Goal: Task Accomplishment & Management: Manage account settings

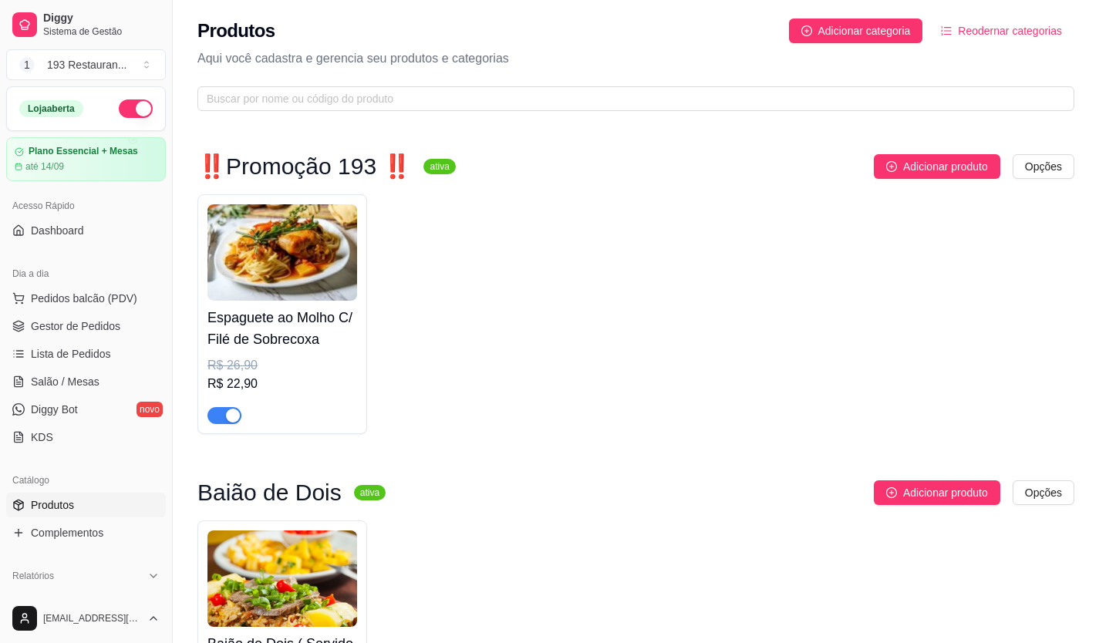
scroll to position [7017, 0]
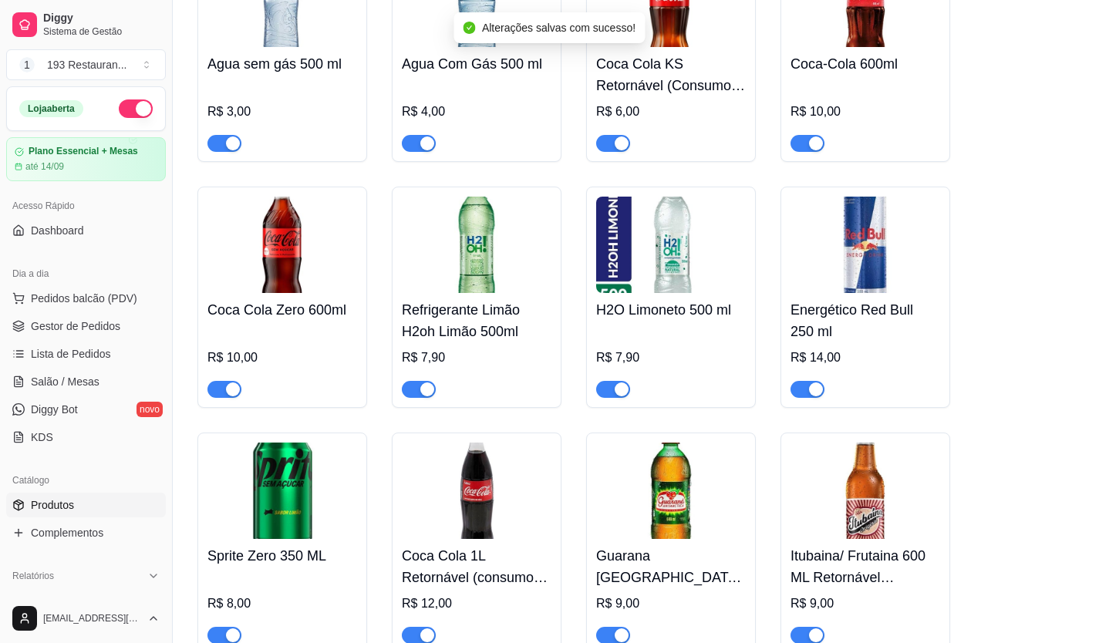
click at [227, 378] on div "Coca Cola Zero 600ml R$ 10,00" at bounding box center [282, 297] width 170 height 221
click at [217, 381] on span "button" at bounding box center [224, 389] width 34 height 17
click at [59, 506] on span "Produtos" at bounding box center [52, 504] width 43 height 15
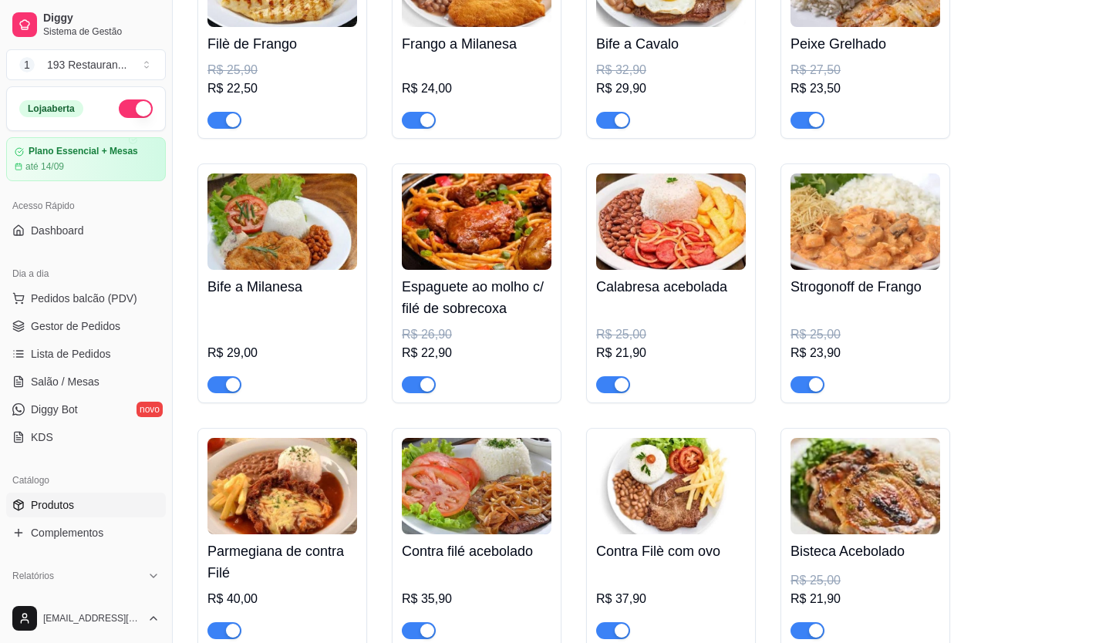
scroll to position [1774, 0]
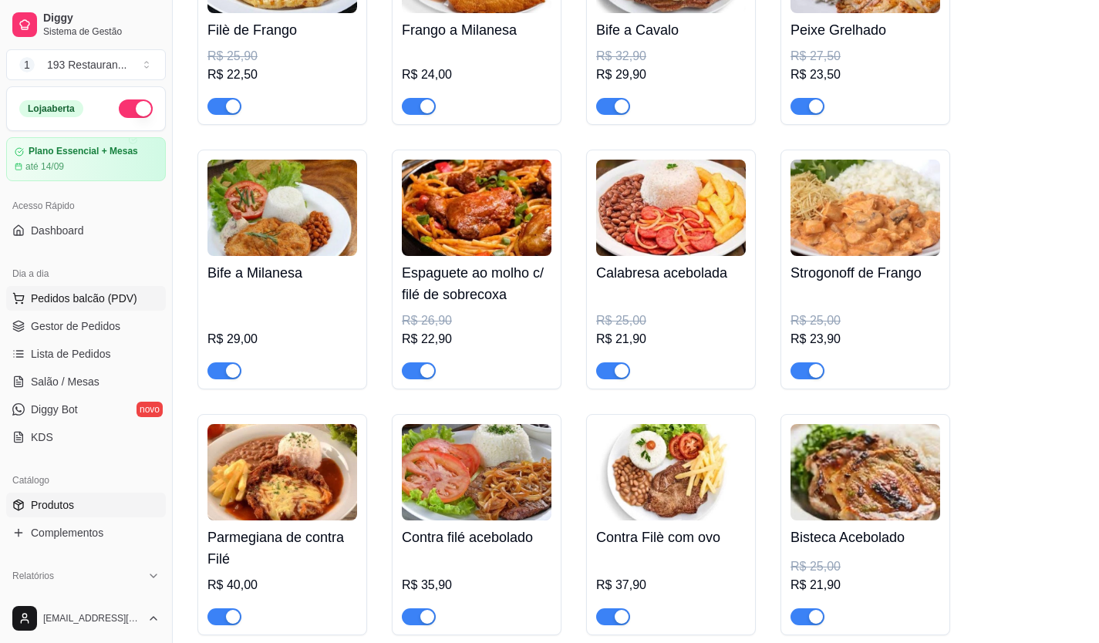
click at [105, 295] on span "Pedidos balcão (PDV)" at bounding box center [84, 298] width 106 height 15
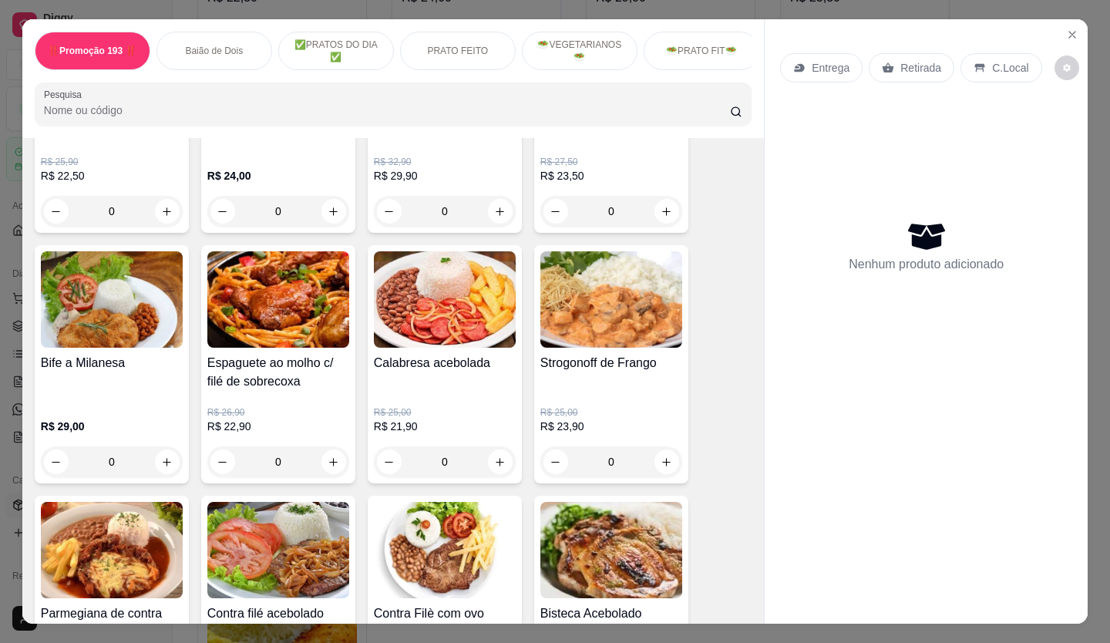
scroll to position [1311, 0]
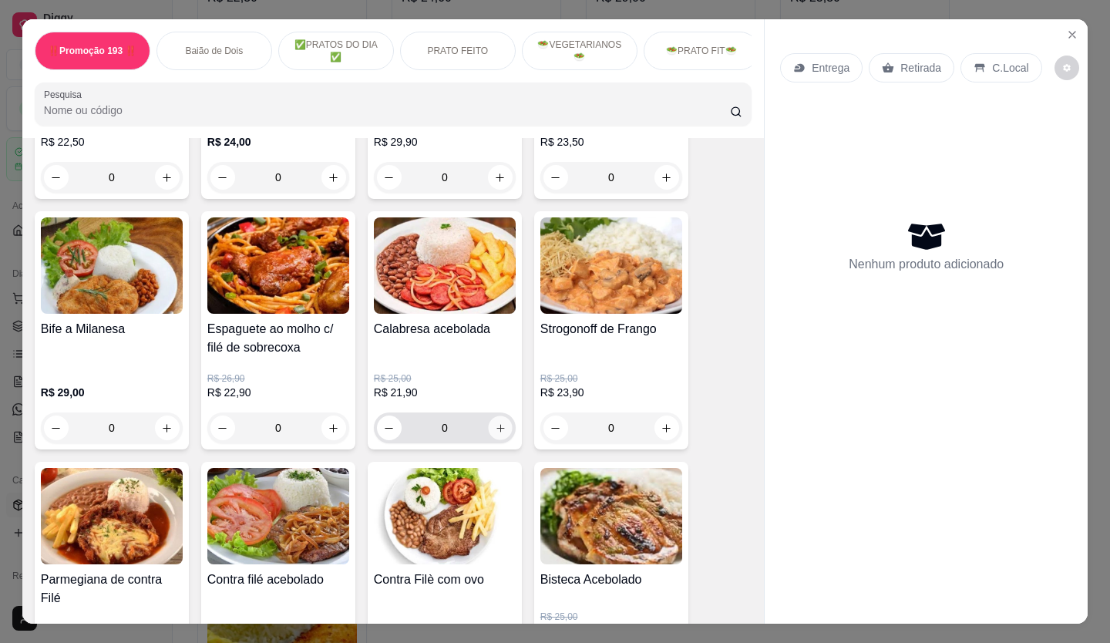
click at [504, 440] on button "increase-product-quantity" at bounding box center [500, 428] width 24 height 24
type input "1"
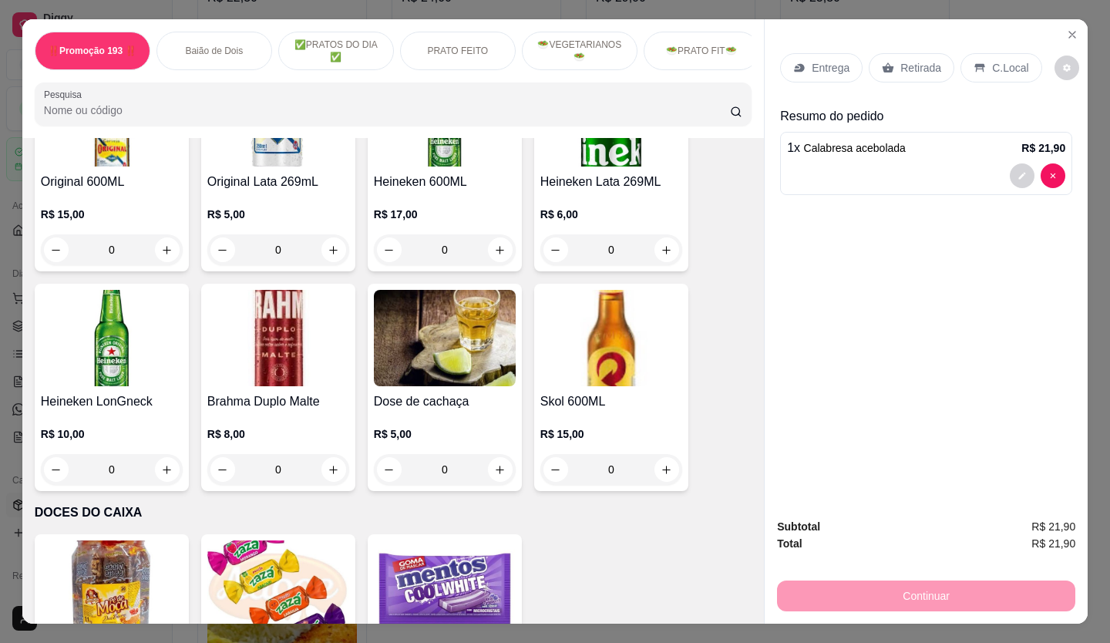
scroll to position [6400, 0]
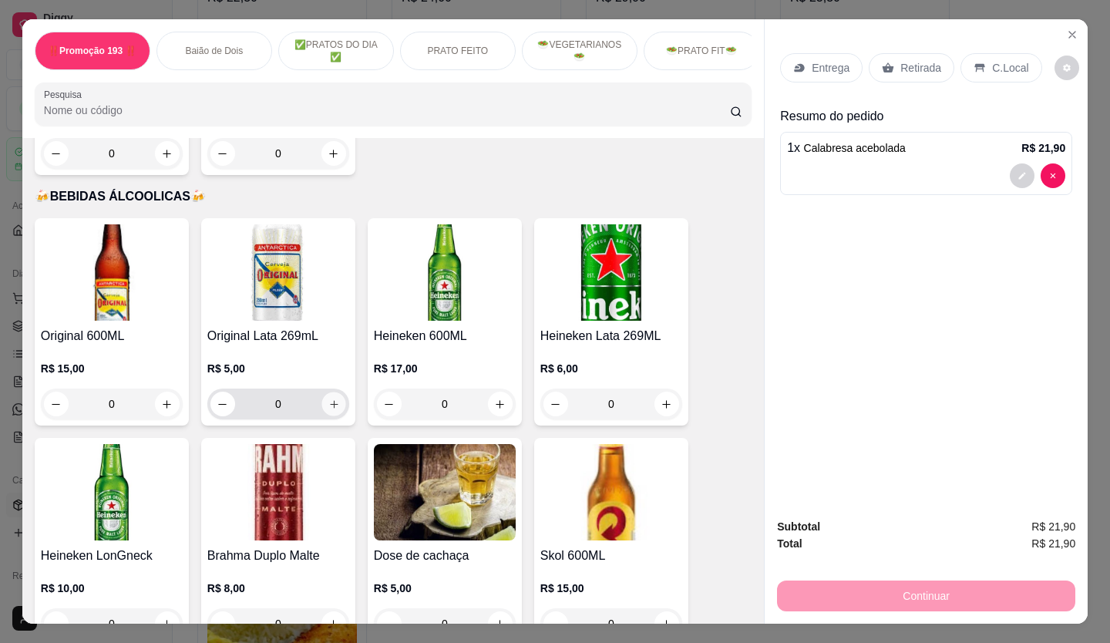
click at [329, 399] on icon "increase-product-quantity" at bounding box center [335, 405] width 12 height 12
type input "1"
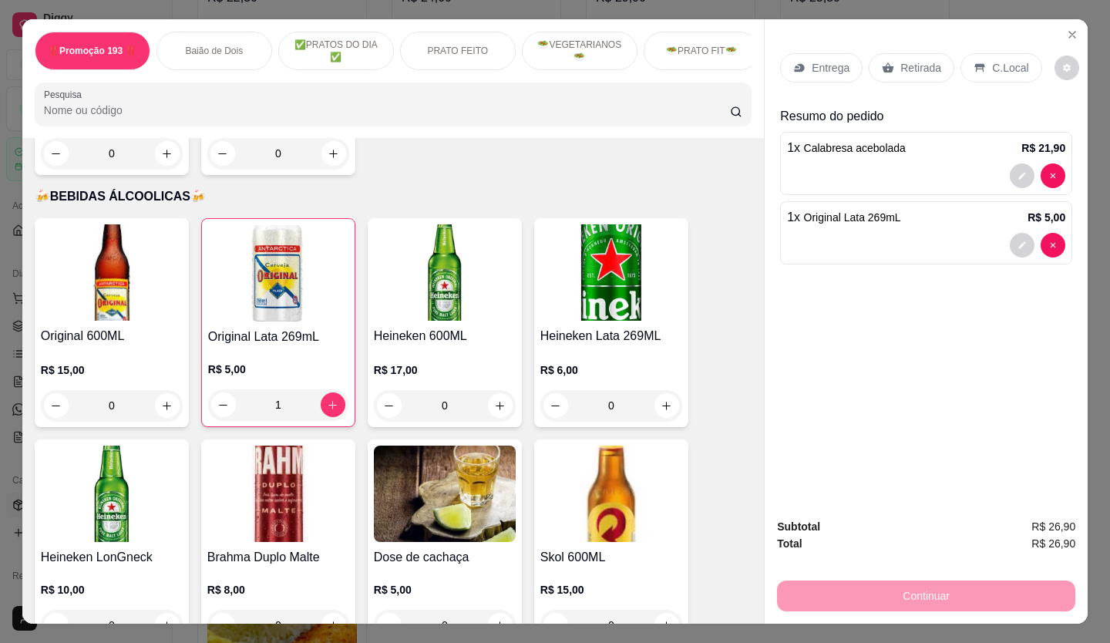
click at [920, 63] on p "Retirada" at bounding box center [921, 67] width 41 height 15
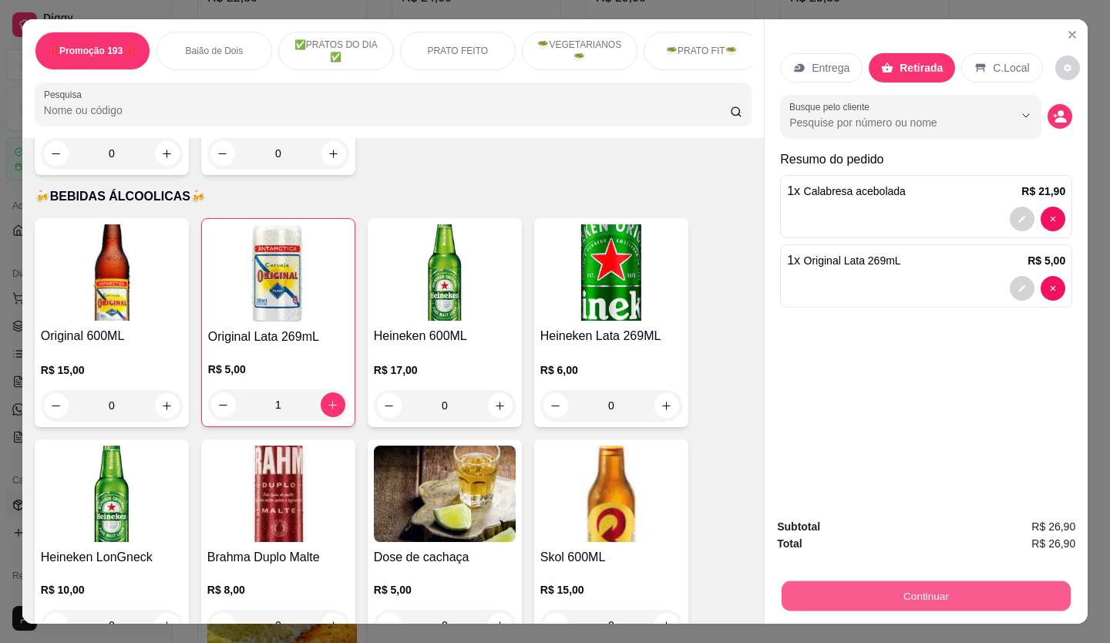
click at [911, 581] on button "Continuar" at bounding box center [926, 596] width 289 height 30
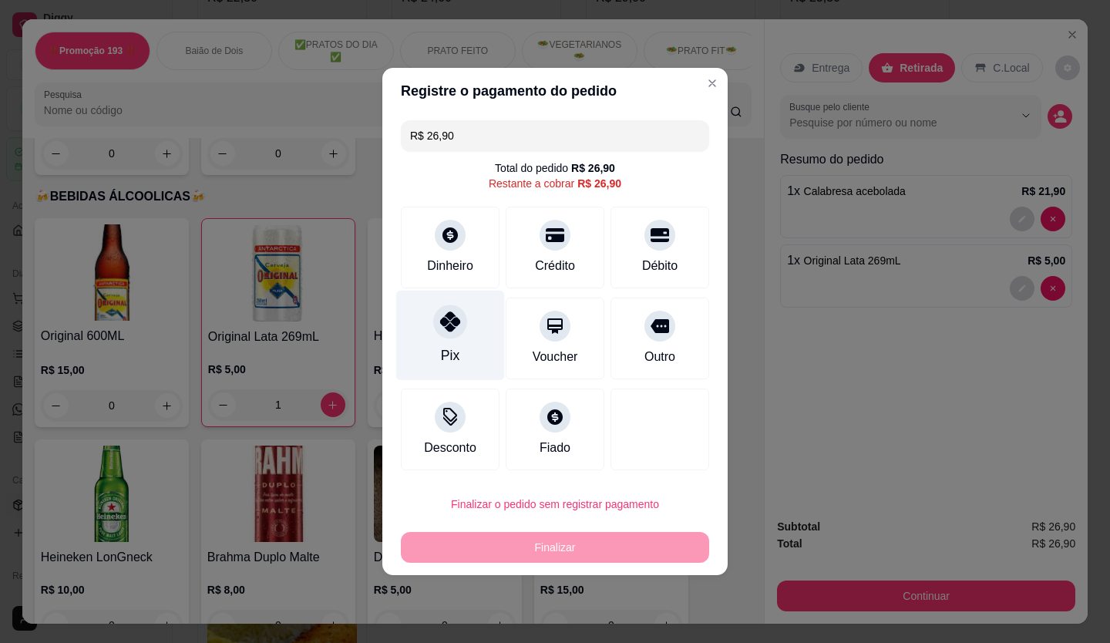
click at [446, 334] on div at bounding box center [450, 322] width 34 height 34
type input "R$ 0,00"
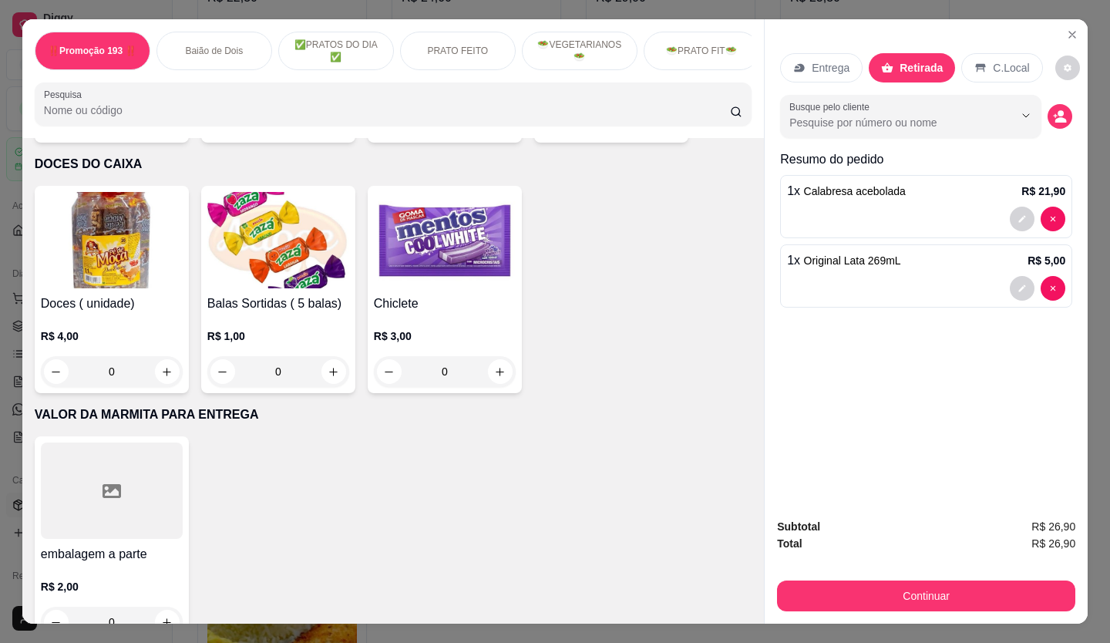
scroll to position [6906, 0]
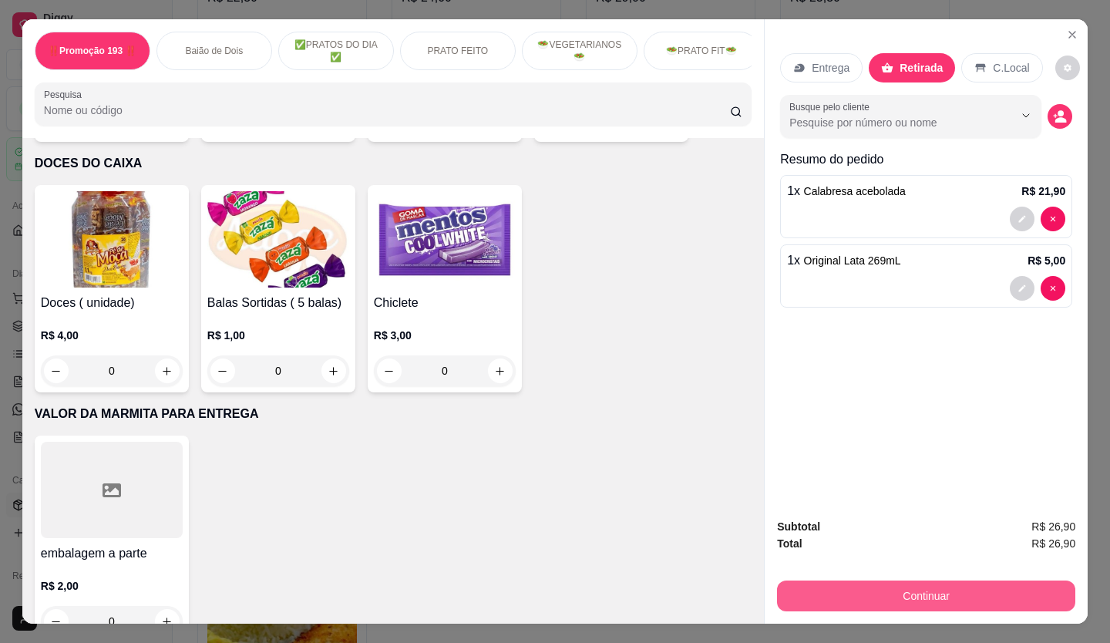
click at [952, 586] on button "Continuar" at bounding box center [926, 596] width 298 height 31
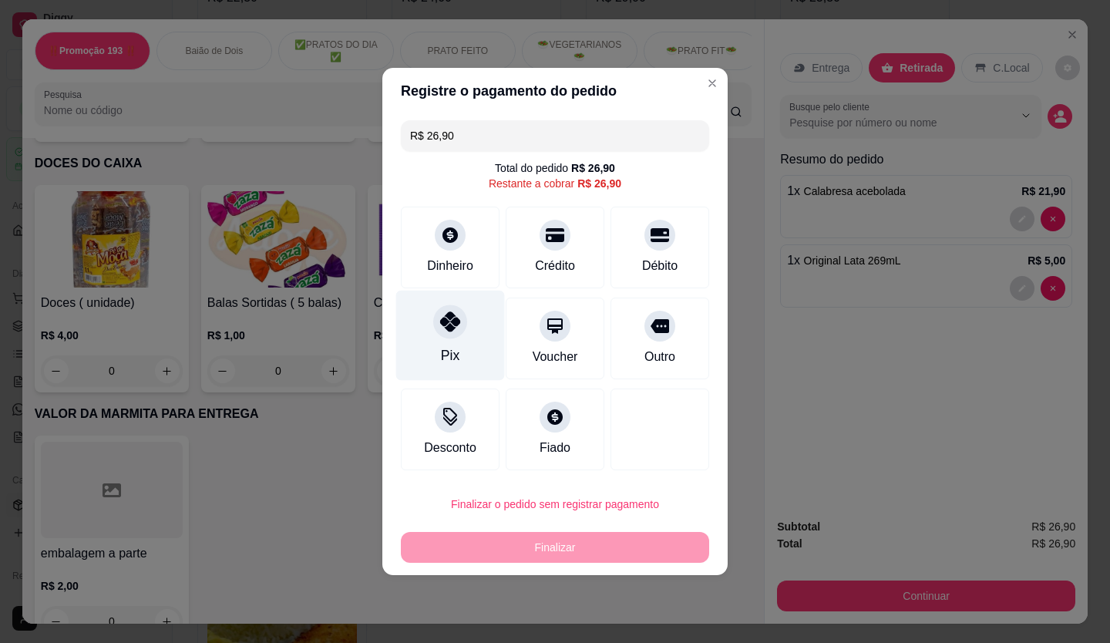
click at [446, 323] on icon at bounding box center [450, 322] width 20 height 20
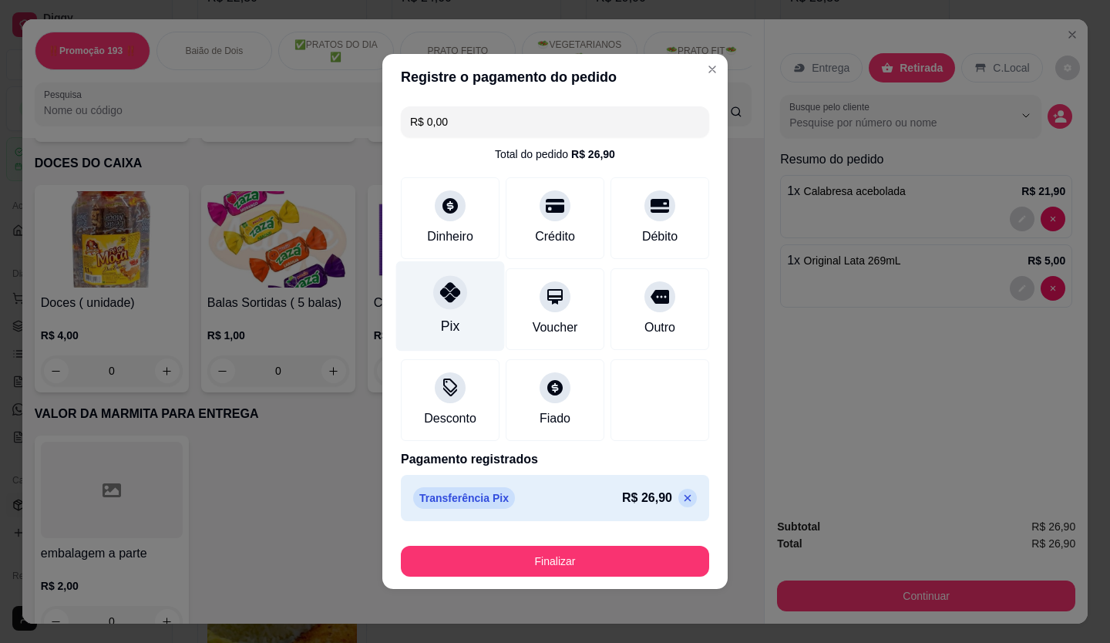
type input "R$ 0,00"
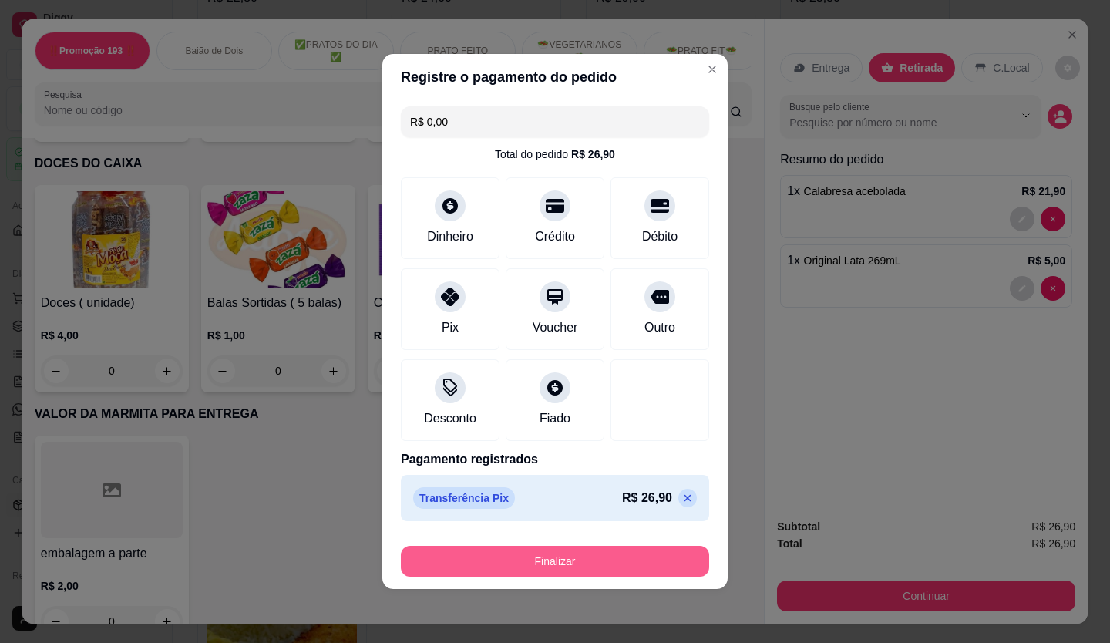
click at [550, 561] on button "Finalizar" at bounding box center [555, 561] width 308 height 31
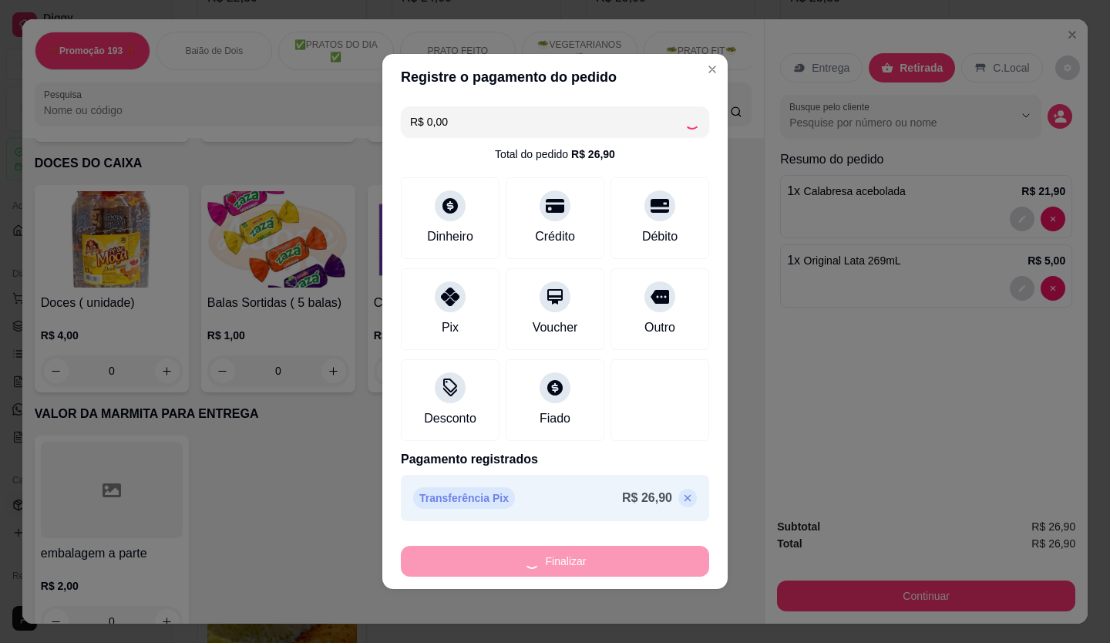
type input "0"
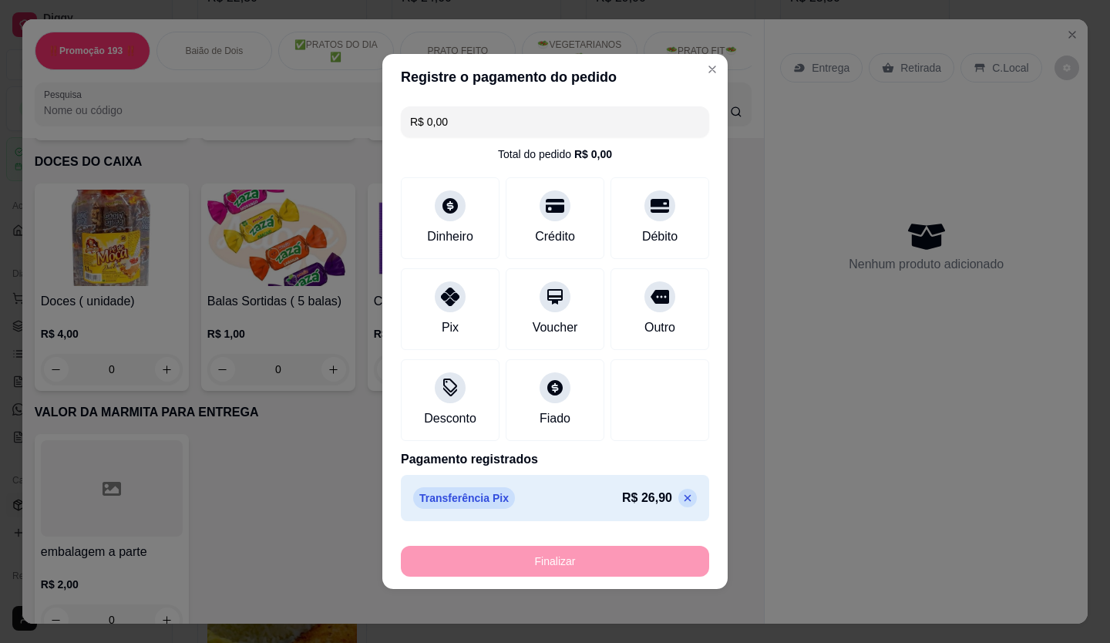
type input "-R$ 26,90"
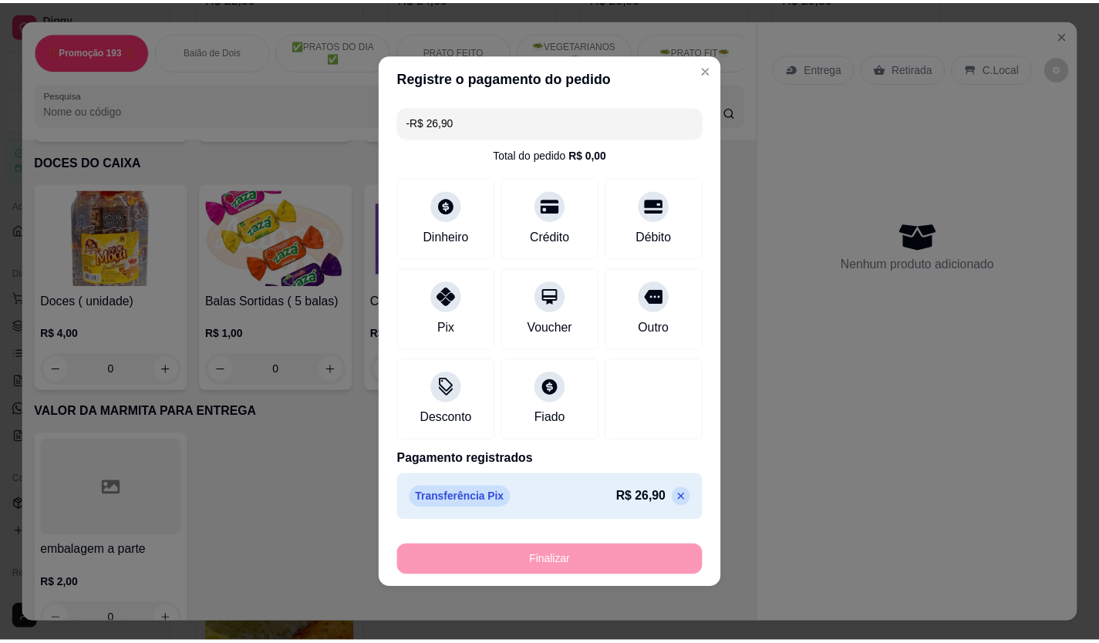
scroll to position [6904, 0]
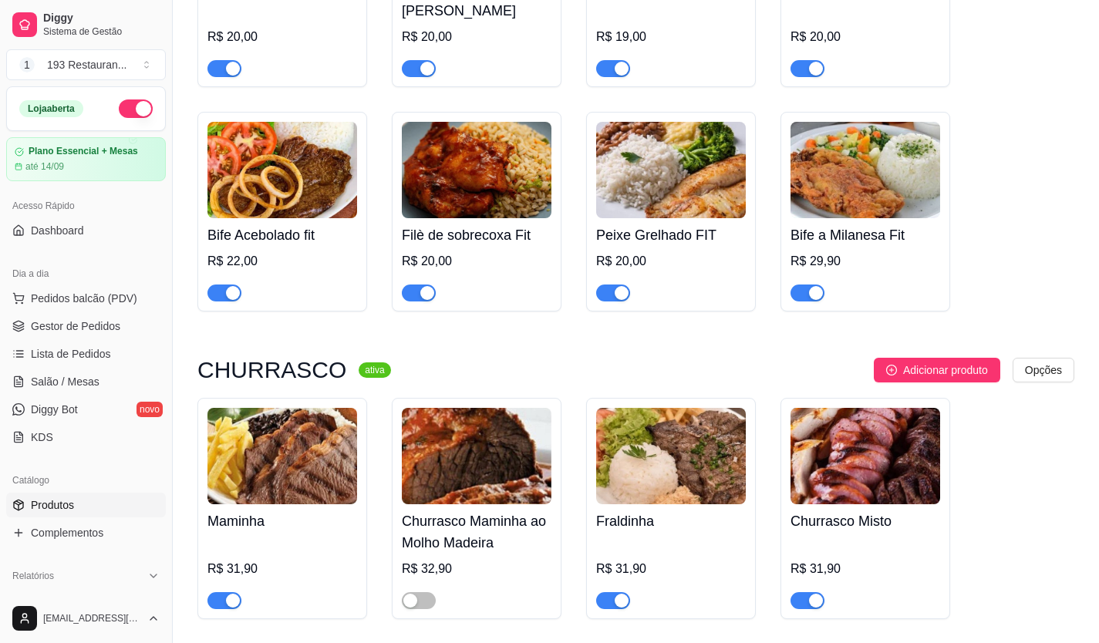
scroll to position [3393, 0]
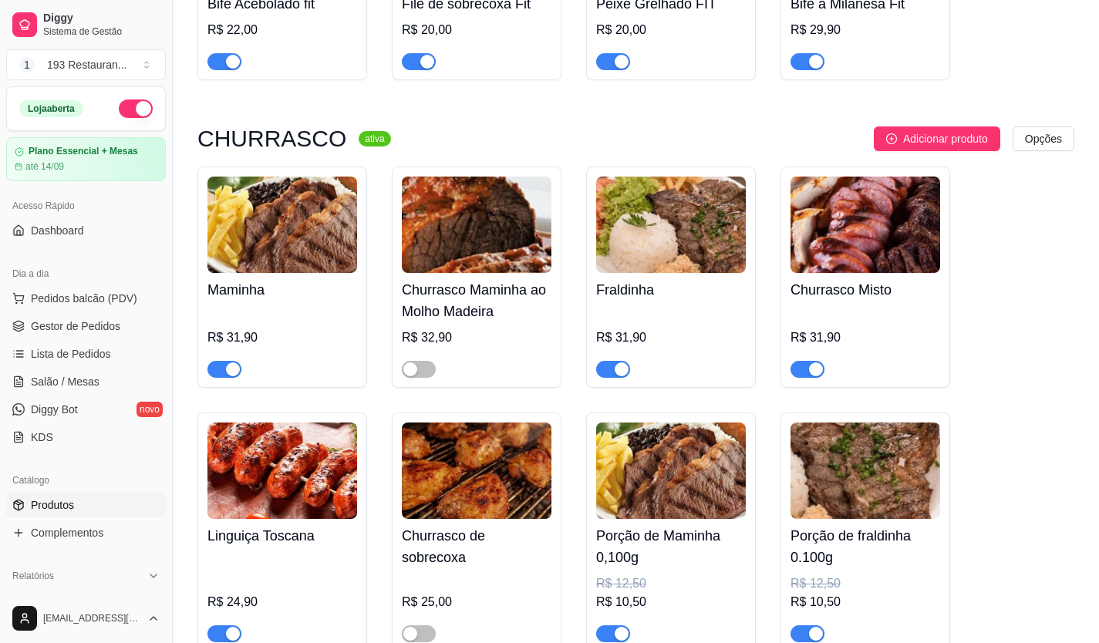
click at [78, 508] on link "Produtos" at bounding box center [86, 505] width 160 height 25
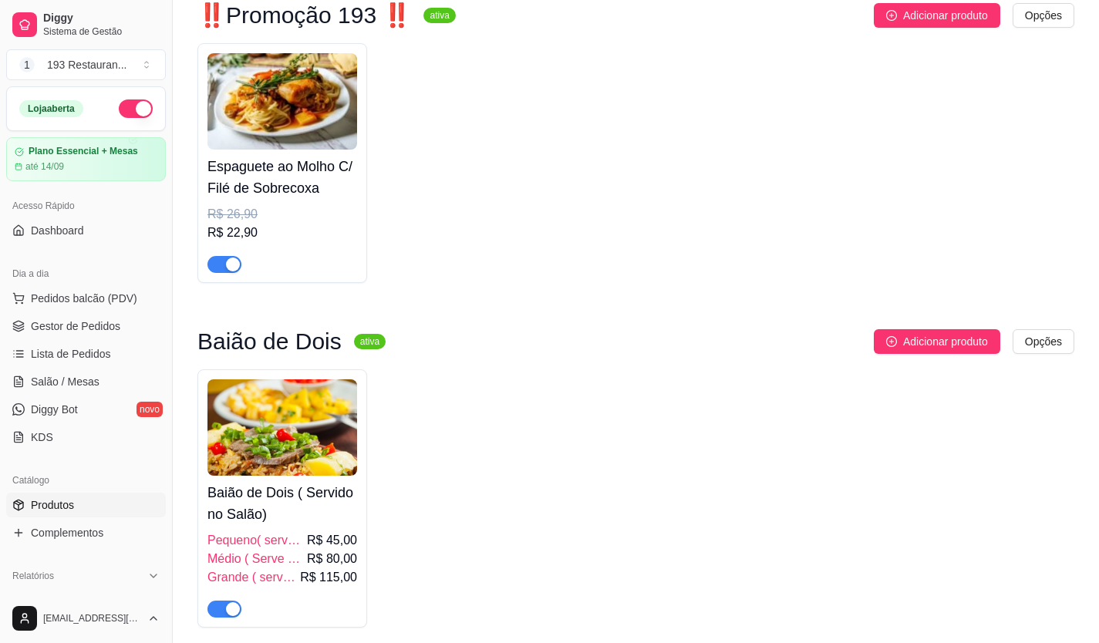
scroll to position [386, 0]
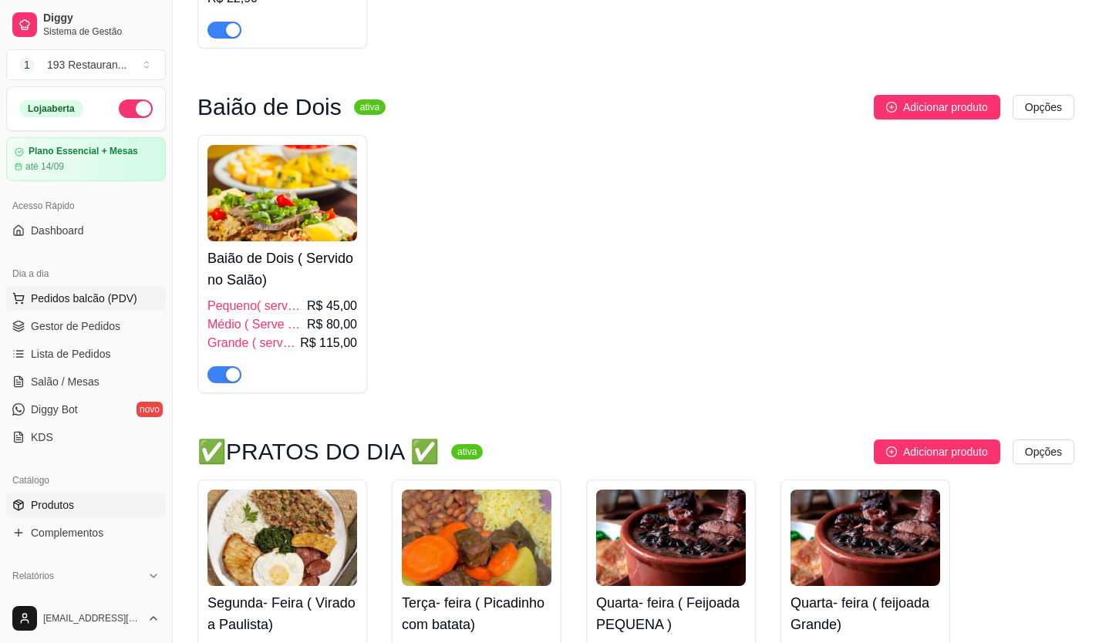
click at [129, 295] on span "Pedidos balcão (PDV)" at bounding box center [84, 298] width 106 height 15
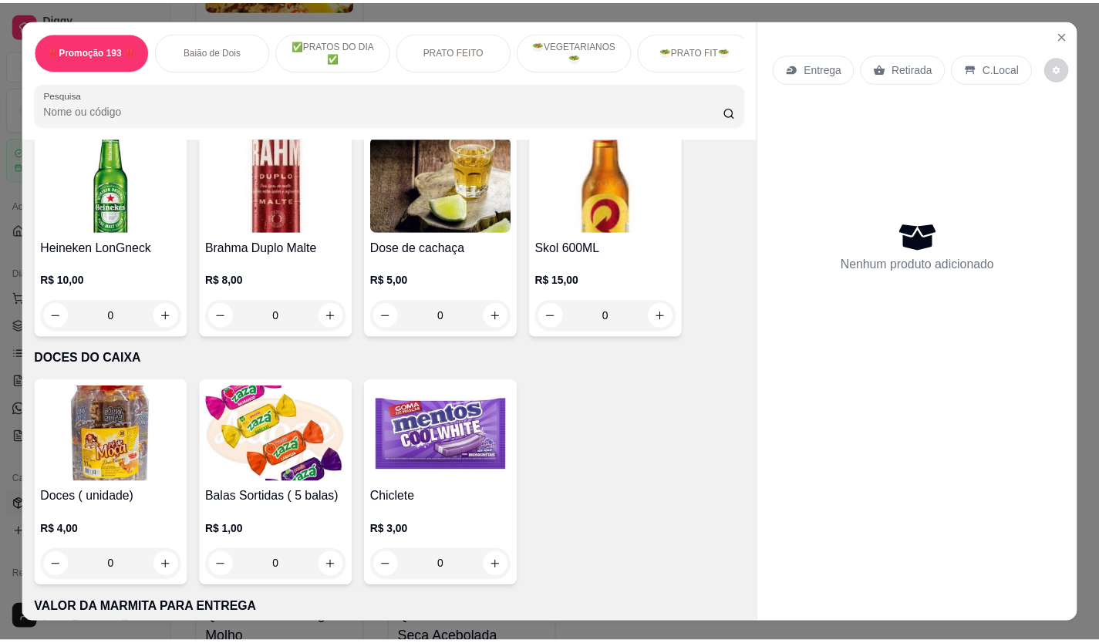
scroll to position [6904, 0]
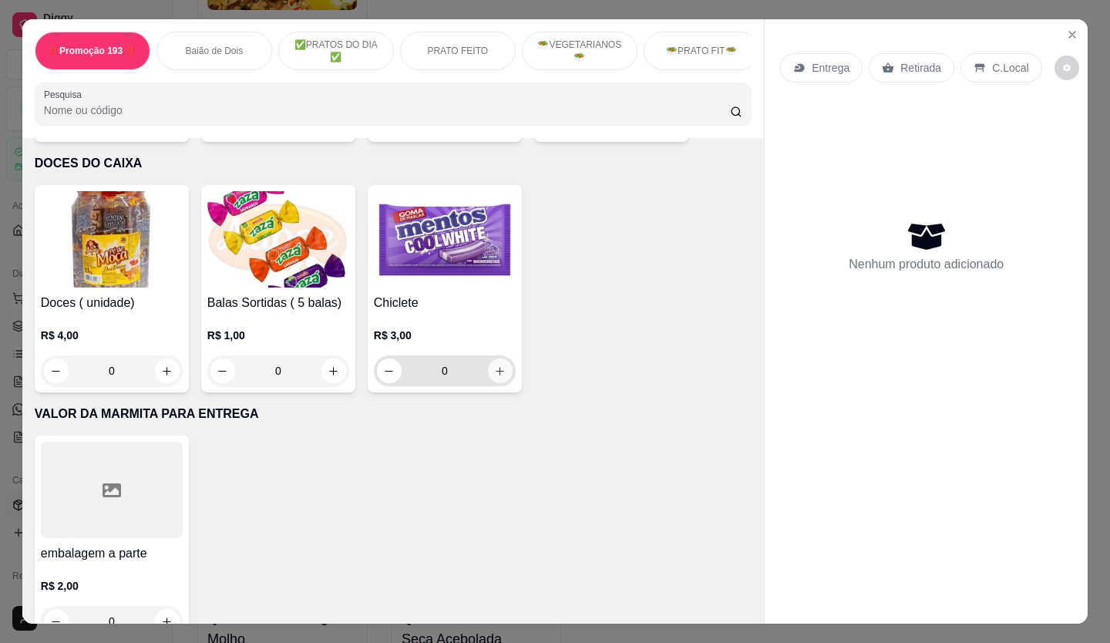
click at [494, 359] on button "increase-product-quantity" at bounding box center [500, 371] width 25 height 25
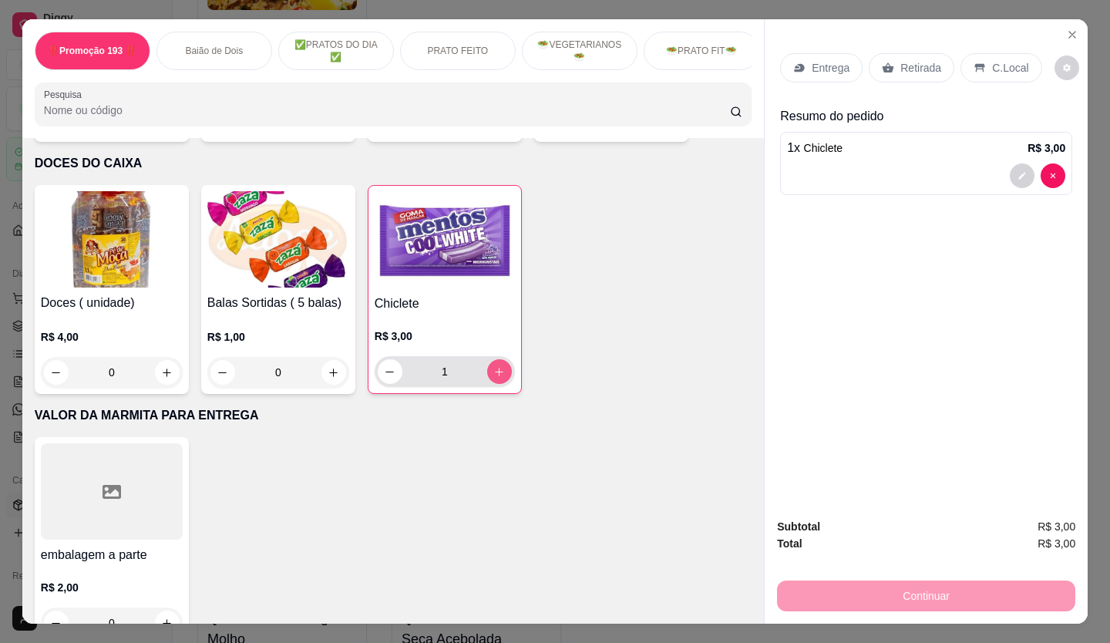
type input "1"
click at [977, 62] on icon at bounding box center [980, 68] width 12 height 12
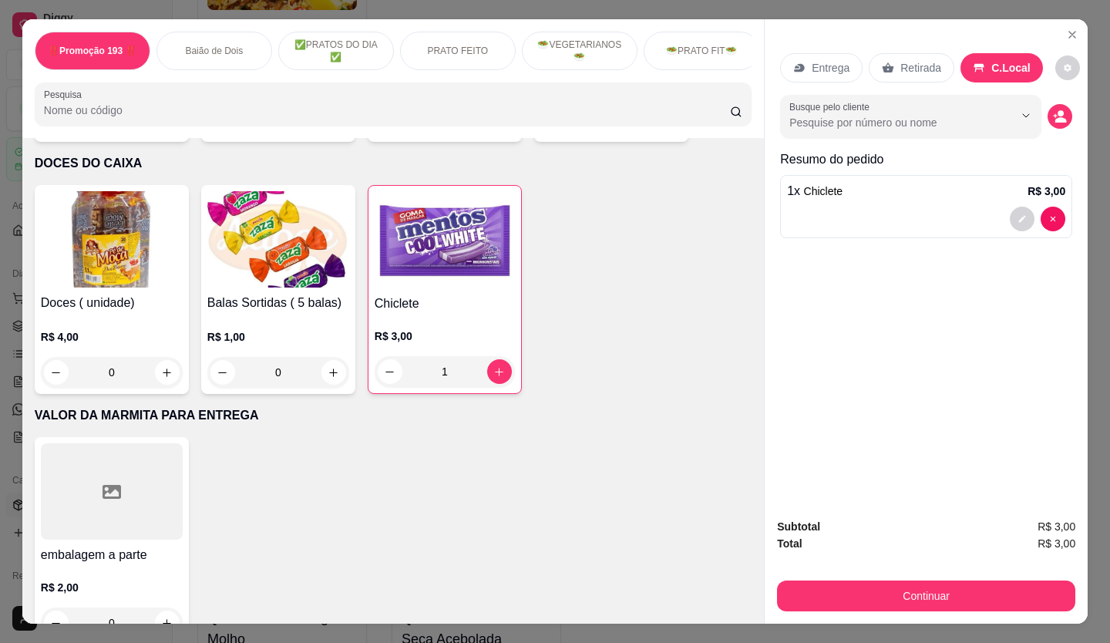
click at [904, 568] on div "Subtotal R$ 3,00 Total R$ 3,00 Continuar" at bounding box center [926, 564] width 298 height 93
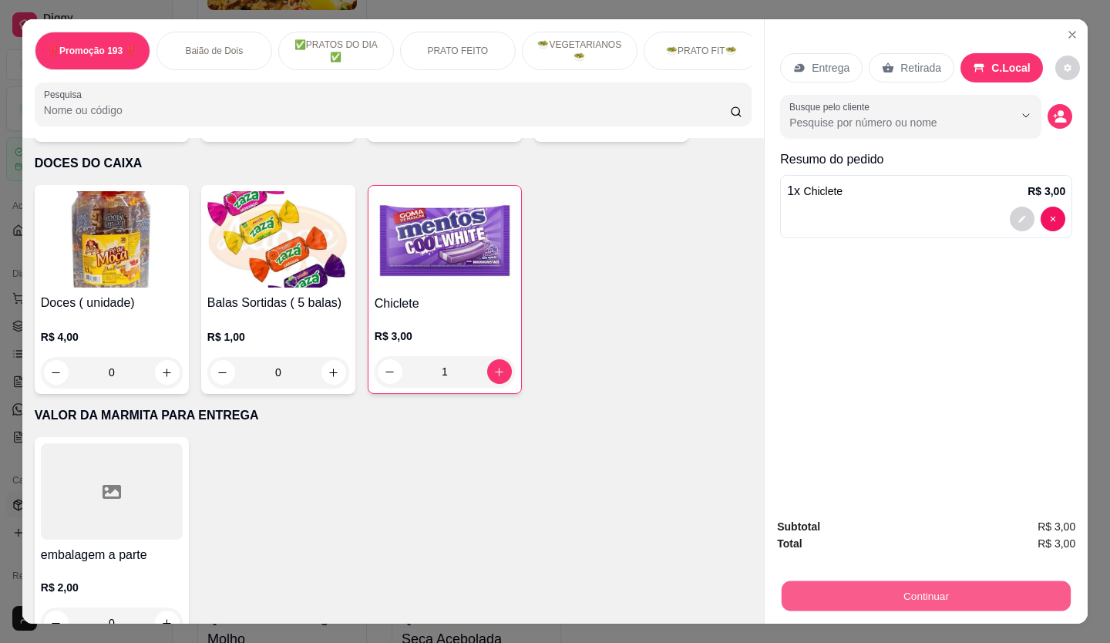
click at [907, 581] on button "Continuar" at bounding box center [926, 596] width 289 height 30
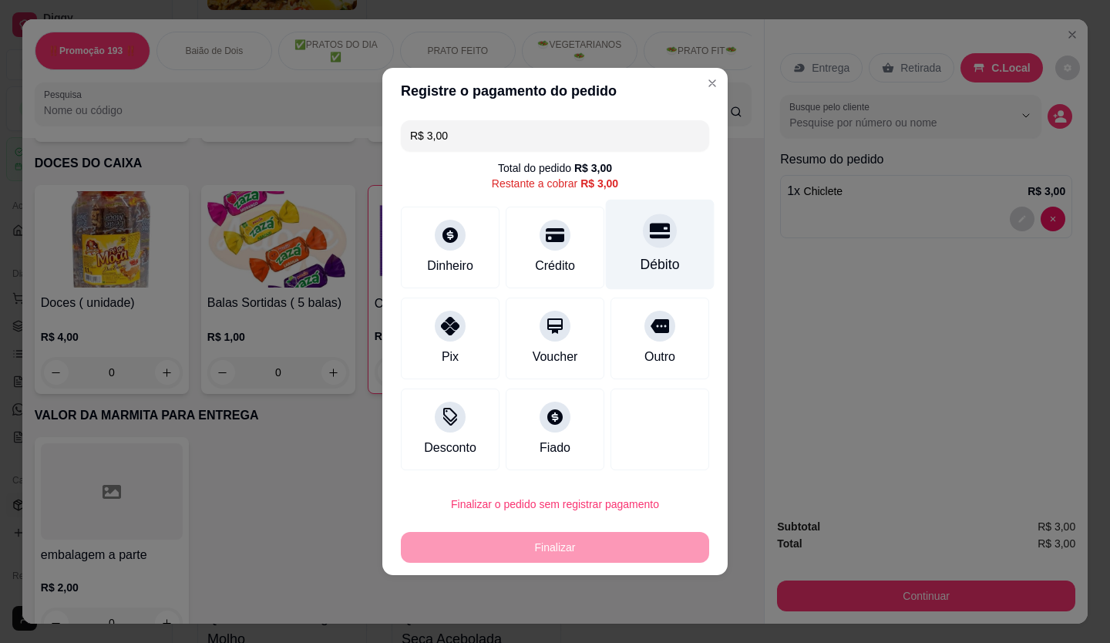
click at [663, 250] on div "Débito" at bounding box center [660, 245] width 109 height 90
type input "R$ 0,00"
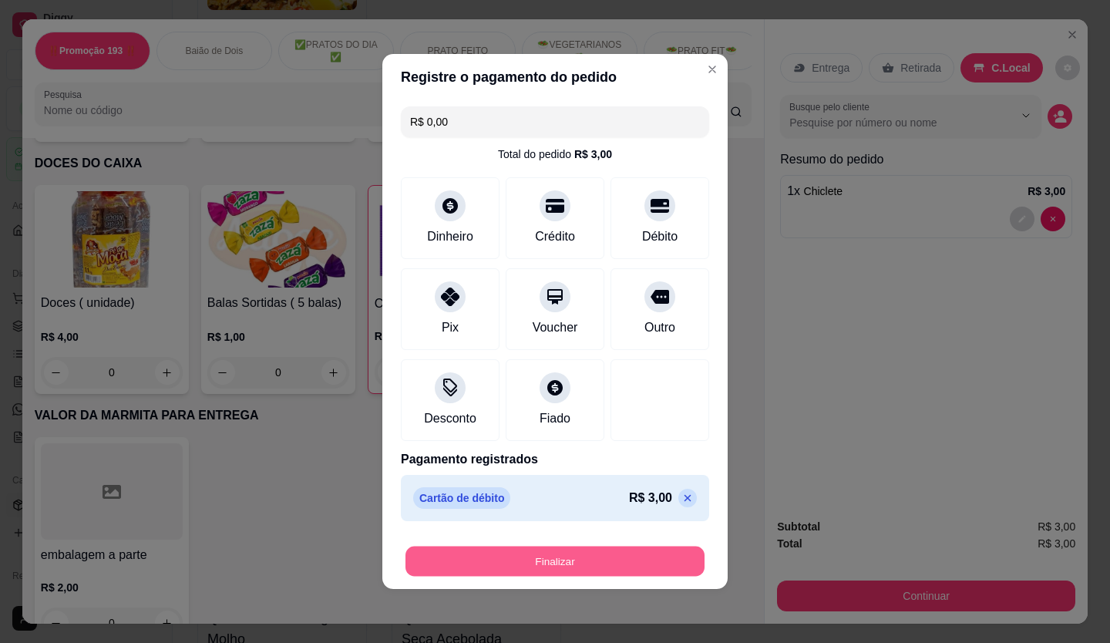
click at [581, 544] on div "Finalizar" at bounding box center [555, 558] width 308 height 37
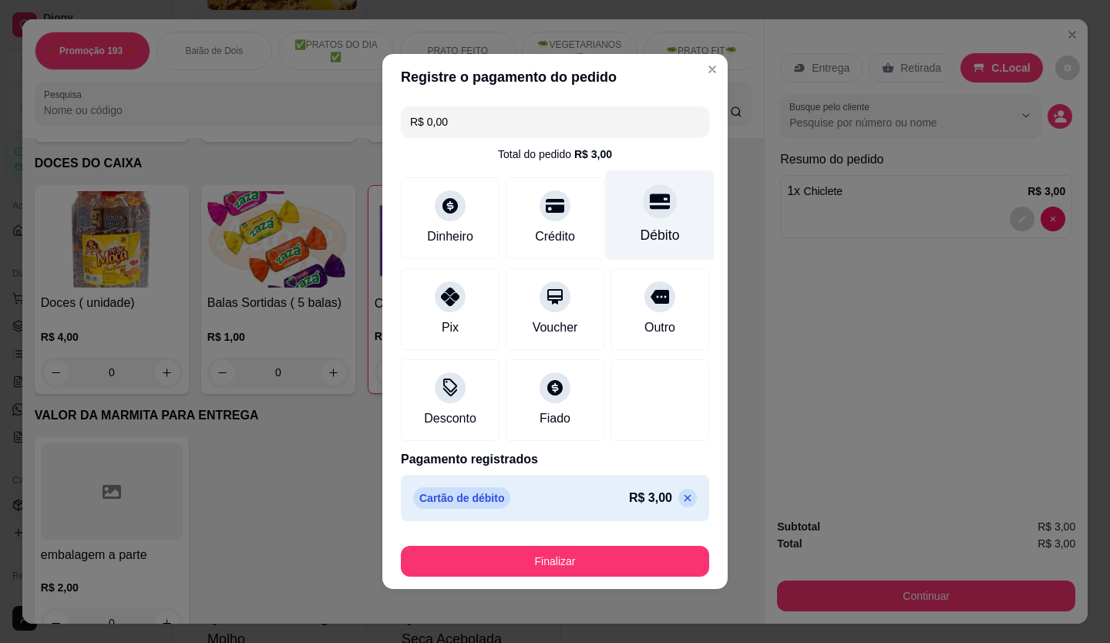
click at [643, 212] on div at bounding box center [660, 201] width 34 height 34
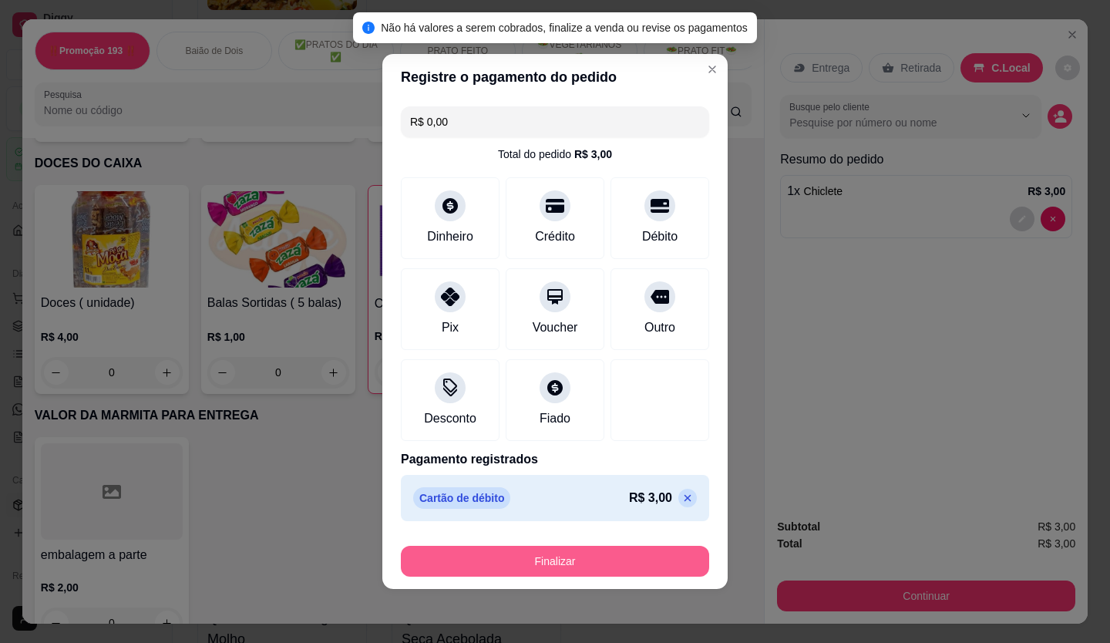
click at [504, 568] on button "Finalizar" at bounding box center [555, 561] width 308 height 31
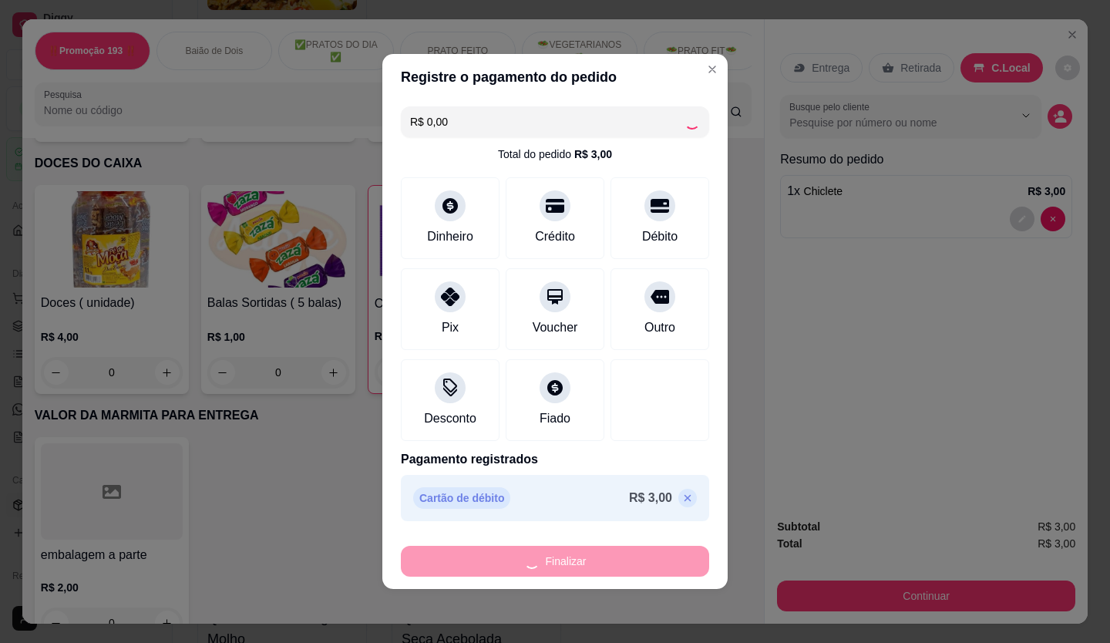
type input "0"
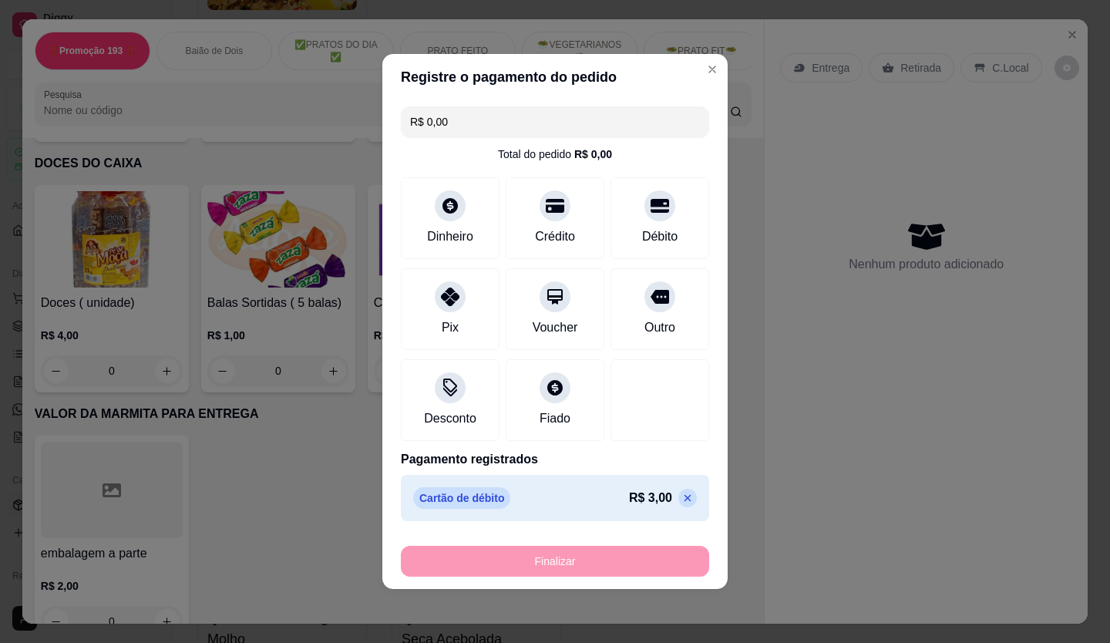
type input "-R$ 3,00"
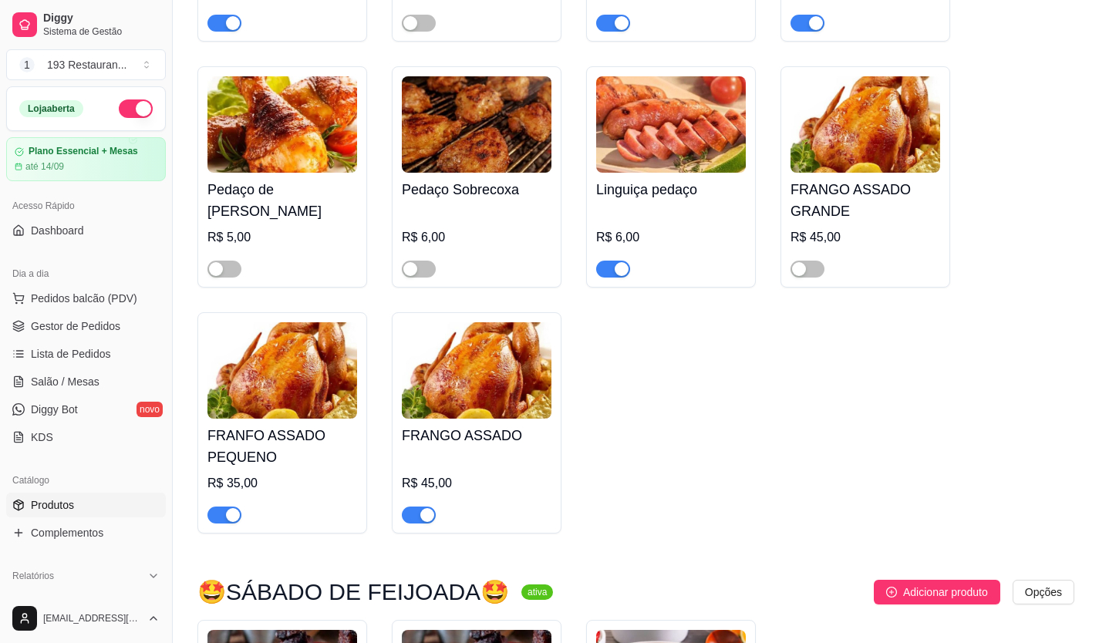
scroll to position [4010, 0]
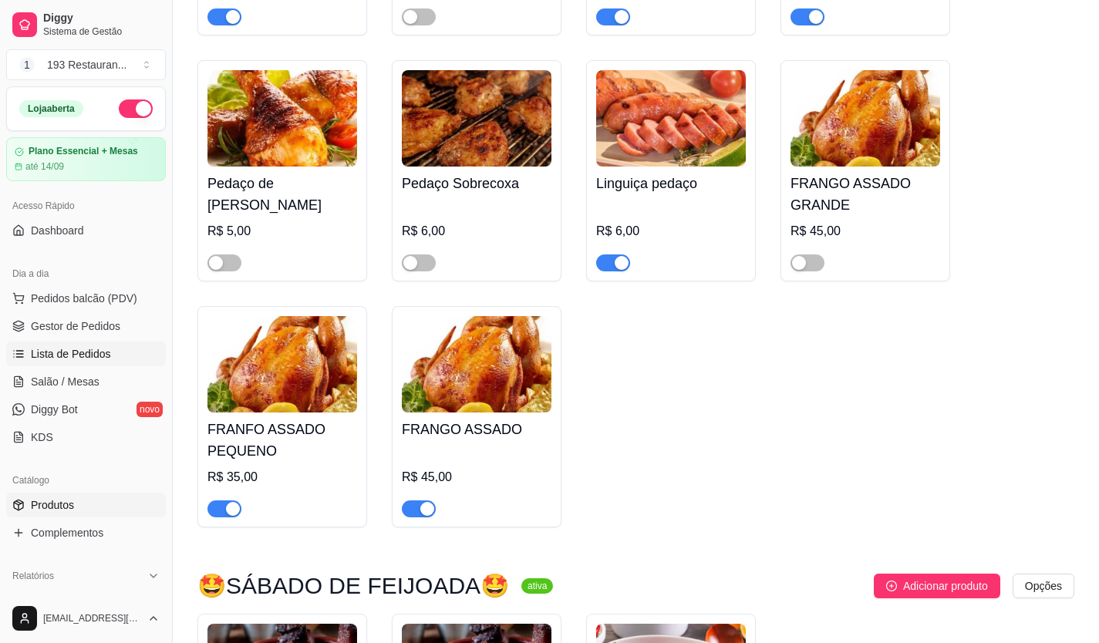
click at [110, 348] on link "Lista de Pedidos" at bounding box center [86, 354] width 160 height 25
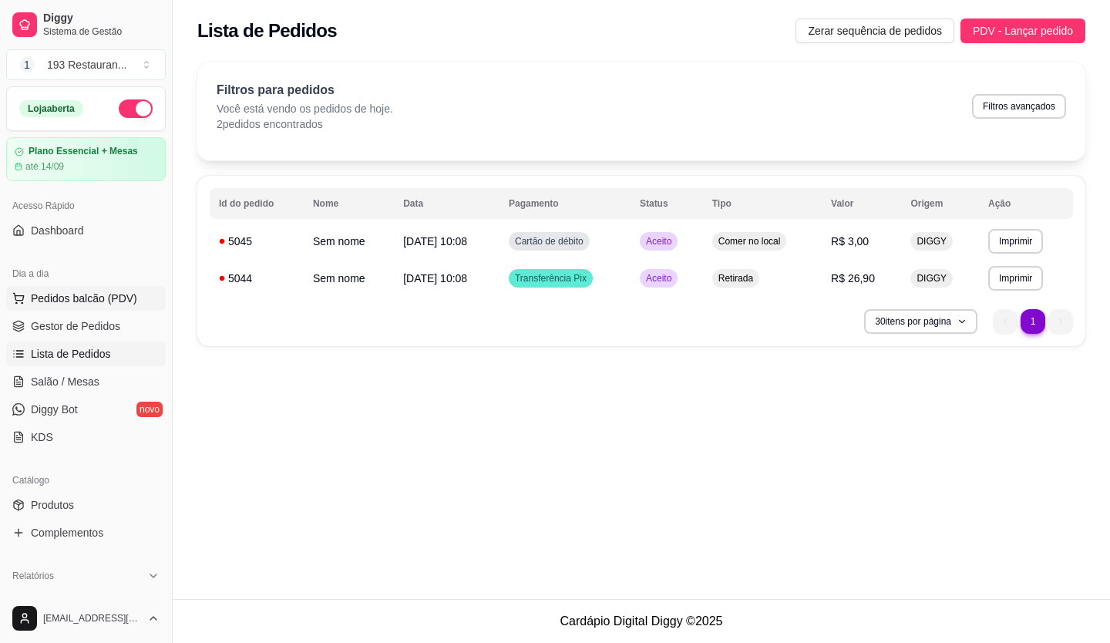
click at [113, 292] on span "Pedidos balcão (PDV)" at bounding box center [84, 298] width 106 height 15
click at [99, 325] on img at bounding box center [105, 293] width 144 height 98
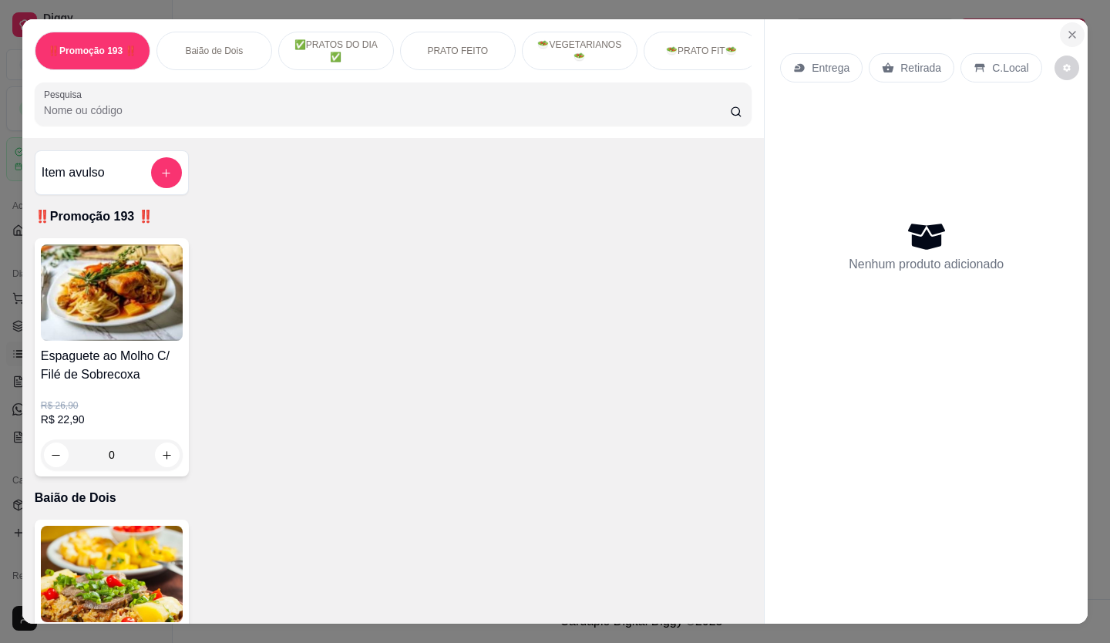
click at [1060, 34] on button "Close" at bounding box center [1072, 34] width 25 height 25
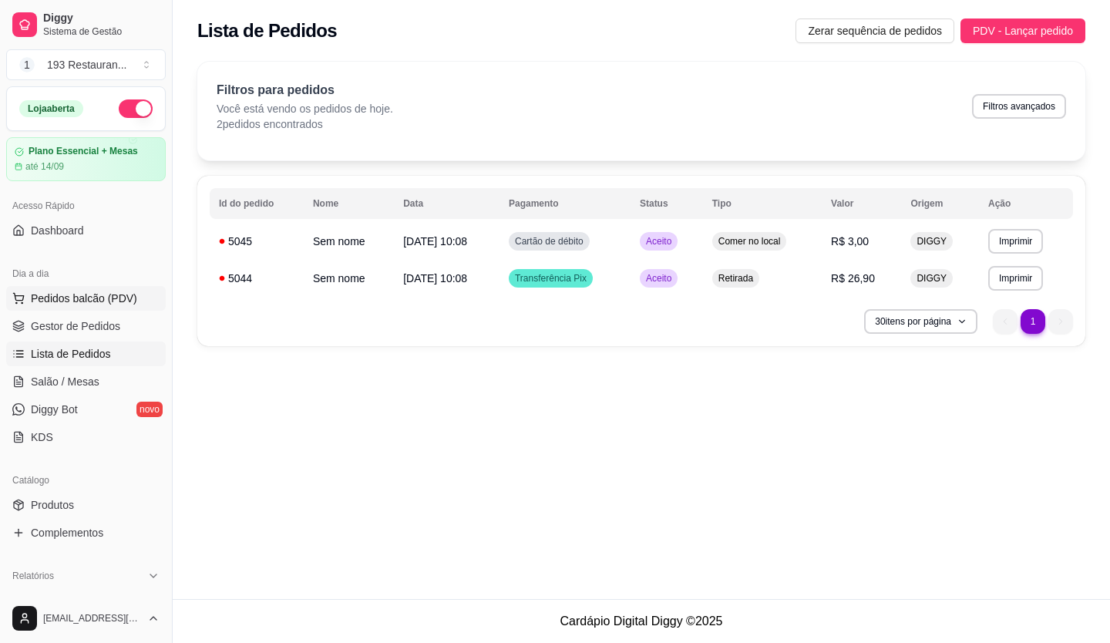
click at [110, 304] on span "Pedidos balcão (PDV)" at bounding box center [84, 298] width 106 height 15
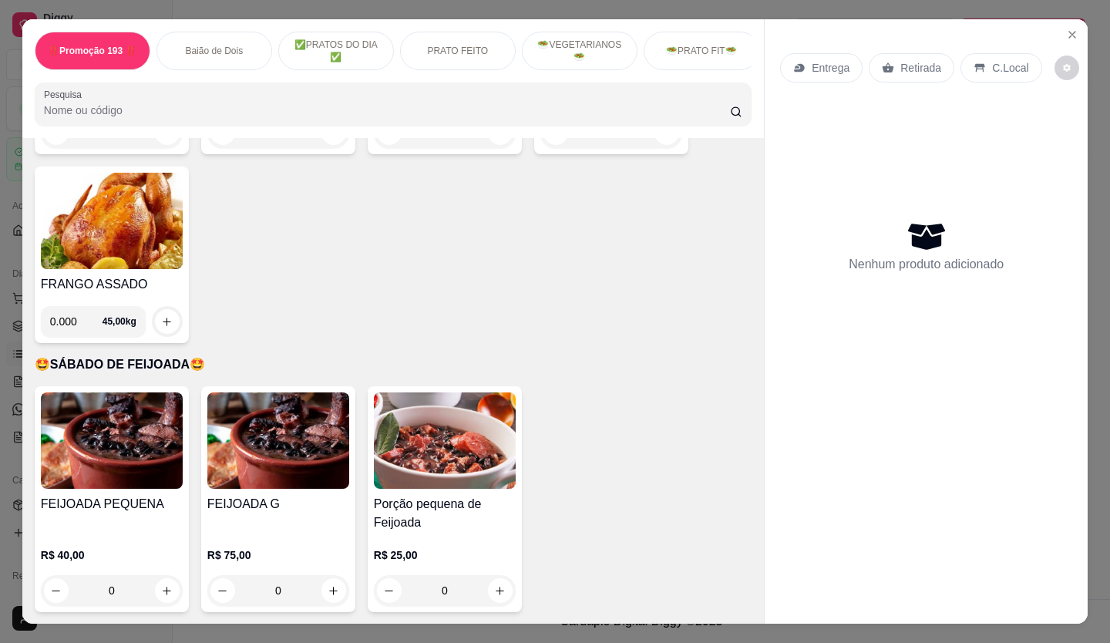
scroll to position [3085, 0]
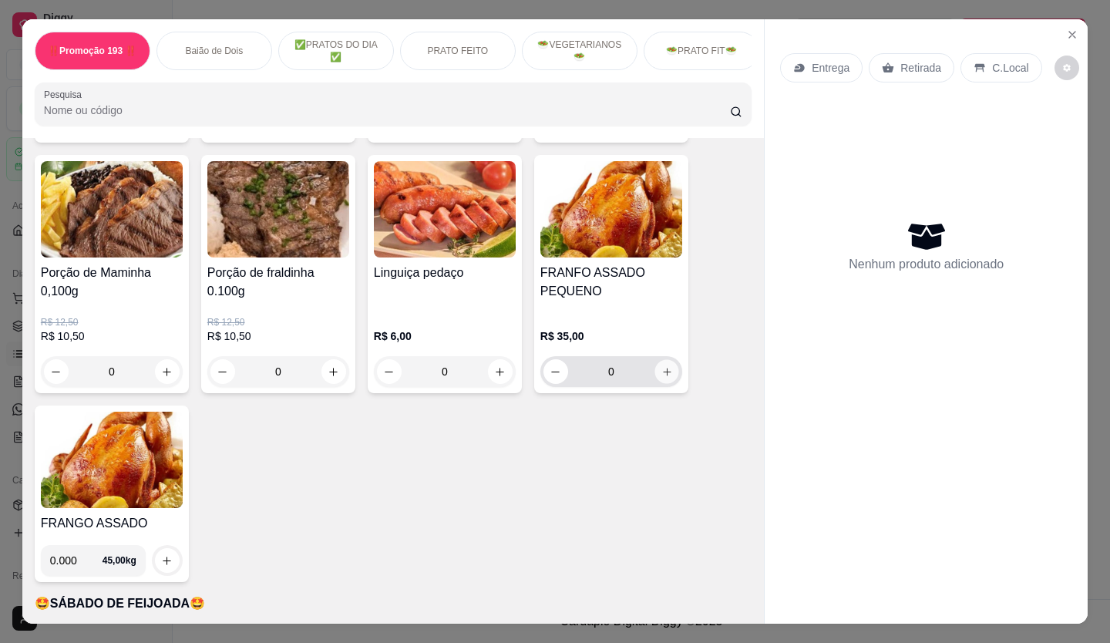
click at [662, 366] on icon "increase-product-quantity" at bounding box center [668, 372] width 12 height 12
type input "1"
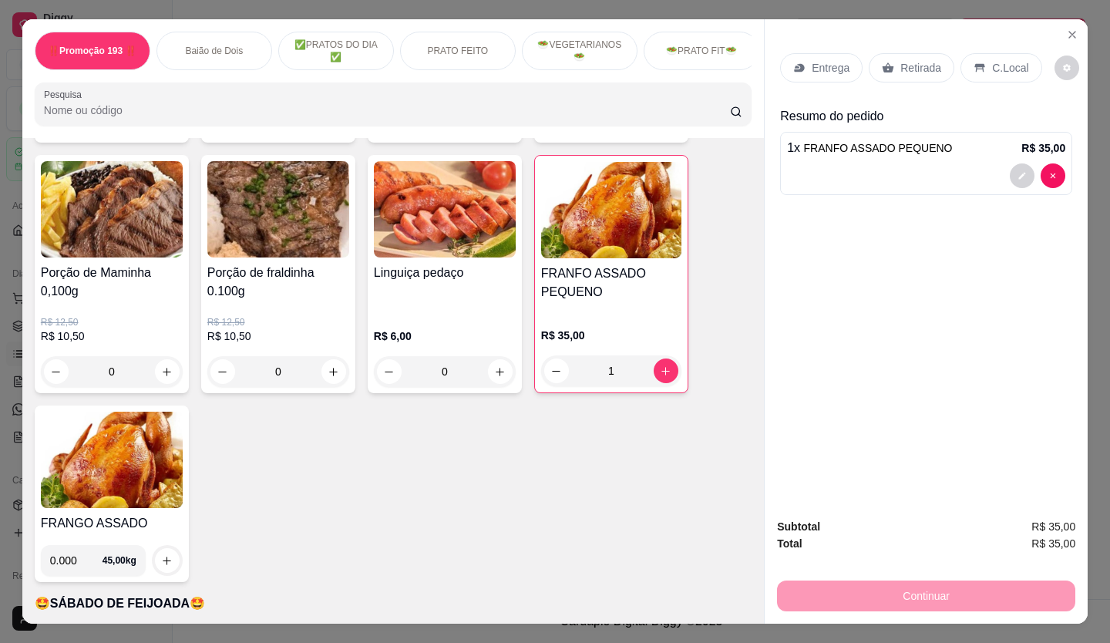
click at [924, 70] on div "Retirada" at bounding box center [912, 67] width 86 height 29
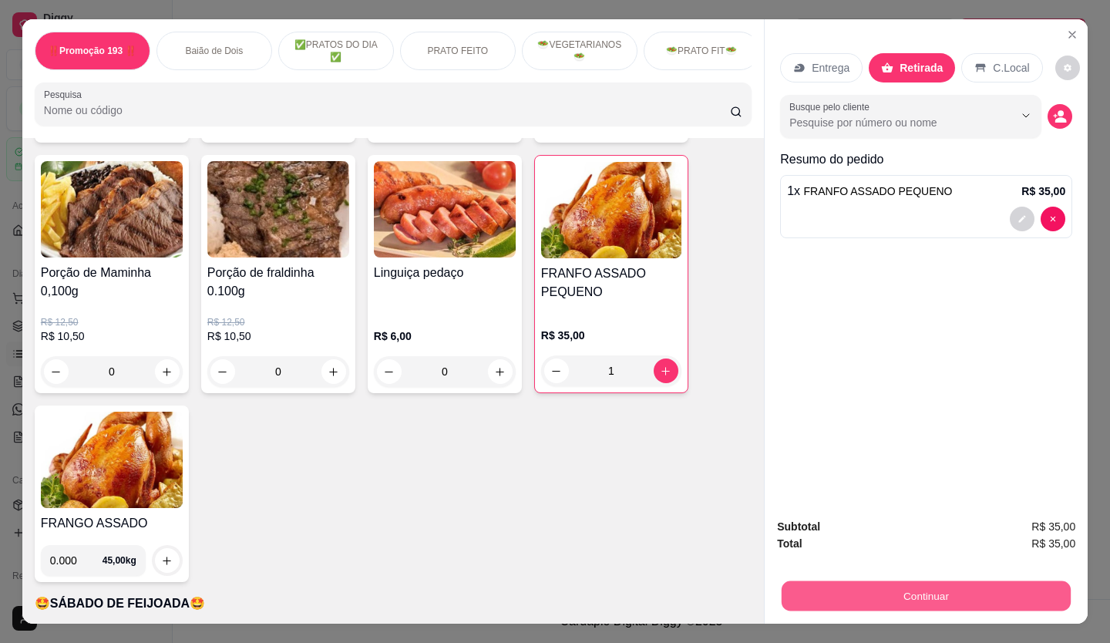
click at [951, 583] on button "Continuar" at bounding box center [926, 596] width 289 height 30
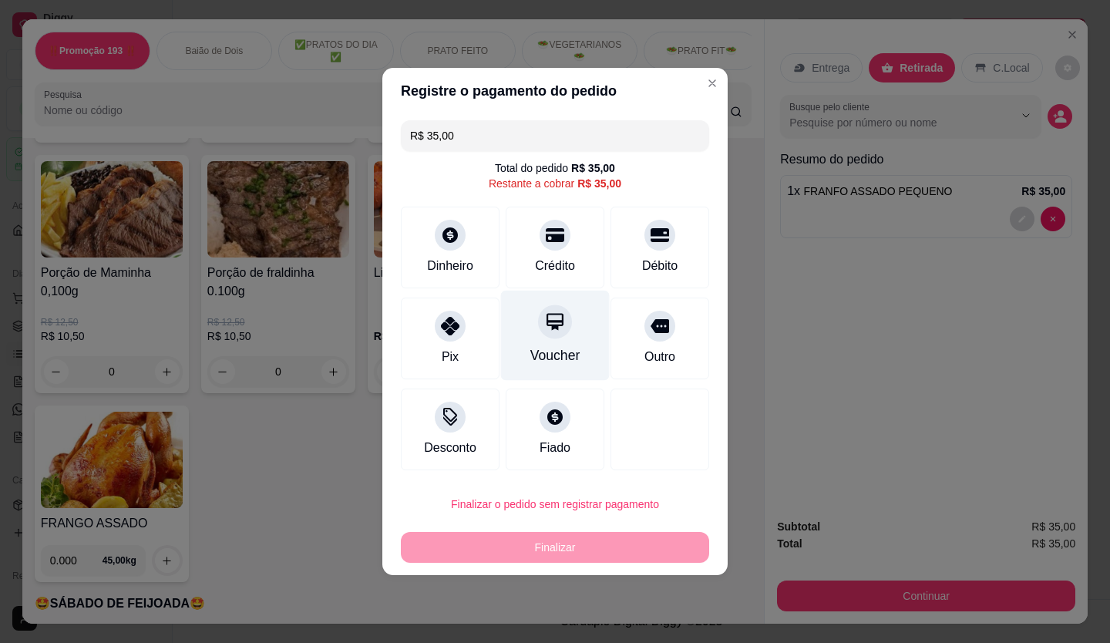
click at [560, 332] on div at bounding box center [555, 322] width 34 height 34
type input "R$ 0,00"
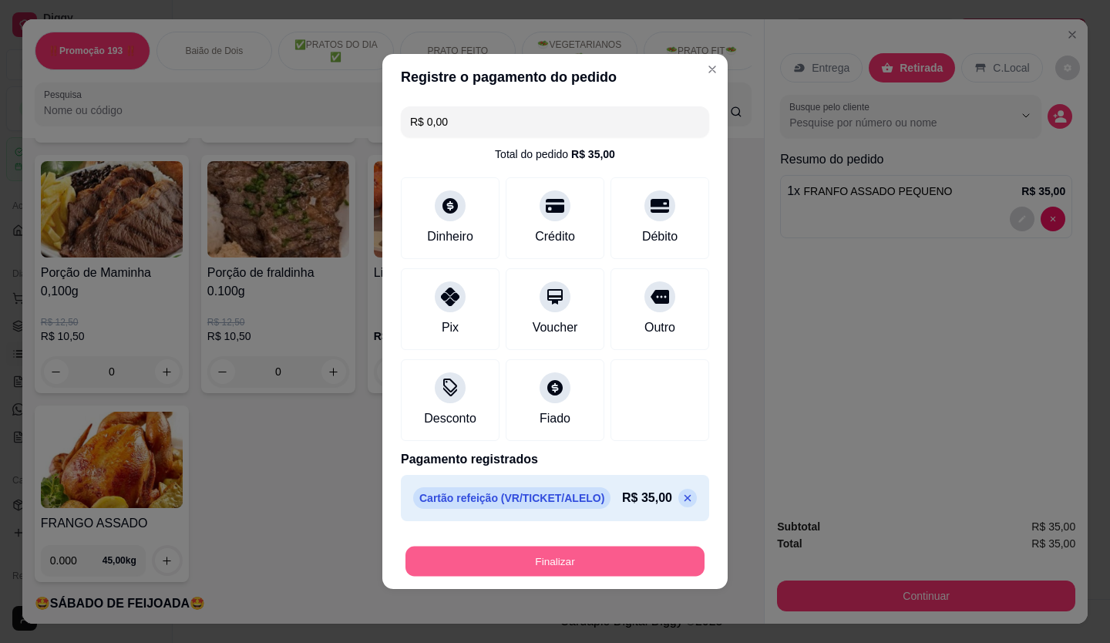
click at [574, 561] on button "Finalizar" at bounding box center [555, 562] width 299 height 30
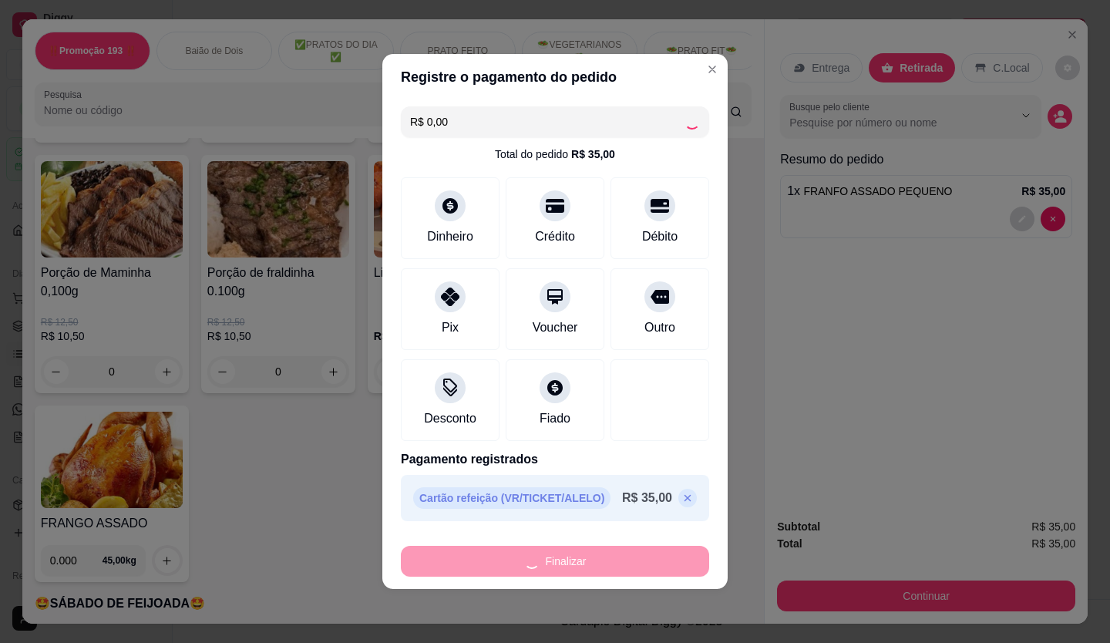
type input "0"
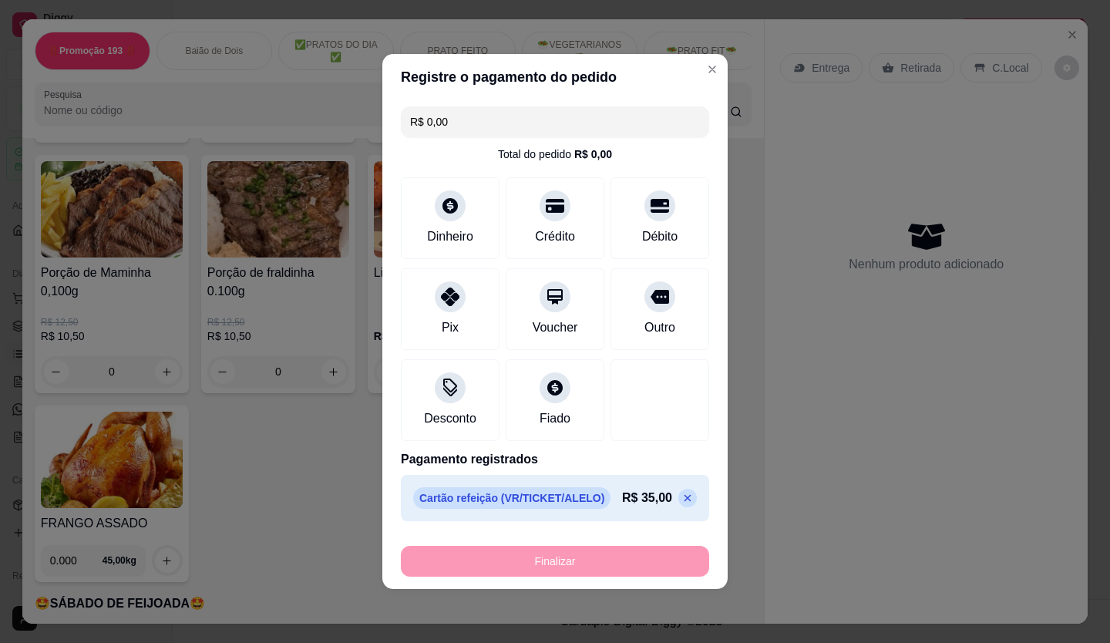
type input "-R$ 35,00"
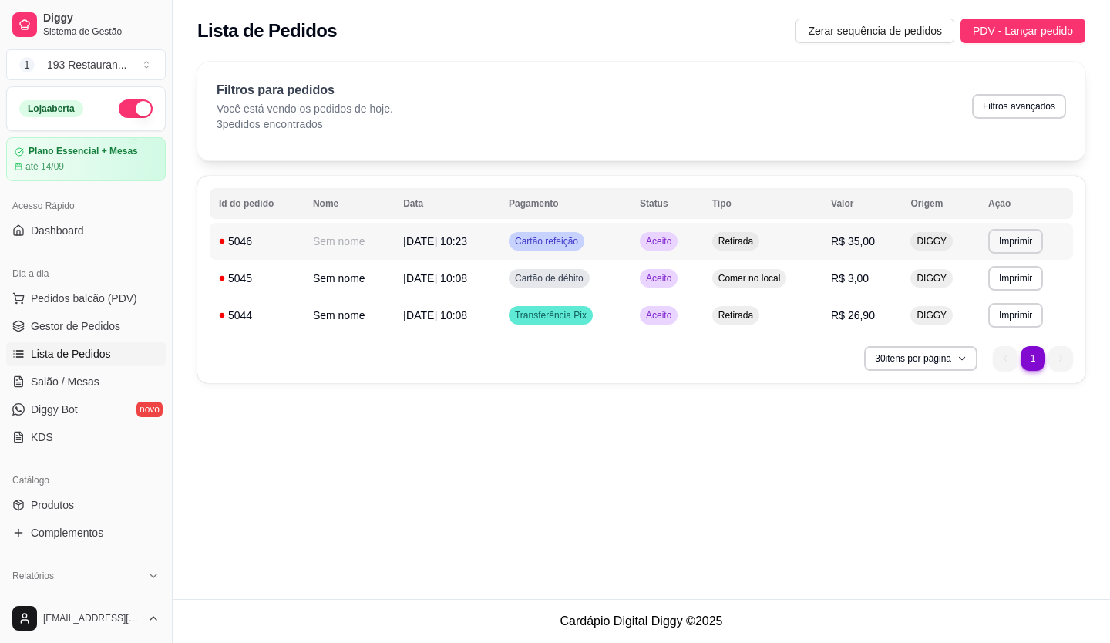
click at [756, 237] on span "Retirada" at bounding box center [736, 241] width 41 height 12
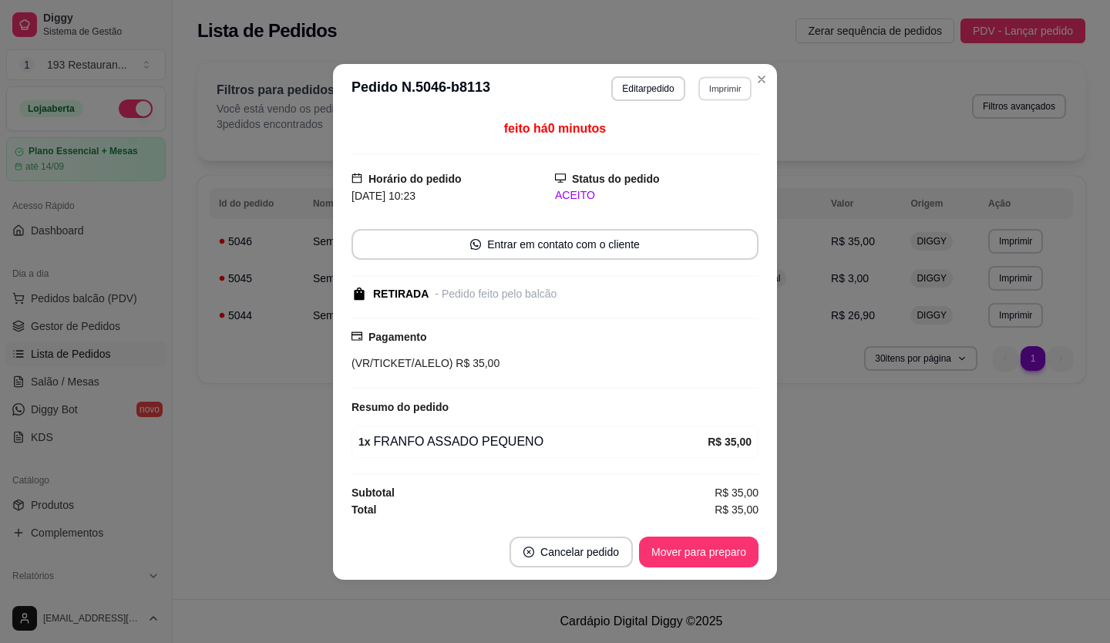
click at [718, 86] on button "Imprimir" at bounding box center [725, 88] width 53 height 24
click at [703, 174] on button "CAIXA" at bounding box center [698, 173] width 108 height 24
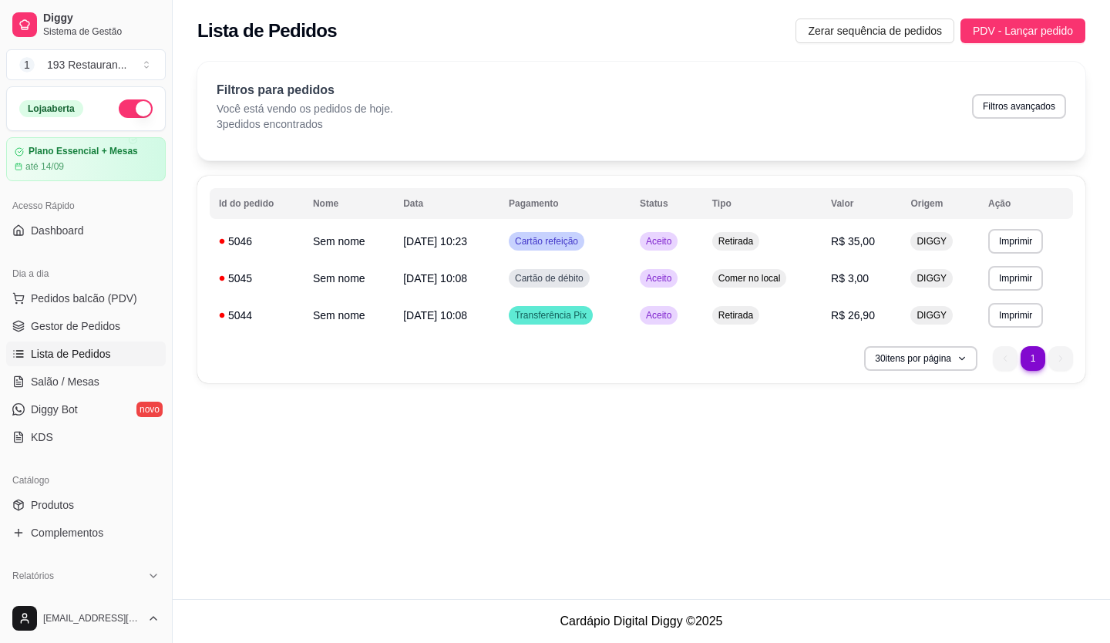
drag, startPoint x: 406, startPoint y: 372, endPoint x: 409, endPoint y: 359, distance: 13.5
click at [406, 365] on div "**********" at bounding box center [641, 279] width 888 height 207
drag, startPoint x: 423, startPoint y: 359, endPoint x: 425, endPoint y: 342, distance: 16.4
click at [425, 342] on div "**********" at bounding box center [641, 279] width 888 height 207
drag, startPoint x: 425, startPoint y: 342, endPoint x: 267, endPoint y: 440, distance: 186.0
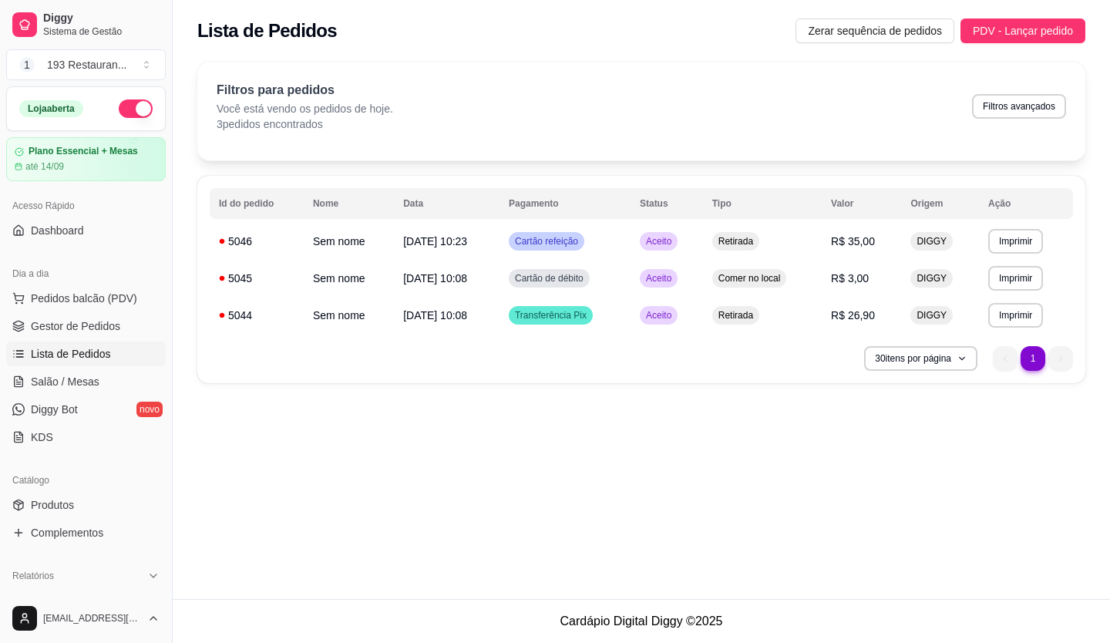
click at [267, 440] on div "**********" at bounding box center [642, 299] width 938 height 599
click at [57, 376] on span "Salão / Mesas" at bounding box center [65, 381] width 69 height 15
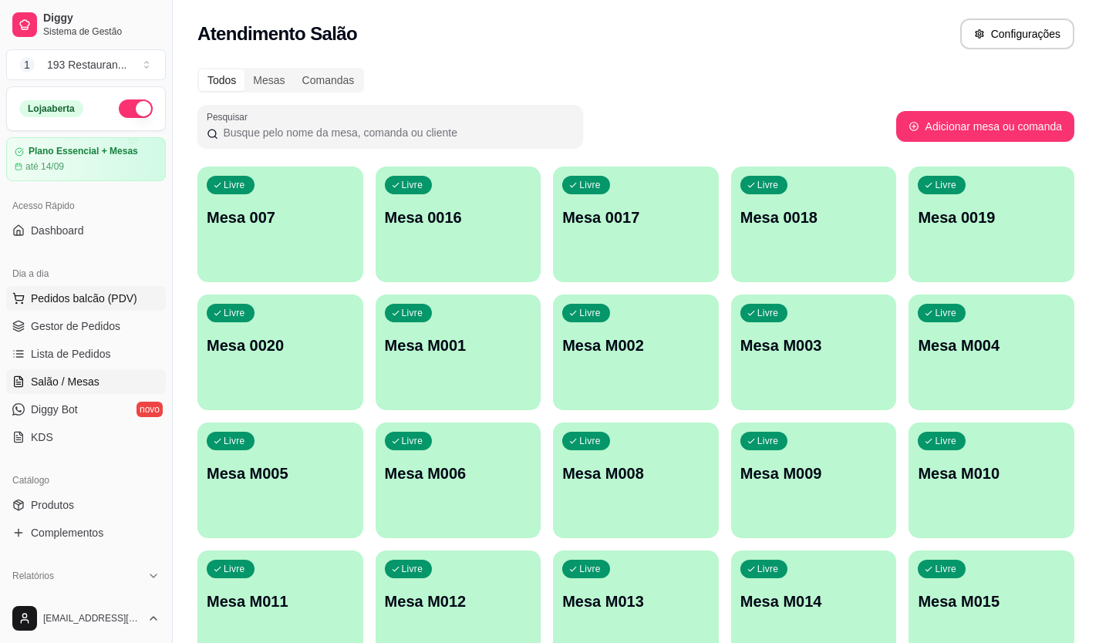
click at [70, 300] on span "Pedidos balcão (PDV)" at bounding box center [84, 298] width 106 height 15
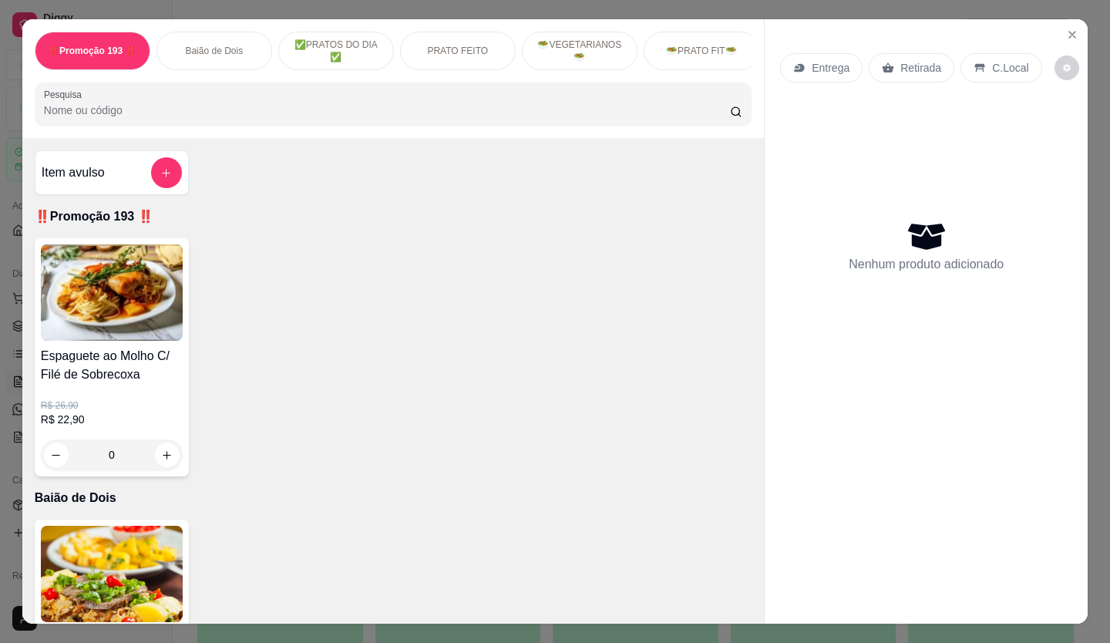
click at [900, 53] on div "Retirada" at bounding box center [912, 67] width 86 height 29
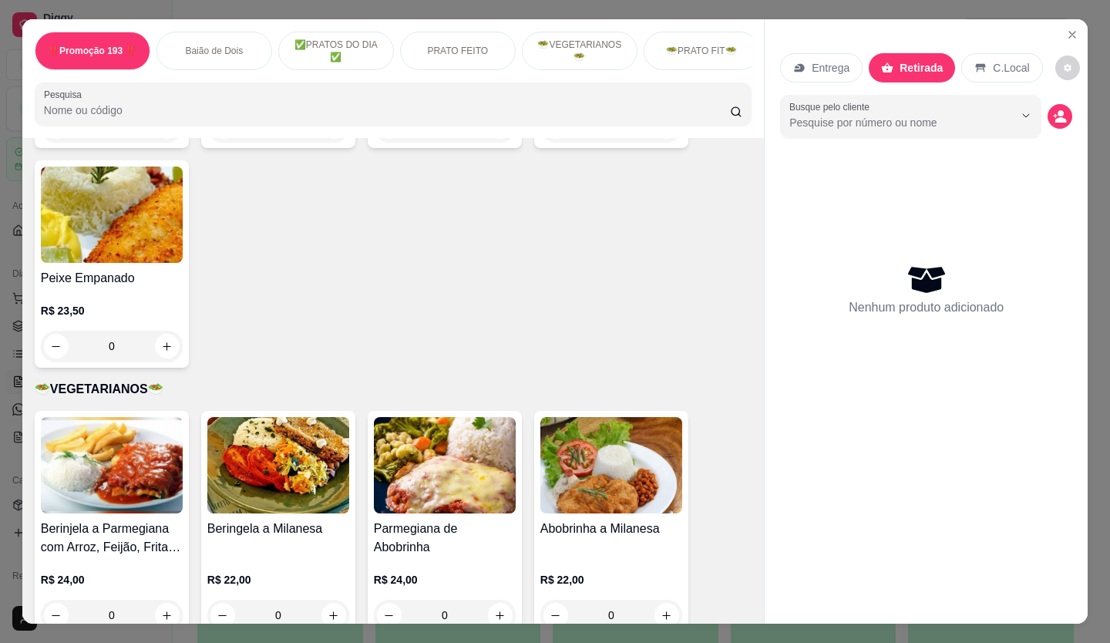
scroll to position [2391, 0]
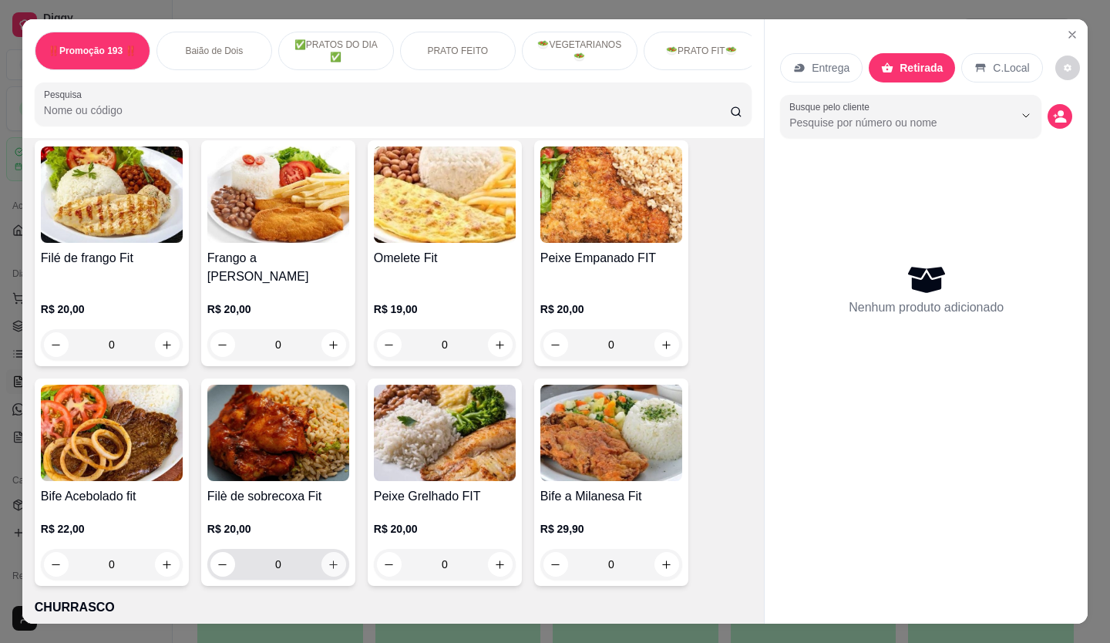
click at [328, 559] on icon "increase-product-quantity" at bounding box center [334, 565] width 12 height 12
type input "2"
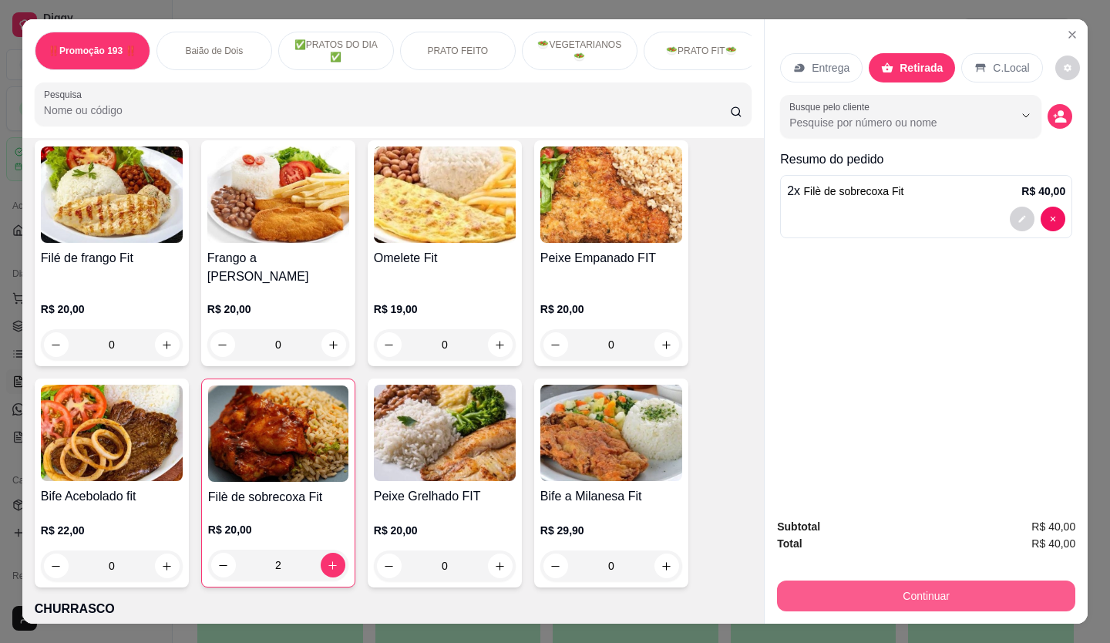
click at [903, 584] on button "Continuar" at bounding box center [926, 596] width 298 height 31
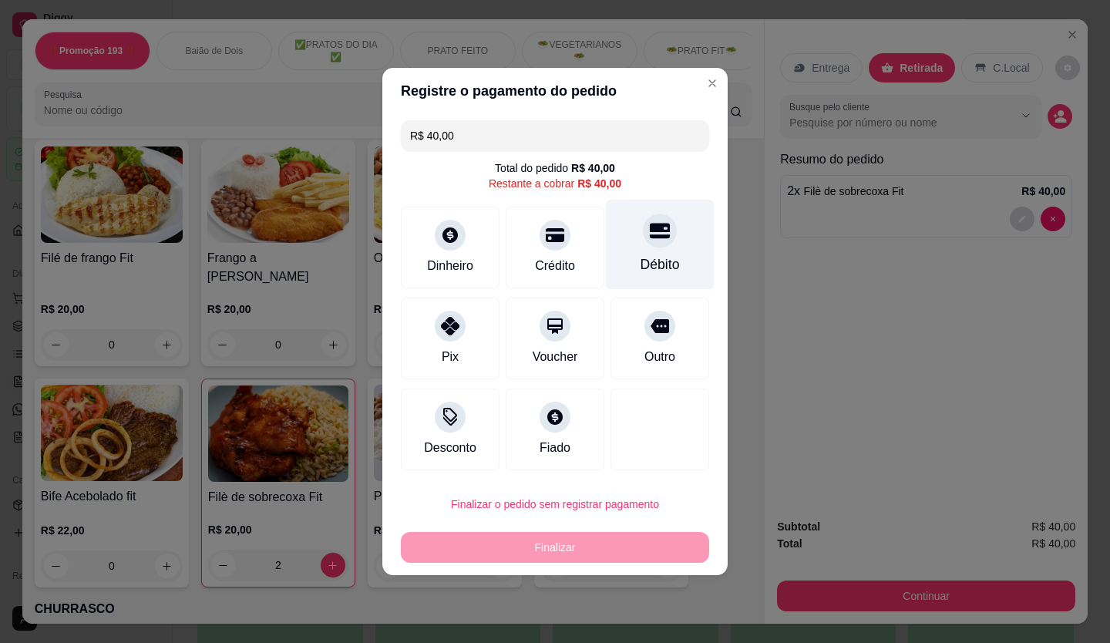
click at [658, 251] on div "Débito" at bounding box center [660, 245] width 109 height 90
type input "R$ 0,00"
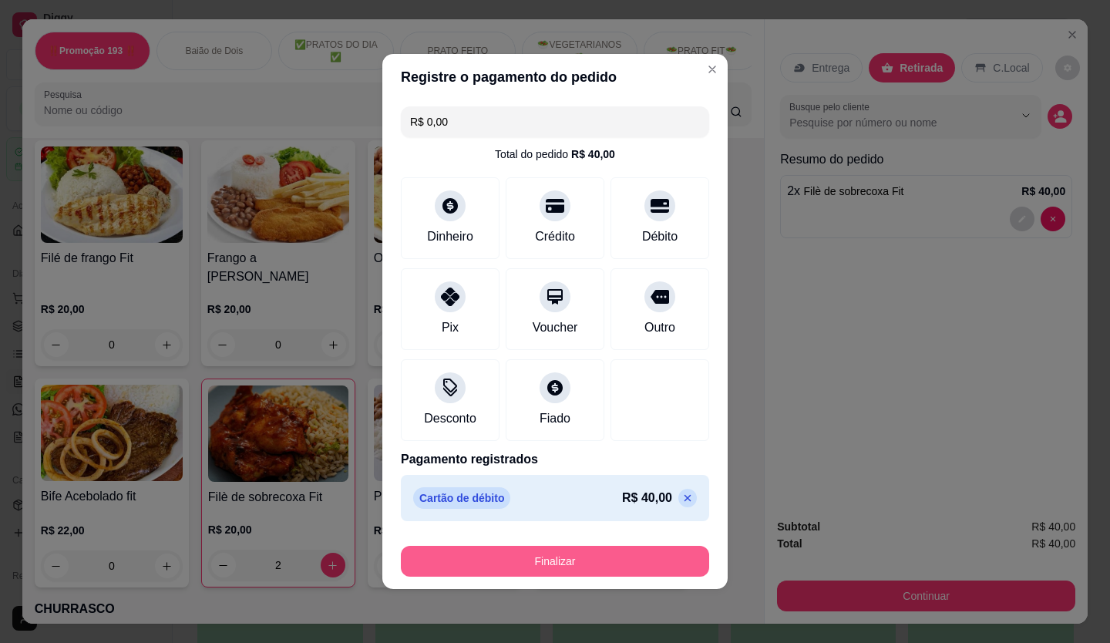
click at [625, 573] on button "Finalizar" at bounding box center [555, 561] width 308 height 31
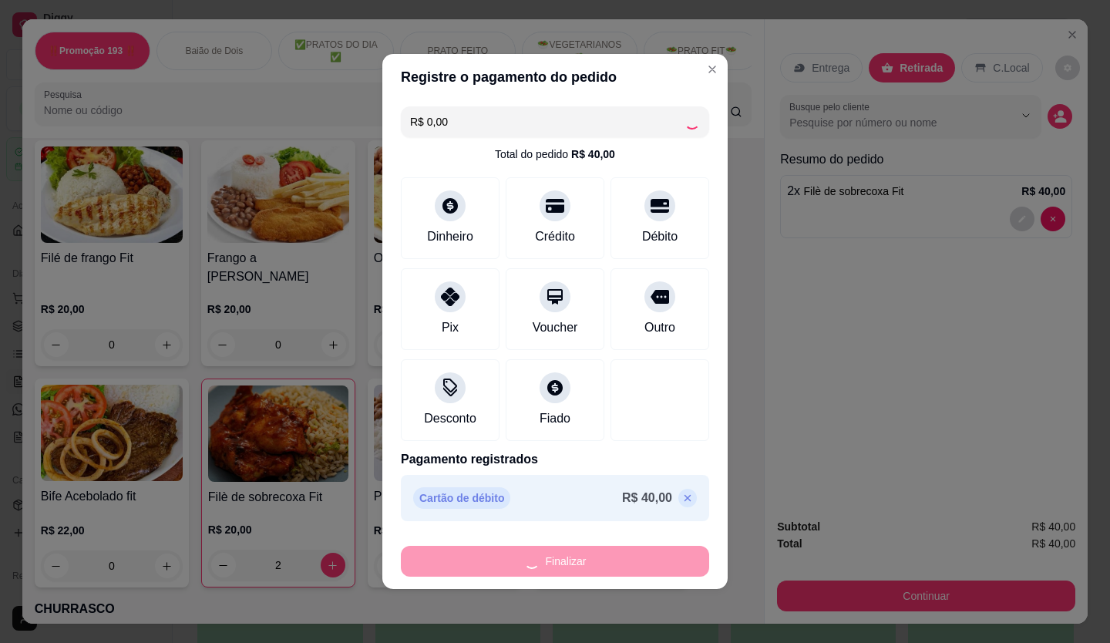
type input "0"
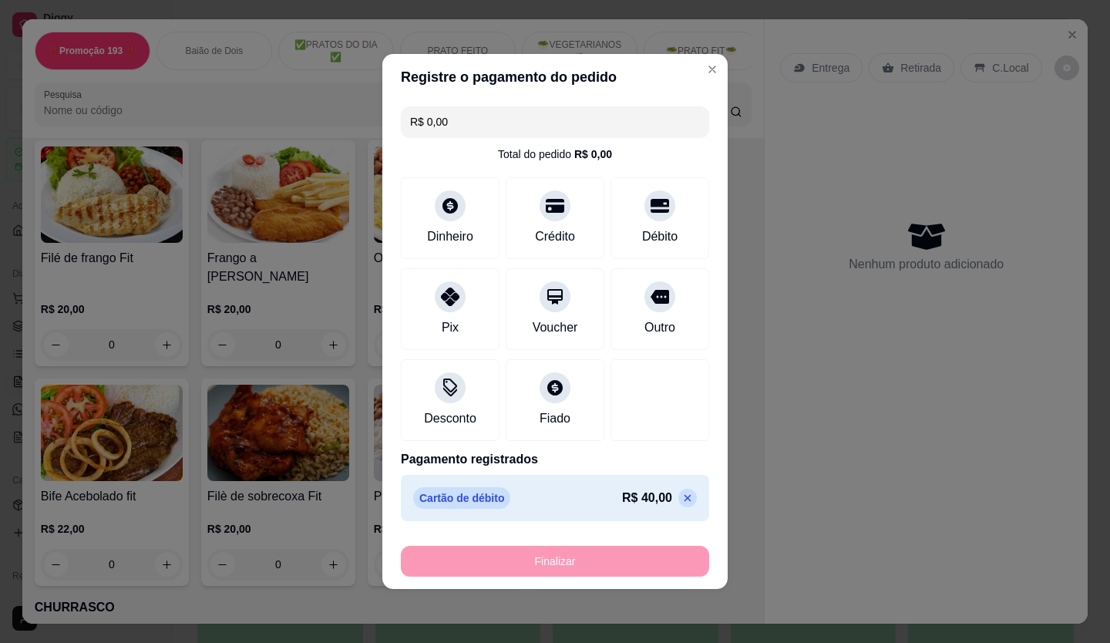
type input "-R$ 40,00"
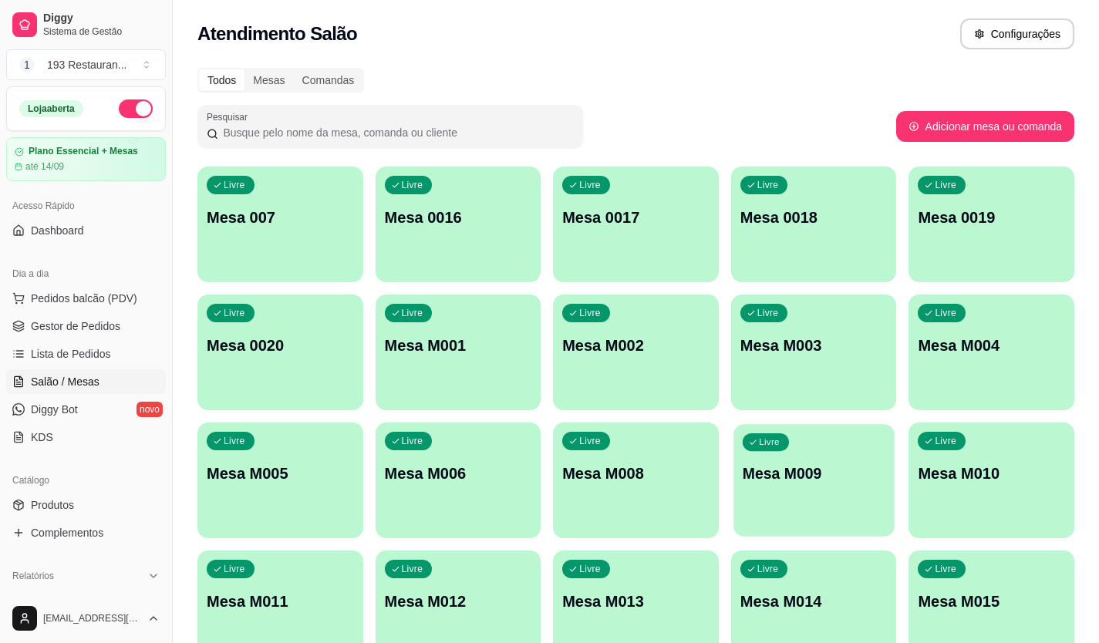
click at [824, 494] on div "Livre Mesa M009" at bounding box center [813, 471] width 160 height 94
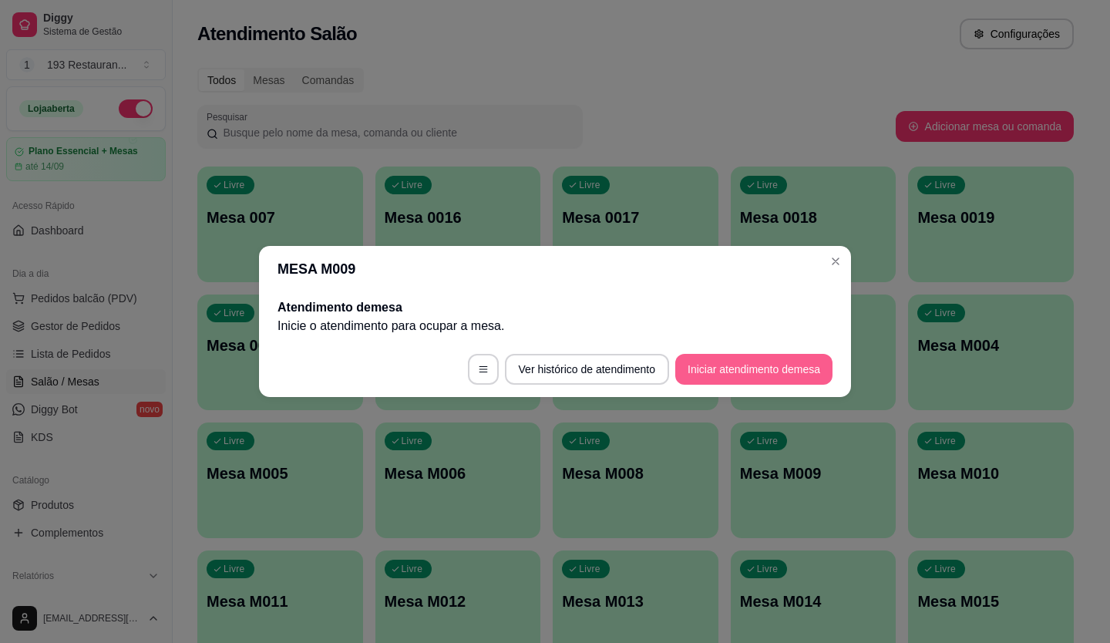
click at [774, 370] on button "Iniciar atendimento de mesa" at bounding box center [754, 369] width 157 height 31
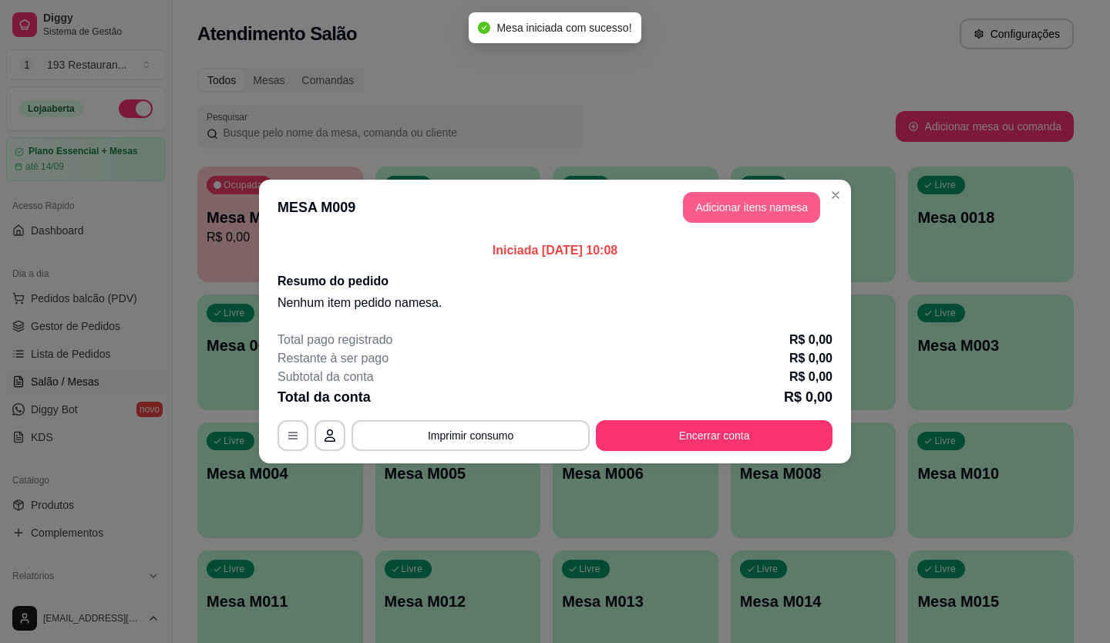
click at [742, 193] on button "Adicionar itens na mesa" at bounding box center [751, 207] width 137 height 31
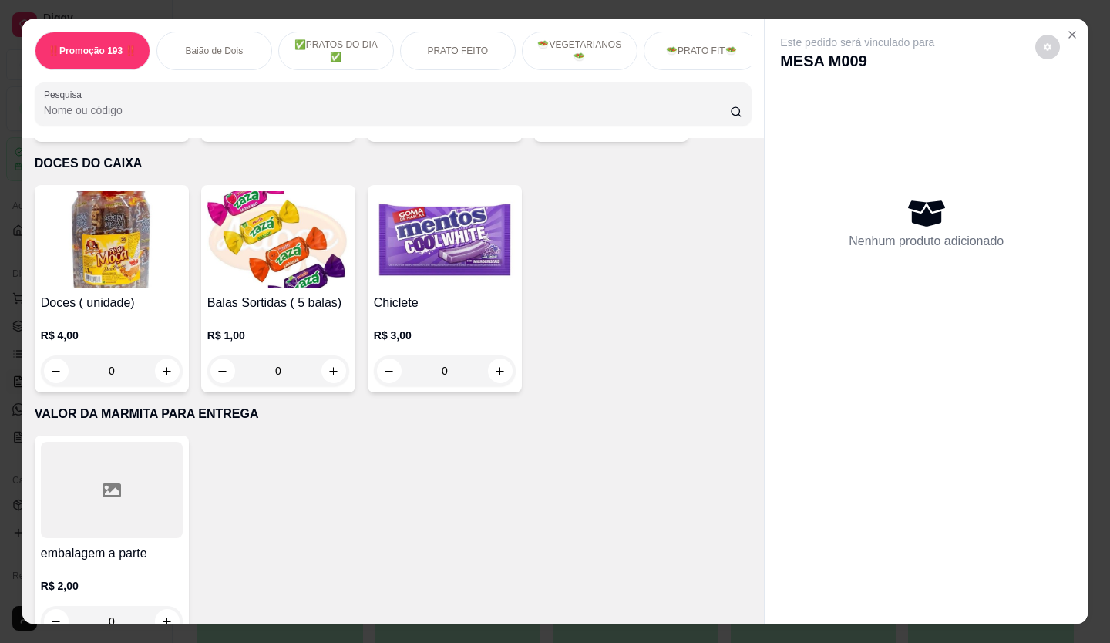
scroll to position [6442, 0]
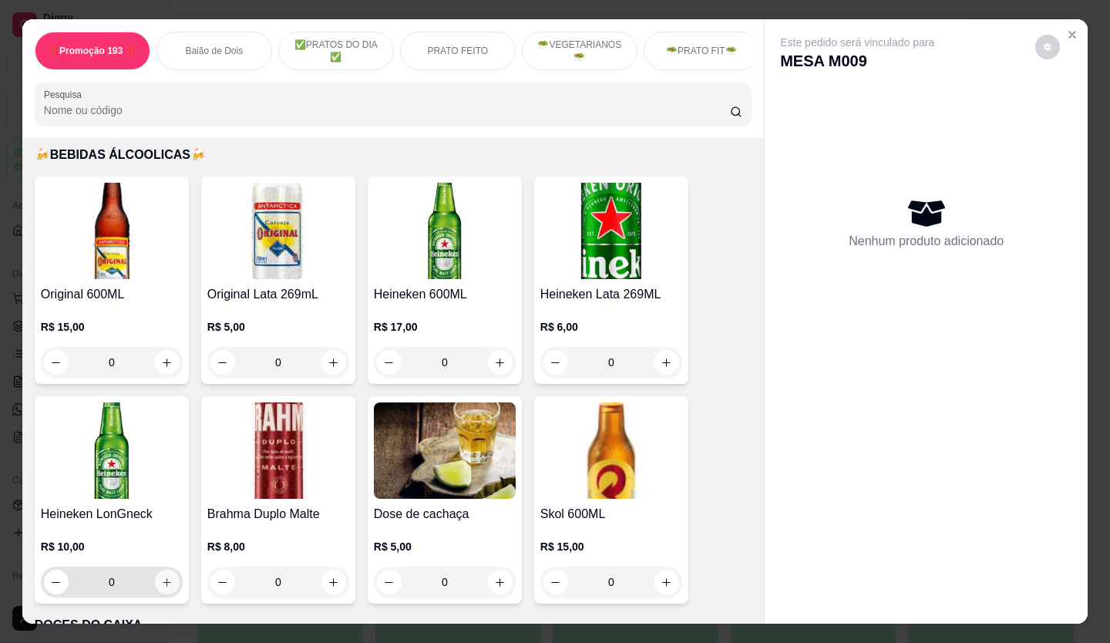
click at [163, 570] on button "increase-product-quantity" at bounding box center [167, 582] width 25 height 25
type input "1"
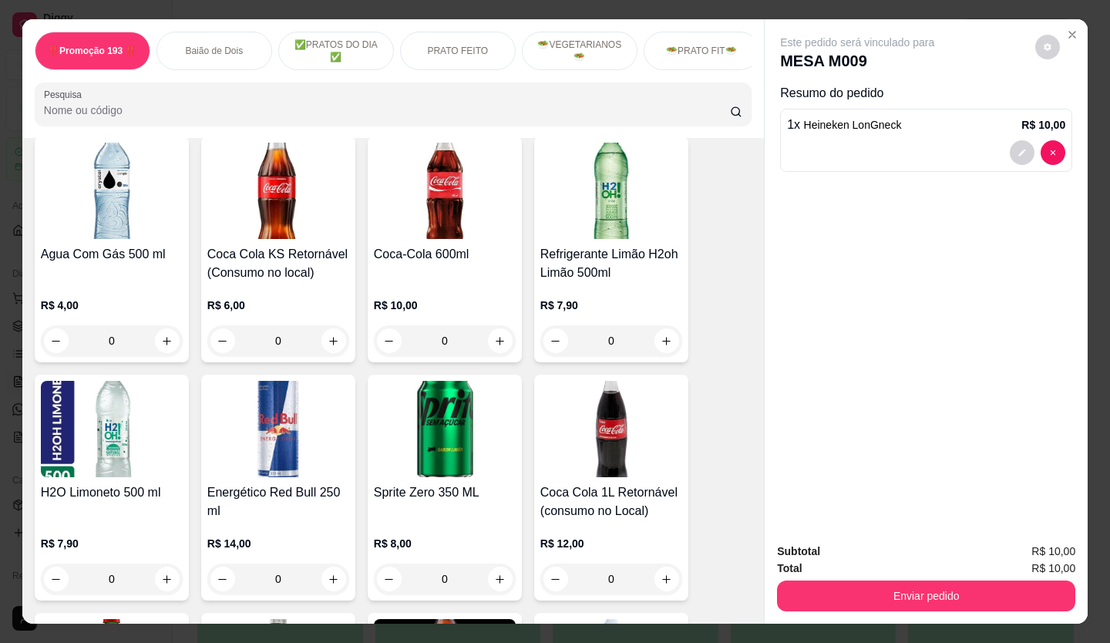
scroll to position [5363, 0]
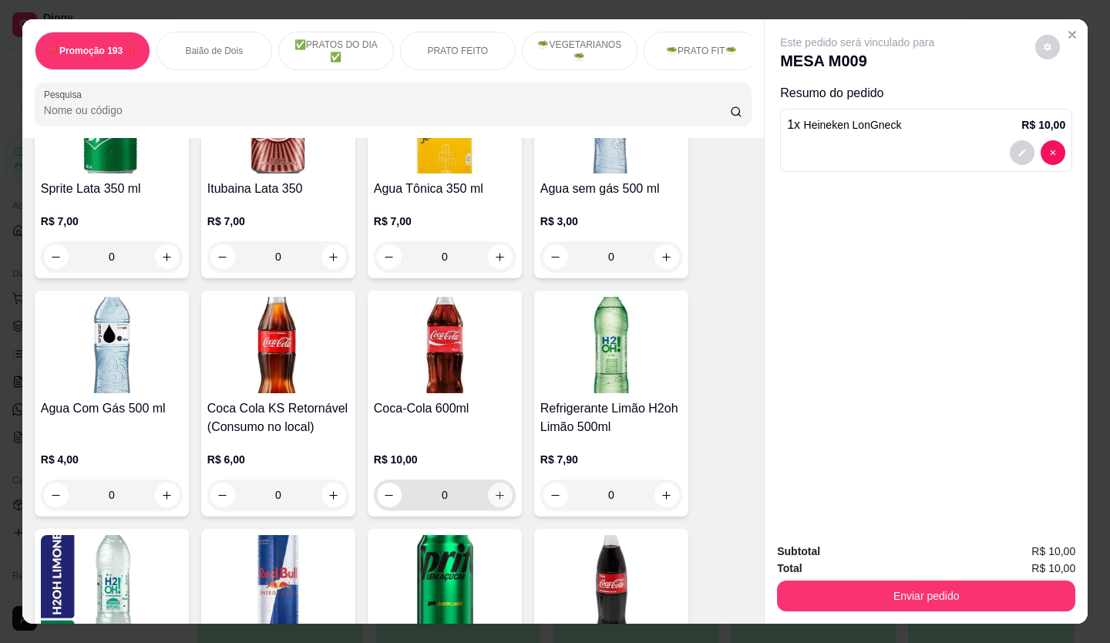
click at [492, 483] on button "increase-product-quantity" at bounding box center [500, 495] width 25 height 25
type input "1"
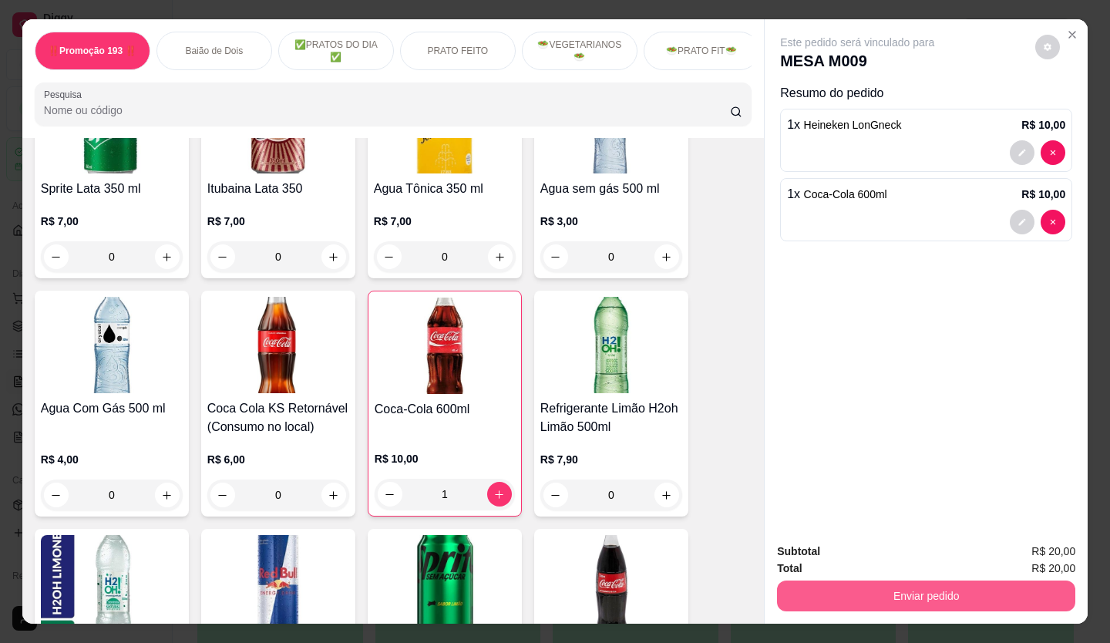
click at [976, 588] on button "Enviar pedido" at bounding box center [926, 596] width 298 height 31
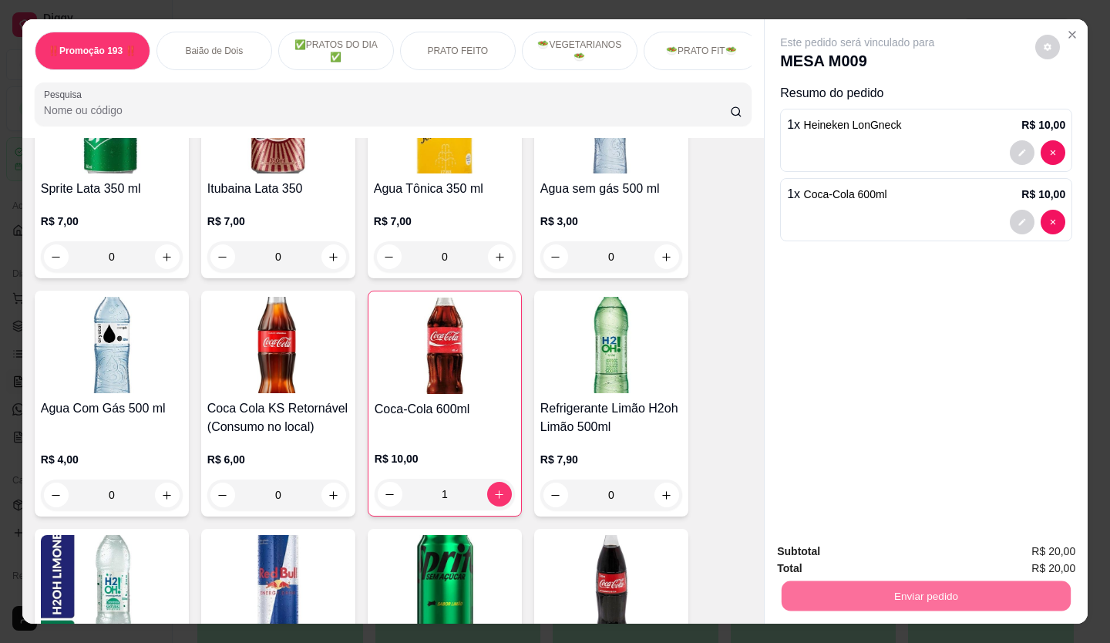
click at [834, 554] on button "Não registrar e enviar pedido" at bounding box center [875, 551] width 160 height 29
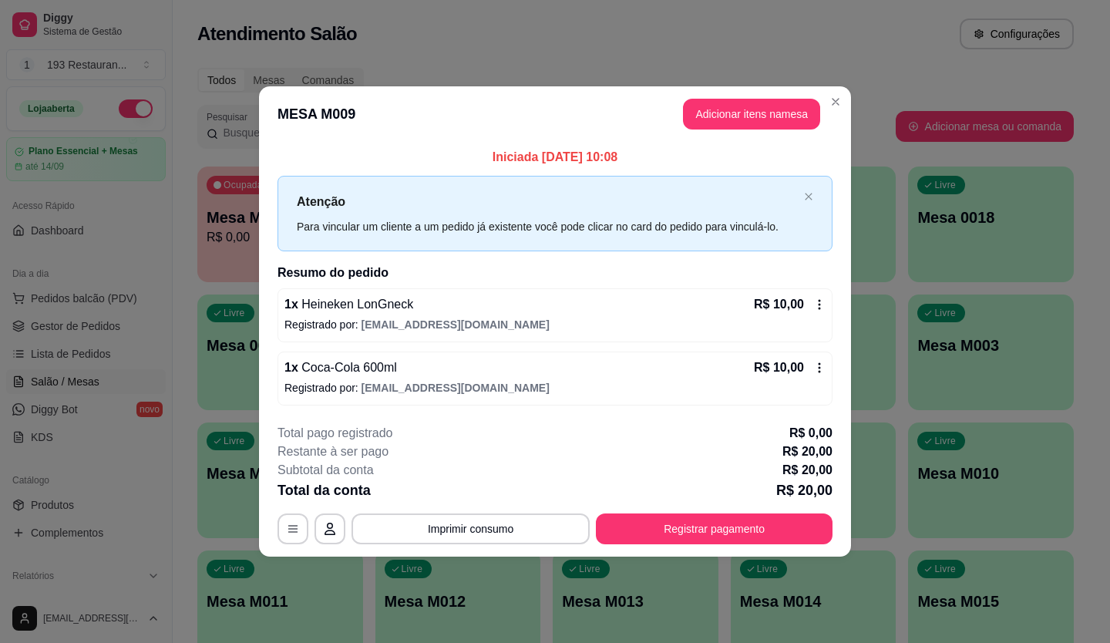
click at [822, 300] on icon at bounding box center [820, 304] width 12 height 12
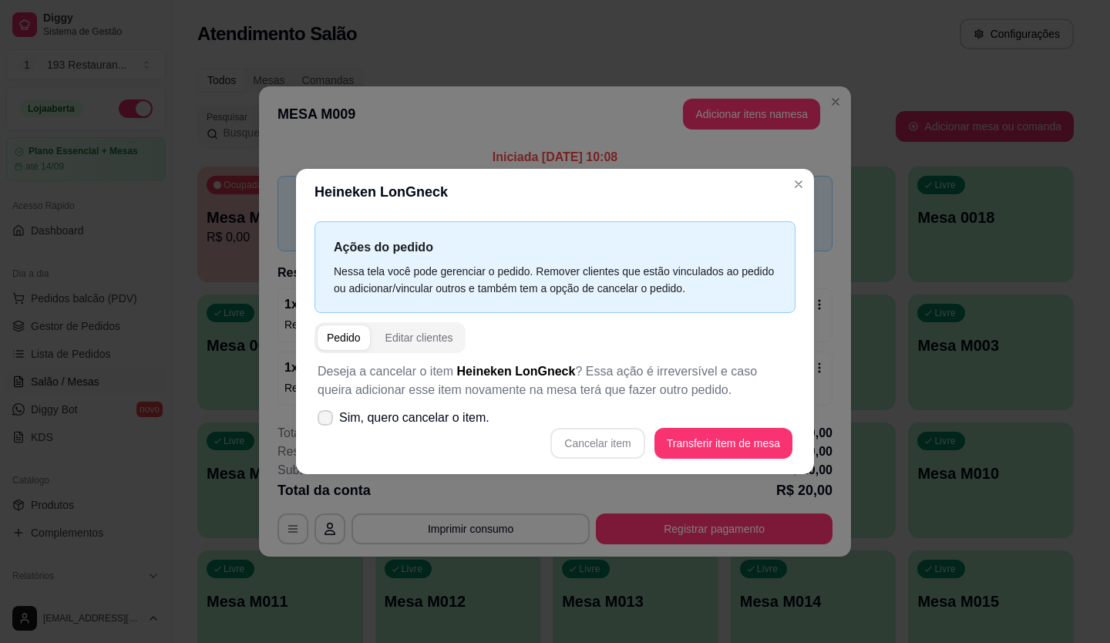
click at [353, 423] on span "Sim, quero cancelar o item." at bounding box center [414, 418] width 150 height 19
click at [327, 423] on input "Sim, quero cancelar o item." at bounding box center [322, 426] width 10 height 10
checkbox input "true"
click at [620, 443] on button "Cancelar item" at bounding box center [598, 444] width 92 height 30
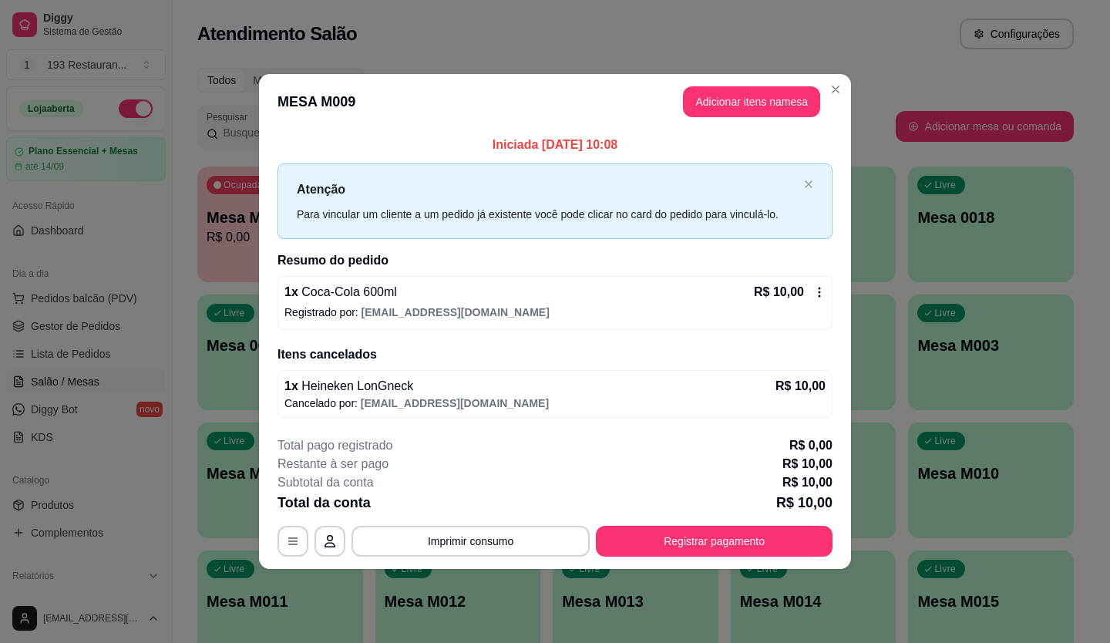
click at [760, 122] on header "MESA M009 Adicionar itens na mesa" at bounding box center [555, 102] width 592 height 56
click at [770, 89] on button "Adicionar itens na mesa" at bounding box center [752, 102] width 133 height 30
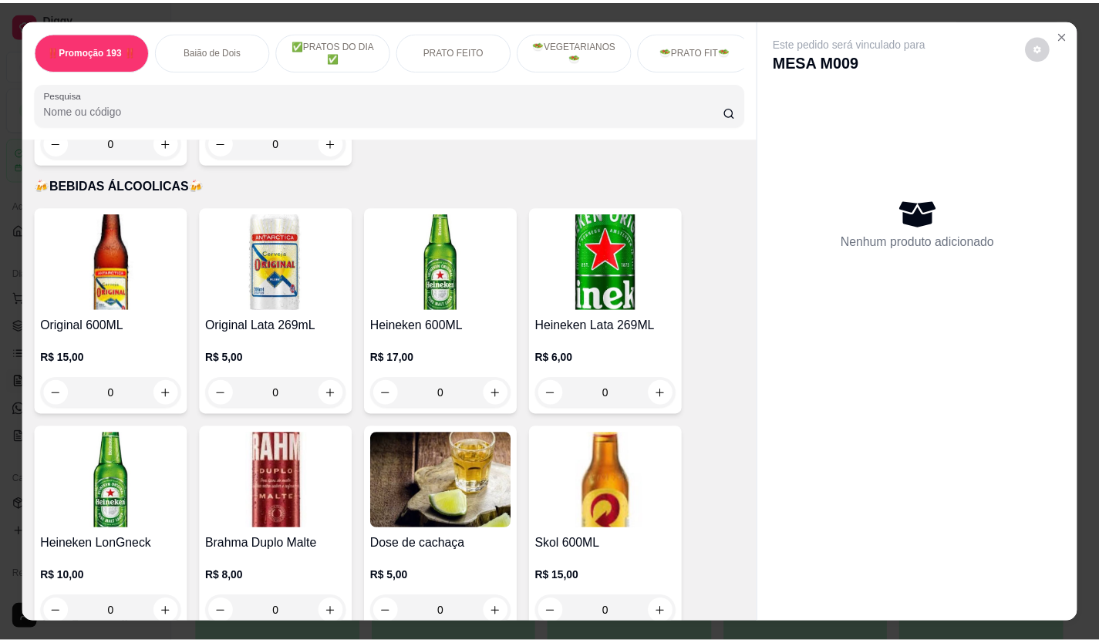
scroll to position [6400, 0]
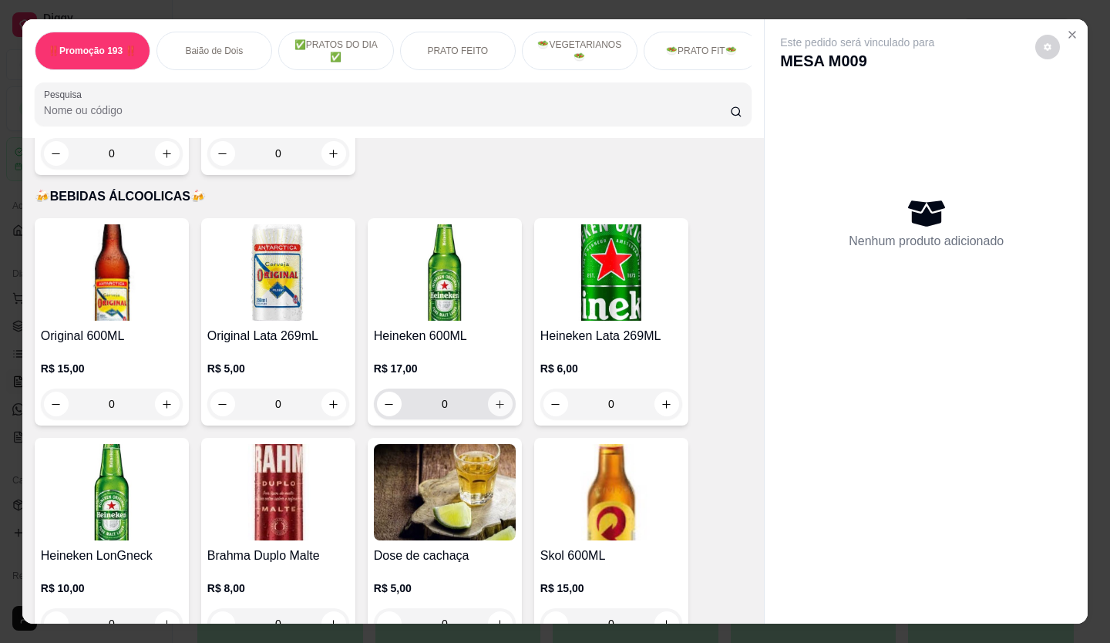
click at [497, 392] on button "increase-product-quantity" at bounding box center [500, 404] width 25 height 25
type input "1"
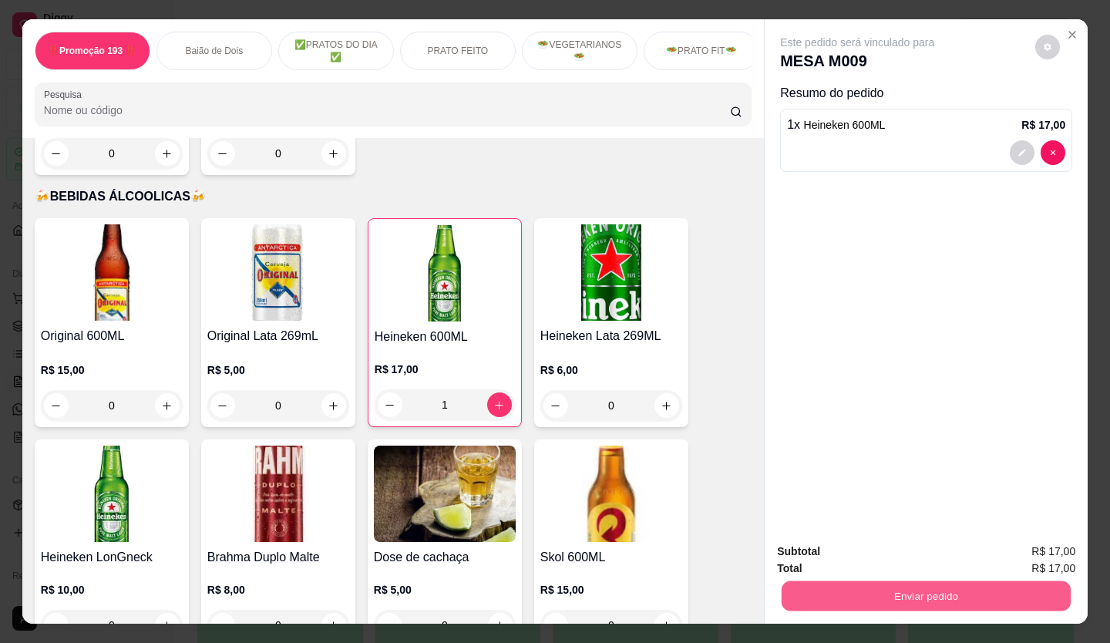
click at [877, 581] on button "Enviar pedido" at bounding box center [926, 596] width 289 height 30
click at [859, 549] on button "Não registrar e enviar pedido" at bounding box center [875, 551] width 160 height 29
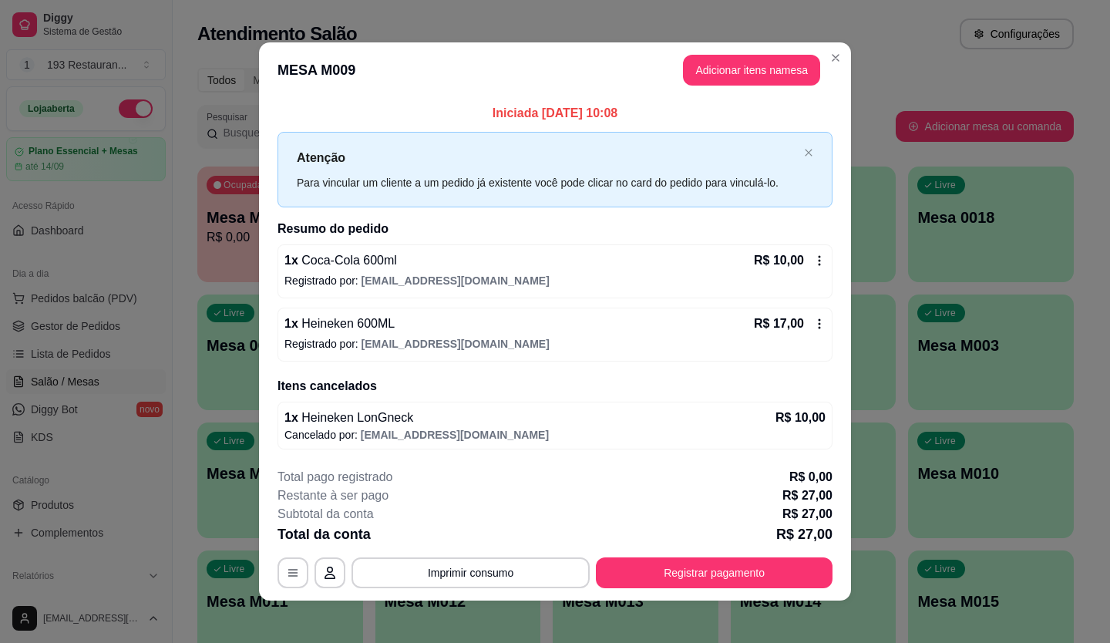
click at [430, 577] on button "Imprimir consumo" at bounding box center [471, 573] width 238 height 31
click at [473, 539] on button "CAIXA" at bounding box center [470, 536] width 108 height 24
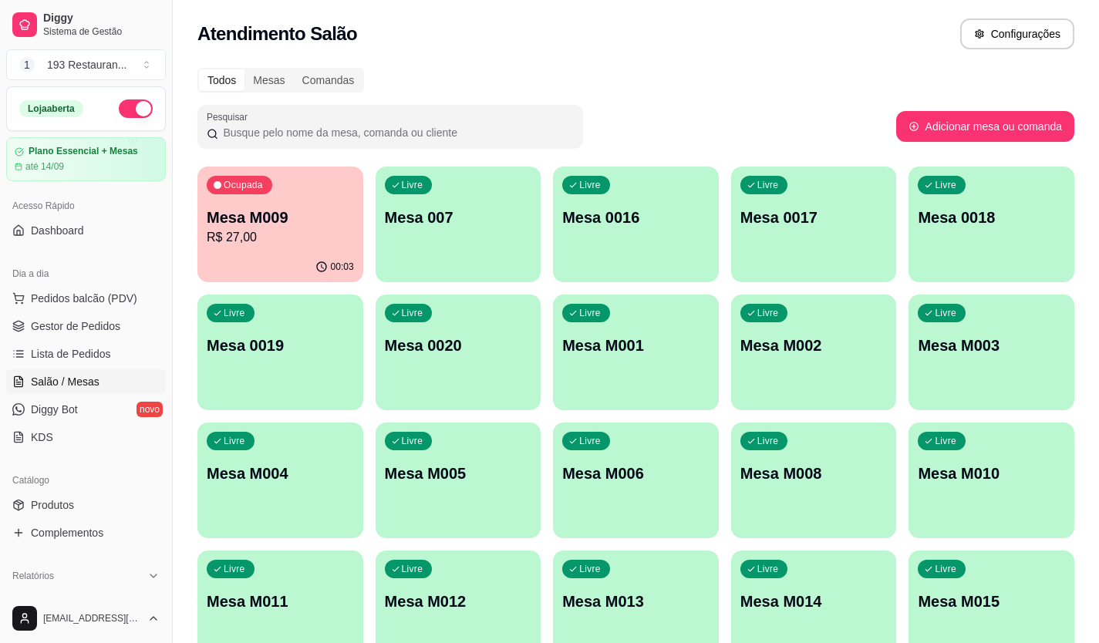
click at [3, 642] on html "Diggy Sistema de Gestão 1 193 Restauran ... Loja aberta Plano Essencial + Mesas…" at bounding box center [549, 321] width 1099 height 643
click at [259, 163] on div "Todos Mesas Comandas Pesquisar Adicionar mesa ou comanda Ocupada Mesa M009 R$ 2…" at bounding box center [636, 372] width 926 height 626
click at [332, 238] on p "R$ 27,00" at bounding box center [280, 237] width 147 height 19
click at [540, 302] on div "Ocupada Mesa M009 R$ 27,00 00:14 Livre Mesa 007 Livre Mesa 0016 Livre Mesa 0017…" at bounding box center [635, 417] width 877 height 500
click at [106, 295] on span "Pedidos balcão (PDV)" at bounding box center [84, 298] width 106 height 15
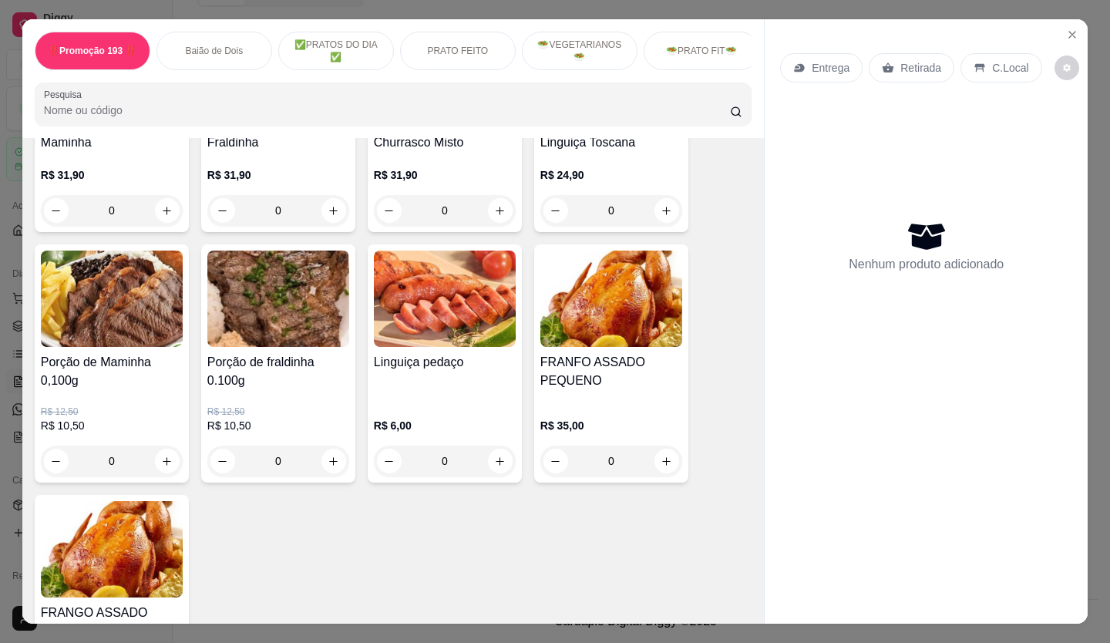
scroll to position [3085, 0]
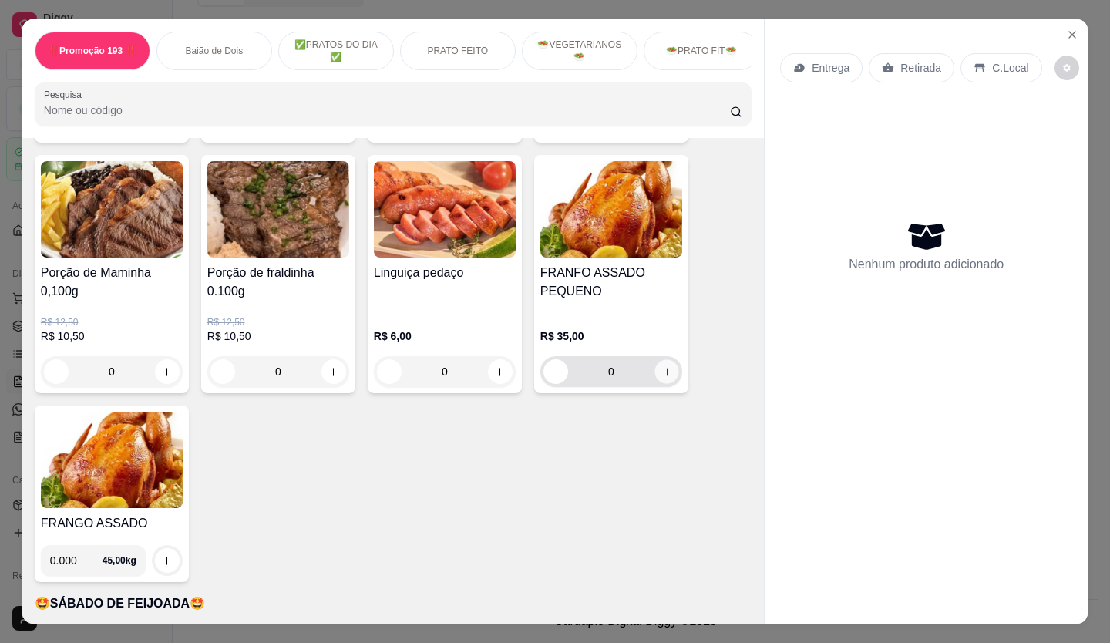
click at [655, 360] on button "increase-product-quantity" at bounding box center [667, 372] width 24 height 24
type input "1"
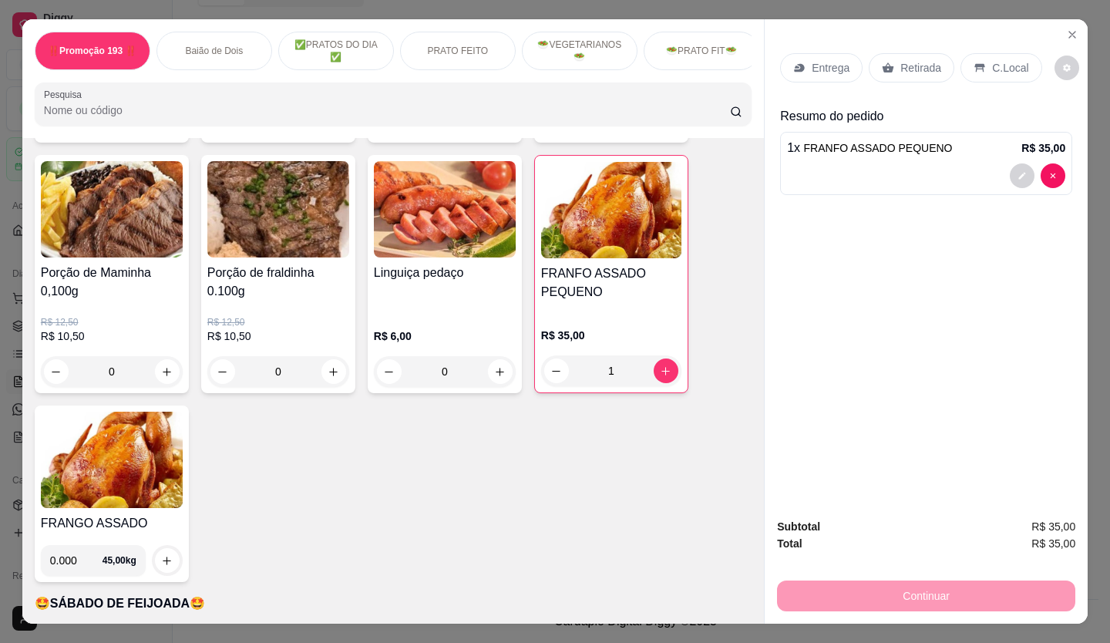
click at [933, 62] on div "Retirada" at bounding box center [912, 67] width 86 height 29
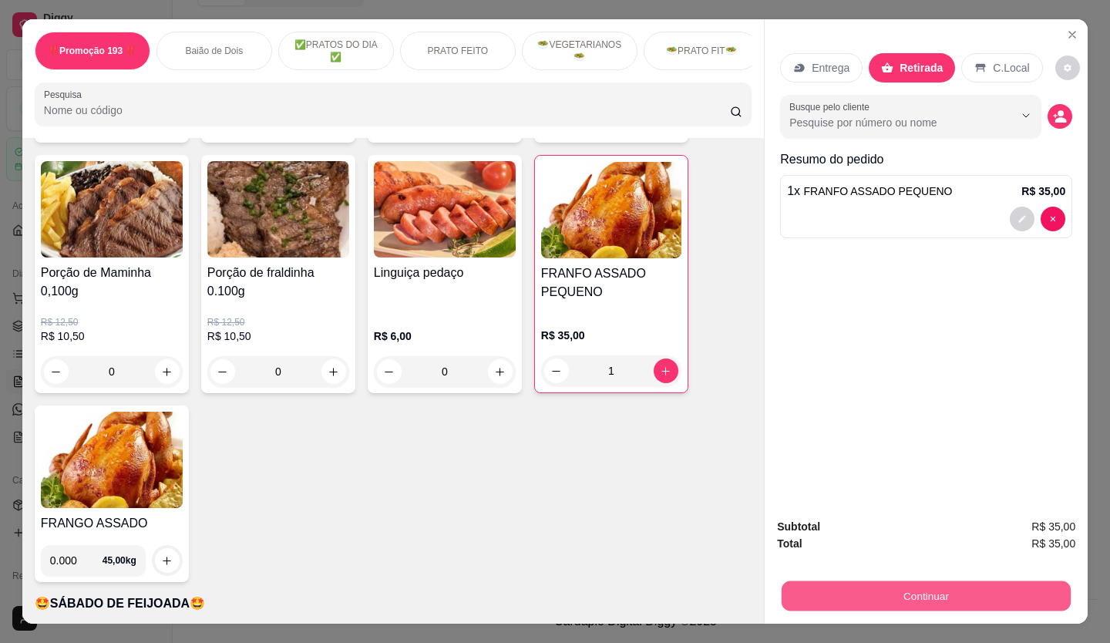
click at [953, 600] on button "Continuar" at bounding box center [926, 596] width 289 height 30
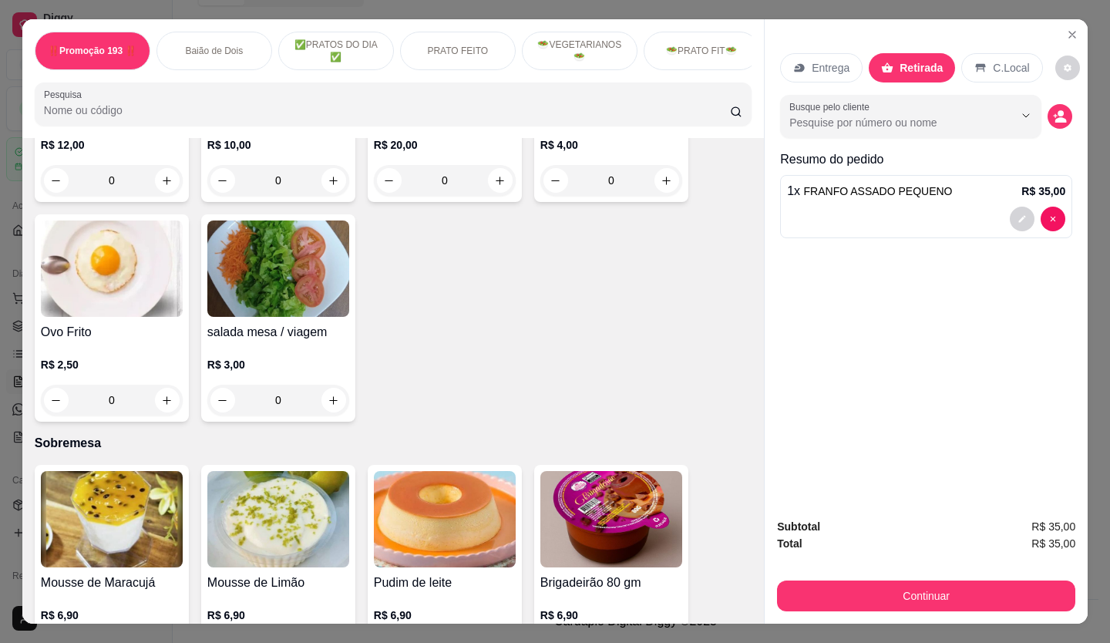
scroll to position [3779, 0]
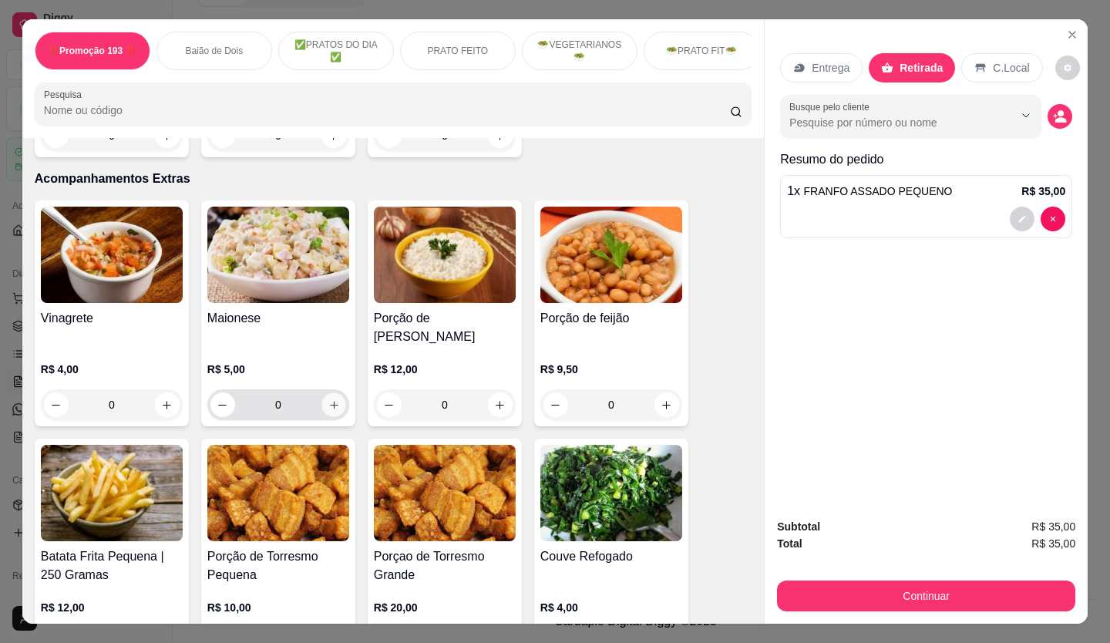
click at [332, 399] on icon "increase-product-quantity" at bounding box center [335, 405] width 12 height 12
type input "1"
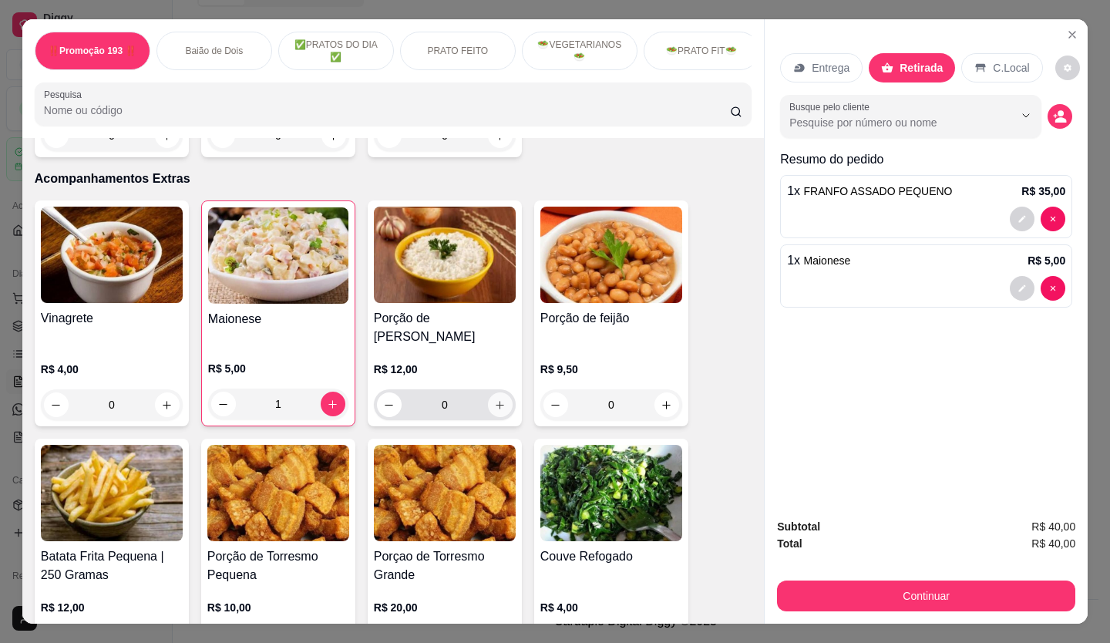
click at [505, 393] on button "increase-product-quantity" at bounding box center [500, 405] width 25 height 25
type input "1"
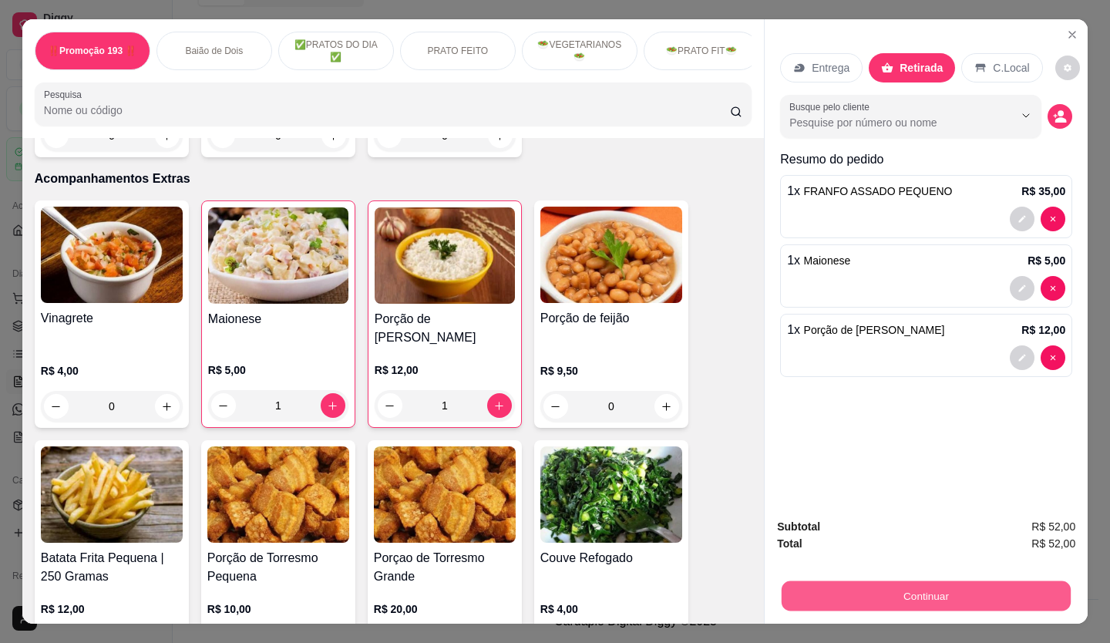
click at [855, 591] on button "Continuar" at bounding box center [926, 596] width 289 height 30
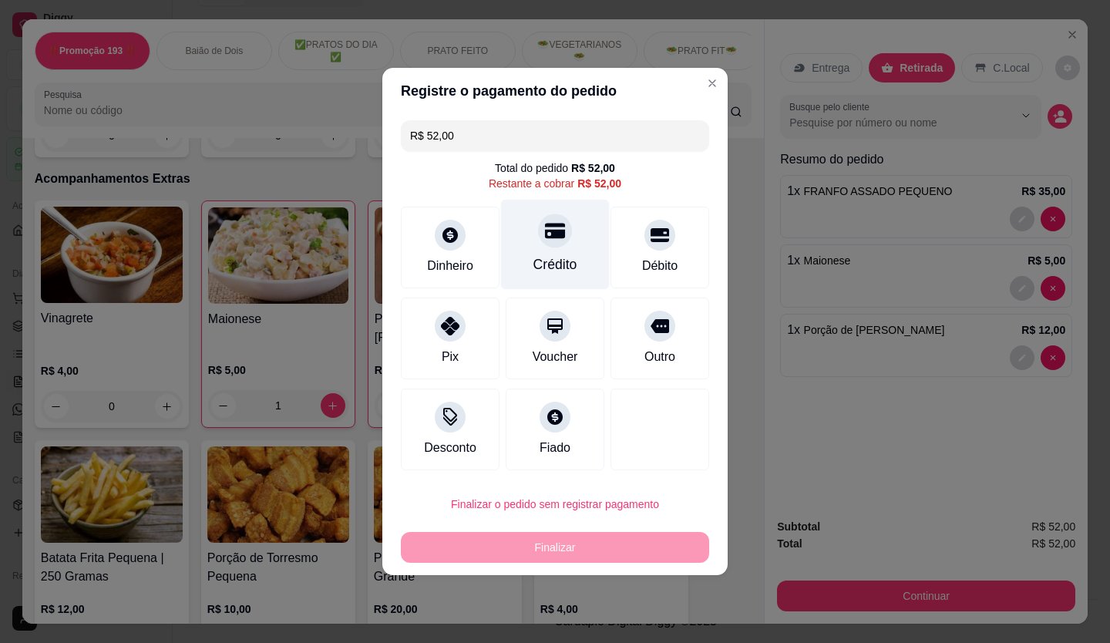
click at [554, 235] on icon at bounding box center [555, 231] width 20 height 15
type input "R$ 0,00"
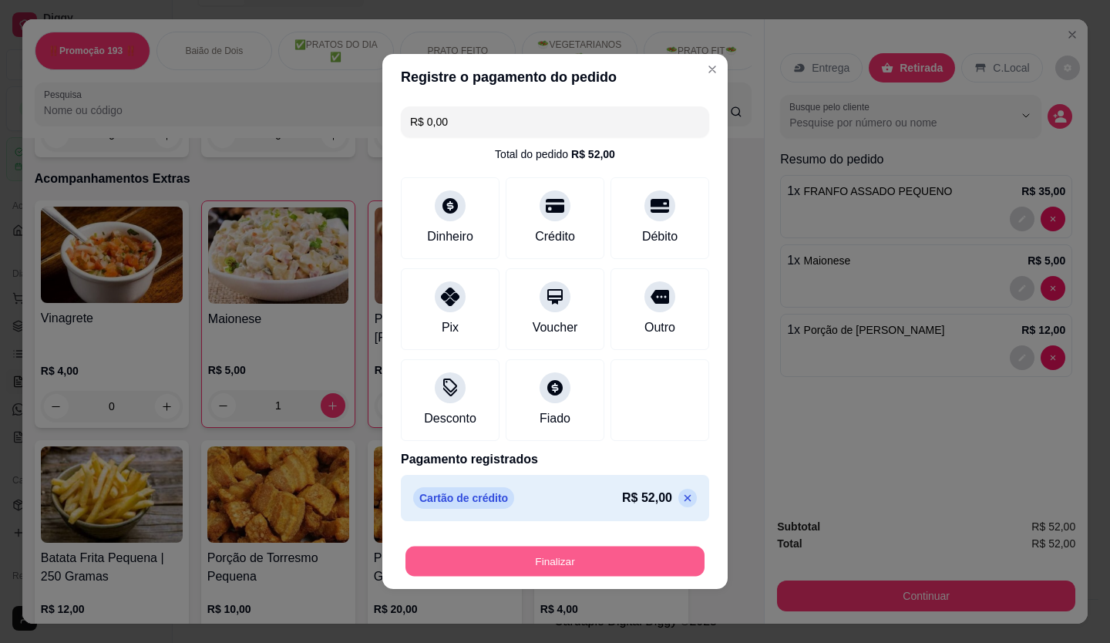
click at [568, 548] on button "Finalizar" at bounding box center [555, 562] width 299 height 30
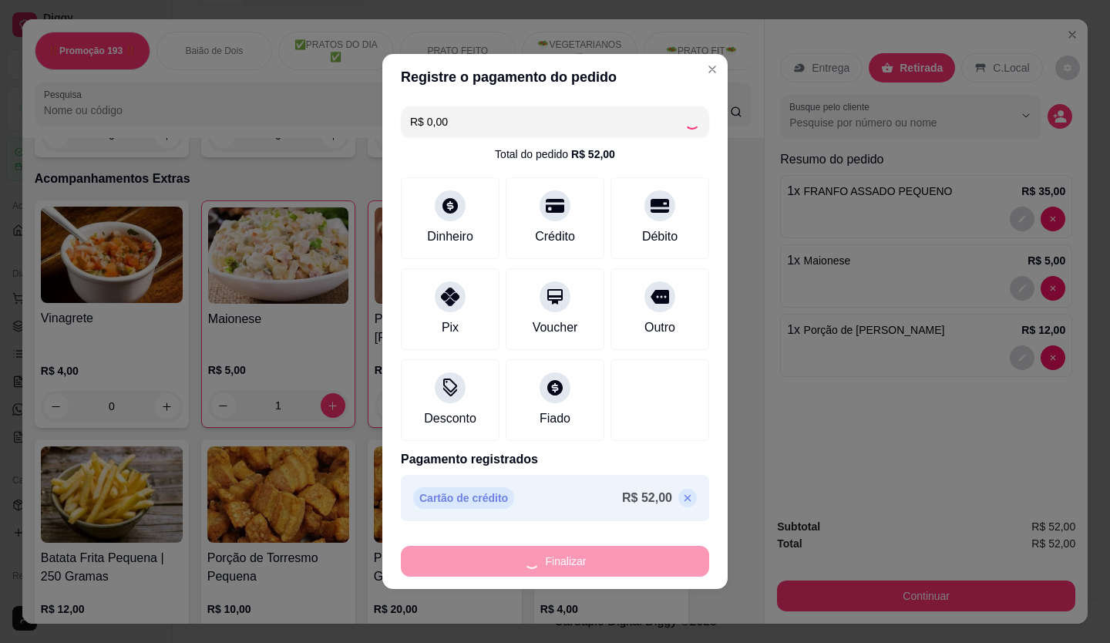
type input "0"
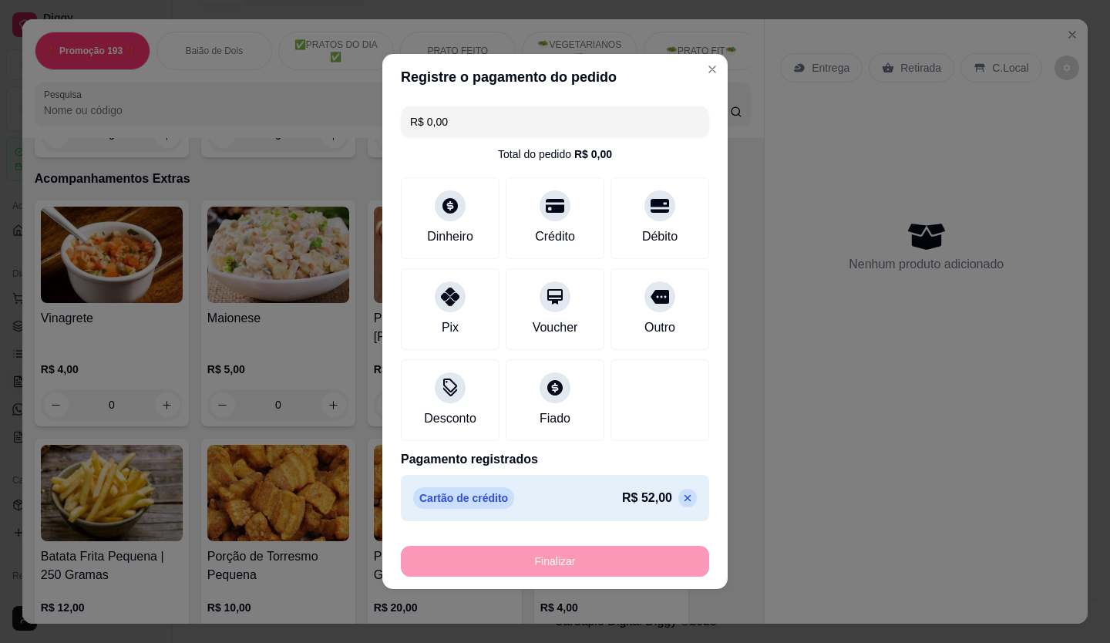
type input "-R$ 52,00"
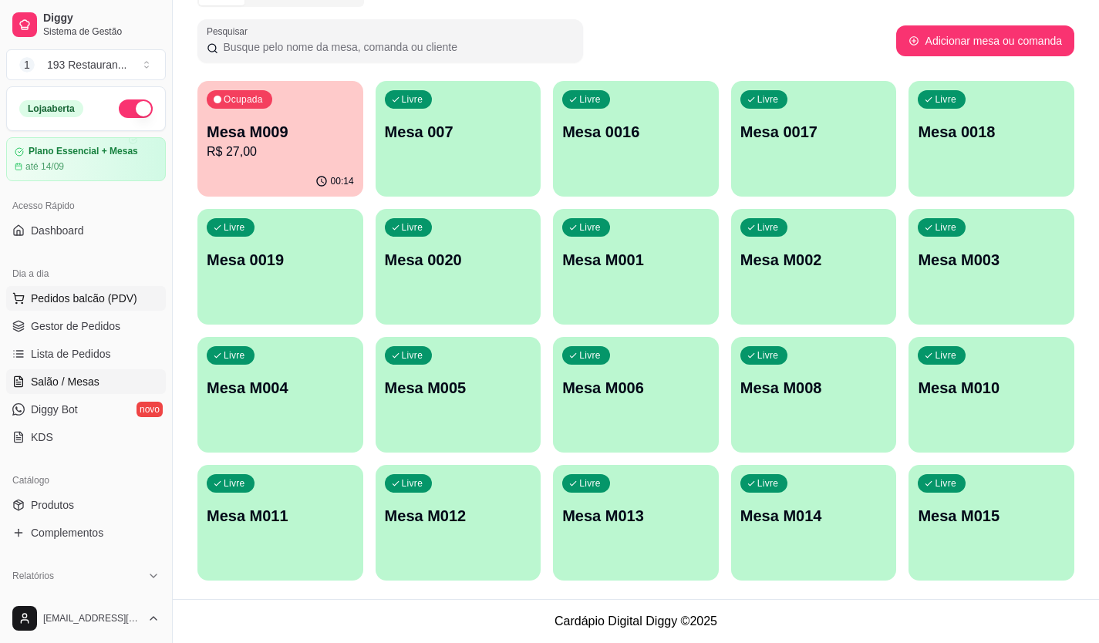
click at [84, 305] on span "Pedidos balcão (PDV)" at bounding box center [84, 298] width 106 height 15
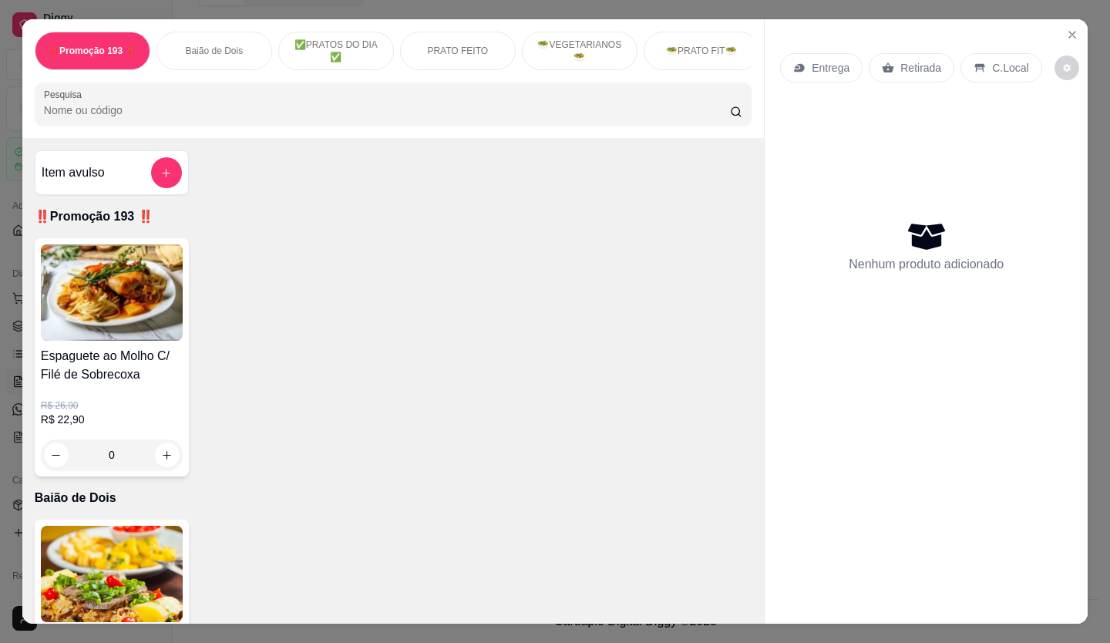
click at [901, 60] on p "Retirada" at bounding box center [921, 67] width 41 height 15
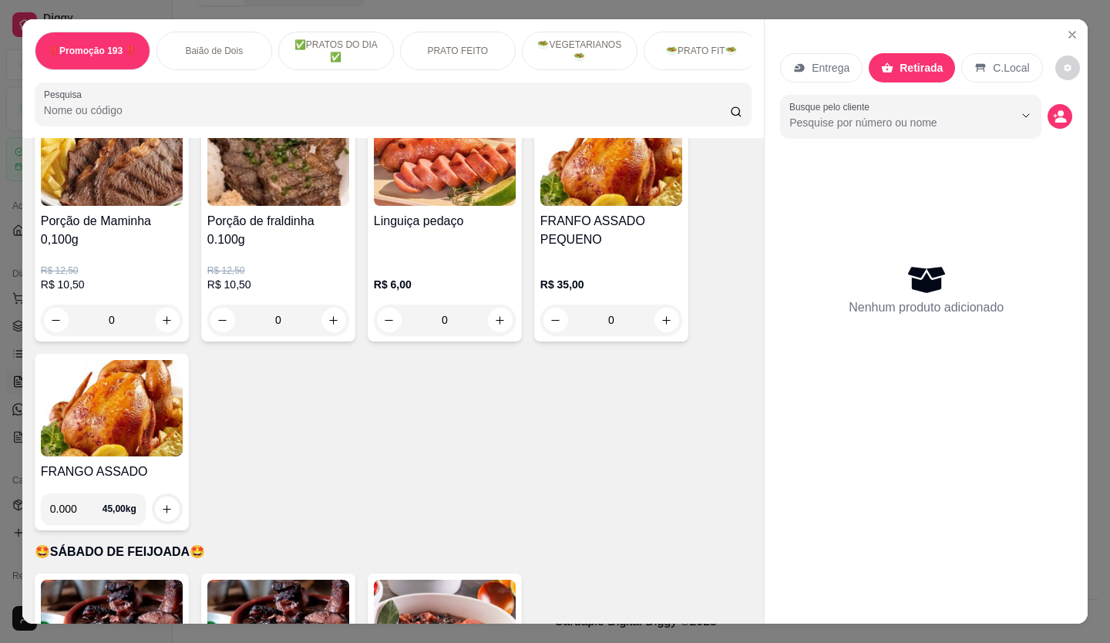
scroll to position [3162, 0]
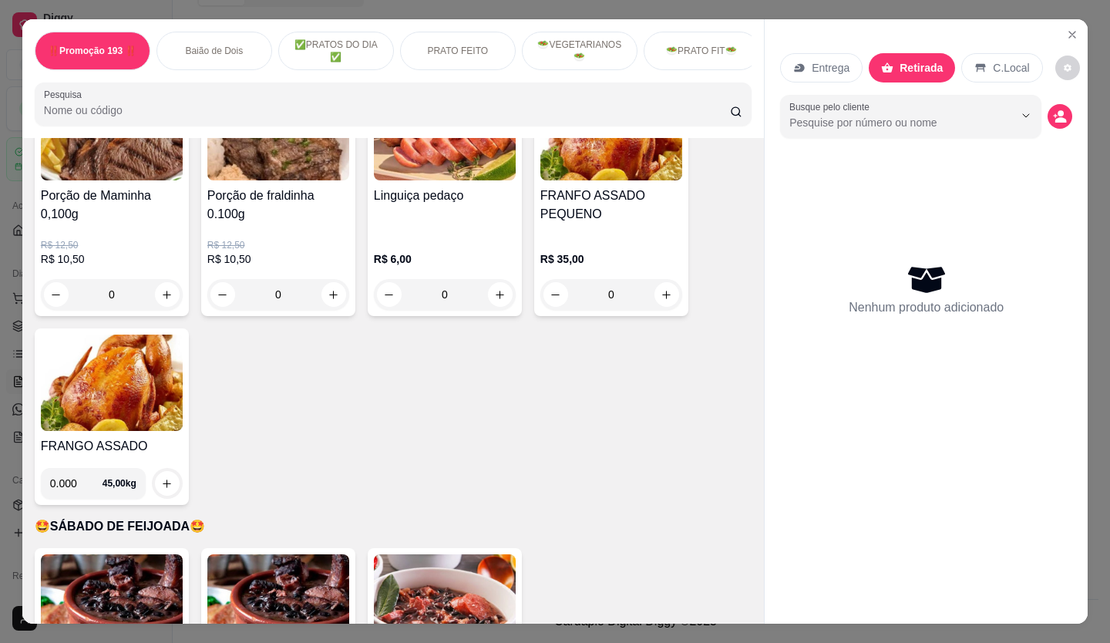
click at [91, 456] on div "0.000 45,00 kg" at bounding box center [112, 477] width 142 height 43
click at [139, 386] on img at bounding box center [112, 383] width 142 height 96
click at [41, 354] on img at bounding box center [112, 383] width 142 height 96
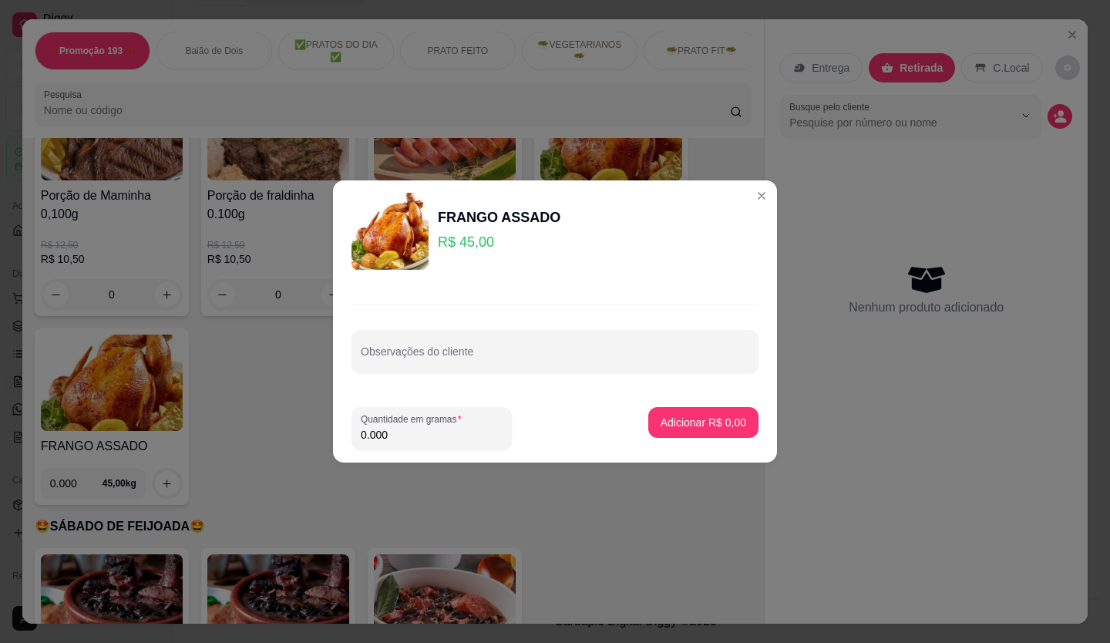
click at [388, 218] on img at bounding box center [390, 231] width 77 height 77
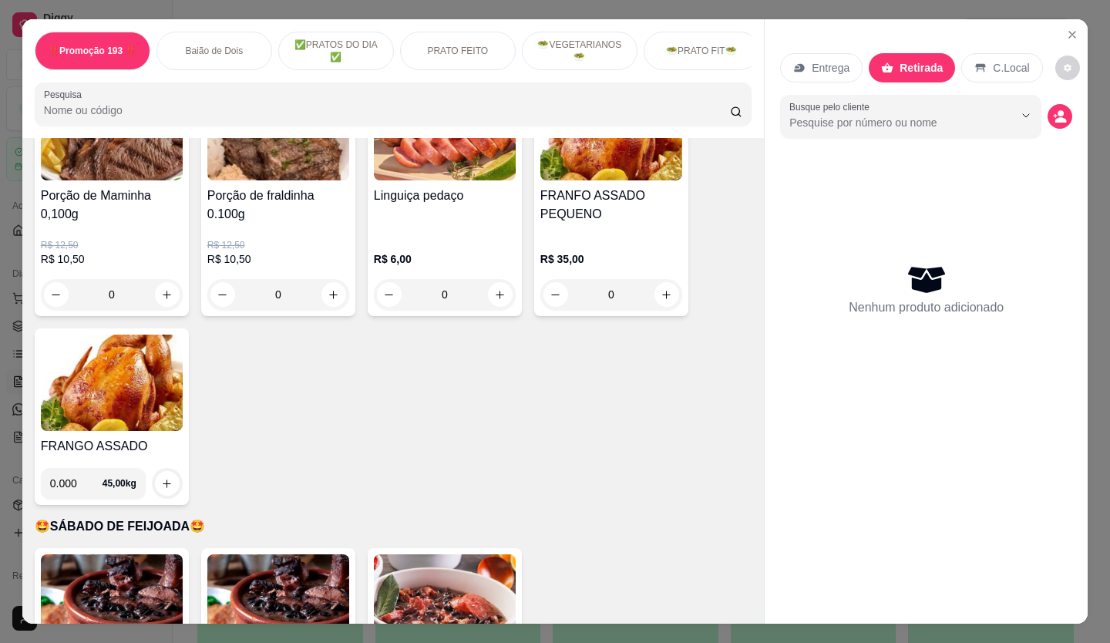
drag, startPoint x: 799, startPoint y: 171, endPoint x: 561, endPoint y: 351, distance: 298.4
click at [561, 351] on div "Maminha R$ 31,90 0 Fraldinha R$ 31,90 0 Churrasco Misto R$ 31,90 0 Linguiça Tos…" at bounding box center [393, 181] width 717 height 647
click at [1064, 22] on button "Close" at bounding box center [1072, 34] width 25 height 25
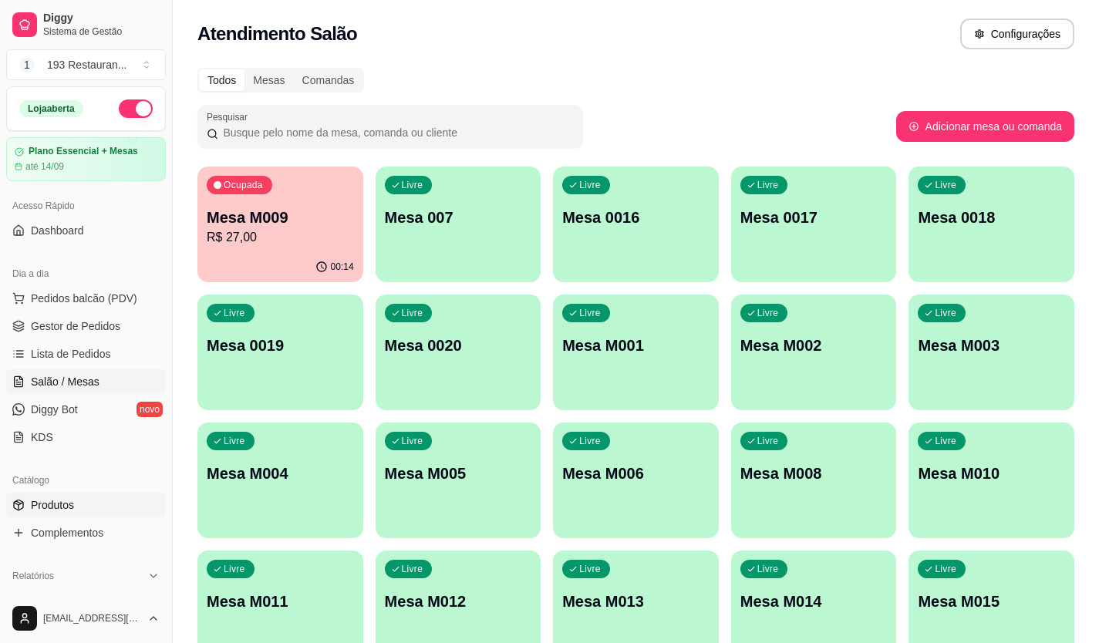
click at [52, 503] on span "Produtos" at bounding box center [52, 504] width 43 height 15
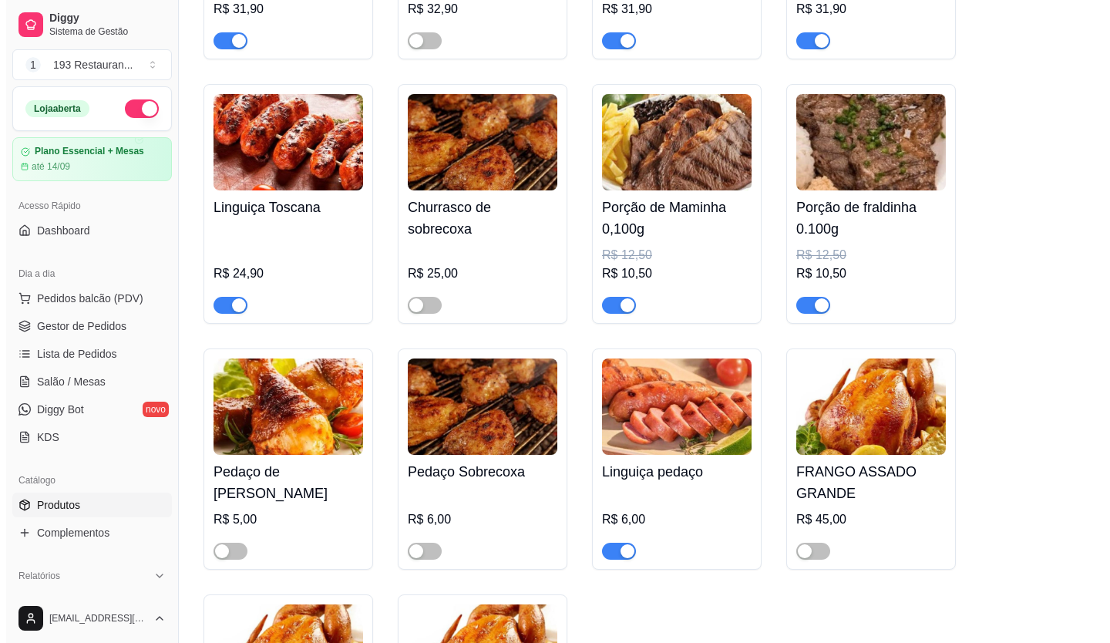
scroll to position [3933, 0]
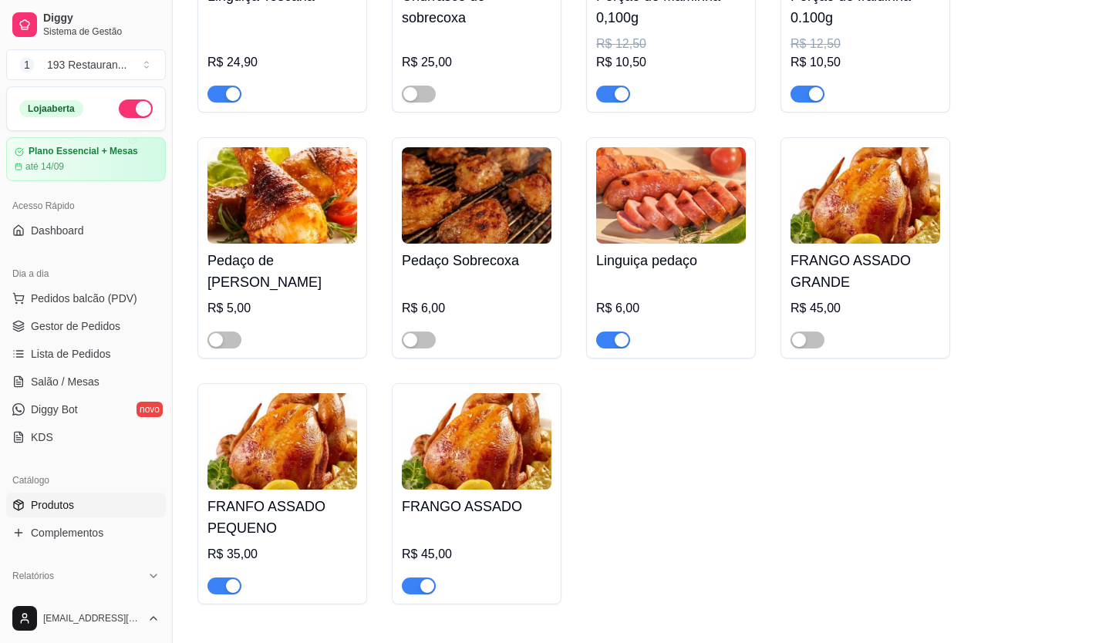
click at [475, 456] on img at bounding box center [477, 441] width 150 height 96
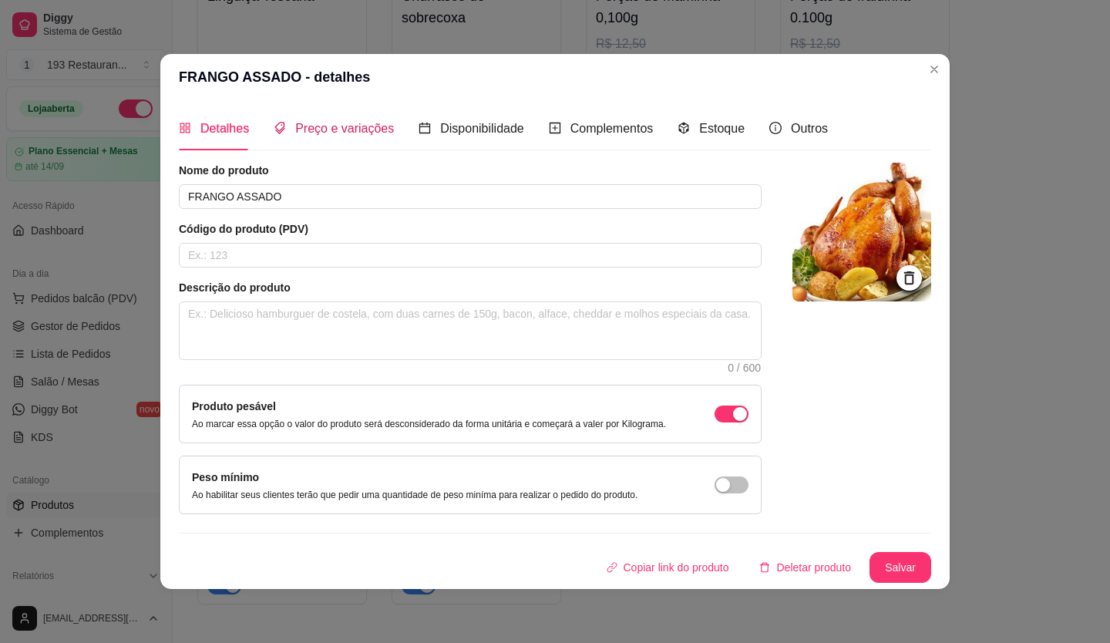
click at [329, 123] on span "Preço e variações" at bounding box center [344, 128] width 99 height 13
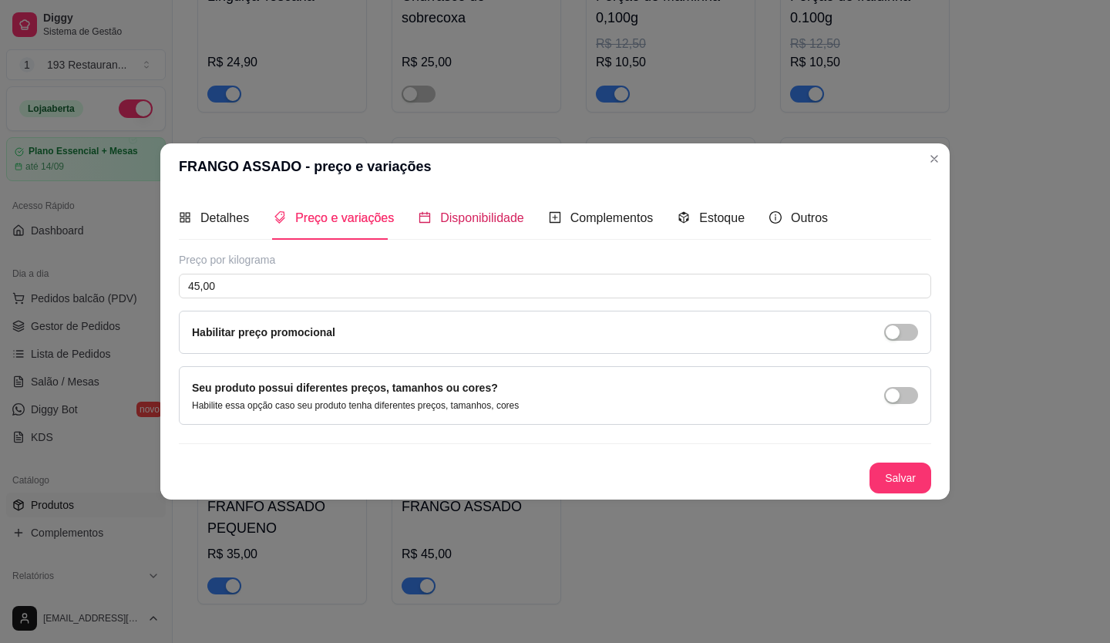
click at [463, 213] on span "Disponibilidade" at bounding box center [482, 217] width 84 height 13
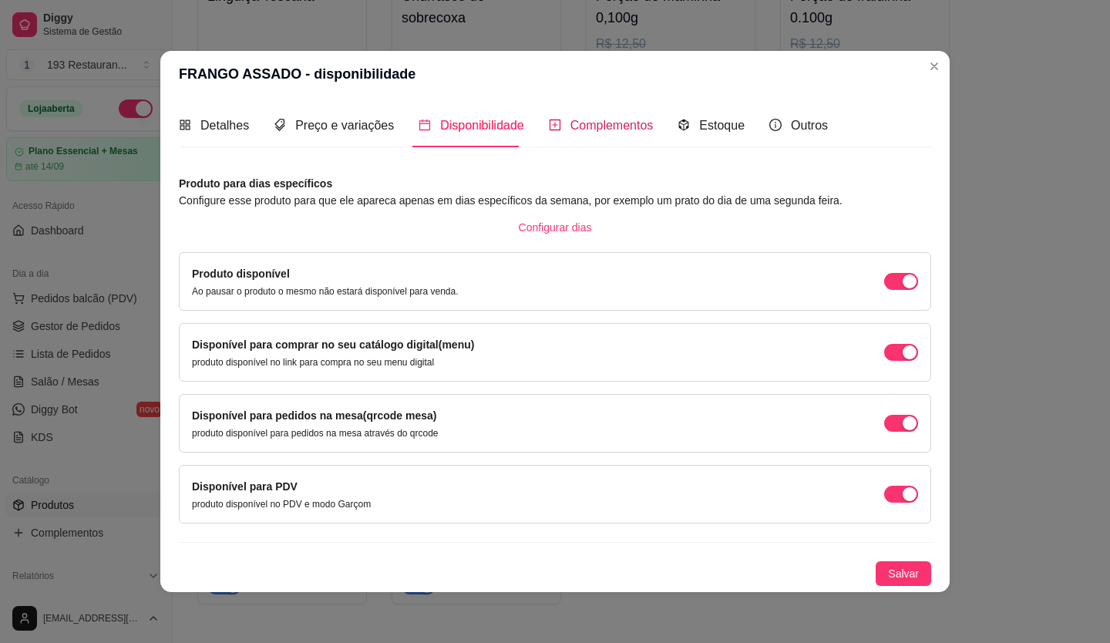
click at [619, 129] on span "Complementos" at bounding box center [612, 125] width 83 height 13
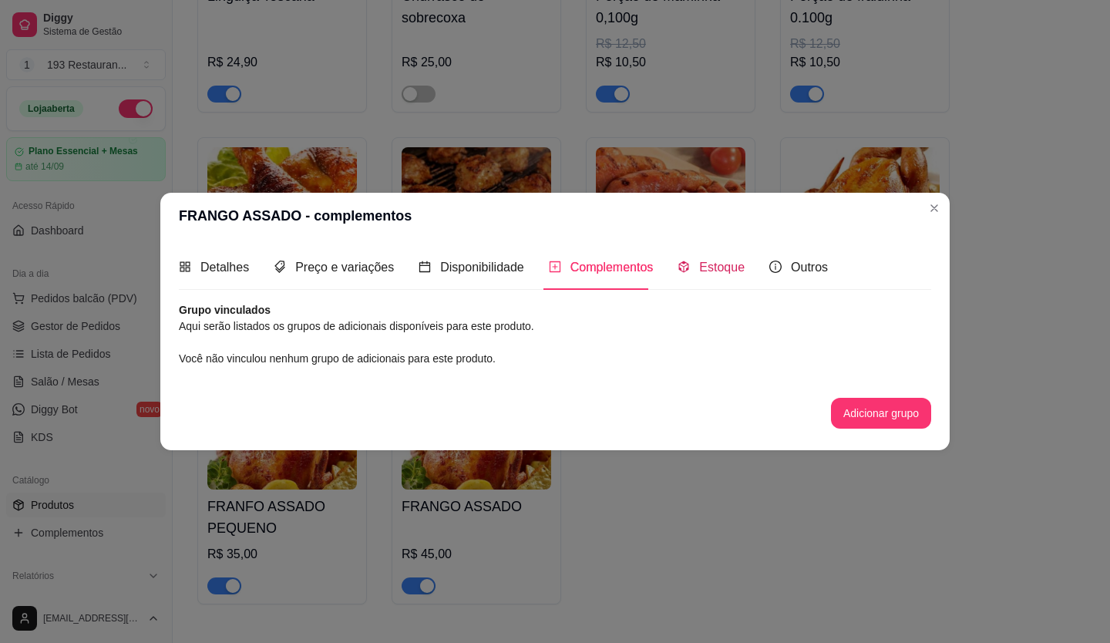
click at [699, 263] on span "Estoque" at bounding box center [721, 267] width 45 height 13
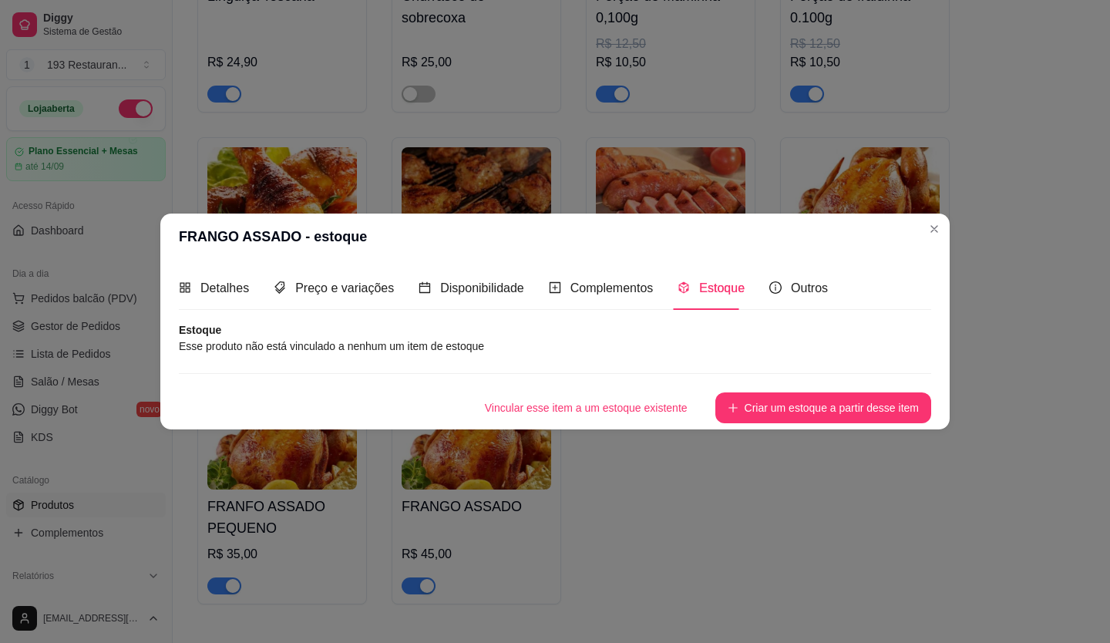
click at [522, 285] on div "Detalhes Preço e variações Disponibilidade Complementos Estoque Outros" at bounding box center [503, 288] width 649 height 44
click at [508, 308] on div "Disponibilidade" at bounding box center [472, 288] width 106 height 44
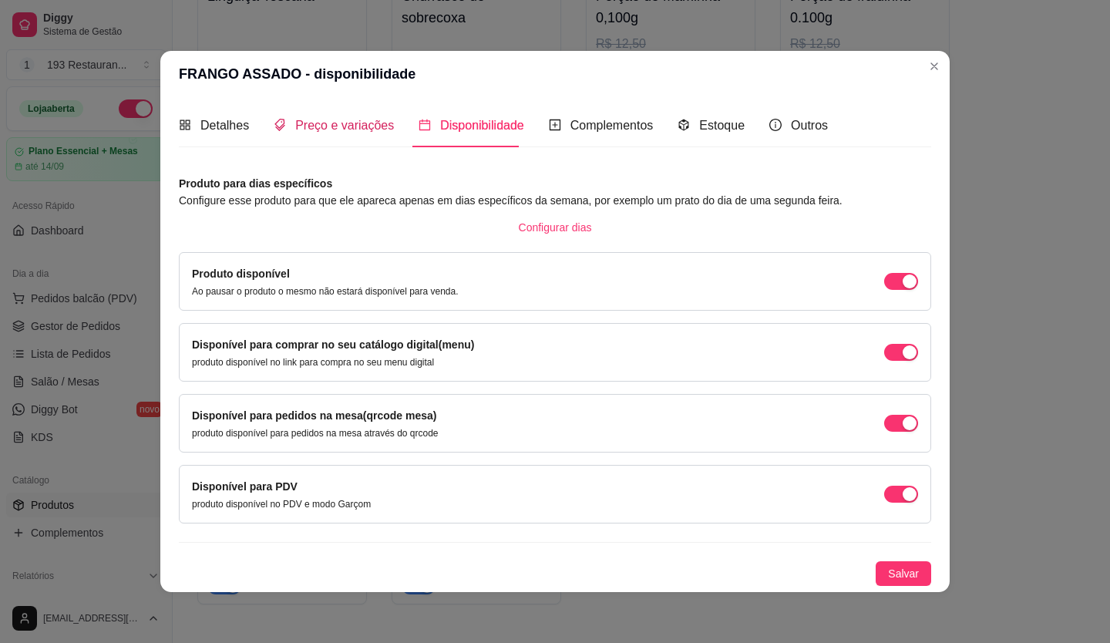
click at [322, 120] on span "Preço e variações" at bounding box center [344, 125] width 99 height 13
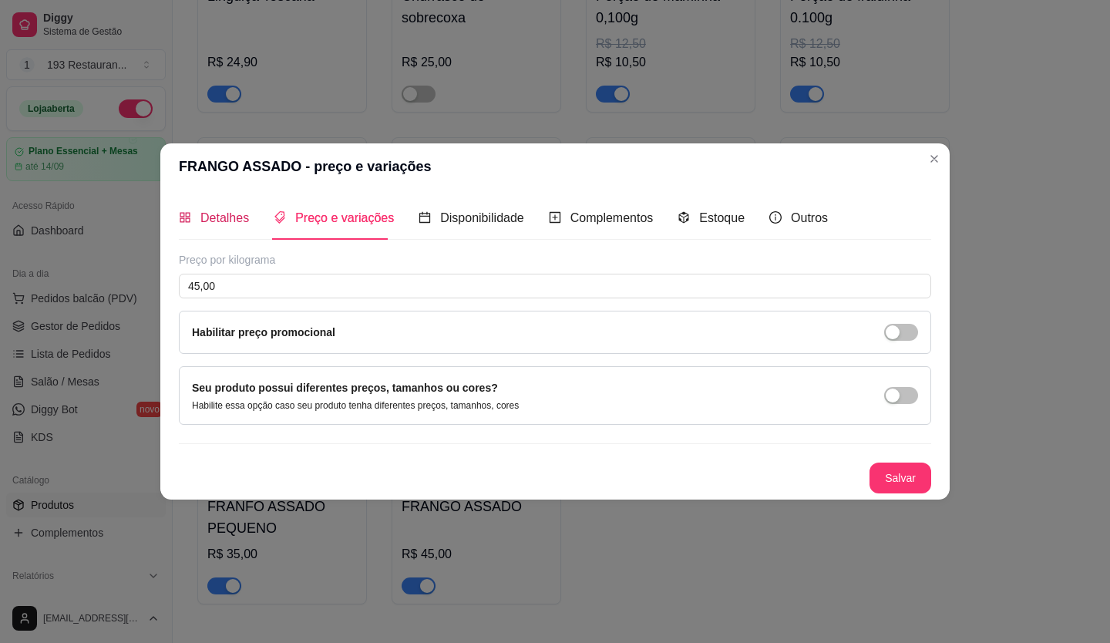
click at [213, 215] on span "Detalhes" at bounding box center [224, 217] width 49 height 13
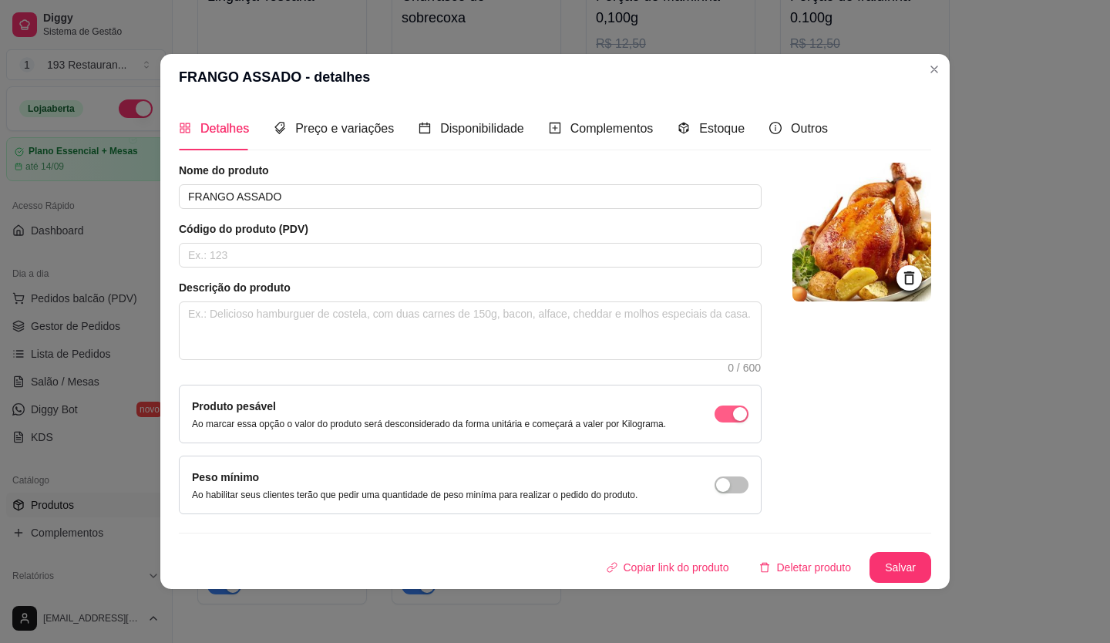
click at [726, 415] on span "button" at bounding box center [732, 414] width 34 height 17
click at [911, 569] on button "Salvar" at bounding box center [901, 567] width 62 height 31
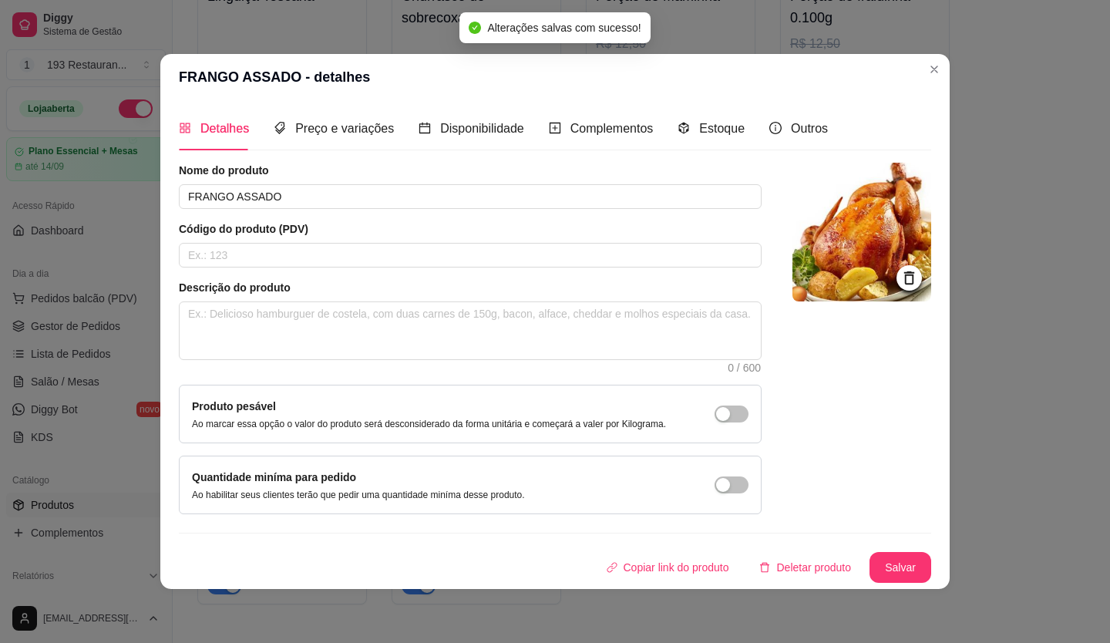
click at [924, 77] on header "FRANGO ASSADO - detalhes" at bounding box center [555, 77] width 790 height 46
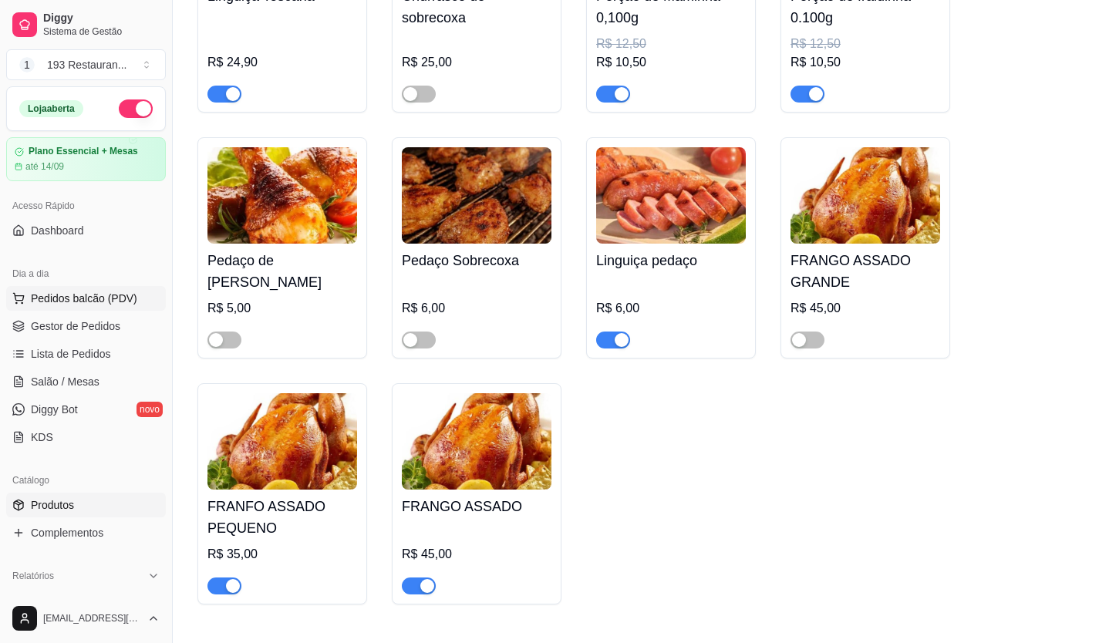
click at [72, 302] on span "Pedidos balcão (PDV)" at bounding box center [84, 298] width 106 height 15
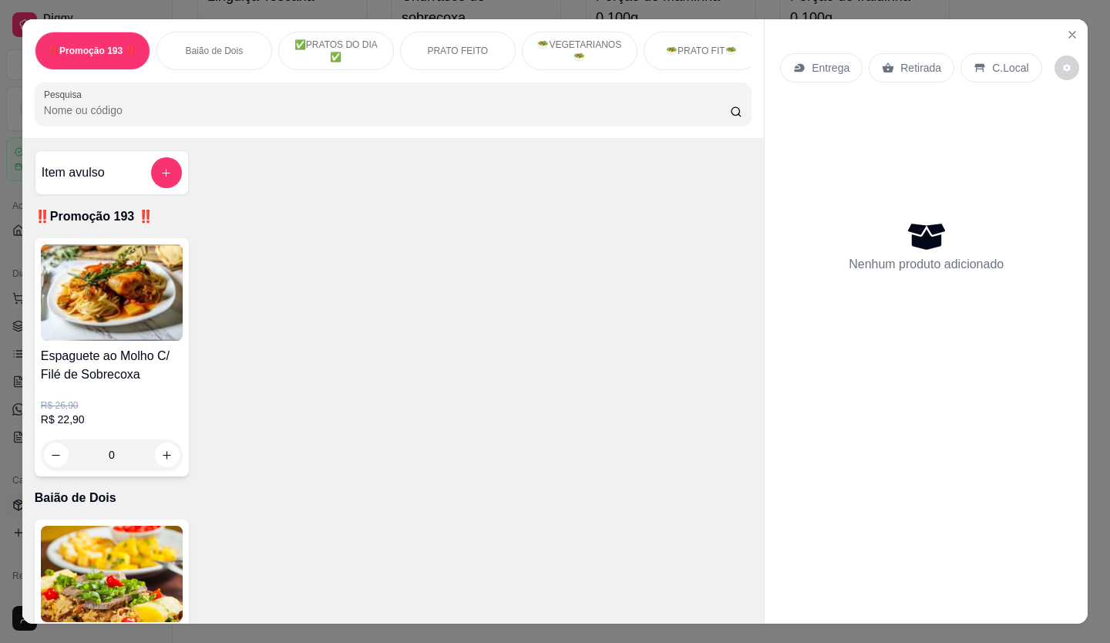
click at [901, 60] on p "Retirada" at bounding box center [921, 67] width 41 height 15
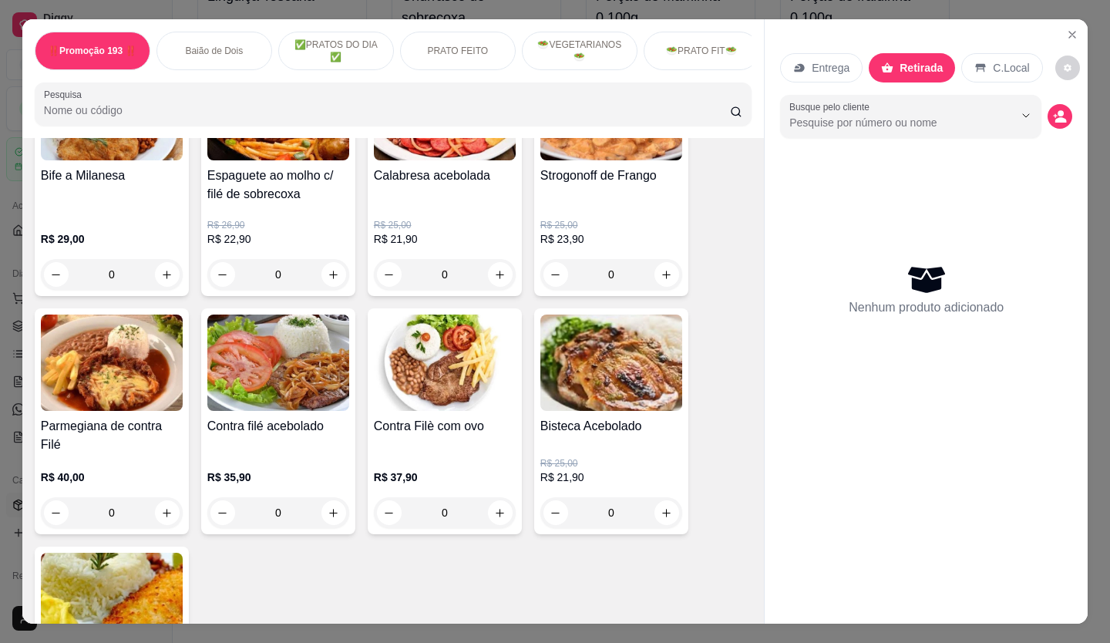
scroll to position [1465, 0]
click at [267, 479] on p "R$ 35,90" at bounding box center [278, 476] width 142 height 15
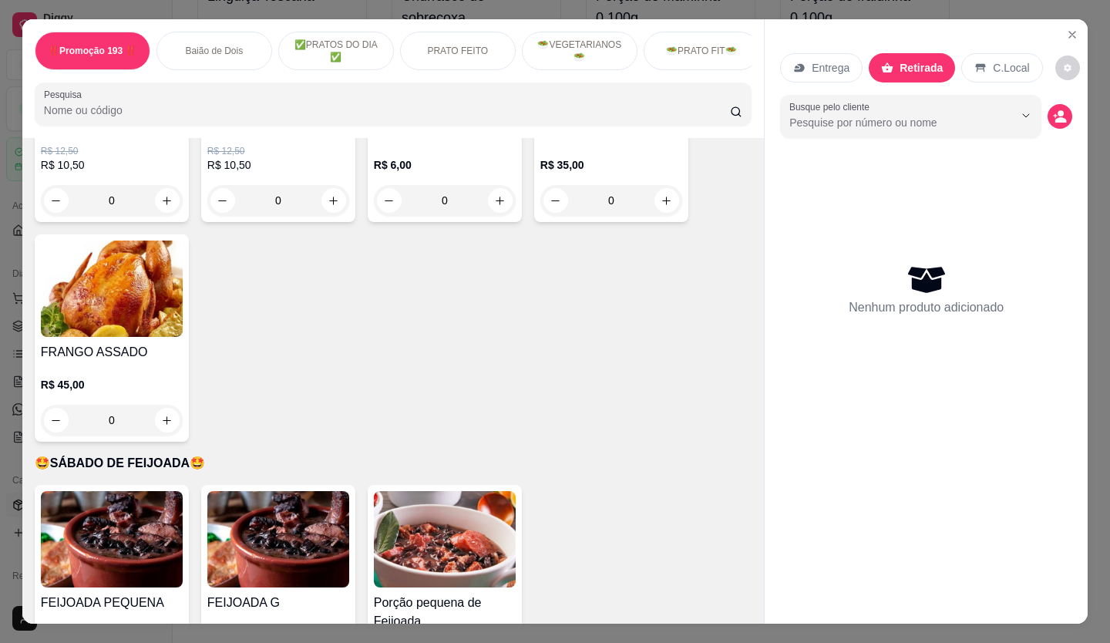
scroll to position [3316, 0]
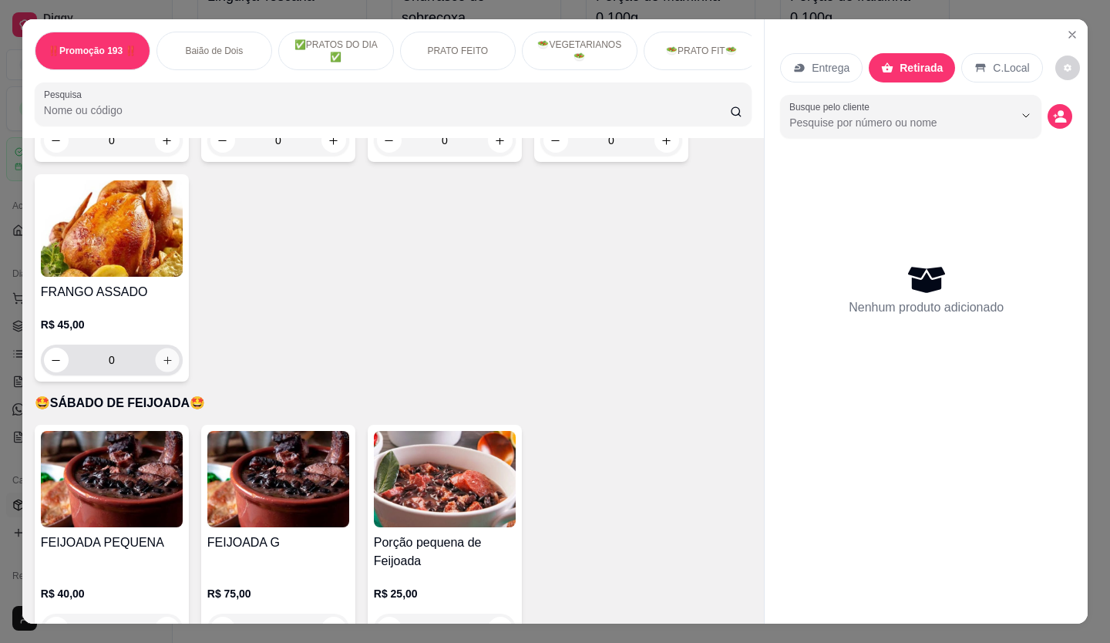
click at [170, 349] on button "increase-product-quantity" at bounding box center [167, 361] width 24 height 24
type input "1"
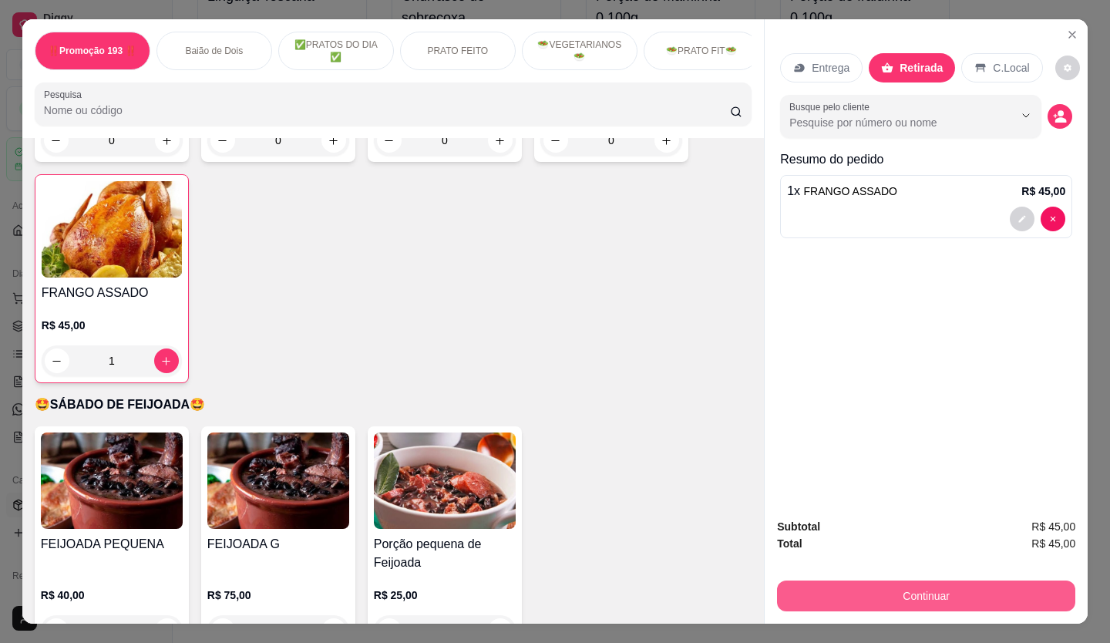
click at [910, 581] on button "Continuar" at bounding box center [926, 596] width 298 height 31
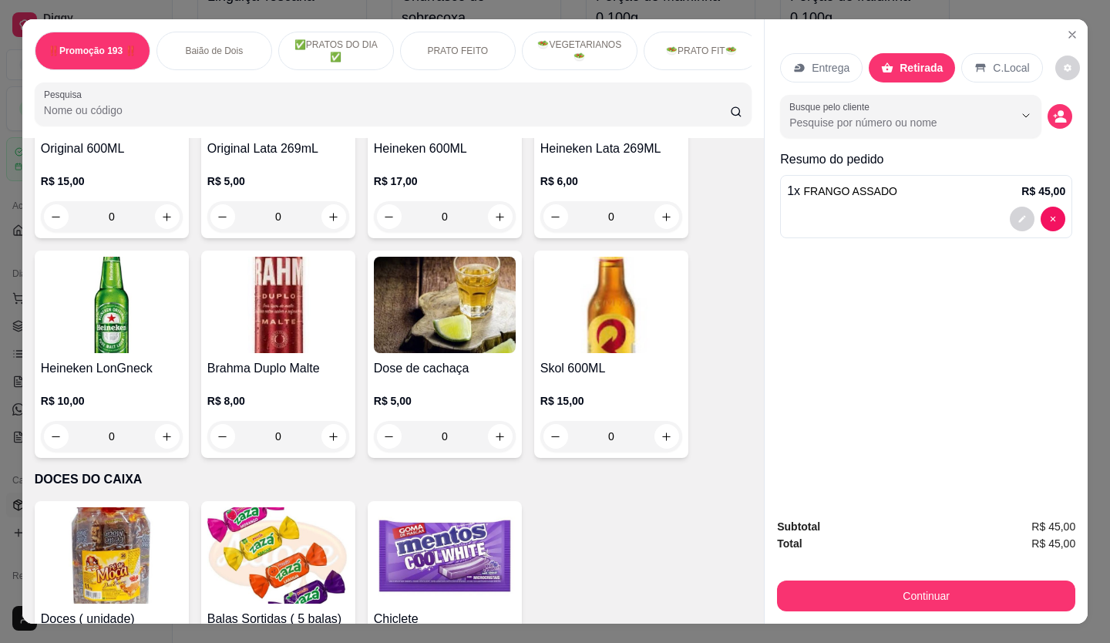
scroll to position [6936, 0]
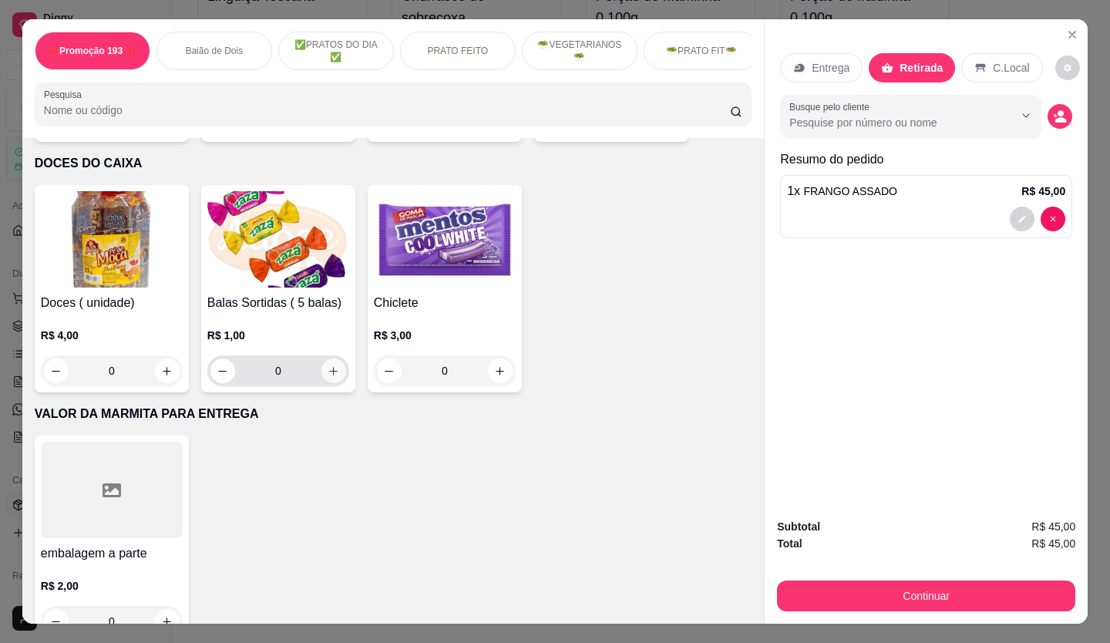
click at [325, 359] on button "increase-product-quantity" at bounding box center [334, 371] width 25 height 25
type input "1"
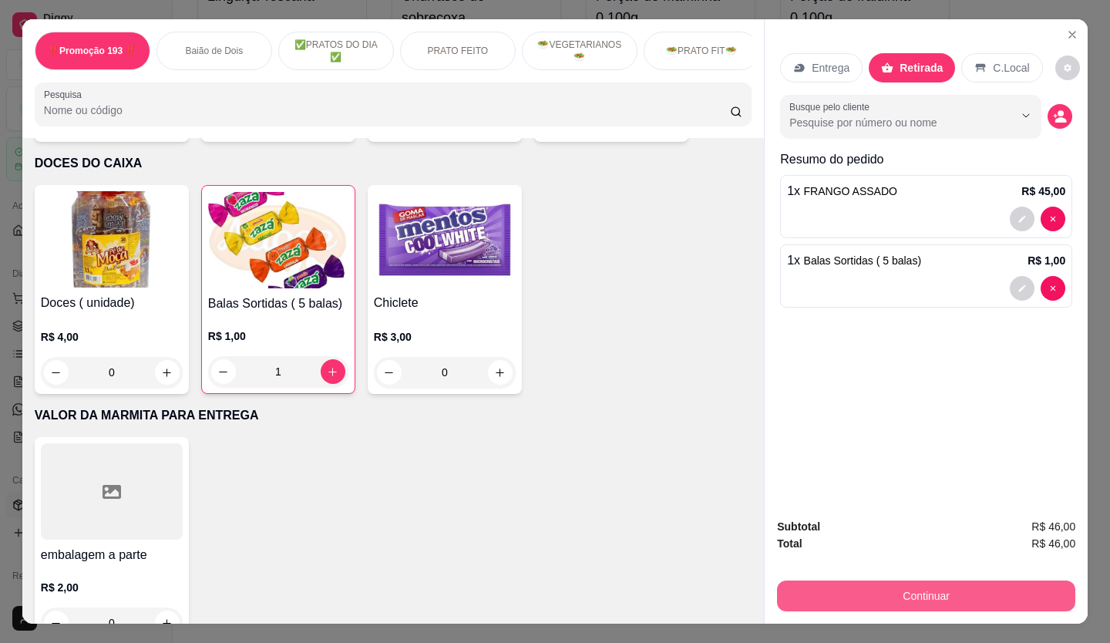
click at [879, 585] on button "Continuar" at bounding box center [926, 596] width 298 height 31
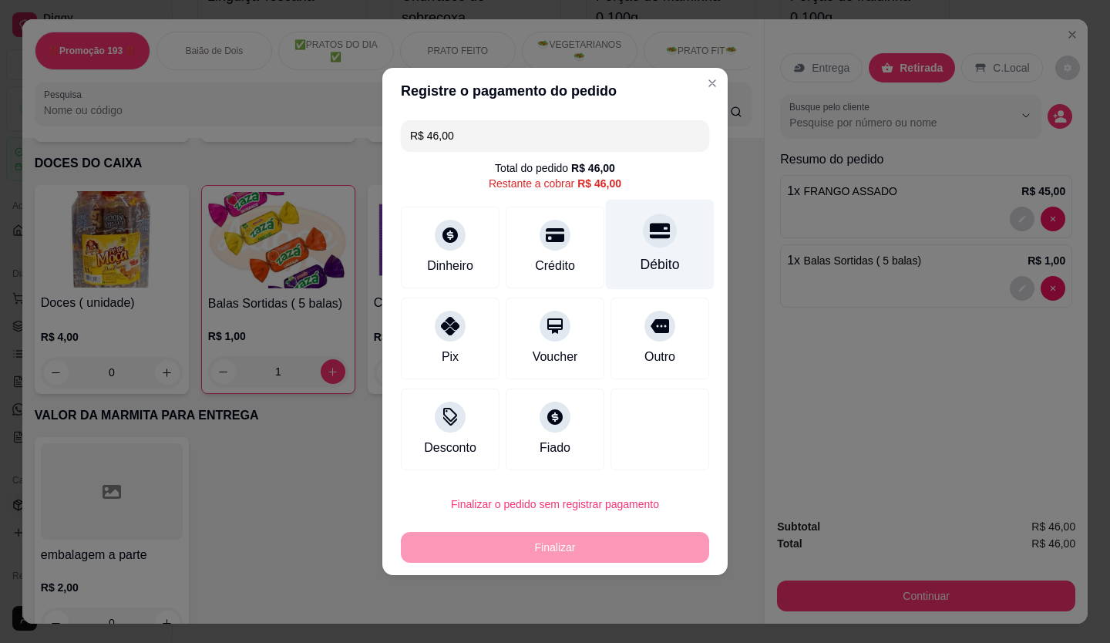
click at [645, 243] on div at bounding box center [660, 231] width 34 height 34
type input "R$ 0,00"
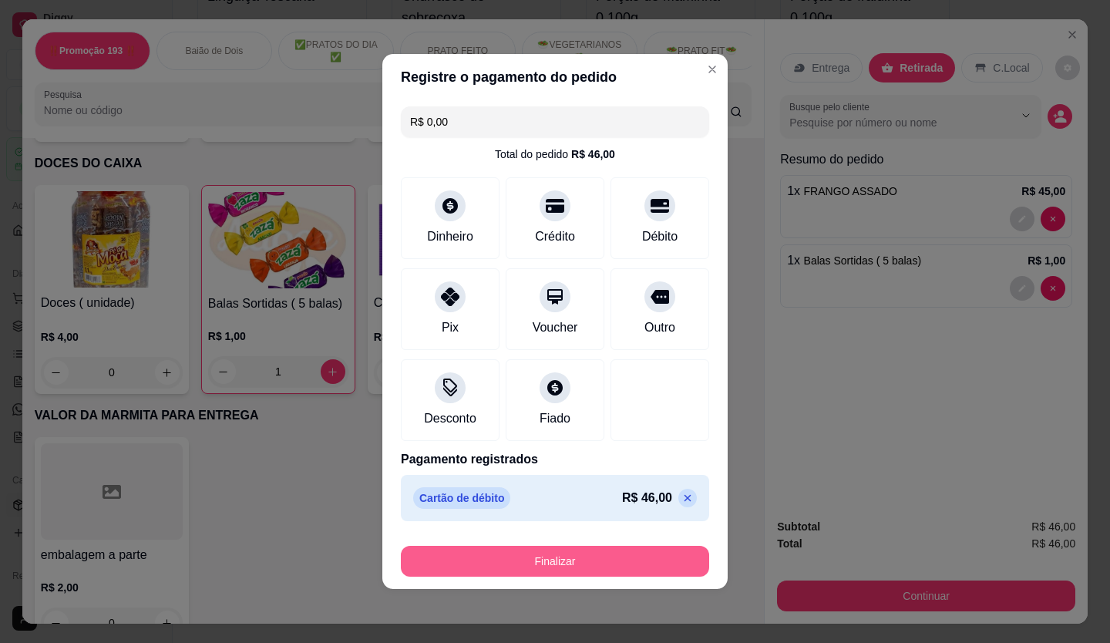
click at [610, 549] on button "Finalizar" at bounding box center [555, 561] width 308 height 31
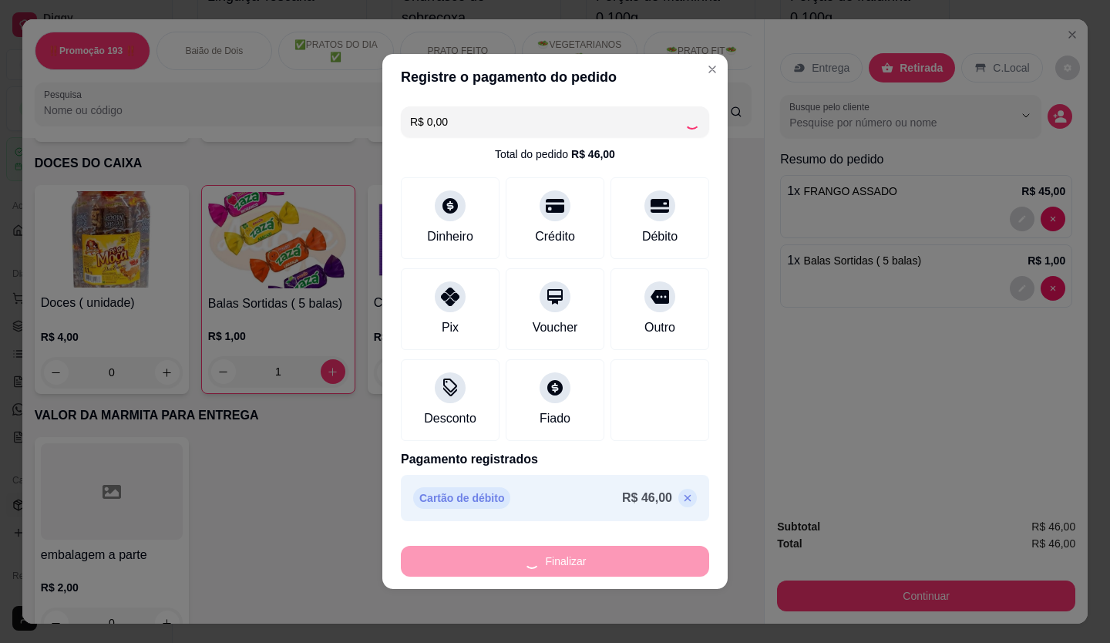
type input "0"
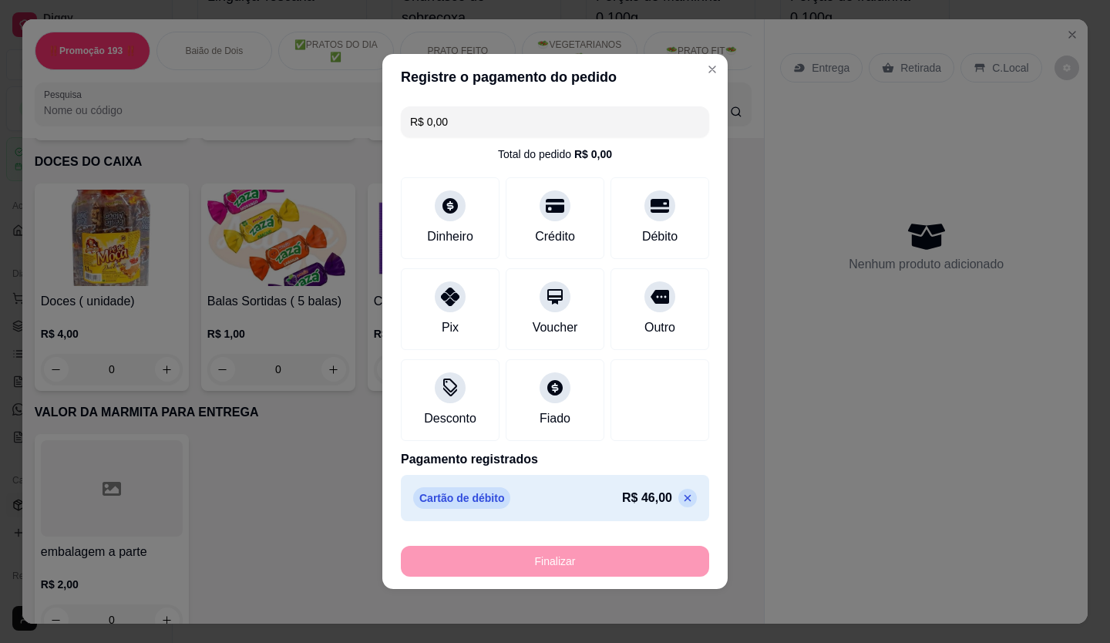
type input "-R$ 46,00"
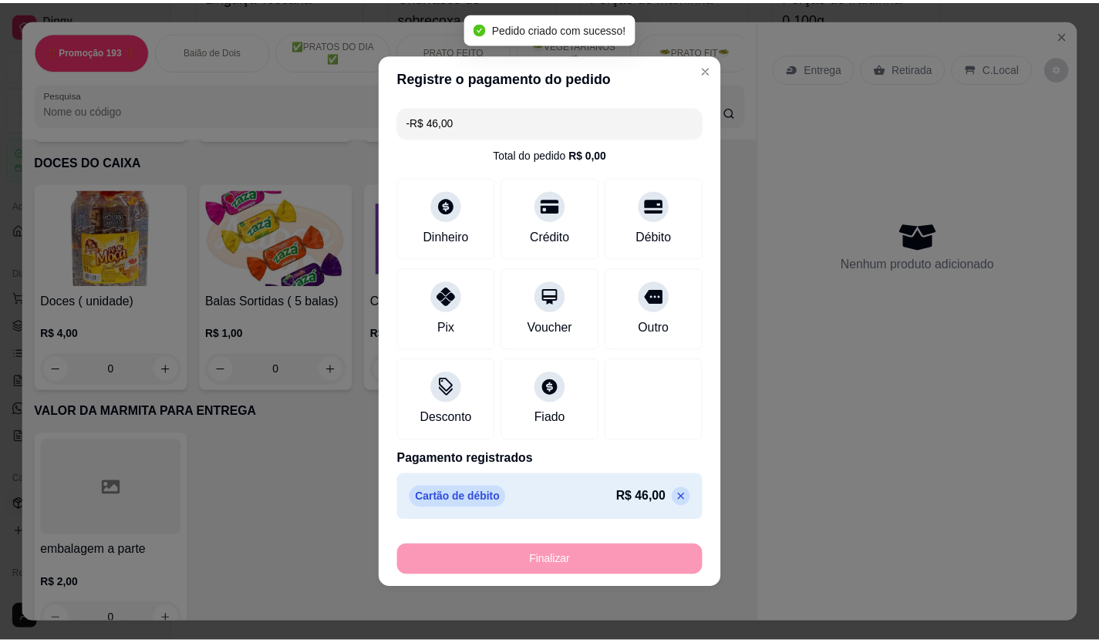
scroll to position [6935, 0]
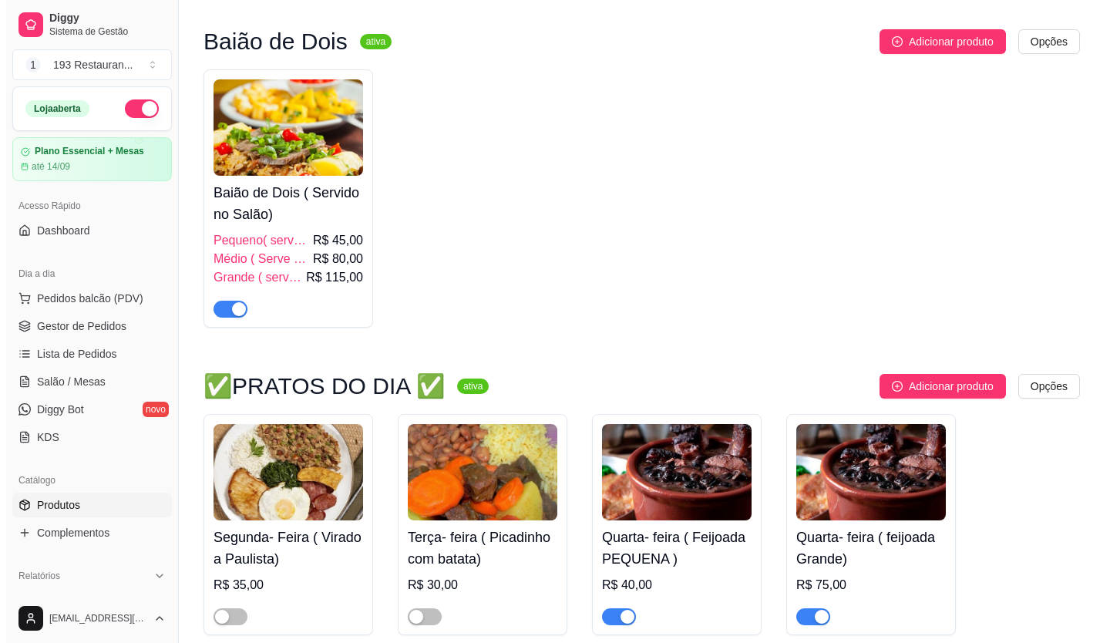
scroll to position [617, 0]
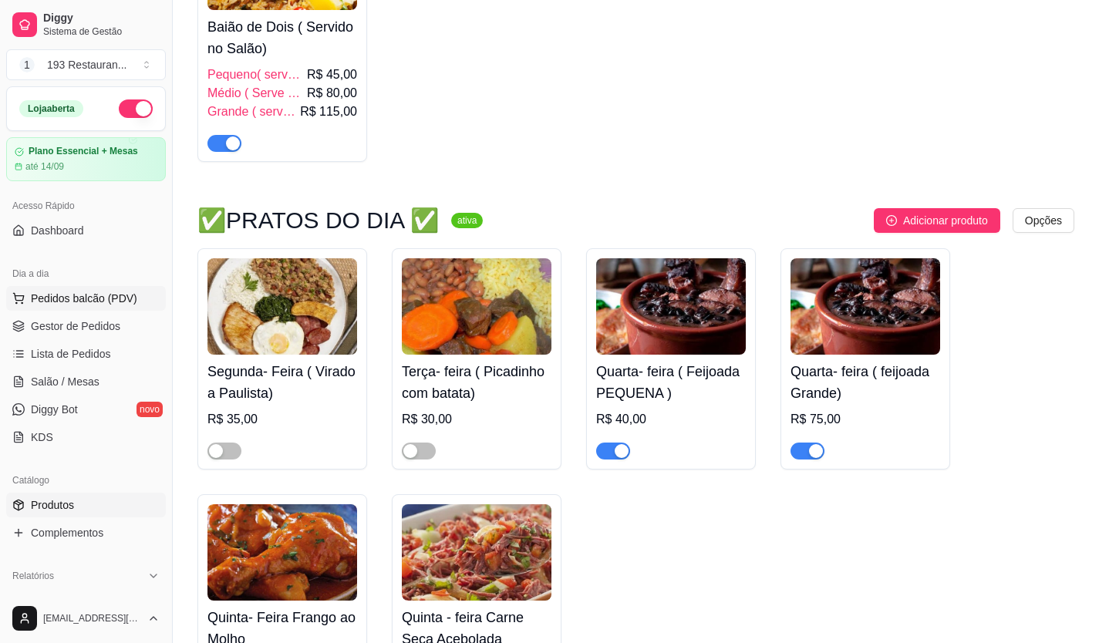
click at [93, 294] on span "Pedidos balcão (PDV)" at bounding box center [84, 298] width 106 height 15
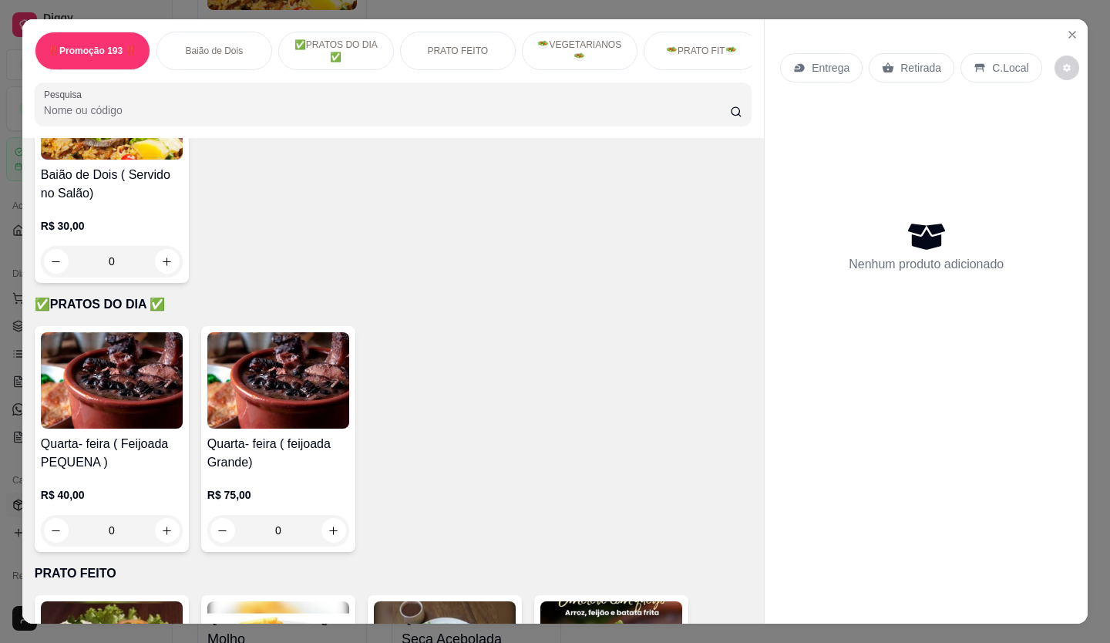
scroll to position [540, 0]
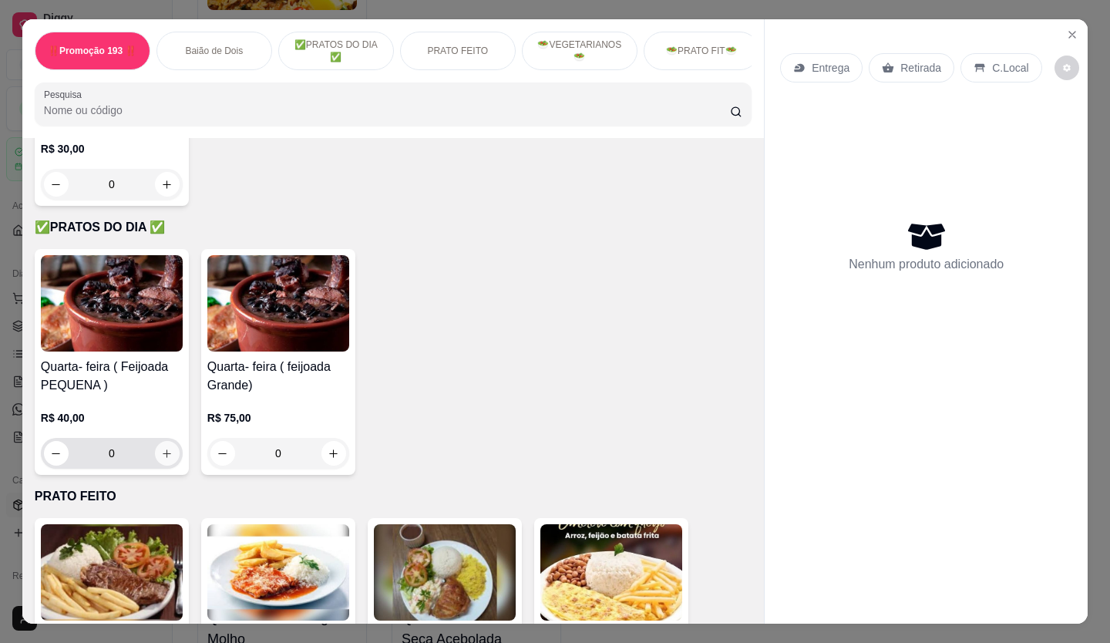
click at [163, 457] on icon "increase-product-quantity" at bounding box center [167, 454] width 12 height 12
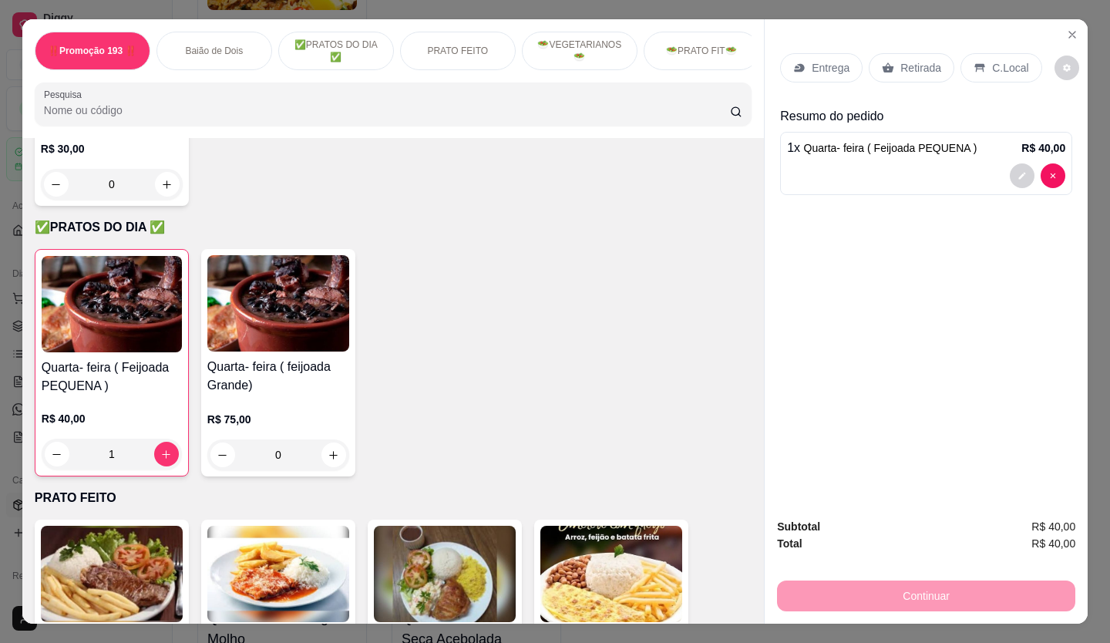
click at [905, 60] on p "Retirada" at bounding box center [921, 67] width 41 height 15
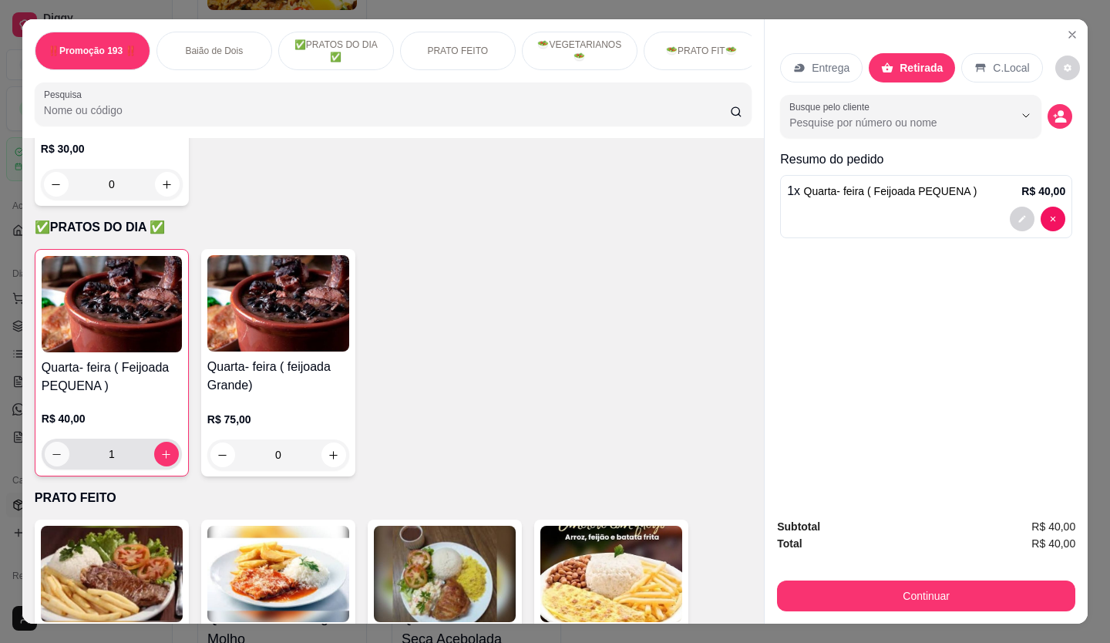
click at [51, 460] on icon "decrease-product-quantity" at bounding box center [57, 455] width 12 height 12
type input "0"
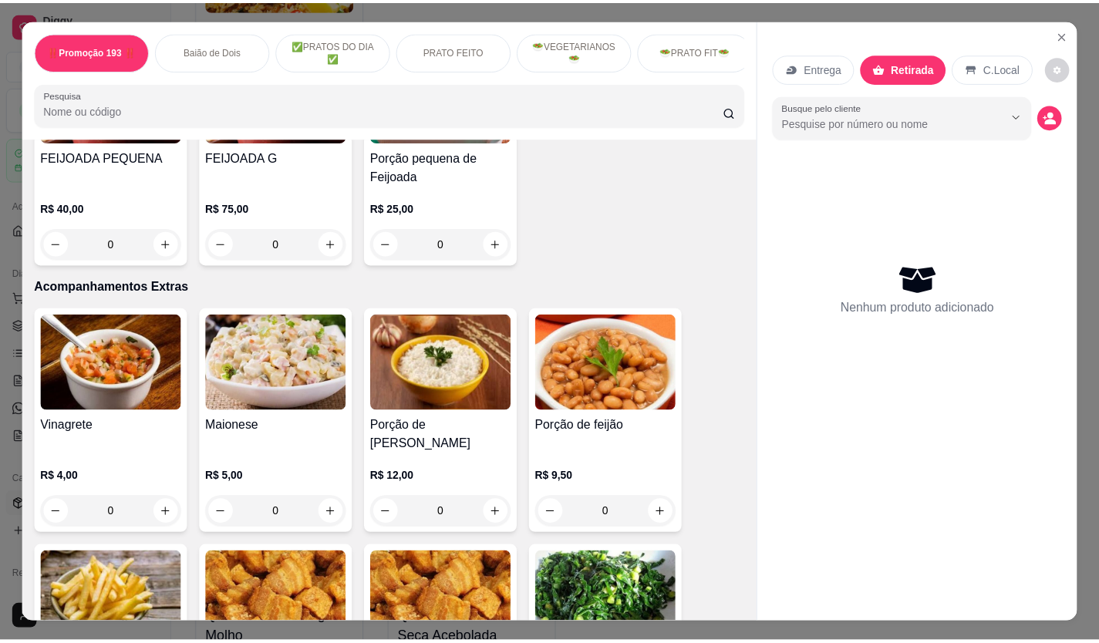
scroll to position [3239, 0]
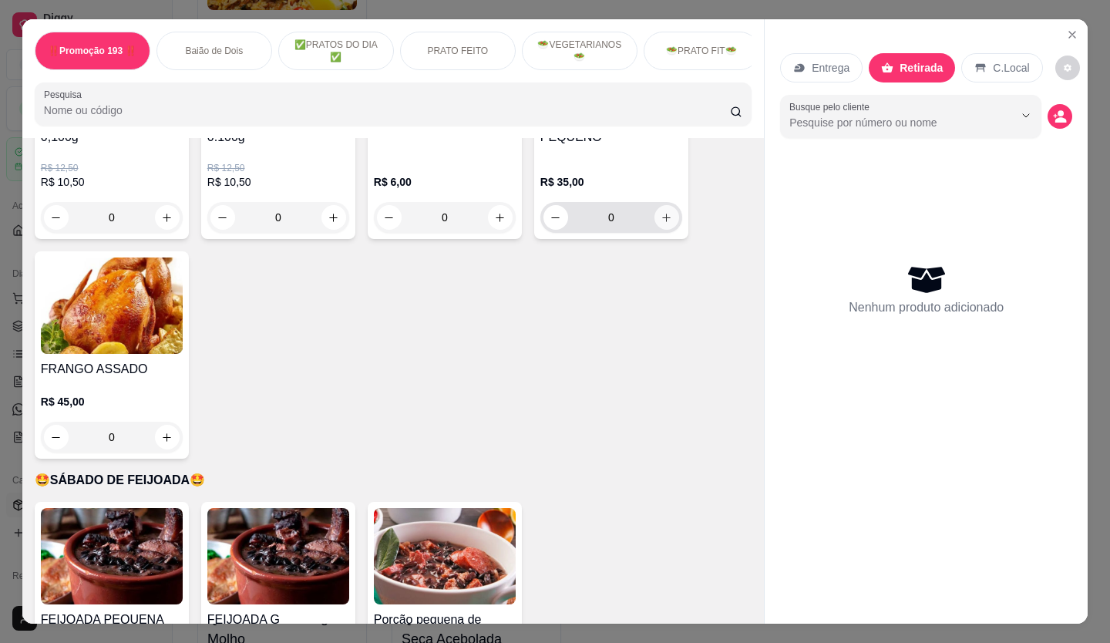
click at [661, 212] on icon "increase-product-quantity" at bounding box center [667, 218] width 12 height 12
type input "1"
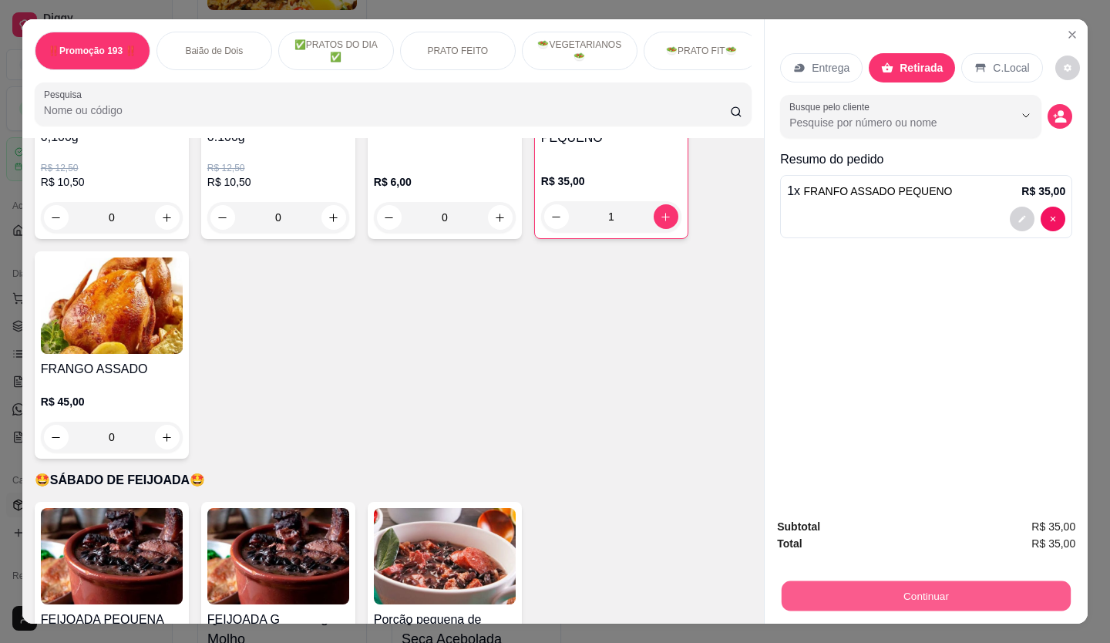
click at [927, 591] on button "Continuar" at bounding box center [926, 596] width 289 height 30
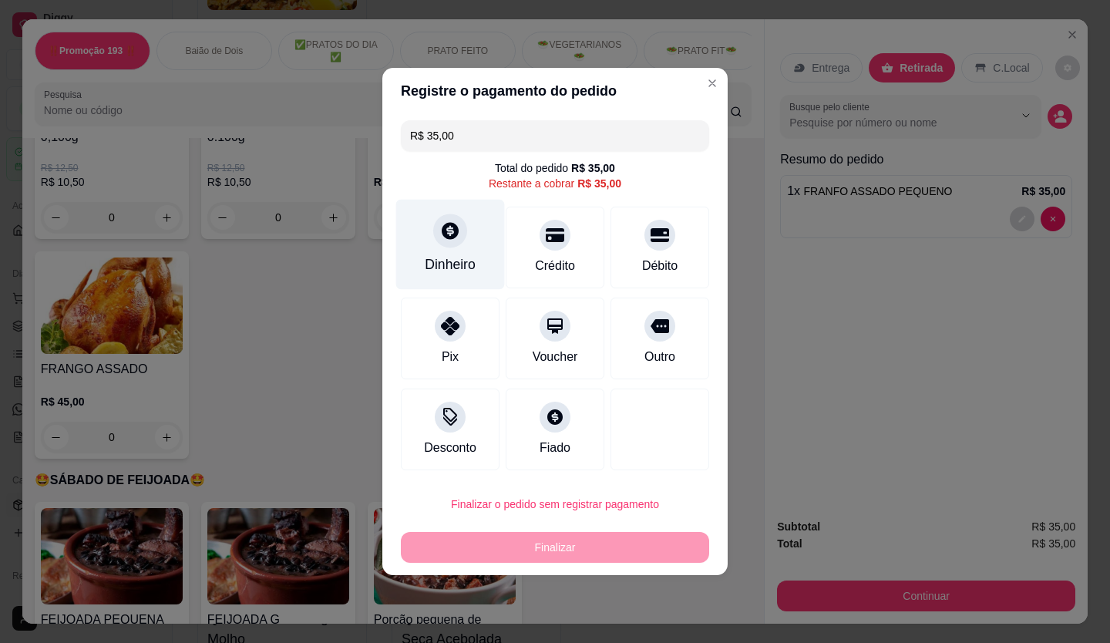
click at [450, 240] on icon at bounding box center [450, 231] width 20 height 20
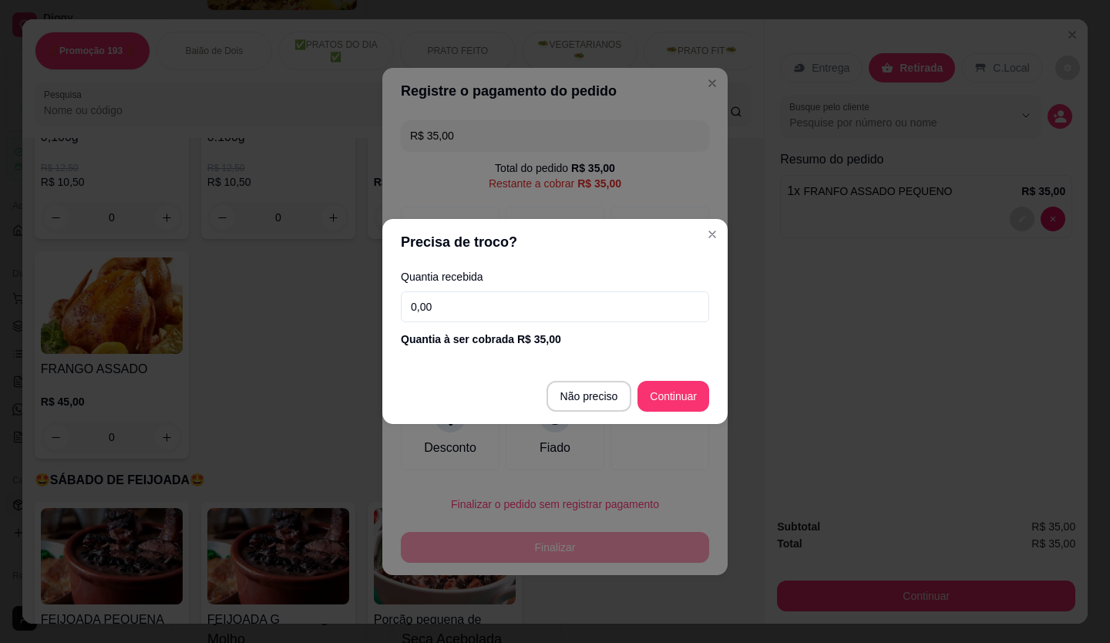
click at [454, 312] on input "0,00" at bounding box center [555, 306] width 308 height 31
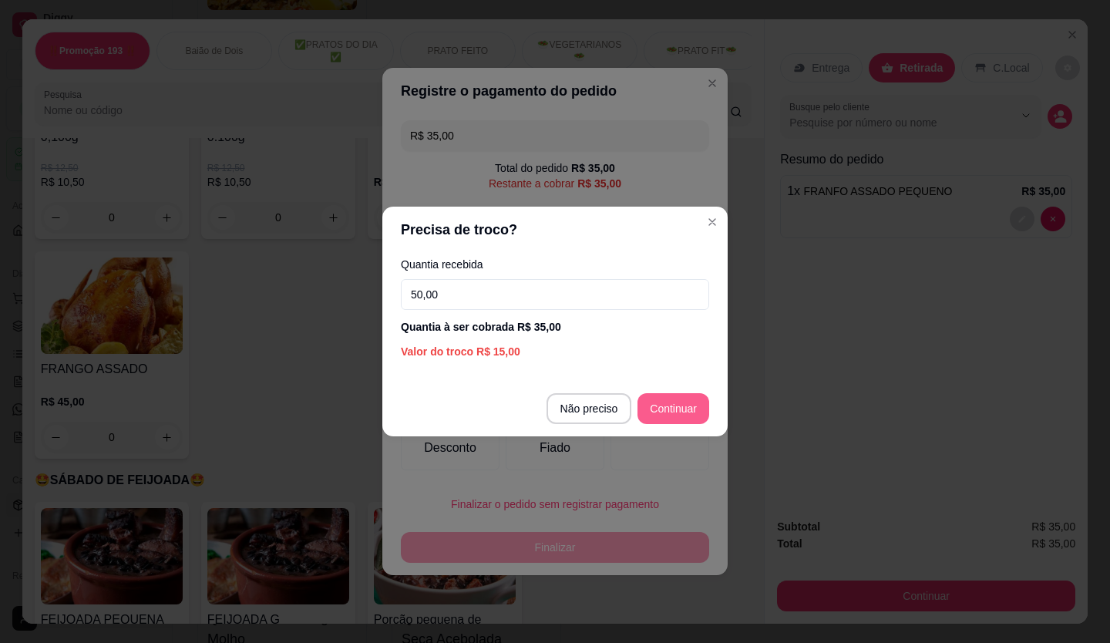
type input "50,00"
type input "R$ 0,00"
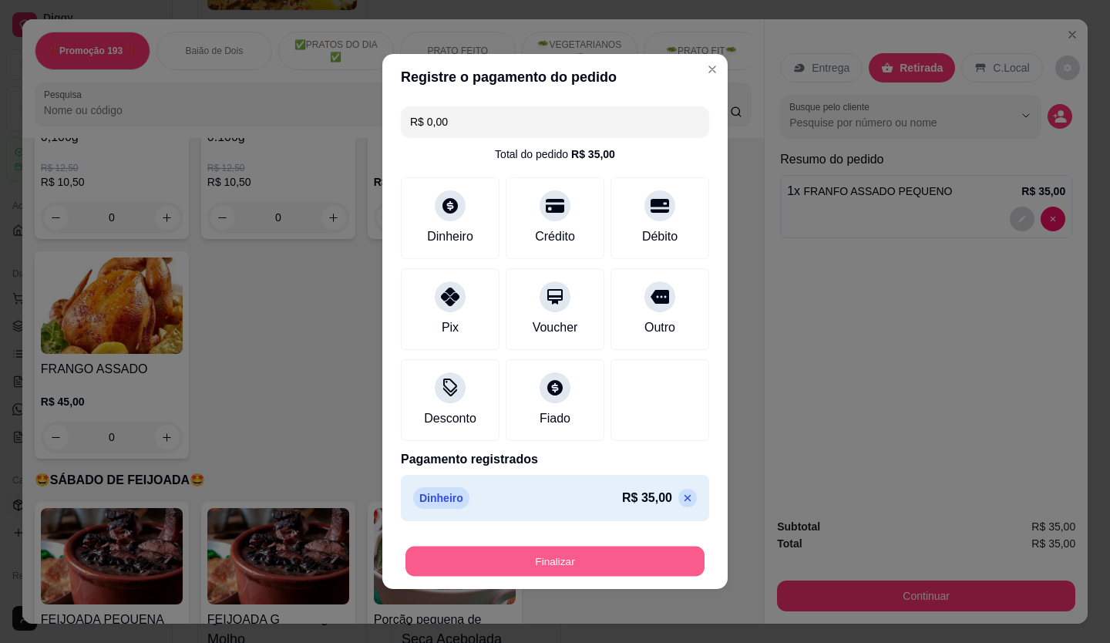
click at [624, 571] on button "Finalizar" at bounding box center [555, 562] width 299 height 30
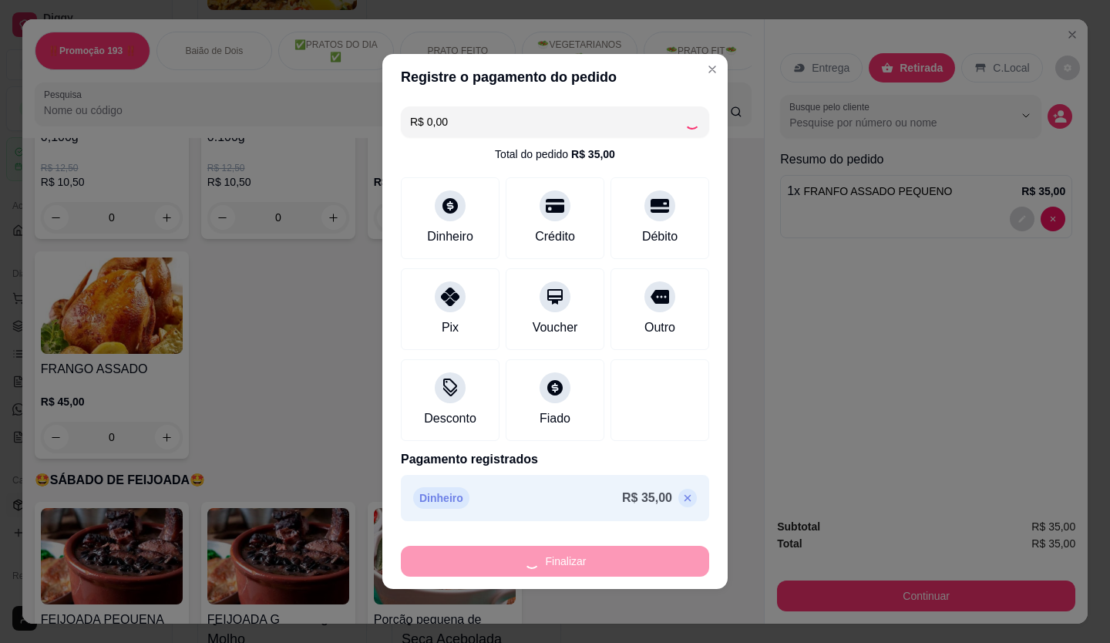
type input "0"
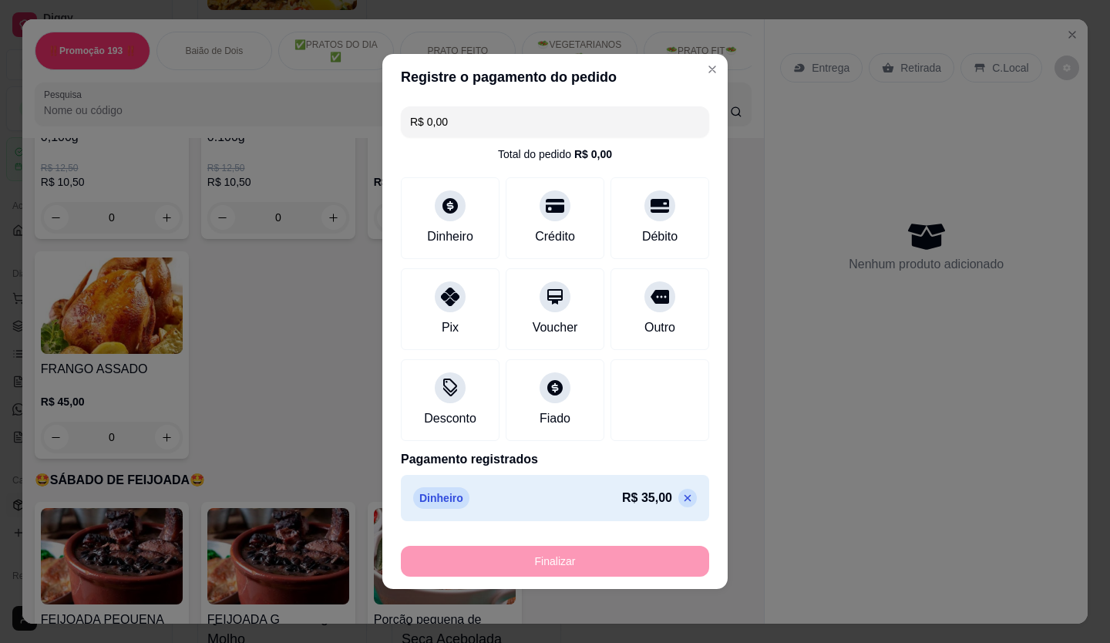
type input "-R$ 35,00"
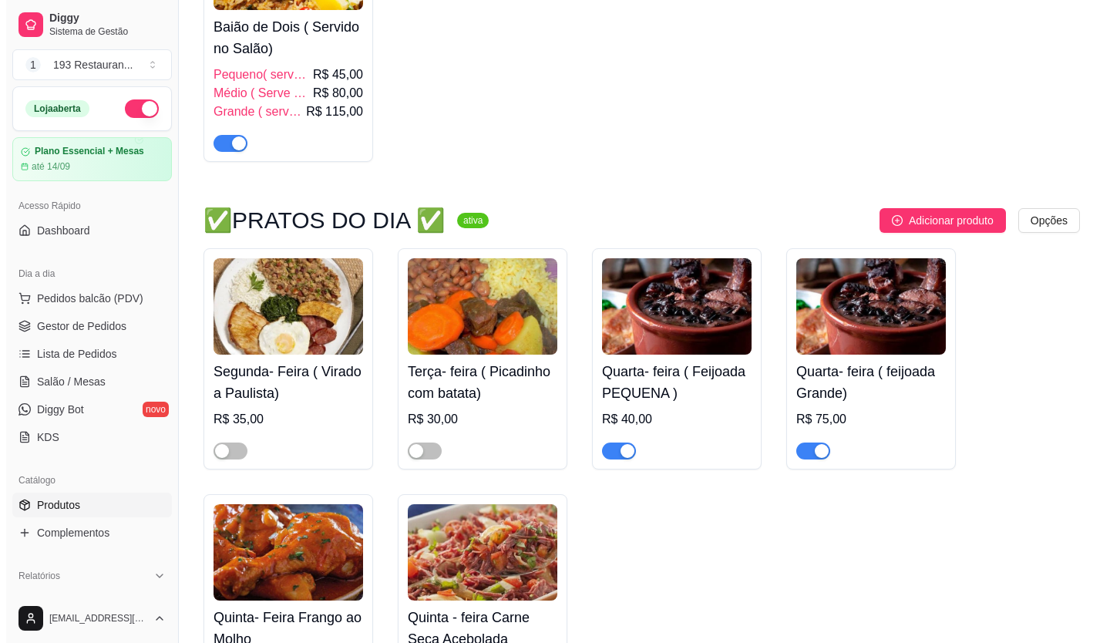
scroll to position [1179, 0]
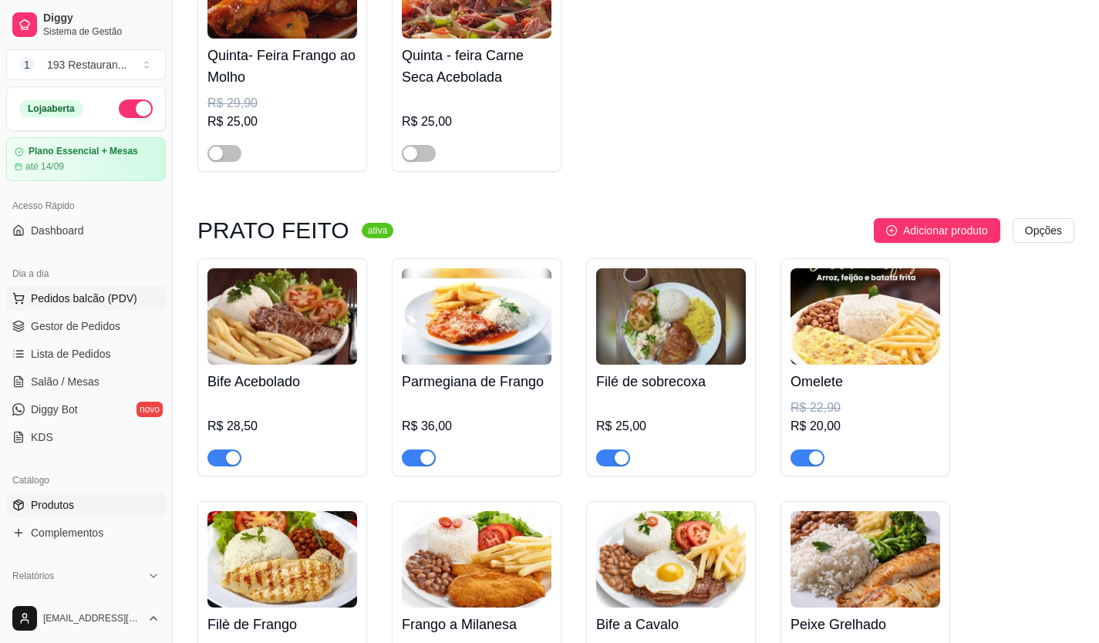
click at [96, 288] on button "Pedidos balcão (PDV)" at bounding box center [86, 298] width 160 height 25
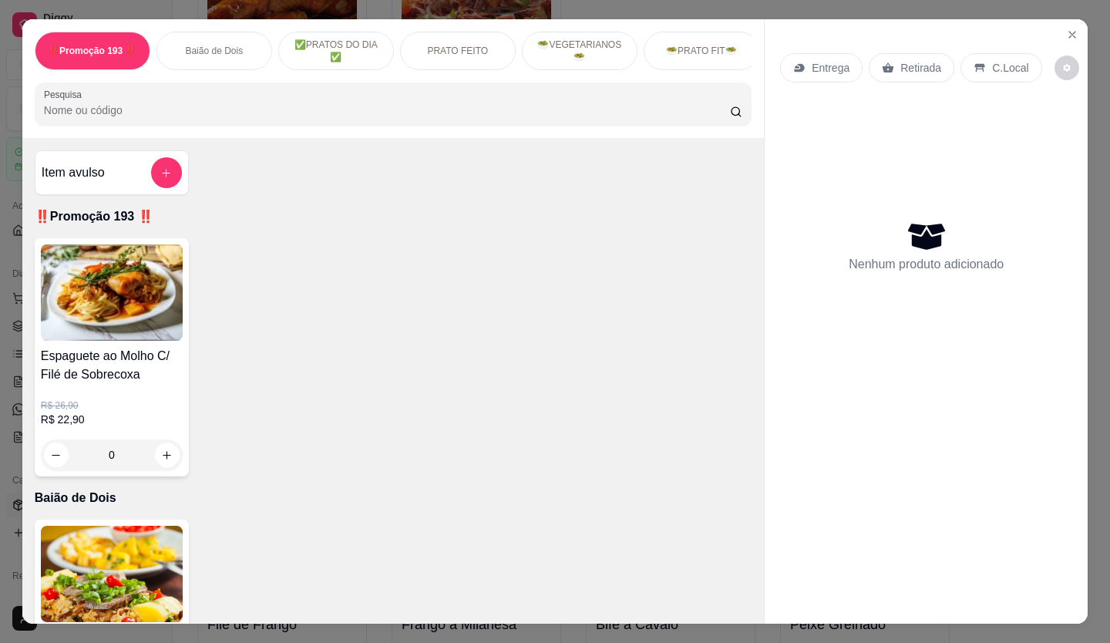
click at [915, 60] on p "Retirada" at bounding box center [921, 67] width 41 height 15
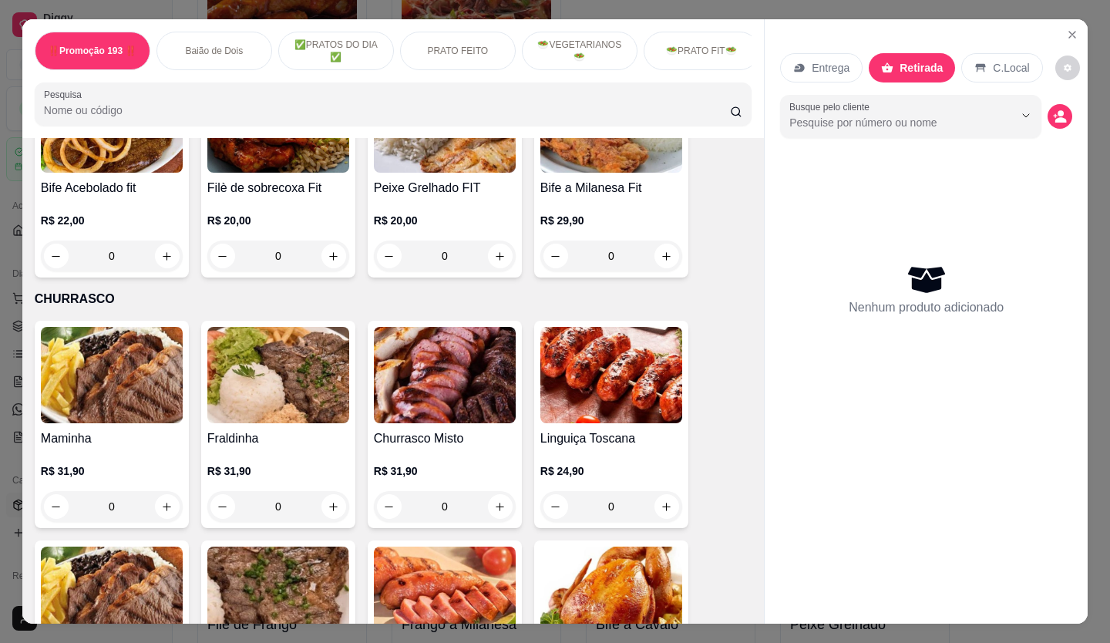
scroll to position [3316, 0]
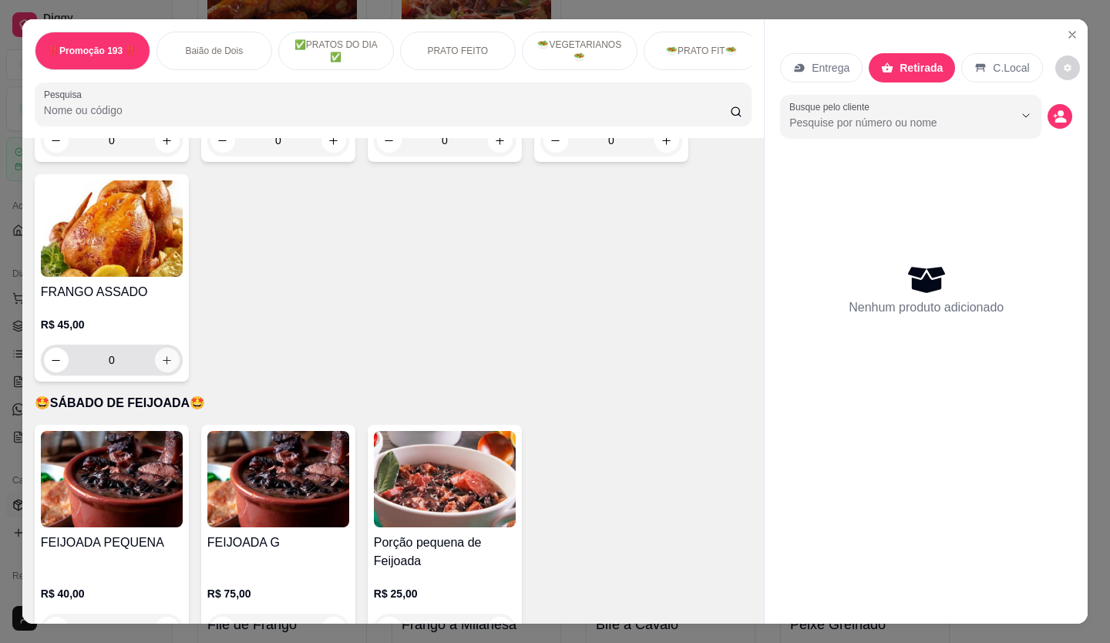
click at [169, 348] on button "increase-product-quantity" at bounding box center [167, 360] width 25 height 25
type input "1"
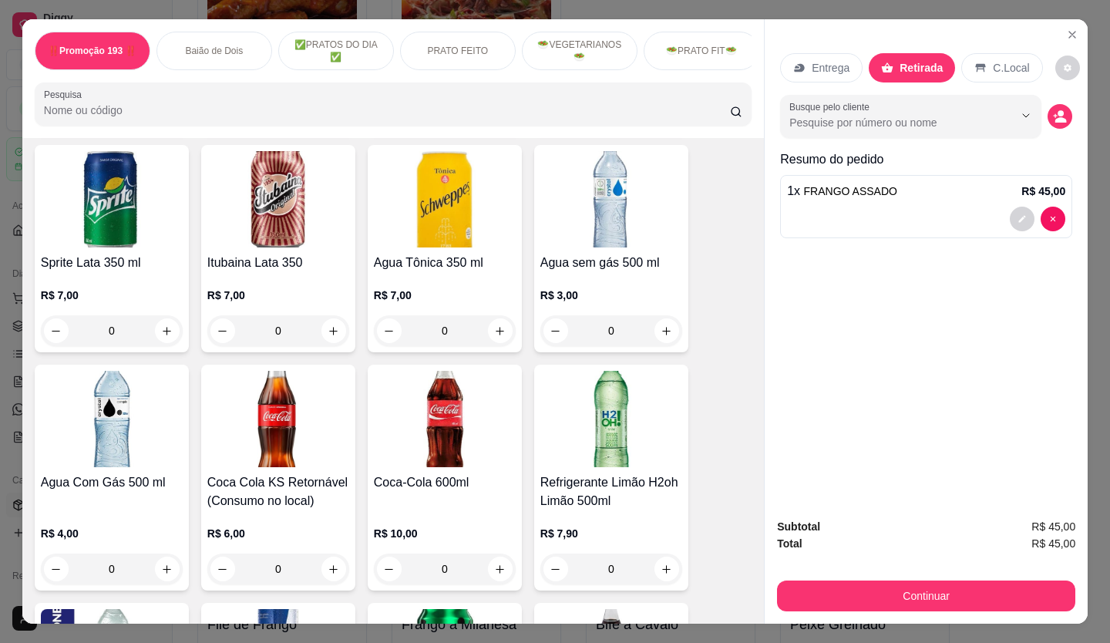
scroll to position [5861, 0]
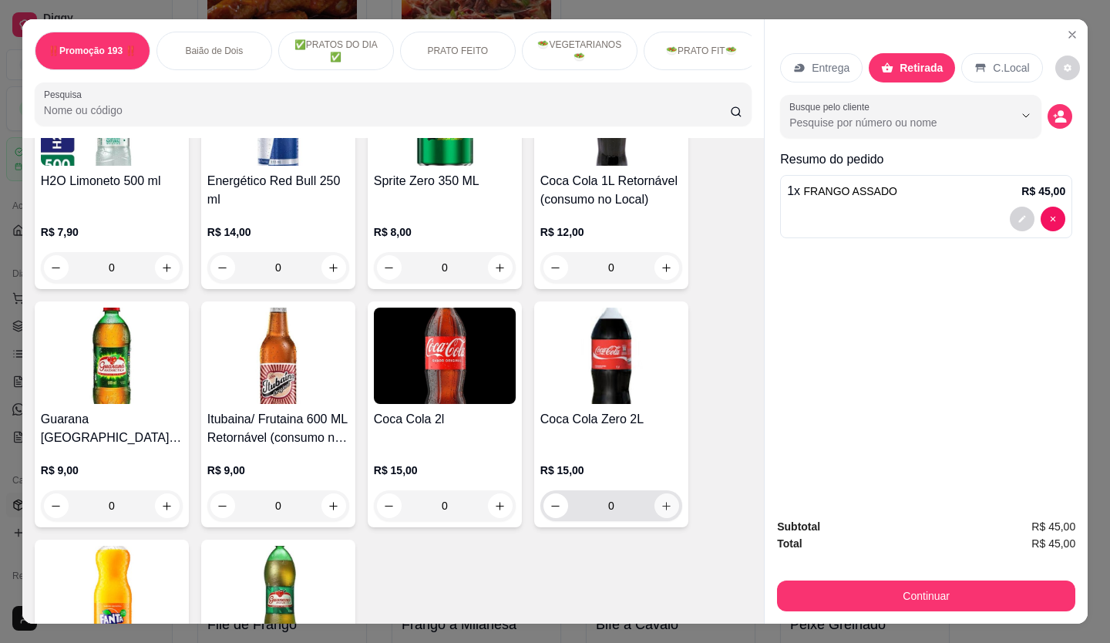
click at [663, 502] on icon "increase-product-quantity" at bounding box center [667, 506] width 8 height 8
type input "1"
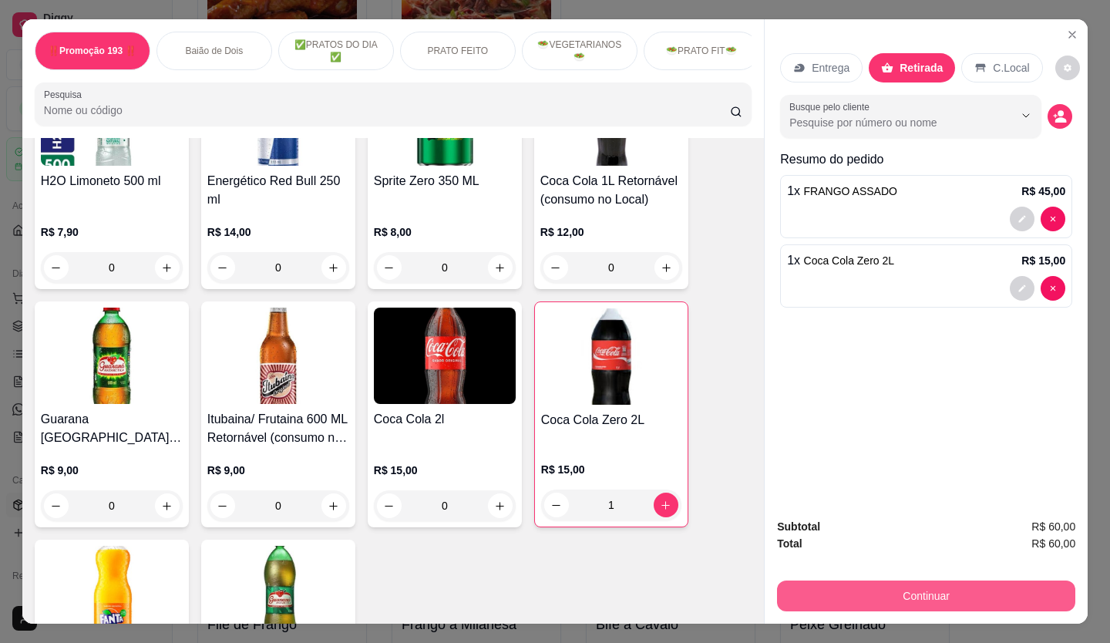
click at [888, 585] on button "Continuar" at bounding box center [926, 596] width 298 height 31
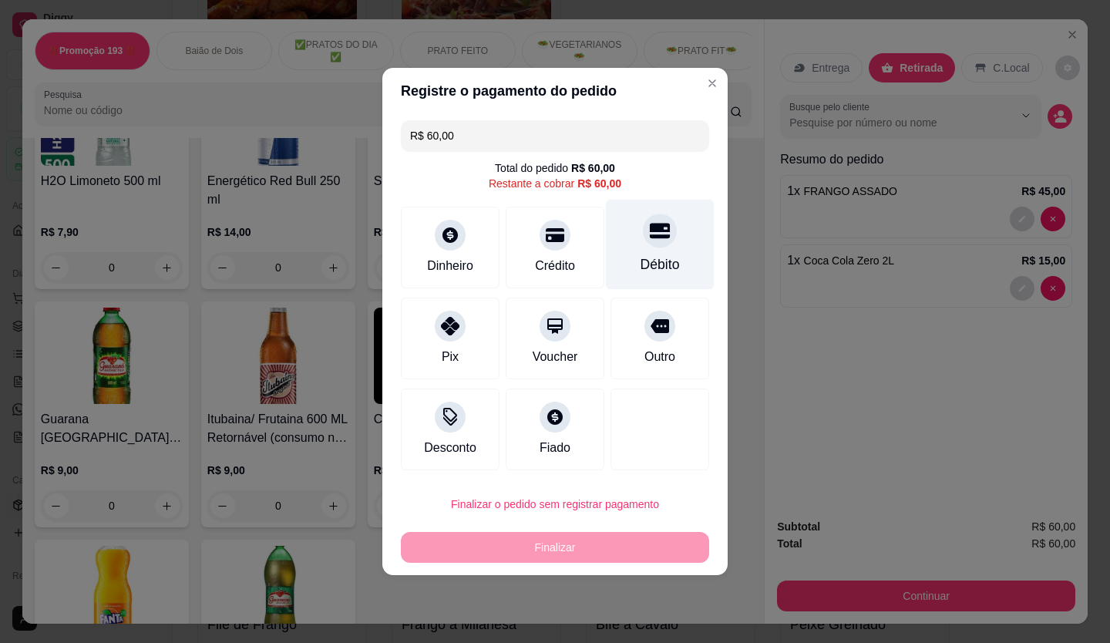
click at [650, 237] on icon at bounding box center [660, 231] width 20 height 15
type input "R$ 0,00"
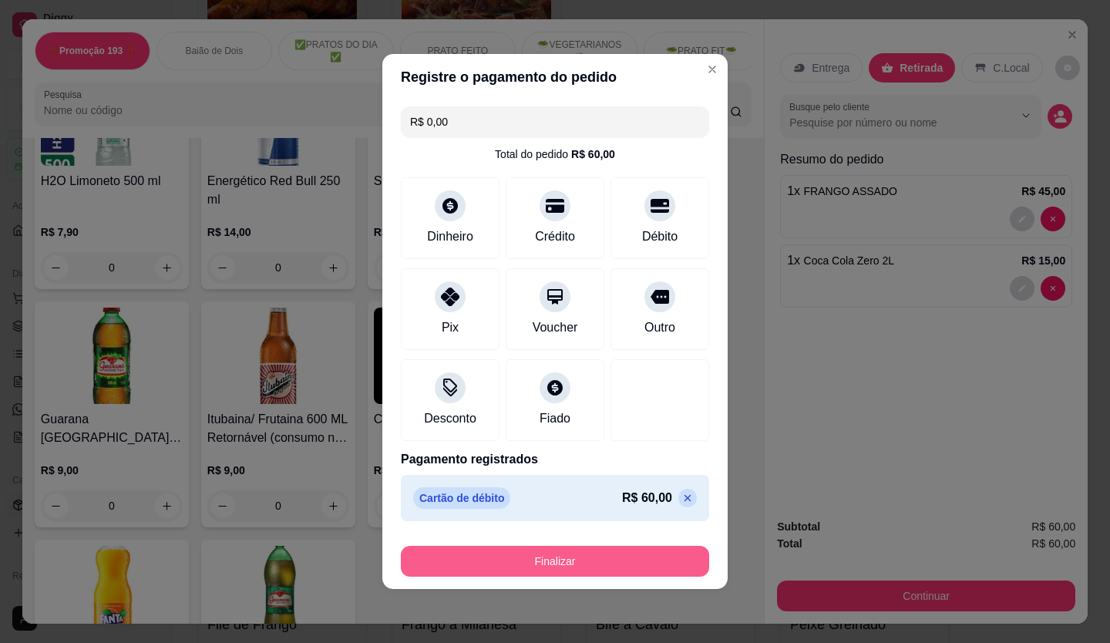
click at [568, 564] on button "Finalizar" at bounding box center [555, 561] width 308 height 31
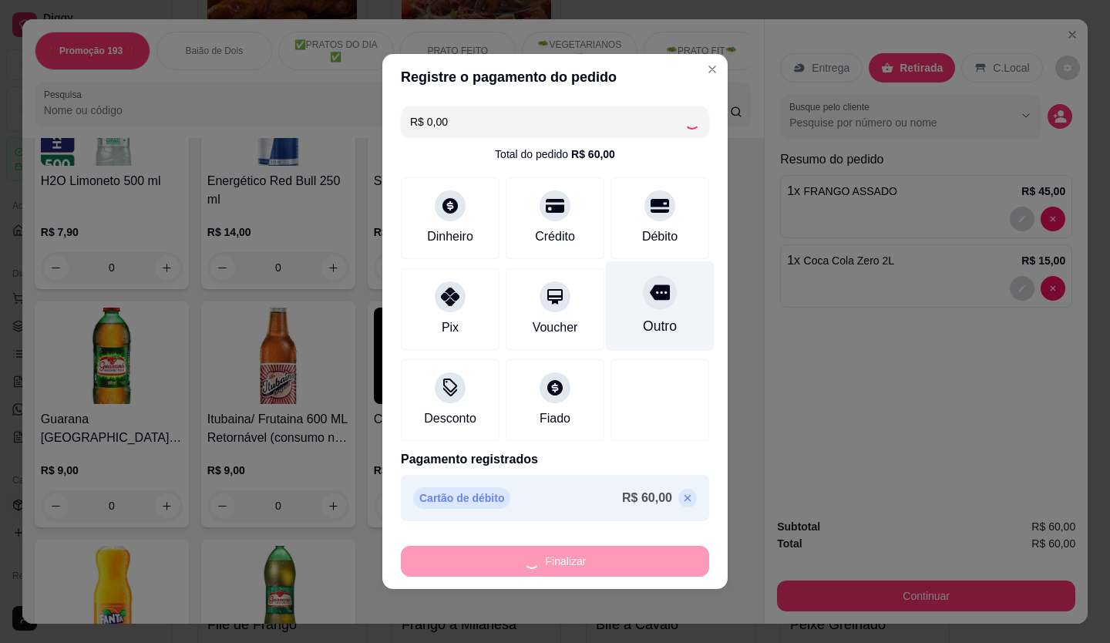
type input "0"
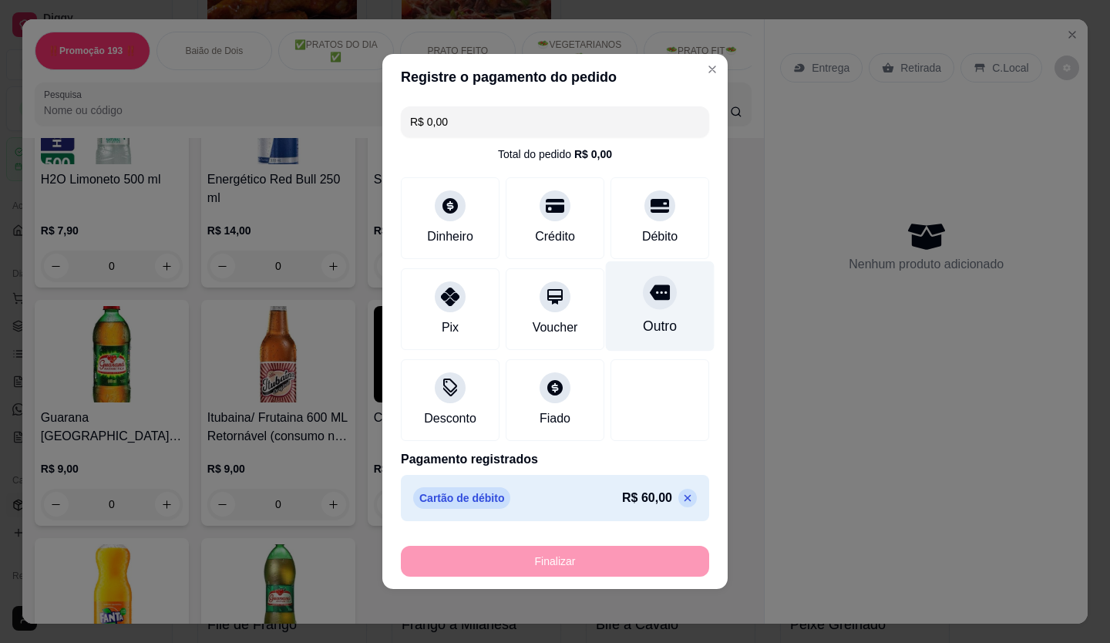
type input "-R$ 60,00"
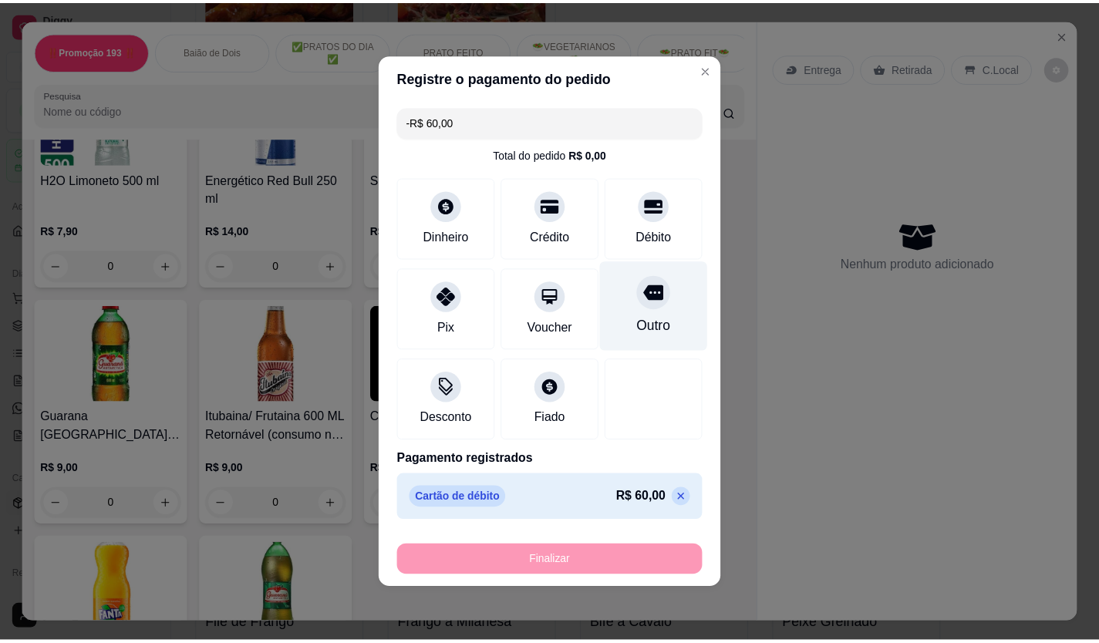
scroll to position [5859, 0]
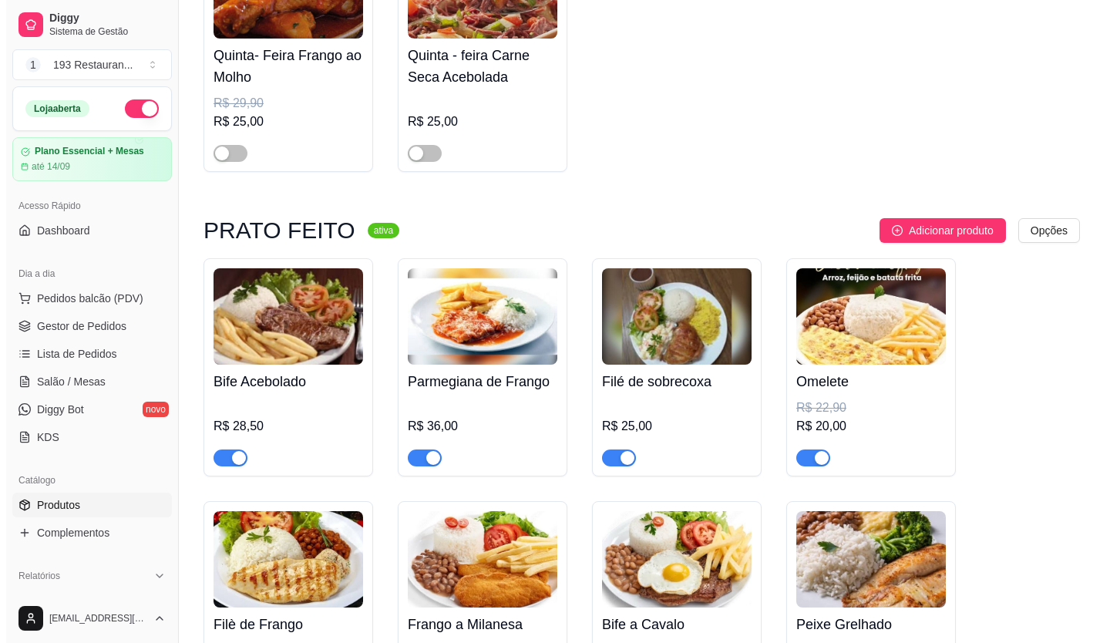
scroll to position [1642, 0]
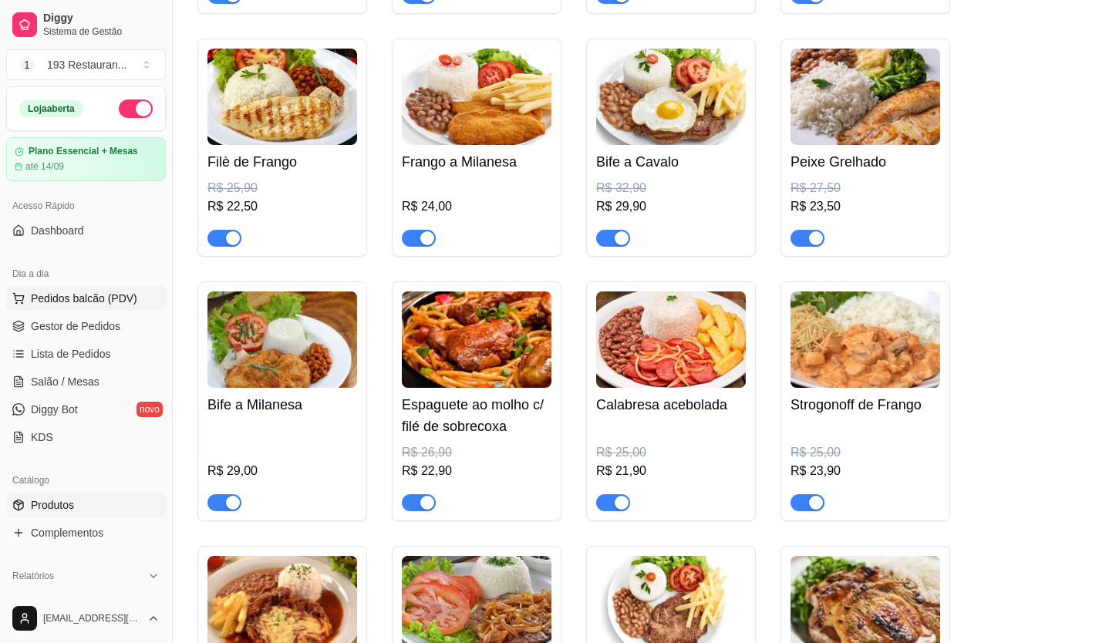
click at [59, 304] on span "Pedidos balcão (PDV)" at bounding box center [84, 298] width 106 height 15
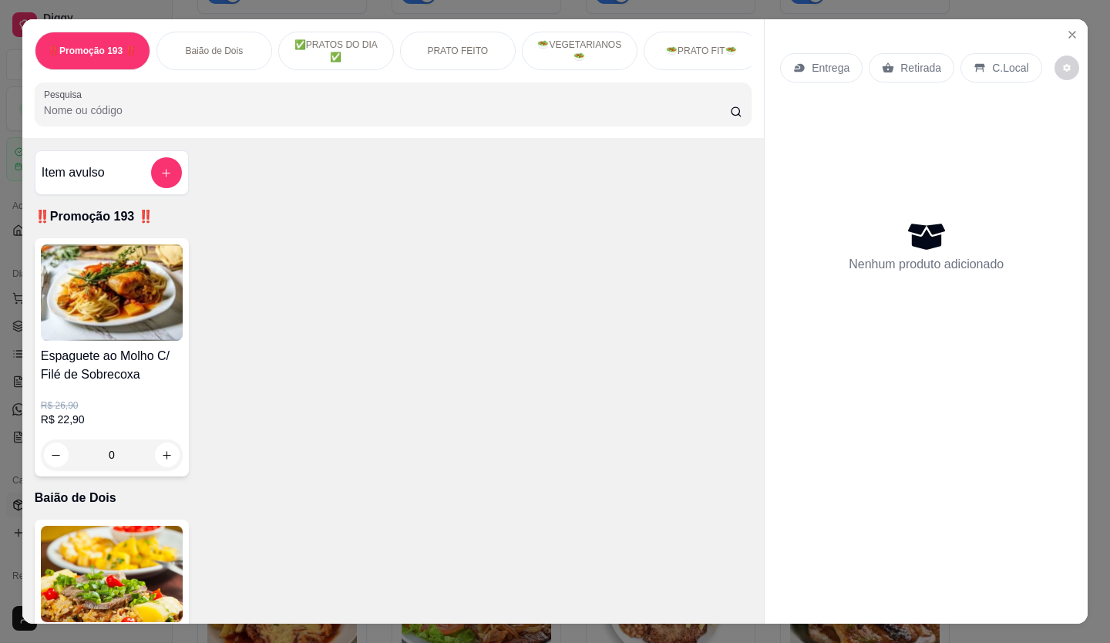
click at [932, 60] on p "Retirada" at bounding box center [921, 67] width 41 height 15
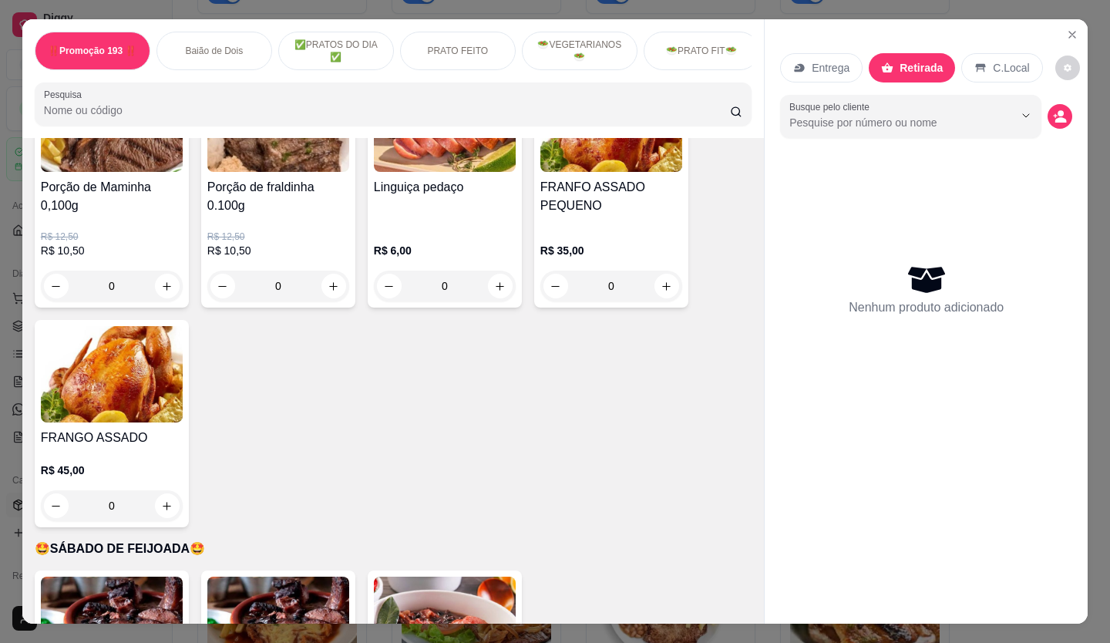
scroll to position [3316, 0]
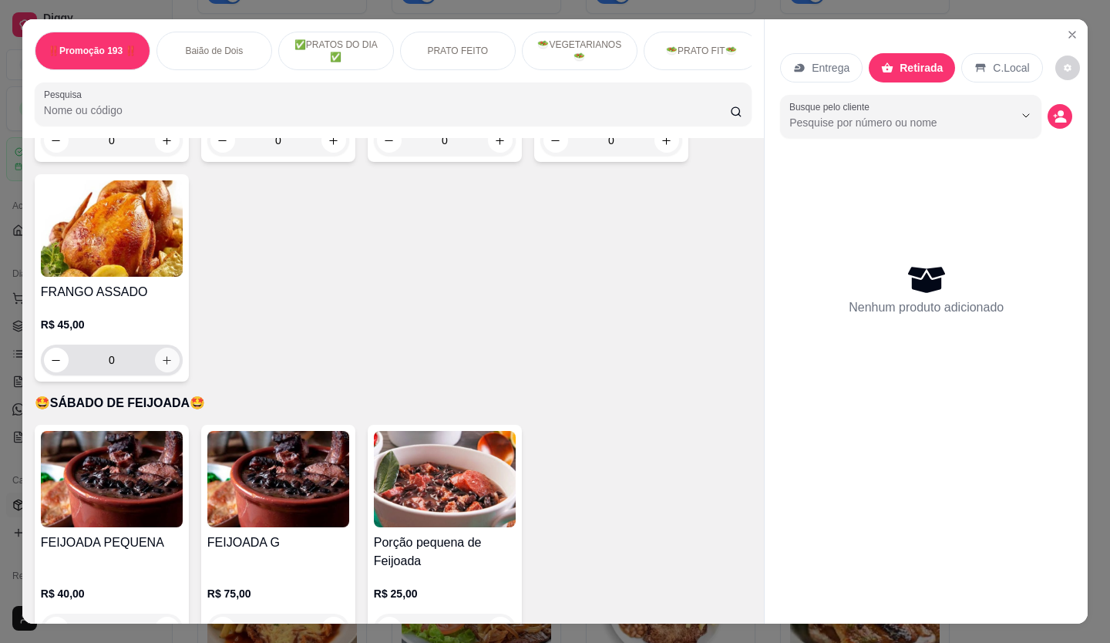
click at [163, 355] on icon "increase-product-quantity" at bounding box center [167, 361] width 12 height 12
type input "1"
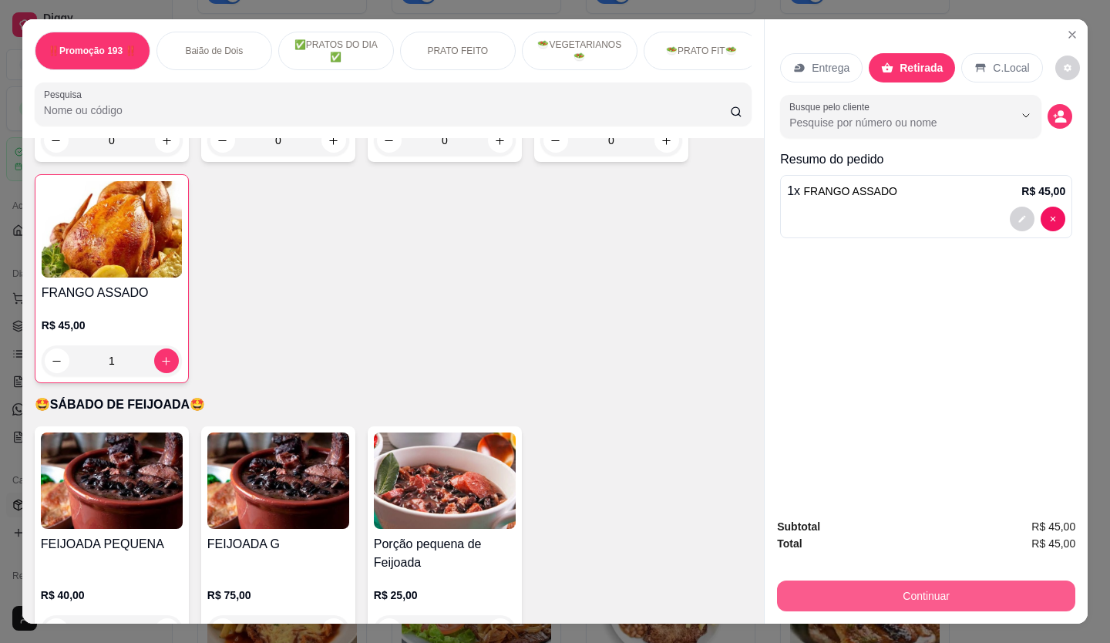
click at [926, 597] on button "Continuar" at bounding box center [926, 596] width 298 height 31
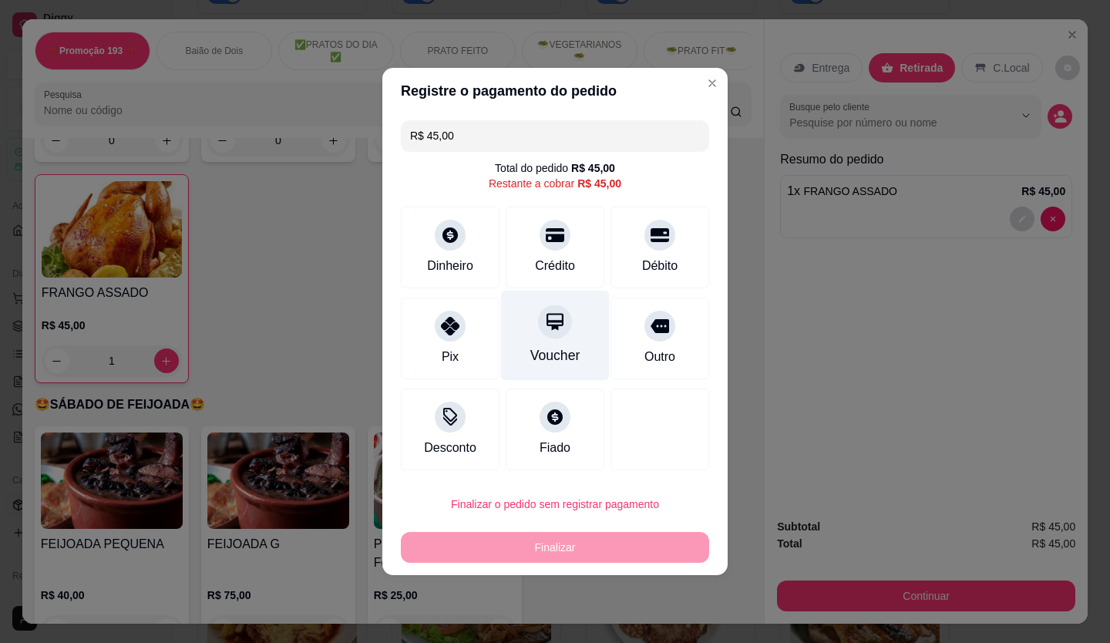
click at [545, 327] on icon at bounding box center [555, 322] width 20 height 20
type input "R$ 0,00"
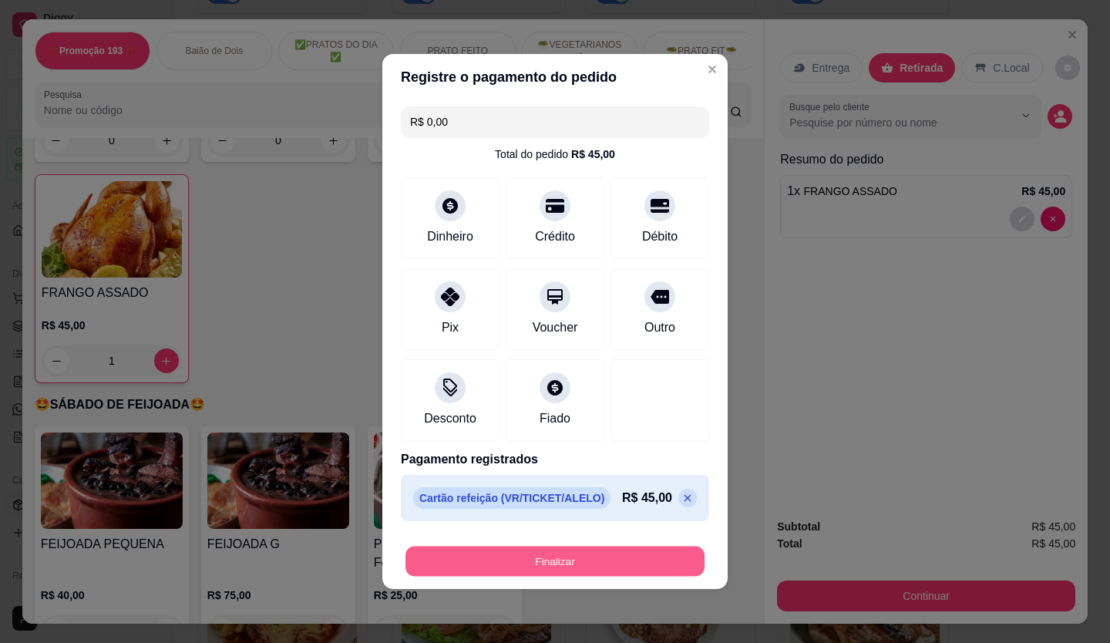
click at [578, 548] on button "Finalizar" at bounding box center [555, 562] width 299 height 30
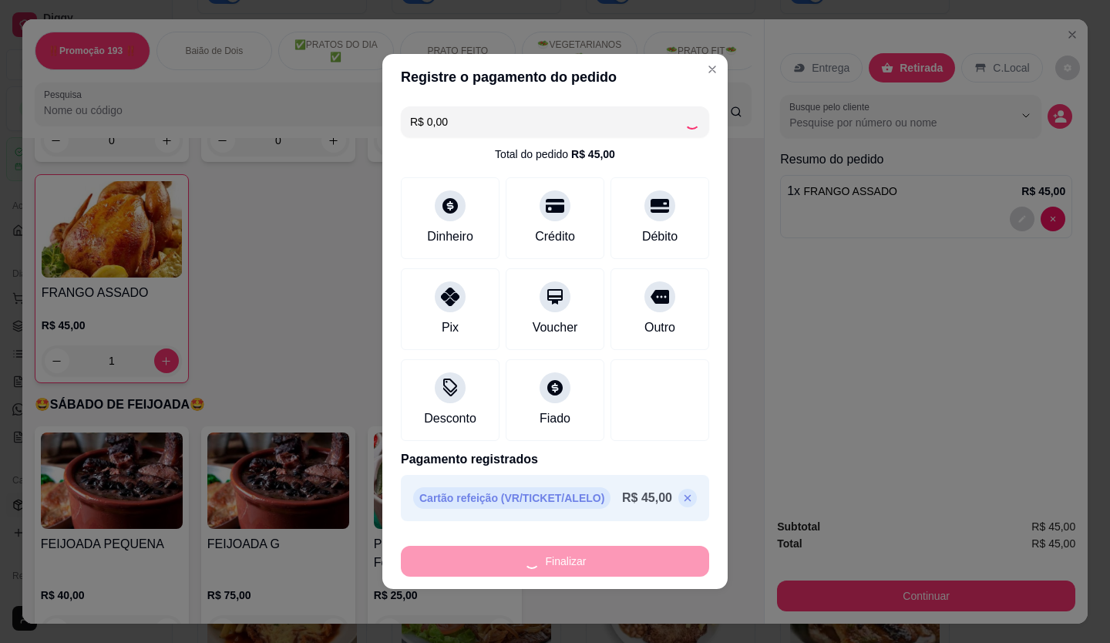
type input "0"
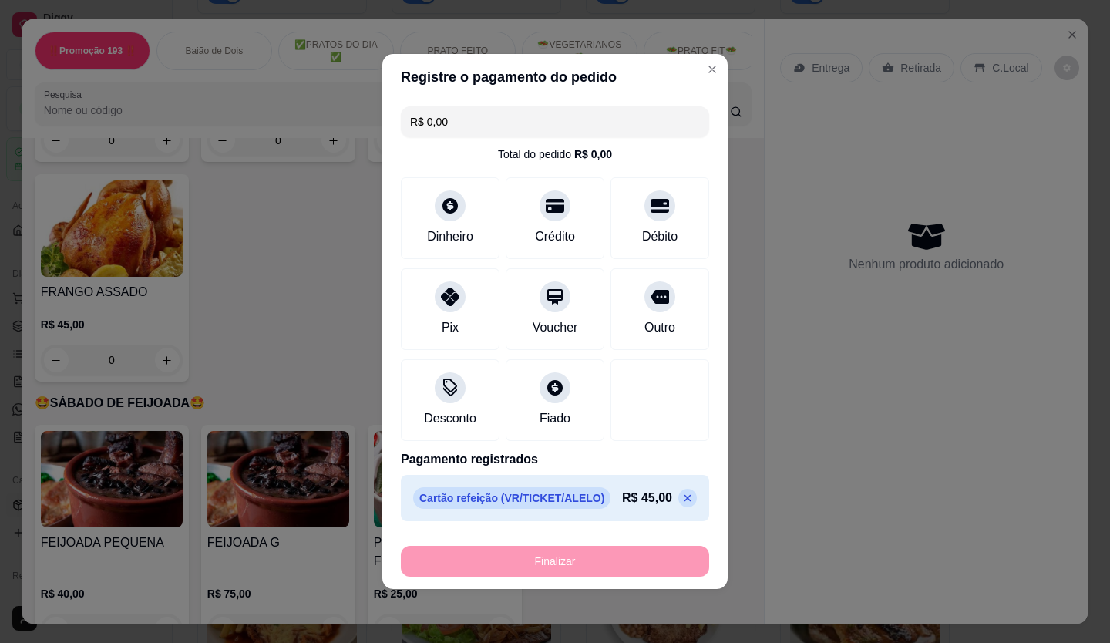
type input "-R$ 45,00"
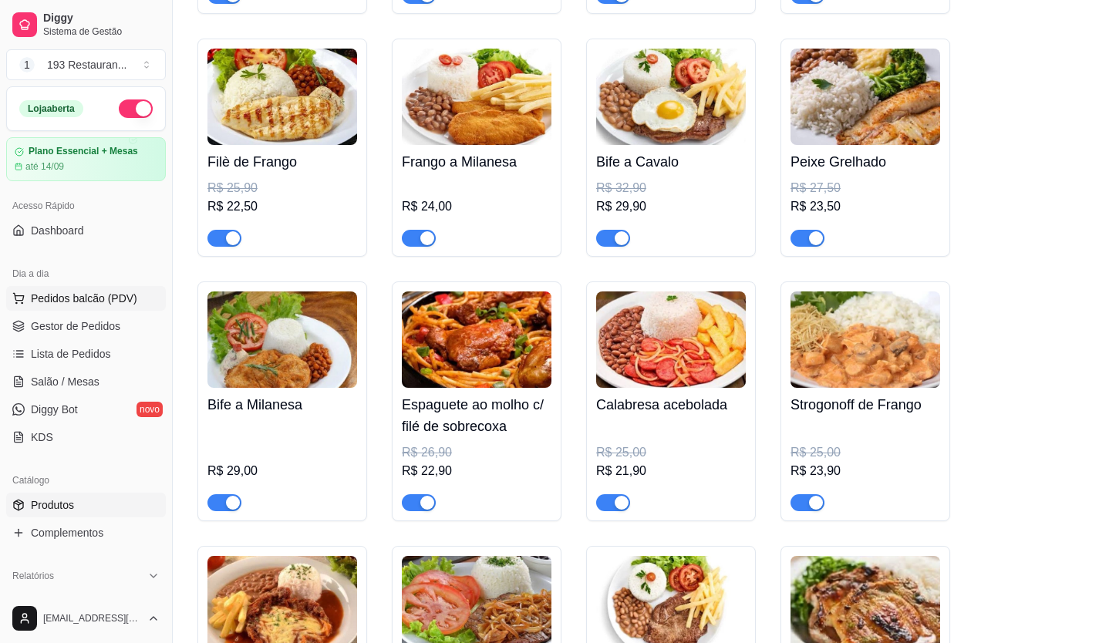
drag, startPoint x: 81, startPoint y: 298, endPoint x: 126, endPoint y: 309, distance: 46.8
click at [81, 298] on span "Pedidos balcão (PDV)" at bounding box center [84, 298] width 106 height 15
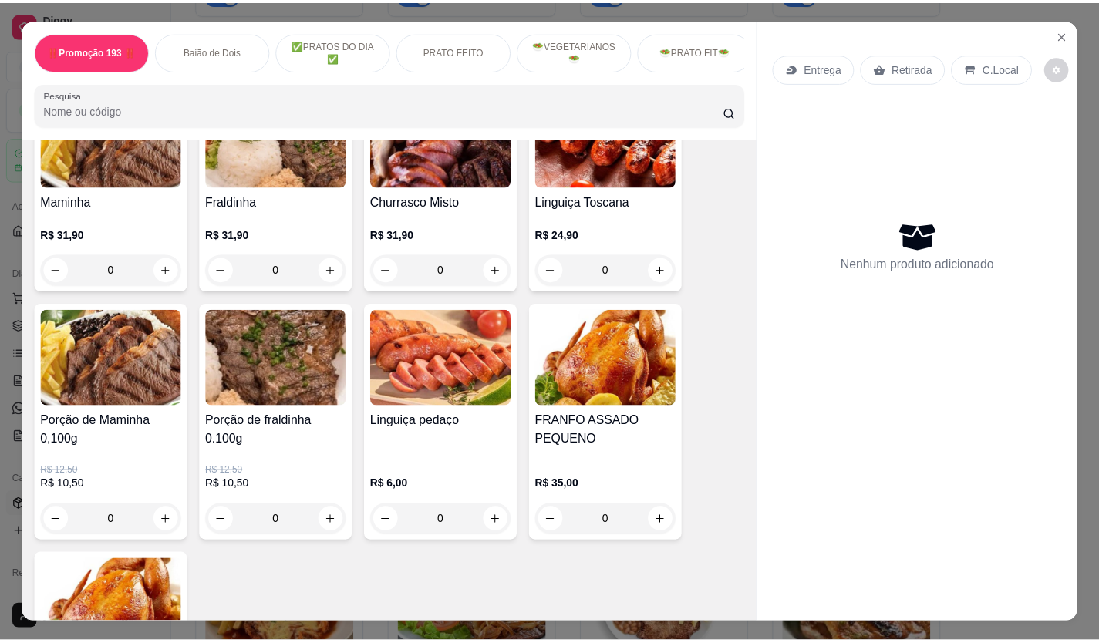
scroll to position [2930, 0]
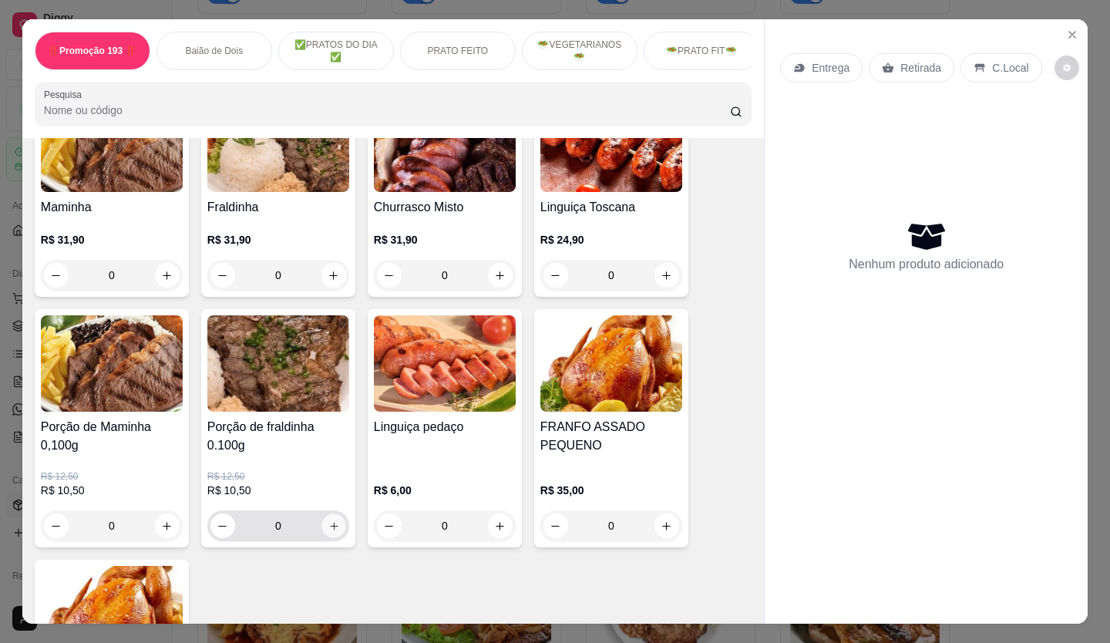
click at [332, 521] on icon "increase-product-quantity" at bounding box center [335, 527] width 12 height 12
type input "3"
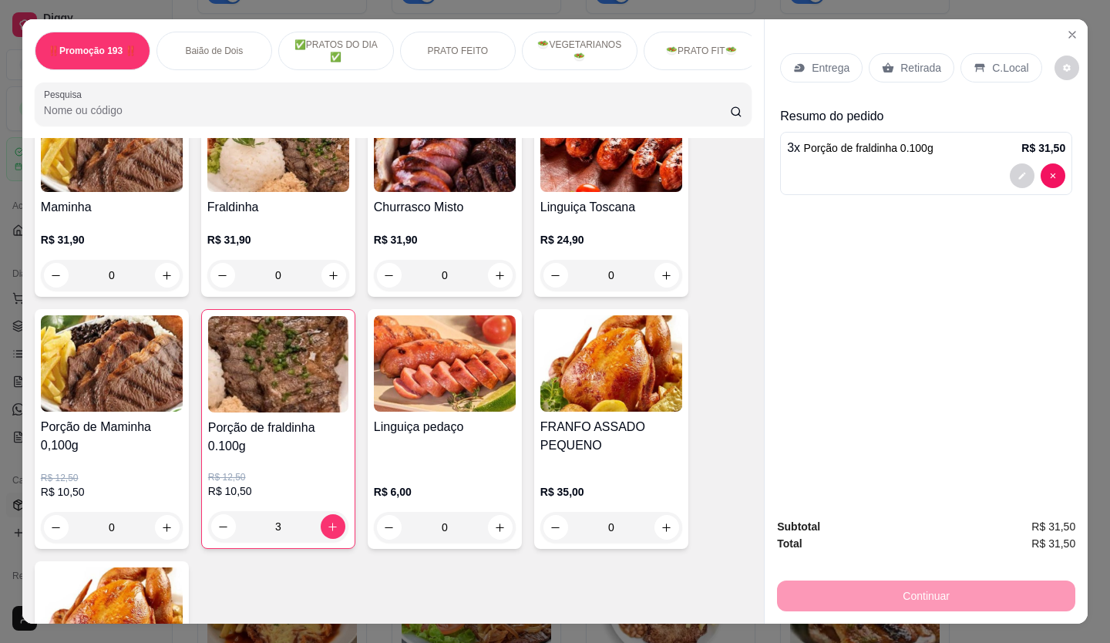
click at [886, 66] on icon at bounding box center [888, 68] width 12 height 12
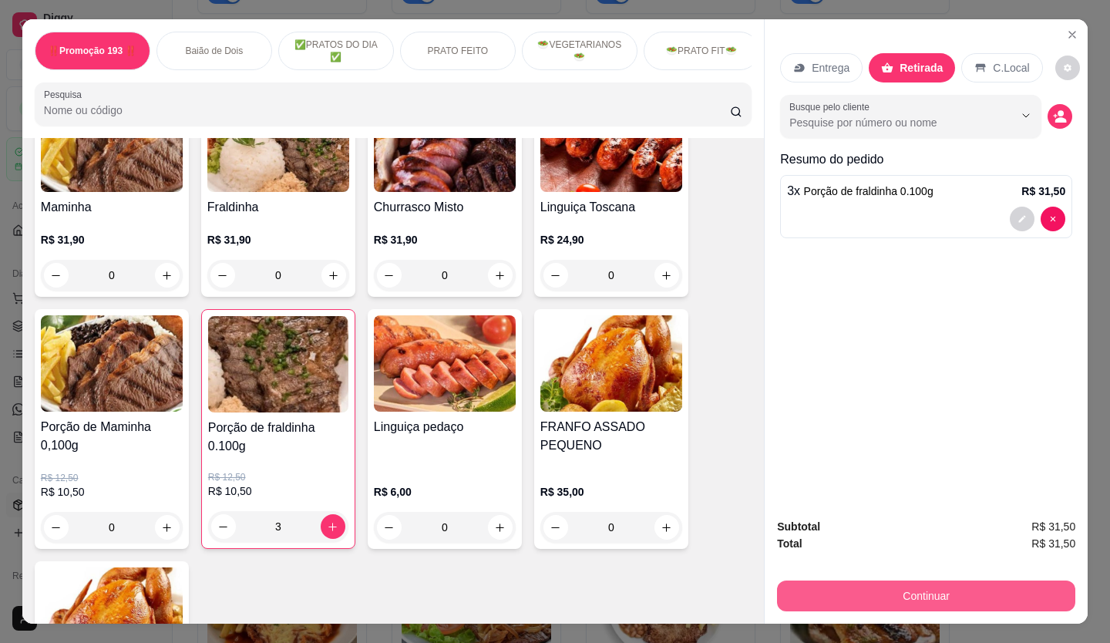
click at [813, 591] on button "Continuar" at bounding box center [926, 596] width 298 height 31
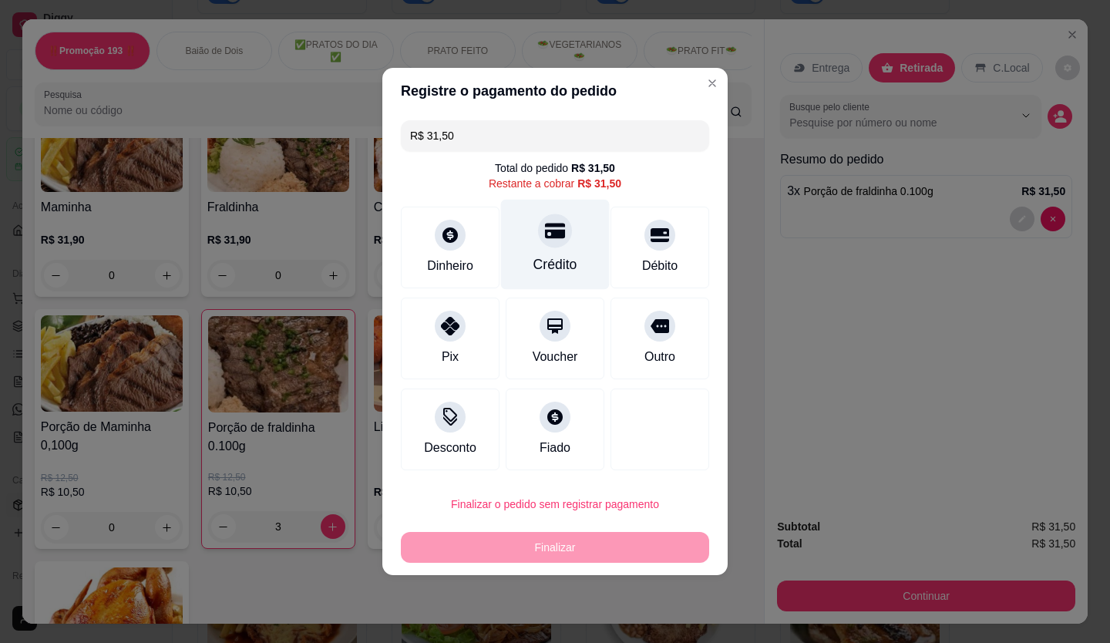
click at [534, 222] on div "Crédito" at bounding box center [555, 245] width 109 height 90
type input "R$ 0,00"
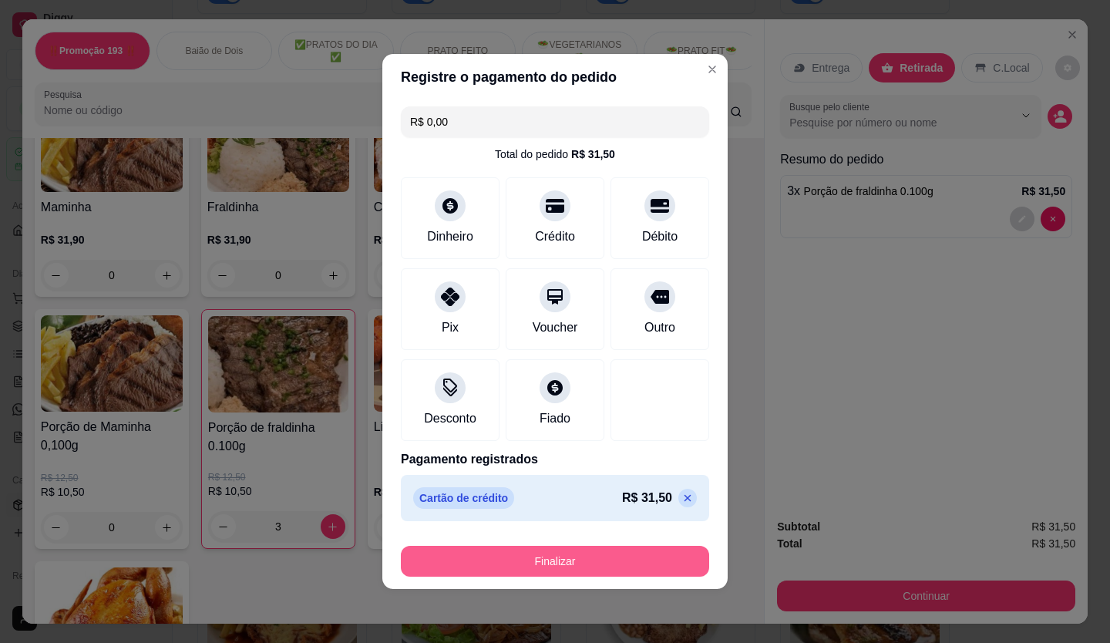
click at [533, 570] on button "Finalizar" at bounding box center [555, 561] width 308 height 31
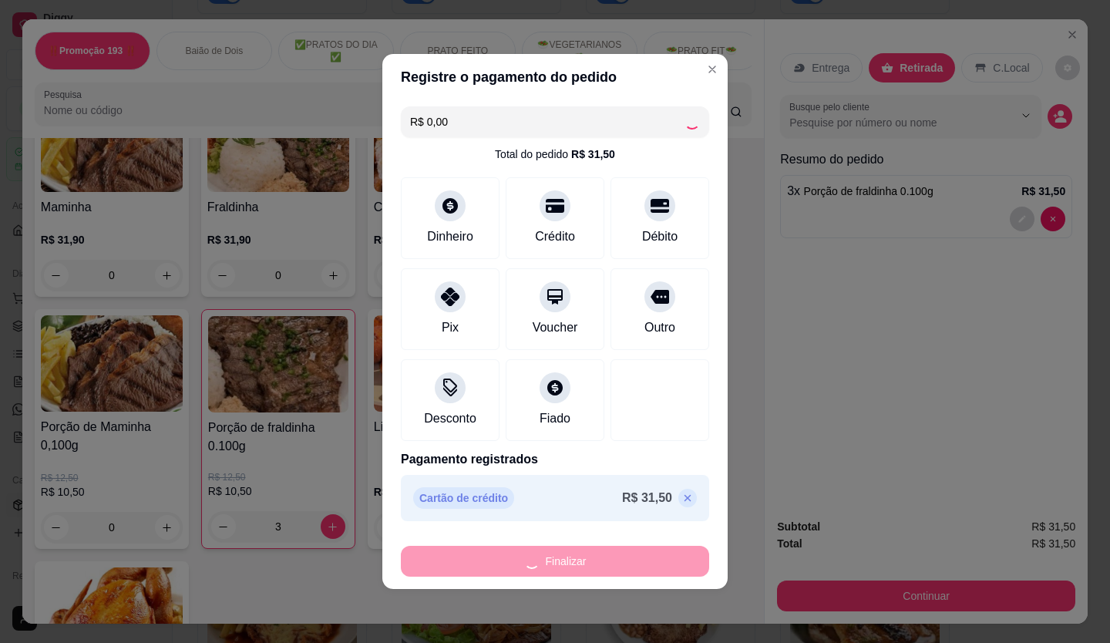
type input "0"
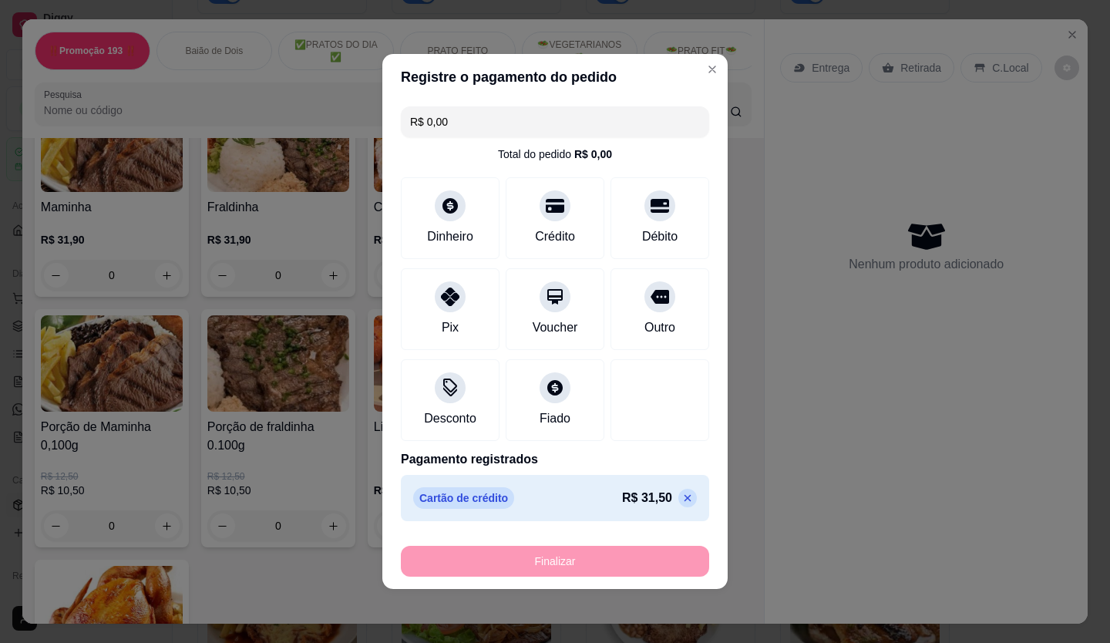
type input "-R$ 31,50"
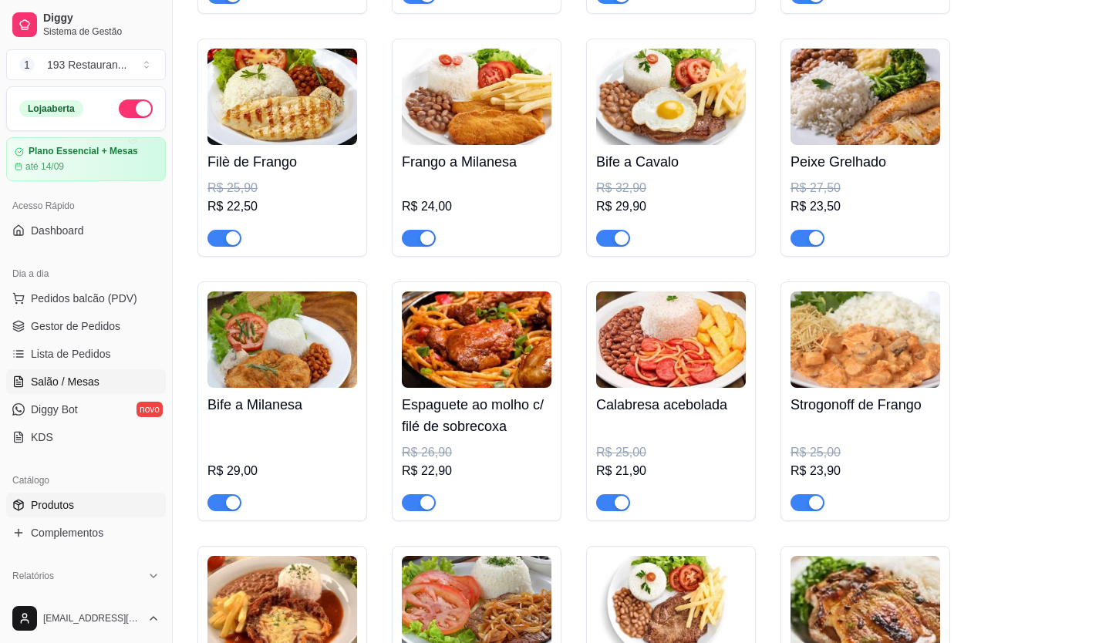
click at [85, 382] on span "Salão / Mesas" at bounding box center [65, 381] width 69 height 15
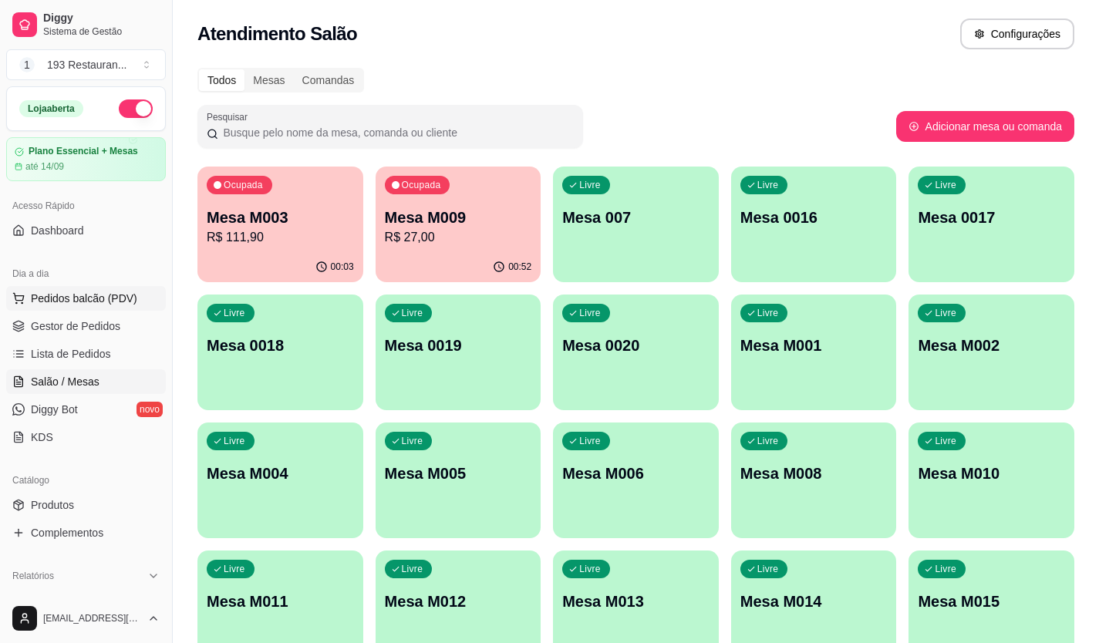
click at [83, 296] on span "Pedidos balcão (PDV)" at bounding box center [84, 298] width 106 height 15
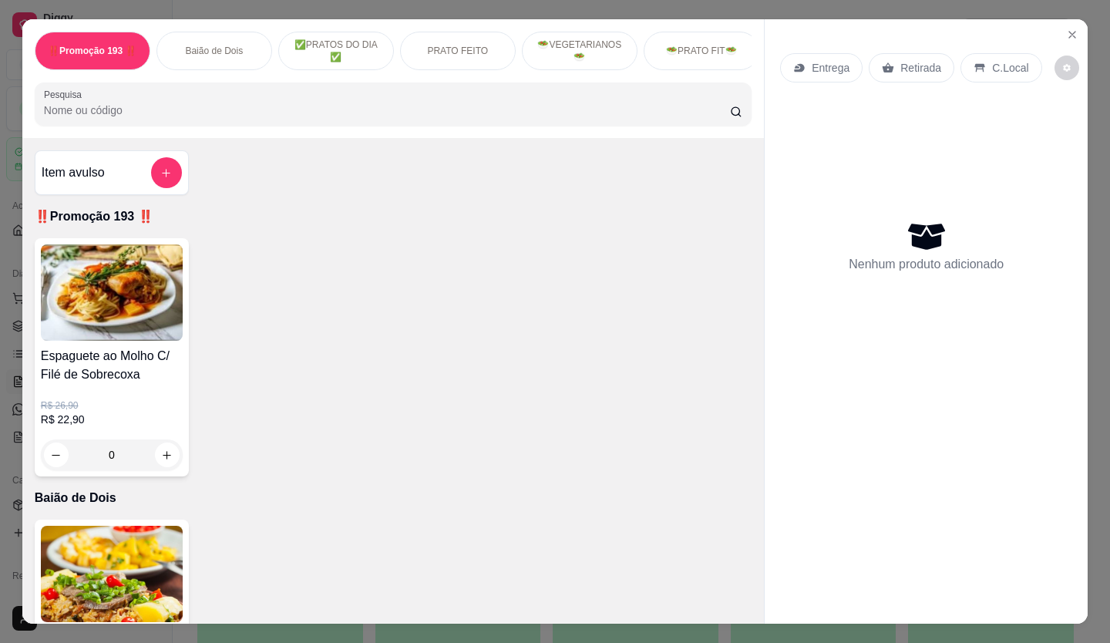
click at [930, 53] on div "Retirada" at bounding box center [912, 67] width 86 height 29
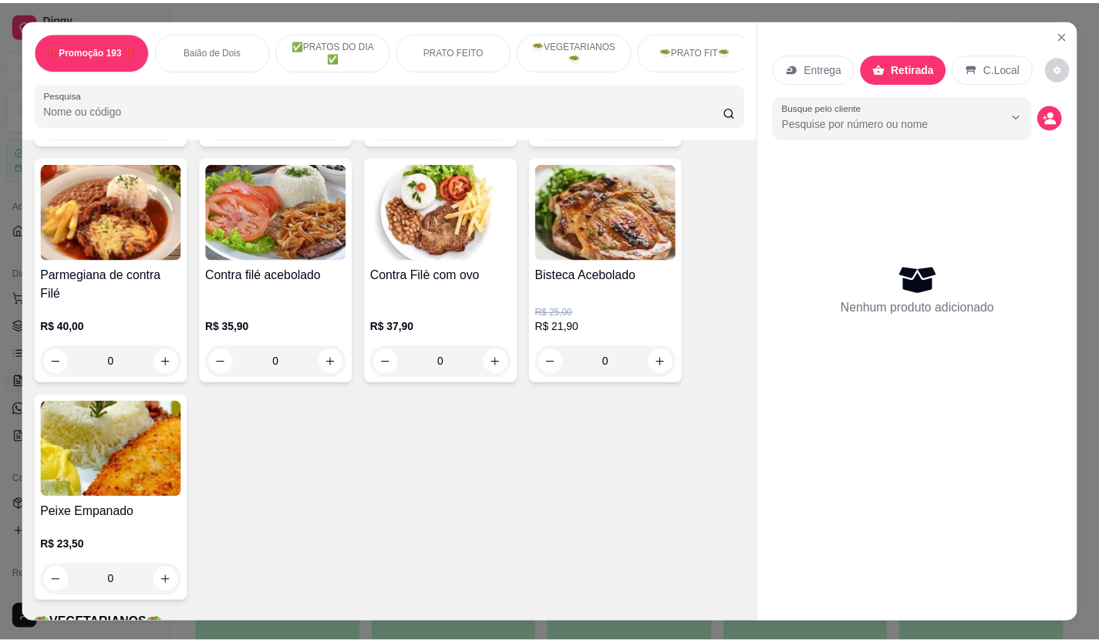
scroll to position [1697, 0]
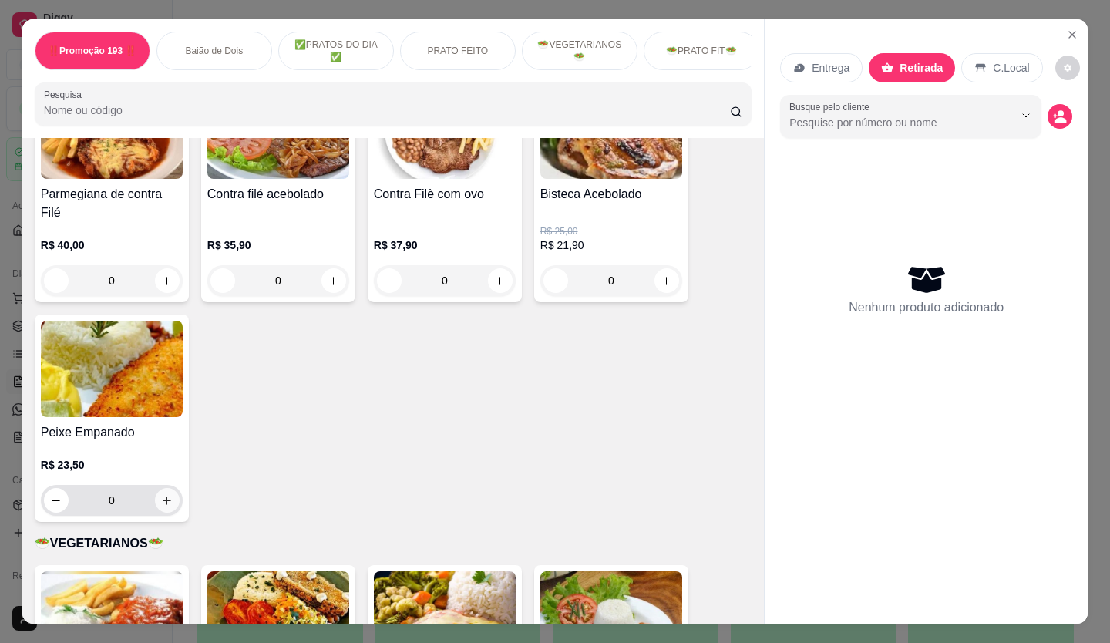
click at [163, 497] on icon "increase-product-quantity" at bounding box center [167, 501] width 12 height 12
type input "1"
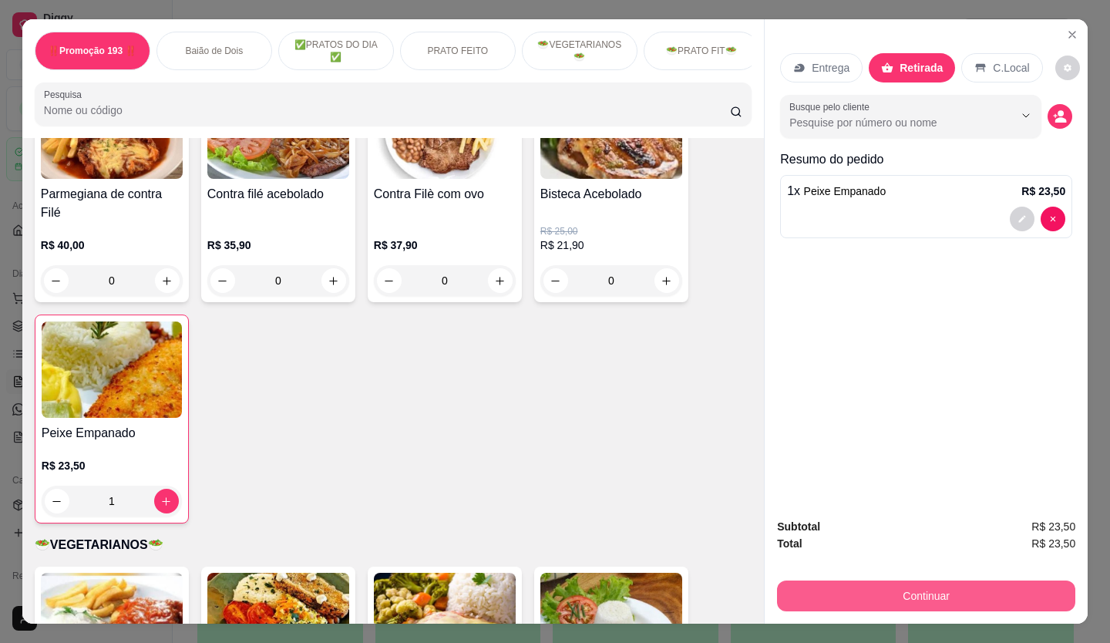
click at [925, 595] on button "Continuar" at bounding box center [926, 596] width 298 height 31
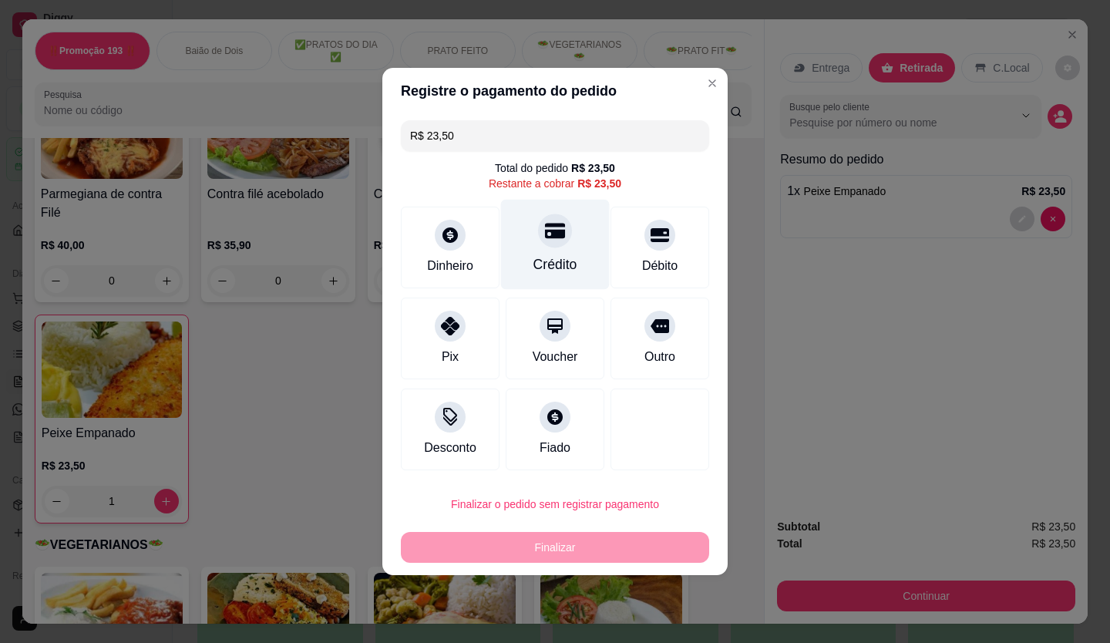
click at [548, 248] on div at bounding box center [555, 231] width 34 height 34
type input "R$ 0,00"
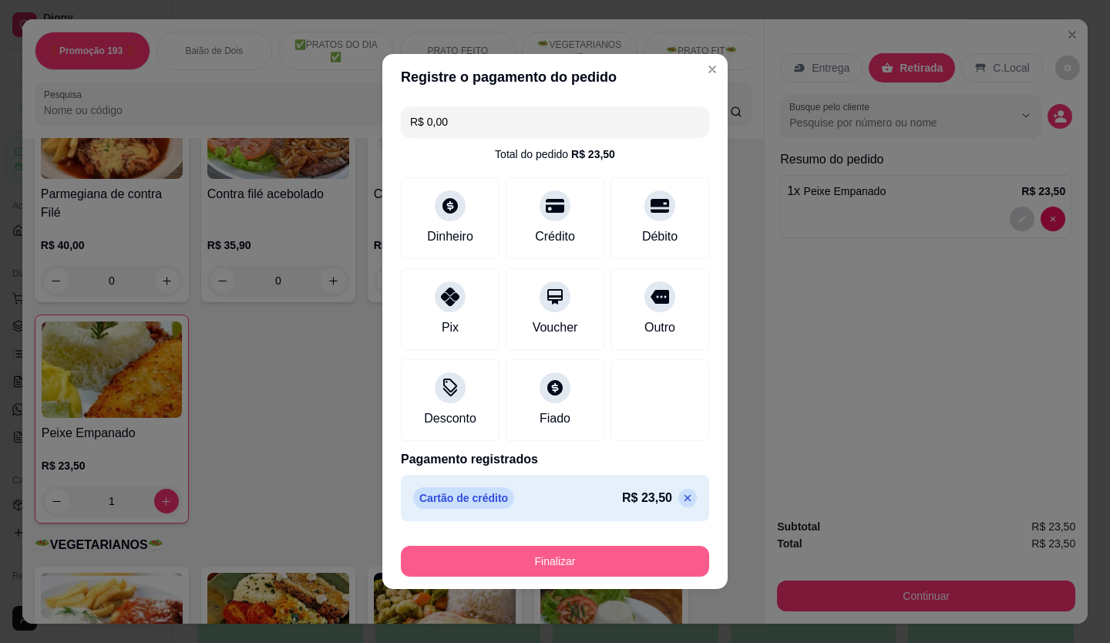
click at [636, 558] on button "Finalizar" at bounding box center [555, 561] width 308 height 31
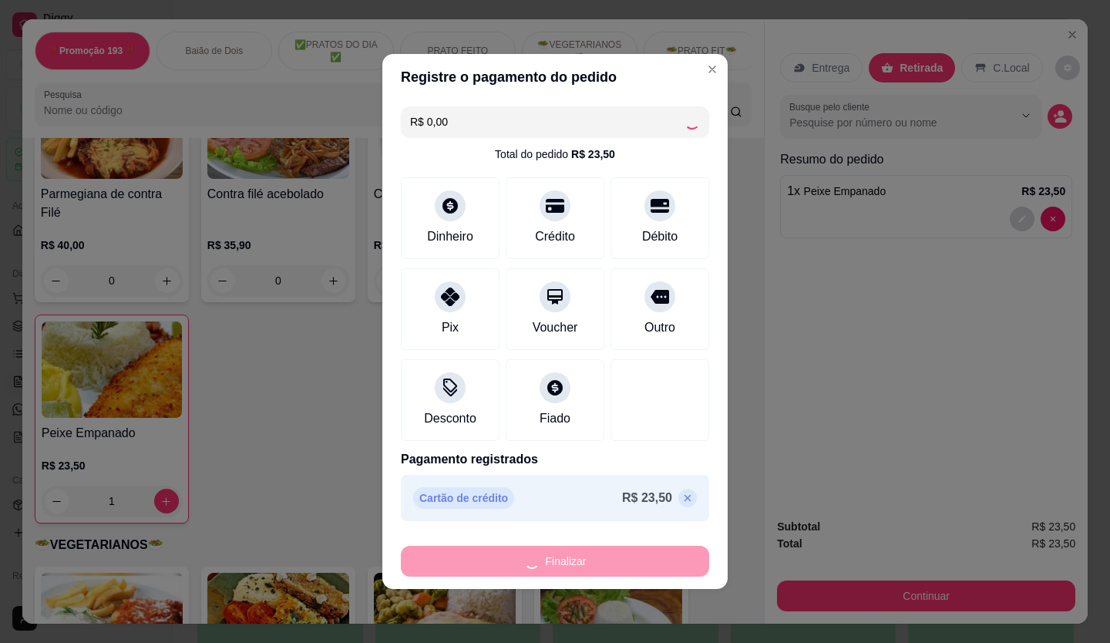
type input "0"
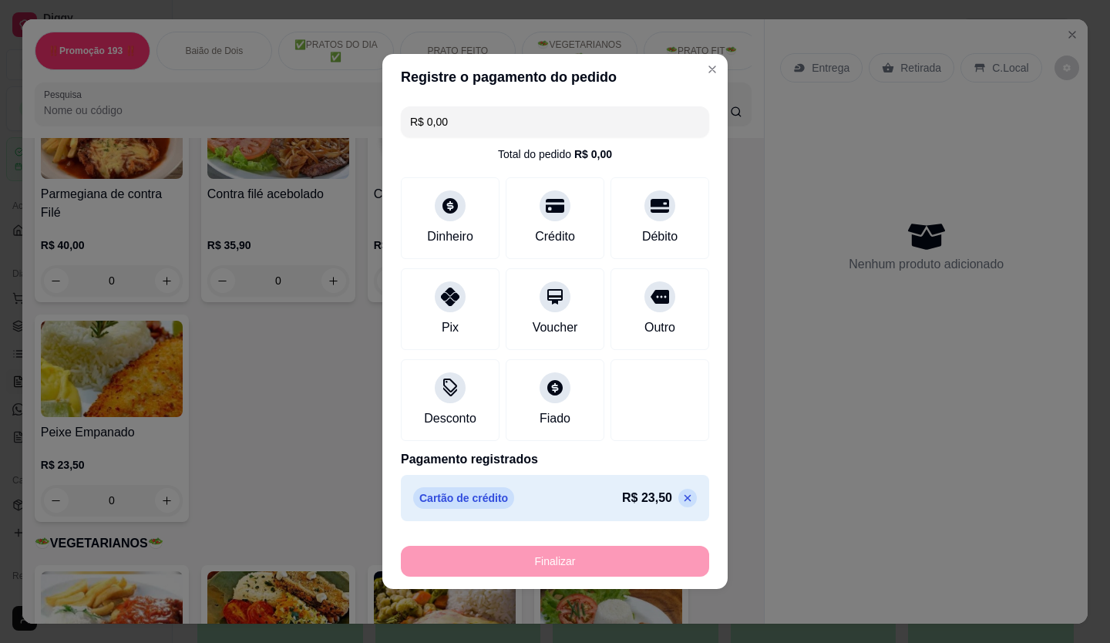
type input "-R$ 23,50"
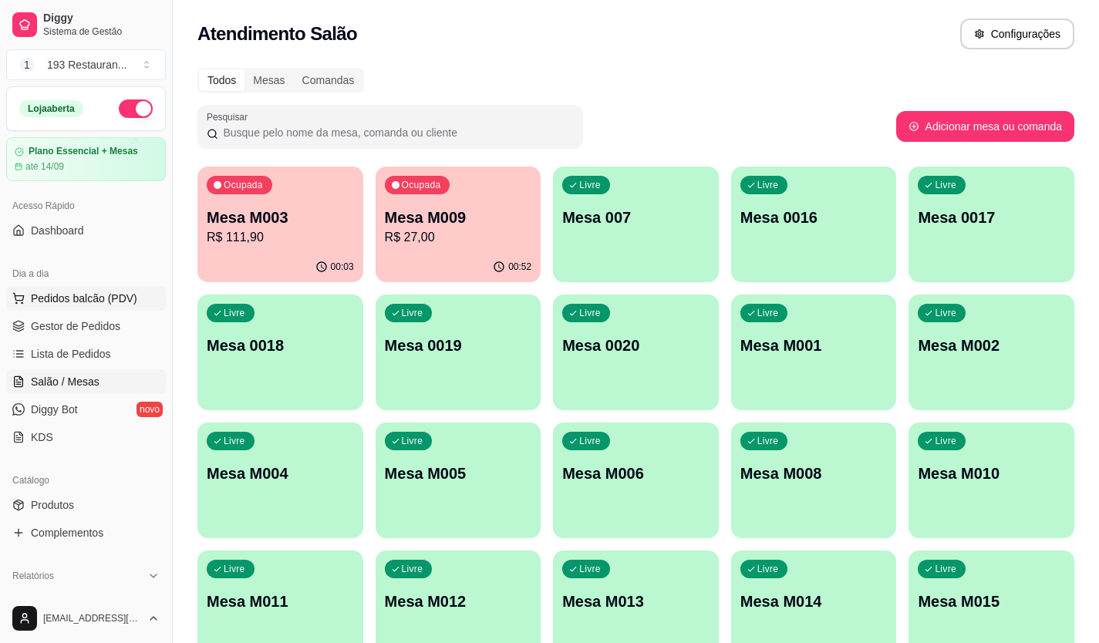
click at [40, 298] on span "Pedidos balcão (PDV)" at bounding box center [84, 298] width 106 height 15
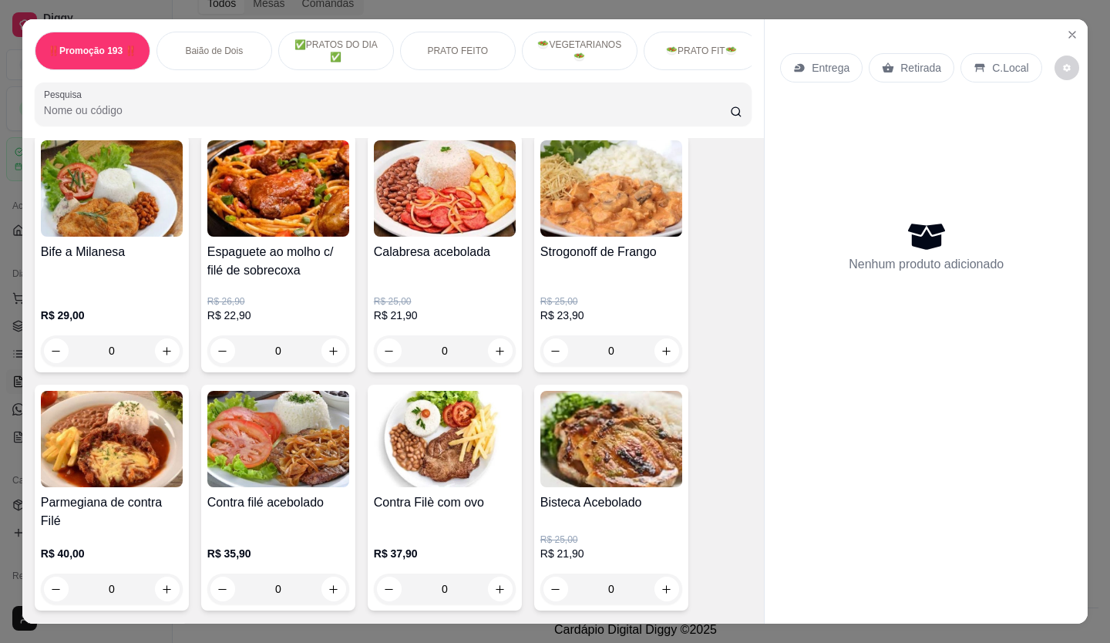
scroll to position [1002, 0]
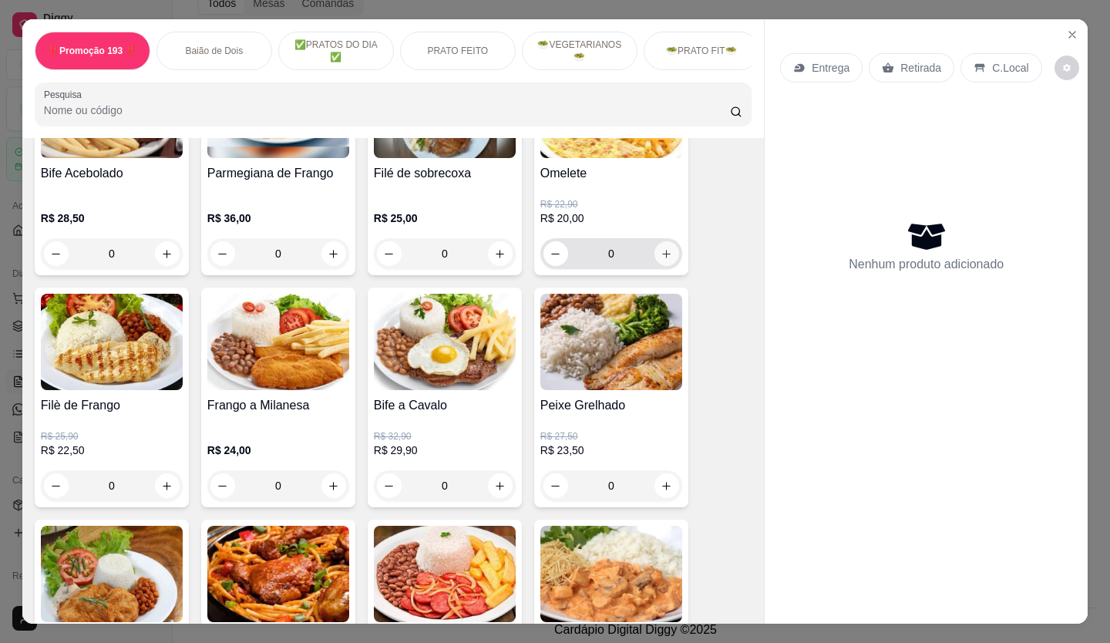
click at [655, 258] on button "increase-product-quantity" at bounding box center [667, 253] width 25 height 25
type input "1"
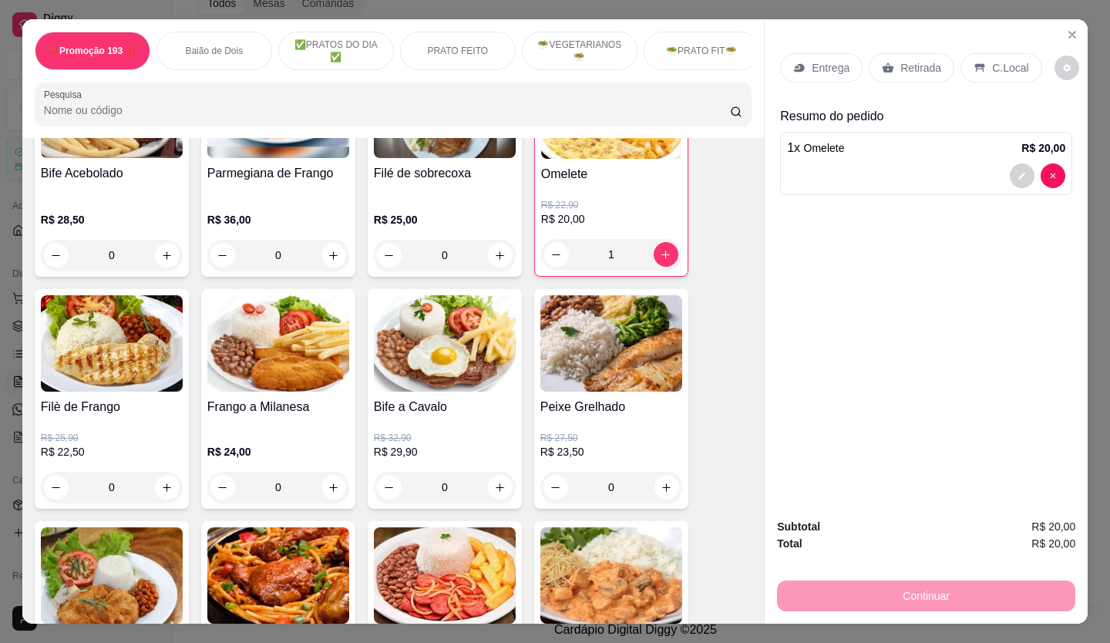
click at [869, 61] on div "Retirada" at bounding box center [912, 67] width 86 height 29
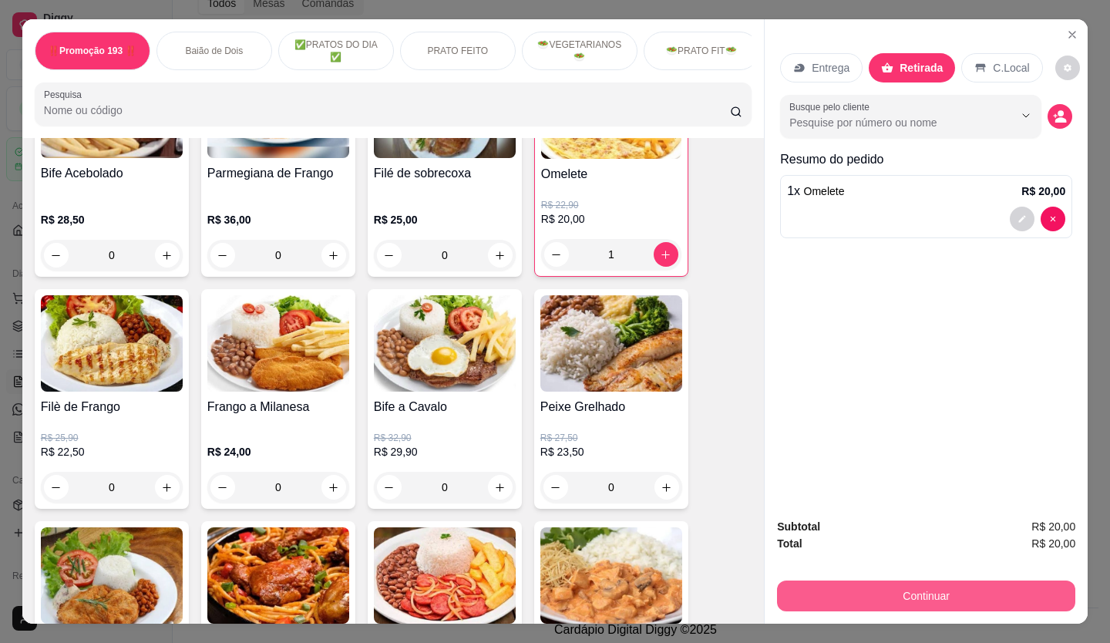
click at [877, 586] on button "Continuar" at bounding box center [926, 596] width 298 height 31
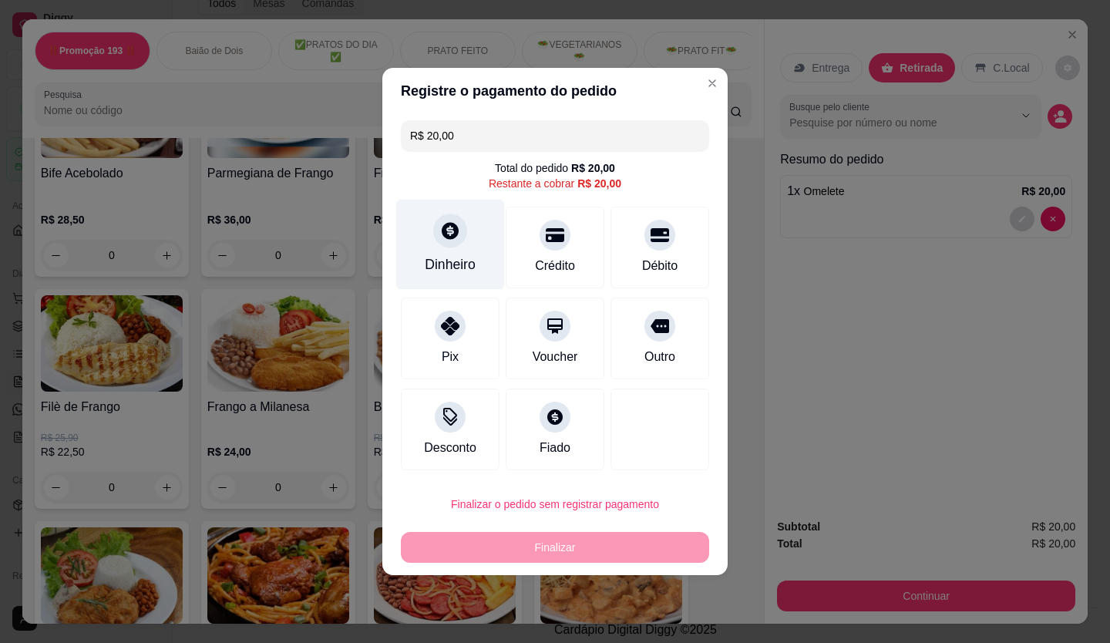
click at [461, 238] on div at bounding box center [450, 231] width 34 height 34
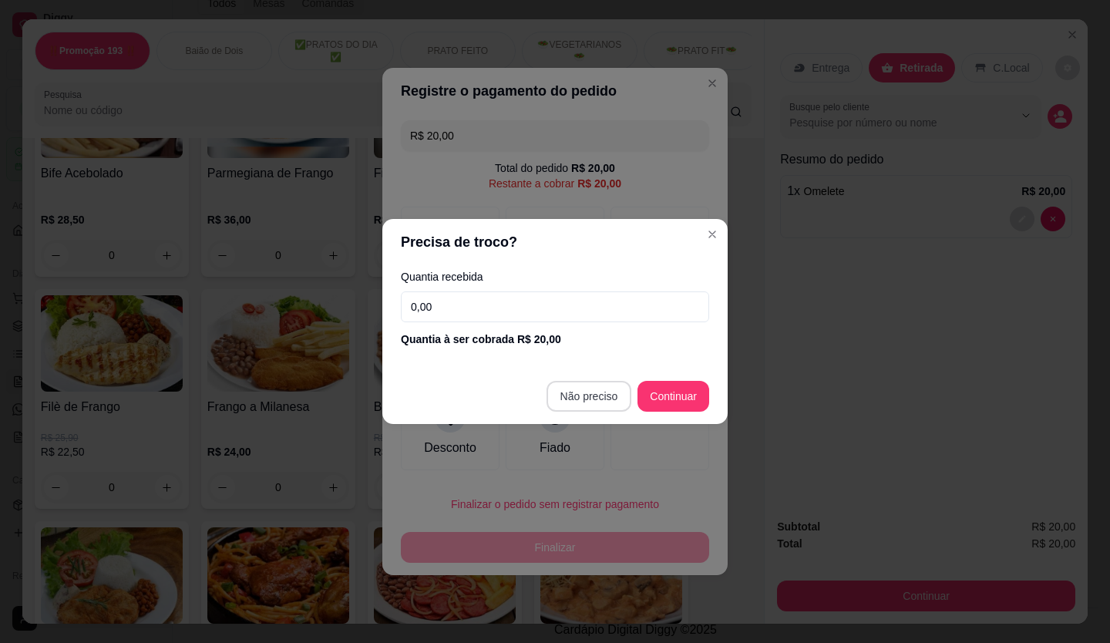
type input "R$ 0,00"
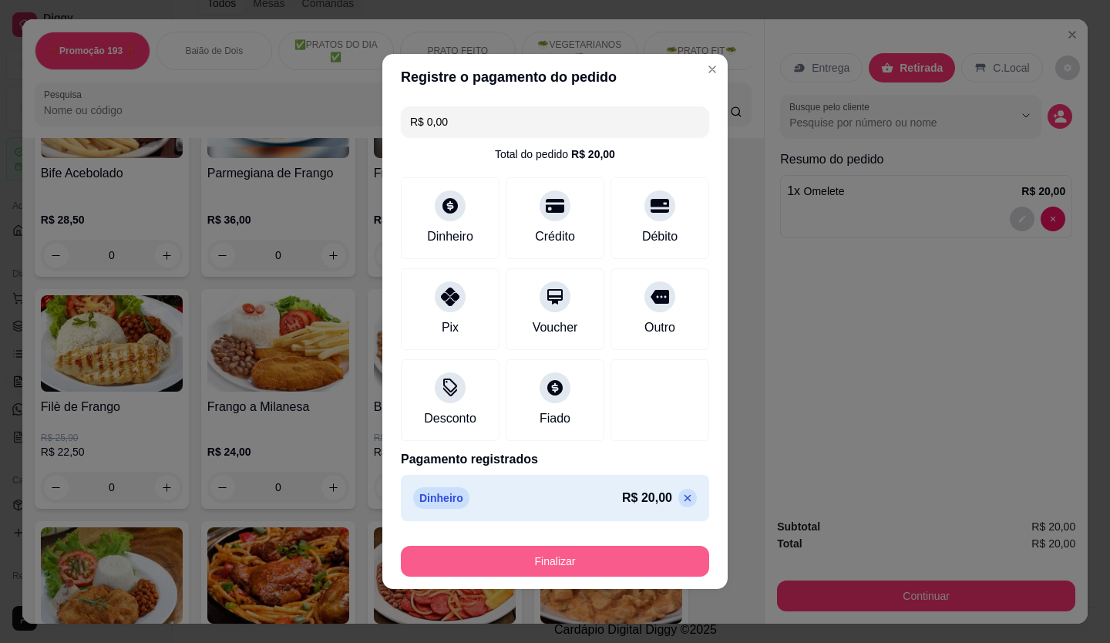
click at [635, 557] on button "Finalizar" at bounding box center [555, 561] width 308 height 31
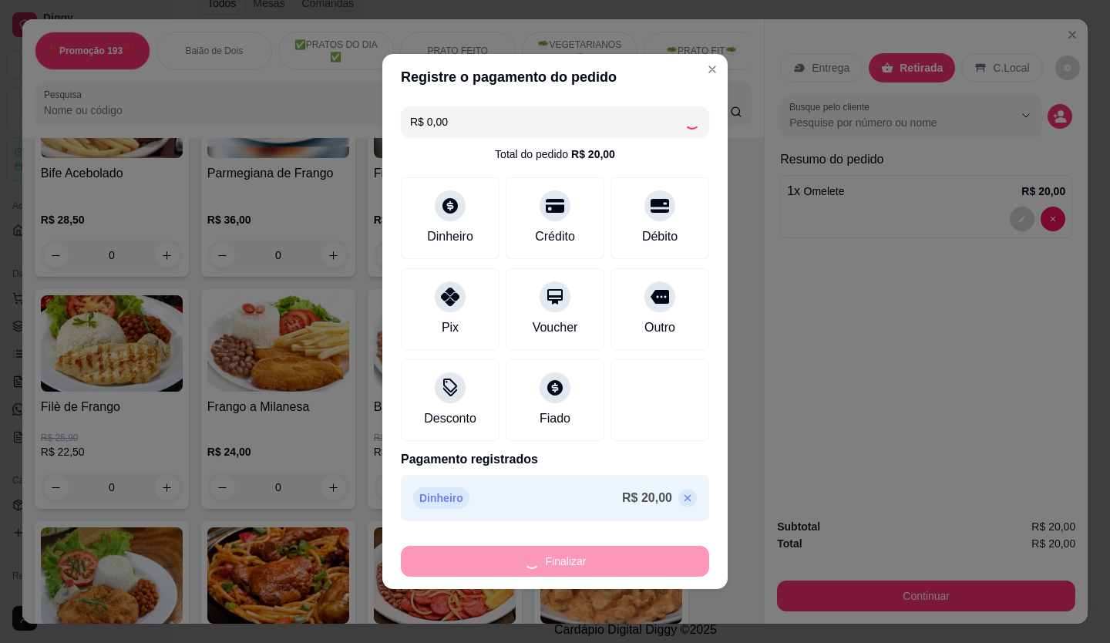
type input "0"
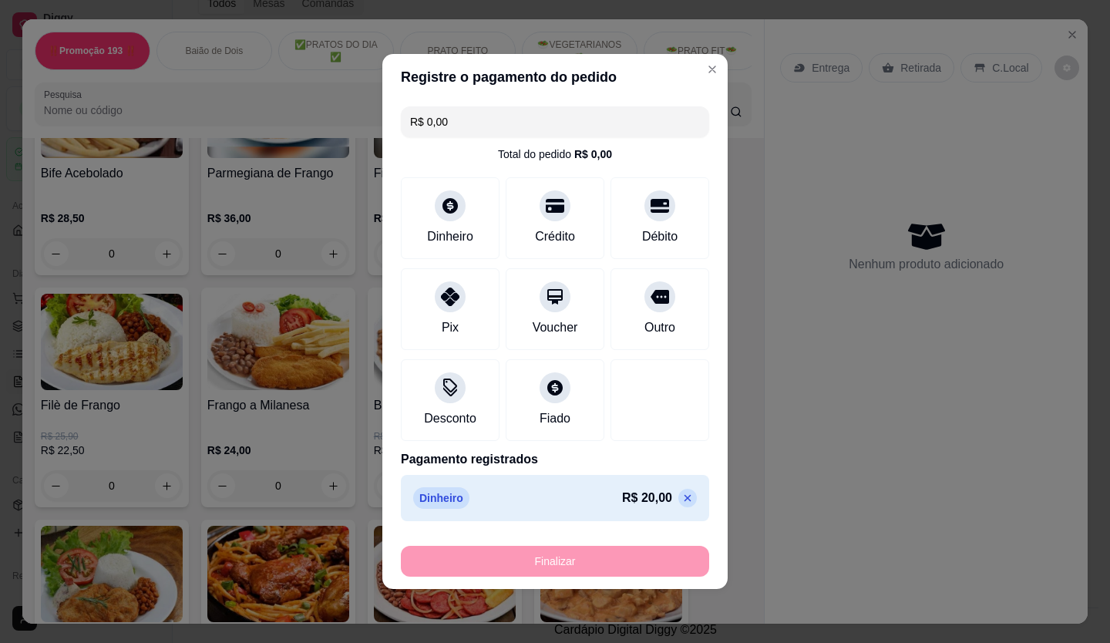
type input "-R$ 20,00"
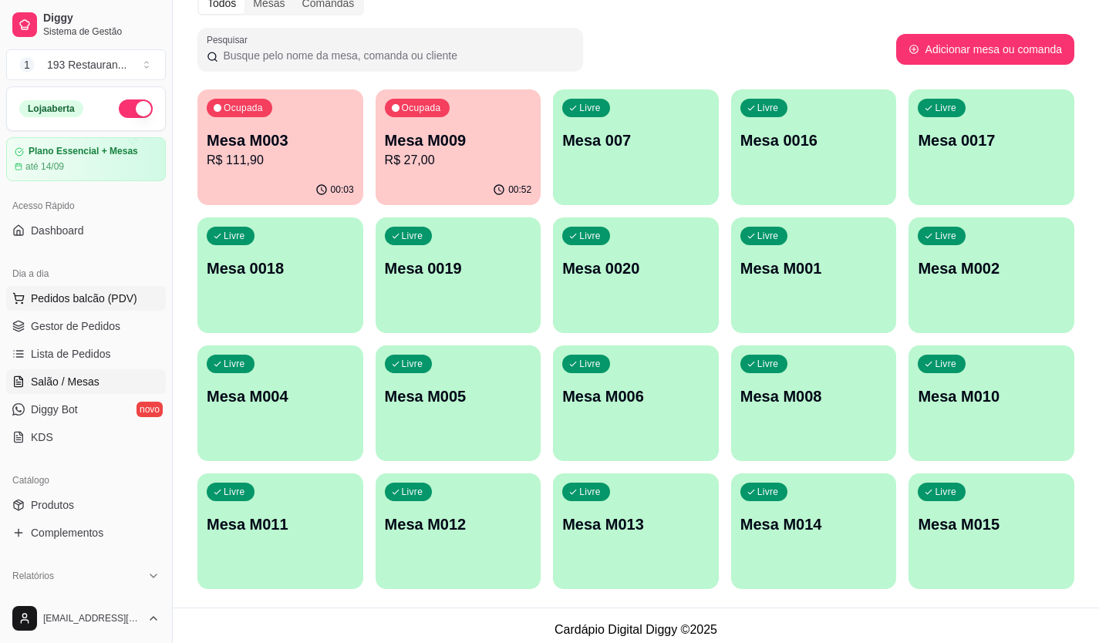
click at [117, 295] on span "Pedidos balcão (PDV)" at bounding box center [84, 298] width 106 height 15
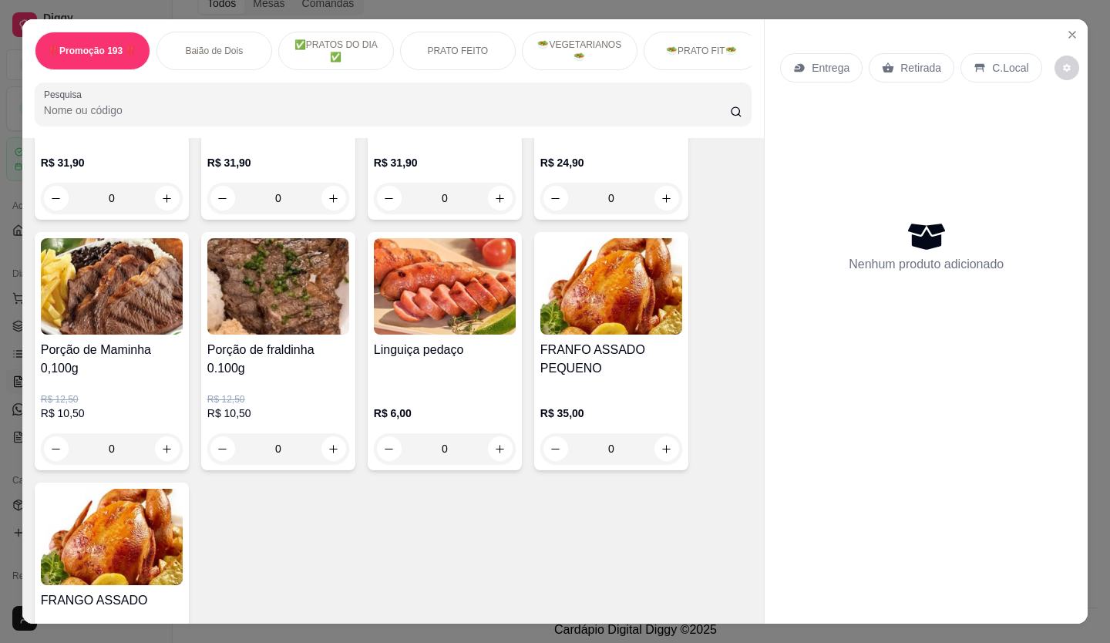
scroll to position [3162, 0]
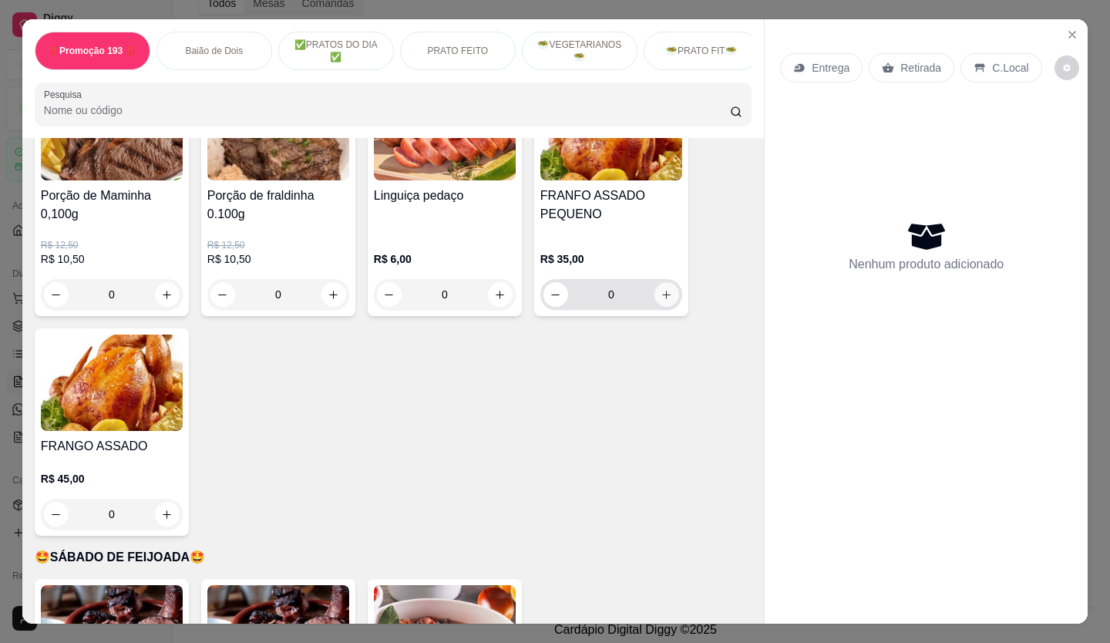
click at [661, 289] on icon "increase-product-quantity" at bounding box center [667, 295] width 12 height 12
type input "1"
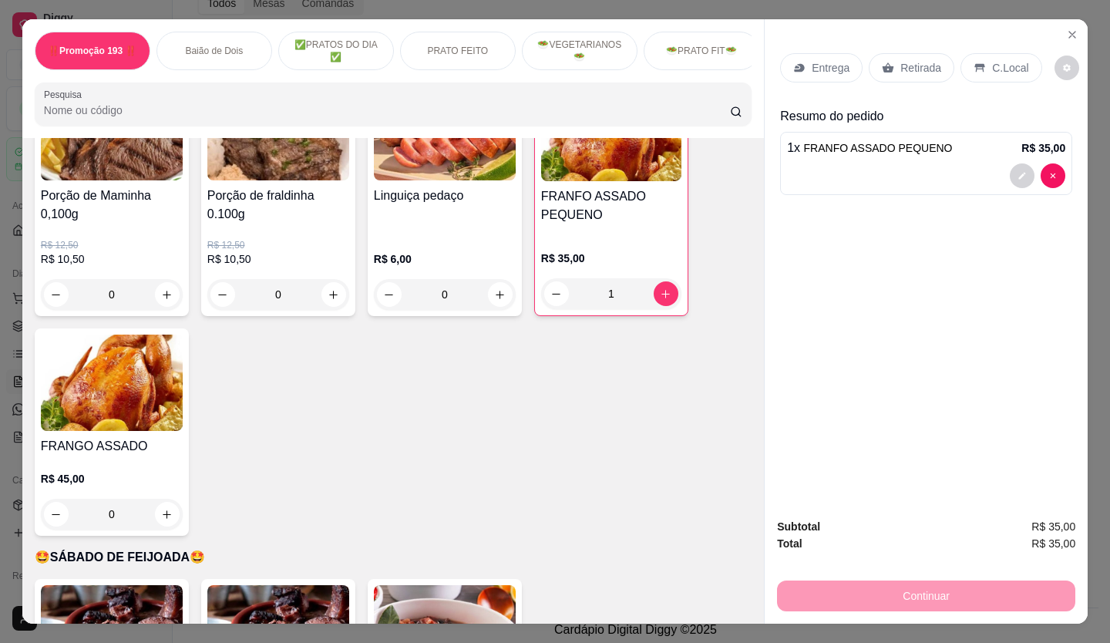
click at [999, 69] on p "C.Local" at bounding box center [1010, 67] width 36 height 15
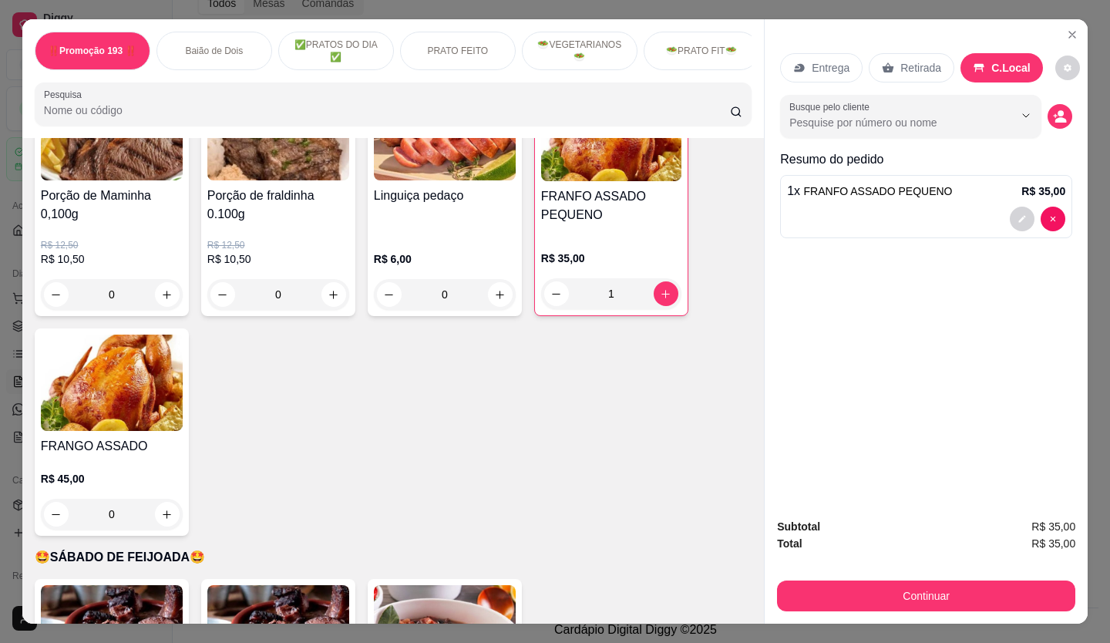
click at [925, 61] on p "Retirada" at bounding box center [921, 67] width 41 height 15
drag, startPoint x: 1088, startPoint y: 436, endPoint x: 982, endPoint y: 524, distance: 136.9
click at [1010, 505] on div "‼️Promoção 193 ‼️ Baião de Dois ✅PRATOS DO DIA ✅ PRATO FEITO 🥗VEGETARIANOS🥗 🥗PR…" at bounding box center [555, 321] width 1110 height 643
drag, startPoint x: 932, startPoint y: 610, endPoint x: 937, endPoint y: 599, distance: 12.1
click at [935, 609] on div "Subtotal R$ 35,00 Total R$ 35,00 Continuar" at bounding box center [926, 565] width 323 height 118
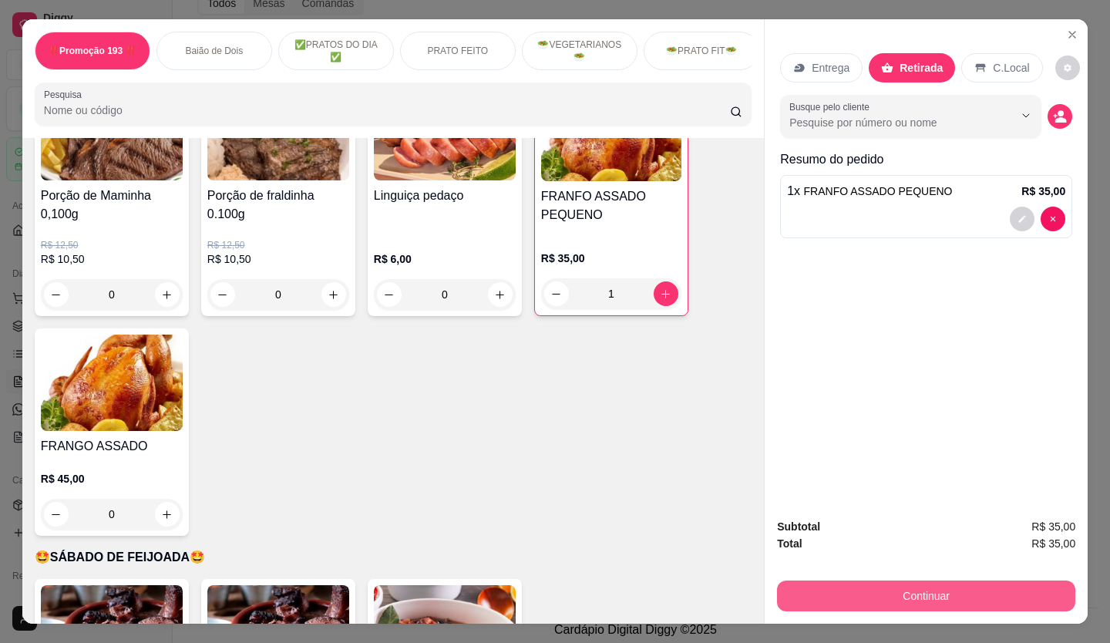
click at [940, 582] on button "Continuar" at bounding box center [926, 596] width 298 height 31
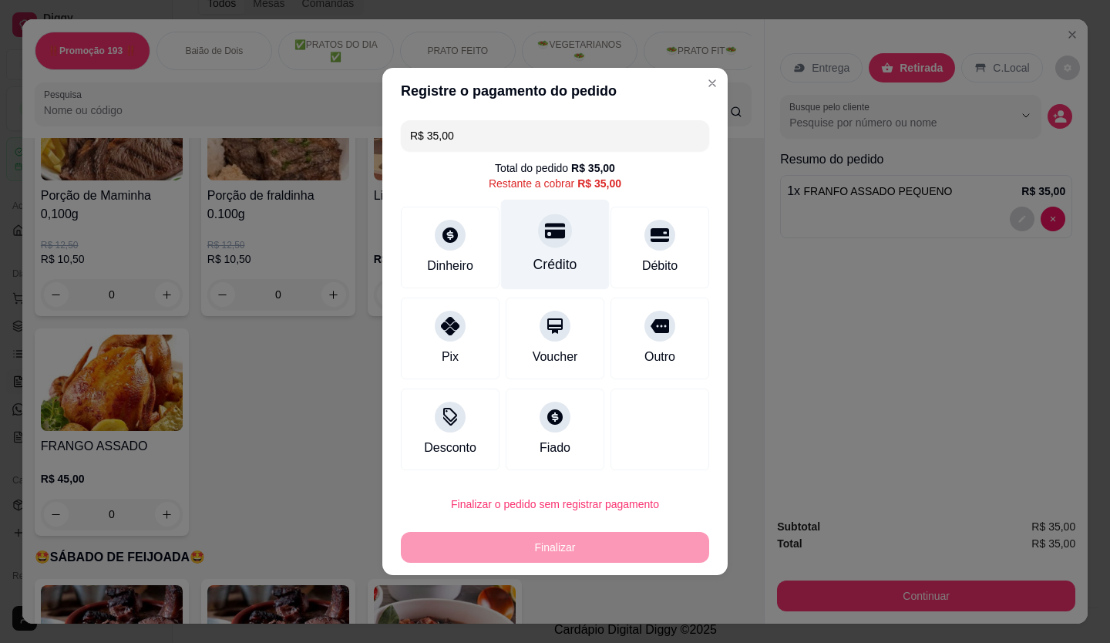
click at [556, 249] on div "Crédito" at bounding box center [555, 245] width 109 height 90
type input "R$ 0,00"
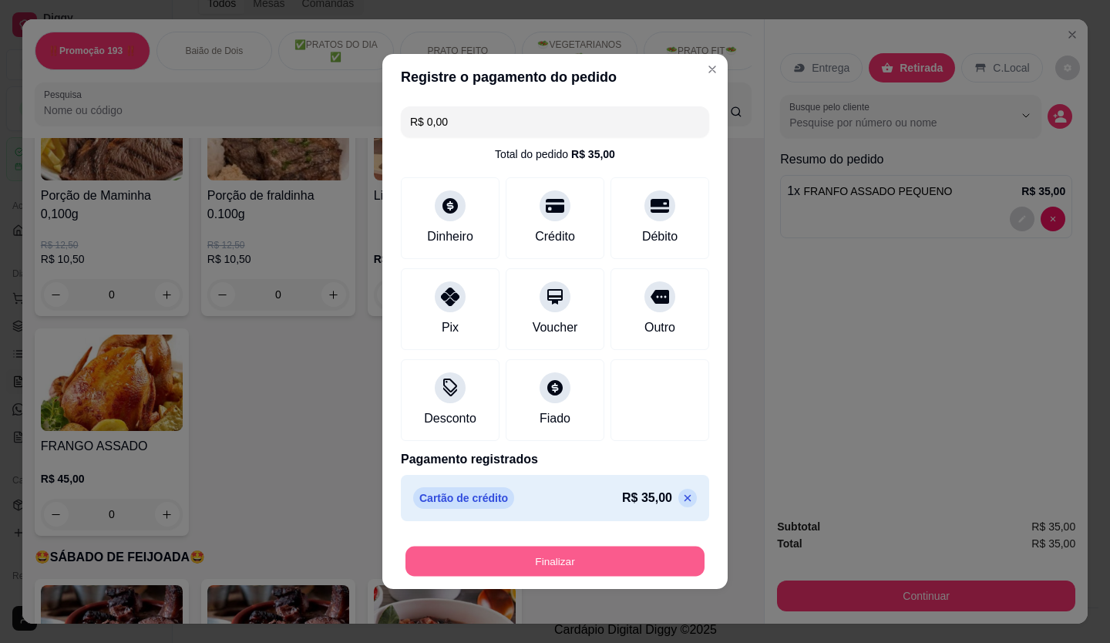
click at [595, 562] on button "Finalizar" at bounding box center [555, 562] width 299 height 30
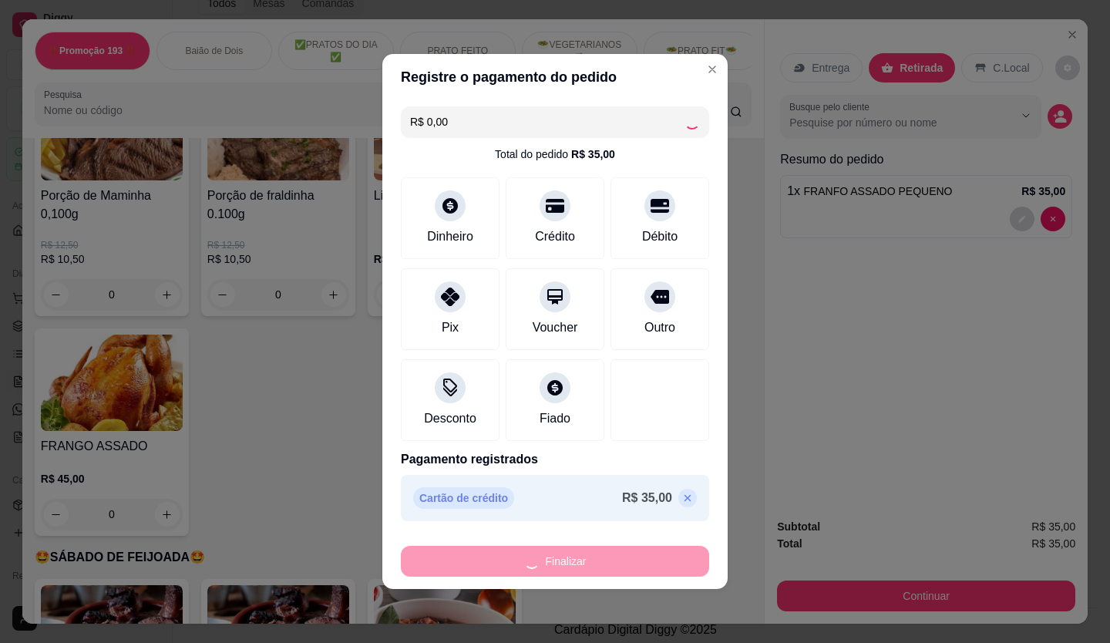
type input "0"
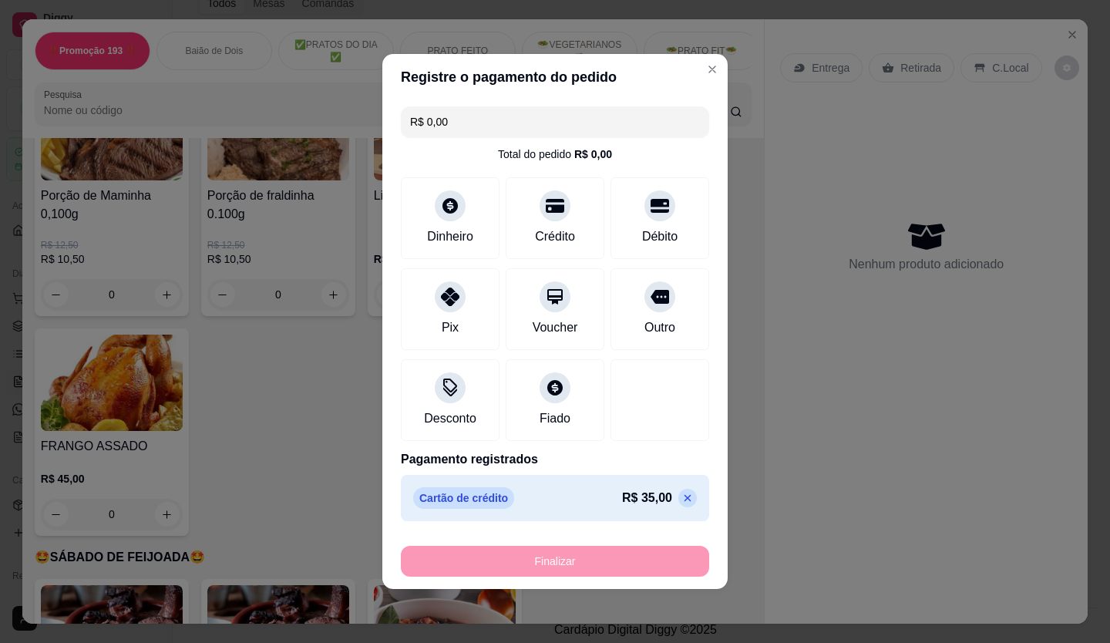
type input "-R$ 35,00"
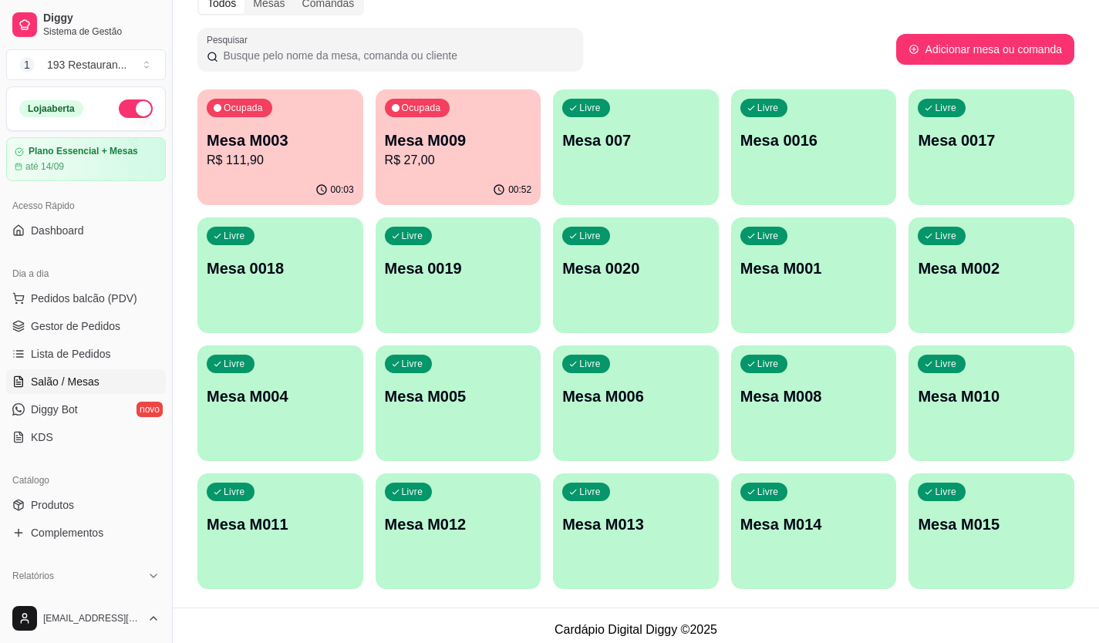
click at [289, 175] on div "00:03" at bounding box center [280, 190] width 166 height 30
click at [58, 302] on span "Pedidos balcão (PDV)" at bounding box center [84, 298] width 106 height 15
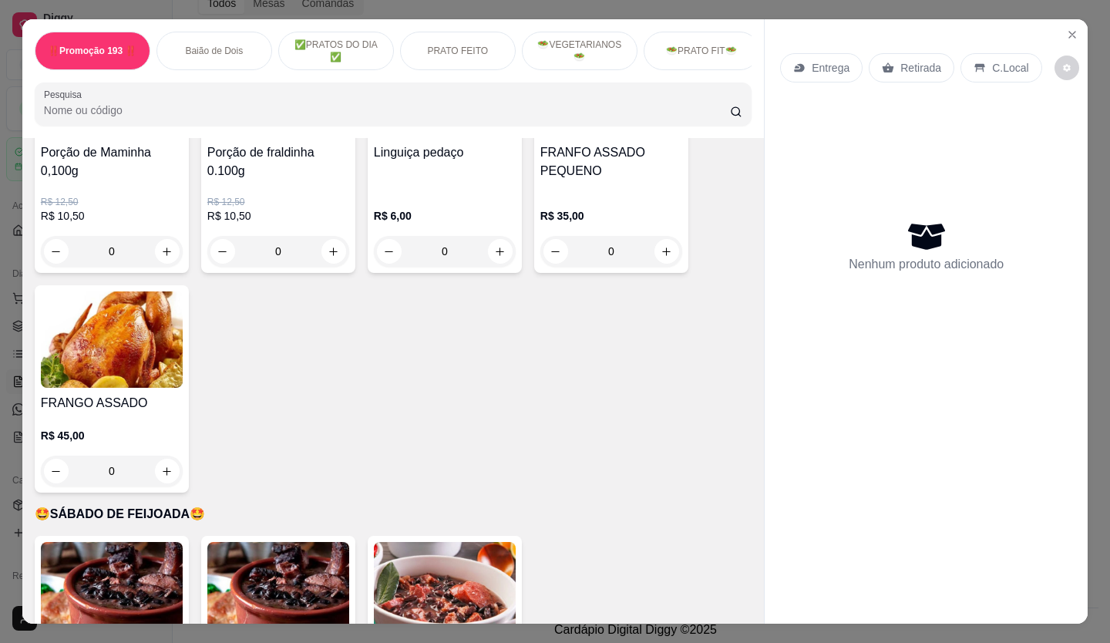
scroll to position [3162, 0]
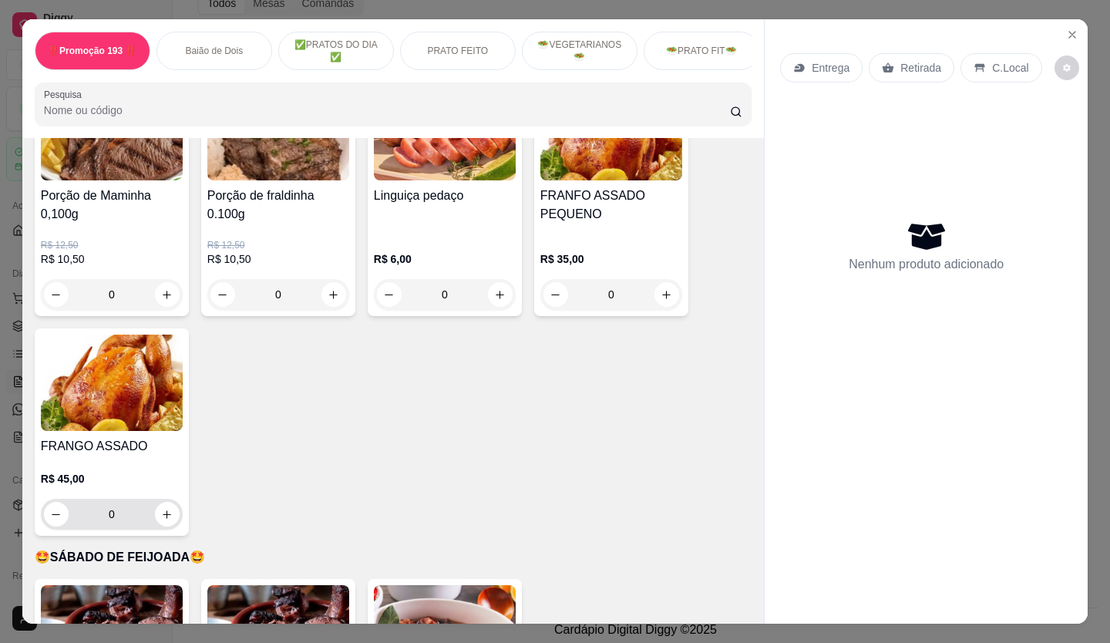
click at [151, 504] on div "0" at bounding box center [112, 514] width 136 height 31
click at [162, 509] on icon "increase-product-quantity" at bounding box center [168, 515] width 12 height 12
type input "1"
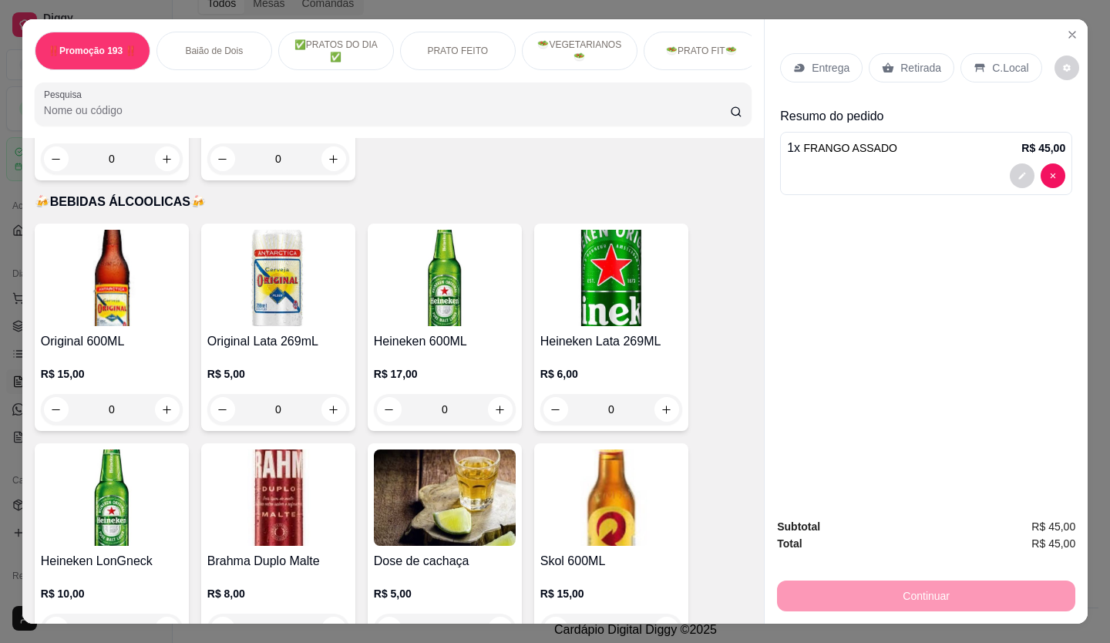
scroll to position [6474, 0]
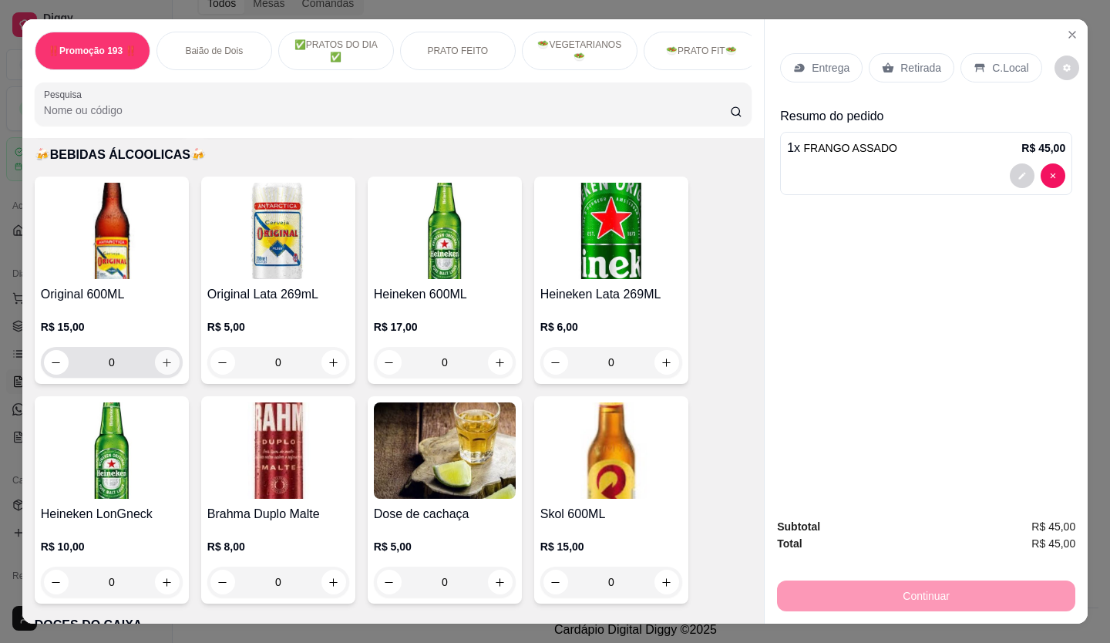
click at [161, 357] on icon "increase-product-quantity" at bounding box center [167, 363] width 12 height 12
type input "1"
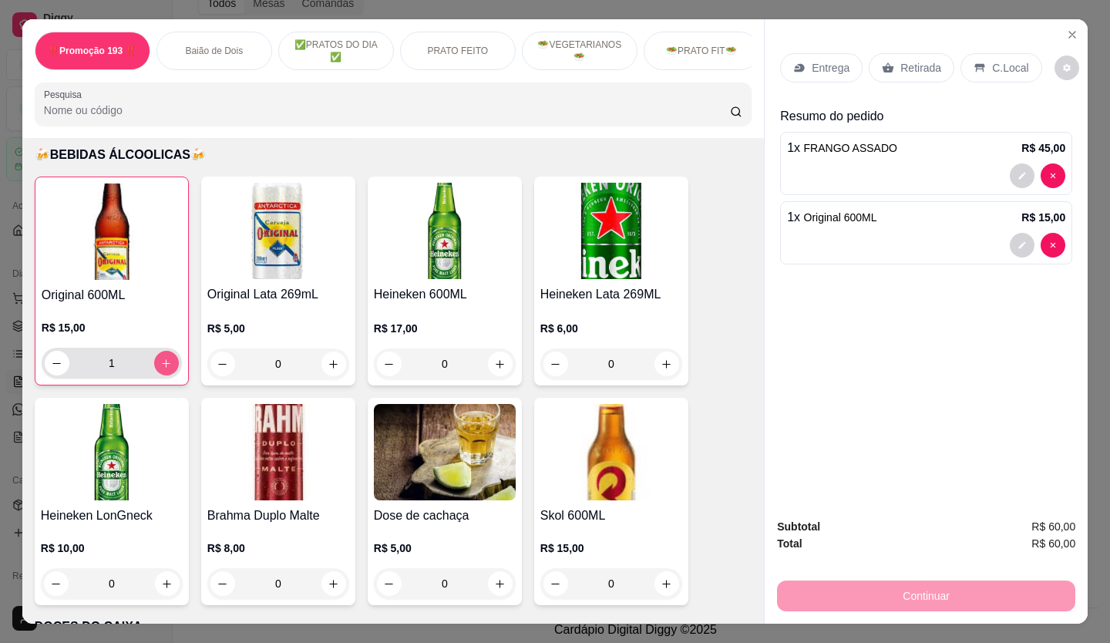
scroll to position [6475, 0]
click at [1004, 587] on div "Continuar" at bounding box center [926, 594] width 298 height 35
click at [962, 586] on div "Continuar" at bounding box center [926, 594] width 298 height 35
click at [986, 55] on div "C.Local" at bounding box center [1001, 67] width 81 height 29
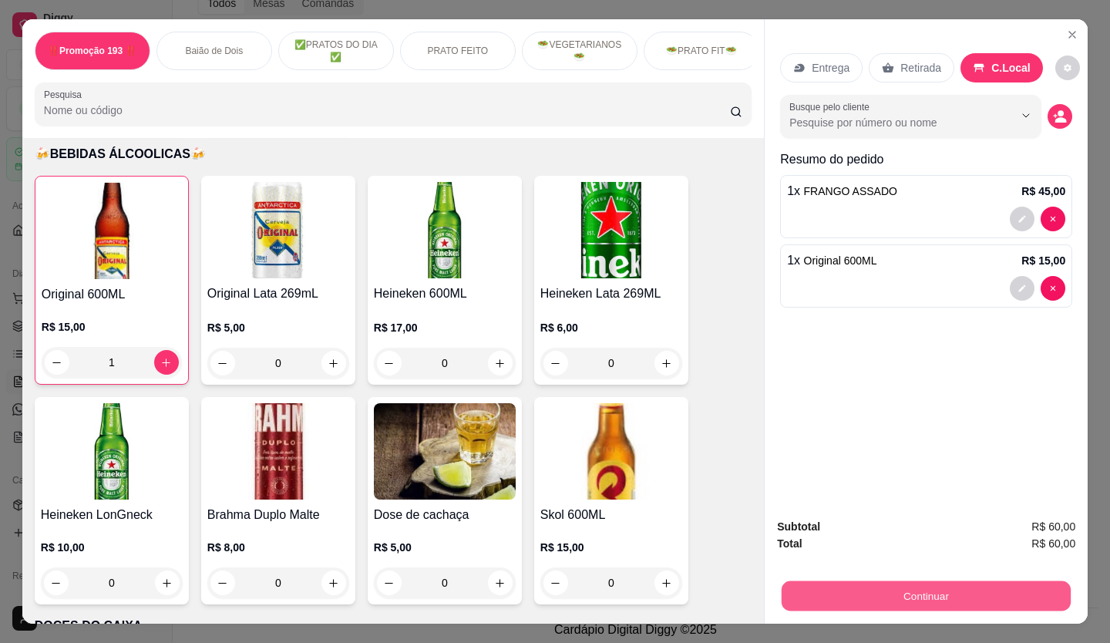
click at [944, 595] on button "Continuar" at bounding box center [926, 596] width 289 height 30
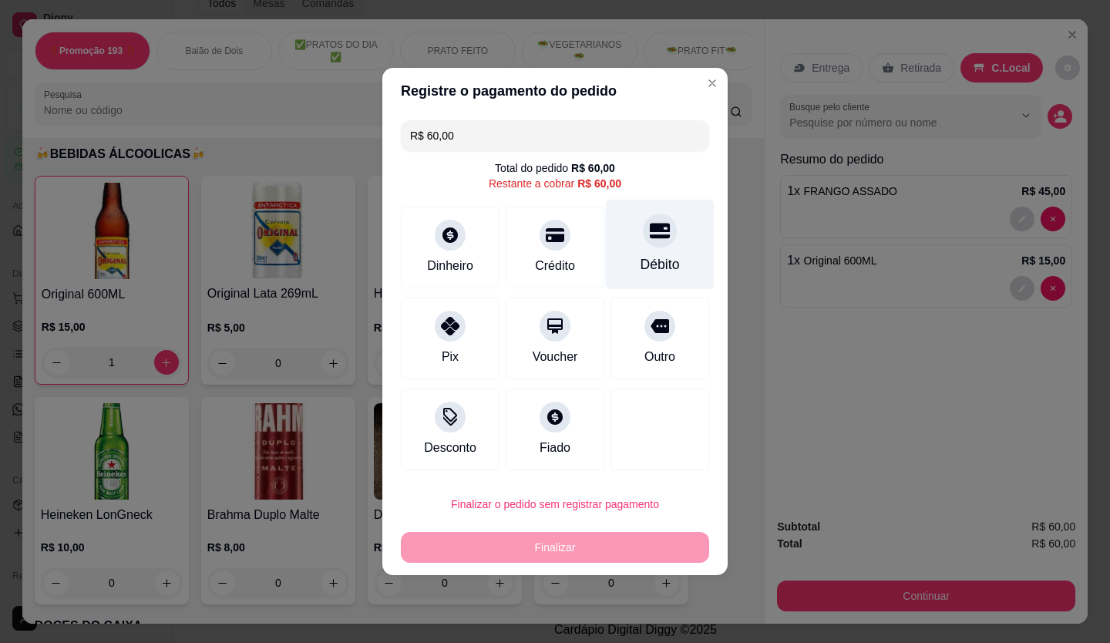
click at [672, 258] on div "Débito" at bounding box center [660, 245] width 109 height 90
type input "R$ 0,00"
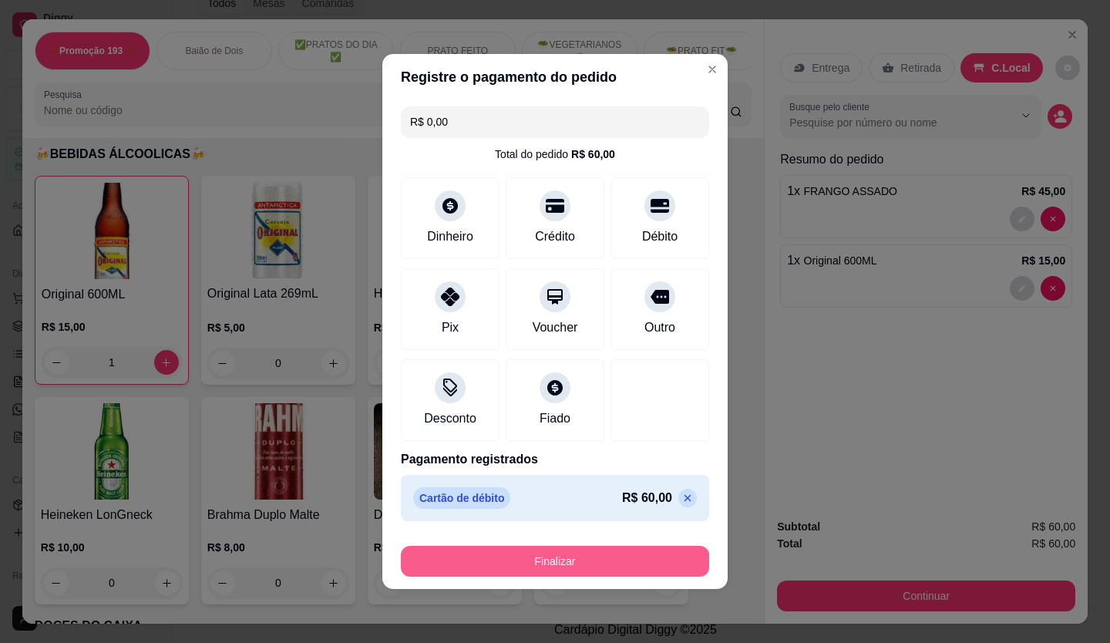
click at [600, 564] on button "Finalizar" at bounding box center [555, 561] width 308 height 31
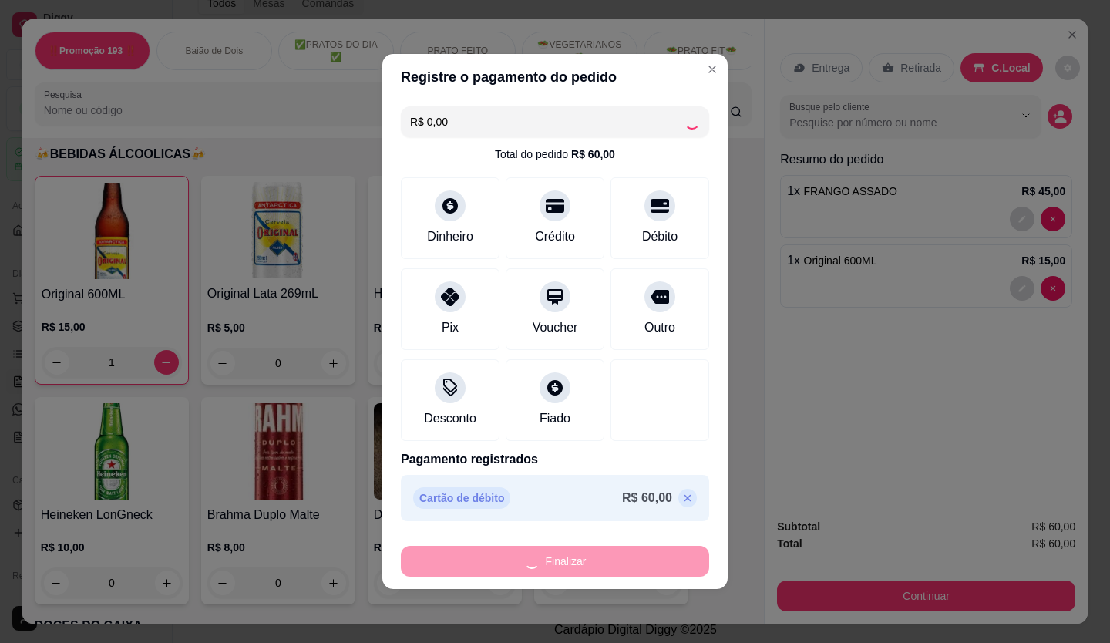
type input "0"
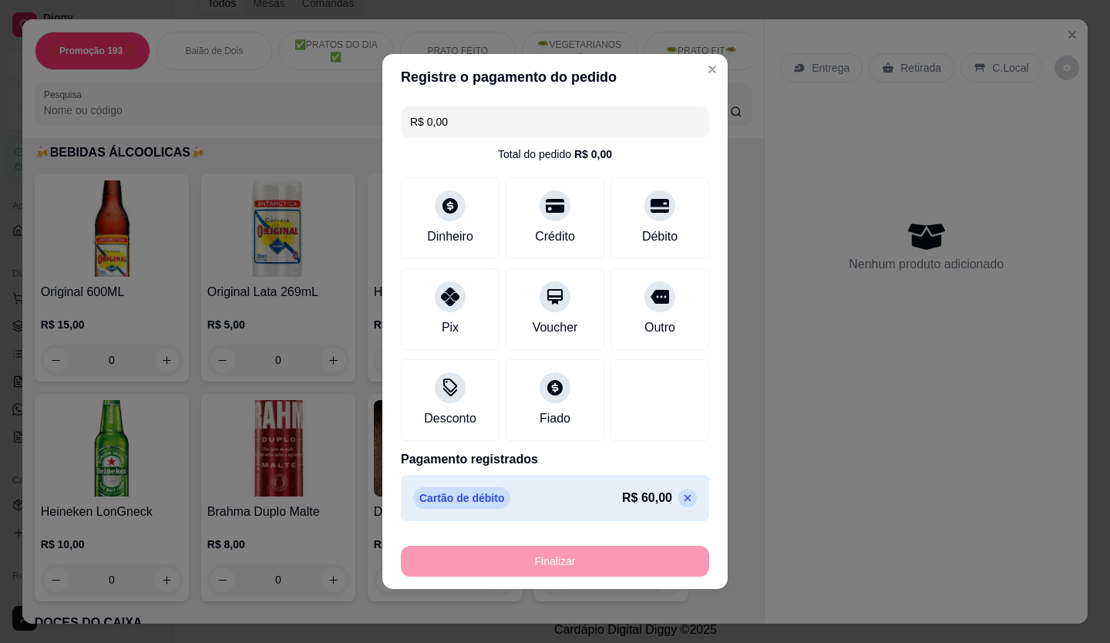
type input "-R$ 60,00"
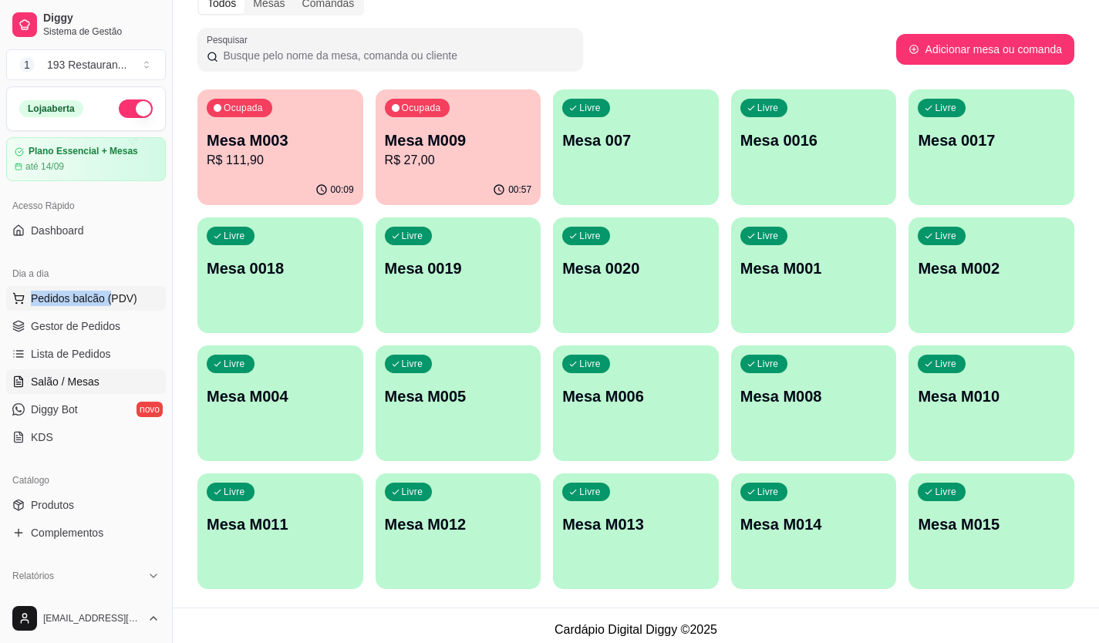
click at [109, 286] on div "Dia a dia Pedidos balcão (PDV) Gestor de Pedidos Lista de Pedidos Salão / Mesas…" at bounding box center [86, 355] width 172 height 200
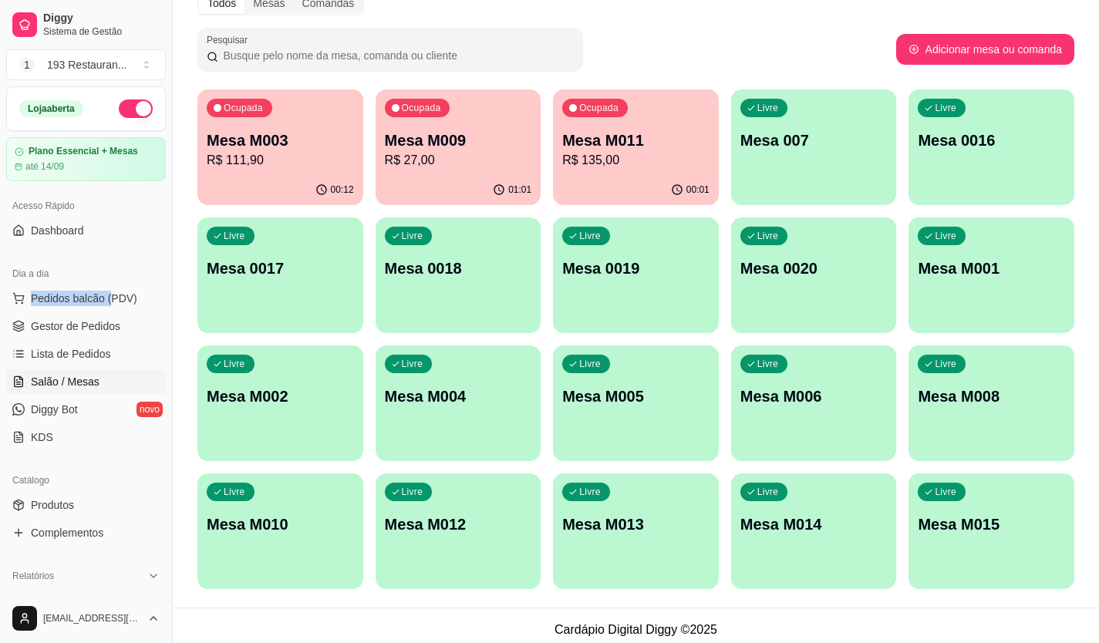
click at [136, 285] on div "Dia a dia" at bounding box center [86, 273] width 160 height 25
click at [131, 305] on span "Pedidos balcão (PDV)" at bounding box center [84, 298] width 106 height 15
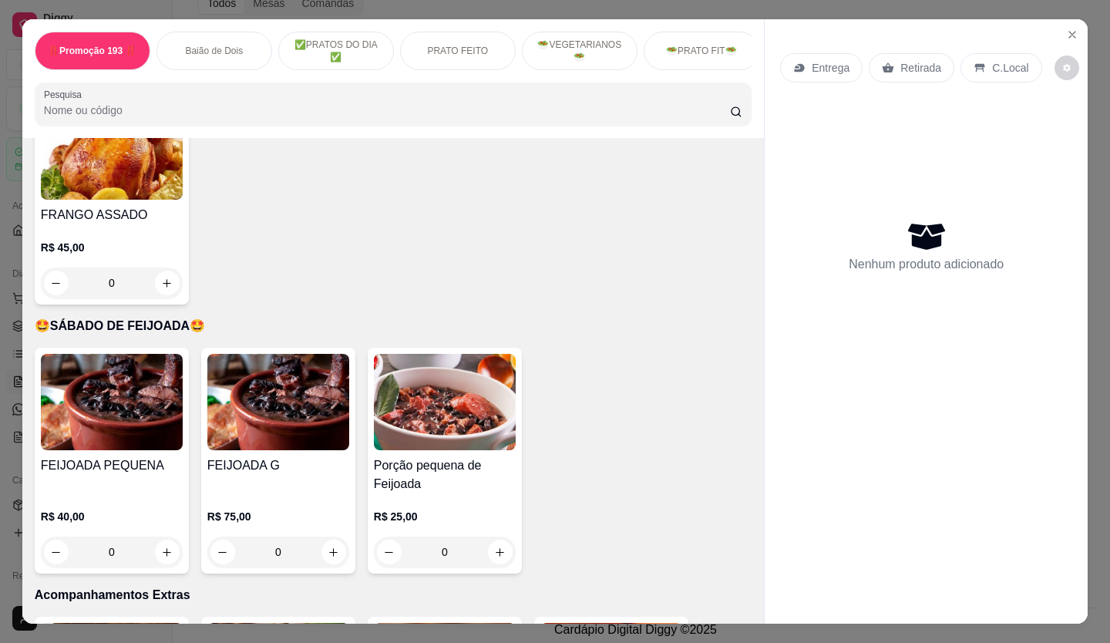
scroll to position [3316, 0]
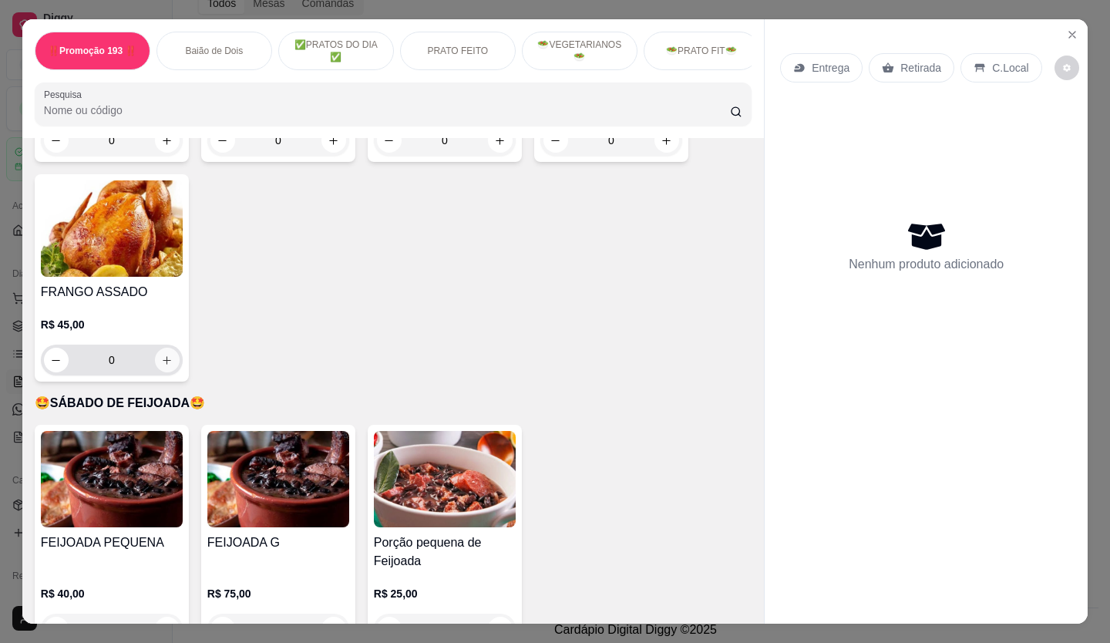
click at [161, 355] on icon "increase-product-quantity" at bounding box center [167, 361] width 12 height 12
type input "1"
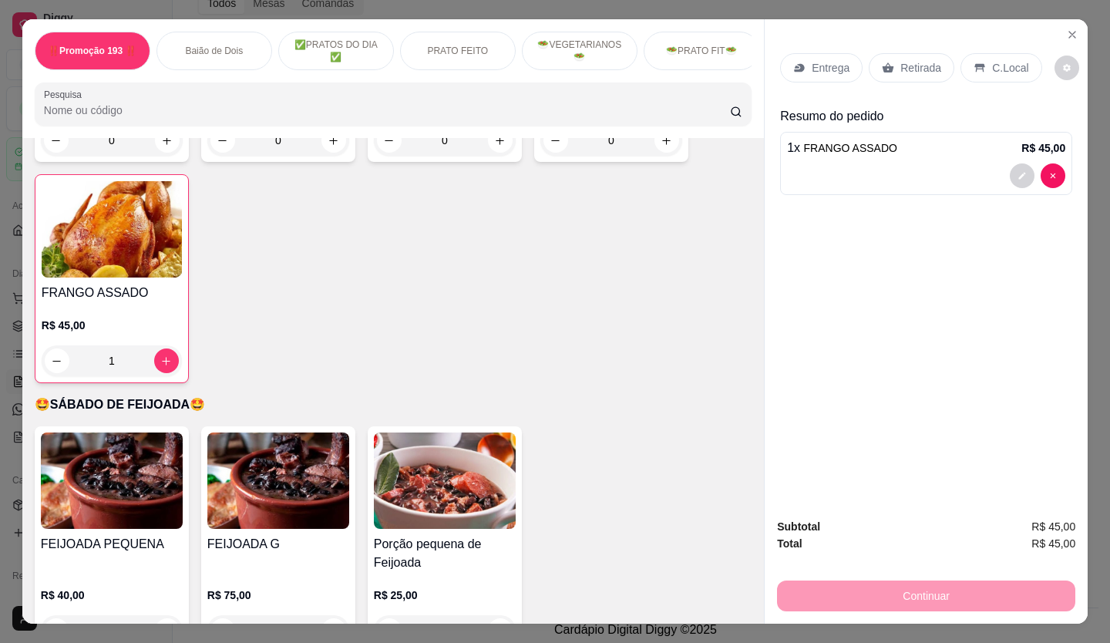
click at [916, 62] on p "Retirada" at bounding box center [921, 67] width 41 height 15
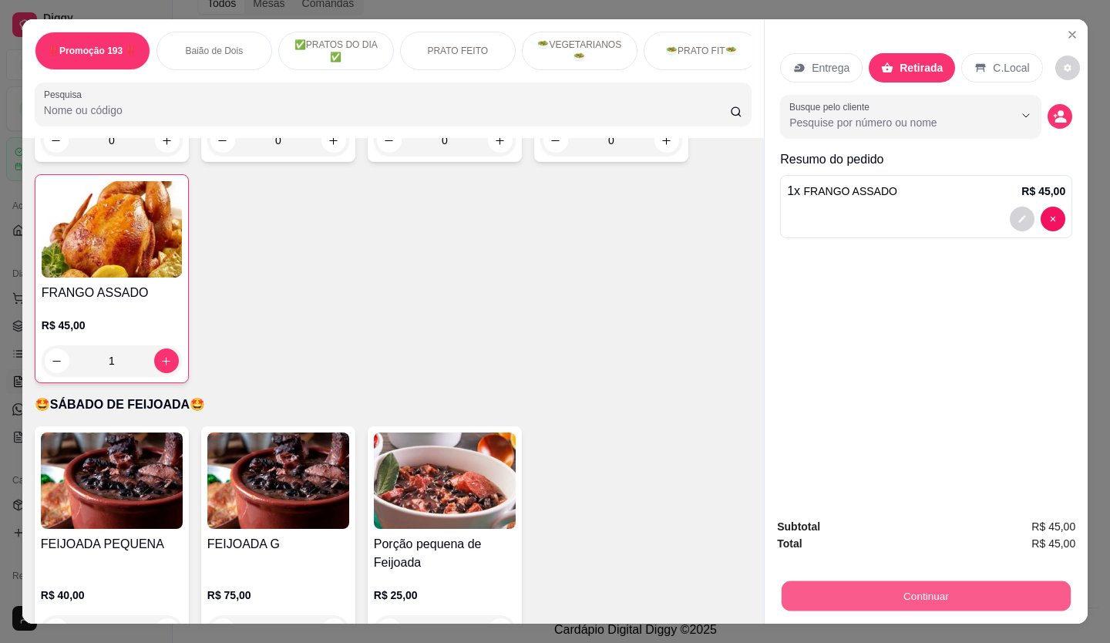
click at [881, 581] on button "Continuar" at bounding box center [926, 596] width 289 height 30
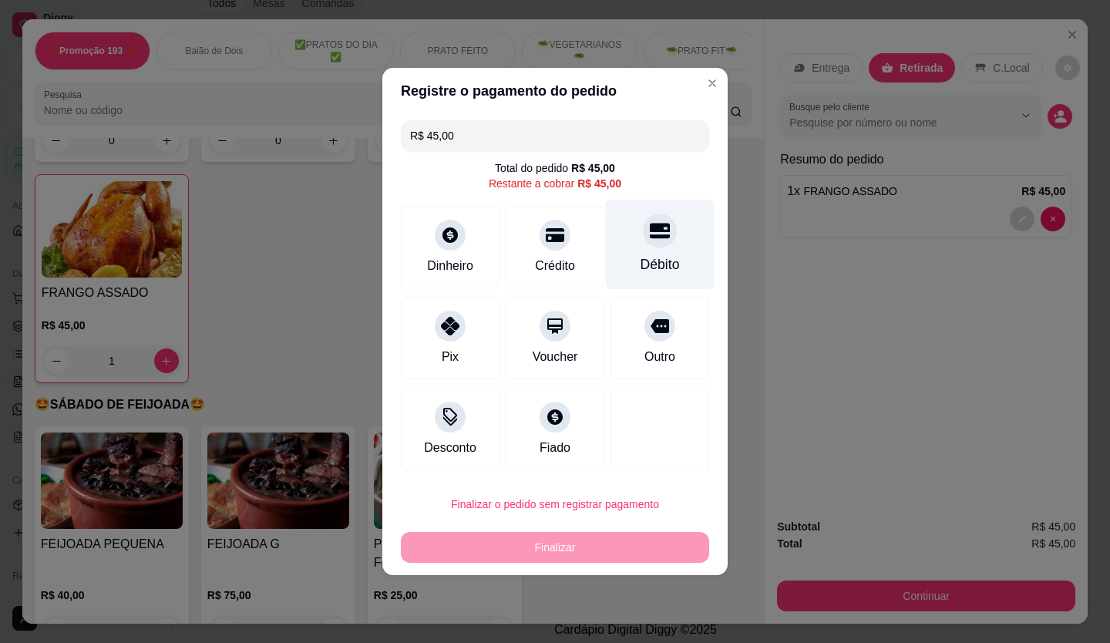
click at [641, 263] on div "Débito" at bounding box center [660, 264] width 39 height 20
type input "R$ 0,00"
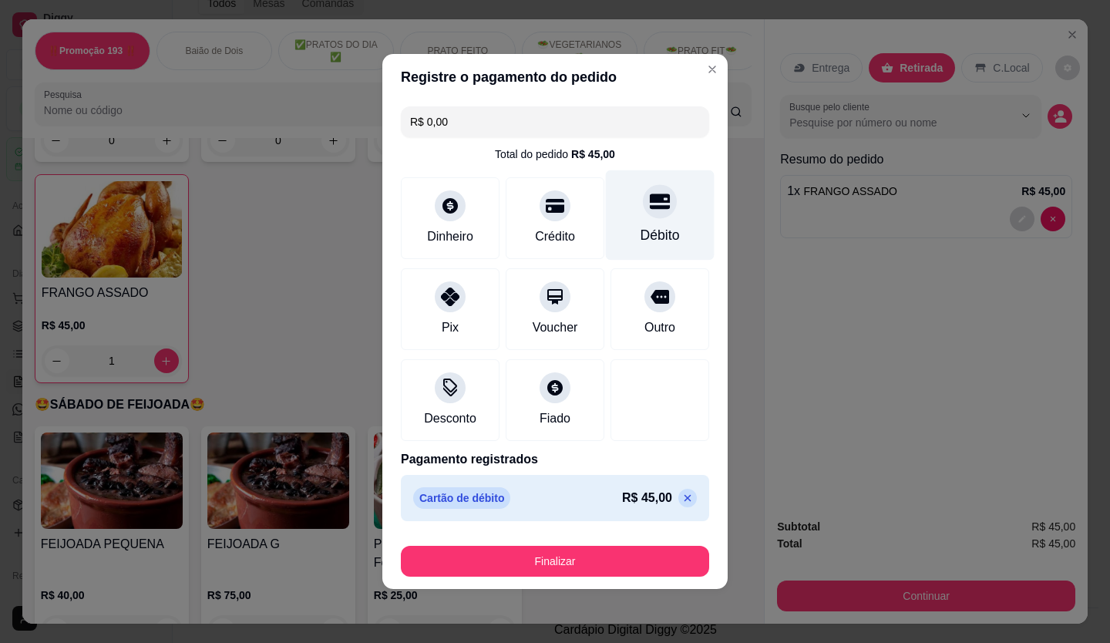
click at [658, 208] on icon at bounding box center [660, 201] width 20 height 15
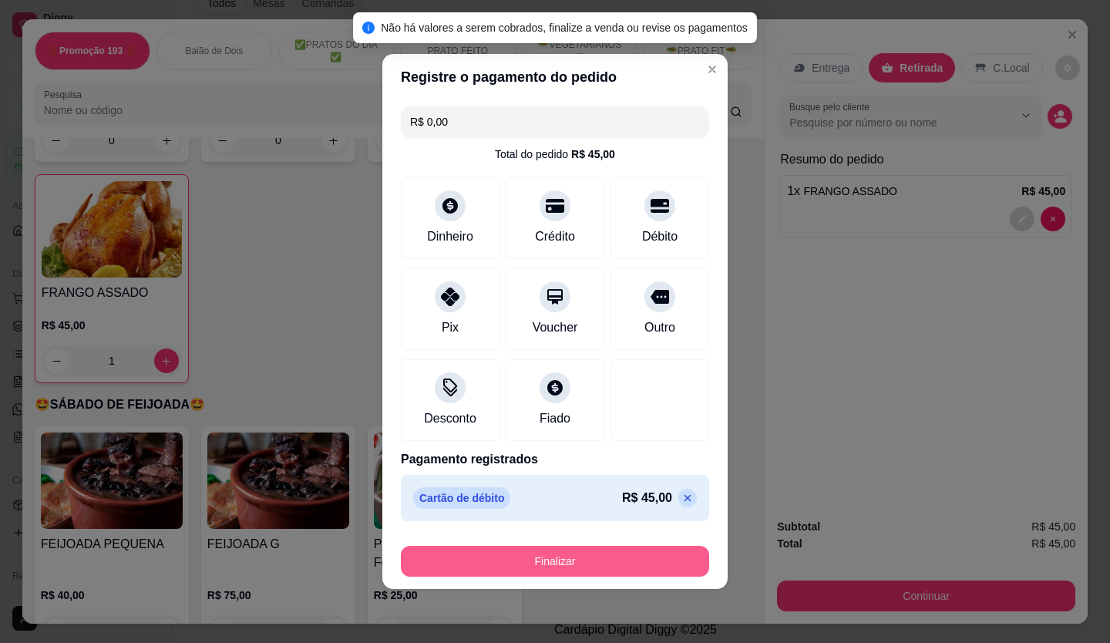
click at [500, 569] on button "Finalizar" at bounding box center [555, 561] width 308 height 31
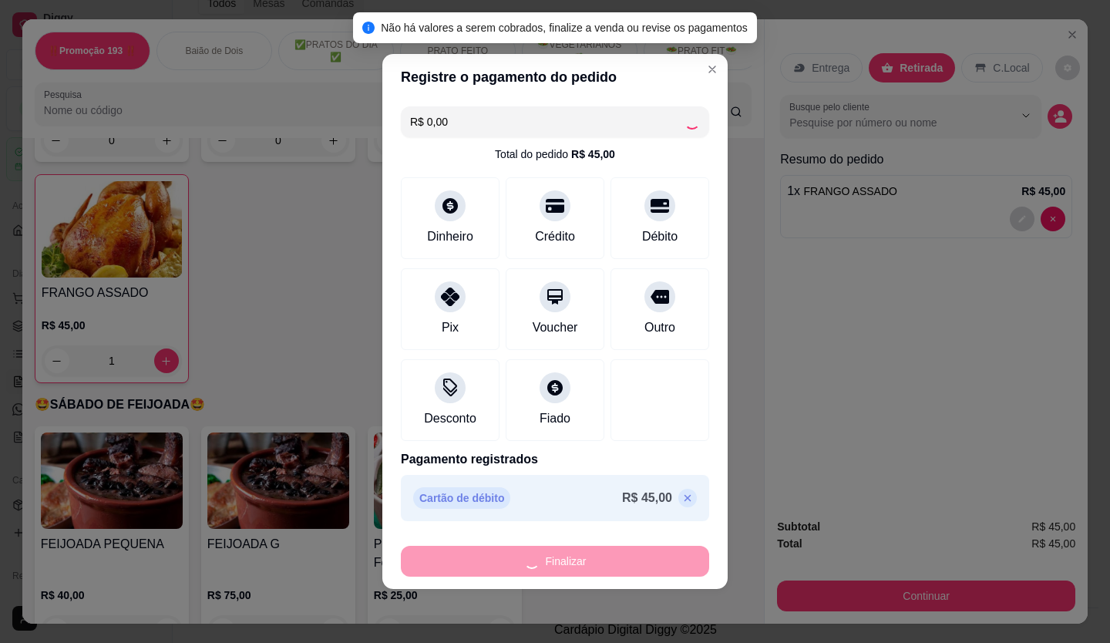
type input "0"
type input "-R$ 45,00"
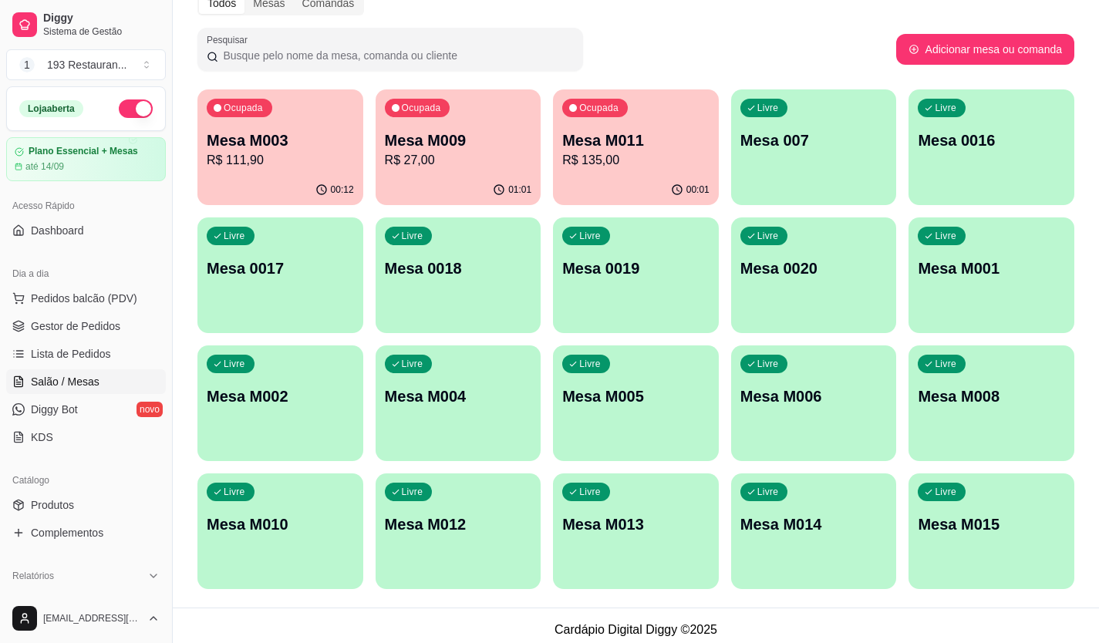
click at [623, 185] on div "00:01" at bounding box center [636, 190] width 166 height 30
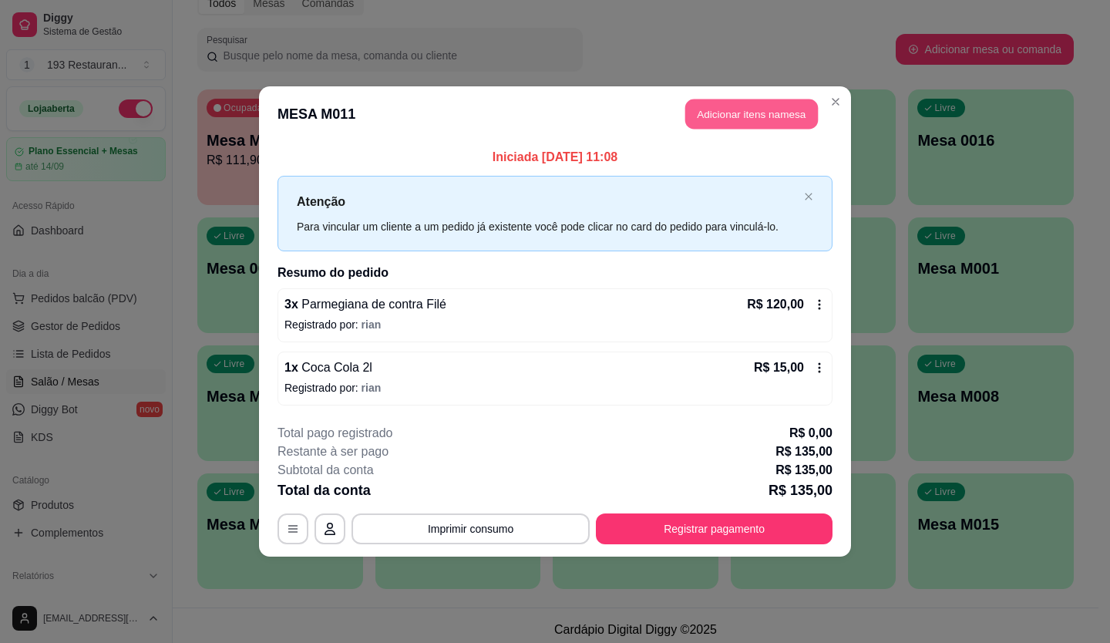
click at [754, 109] on button "Adicionar itens na mesa" at bounding box center [752, 114] width 133 height 30
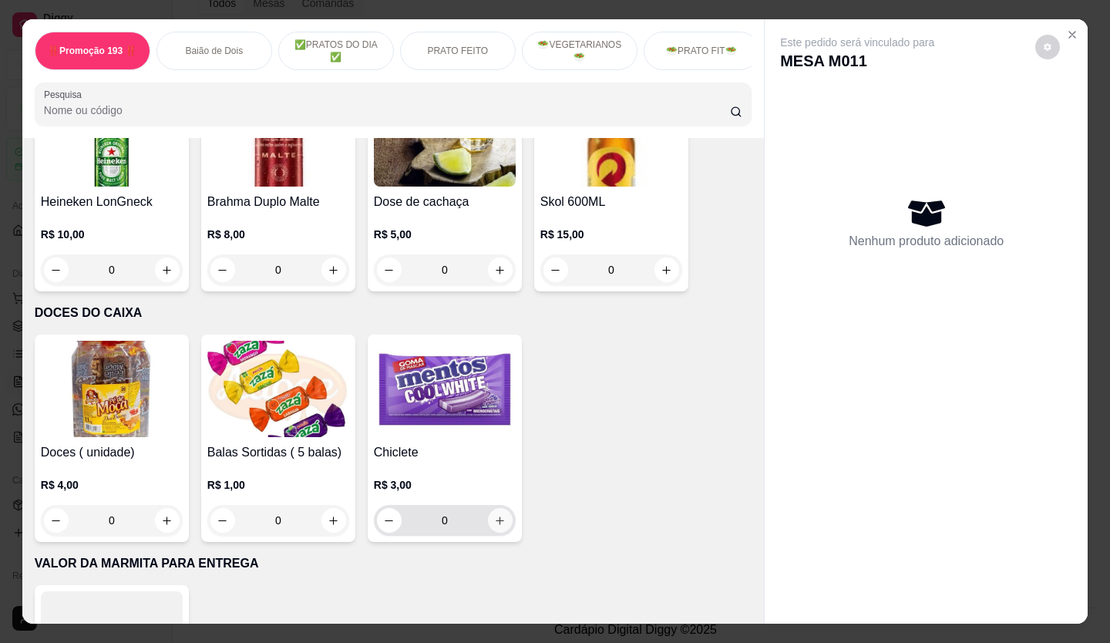
scroll to position [6781, 0]
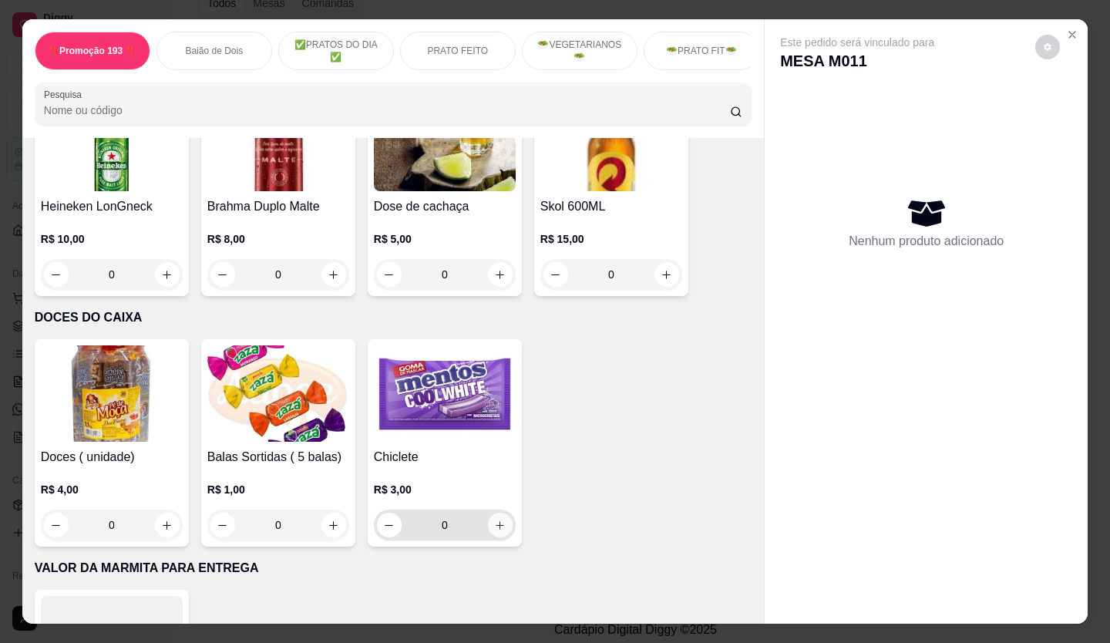
click at [488, 510] on div "0" at bounding box center [445, 525] width 136 height 31
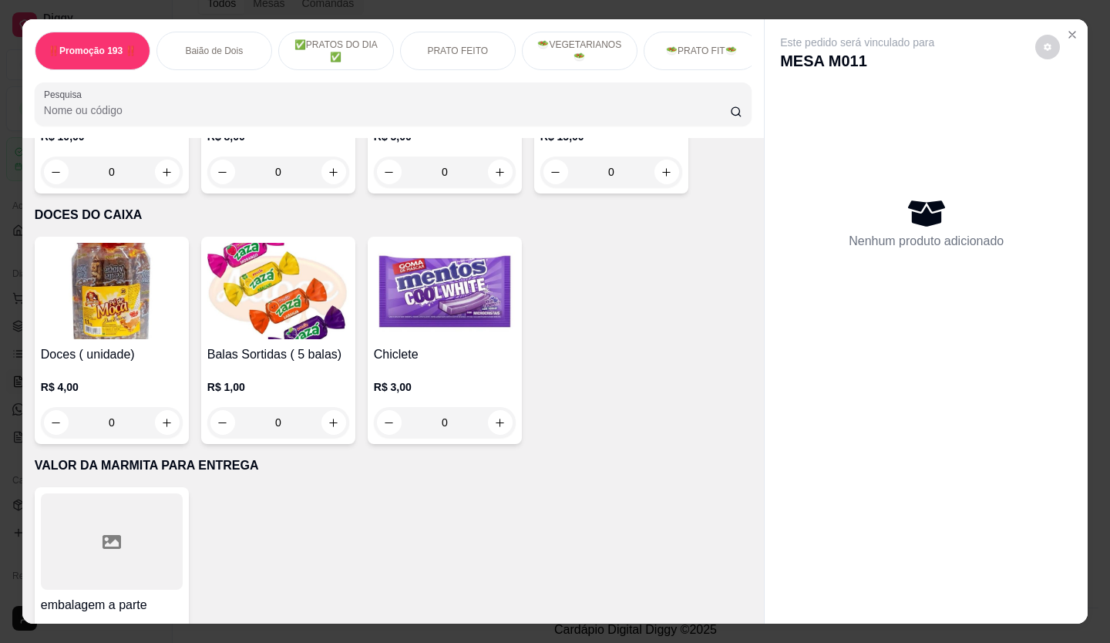
scroll to position [6935, 0]
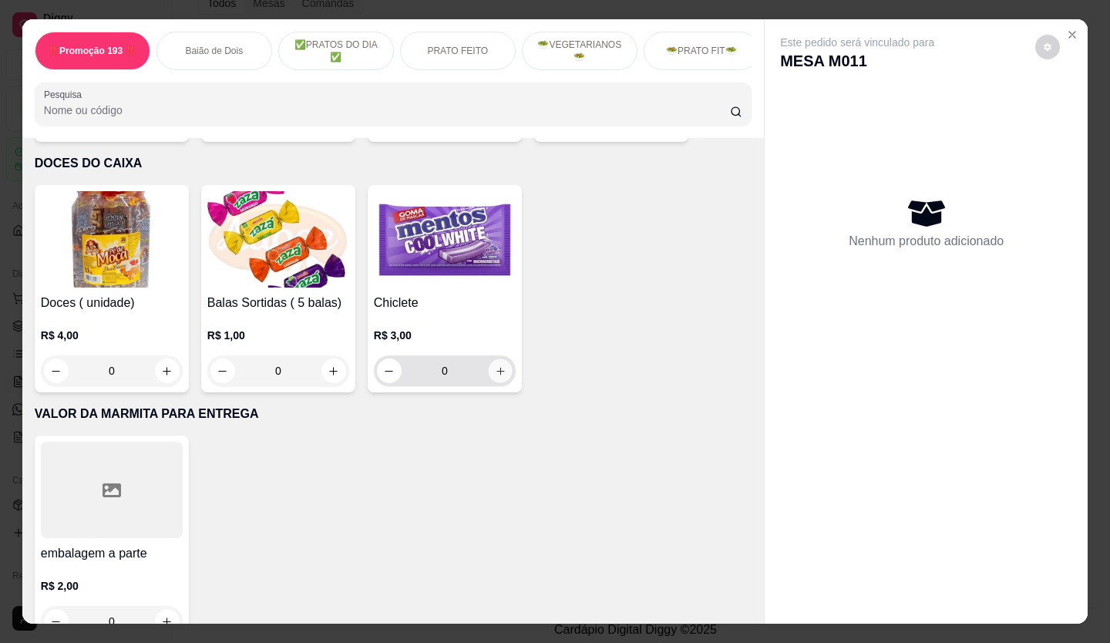
click at [496, 366] on icon "increase-product-quantity" at bounding box center [501, 372] width 12 height 12
type input "1"
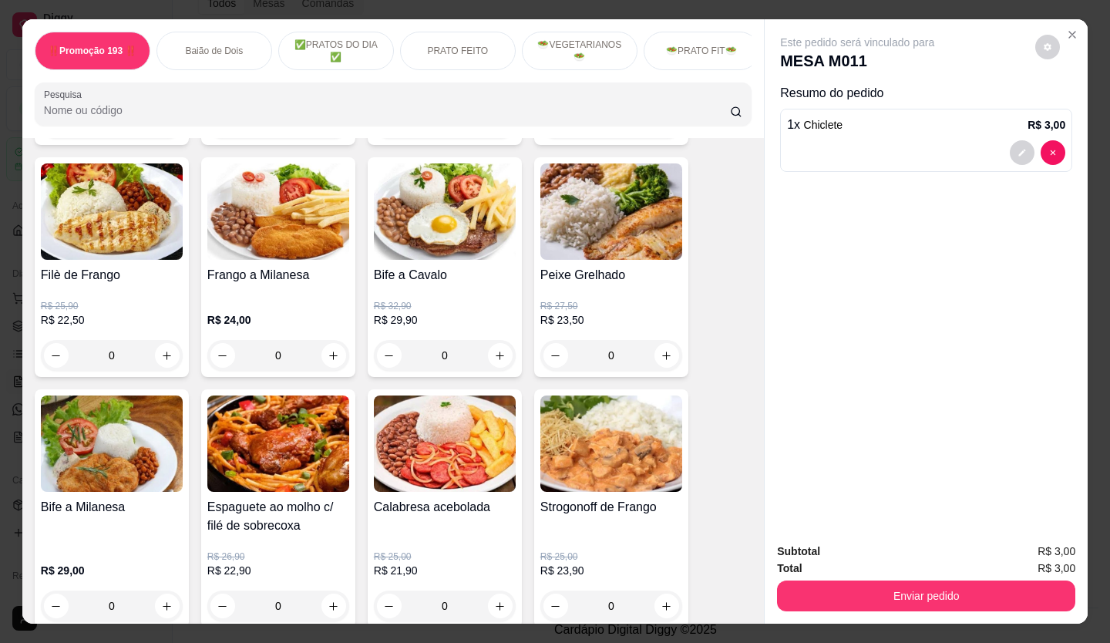
scroll to position [1074, 0]
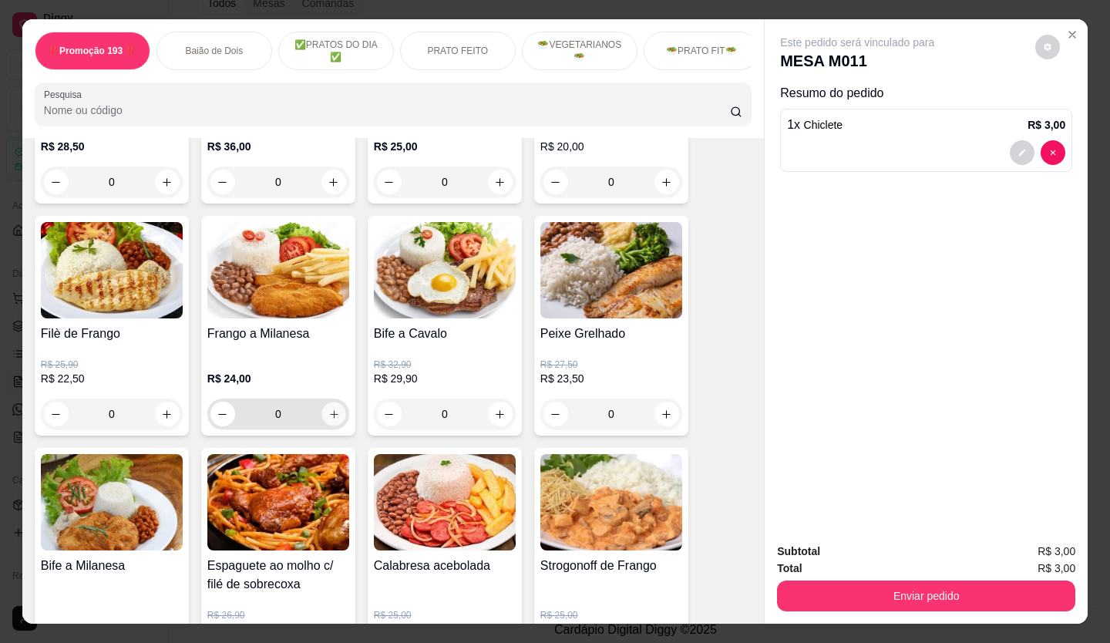
click at [330, 411] on button "increase-product-quantity" at bounding box center [334, 415] width 24 height 24
type input "1"
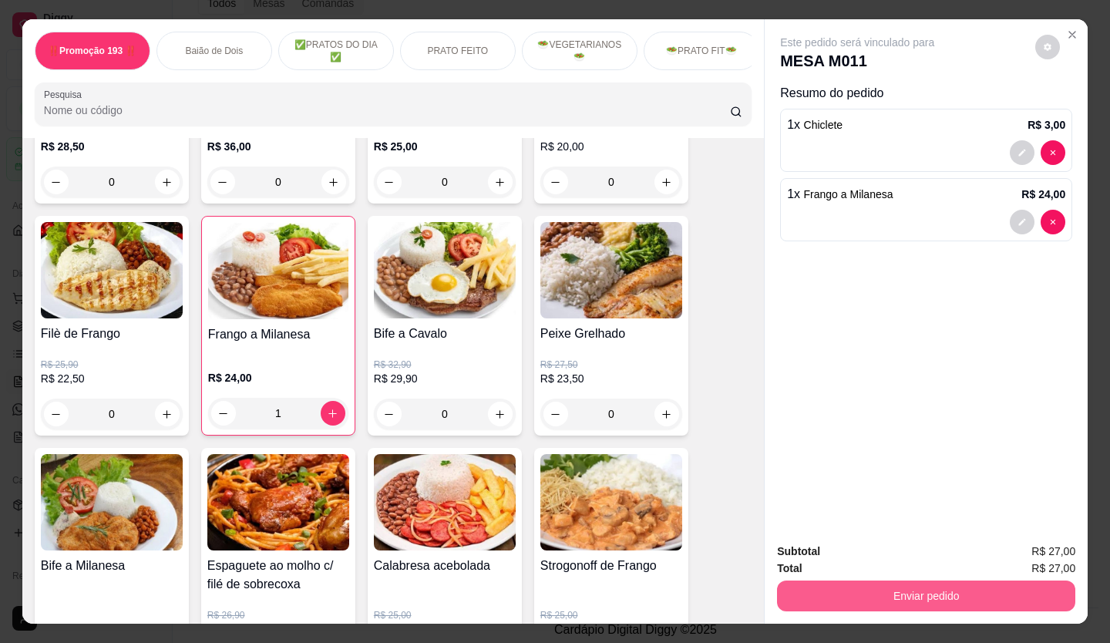
click at [871, 590] on button "Enviar pedido" at bounding box center [926, 596] width 298 height 31
click at [916, 551] on button "Não registrar e enviar pedido" at bounding box center [876, 552] width 156 height 29
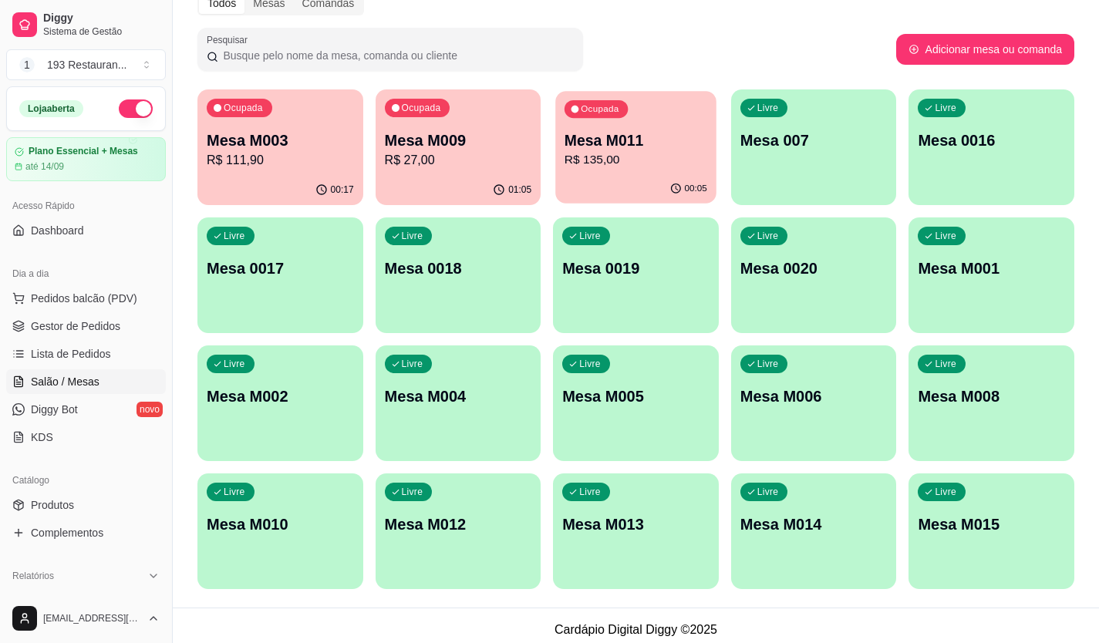
click at [679, 147] on p "Mesa M011" at bounding box center [635, 140] width 143 height 21
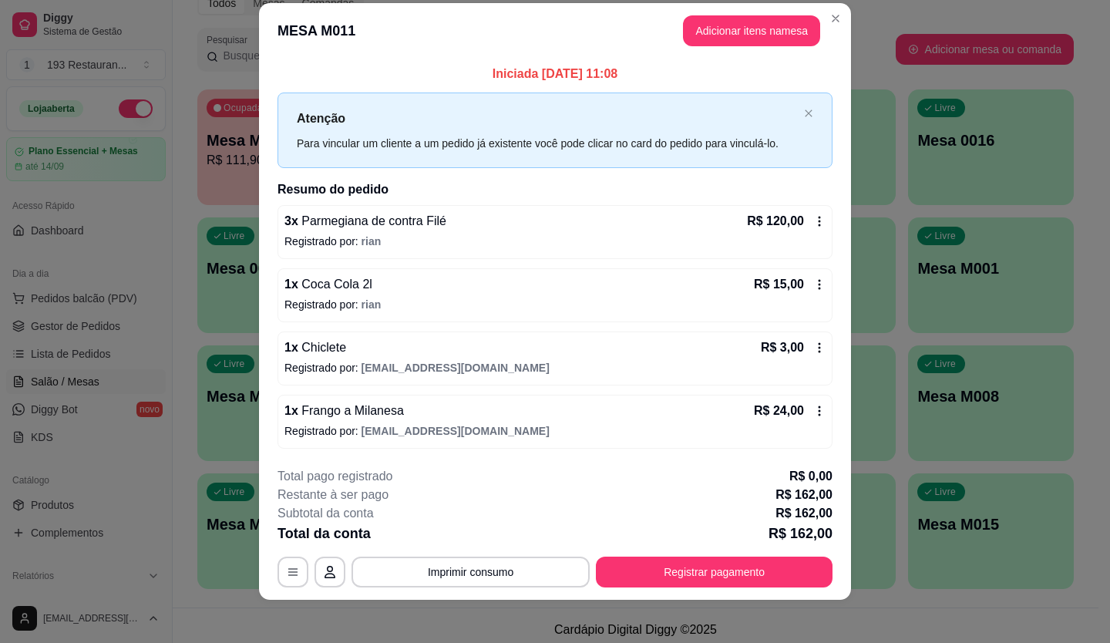
scroll to position [26, 0]
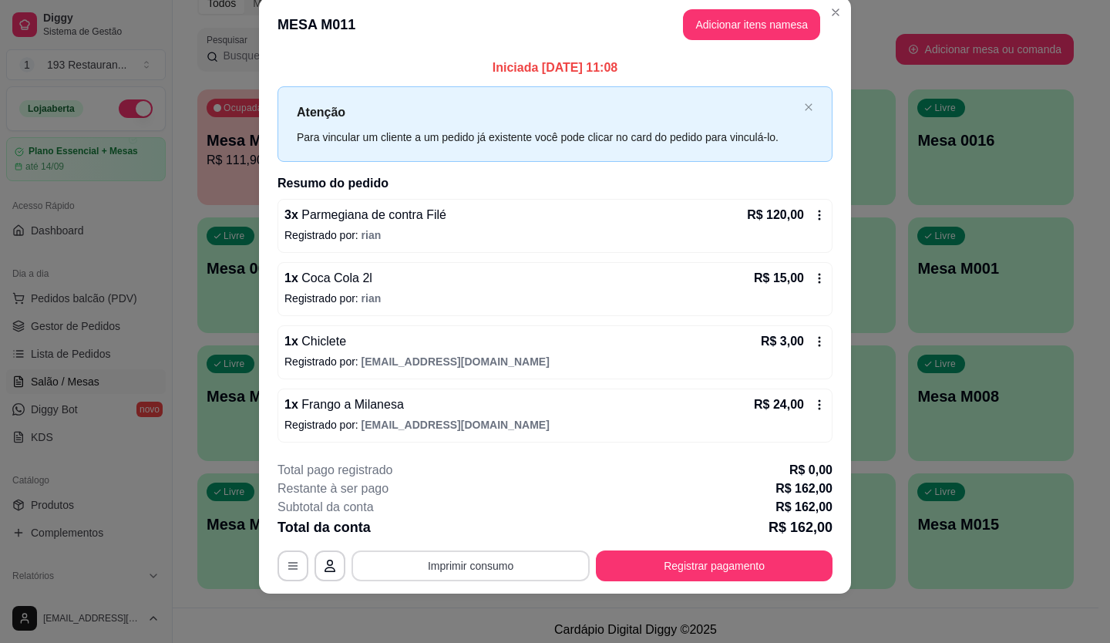
click at [494, 563] on button "Imprimir consumo" at bounding box center [471, 566] width 238 height 31
click at [493, 502] on button "COZINHA" at bounding box center [470, 499] width 108 height 24
click at [660, 568] on button "Registrar pagamento" at bounding box center [715, 566] width 230 height 30
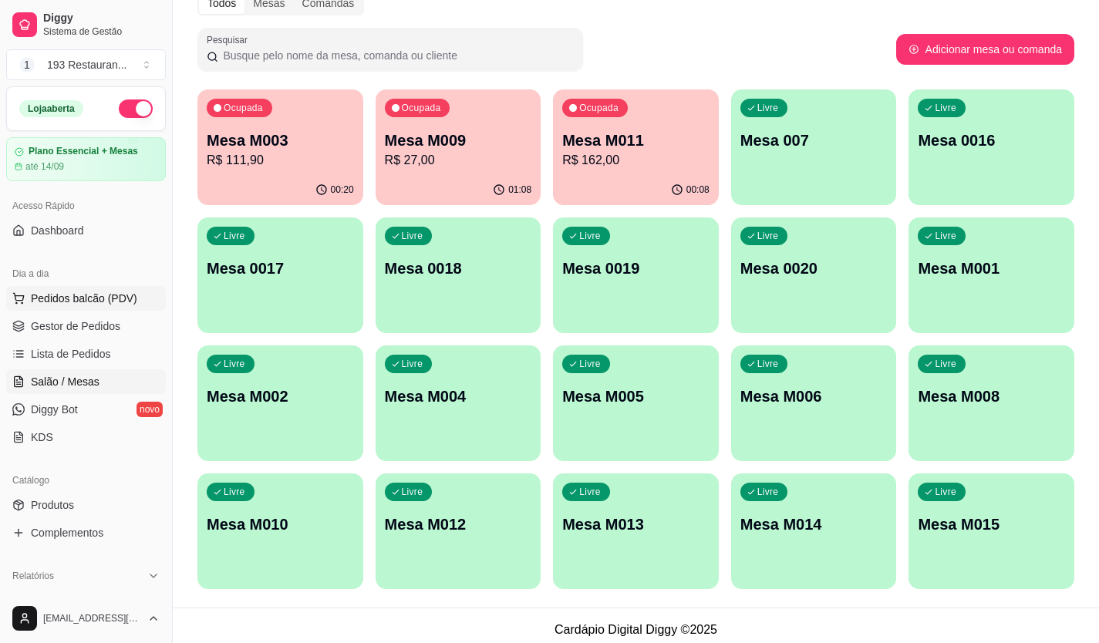
click at [149, 295] on button "Pedidos balcão (PDV)" at bounding box center [86, 298] width 160 height 25
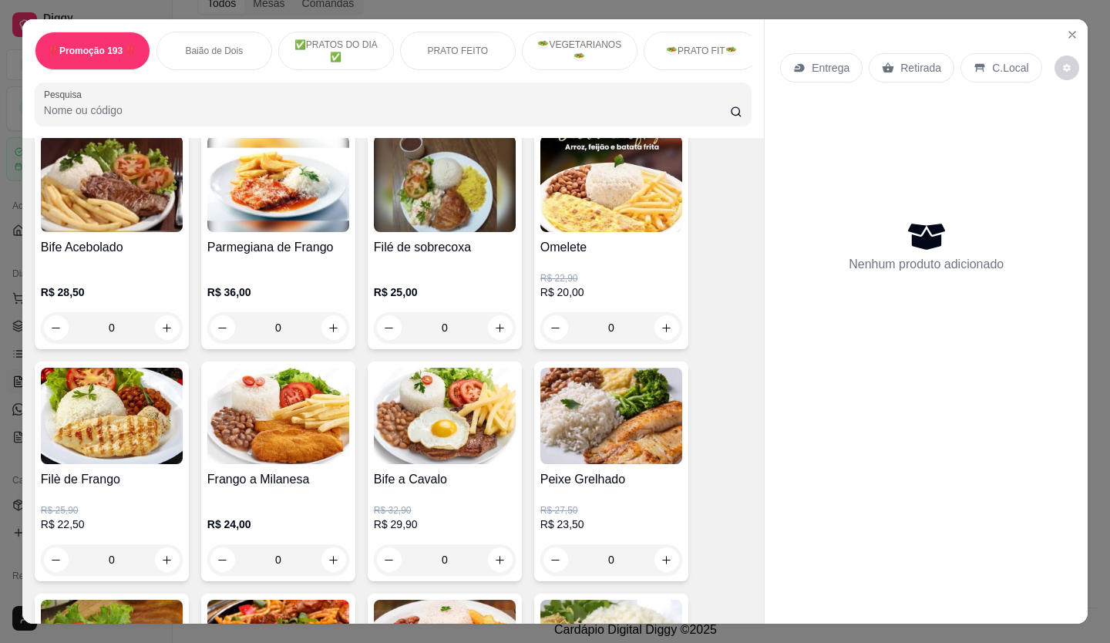
scroll to position [848, 0]
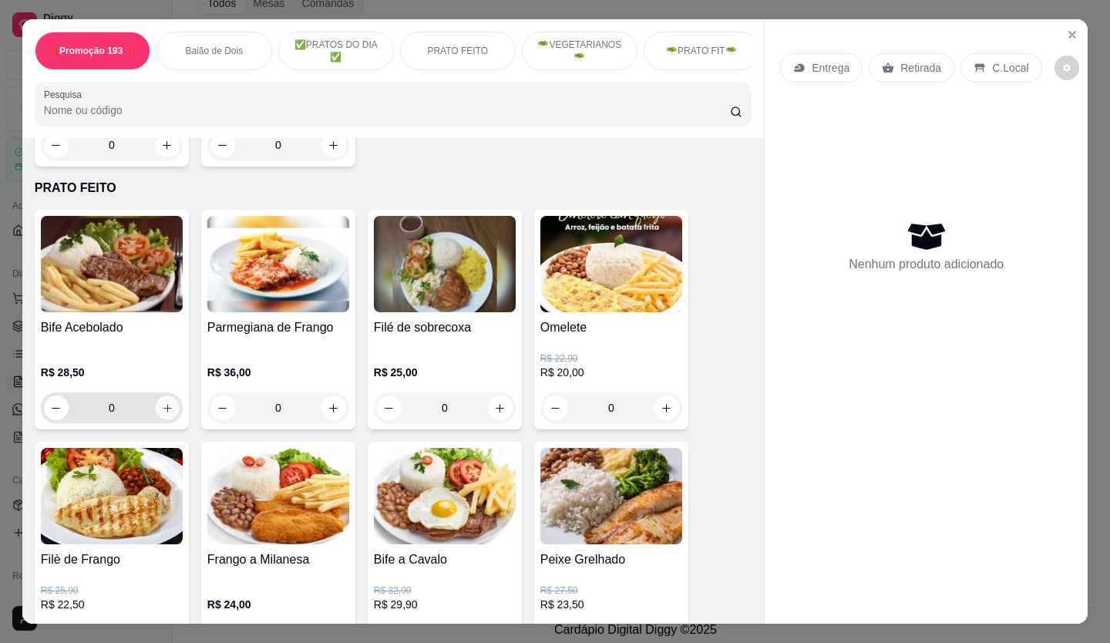
click at [162, 414] on icon "increase-product-quantity" at bounding box center [168, 409] width 12 height 12
type input "1"
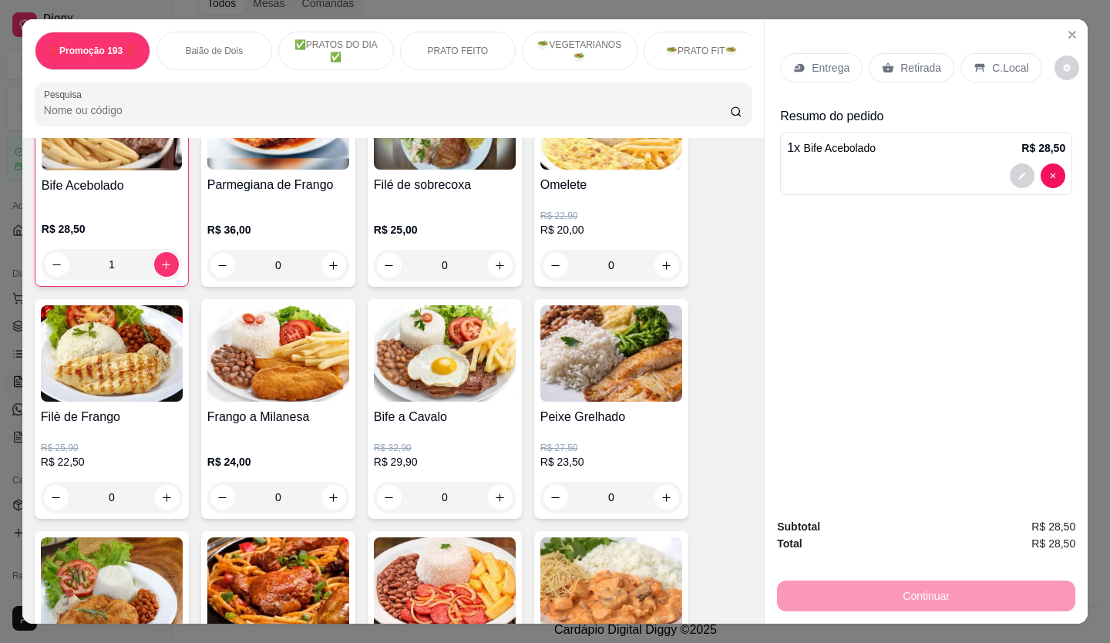
scroll to position [1080, 0]
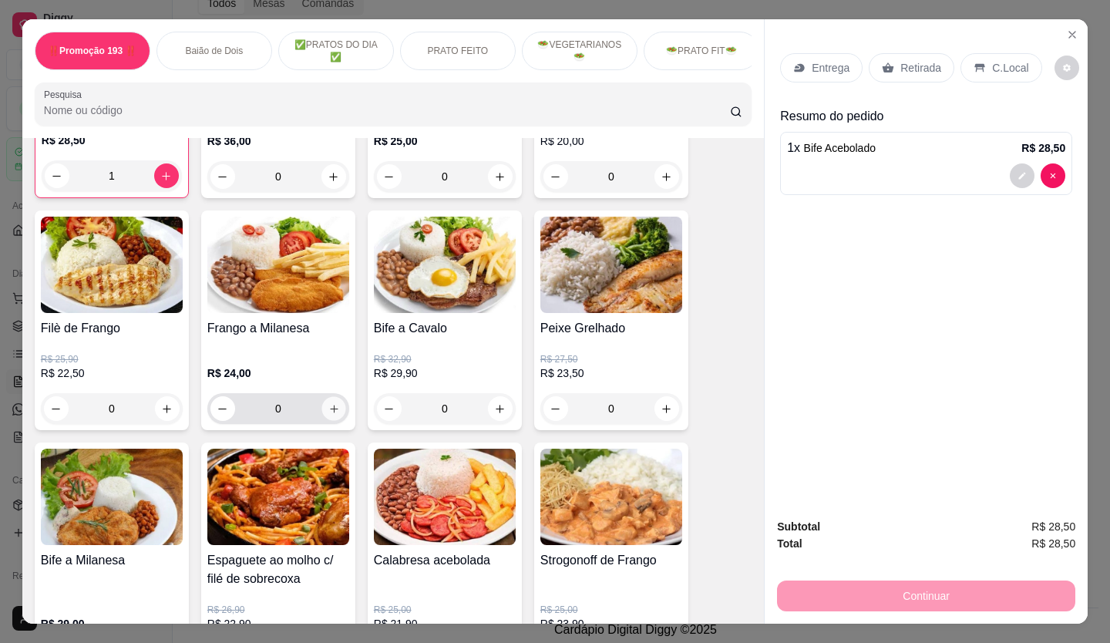
click at [333, 421] on button "increase-product-quantity" at bounding box center [334, 409] width 24 height 24
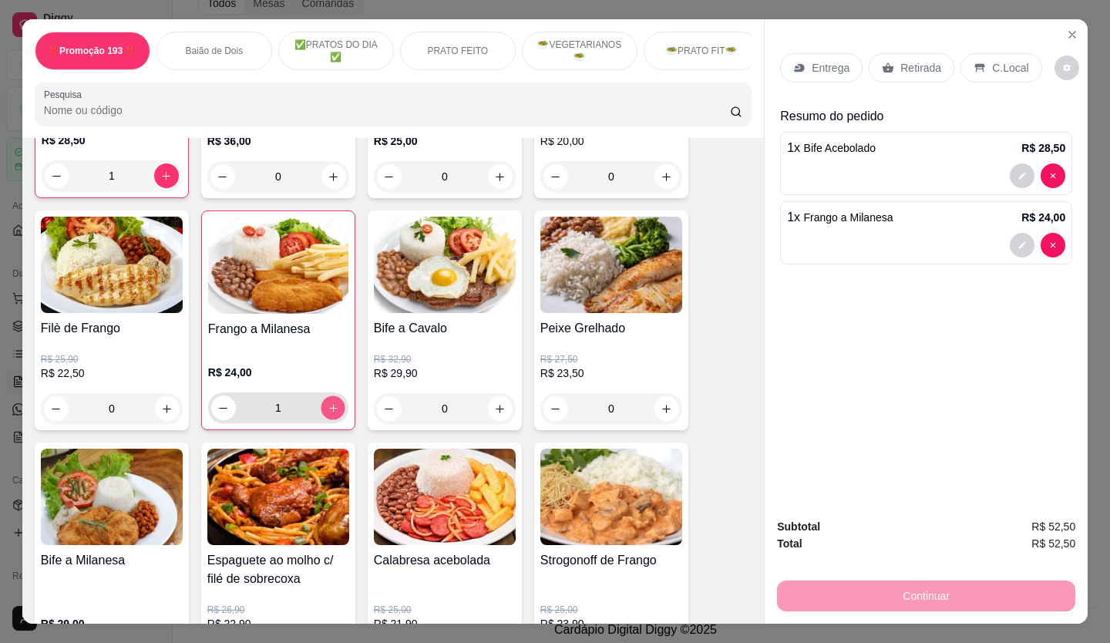
click at [333, 420] on button "increase-product-quantity" at bounding box center [333, 408] width 24 height 24
type input "2"
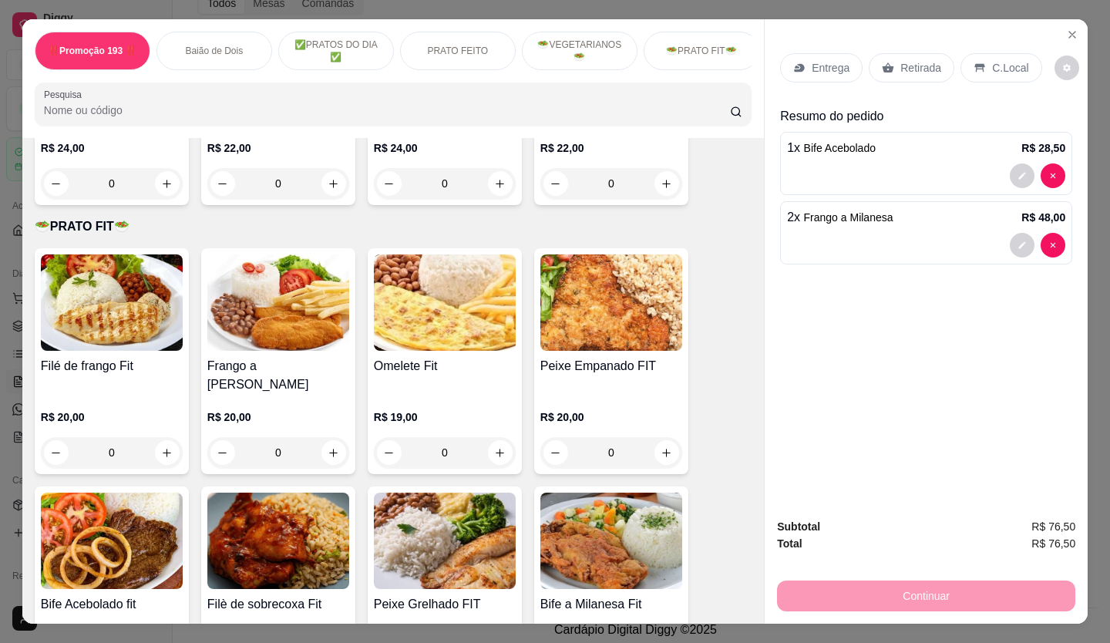
scroll to position [2313, 0]
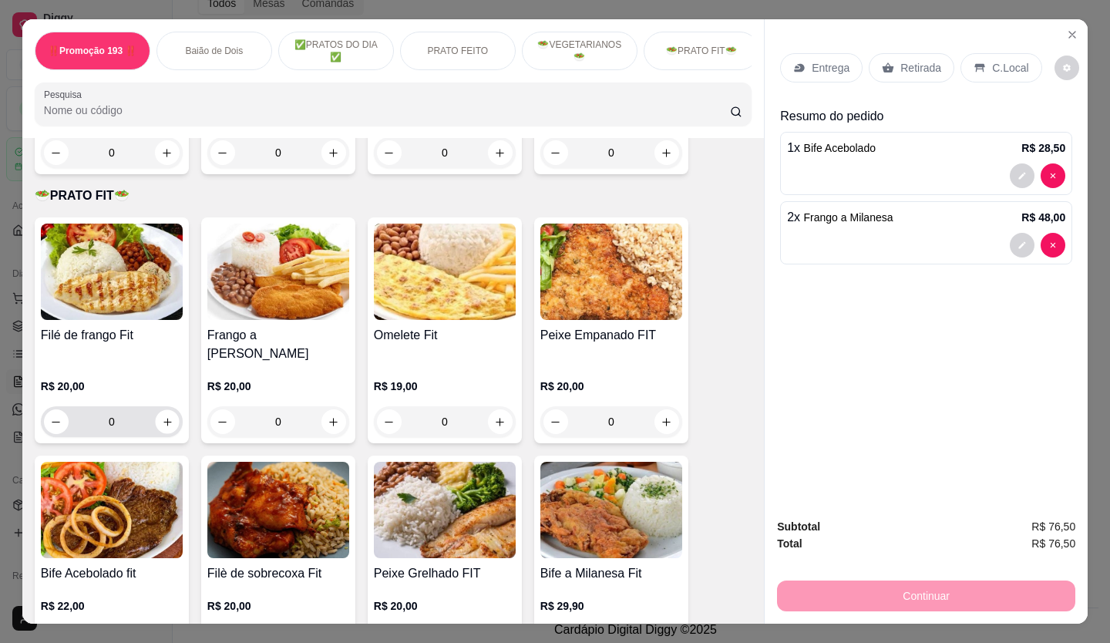
click at [172, 406] on div "0" at bounding box center [112, 421] width 136 height 31
type input "1"
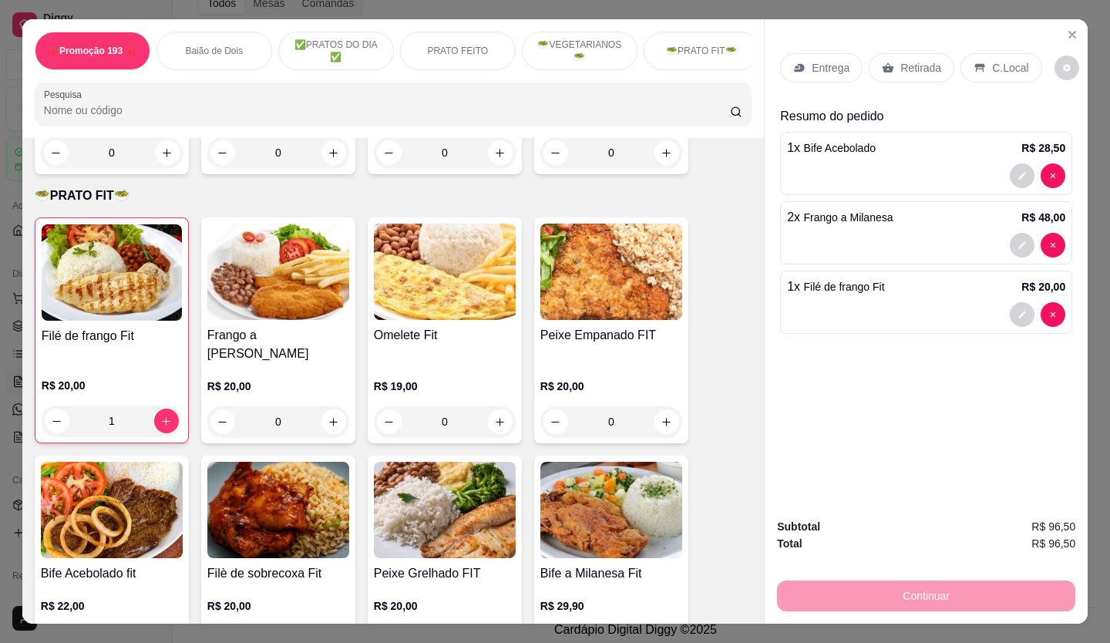
click at [908, 64] on p "Retirada" at bounding box center [921, 67] width 41 height 15
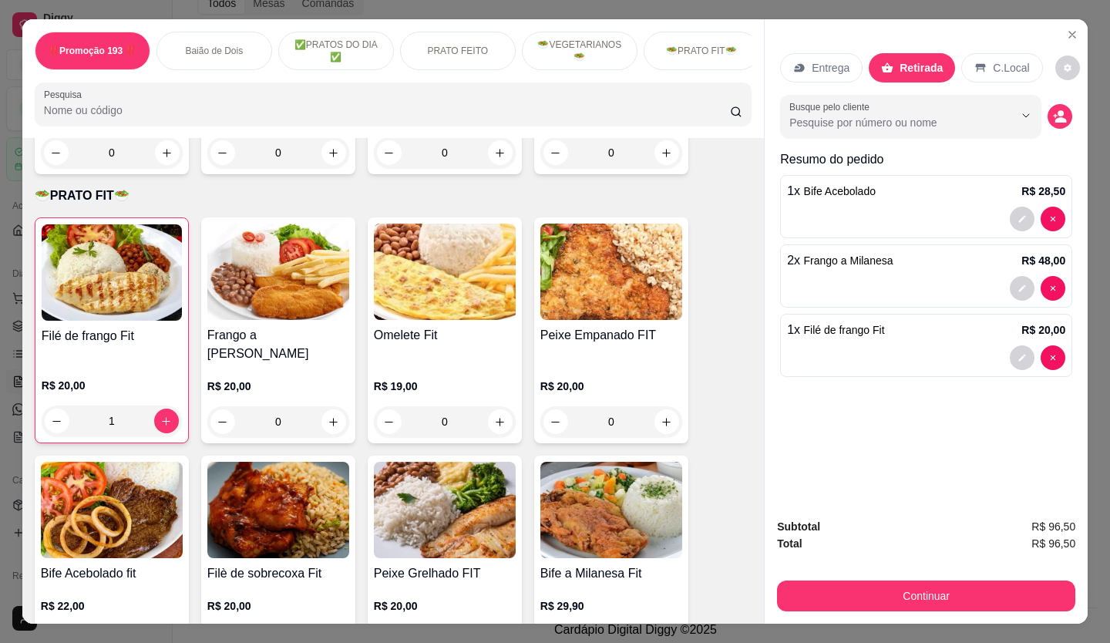
click at [191, 167] on div "Berinjela a Parmegiana com Arroz, Feijão, Fritas e Salada R$ 24,00 0 Beringela …" at bounding box center [393, 61] width 717 height 226
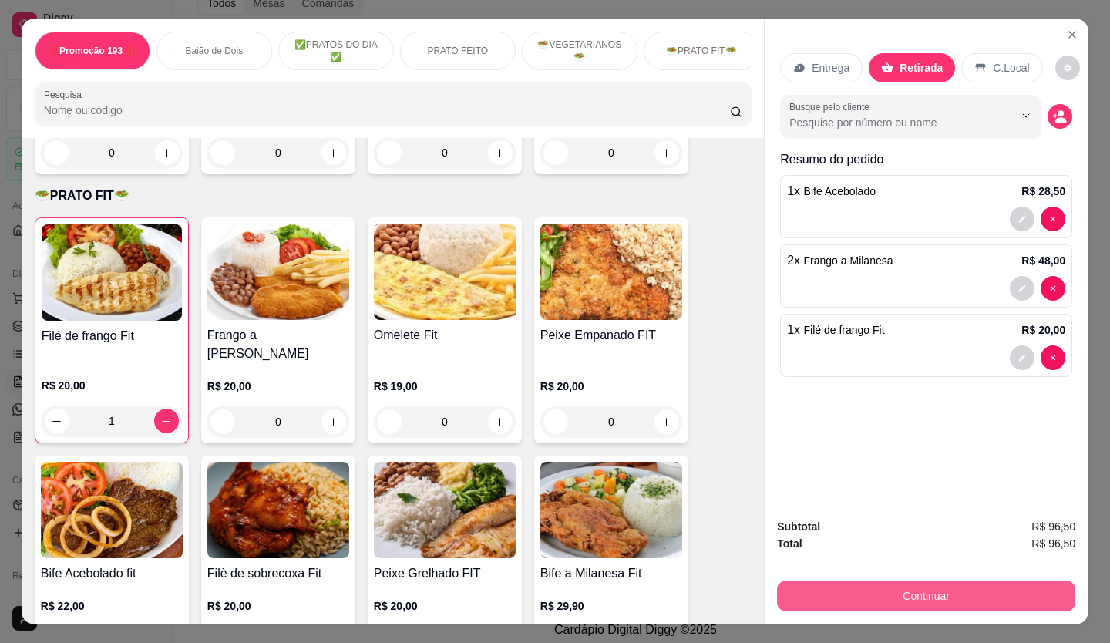
click at [952, 589] on button "Continuar" at bounding box center [926, 596] width 298 height 31
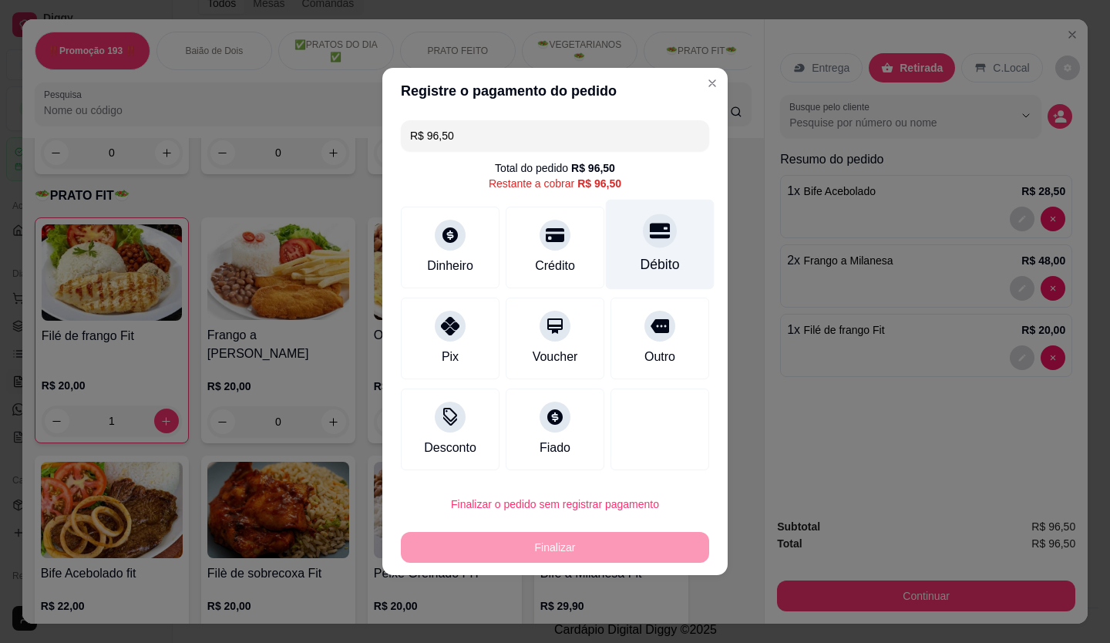
click at [661, 251] on div "Débito" at bounding box center [660, 245] width 109 height 90
type input "R$ 0,00"
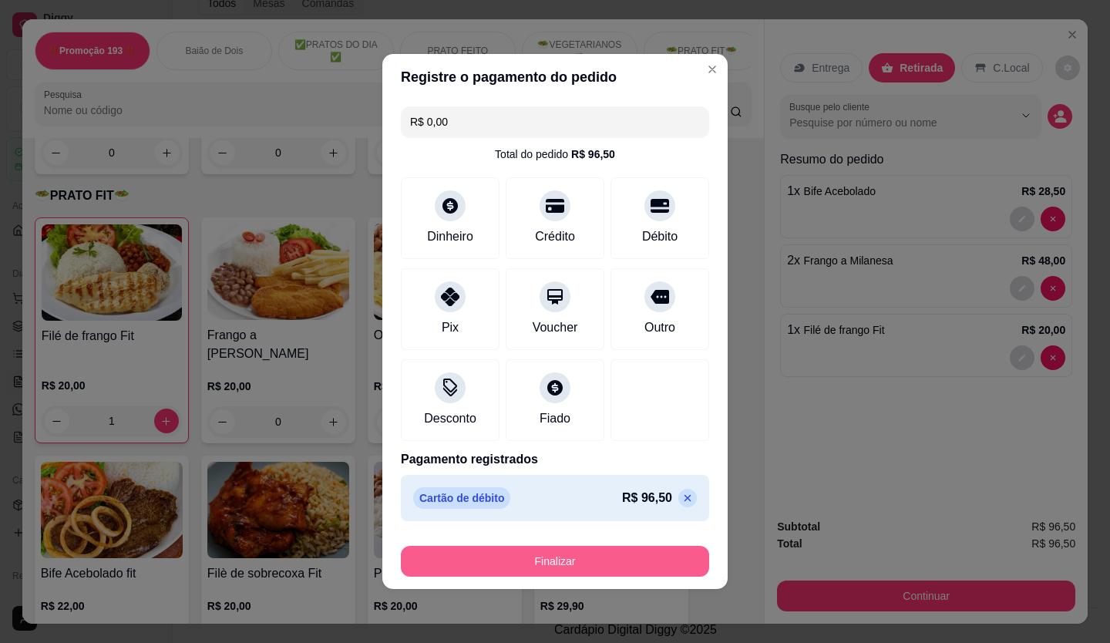
click at [586, 561] on button "Finalizar" at bounding box center [555, 561] width 308 height 31
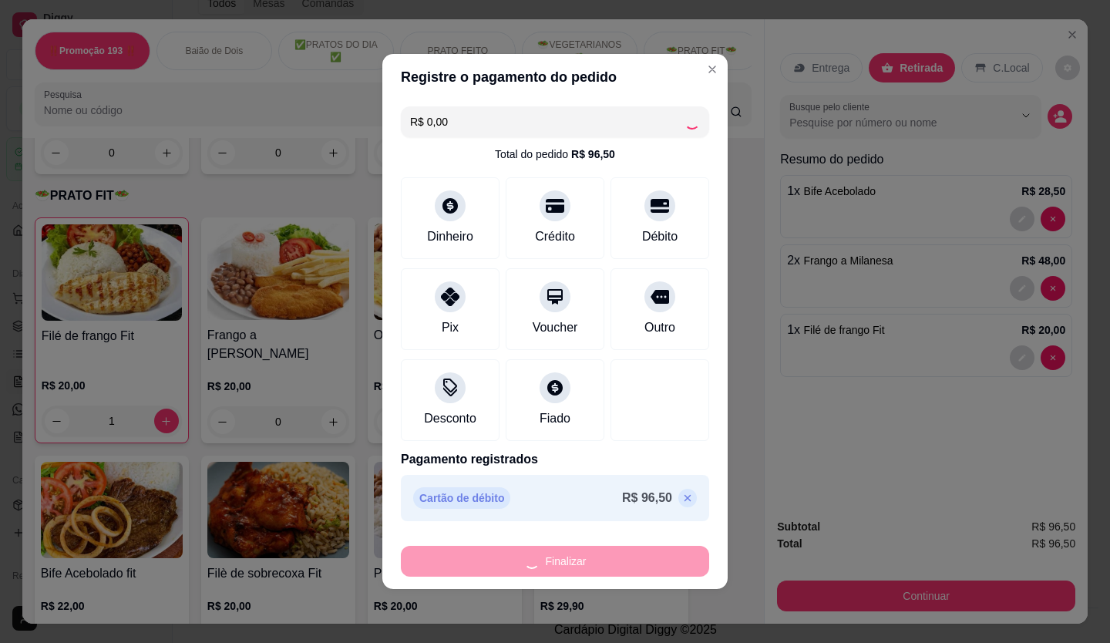
type input "0"
type input "-R$ 96,50"
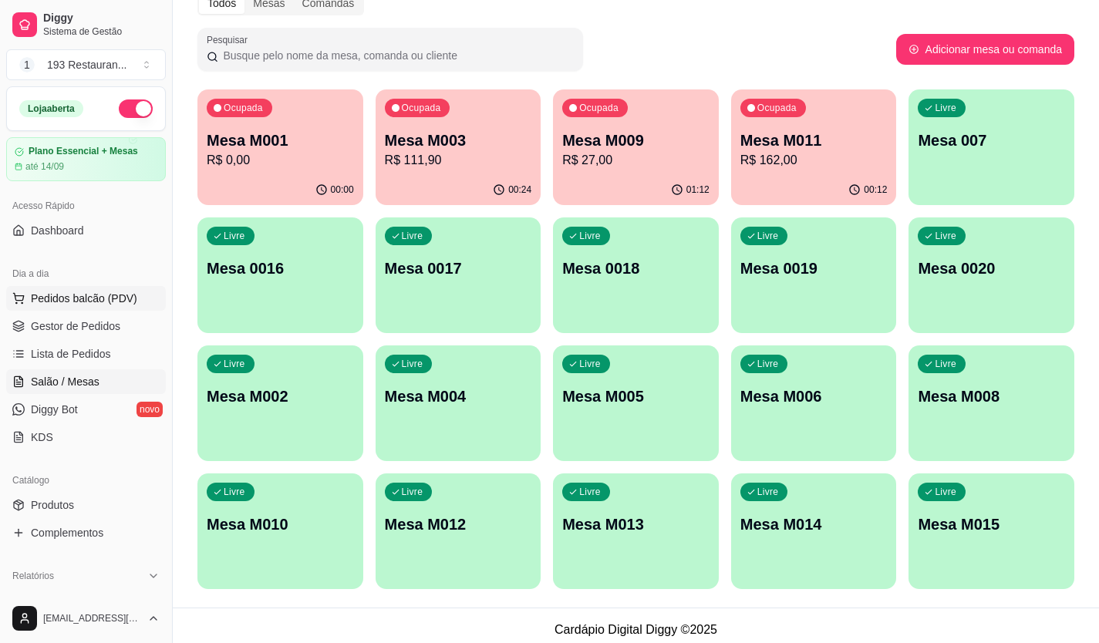
click at [113, 302] on span "Pedidos balcão (PDV)" at bounding box center [84, 298] width 106 height 15
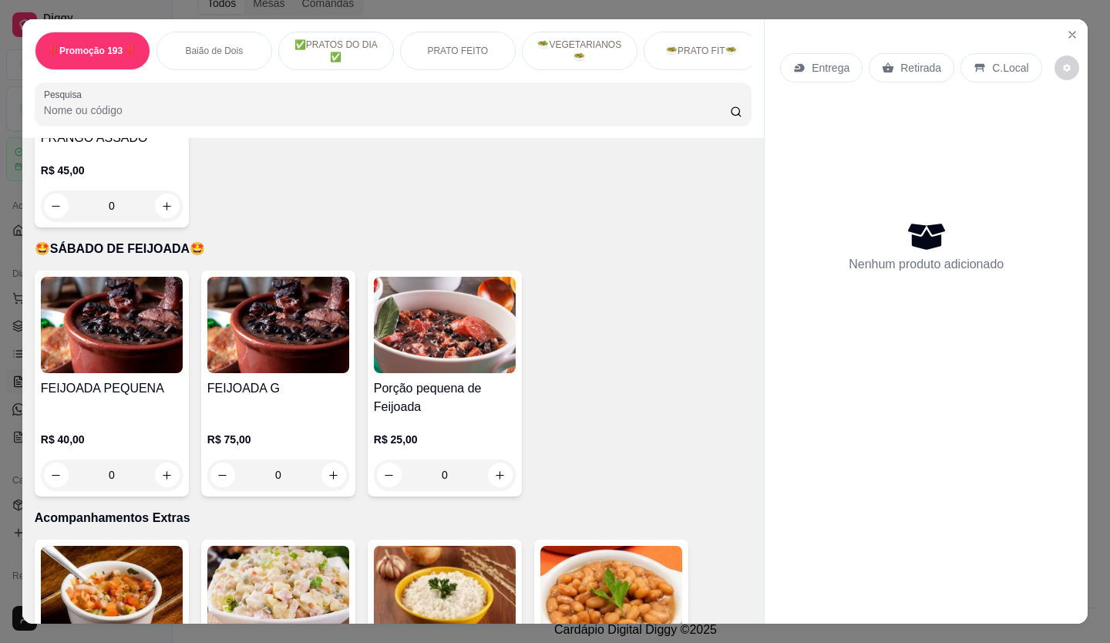
scroll to position [3085, 0]
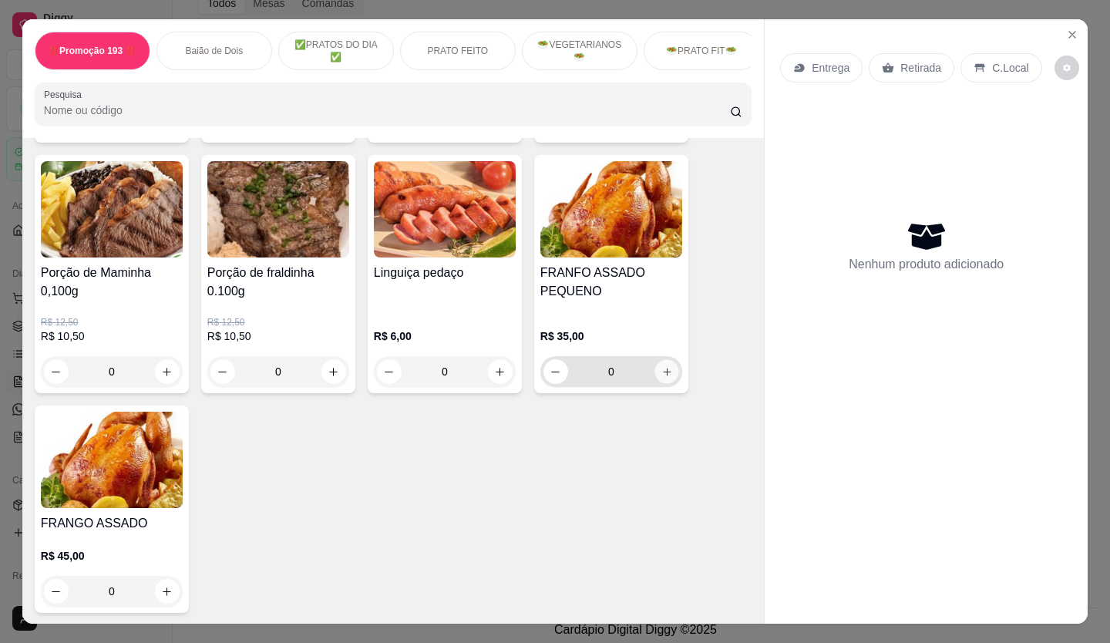
click at [663, 366] on icon "increase-product-quantity" at bounding box center [668, 372] width 12 height 12
type input "1"
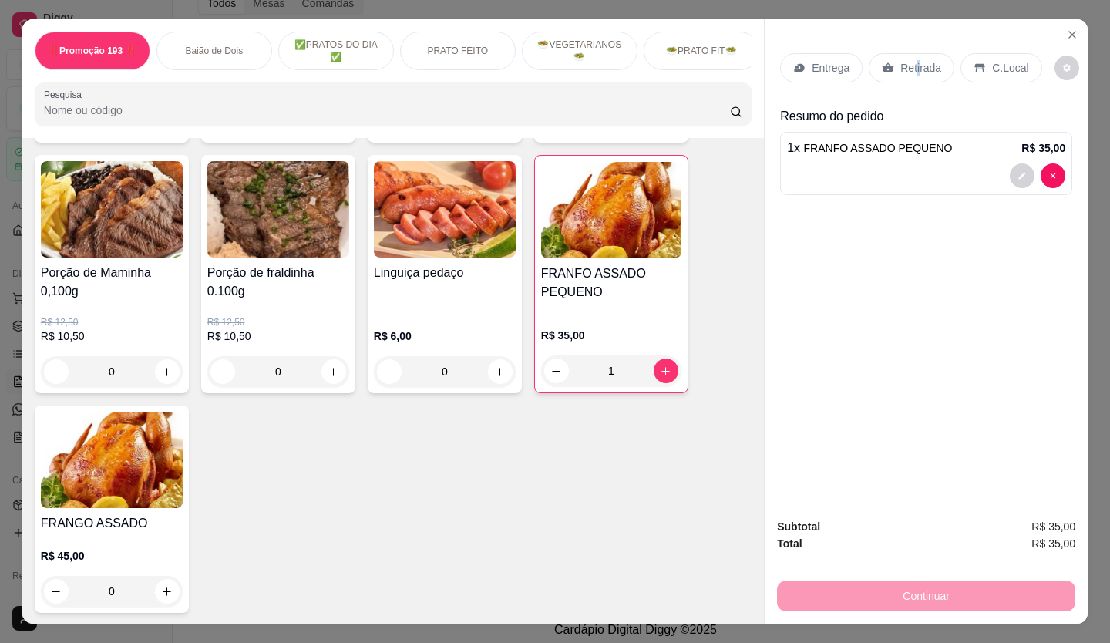
click at [911, 43] on div "Entrega Retirada C.Local" at bounding box center [926, 68] width 292 height 54
click at [910, 71] on div "Retirada" at bounding box center [912, 67] width 86 height 29
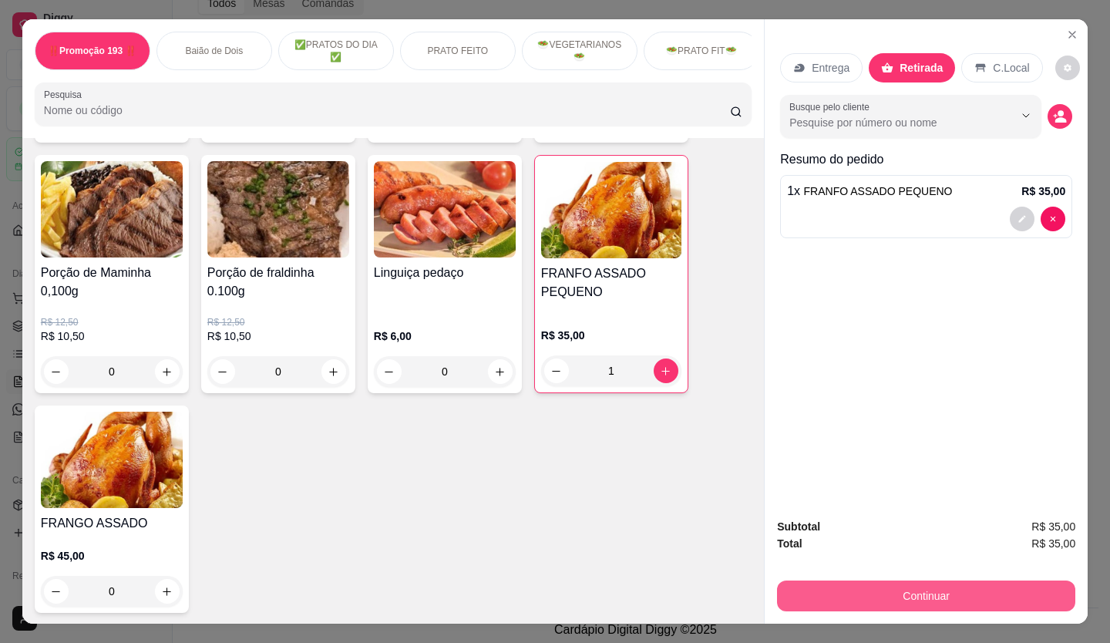
drag, startPoint x: 887, startPoint y: 608, endPoint x: 893, endPoint y: 587, distance: 21.7
click at [889, 599] on div "Subtotal R$ 35,00 Total R$ 35,00 Continuar" at bounding box center [926, 565] width 323 height 118
click at [893, 586] on button "Continuar" at bounding box center [926, 596] width 298 height 31
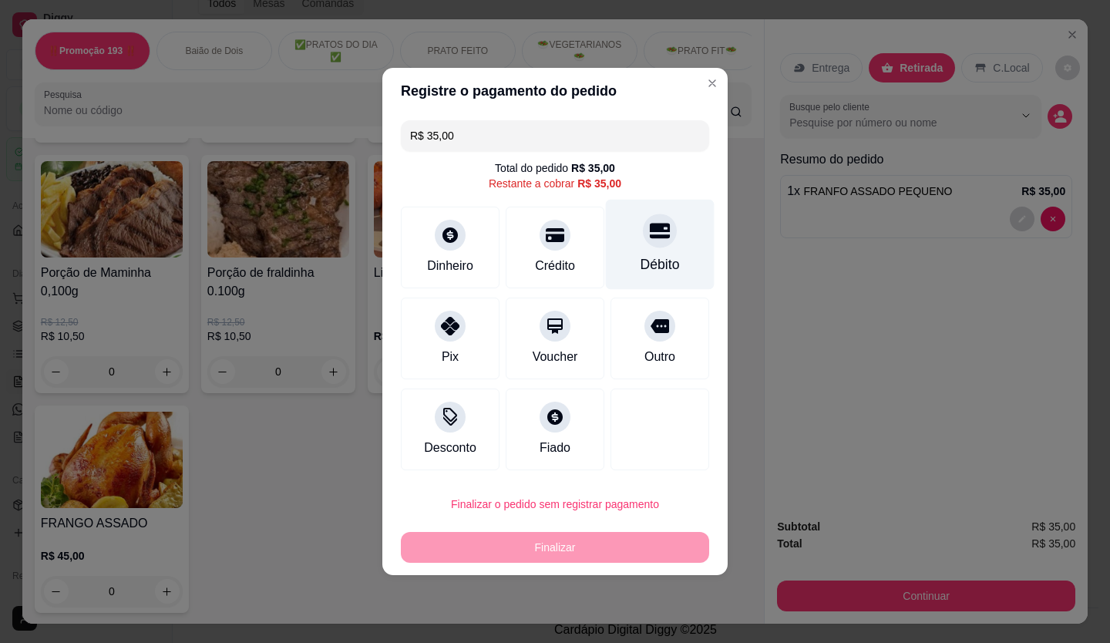
drag, startPoint x: 648, startPoint y: 231, endPoint x: 655, endPoint y: 231, distance: 7.7
click at [655, 231] on icon at bounding box center [660, 231] width 20 height 15
type input "R$ 0,00"
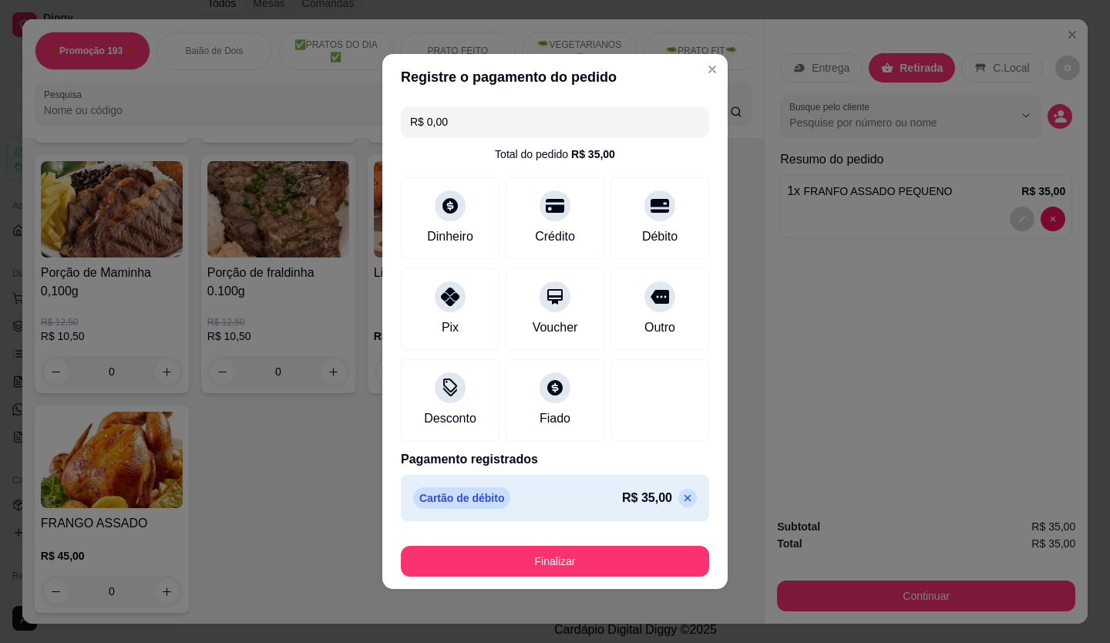
drag, startPoint x: 591, startPoint y: 541, endPoint x: 588, endPoint y: 551, distance: 9.5
click at [588, 551] on div "Finalizar" at bounding box center [555, 558] width 308 height 37
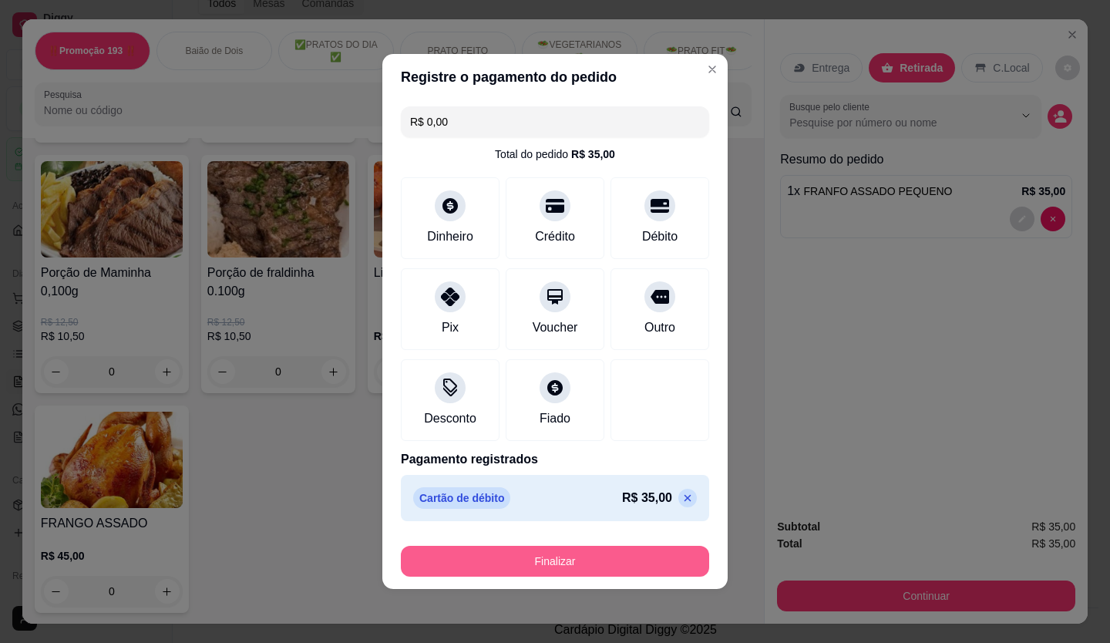
click at [588, 551] on button "Finalizar" at bounding box center [555, 561] width 308 height 31
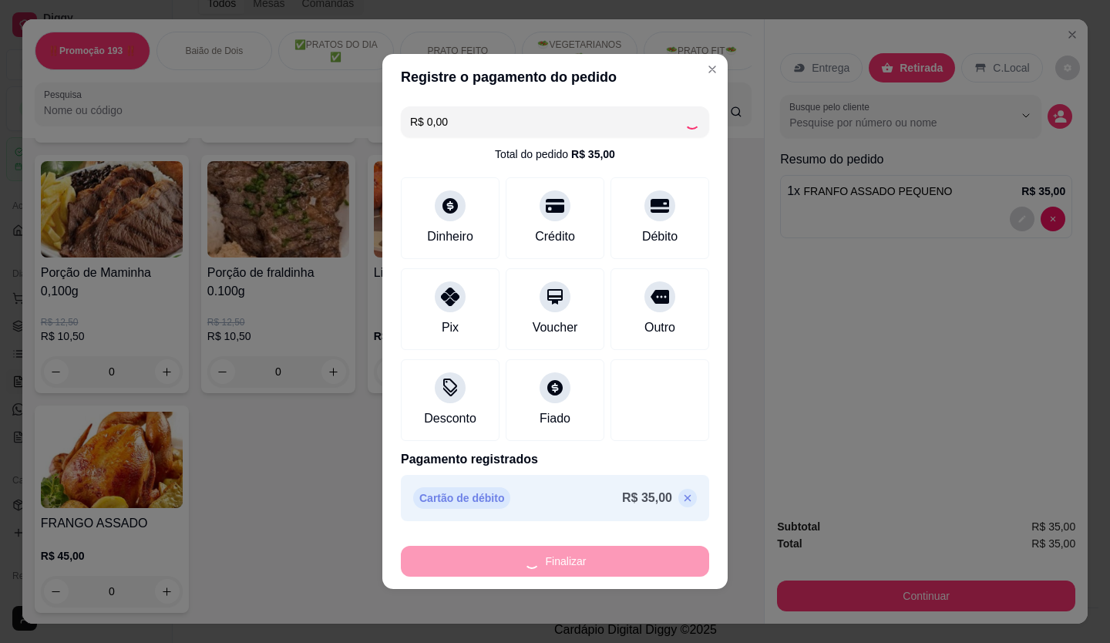
type input "0"
type input "-R$ 35,00"
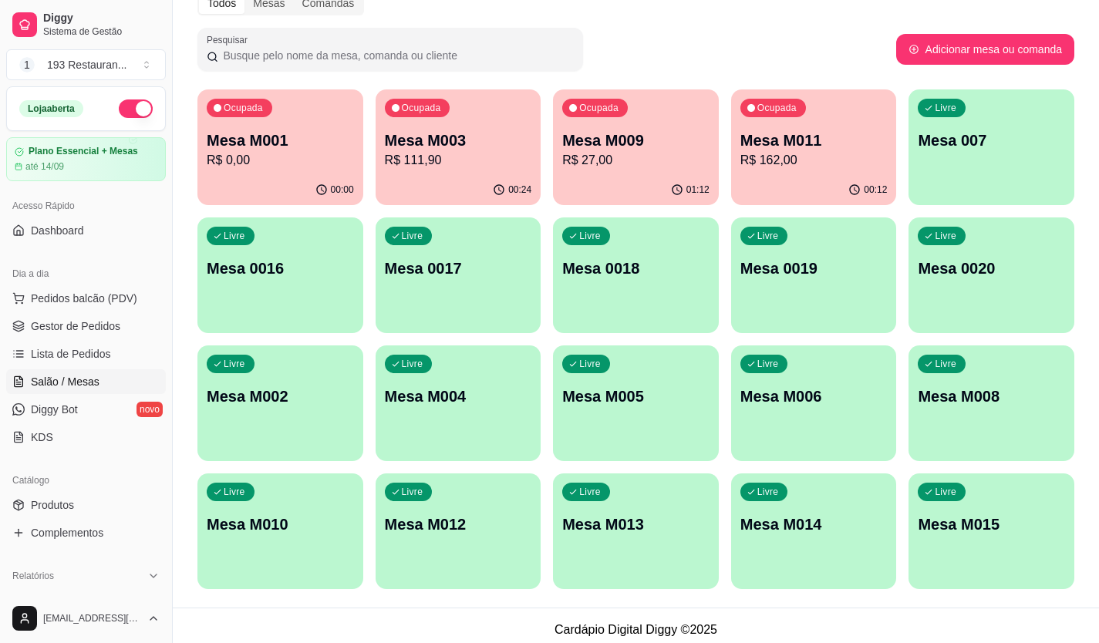
click at [847, 147] on p "Mesa M011" at bounding box center [813, 141] width 147 height 22
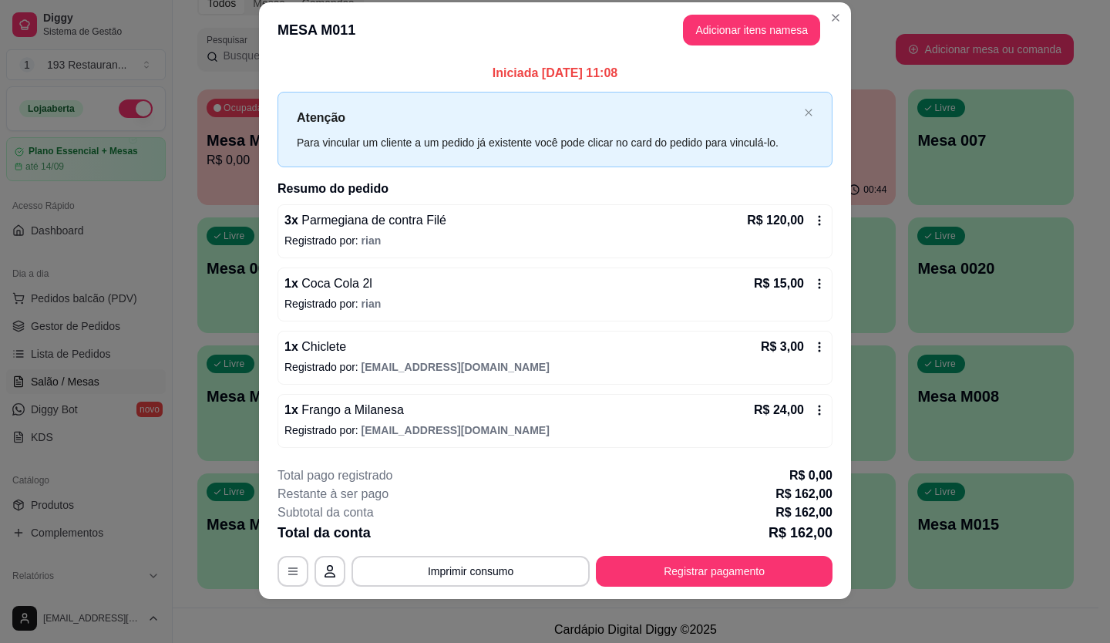
scroll to position [26, 0]
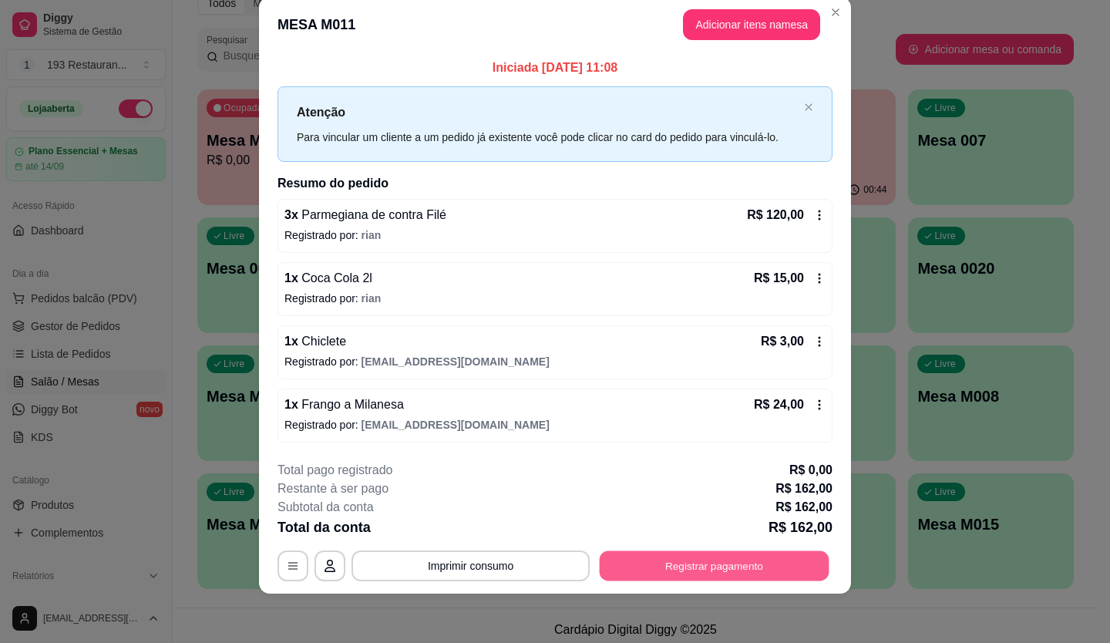
click at [665, 567] on button "Registrar pagamento" at bounding box center [715, 566] width 230 height 30
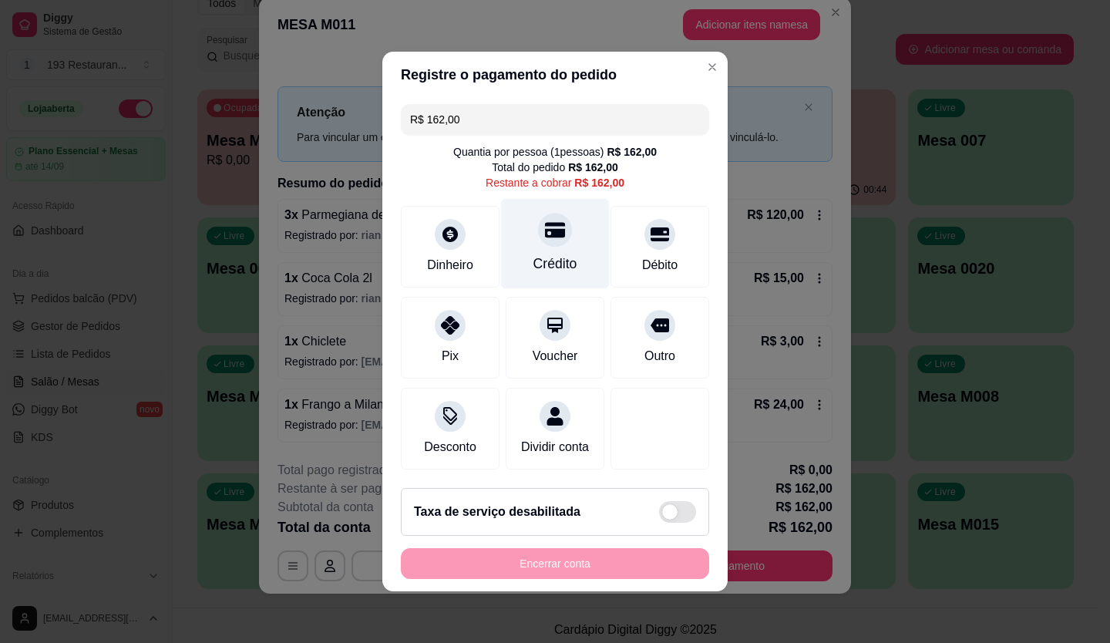
click at [560, 232] on div "Crédito" at bounding box center [555, 244] width 109 height 90
type input "R$ 0,00"
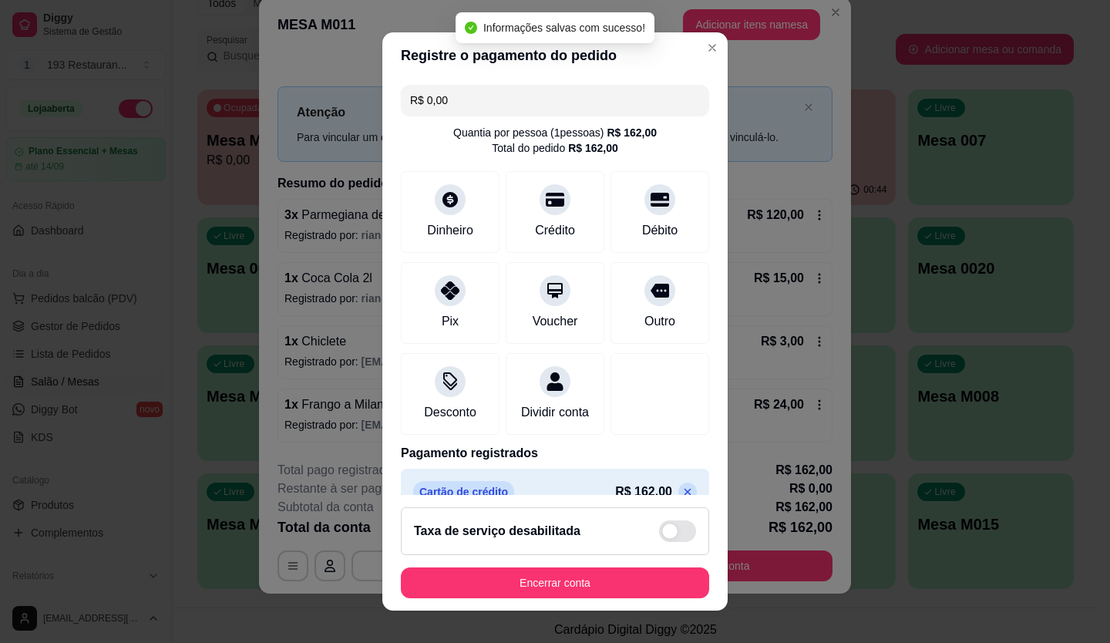
click at [537, 133] on div "Quantia por pessoa ( 1 pessoas) R$ 162,00" at bounding box center [555, 132] width 204 height 15
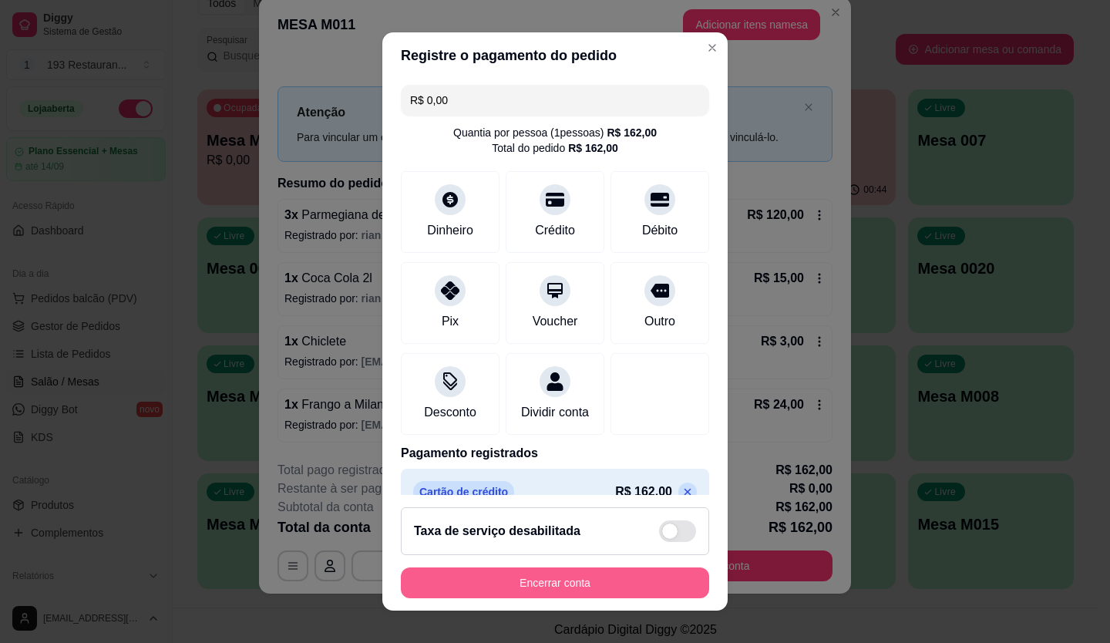
click at [617, 575] on button "Encerrar conta" at bounding box center [555, 583] width 308 height 31
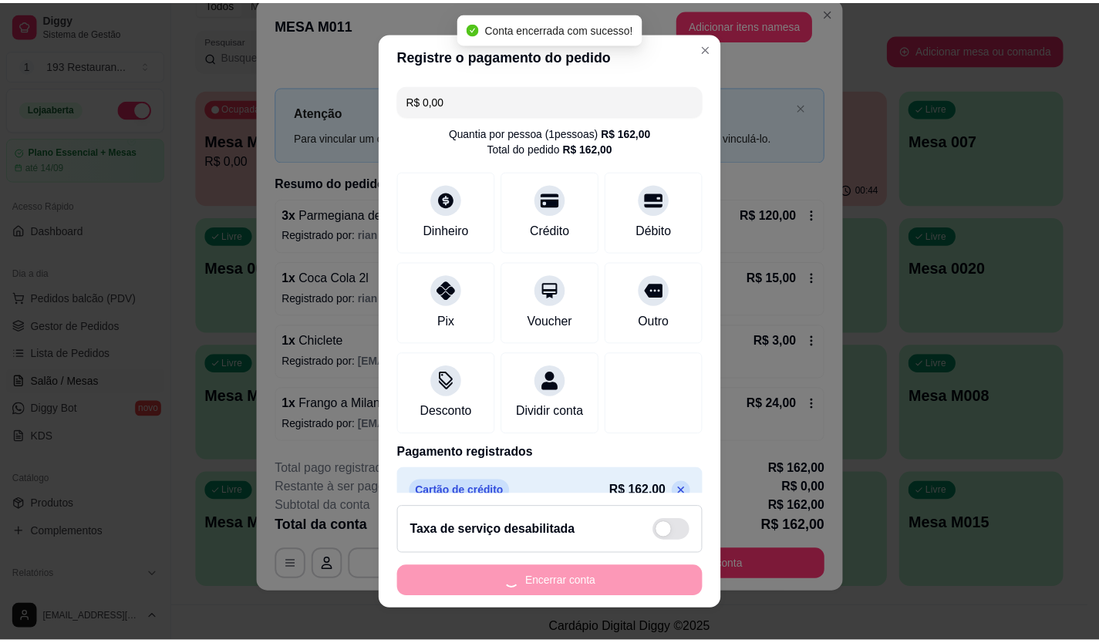
scroll to position [0, 0]
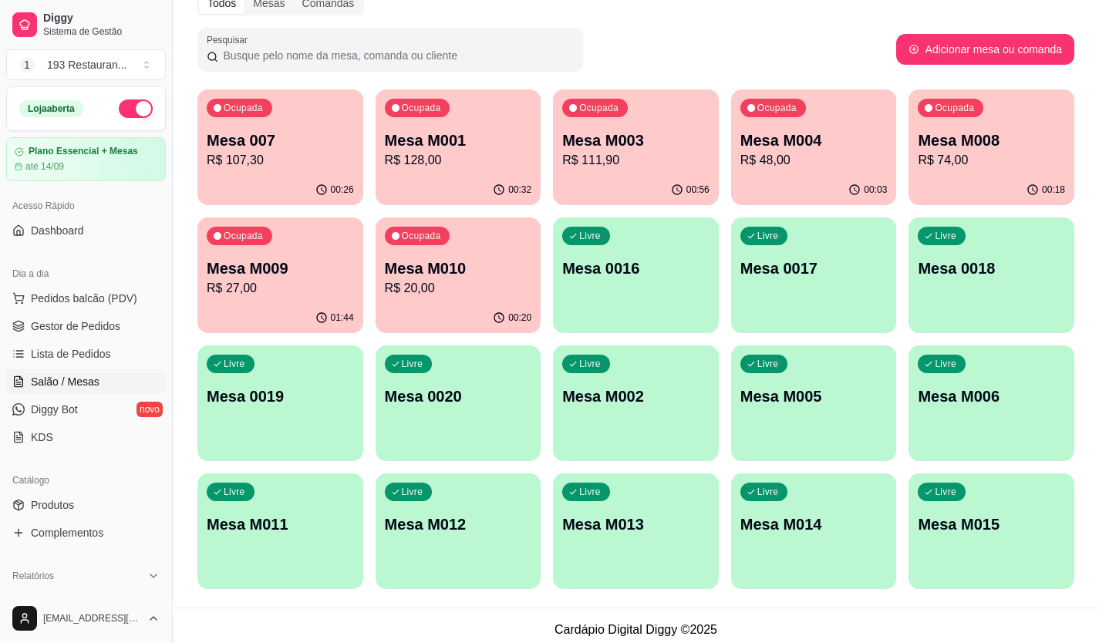
click at [485, 270] on p "Mesa M010" at bounding box center [458, 269] width 147 height 22
click at [332, 308] on div "01:44" at bounding box center [280, 318] width 166 height 30
click at [1008, 174] on div "Ocupada Mesa M008 R$ 74,00" at bounding box center [991, 132] width 160 height 83
click at [876, 162] on p "R$ 48,00" at bounding box center [814, 160] width 143 height 18
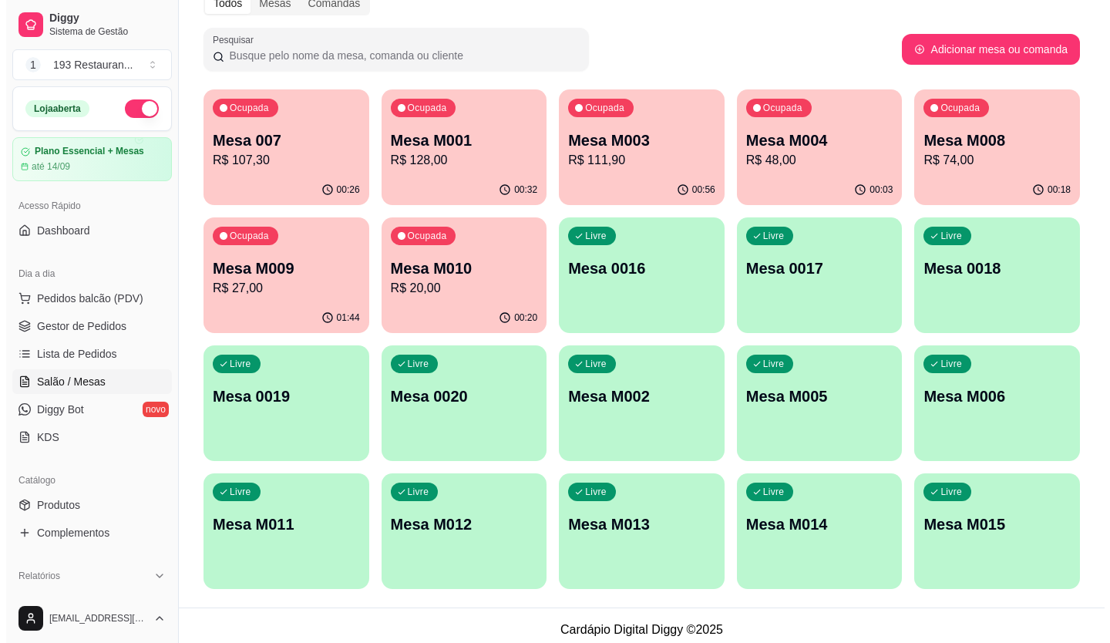
scroll to position [86, 0]
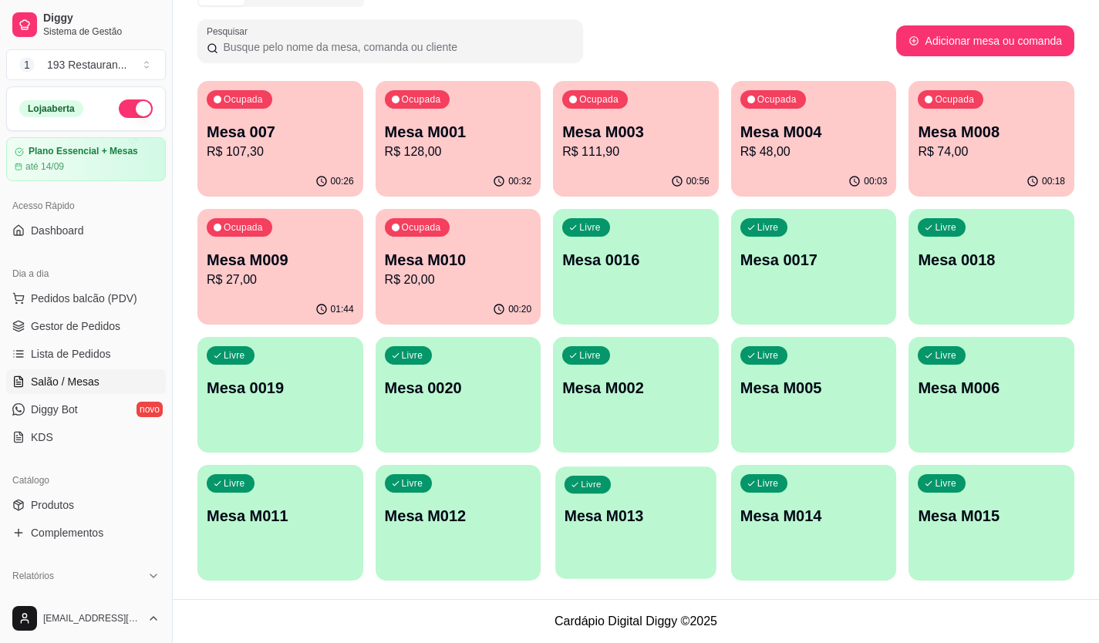
click at [623, 517] on p "Mesa M013" at bounding box center [635, 516] width 143 height 21
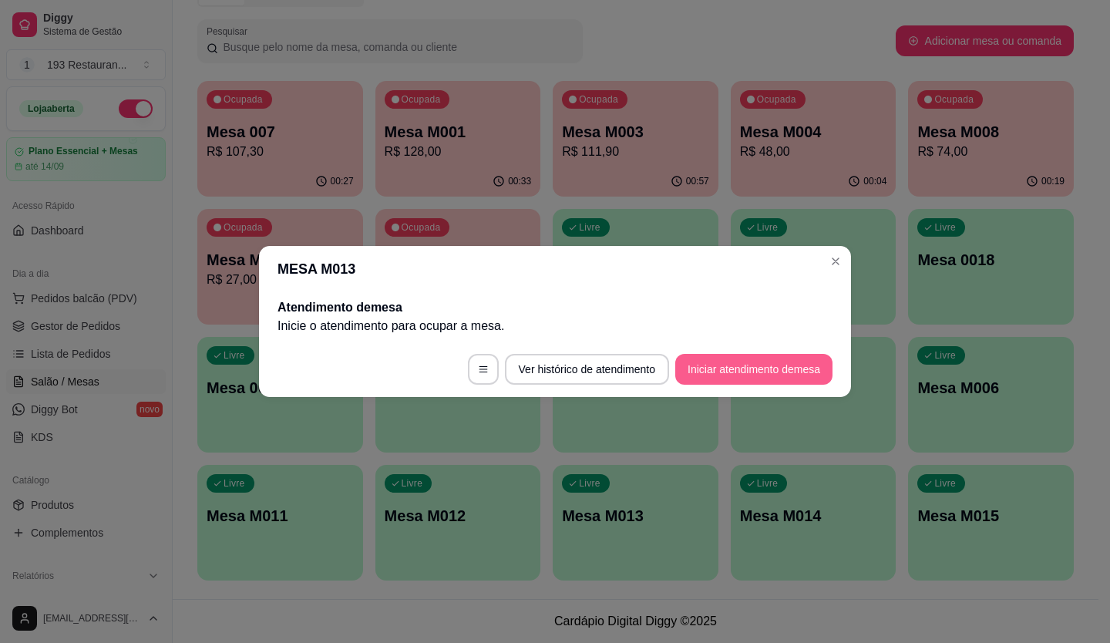
click at [765, 368] on button "Iniciar atendimento de mesa" at bounding box center [754, 369] width 157 height 31
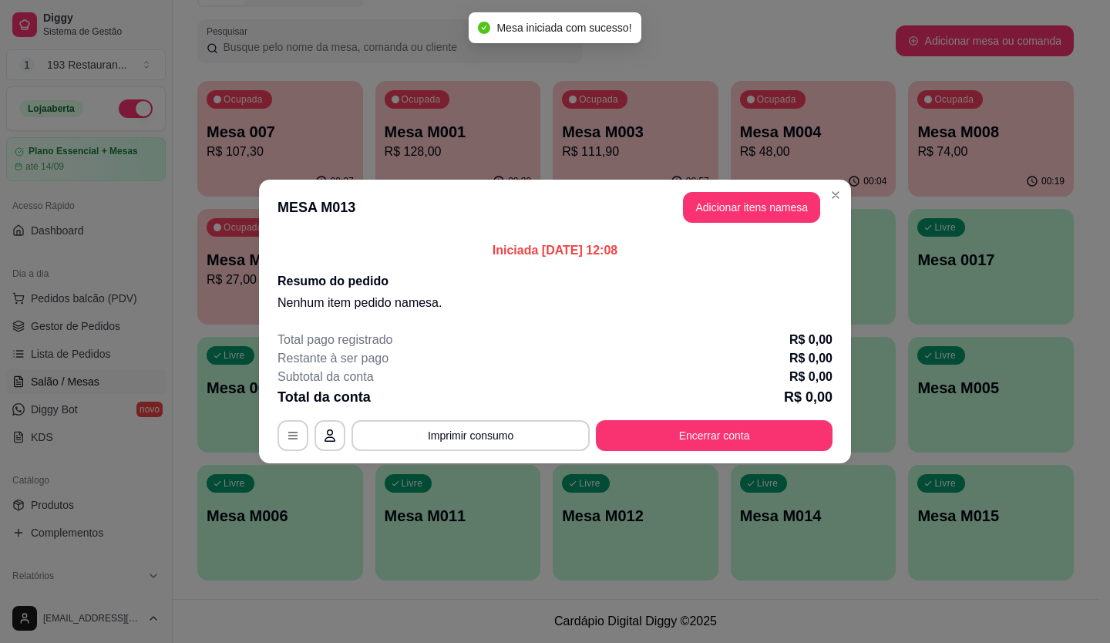
click at [753, 182] on header "MESA M013 Adicionar itens na mesa" at bounding box center [555, 208] width 592 height 56
click at [750, 201] on button "Adicionar itens na mesa" at bounding box center [752, 208] width 133 height 30
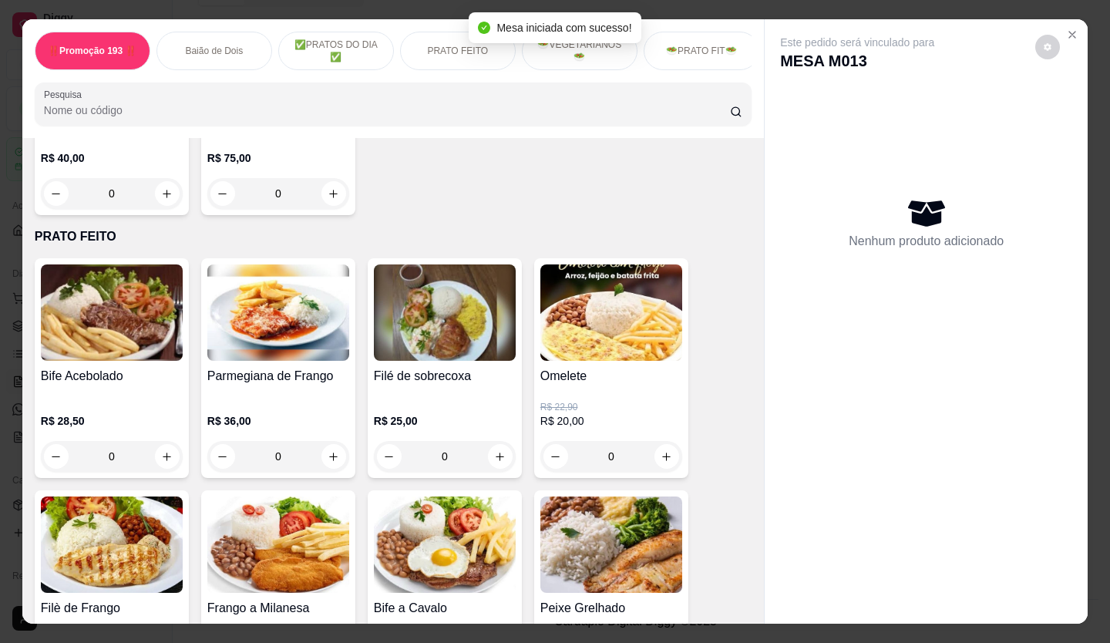
scroll to position [925, 0]
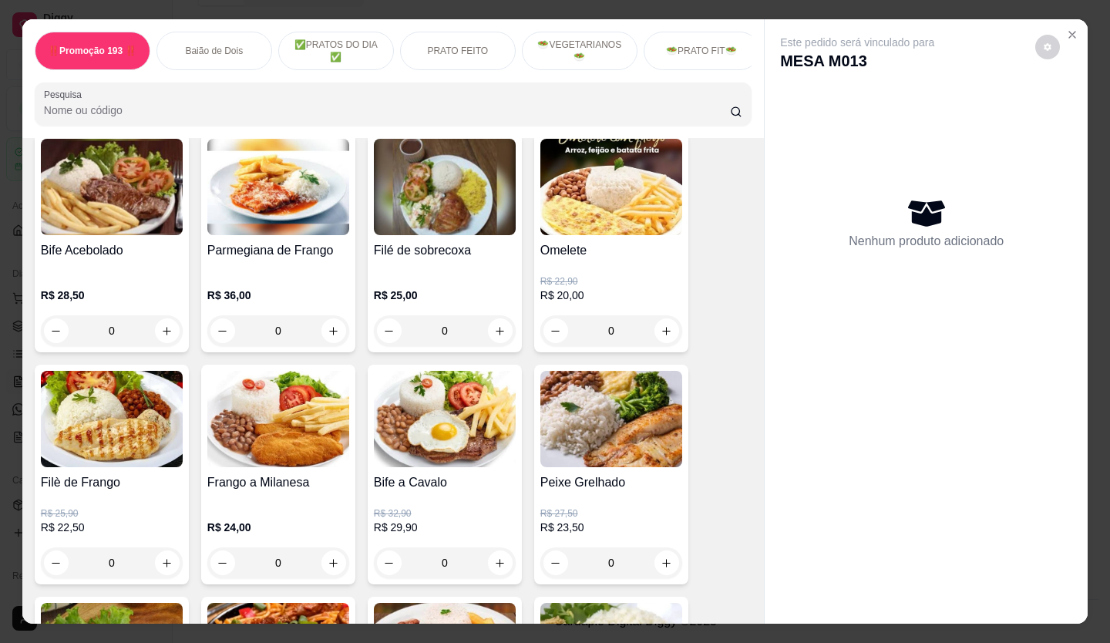
click at [1089, 23] on div "‼️Promoção 193 ‼️ Baião de Dois ✅PRATOS DO DIA ✅ PRATO FEITO 🥗VEGETARIANOS🥗 🥗PR…" at bounding box center [555, 321] width 1110 height 643
click at [1070, 30] on icon "Close" at bounding box center [1072, 35] width 12 height 12
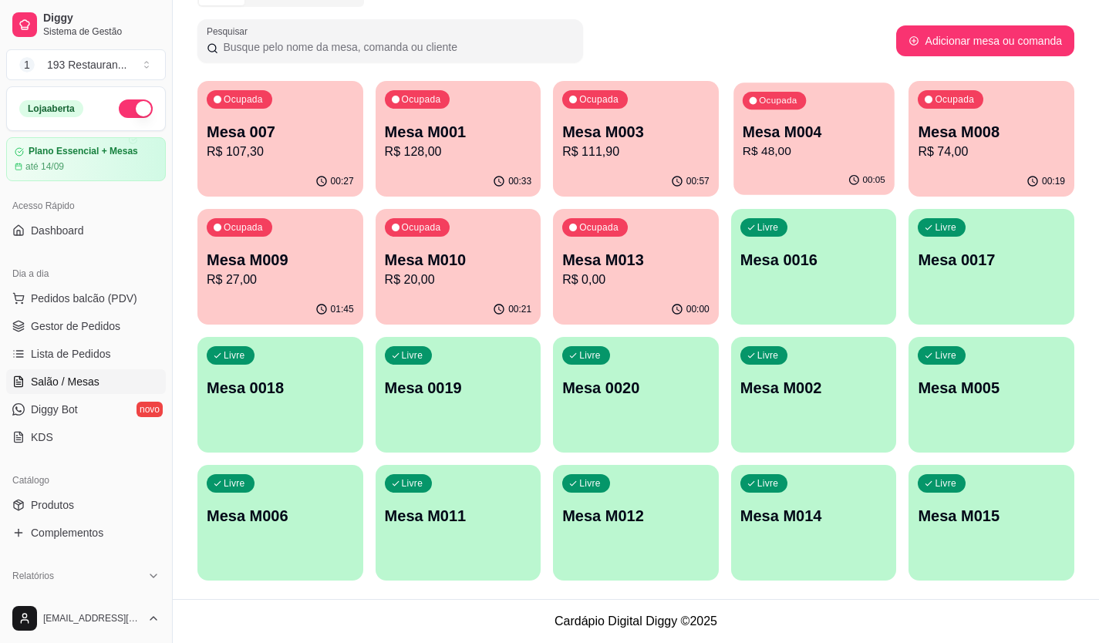
click at [786, 149] on p "R$ 48,00" at bounding box center [814, 152] width 143 height 18
click at [622, 160] on p "R$ 111,90" at bounding box center [635, 152] width 147 height 19
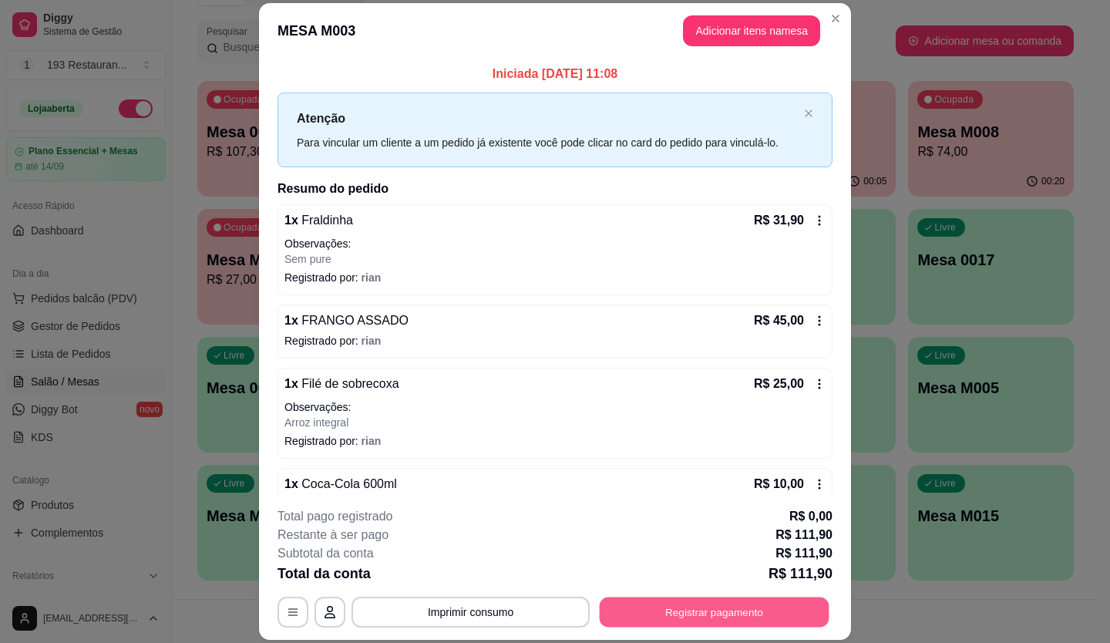
click at [647, 612] on button "Registrar pagamento" at bounding box center [715, 612] width 230 height 30
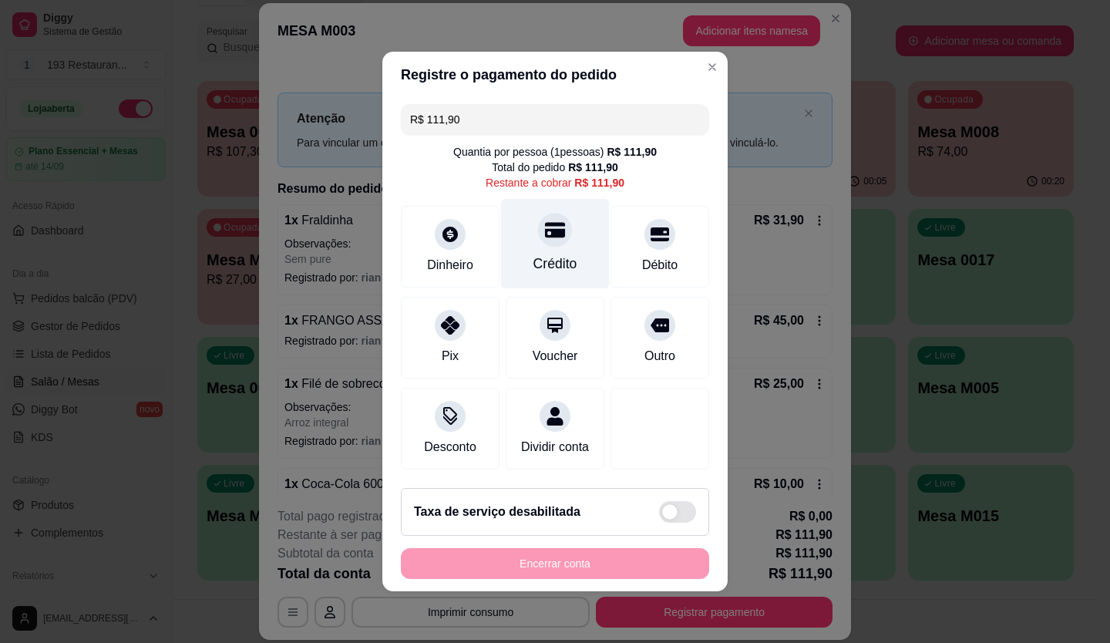
click at [548, 234] on div at bounding box center [555, 230] width 34 height 34
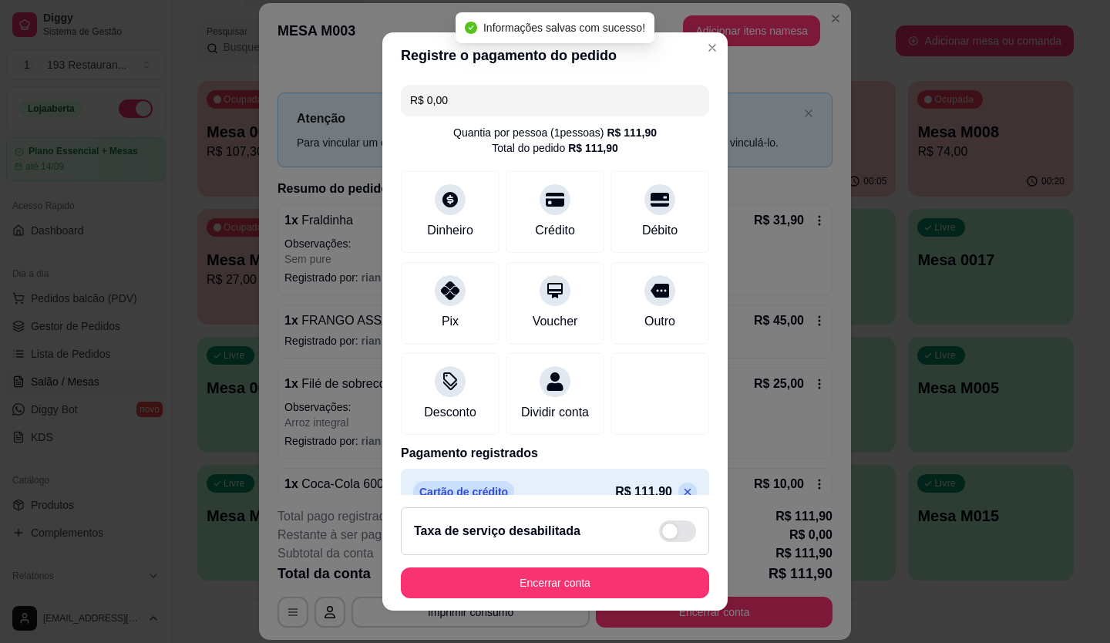
type input "R$ 0,00"
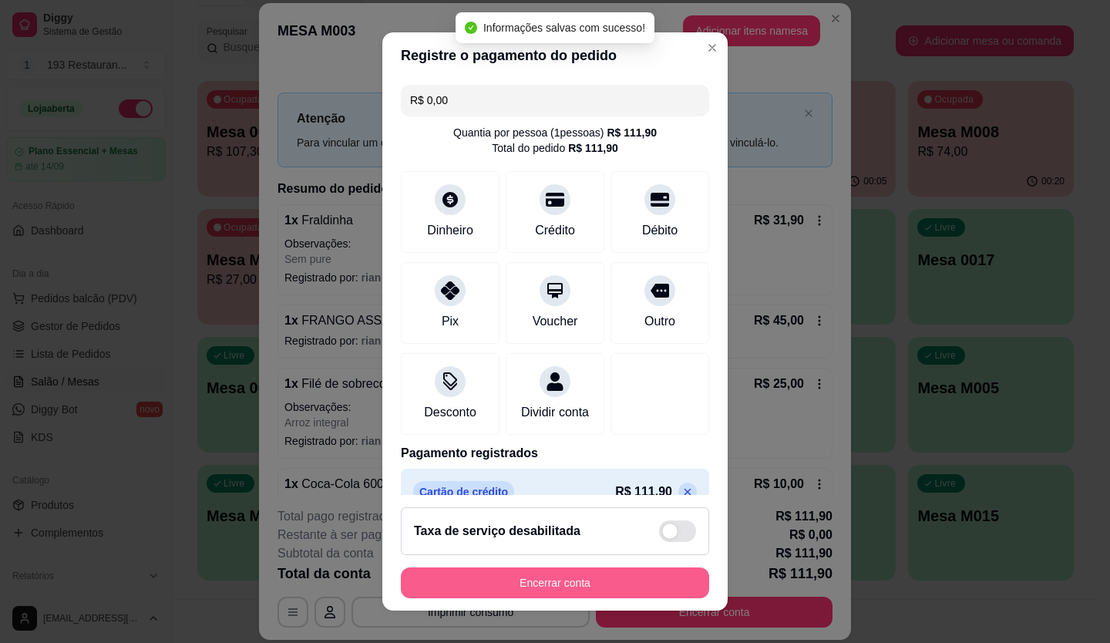
click at [625, 566] on footer "Taxa de serviço desabilitada Encerrar conta" at bounding box center [554, 553] width 345 height 116
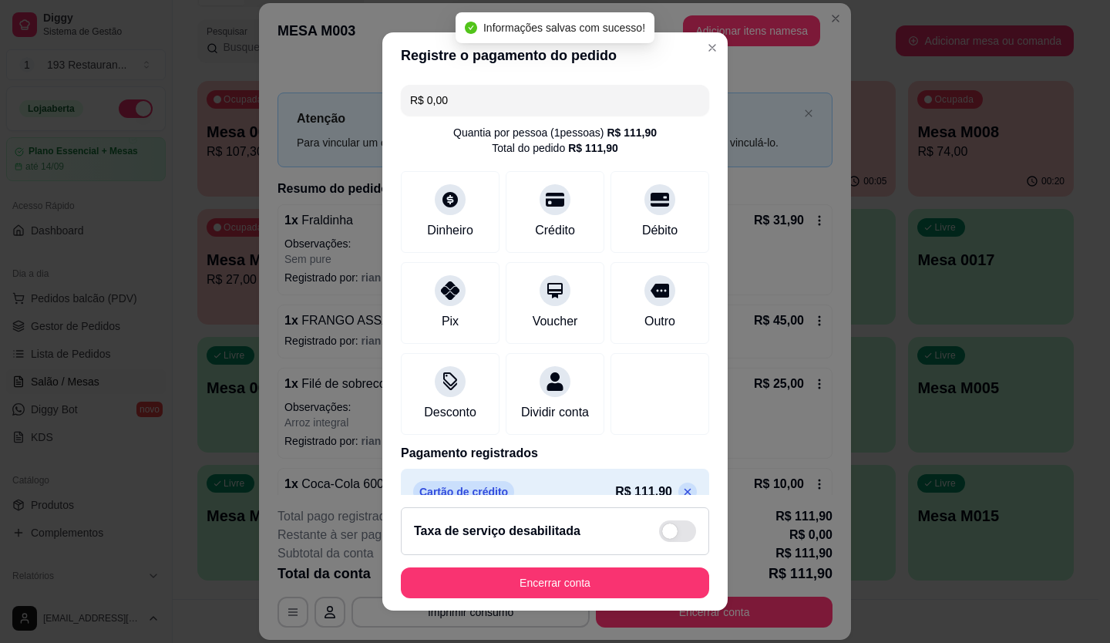
click at [622, 569] on button "Encerrar conta" at bounding box center [555, 583] width 308 height 31
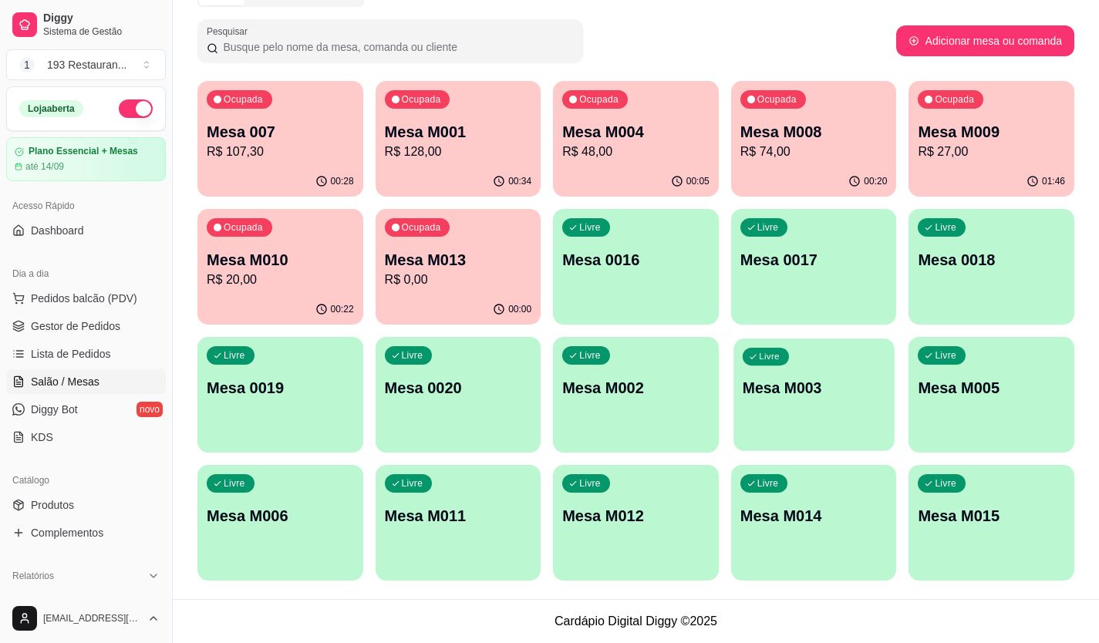
click at [771, 389] on p "Mesa M003" at bounding box center [814, 388] width 143 height 21
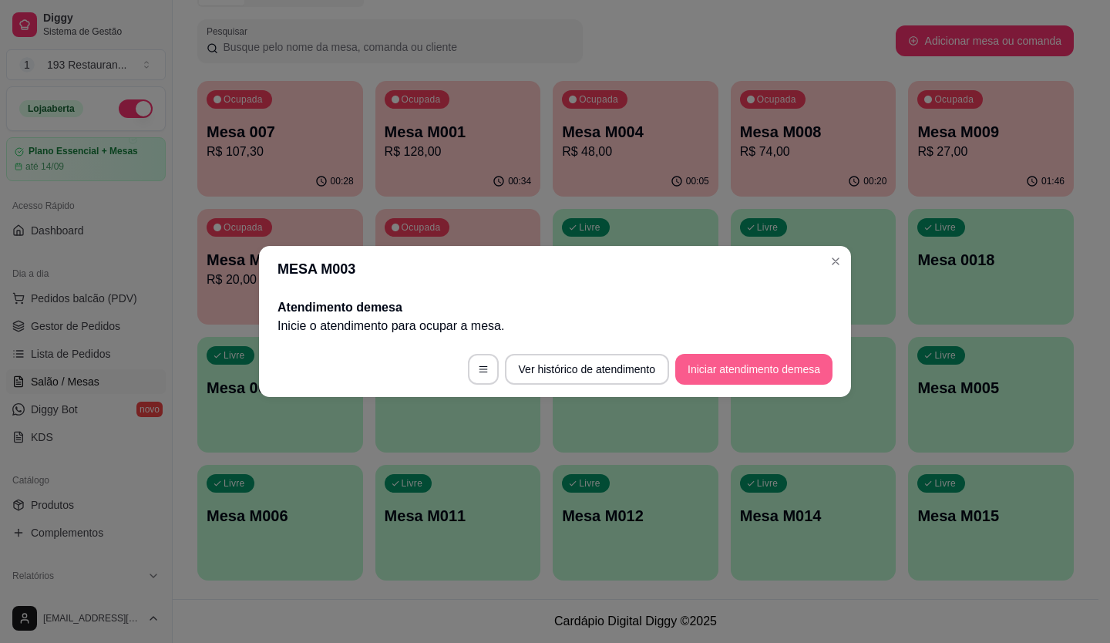
click at [725, 362] on button "Iniciar atendimento de mesa" at bounding box center [754, 369] width 157 height 31
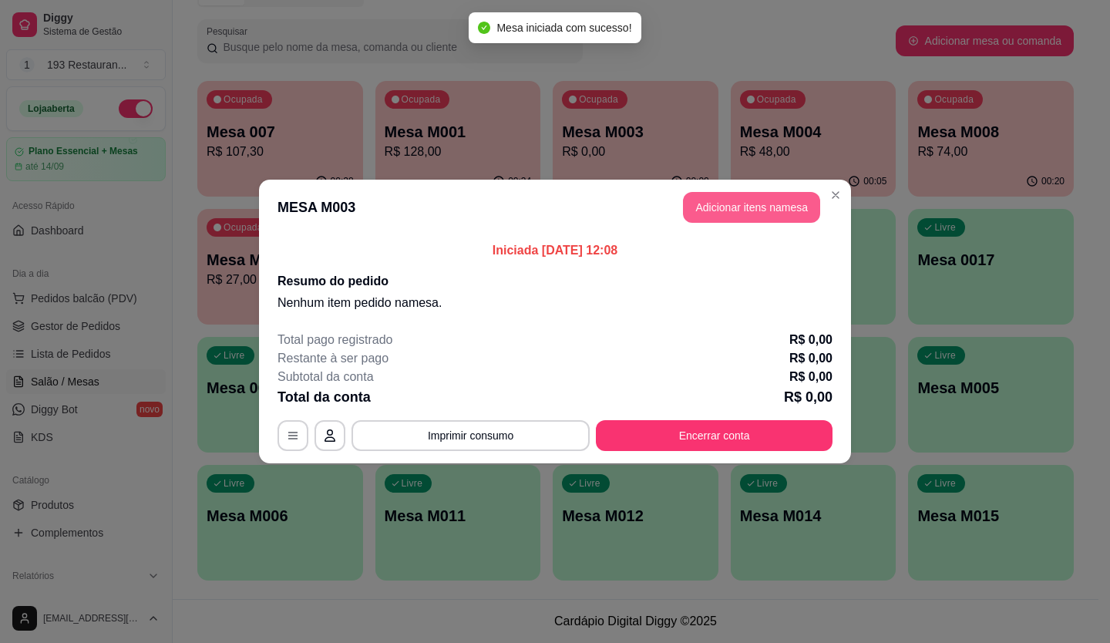
click at [760, 198] on button "Adicionar itens na mesa" at bounding box center [751, 207] width 137 height 31
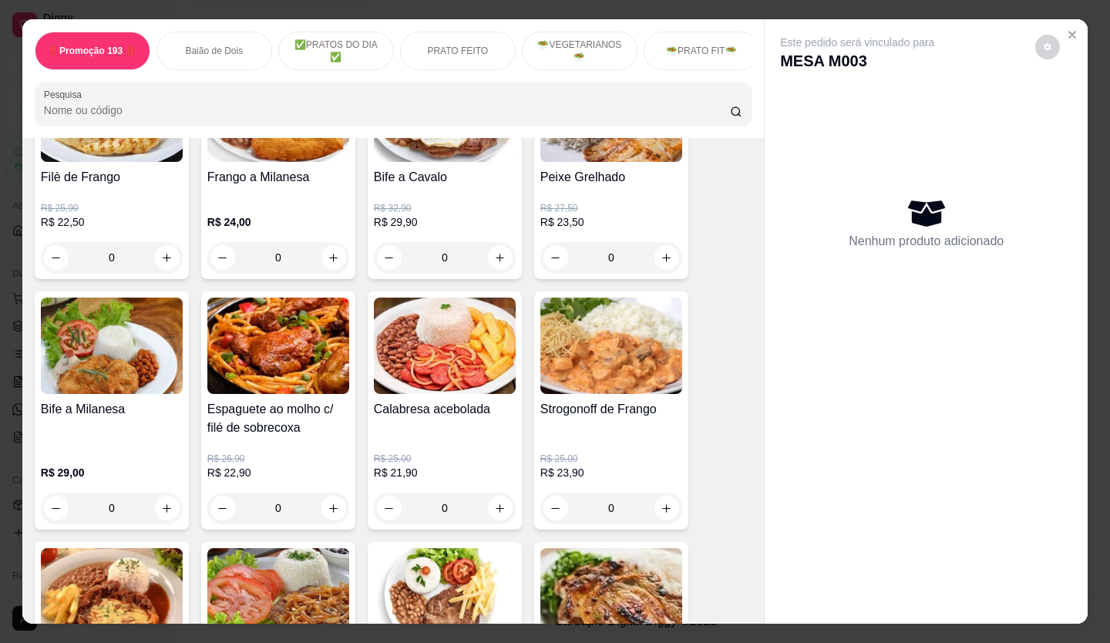
scroll to position [1311, 0]
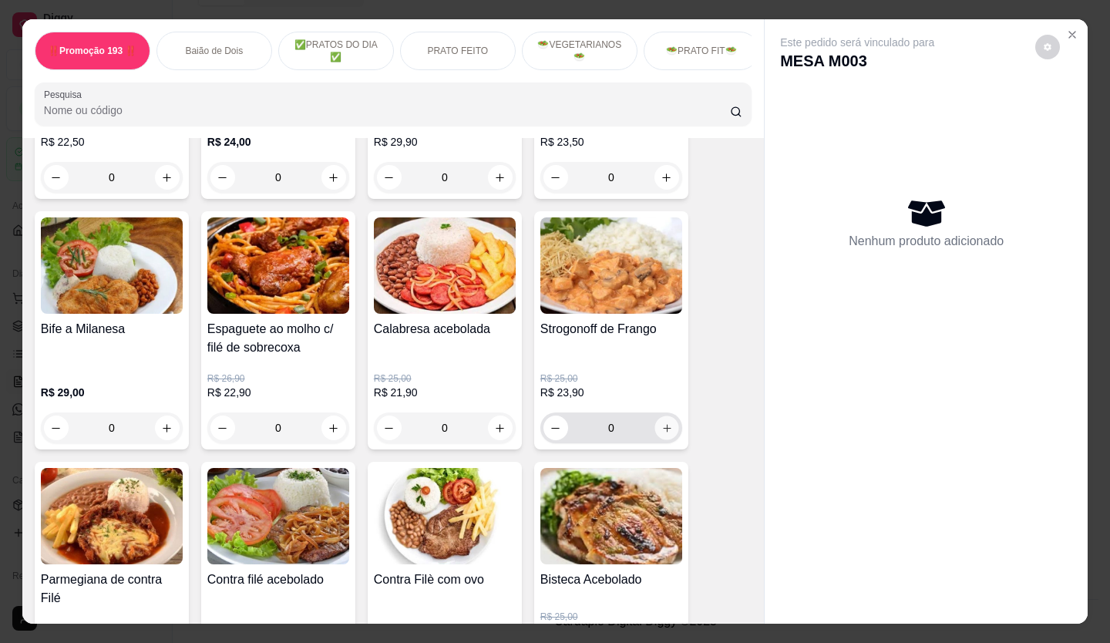
click at [662, 434] on icon "increase-product-quantity" at bounding box center [668, 429] width 12 height 12
type input "1"
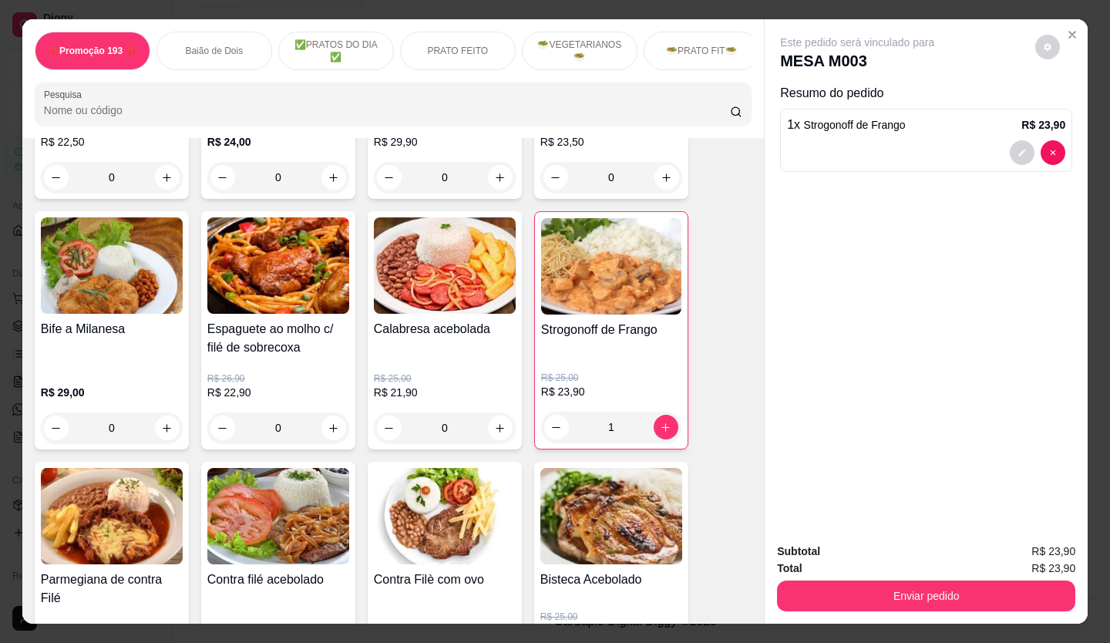
click at [822, 178] on div "Este pedido será vinculado para MESA M003 Resumo do pedido 1 x Strogonoff de Fr…" at bounding box center [926, 274] width 323 height 511
click at [852, 147] on div at bounding box center [926, 152] width 278 height 25
click at [910, 170] on div "Resumo do pedido 1 x Strogonoff de Frango R$ 23,90" at bounding box center [926, 131] width 292 height 94
click at [874, 126] on span "Strogonoff de Frango" at bounding box center [855, 125] width 102 height 12
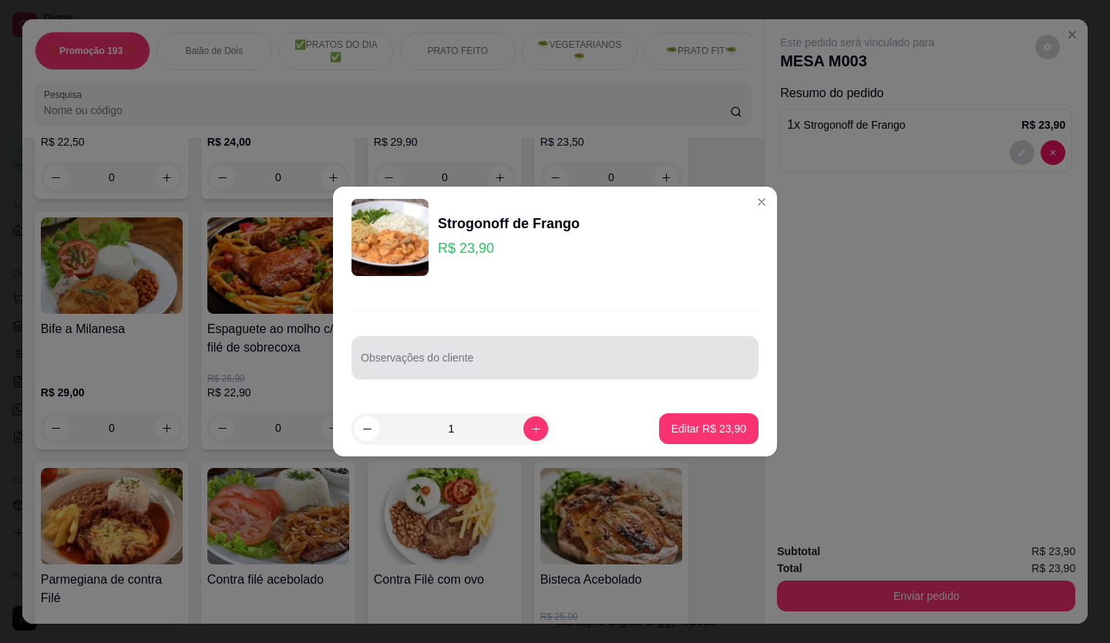
click at [505, 362] on input "Observações do cliente" at bounding box center [555, 363] width 389 height 15
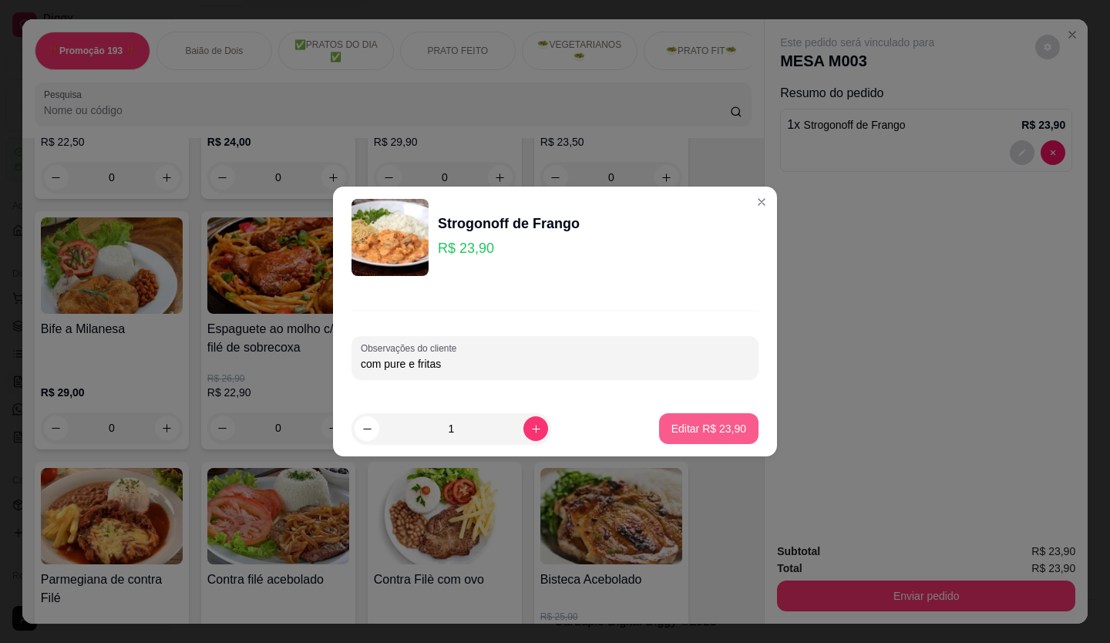
type input "com pure e fritas"
click at [739, 434] on button "Editar R$ 23,90" at bounding box center [708, 428] width 99 height 31
type input "0"
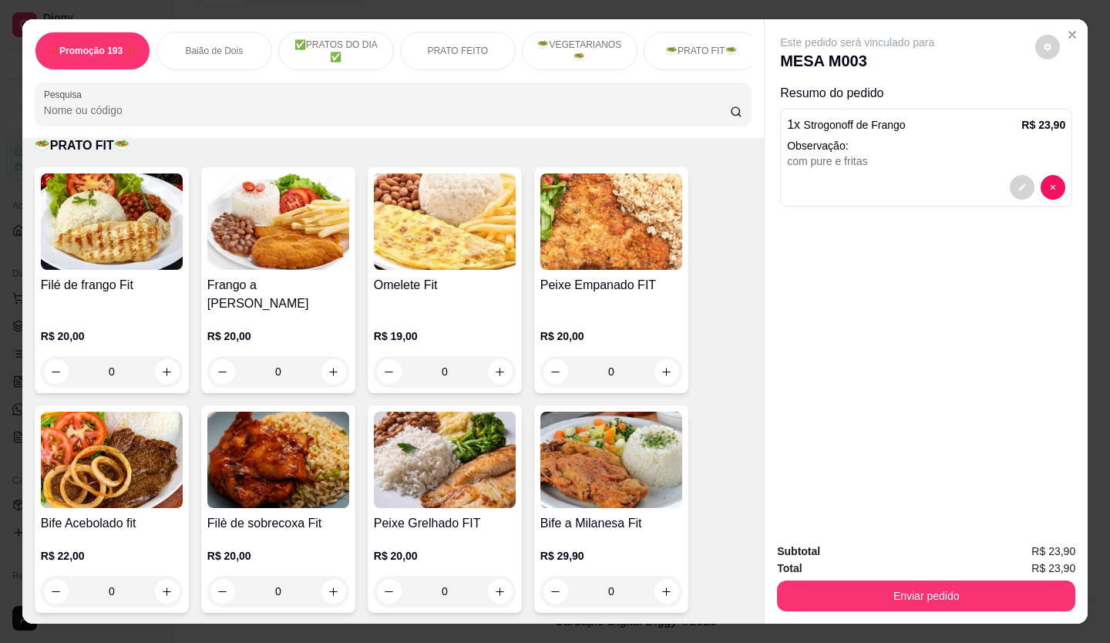
scroll to position [2391, 0]
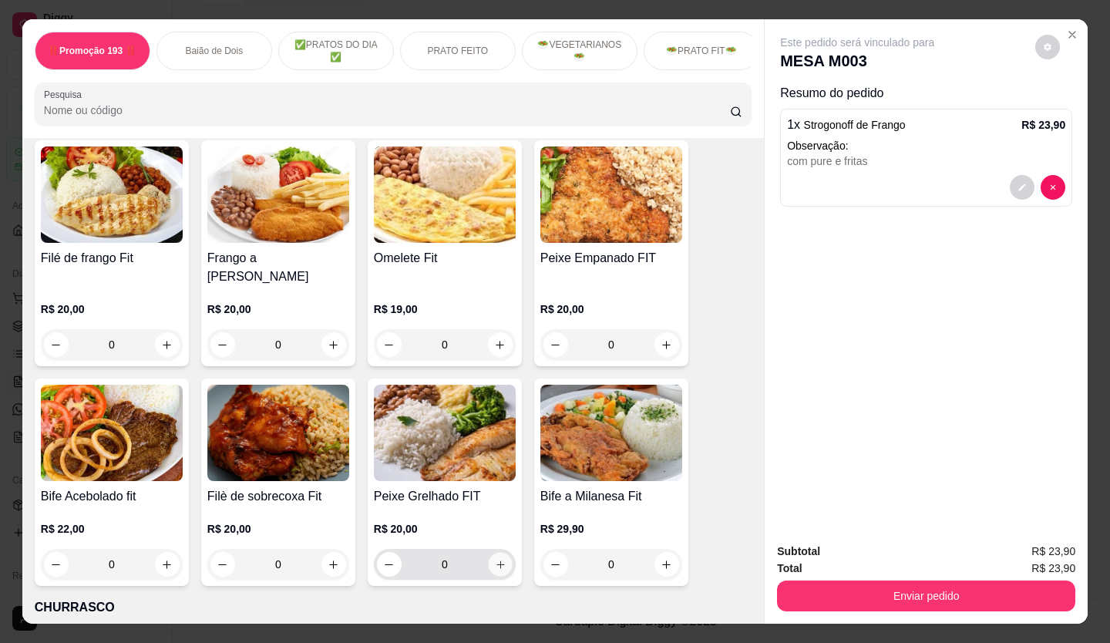
click at [495, 559] on icon "increase-product-quantity" at bounding box center [501, 565] width 12 height 12
type input "1"
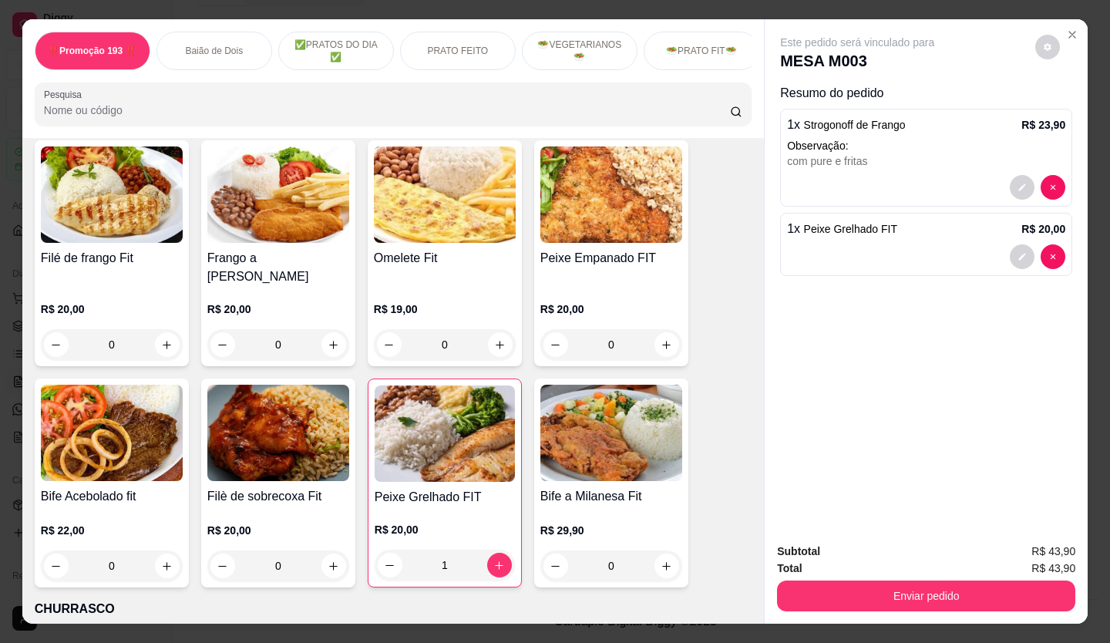
click at [824, 234] on div "1 x Peixe Grelhado FIT R$ 20,00" at bounding box center [926, 244] width 292 height 63
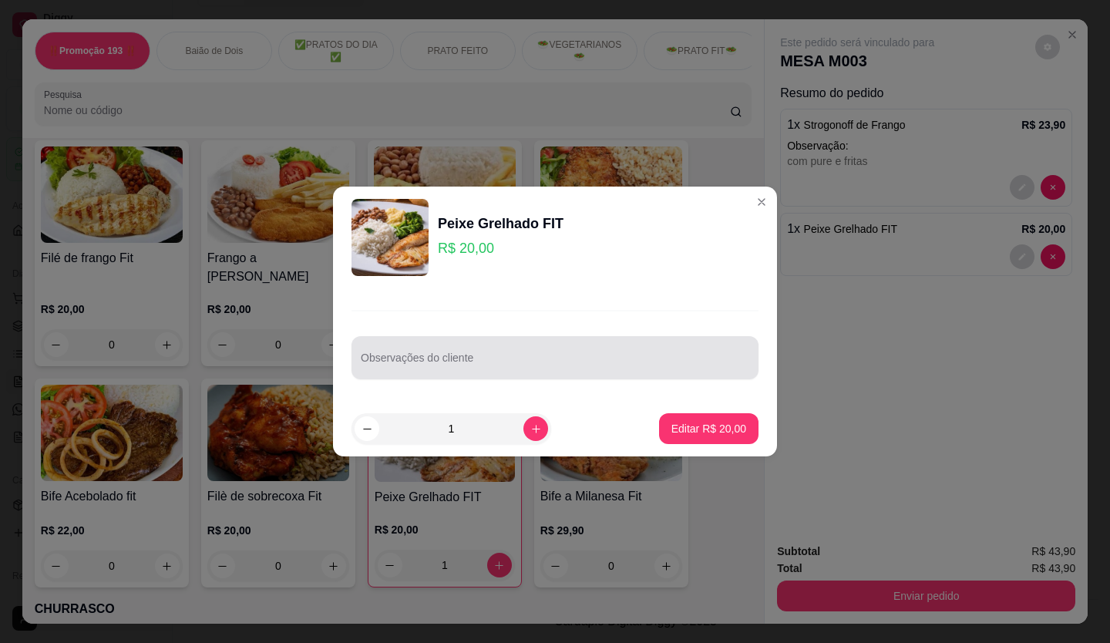
click at [618, 376] on div "Observações do cliente" at bounding box center [555, 357] width 407 height 43
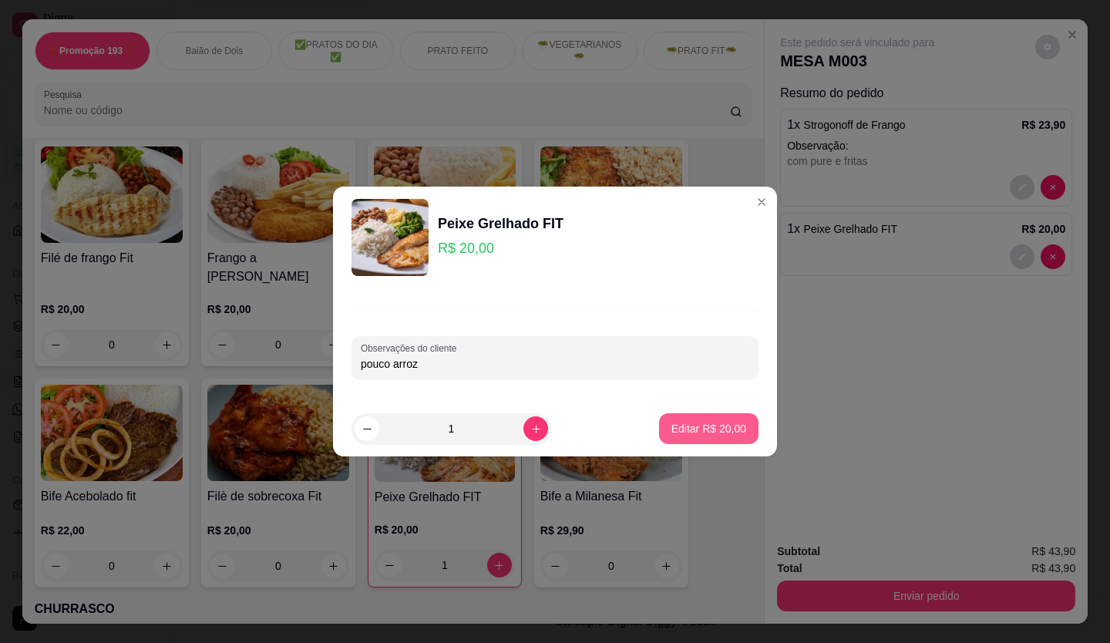
type input "pouco arroz"
click at [708, 416] on button "Editar R$ 20,00" at bounding box center [709, 429] width 96 height 30
type input "0"
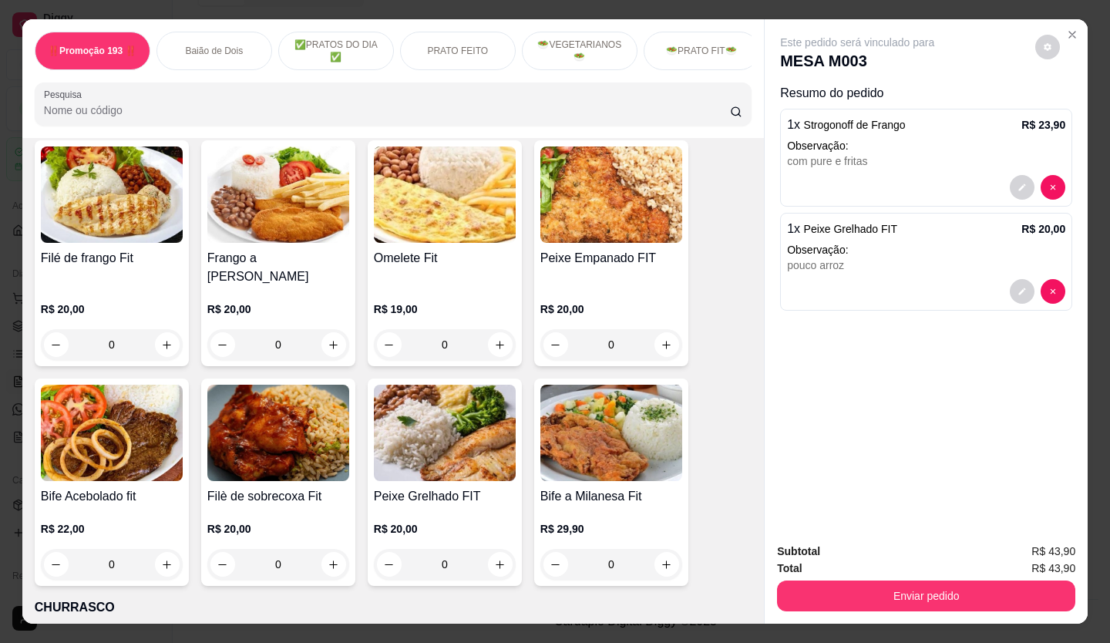
click at [936, 568] on div "Total R$ 43,90" at bounding box center [926, 568] width 298 height 17
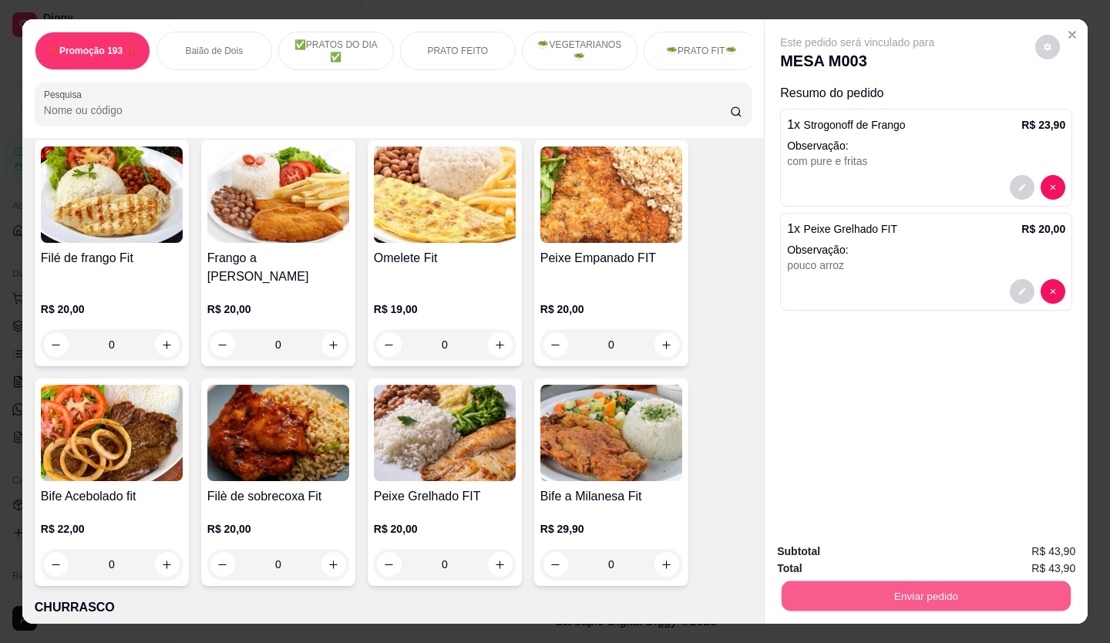
click at [947, 591] on button "Enviar pedido" at bounding box center [926, 596] width 289 height 30
click at [814, 544] on button "Não registrar e enviar pedido" at bounding box center [876, 552] width 156 height 29
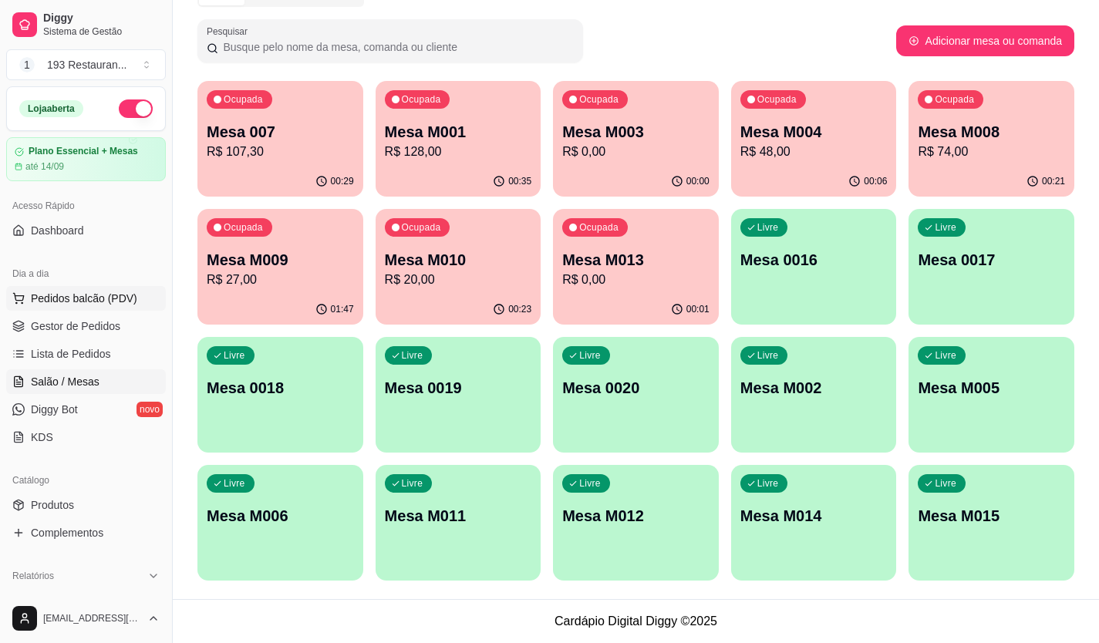
click at [129, 295] on span "Pedidos balcão (PDV)" at bounding box center [84, 298] width 106 height 15
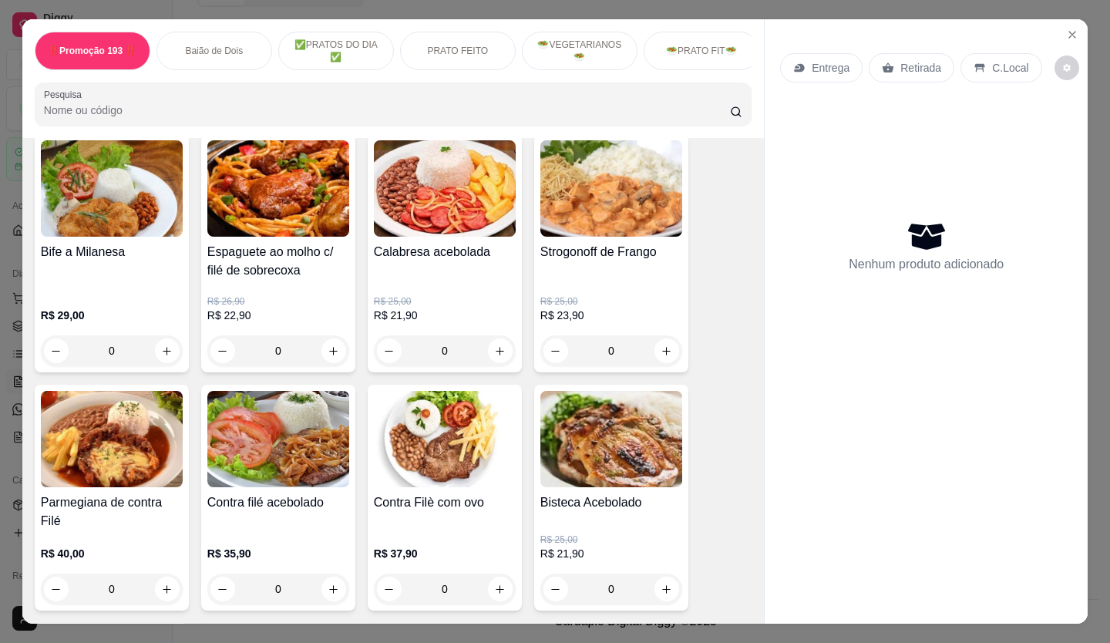
scroll to position [1465, 0]
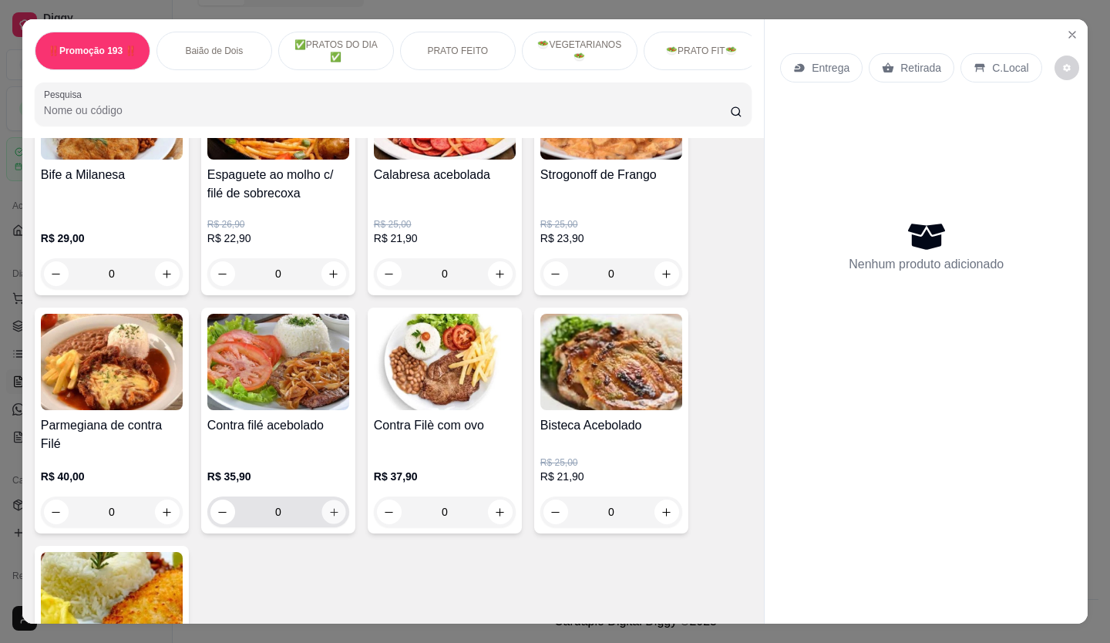
click at [322, 506] on button "increase-product-quantity" at bounding box center [334, 512] width 24 height 24
type input "1"
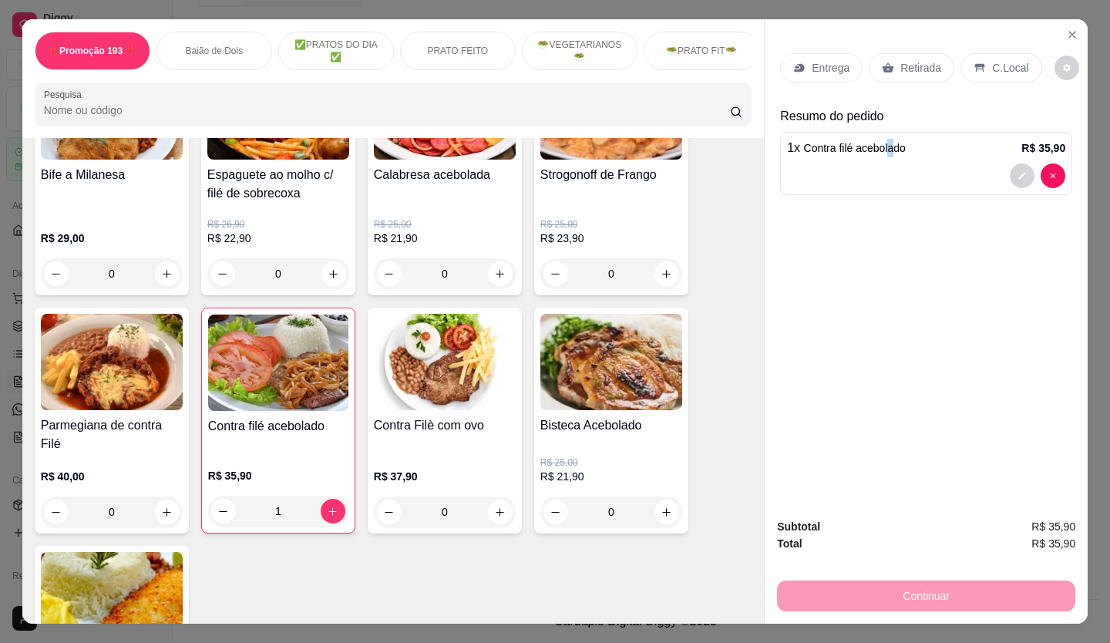
click at [884, 150] on span "Contra filé acebolado" at bounding box center [855, 148] width 102 height 12
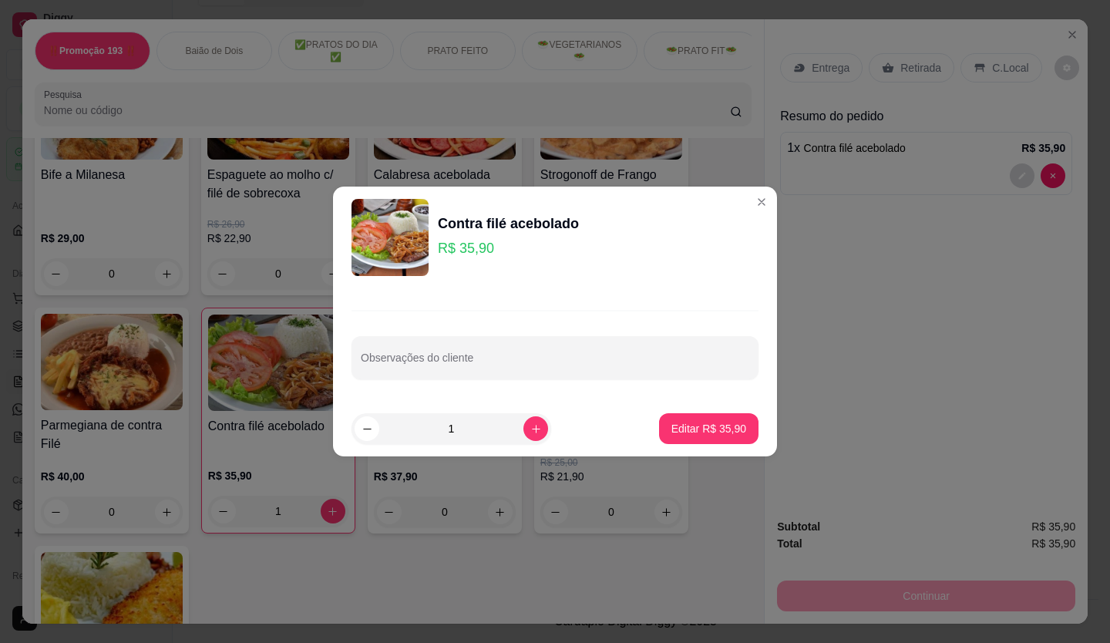
click at [647, 389] on div "Observações do cliente" at bounding box center [555, 344] width 444 height 113
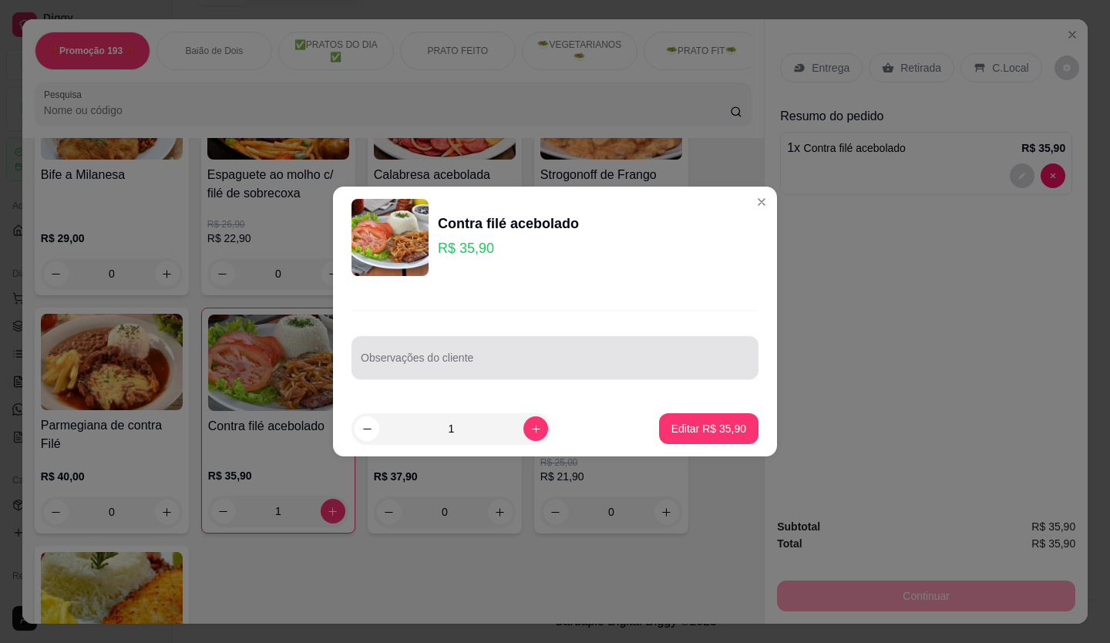
click at [649, 374] on div "Observações do cliente" at bounding box center [555, 357] width 407 height 43
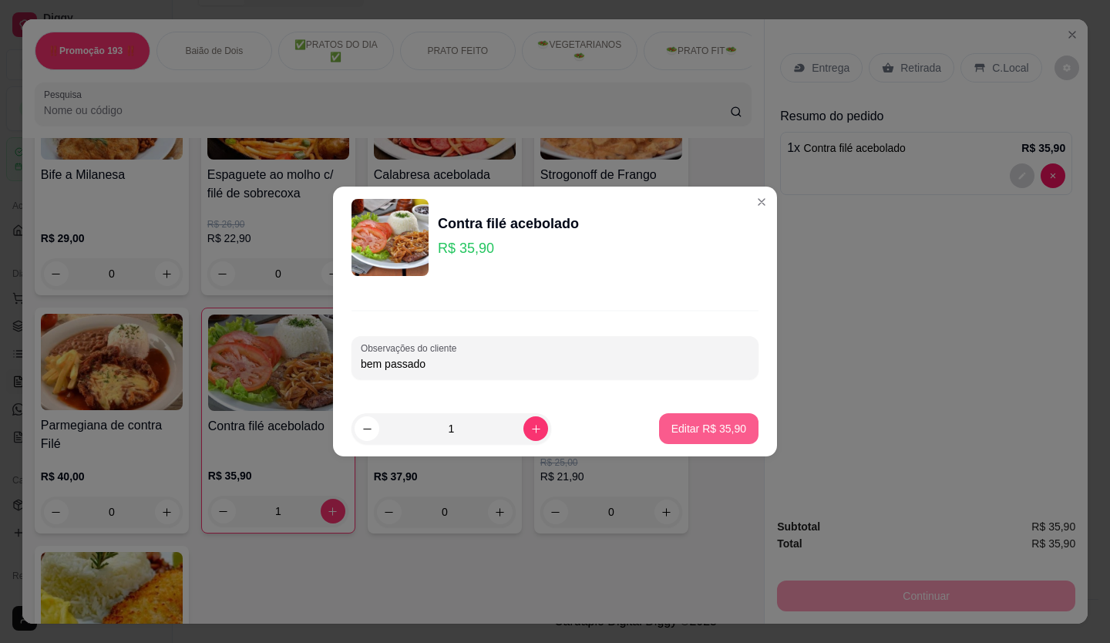
type input "bem passado"
click at [698, 422] on p "Editar R$ 35,90" at bounding box center [709, 428] width 75 height 15
type input "0"
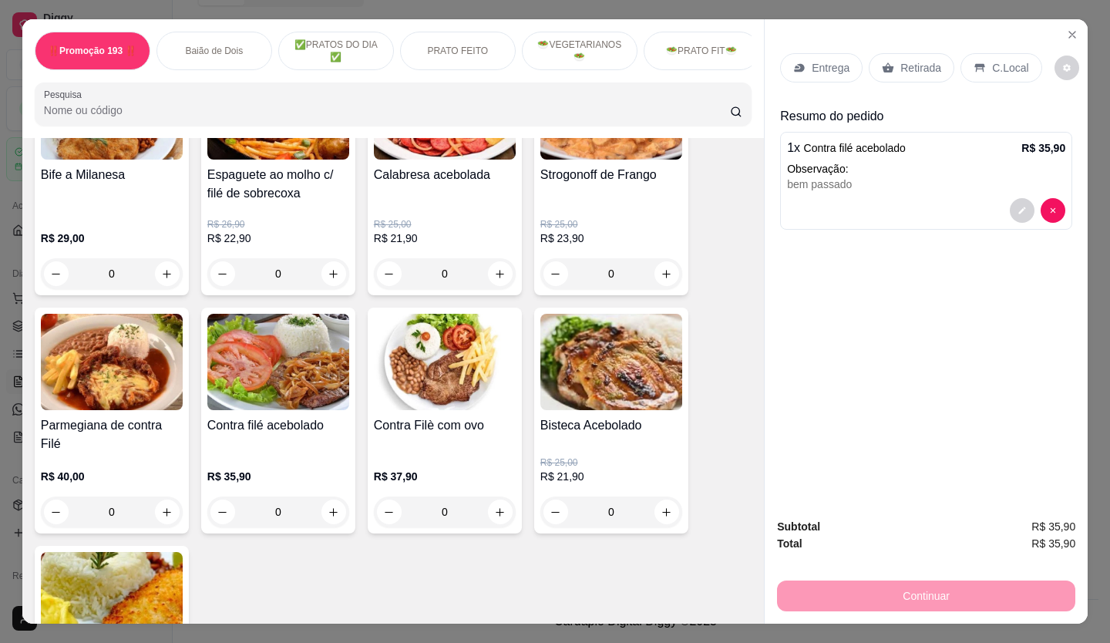
click at [922, 62] on p "Retirada" at bounding box center [921, 67] width 41 height 15
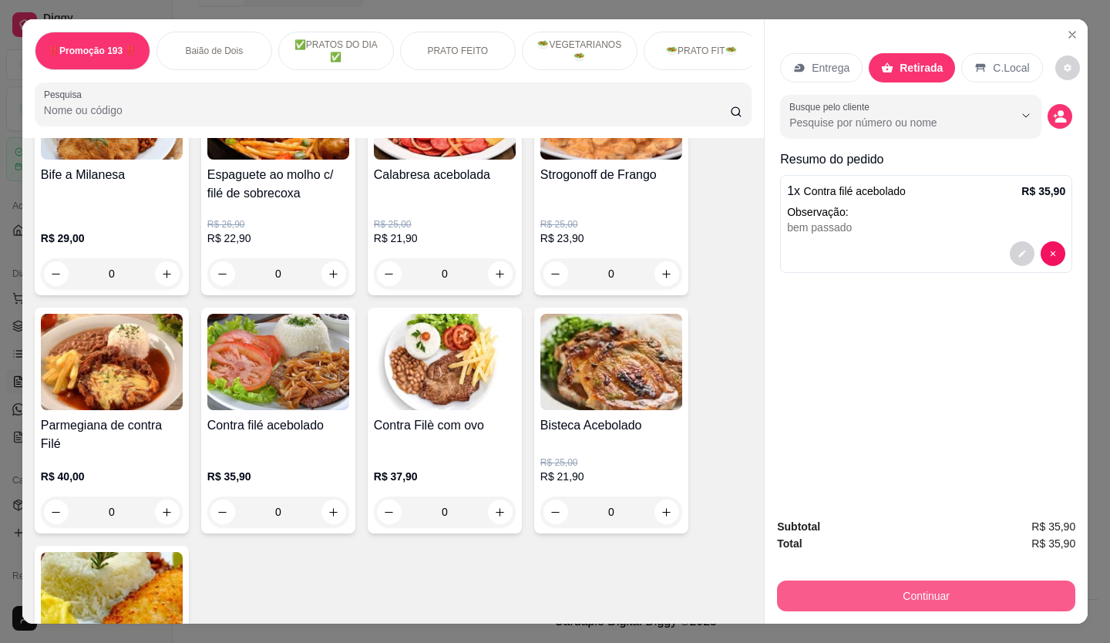
click at [979, 597] on button "Continuar" at bounding box center [926, 596] width 298 height 31
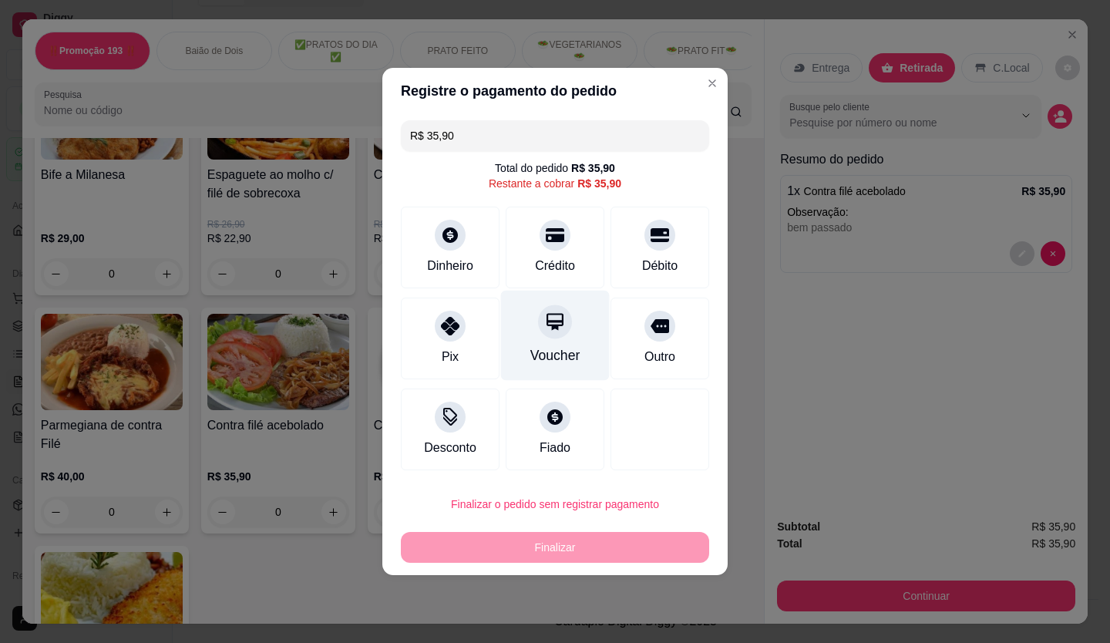
click at [571, 339] on div "Voucher" at bounding box center [555, 336] width 109 height 90
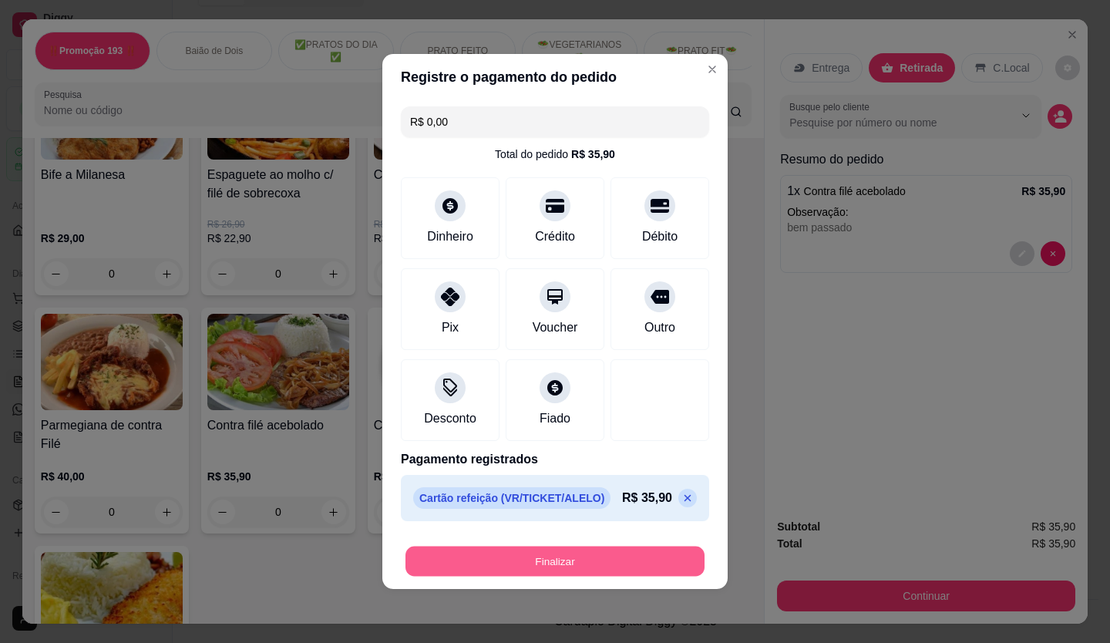
click at [564, 549] on button "Finalizar" at bounding box center [555, 562] width 299 height 30
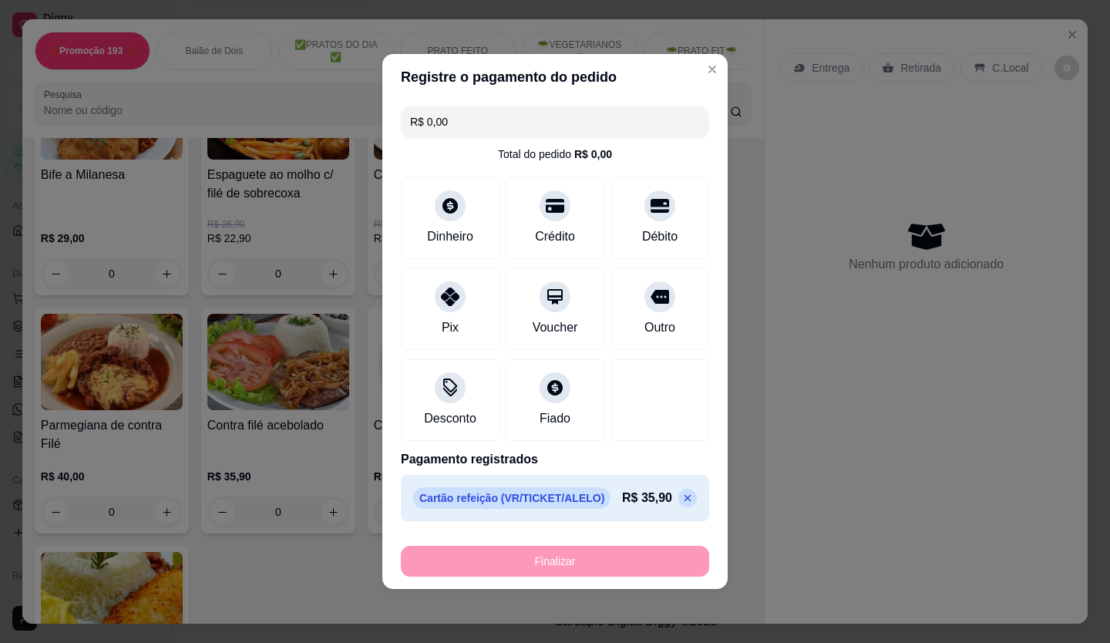
type input "-R$ 35,90"
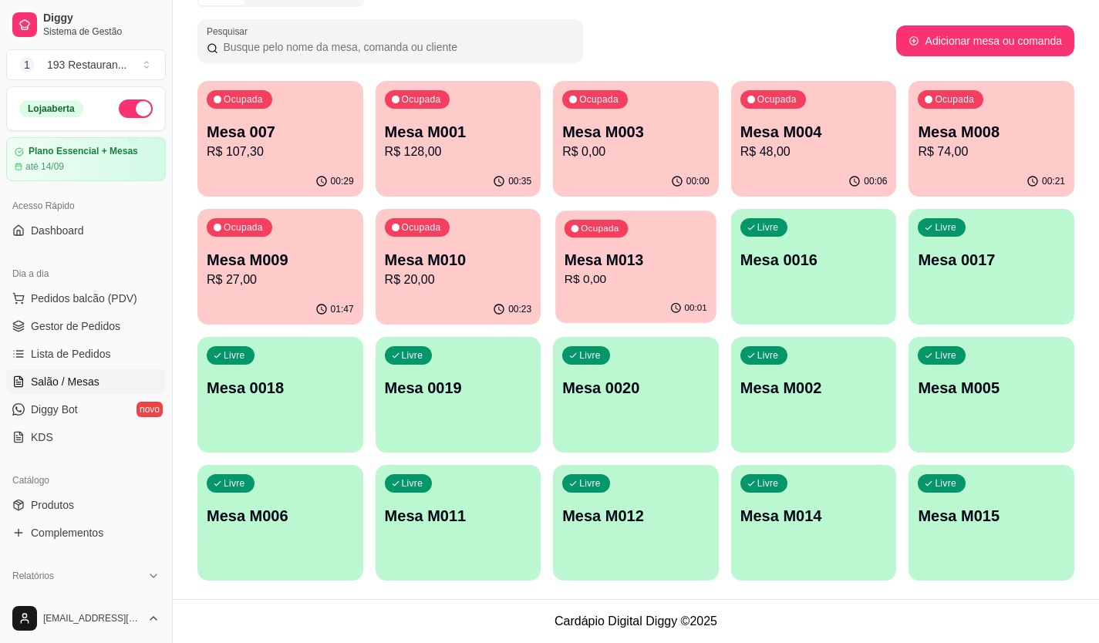
click at [669, 305] on button "Ocupada Mesa M013 R$ 0,00 00:01" at bounding box center [635, 267] width 160 height 113
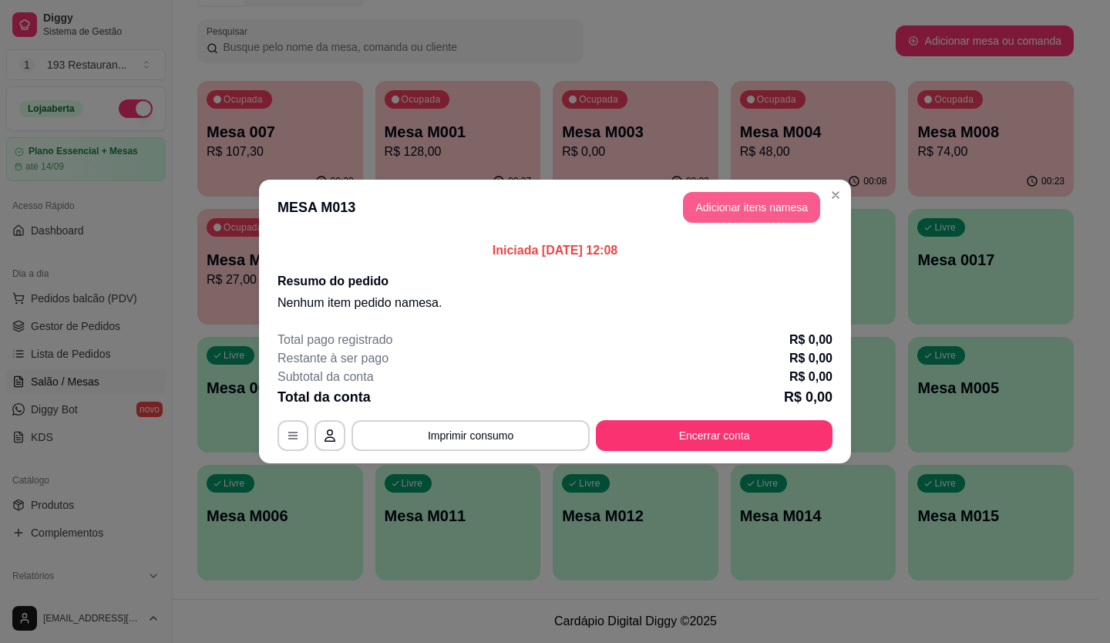
click at [802, 207] on button "Adicionar itens na mesa" at bounding box center [751, 207] width 137 height 31
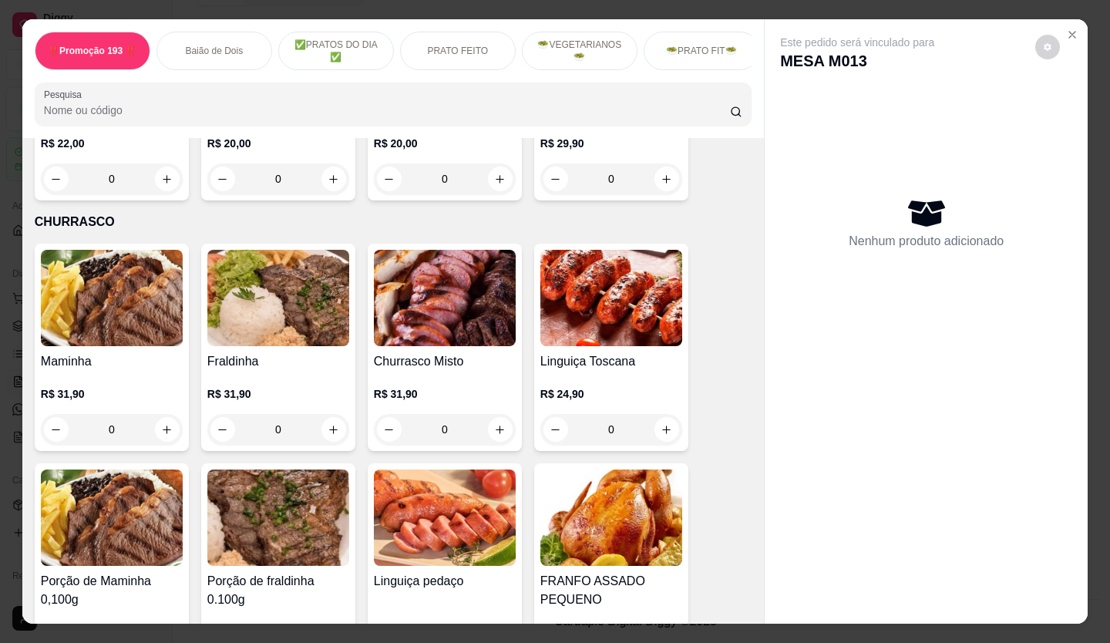
scroll to position [3007, 0]
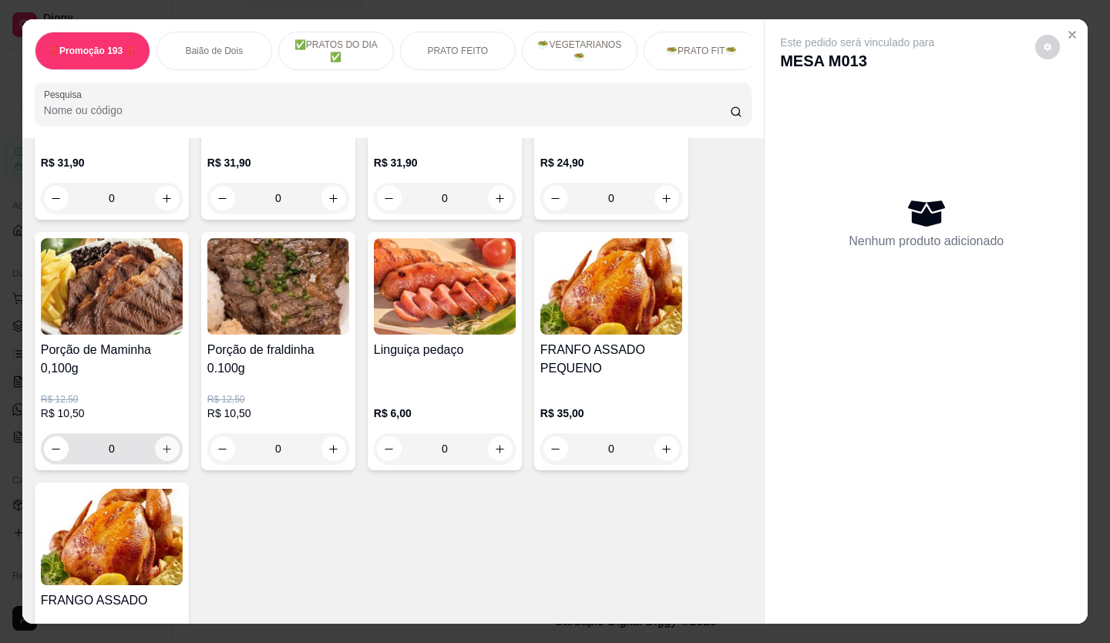
click at [163, 443] on icon "increase-product-quantity" at bounding box center [167, 449] width 12 height 12
type input "1"
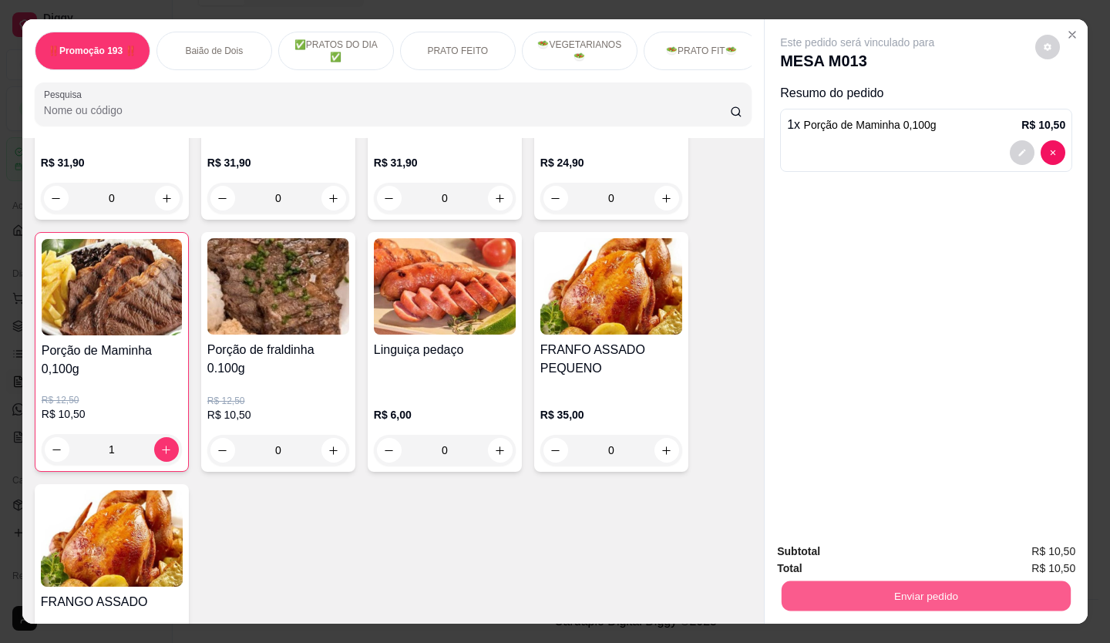
click at [809, 587] on button "Enviar pedido" at bounding box center [926, 596] width 289 height 30
click at [803, 548] on button "Não registrar e enviar pedido" at bounding box center [876, 551] width 156 height 29
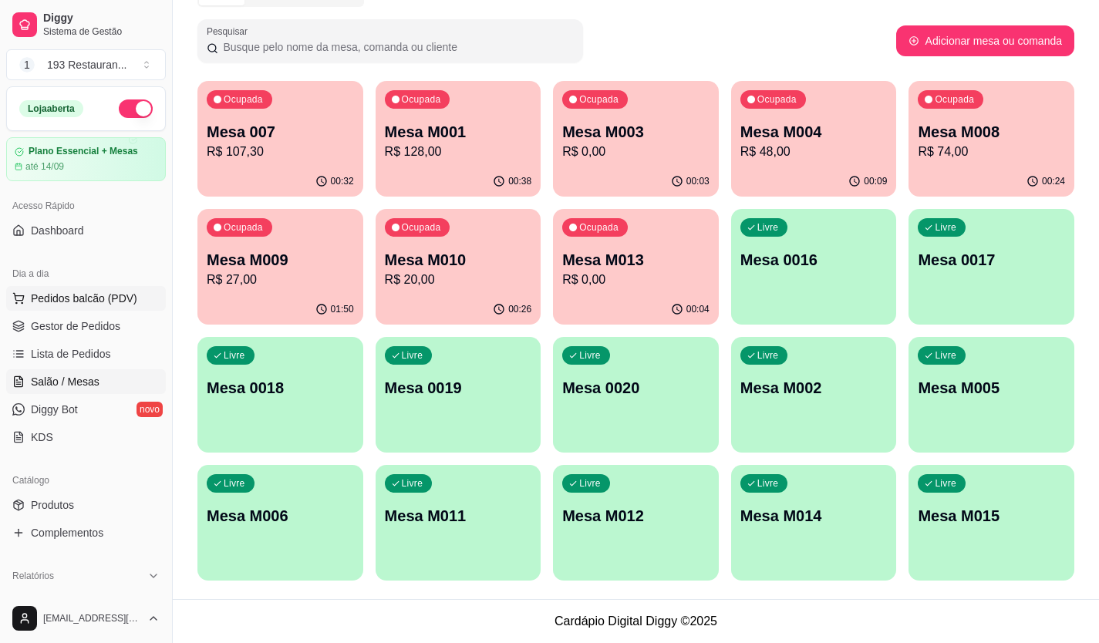
click at [103, 289] on button "Pedidos balcão (PDV)" at bounding box center [86, 298] width 160 height 25
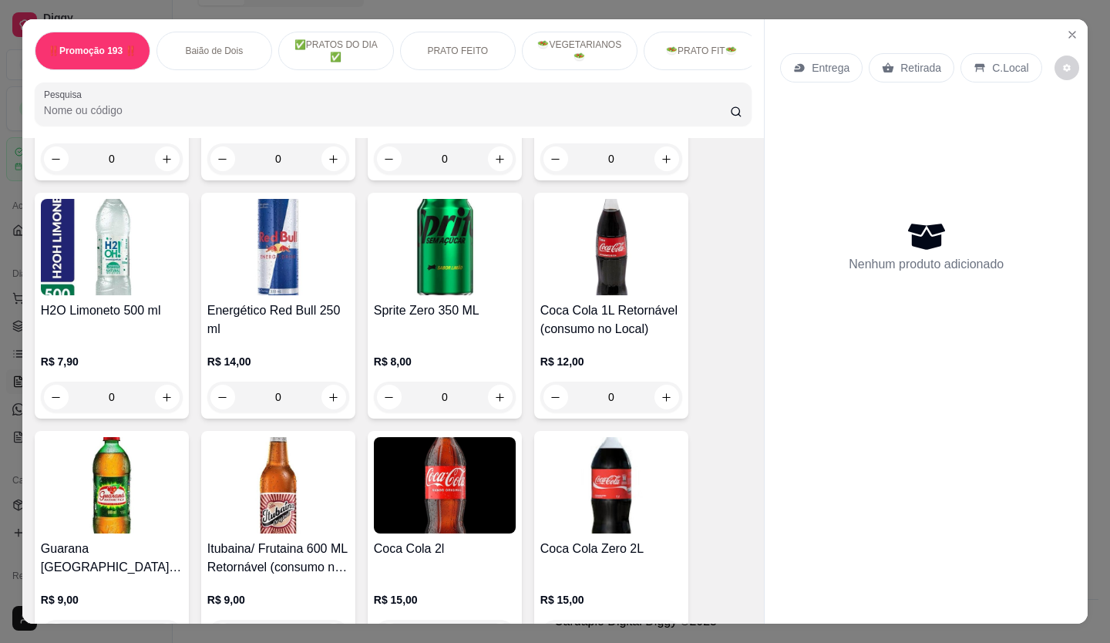
scroll to position [5702, 0]
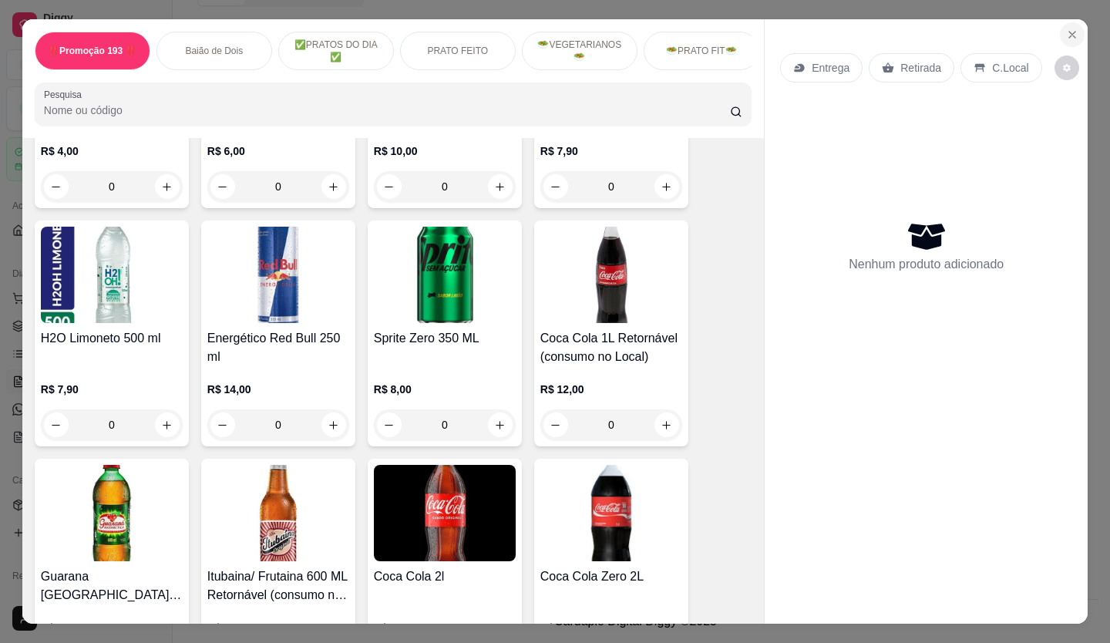
click at [1064, 22] on button "Close" at bounding box center [1072, 34] width 25 height 25
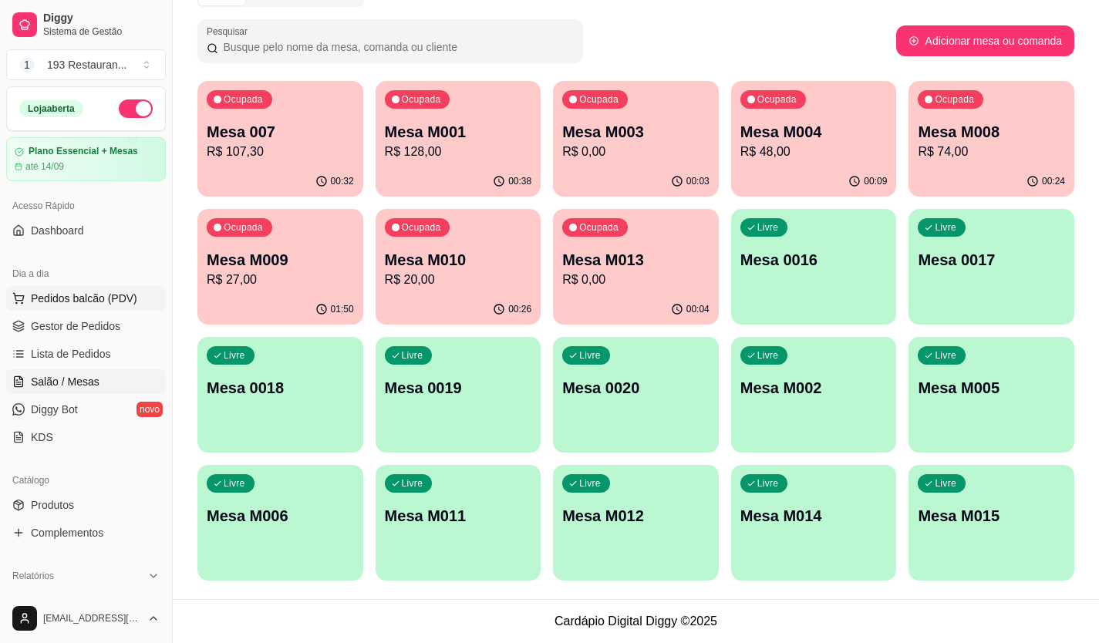
click at [69, 286] on button "Pedidos balcão (PDV)" at bounding box center [86, 298] width 160 height 25
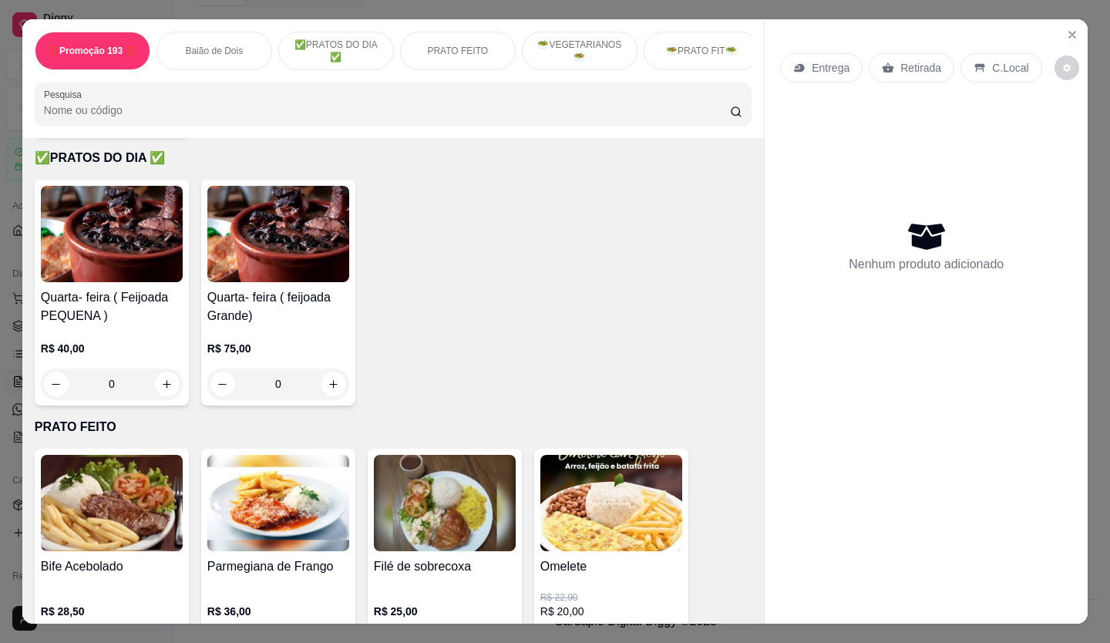
scroll to position [540, 0]
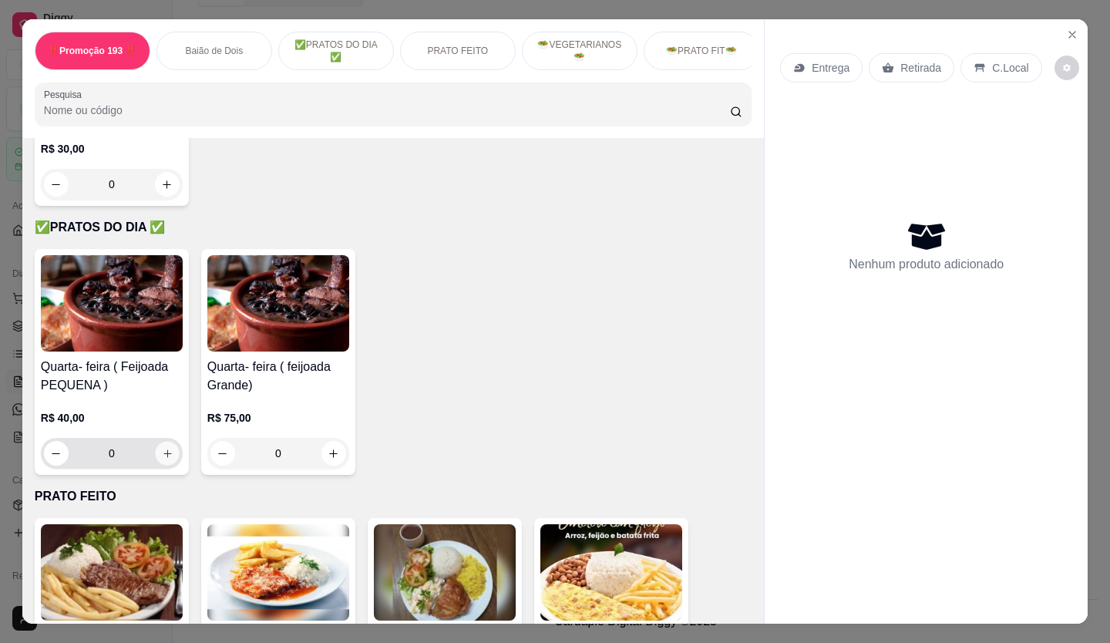
click at [162, 460] on icon "increase-product-quantity" at bounding box center [168, 454] width 12 height 12
type input "1"
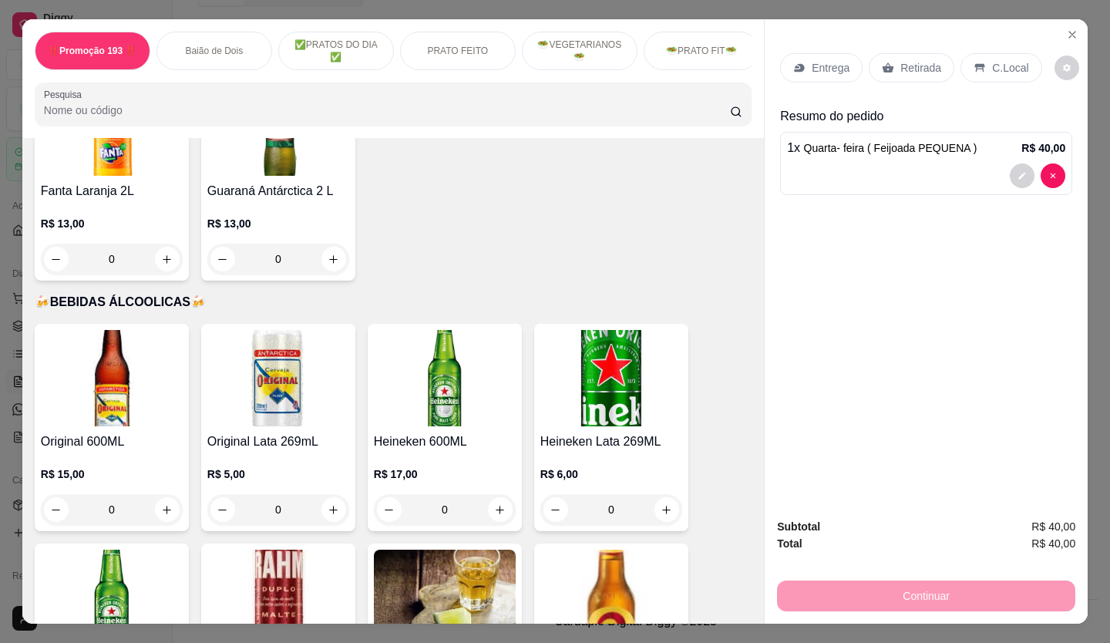
scroll to position [6400, 0]
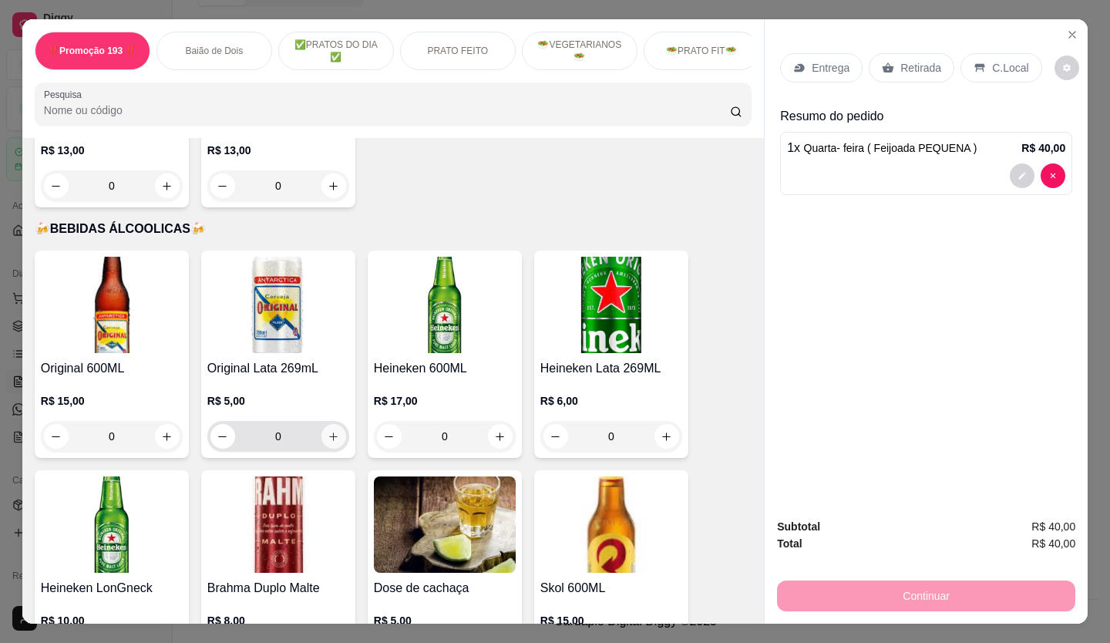
click at [330, 433] on icon "increase-product-quantity" at bounding box center [334, 437] width 8 height 8
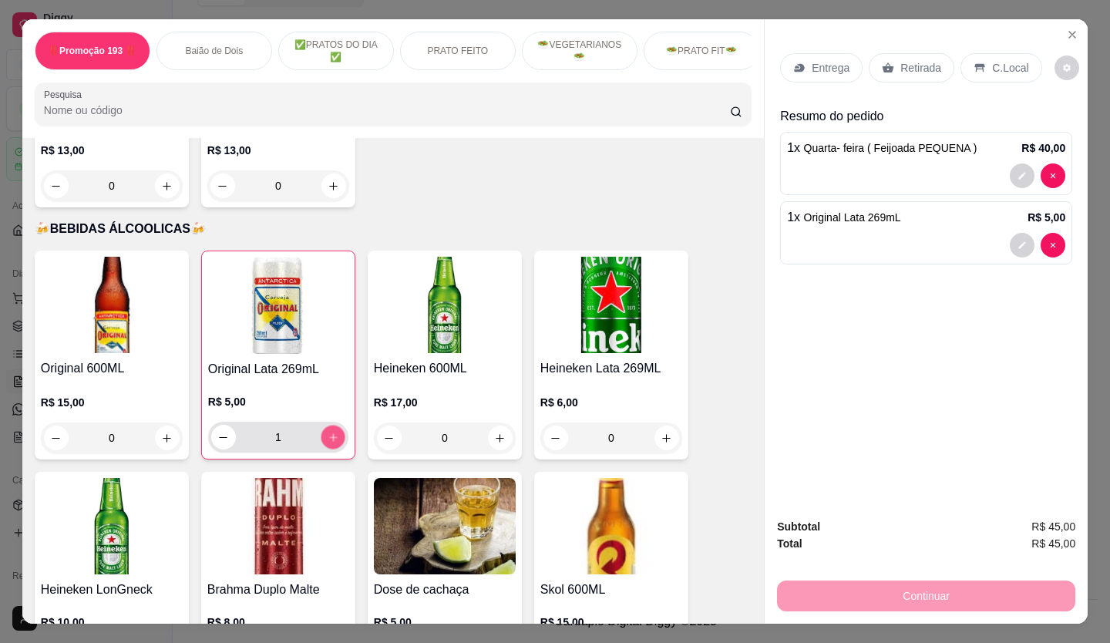
click at [329, 433] on icon "increase-product-quantity" at bounding box center [333, 437] width 8 height 8
type input "2"
click at [901, 60] on p "Retirada" at bounding box center [921, 67] width 41 height 15
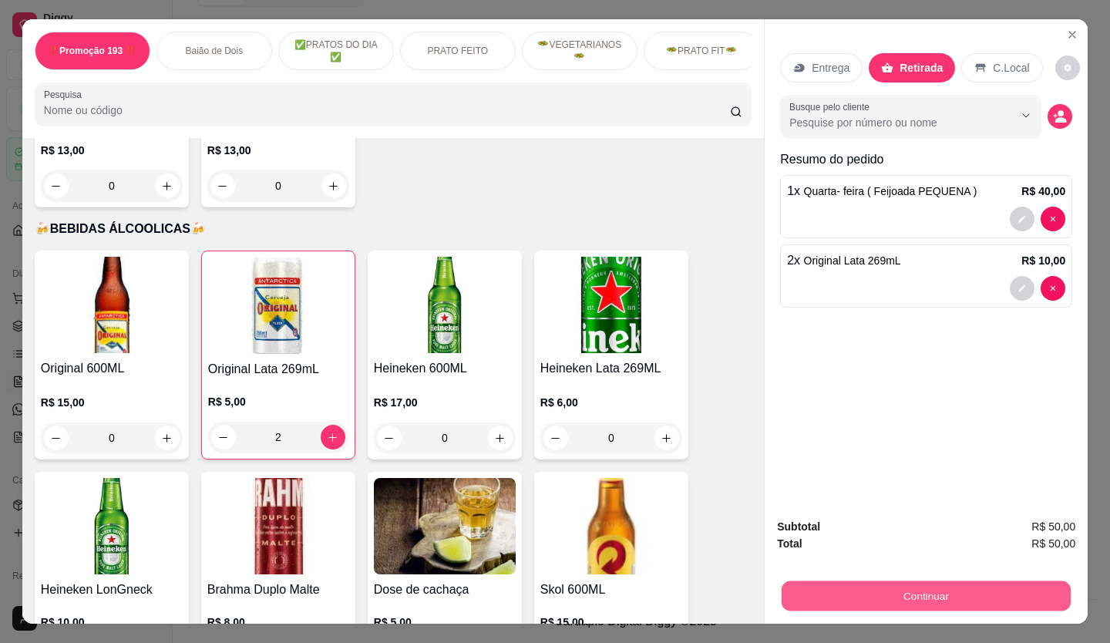
click at [945, 590] on button "Continuar" at bounding box center [926, 596] width 289 height 30
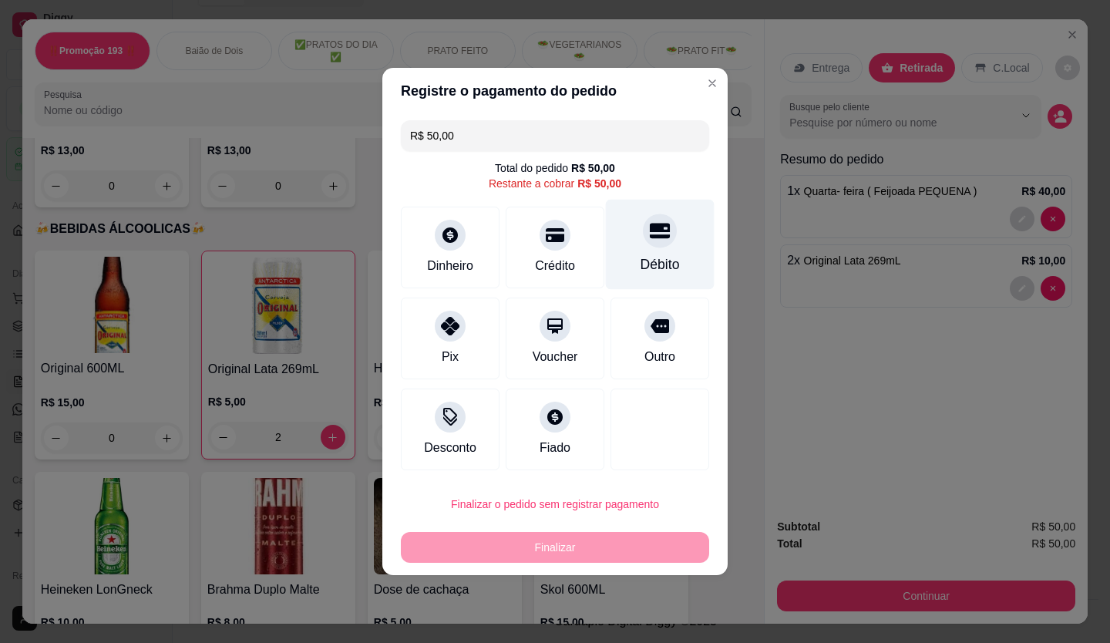
click at [652, 249] on div "Débito" at bounding box center [660, 245] width 109 height 90
type input "R$ 0,00"
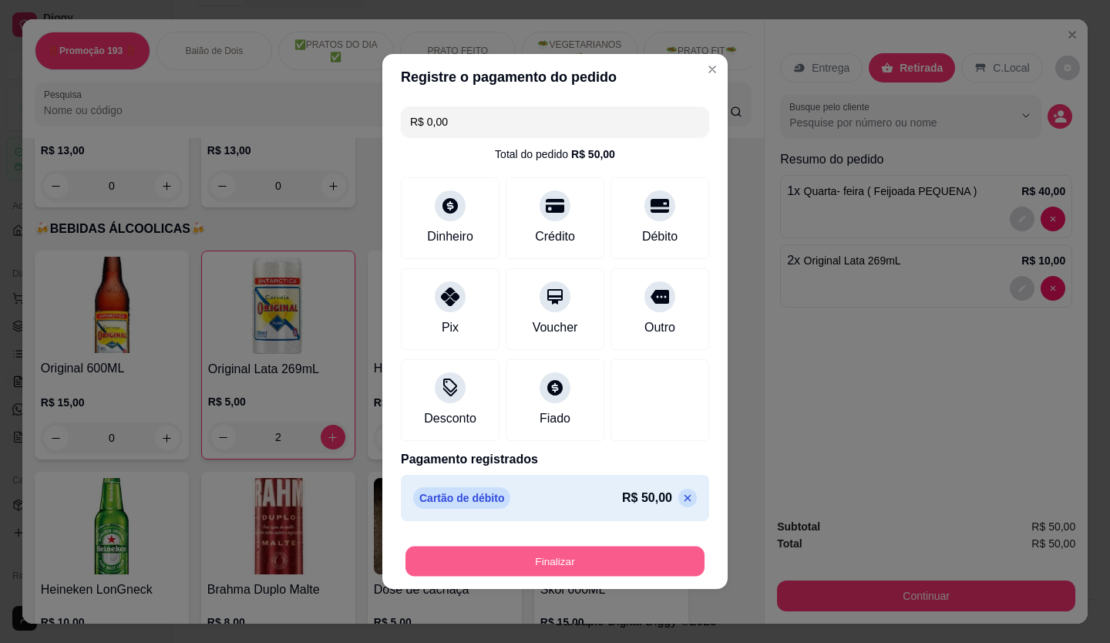
click at [625, 551] on button "Finalizar" at bounding box center [555, 562] width 299 height 30
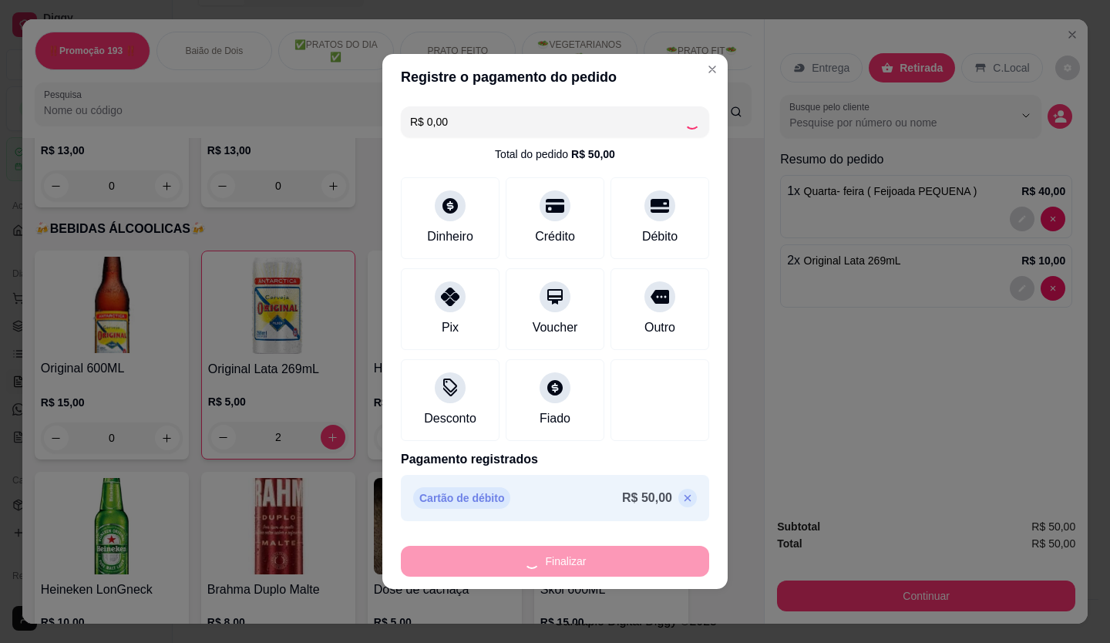
type input "0"
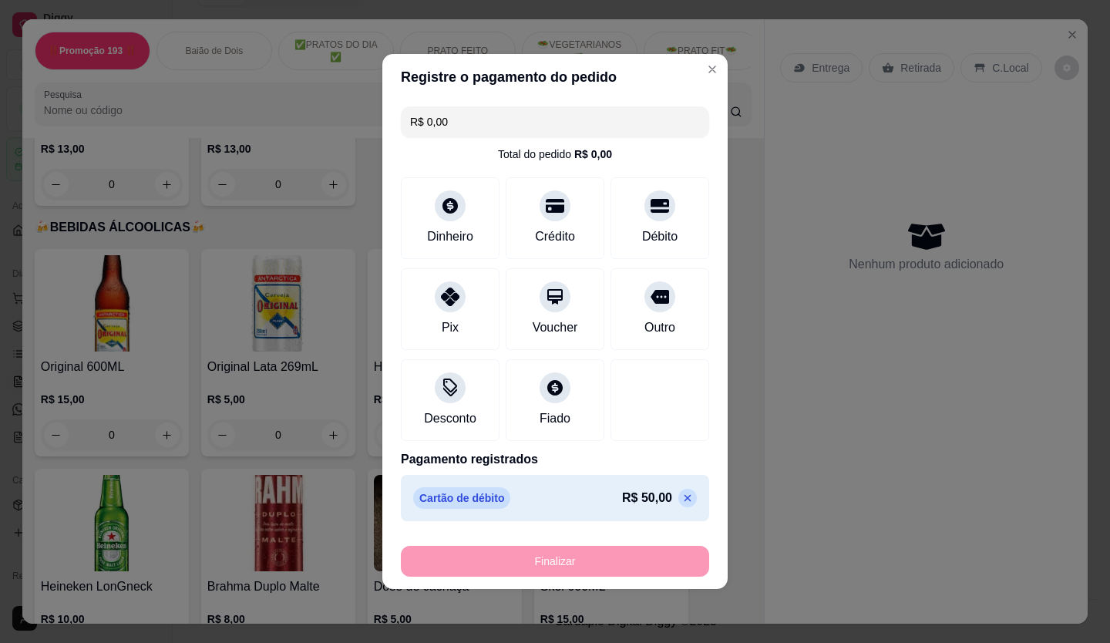
type input "-R$ 50,00"
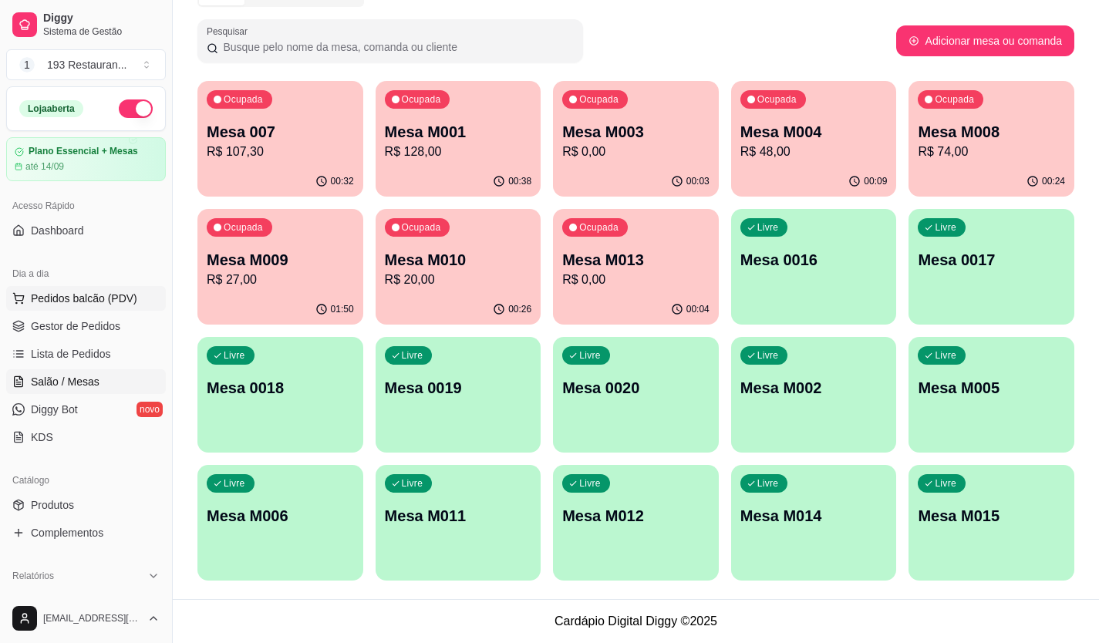
click at [110, 296] on span "Pedidos balcão (PDV)" at bounding box center [84, 298] width 106 height 15
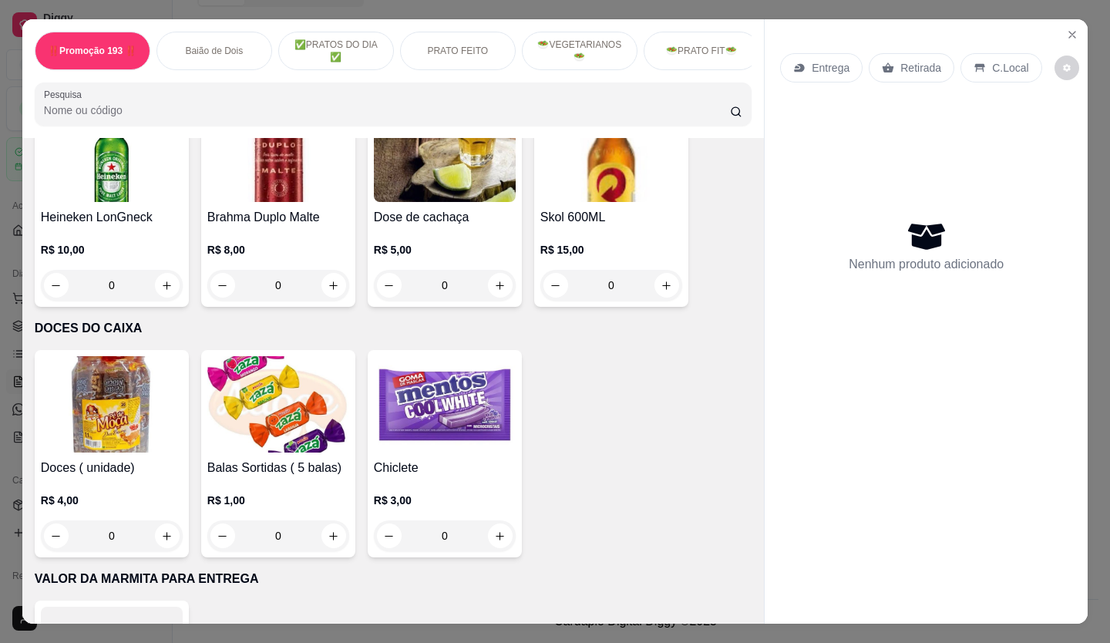
scroll to position [6709, 0]
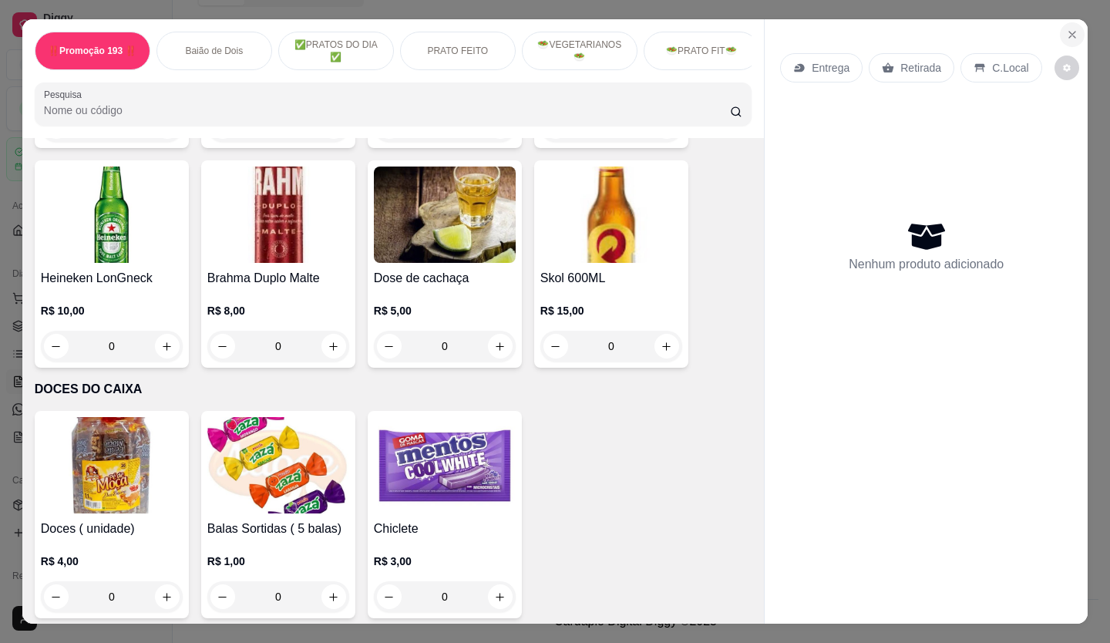
click at [1069, 29] on icon "Close" at bounding box center [1072, 35] width 12 height 12
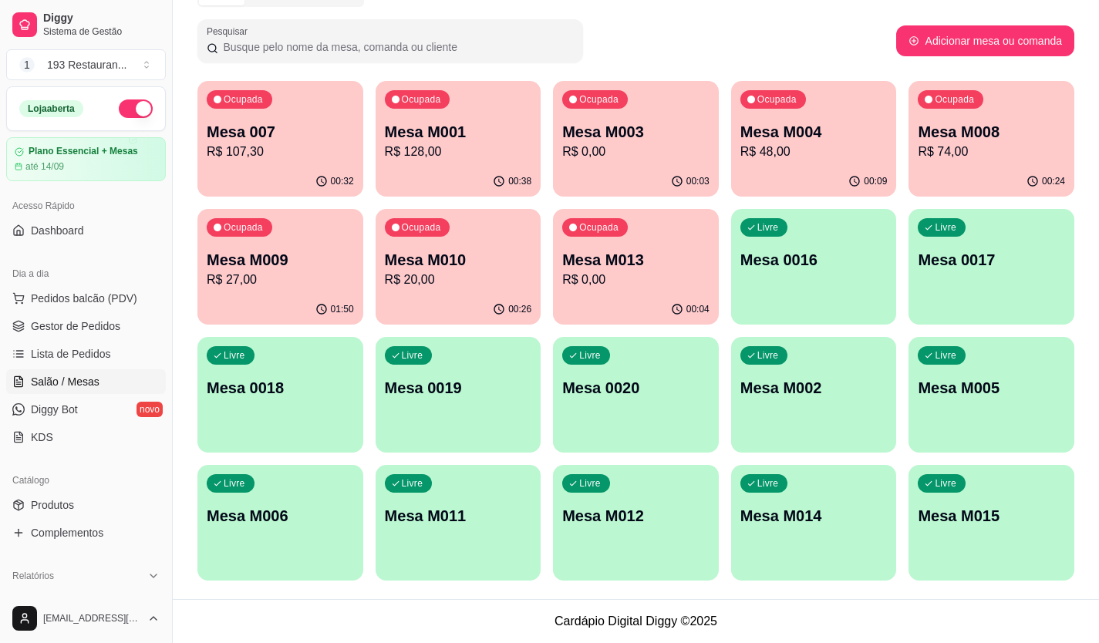
click at [291, 163] on div "Ocupada Mesa 007 R$ 107,30" at bounding box center [280, 124] width 166 height 86
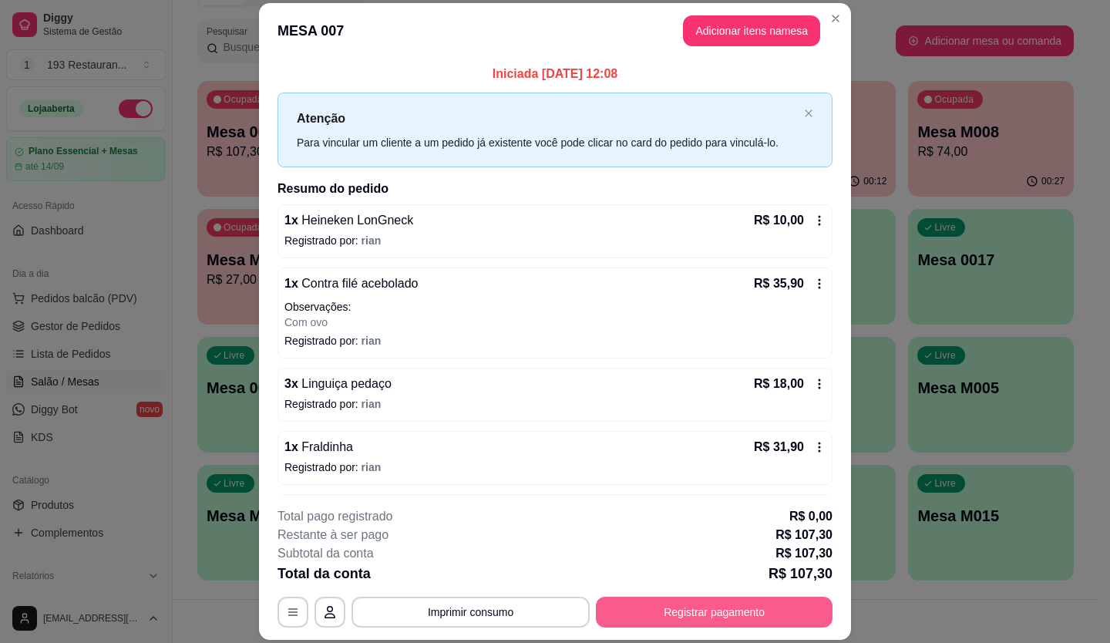
click at [752, 611] on button "Registrar pagamento" at bounding box center [714, 612] width 237 height 31
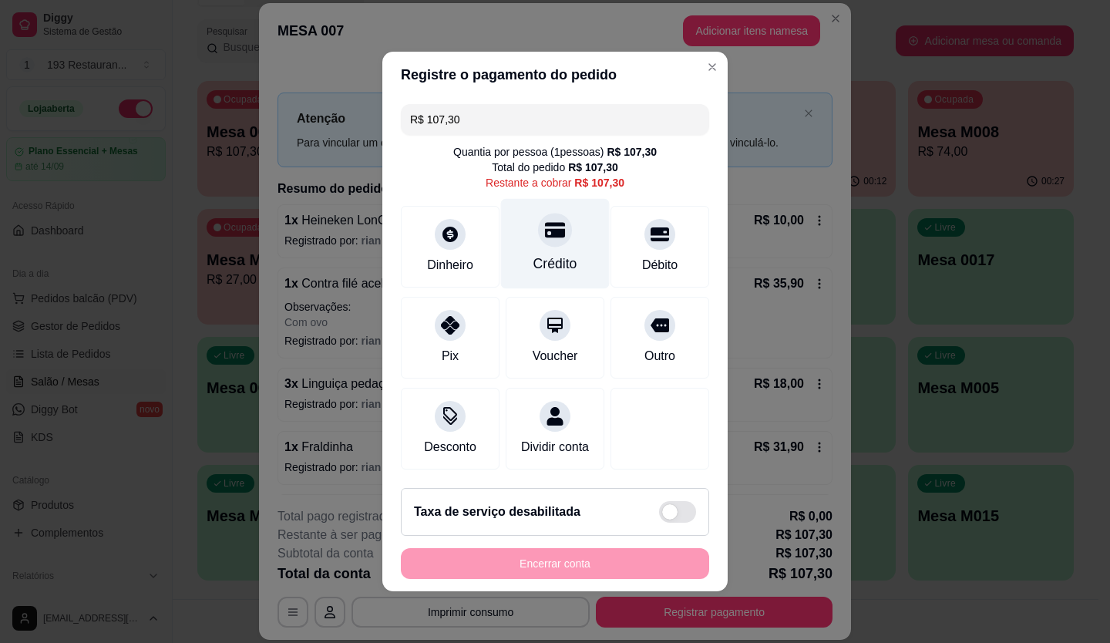
click at [554, 236] on div "Crédito" at bounding box center [555, 244] width 109 height 90
type input "R$ 0,00"
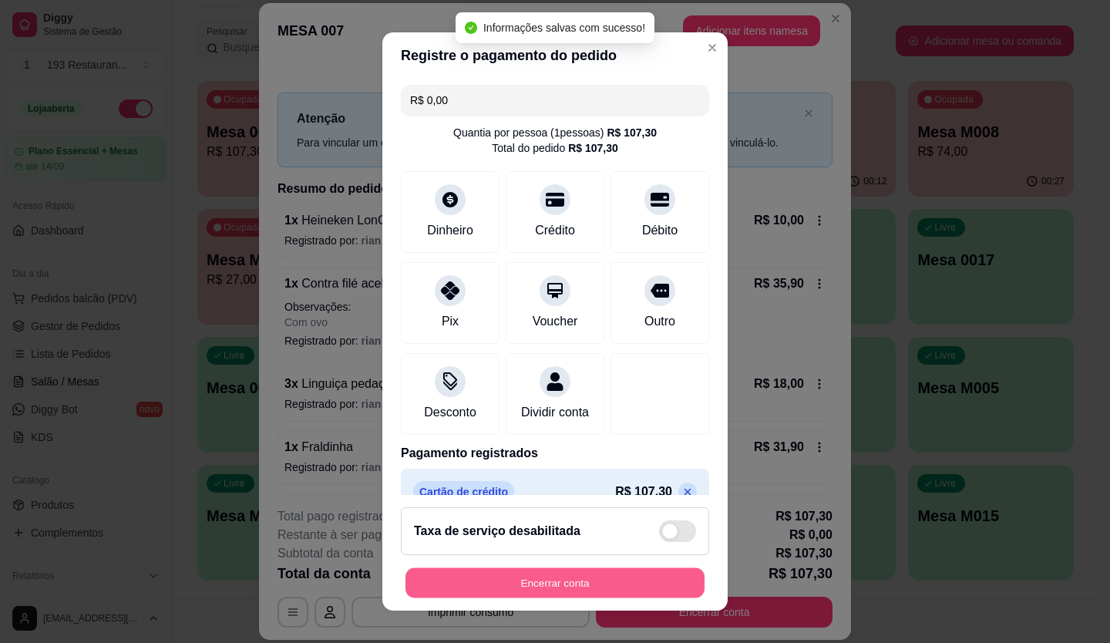
click at [609, 589] on button "Encerrar conta" at bounding box center [555, 583] width 299 height 30
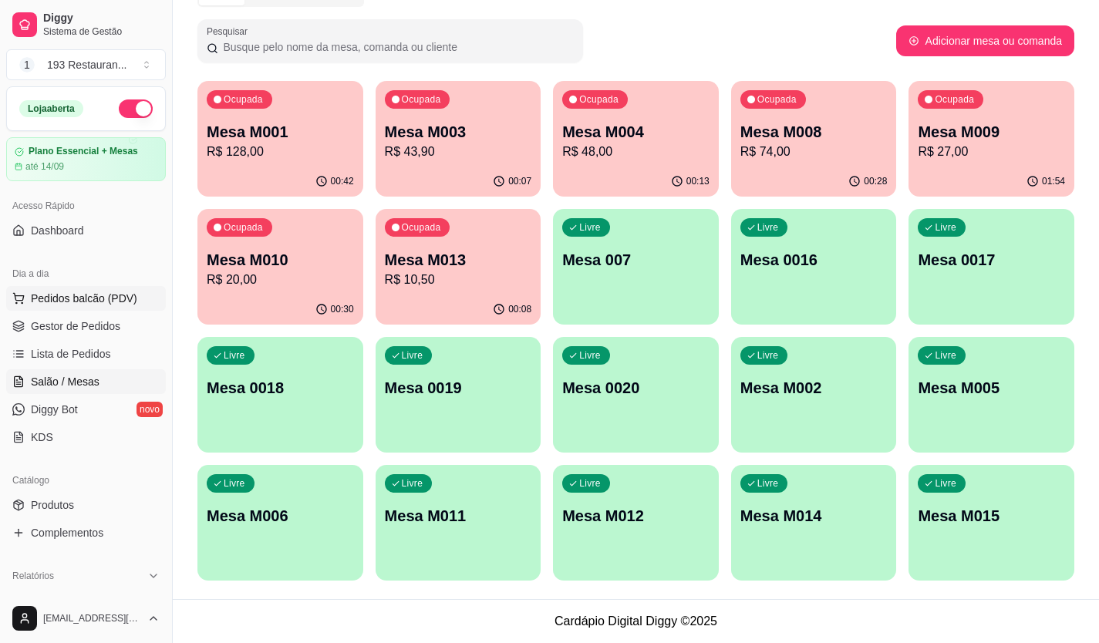
click at [110, 294] on span "Pedidos balcão (PDV)" at bounding box center [84, 298] width 106 height 15
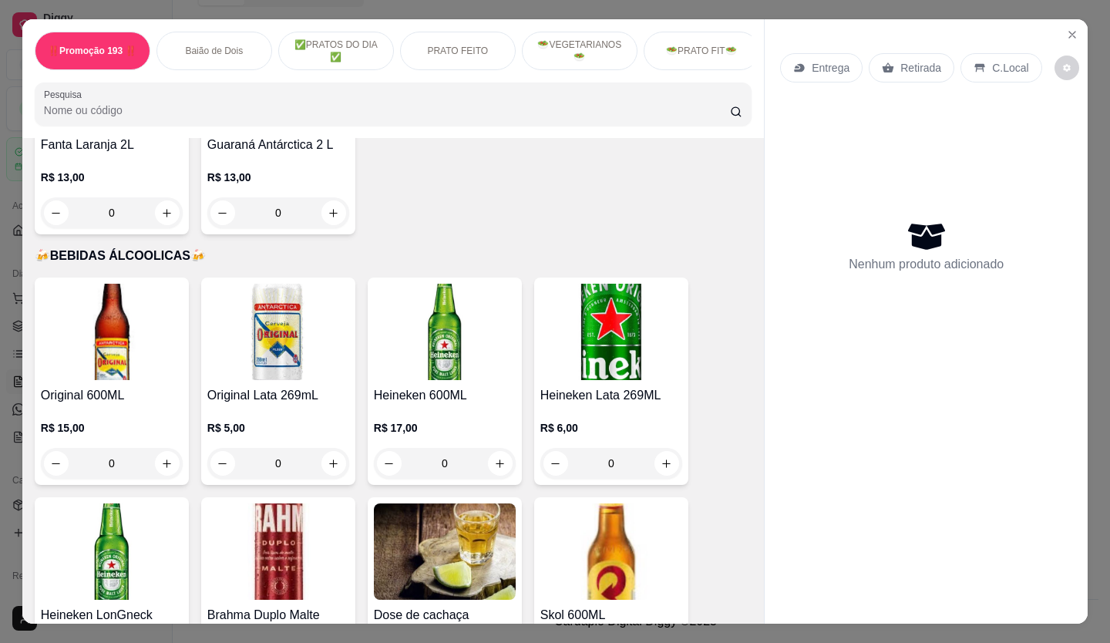
scroll to position [6400, 0]
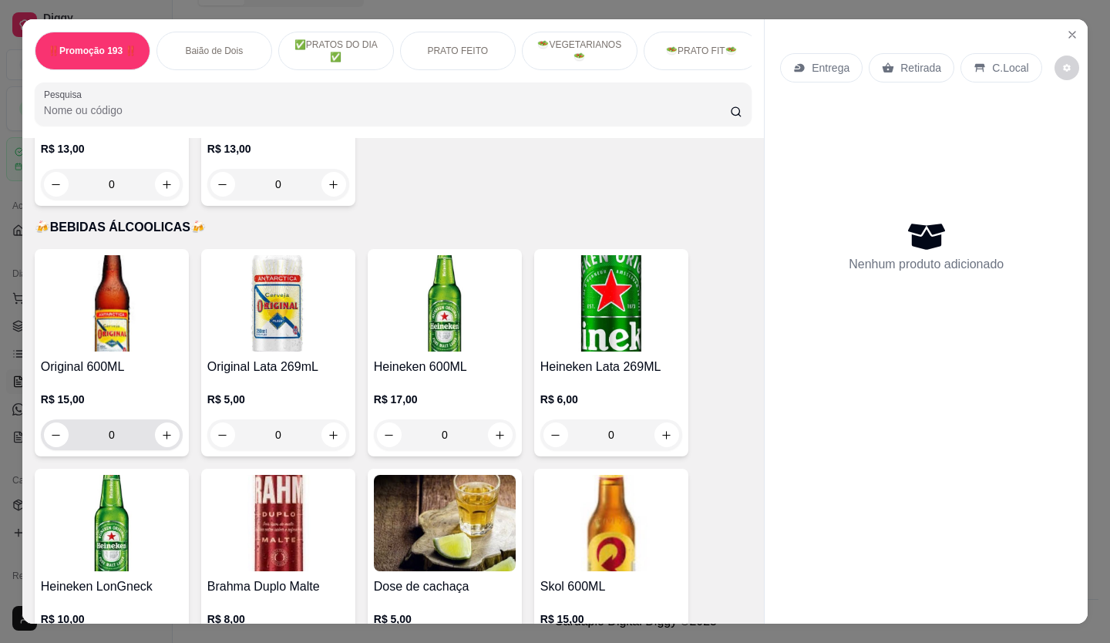
click at [170, 420] on div "0" at bounding box center [112, 435] width 136 height 31
click at [162, 430] on icon "increase-product-quantity" at bounding box center [168, 436] width 12 height 12
type input "1"
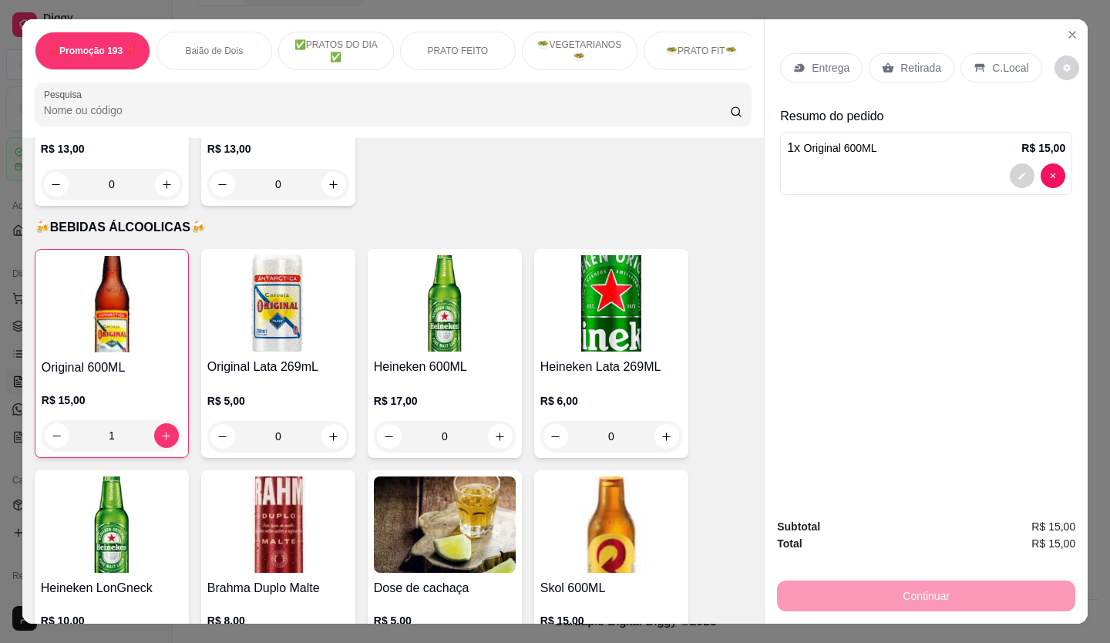
click at [905, 60] on p "Retirada" at bounding box center [921, 67] width 41 height 15
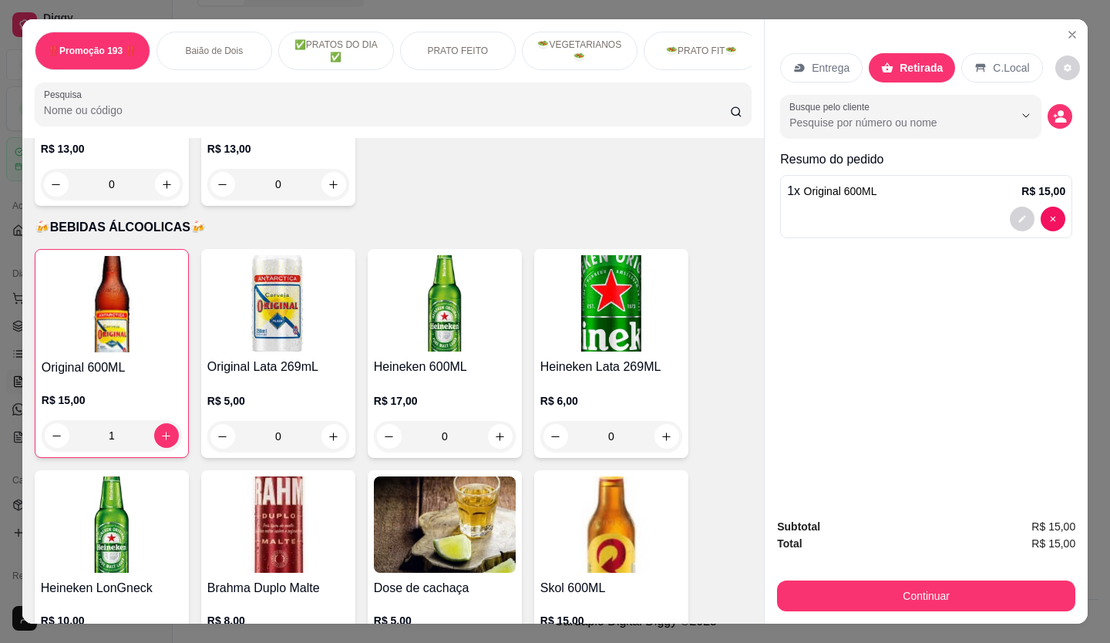
click at [1004, 60] on p "C.Local" at bounding box center [1011, 67] width 36 height 15
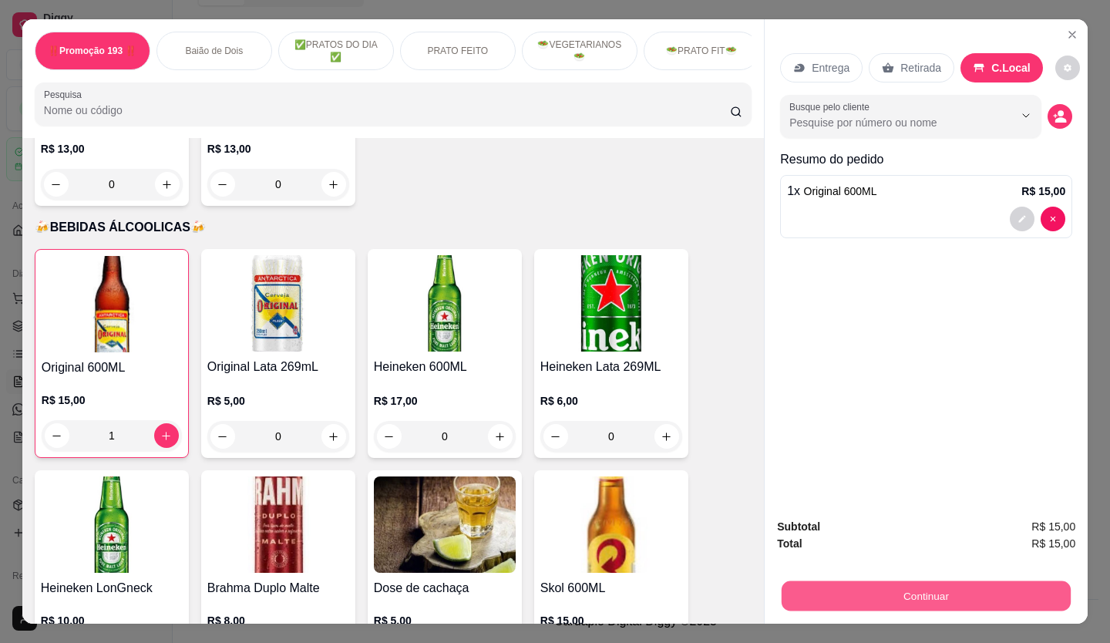
click at [960, 581] on button "Continuar" at bounding box center [926, 596] width 289 height 30
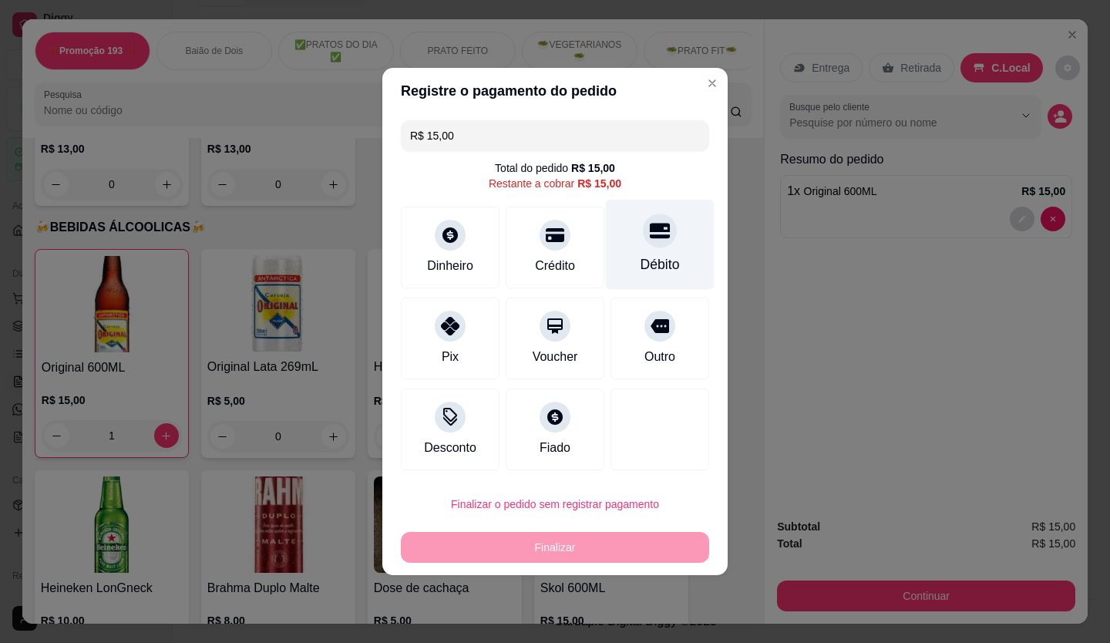
click at [649, 261] on div "Débito" at bounding box center [660, 264] width 39 height 20
type input "R$ 0,00"
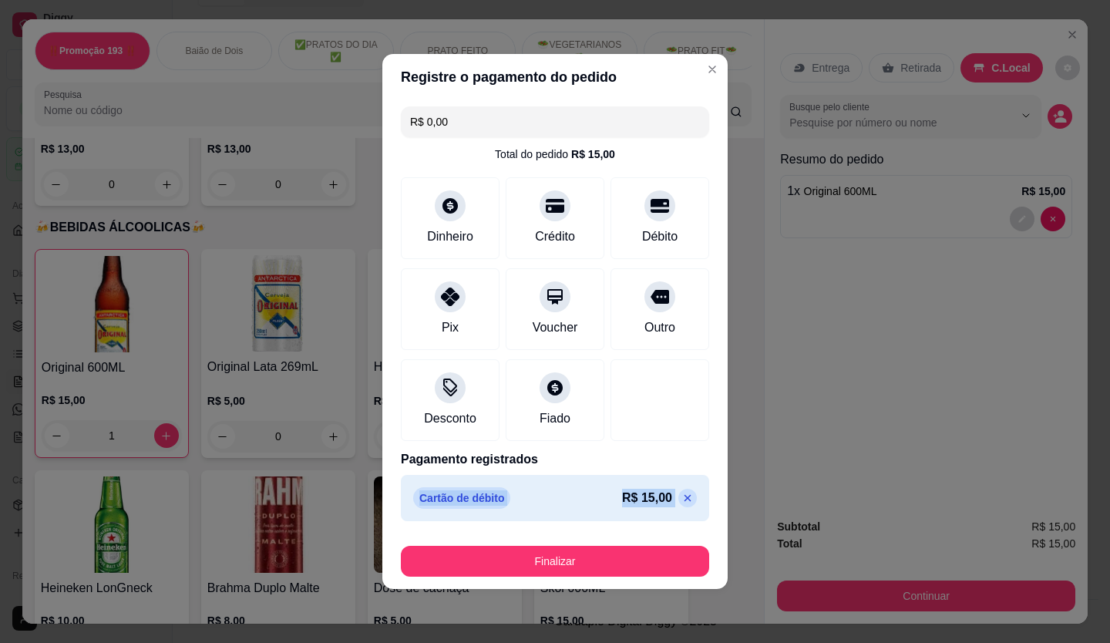
drag, startPoint x: 605, startPoint y: 492, endPoint x: 591, endPoint y: 543, distance: 53.0
click at [591, 543] on section "Registre o pagamento do pedido R$ 0,00 Total do pedido R$ 15,00 Dinheiro Crédit…" at bounding box center [554, 321] width 345 height 535
click at [592, 509] on div "Cartão de débito R$ 15,00" at bounding box center [555, 498] width 308 height 46
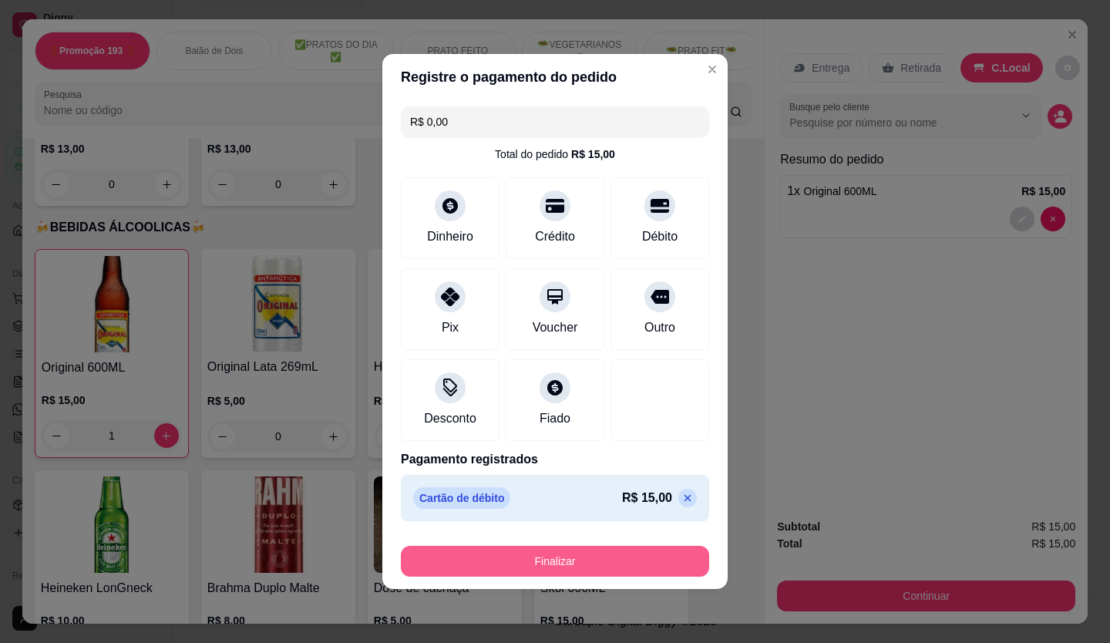
click at [569, 565] on button "Finalizar" at bounding box center [555, 561] width 308 height 31
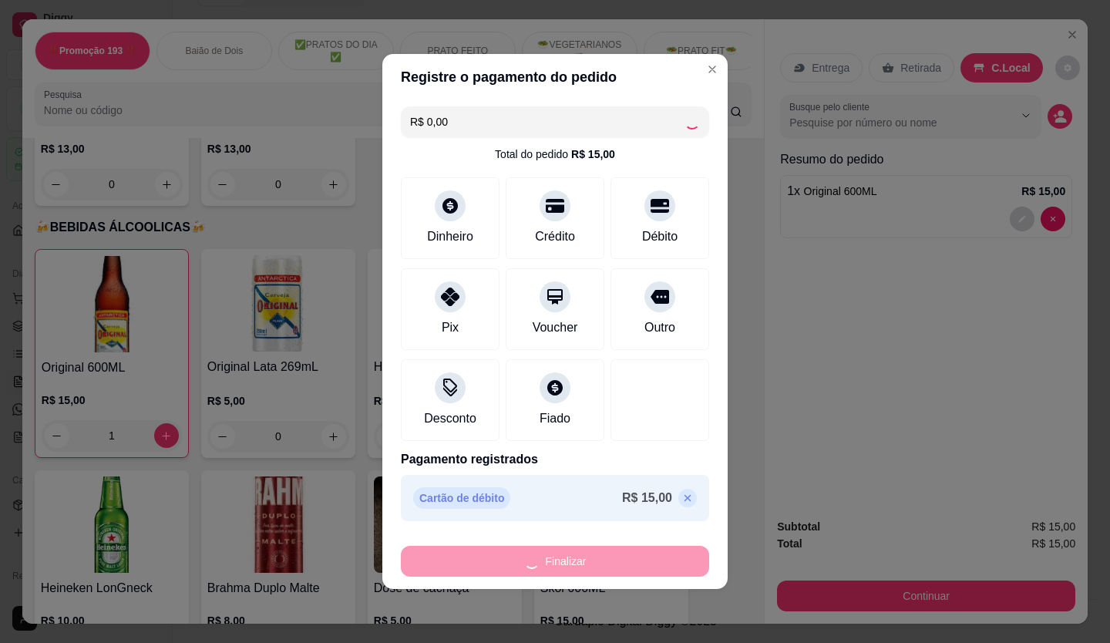
type input "0"
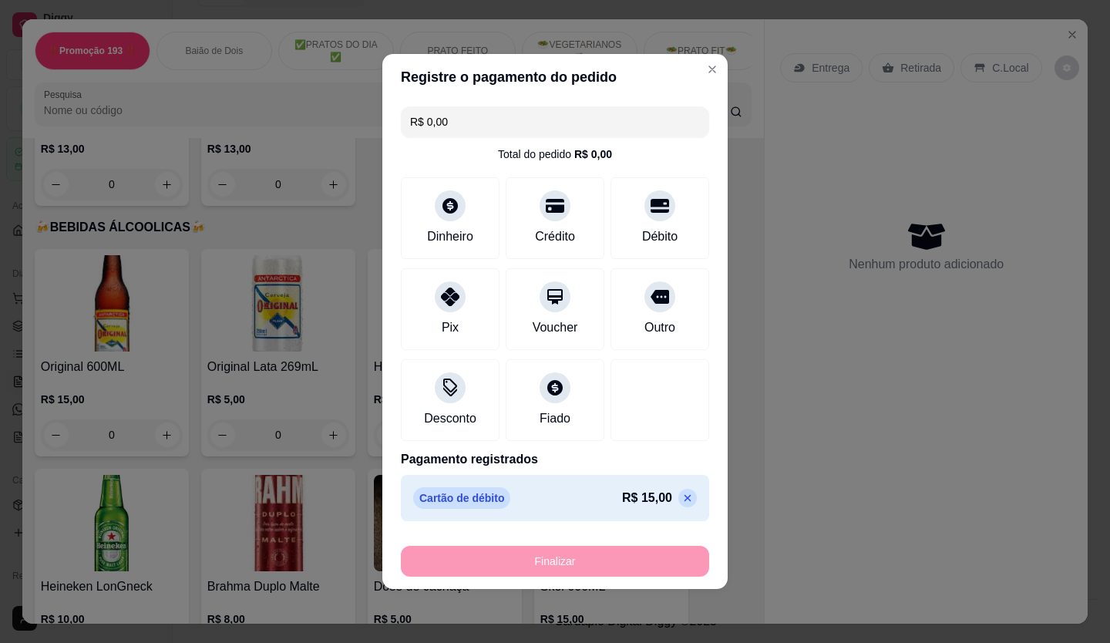
type input "-R$ 15,00"
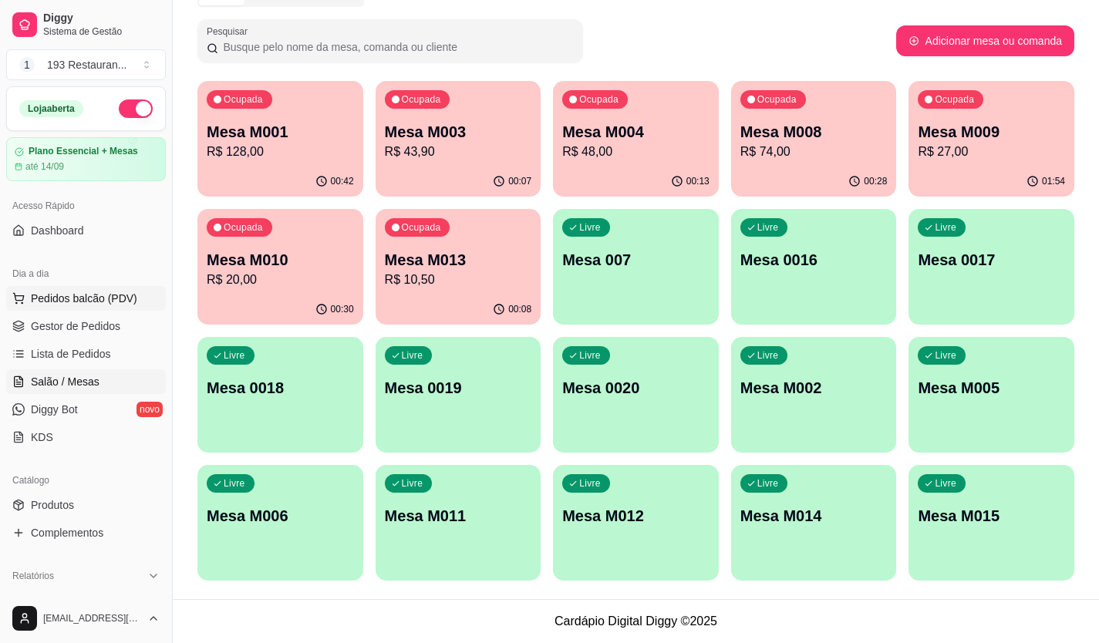
click at [74, 302] on span "Pedidos balcão (PDV)" at bounding box center [84, 298] width 106 height 15
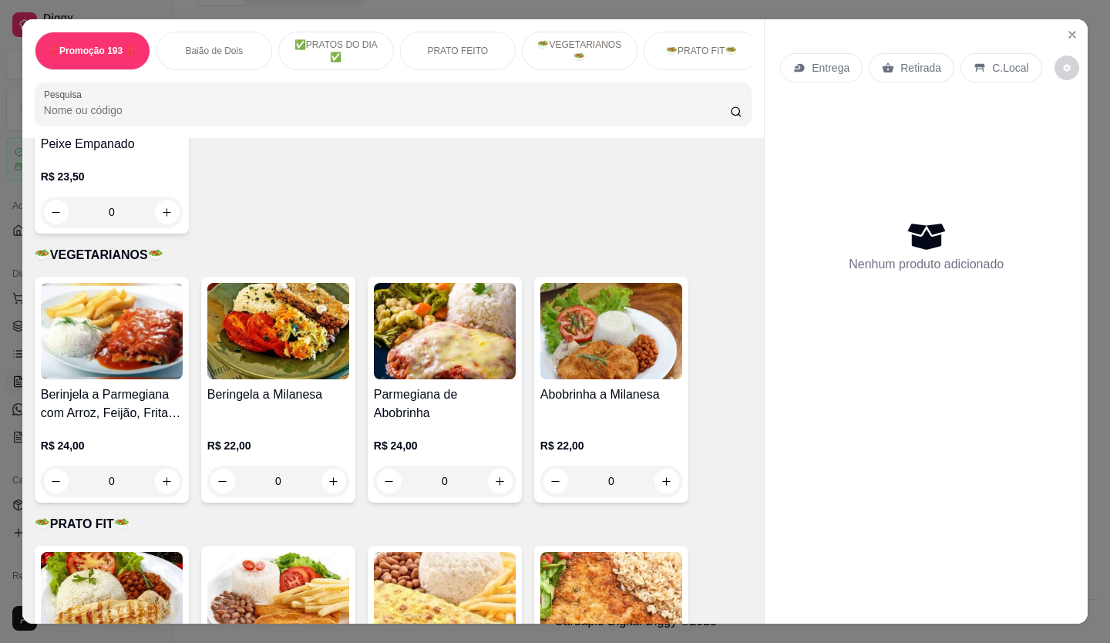
scroll to position [2005, 0]
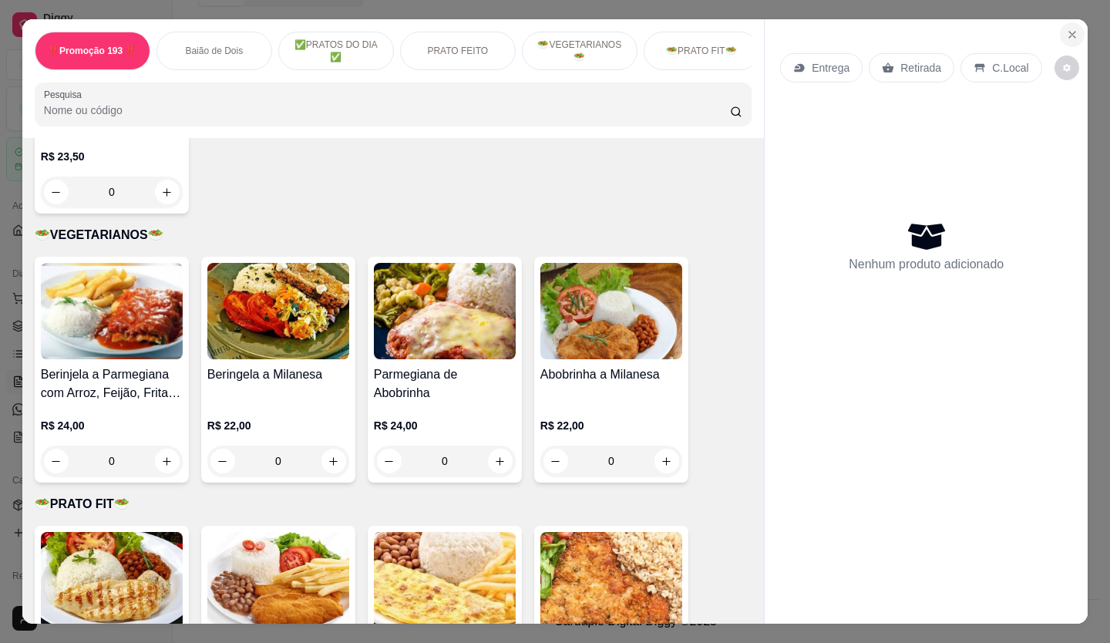
click at [1069, 32] on icon "Close" at bounding box center [1072, 35] width 12 height 12
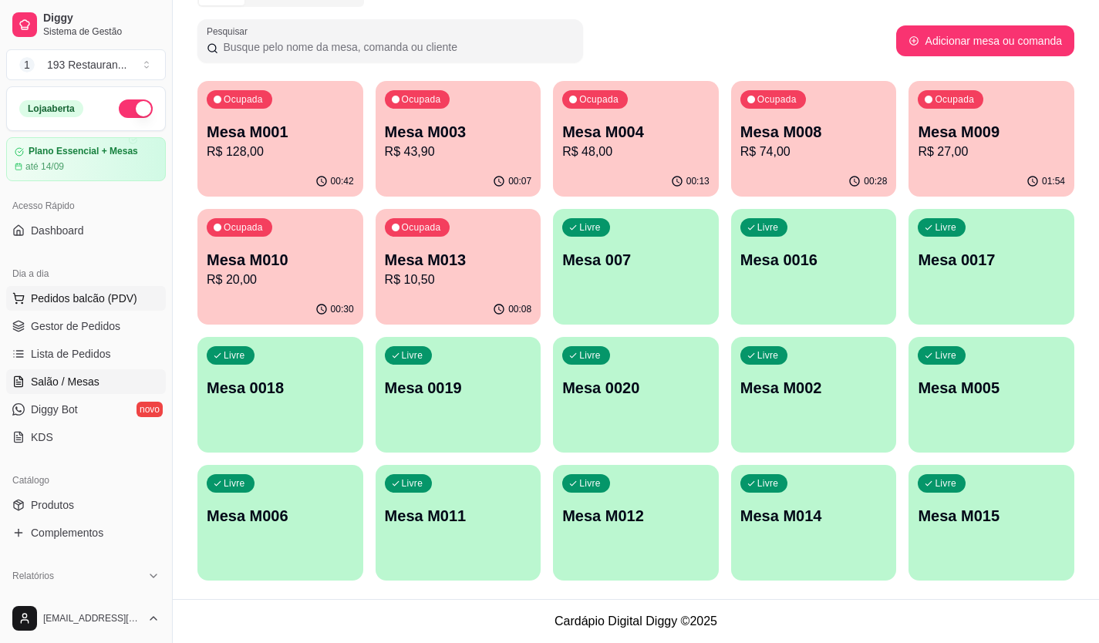
click at [42, 301] on span "Pedidos balcão (PDV)" at bounding box center [84, 298] width 106 height 15
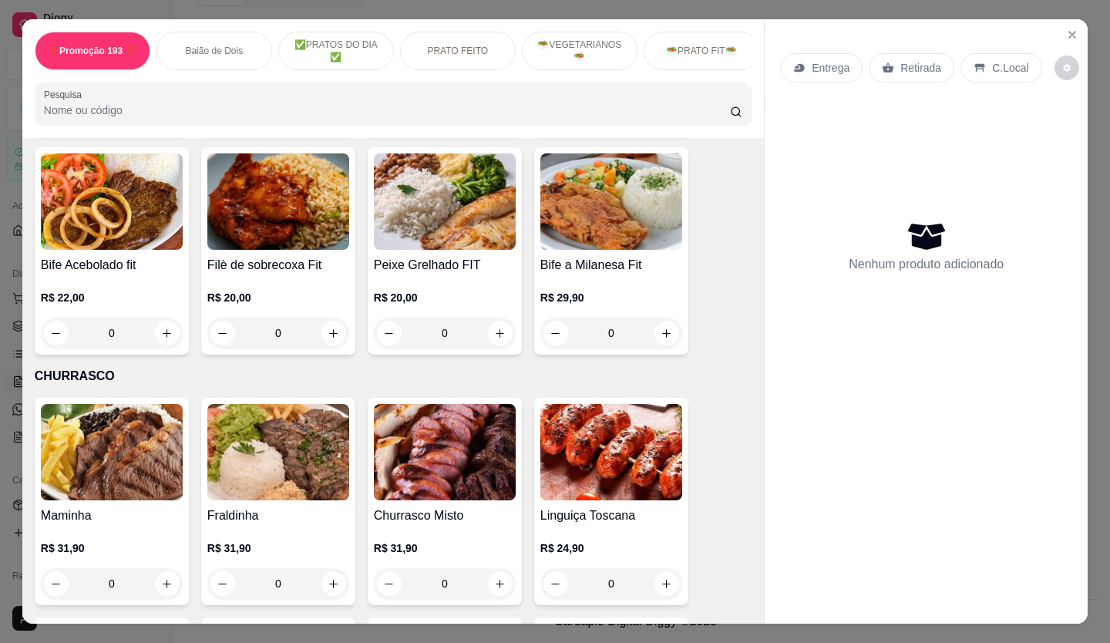
scroll to position [2930, 0]
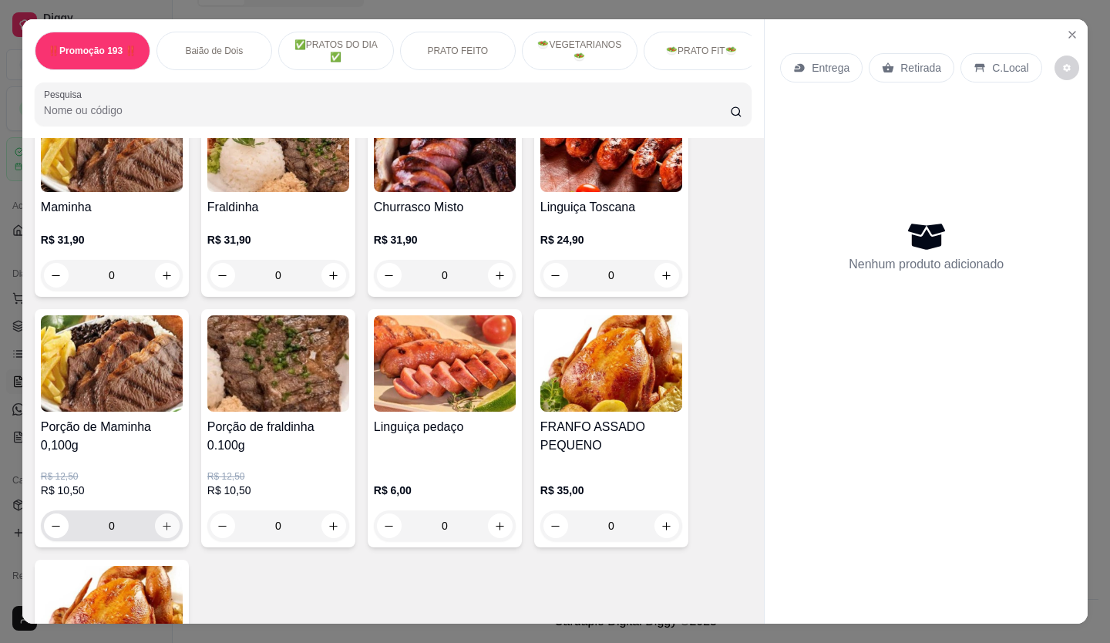
click at [163, 521] on icon "increase-product-quantity" at bounding box center [167, 527] width 12 height 12
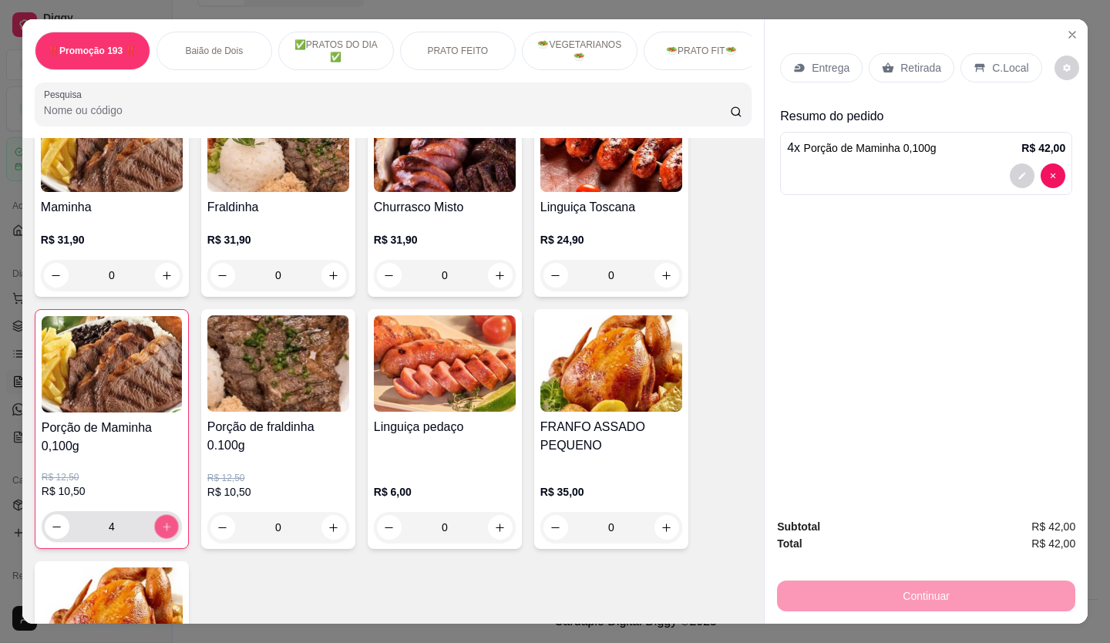
click at [163, 521] on icon "increase-product-quantity" at bounding box center [167, 527] width 12 height 12
click at [53, 527] on icon "decrease-product-quantity" at bounding box center [57, 527] width 8 height 1
type input "5"
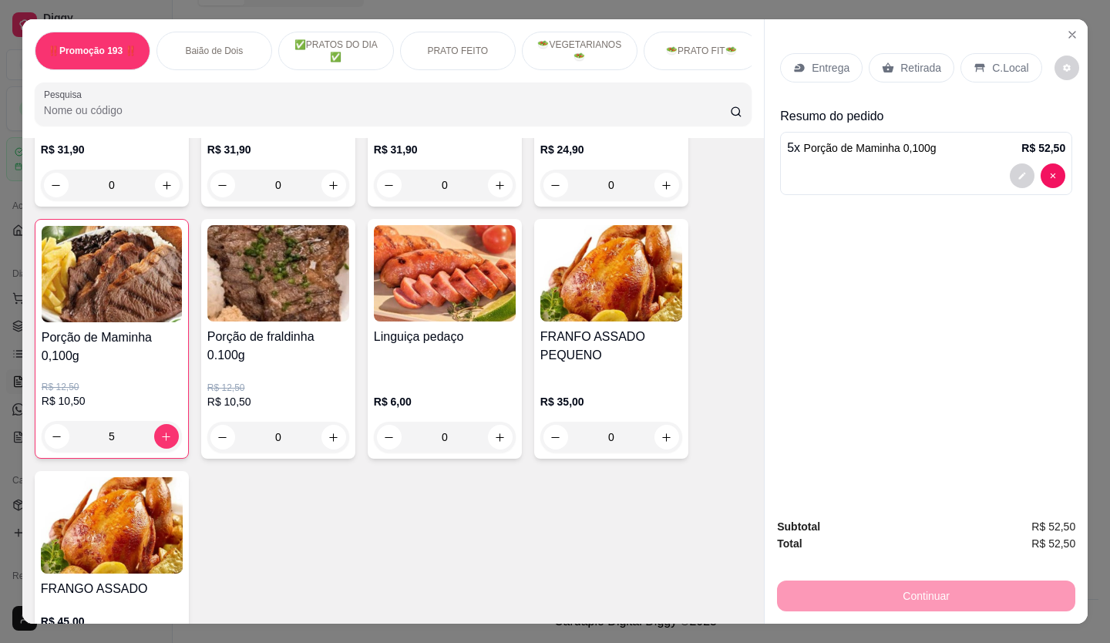
scroll to position [3085, 0]
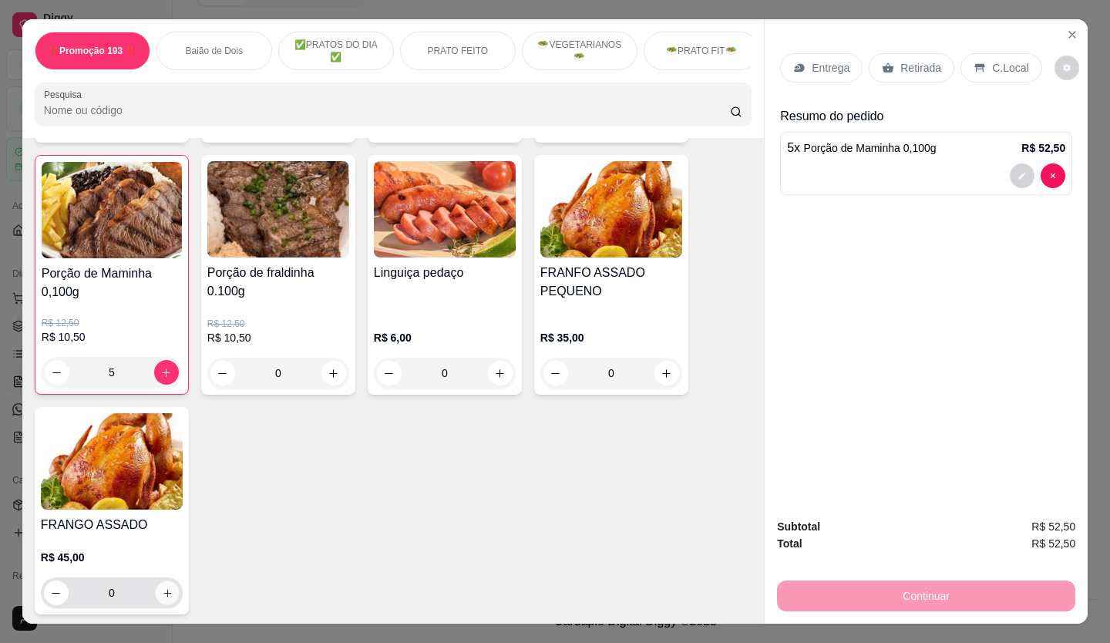
click at [167, 581] on button "increase-product-quantity" at bounding box center [167, 593] width 24 height 24
type input "1"
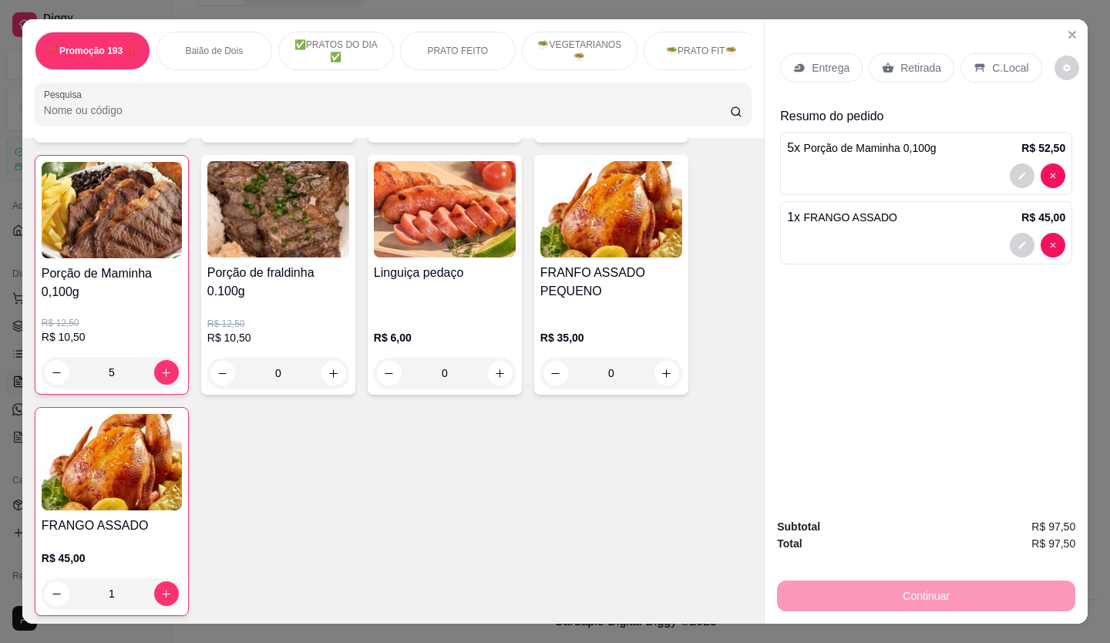
click at [911, 65] on p "Retirada" at bounding box center [921, 67] width 41 height 15
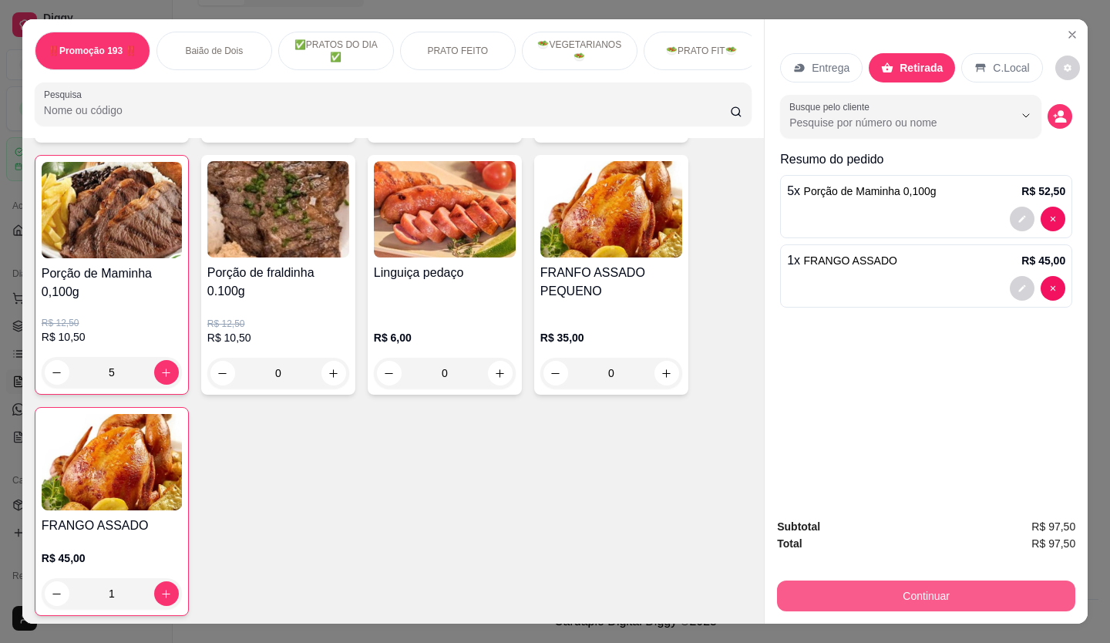
click at [864, 595] on button "Continuar" at bounding box center [926, 596] width 298 height 31
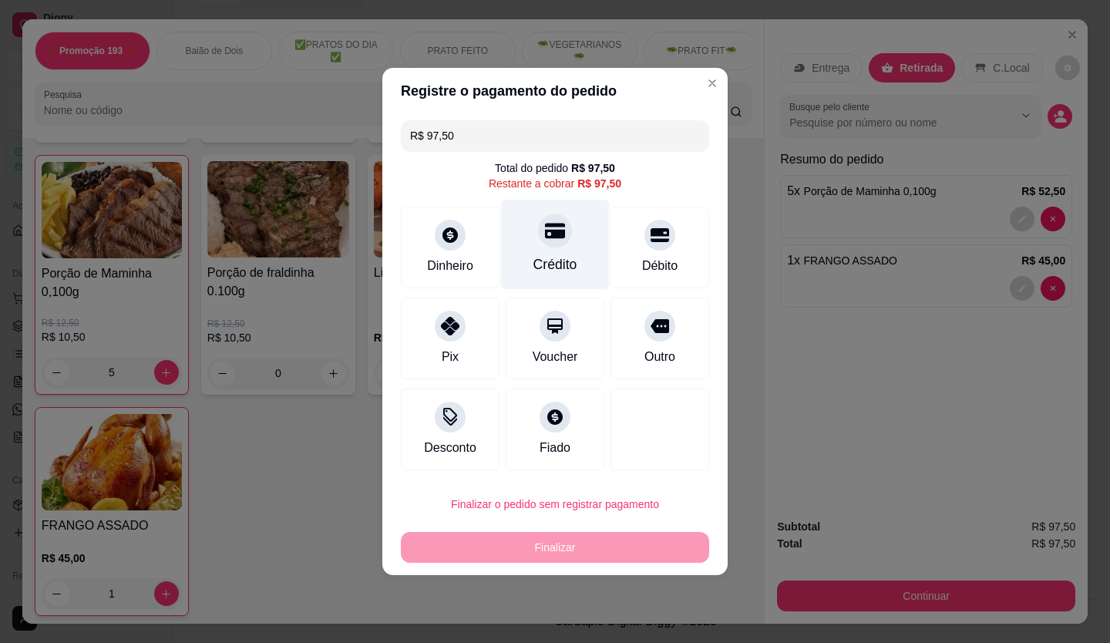
click at [547, 235] on icon at bounding box center [555, 231] width 20 height 15
type input "R$ 0,00"
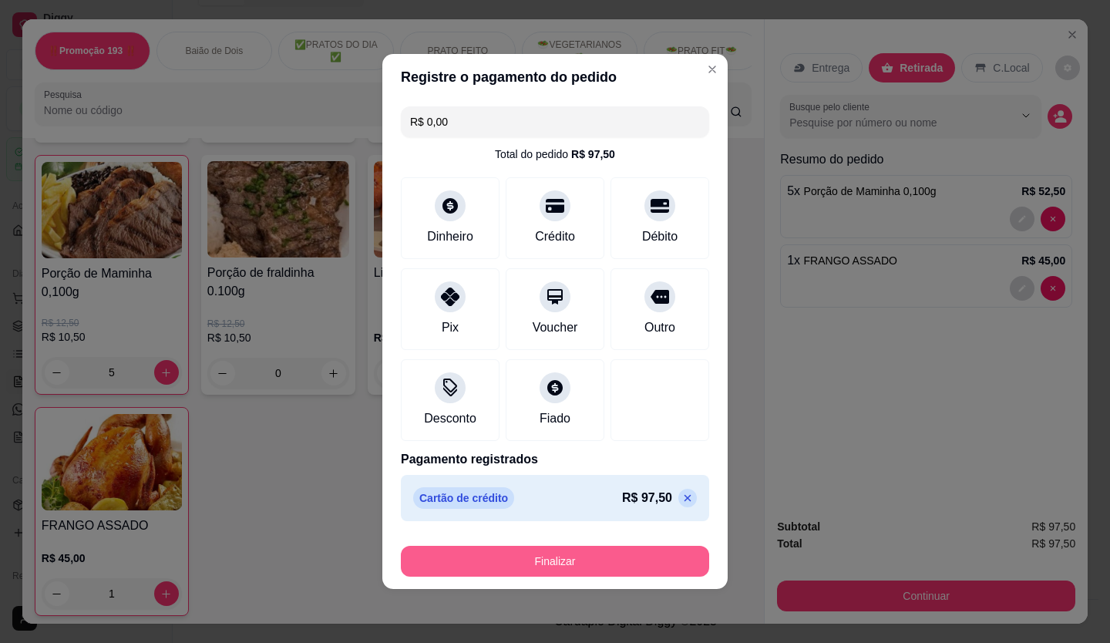
click at [547, 549] on button "Finalizar" at bounding box center [555, 561] width 308 height 31
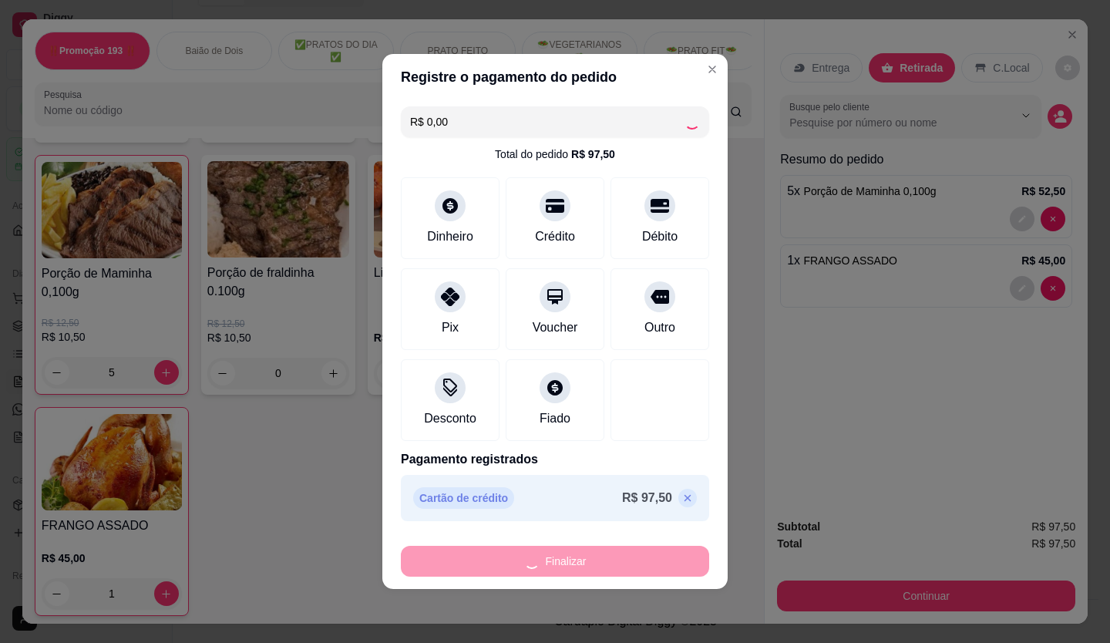
type input "0"
type input "-R$ 97,50"
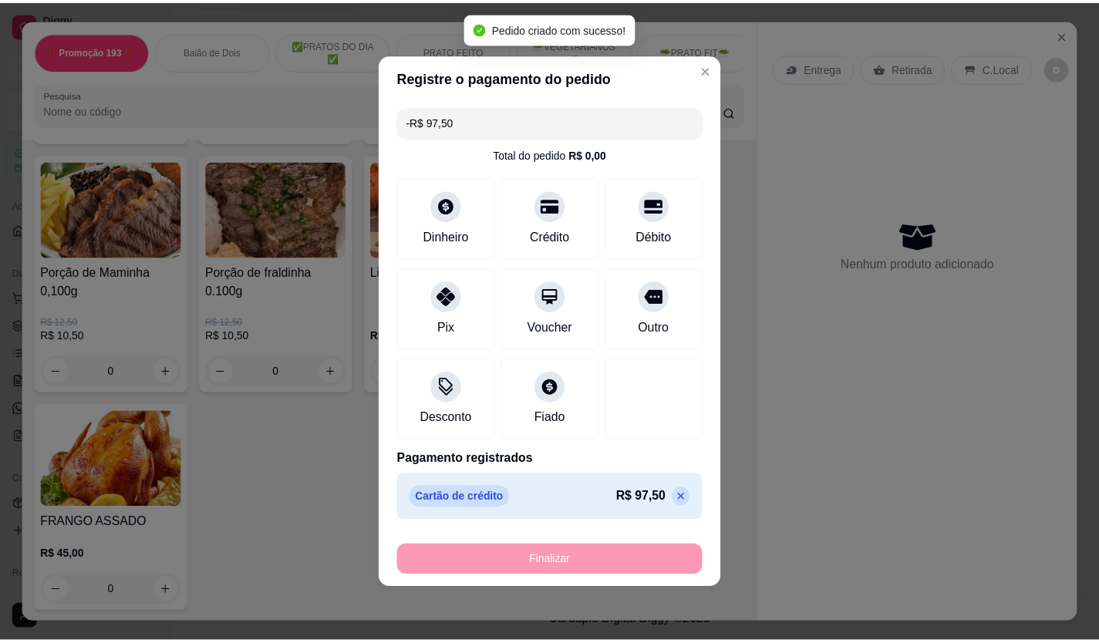
scroll to position [3084, 0]
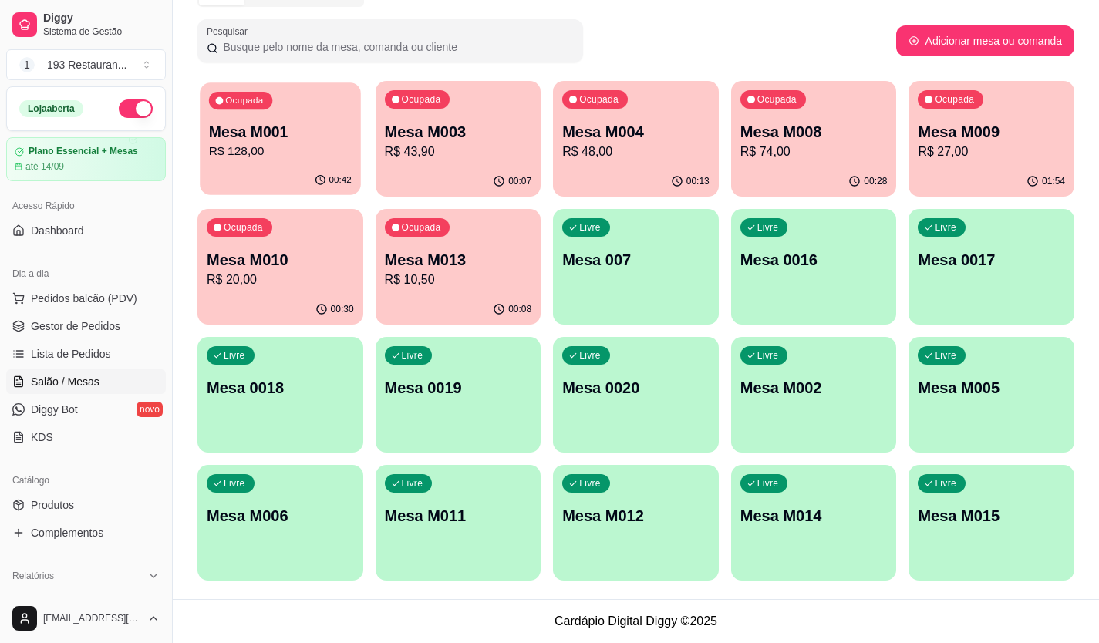
click at [273, 147] on p "R$ 128,00" at bounding box center [280, 152] width 143 height 18
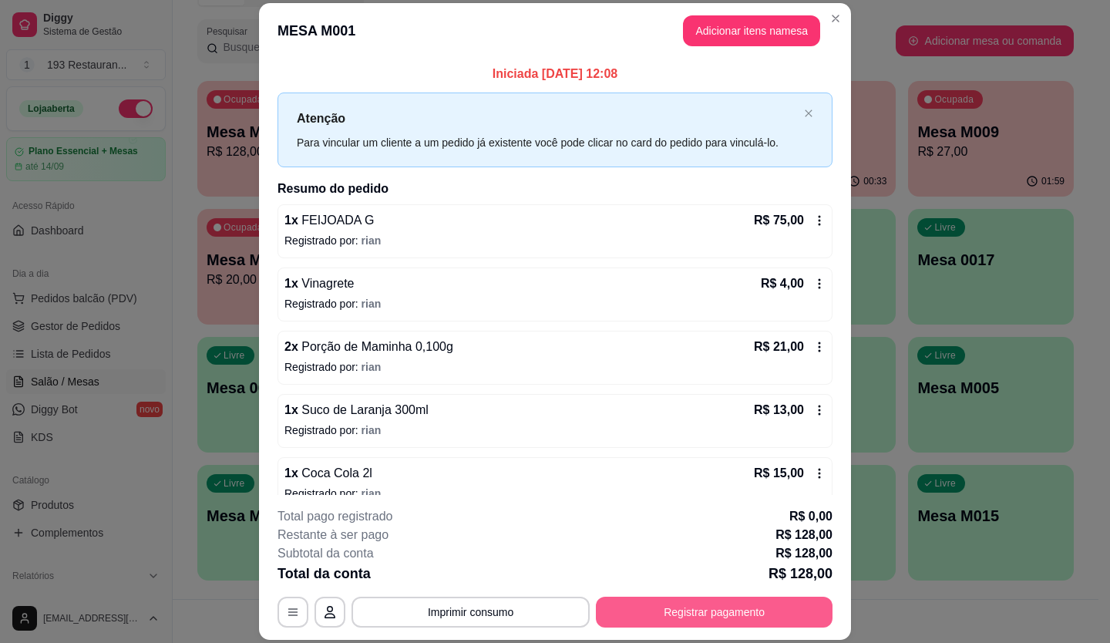
click at [729, 611] on button "Registrar pagamento" at bounding box center [714, 612] width 237 height 31
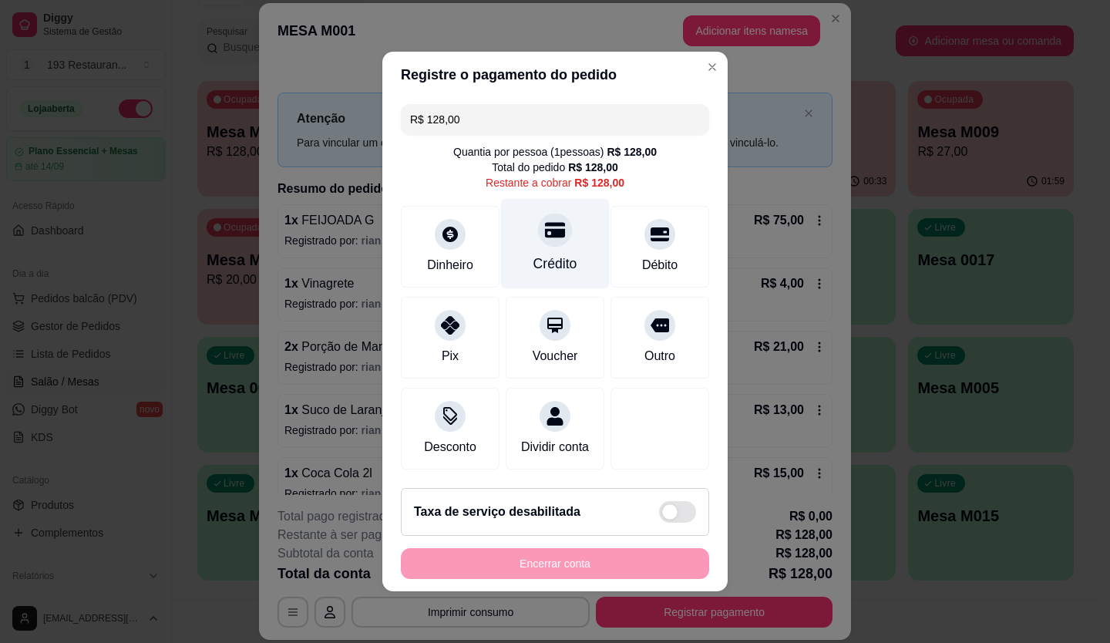
click at [538, 232] on div at bounding box center [555, 230] width 34 height 34
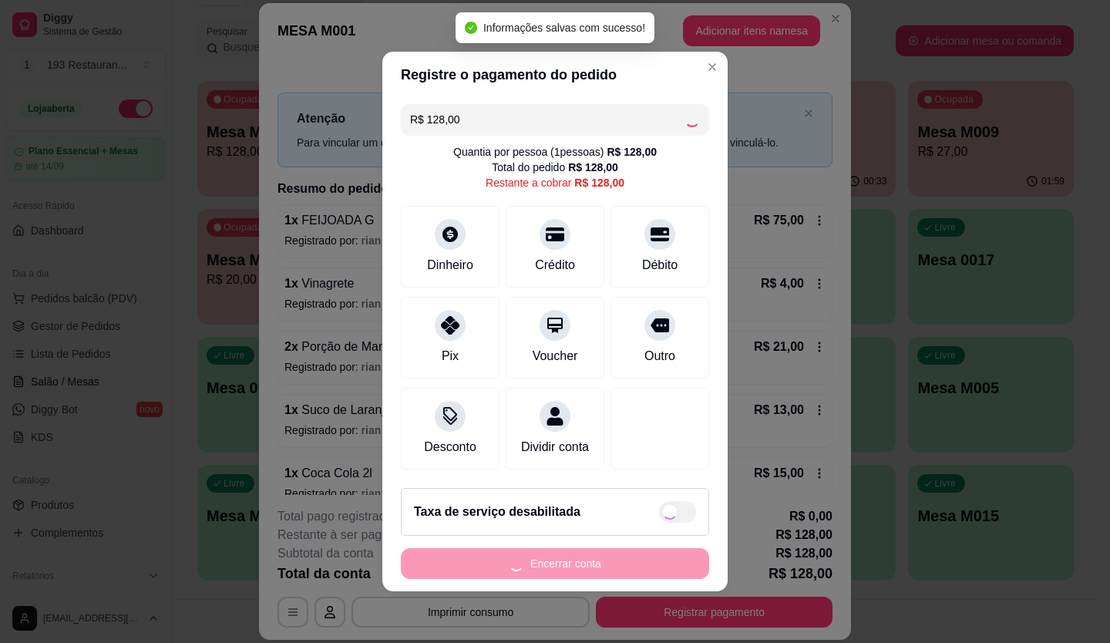
type input "R$ 0,00"
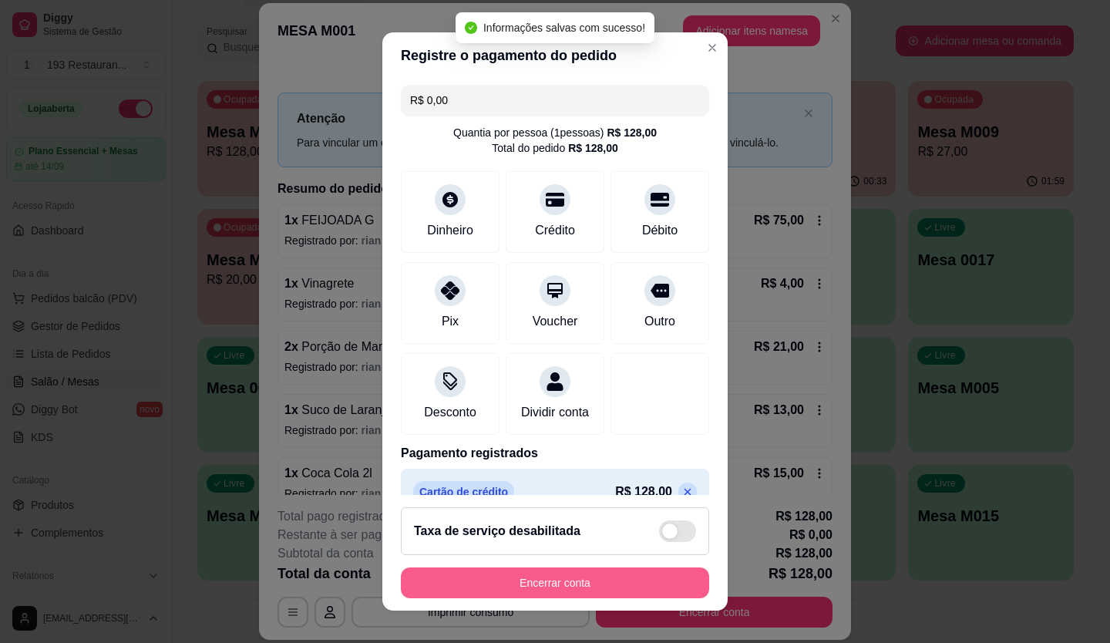
click at [571, 581] on button "Encerrar conta" at bounding box center [555, 583] width 308 height 31
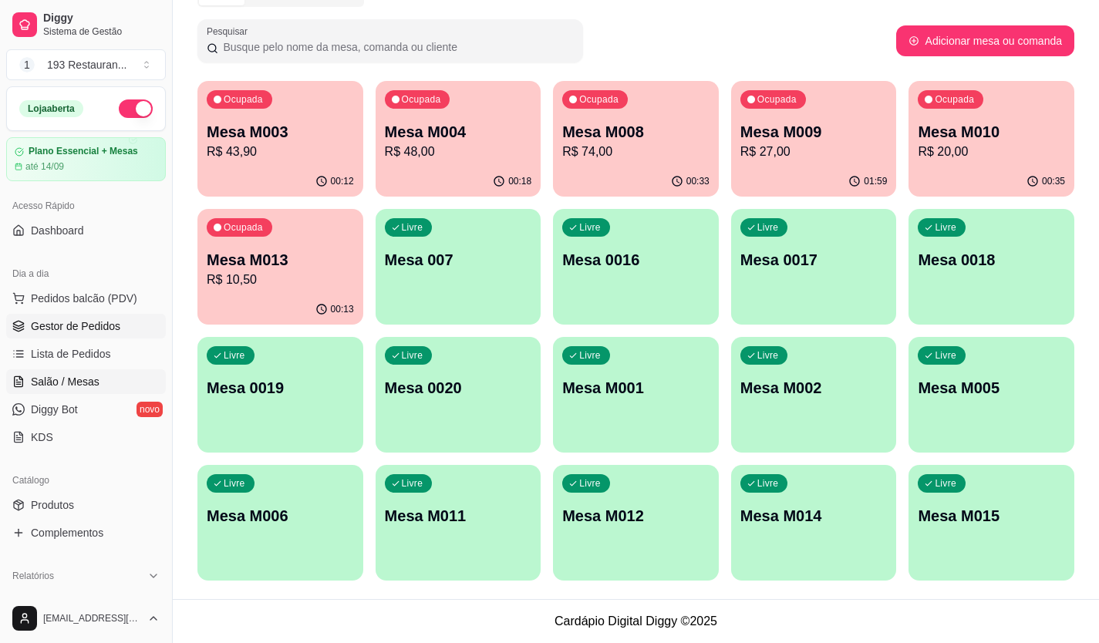
click at [61, 315] on link "Gestor de Pedidos" at bounding box center [86, 326] width 160 height 25
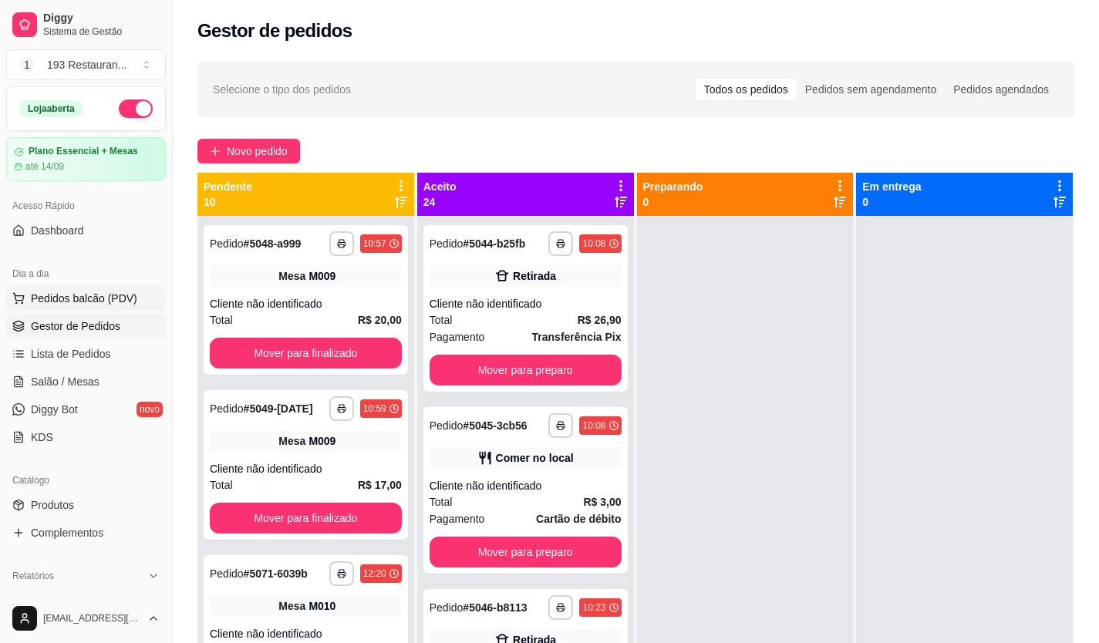
click at [99, 293] on span "Pedidos balcão (PDV)" at bounding box center [84, 298] width 106 height 15
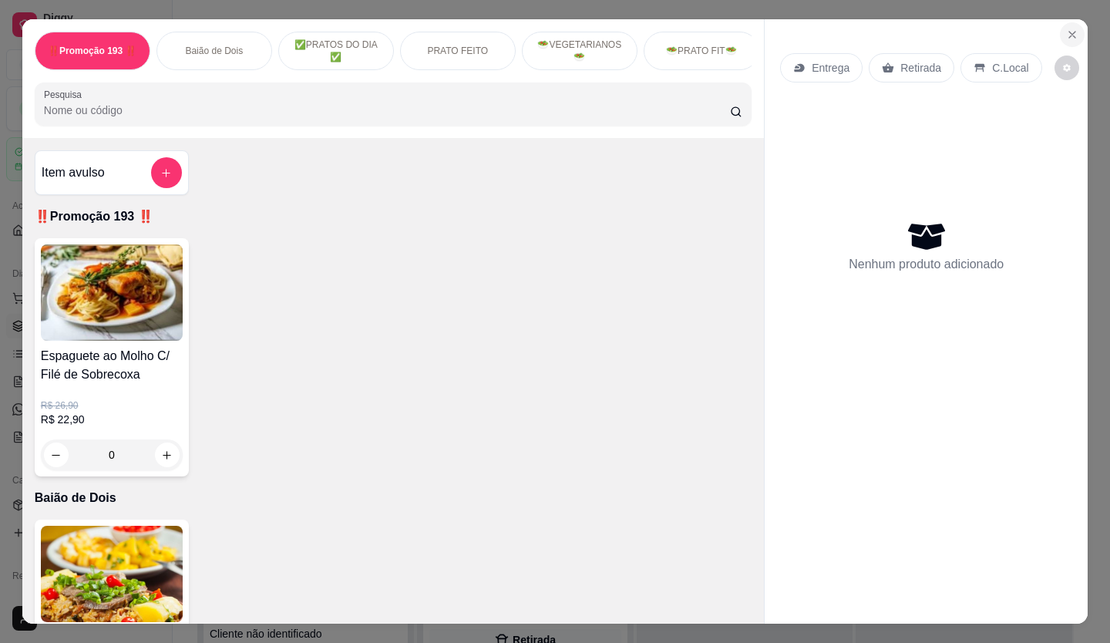
click at [1070, 22] on button "Close" at bounding box center [1072, 34] width 25 height 25
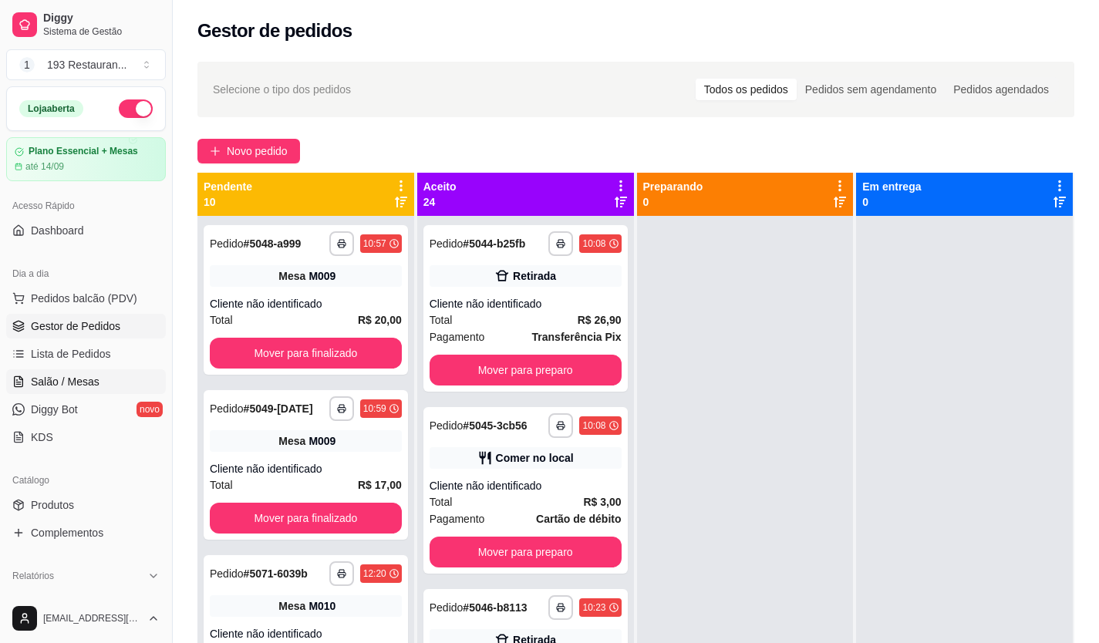
click at [25, 382] on link "Salão / Mesas" at bounding box center [86, 381] width 160 height 25
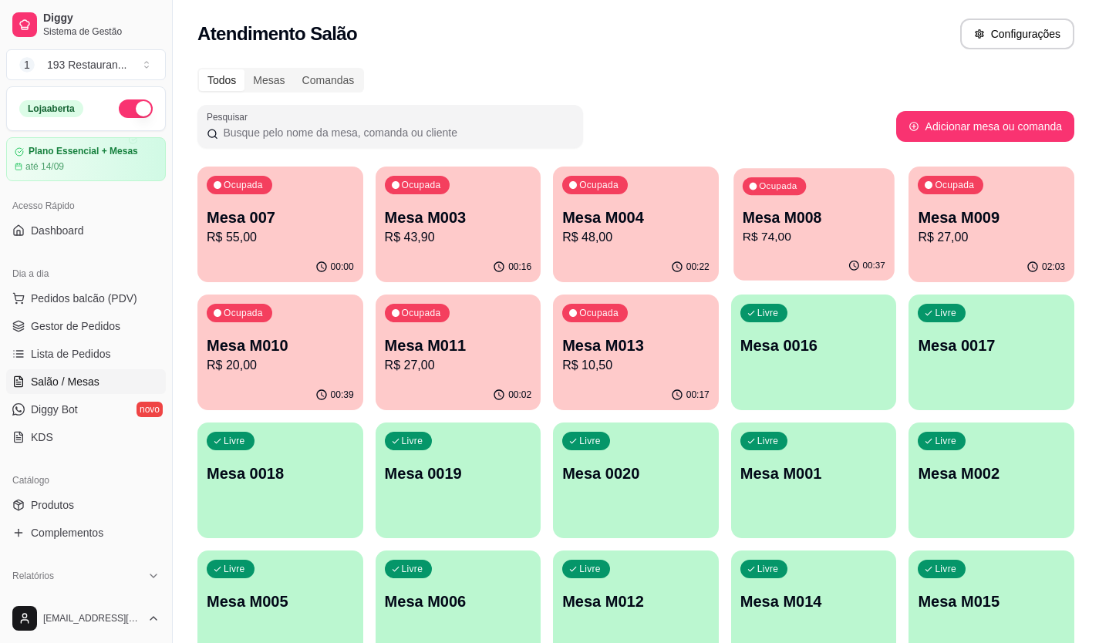
click at [794, 224] on p "Mesa M008" at bounding box center [814, 217] width 143 height 21
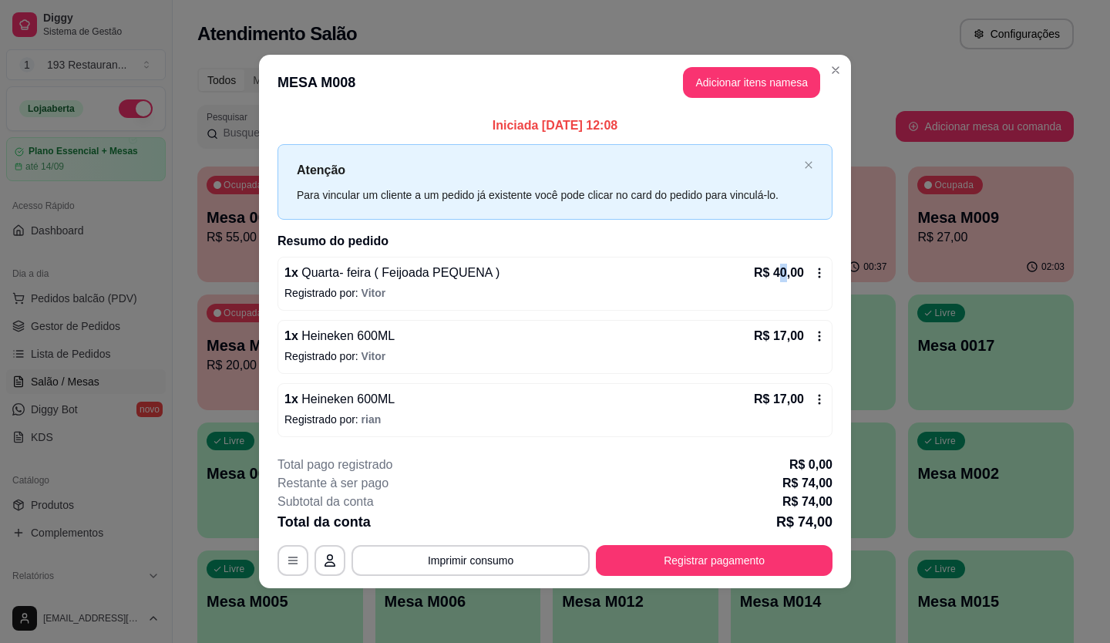
click at [788, 280] on p "R$ 40,00" at bounding box center [779, 273] width 50 height 19
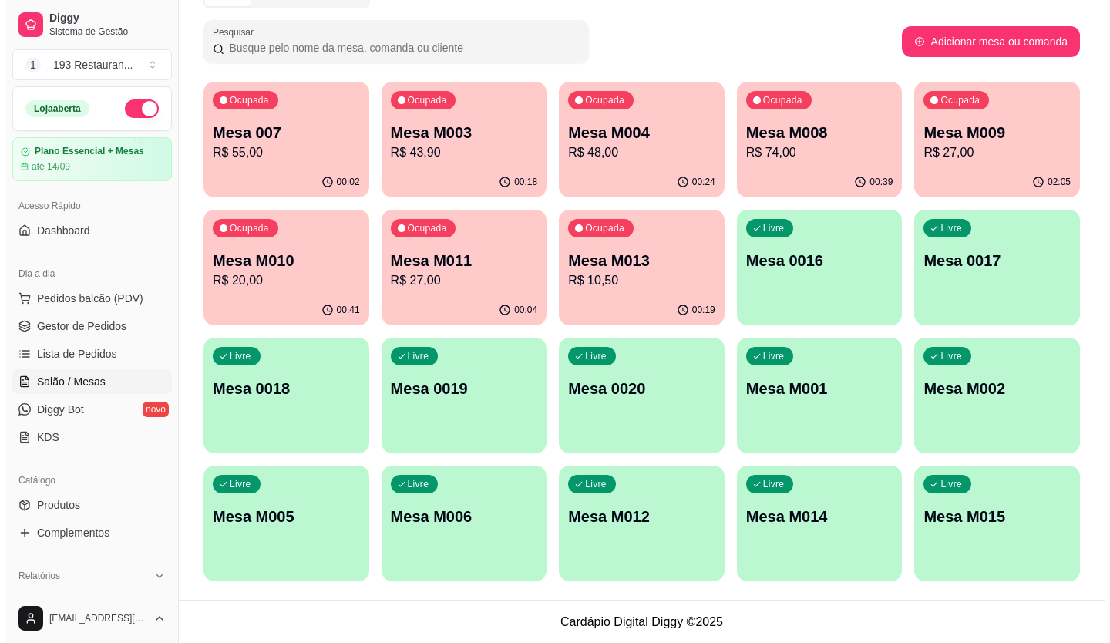
scroll to position [86, 0]
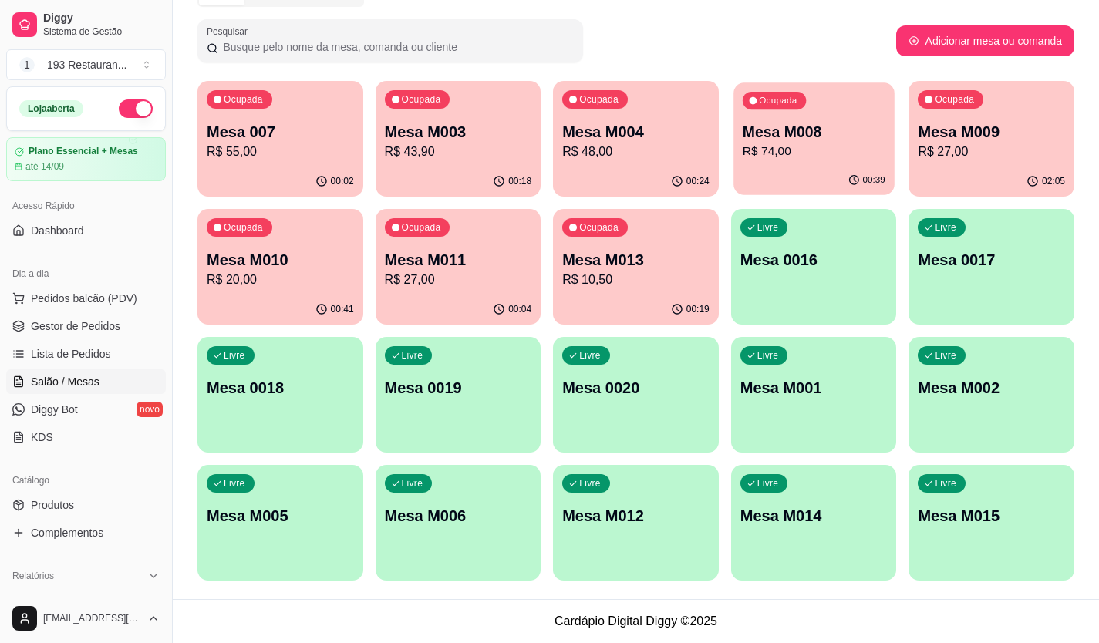
click at [797, 167] on div "00:39" at bounding box center [813, 180] width 160 height 29
click at [113, 297] on span "Pedidos balcão (PDV)" at bounding box center [84, 298] width 106 height 15
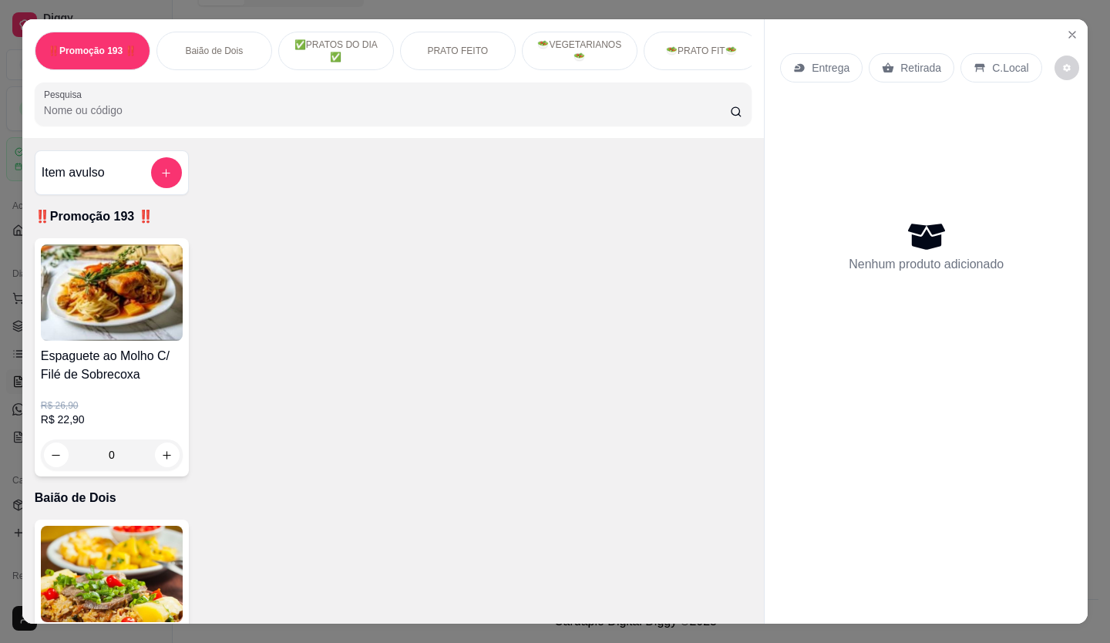
click at [905, 64] on p "Retirada" at bounding box center [921, 67] width 41 height 15
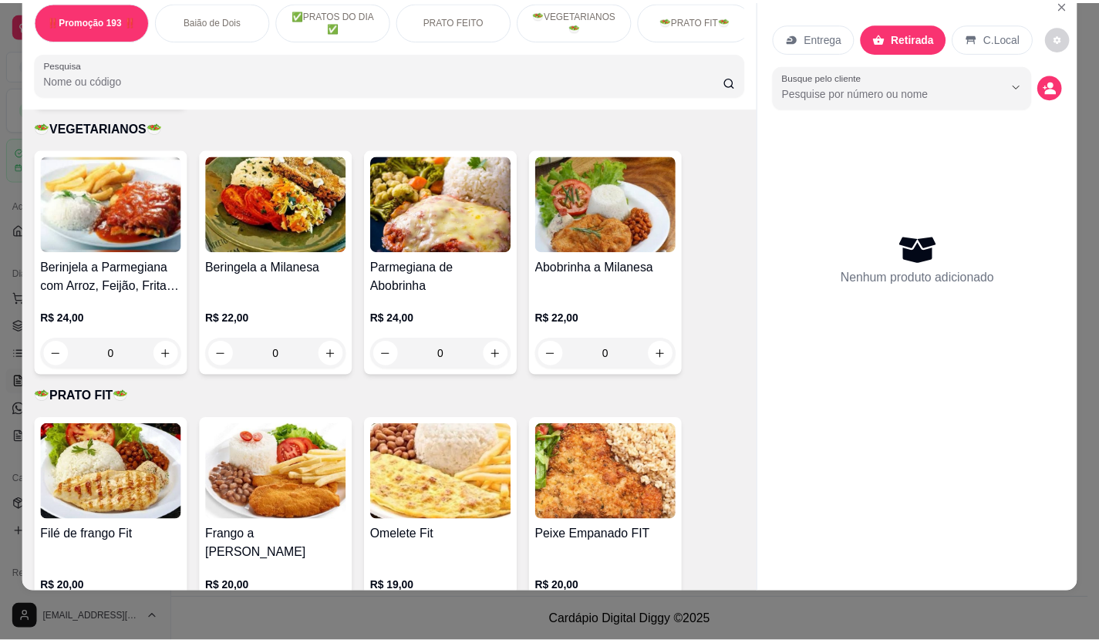
scroll to position [2468, 0]
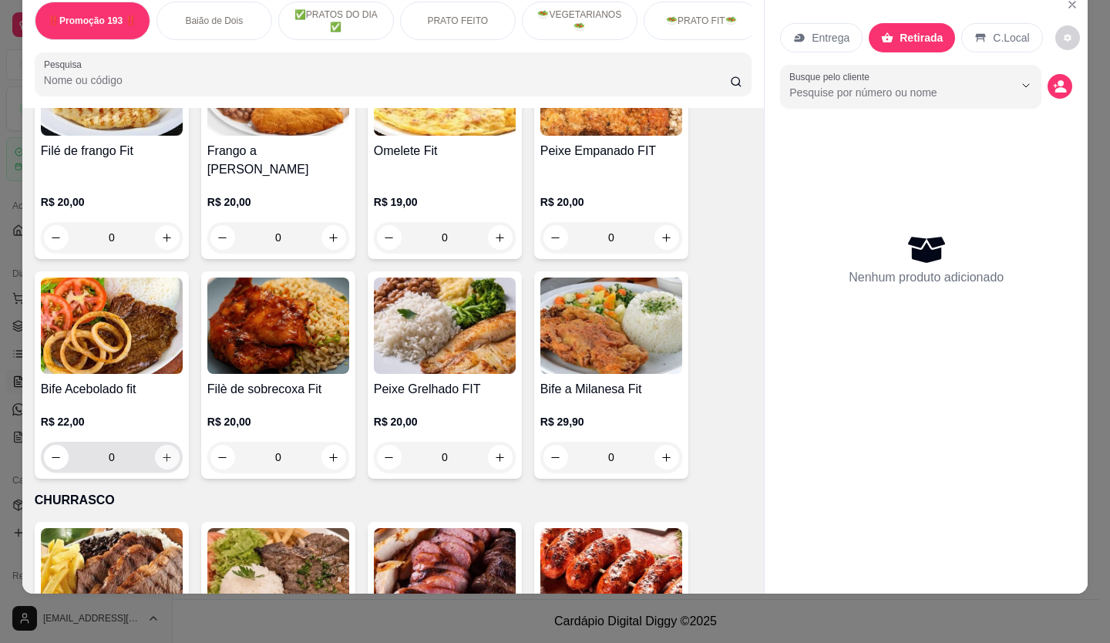
click at [165, 445] on button "increase-product-quantity" at bounding box center [167, 457] width 25 height 25
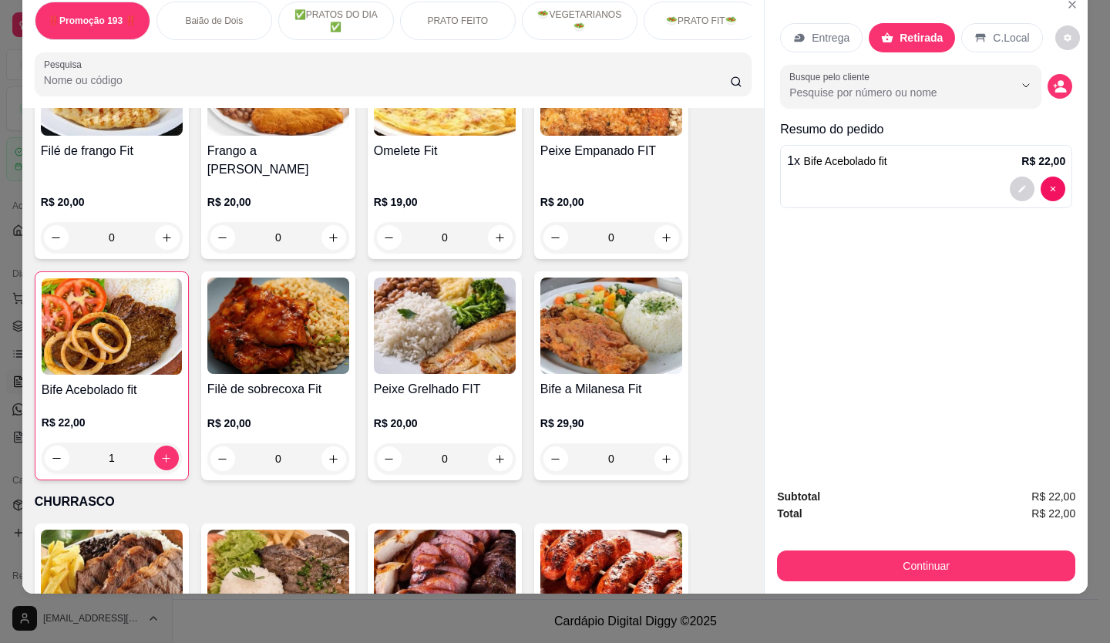
type input "1"
click at [1019, 184] on icon "decrease-product-quantity" at bounding box center [1022, 188] width 9 height 9
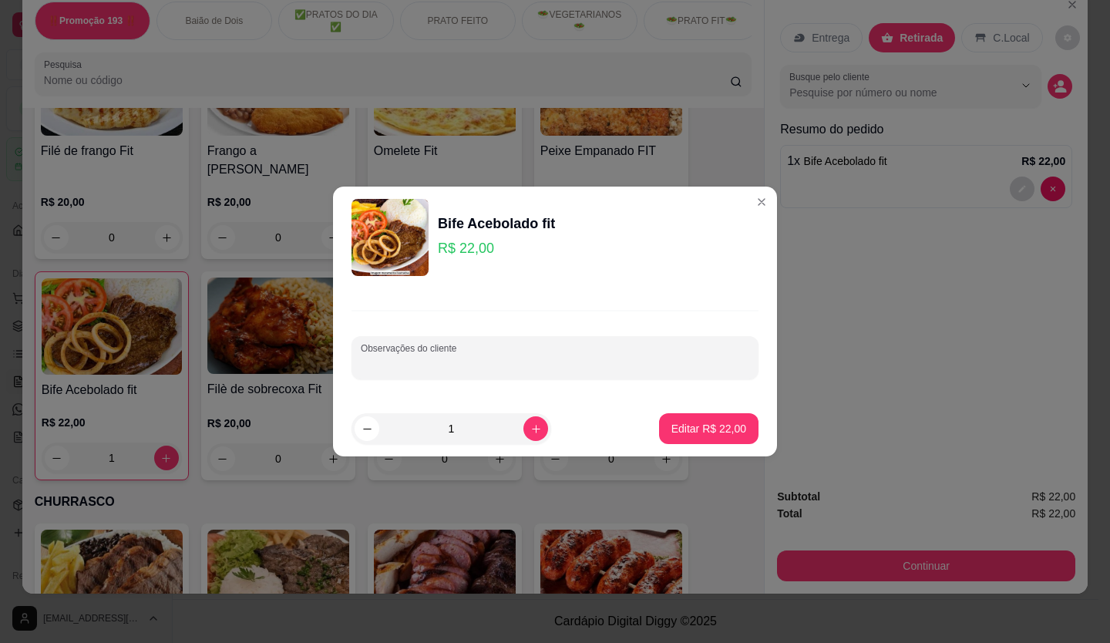
click at [517, 363] on input "Observações do cliente" at bounding box center [555, 363] width 389 height 15
type input "ARROZ BRANCO"
click at [699, 423] on p "Editar R$ 22,00" at bounding box center [709, 428] width 75 height 15
type input "0"
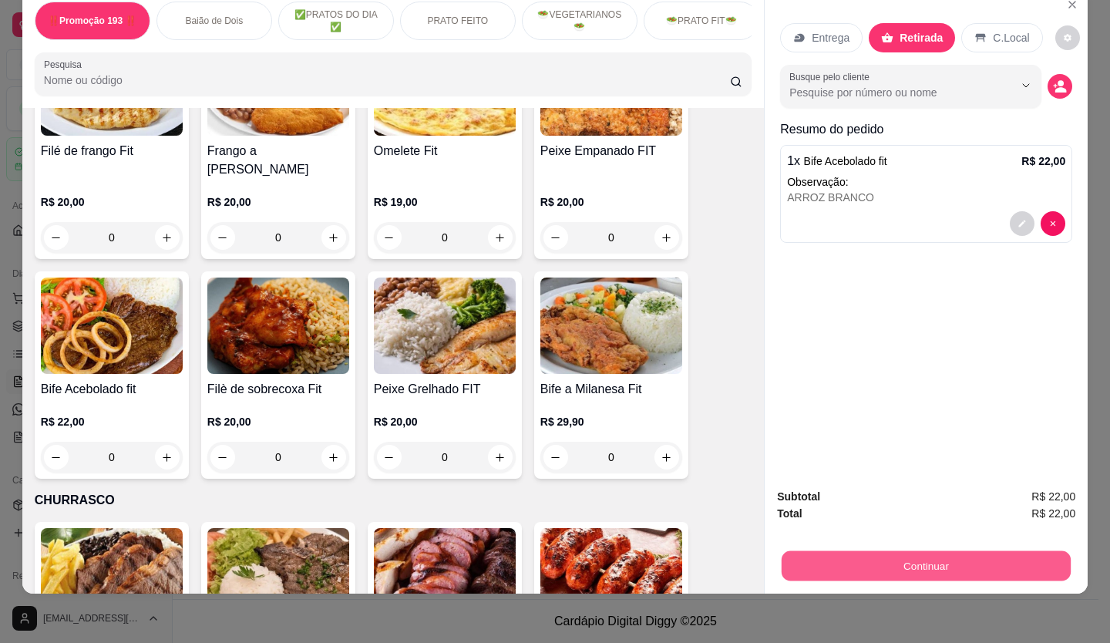
click at [941, 564] on button "Continuar" at bounding box center [926, 566] width 289 height 30
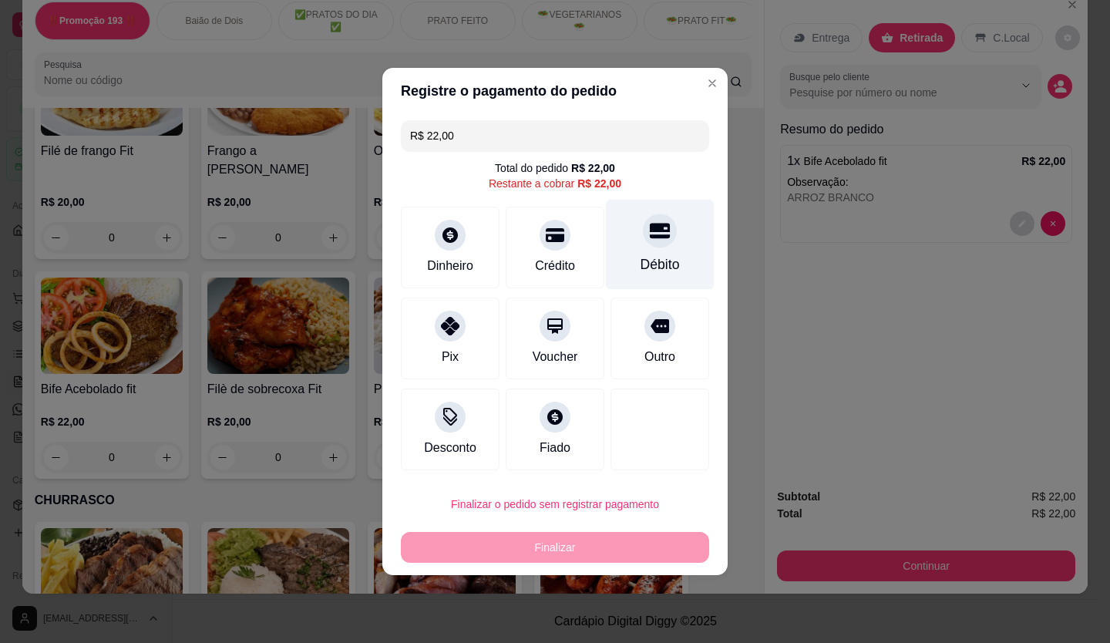
click at [660, 231] on icon at bounding box center [660, 231] width 20 height 15
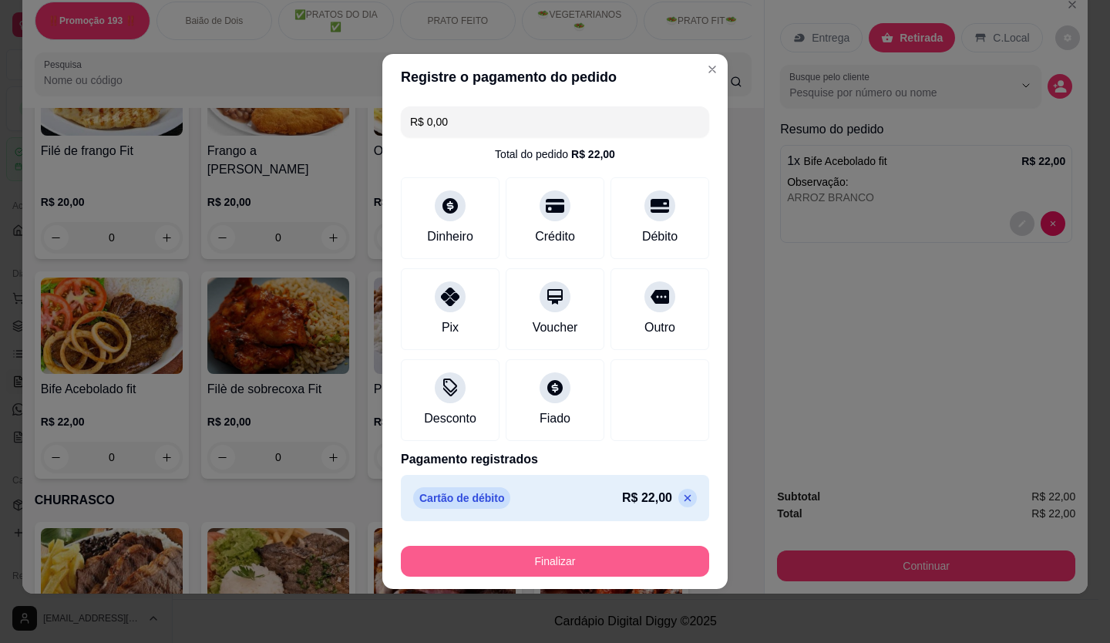
click at [555, 574] on button "Finalizar" at bounding box center [555, 561] width 308 height 31
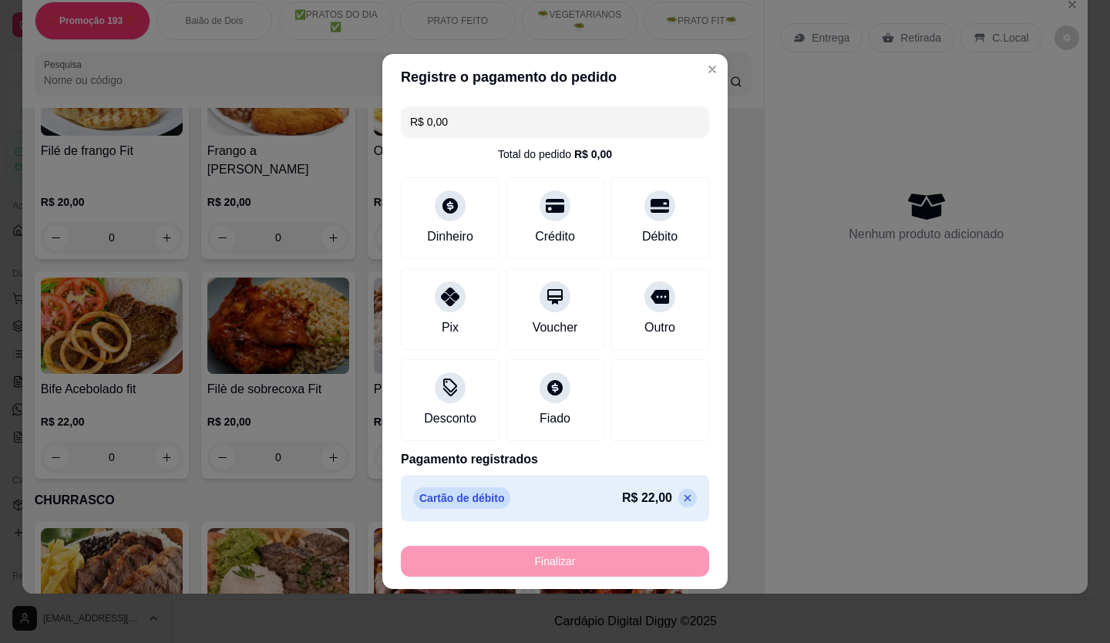
type input "-R$ 22,00"
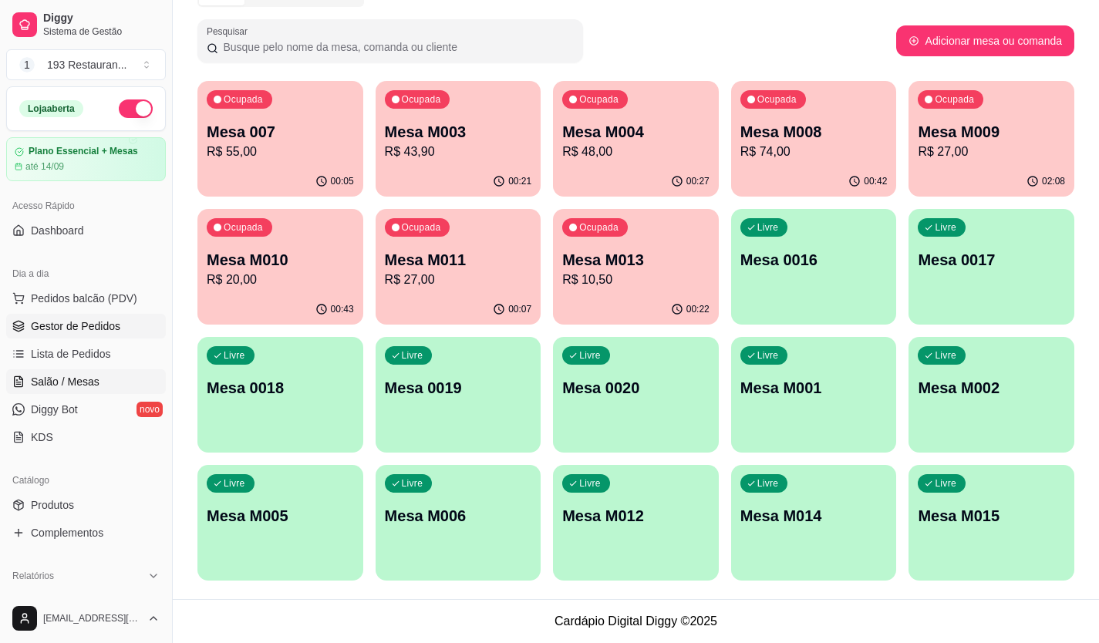
click at [81, 317] on link "Gestor de Pedidos" at bounding box center [86, 326] width 160 height 25
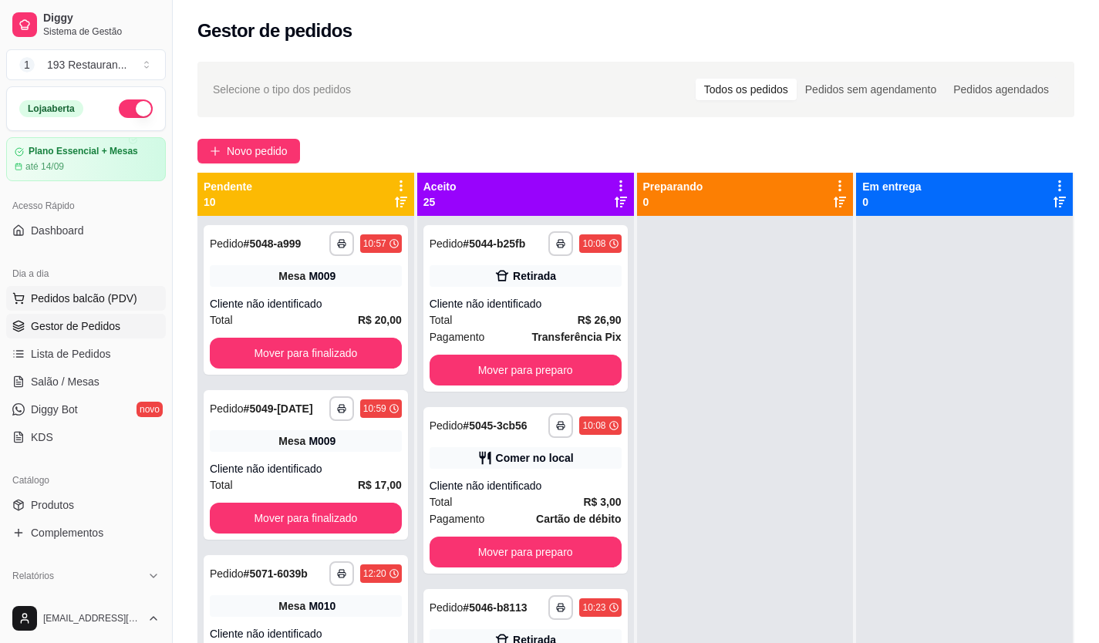
click at [85, 294] on span "Pedidos balcão (PDV)" at bounding box center [84, 298] width 106 height 15
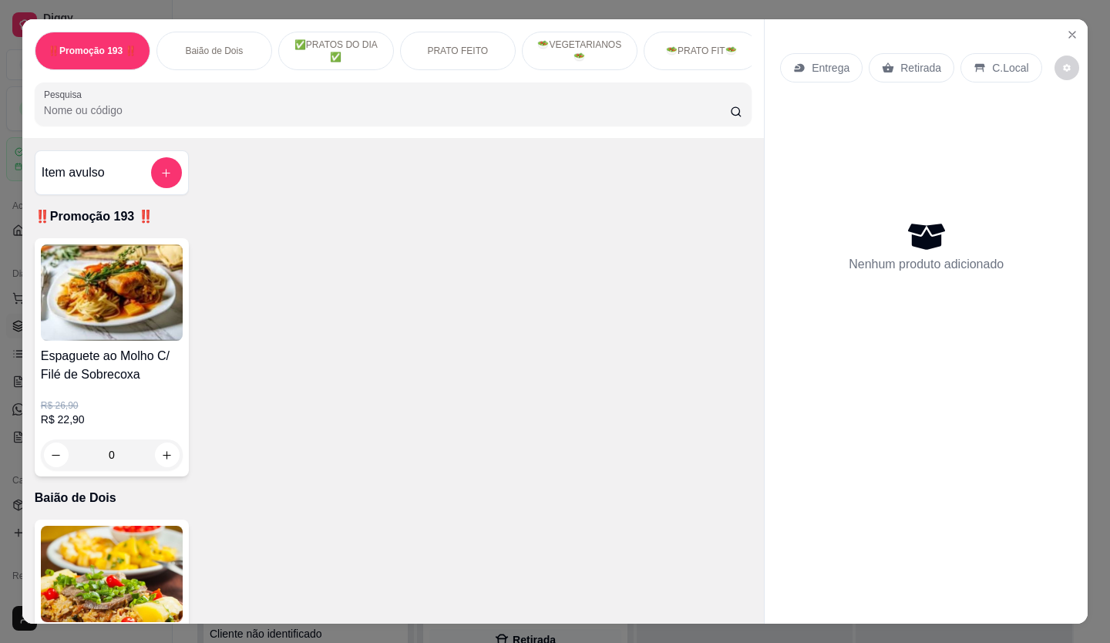
click at [911, 60] on p "Retirada" at bounding box center [921, 67] width 41 height 15
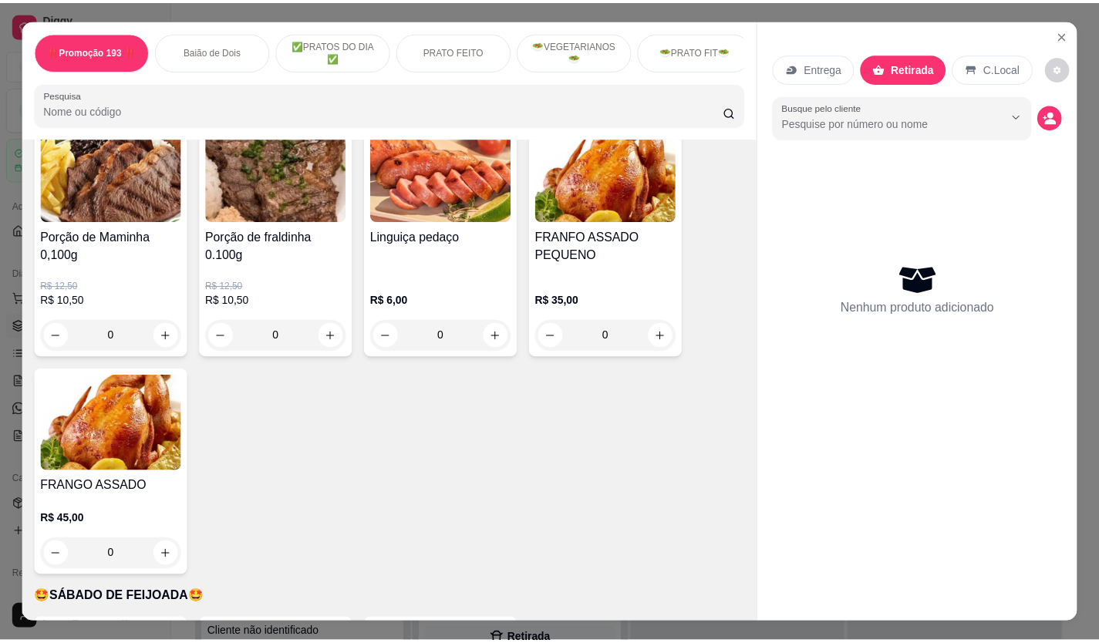
scroll to position [3007, 0]
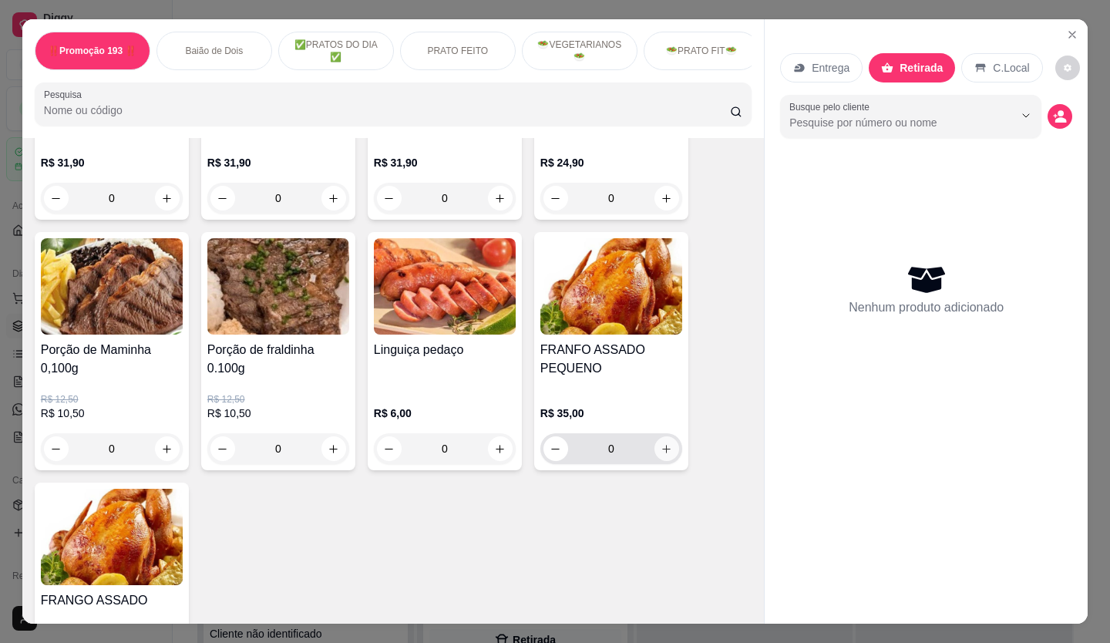
click at [663, 443] on icon "increase-product-quantity" at bounding box center [667, 449] width 12 height 12
type input "1"
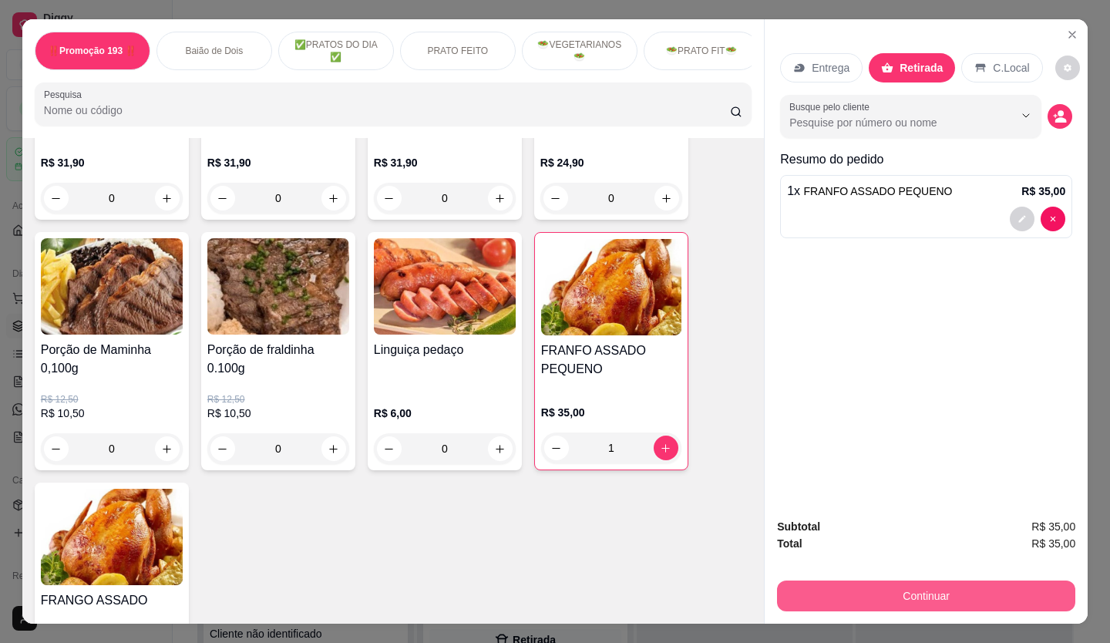
click at [841, 588] on button "Continuar" at bounding box center [926, 596] width 298 height 31
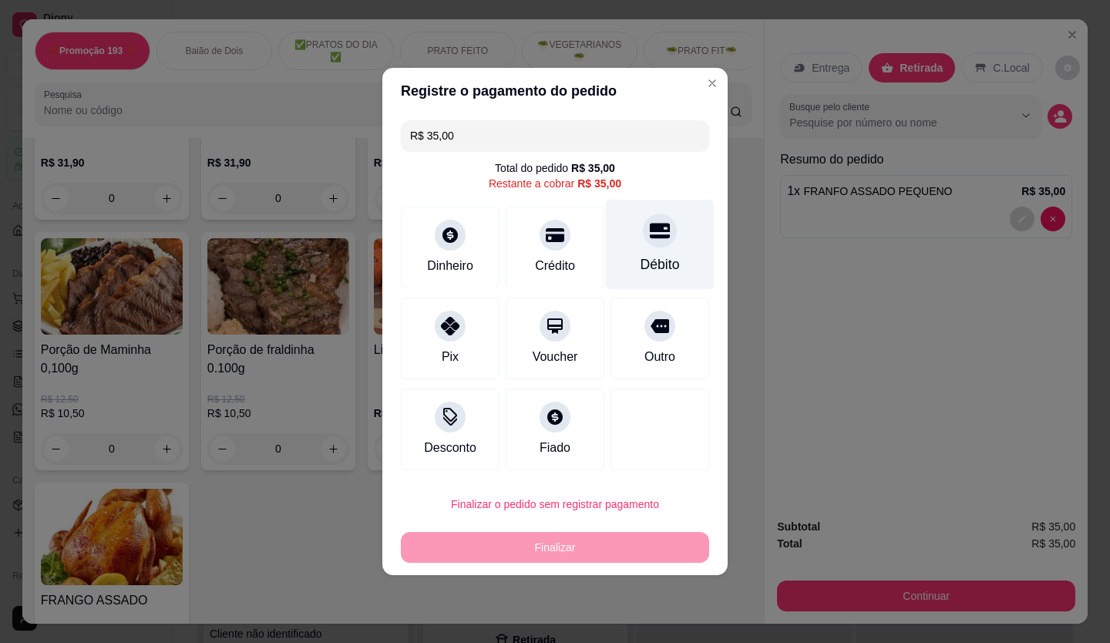
click at [661, 239] on div at bounding box center [660, 231] width 34 height 34
type input "R$ 0,00"
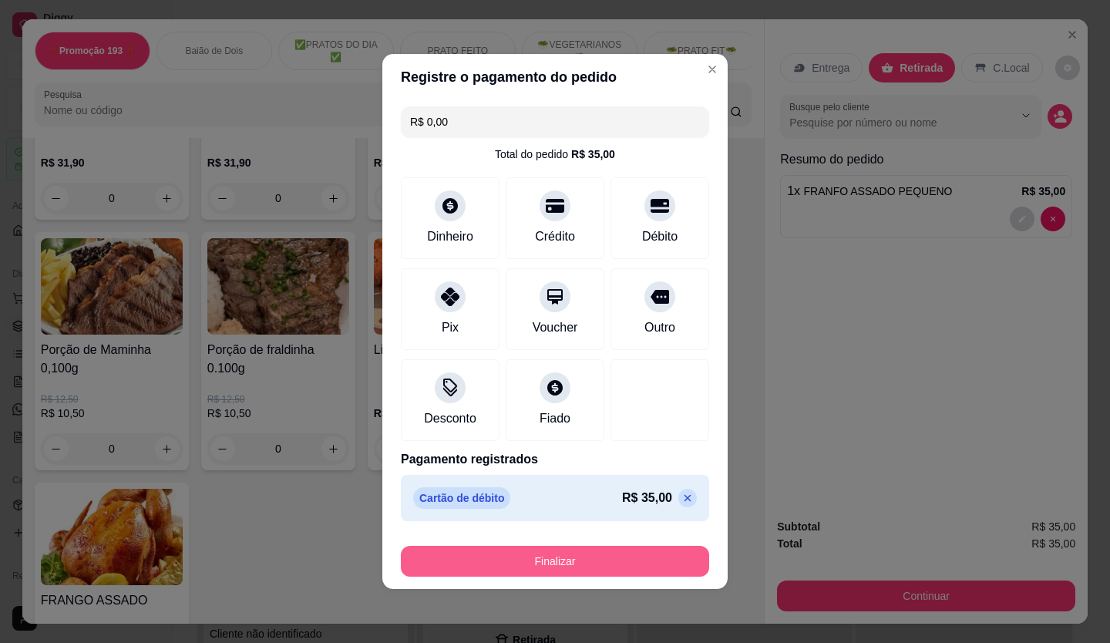
click at [589, 558] on button "Finalizar" at bounding box center [555, 561] width 308 height 31
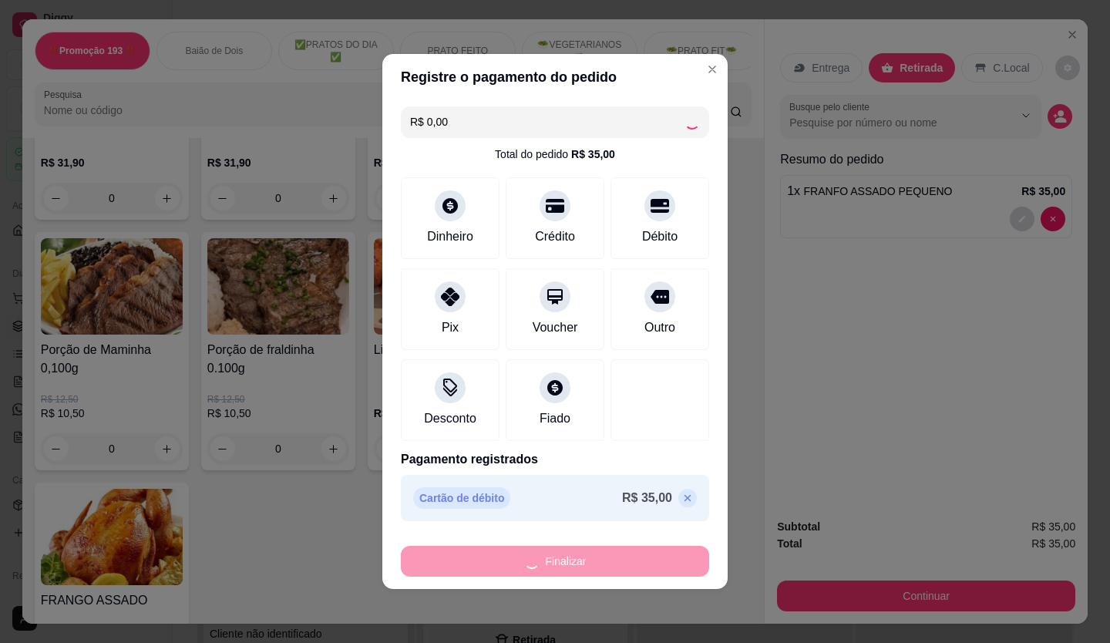
type input "0"
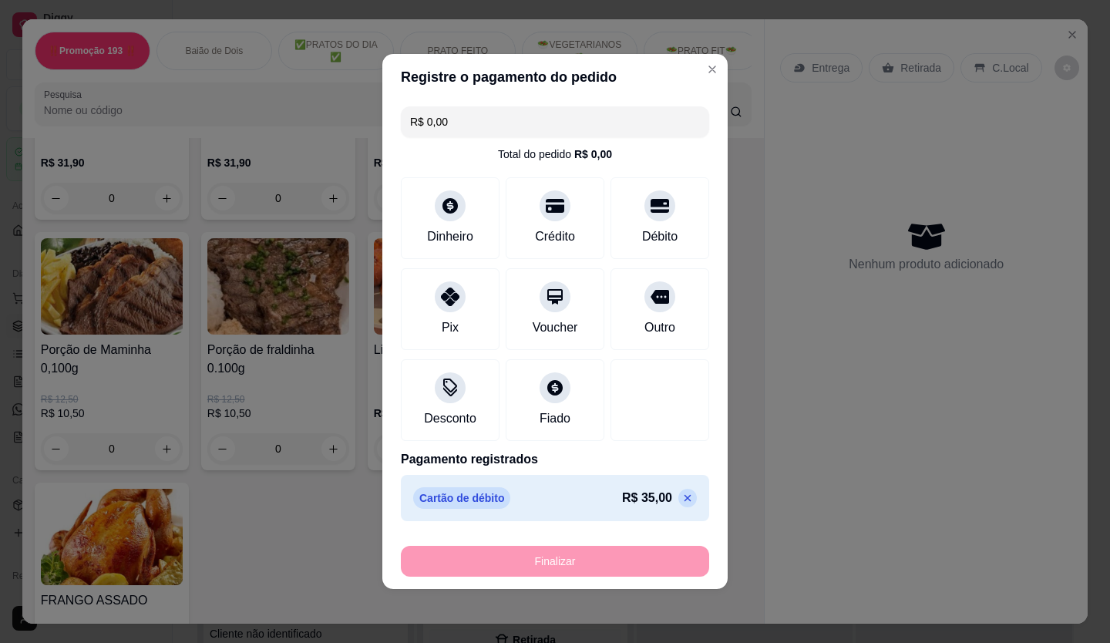
type input "-R$ 35,00"
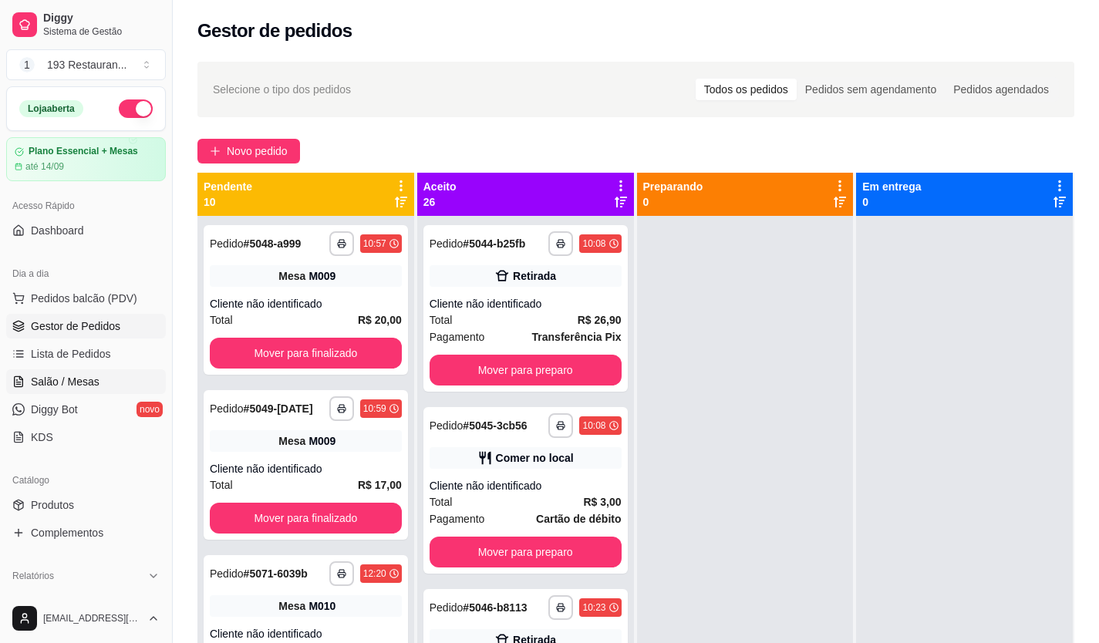
click at [94, 372] on link "Salão / Mesas" at bounding box center [86, 381] width 160 height 25
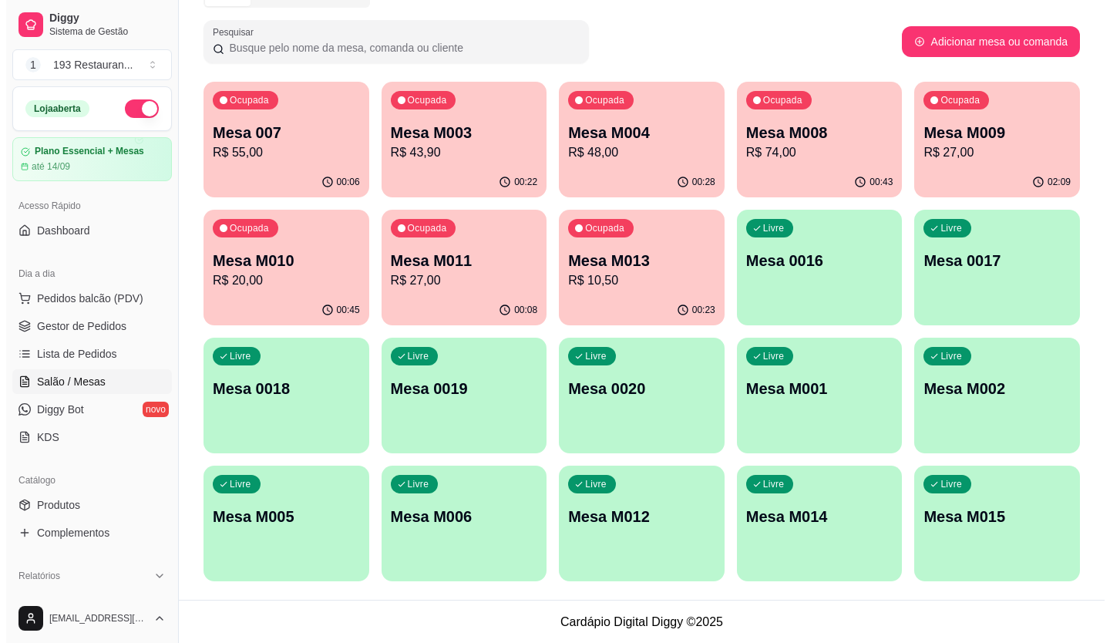
scroll to position [86, 0]
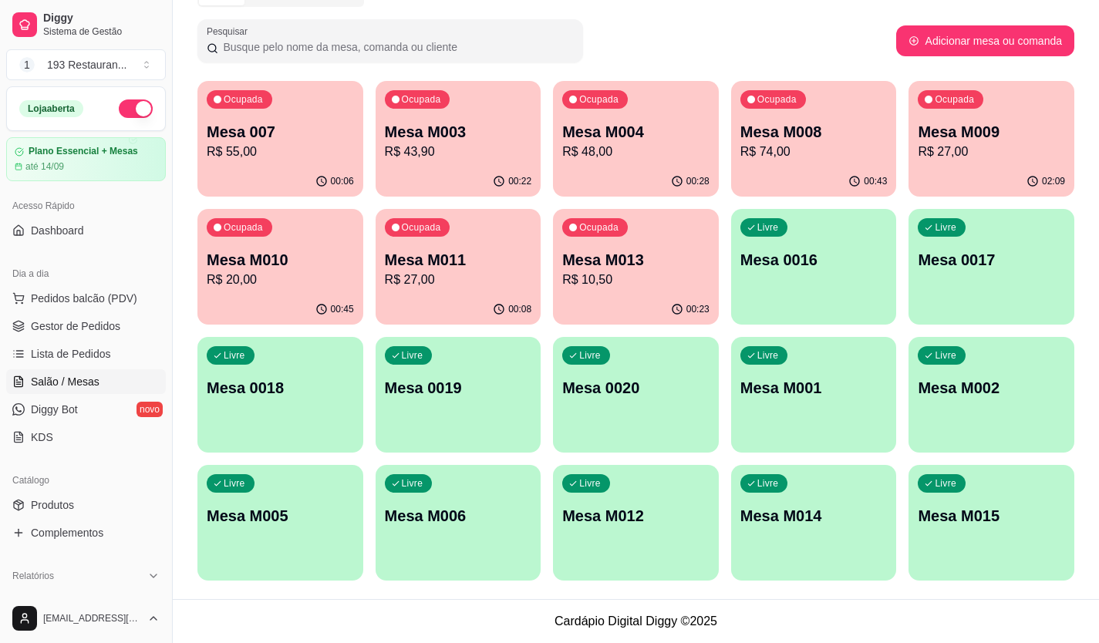
click at [852, 411] on div "Livre Mesa M001" at bounding box center [814, 385] width 166 height 97
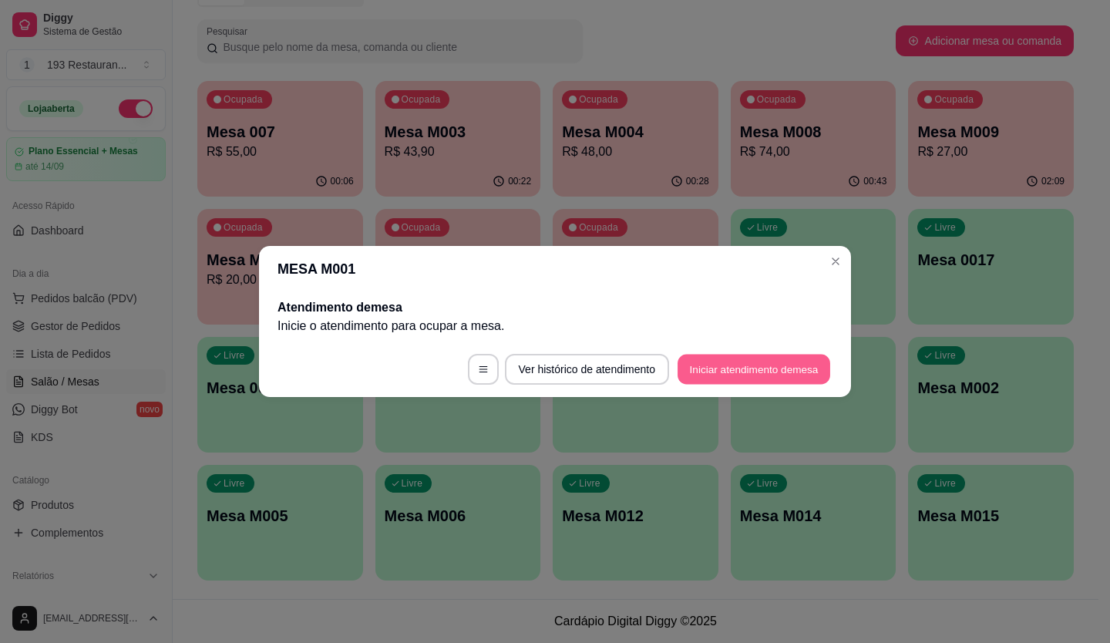
click at [767, 364] on button "Iniciar atendimento de mesa" at bounding box center [754, 370] width 153 height 30
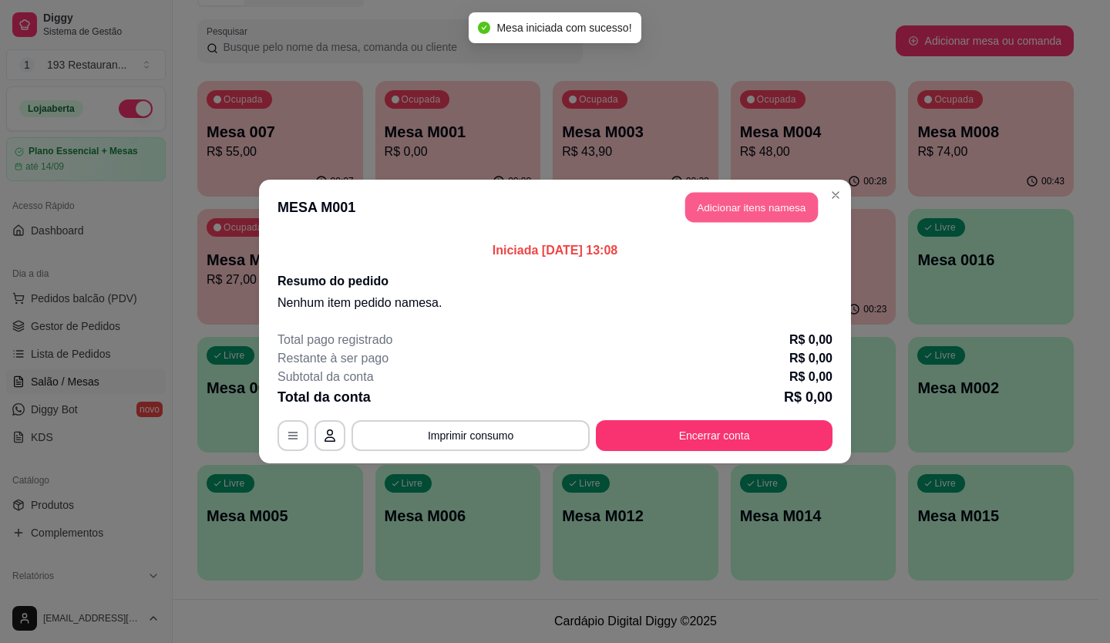
click at [749, 209] on button "Adicionar itens na mesa" at bounding box center [752, 208] width 133 height 30
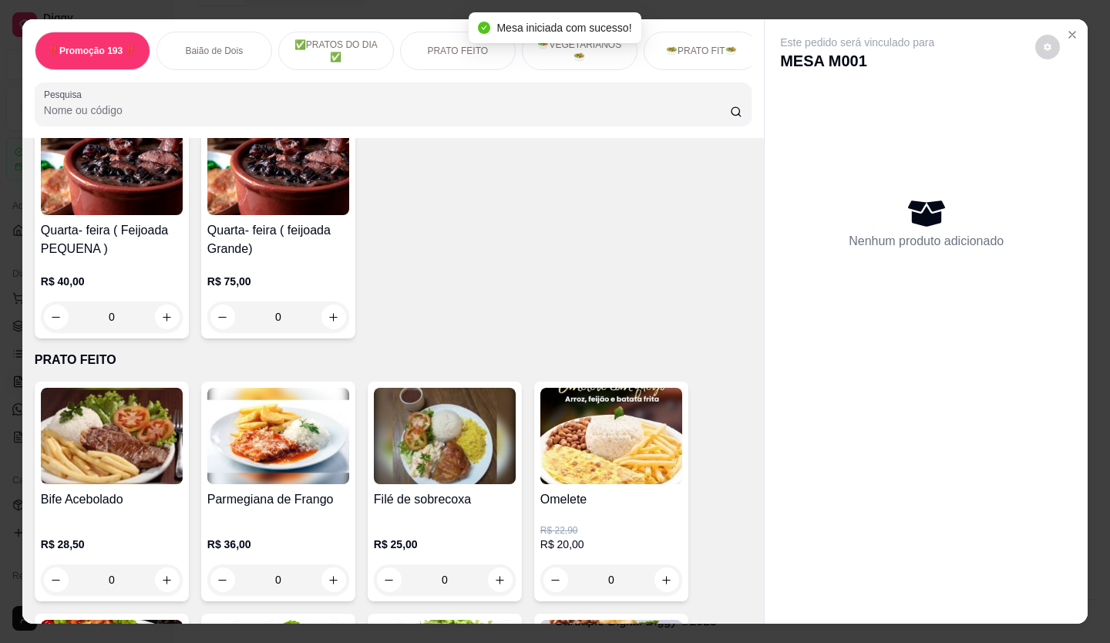
scroll to position [617, 0]
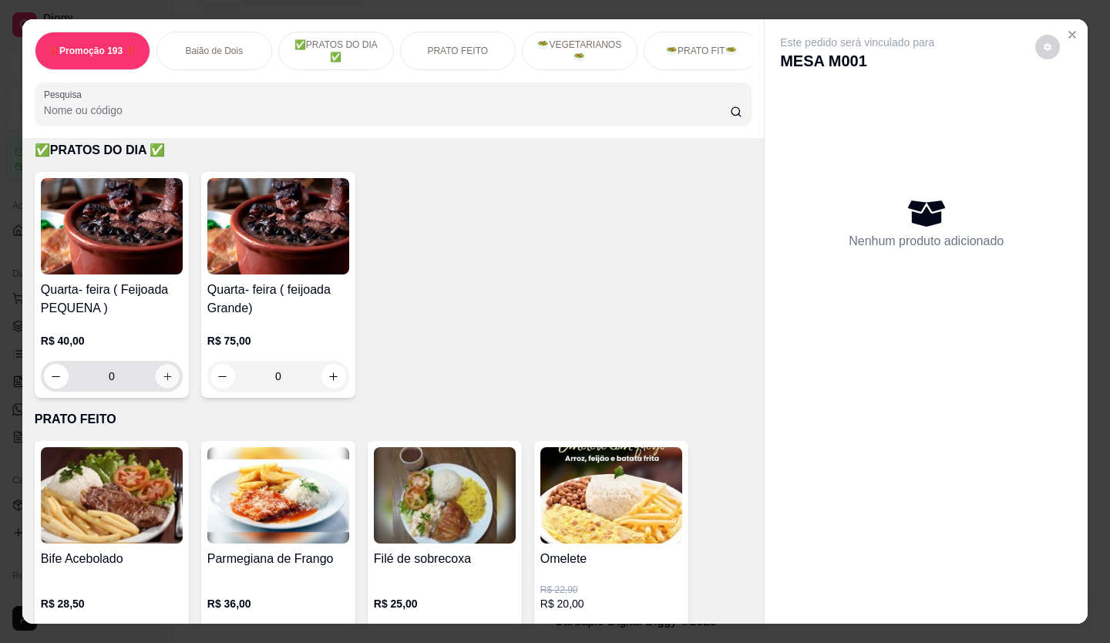
click at [162, 381] on icon "increase-product-quantity" at bounding box center [168, 377] width 12 height 12
type input "1"
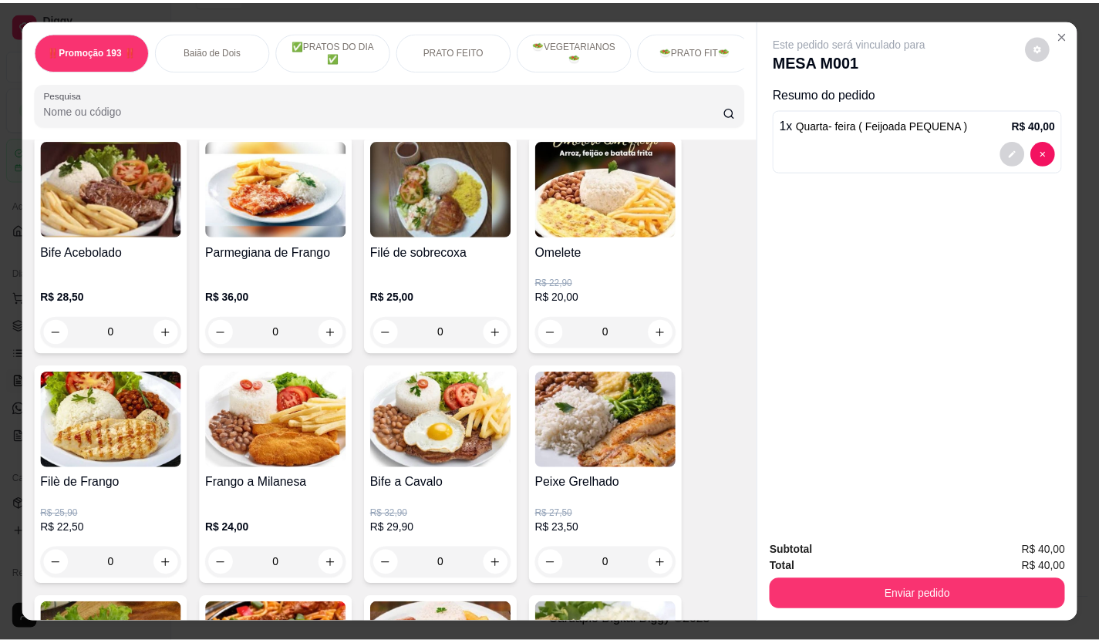
scroll to position [1157, 0]
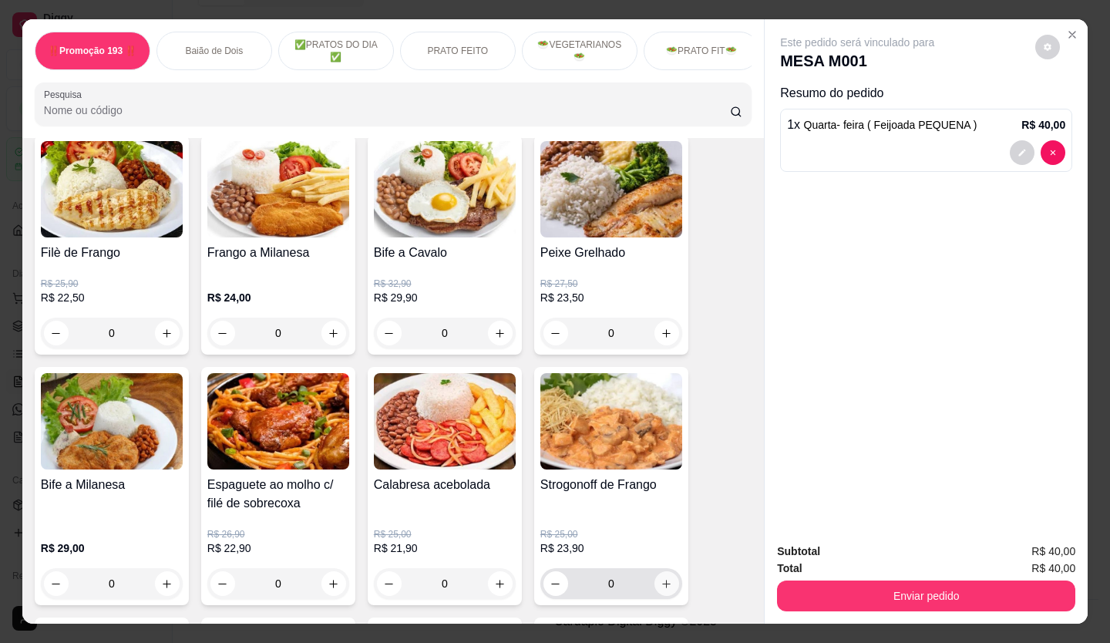
click at [662, 581] on button "increase-product-quantity" at bounding box center [667, 583] width 25 height 25
type input "1"
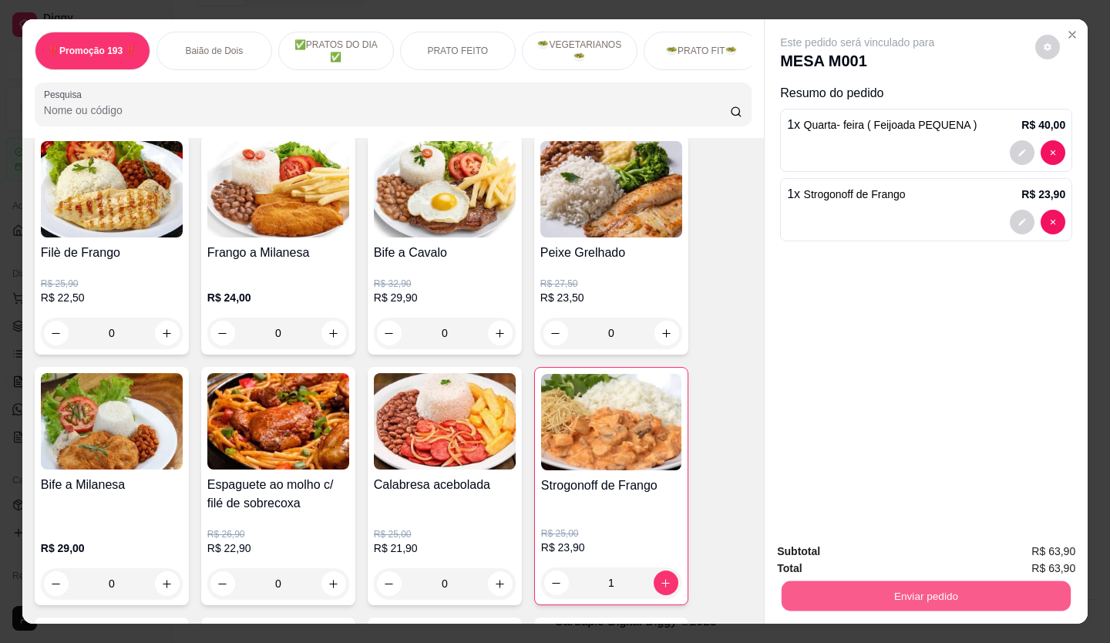
click at [807, 586] on button "Enviar pedido" at bounding box center [926, 596] width 289 height 30
click at [807, 552] on button "Não registrar e enviar pedido" at bounding box center [876, 551] width 156 height 29
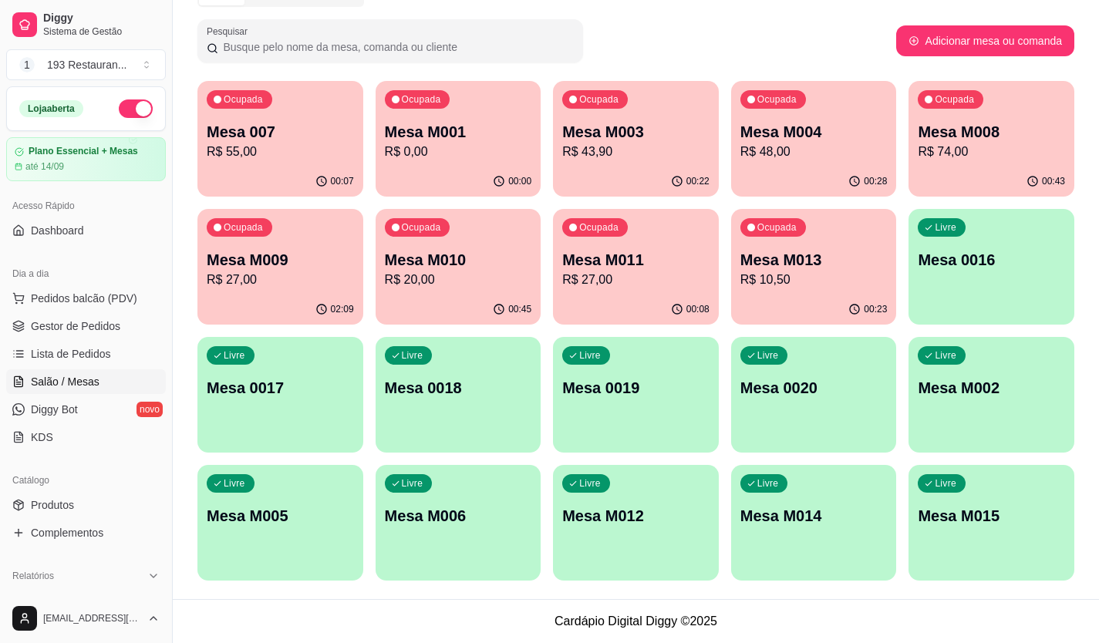
click at [76, 372] on link "Salão / Mesas" at bounding box center [86, 381] width 160 height 25
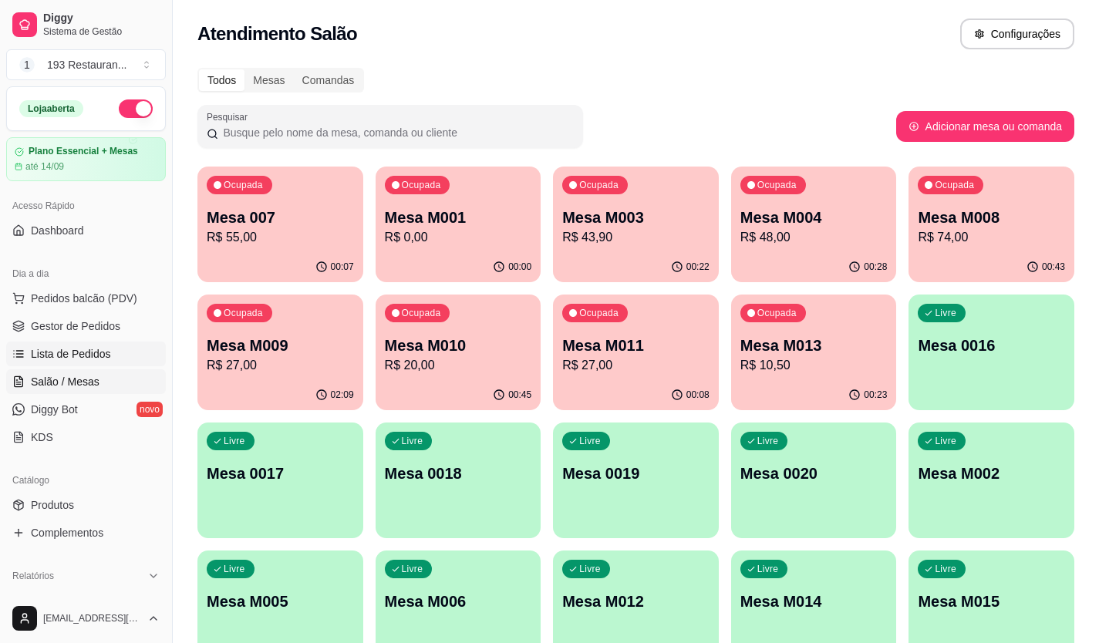
click at [79, 355] on span "Lista de Pedidos" at bounding box center [71, 353] width 80 height 15
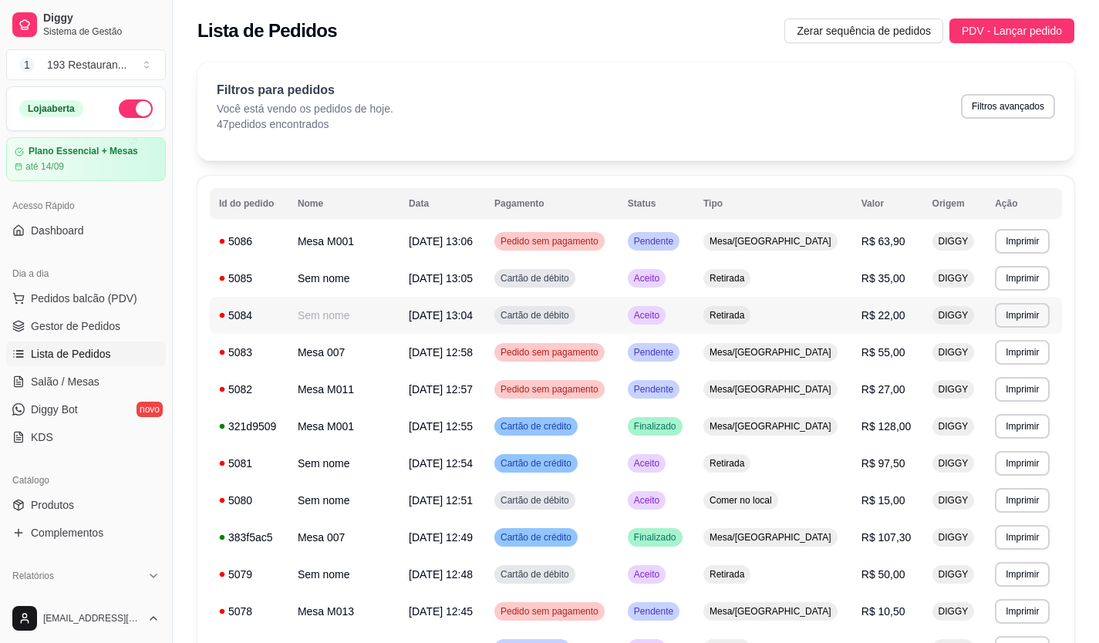
click at [861, 320] on span "R$ 22,00" at bounding box center [883, 315] width 44 height 12
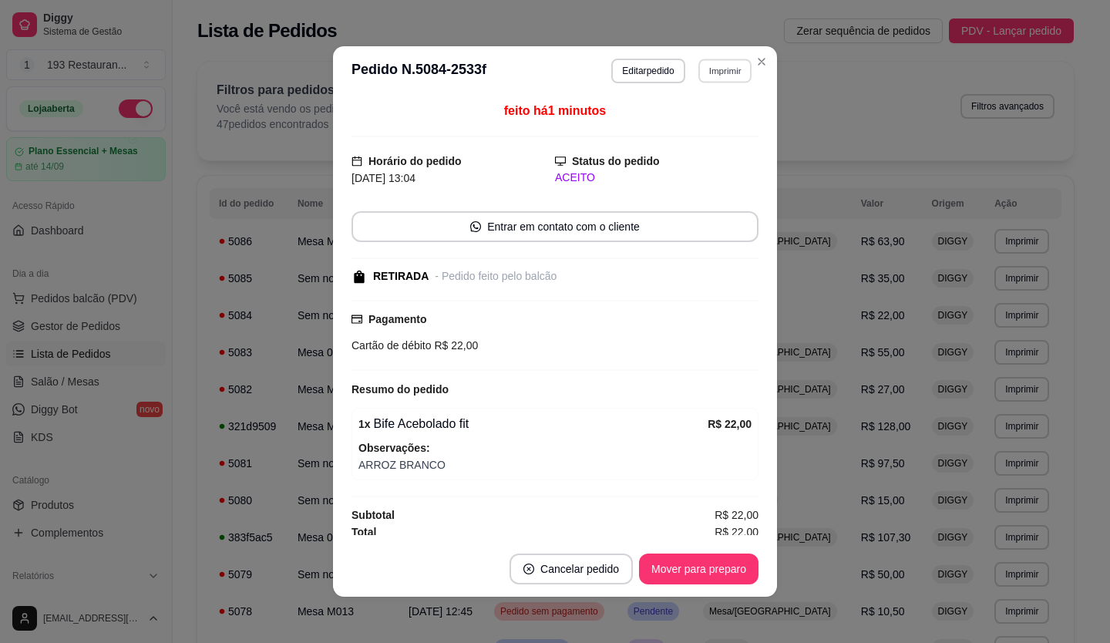
click at [732, 70] on button "Imprimir" at bounding box center [725, 71] width 53 height 24
click at [663, 163] on button "CAIXA" at bounding box center [693, 155] width 112 height 25
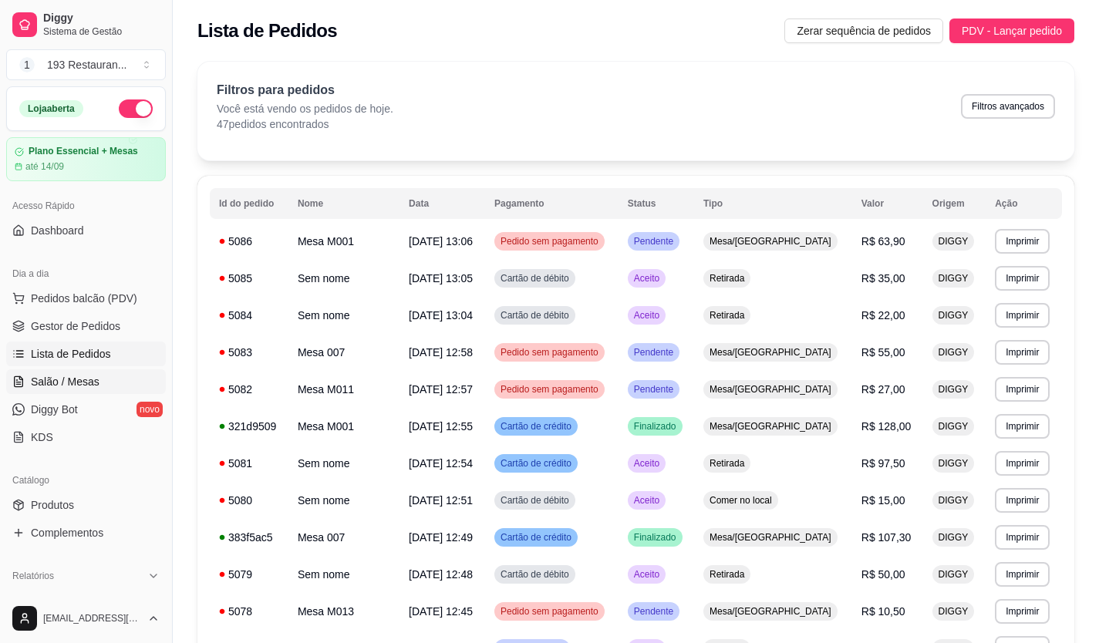
click at [105, 376] on link "Salão / Mesas" at bounding box center [86, 381] width 160 height 25
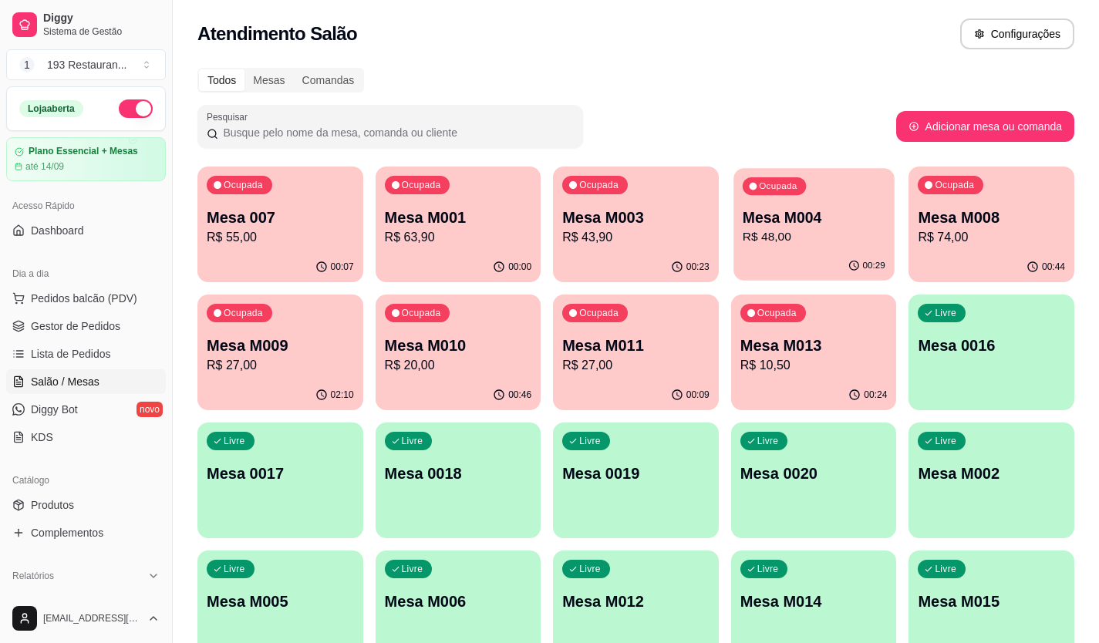
click at [804, 252] on div "00:29" at bounding box center [813, 265] width 160 height 29
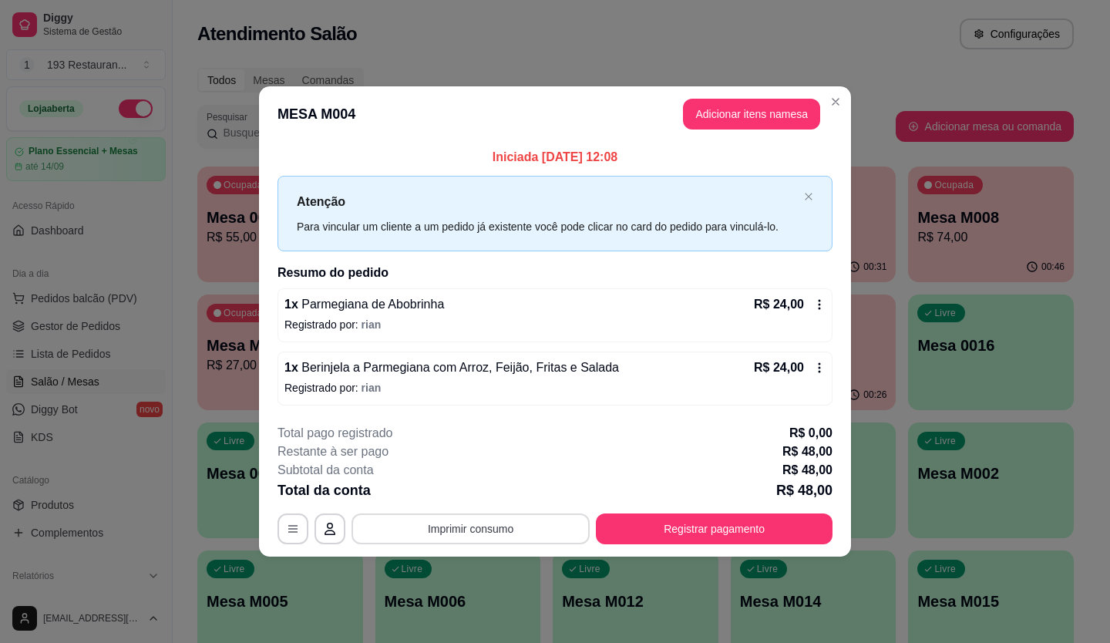
click at [507, 527] on button "Imprimir consumo" at bounding box center [471, 529] width 238 height 31
click at [501, 500] on button "CAIXA" at bounding box center [476, 492] width 108 height 24
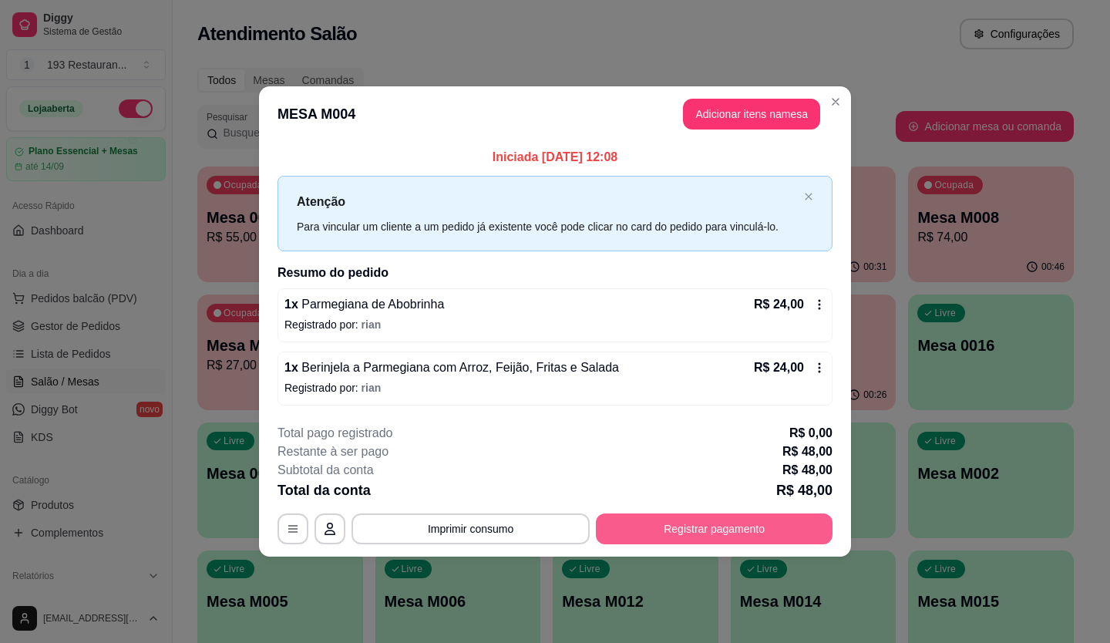
click at [702, 541] on button "Registrar pagamento" at bounding box center [714, 529] width 237 height 31
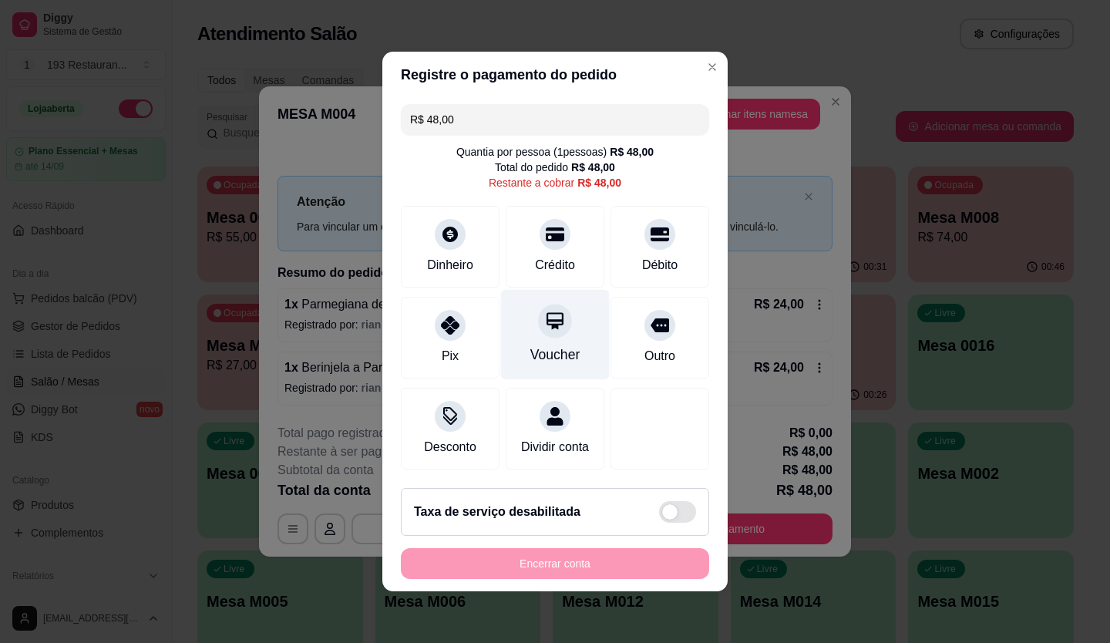
click at [547, 312] on icon at bounding box center [555, 320] width 17 height 17
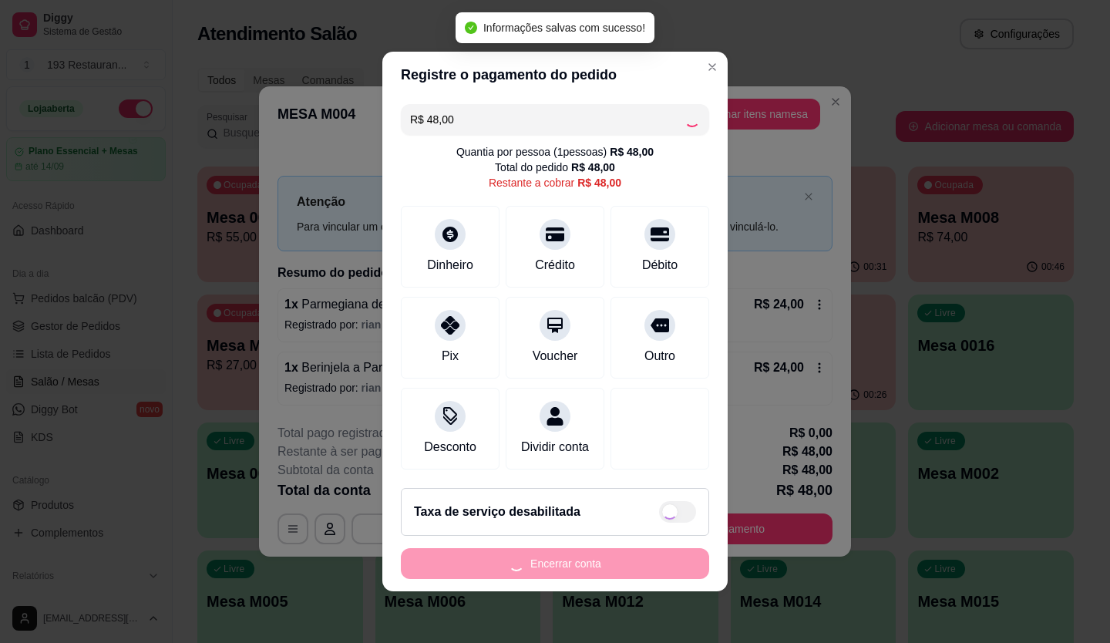
type input "R$ 0,00"
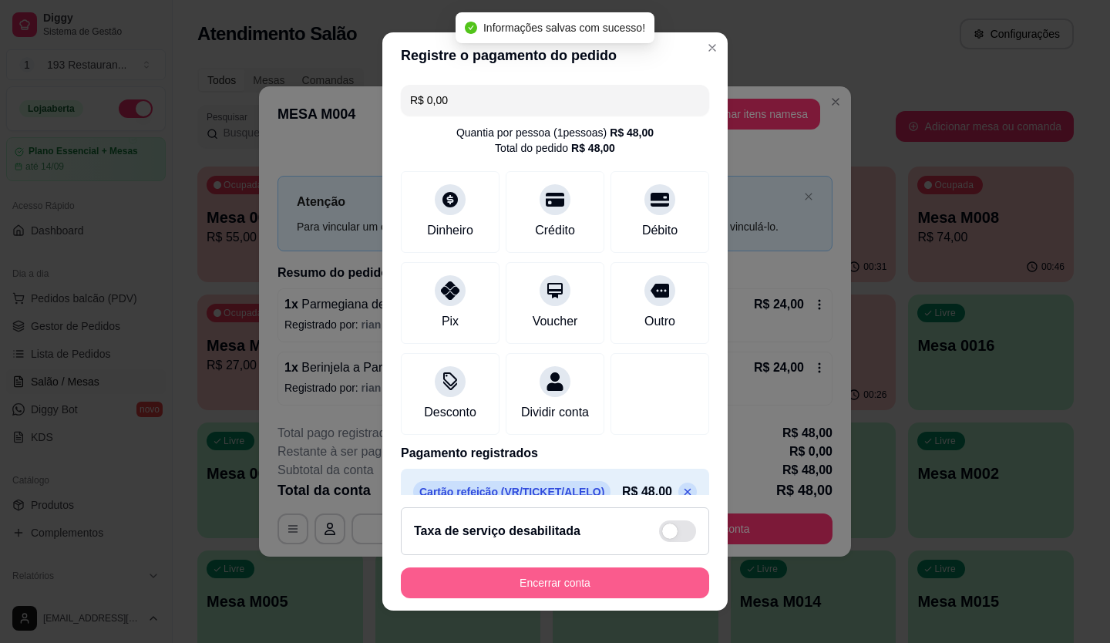
click at [595, 590] on button "Encerrar conta" at bounding box center [555, 583] width 308 height 31
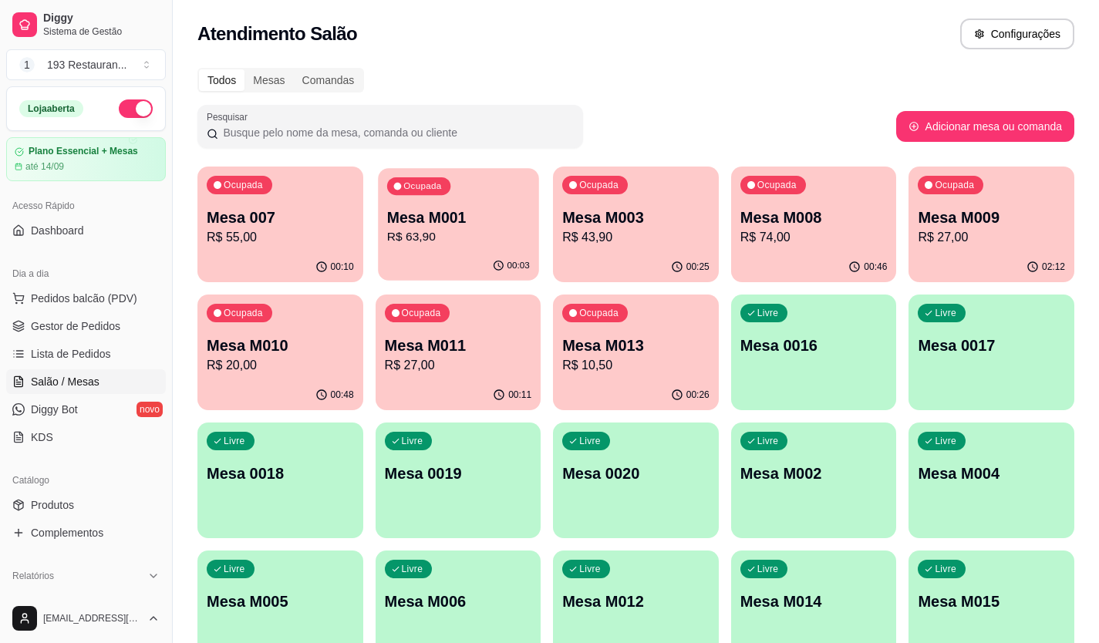
click at [472, 228] on p "R$ 63,90" at bounding box center [457, 237] width 143 height 18
click at [99, 298] on span "Pedidos balcão (PDV)" at bounding box center [84, 298] width 106 height 15
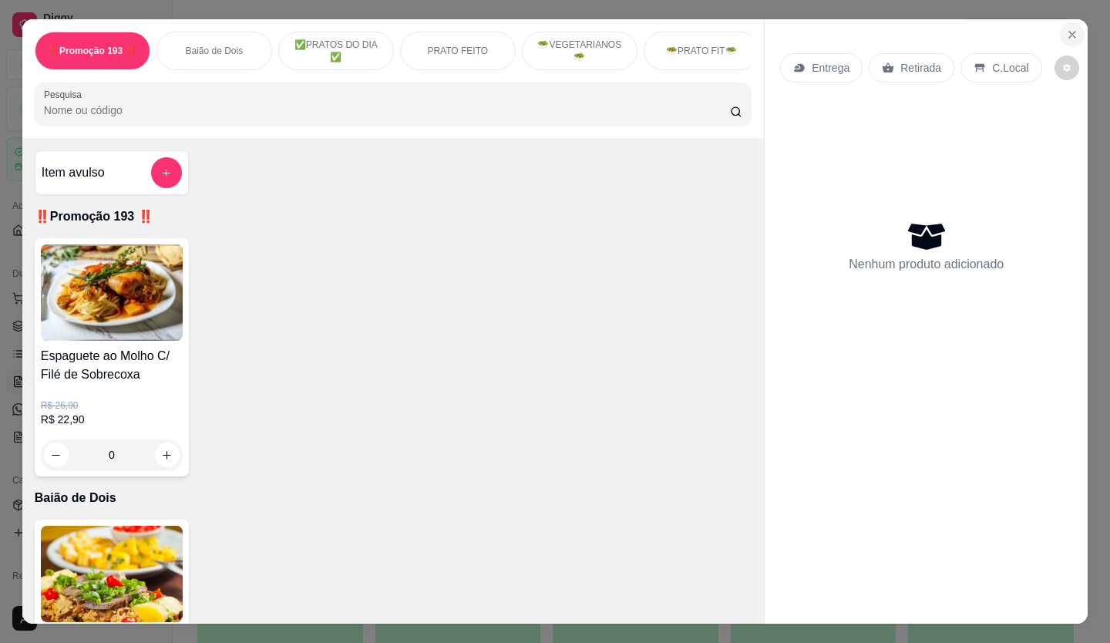
click at [1076, 29] on button "Close" at bounding box center [1072, 34] width 25 height 25
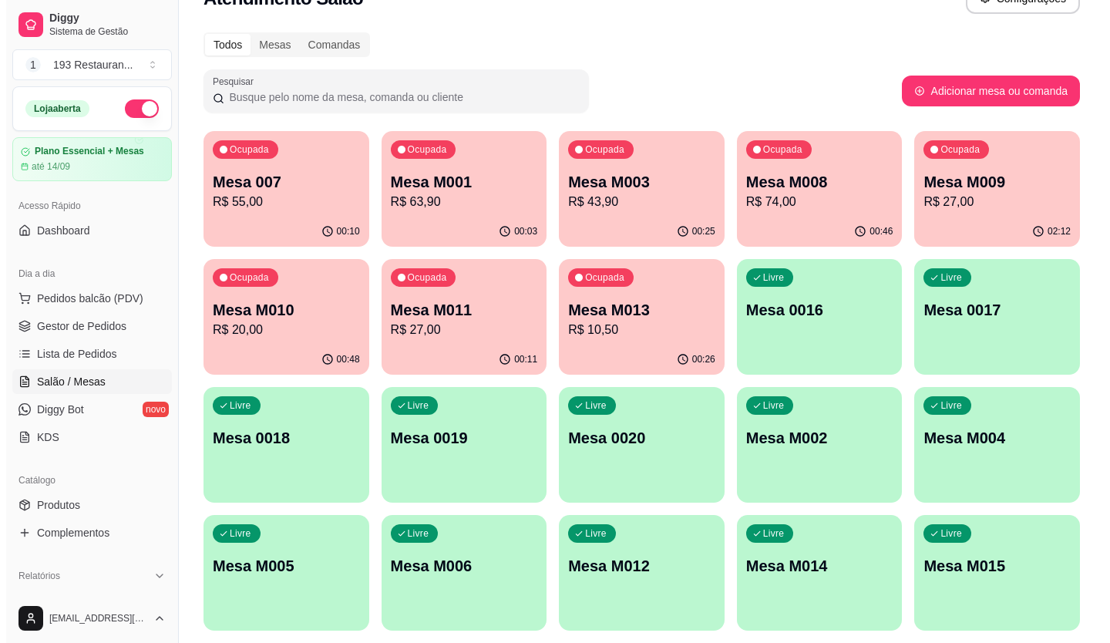
scroll to position [86, 0]
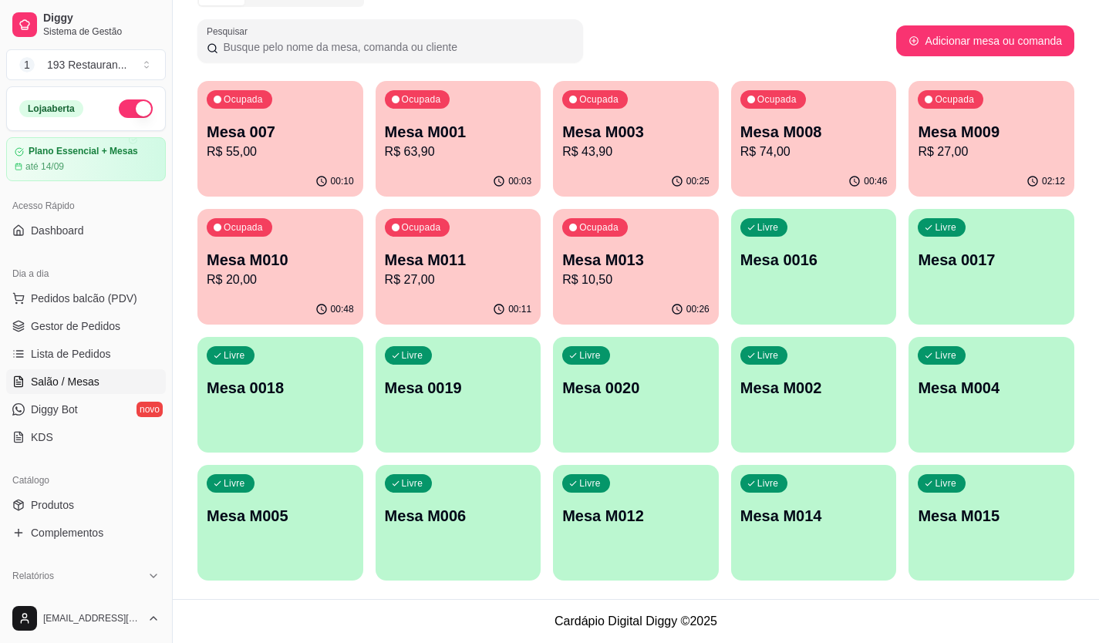
click at [814, 273] on div "Livre Mesa 0016" at bounding box center [814, 257] width 166 height 97
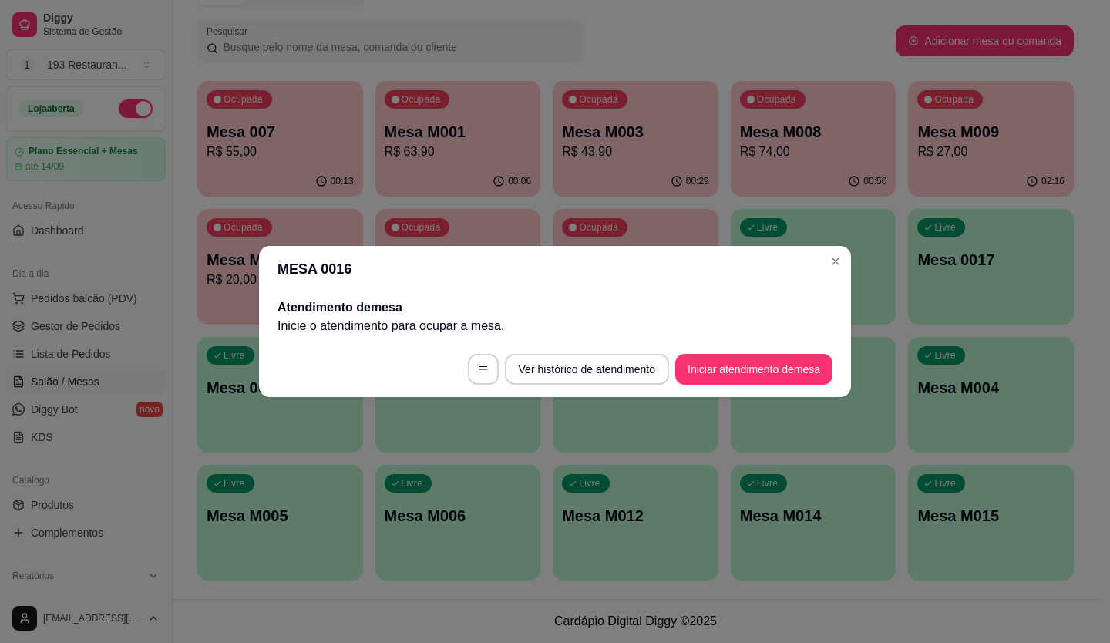
click at [779, 373] on button "Iniciar atendimento de mesa" at bounding box center [754, 369] width 157 height 31
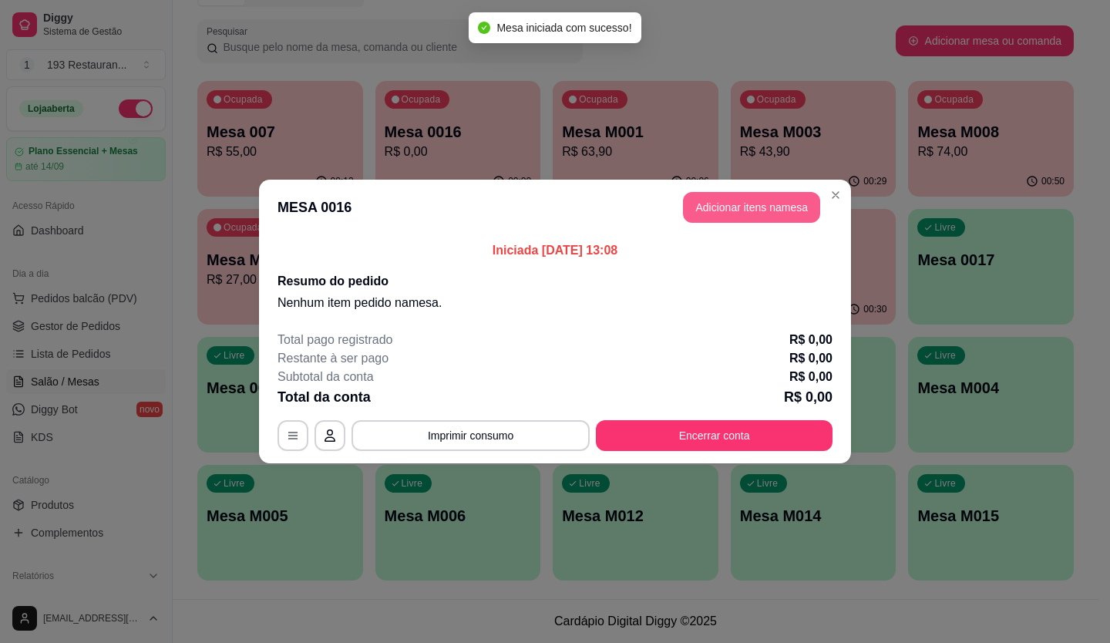
click at [765, 200] on button "Adicionar itens na mesa" at bounding box center [751, 207] width 137 height 31
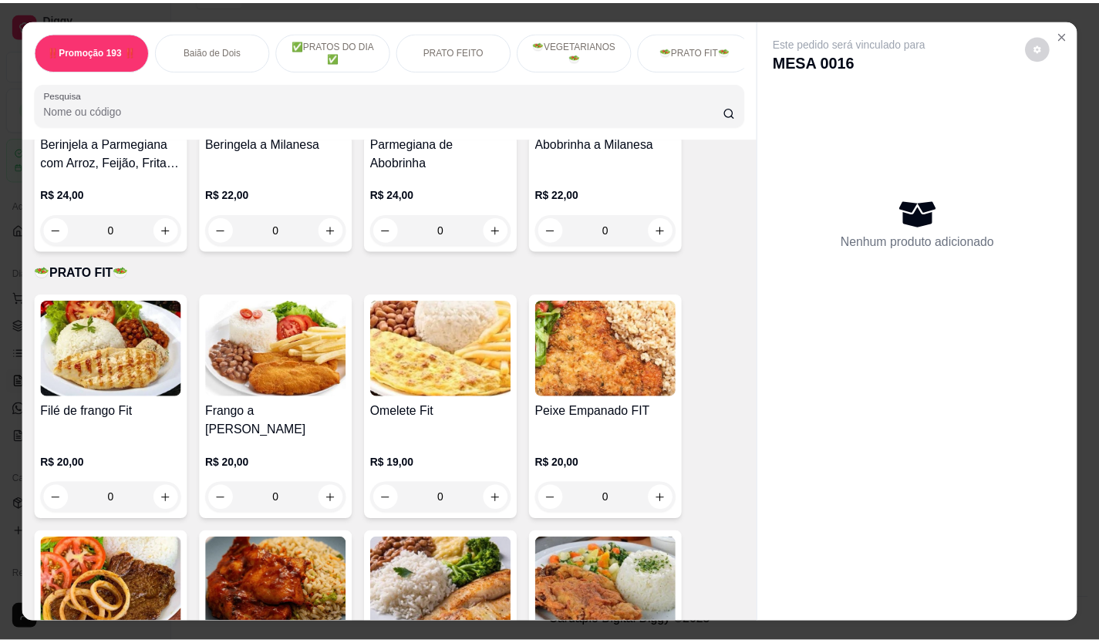
scroll to position [1774, 0]
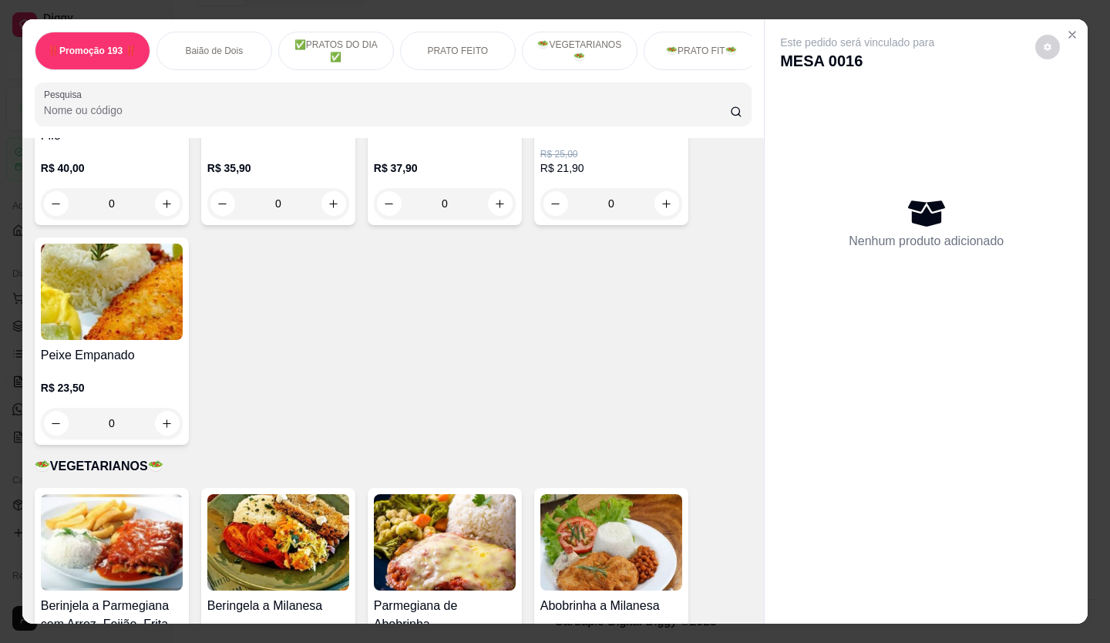
click at [163, 422] on icon "increase-product-quantity" at bounding box center [167, 424] width 12 height 12
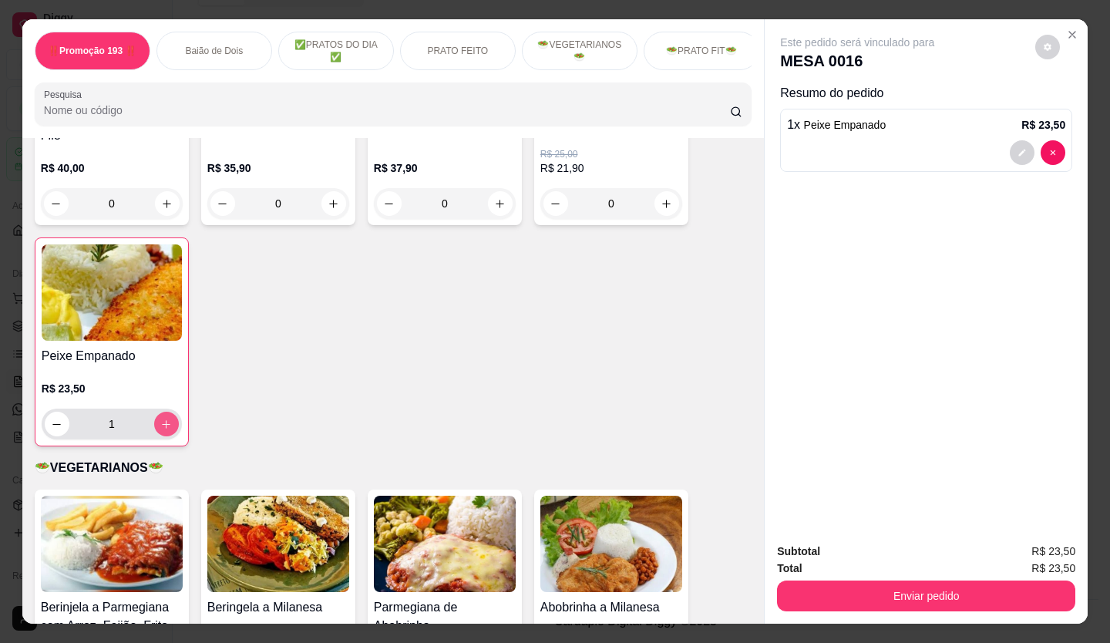
type input "1"
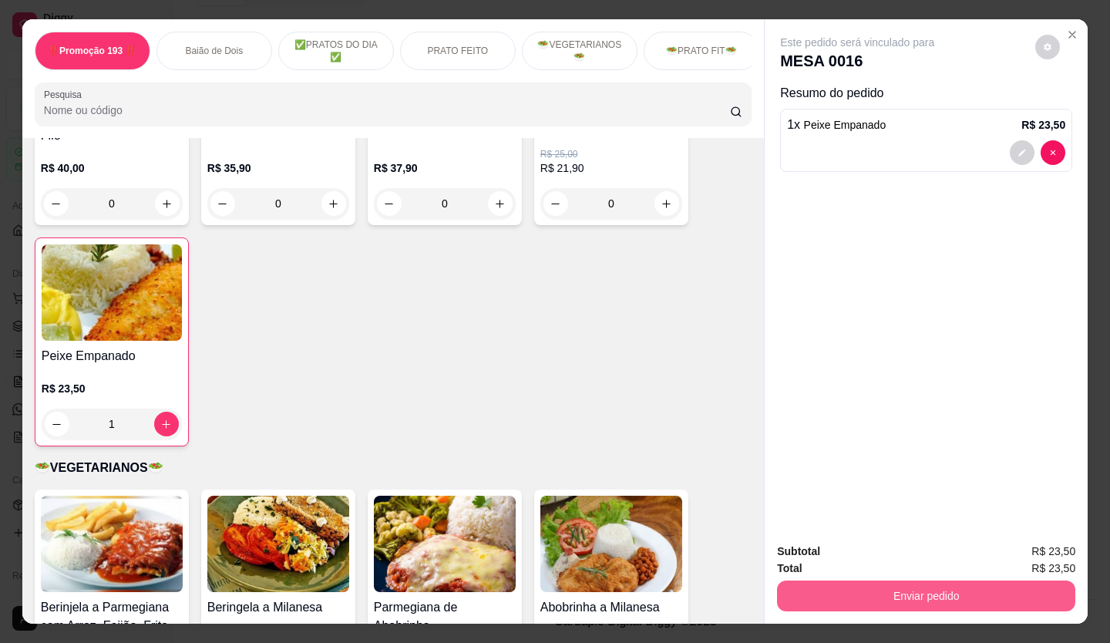
click at [810, 588] on button "Enviar pedido" at bounding box center [926, 596] width 298 height 31
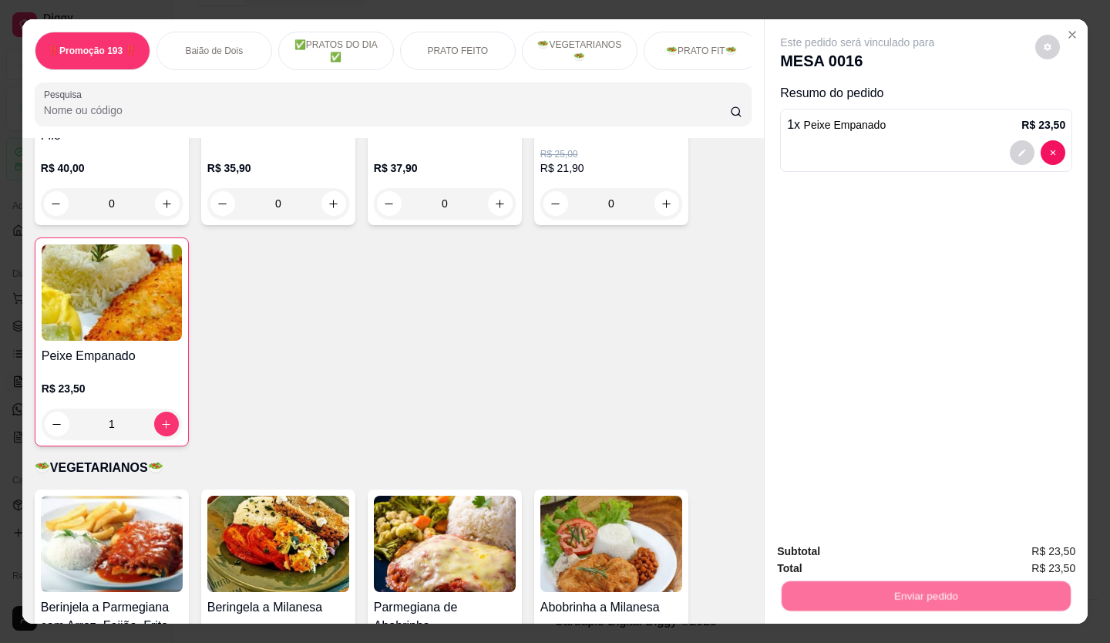
click at [821, 544] on button "Não registrar e enviar pedido" at bounding box center [875, 551] width 160 height 29
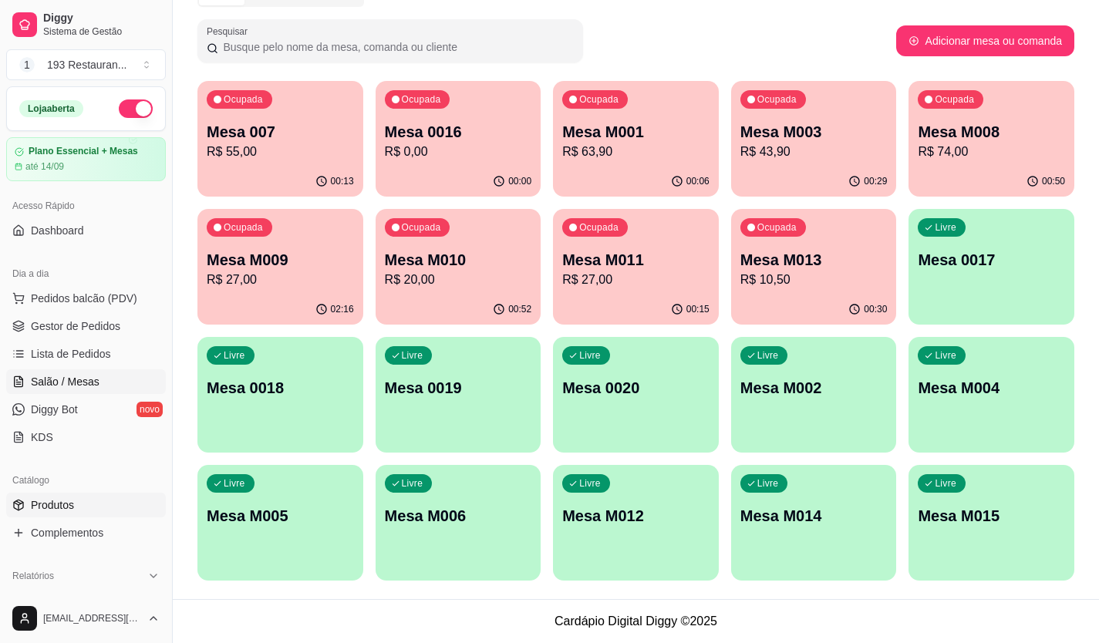
click at [79, 504] on link "Produtos" at bounding box center [86, 505] width 160 height 25
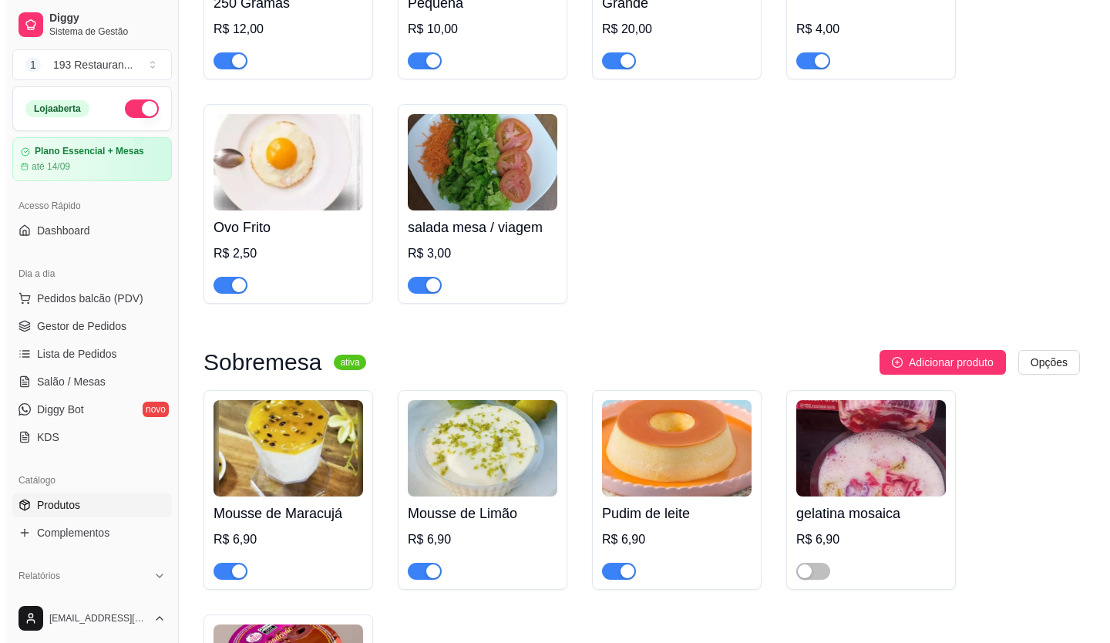
scroll to position [5167, 0]
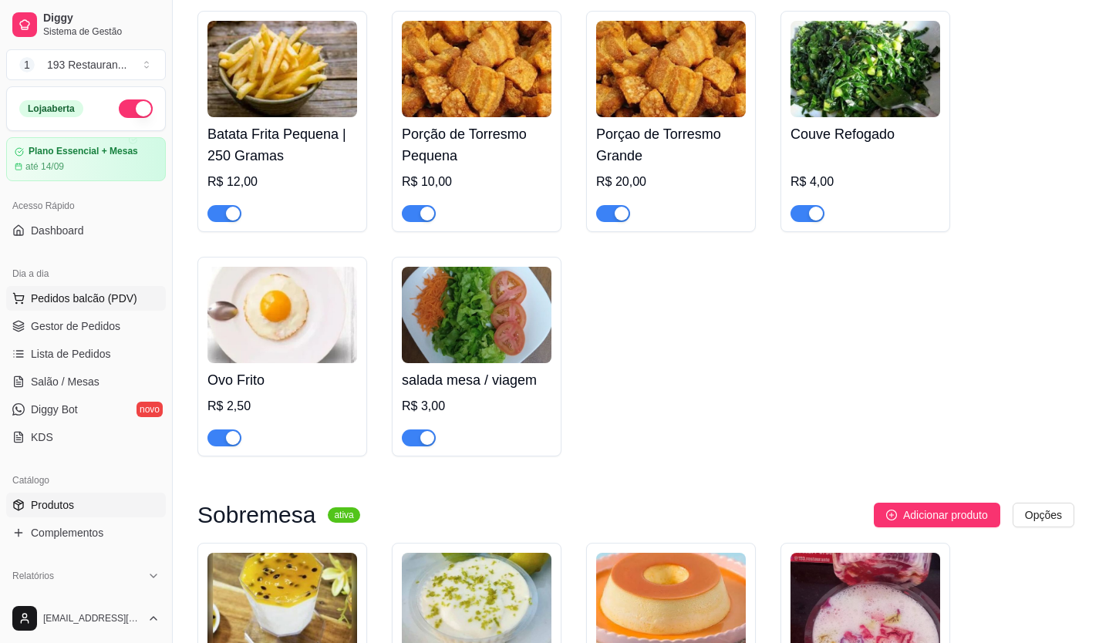
click at [43, 288] on button "Pedidos balcão (PDV)" at bounding box center [86, 298] width 160 height 25
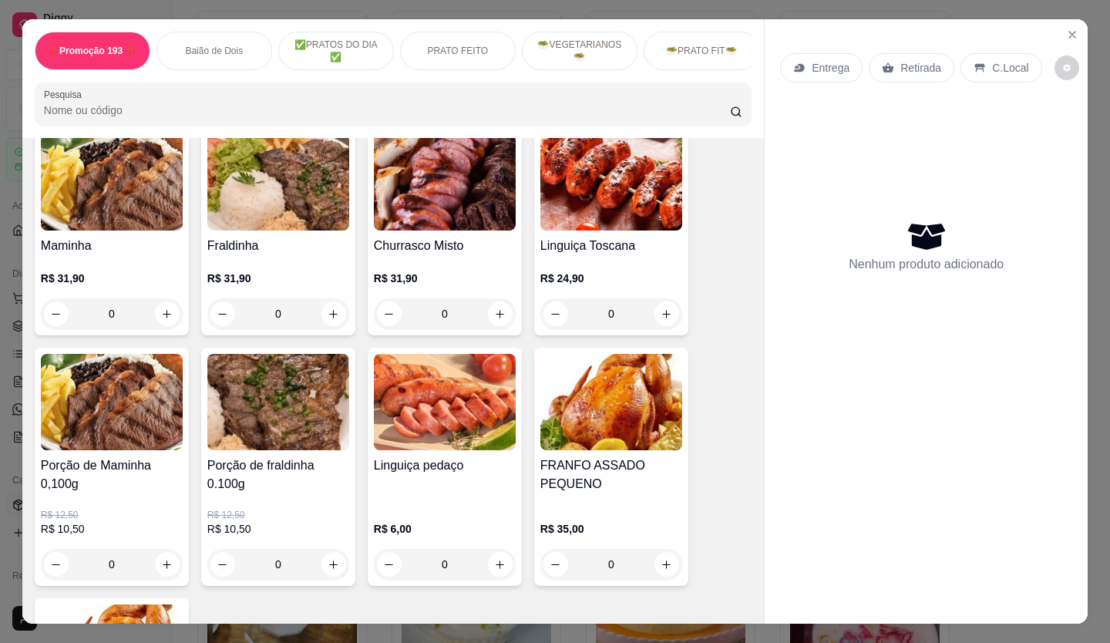
scroll to position [3085, 0]
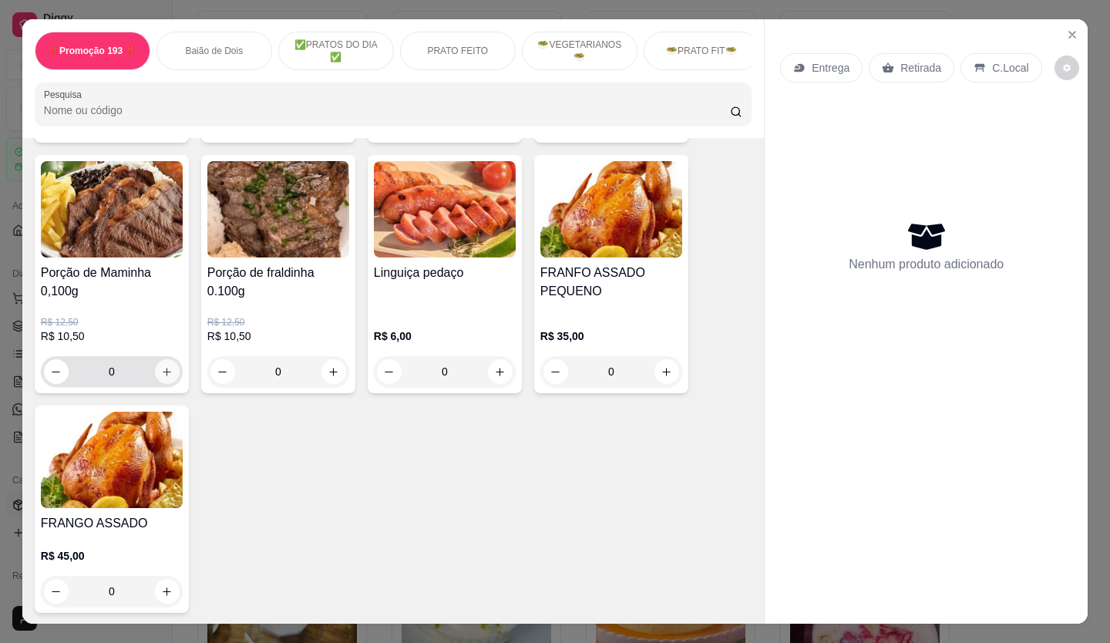
click at [164, 366] on icon "increase-product-quantity" at bounding box center [167, 372] width 12 height 12
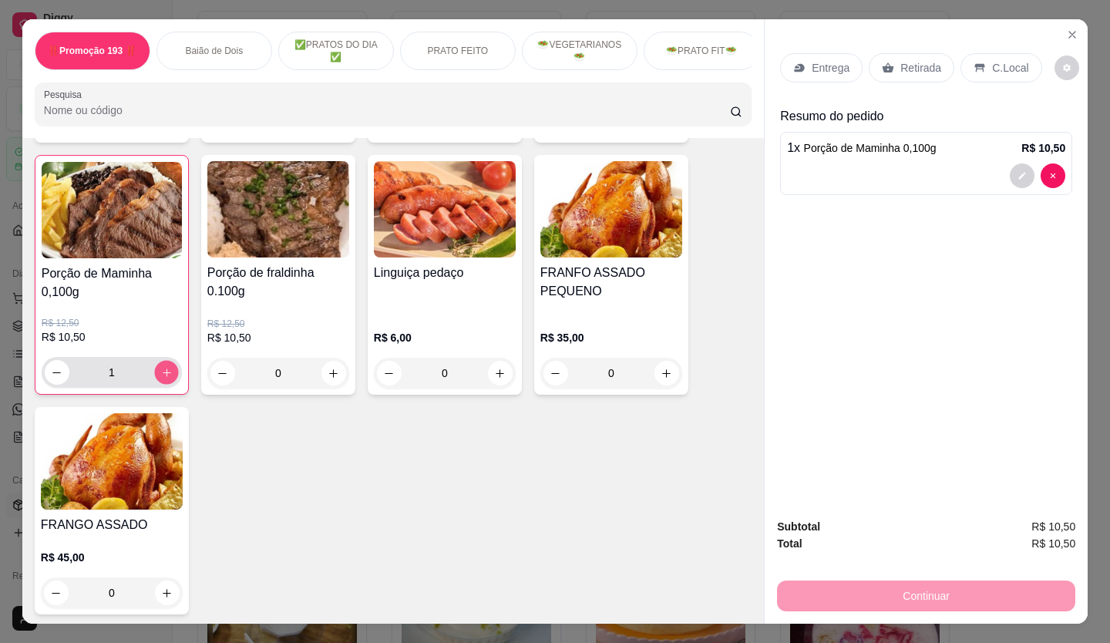
click at [164, 367] on icon "increase-product-quantity" at bounding box center [167, 373] width 12 height 12
type input "2"
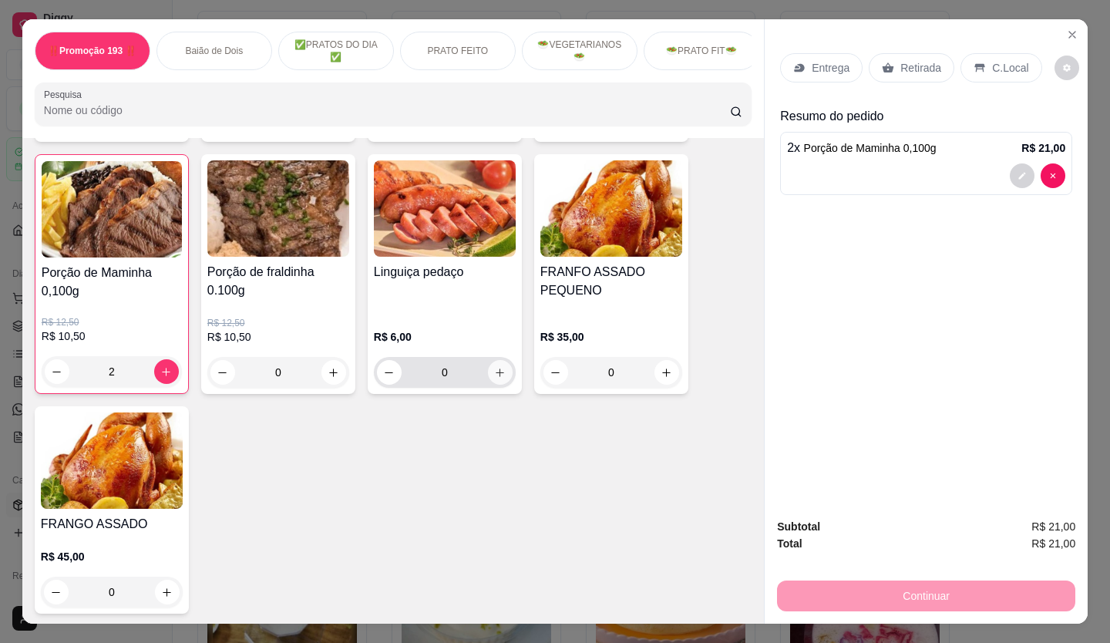
click at [501, 360] on button "increase-product-quantity" at bounding box center [500, 372] width 25 height 25
click at [494, 366] on icon "increase-product-quantity" at bounding box center [500, 372] width 12 height 12
type input "2"
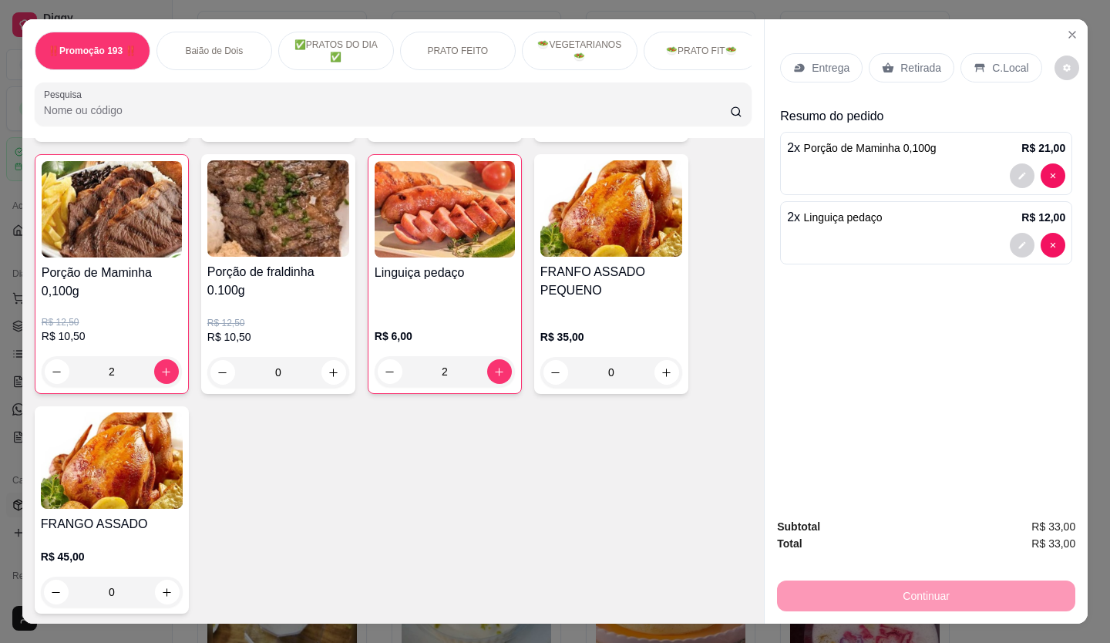
click at [901, 60] on p "Retirada" at bounding box center [921, 67] width 41 height 15
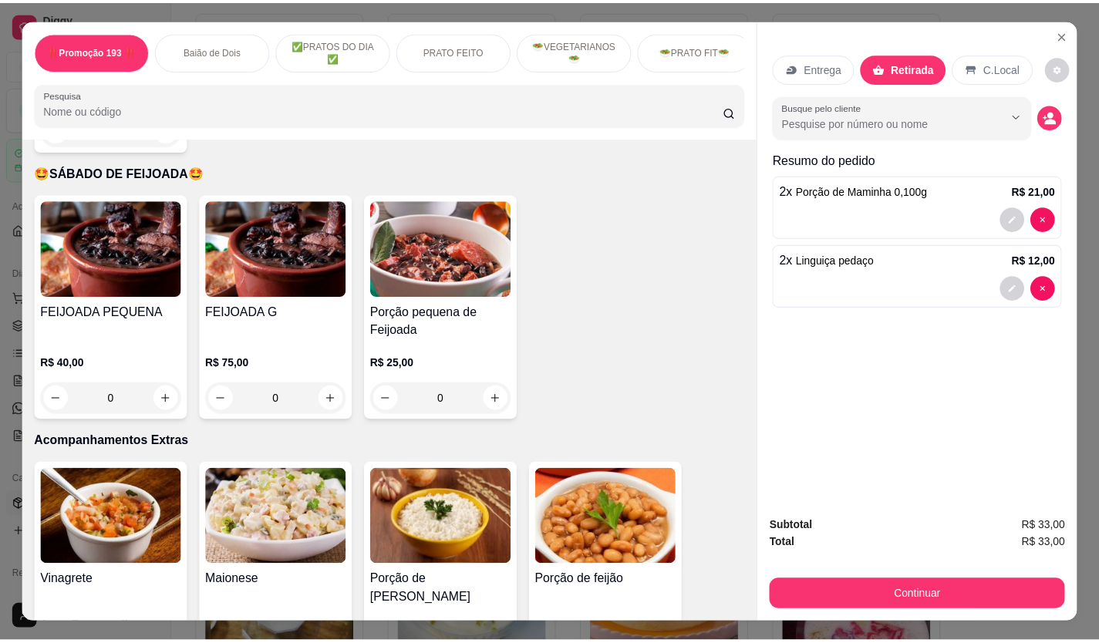
scroll to position [2931, 0]
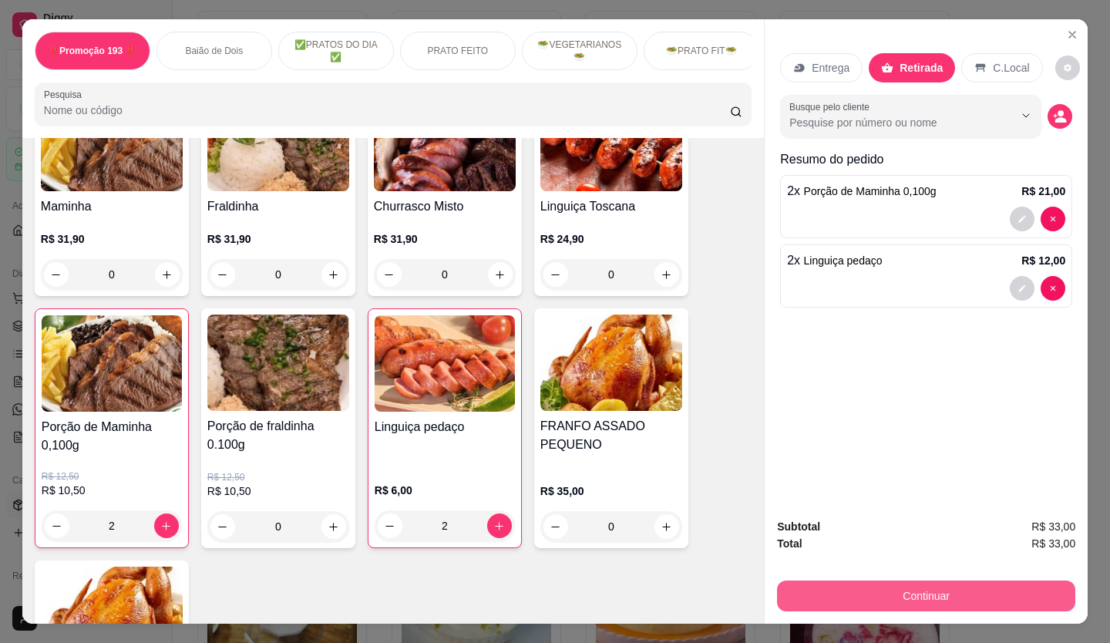
click at [956, 581] on button "Continuar" at bounding box center [926, 596] width 298 height 31
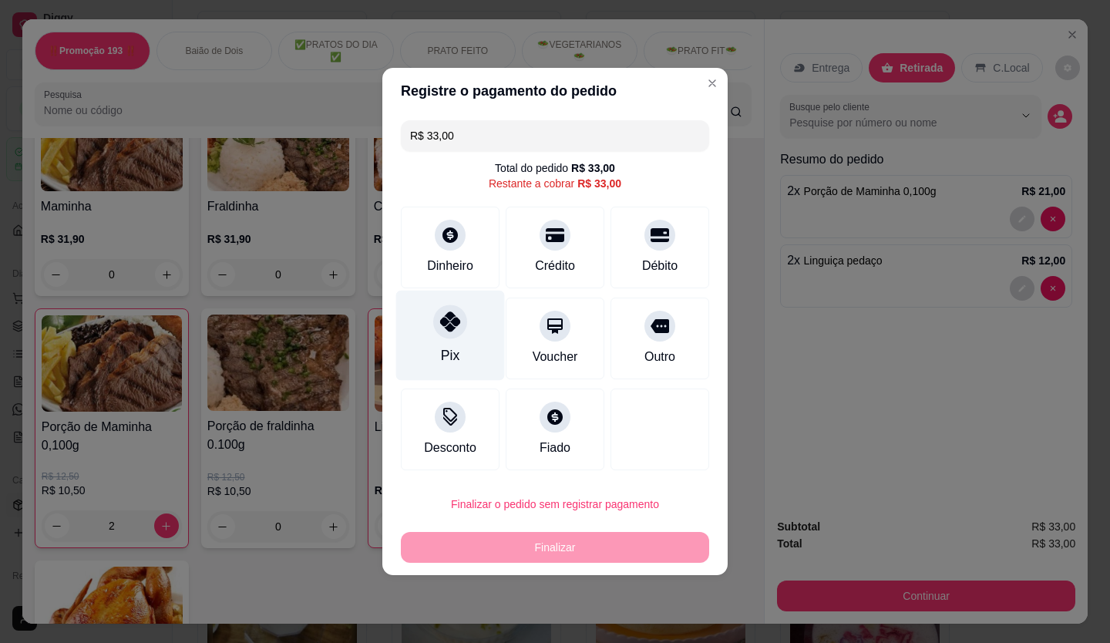
click at [446, 330] on icon at bounding box center [450, 322] width 20 height 20
type input "R$ 0,00"
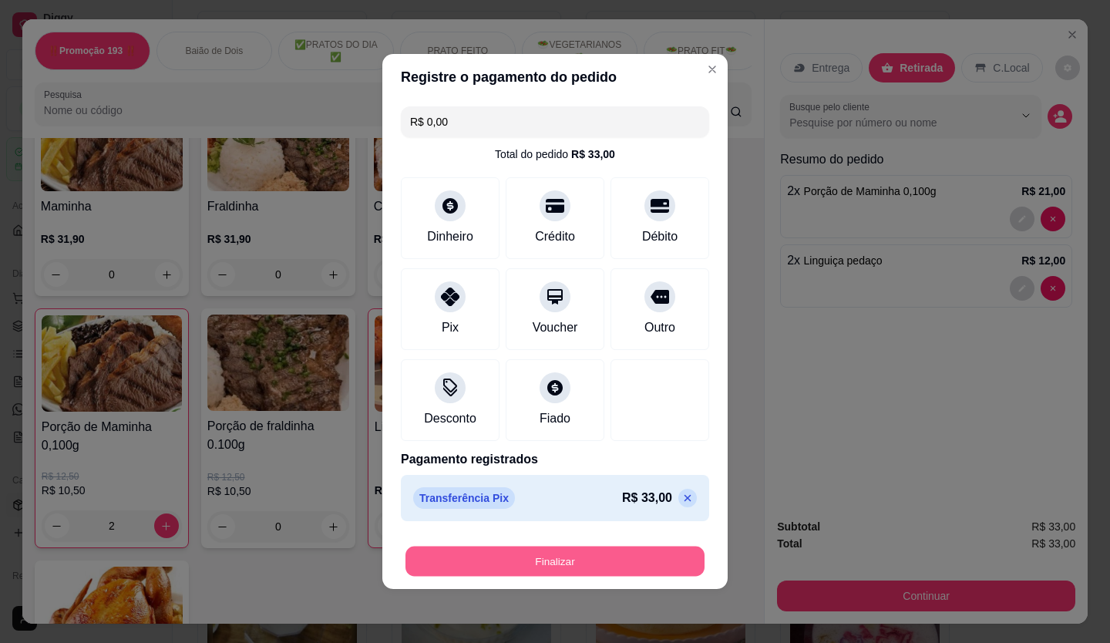
click at [612, 554] on button "Finalizar" at bounding box center [555, 562] width 299 height 30
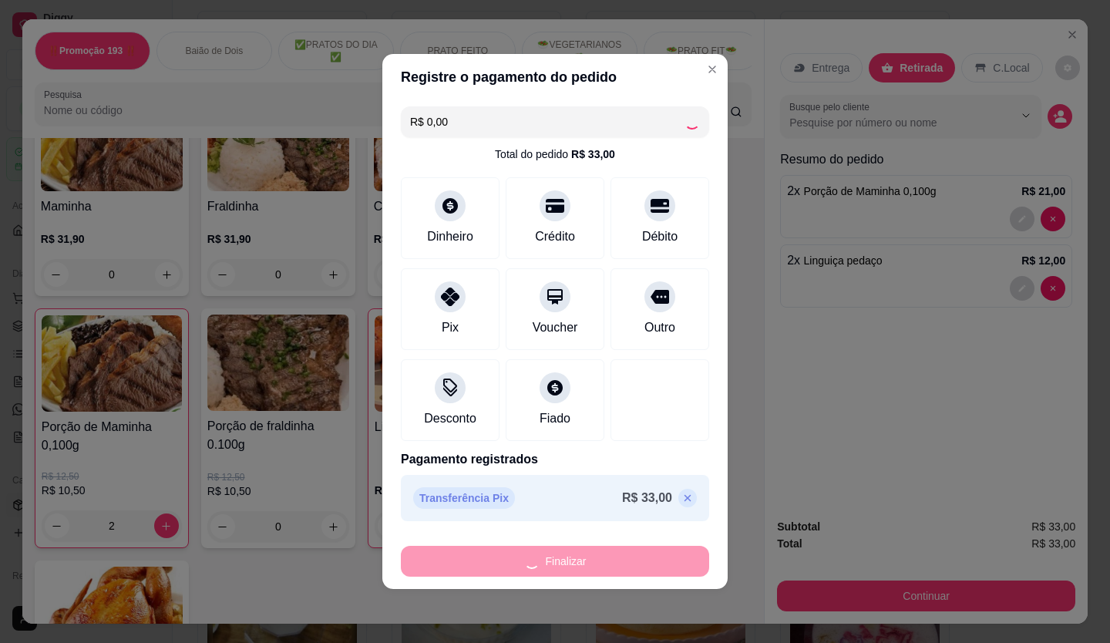
type input "0"
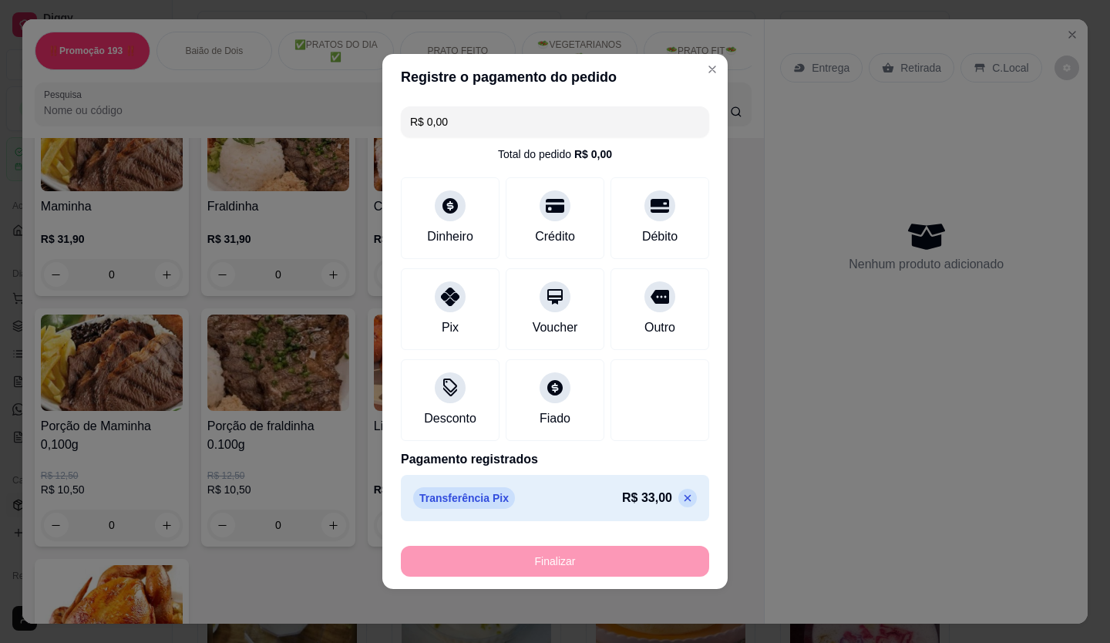
type input "-R$ 33,00"
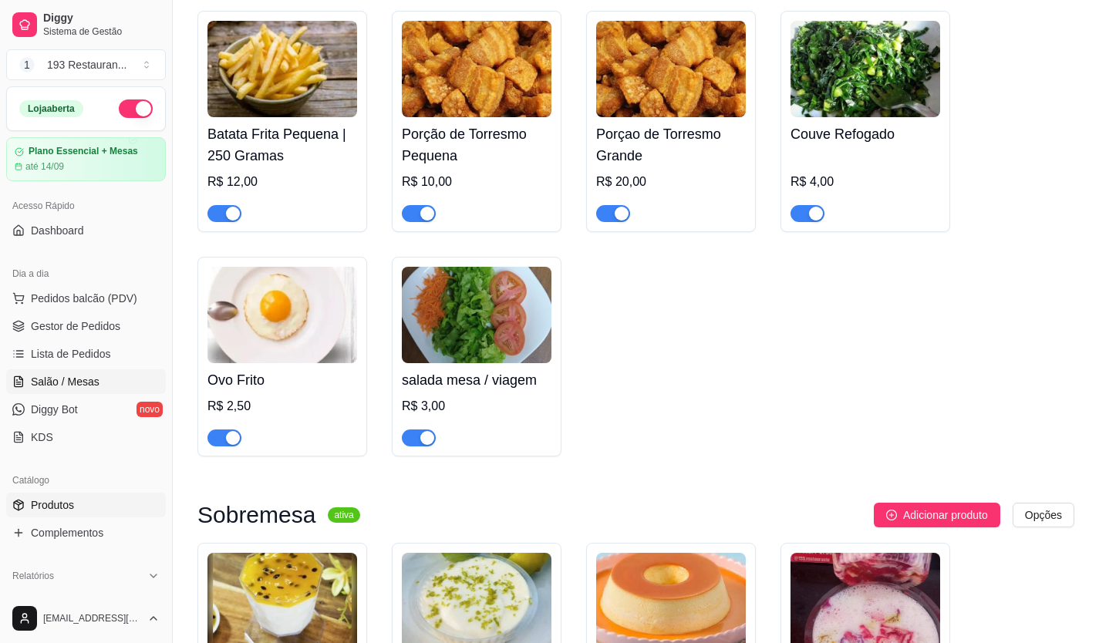
click at [64, 377] on span "Salão / Mesas" at bounding box center [65, 381] width 69 height 15
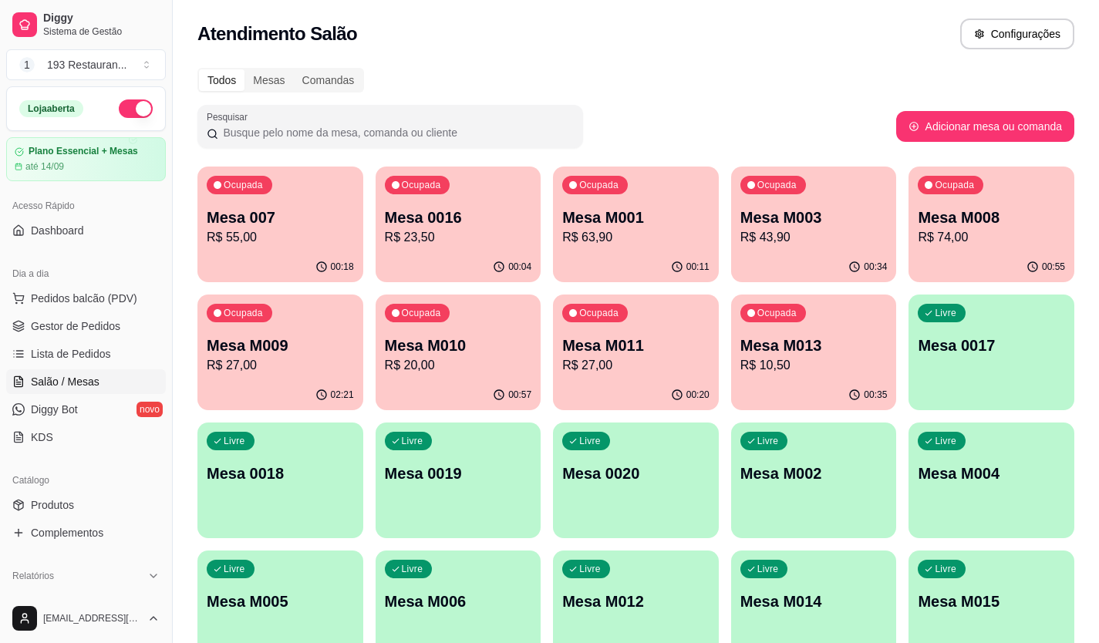
click at [820, 217] on p "Mesa M003" at bounding box center [813, 218] width 147 height 22
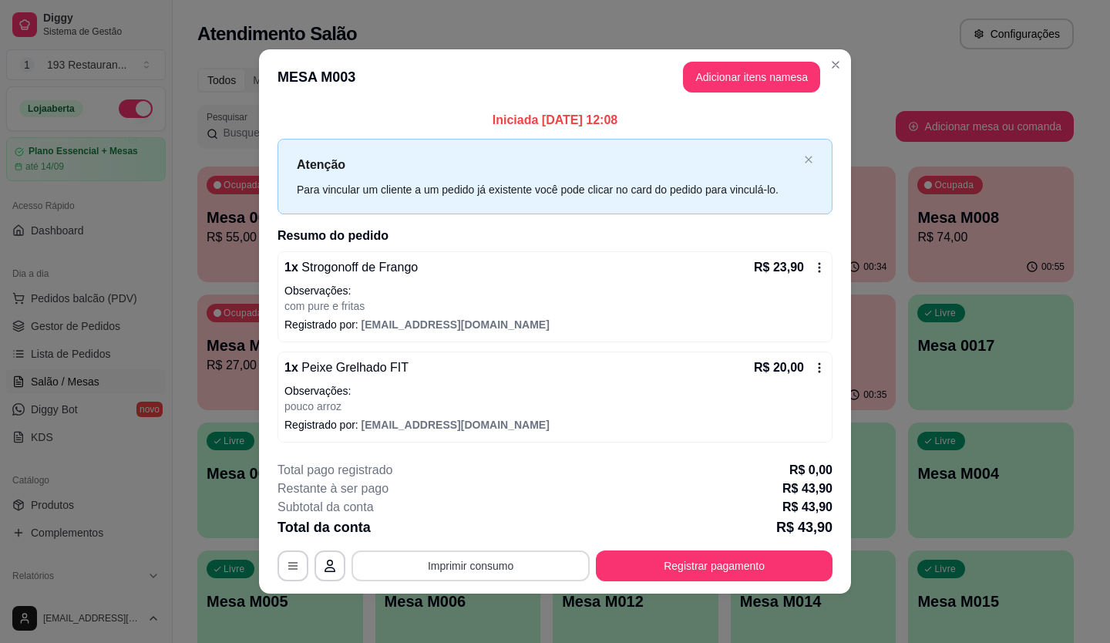
click at [511, 561] on button "Imprimir consumo" at bounding box center [471, 566] width 238 height 31
click at [485, 525] on button "CAIXA" at bounding box center [476, 529] width 112 height 25
click at [696, 571] on button "Registrar pagamento" at bounding box center [714, 566] width 237 height 31
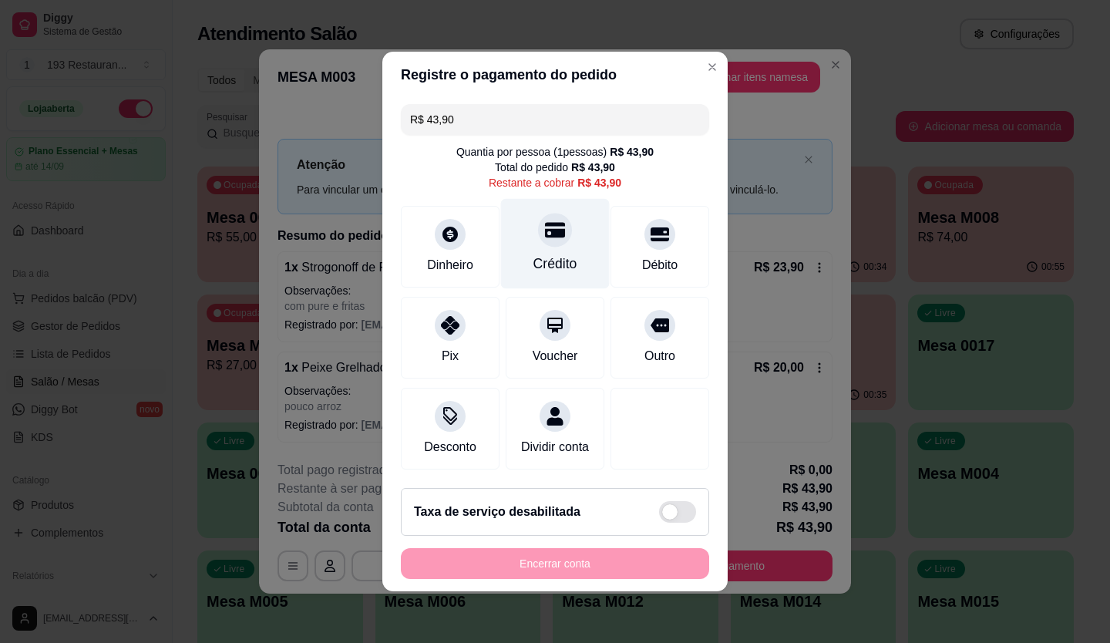
click at [545, 224] on icon at bounding box center [555, 230] width 20 height 20
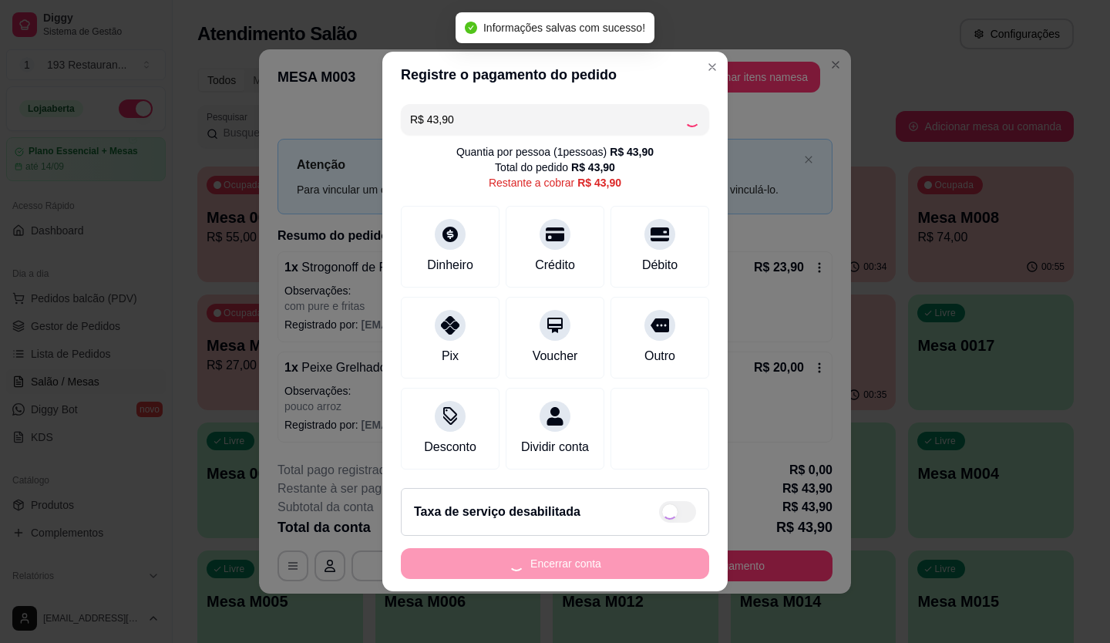
type input "R$ 0,00"
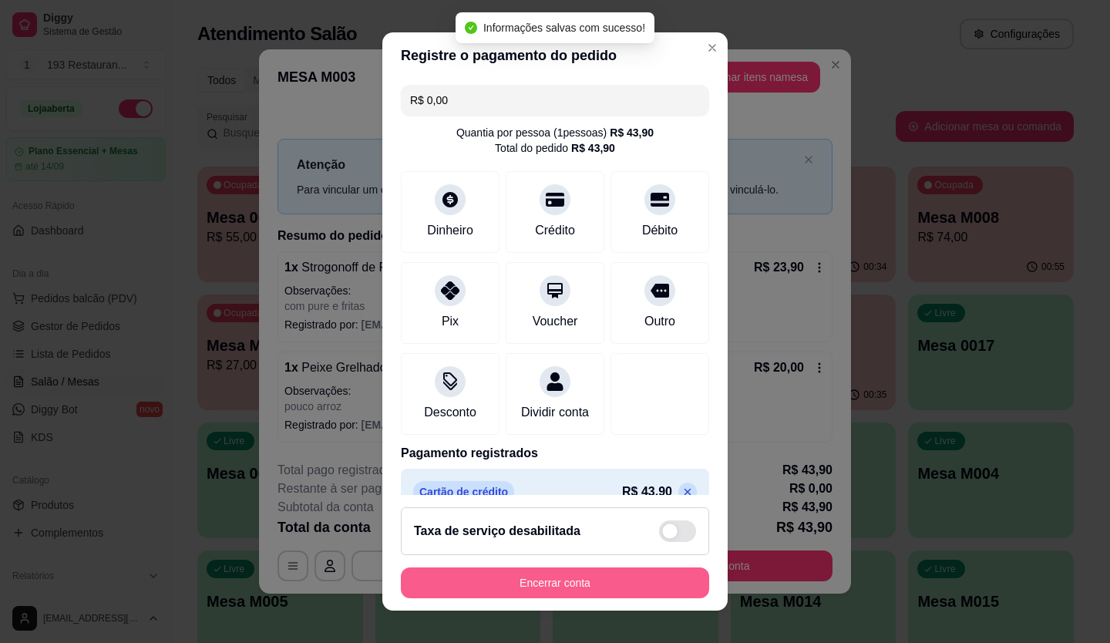
click at [532, 580] on button "Encerrar conta" at bounding box center [555, 583] width 308 height 31
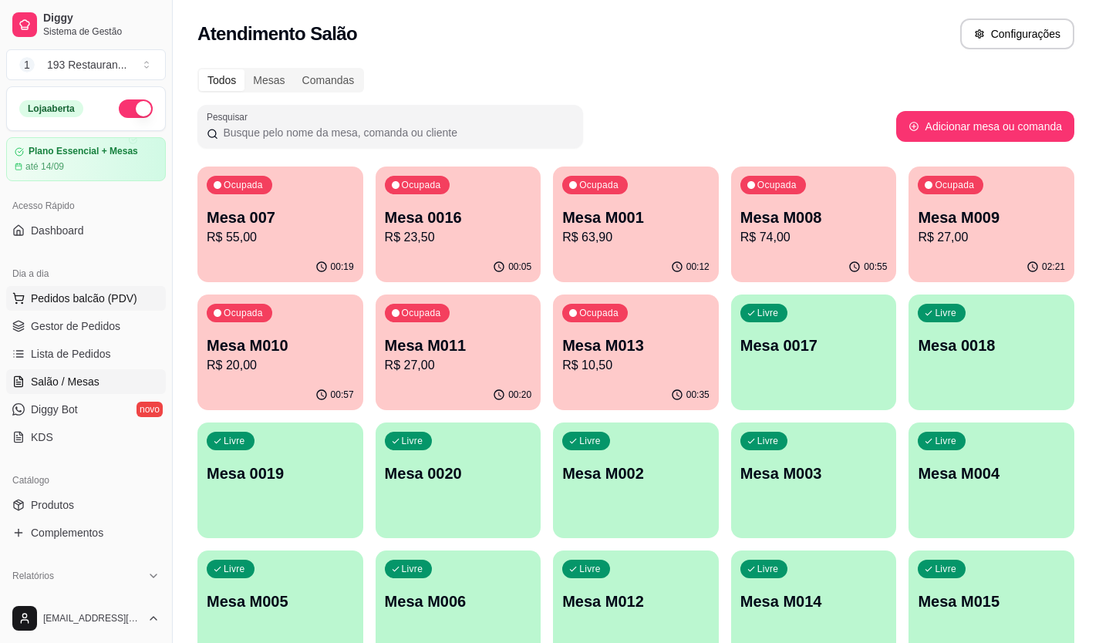
click at [85, 288] on button "Pedidos balcão (PDV)" at bounding box center [86, 298] width 160 height 25
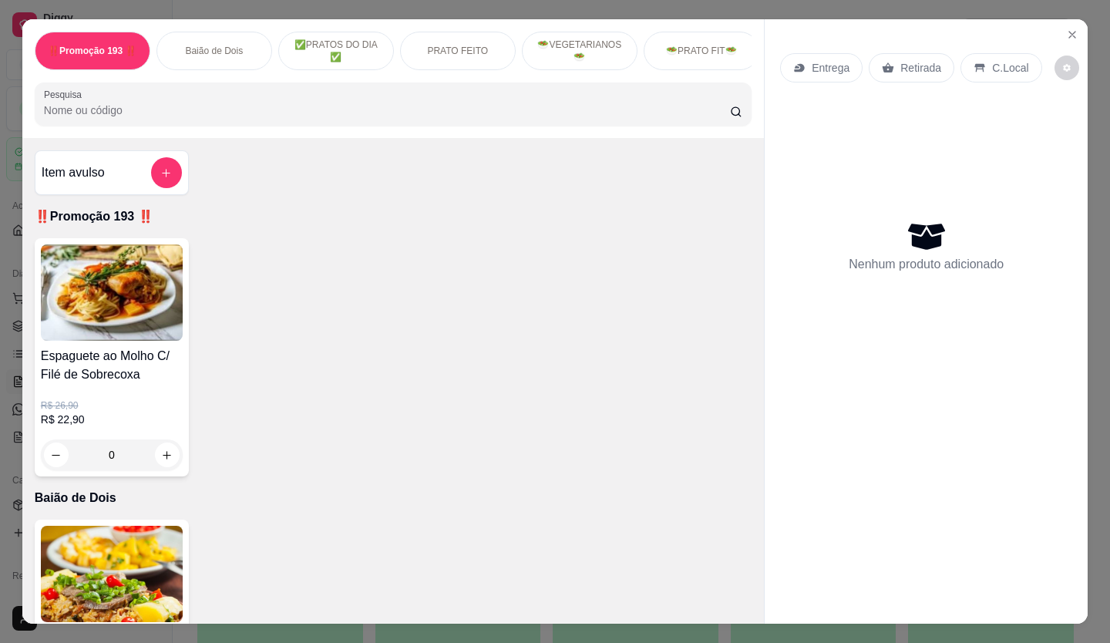
click at [928, 53] on div "Retirada" at bounding box center [912, 67] width 86 height 29
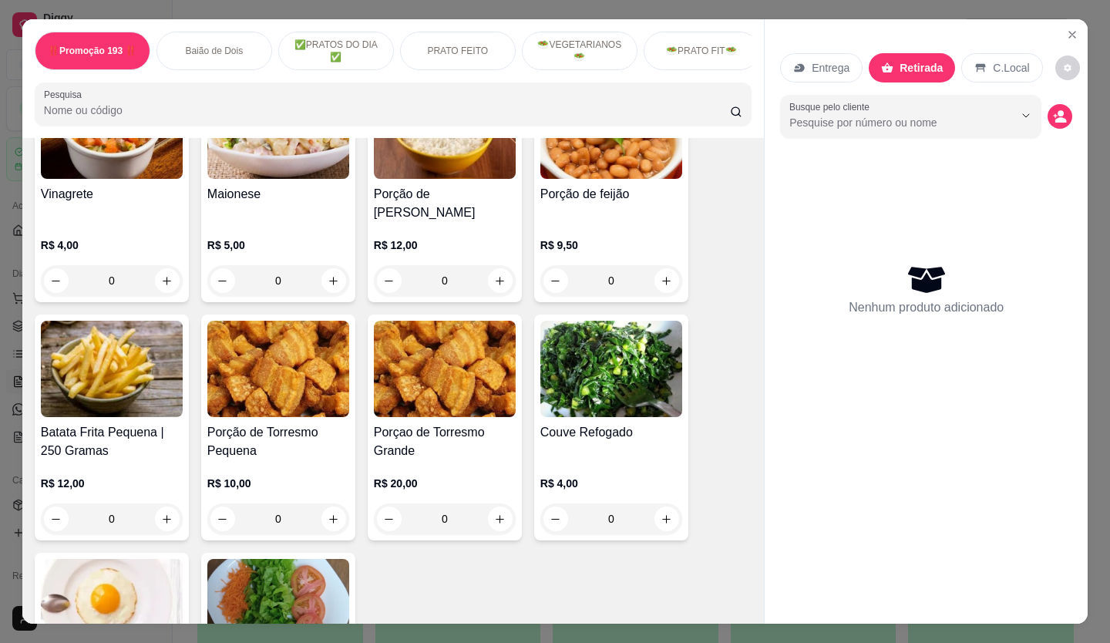
scroll to position [3933, 0]
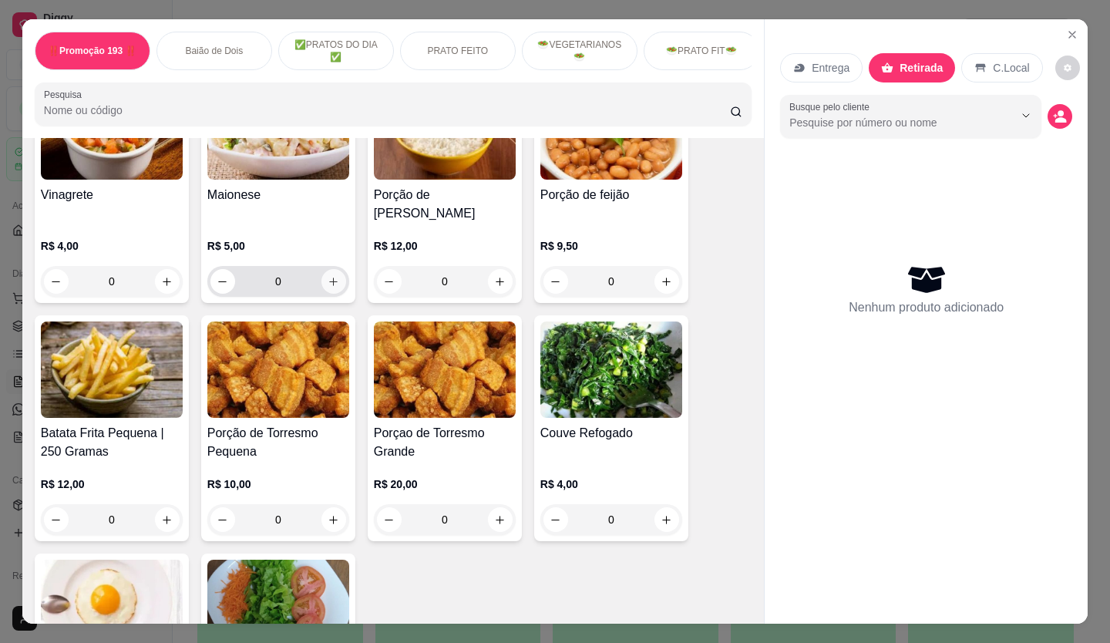
click at [328, 276] on icon "increase-product-quantity" at bounding box center [334, 282] width 12 height 12
type input "1"
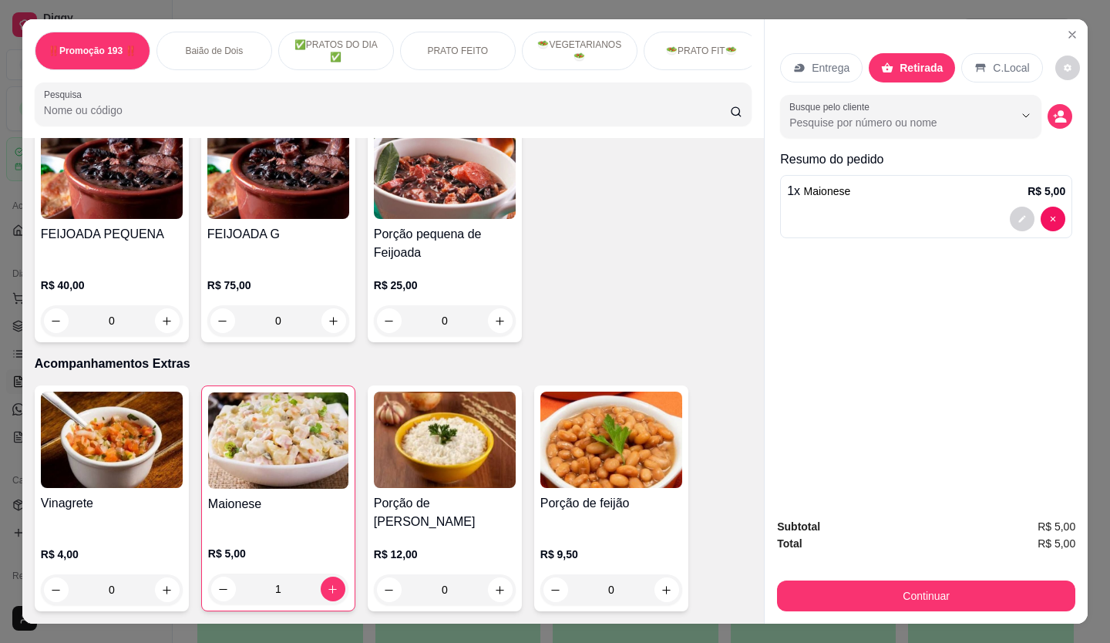
scroll to position [3162, 0]
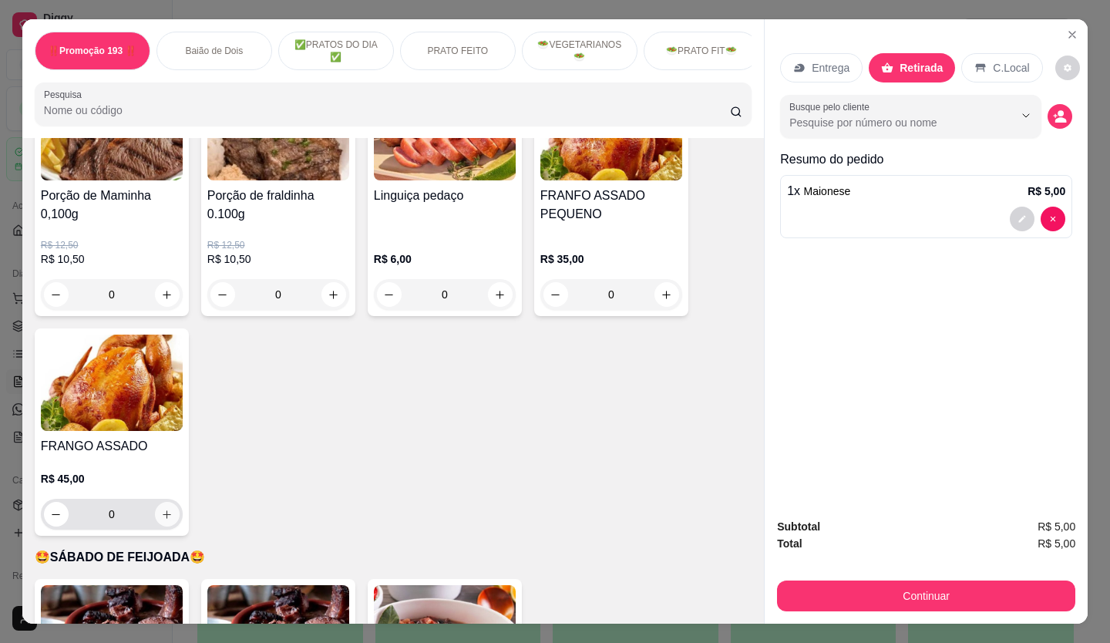
click at [164, 502] on button "increase-product-quantity" at bounding box center [167, 514] width 25 height 25
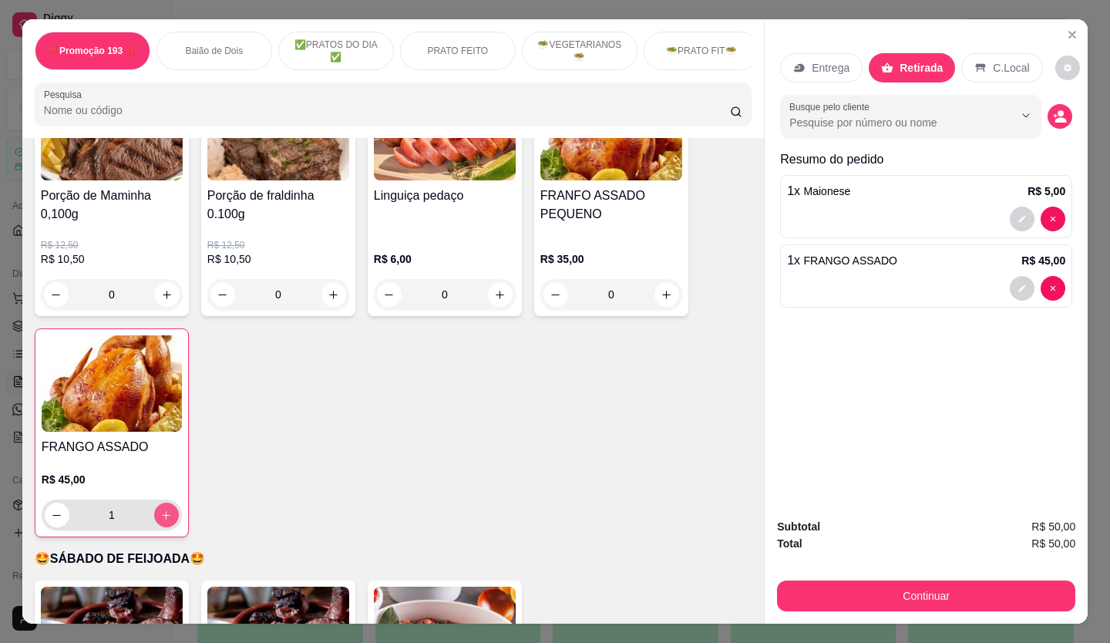
type input "1"
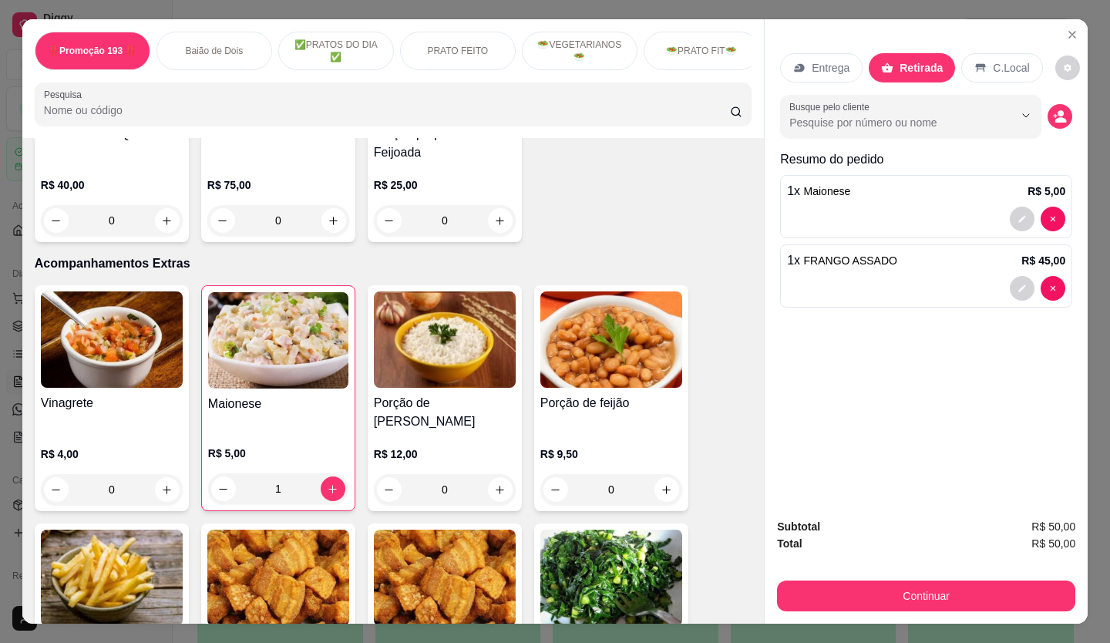
scroll to position [3701, 0]
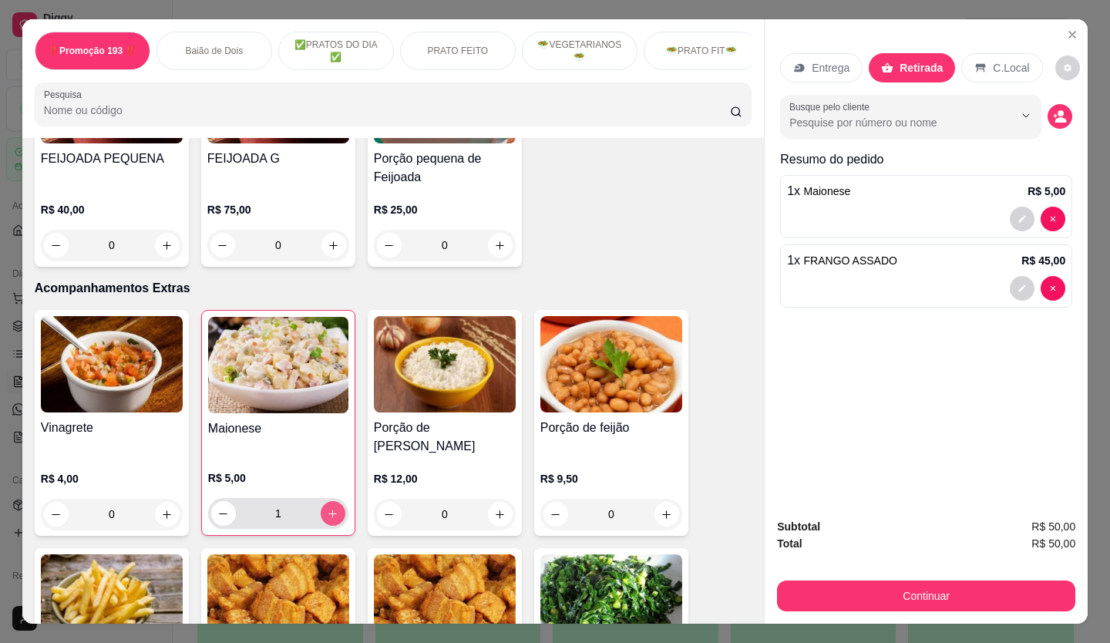
click at [329, 510] on icon "increase-product-quantity" at bounding box center [333, 514] width 8 height 8
type input "2"
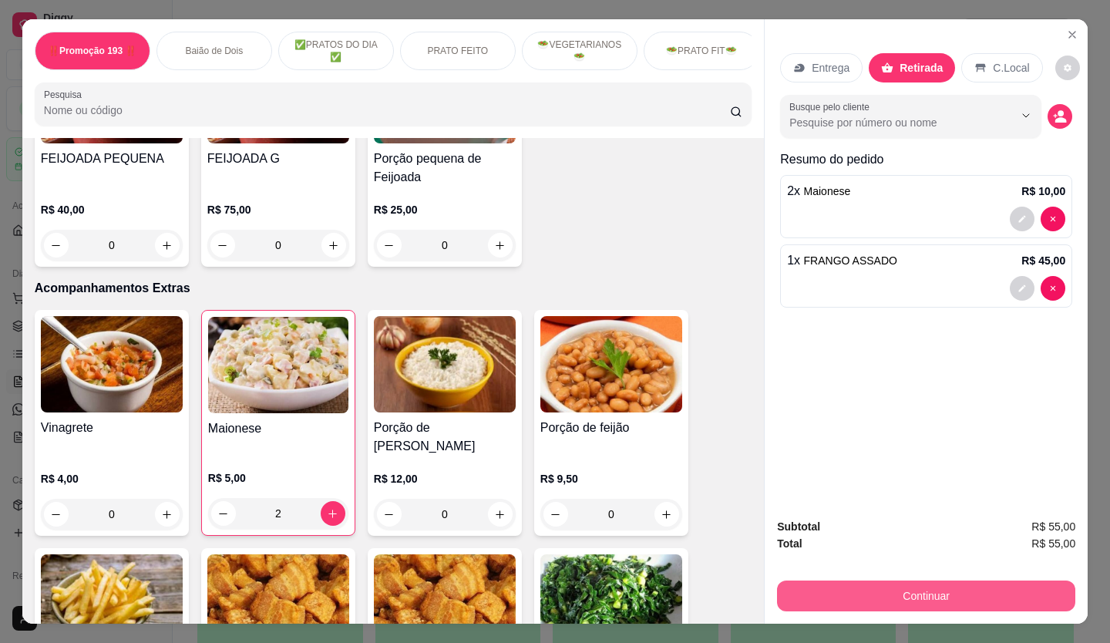
click at [846, 583] on button "Continuar" at bounding box center [926, 596] width 298 height 31
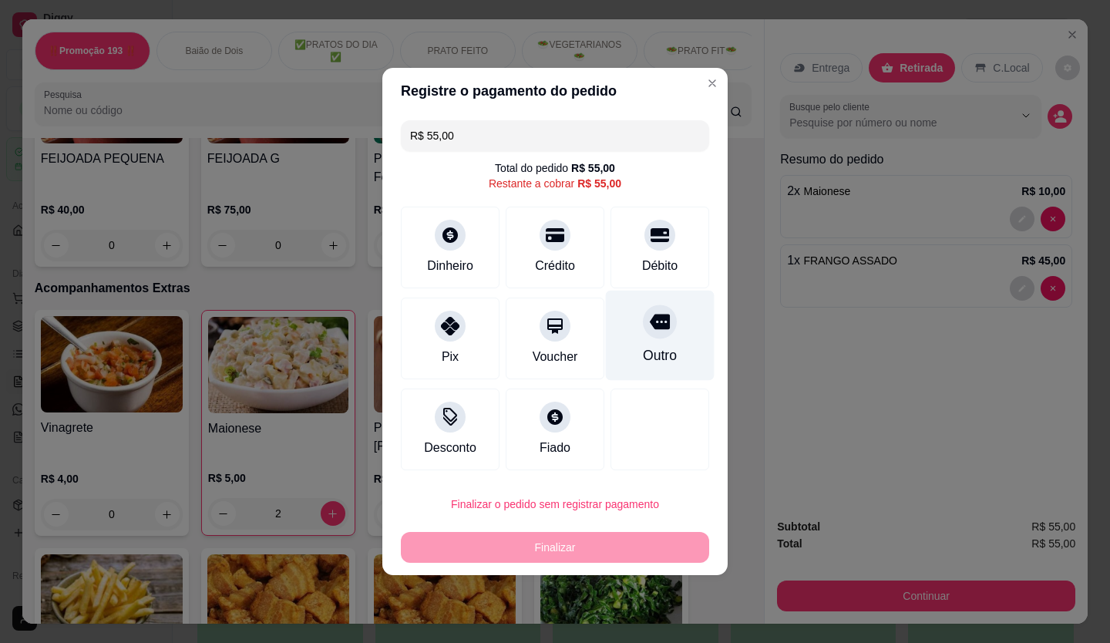
drag, startPoint x: 640, startPoint y: 227, endPoint x: 676, endPoint y: 337, distance: 115.3
click at [651, 227] on icon at bounding box center [660, 235] width 19 height 19
type input "R$ 0,00"
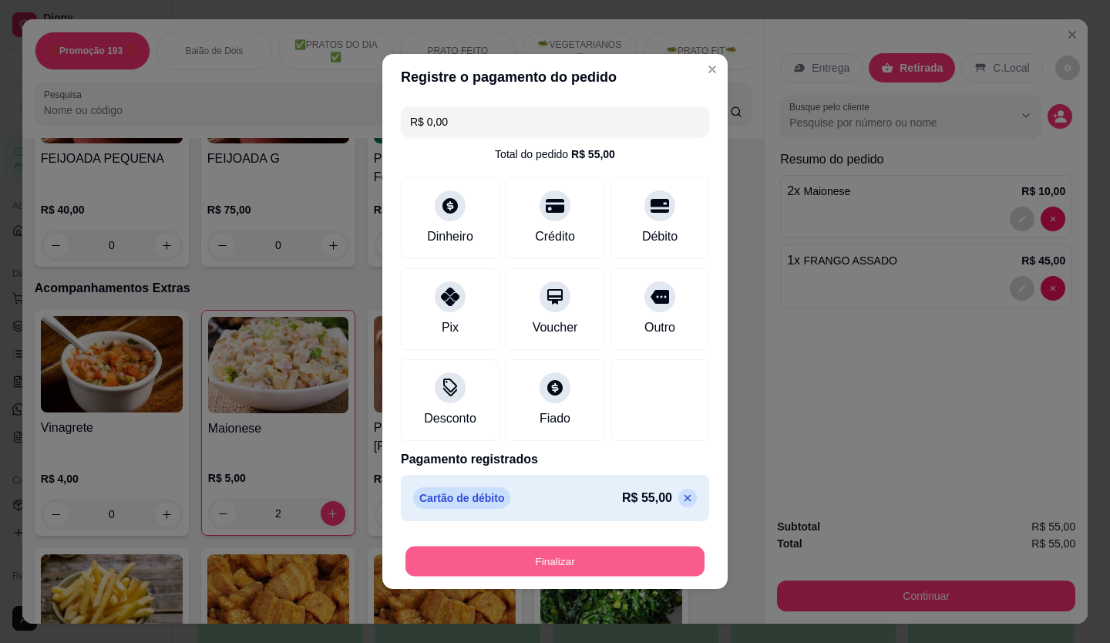
click at [586, 564] on button "Finalizar" at bounding box center [555, 562] width 299 height 30
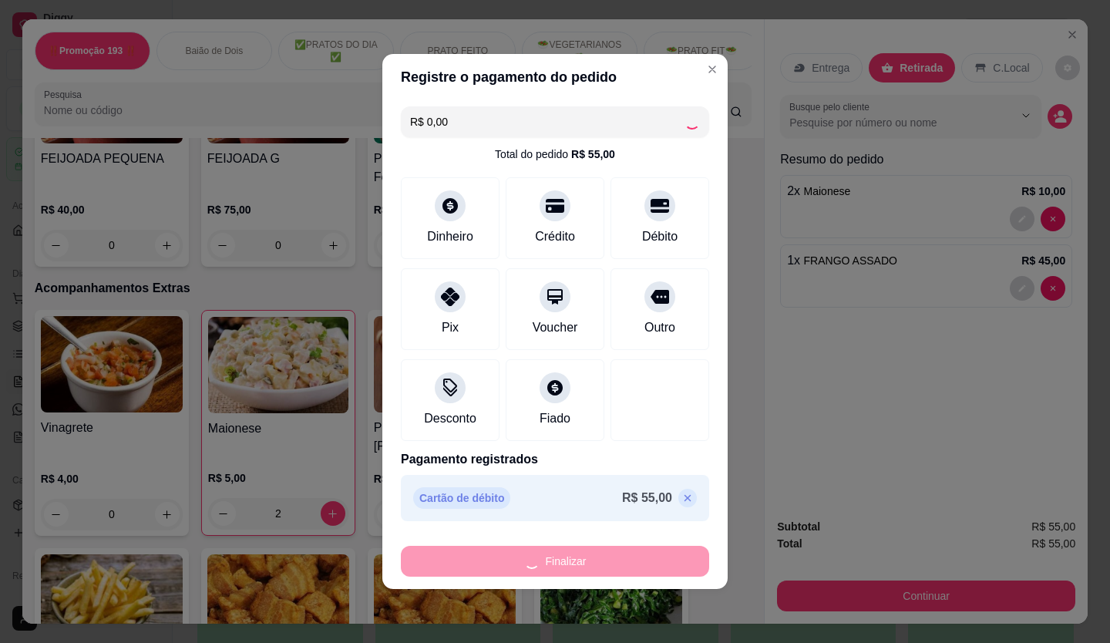
type input "0"
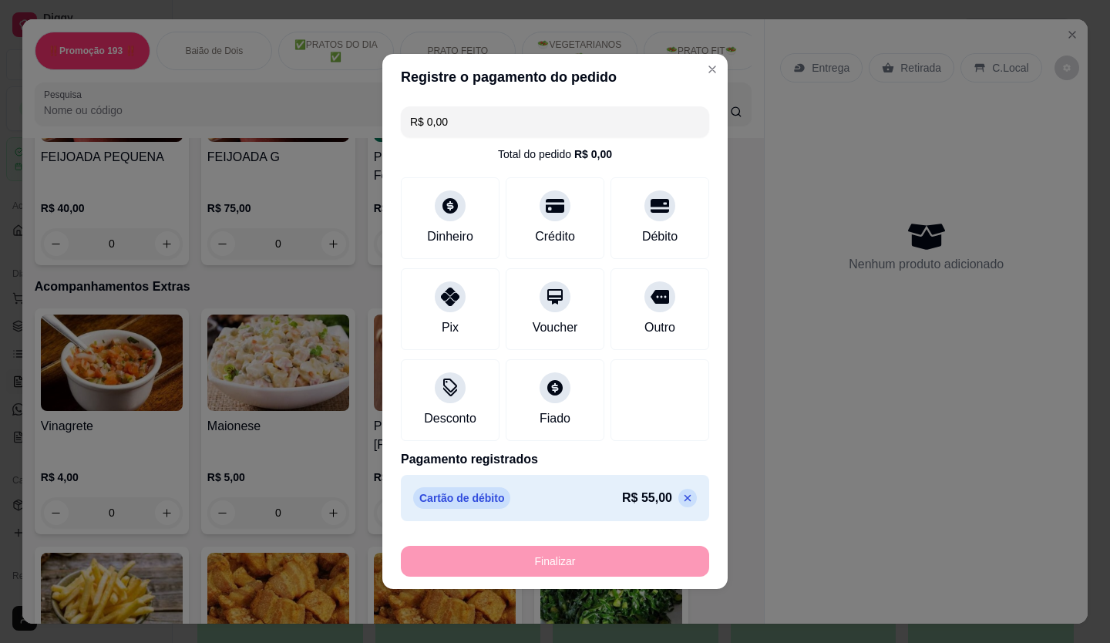
type input "-R$ 55,00"
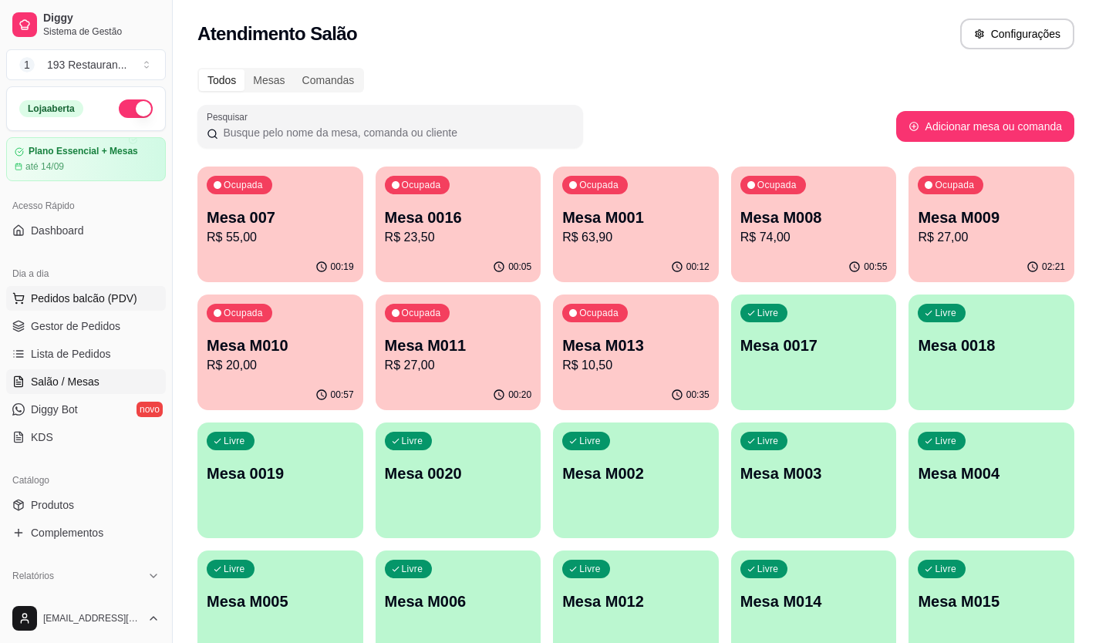
click at [83, 297] on span "Pedidos balcão (PDV)" at bounding box center [84, 298] width 106 height 15
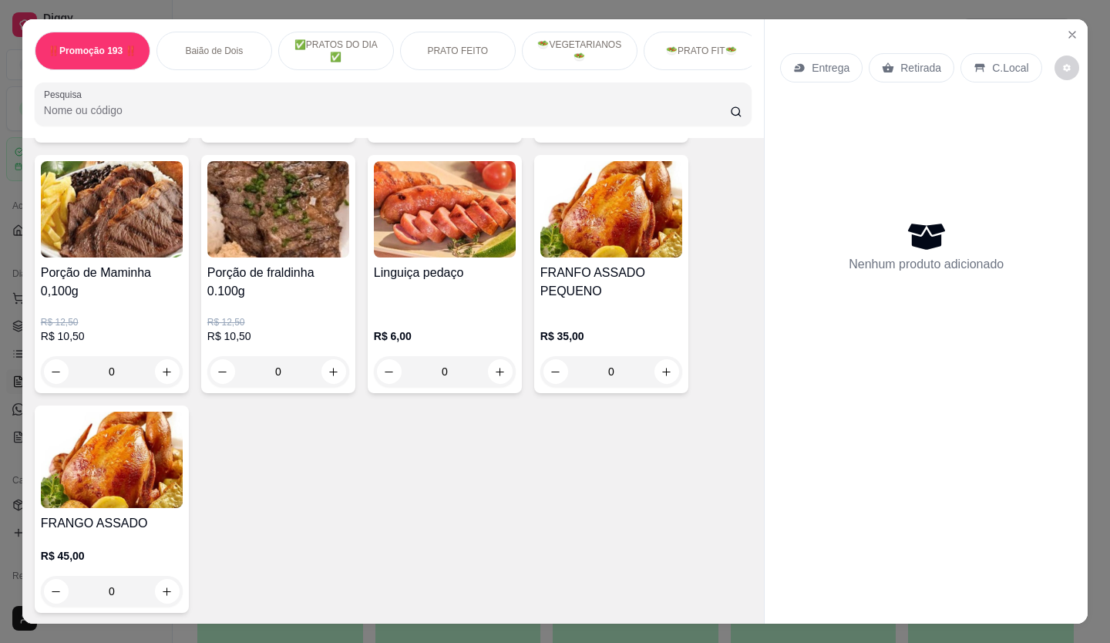
scroll to position [3002, 0]
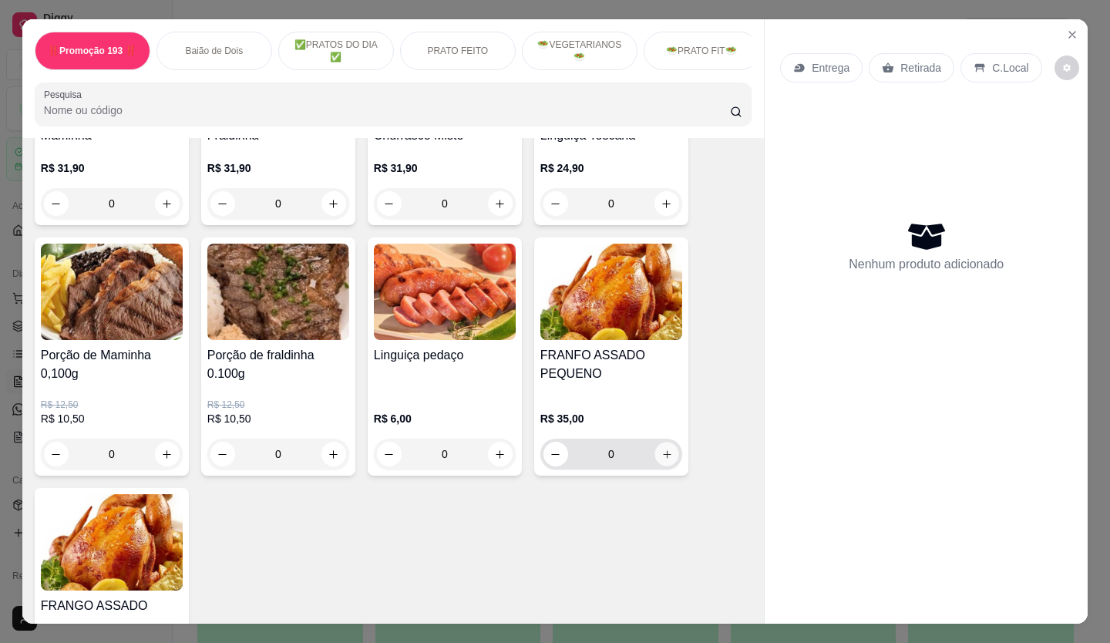
click at [665, 449] on icon "increase-product-quantity" at bounding box center [668, 455] width 12 height 12
type input "1"
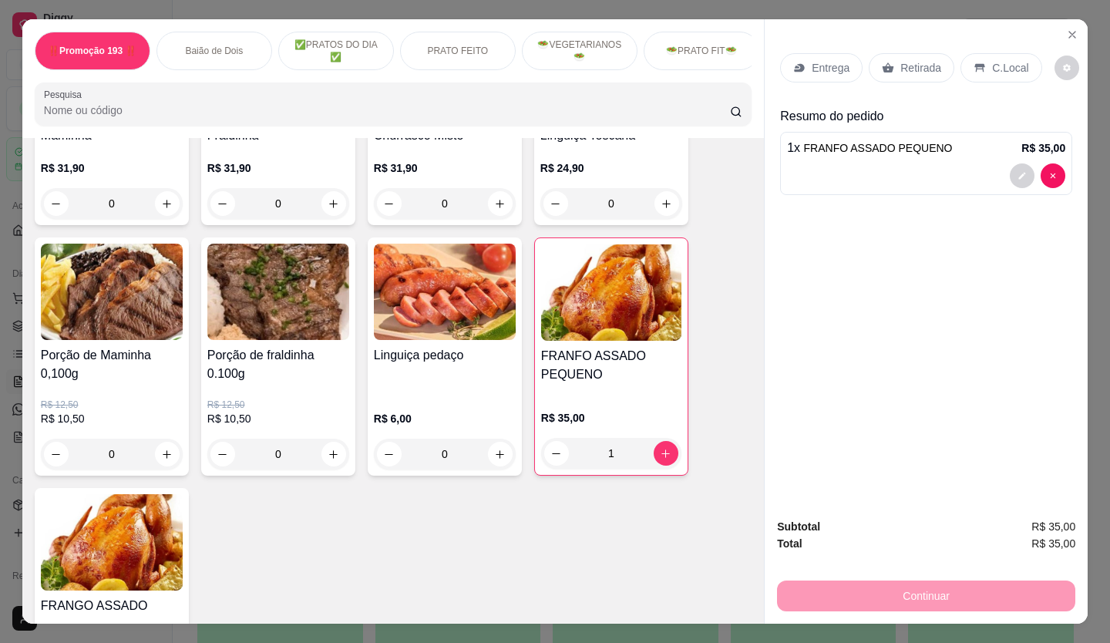
click at [916, 62] on p "Retirada" at bounding box center [921, 67] width 41 height 15
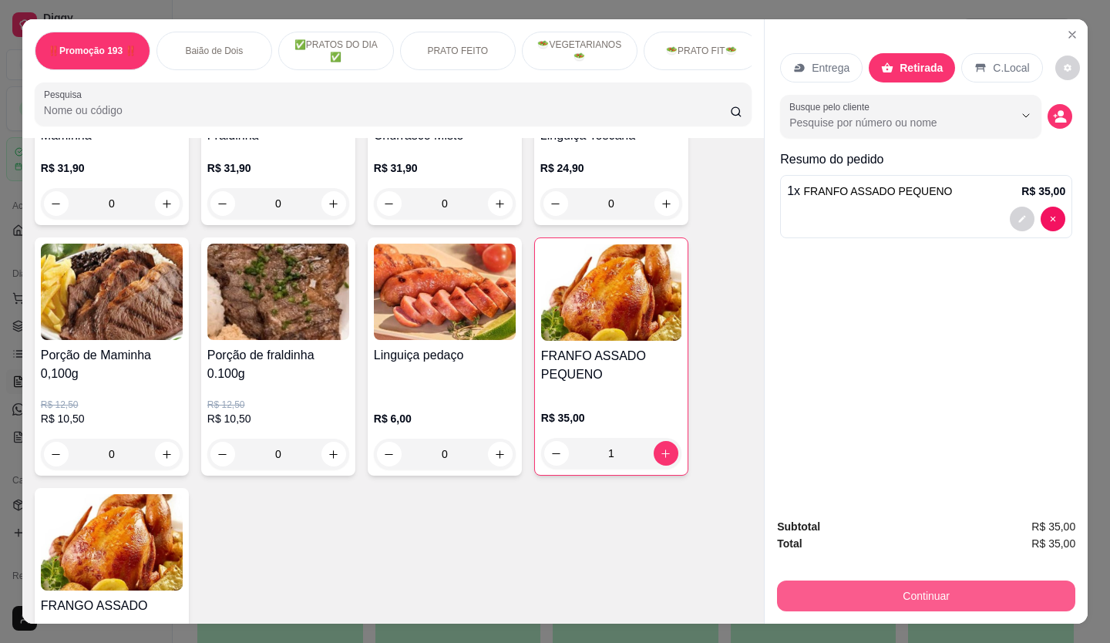
click at [999, 581] on button "Continuar" at bounding box center [926, 596] width 298 height 31
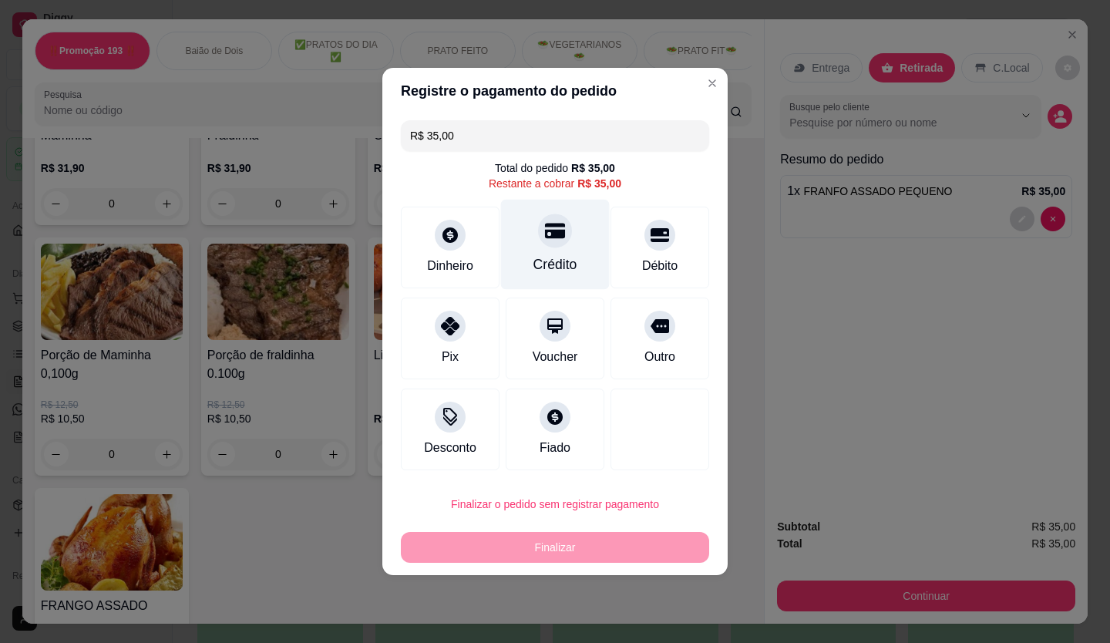
click at [560, 240] on div at bounding box center [555, 231] width 34 height 34
type input "R$ 0,00"
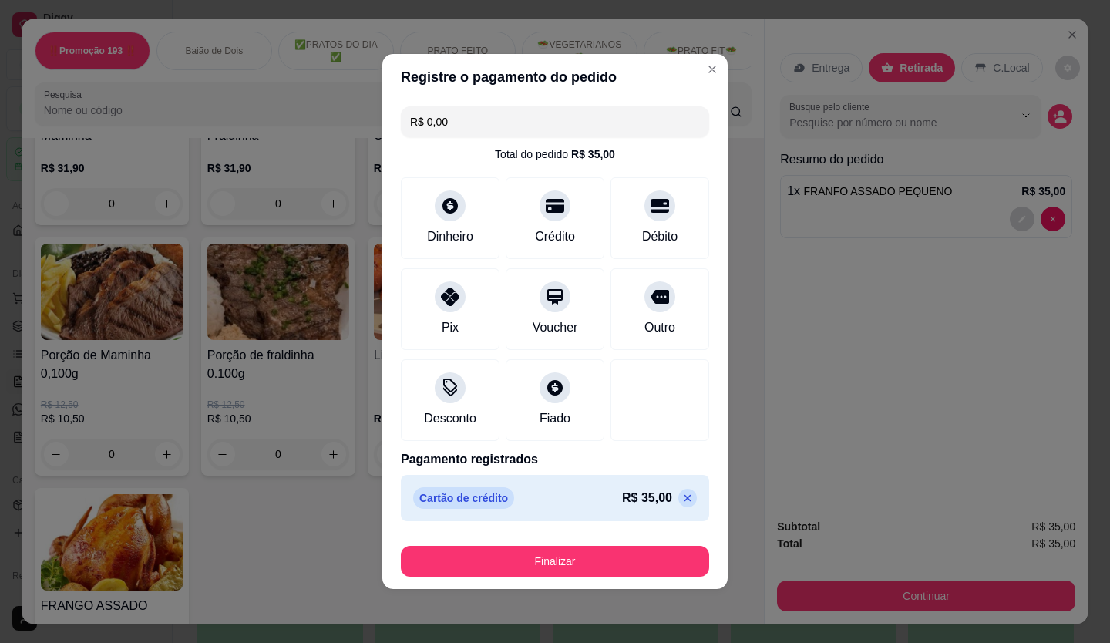
click at [652, 534] on footer "Finalizar" at bounding box center [554, 558] width 345 height 62
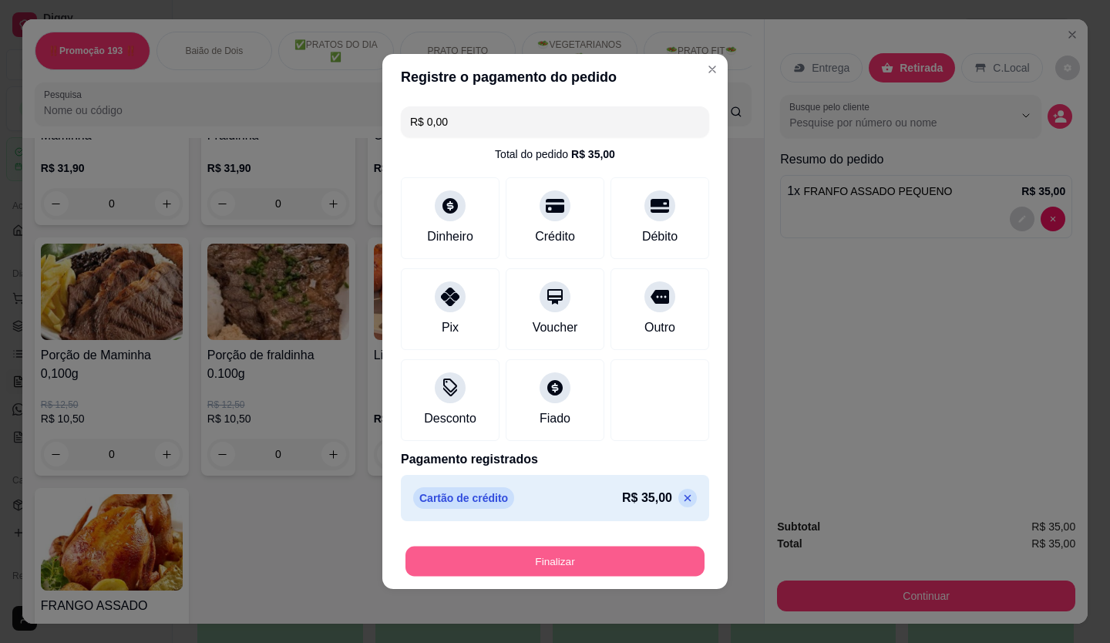
click at [653, 549] on button "Finalizar" at bounding box center [555, 562] width 299 height 30
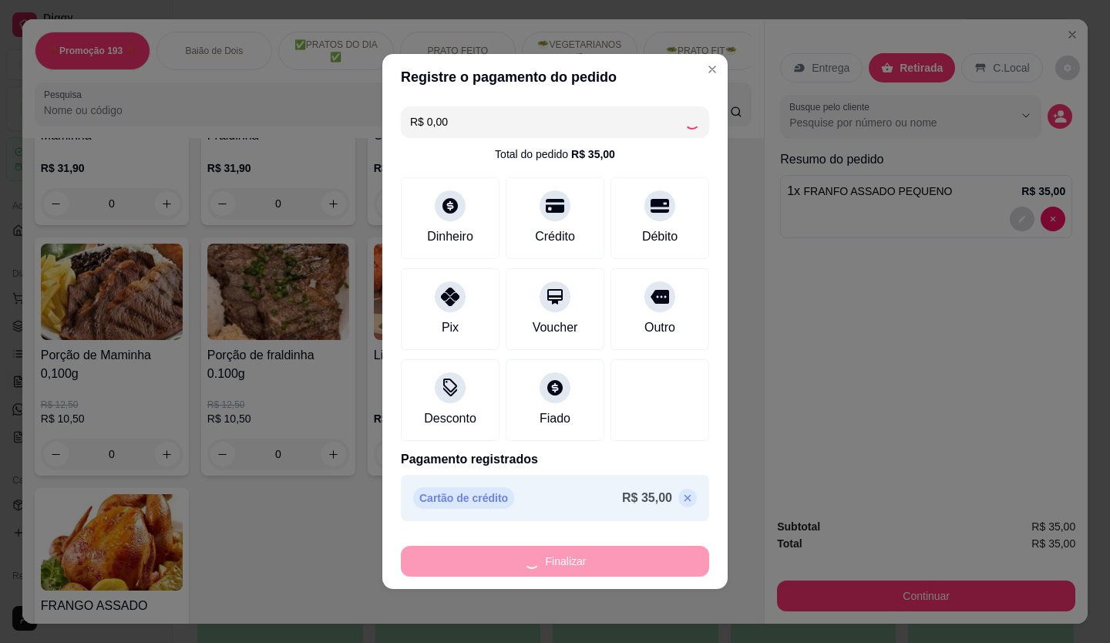
type input "0"
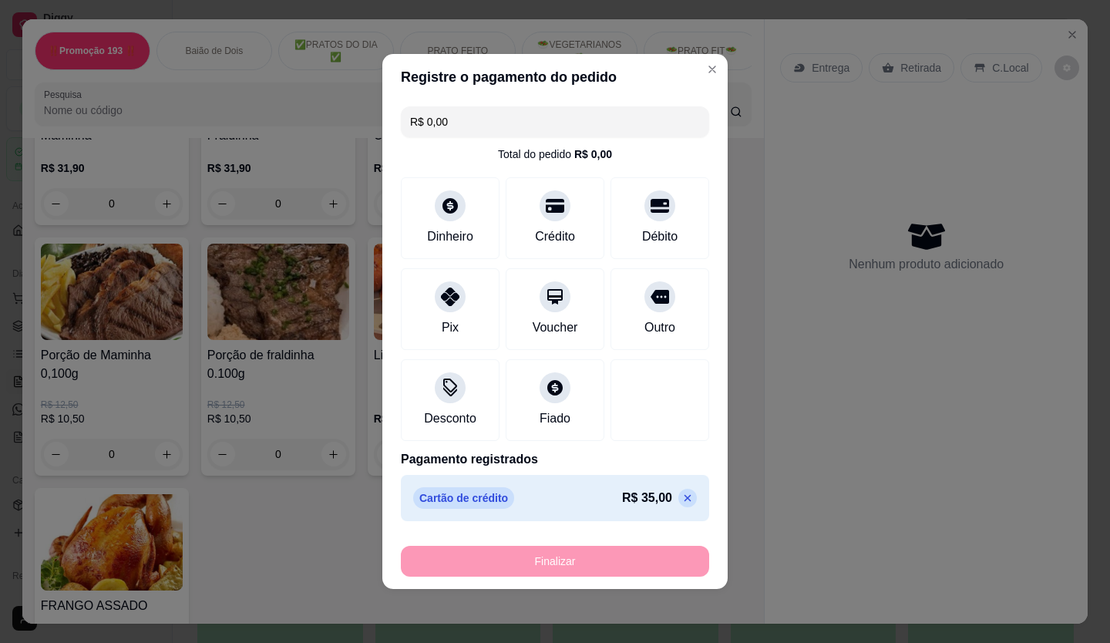
type input "-R$ 35,00"
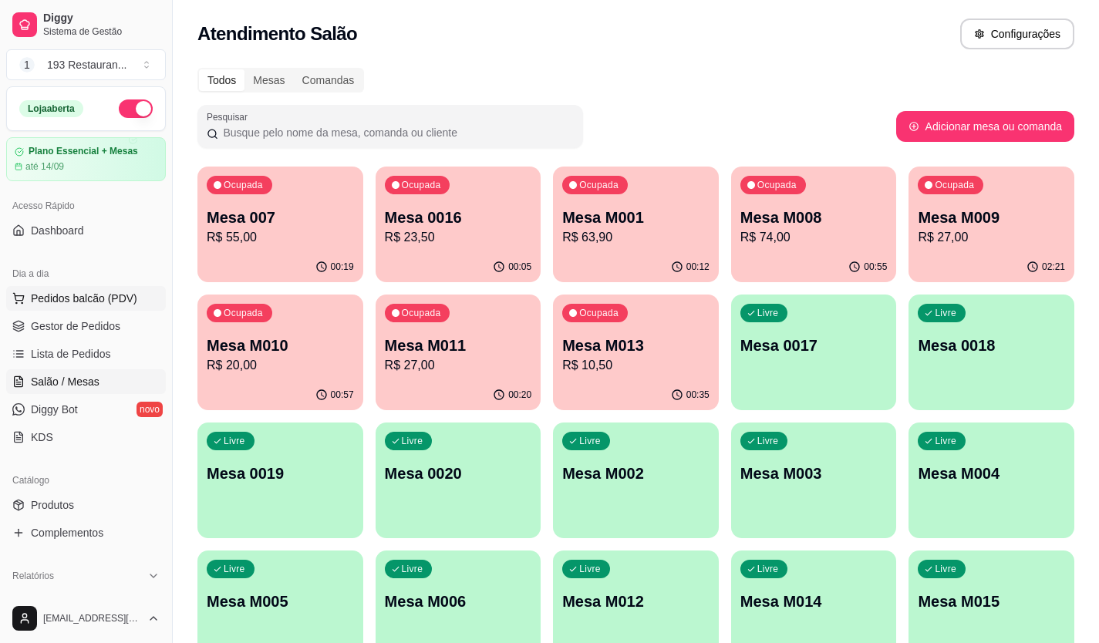
click at [123, 294] on span "Pedidos balcão (PDV)" at bounding box center [84, 298] width 106 height 15
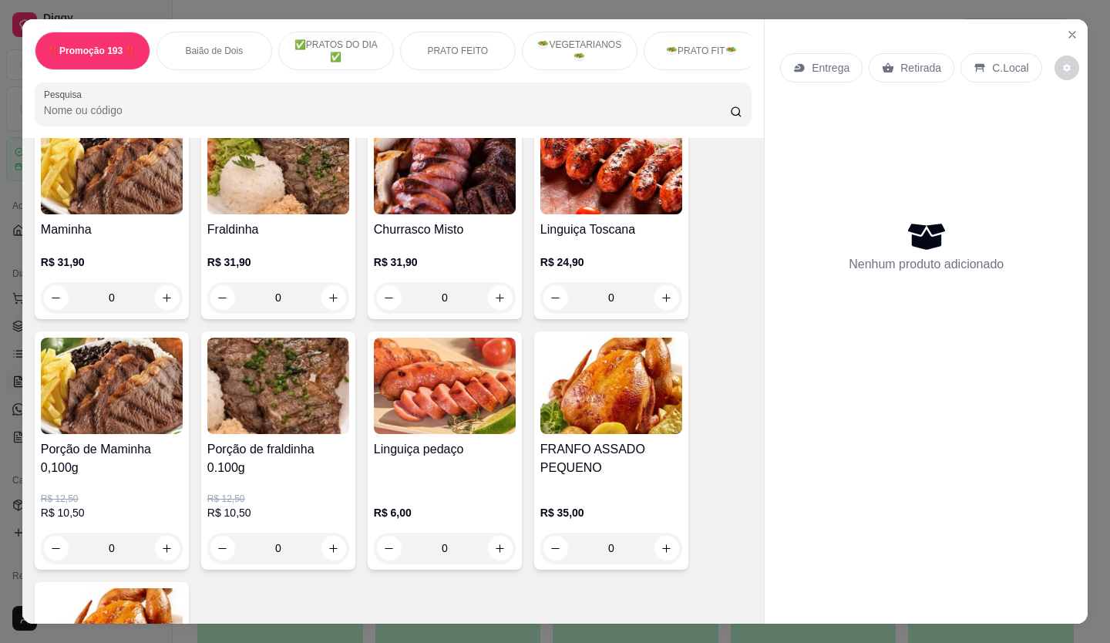
scroll to position [3003, 0]
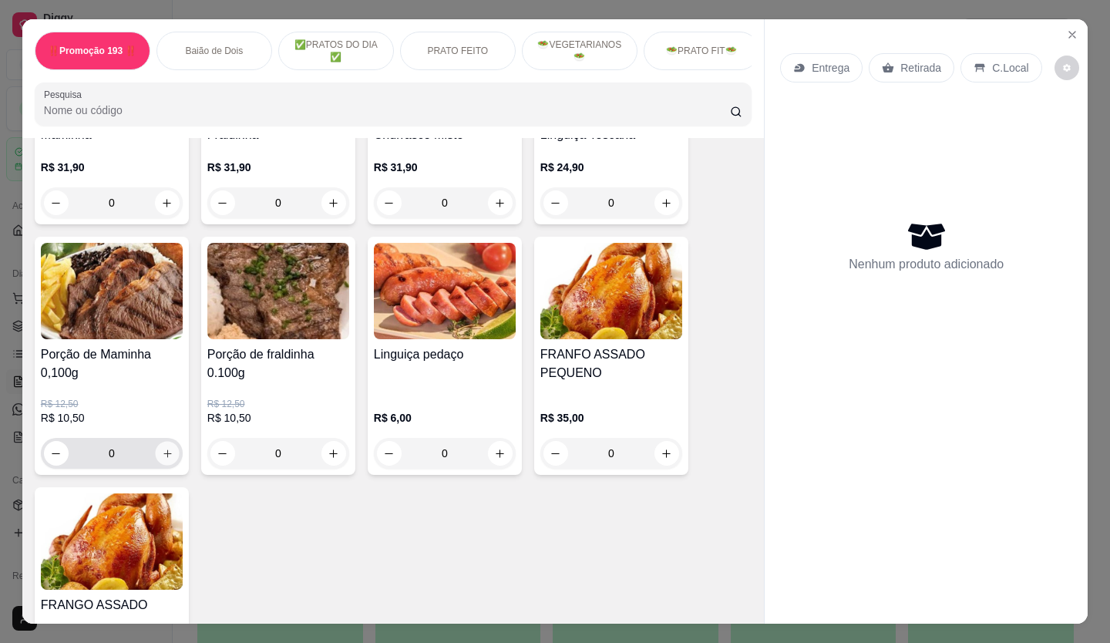
click at [162, 448] on icon "increase-product-quantity" at bounding box center [168, 454] width 12 height 12
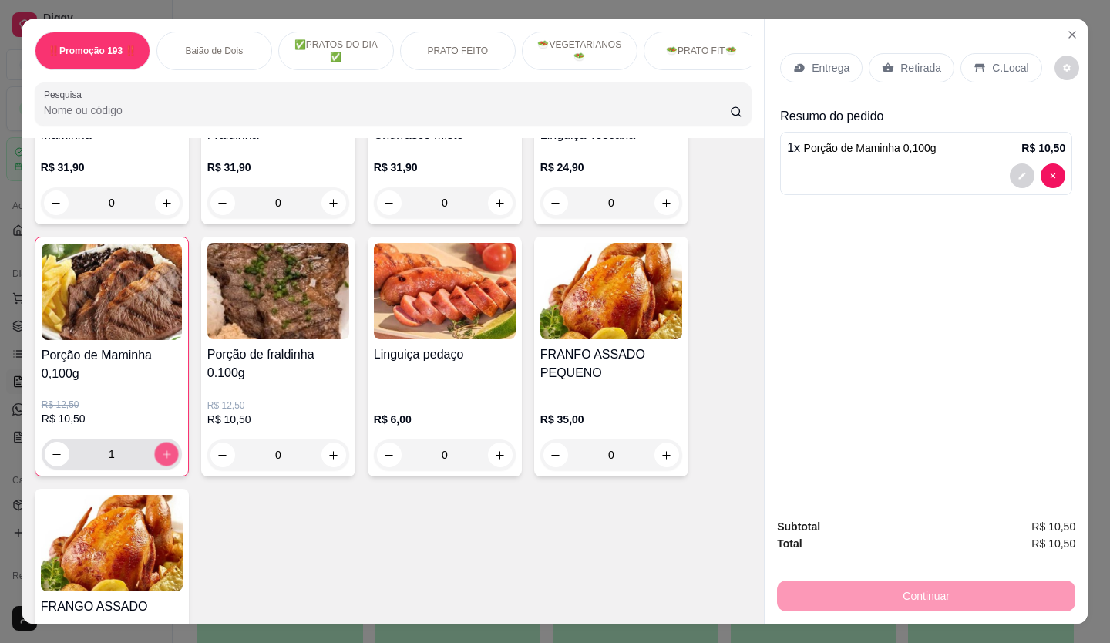
click at [161, 449] on icon "increase-product-quantity" at bounding box center [167, 455] width 12 height 12
type input "3"
click at [925, 62] on p "Retirada" at bounding box center [921, 67] width 41 height 15
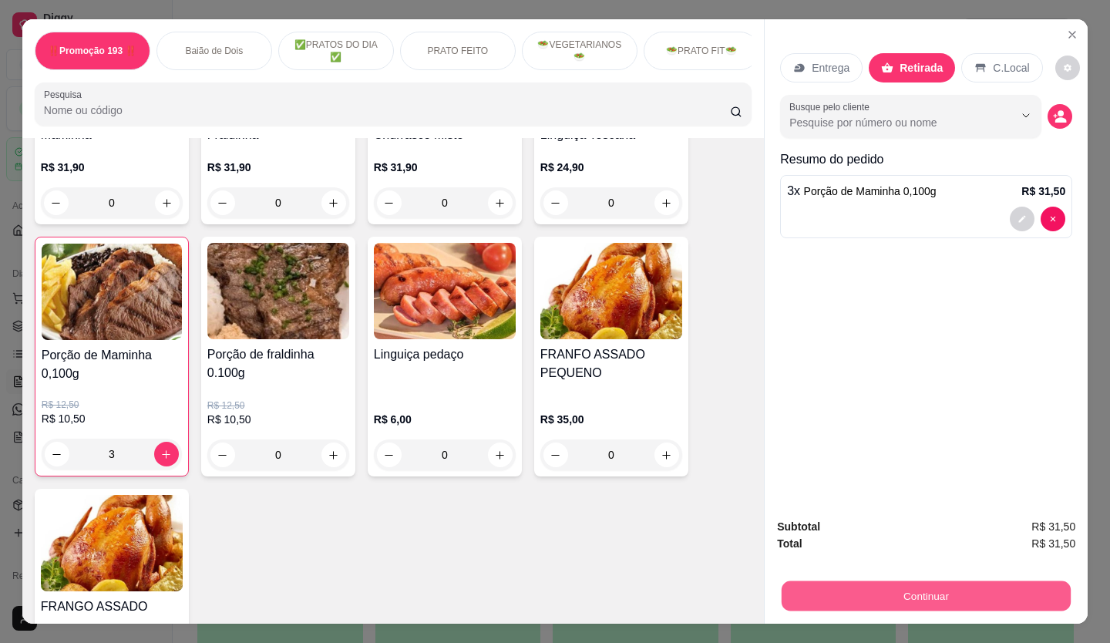
click at [996, 589] on button "Continuar" at bounding box center [926, 596] width 289 height 30
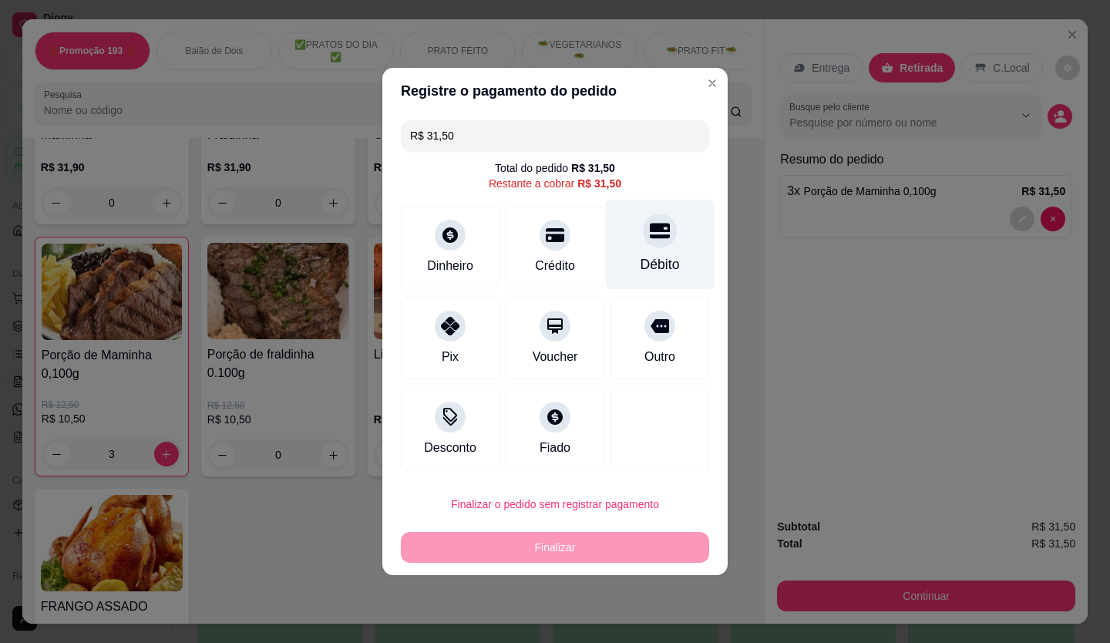
click at [657, 226] on icon at bounding box center [660, 231] width 20 height 15
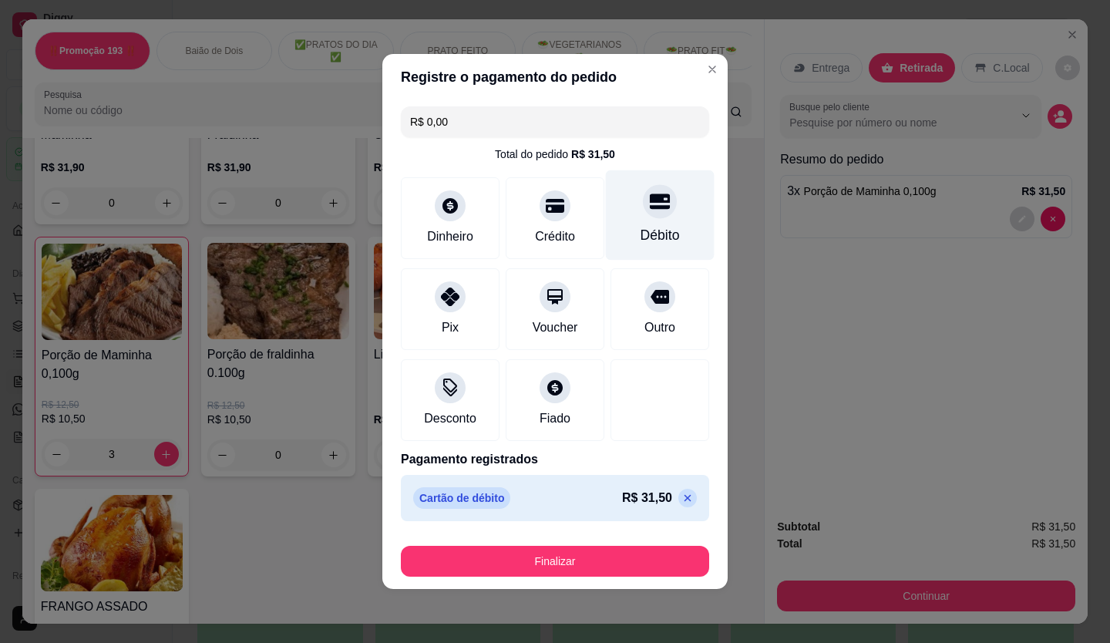
type input "R$ 0,00"
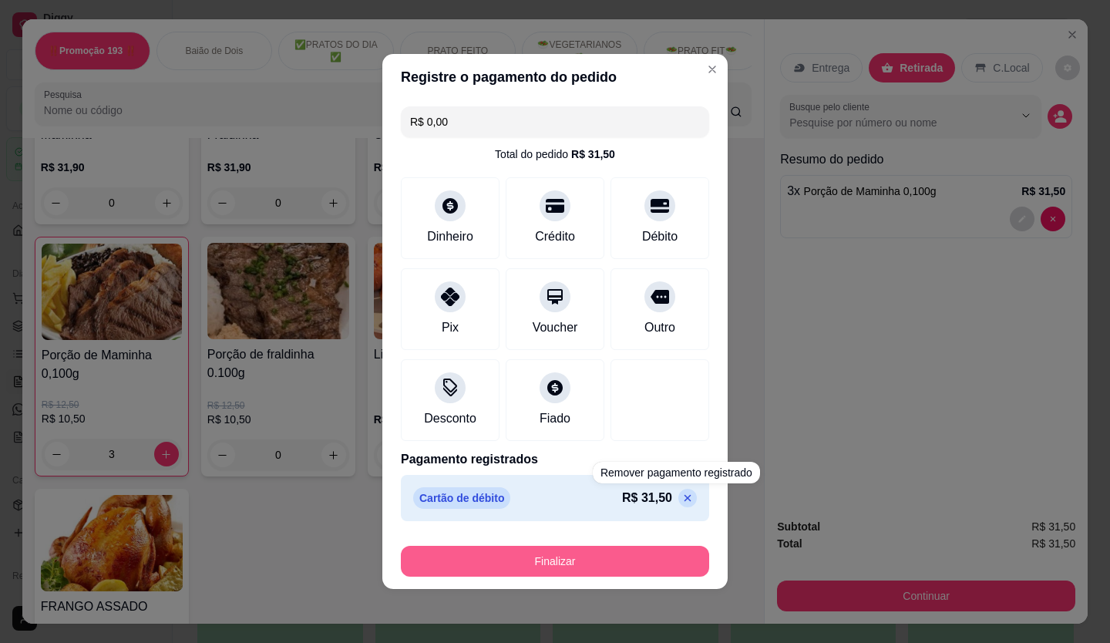
click at [655, 573] on button "Finalizar" at bounding box center [555, 561] width 308 height 31
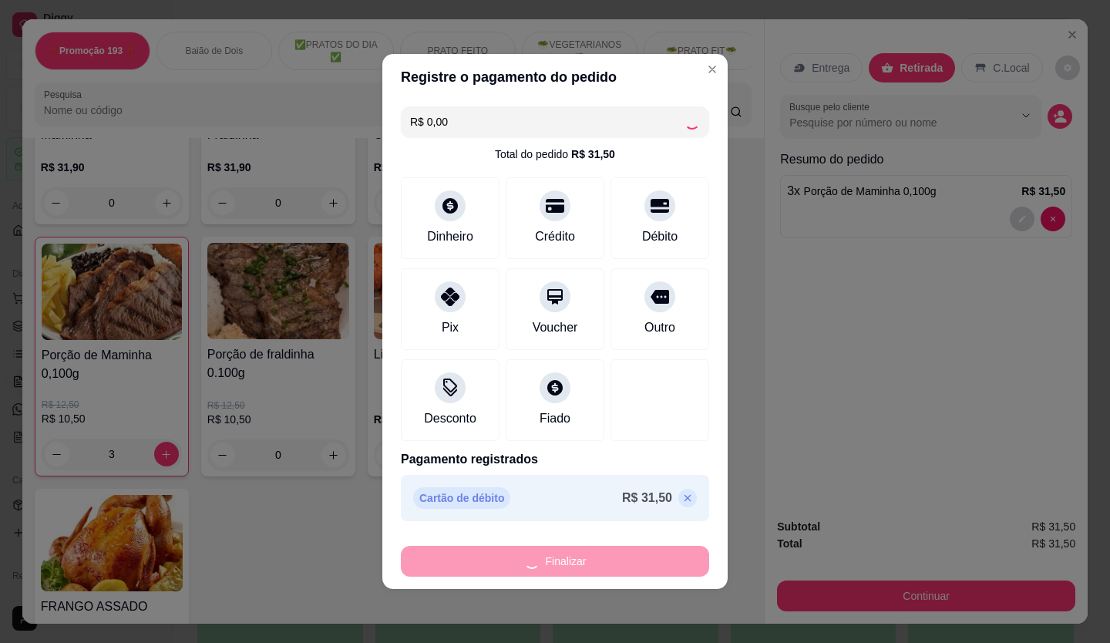
type input "0"
type input "-R$ 31,50"
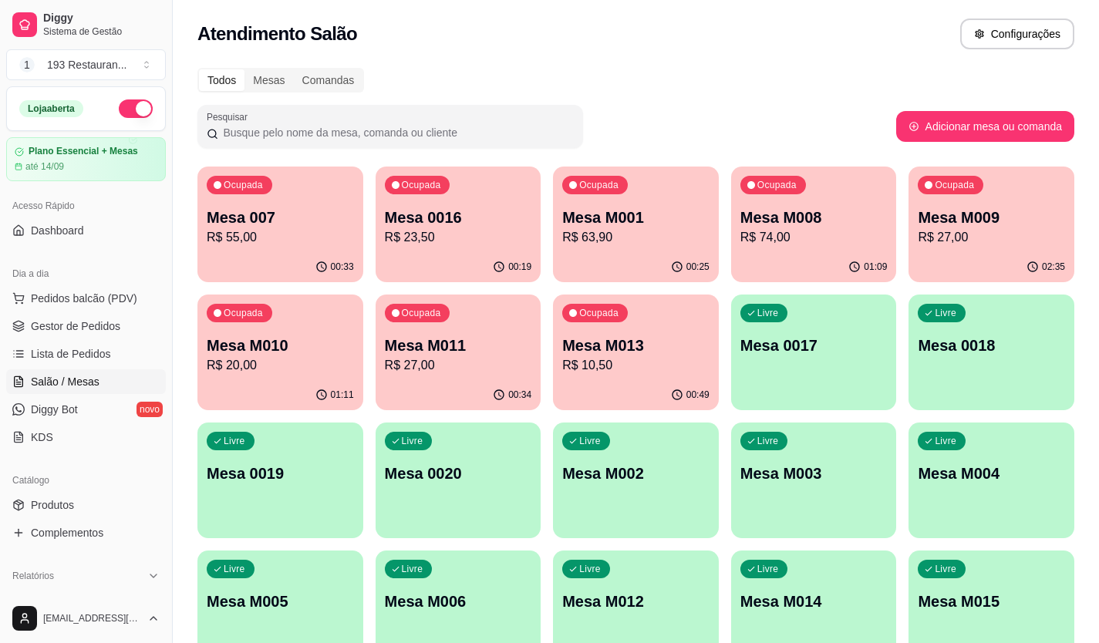
click at [224, 318] on span "Ocupada" at bounding box center [244, 313] width 44 height 12
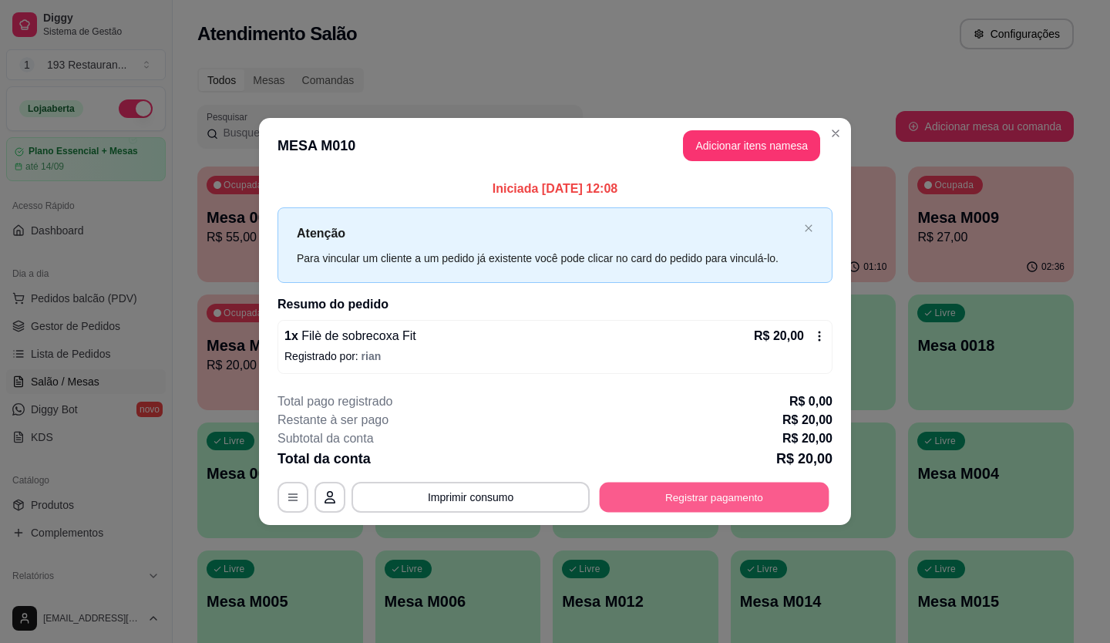
click at [750, 489] on button "Registrar pagamento" at bounding box center [715, 497] width 230 height 30
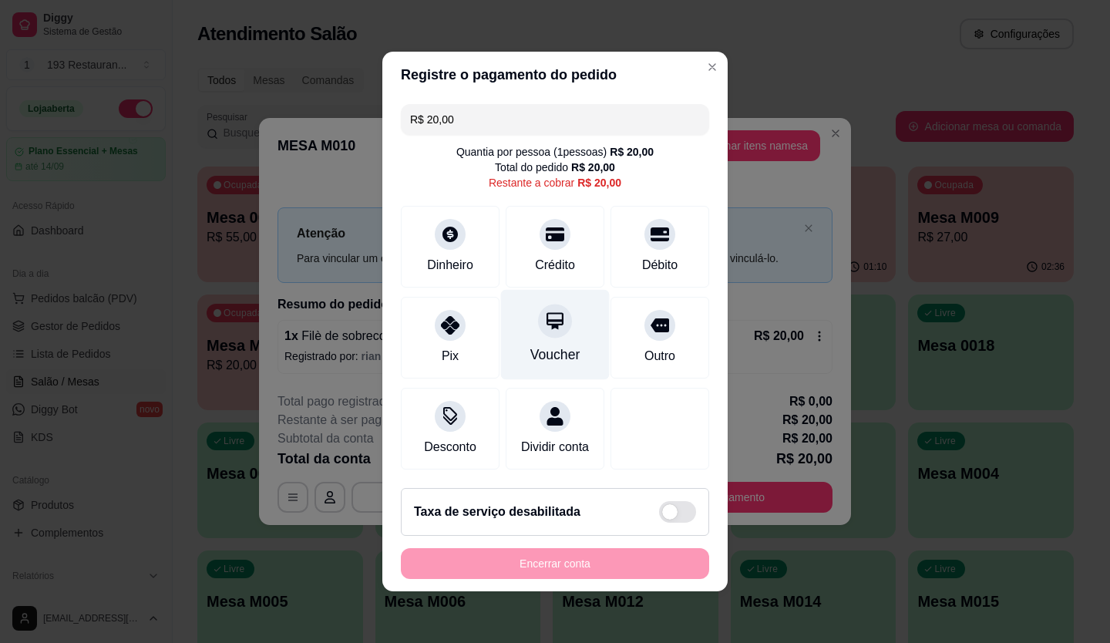
click at [527, 314] on div "Voucher" at bounding box center [555, 335] width 109 height 90
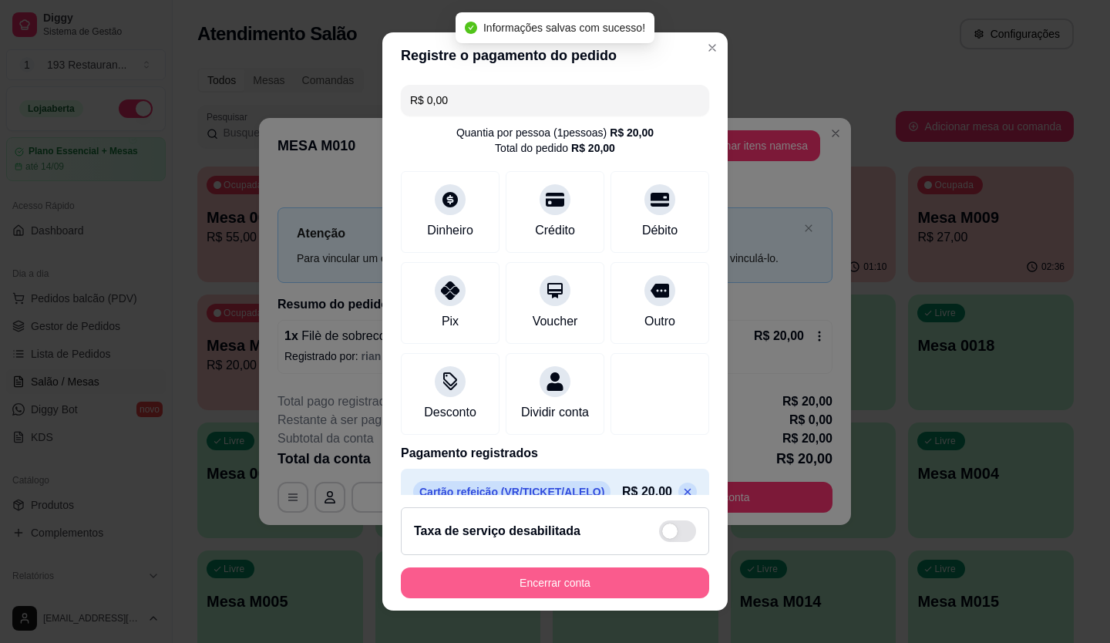
type input "R$ 0,00"
click at [568, 591] on button "Encerrar conta" at bounding box center [555, 583] width 308 height 31
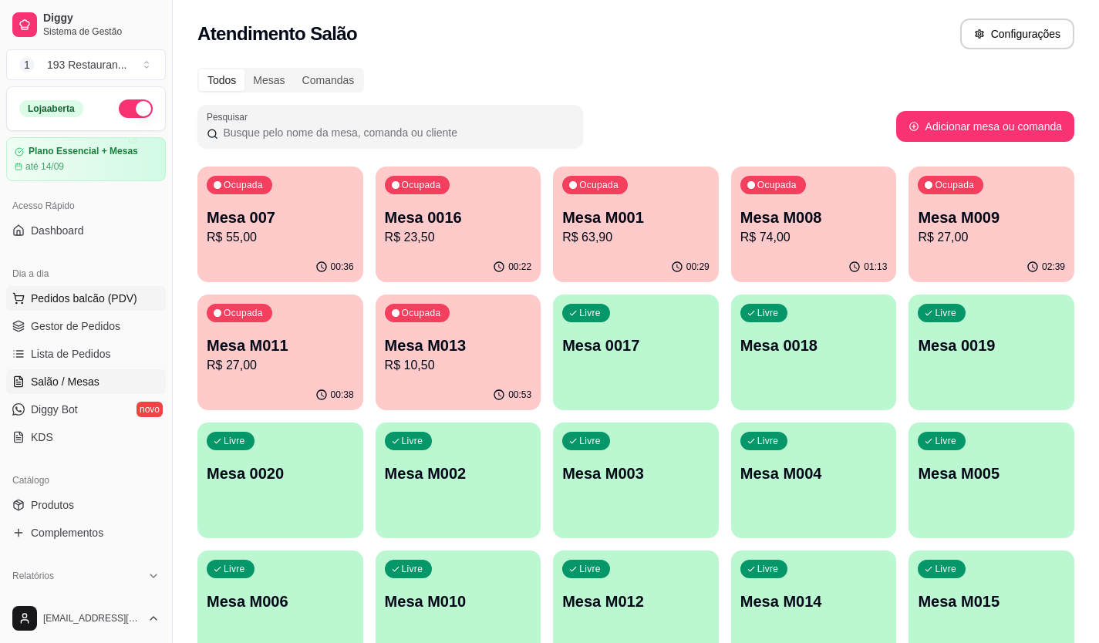
click at [137, 291] on button "Pedidos balcão (PDV)" at bounding box center [86, 298] width 160 height 25
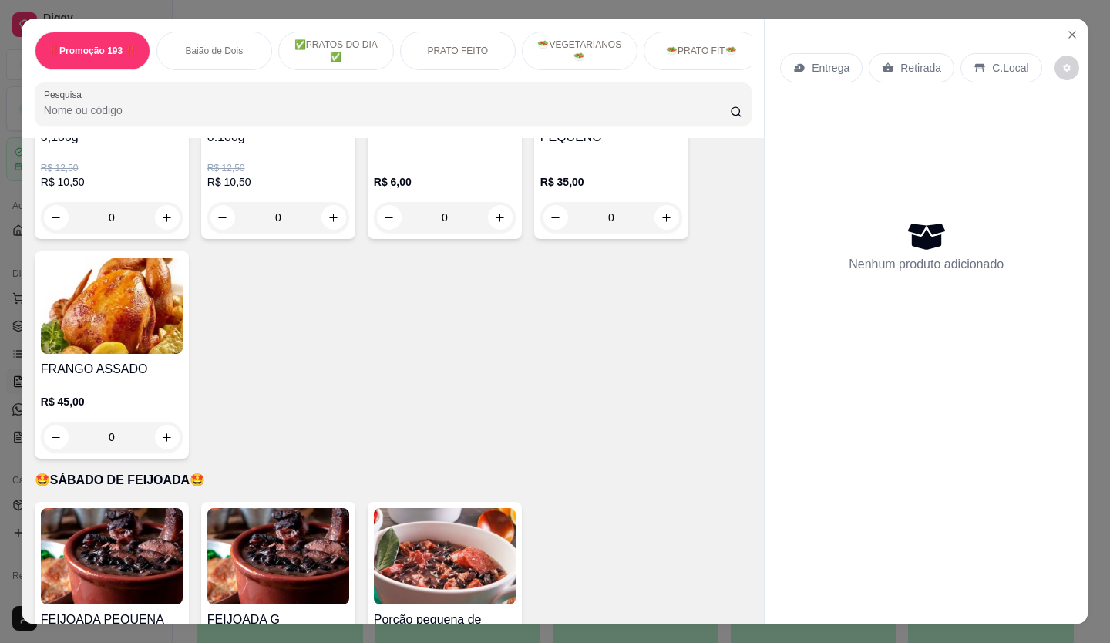
scroll to position [3470, 0]
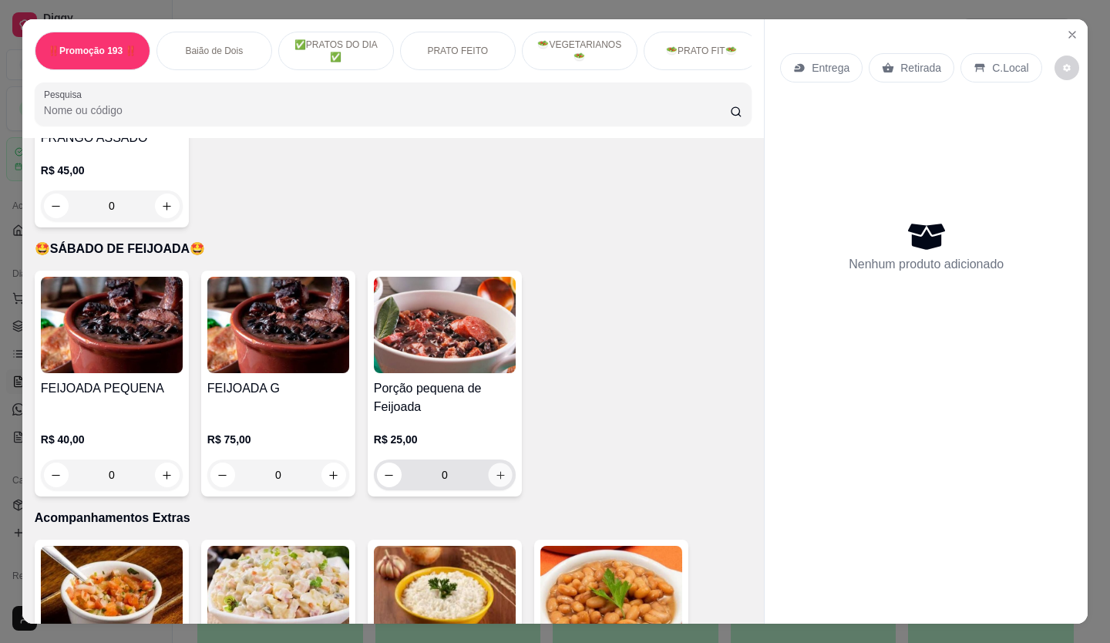
click at [488, 463] on button "increase-product-quantity" at bounding box center [500, 475] width 24 height 24
type input "1"
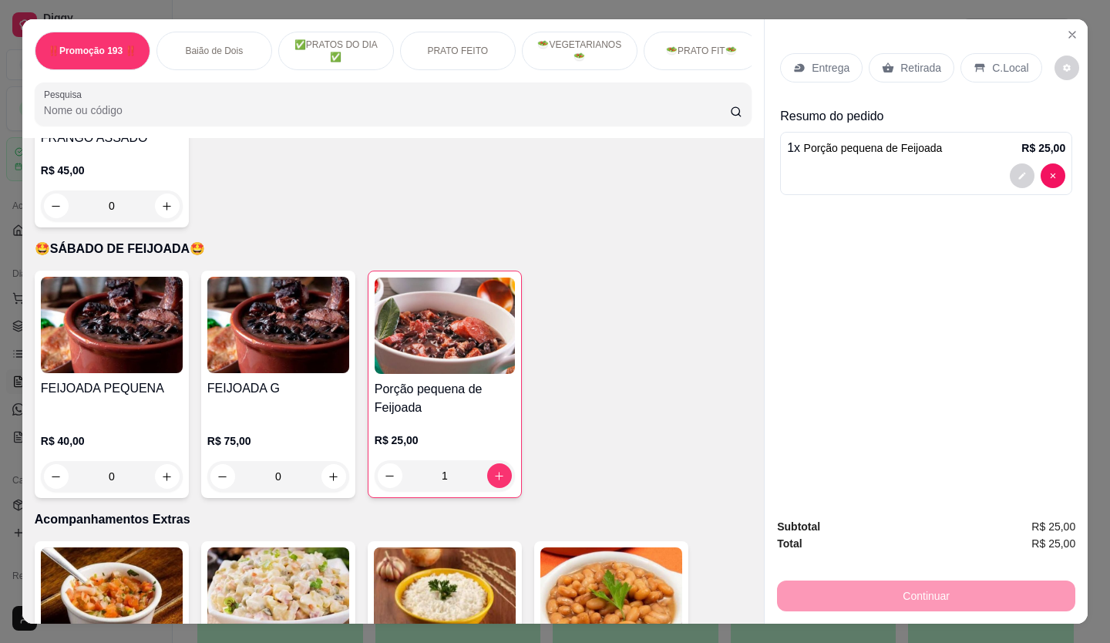
click at [903, 61] on p "Retirada" at bounding box center [921, 67] width 41 height 15
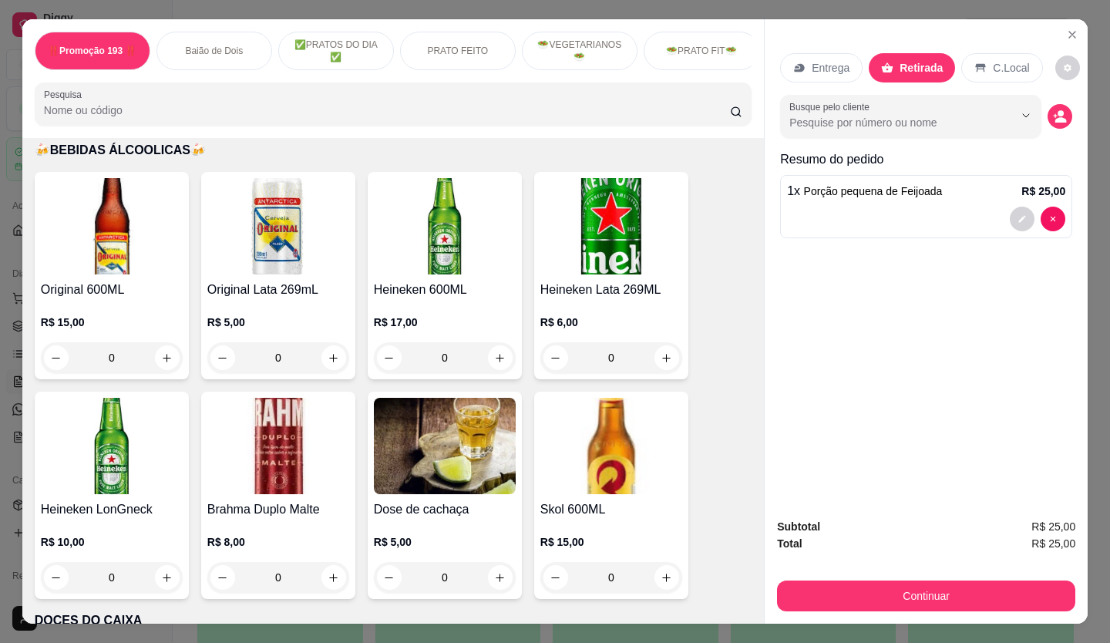
scroll to position [6397, 0]
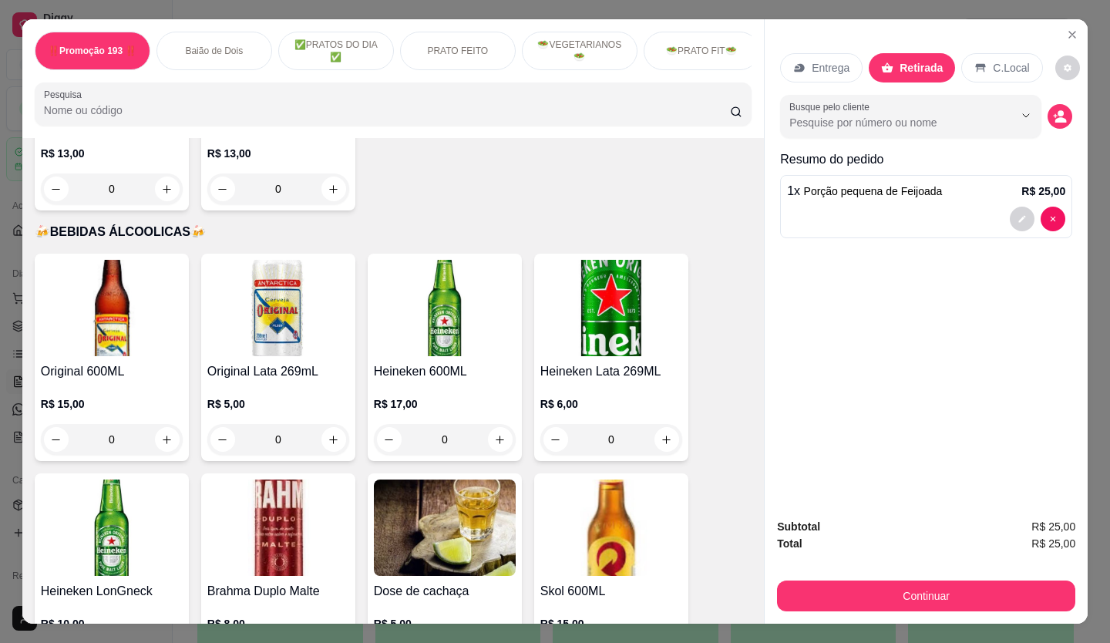
click at [976, 64] on icon at bounding box center [981, 68] width 10 height 8
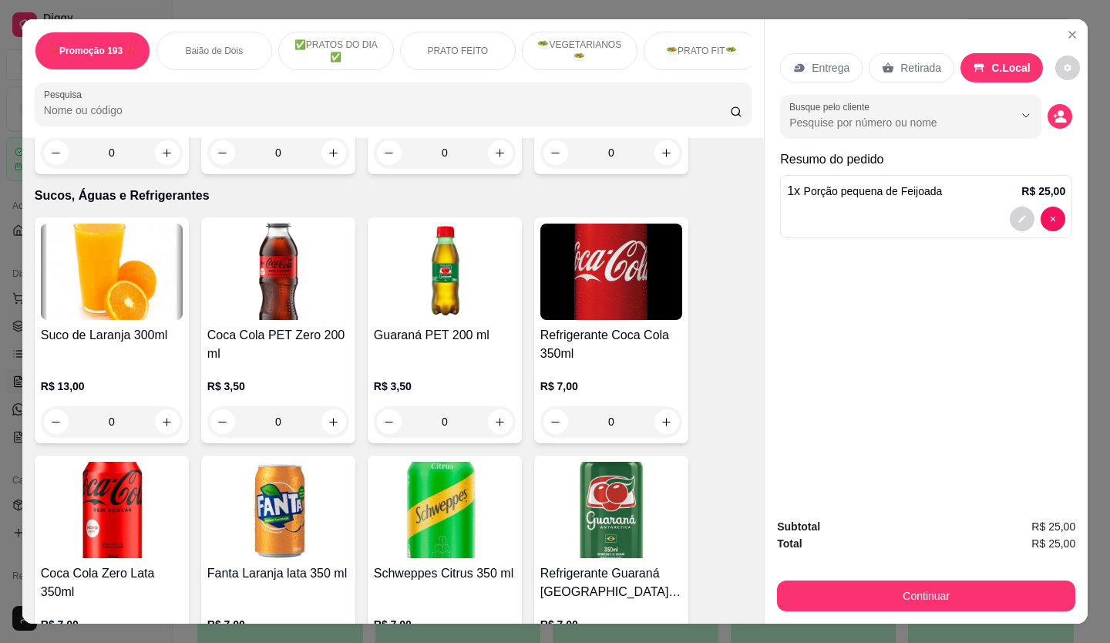
scroll to position [5009, 0]
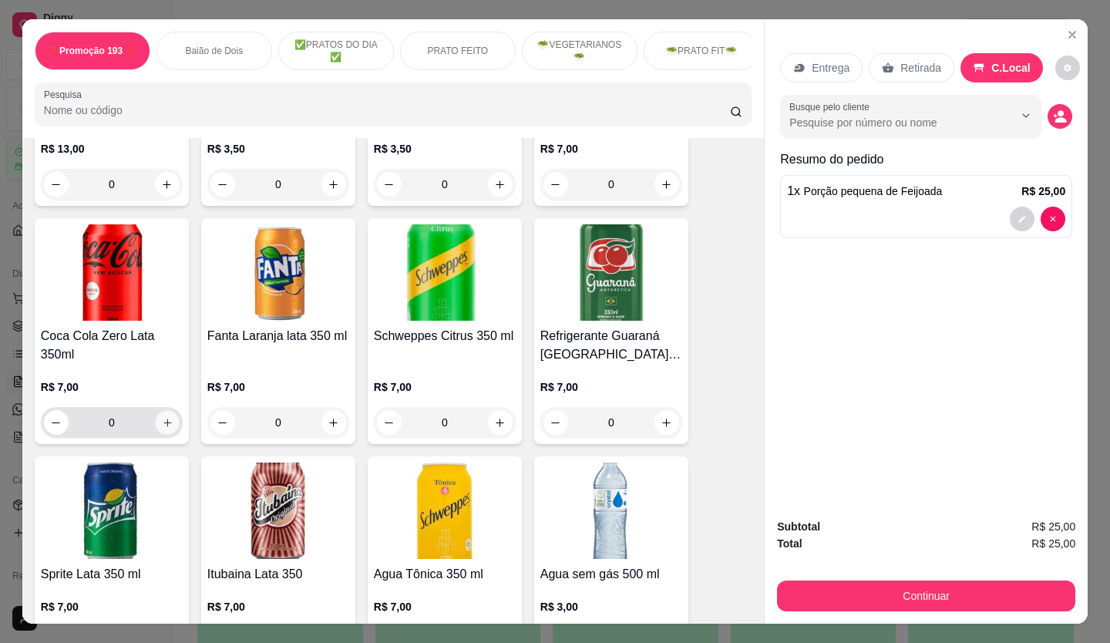
click at [169, 411] on button "increase-product-quantity" at bounding box center [167, 423] width 24 height 24
type input "1"
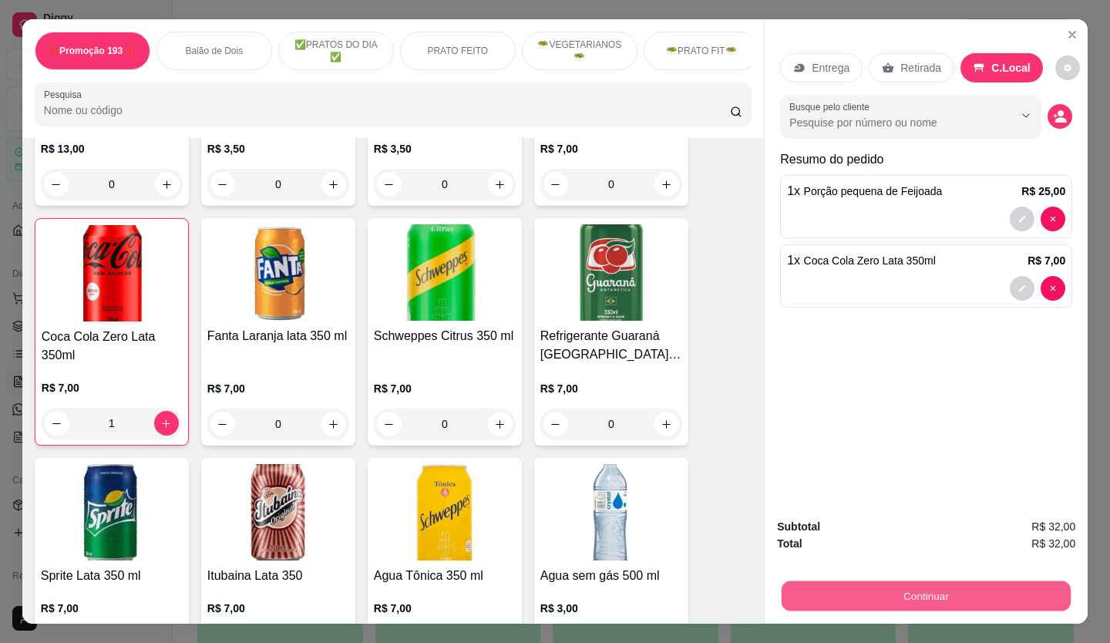
click at [904, 588] on button "Continuar" at bounding box center [926, 596] width 289 height 30
click at [947, 588] on button "Continuar" at bounding box center [926, 596] width 289 height 30
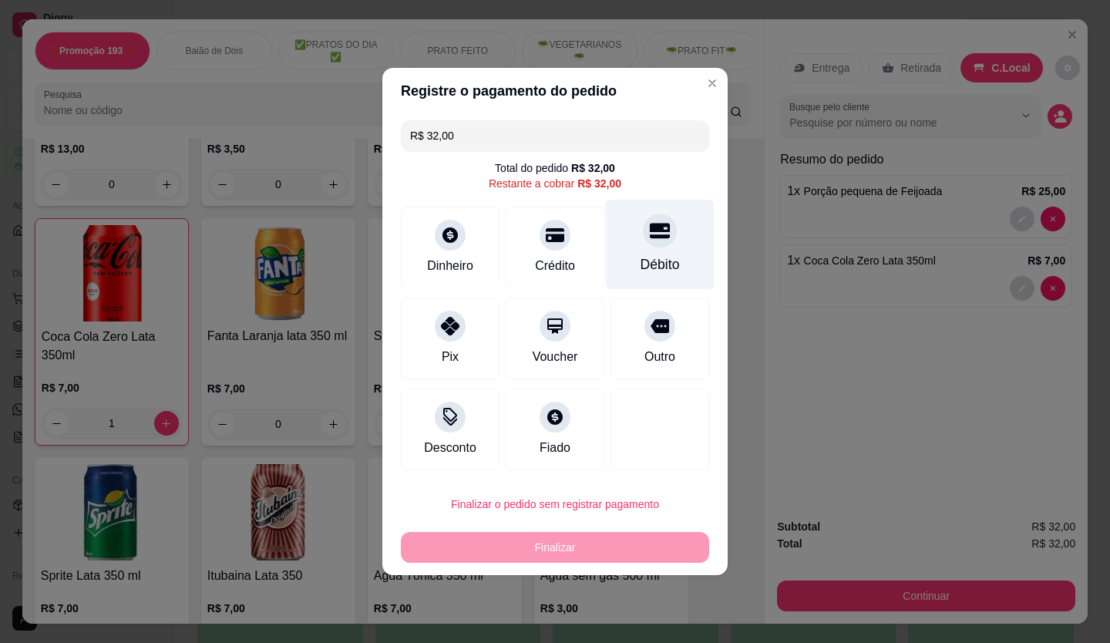
click at [650, 237] on icon at bounding box center [660, 231] width 20 height 15
type input "R$ 0,00"
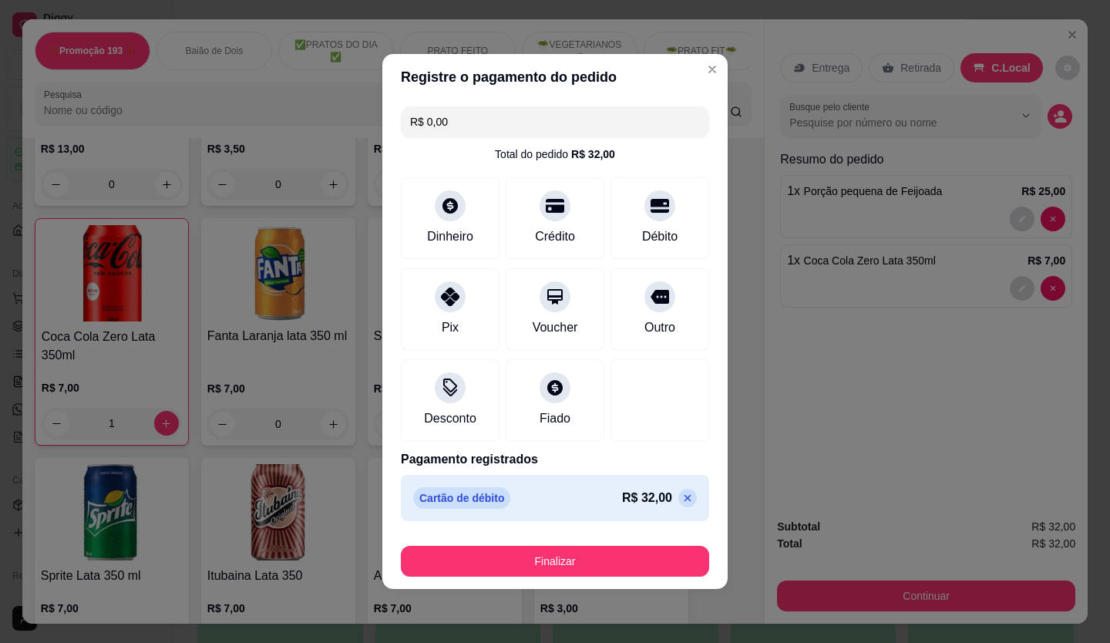
click at [624, 544] on div "Finalizar" at bounding box center [555, 558] width 308 height 37
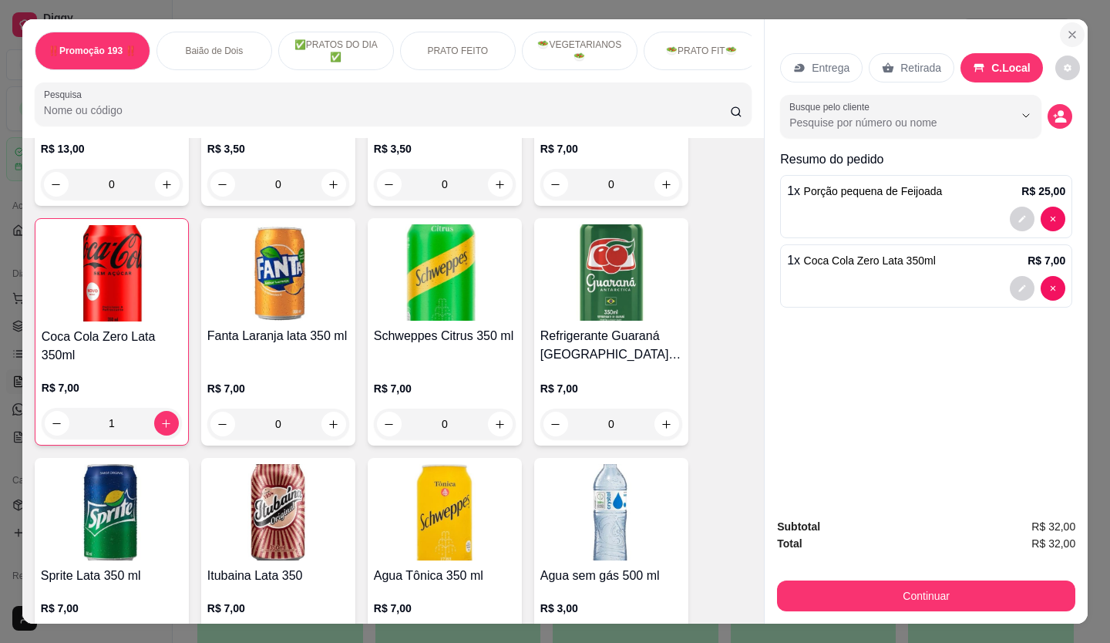
click at [1067, 29] on icon "Close" at bounding box center [1072, 35] width 12 height 12
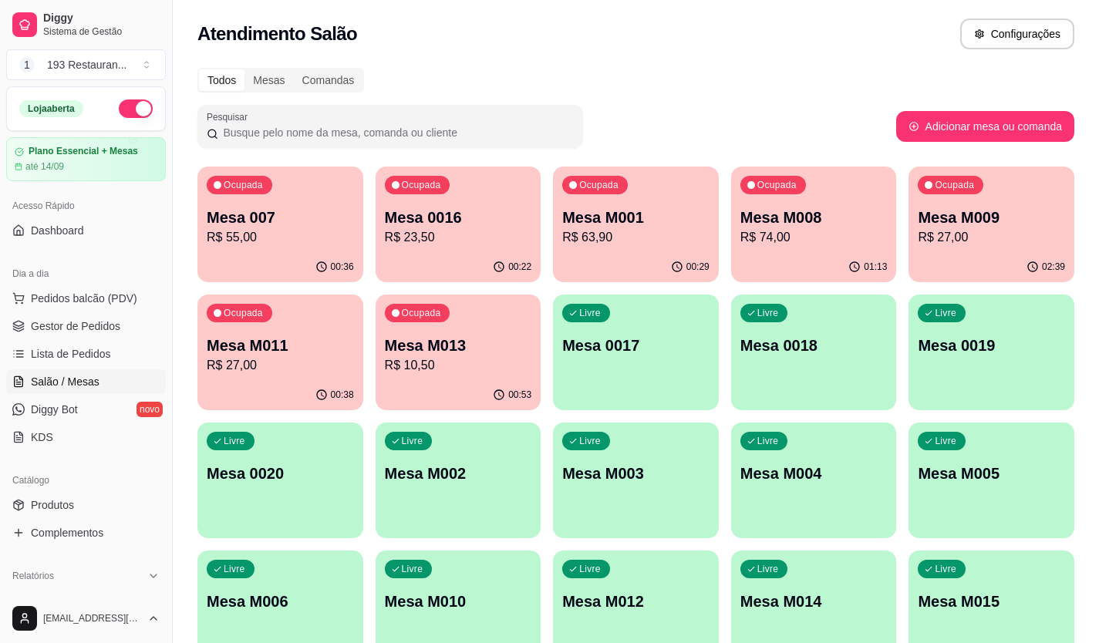
click at [616, 254] on div "00:29" at bounding box center [636, 267] width 166 height 30
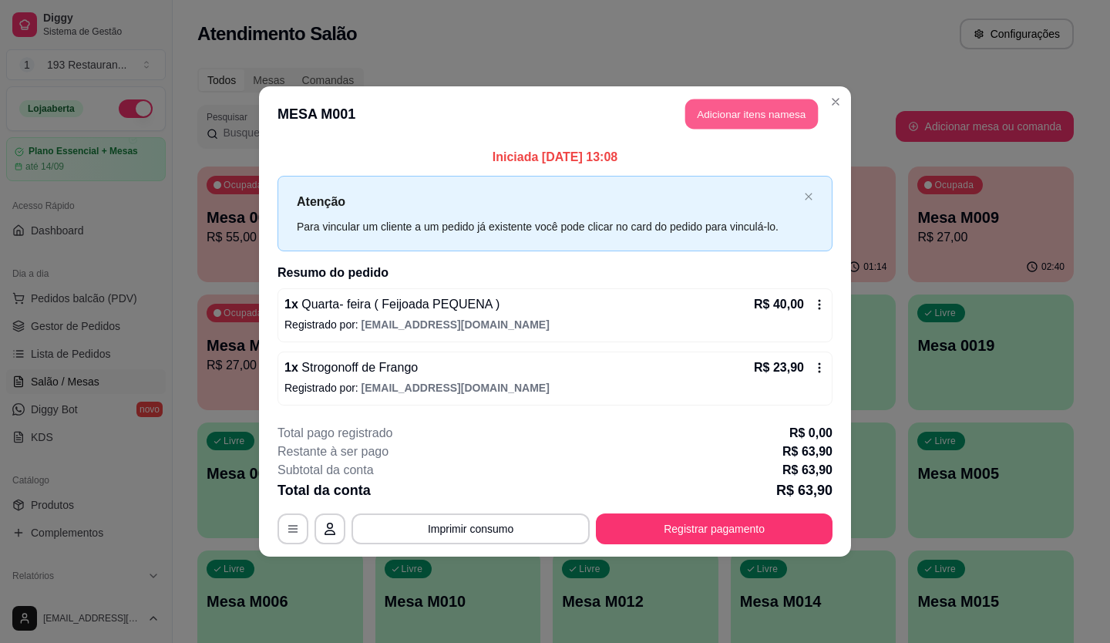
click at [709, 112] on button "Adicionar itens na mesa" at bounding box center [752, 114] width 133 height 30
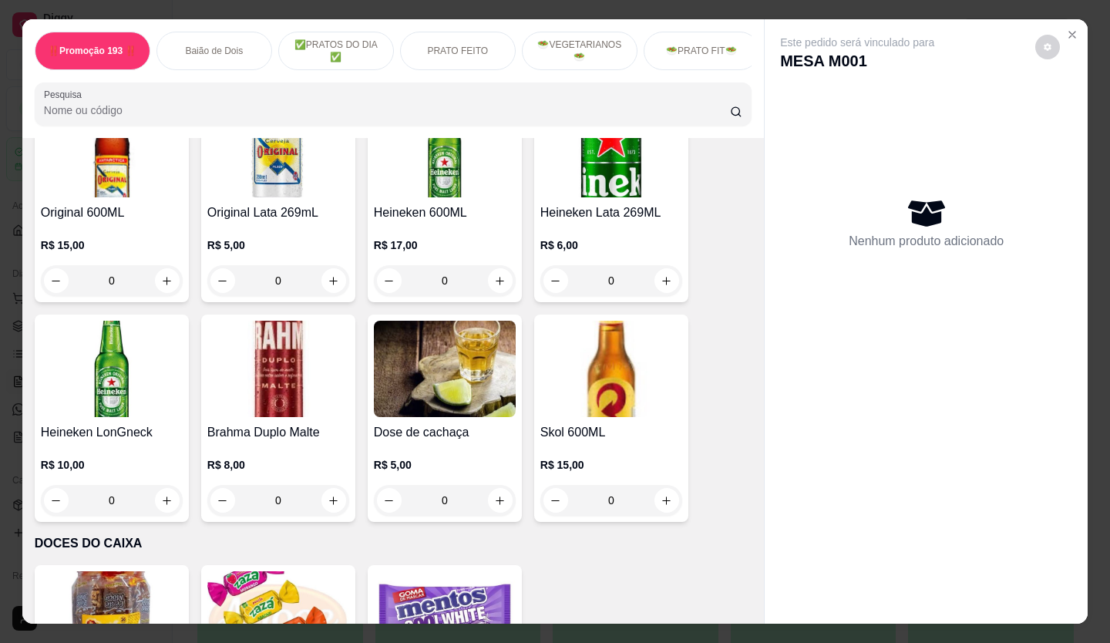
scroll to position [6786, 0]
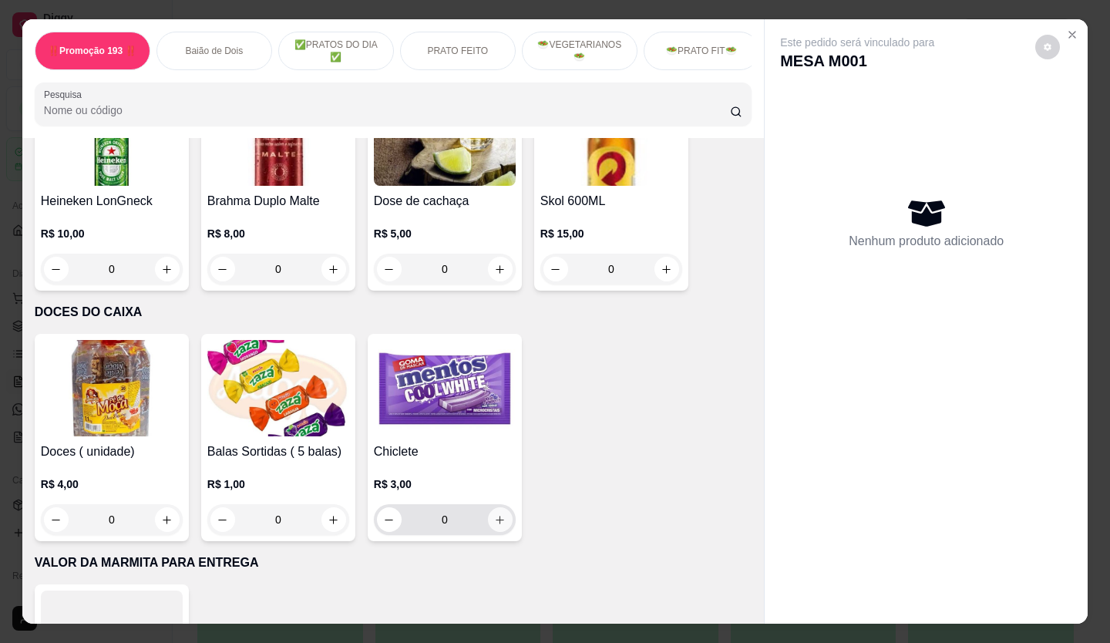
click at [500, 507] on button "increase-product-quantity" at bounding box center [500, 519] width 25 height 25
type input "1"
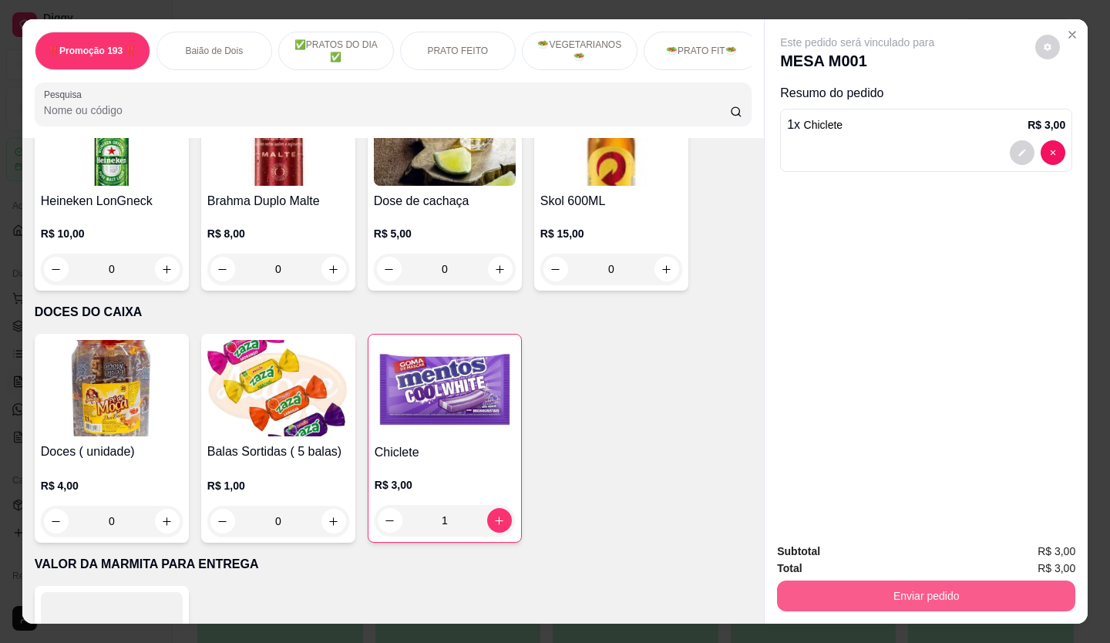
click at [884, 582] on button "Enviar pedido" at bounding box center [926, 596] width 298 height 31
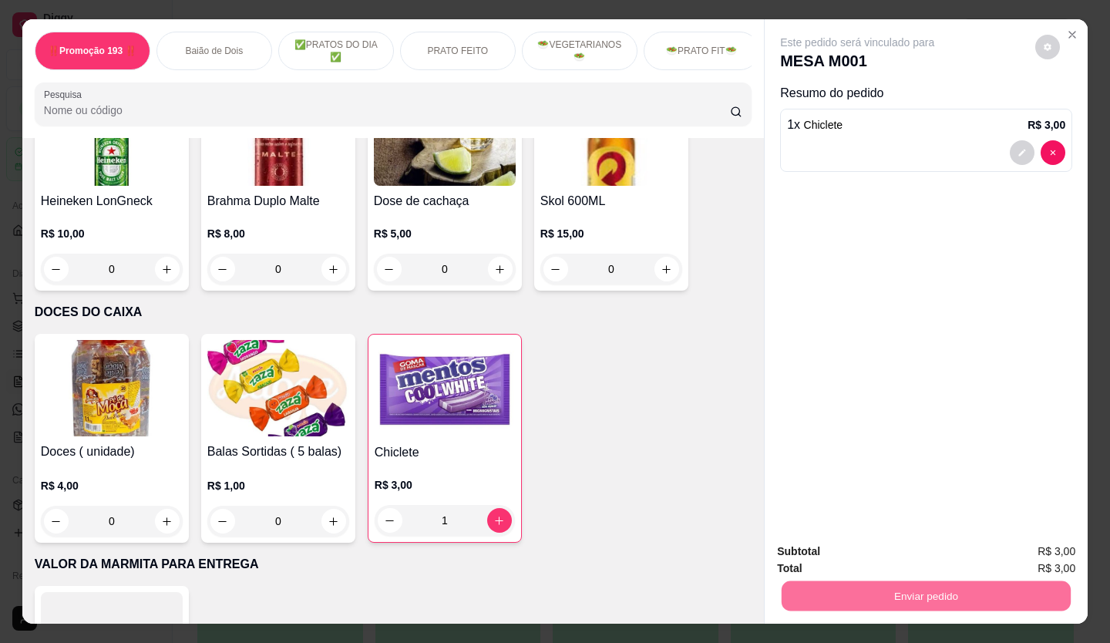
click at [841, 551] on button "Não registrar e enviar pedido" at bounding box center [875, 552] width 160 height 29
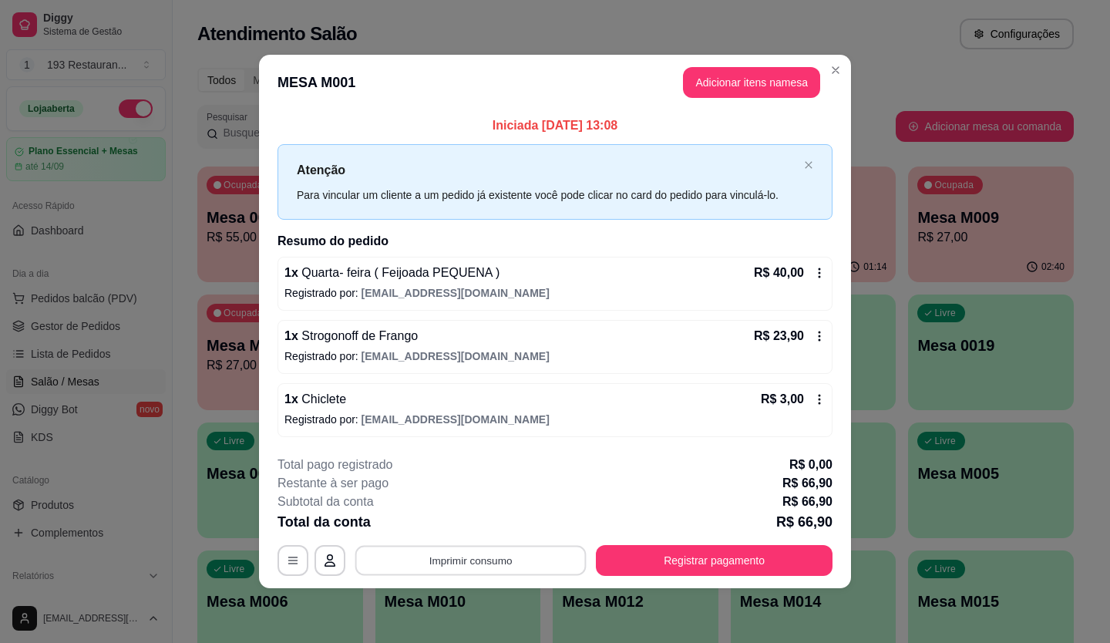
click at [517, 562] on button "Imprimir consumo" at bounding box center [470, 560] width 231 height 30
click at [733, 467] on section "**********" at bounding box center [555, 321] width 592 height 533
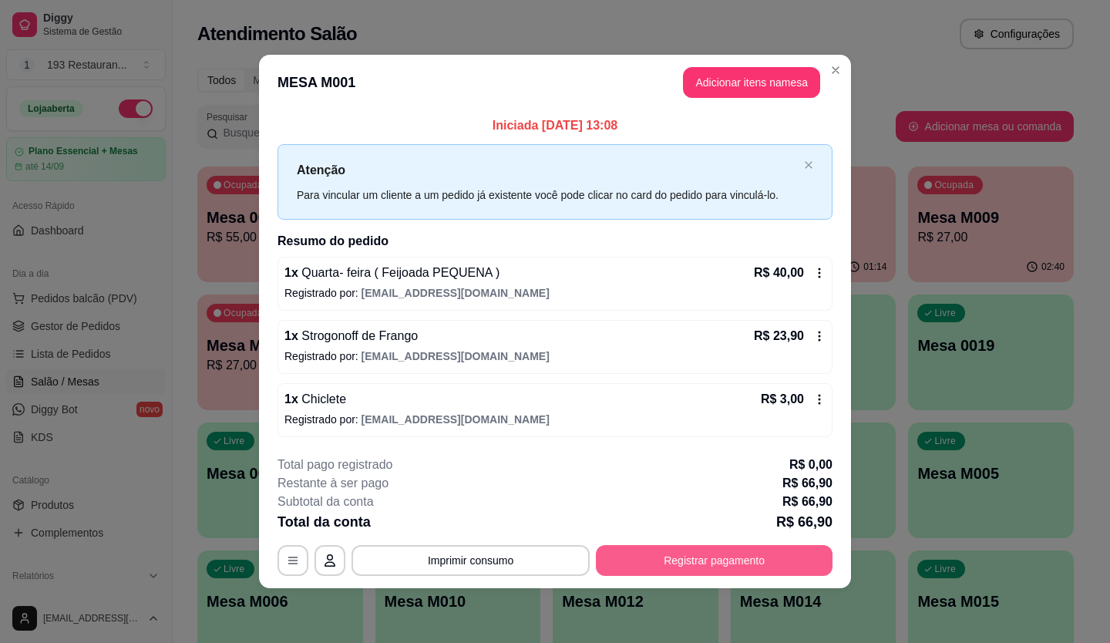
click at [714, 566] on button "Registrar pagamento" at bounding box center [714, 560] width 237 height 31
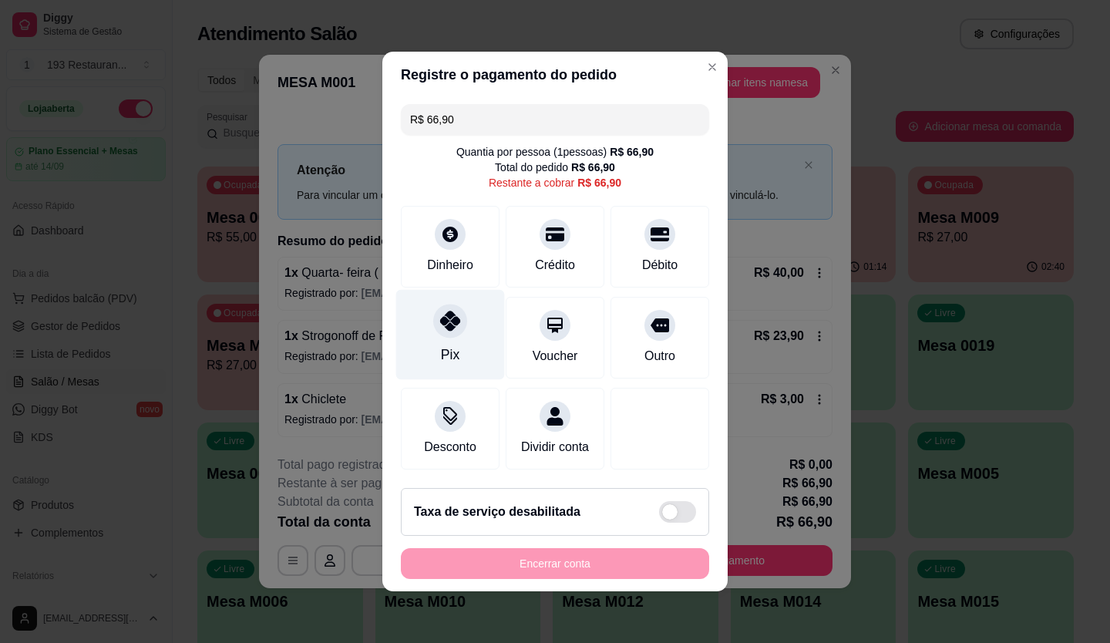
click at [447, 335] on div "Pix" at bounding box center [450, 335] width 109 height 90
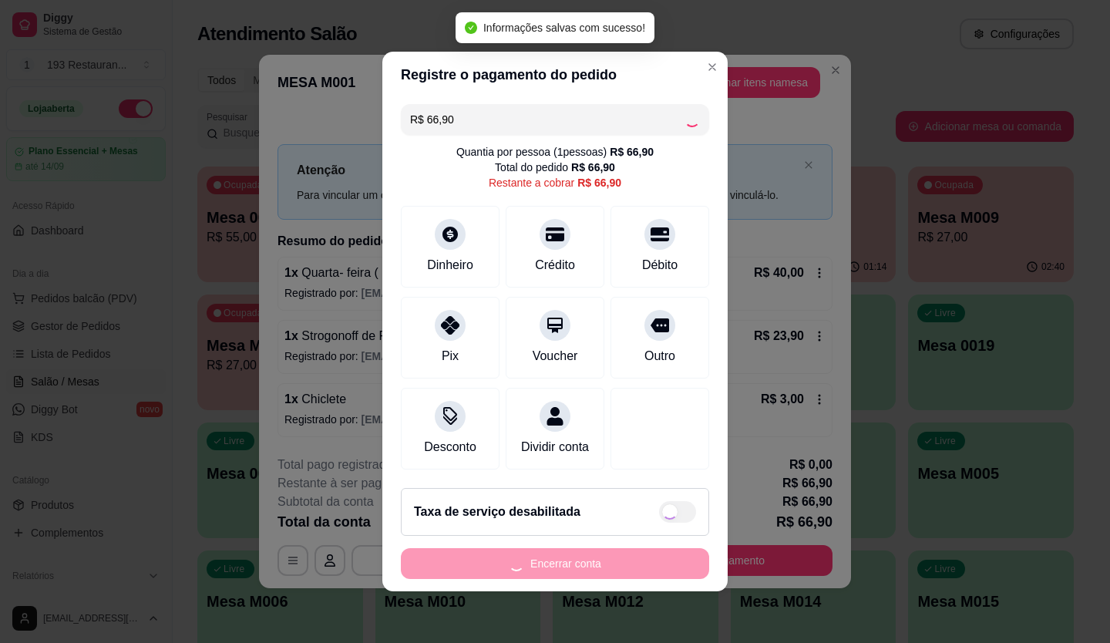
type input "R$ 0,00"
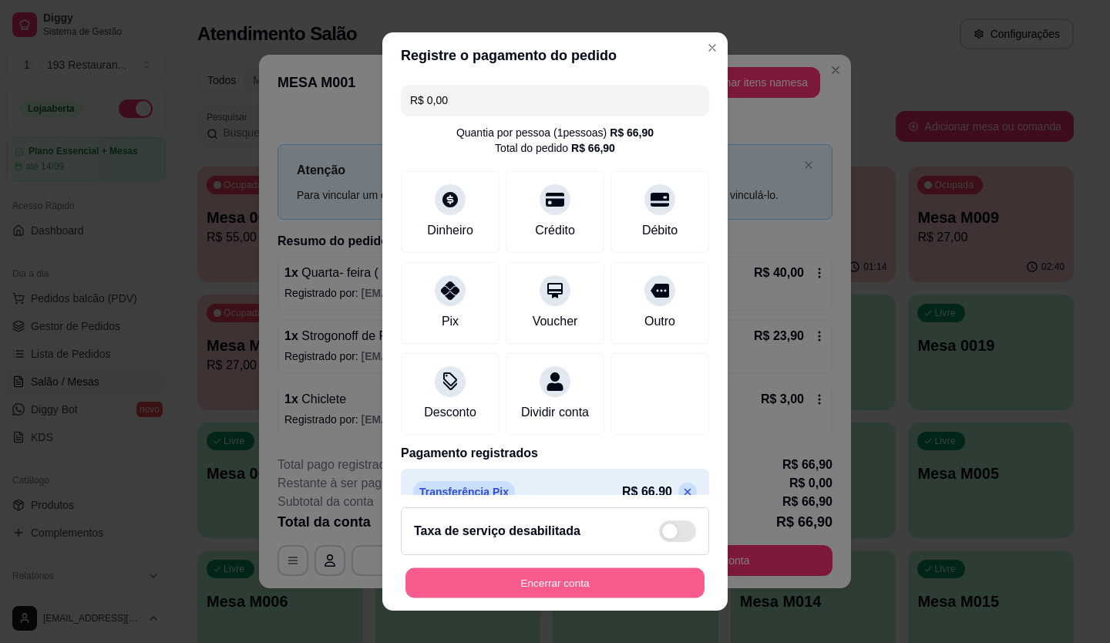
click at [607, 598] on button "Encerrar conta" at bounding box center [555, 583] width 299 height 30
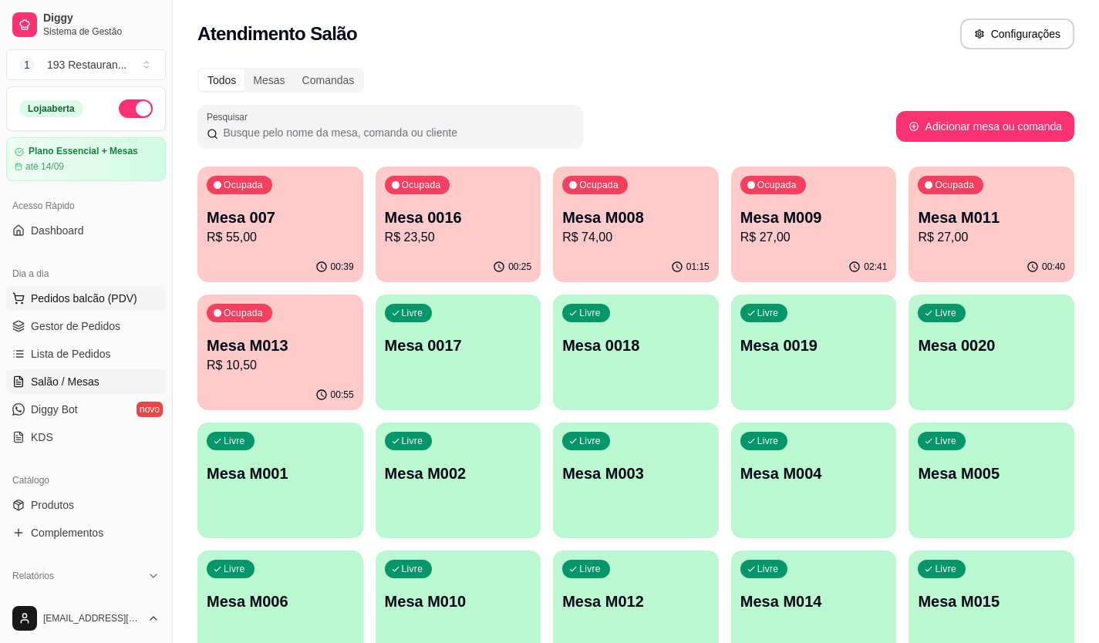
click at [86, 305] on span "Pedidos balcão (PDV)" at bounding box center [84, 298] width 106 height 15
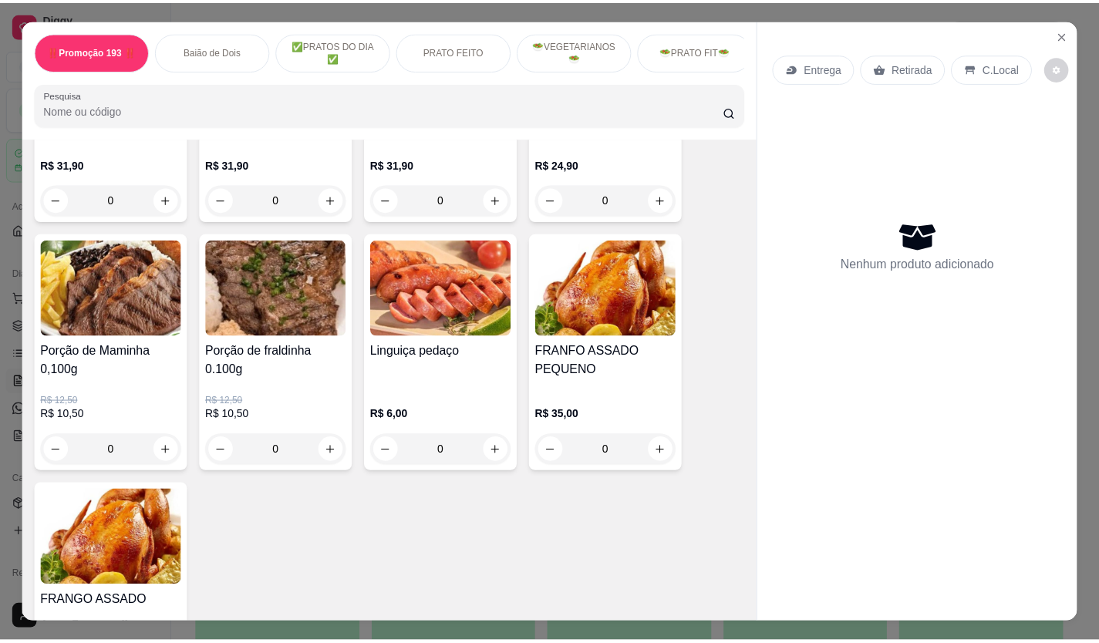
scroll to position [2853, 0]
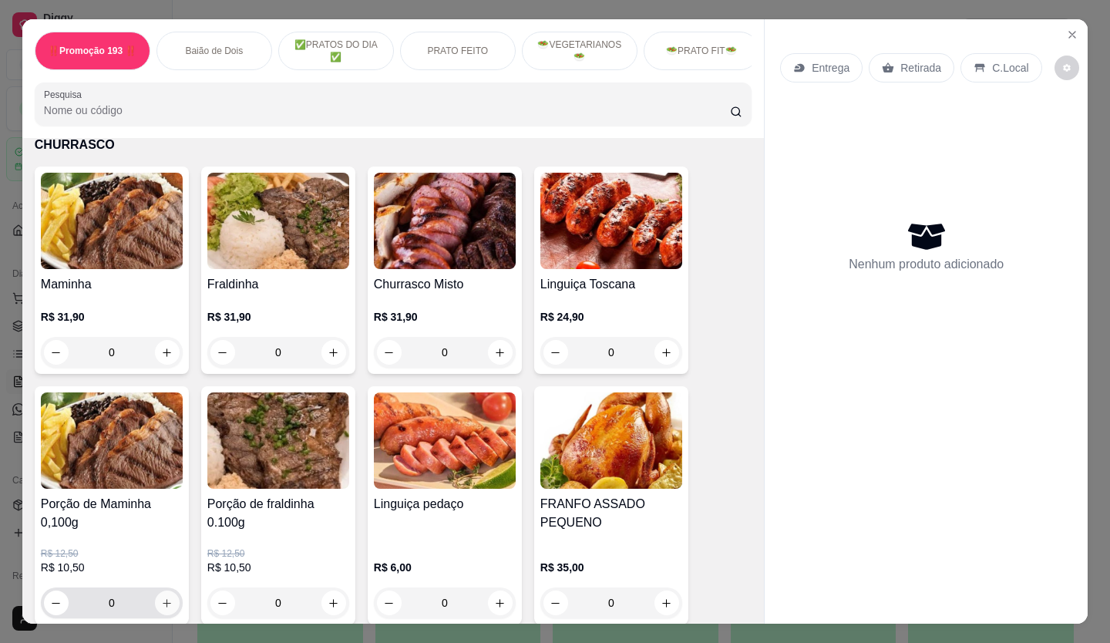
click at [162, 591] on button "increase-product-quantity" at bounding box center [167, 603] width 25 height 25
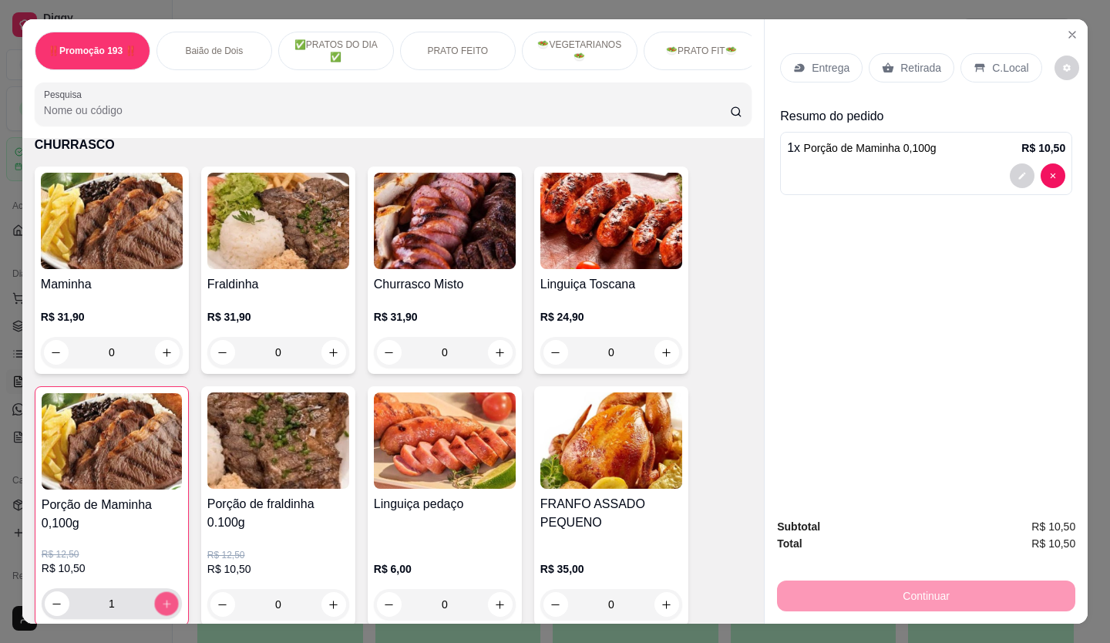
click at [162, 592] on button "increase-product-quantity" at bounding box center [166, 604] width 24 height 24
type input "3"
click at [1012, 164] on button "decrease-product-quantity" at bounding box center [1023, 176] width 24 height 24
click at [1070, 29] on icon "Close" at bounding box center [1072, 35] width 12 height 12
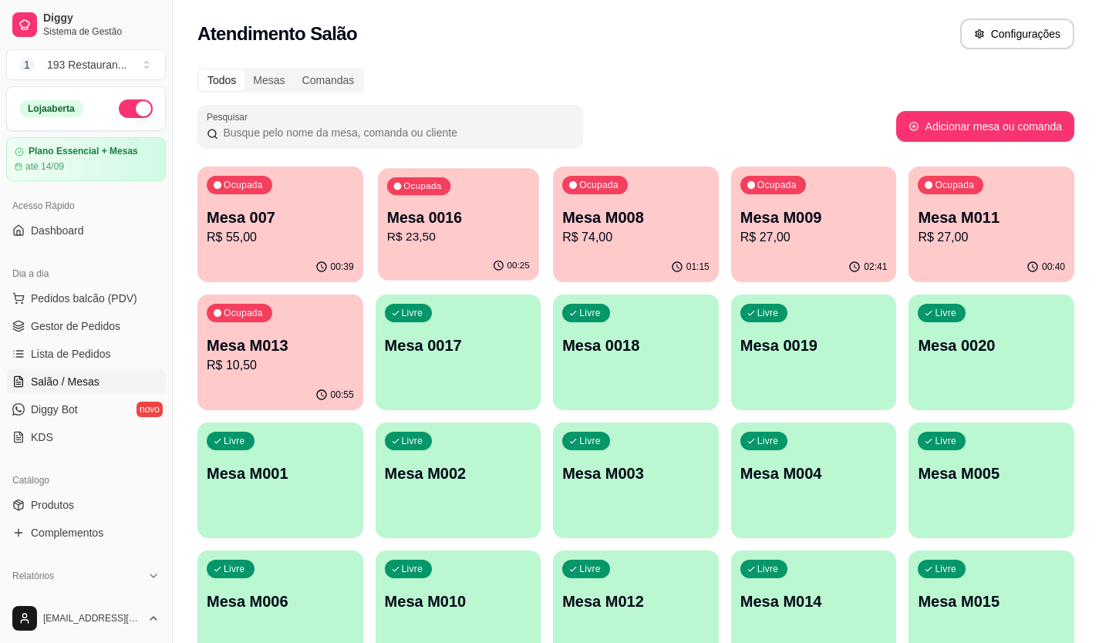
click at [490, 241] on p "R$ 23,50" at bounding box center [457, 237] width 143 height 18
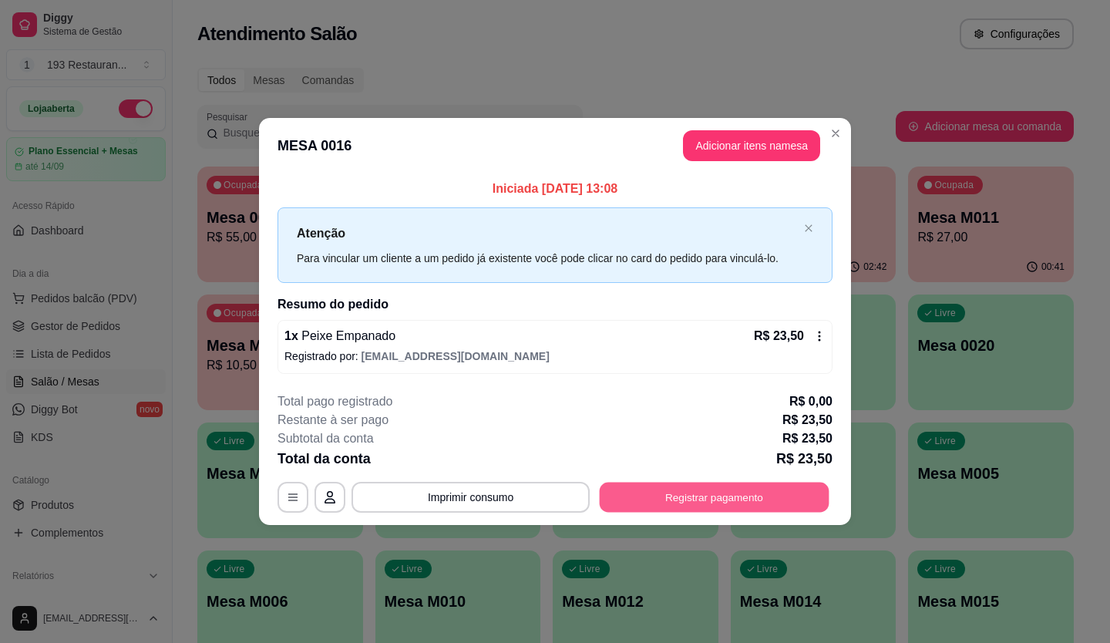
click at [678, 485] on button "Registrar pagamento" at bounding box center [715, 497] width 230 height 30
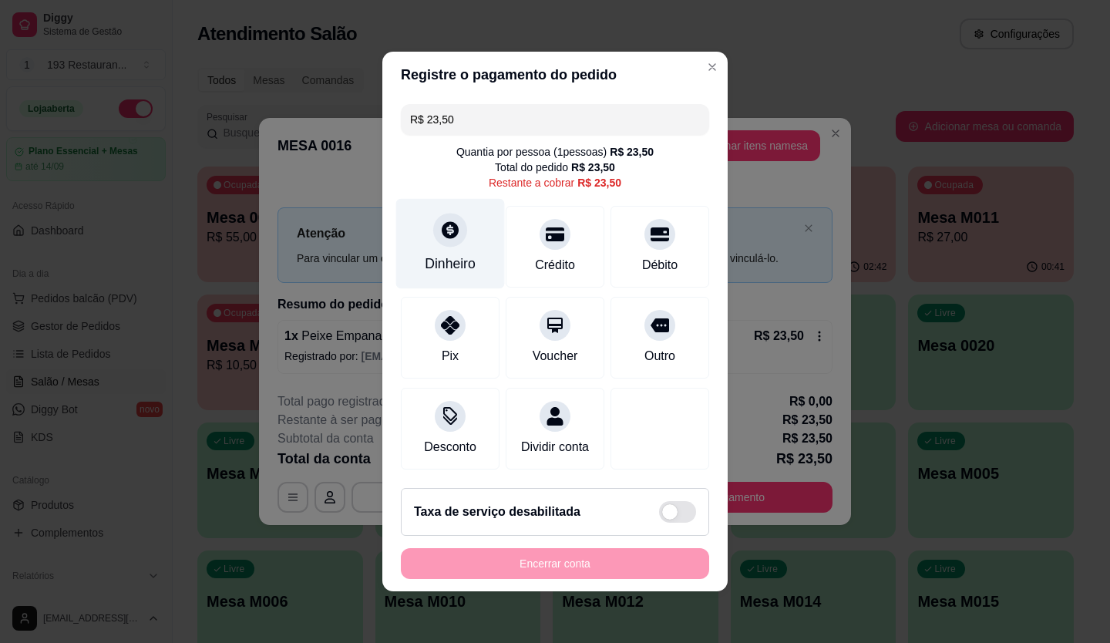
click at [457, 234] on div "Dinheiro" at bounding box center [450, 244] width 109 height 90
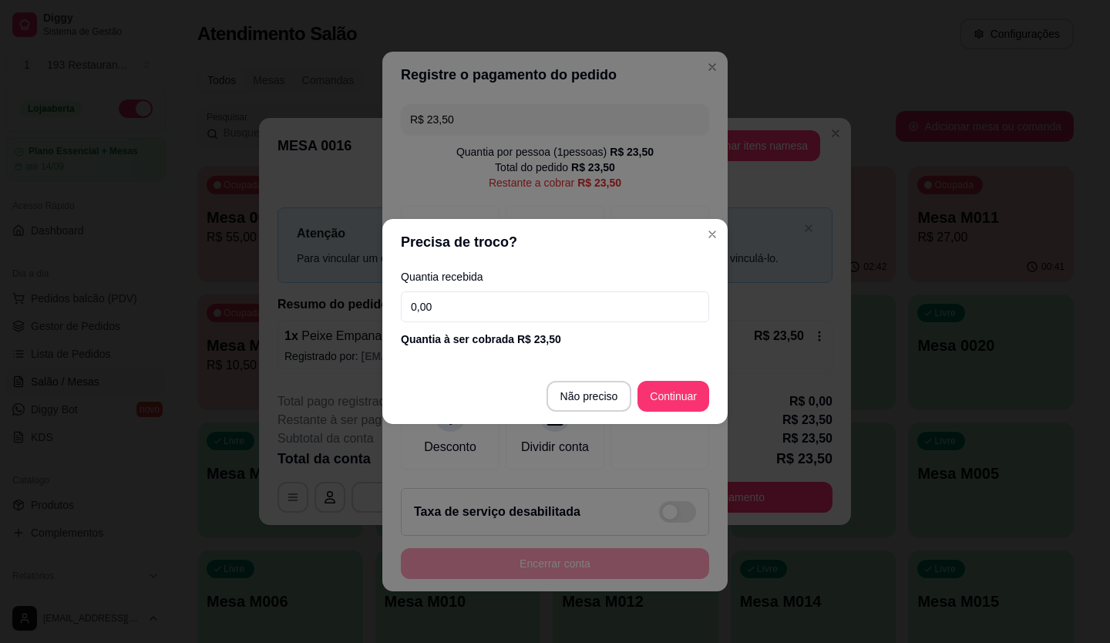
click at [554, 307] on input "0,00" at bounding box center [555, 306] width 308 height 31
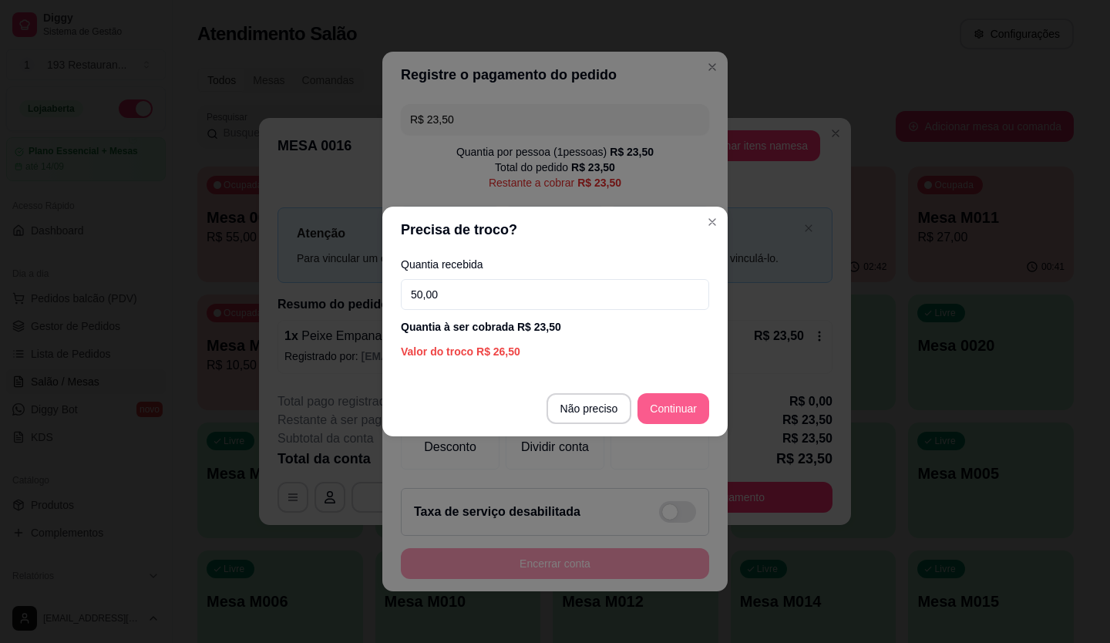
type input "50,00"
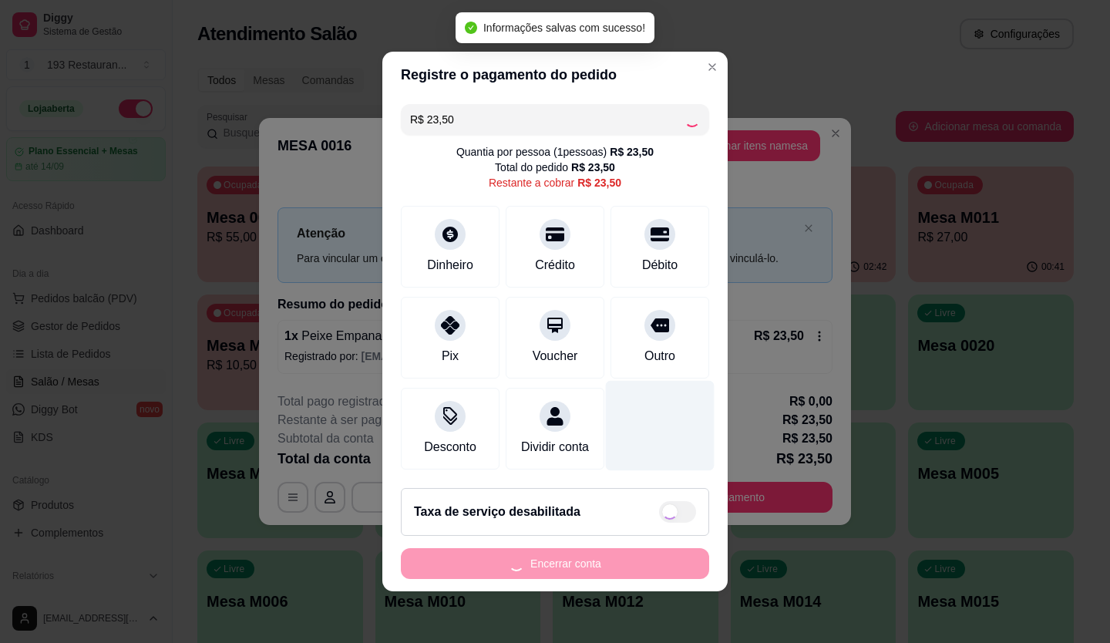
type input "R$ 0,00"
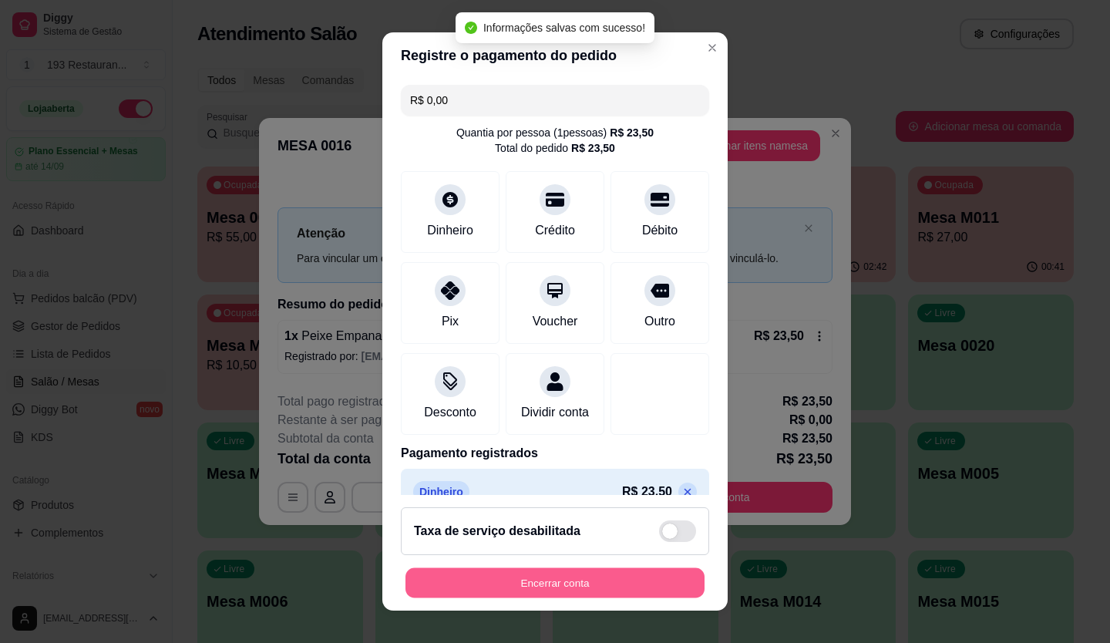
click at [612, 588] on button "Encerrar conta" at bounding box center [555, 583] width 299 height 30
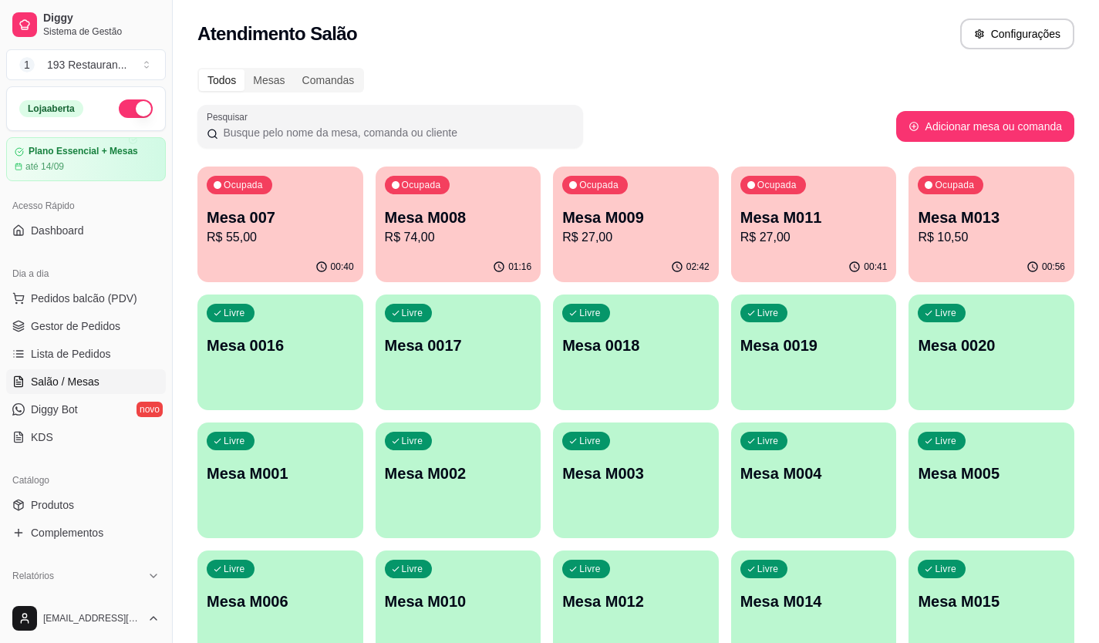
click at [777, 221] on p "Mesa M011" at bounding box center [813, 218] width 147 height 22
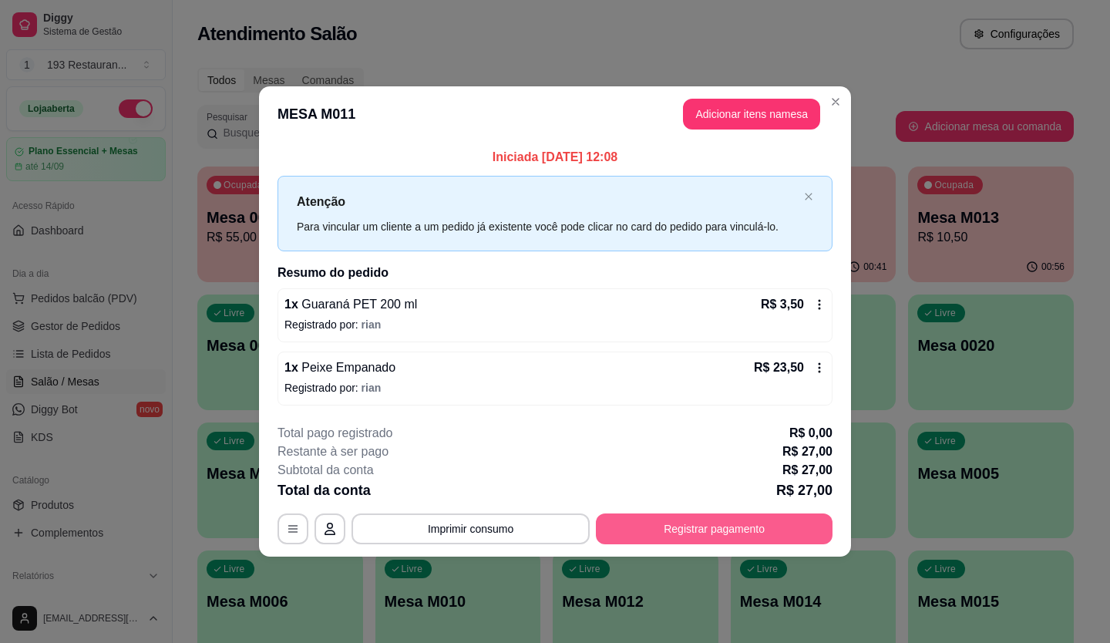
click at [683, 517] on button "Registrar pagamento" at bounding box center [714, 529] width 237 height 31
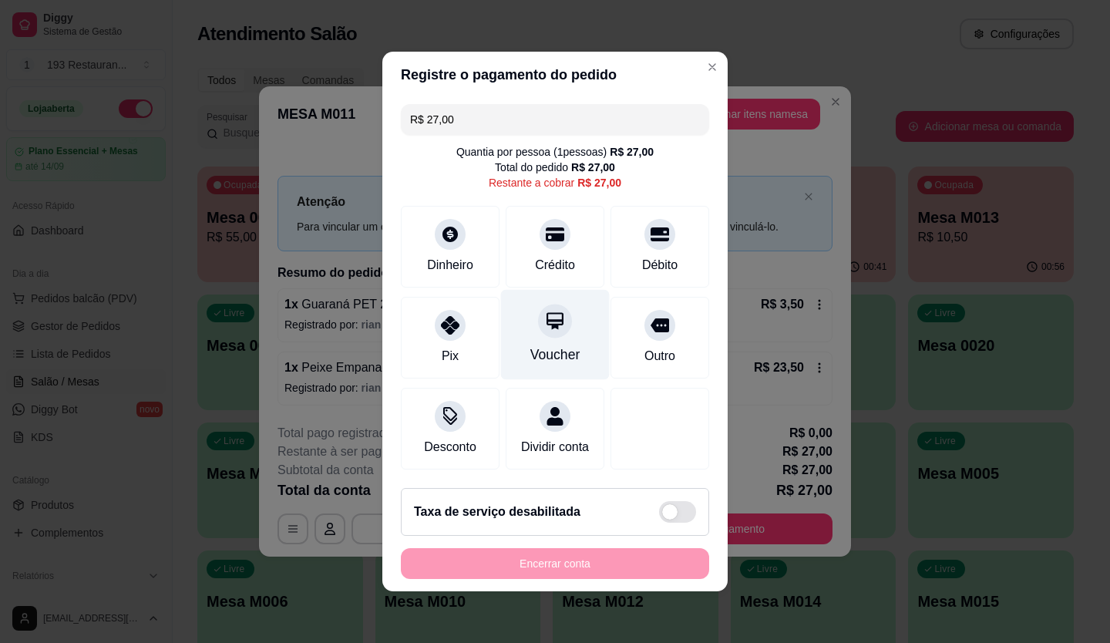
click at [551, 346] on div "Voucher" at bounding box center [556, 355] width 50 height 20
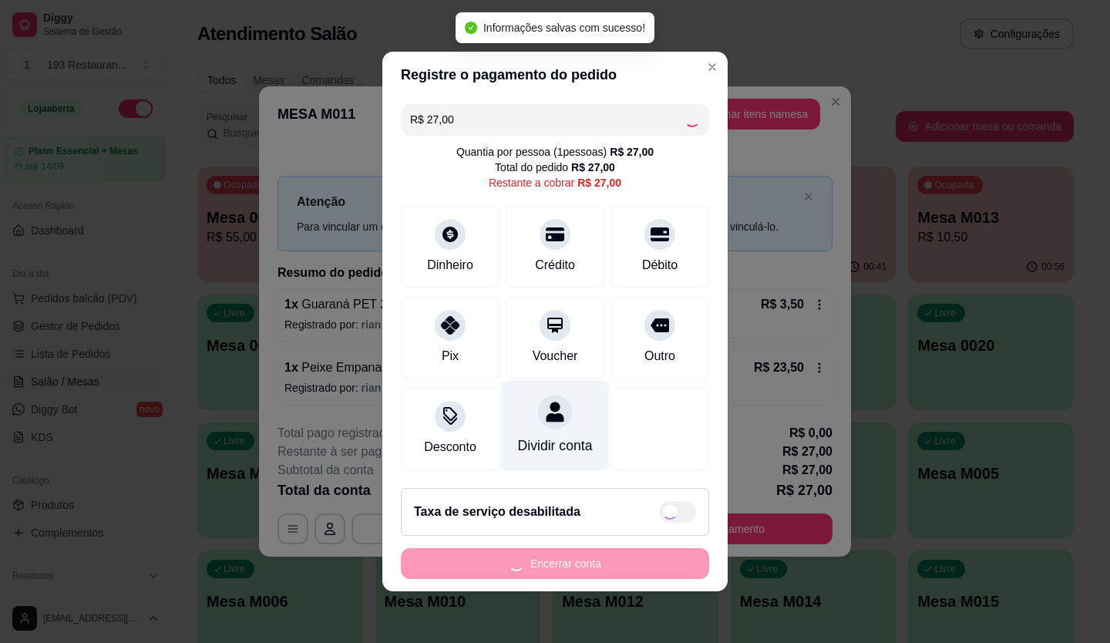
type input "R$ 0,00"
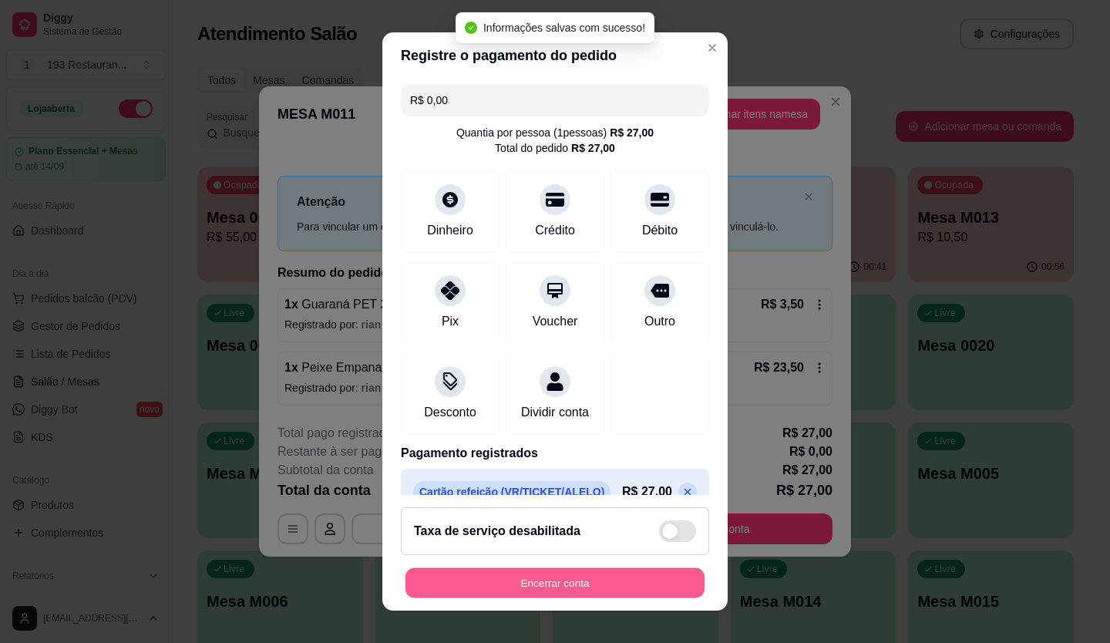
click at [591, 580] on button "Encerrar conta" at bounding box center [555, 583] width 299 height 30
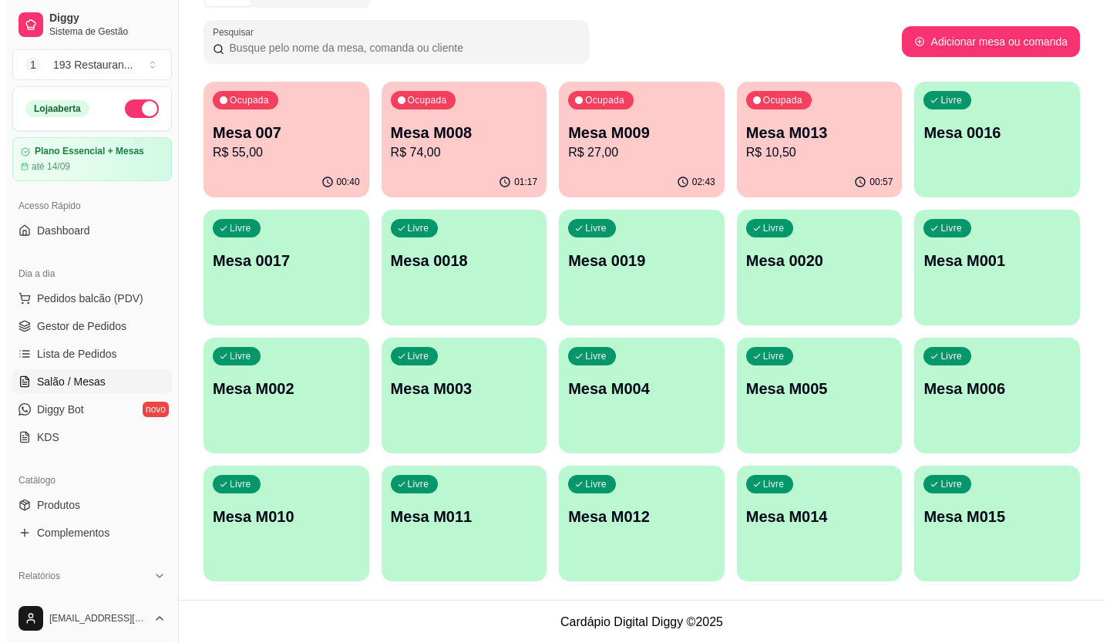
scroll to position [86, 0]
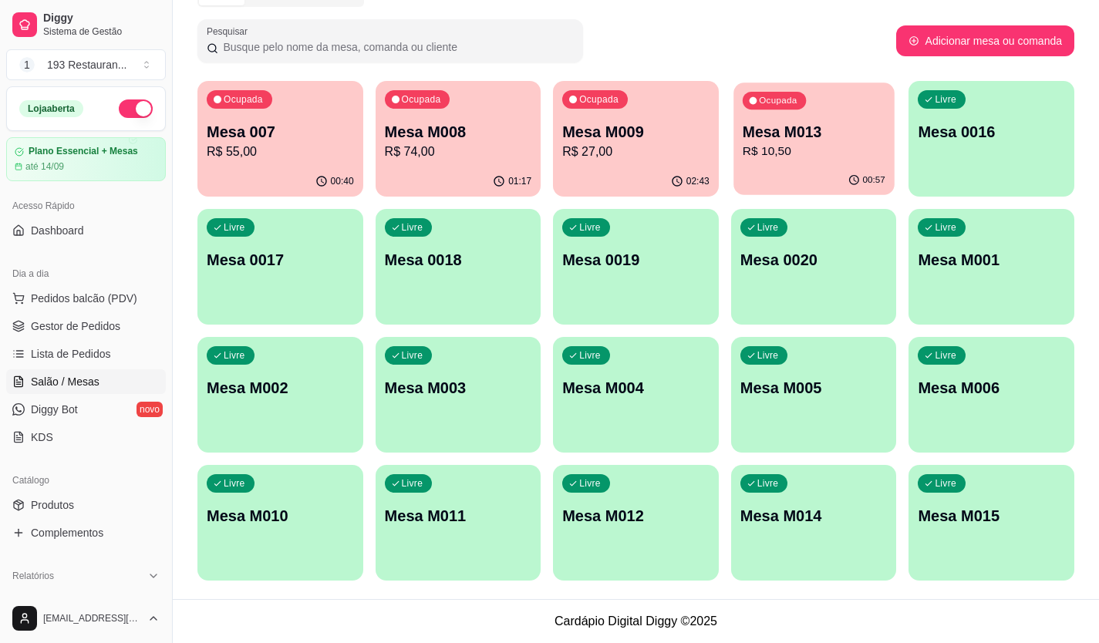
click at [821, 175] on div "00:57" at bounding box center [813, 180] width 160 height 29
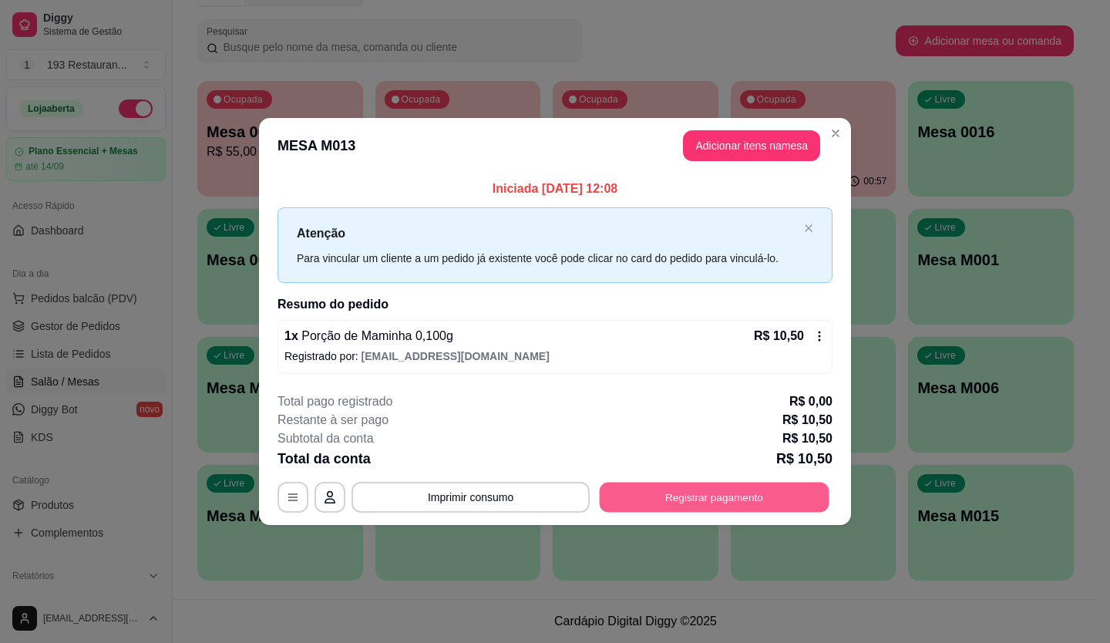
click at [753, 490] on button "Registrar pagamento" at bounding box center [715, 497] width 230 height 30
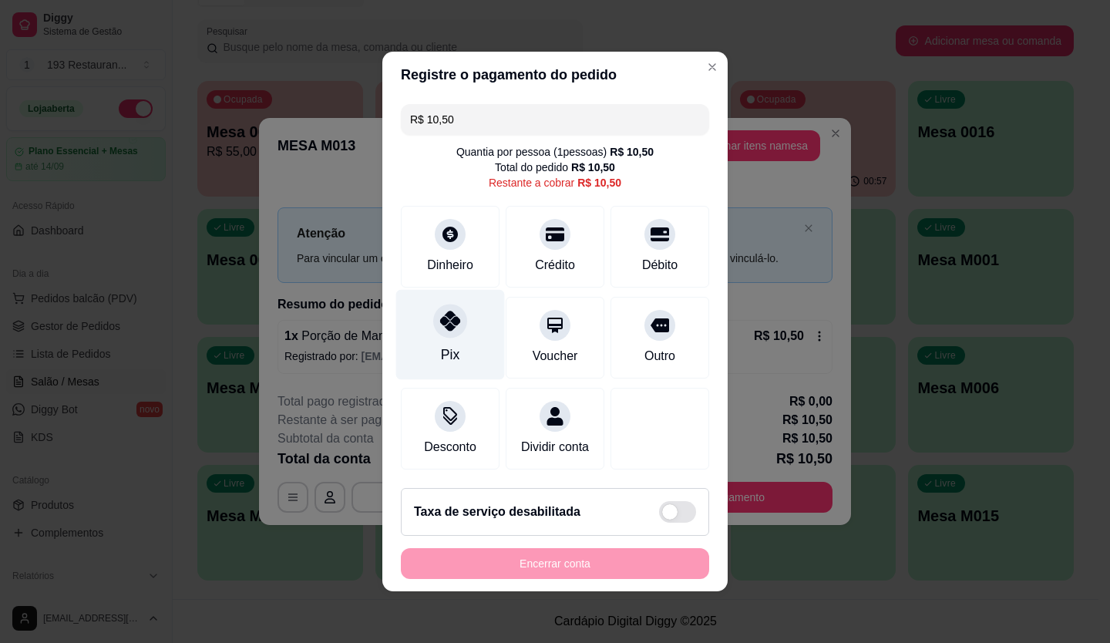
click at [443, 312] on icon at bounding box center [450, 321] width 20 height 20
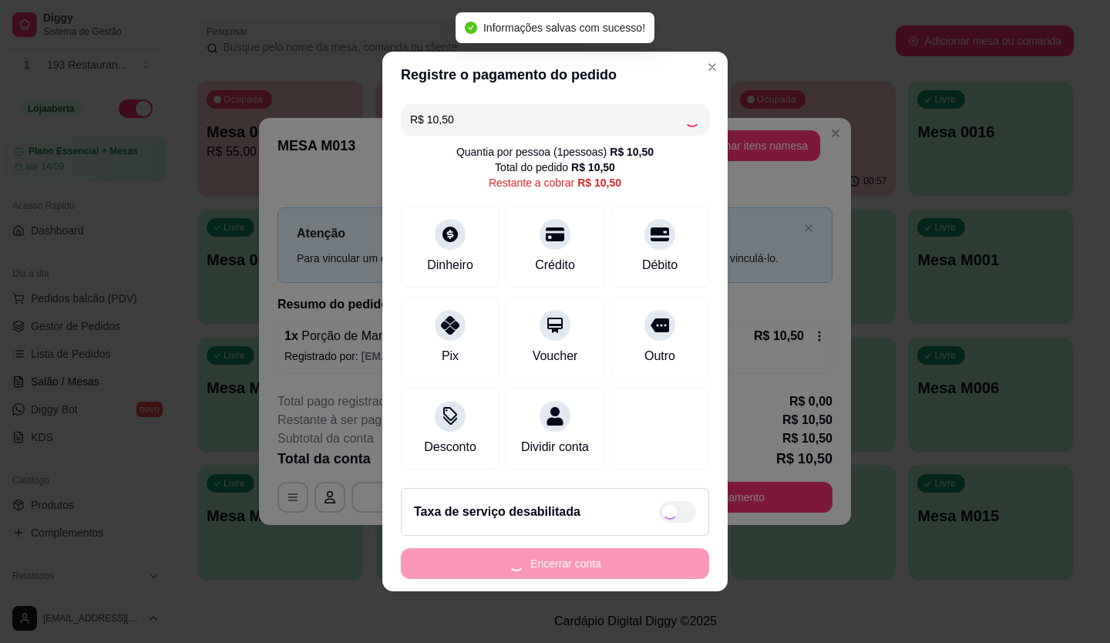
type input "R$ 0,00"
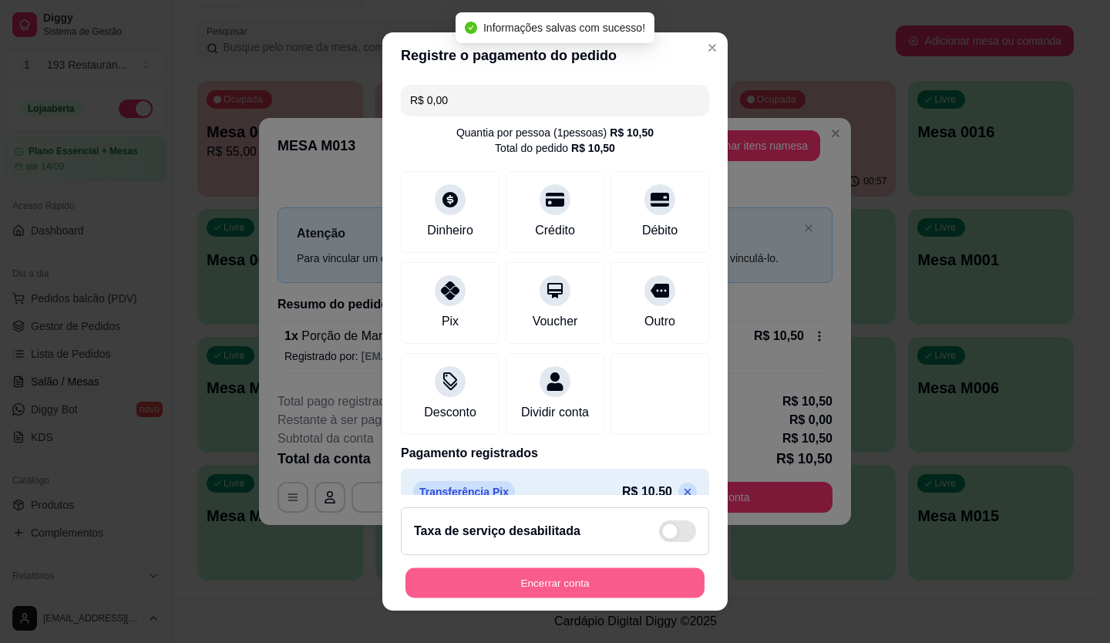
click at [551, 571] on button "Encerrar conta" at bounding box center [555, 583] width 299 height 30
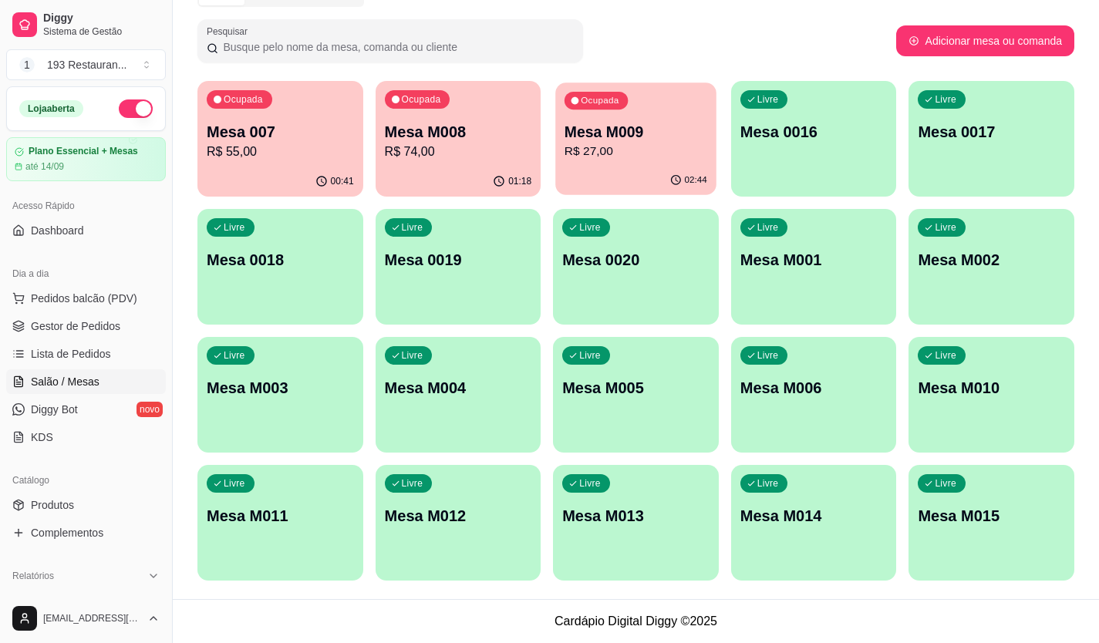
click at [692, 143] on p "R$ 27,00" at bounding box center [635, 152] width 143 height 18
click at [482, 160] on p "R$ 74,00" at bounding box center [457, 152] width 143 height 18
click at [471, 490] on div "Livre Mesa M012" at bounding box center [458, 514] width 160 height 94
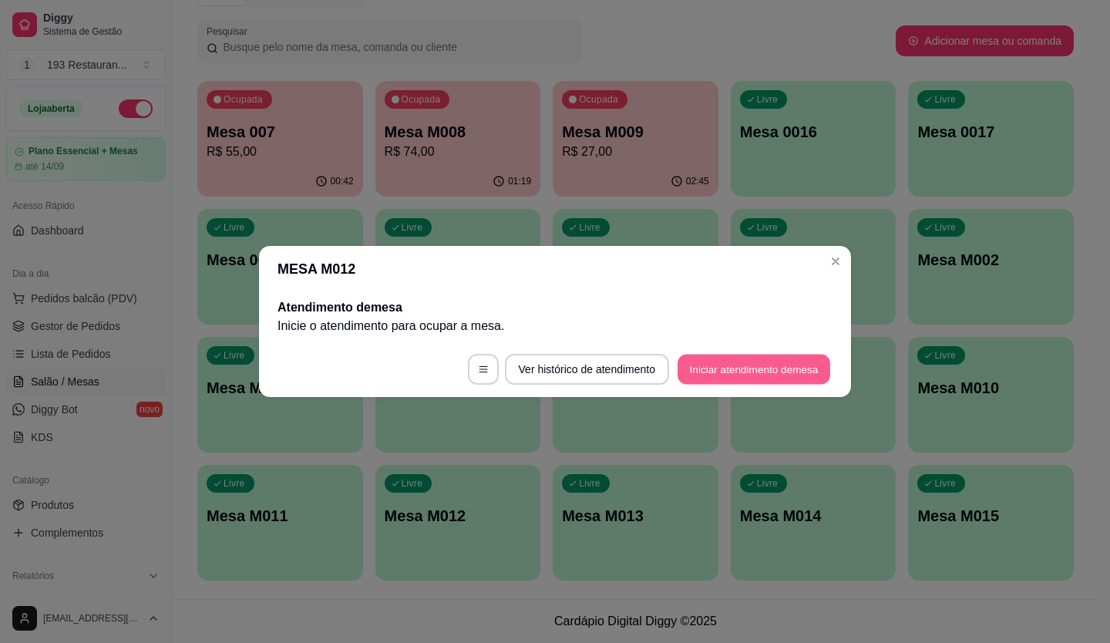
click at [740, 376] on button "Iniciar atendimento de mesa" at bounding box center [754, 370] width 153 height 30
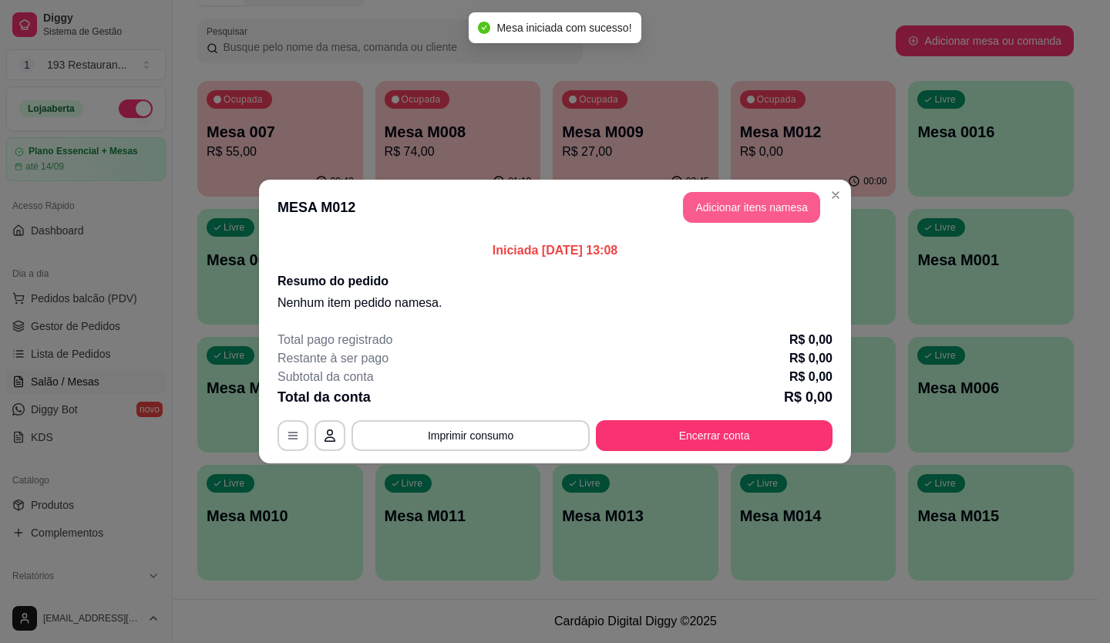
click at [750, 212] on button "Adicionar itens na mesa" at bounding box center [751, 207] width 137 height 31
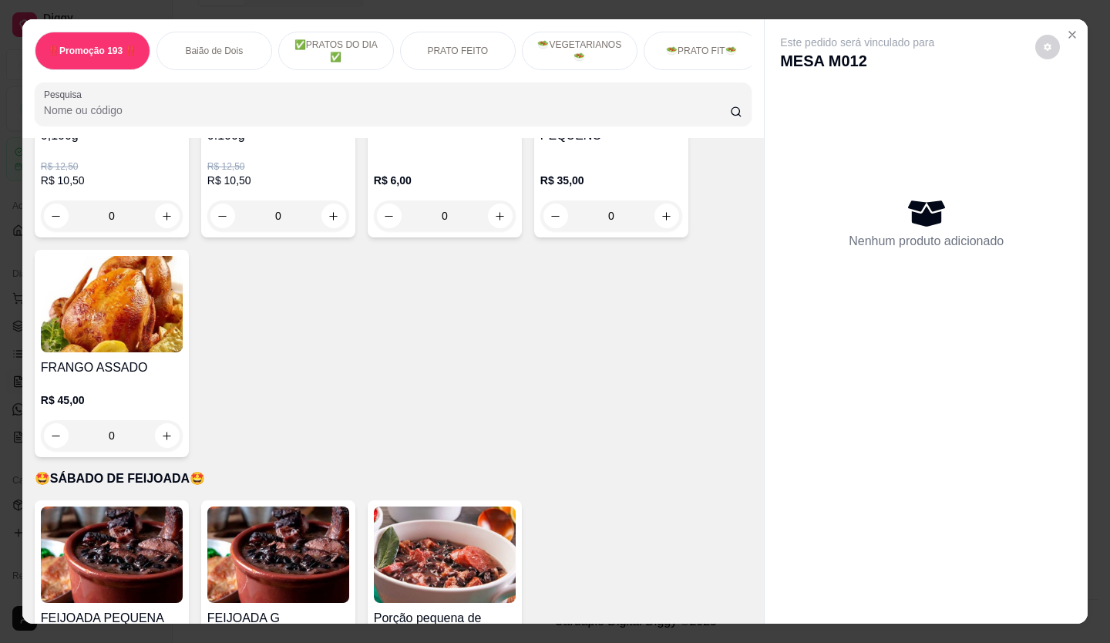
scroll to position [3470, 0]
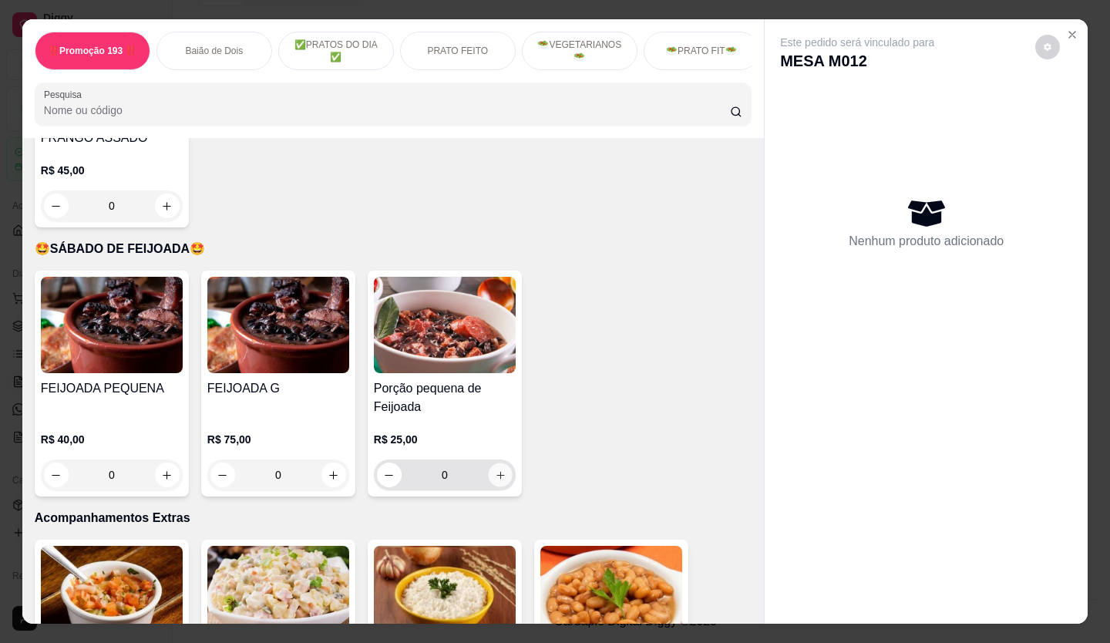
click at [502, 463] on button "increase-product-quantity" at bounding box center [500, 475] width 24 height 24
type input "1"
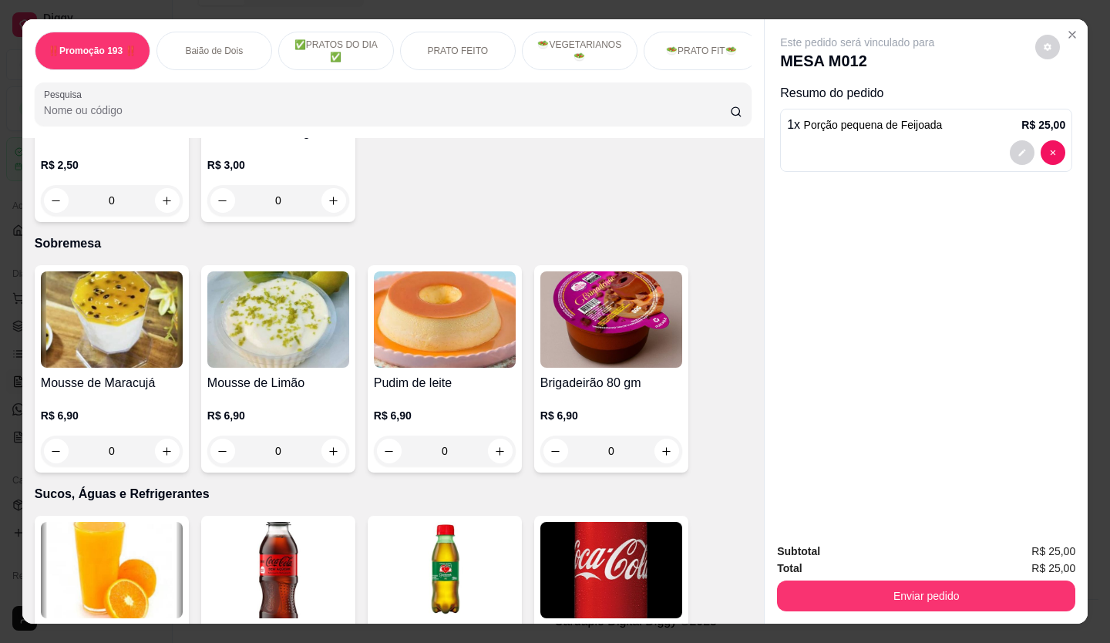
scroll to position [4781, 0]
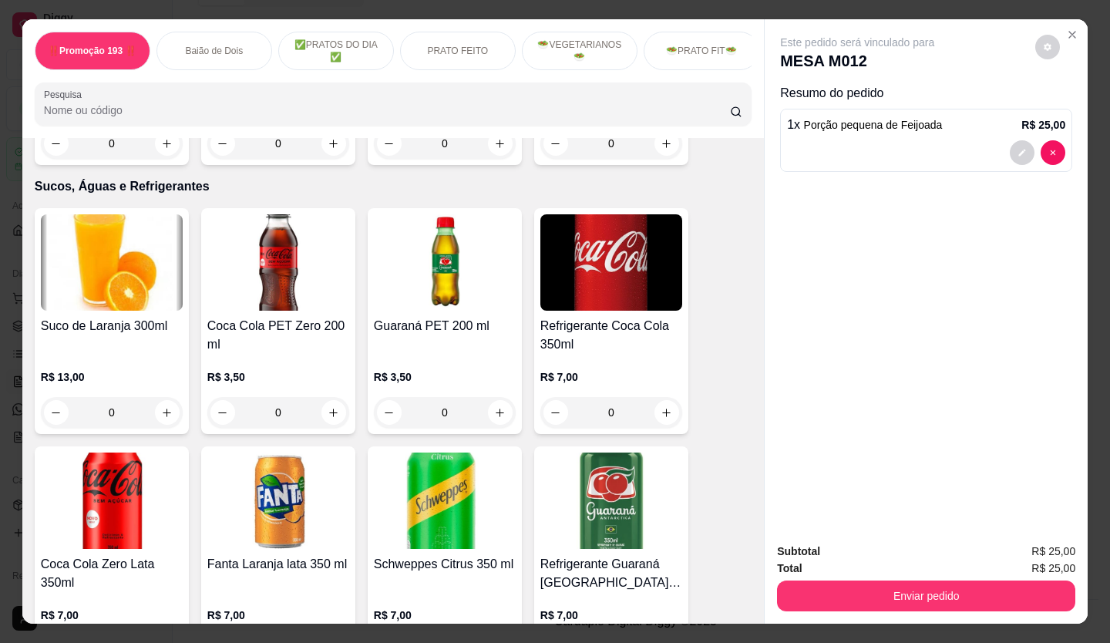
click at [157, 639] on button "increase-product-quantity" at bounding box center [167, 651] width 24 height 24
type input "1"
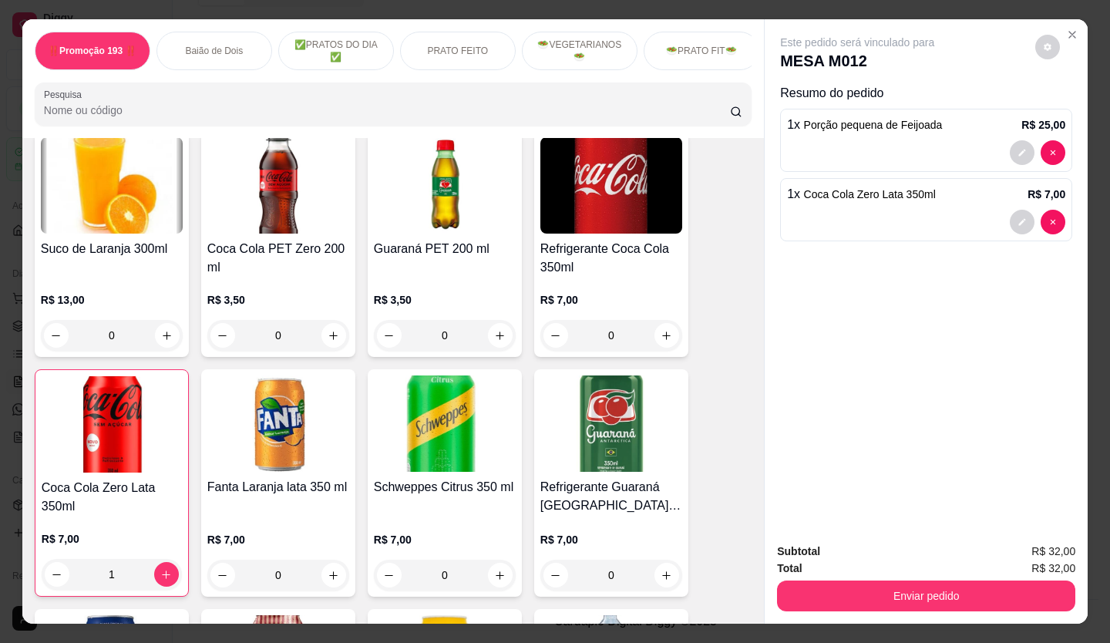
click at [948, 581] on button "Enviar pedido" at bounding box center [926, 596] width 298 height 31
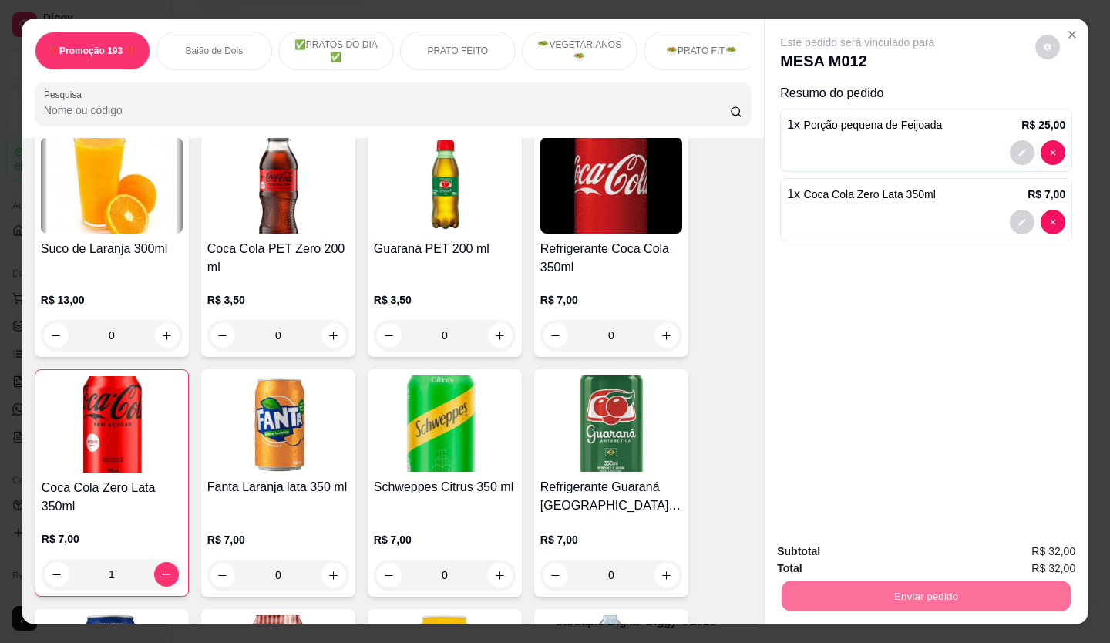
click at [917, 544] on button "Não registrar e enviar pedido" at bounding box center [876, 552] width 156 height 29
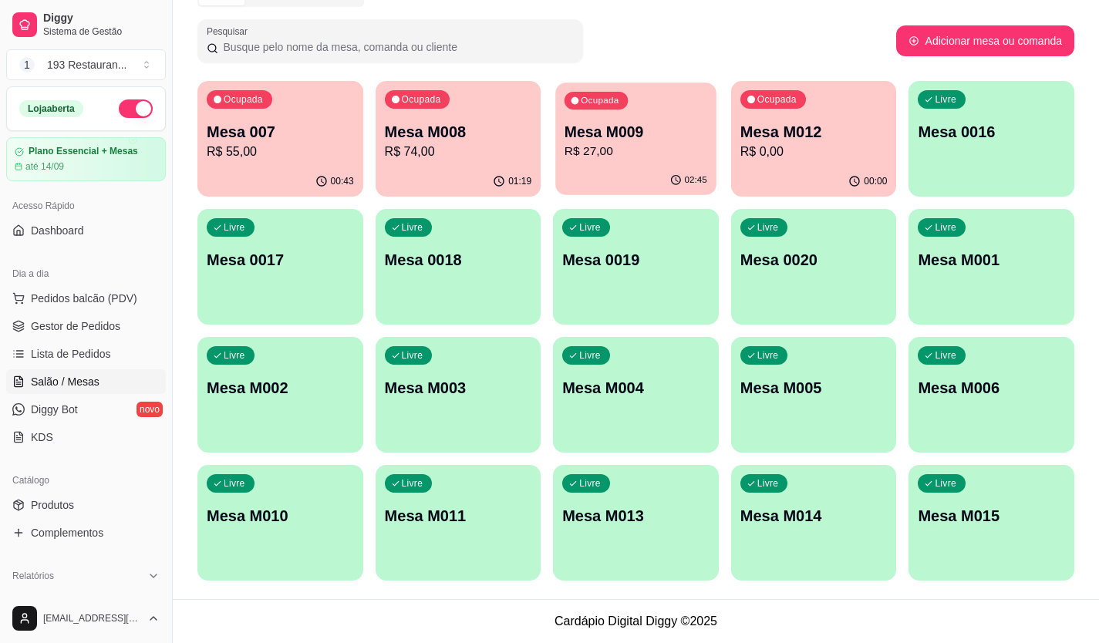
click at [635, 150] on p "R$ 27,00" at bounding box center [635, 152] width 143 height 18
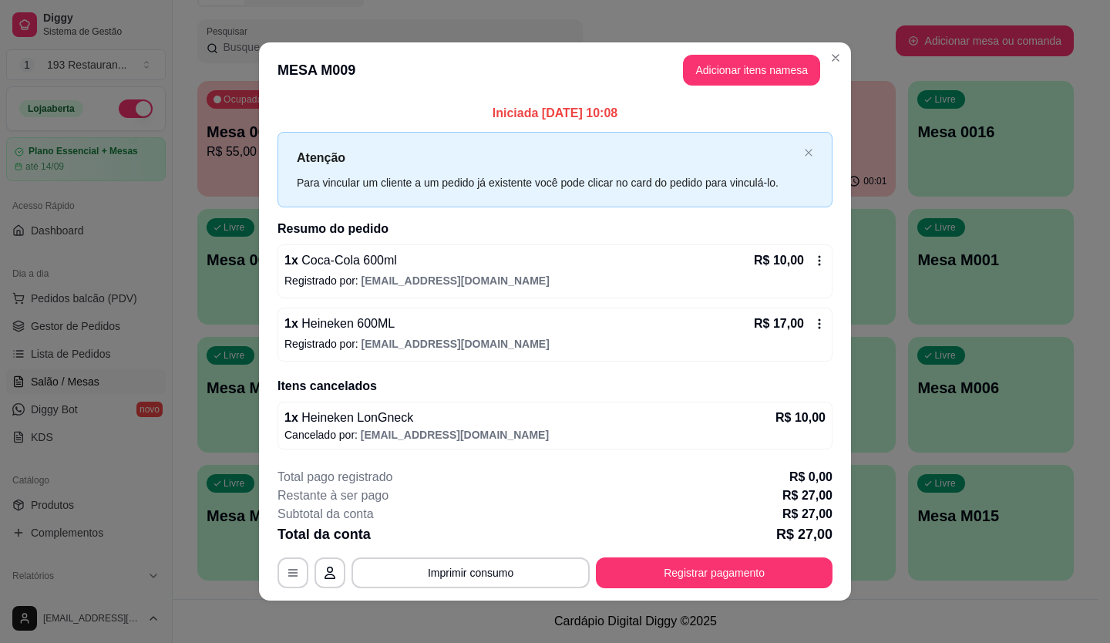
click at [797, 213] on div "Iniciada [DATE] 10:08 Atenção Para vincular um cliente a um pedido já existente…" at bounding box center [555, 276] width 555 height 345
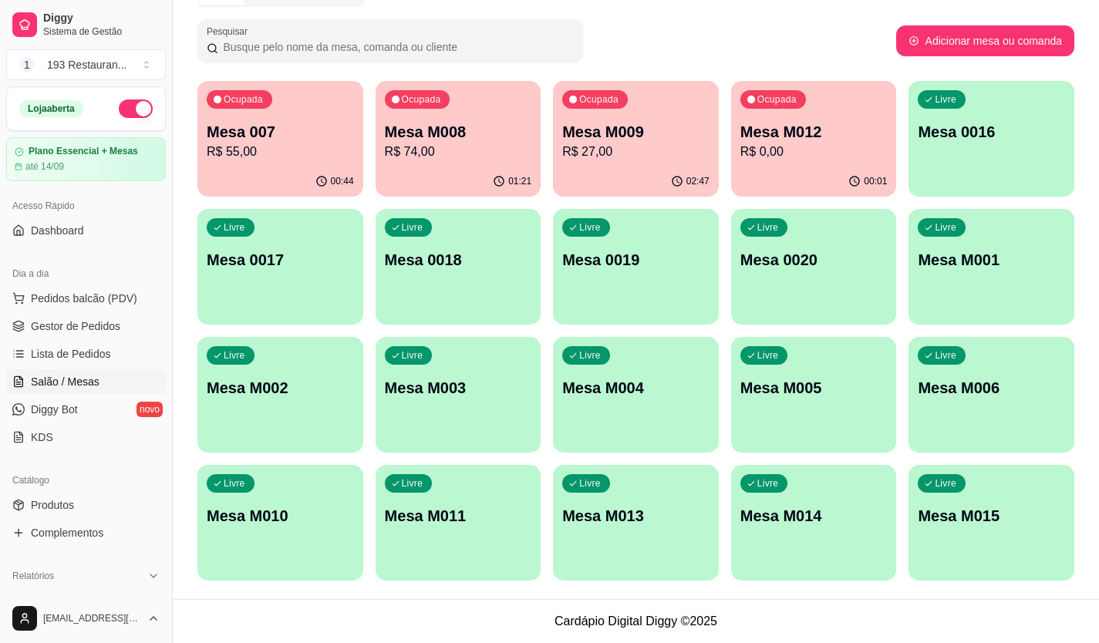
click at [479, 157] on p "R$ 74,00" at bounding box center [458, 152] width 147 height 19
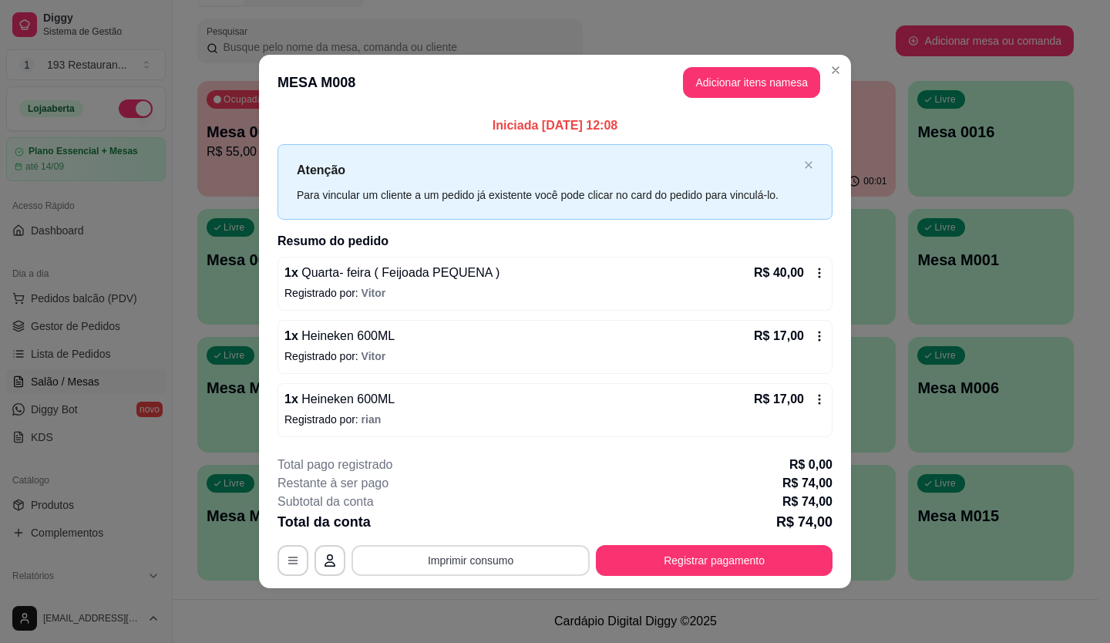
click at [484, 565] on button "Imprimir consumo" at bounding box center [471, 560] width 238 height 31
click at [479, 530] on button "CAIXA" at bounding box center [476, 525] width 112 height 25
click at [479, 530] on div "Total da conta R$ 74,00" at bounding box center [555, 522] width 555 height 22
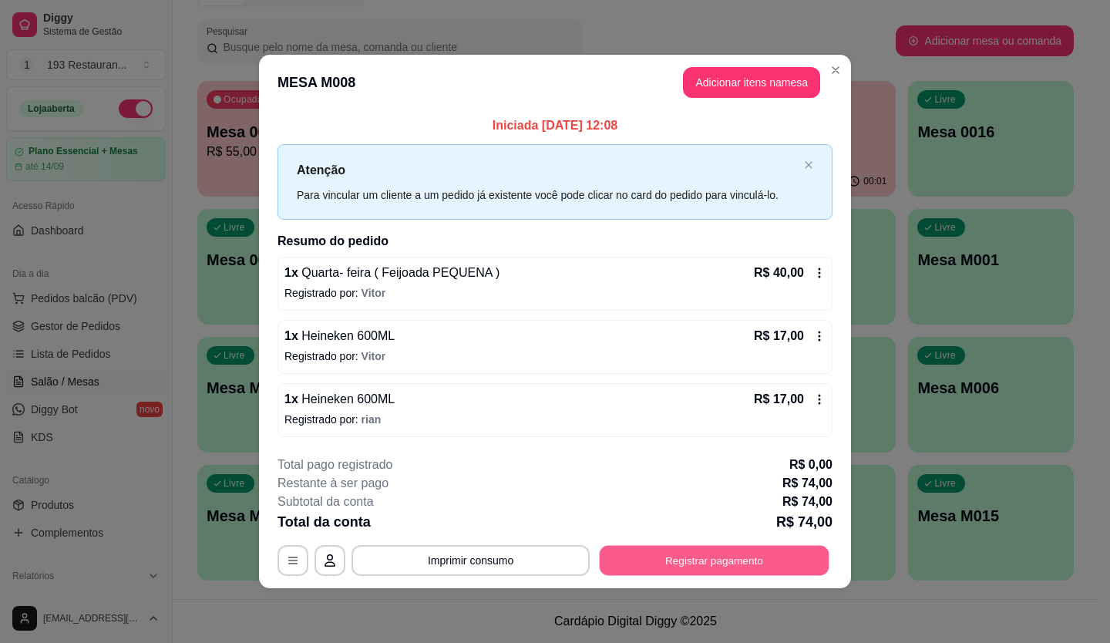
click at [794, 568] on button "Registrar pagamento" at bounding box center [715, 560] width 230 height 30
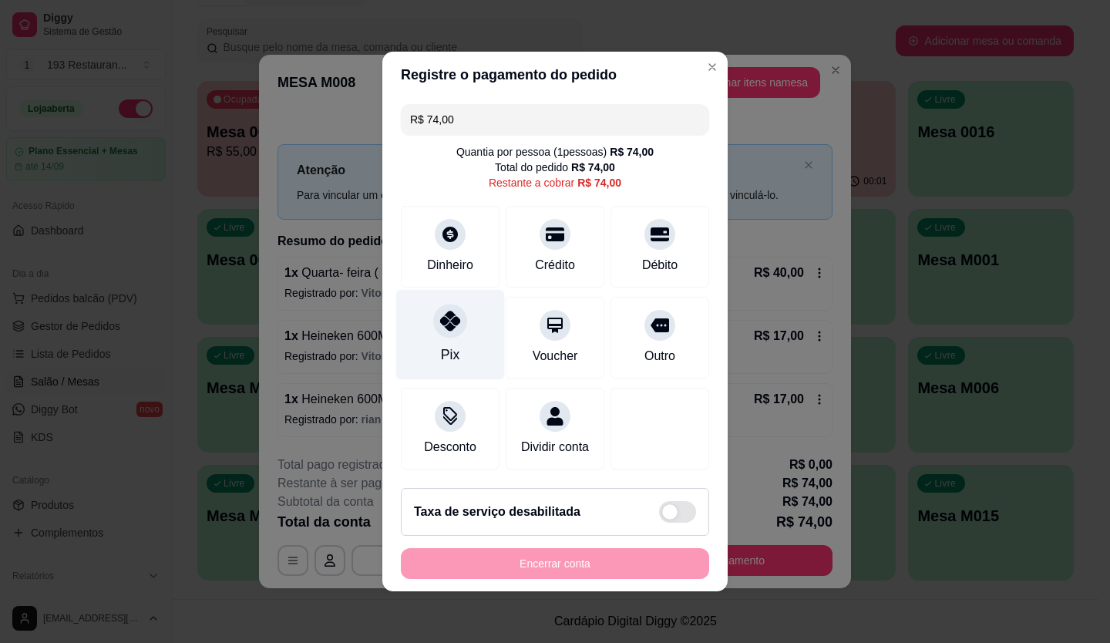
click at [440, 311] on icon at bounding box center [450, 321] width 20 height 20
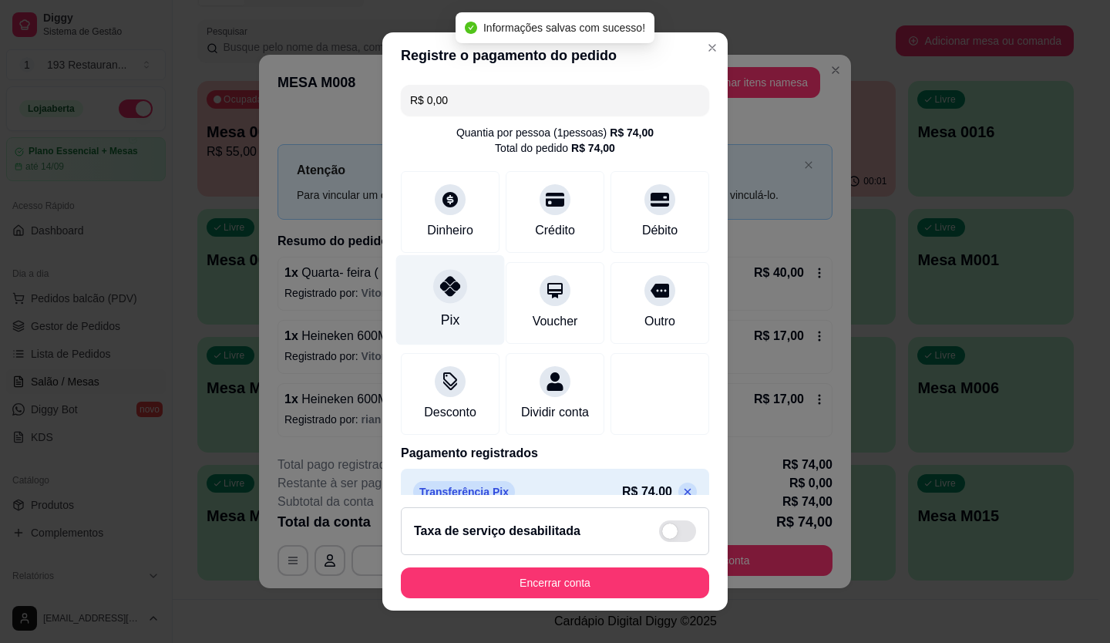
type input "R$ 0,00"
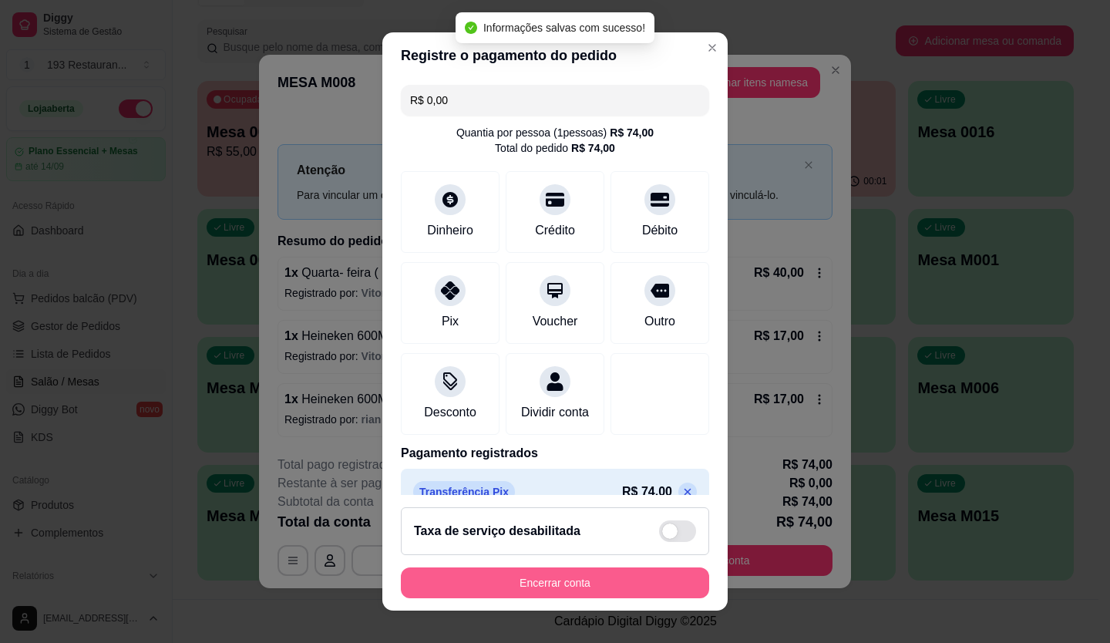
click at [622, 576] on button "Encerrar conta" at bounding box center [555, 583] width 308 height 31
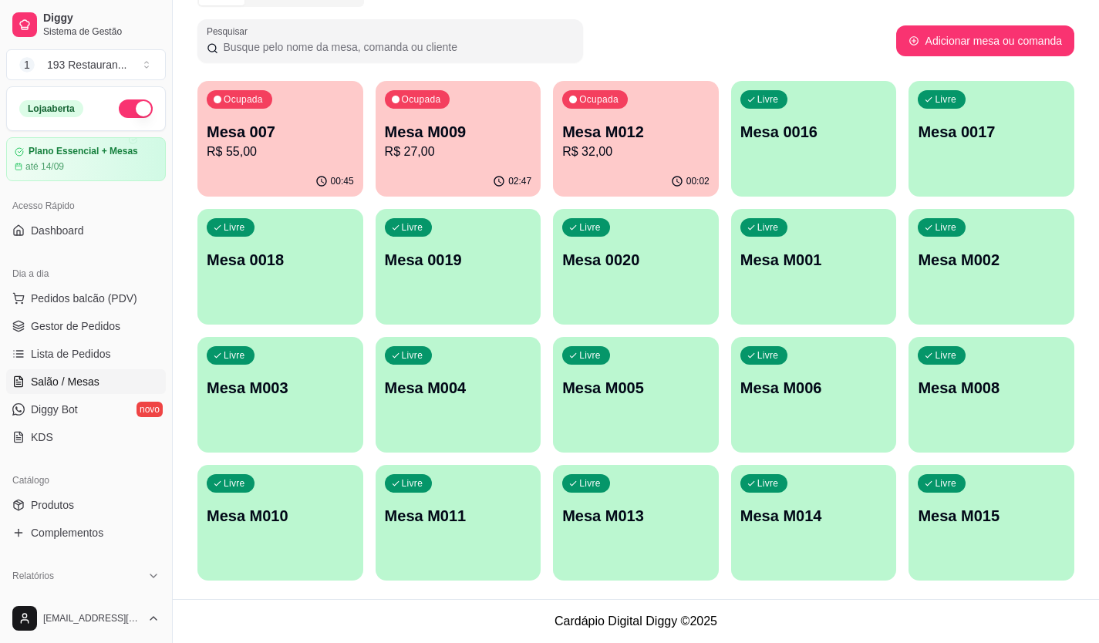
click at [609, 161] on div "Ocupada Mesa M012 R$ 32,00" at bounding box center [636, 124] width 166 height 86
click at [277, 477] on div "Livre Mesa M010" at bounding box center [280, 513] width 166 height 97
click at [275, 140] on p "Mesa 007" at bounding box center [280, 132] width 147 height 22
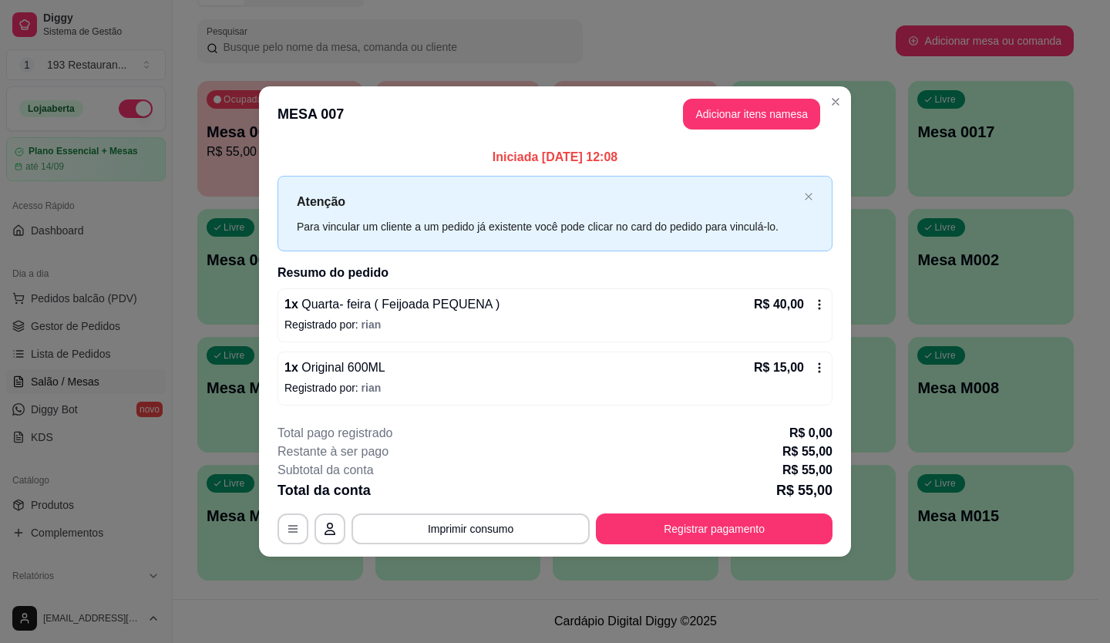
drag, startPoint x: 285, startPoint y: 163, endPoint x: 278, endPoint y: 163, distance: 7.7
click at [283, 163] on p "Iniciada [DATE] 12:08" at bounding box center [555, 157] width 555 height 19
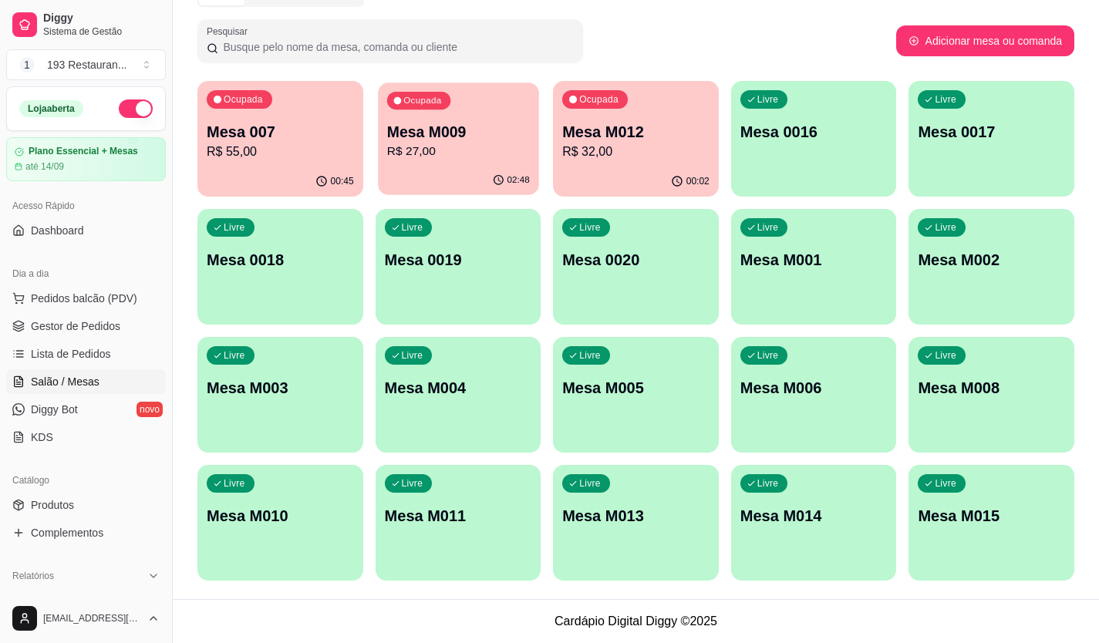
click at [400, 187] on div "02:48" at bounding box center [458, 180] width 160 height 29
click at [286, 163] on div "Ocupada Mesa 007 R$ 55,00" at bounding box center [280, 124] width 166 height 86
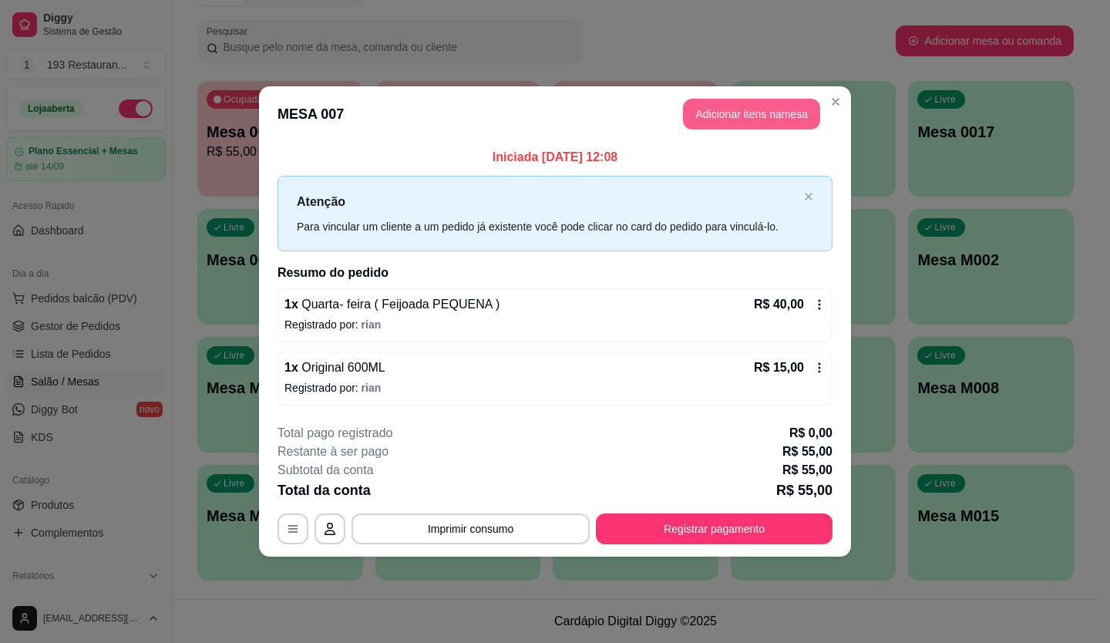
click at [746, 108] on button "Adicionar itens na mesa" at bounding box center [751, 114] width 137 height 31
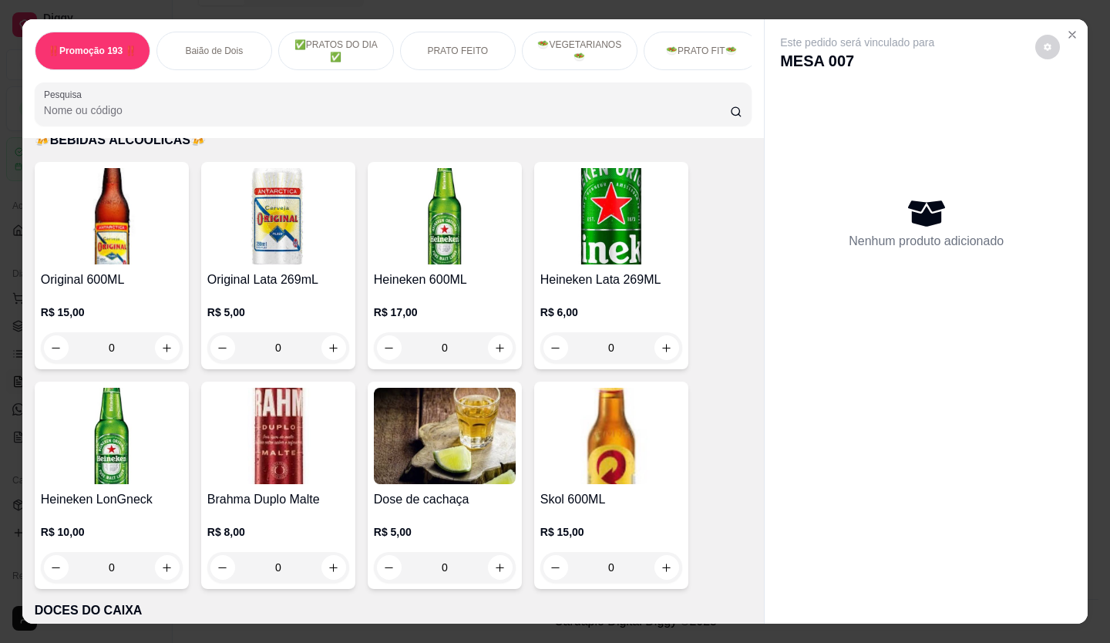
scroll to position [6323, 0]
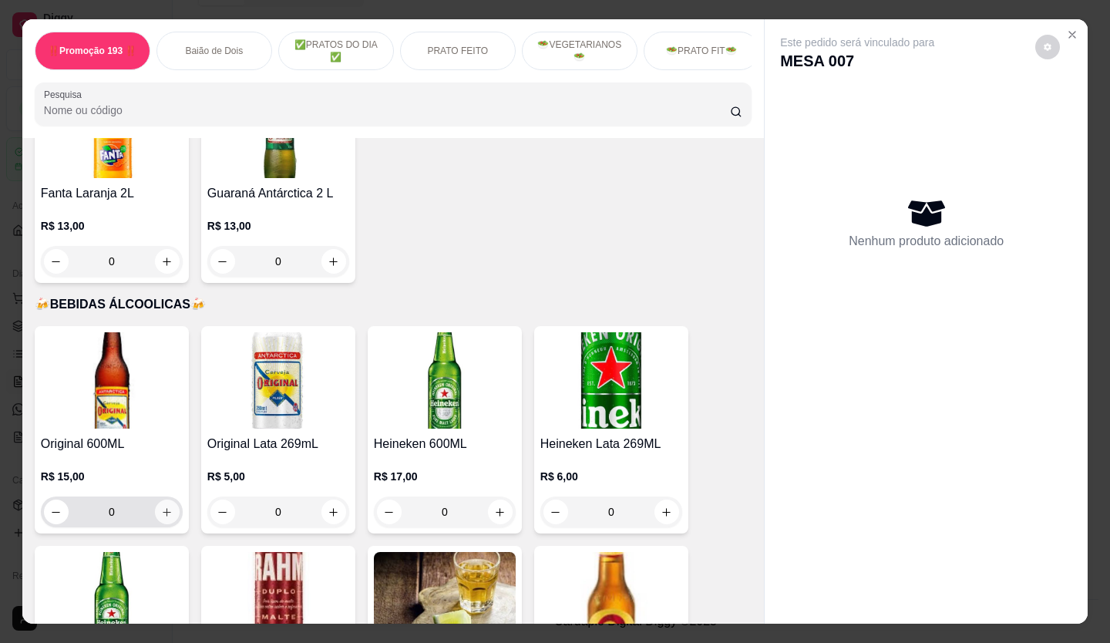
click at [155, 500] on button "increase-product-quantity" at bounding box center [167, 512] width 25 height 25
type input "1"
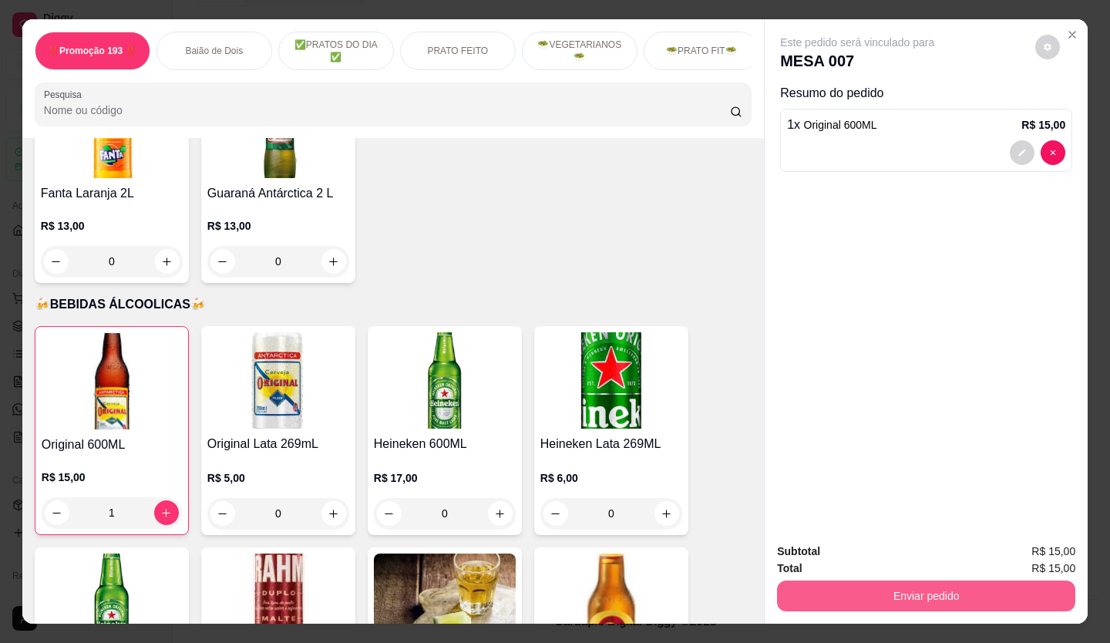
click at [815, 593] on button "Enviar pedido" at bounding box center [926, 596] width 298 height 31
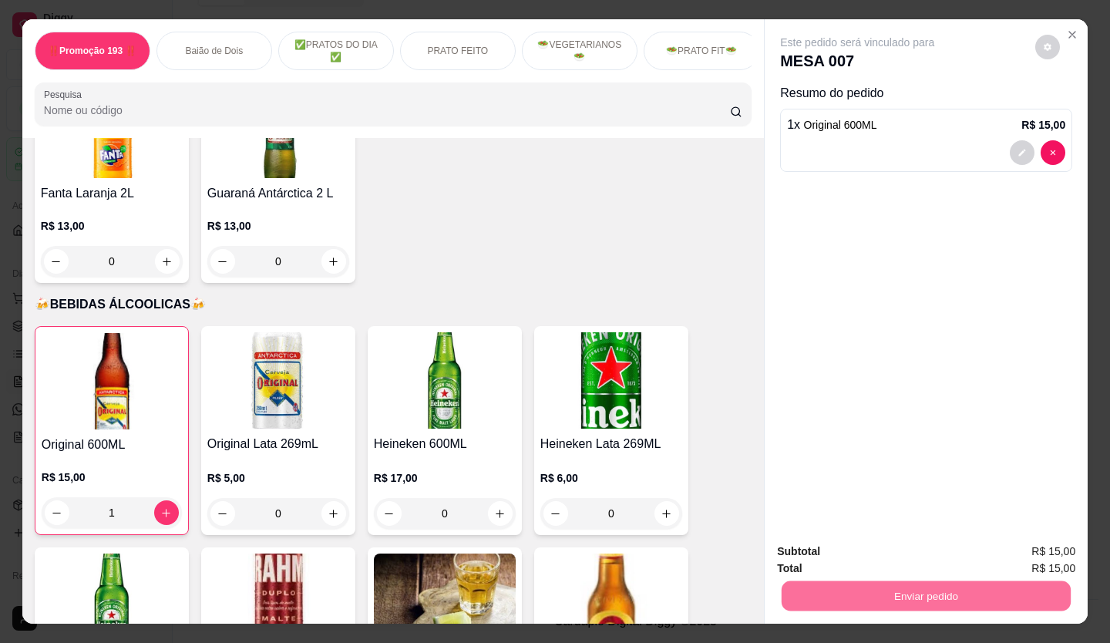
click at [808, 558] on button "Não registrar e enviar pedido" at bounding box center [875, 552] width 160 height 29
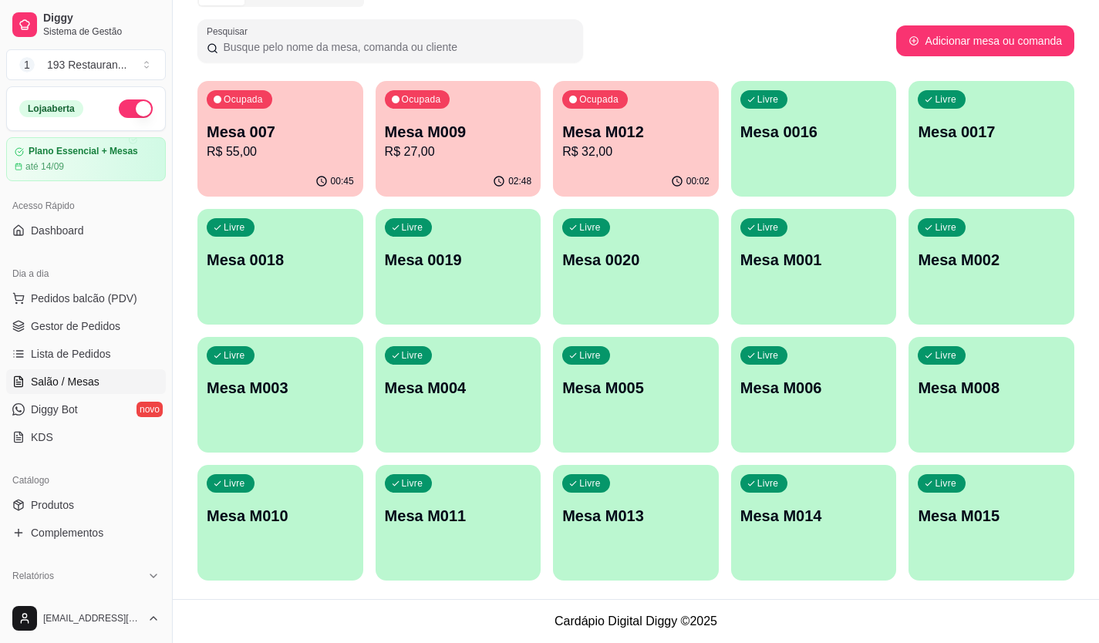
click at [485, 114] on div "Ocupada Mesa M009 R$ 27,00" at bounding box center [459, 124] width 166 height 86
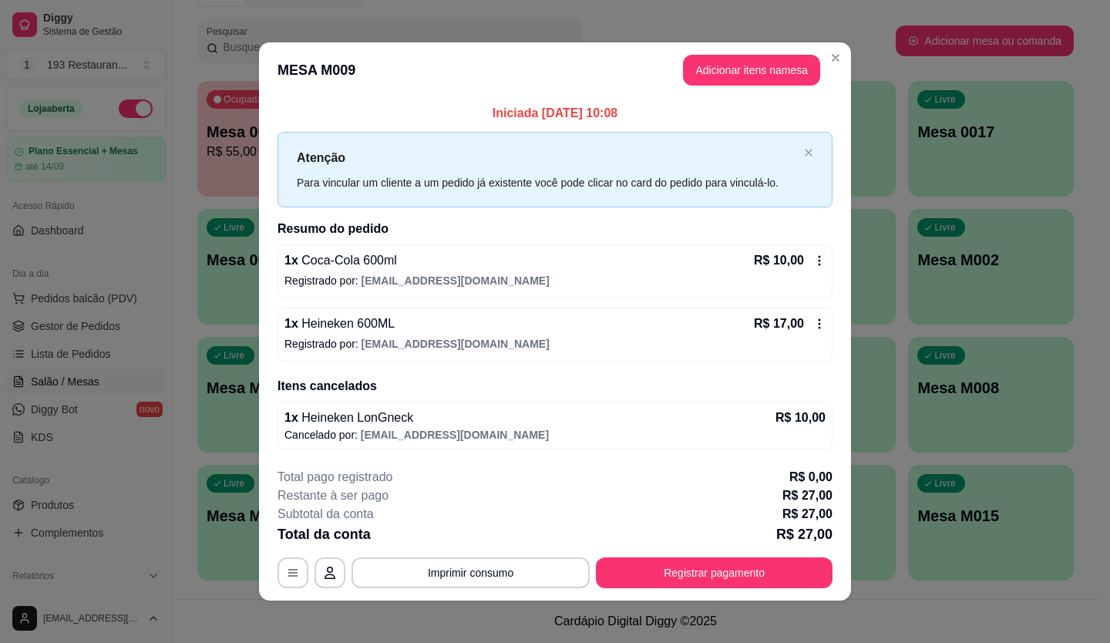
scroll to position [7, 0]
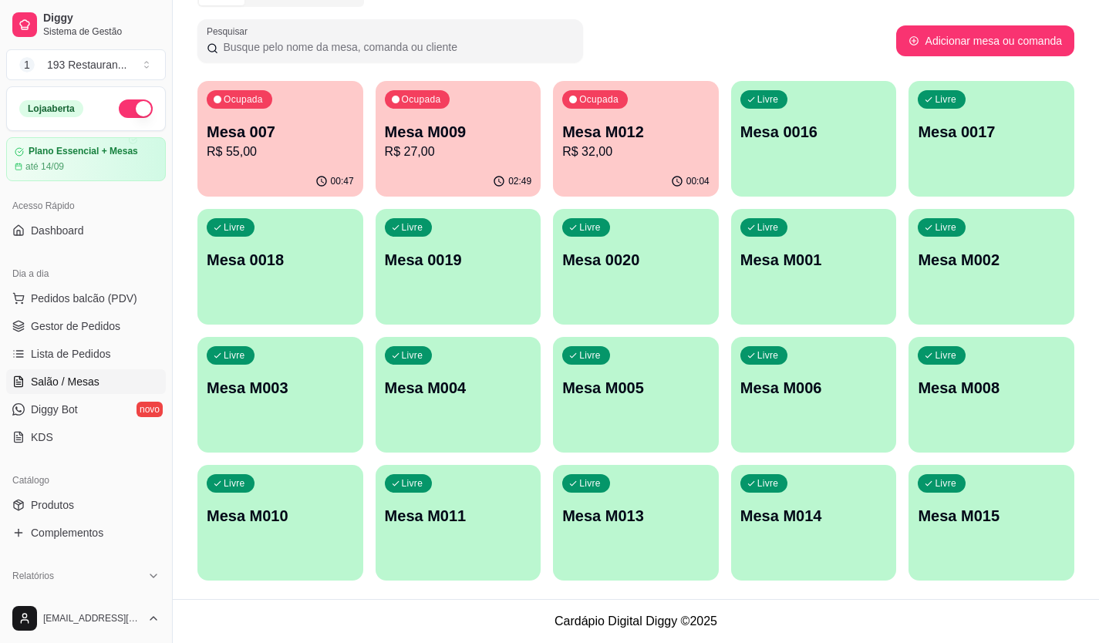
click at [272, 153] on p "R$ 55,00" at bounding box center [280, 152] width 147 height 19
click at [280, 492] on div "Livre Mesa M010" at bounding box center [280, 513] width 166 height 97
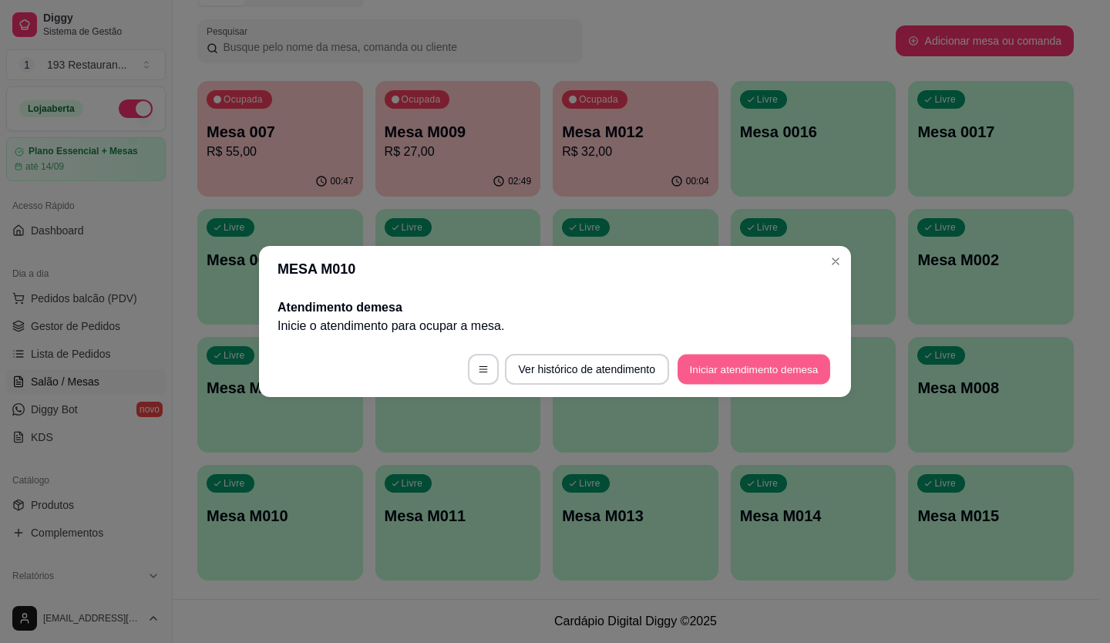
click at [814, 378] on button "Iniciar atendimento de mesa" at bounding box center [754, 370] width 153 height 30
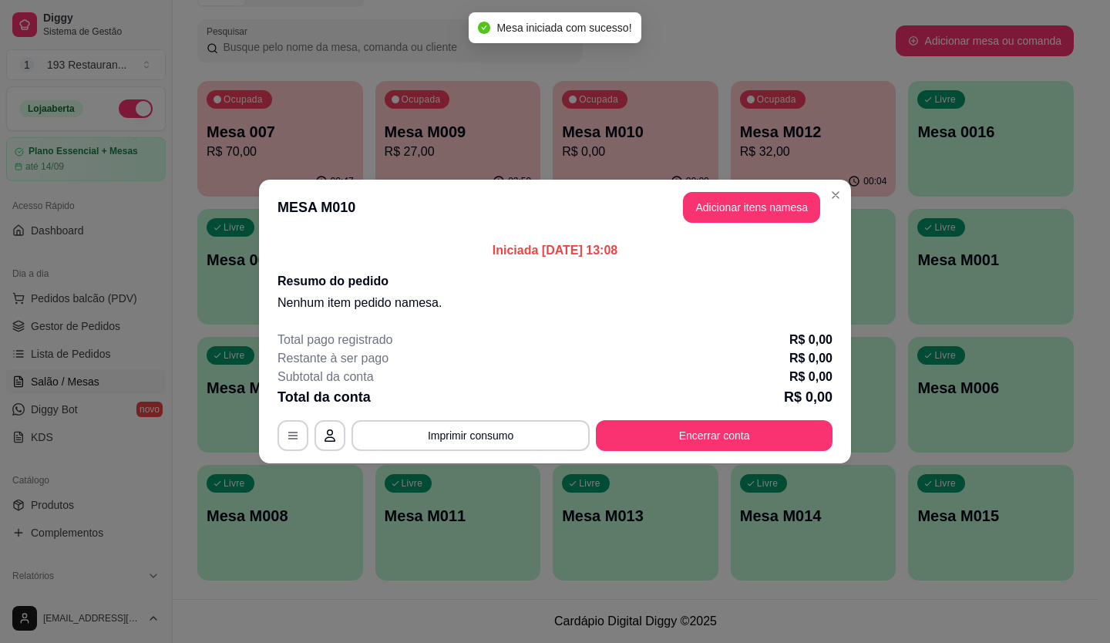
click at [740, 181] on div "MESA M010 Adicionar itens na mesa Iniciada [DATE] 13:08 Resumo do pedido Nenhum…" at bounding box center [555, 321] width 1110 height 643
click at [744, 196] on button "Adicionar itens na mesa" at bounding box center [751, 207] width 137 height 31
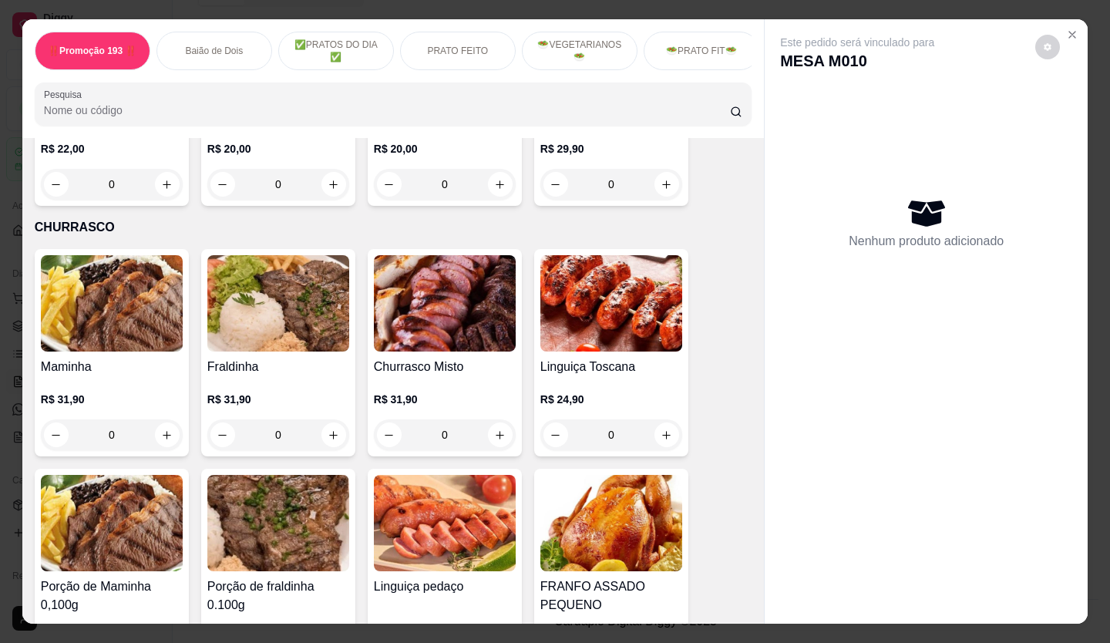
scroll to position [2853, 0]
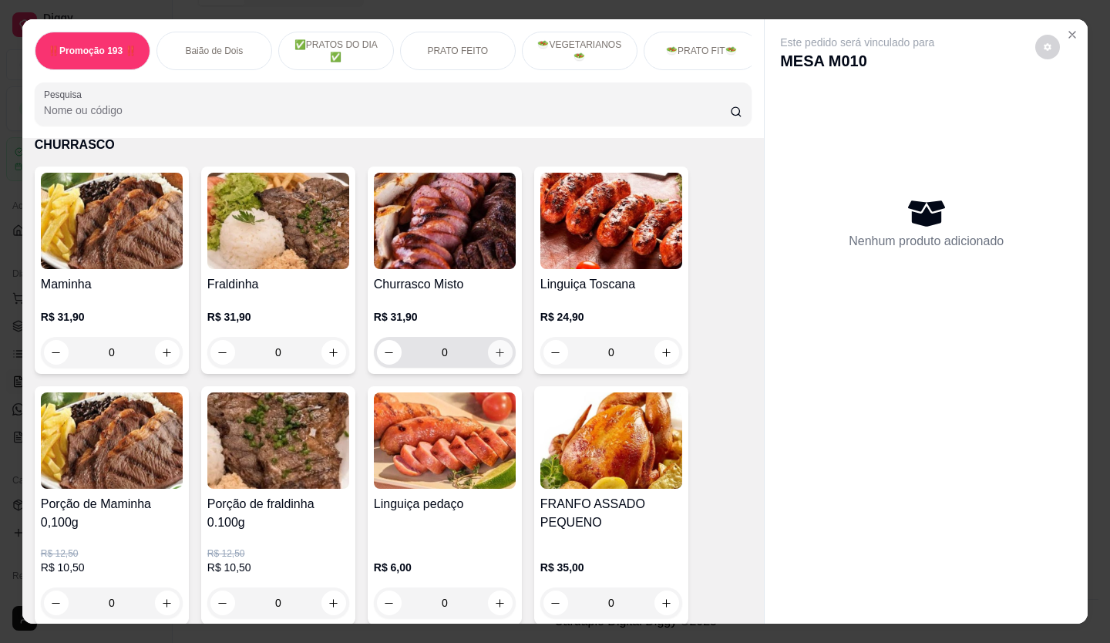
click at [497, 349] on icon "increase-product-quantity" at bounding box center [501, 353] width 8 height 8
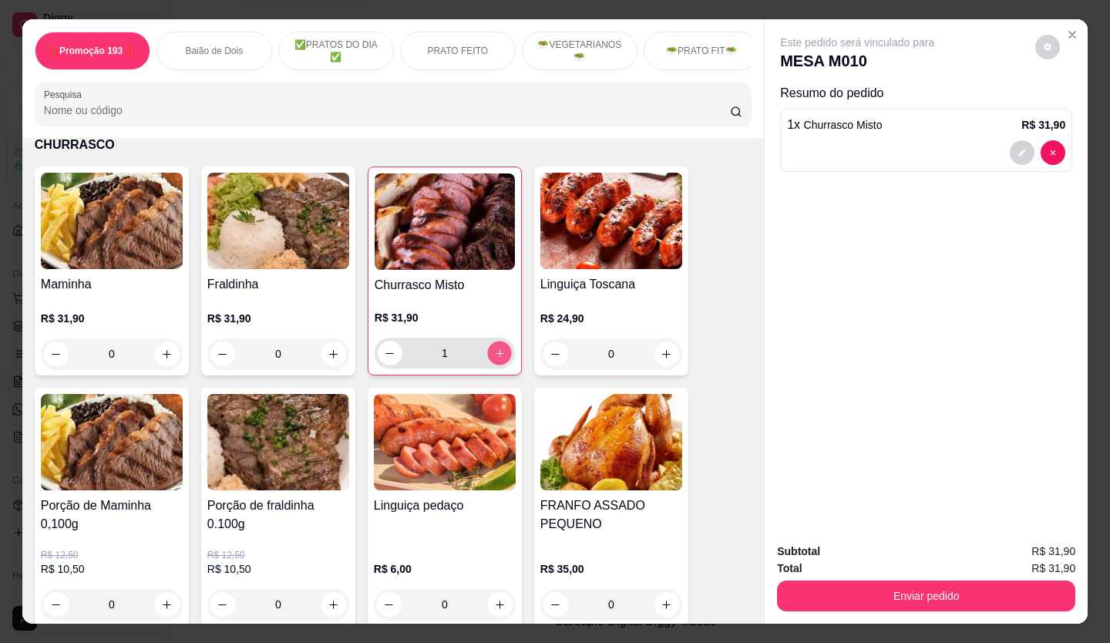
click at [494, 348] on icon "increase-product-quantity" at bounding box center [500, 354] width 12 height 12
type input "2"
click at [883, 140] on div at bounding box center [926, 152] width 278 height 25
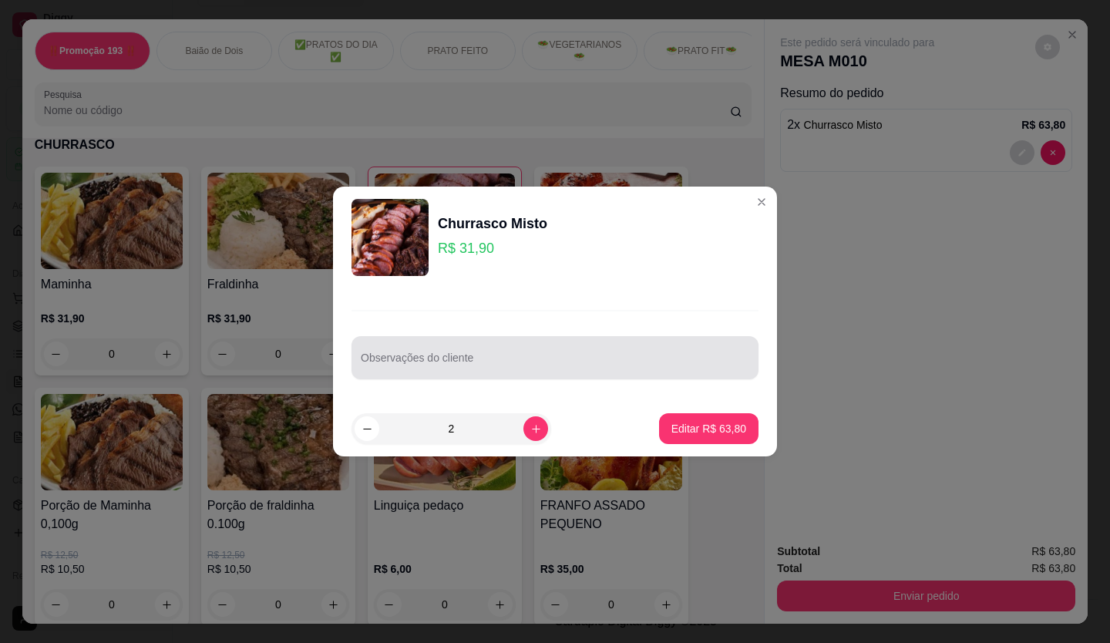
click at [483, 376] on div "Observações do cliente" at bounding box center [555, 357] width 407 height 43
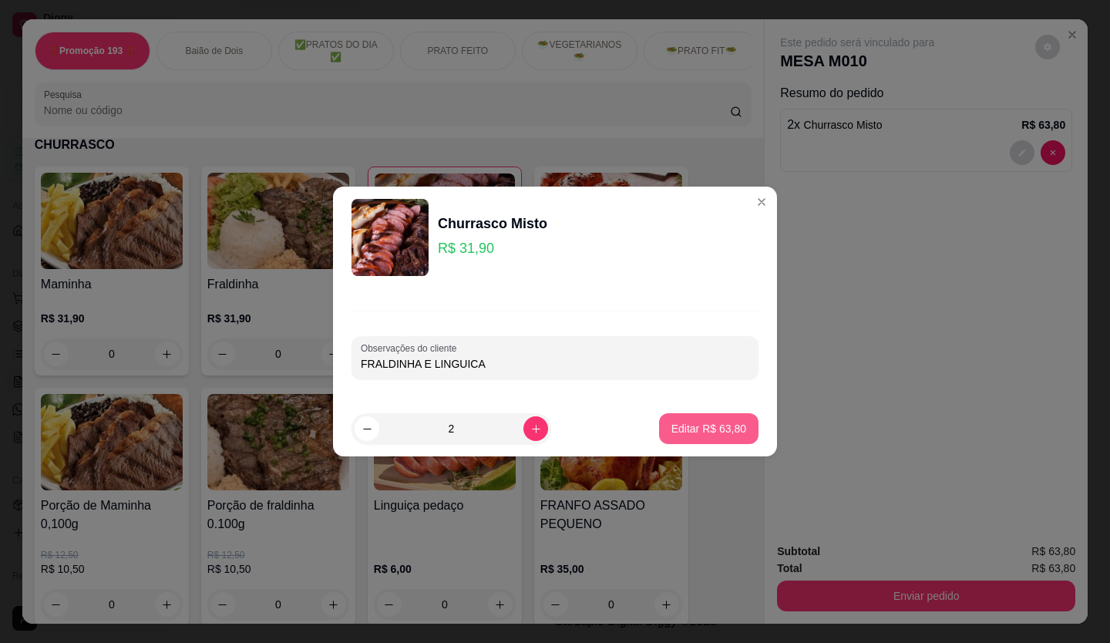
type input "FRALDINHA E LINGUICA"
click at [725, 425] on p "Editar R$ 63,80" at bounding box center [709, 428] width 75 height 15
type input "0"
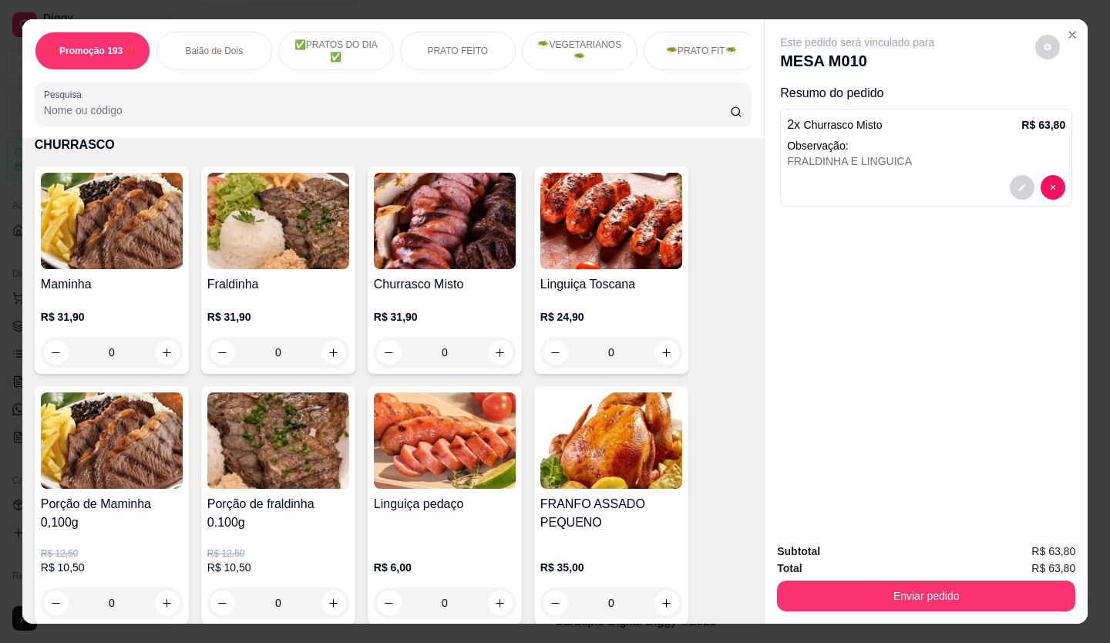
click at [876, 600] on button "Enviar pedido" at bounding box center [926, 596] width 298 height 31
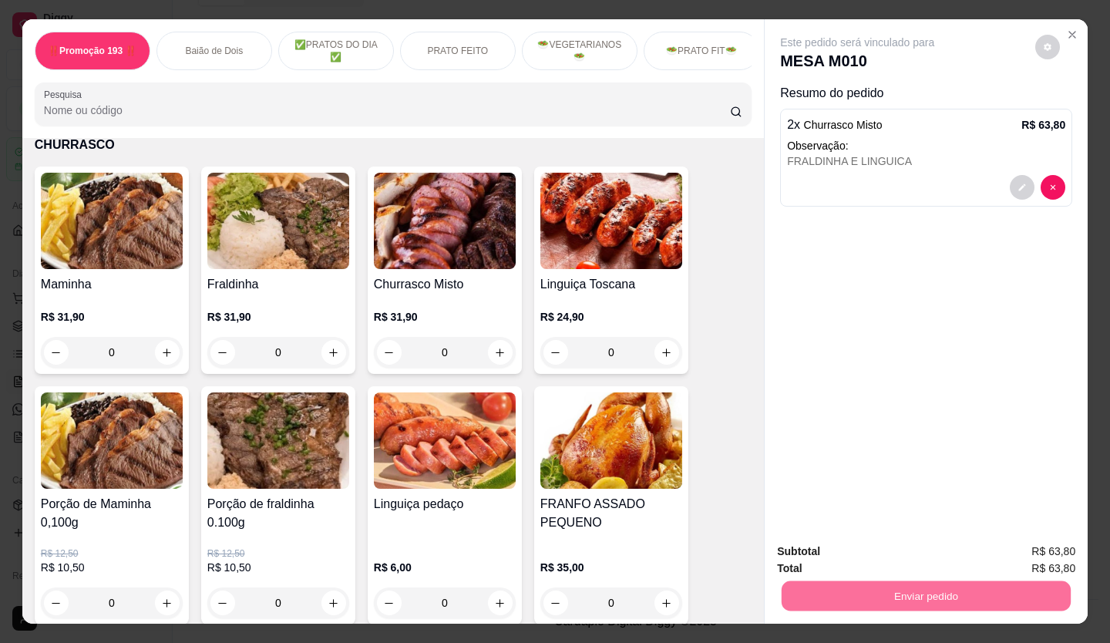
click at [854, 545] on button "Não registrar e enviar pedido" at bounding box center [876, 552] width 156 height 29
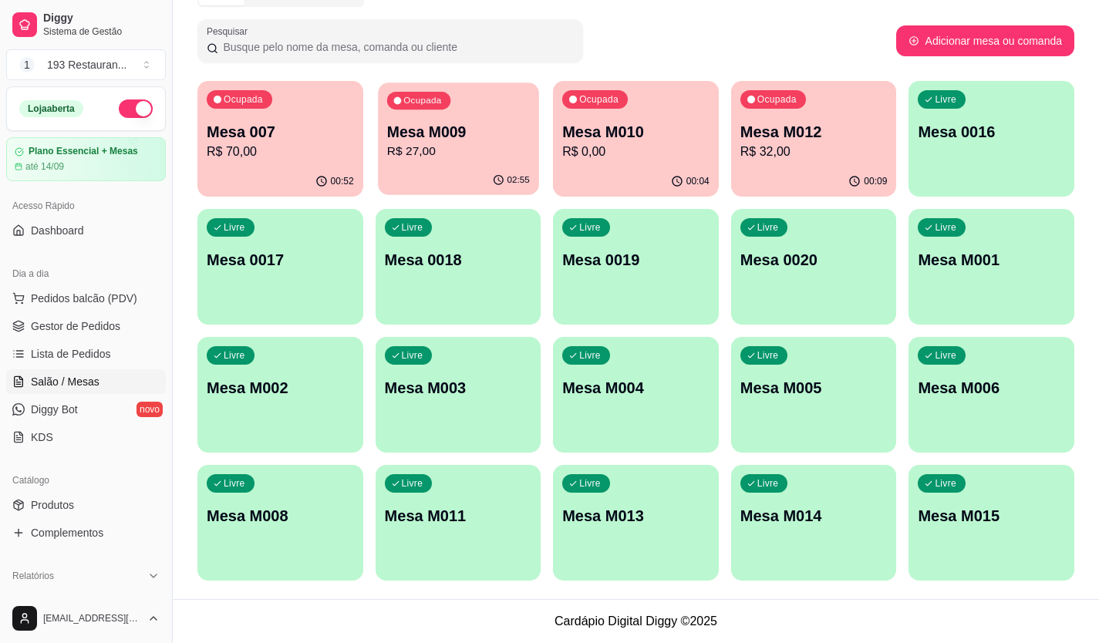
click at [460, 152] on p "R$ 27,00" at bounding box center [457, 152] width 143 height 18
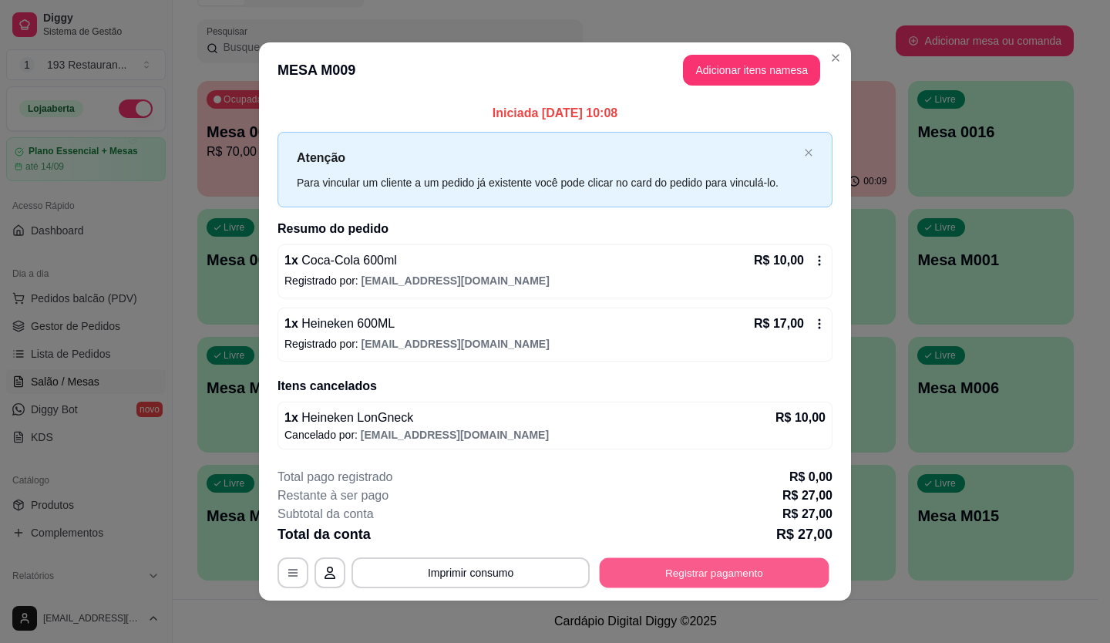
click at [699, 568] on button "Registrar pagamento" at bounding box center [715, 573] width 230 height 30
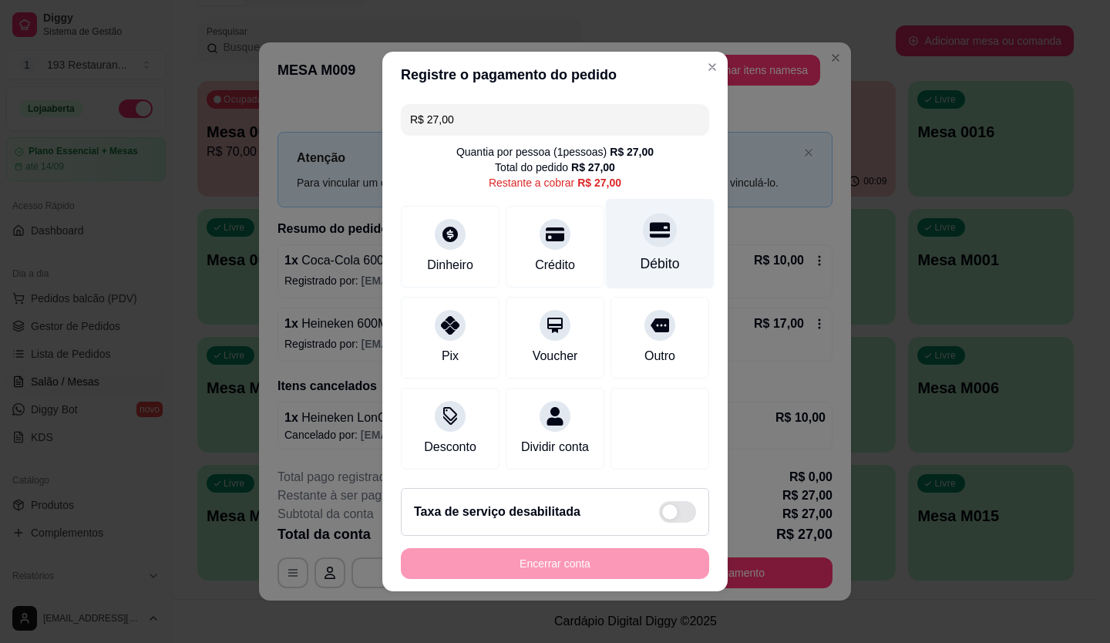
click at [648, 254] on div "Débito" at bounding box center [660, 264] width 39 height 20
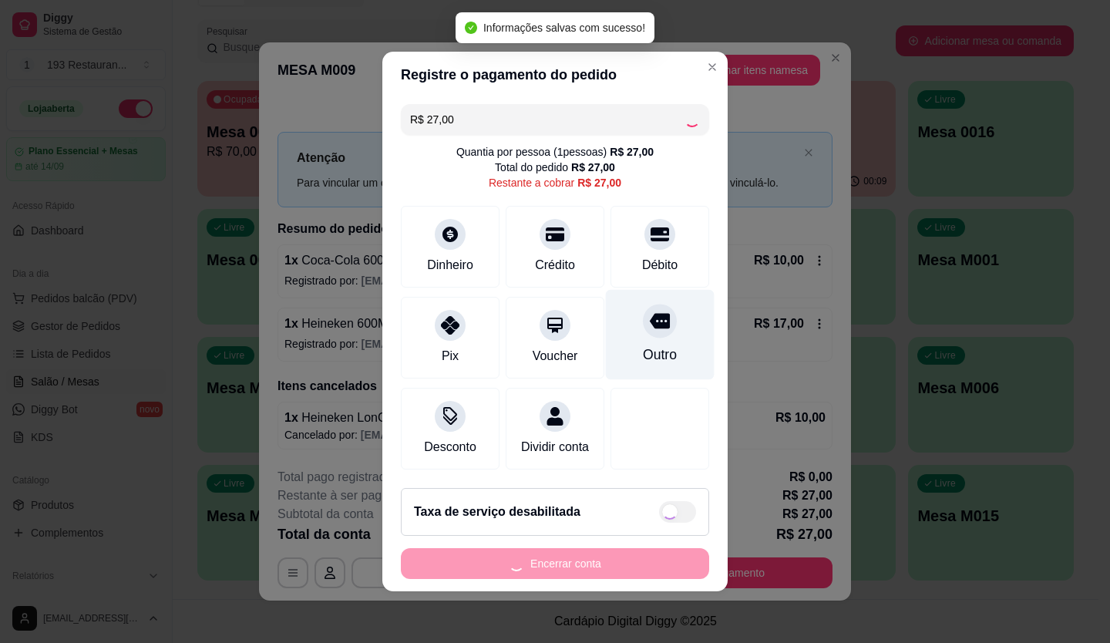
type input "R$ 0,00"
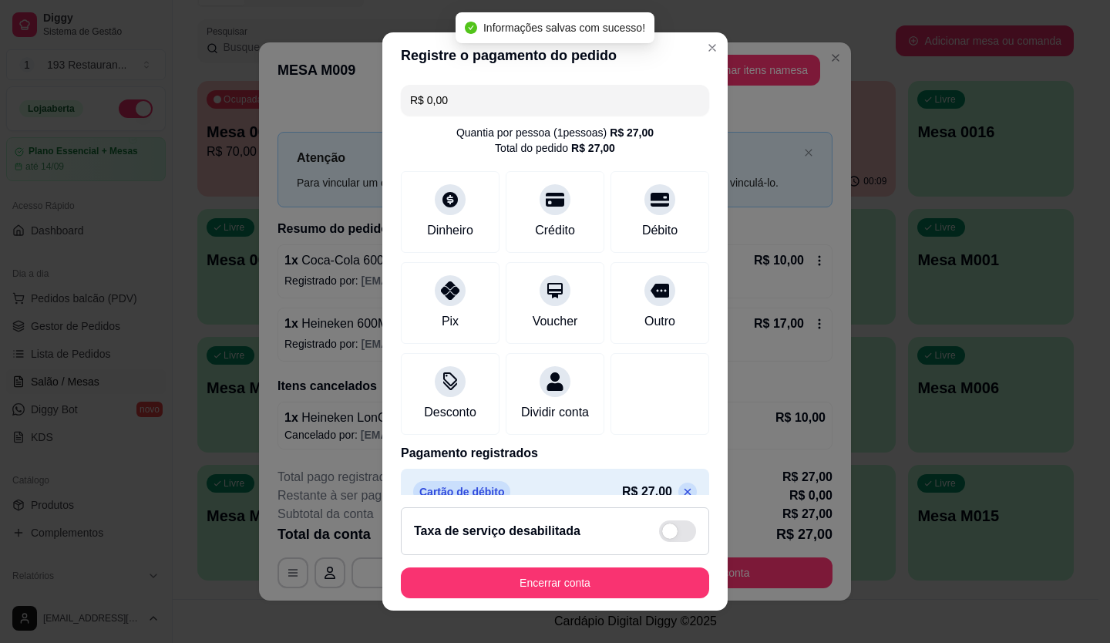
click at [630, 595] on button "Encerrar conta" at bounding box center [555, 583] width 308 height 31
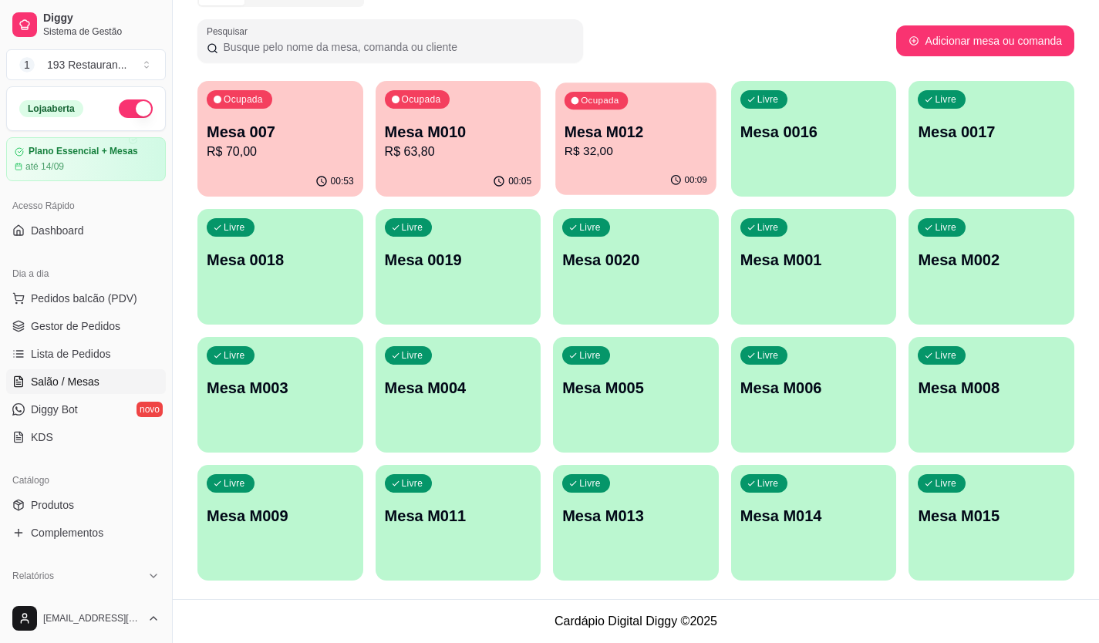
click at [625, 155] on p "R$ 32,00" at bounding box center [635, 152] width 143 height 18
click at [646, 148] on p "R$ 32,00" at bounding box center [635, 152] width 143 height 18
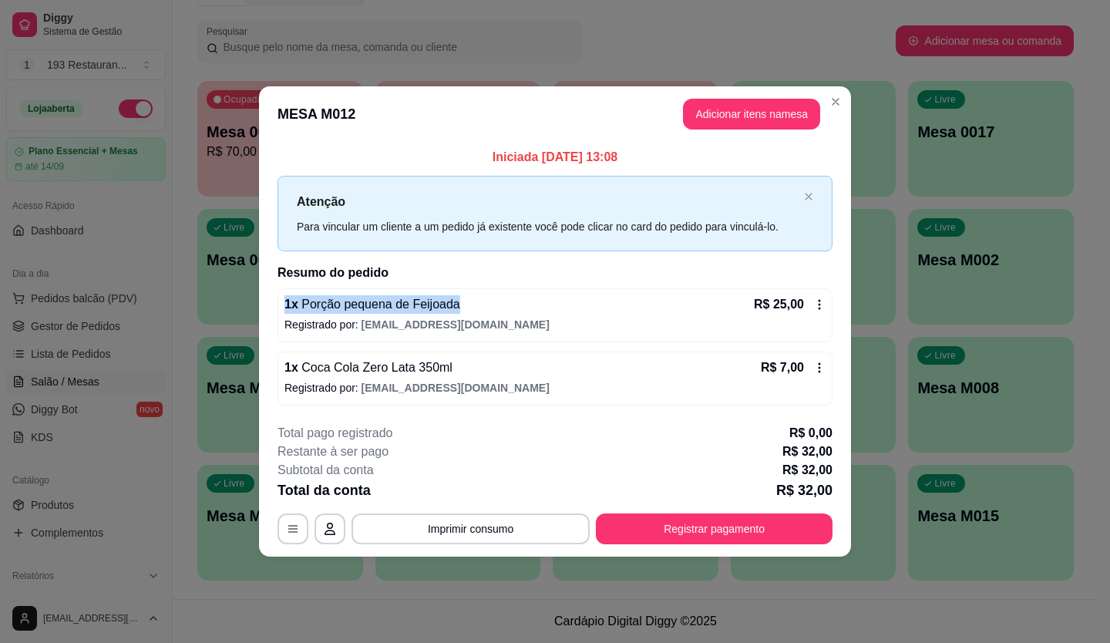
drag, startPoint x: 520, startPoint y: 280, endPoint x: 516, endPoint y: 294, distance: 14.4
click at [519, 288] on div "Iniciada [DATE] 13:08 Atenção Para vincular um cliente a um pedido já existente…" at bounding box center [555, 276] width 555 height 257
click at [672, 315] on div "1 x Porção pequena de Feijoada R$ 25,00 Registrado por: [EMAIL_ADDRESS][DOMAIN_…" at bounding box center [555, 315] width 555 height 54
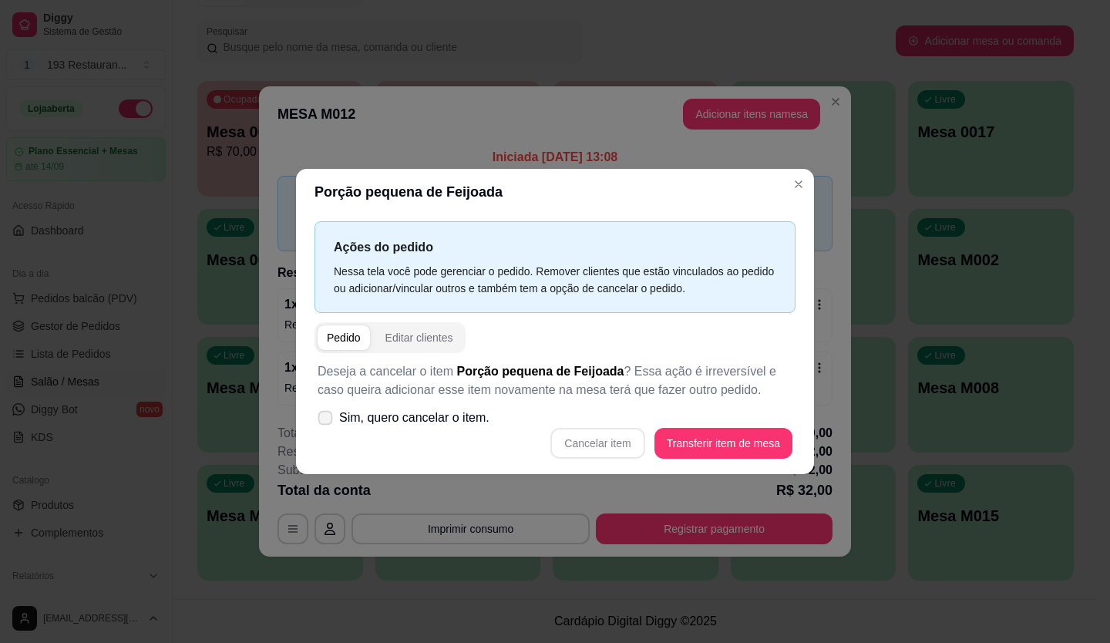
click at [336, 417] on label "Sim, quero cancelar o item." at bounding box center [404, 418] width 184 height 31
click at [327, 421] on input "Sim, quero cancelar o item." at bounding box center [322, 426] width 10 height 10
checkbox input "true"
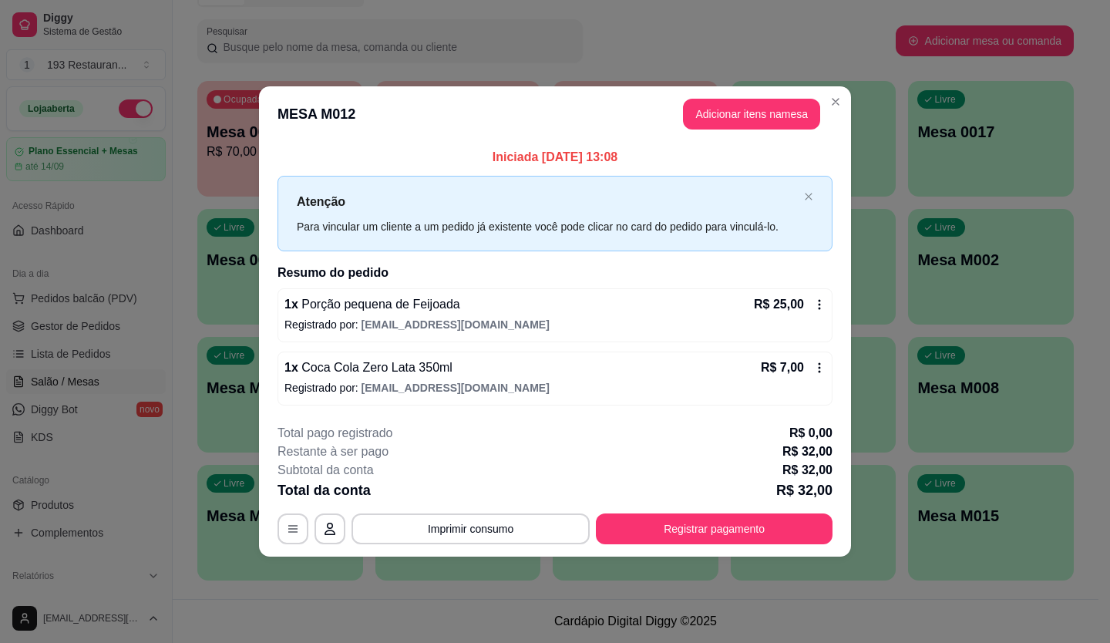
click at [813, 311] on div "R$ 25,00" at bounding box center [790, 304] width 72 height 19
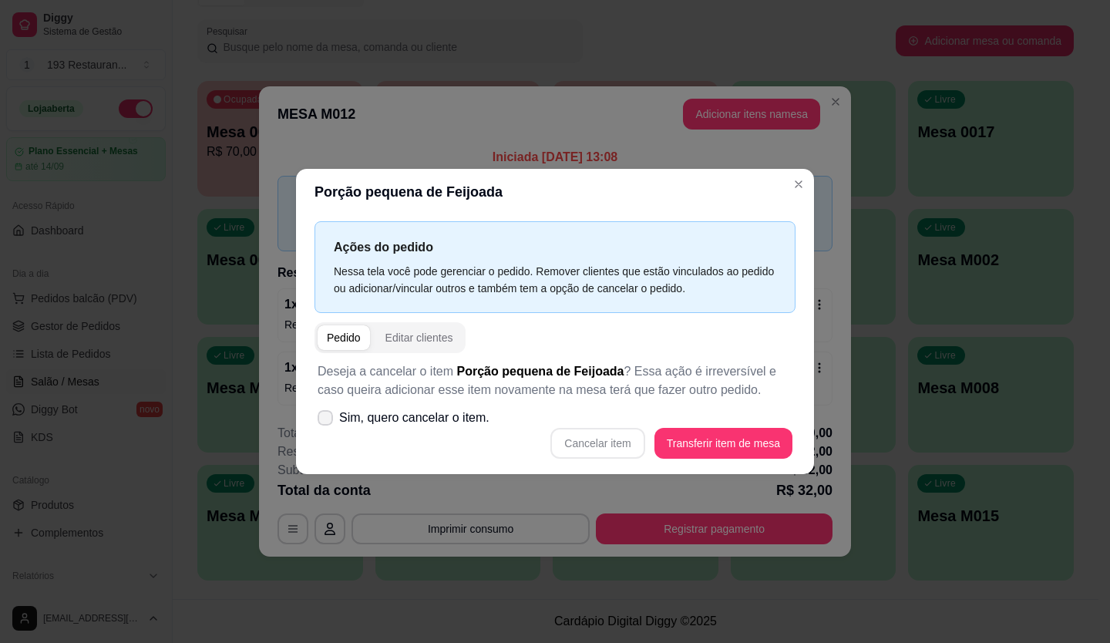
click at [335, 420] on label "Sim, quero cancelar o item." at bounding box center [404, 418] width 184 height 31
click at [327, 421] on input "Sim, quero cancelar o item." at bounding box center [322, 426] width 10 height 10
checkbox input "true"
click at [626, 443] on button "Cancelar item" at bounding box center [598, 444] width 92 height 30
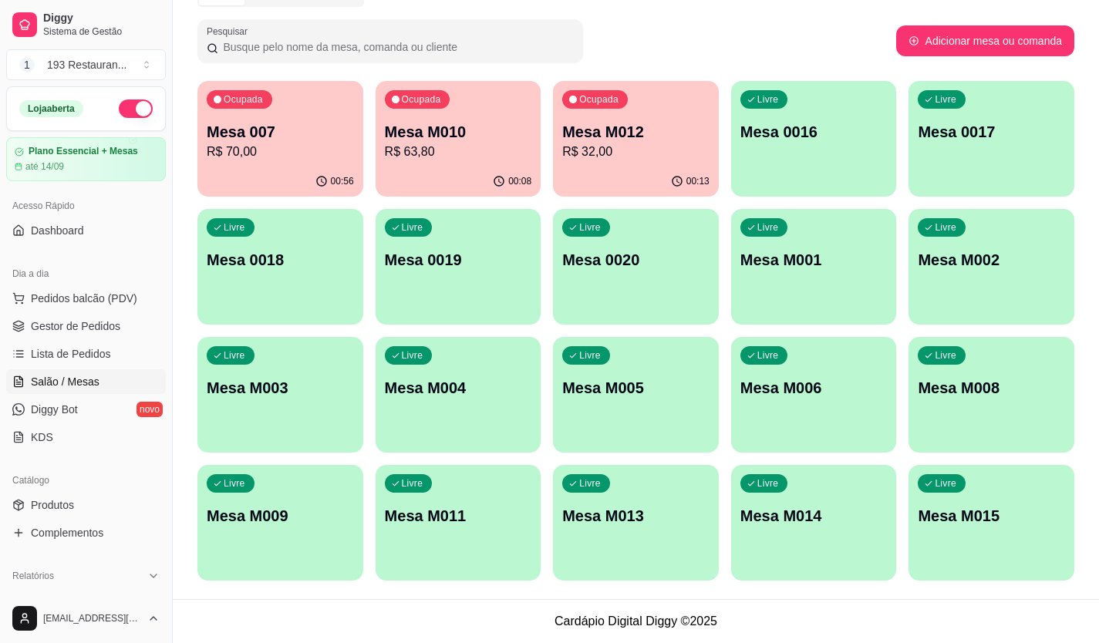
click at [648, 163] on div "Ocupada Mesa M012 R$ 32,00" at bounding box center [636, 124] width 166 height 86
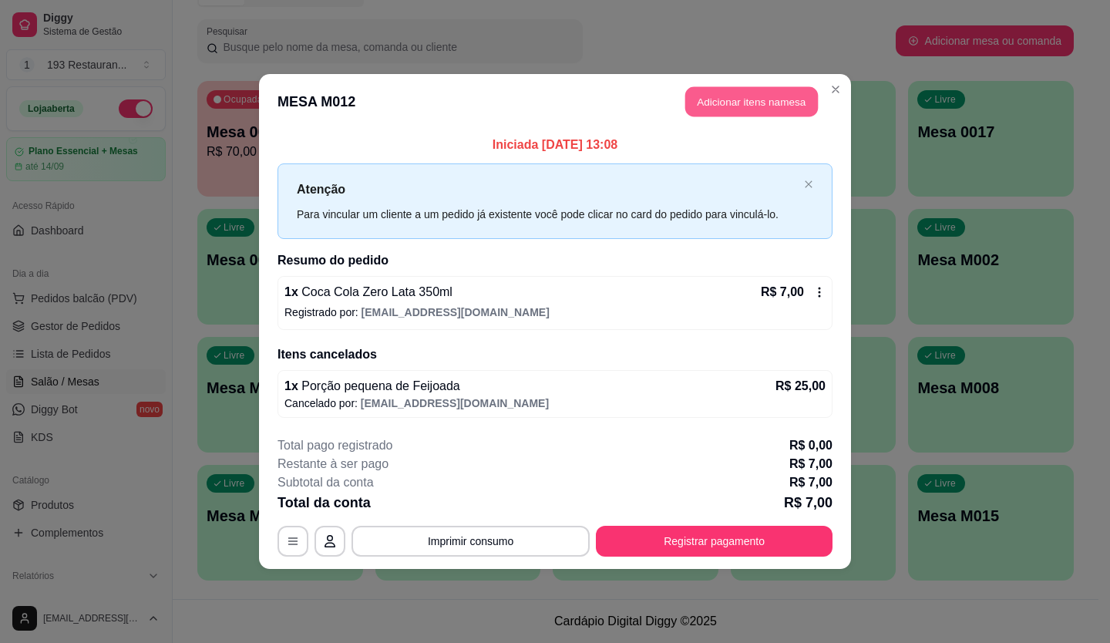
click at [738, 100] on button "Adicionar itens na mesa" at bounding box center [752, 102] width 133 height 30
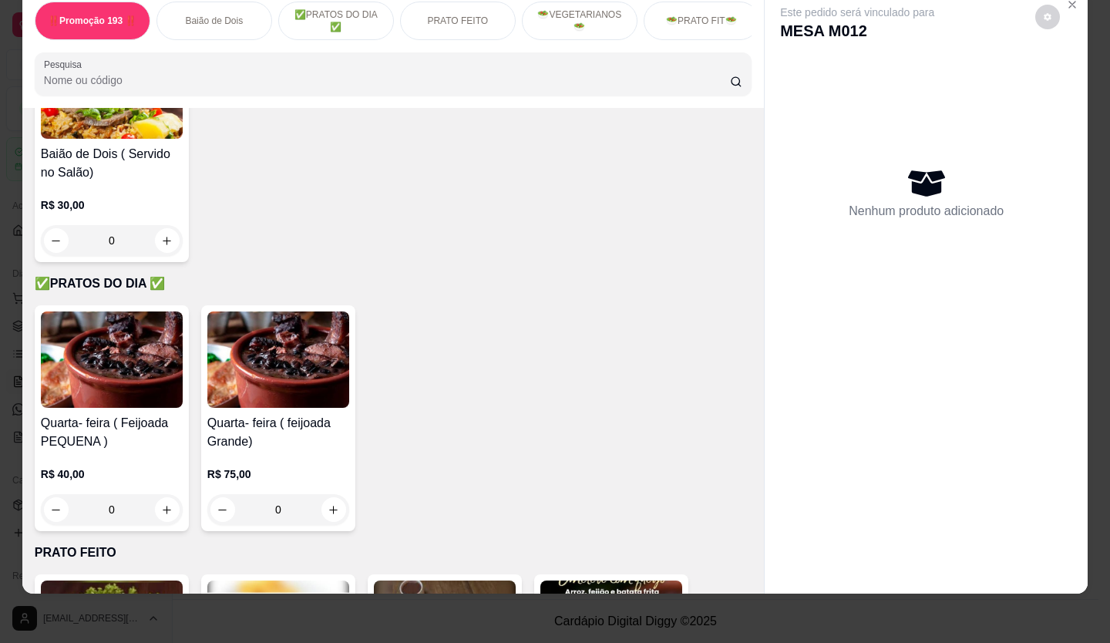
scroll to position [463, 0]
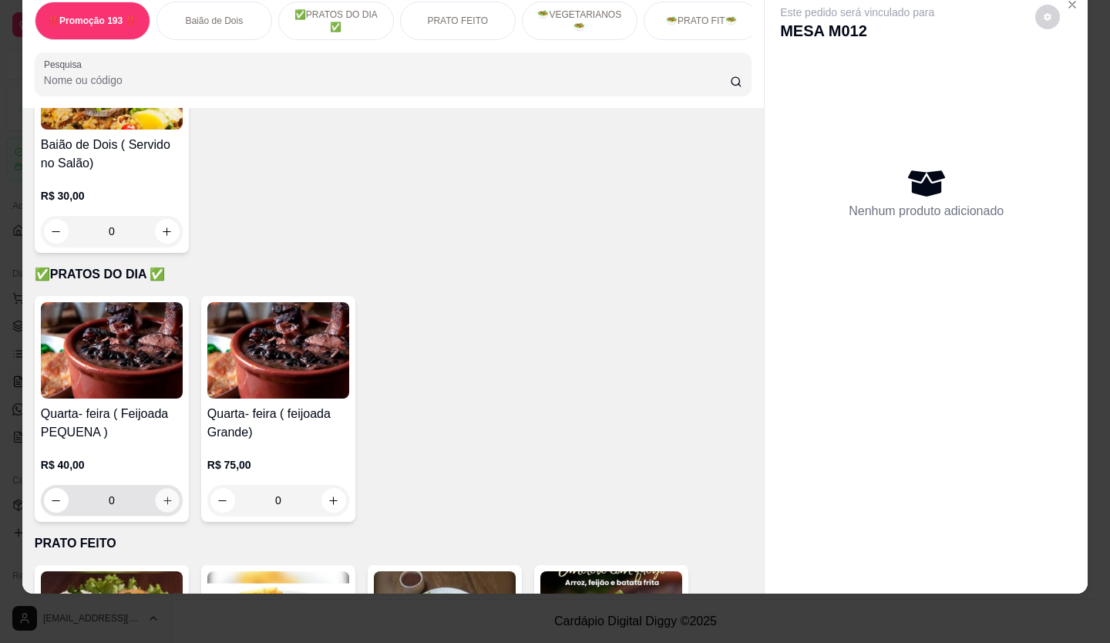
click at [162, 497] on icon "increase-product-quantity" at bounding box center [168, 501] width 12 height 12
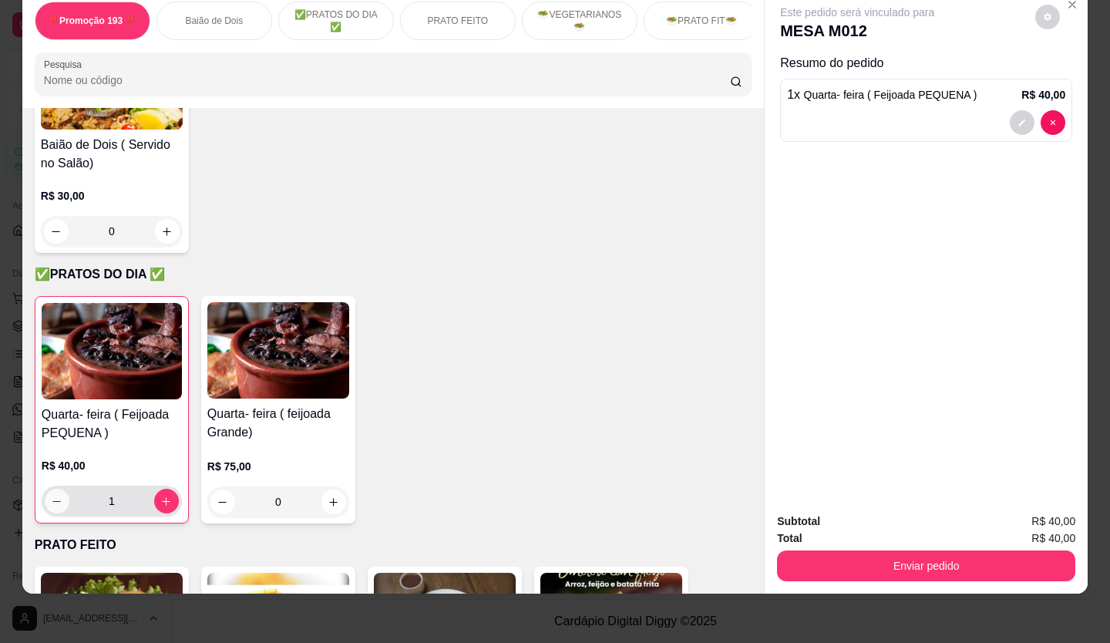
click at [45, 507] on button "decrease-product-quantity" at bounding box center [57, 501] width 25 height 25
type input "0"
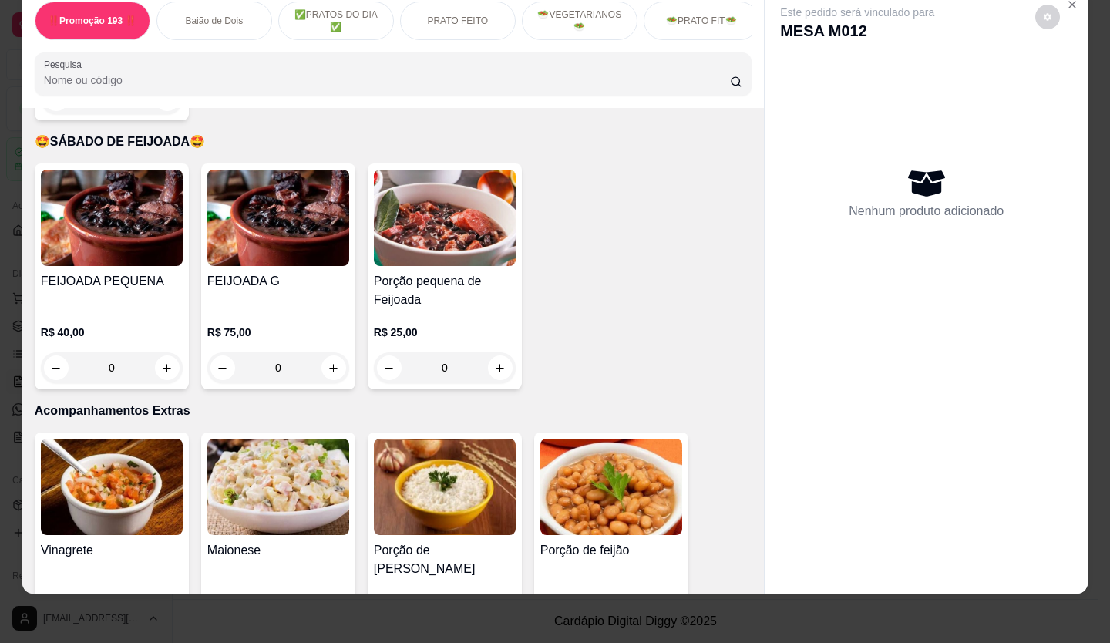
scroll to position [3470, 0]
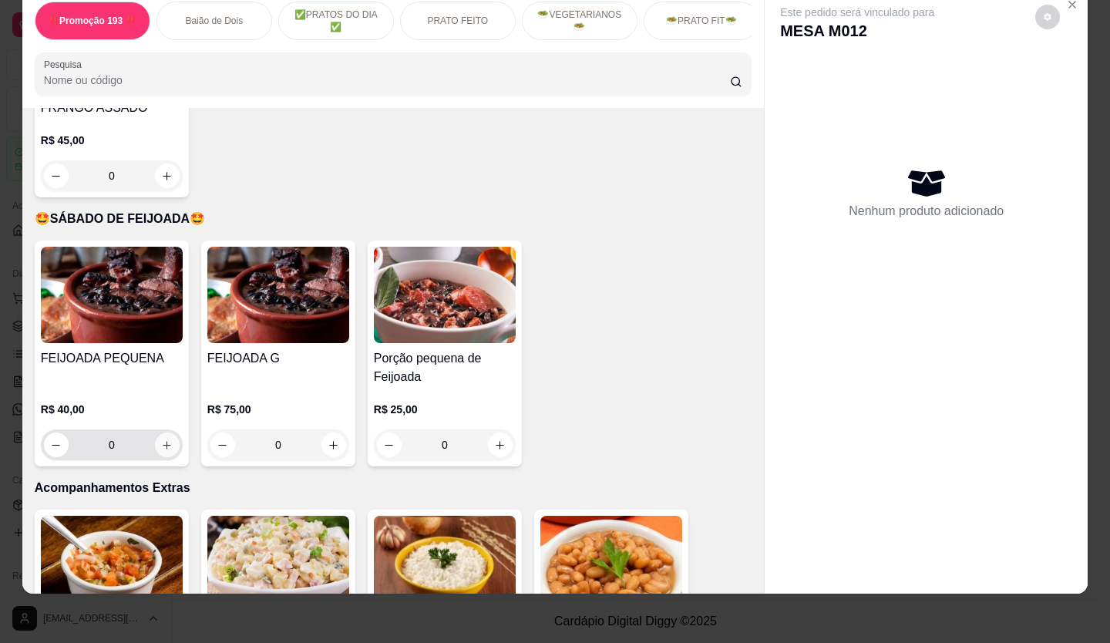
click at [162, 440] on icon "increase-product-quantity" at bounding box center [167, 446] width 12 height 12
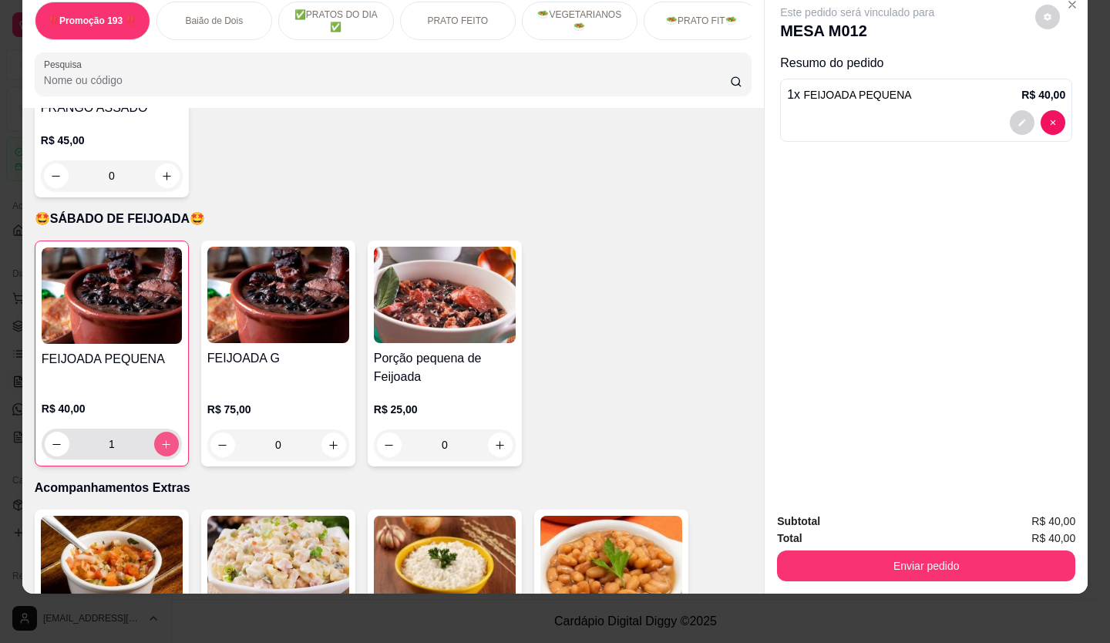
type input "1"
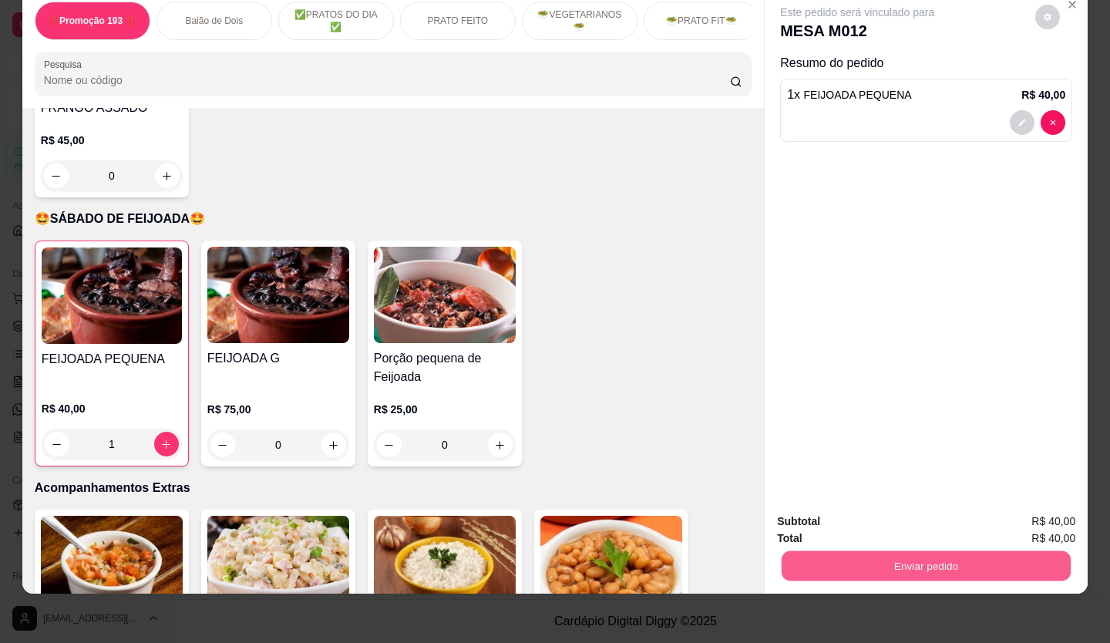
click at [833, 551] on button "Enviar pedido" at bounding box center [926, 566] width 289 height 30
click at [798, 504] on button "Não registrar e enviar pedido" at bounding box center [876, 517] width 156 height 29
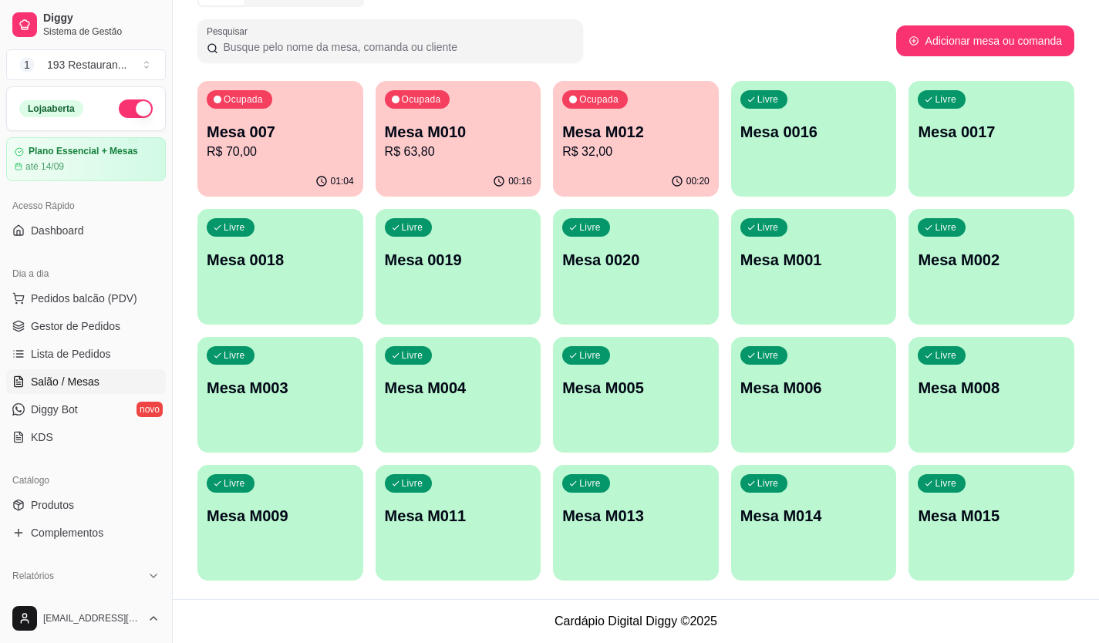
click at [1060, 258] on p "Mesa M002" at bounding box center [991, 260] width 147 height 22
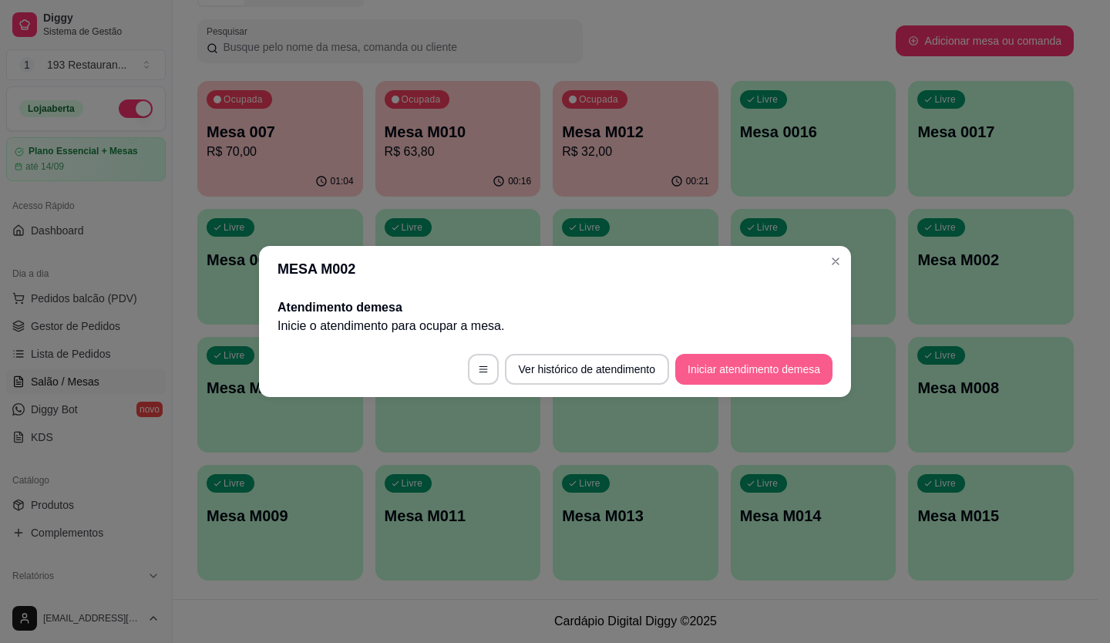
click at [794, 371] on button "Iniciar atendimento de mesa" at bounding box center [754, 369] width 157 height 31
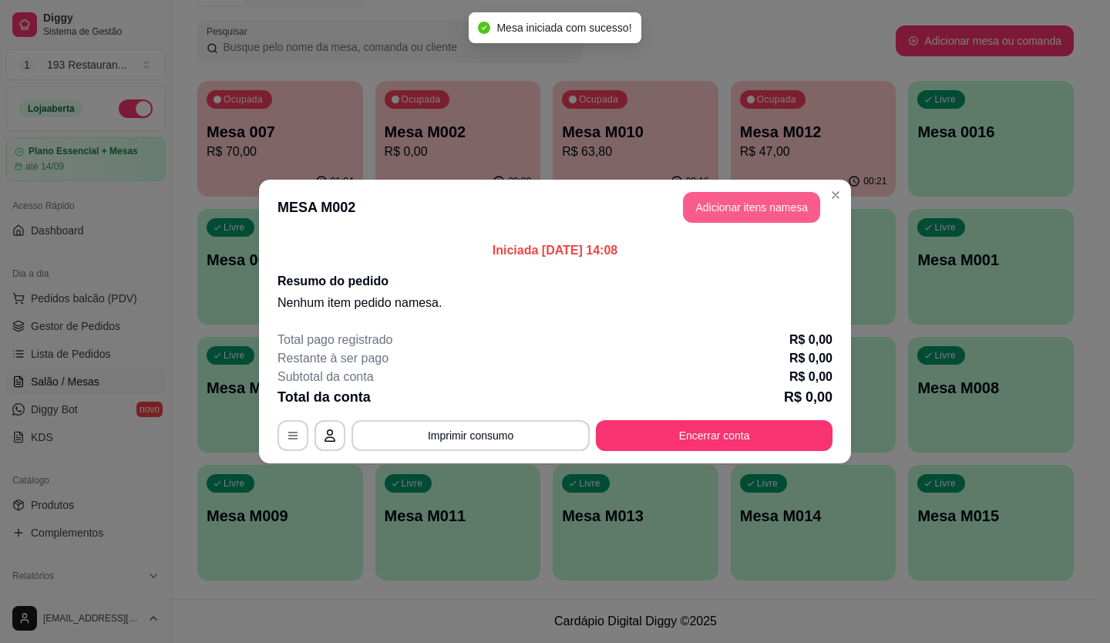
click at [773, 205] on button "Adicionar itens na mesa" at bounding box center [751, 207] width 137 height 31
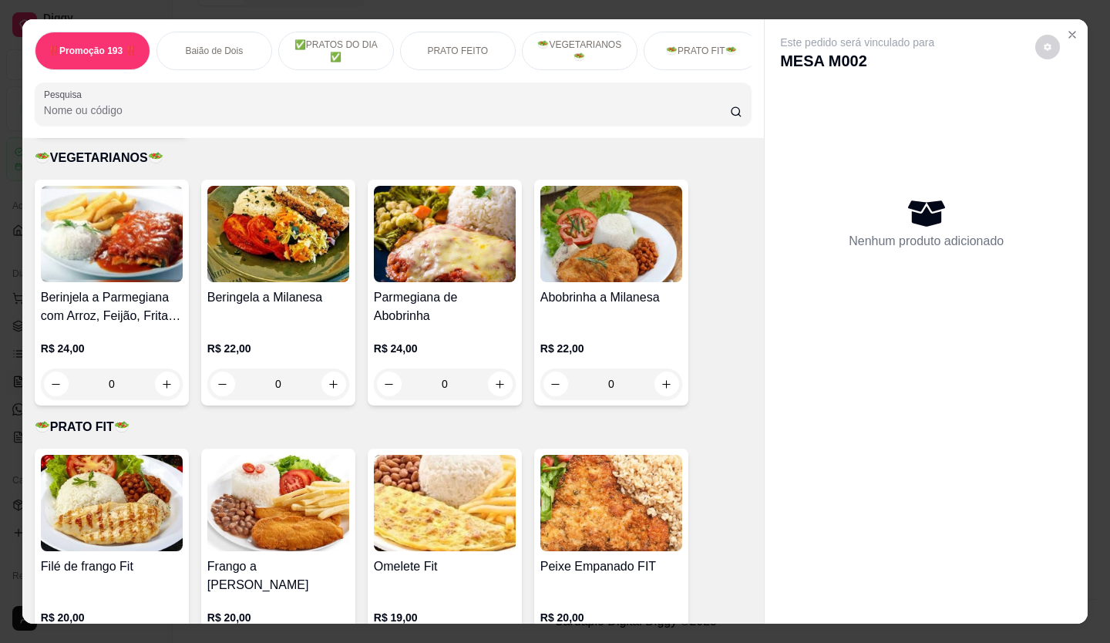
scroll to position [2391, 0]
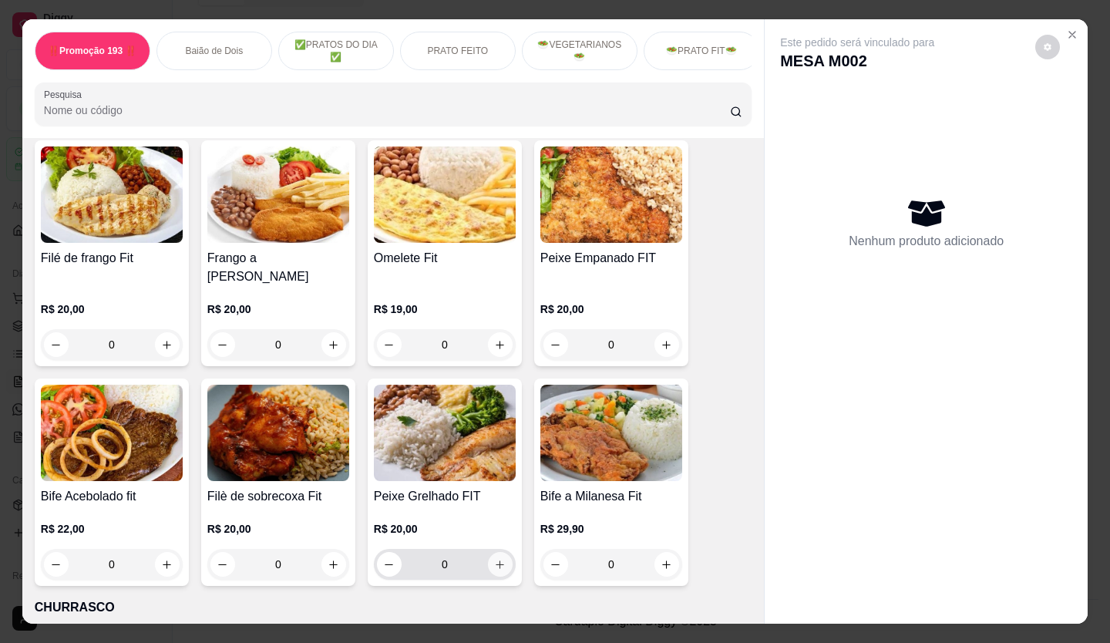
click at [494, 559] on icon "increase-product-quantity" at bounding box center [500, 565] width 12 height 12
type input "1"
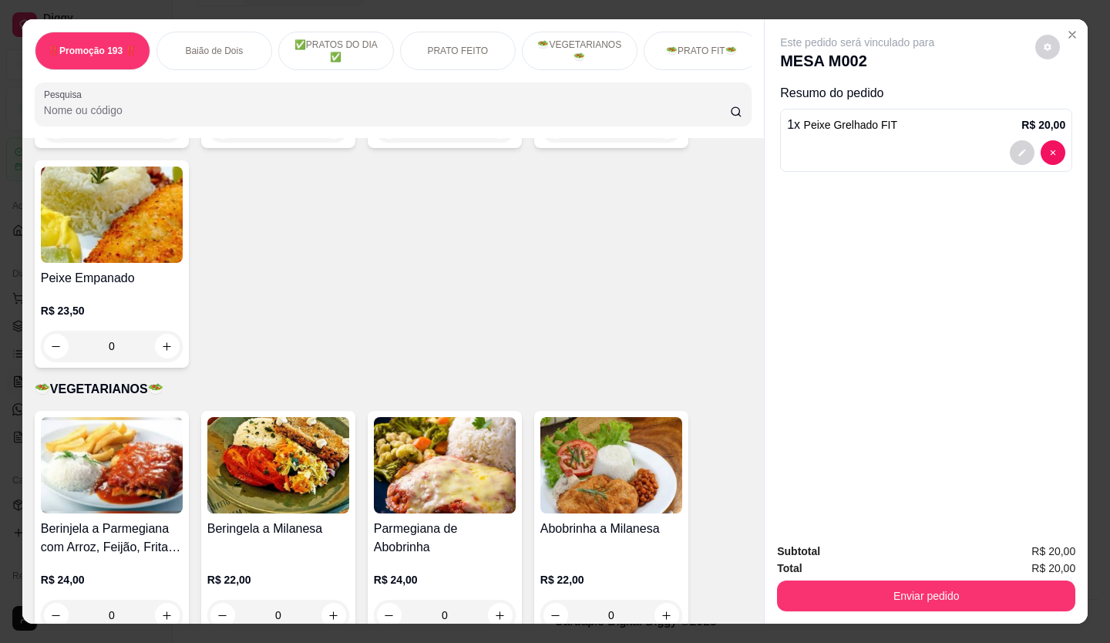
scroll to position [1234, 0]
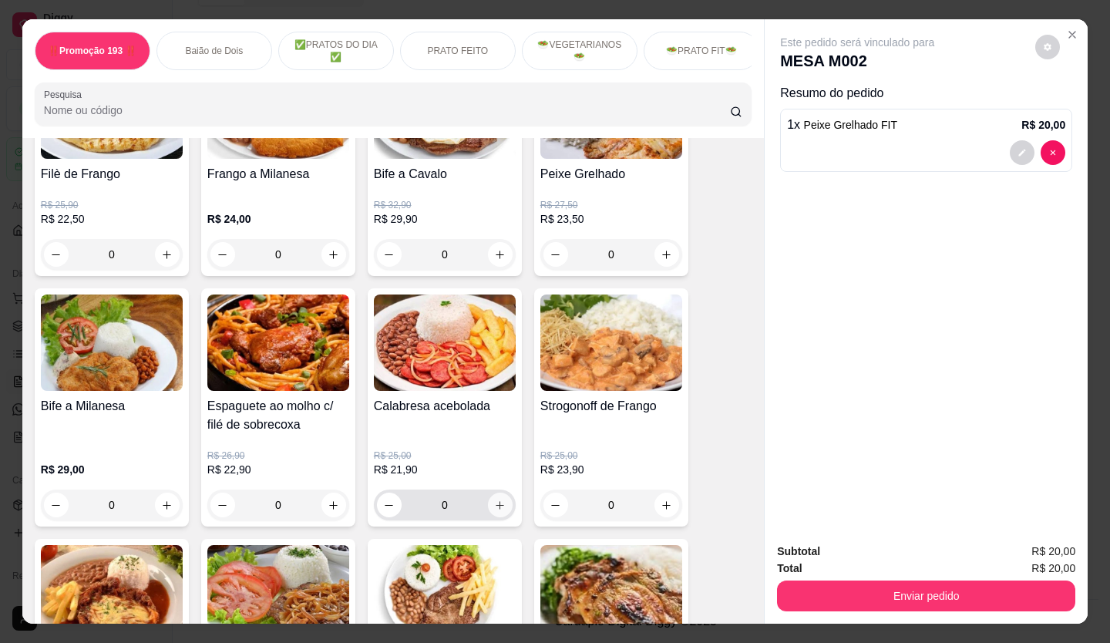
click at [497, 517] on button "increase-product-quantity" at bounding box center [500, 505] width 25 height 25
type input "1"
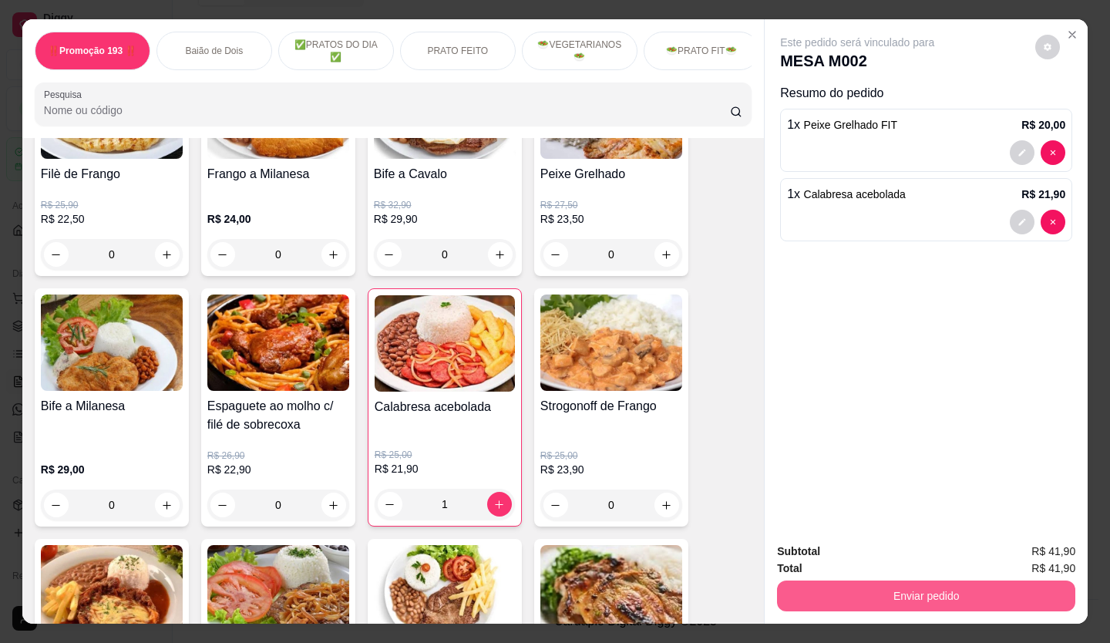
click at [823, 585] on button "Enviar pedido" at bounding box center [926, 596] width 298 height 31
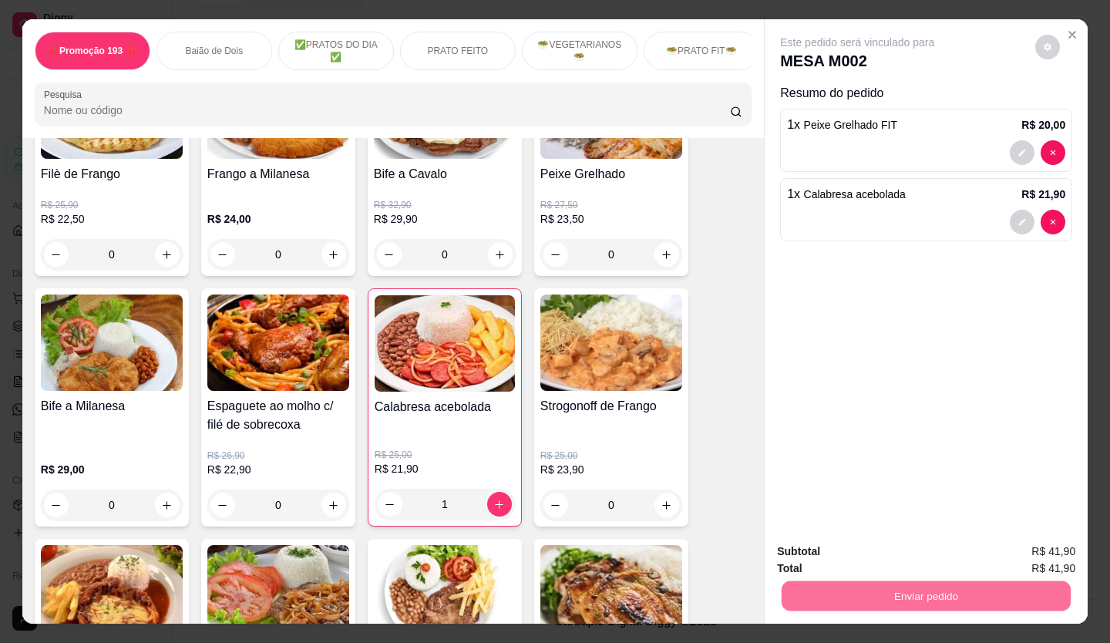
click at [840, 550] on button "Não registrar e enviar pedido" at bounding box center [873, 551] width 167 height 31
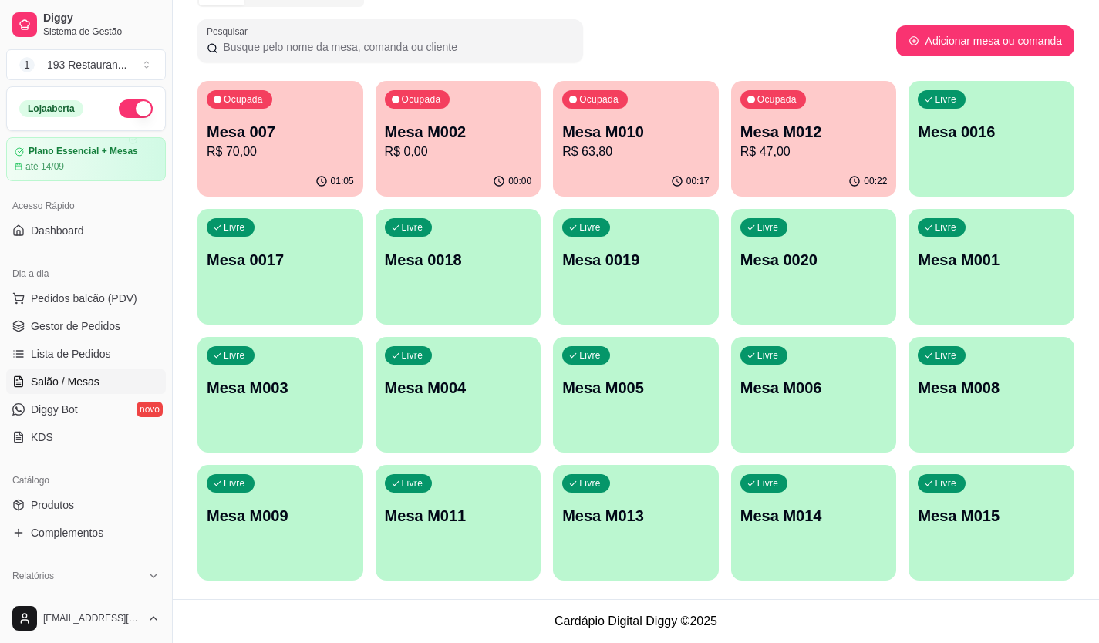
click at [467, 116] on div "Ocupada Mesa M002 R$ 0,00" at bounding box center [459, 124] width 166 height 86
click at [612, 163] on div "Ocupada Mesa M010 R$ 63,80" at bounding box center [636, 124] width 166 height 86
click at [97, 295] on span "Pedidos balcão (PDV)" at bounding box center [84, 298] width 106 height 15
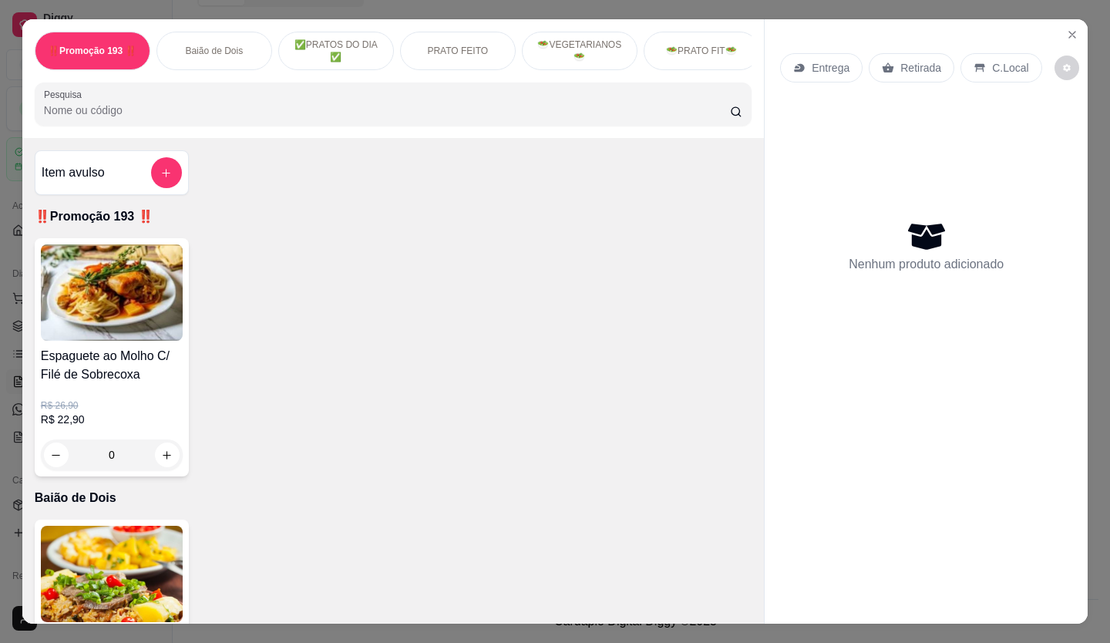
click at [869, 54] on div "Retirada" at bounding box center [912, 67] width 86 height 29
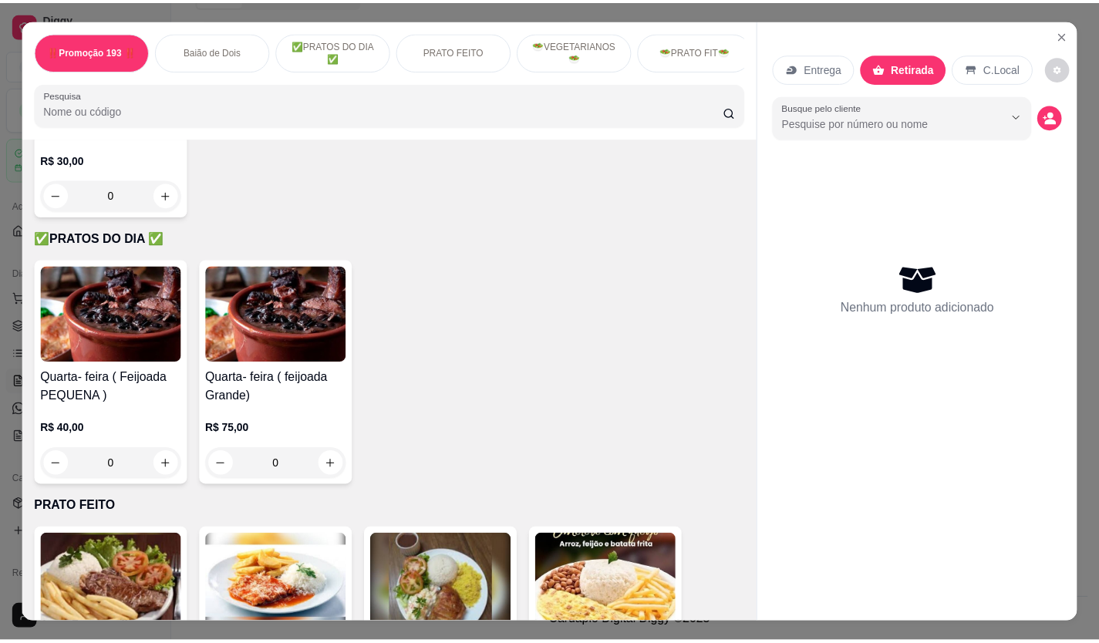
scroll to position [540, 0]
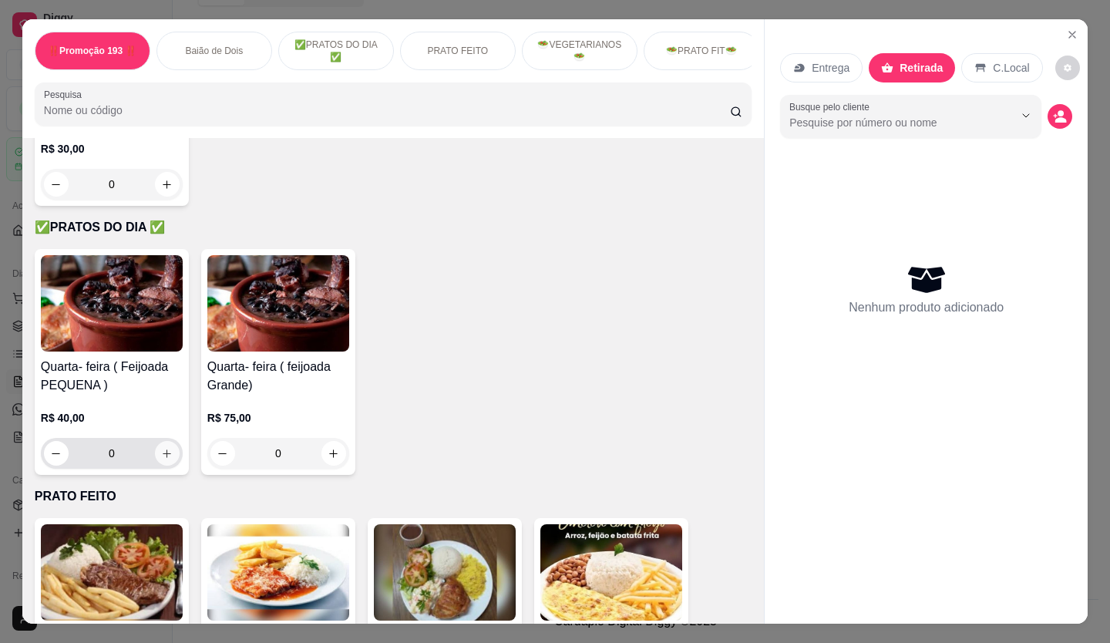
click at [161, 460] on icon "increase-product-quantity" at bounding box center [167, 454] width 12 height 12
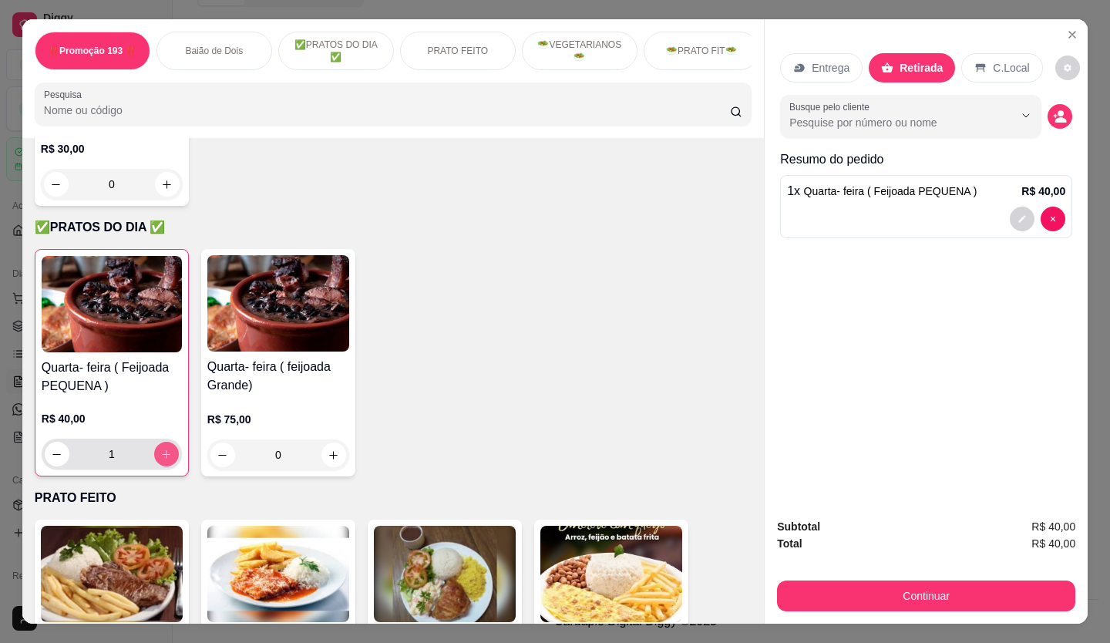
type input "1"
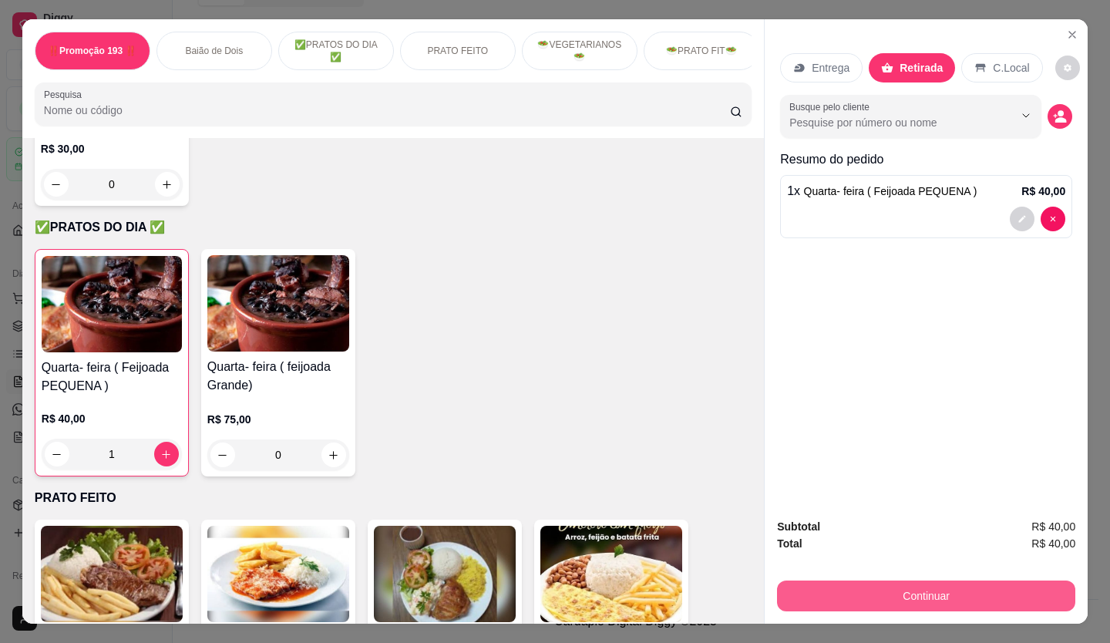
click at [834, 585] on button "Continuar" at bounding box center [926, 596] width 298 height 31
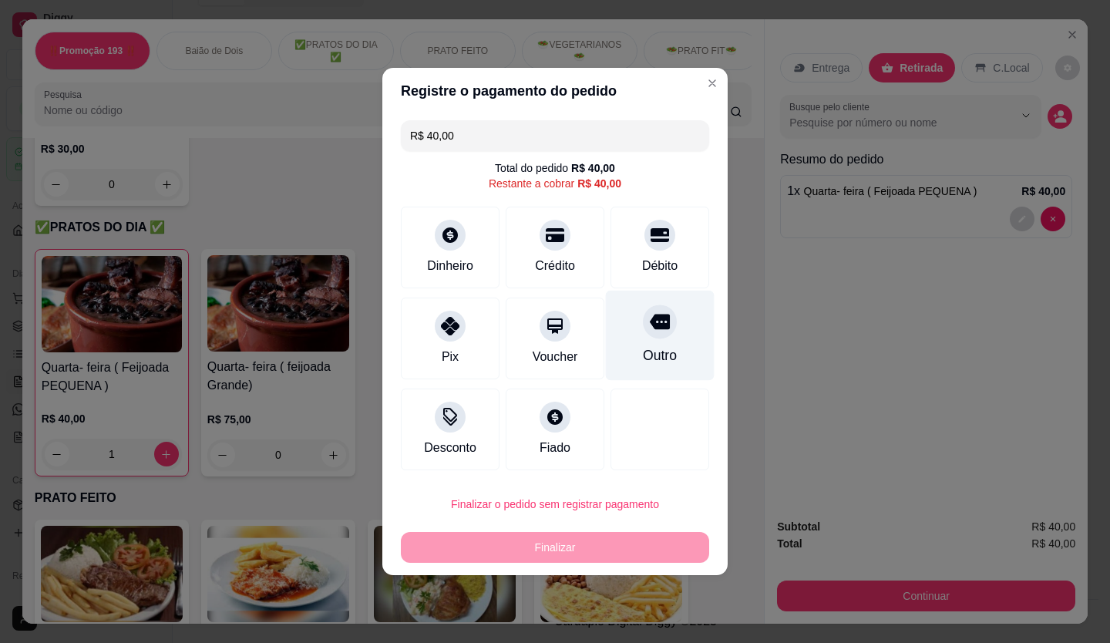
click at [661, 345] on div "Outro" at bounding box center [660, 336] width 109 height 90
type input "R$ 0,00"
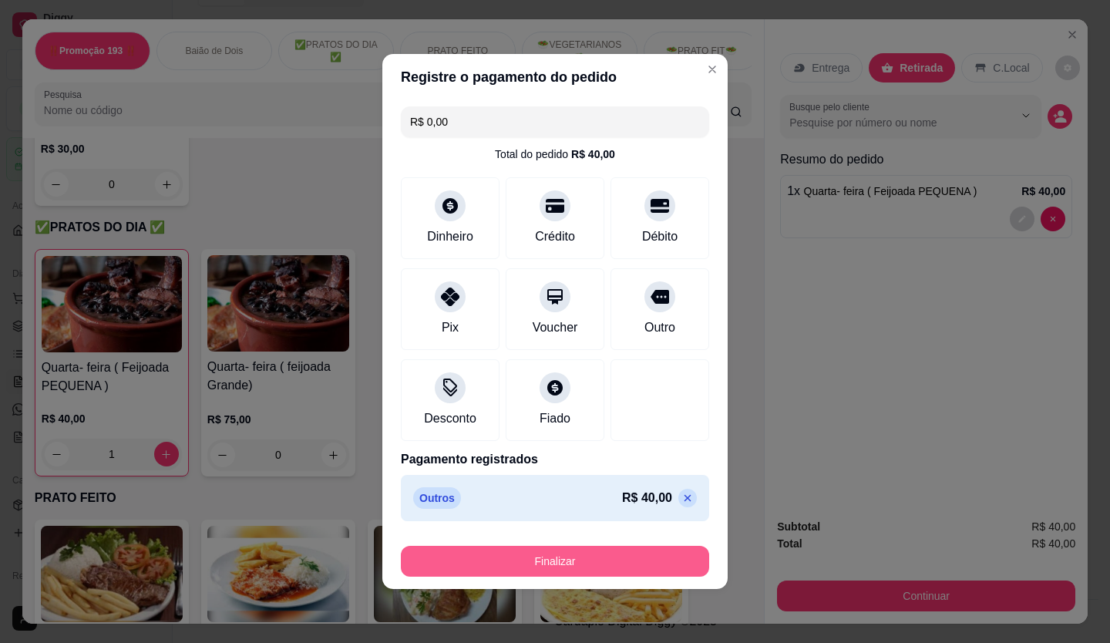
click at [548, 555] on button "Finalizar" at bounding box center [555, 561] width 308 height 31
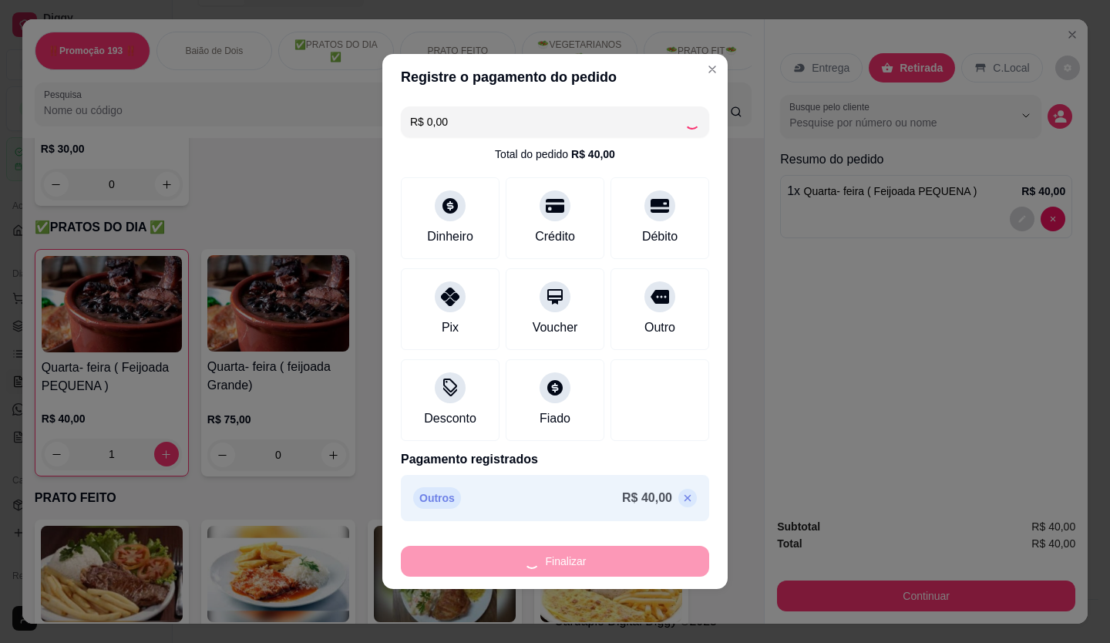
type input "0"
type input "-R$ 40,00"
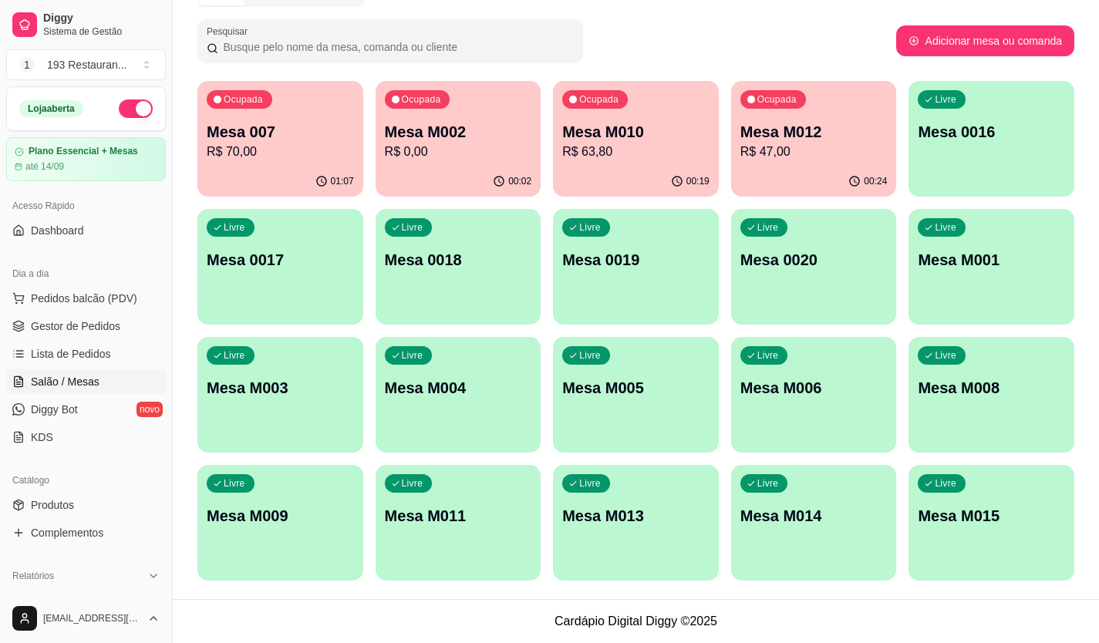
click at [625, 178] on div "00:19" at bounding box center [636, 182] width 166 height 30
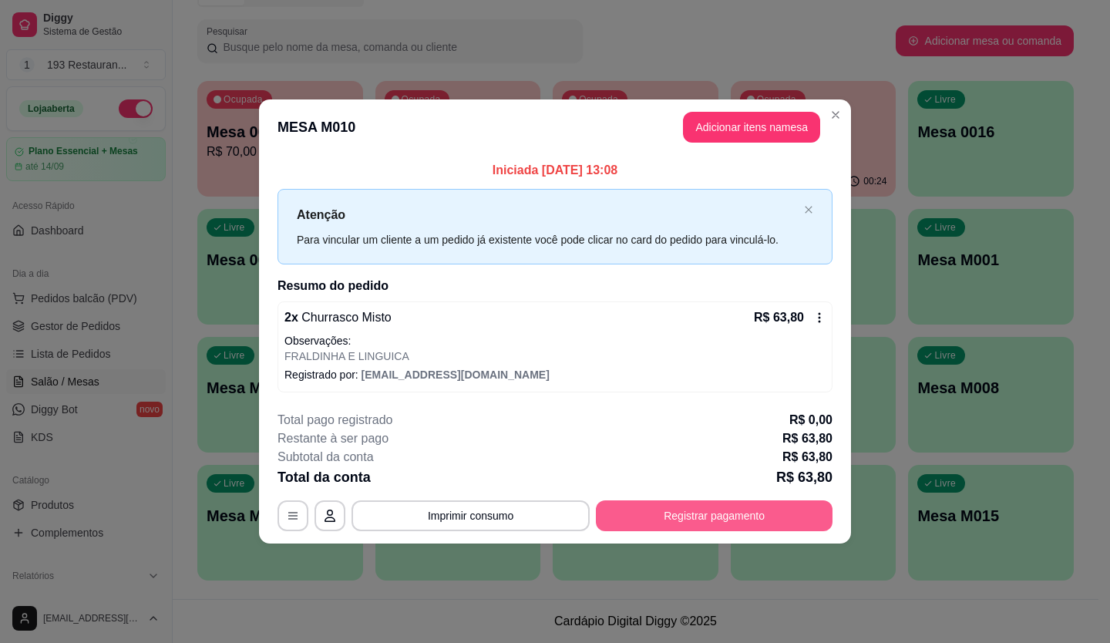
click at [718, 515] on button "Registrar pagamento" at bounding box center [714, 515] width 237 height 31
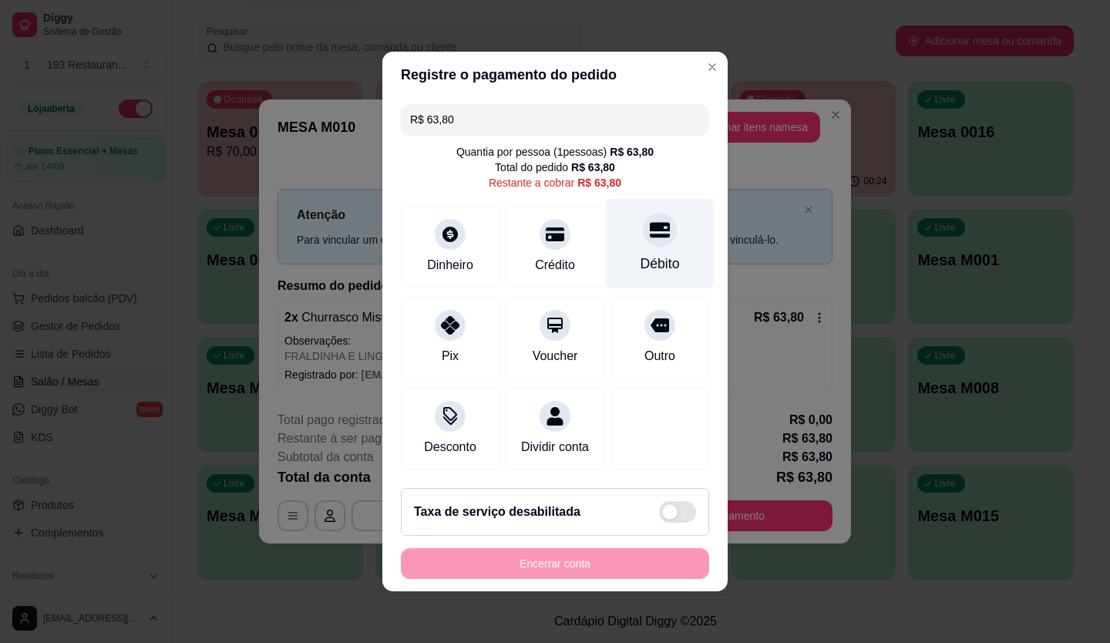
drag, startPoint x: 638, startPoint y: 221, endPoint x: 629, endPoint y: 244, distance: 23.9
click at [650, 223] on icon at bounding box center [660, 230] width 20 height 15
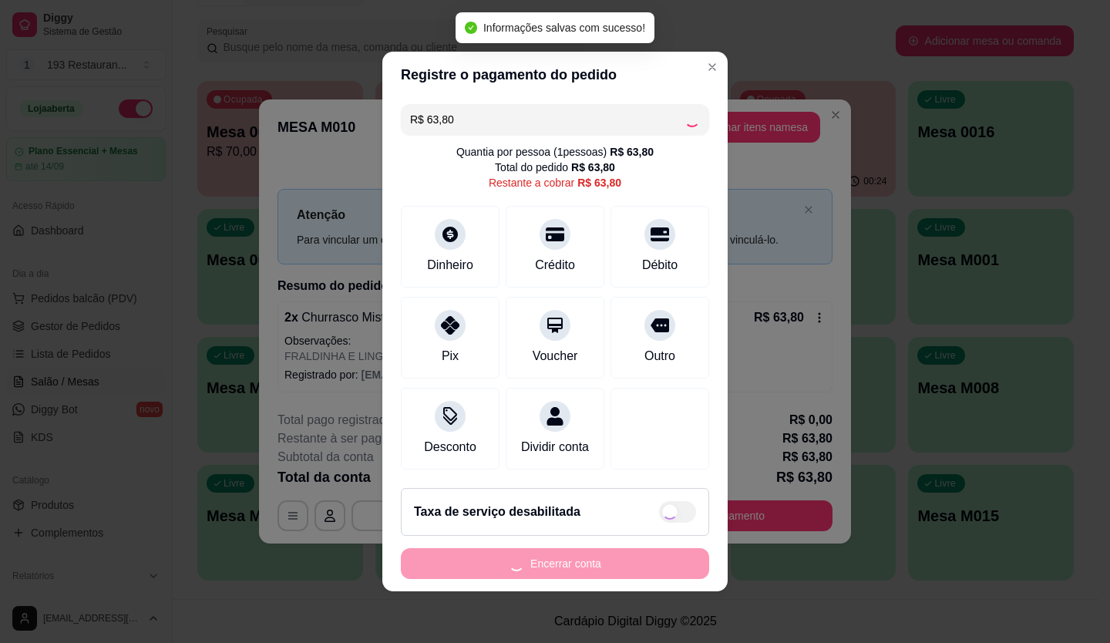
type input "R$ 0,00"
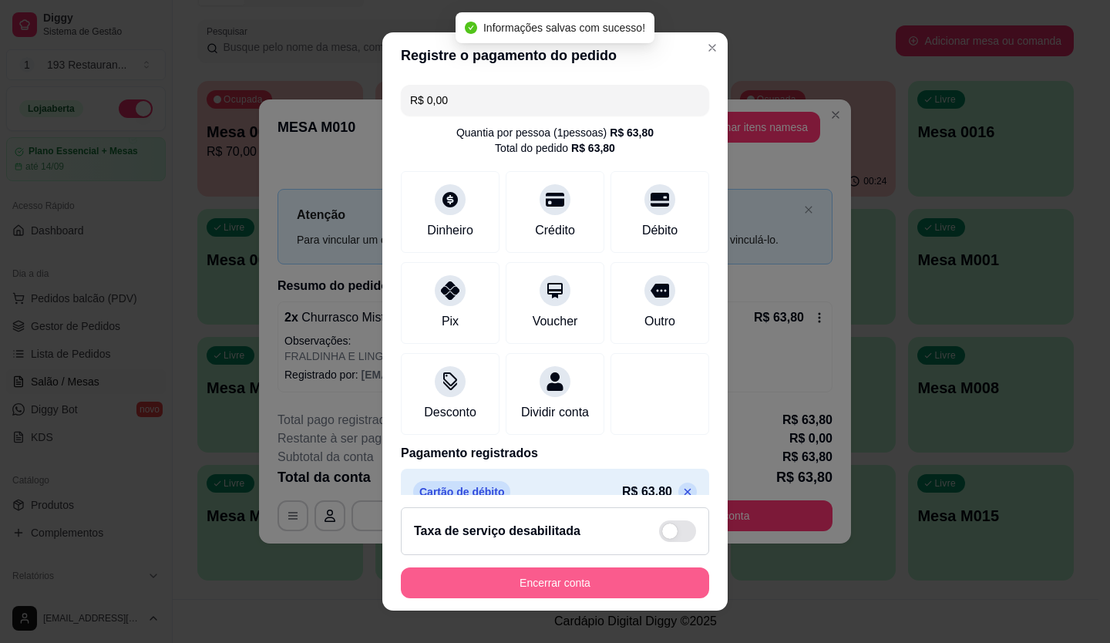
click at [554, 588] on button "Encerrar conta" at bounding box center [555, 583] width 308 height 31
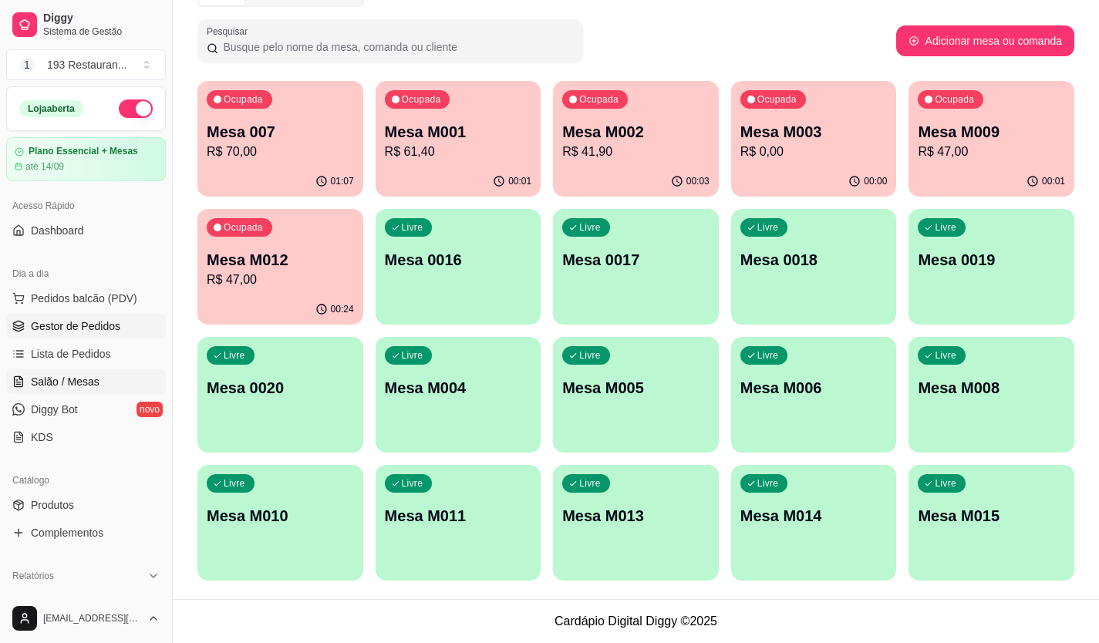
click at [56, 319] on span "Gestor de Pedidos" at bounding box center [75, 325] width 89 height 15
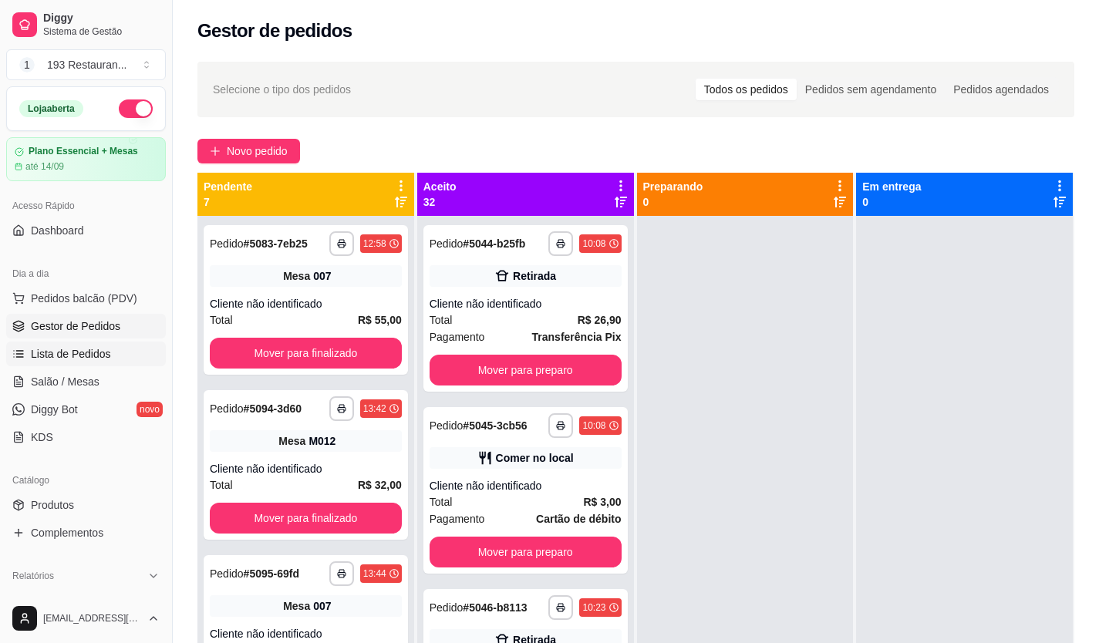
click at [96, 359] on span "Lista de Pedidos" at bounding box center [71, 353] width 80 height 15
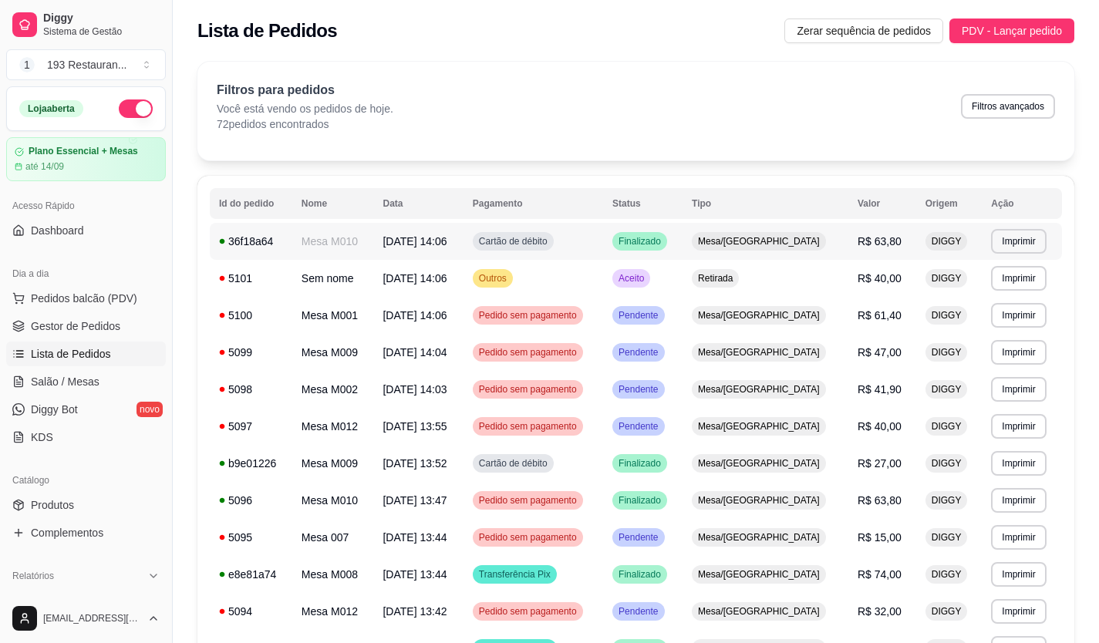
click at [768, 249] on div "Mesa/[GEOGRAPHIC_DATA]" at bounding box center [759, 241] width 134 height 19
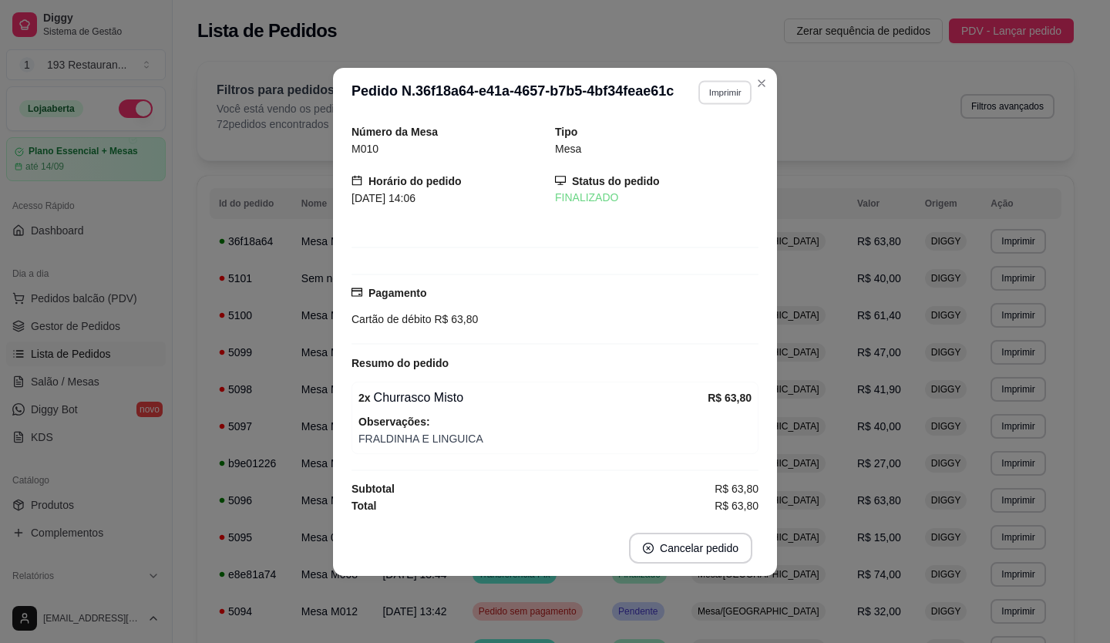
click at [737, 95] on button "Imprimir" at bounding box center [725, 92] width 53 height 24
click at [673, 185] on button "CAIXA" at bounding box center [698, 177] width 112 height 25
click at [760, 70] on header "**********" at bounding box center [555, 92] width 444 height 49
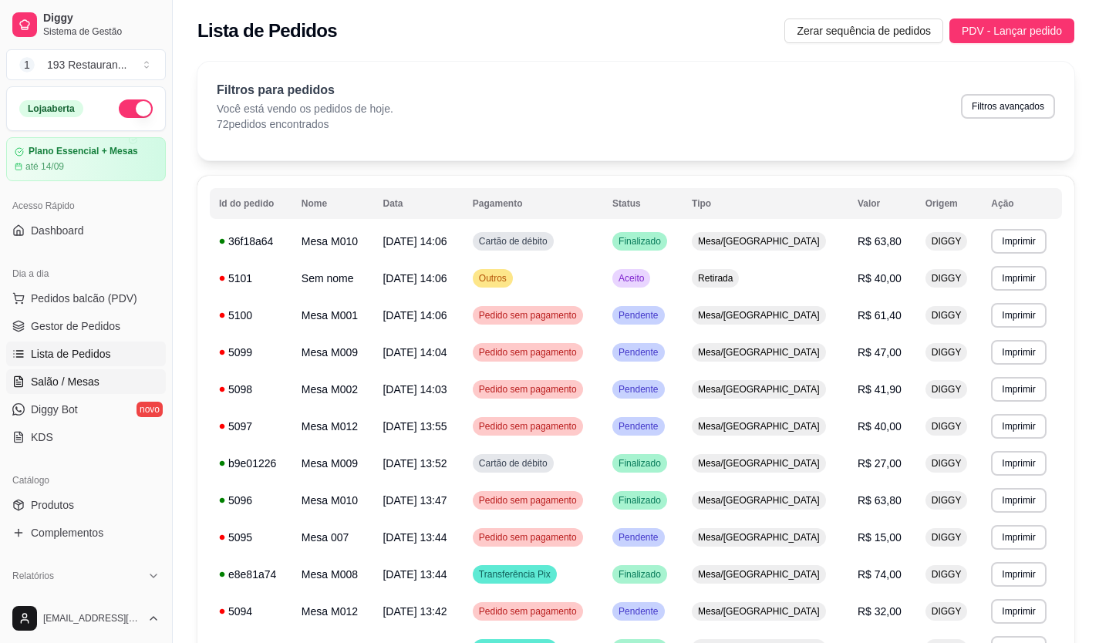
click at [79, 385] on span "Salão / Mesas" at bounding box center [65, 381] width 69 height 15
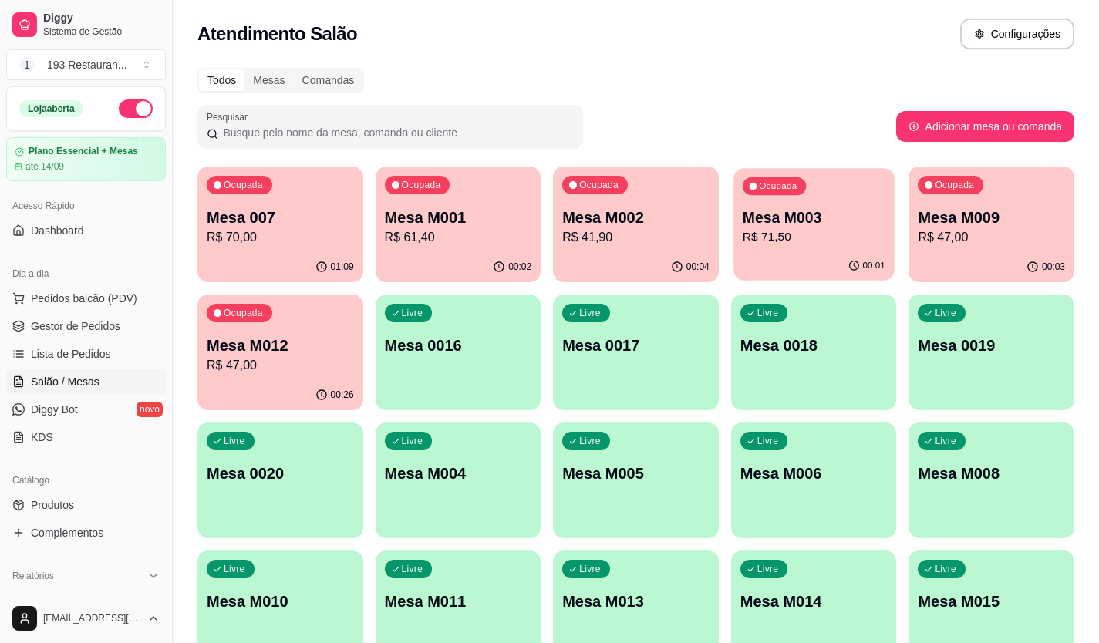
click at [809, 257] on div "00:01" at bounding box center [813, 265] width 160 height 29
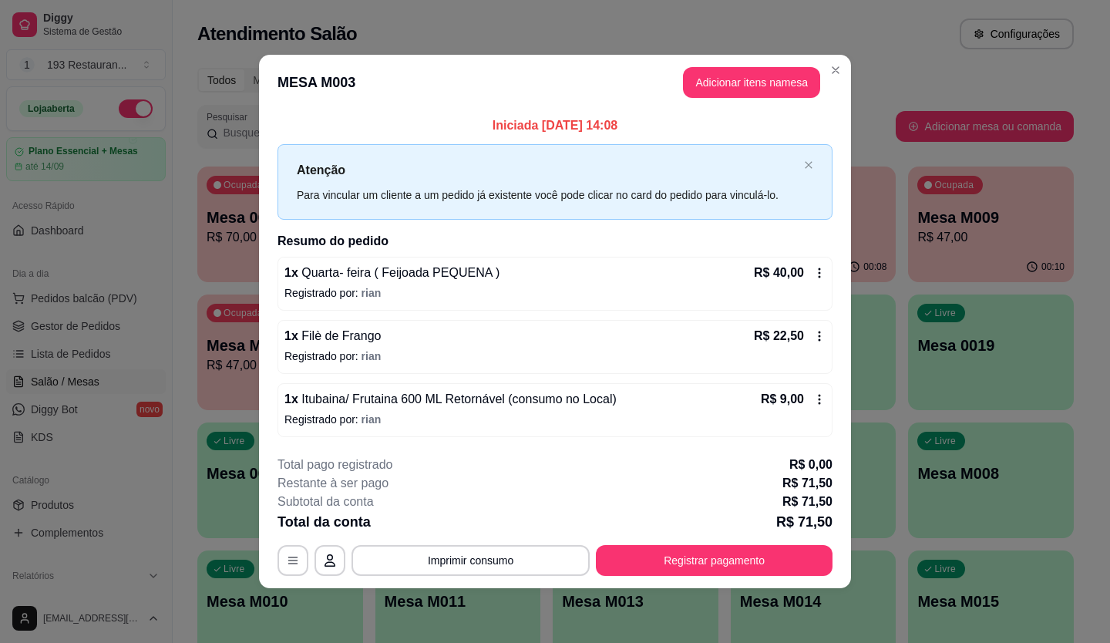
click at [514, 281] on div "1 x Quarta- feira ( Feijoada PEQUENA ) R$ 40,00 Registrado por: rian" at bounding box center [555, 284] width 555 height 54
click at [449, 273] on span "Quarta- feira ( Feijoada PEQUENA )" at bounding box center [398, 272] width 201 height 13
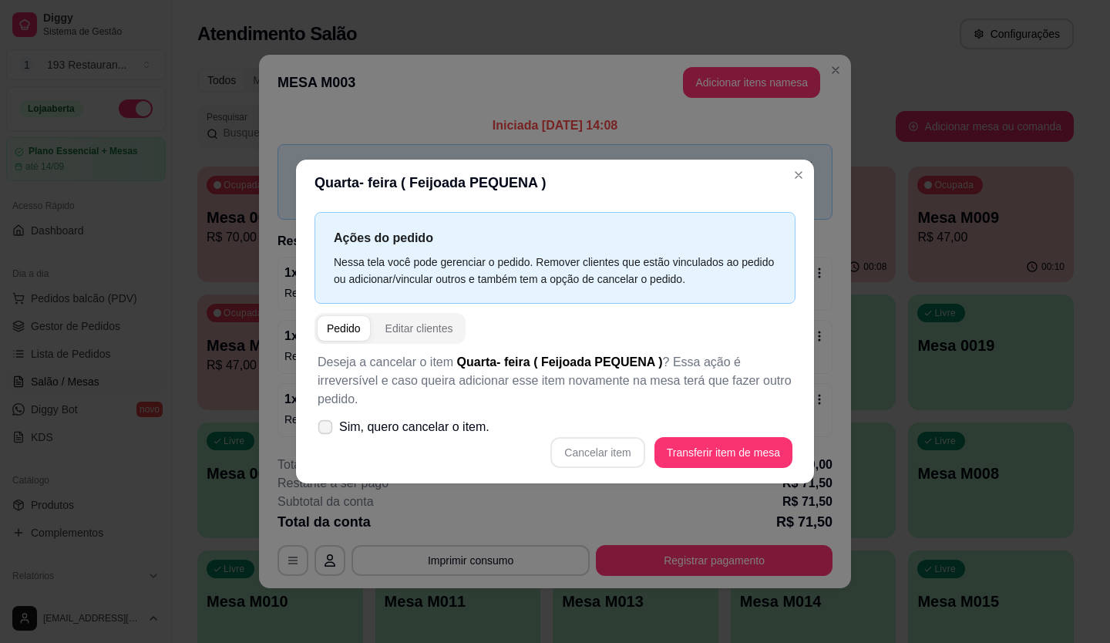
click at [326, 424] on span at bounding box center [325, 427] width 15 height 15
click at [326, 430] on input "Sim, quero cancelar o item." at bounding box center [322, 435] width 10 height 10
checkbox input "true"
click at [600, 458] on button "Cancelar item" at bounding box center [598, 453] width 92 height 30
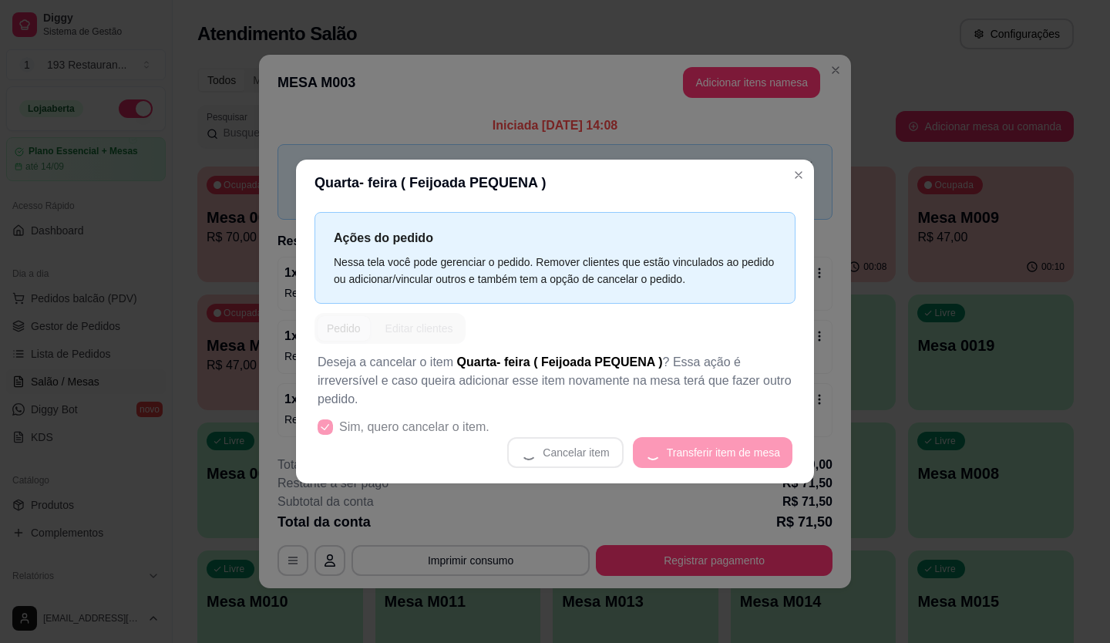
click at [595, 446] on div "Cancelar item Transferir item de mesa" at bounding box center [555, 452] width 475 height 31
click at [595, 440] on div "Cancelar item Transferir item de mesa" at bounding box center [555, 452] width 475 height 31
click at [591, 437] on div "Cancelar item Transferir item de mesa" at bounding box center [555, 452] width 475 height 31
click at [594, 439] on div "Cancelar item Transferir item de mesa" at bounding box center [555, 452] width 475 height 31
click at [576, 437] on div "Cancelar item Transferir item de mesa" at bounding box center [555, 452] width 475 height 31
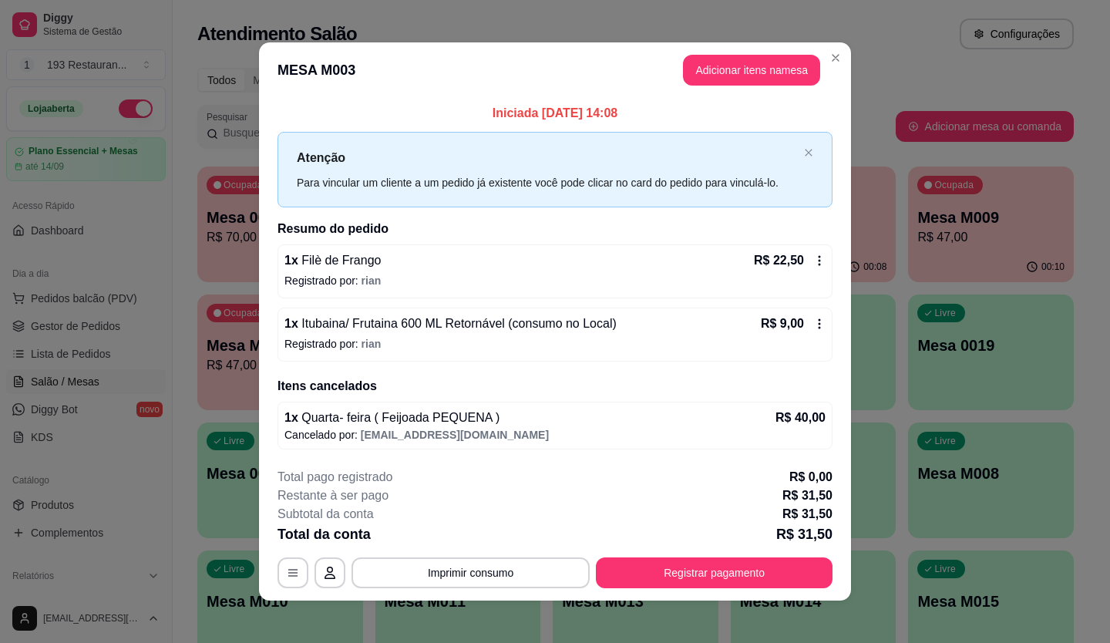
click at [776, 51] on div "**********" at bounding box center [555, 321] width 1110 height 643
click at [763, 66] on button "Adicionar itens na mesa" at bounding box center [751, 70] width 137 height 31
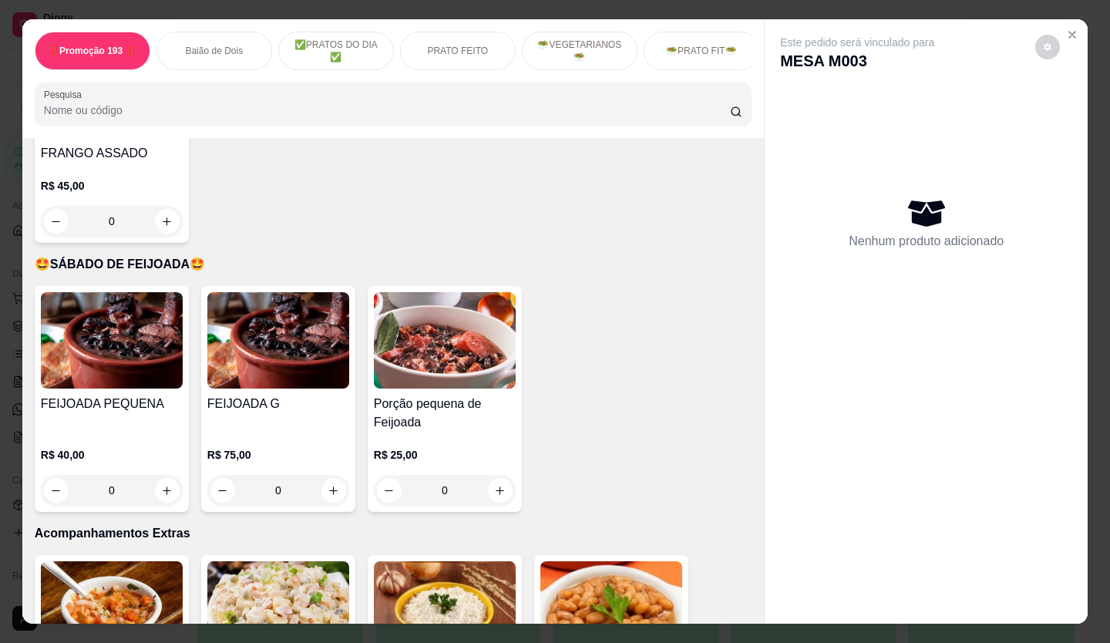
scroll to position [3624, 0]
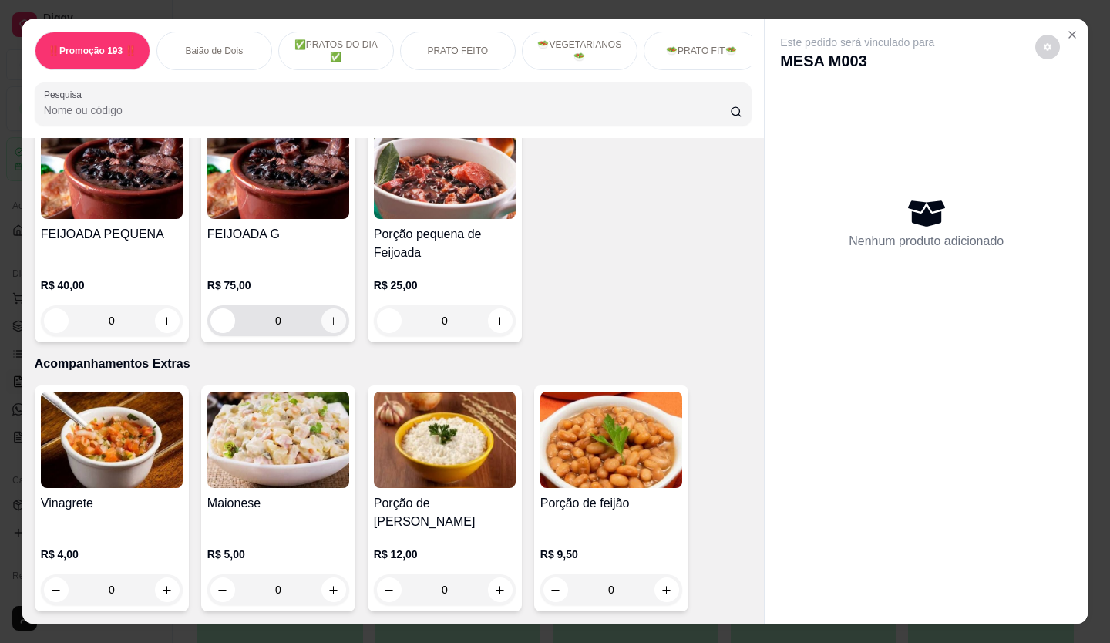
click at [332, 315] on icon "increase-product-quantity" at bounding box center [334, 321] width 12 height 12
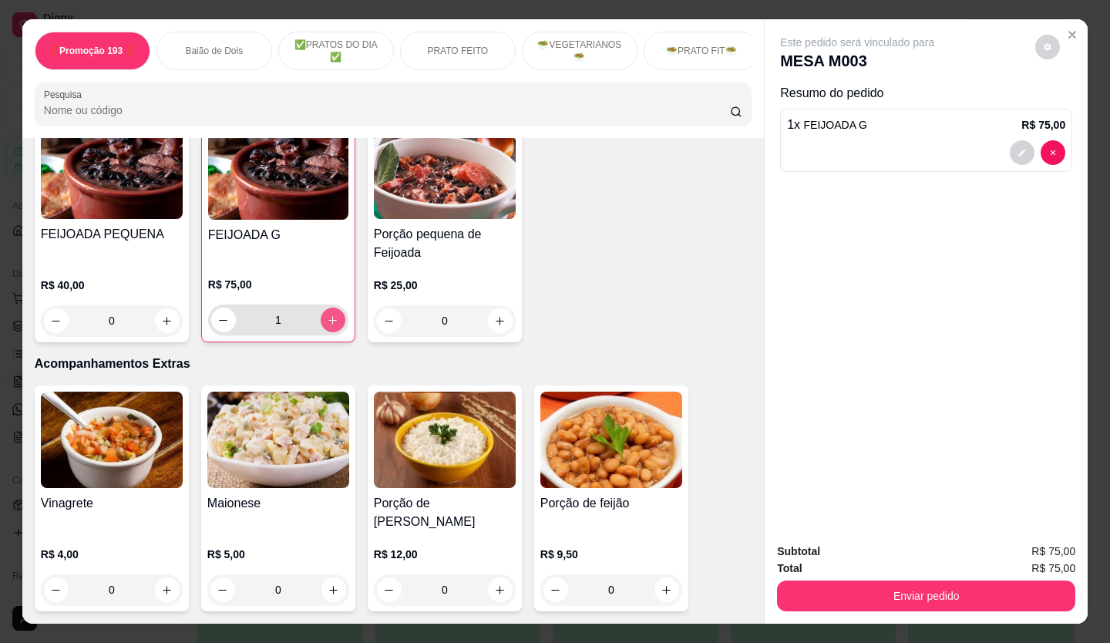
type input "1"
click at [806, 570] on div "Total R$ 75,00" at bounding box center [926, 568] width 298 height 17
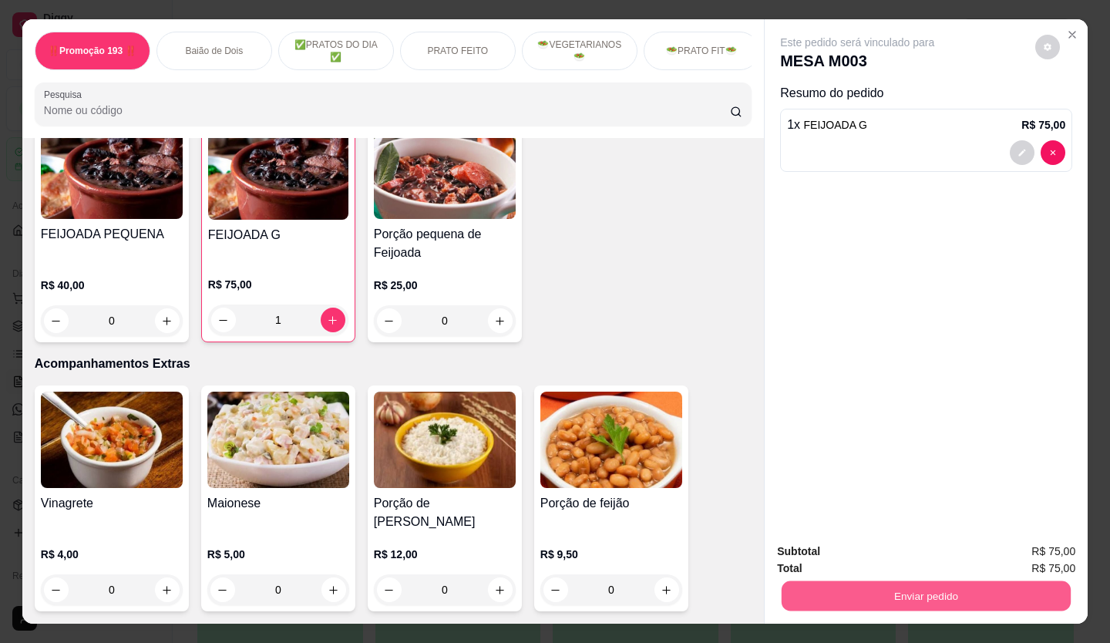
click at [800, 584] on button "Enviar pedido" at bounding box center [926, 596] width 289 height 30
click at [818, 552] on button "Não registrar e enviar pedido" at bounding box center [875, 552] width 160 height 29
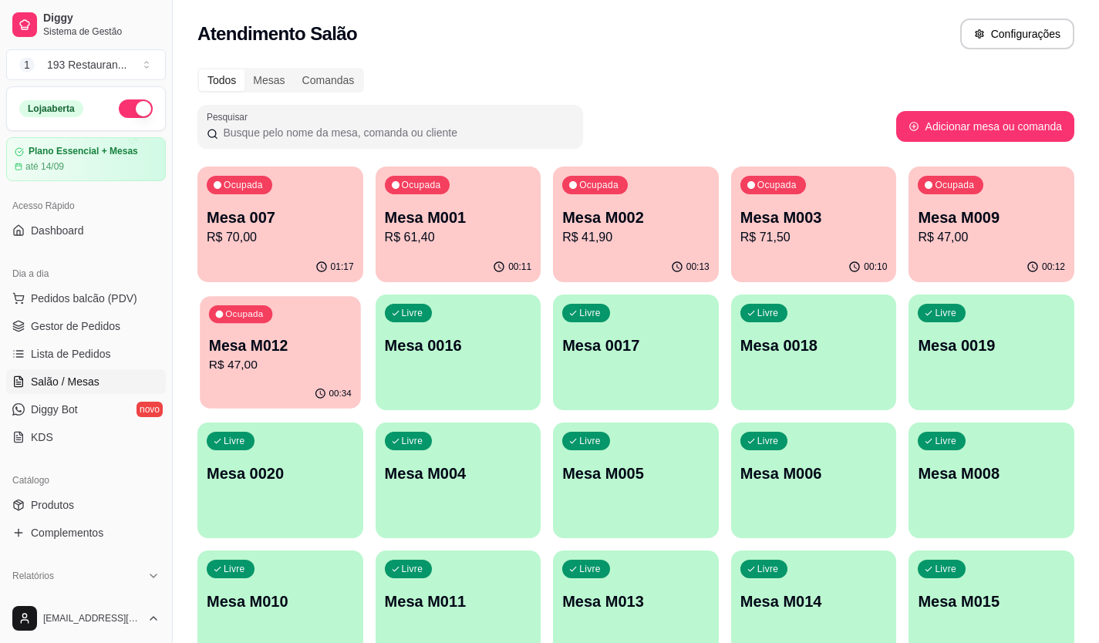
click at [258, 364] on p "R$ 47,00" at bounding box center [280, 365] width 143 height 18
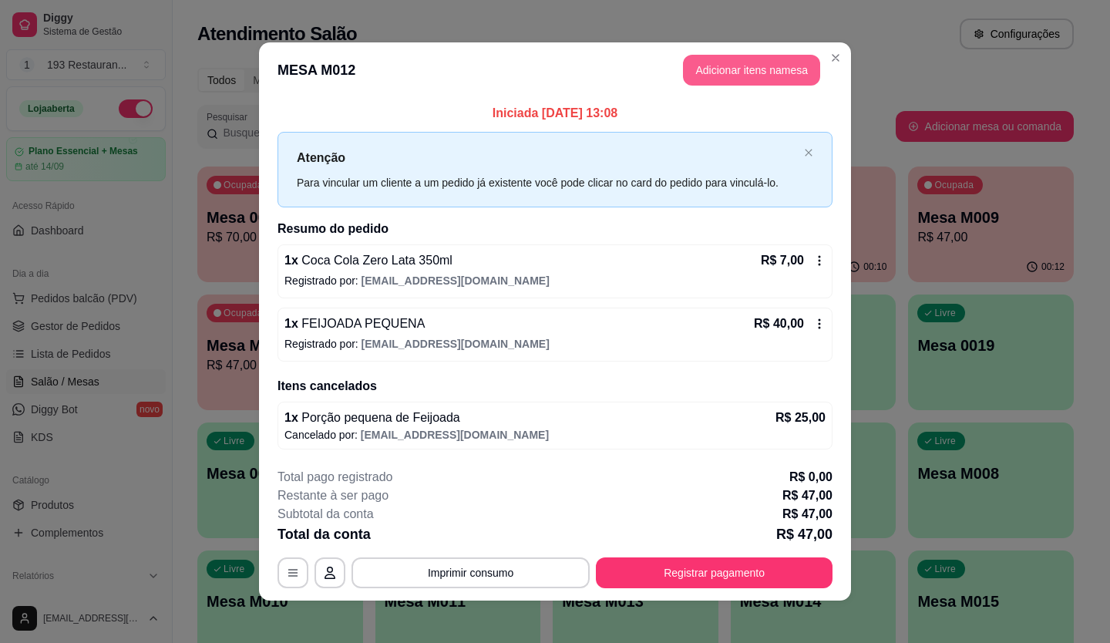
click at [759, 58] on button "Adicionar itens na mesa" at bounding box center [751, 70] width 137 height 31
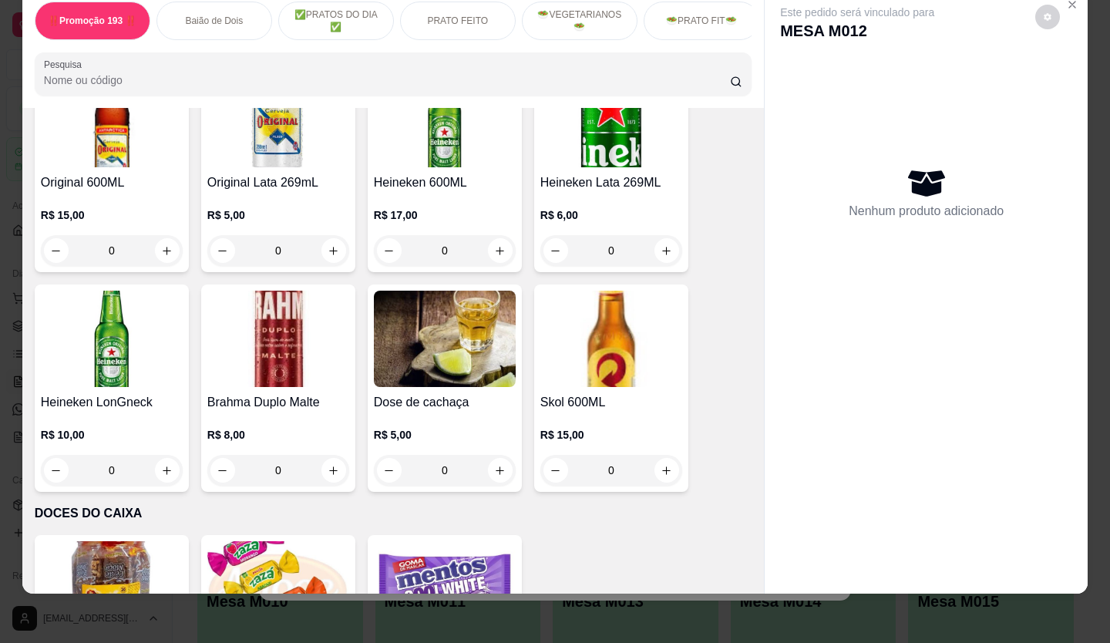
scroll to position [6935, 0]
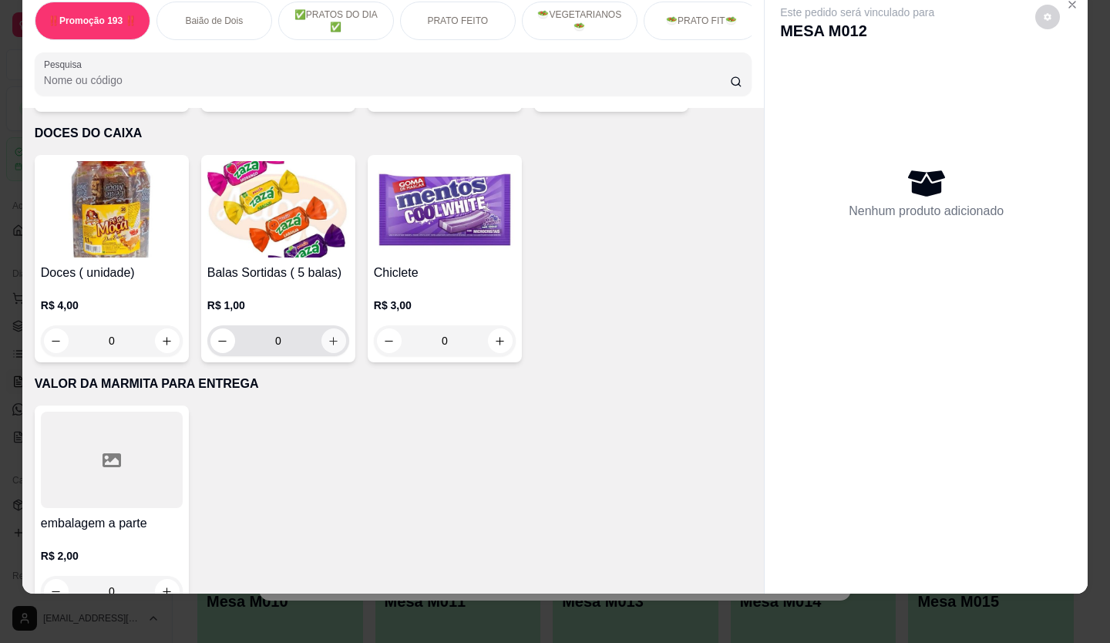
click at [328, 335] on icon "increase-product-quantity" at bounding box center [334, 341] width 12 height 12
type input "1"
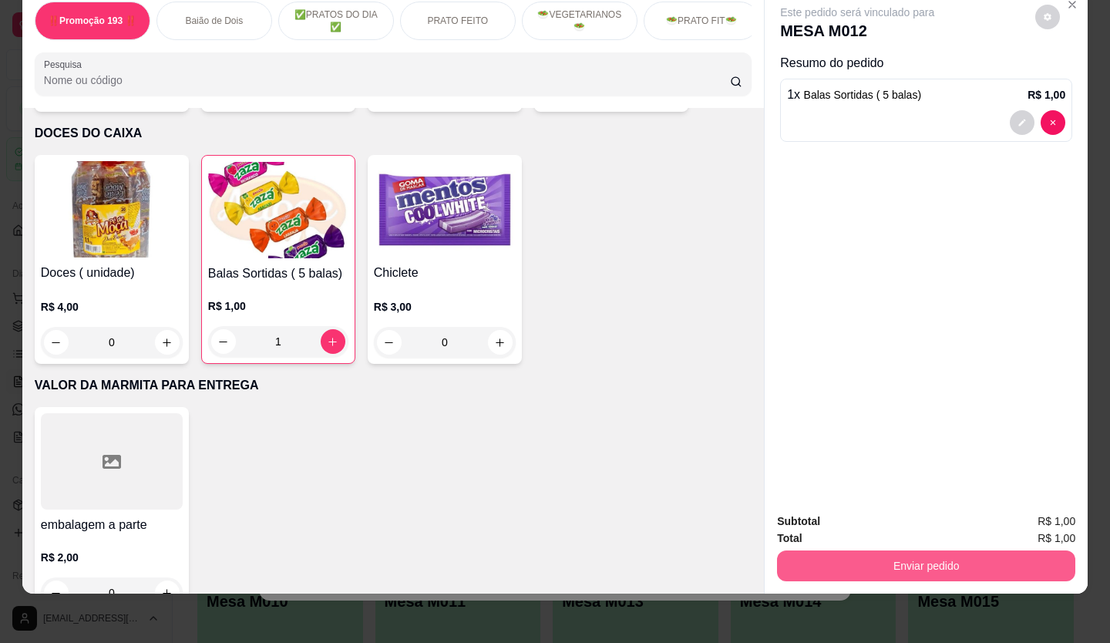
click at [940, 547] on div "Enviar pedido" at bounding box center [926, 564] width 298 height 35
click at [933, 560] on button "Enviar pedido" at bounding box center [926, 566] width 289 height 30
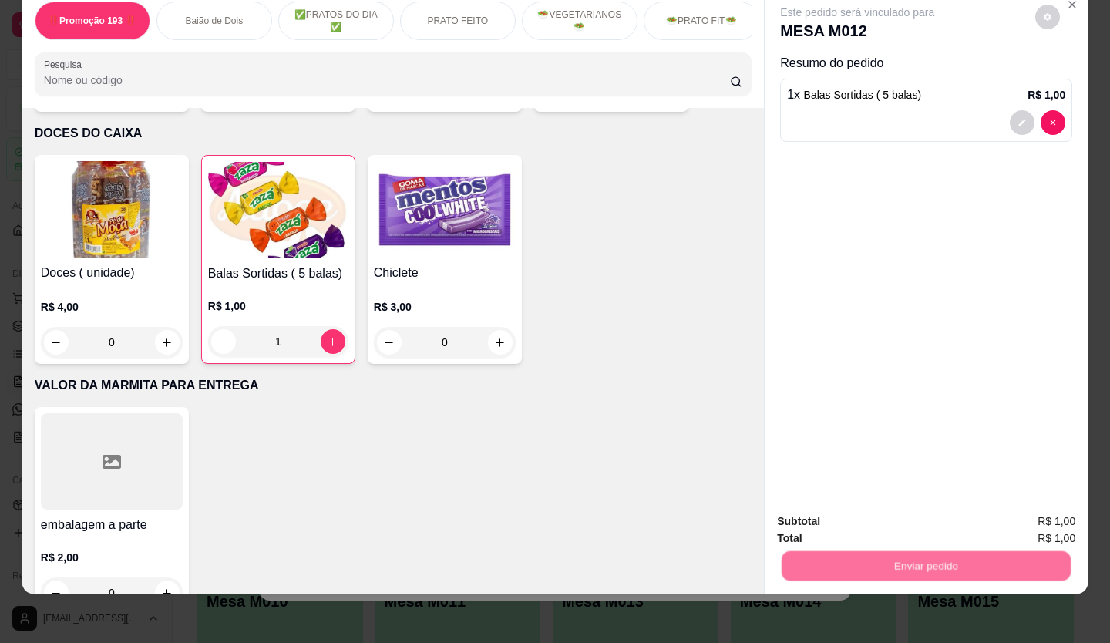
click at [854, 518] on button "Não registrar e enviar pedido" at bounding box center [876, 516] width 156 height 29
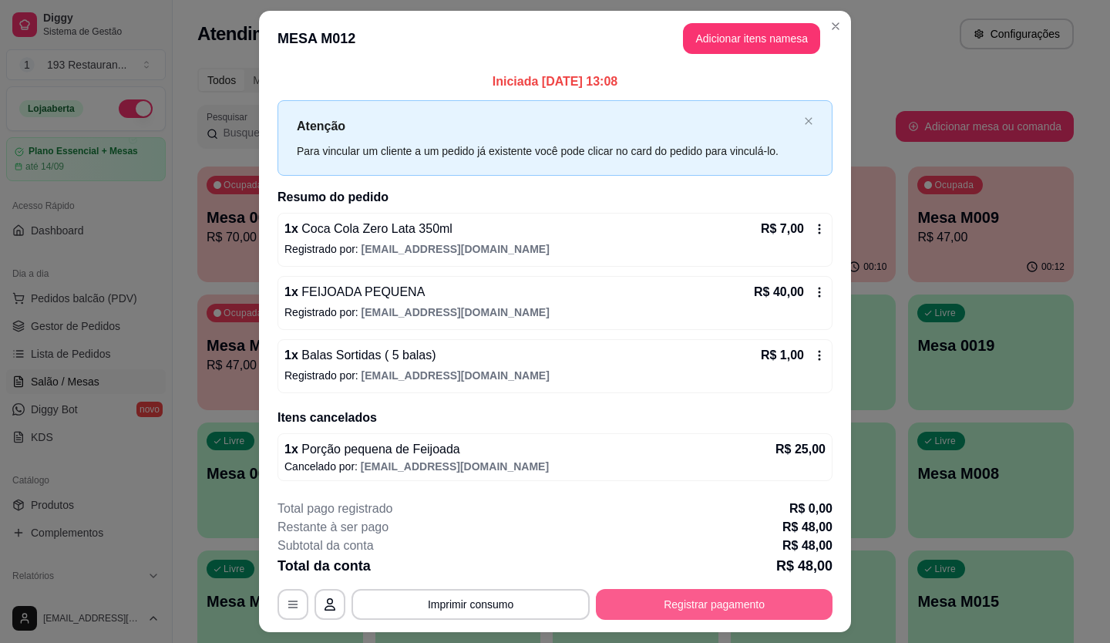
click at [633, 595] on button "Registrar pagamento" at bounding box center [714, 604] width 237 height 31
click at [475, 605] on button "Imprimir consumo" at bounding box center [470, 604] width 231 height 30
click at [460, 578] on button "CAIXA" at bounding box center [469, 571] width 89 height 20
click at [710, 599] on button "Registrar pagamento" at bounding box center [714, 604] width 237 height 31
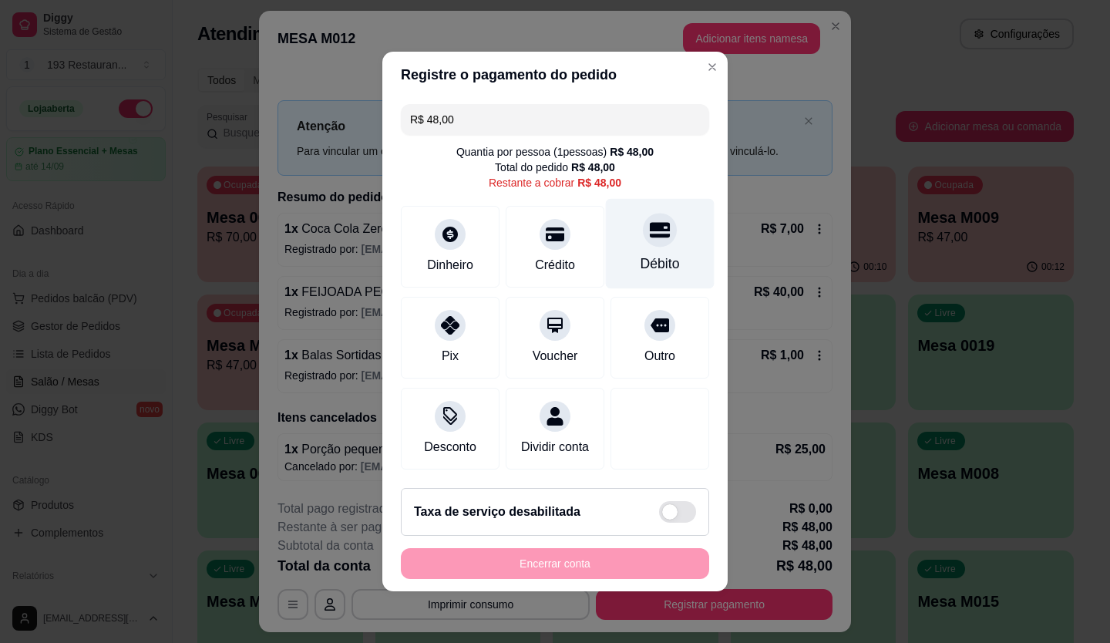
click at [652, 235] on div at bounding box center [660, 230] width 34 height 34
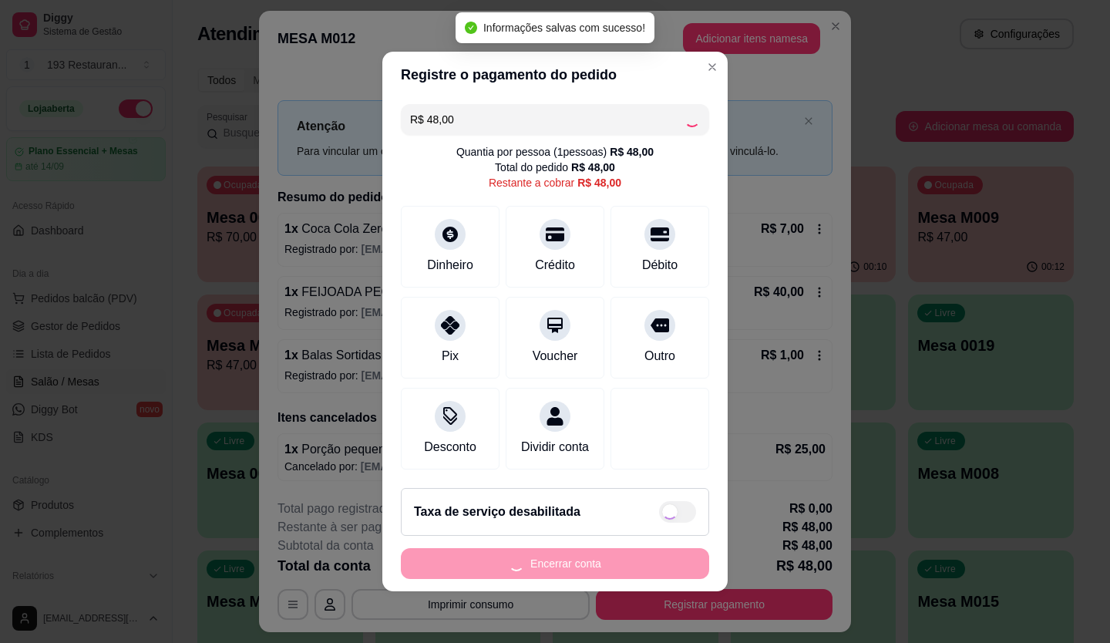
type input "R$ 0,00"
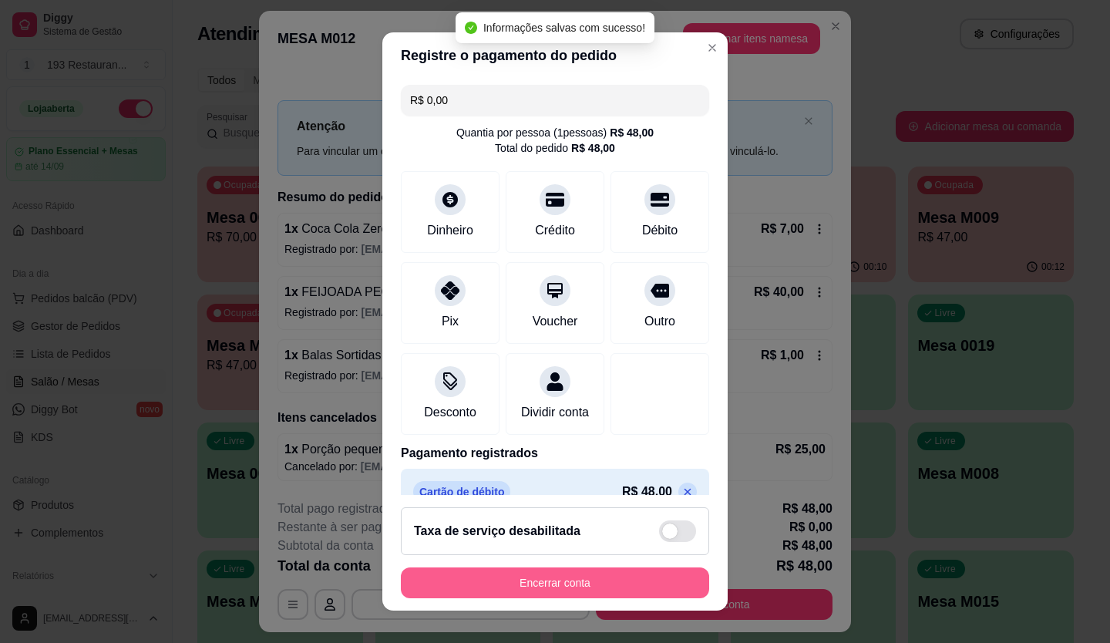
click at [632, 574] on button "Encerrar conta" at bounding box center [555, 583] width 308 height 31
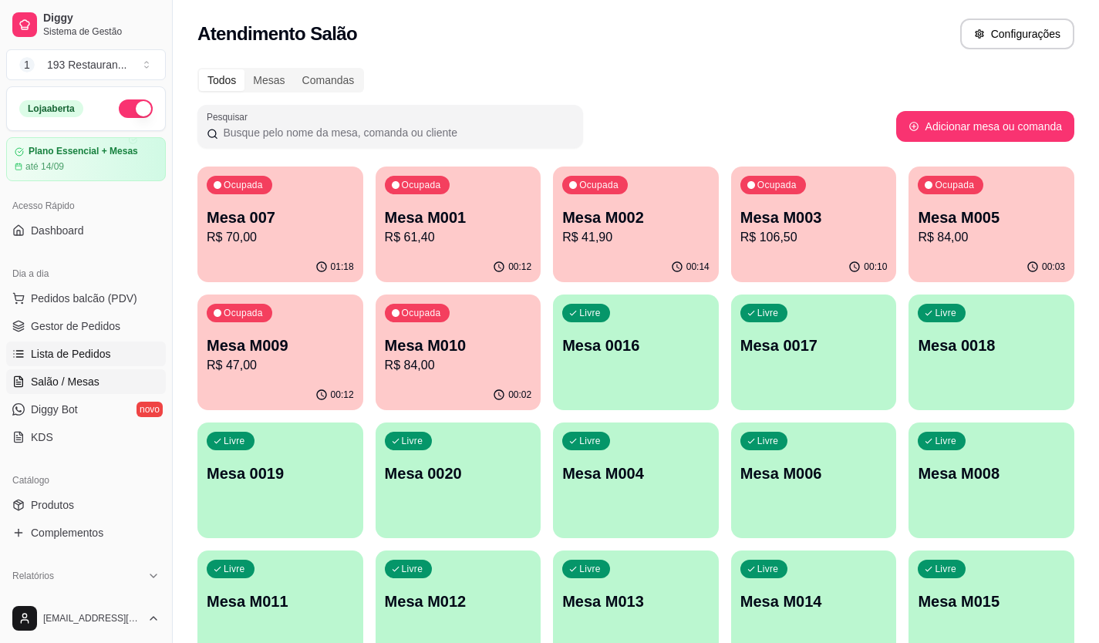
click at [79, 354] on span "Lista de Pedidos" at bounding box center [71, 353] width 80 height 15
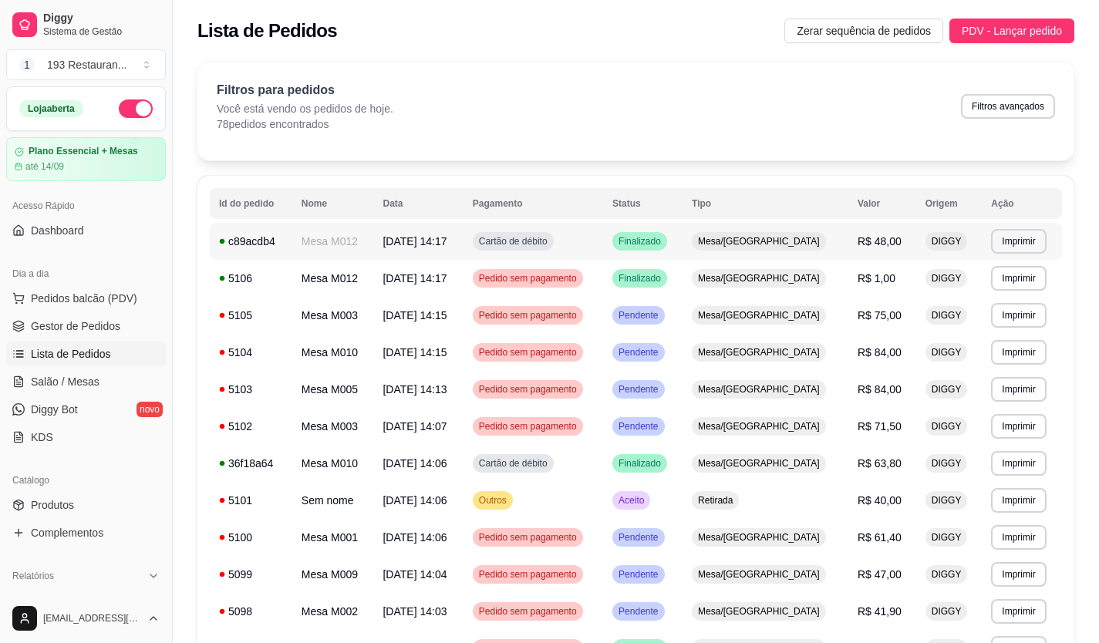
click at [830, 240] on td "Mesa/[GEOGRAPHIC_DATA]" at bounding box center [765, 241] width 166 height 37
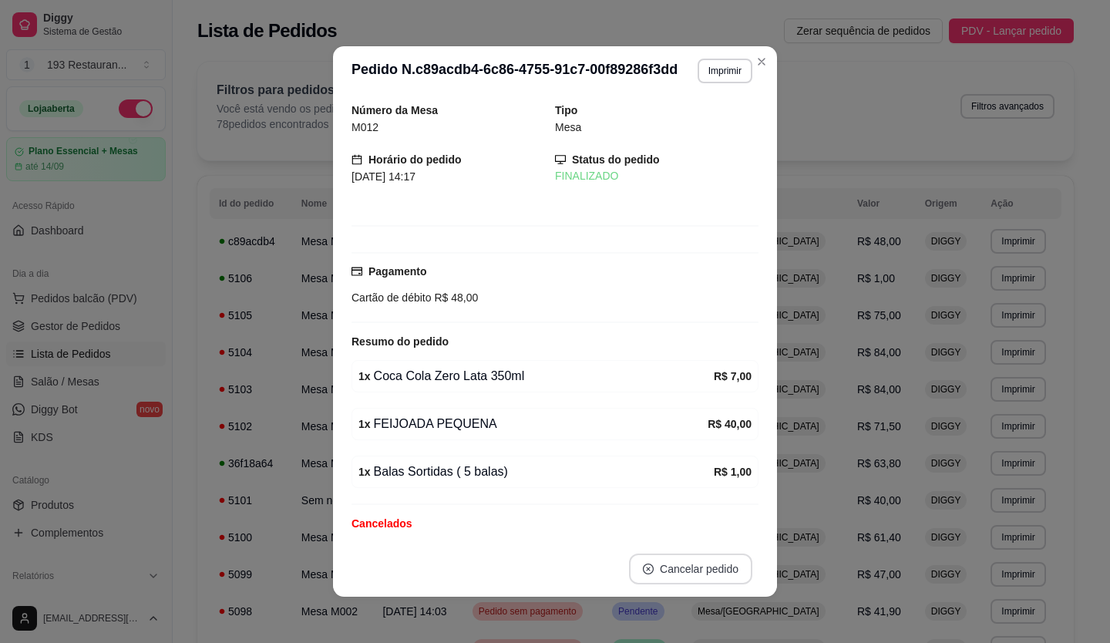
click at [709, 564] on button "Cancelar pedido" at bounding box center [690, 569] width 123 height 31
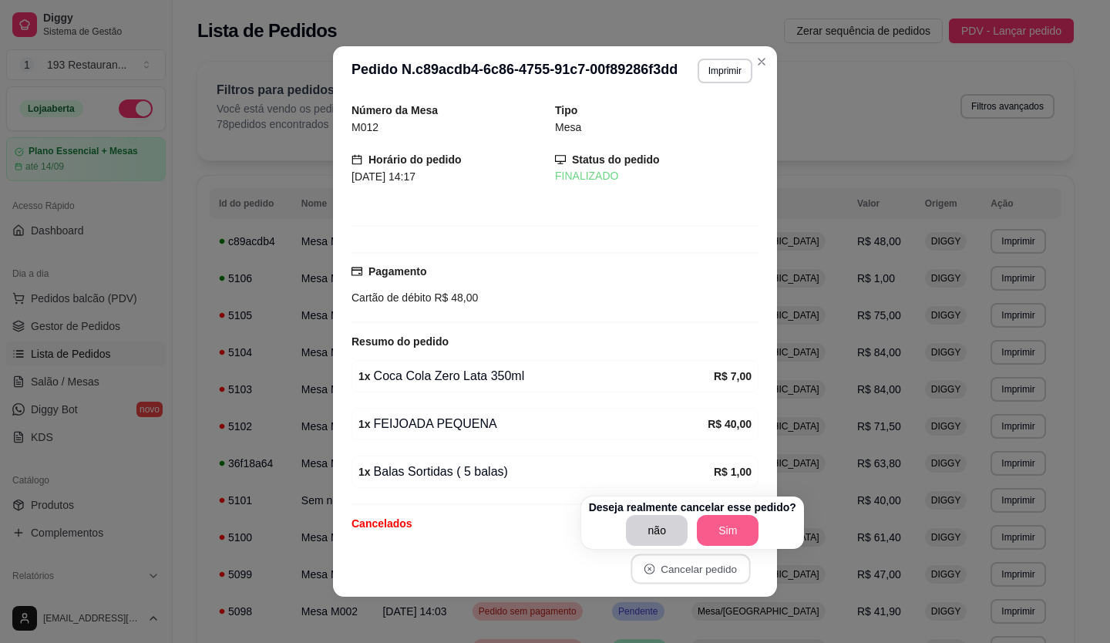
click at [706, 527] on button "Sim" at bounding box center [728, 530] width 62 height 31
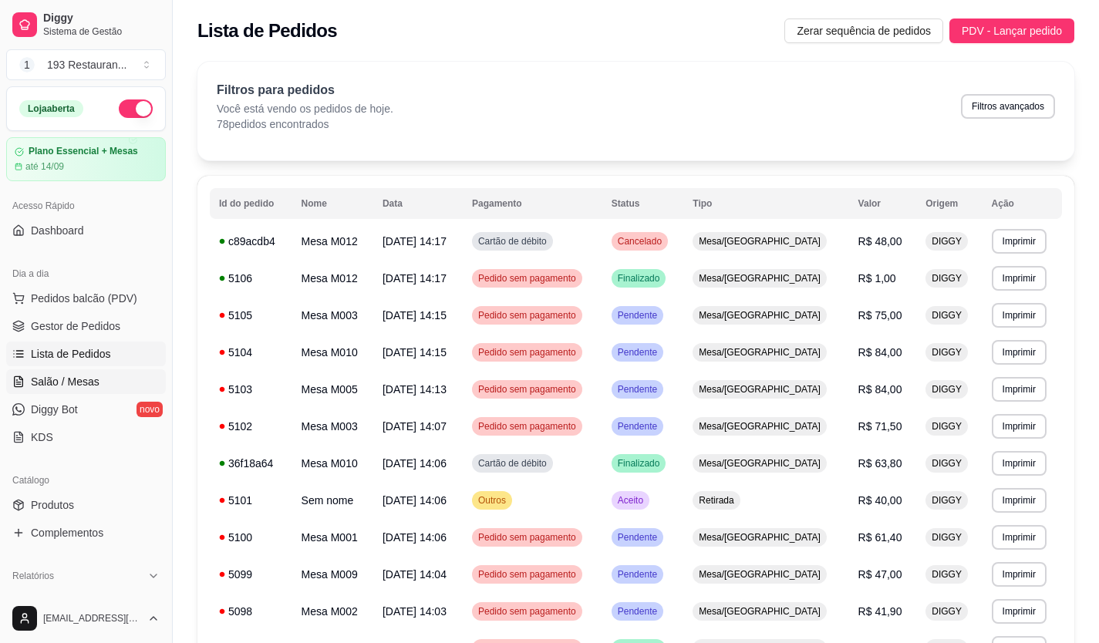
click at [93, 377] on span "Salão / Mesas" at bounding box center [65, 381] width 69 height 15
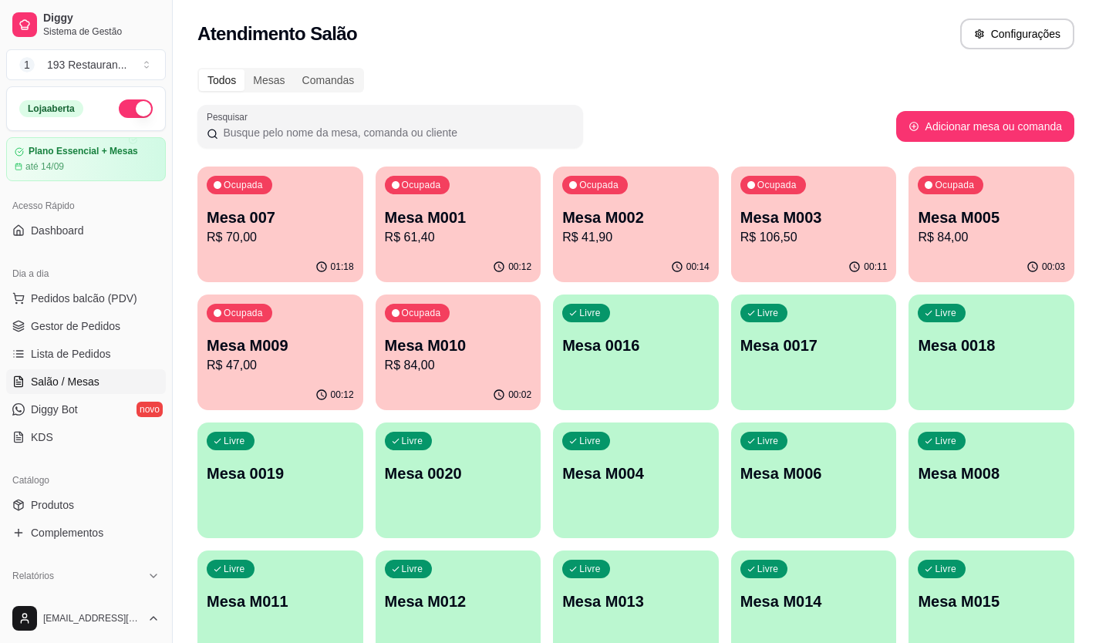
click at [641, 341] on p "Mesa 0016" at bounding box center [635, 346] width 147 height 22
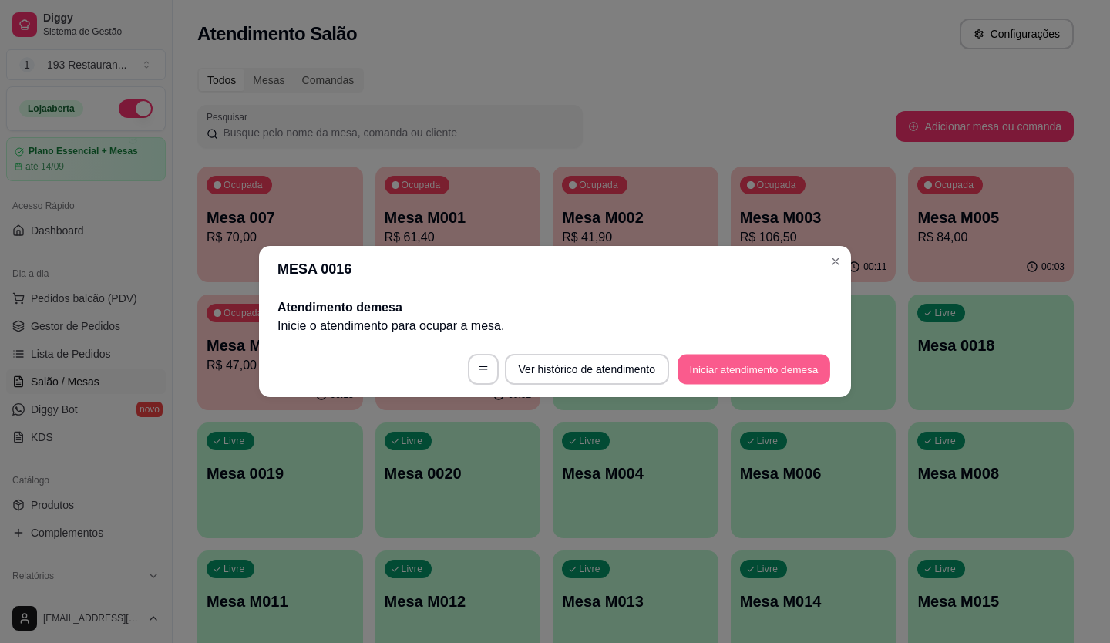
click at [751, 372] on button "Iniciar atendimento de mesa" at bounding box center [754, 370] width 153 height 30
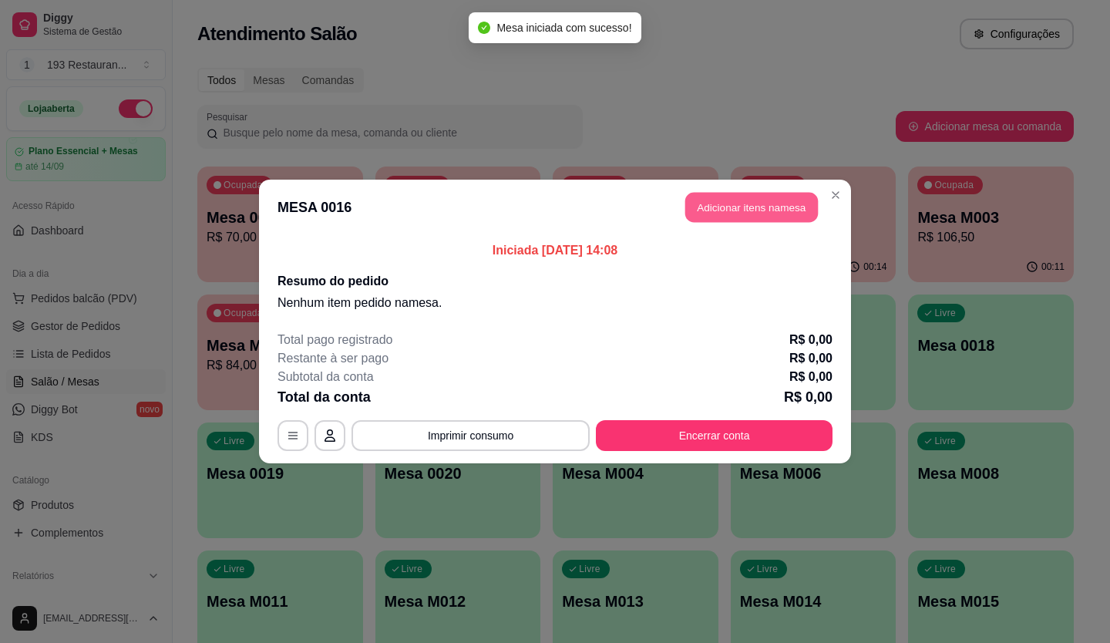
click at [757, 217] on button "Adicionar itens na mesa" at bounding box center [752, 208] width 133 height 30
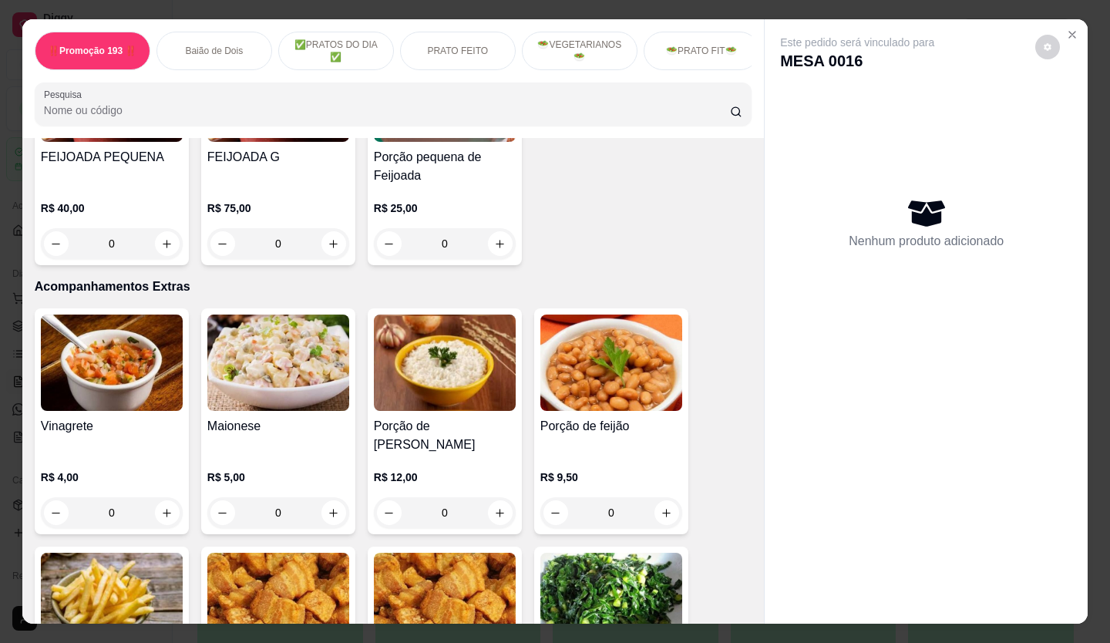
scroll to position [3624, 0]
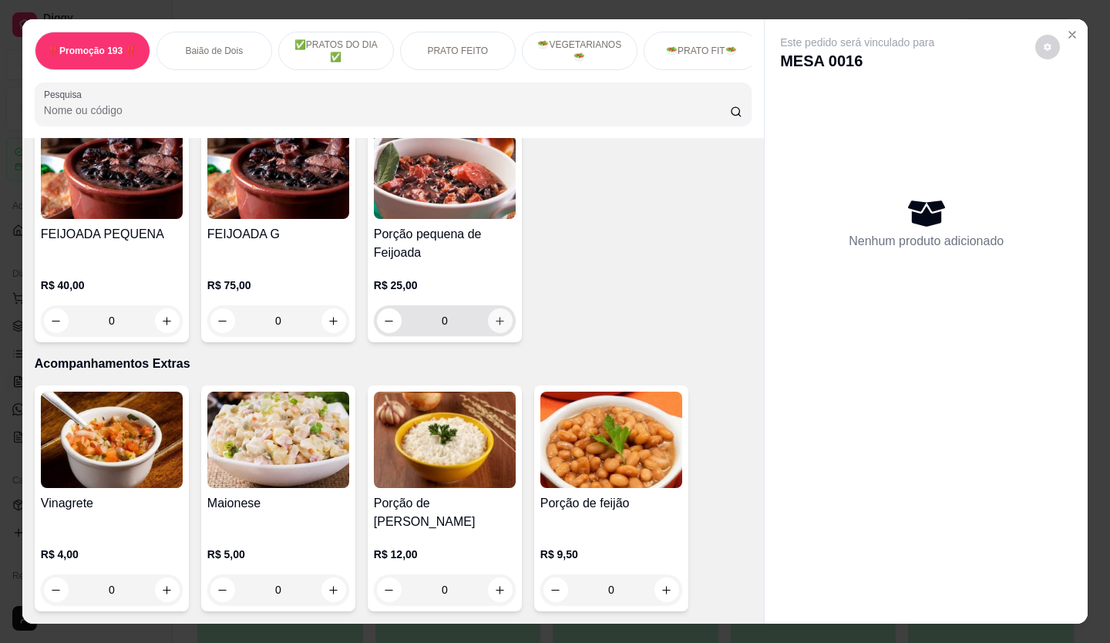
click at [495, 315] on icon "increase-product-quantity" at bounding box center [500, 321] width 12 height 12
type input "1"
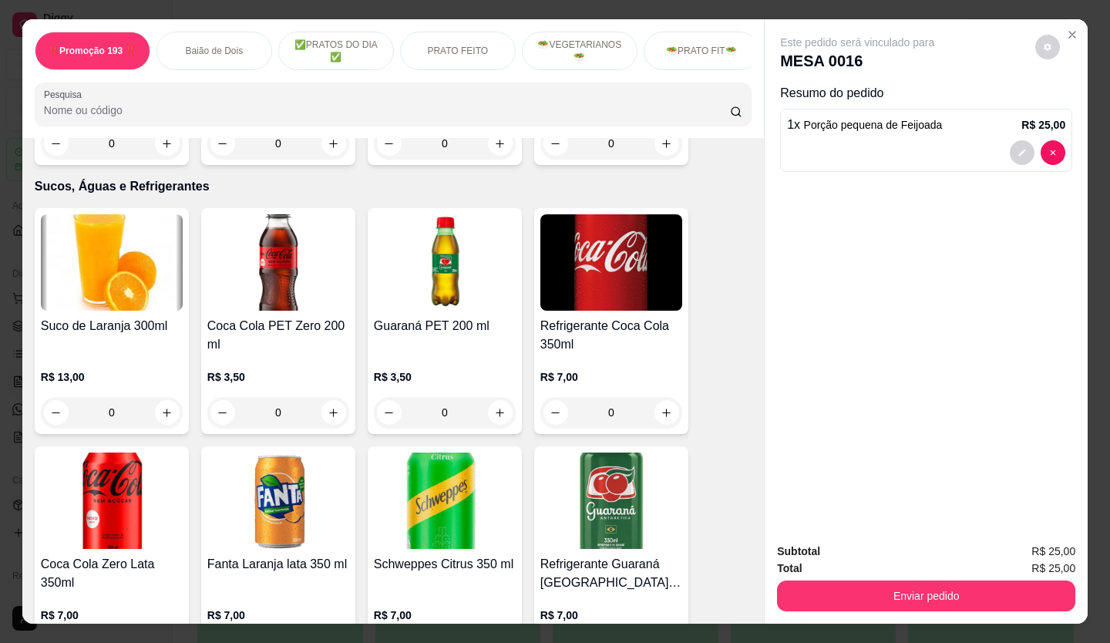
scroll to position [5090, 0]
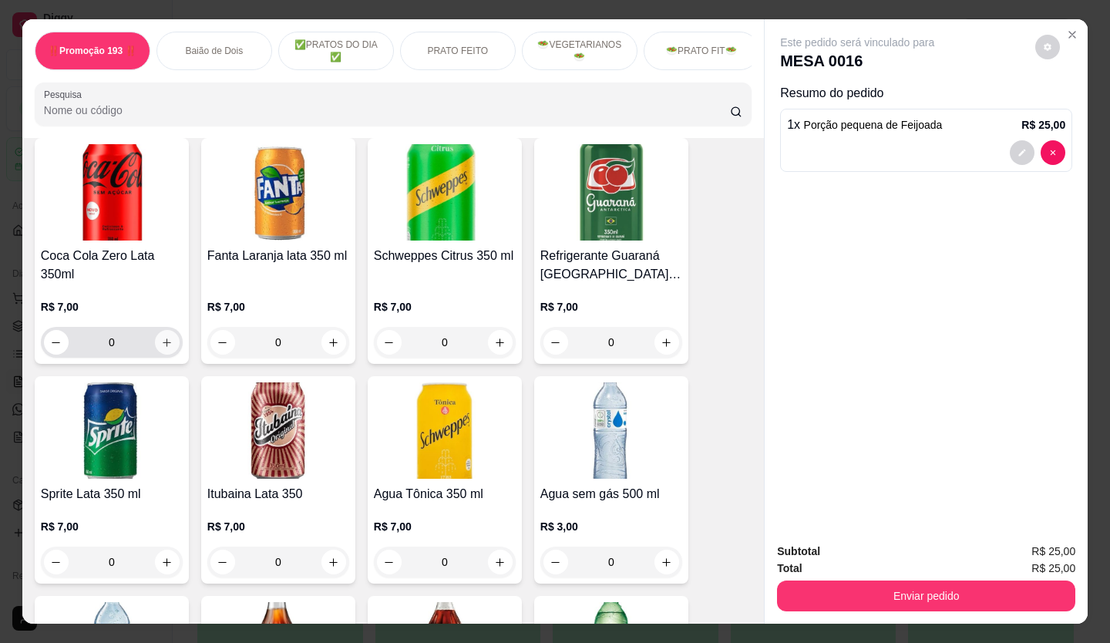
click at [161, 337] on icon "increase-product-quantity" at bounding box center [167, 343] width 12 height 12
type input "1"
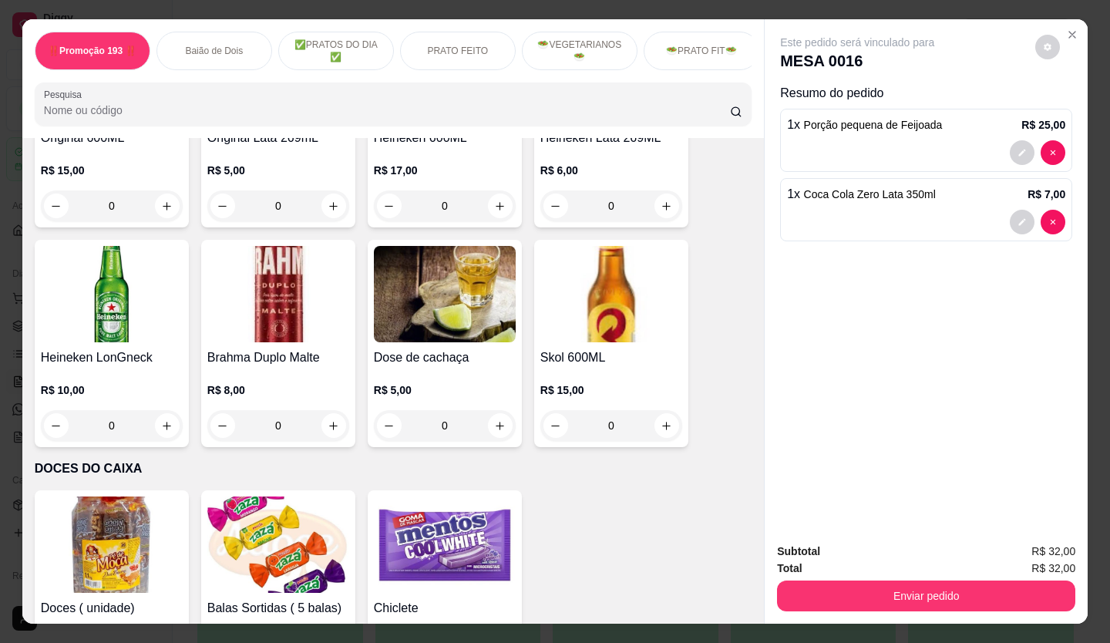
scroll to position [6938, 0]
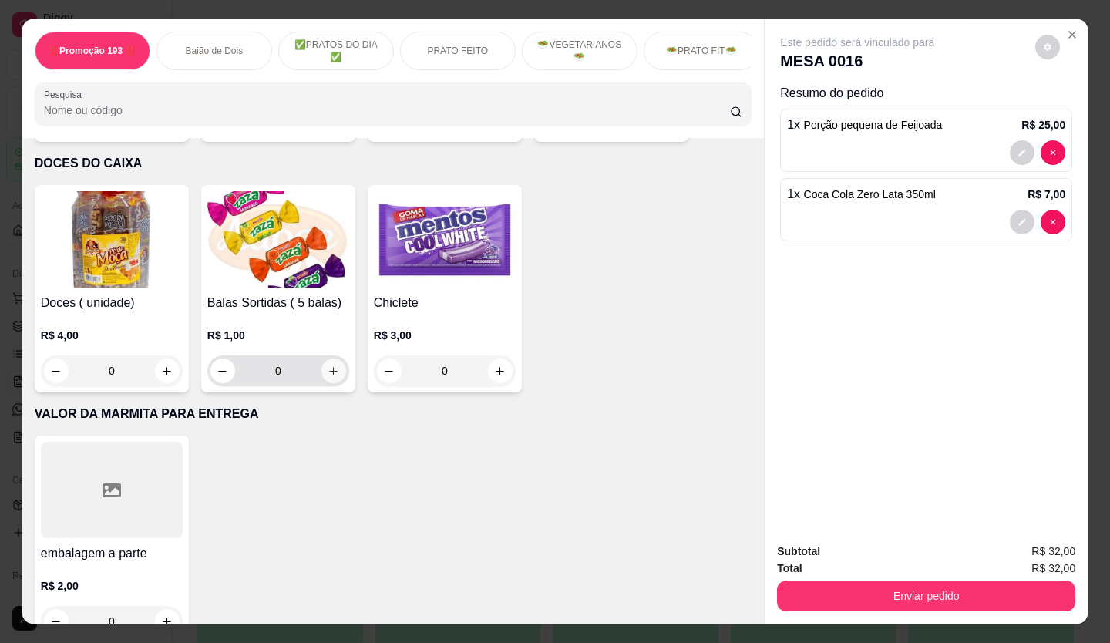
click at [329, 366] on icon "increase-product-quantity" at bounding box center [334, 372] width 12 height 12
type input "1"
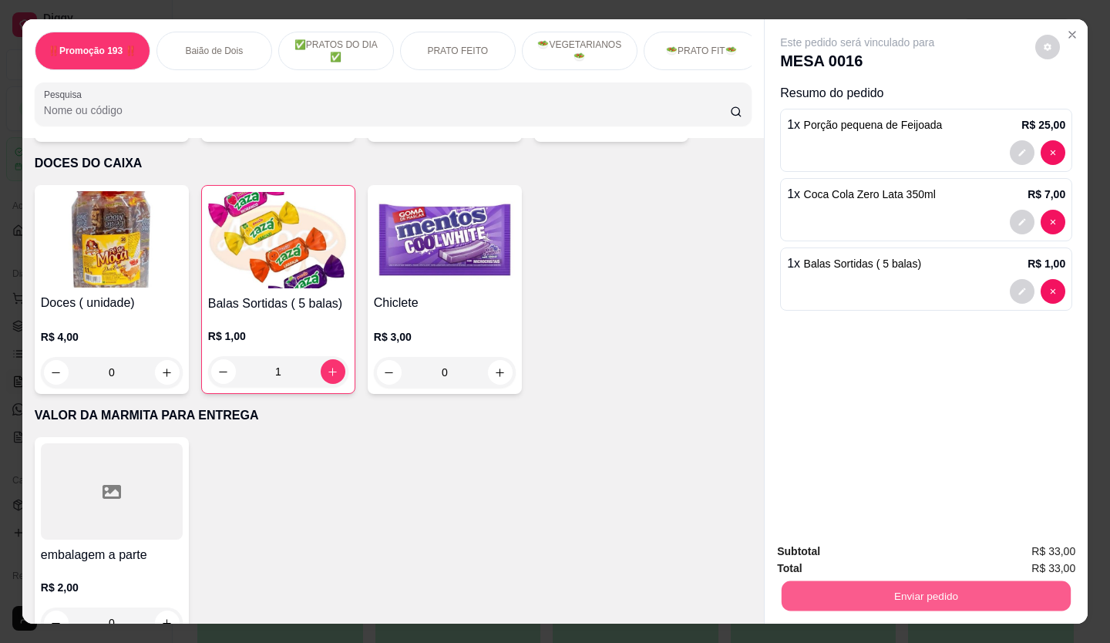
click at [952, 585] on button "Enviar pedido" at bounding box center [926, 596] width 289 height 30
click at [851, 543] on button "Não registrar e enviar pedido" at bounding box center [875, 551] width 160 height 29
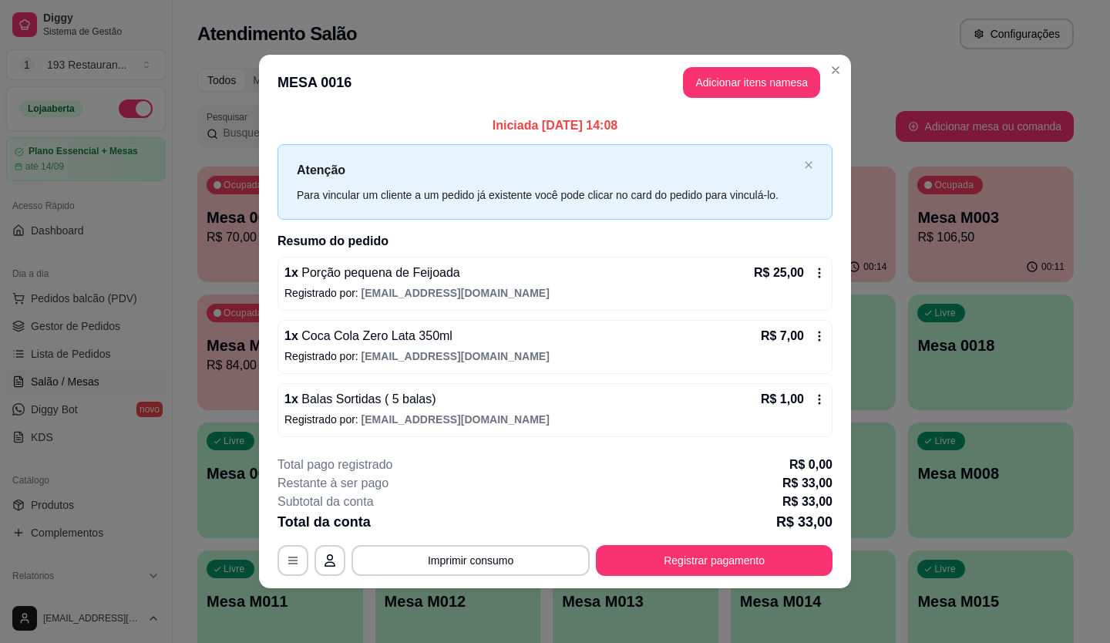
click at [790, 585] on footer "**********" at bounding box center [555, 515] width 592 height 145
click at [792, 569] on button "Registrar pagamento" at bounding box center [714, 560] width 237 height 31
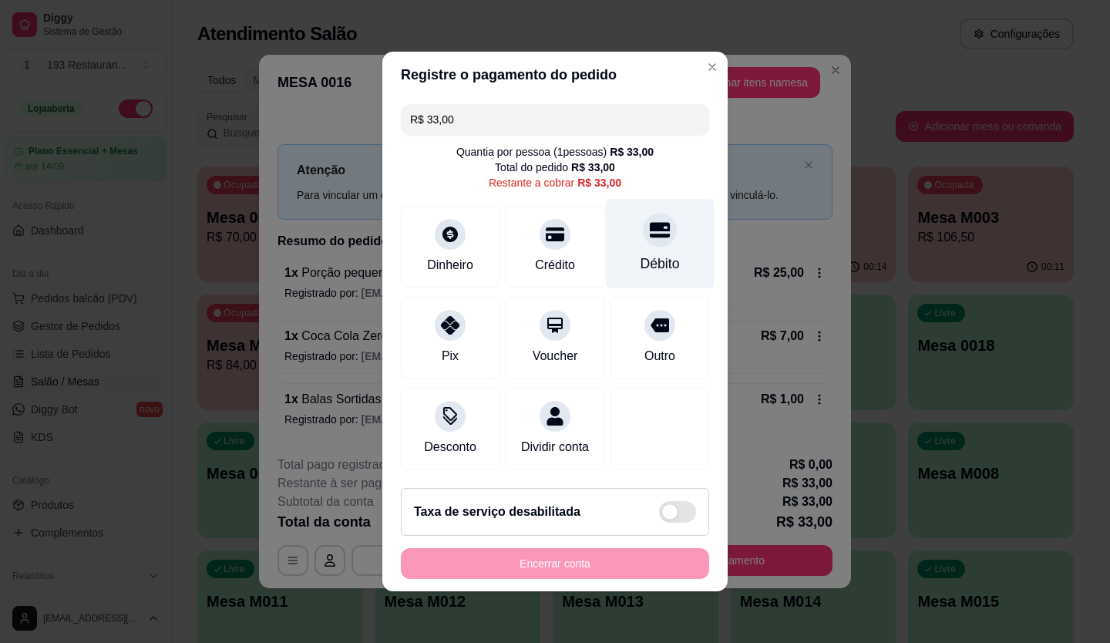
click at [657, 223] on div at bounding box center [660, 230] width 34 height 34
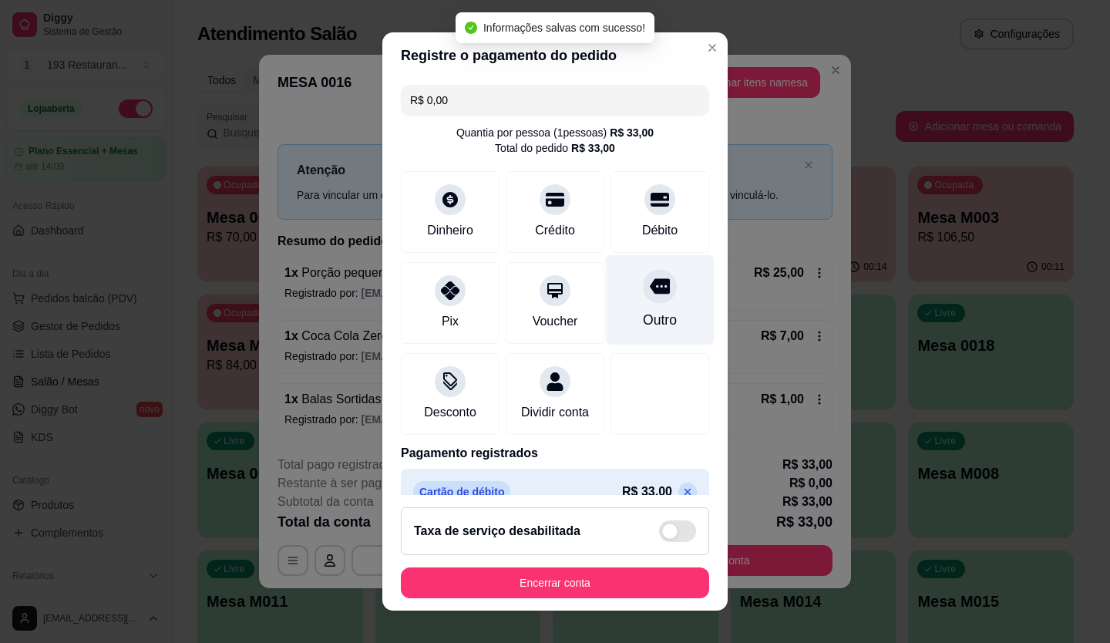
type input "R$ 0,00"
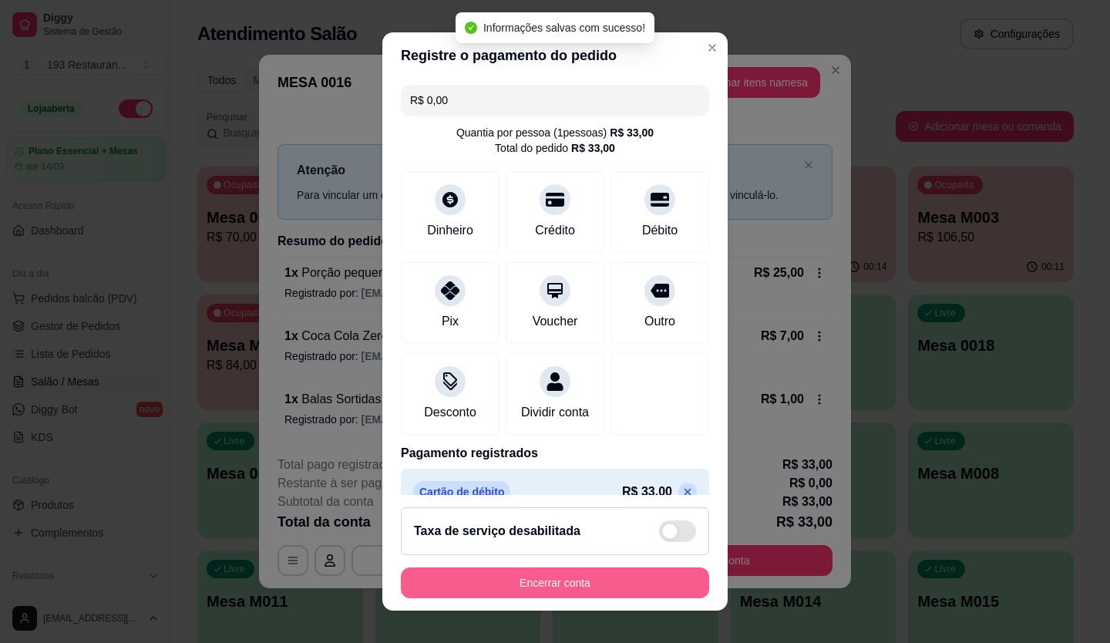
click at [504, 580] on button "Encerrar conta" at bounding box center [555, 583] width 308 height 31
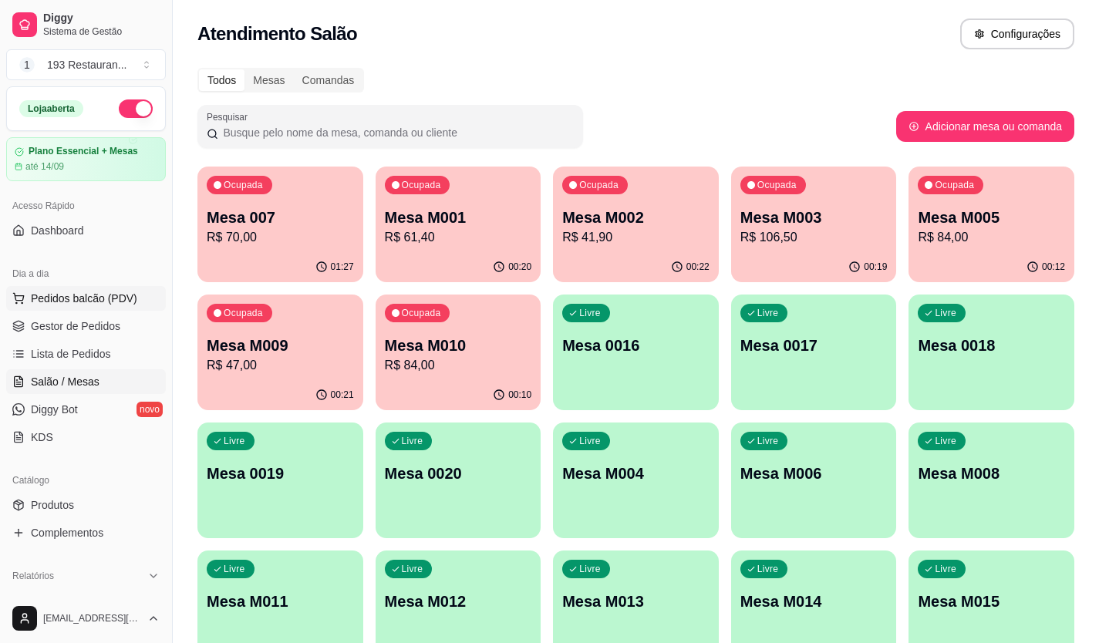
click at [84, 287] on button "Pedidos balcão (PDV)" at bounding box center [86, 298] width 160 height 25
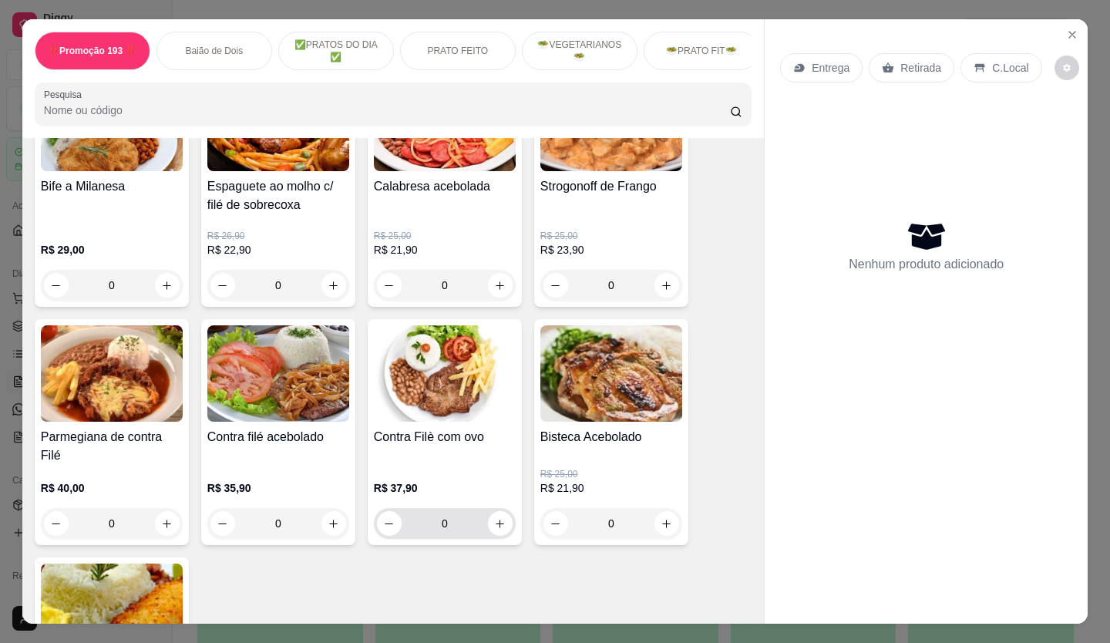
scroll to position [1388, 0]
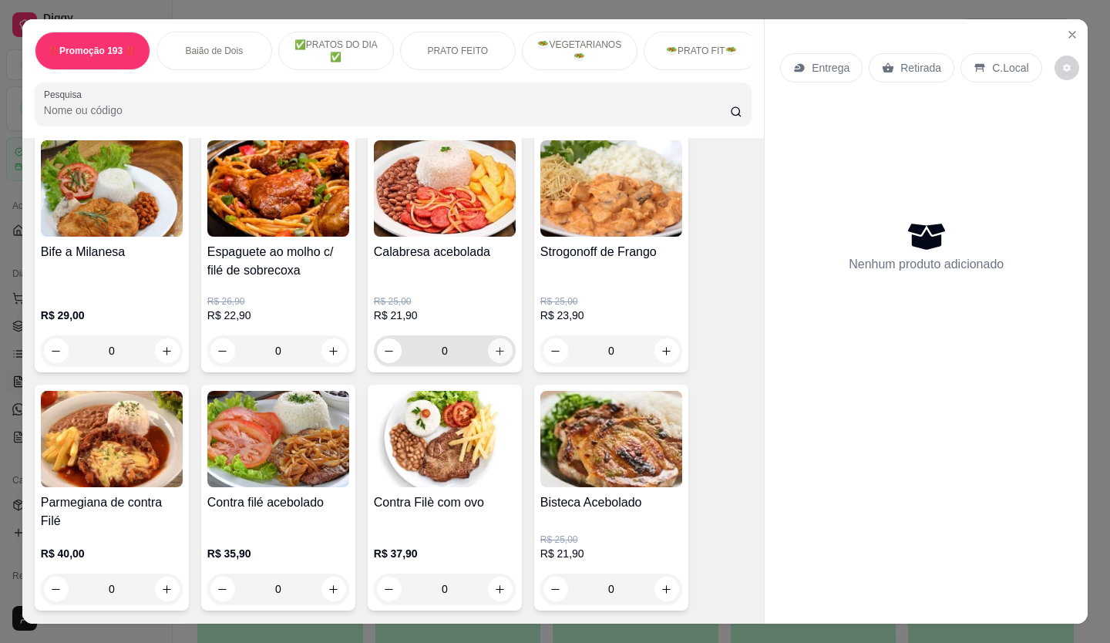
click at [500, 352] on button "increase-product-quantity" at bounding box center [500, 351] width 25 height 25
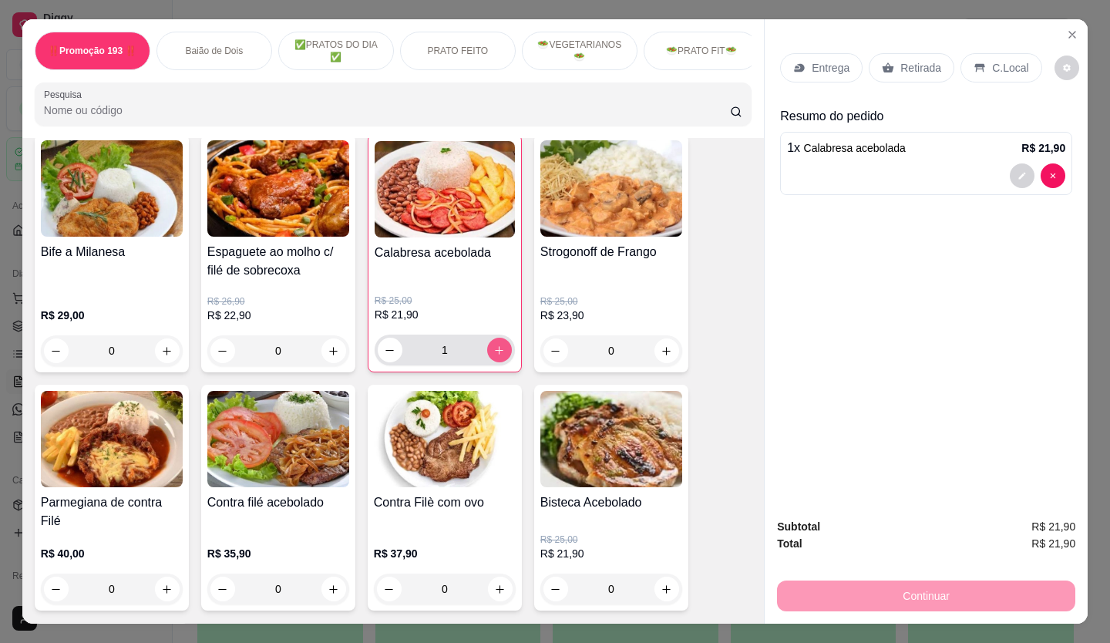
type input "1"
click at [911, 42] on div "Entrega Retirada C.Local" at bounding box center [926, 68] width 292 height 54
click at [913, 60] on p "Retirada" at bounding box center [921, 67] width 41 height 15
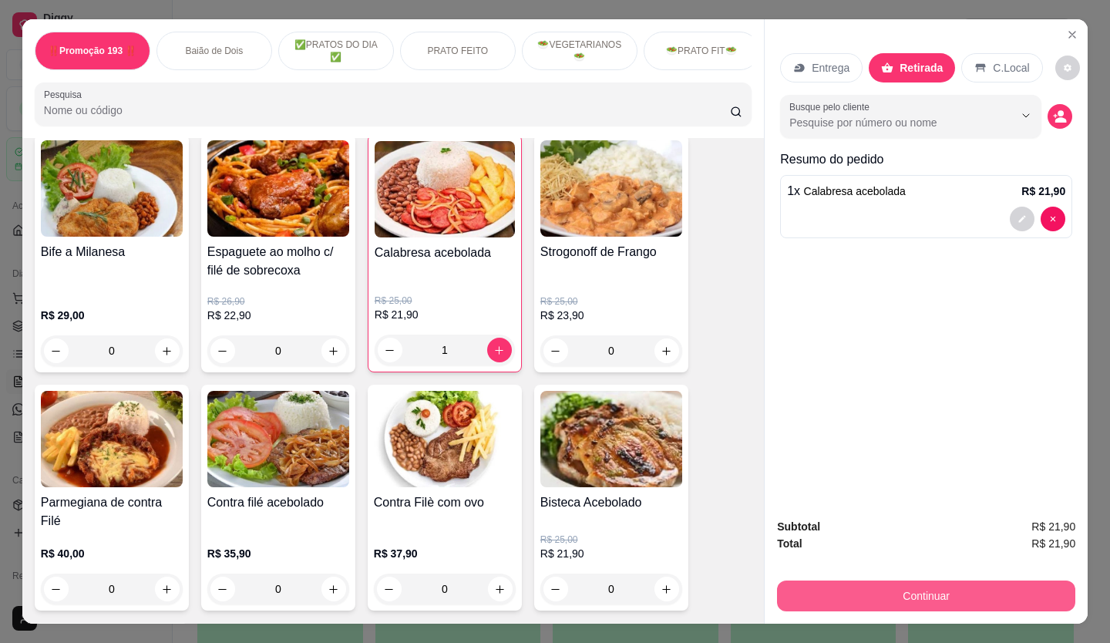
click at [870, 583] on button "Continuar" at bounding box center [926, 596] width 298 height 31
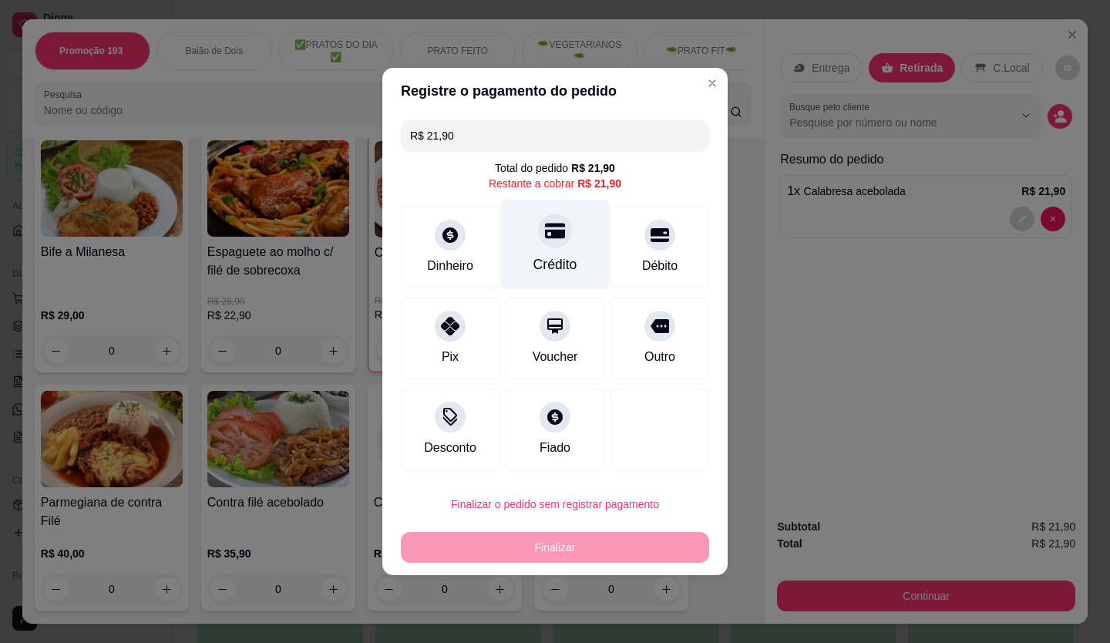
click at [536, 242] on div "Crédito" at bounding box center [555, 245] width 109 height 90
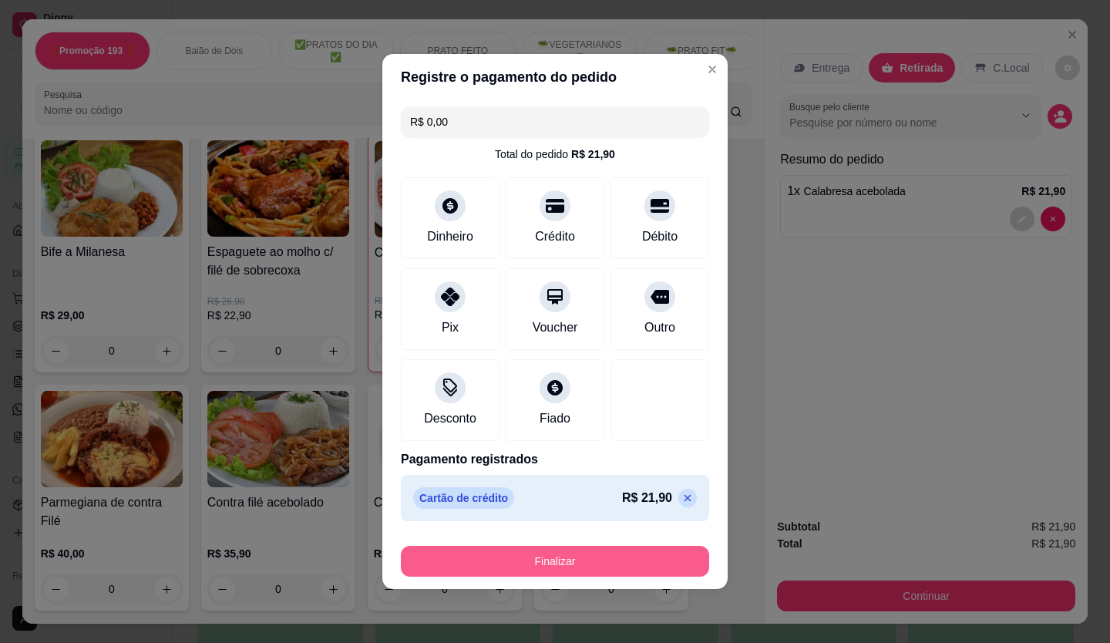
click at [561, 567] on button "Finalizar" at bounding box center [555, 561] width 308 height 31
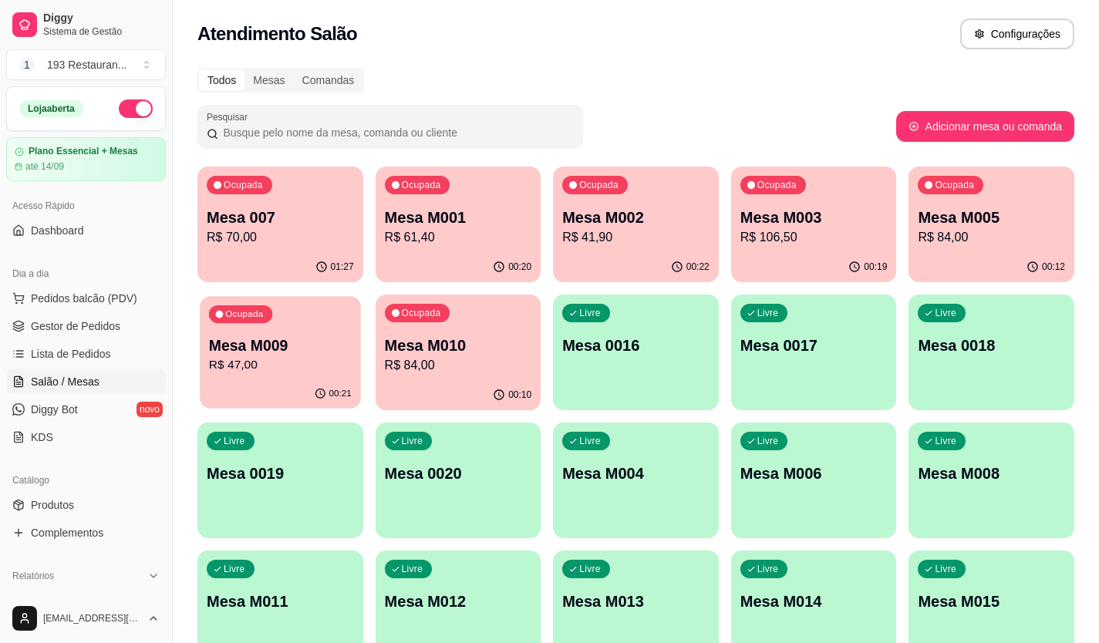
click at [288, 402] on div "00:21" at bounding box center [280, 393] width 160 height 29
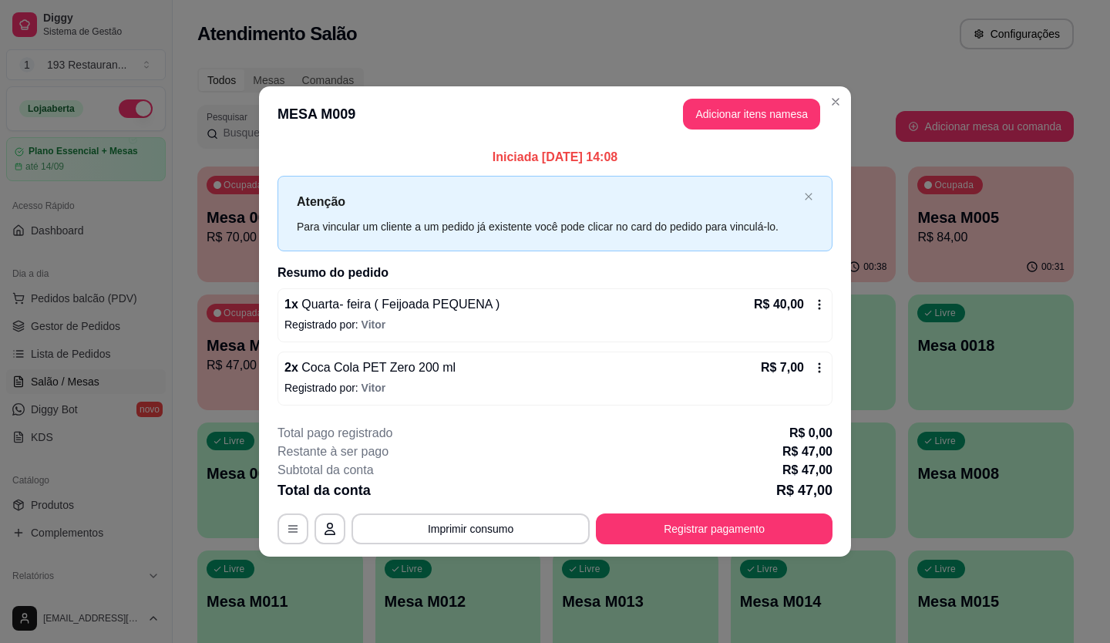
click at [716, 529] on button "Registrar pagamento" at bounding box center [714, 529] width 237 height 31
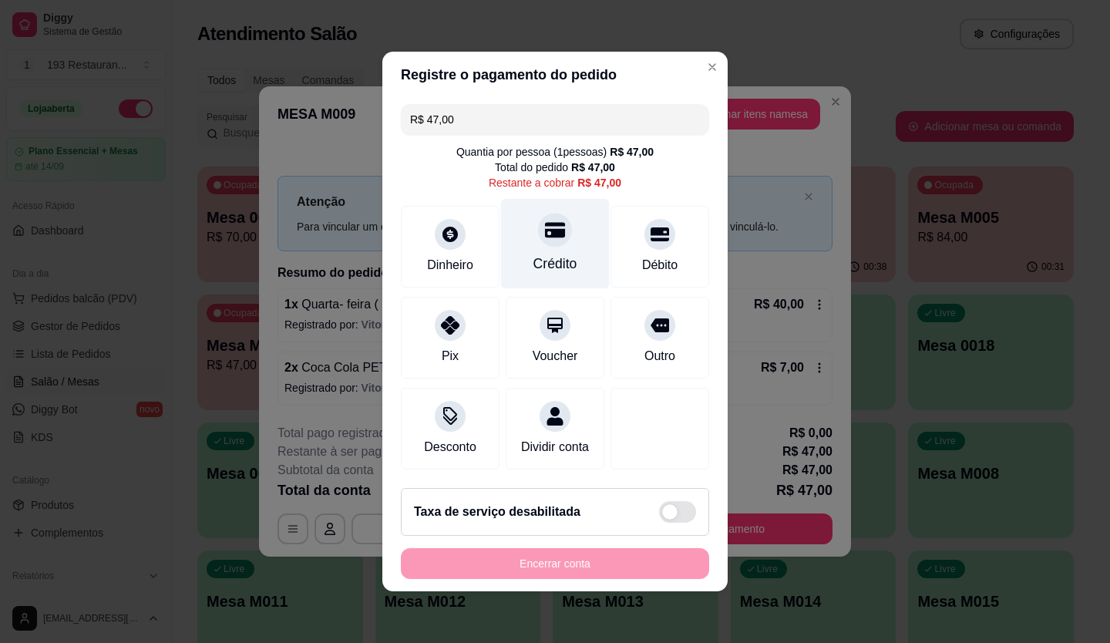
click at [561, 238] on div "Crédito" at bounding box center [555, 244] width 109 height 90
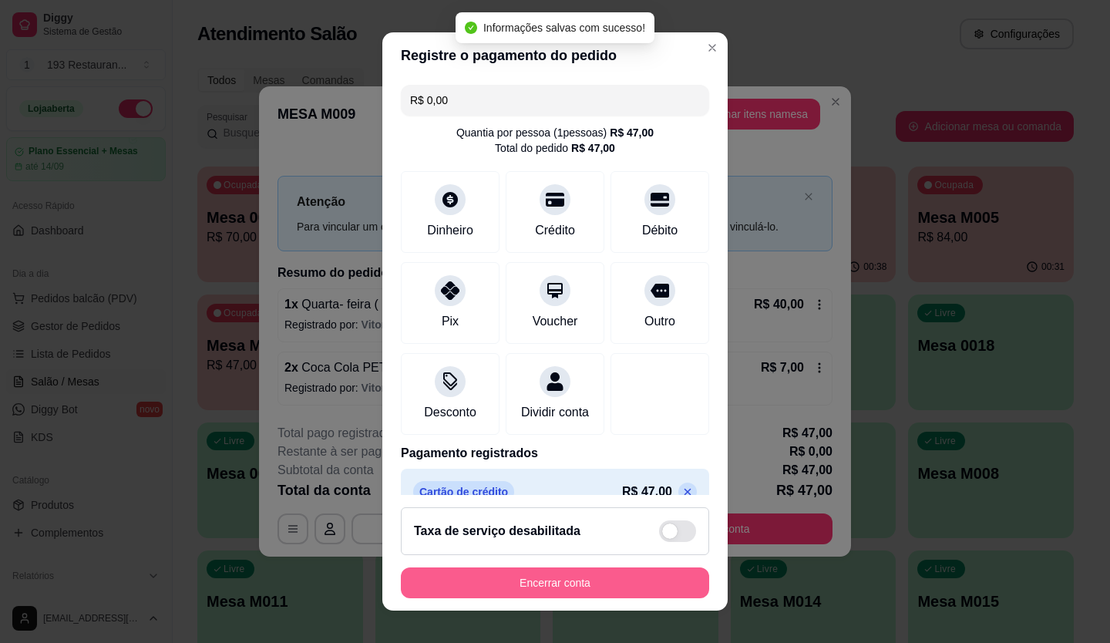
click at [586, 587] on button "Encerrar conta" at bounding box center [555, 583] width 308 height 31
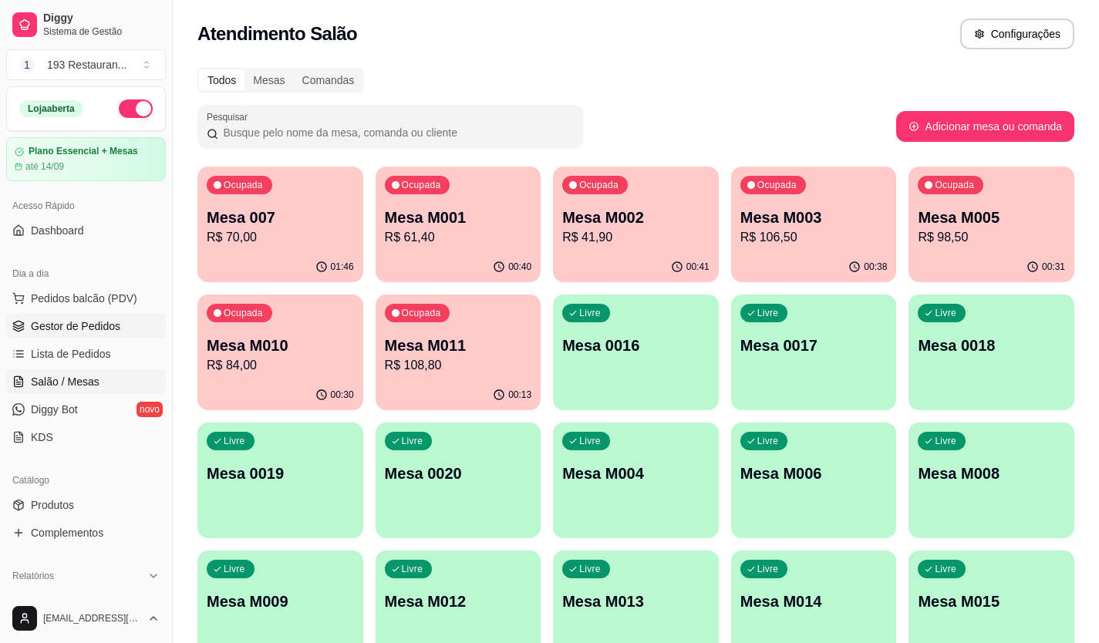
click at [110, 329] on span "Gestor de Pedidos" at bounding box center [75, 325] width 89 height 15
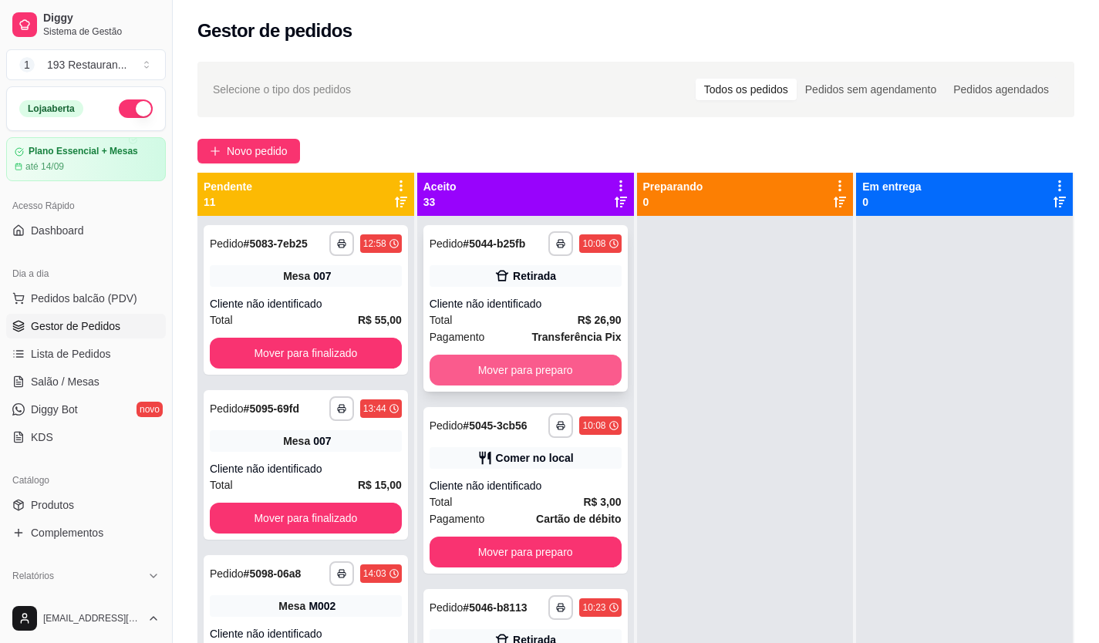
click at [524, 362] on button "Mover para preparo" at bounding box center [526, 370] width 192 height 31
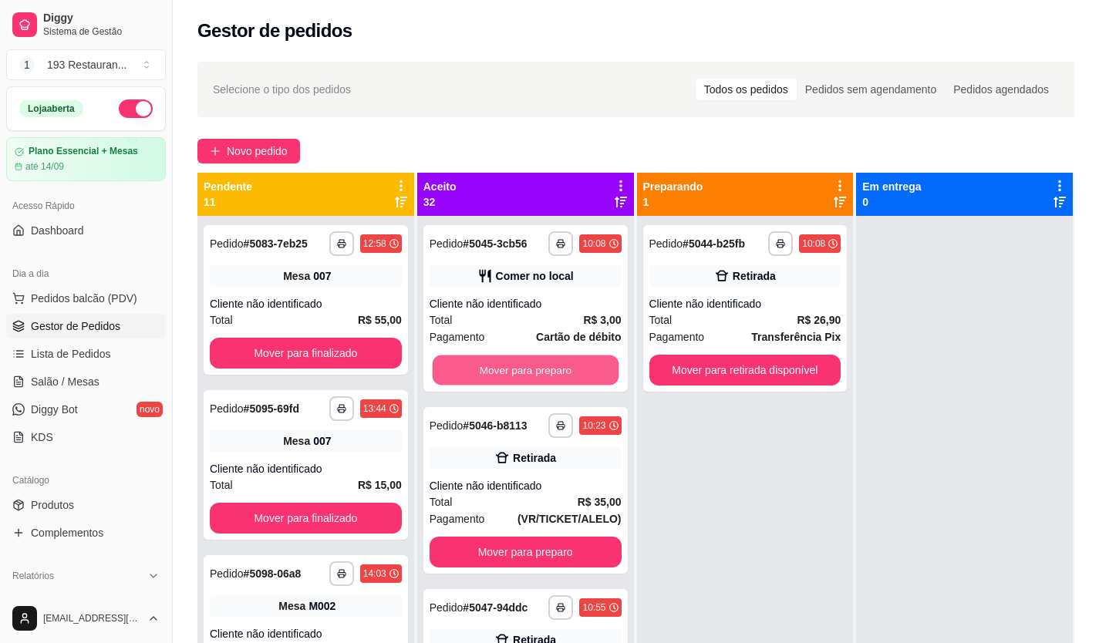
click at [524, 362] on button "Mover para preparo" at bounding box center [525, 370] width 186 height 30
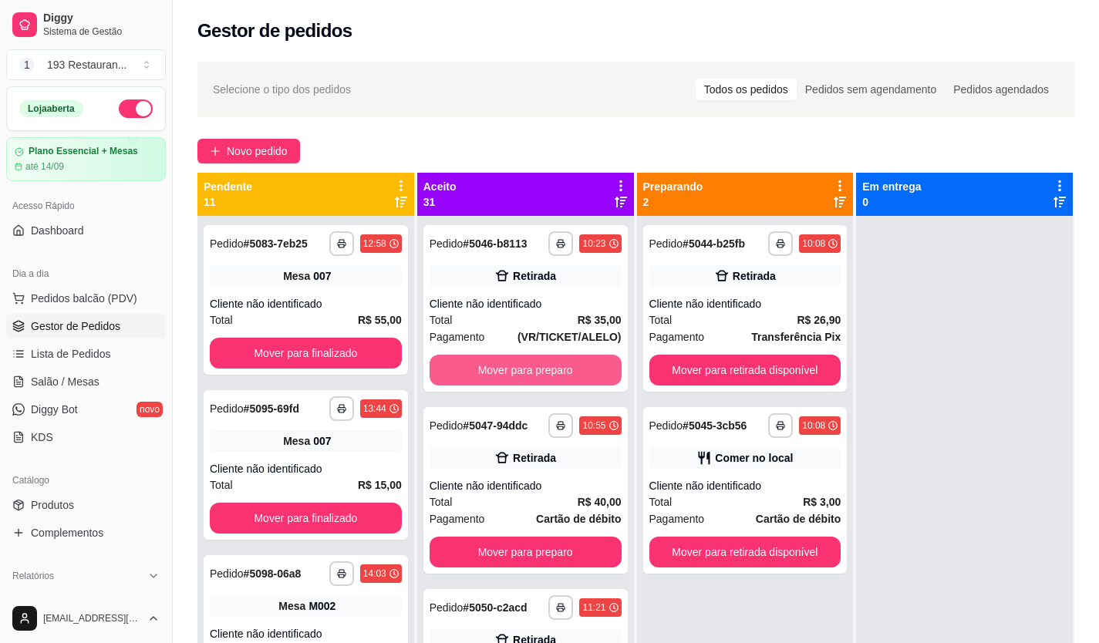
click at [524, 362] on button "Mover para preparo" at bounding box center [526, 370] width 192 height 31
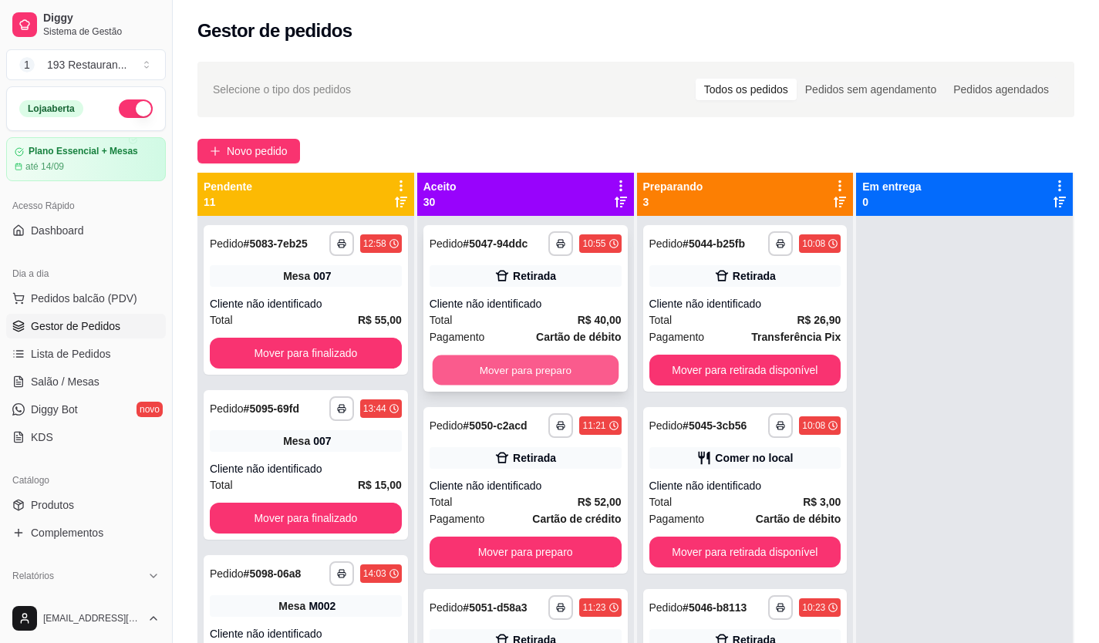
click at [525, 371] on button "Mover para preparo" at bounding box center [525, 370] width 186 height 30
click at [525, 371] on button "Mover para preparo" at bounding box center [526, 370] width 192 height 31
click at [525, 372] on button "Mover para preparo" at bounding box center [525, 370] width 186 height 30
click at [525, 372] on button "Mover para preparo" at bounding box center [526, 370] width 192 height 31
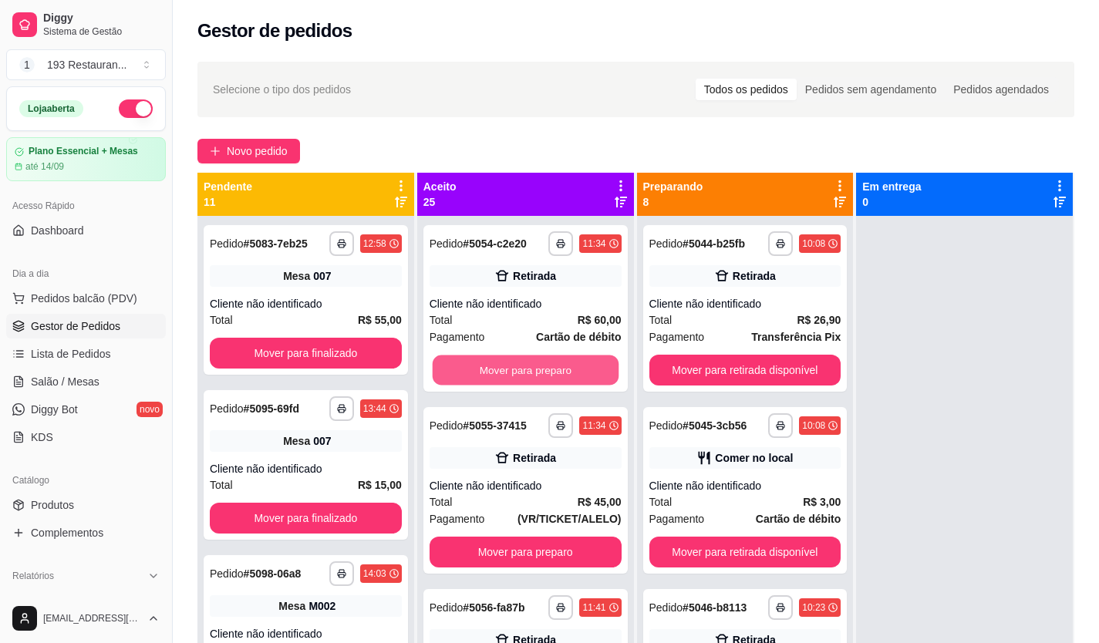
click at [525, 372] on button "Mover para preparo" at bounding box center [525, 370] width 186 height 30
click at [525, 372] on button "Mover para preparo" at bounding box center [526, 370] width 192 height 31
click at [525, 372] on button "Mover para preparo" at bounding box center [525, 370] width 186 height 30
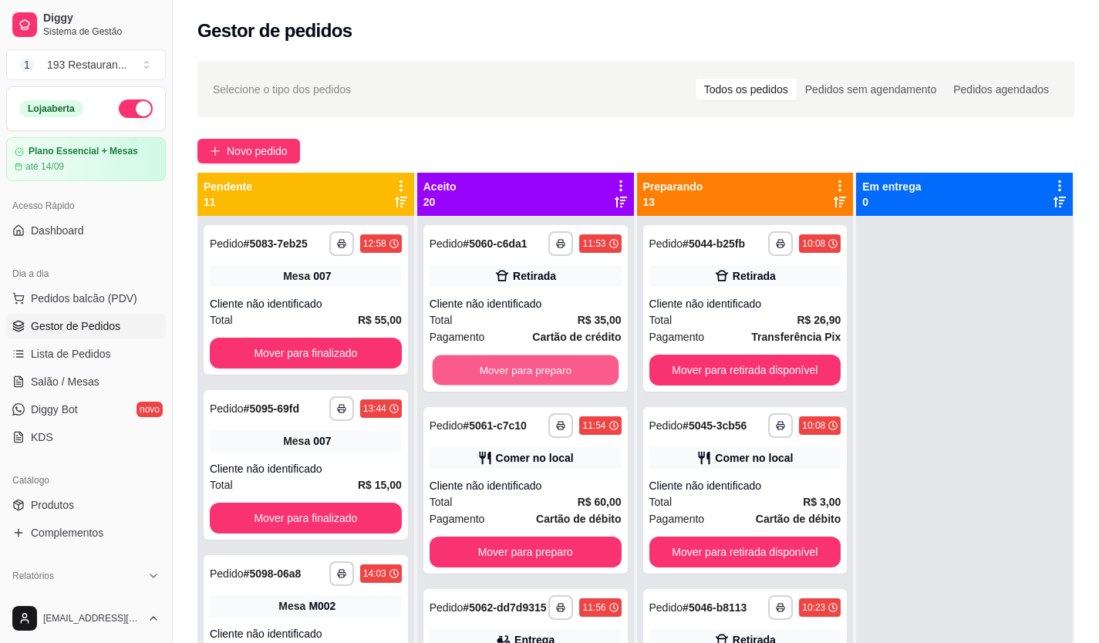
click at [525, 372] on button "Mover para preparo" at bounding box center [525, 370] width 186 height 30
click at [525, 372] on button "Mover para preparo" at bounding box center [526, 370] width 192 height 31
click at [525, 372] on button "Mover para preparo" at bounding box center [525, 370] width 186 height 30
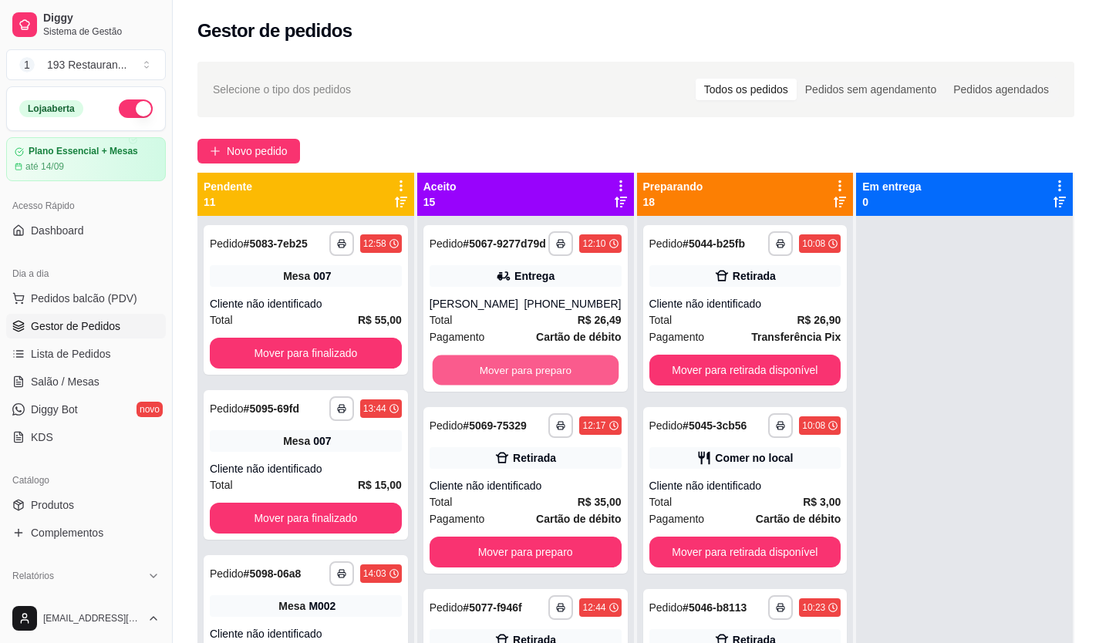
click at [525, 372] on button "Mover para preparo" at bounding box center [525, 370] width 186 height 30
click at [525, 372] on button "Mover para preparo" at bounding box center [526, 370] width 192 height 31
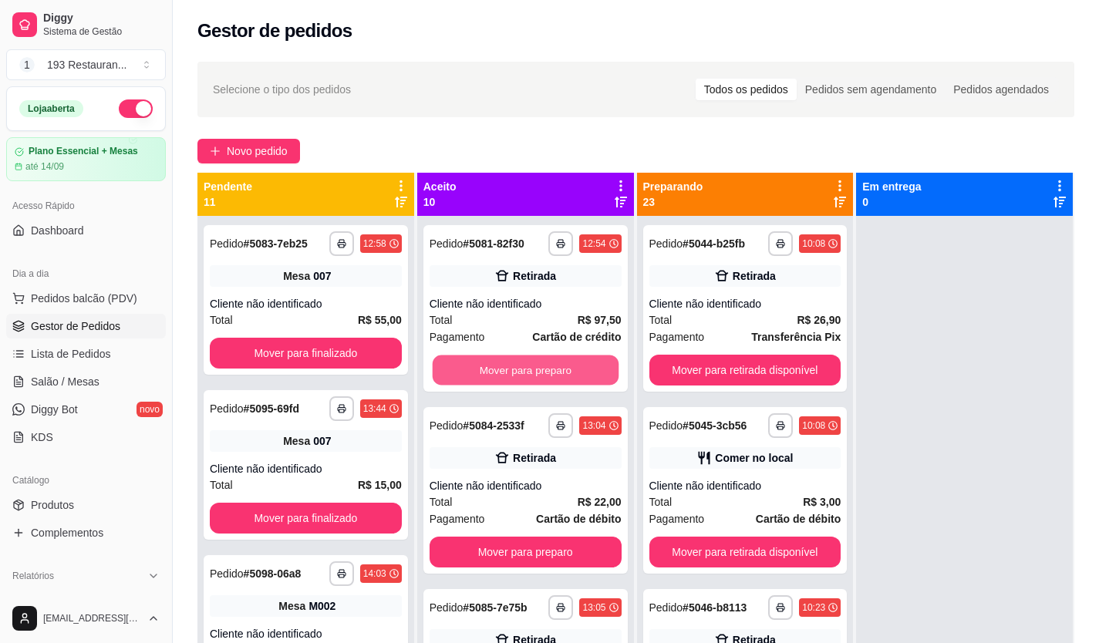
click at [525, 372] on button "Mover para preparo" at bounding box center [525, 370] width 186 height 30
click at [525, 372] on button "Mover para preparo" at bounding box center [526, 370] width 192 height 31
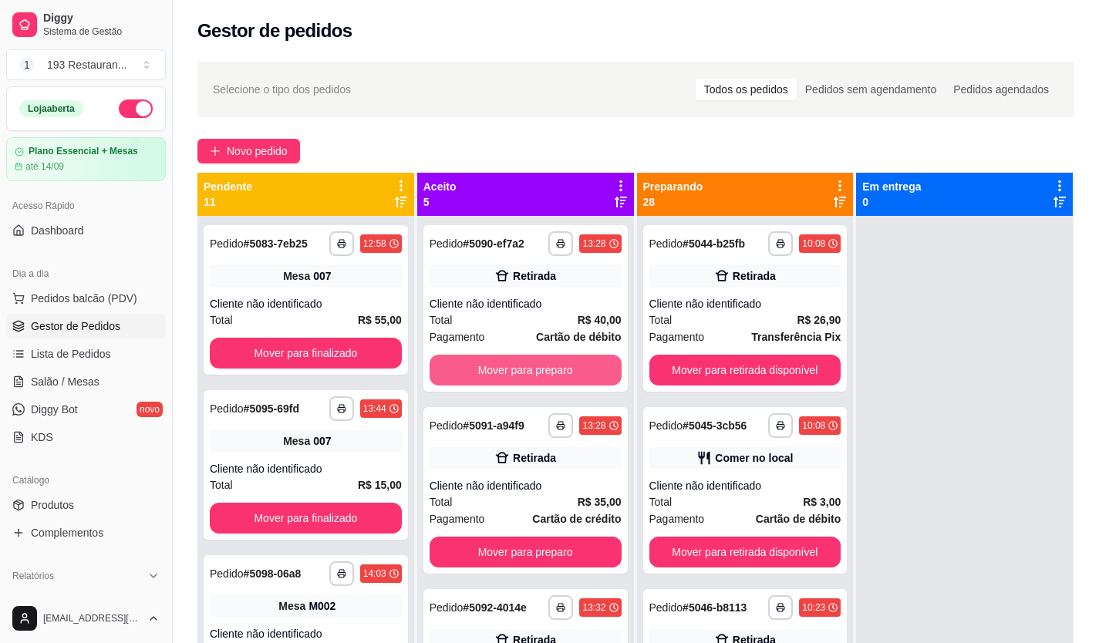
click at [525, 372] on button "Mover para preparo" at bounding box center [526, 370] width 192 height 31
click at [525, 537] on button "Mover para preparo" at bounding box center [526, 552] width 192 height 31
click at [525, 372] on button "Mover para preparo" at bounding box center [525, 370] width 186 height 30
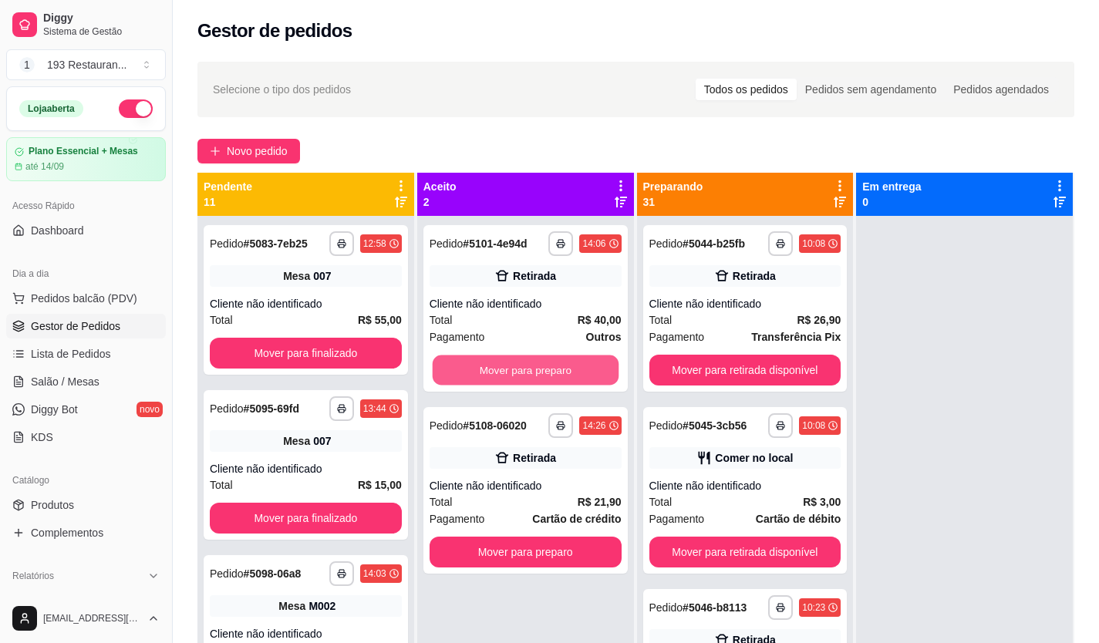
click at [525, 372] on button "Mover para preparo" at bounding box center [525, 370] width 186 height 30
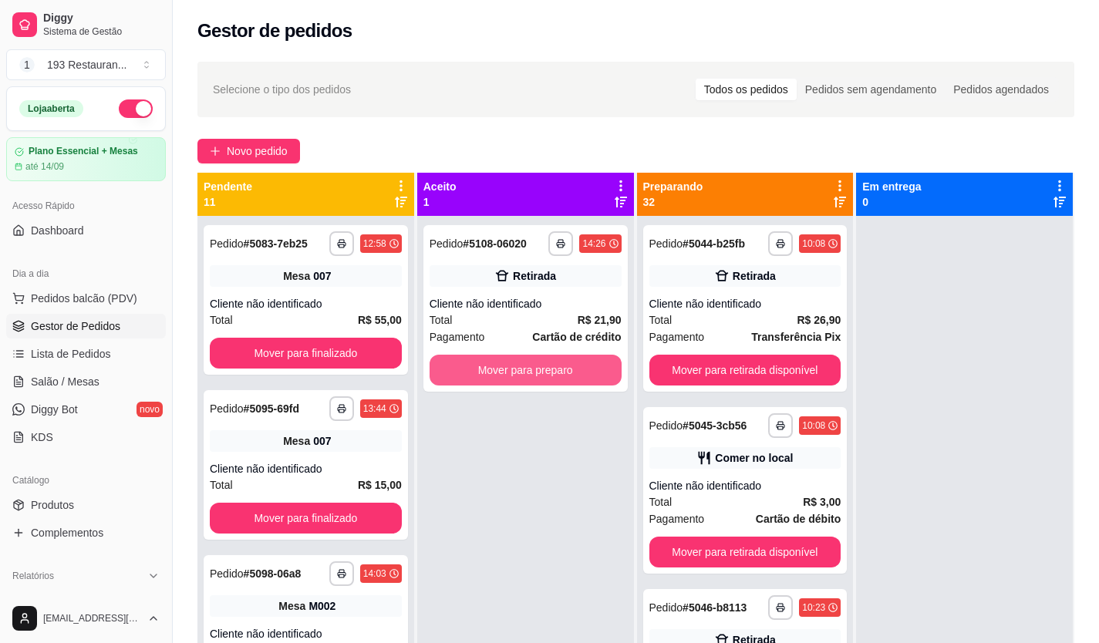
click at [525, 372] on button "Mover para preparo" at bounding box center [526, 370] width 192 height 31
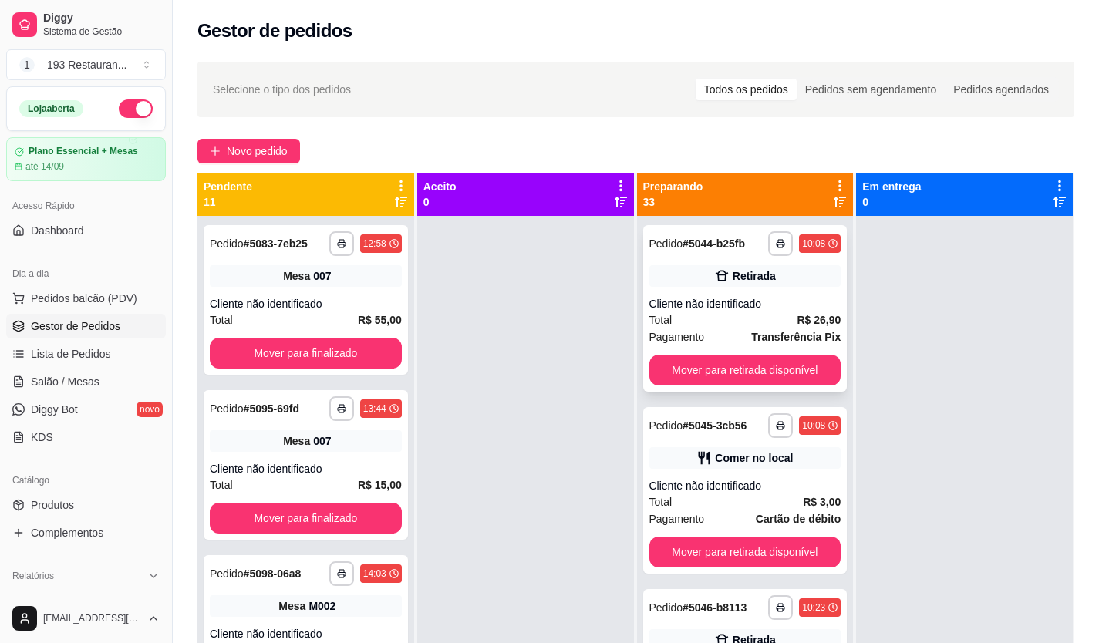
click at [713, 349] on div "**********" at bounding box center [745, 308] width 204 height 167
click at [797, 357] on button "Mover para retirada disponível" at bounding box center [745, 370] width 186 height 30
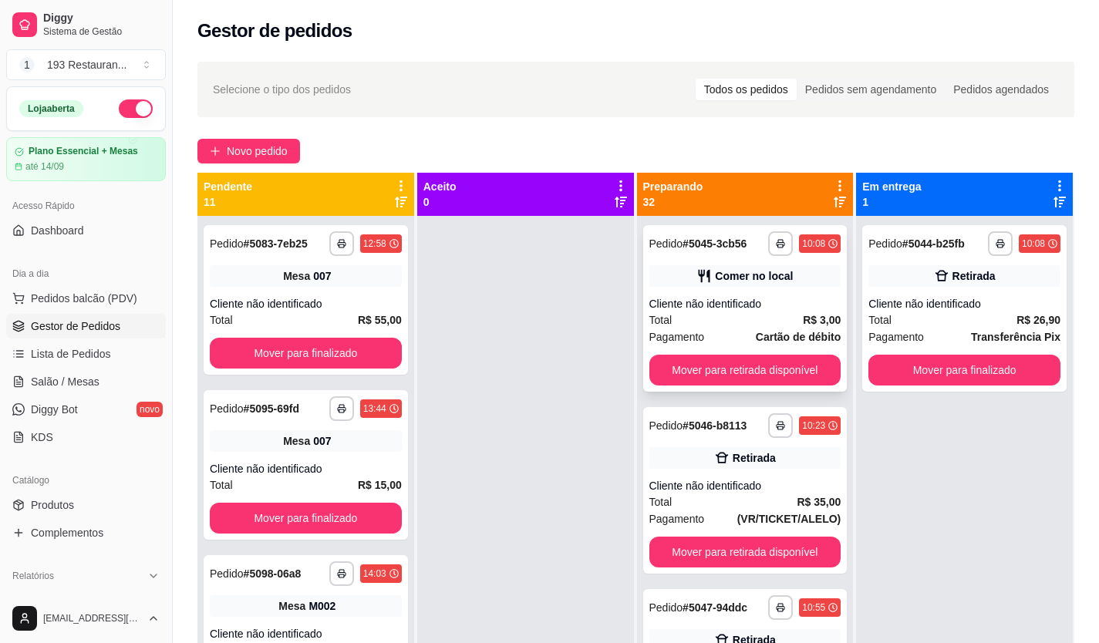
click at [797, 386] on div "**********" at bounding box center [745, 308] width 204 height 167
click at [799, 366] on button "Mover para retirada disponível" at bounding box center [745, 370] width 192 height 31
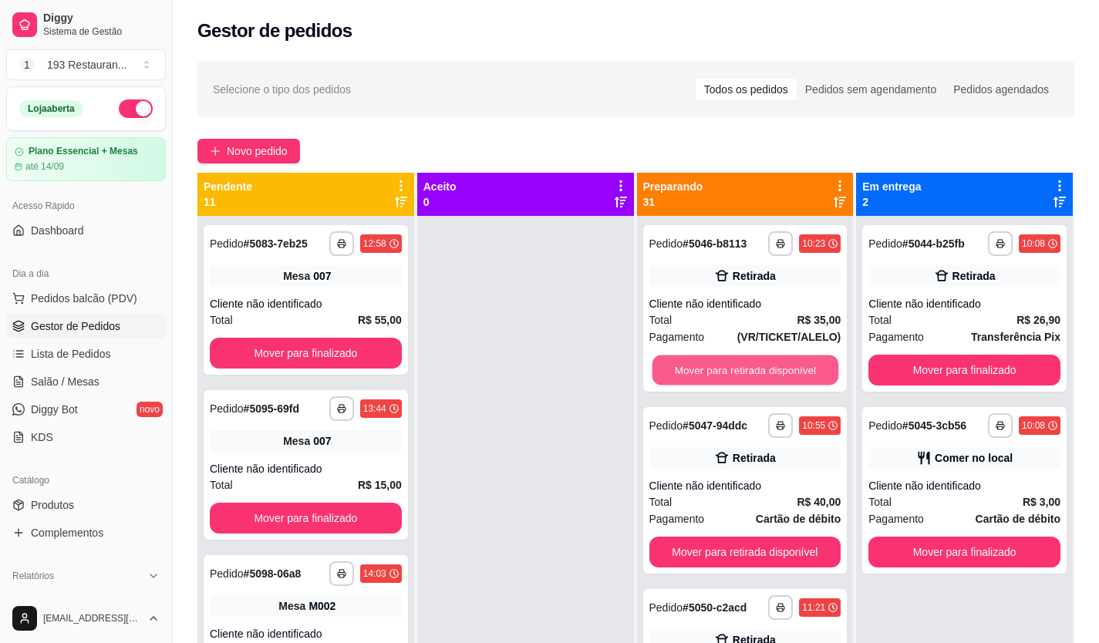
click at [799, 366] on button "Mover para retirada disponível" at bounding box center [745, 370] width 186 height 30
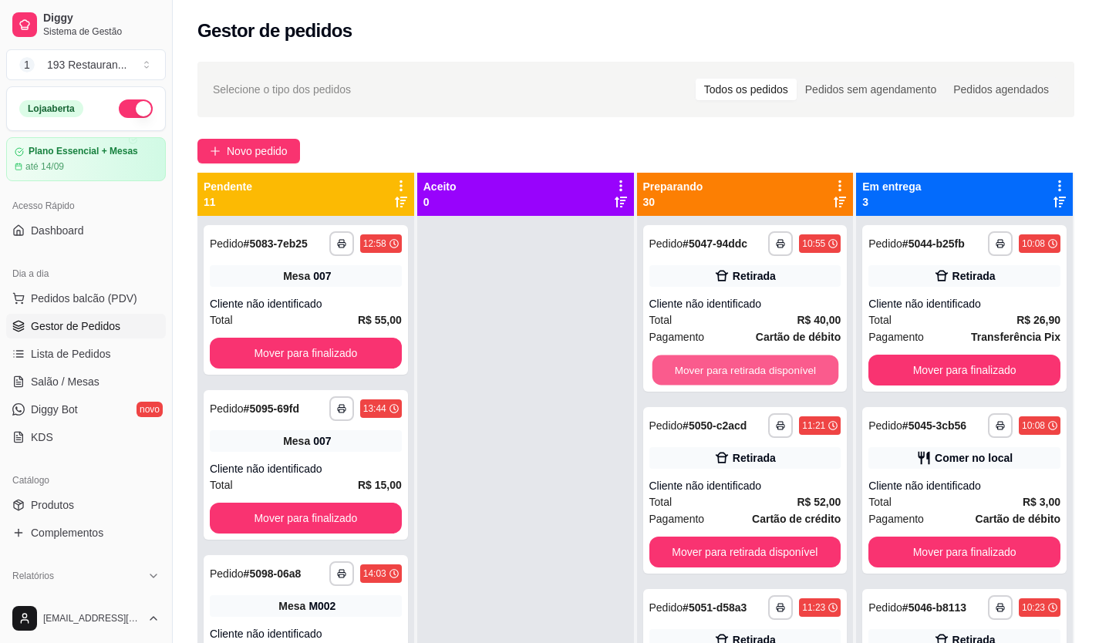
click at [799, 366] on button "Mover para retirada disponível" at bounding box center [745, 370] width 186 height 30
click at [799, 366] on button "Mover para retirada disponível" at bounding box center [745, 370] width 192 height 31
click at [799, 366] on button "Mover para retirada disponível" at bounding box center [745, 370] width 186 height 30
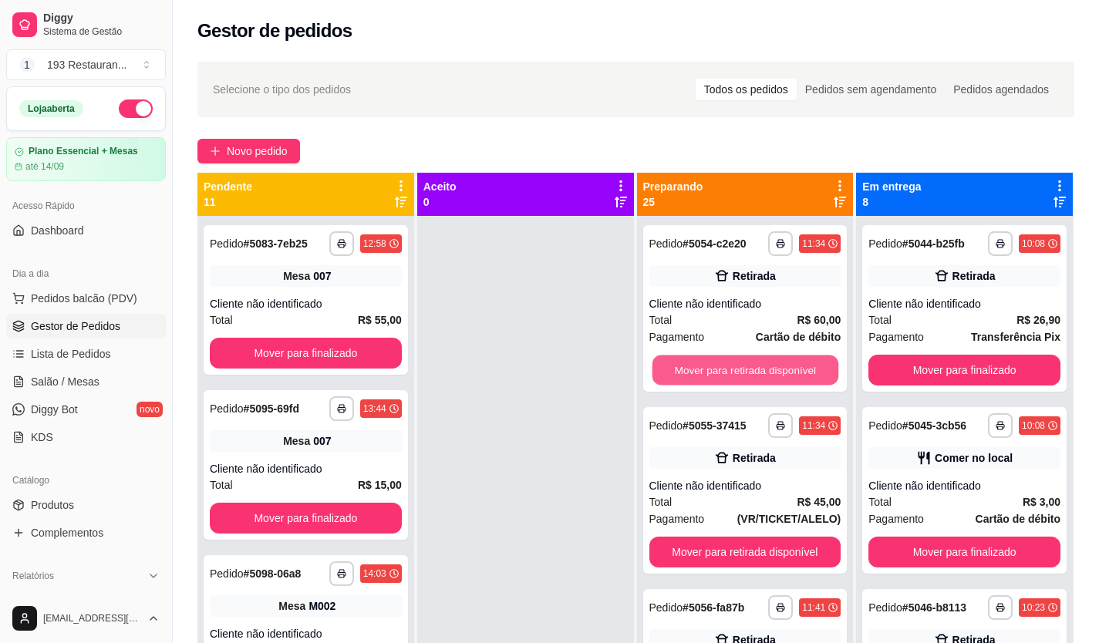
click at [799, 366] on button "Mover para retirada disponível" at bounding box center [745, 370] width 186 height 30
click at [799, 366] on button "Mover para retirada disponível" at bounding box center [745, 370] width 192 height 31
click at [799, 366] on button "Mover para retirada disponível" at bounding box center [745, 370] width 186 height 30
click at [799, 366] on button "Mover para retirada disponível" at bounding box center [745, 370] width 192 height 31
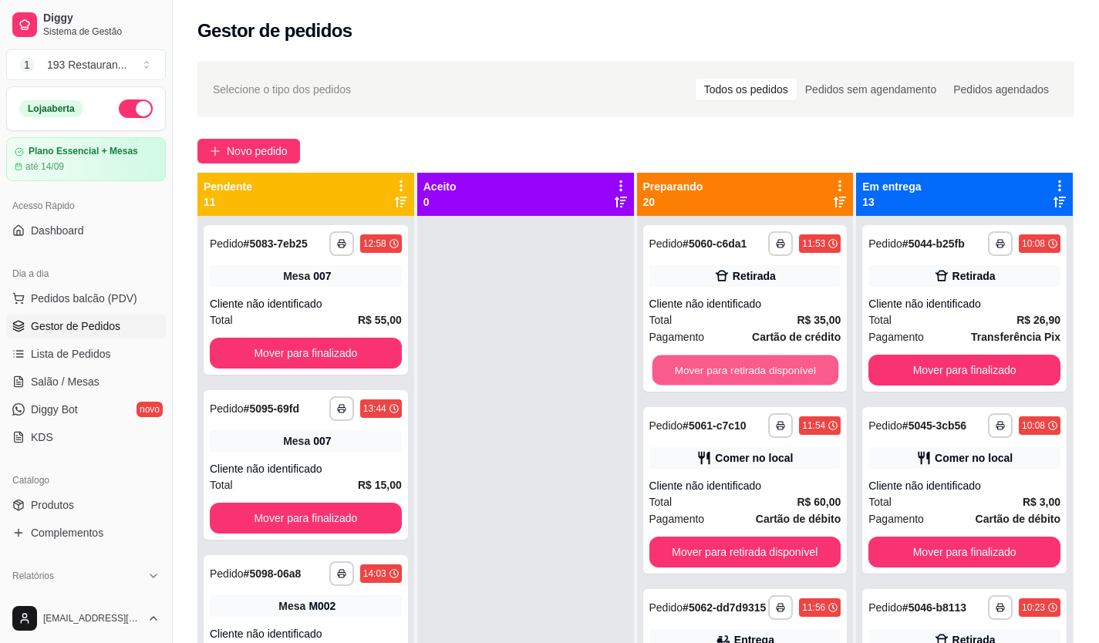
click at [799, 366] on button "Mover para retirada disponível" at bounding box center [745, 370] width 186 height 30
click at [799, 537] on button "Mover para retirada disponível" at bounding box center [745, 552] width 192 height 31
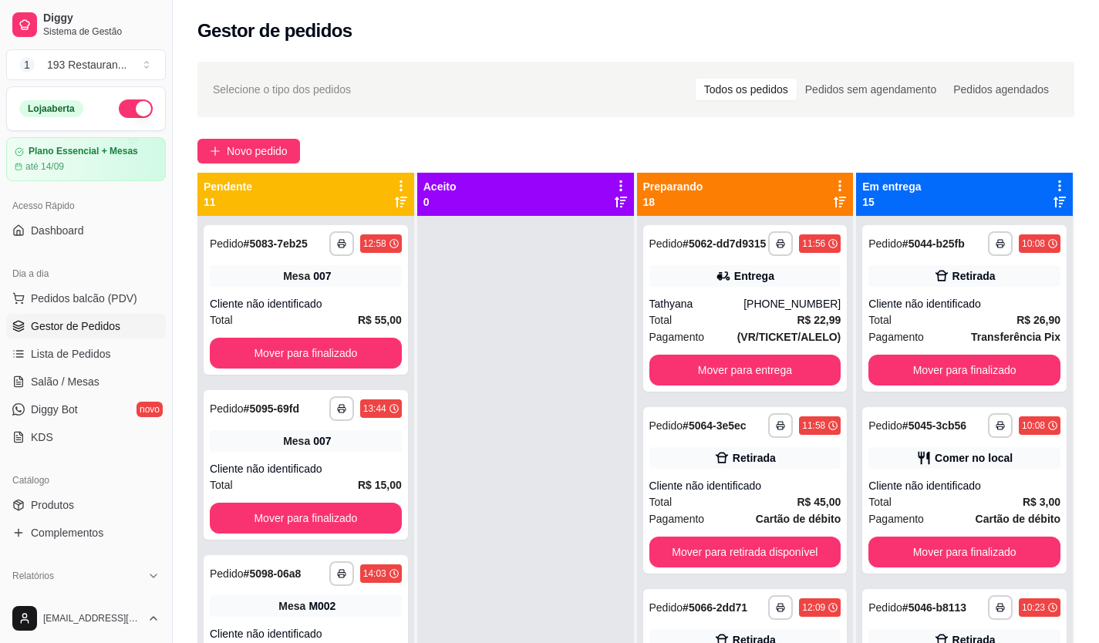
click at [799, 366] on div "**********" at bounding box center [745, 308] width 204 height 167
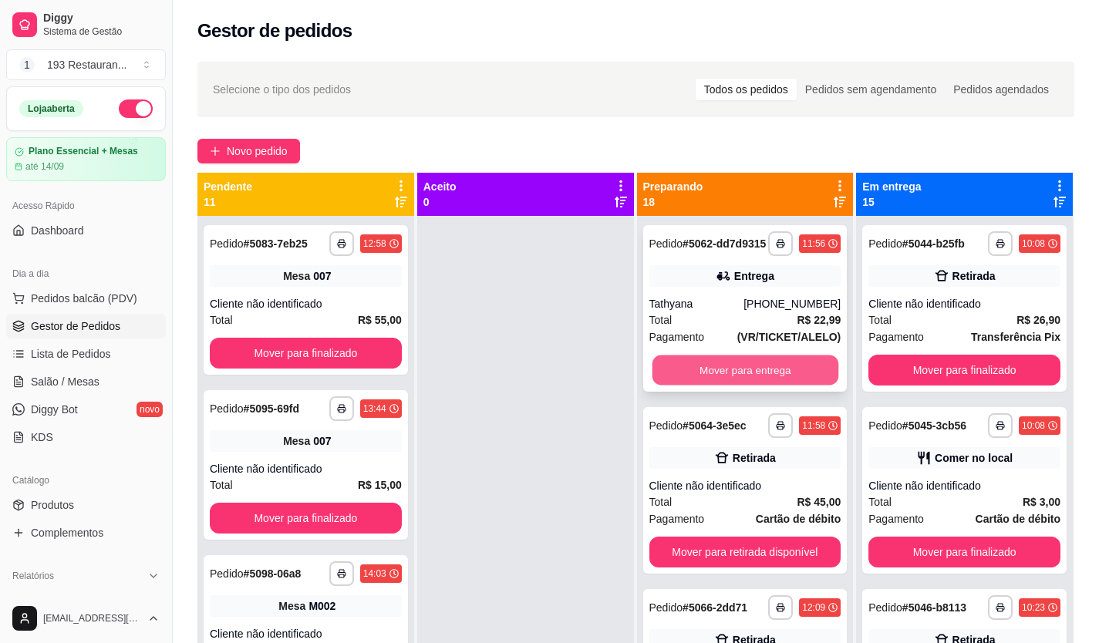
click at [770, 374] on button "Mover para entrega" at bounding box center [745, 370] width 186 height 30
click at [767, 380] on button "Mover para retirada disponível" at bounding box center [745, 370] width 192 height 31
click at [769, 372] on button "Mover para retirada disponível" at bounding box center [745, 370] width 186 height 30
click at [769, 372] on button "Mover para entrega" at bounding box center [745, 370] width 192 height 31
click at [769, 372] on button "Mover para retirada disponível" at bounding box center [745, 370] width 186 height 30
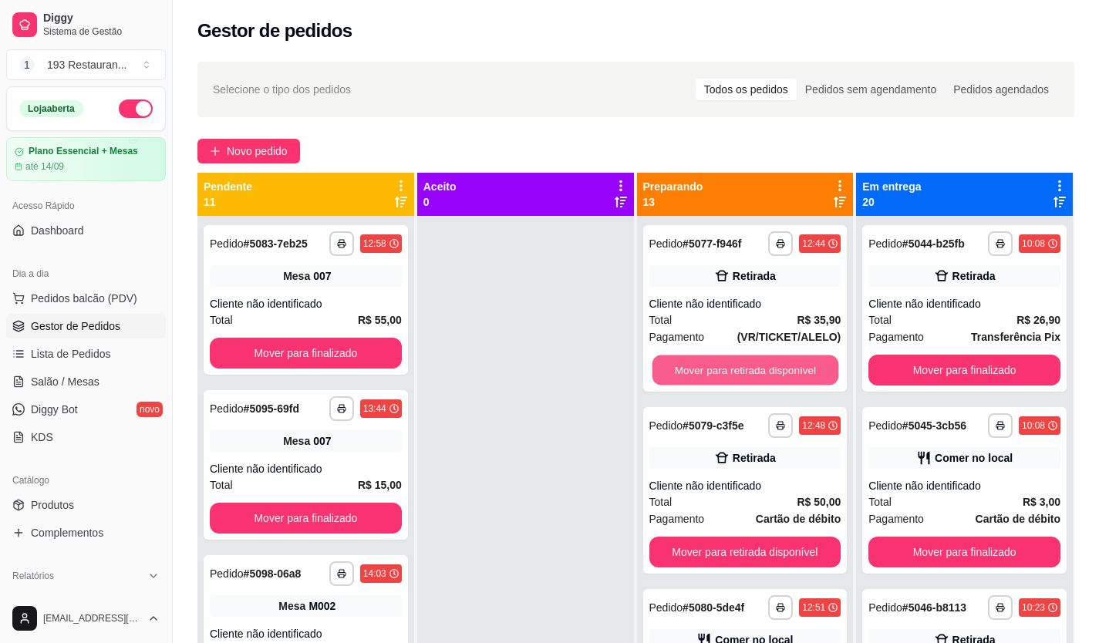
click at [769, 372] on button "Mover para retirada disponível" at bounding box center [745, 370] width 186 height 30
click at [769, 372] on button "Mover para retirada disponível" at bounding box center [745, 370] width 192 height 31
click at [769, 372] on button "Mover para retirada disponível" at bounding box center [745, 370] width 186 height 30
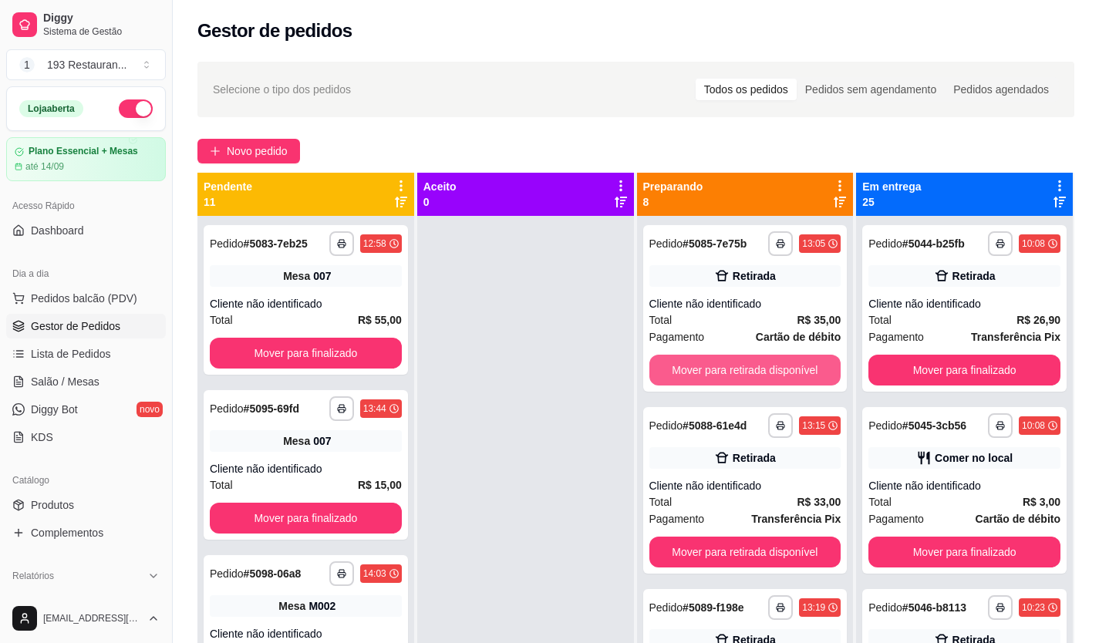
click at [769, 372] on button "Mover para retirada disponível" at bounding box center [745, 370] width 192 height 31
click at [769, 372] on button "Mover para retirada disponível" at bounding box center [745, 370] width 186 height 30
click at [769, 372] on button "Mover para retirada disponível" at bounding box center [745, 370] width 192 height 31
click at [769, 372] on button "Mover para retirada disponível" at bounding box center [745, 370] width 186 height 30
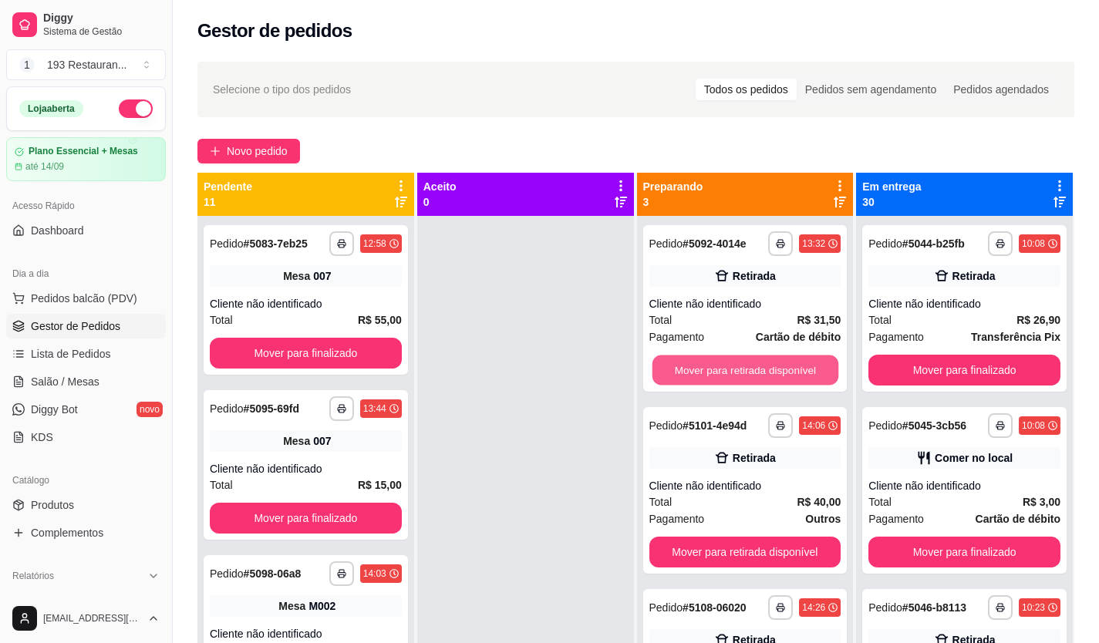
click at [769, 372] on button "Mover para retirada disponível" at bounding box center [745, 370] width 186 height 30
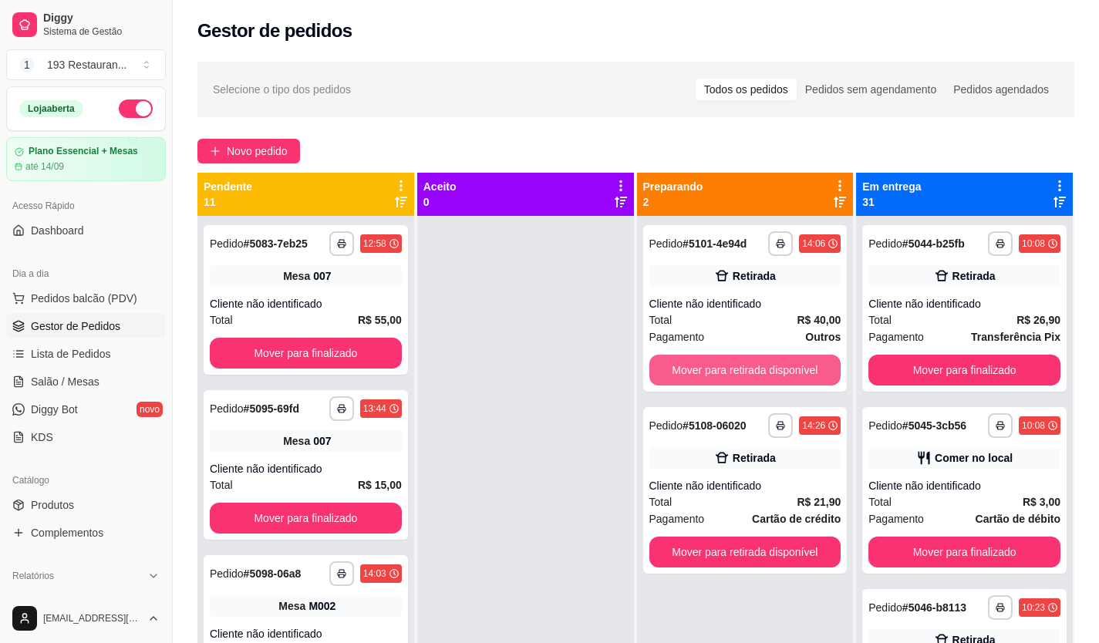
click at [769, 372] on button "Mover para retirada disponível" at bounding box center [745, 370] width 192 height 31
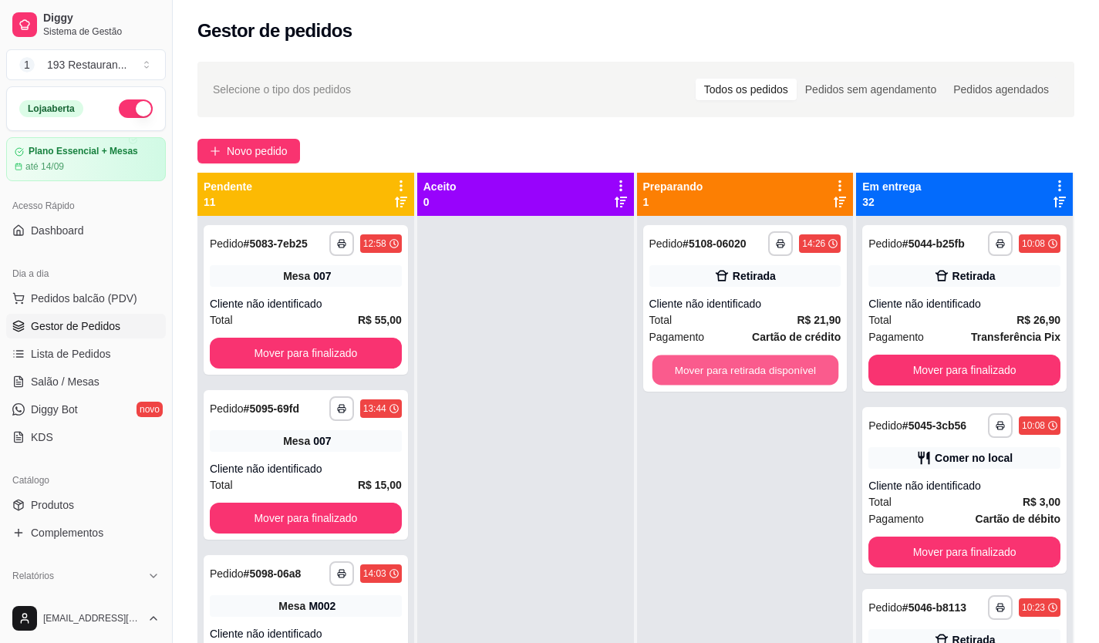
click at [769, 372] on button "Mover para retirada disponível" at bounding box center [745, 370] width 186 height 30
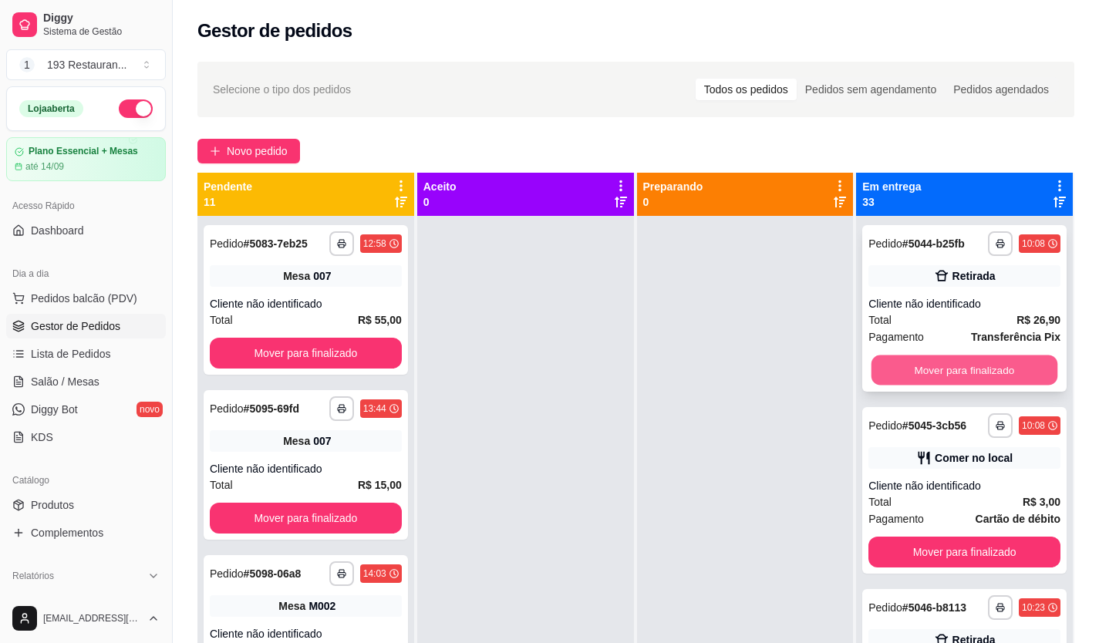
click at [916, 369] on button "Mover para finalizado" at bounding box center [964, 370] width 186 height 30
click at [915, 367] on button "Mover para finalizado" at bounding box center [964, 370] width 186 height 30
click at [915, 367] on button "Mover para finalizado" at bounding box center [964, 370] width 192 height 31
click at [915, 367] on button "Mover para finalizado" at bounding box center [964, 370] width 186 height 30
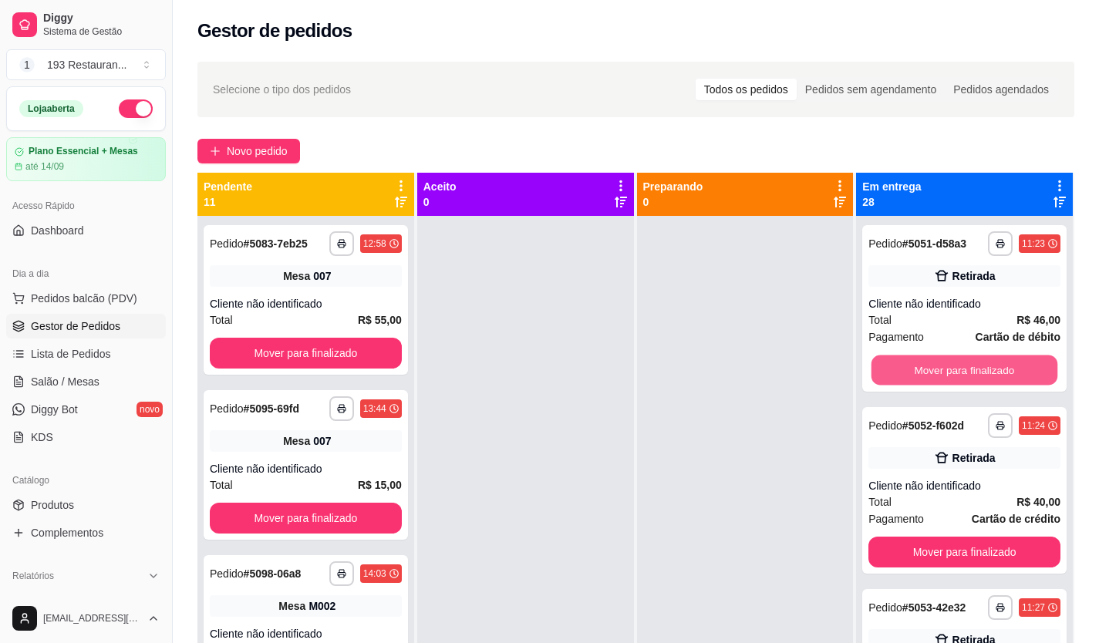
click at [915, 367] on button "Mover para finalizado" at bounding box center [964, 370] width 186 height 30
click at [915, 367] on button "Mover para finalizado" at bounding box center [964, 370] width 192 height 31
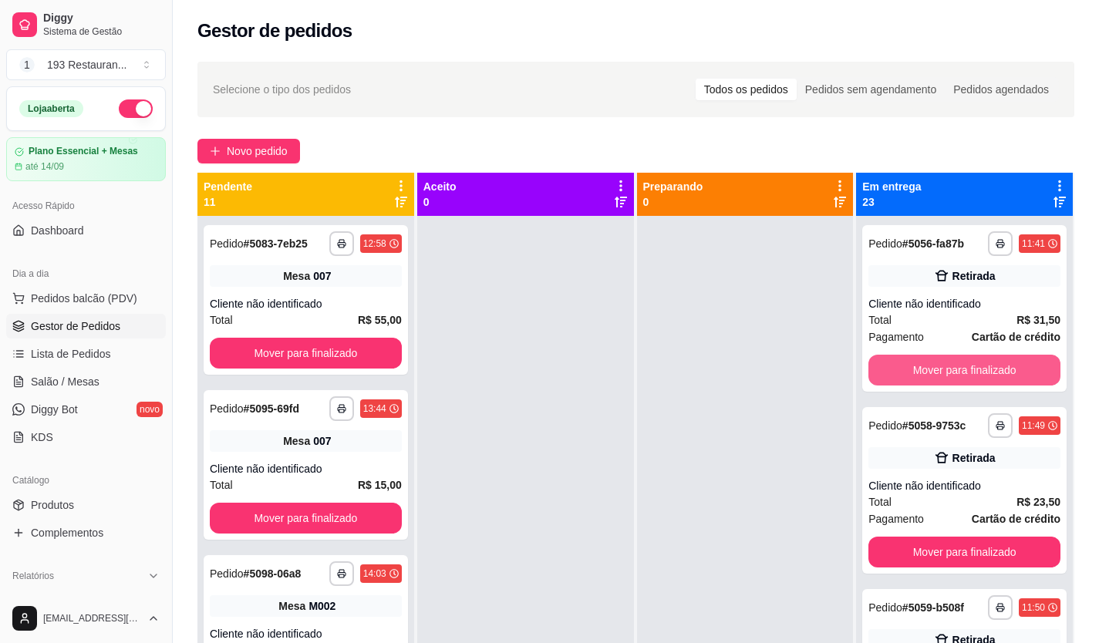
click at [915, 367] on button "Mover para finalizado" at bounding box center [964, 370] width 192 height 31
click at [915, 367] on button "Mover para finalizado" at bounding box center [964, 370] width 186 height 30
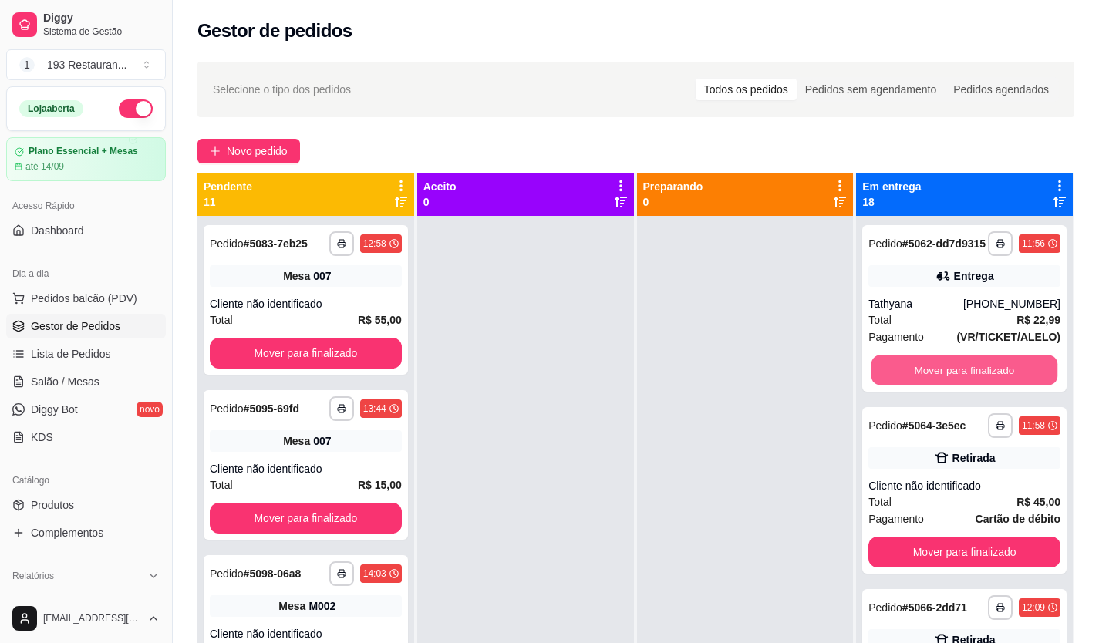
click at [915, 367] on button "Mover para finalizado" at bounding box center [964, 370] width 186 height 30
click at [915, 369] on button "Mover para finalizado" at bounding box center [964, 370] width 192 height 31
click at [915, 369] on button "Mover para finalizado" at bounding box center [964, 370] width 186 height 30
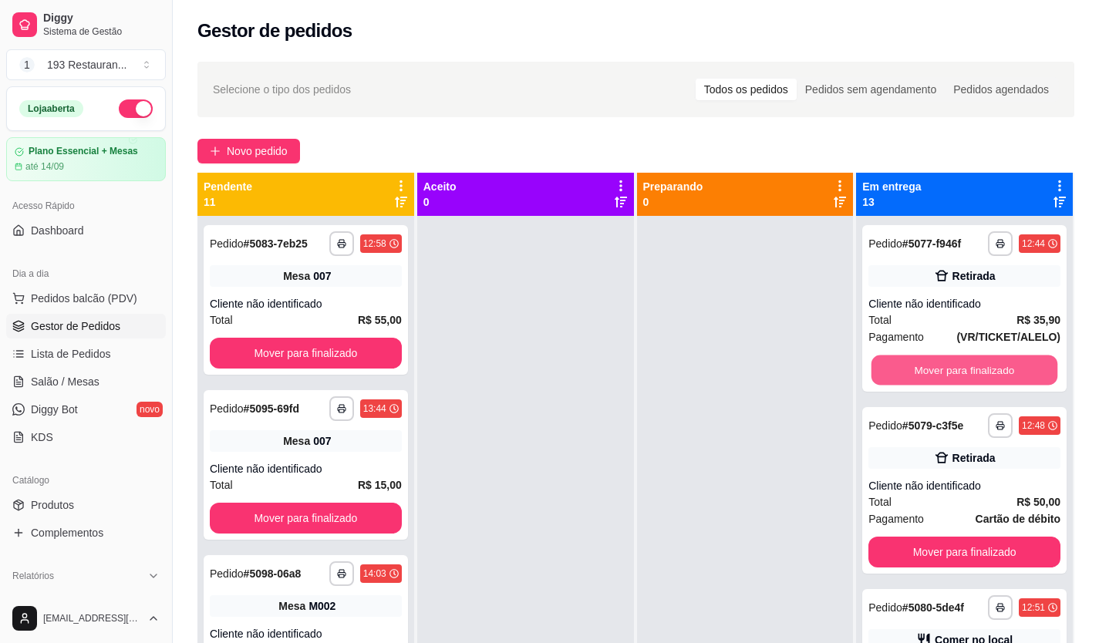
click at [915, 369] on button "Mover para finalizado" at bounding box center [964, 370] width 186 height 30
click at [915, 369] on button "Mover para finalizado" at bounding box center [964, 370] width 192 height 31
click at [916, 369] on button "Mover para finalizado" at bounding box center [964, 370] width 186 height 30
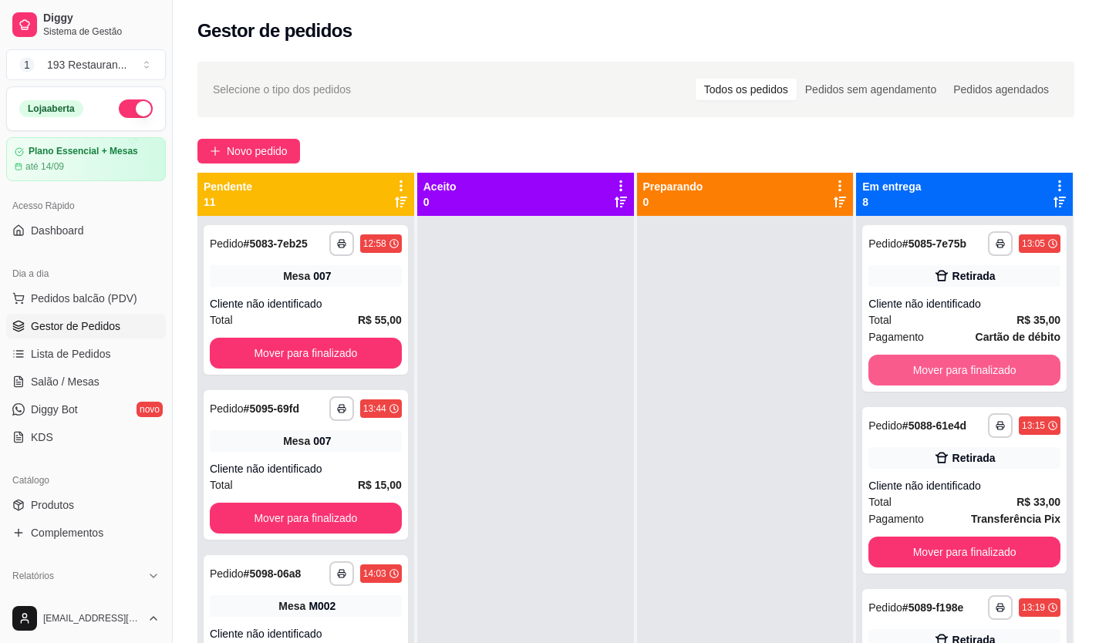
click at [916, 369] on button "Mover para finalizado" at bounding box center [964, 370] width 192 height 31
click at [916, 370] on button "Mover para finalizado" at bounding box center [964, 370] width 192 height 31
click at [917, 370] on button "Mover para finalizado" at bounding box center [964, 370] width 186 height 30
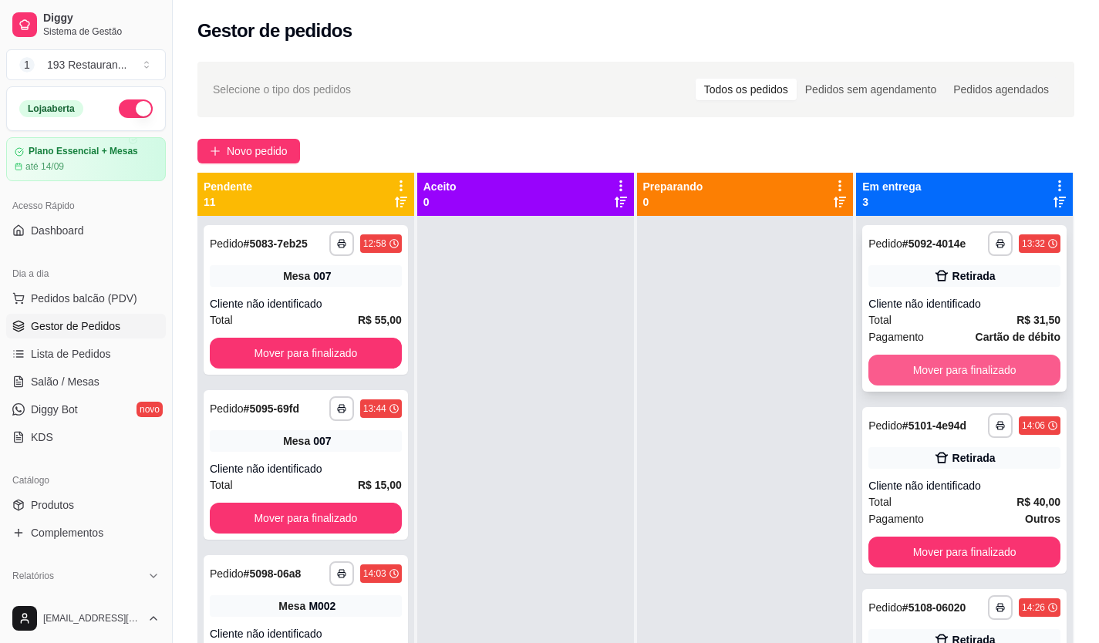
click at [920, 372] on button "Mover para finalizado" at bounding box center [964, 370] width 192 height 31
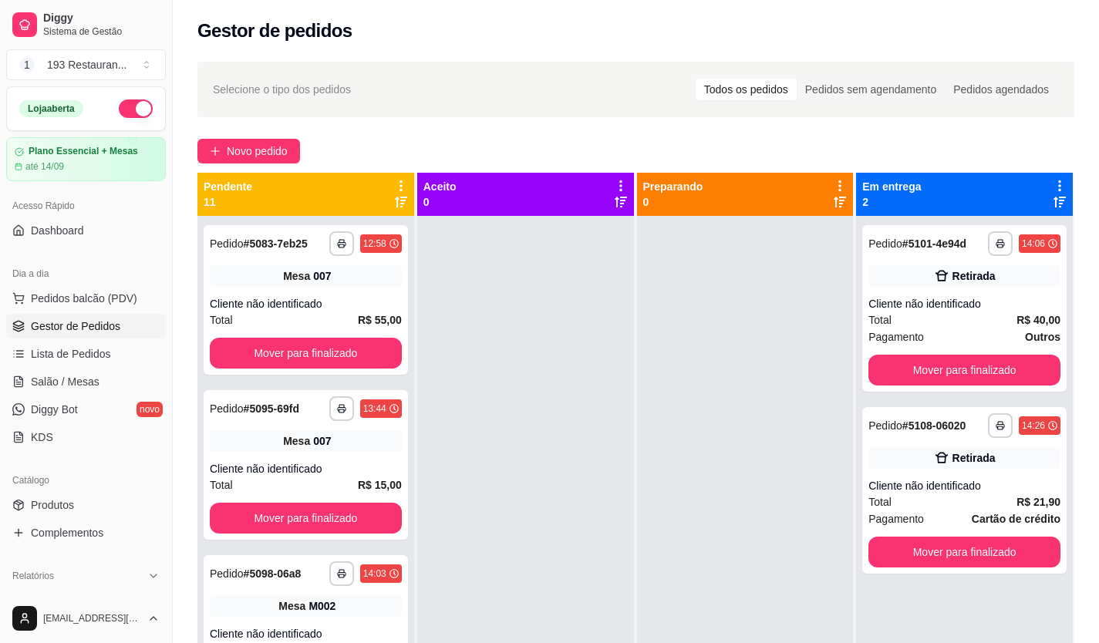
click at [920, 372] on button "Mover para finalizado" at bounding box center [964, 370] width 192 height 31
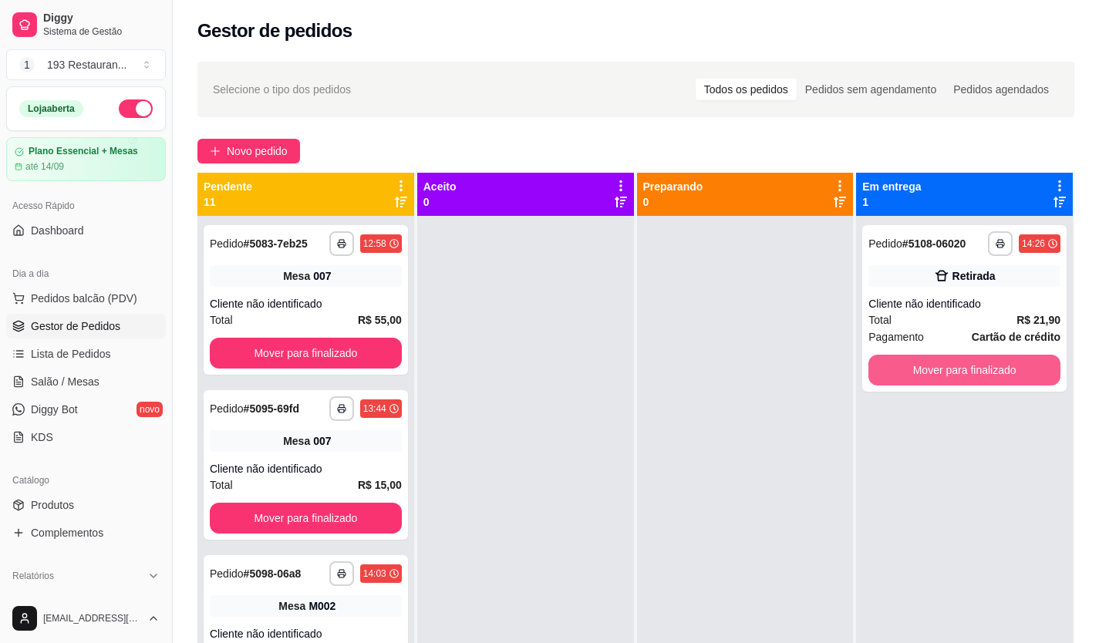
click at [920, 372] on button "Mover para finalizado" at bounding box center [964, 370] width 192 height 31
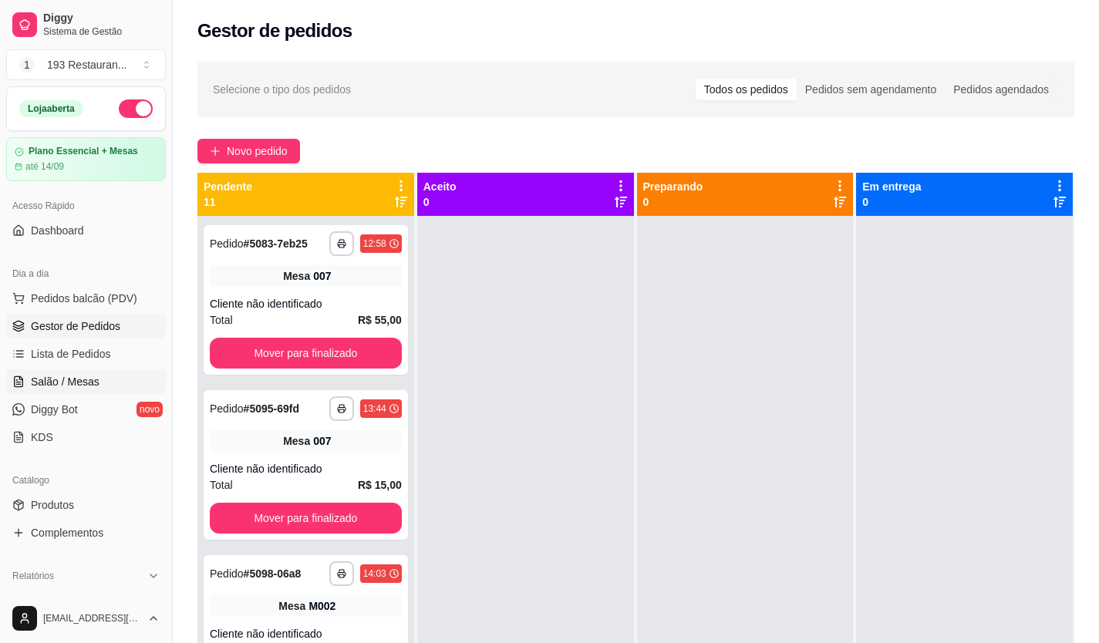
click at [65, 378] on span "Salão / Mesas" at bounding box center [65, 381] width 69 height 15
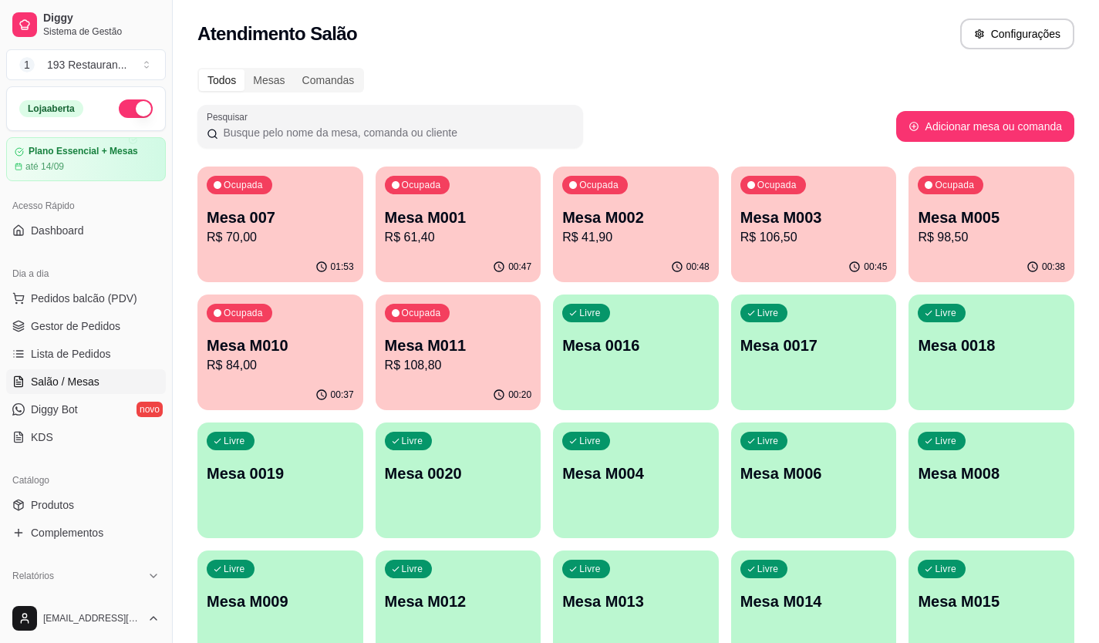
click at [799, 221] on p "Mesa M003" at bounding box center [813, 218] width 147 height 22
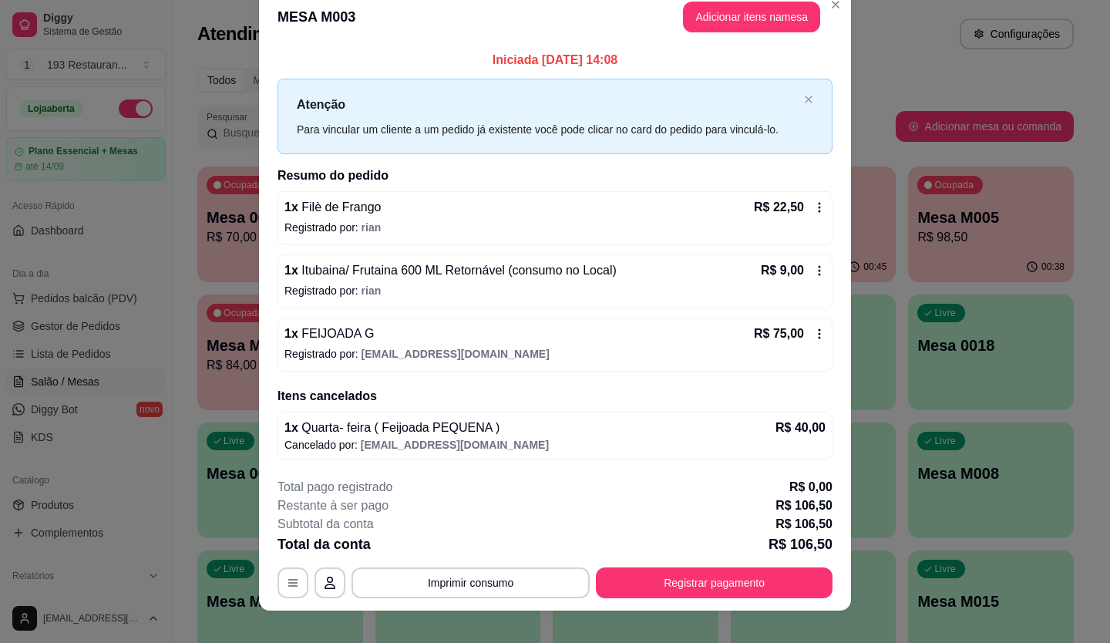
scroll to position [39, 0]
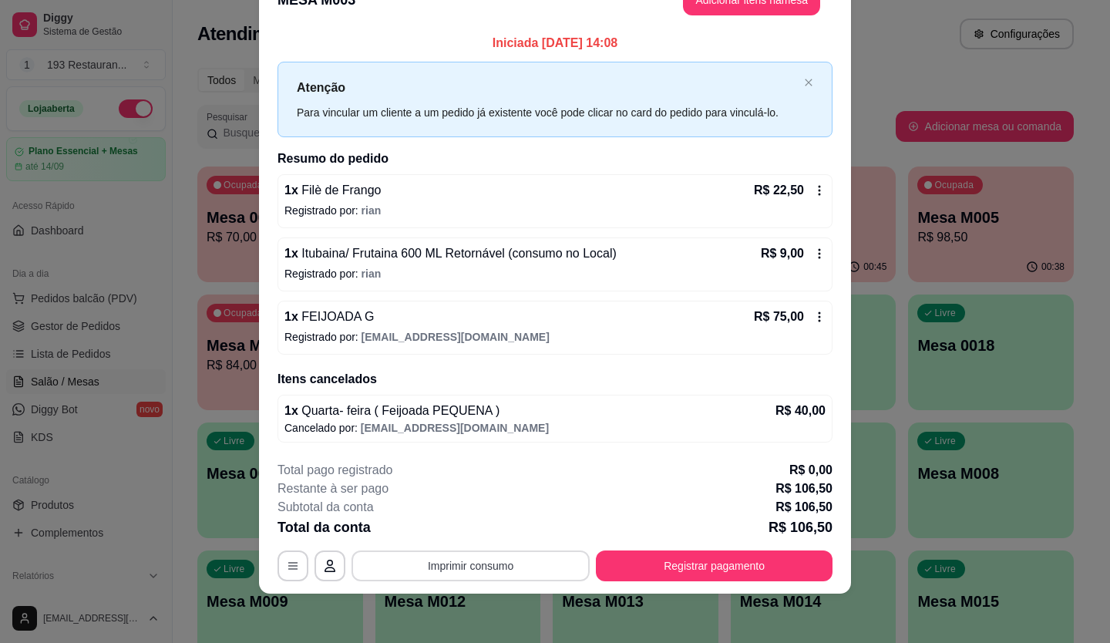
click at [456, 567] on button "Imprimir consumo" at bounding box center [471, 566] width 238 height 31
click at [467, 530] on button "CAIXA" at bounding box center [470, 529] width 112 height 25
click at [677, 576] on button "Registrar pagamento" at bounding box center [715, 566] width 230 height 30
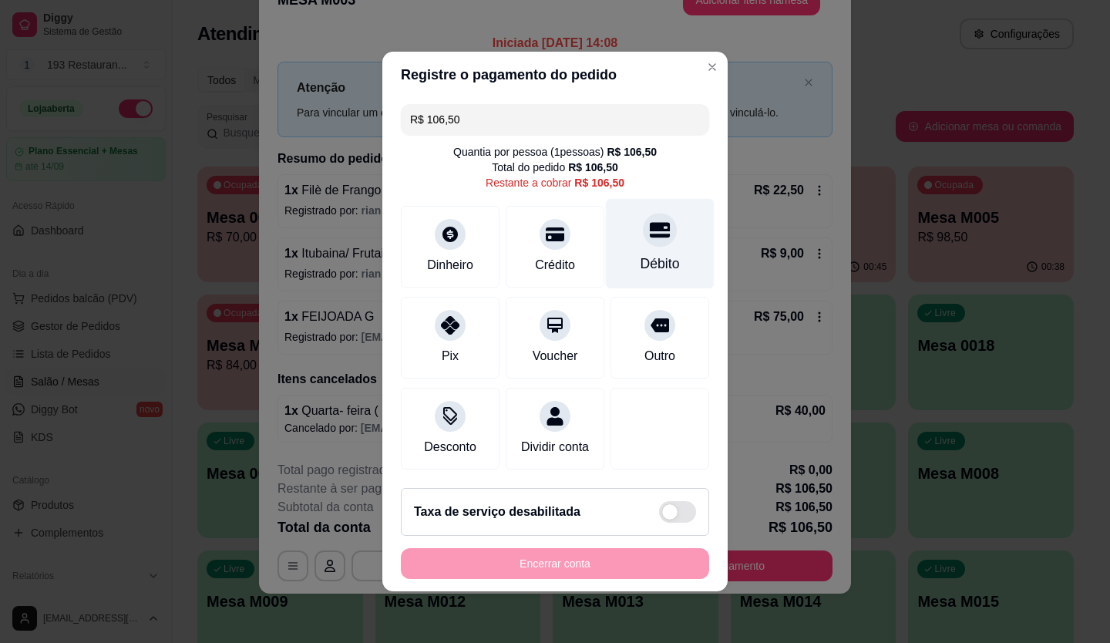
click at [646, 254] on div "Débito" at bounding box center [660, 264] width 39 height 20
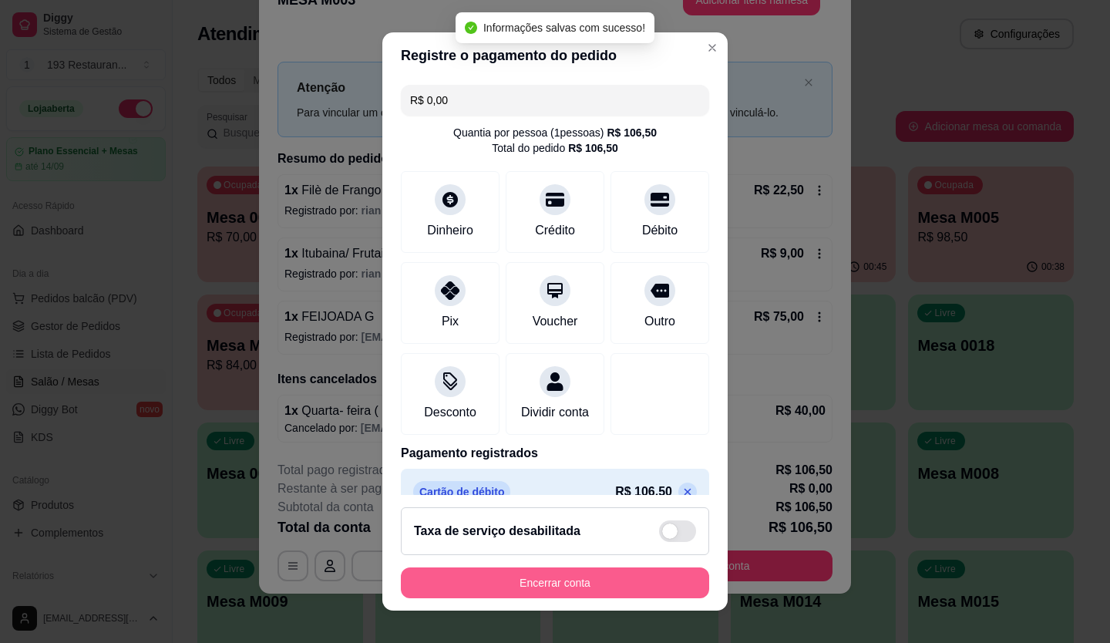
click at [532, 594] on button "Encerrar conta" at bounding box center [555, 583] width 308 height 31
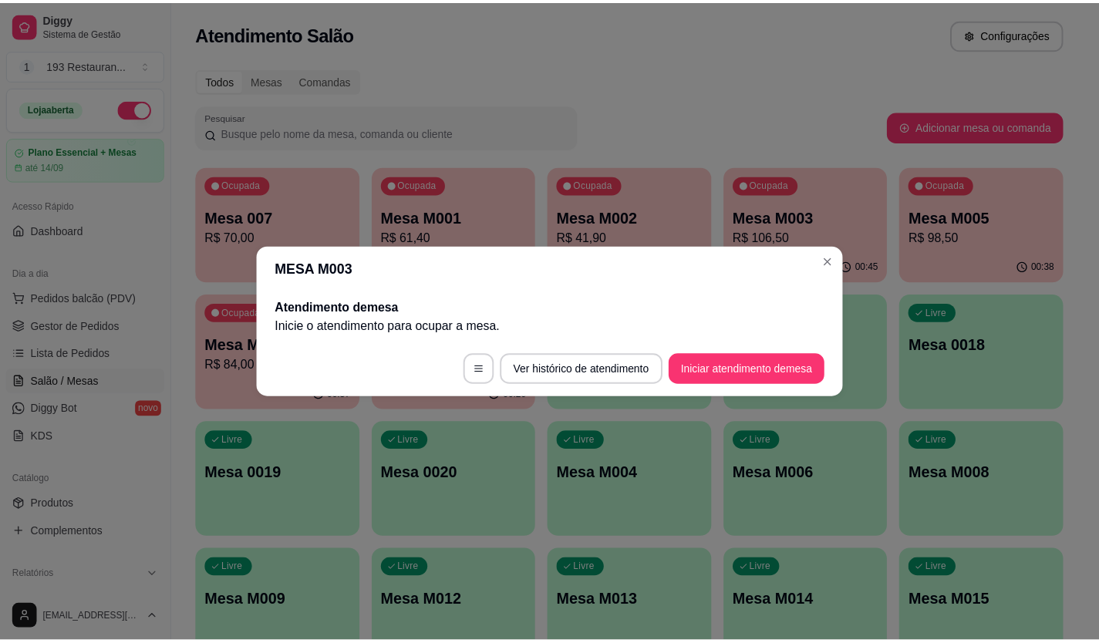
scroll to position [0, 0]
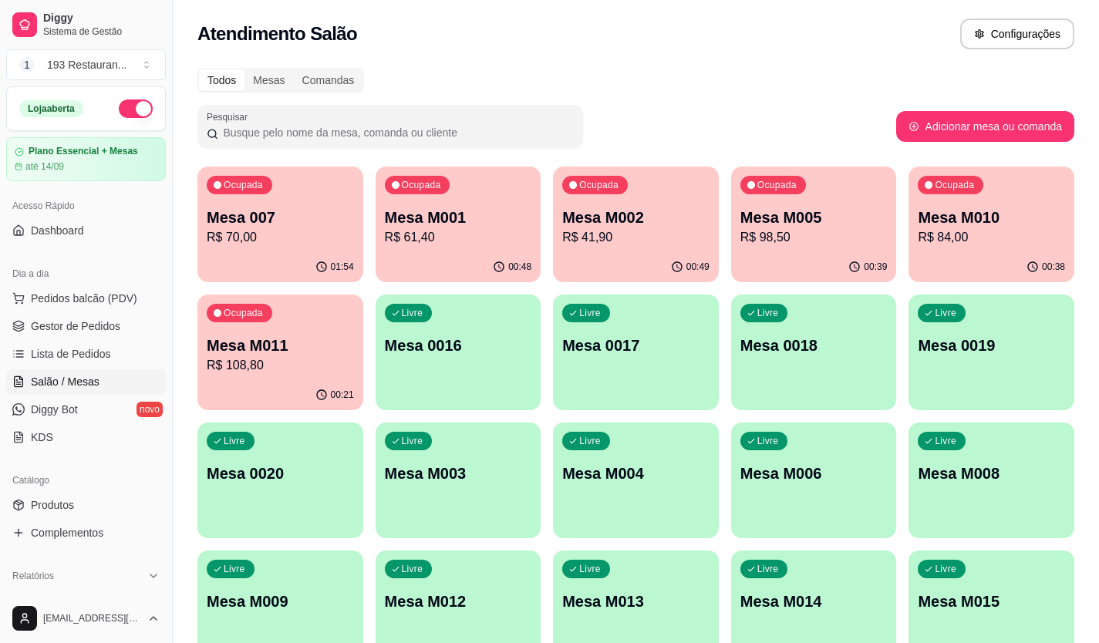
click at [426, 234] on p "R$ 61,40" at bounding box center [458, 237] width 147 height 19
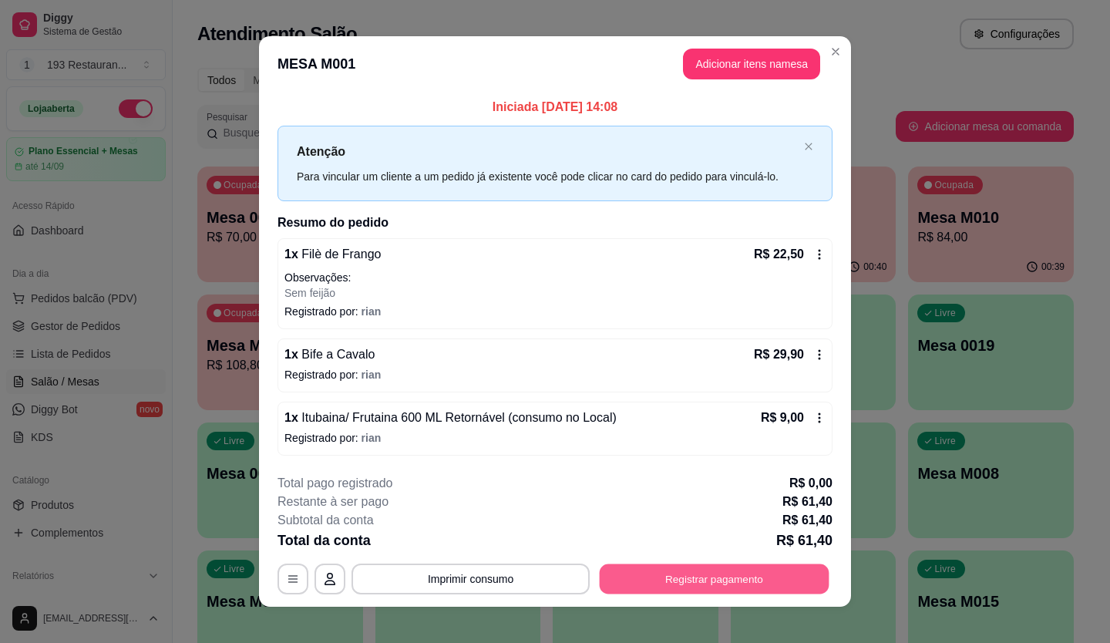
click at [666, 578] on button "Registrar pagamento" at bounding box center [715, 579] width 230 height 30
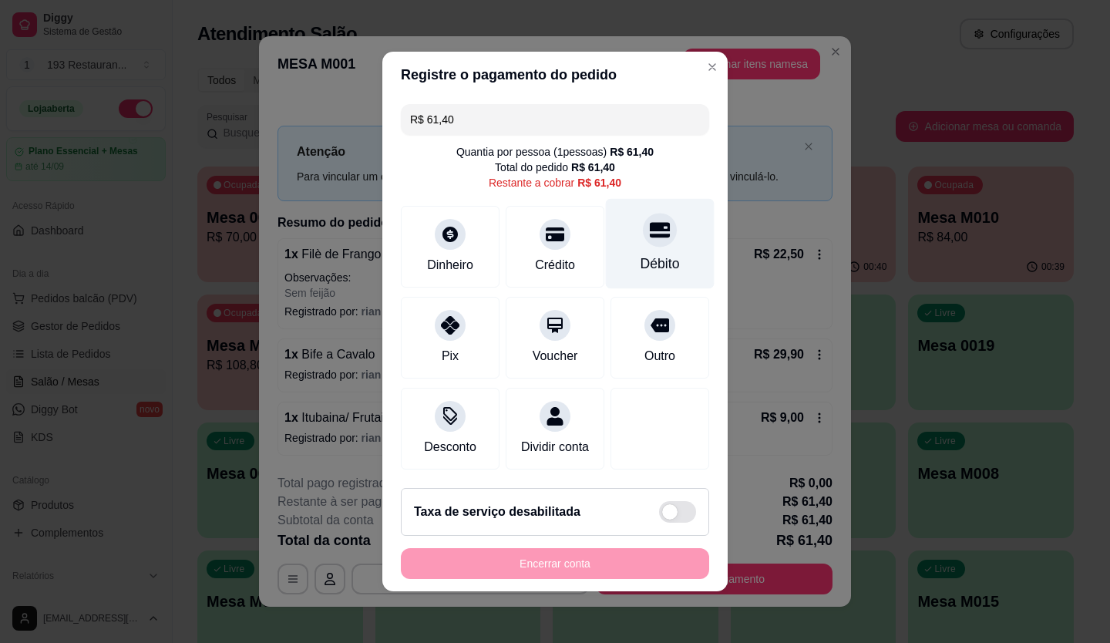
click at [669, 219] on div "Débito" at bounding box center [660, 244] width 109 height 90
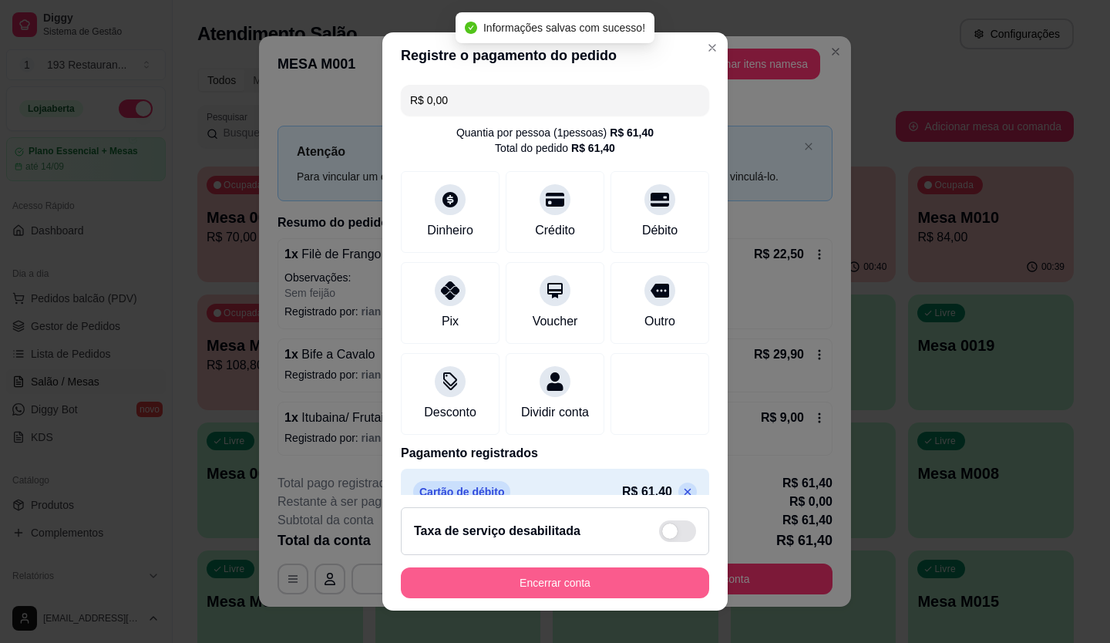
click at [558, 591] on button "Encerrar conta" at bounding box center [555, 583] width 308 height 31
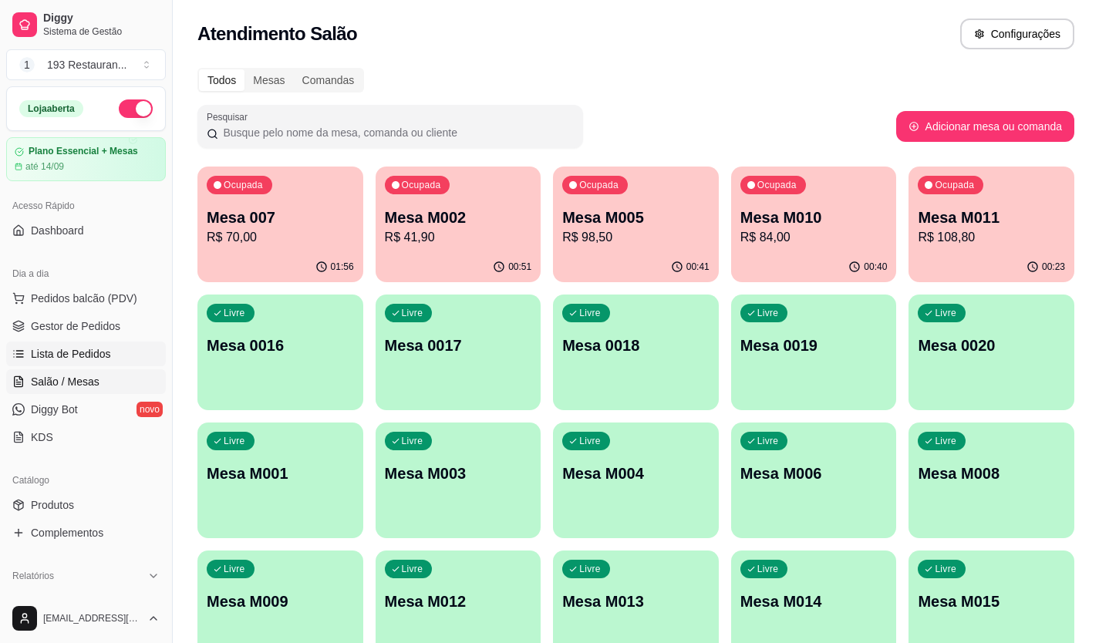
click at [68, 360] on span "Lista de Pedidos" at bounding box center [71, 353] width 80 height 15
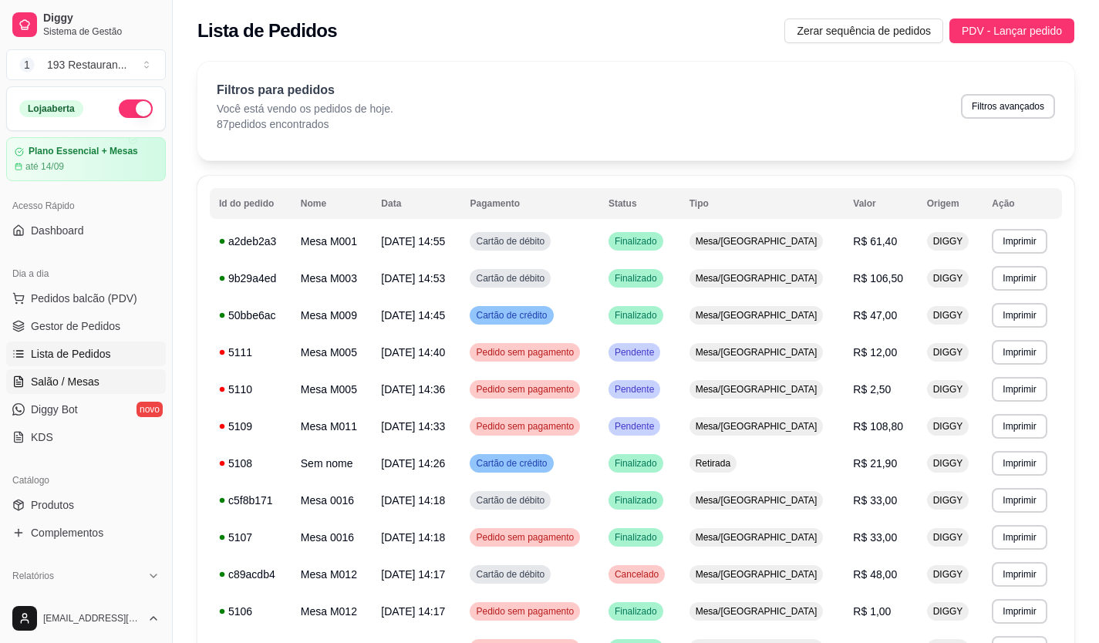
click at [76, 385] on span "Salão / Mesas" at bounding box center [65, 381] width 69 height 15
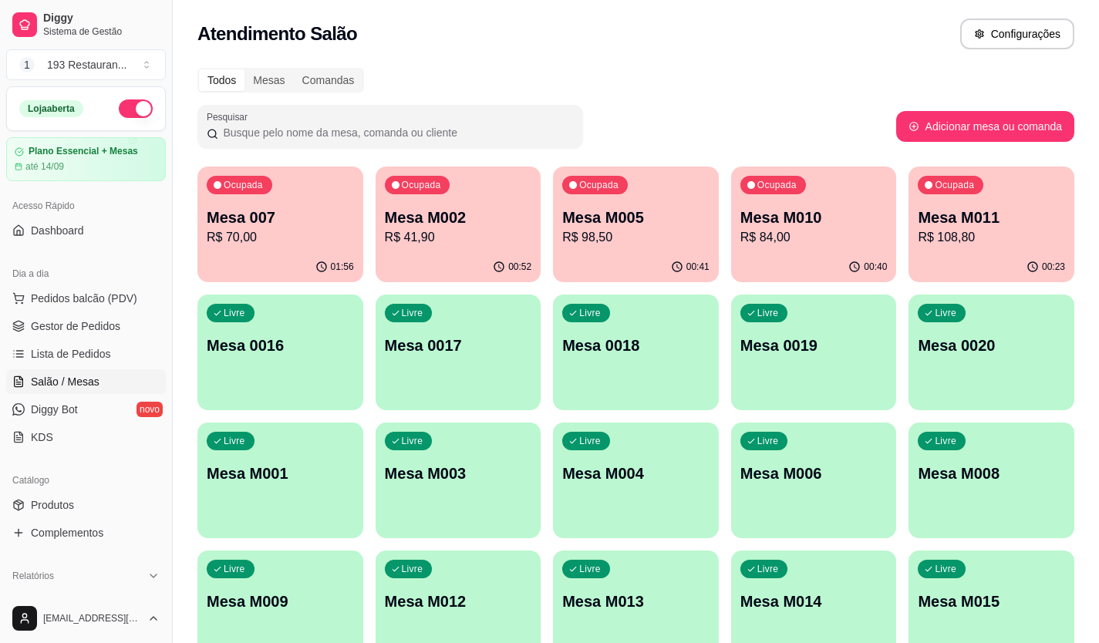
click at [81, 379] on span "Salão / Mesas" at bounding box center [65, 381] width 69 height 15
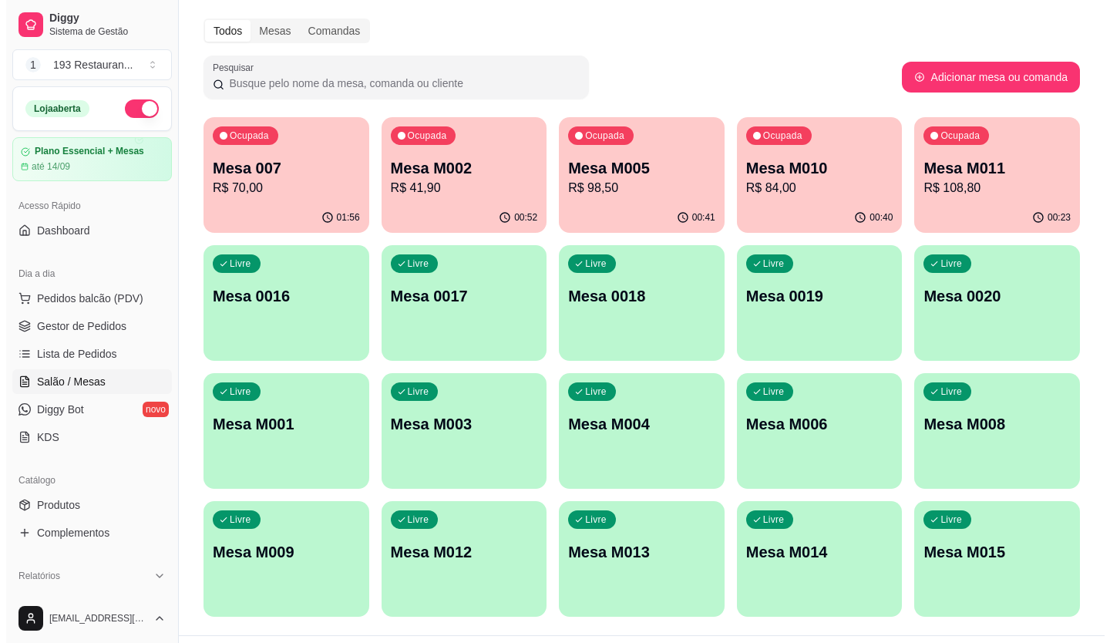
scroll to position [77, 0]
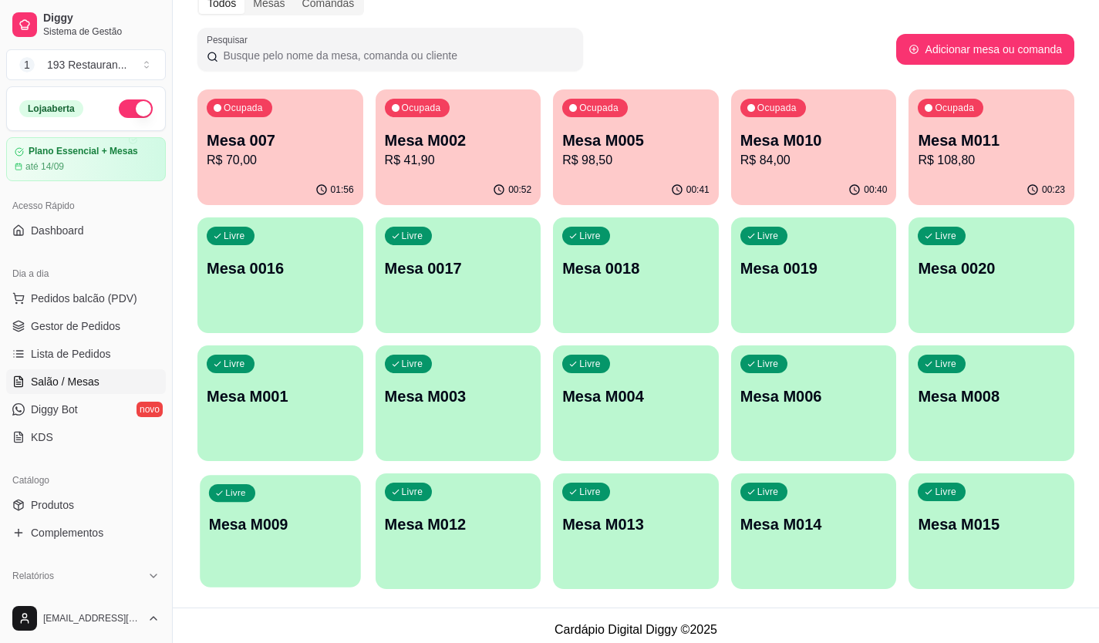
click at [207, 555] on div "Livre Mesa M009" at bounding box center [280, 522] width 160 height 94
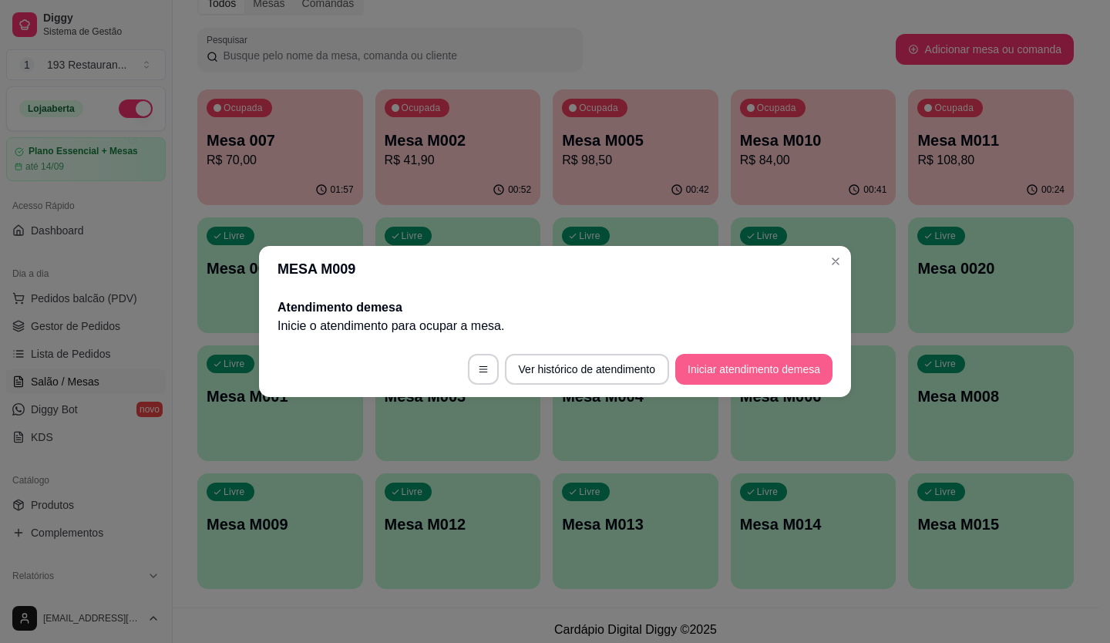
click at [750, 373] on button "Iniciar atendimento de mesa" at bounding box center [754, 369] width 157 height 31
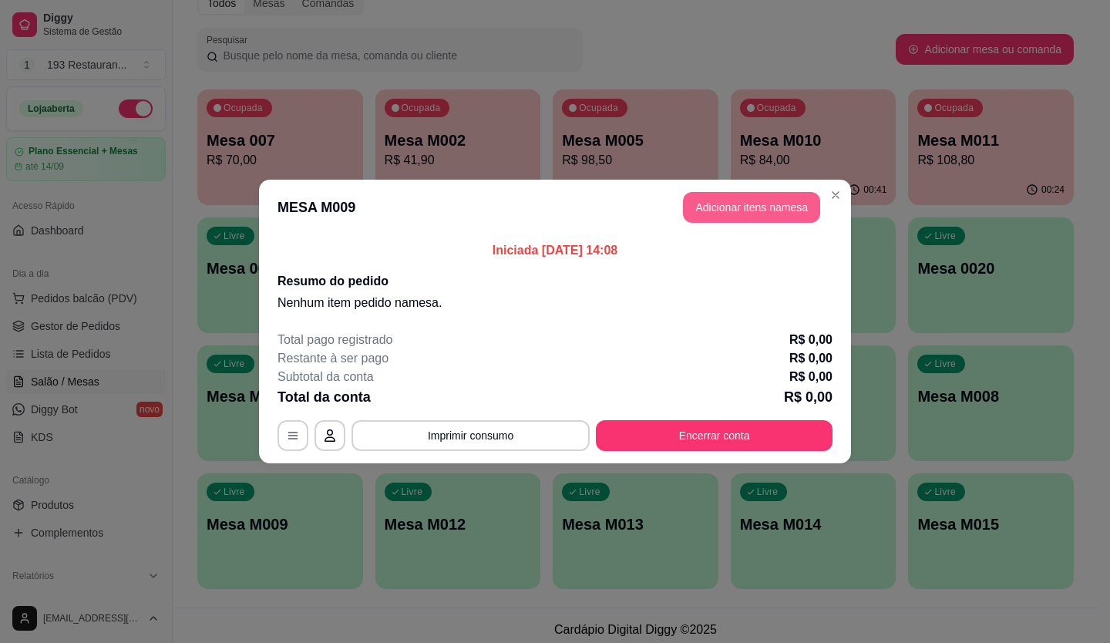
click at [735, 207] on button "Adicionar itens na mesa" at bounding box center [751, 207] width 137 height 31
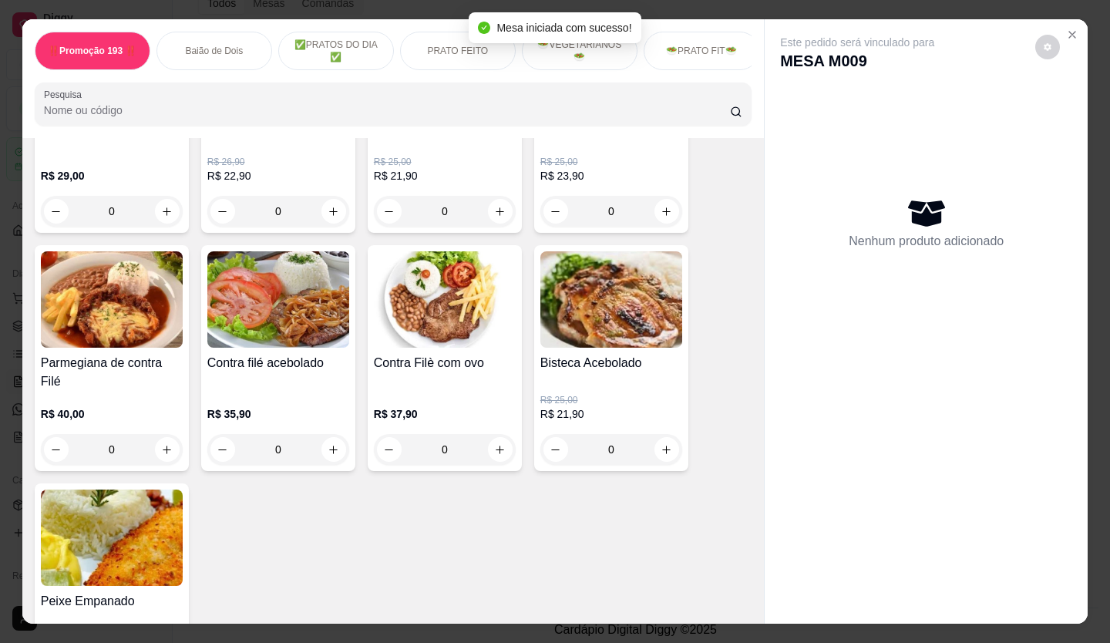
scroll to position [1465, 0]
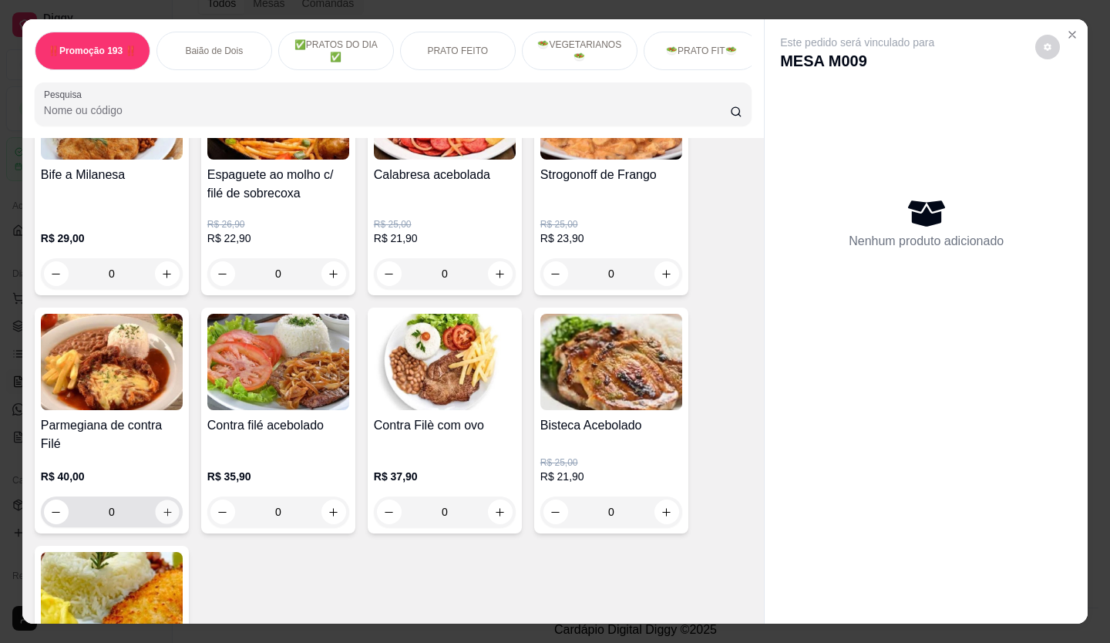
click at [162, 507] on icon "increase-product-quantity" at bounding box center [168, 513] width 12 height 12
type input "1"
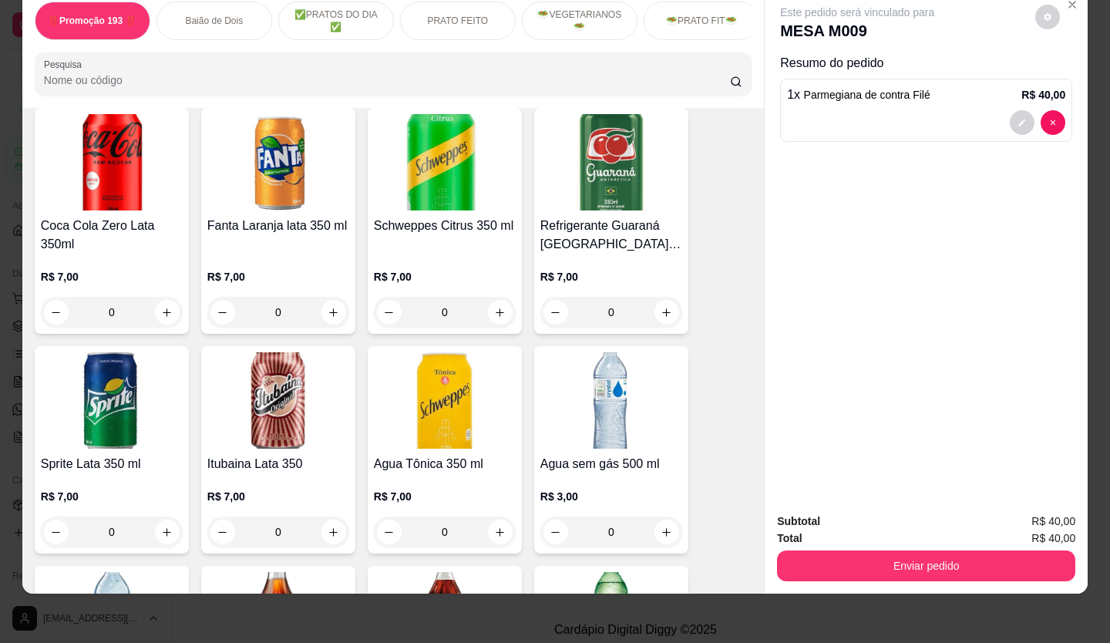
scroll to position [4704, 0]
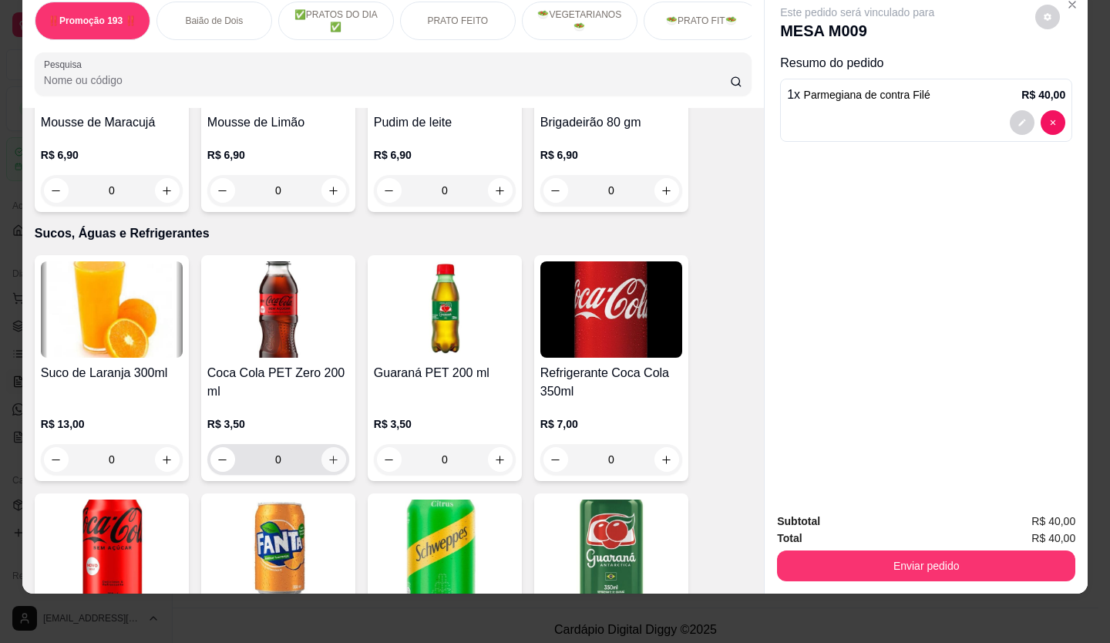
click at [328, 454] on icon "increase-product-quantity" at bounding box center [334, 460] width 12 height 12
type input "1"
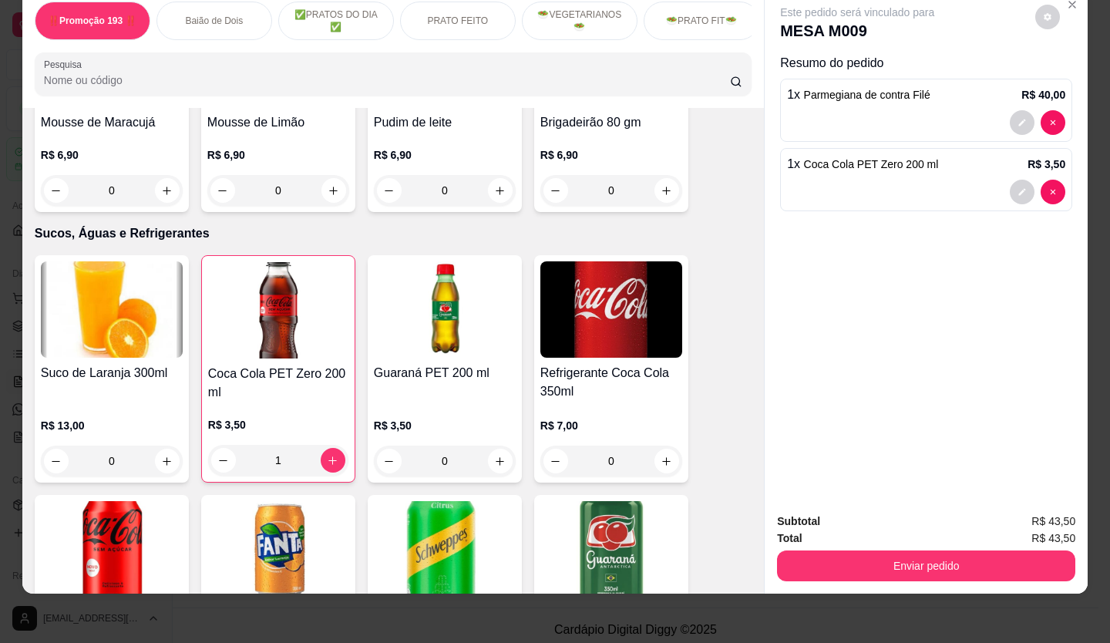
scroll to position [0, 0]
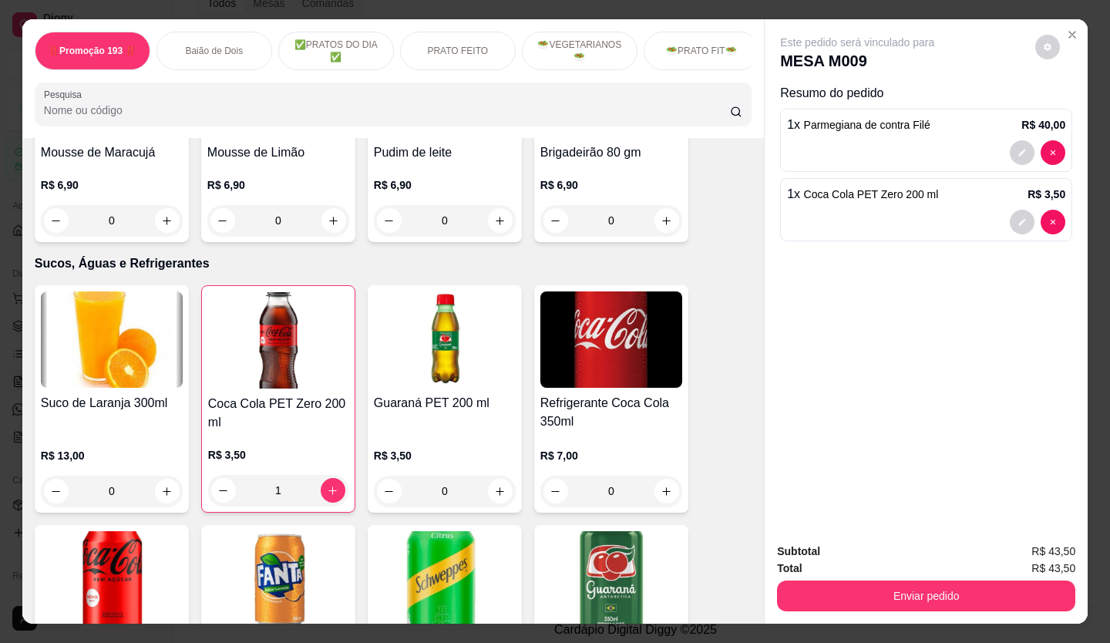
click at [1010, 154] on div at bounding box center [1038, 152] width 56 height 25
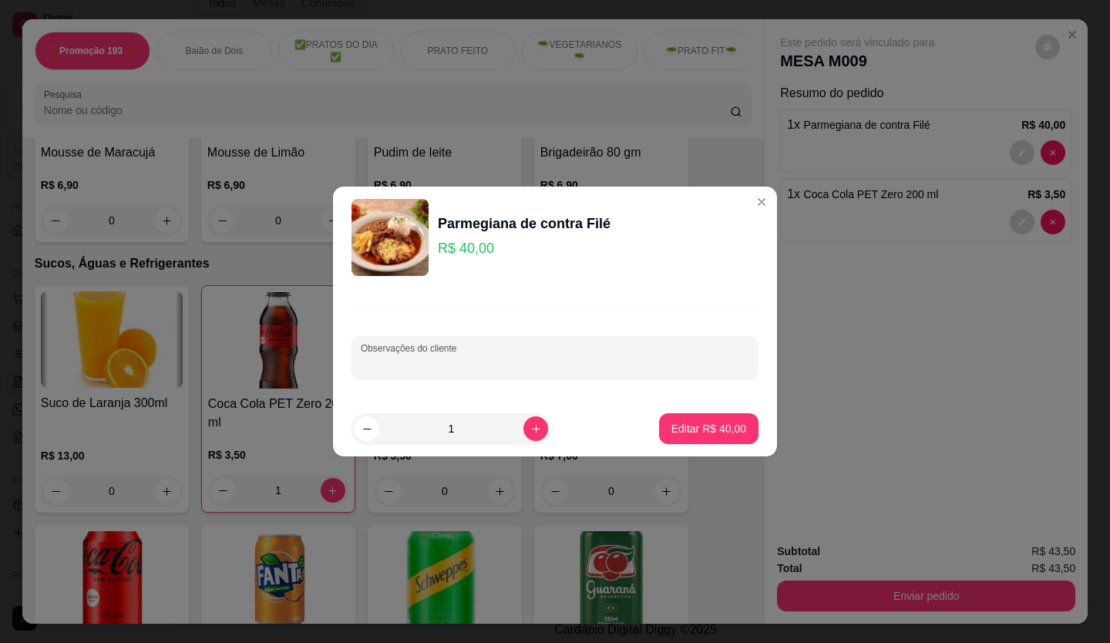
click at [511, 366] on input "Observações do cliente" at bounding box center [555, 363] width 389 height 15
type input "SEM FEIJÃO E 2 PRATOS"
click at [715, 432] on p "Editar R$ 40,00" at bounding box center [709, 428] width 75 height 15
type input "0"
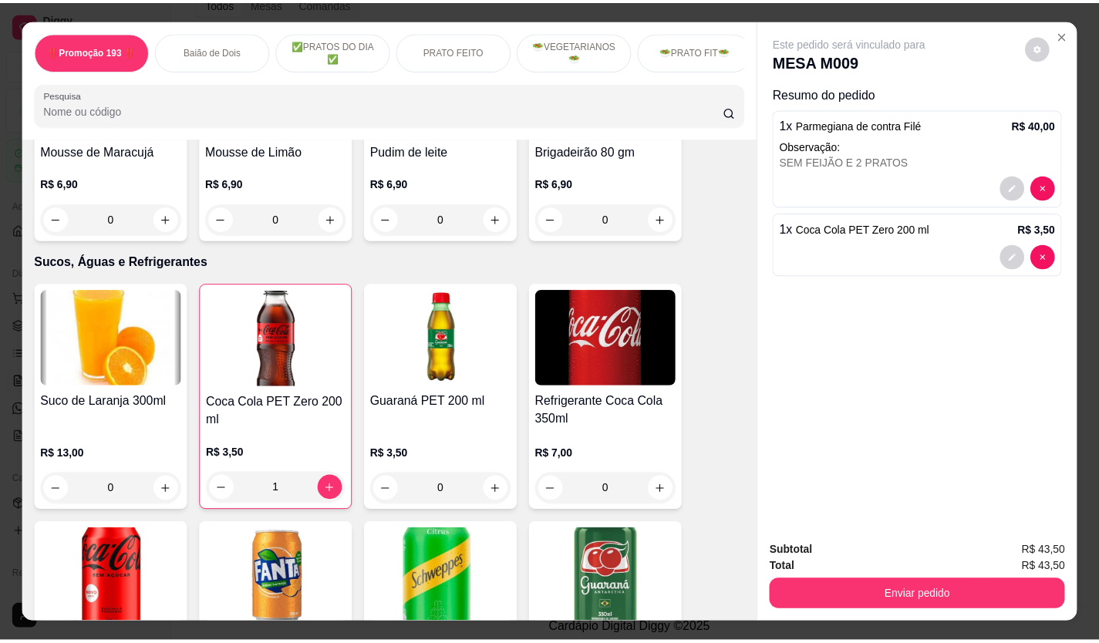
scroll to position [4696, 0]
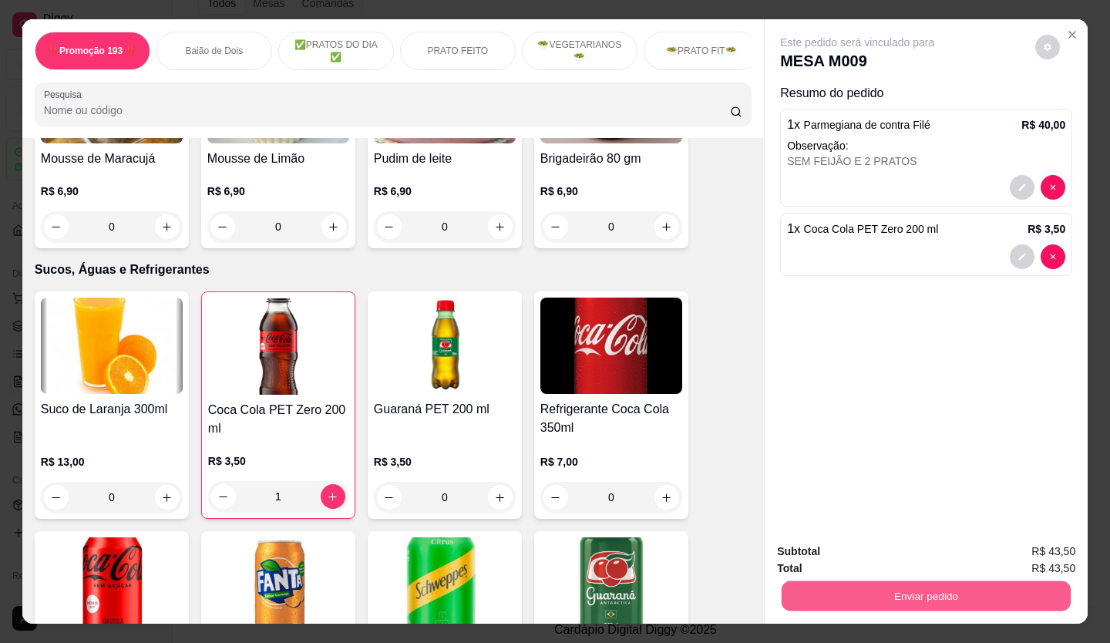
click at [1001, 587] on button "Enviar pedido" at bounding box center [926, 596] width 289 height 30
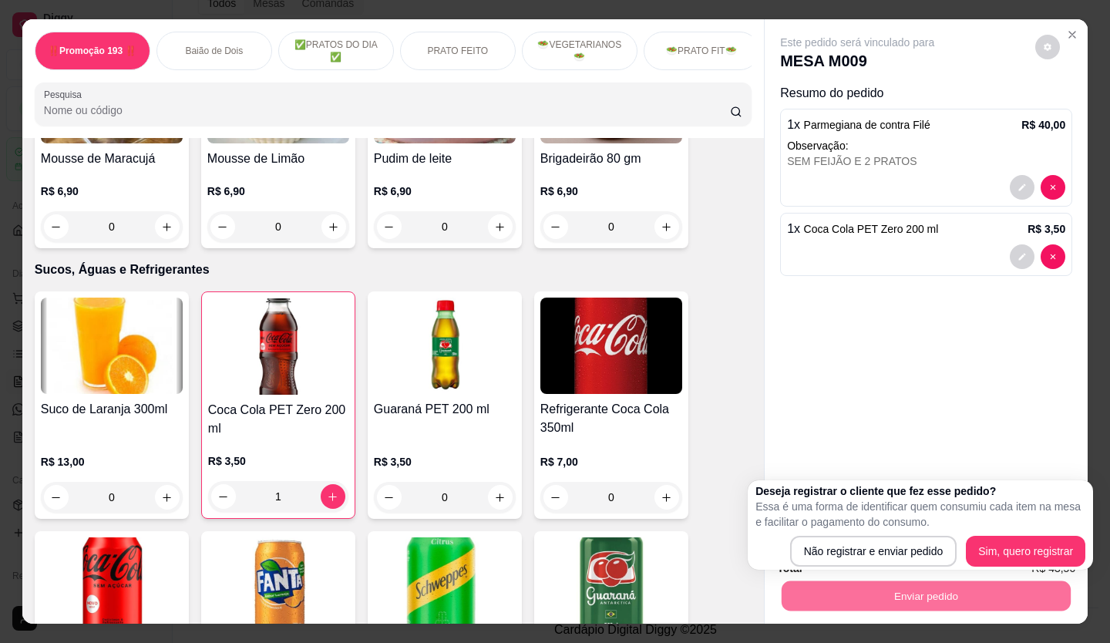
click at [915, 568] on div "Deseja registrar o cliente que fez esse pedido? Essa é uma forma de identificar…" at bounding box center [920, 524] width 345 height 89
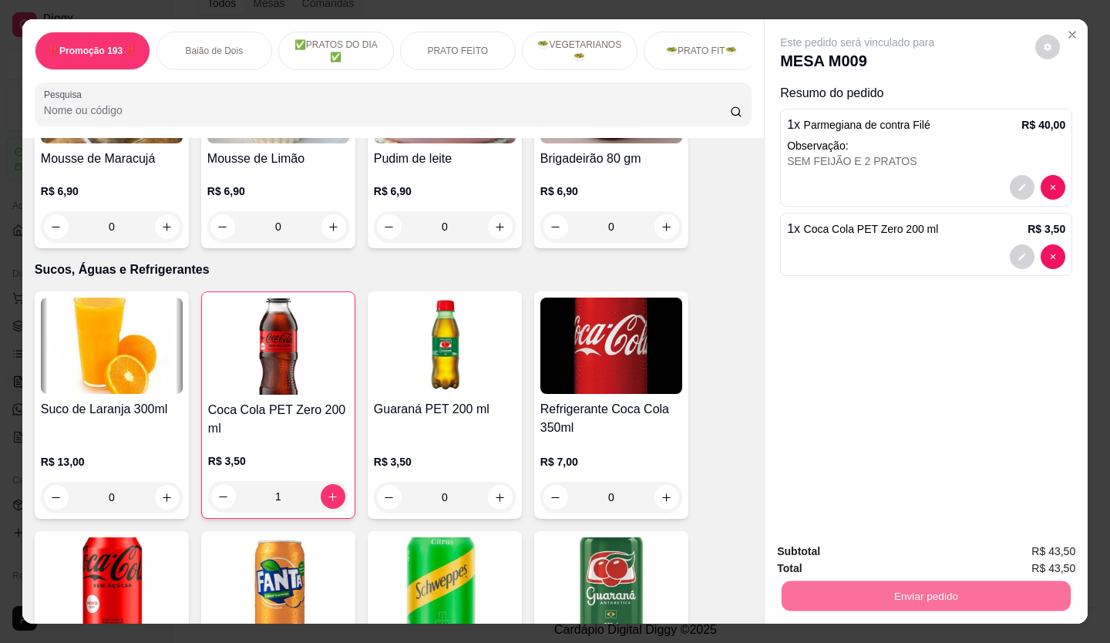
click at [911, 561] on button "Não registrar e enviar pedido" at bounding box center [875, 551] width 160 height 29
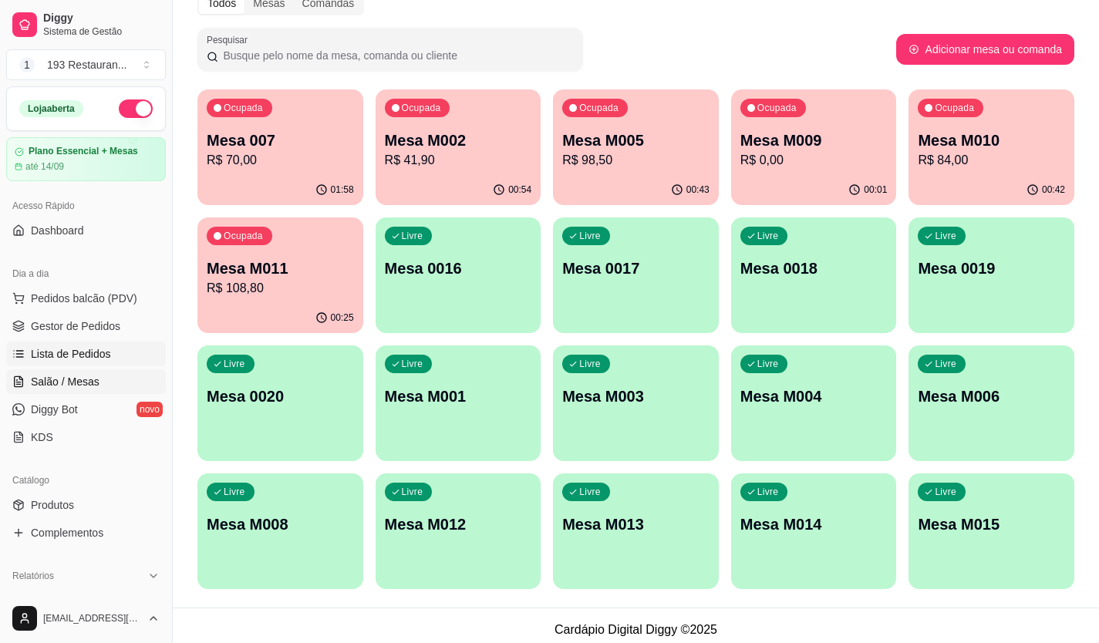
click at [81, 353] on span "Lista de Pedidos" at bounding box center [71, 353] width 80 height 15
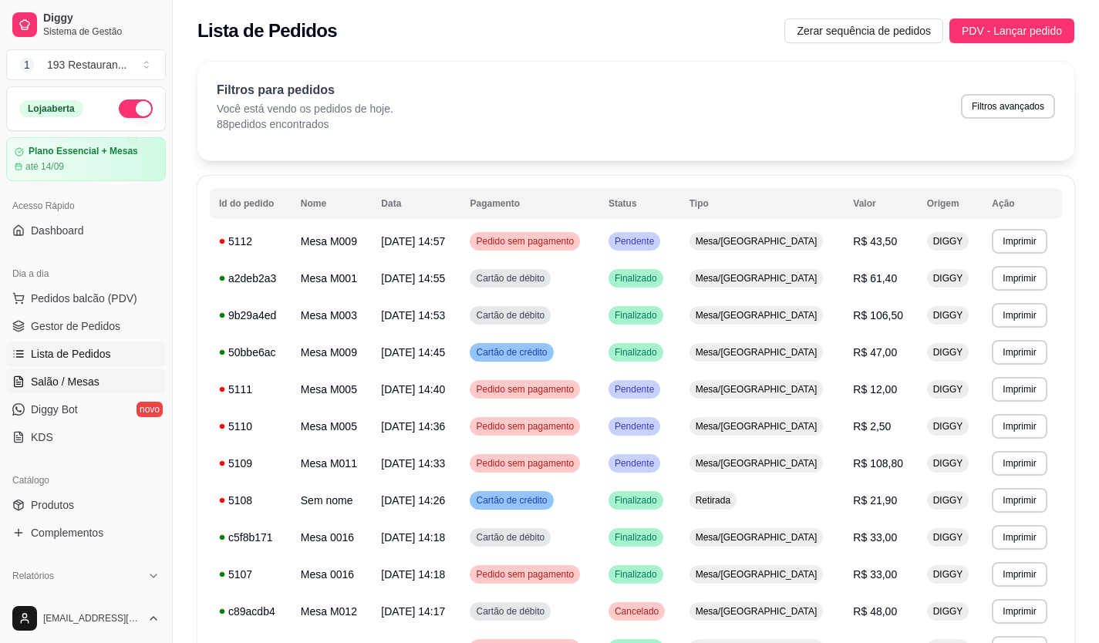
click at [88, 392] on link "Salão / Mesas" at bounding box center [86, 381] width 160 height 25
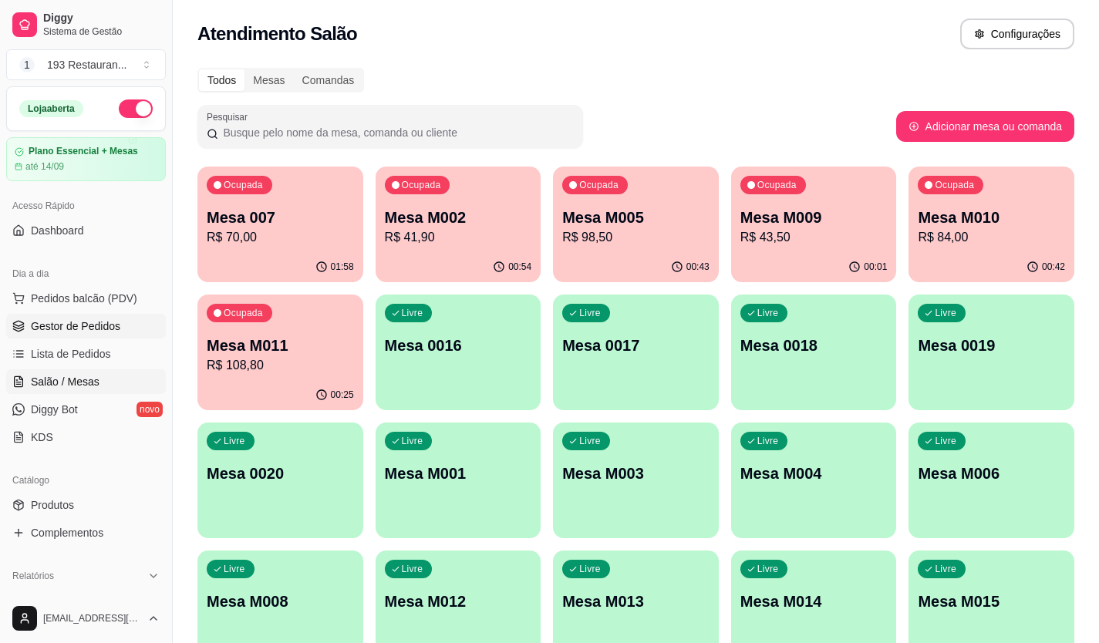
click at [79, 328] on span "Gestor de Pedidos" at bounding box center [75, 325] width 89 height 15
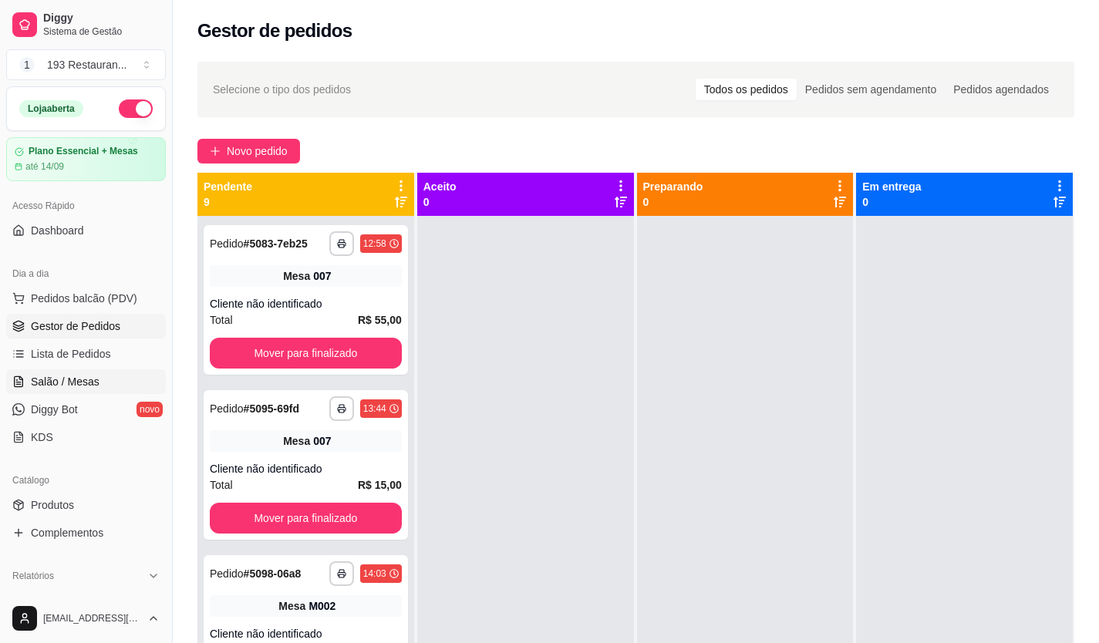
click at [89, 378] on span "Salão / Mesas" at bounding box center [65, 381] width 69 height 15
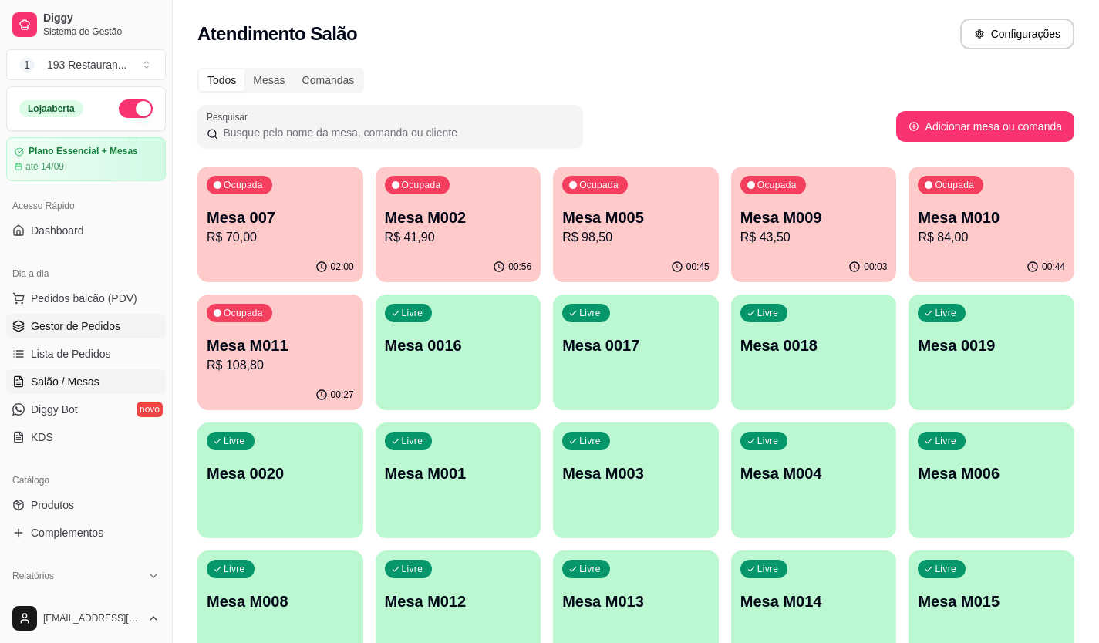
click at [104, 335] on link "Gestor de Pedidos" at bounding box center [86, 326] width 160 height 25
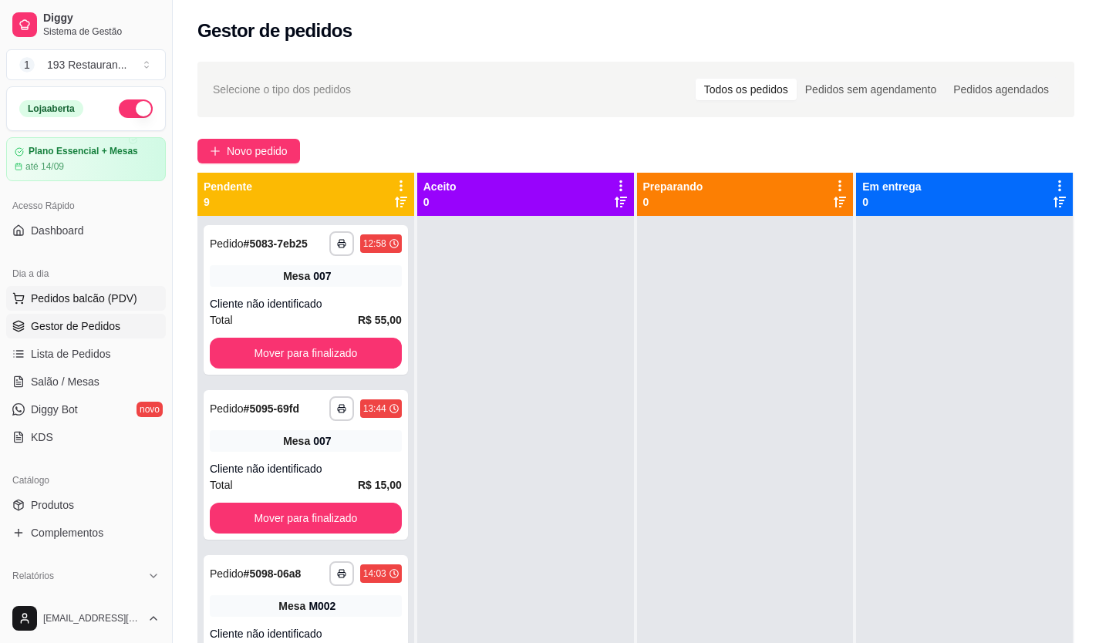
click at [106, 295] on span "Pedidos balcão (PDV)" at bounding box center [84, 298] width 106 height 15
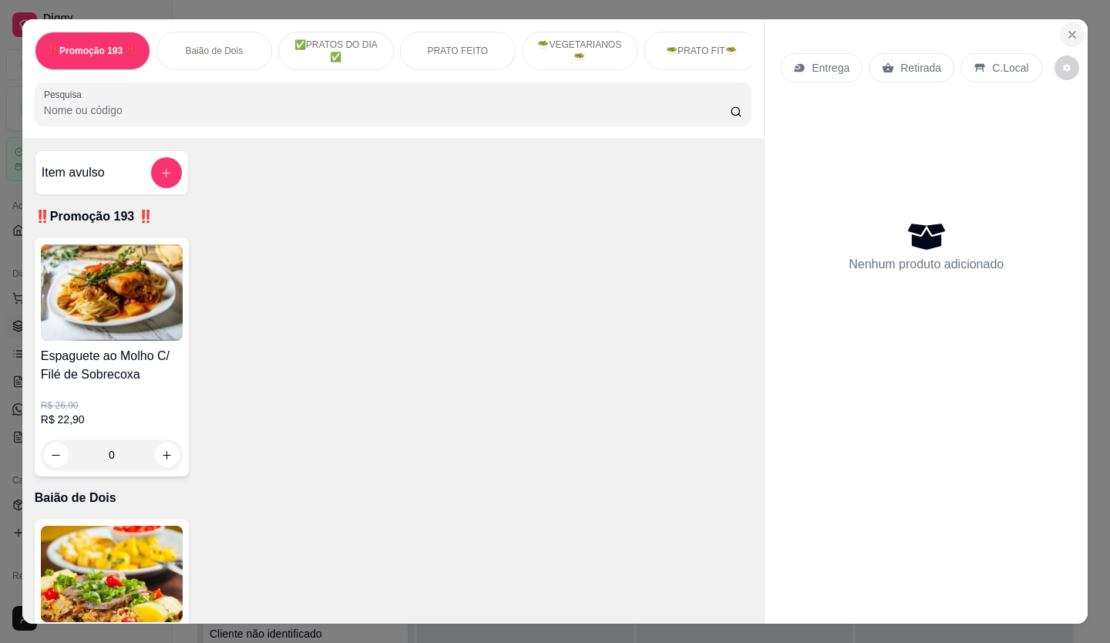
click at [1066, 29] on icon "Close" at bounding box center [1072, 35] width 12 height 12
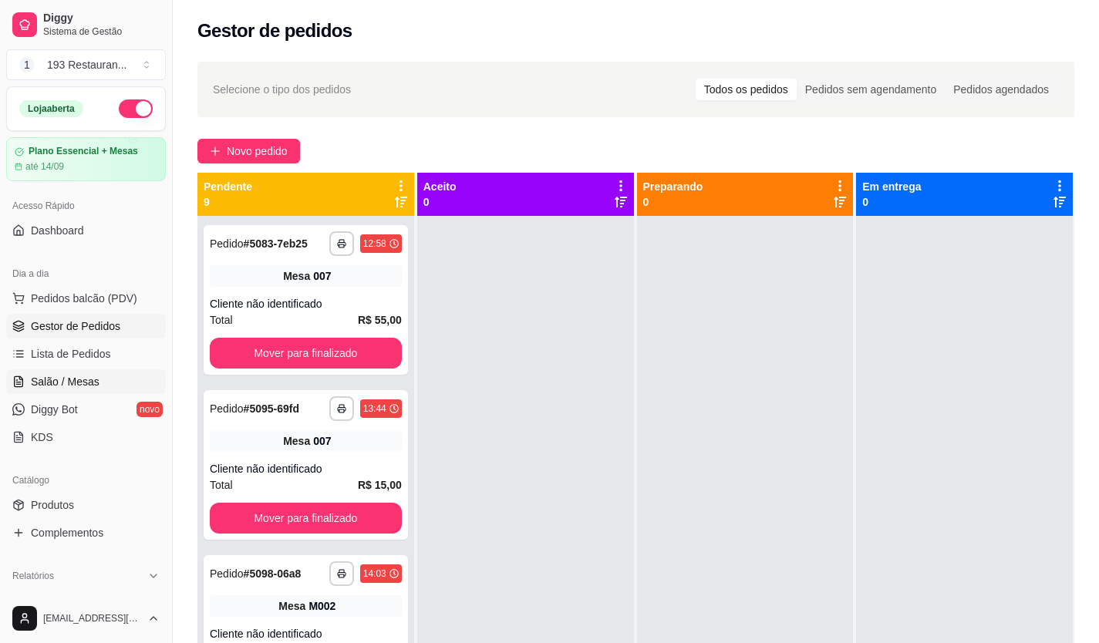
click at [69, 382] on span "Salão / Mesas" at bounding box center [65, 381] width 69 height 15
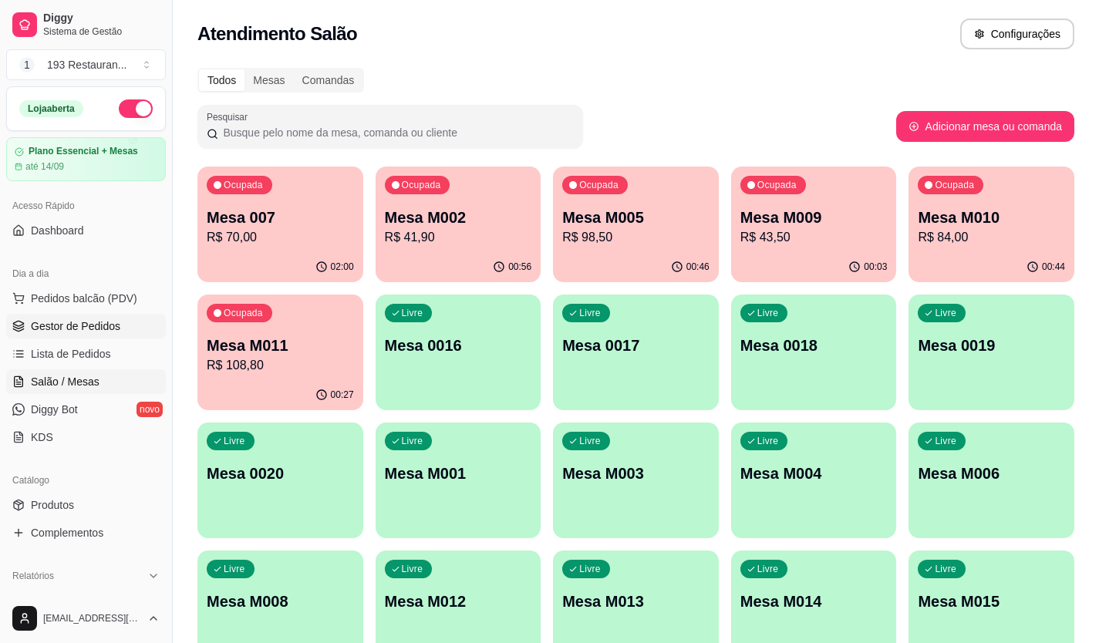
click at [102, 332] on span "Gestor de Pedidos" at bounding box center [75, 325] width 89 height 15
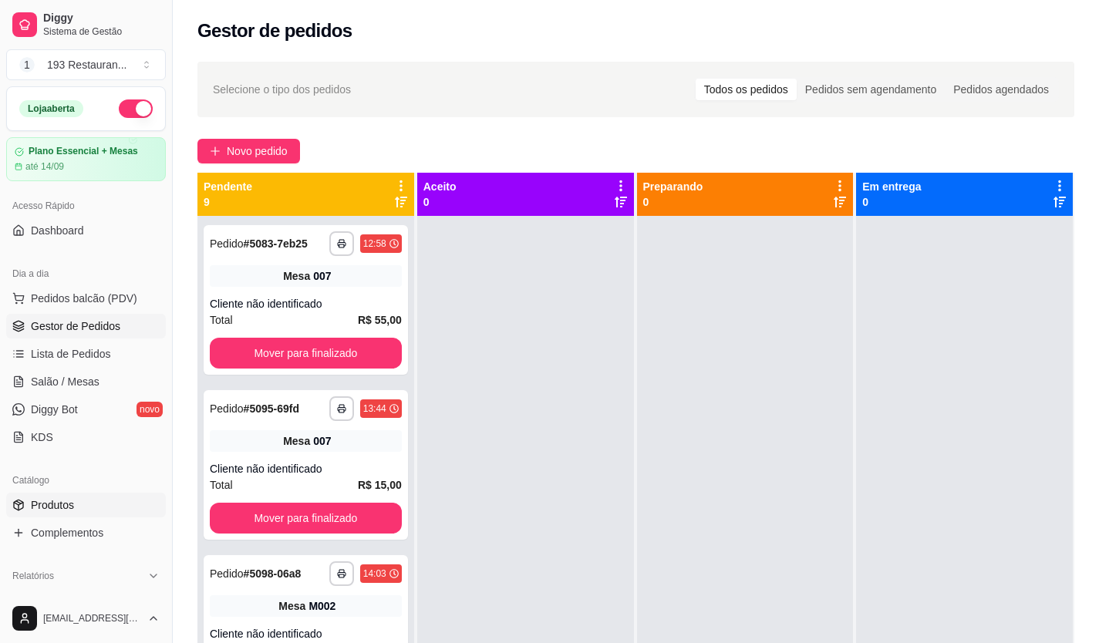
scroll to position [386, 0]
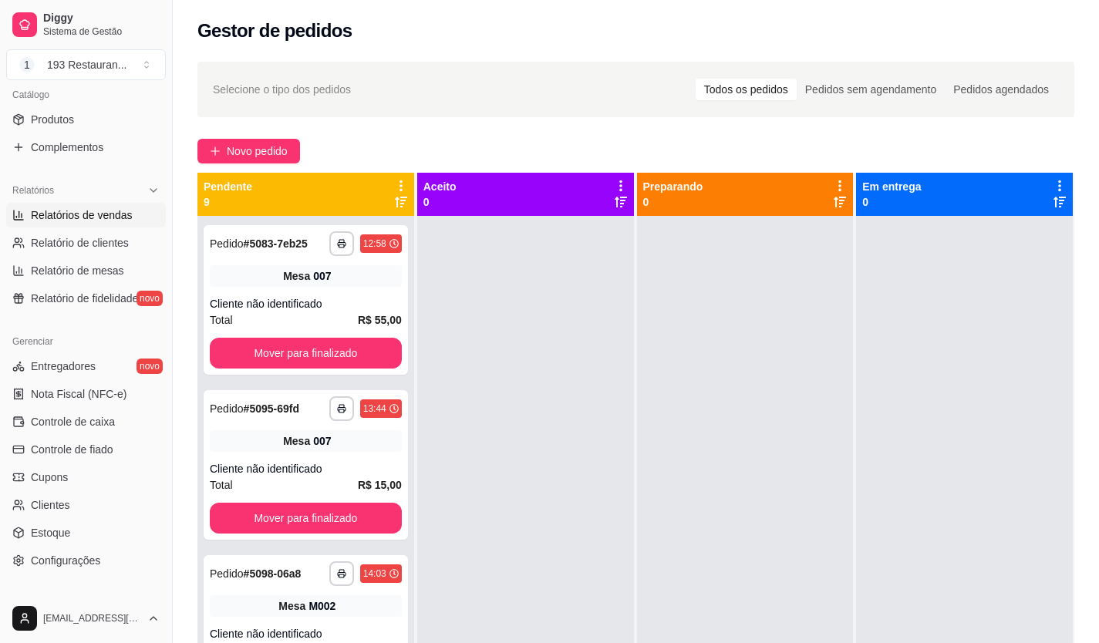
click at [101, 217] on span "Relatórios de vendas" at bounding box center [82, 214] width 102 height 15
select select "ALL"
select select "0"
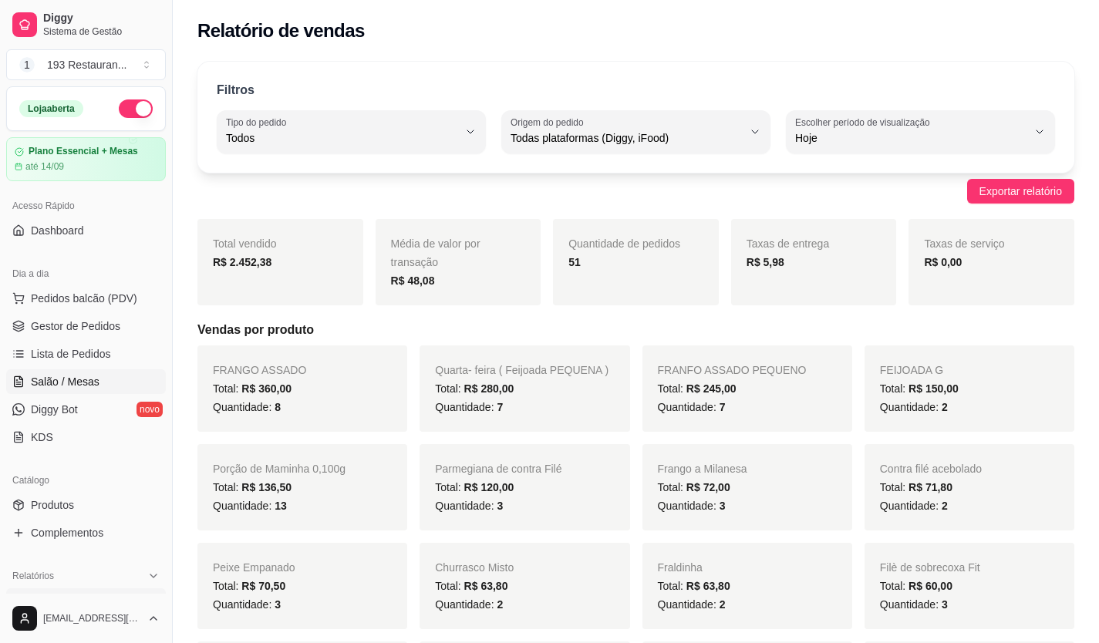
click at [83, 372] on link "Salão / Mesas" at bounding box center [86, 381] width 160 height 25
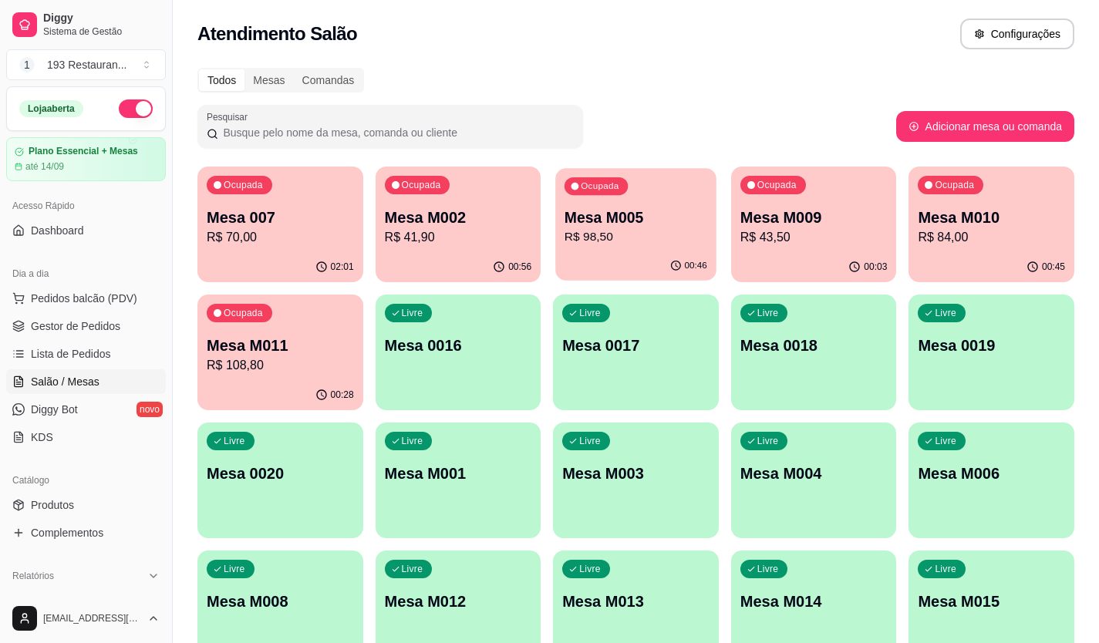
click at [675, 215] on p "Mesa M005" at bounding box center [635, 217] width 143 height 21
click at [657, 232] on p "R$ 98,50" at bounding box center [635, 237] width 147 height 19
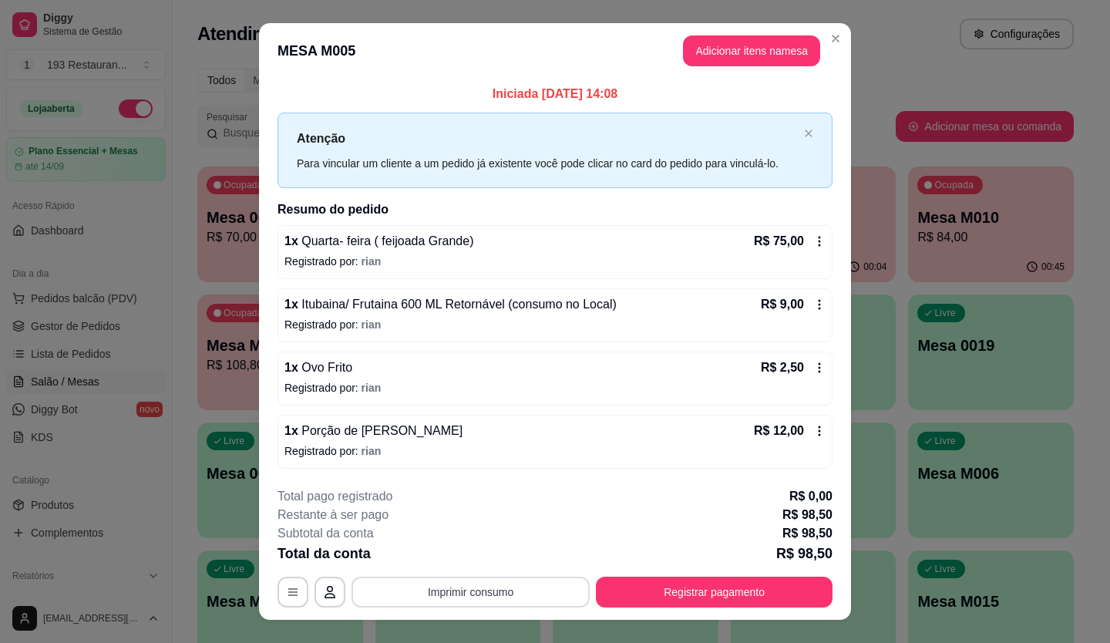
click at [497, 586] on button "Imprimir consumo" at bounding box center [471, 592] width 238 height 31
click at [460, 552] on button "CAIXA" at bounding box center [470, 556] width 108 height 24
click at [767, 56] on button "Adicionar itens na mesa" at bounding box center [751, 50] width 137 height 31
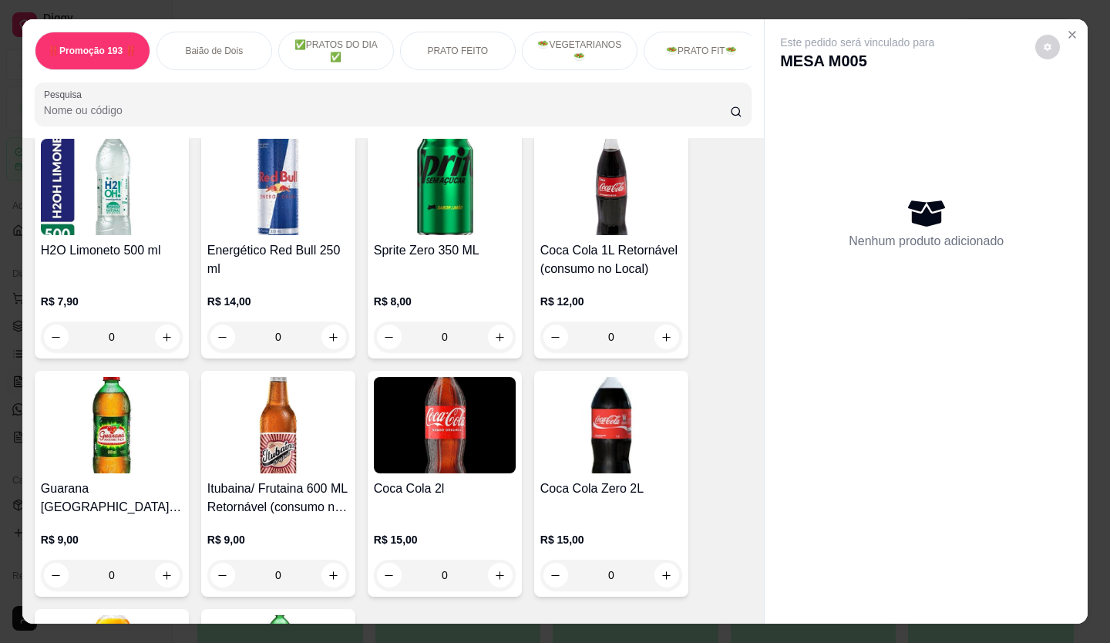
scroll to position [5784, 0]
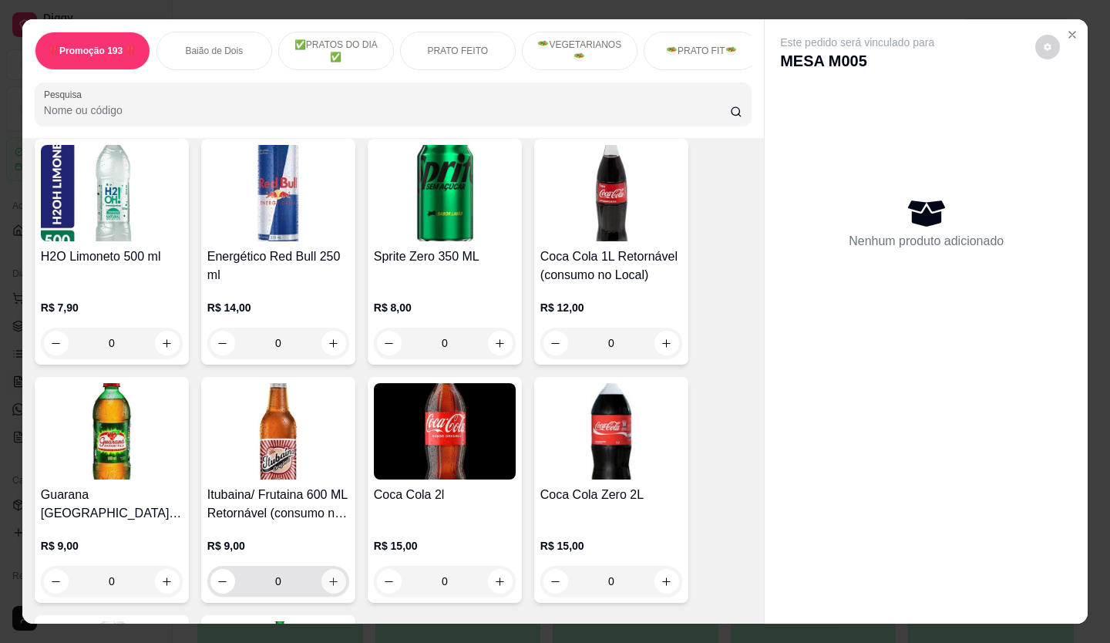
click at [325, 569] on button "increase-product-quantity" at bounding box center [334, 581] width 25 height 25
type input "1"
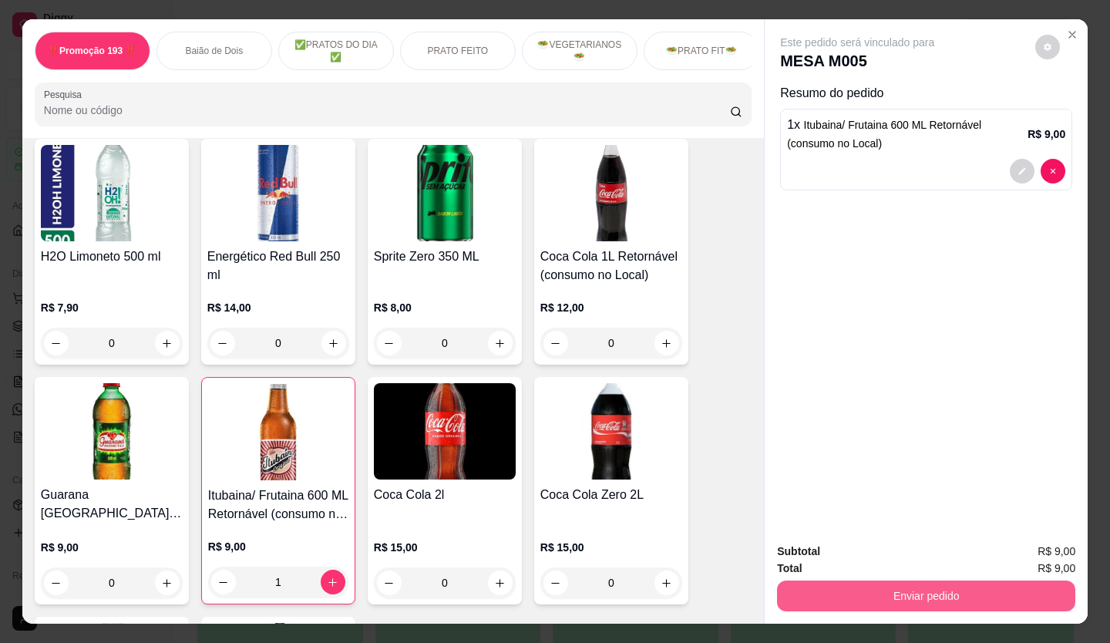
click at [821, 596] on button "Enviar pedido" at bounding box center [926, 596] width 298 height 31
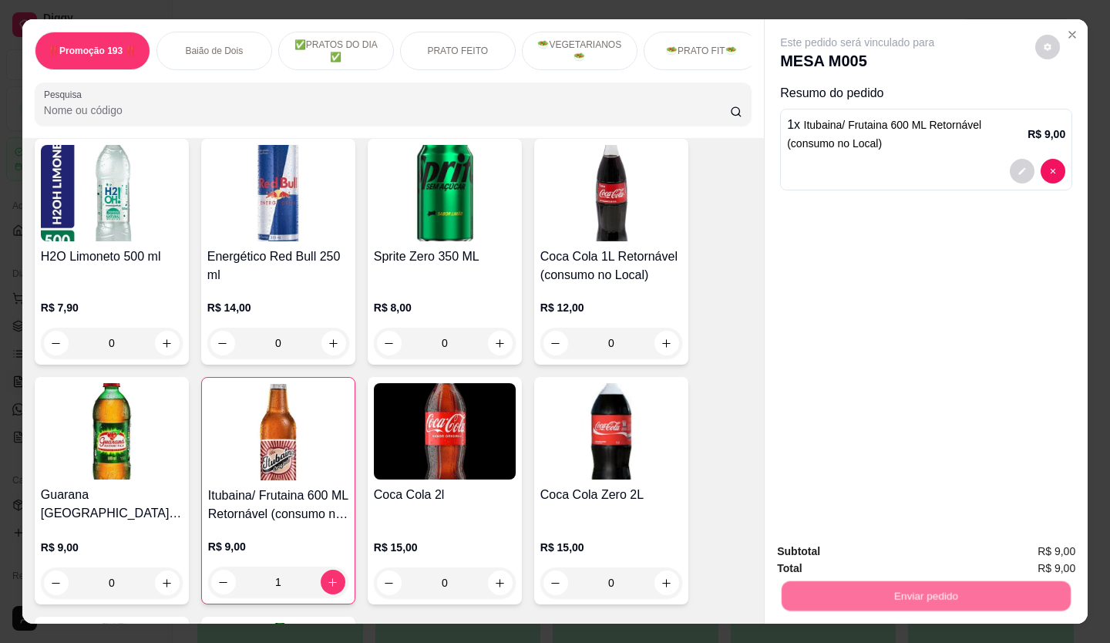
click at [827, 551] on button "Não registrar e enviar pedido" at bounding box center [875, 551] width 160 height 29
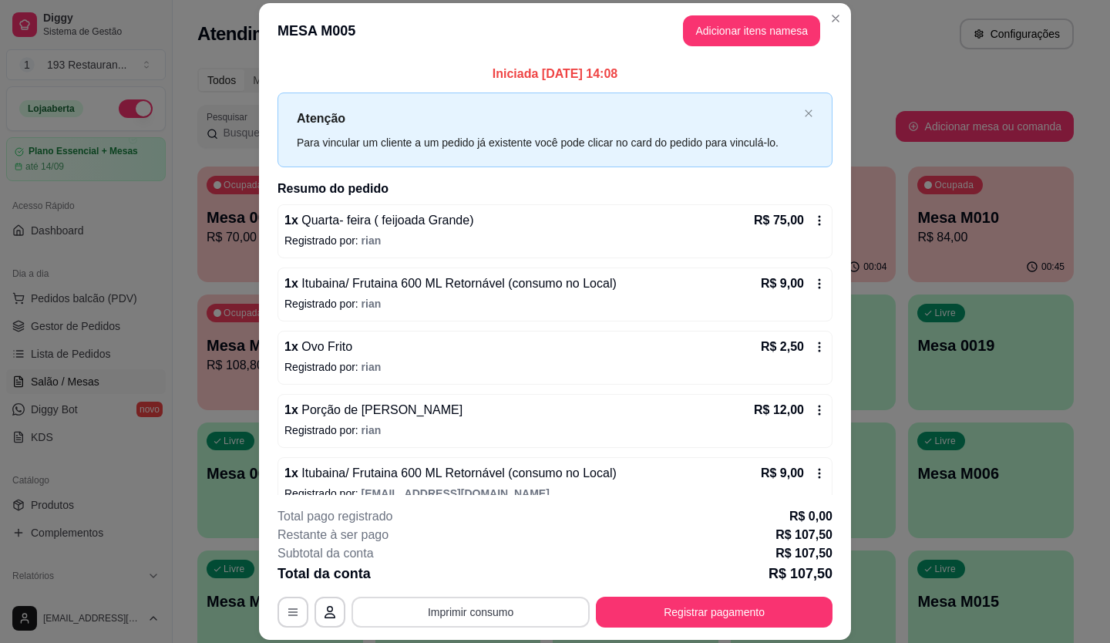
click at [503, 603] on button "Imprimir consumo" at bounding box center [471, 612] width 238 height 31
click at [455, 560] on div "Escolha a impressora COZINHA CAIXA" at bounding box center [469, 550] width 127 height 83
click at [454, 568] on button "CAIXA" at bounding box center [470, 576] width 112 height 25
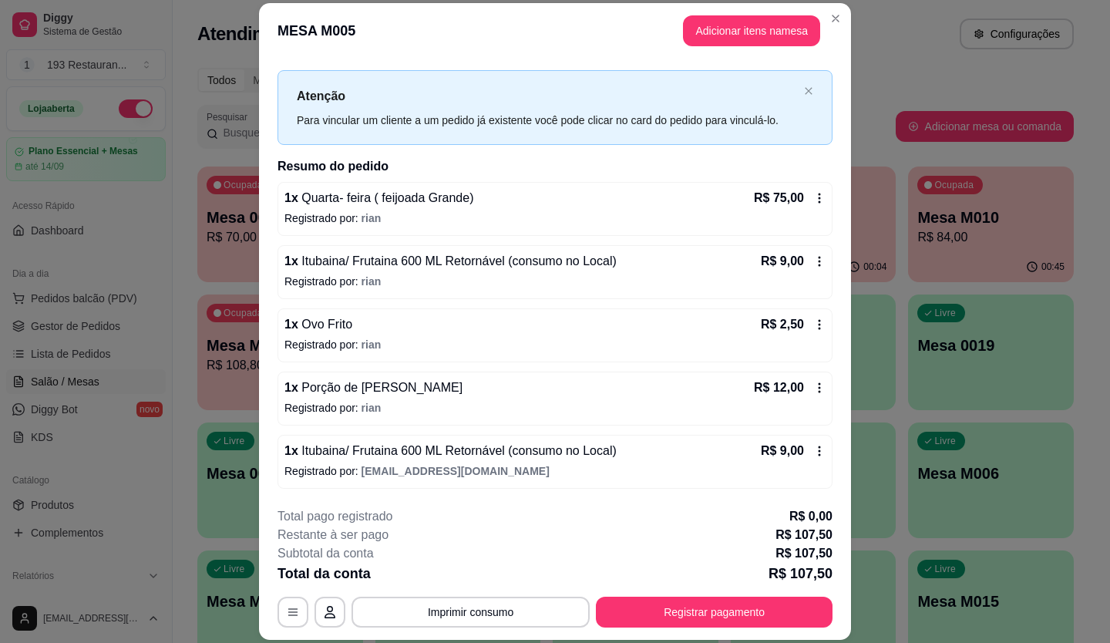
scroll to position [46, 0]
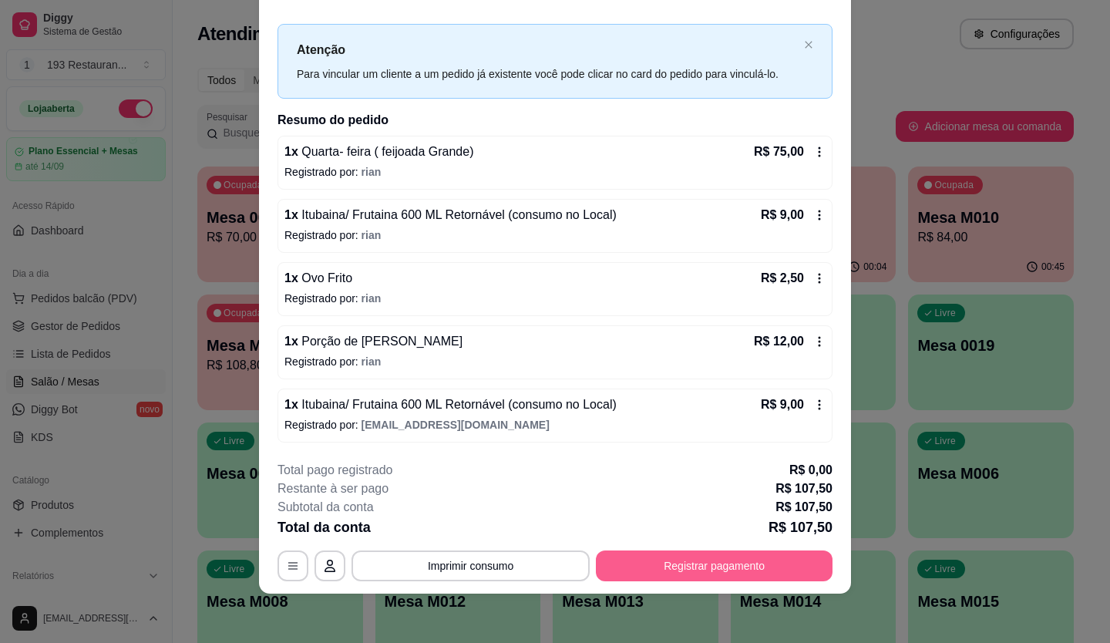
click at [687, 558] on button "Registrar pagamento" at bounding box center [714, 566] width 237 height 31
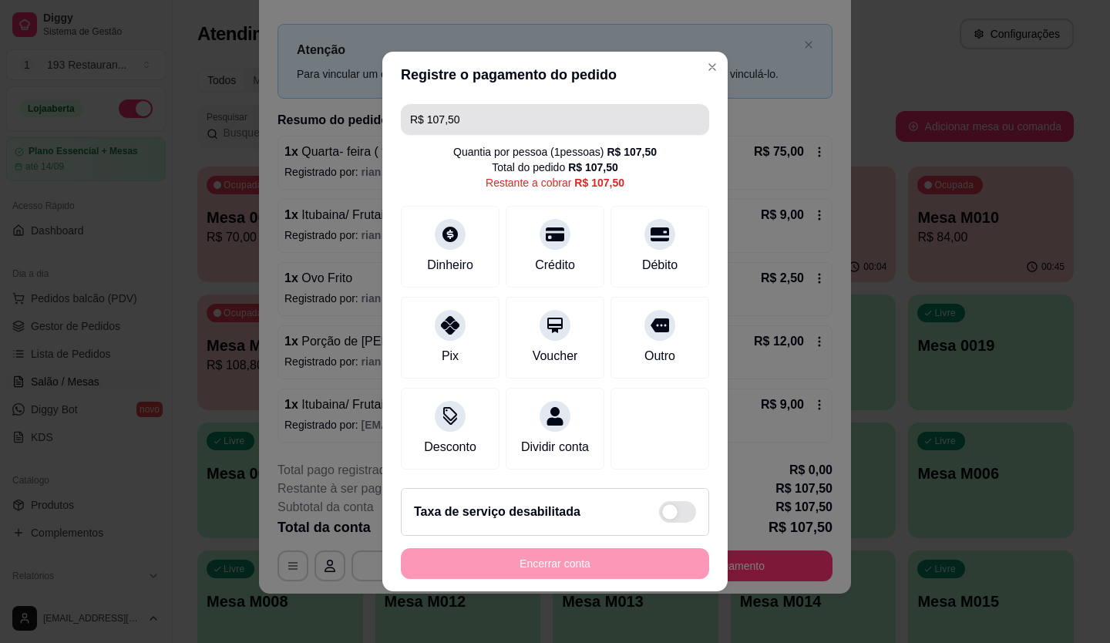
click at [470, 104] on input "R$ 107,50" at bounding box center [555, 119] width 290 height 31
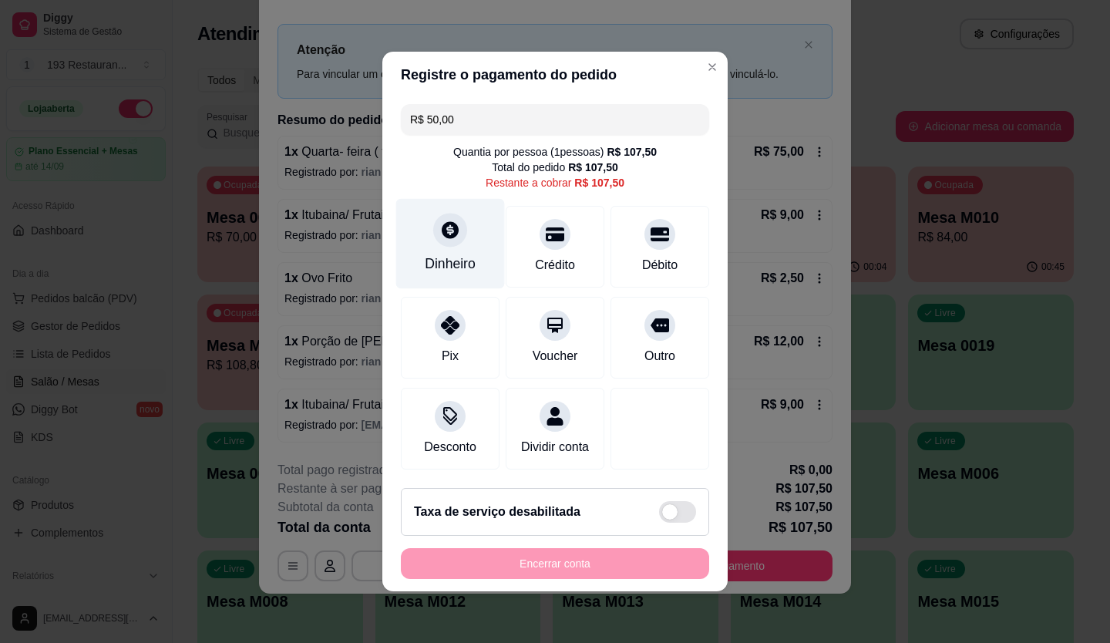
click at [444, 240] on div "Dinheiro" at bounding box center [450, 244] width 109 height 90
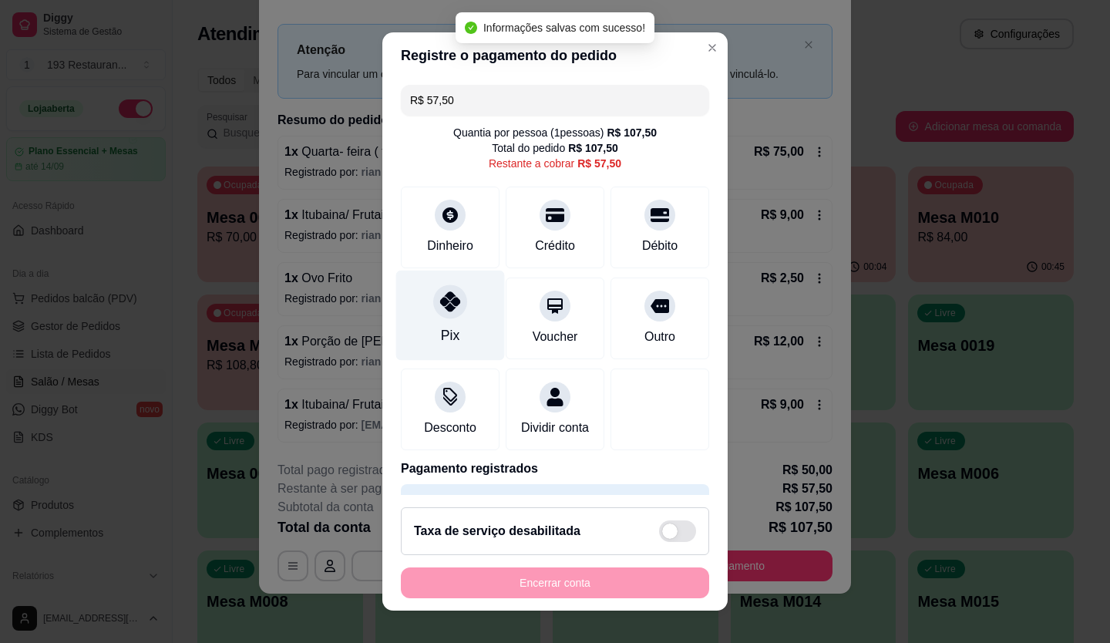
click at [455, 329] on div "Pix" at bounding box center [450, 315] width 109 height 90
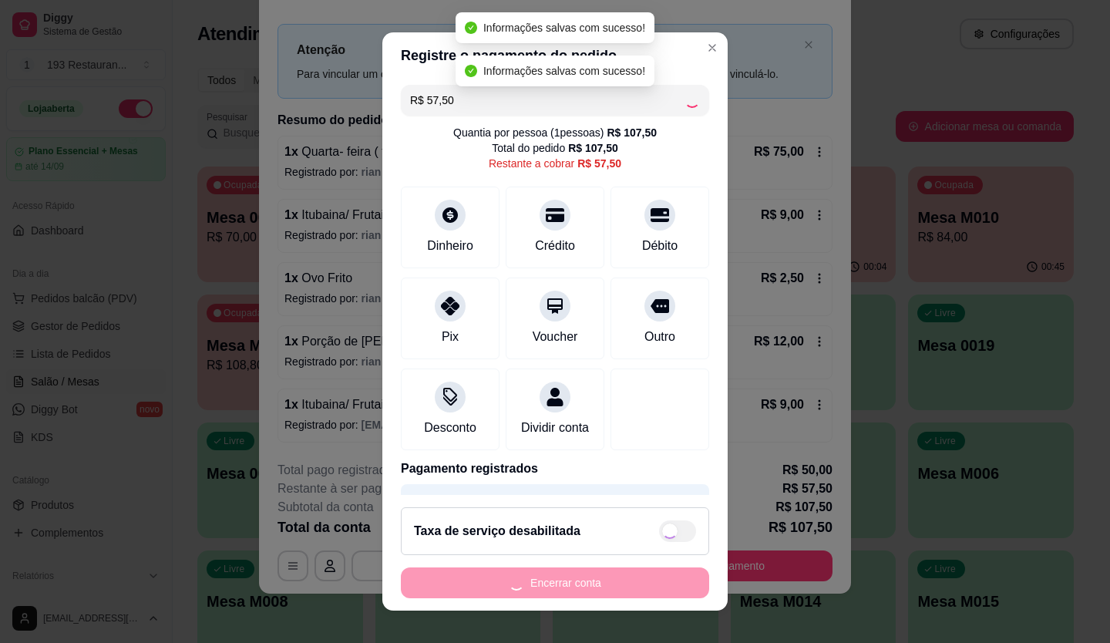
type input "R$ 0,00"
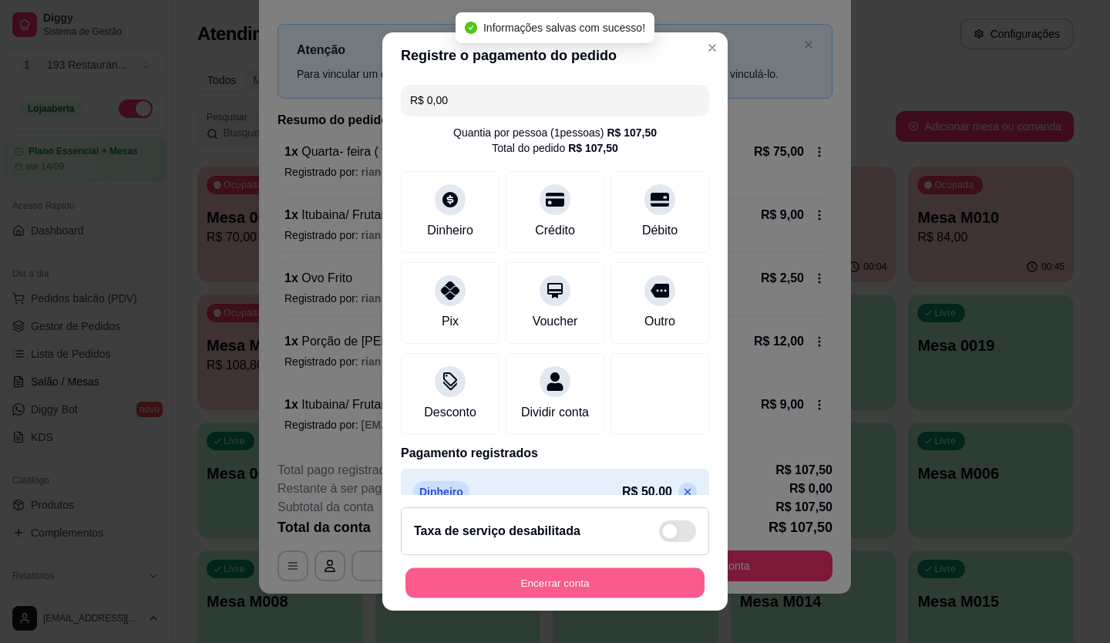
click at [635, 587] on button "Encerrar conta" at bounding box center [555, 583] width 299 height 30
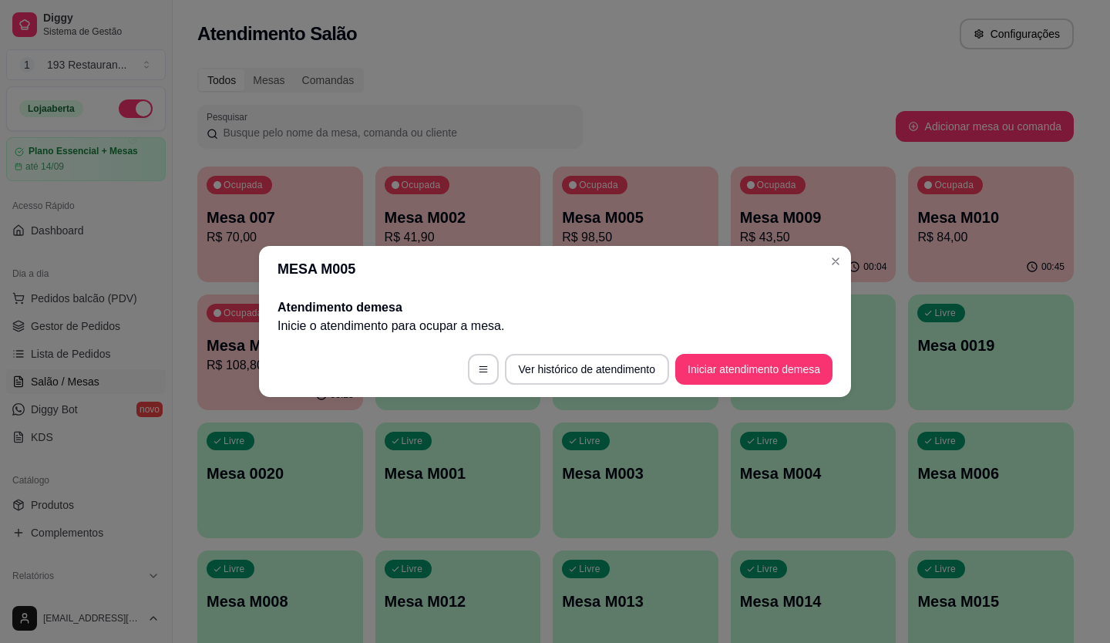
scroll to position [0, 0]
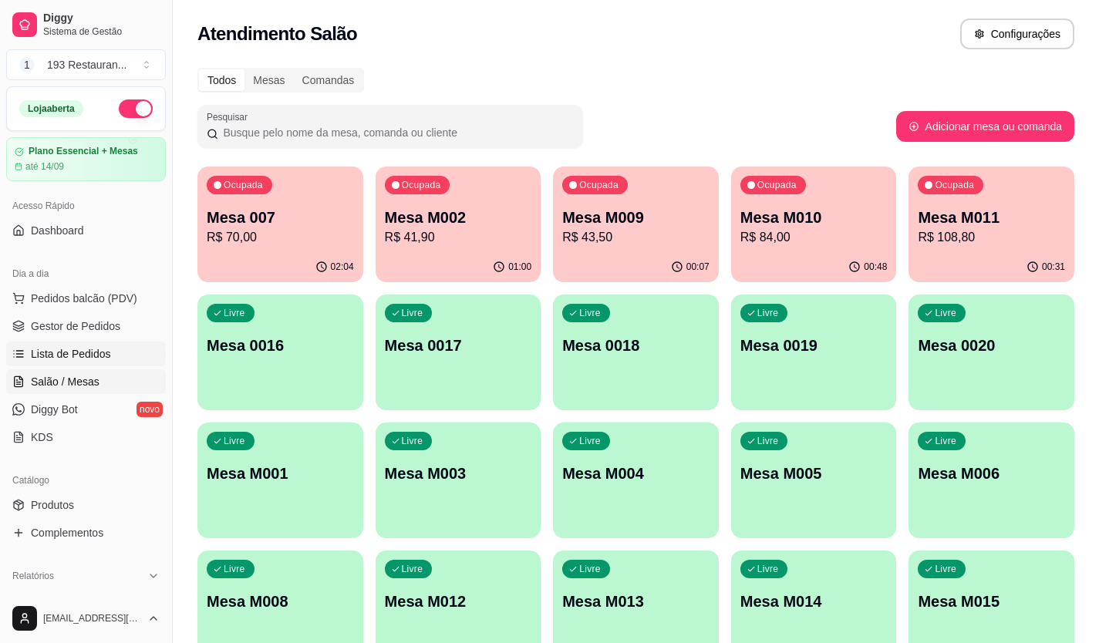
click at [91, 362] on link "Lista de Pedidos" at bounding box center [86, 354] width 160 height 25
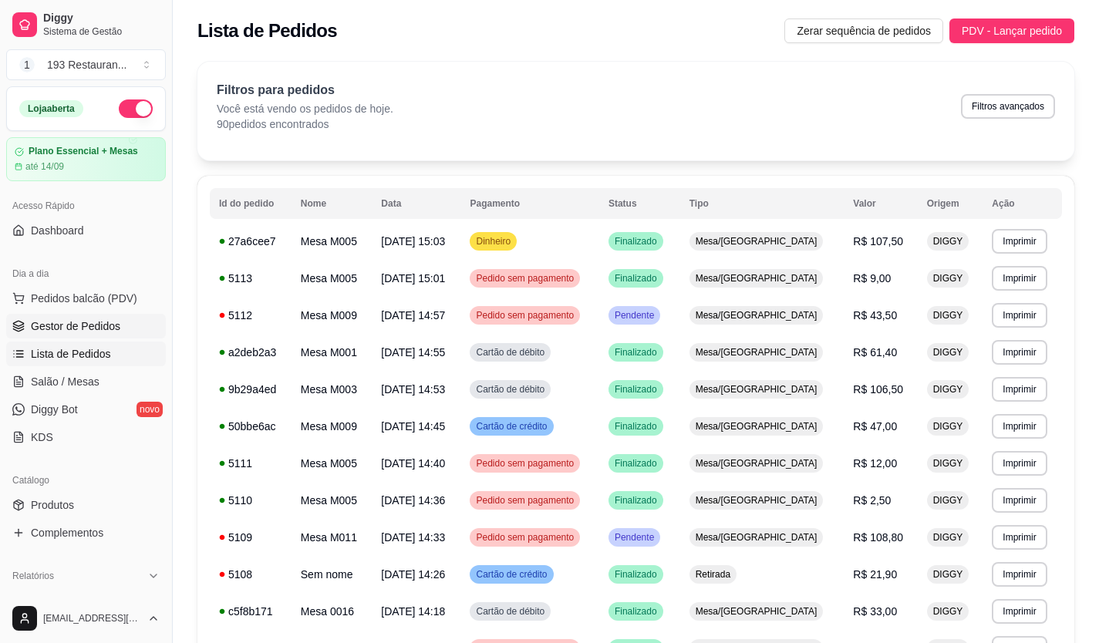
click at [77, 328] on span "Gestor de Pedidos" at bounding box center [75, 325] width 89 height 15
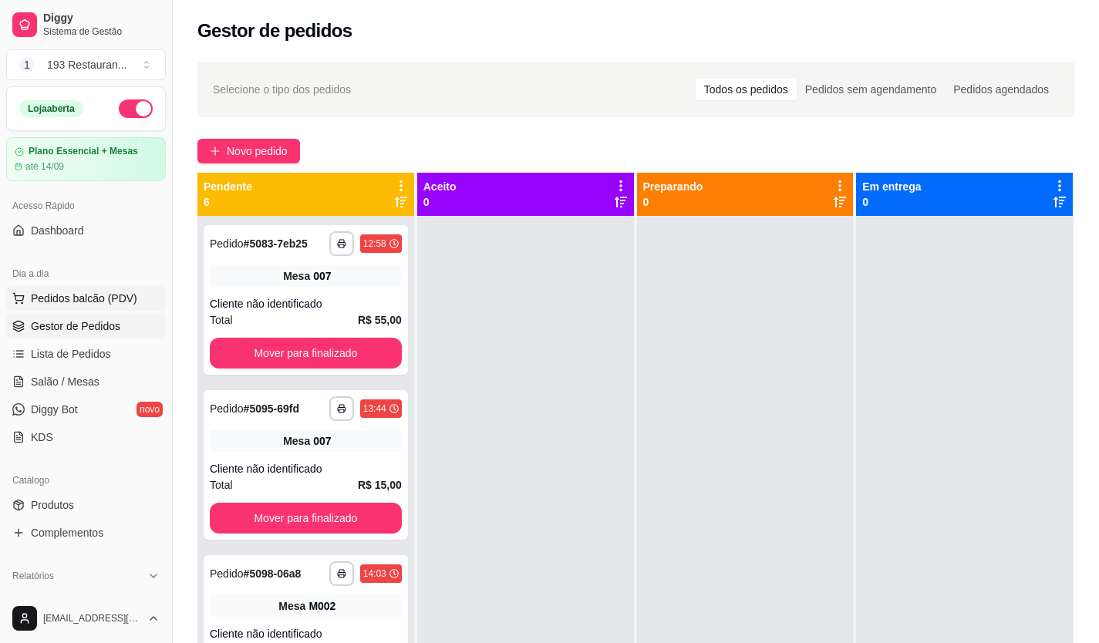
click at [84, 302] on span "Pedidos balcão (PDV)" at bounding box center [84, 298] width 106 height 15
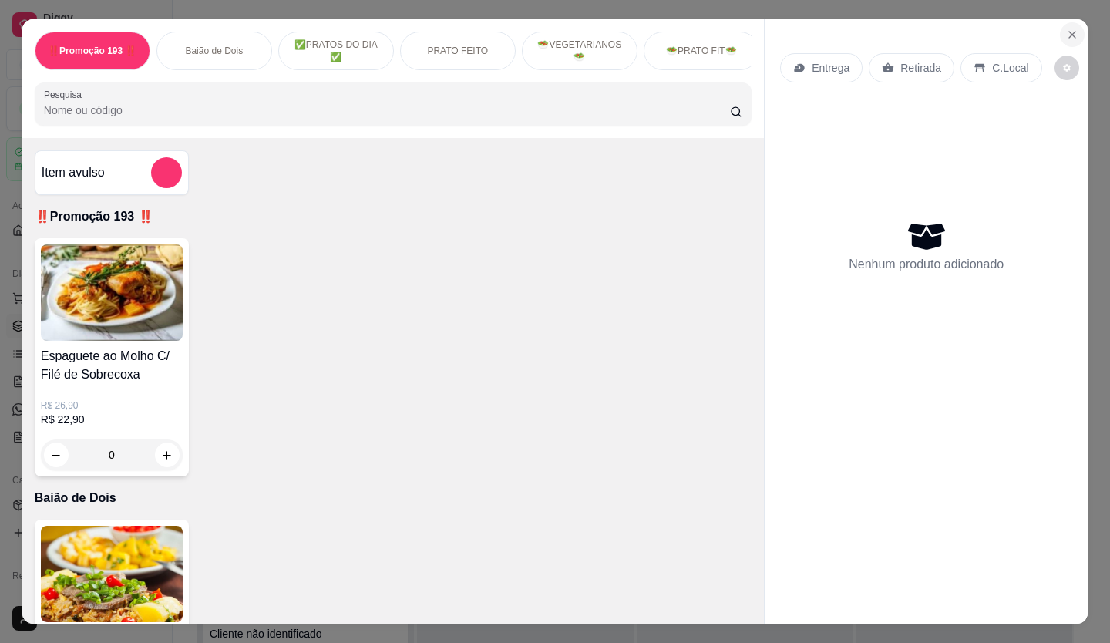
click at [1078, 28] on button "Close" at bounding box center [1072, 34] width 25 height 25
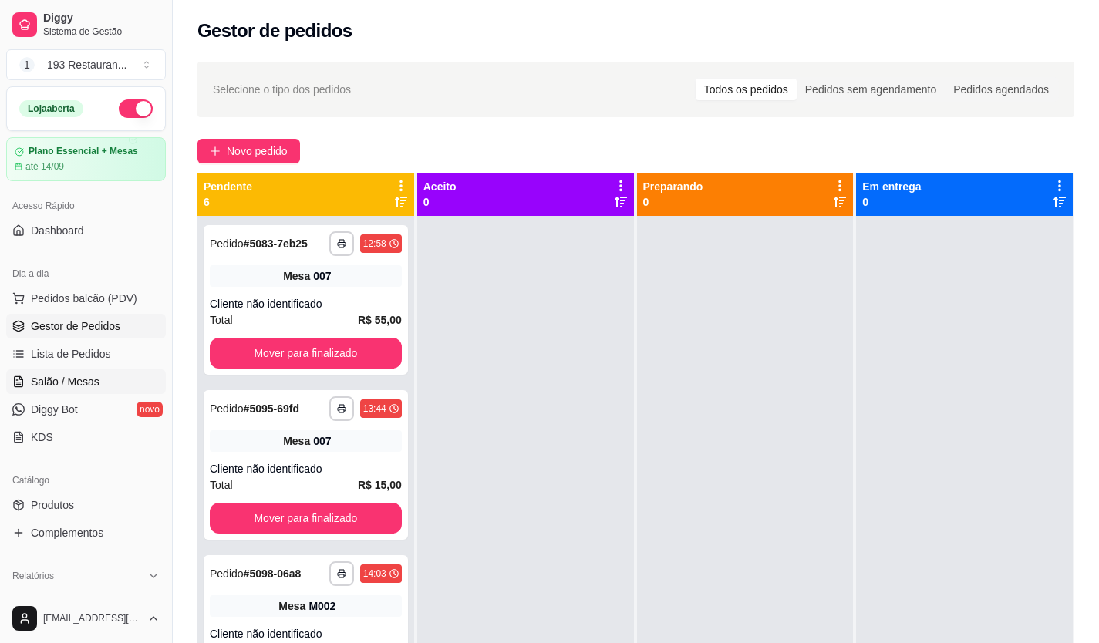
click at [116, 385] on link "Salão / Mesas" at bounding box center [86, 381] width 160 height 25
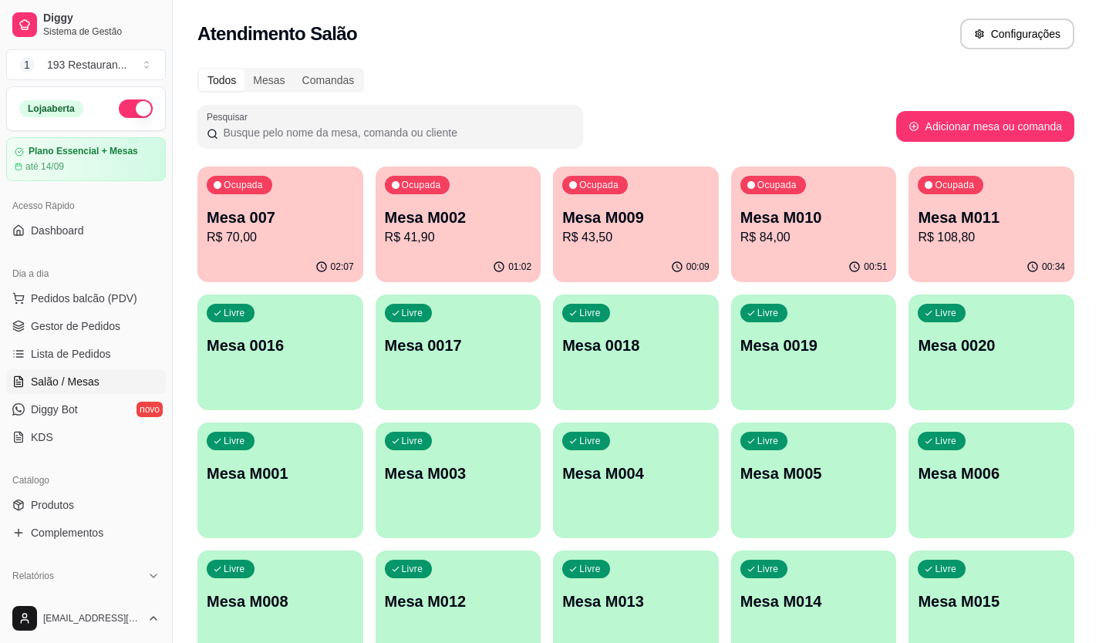
click at [245, 203] on div "Ocupada Mesa 007 R$ 70,00" at bounding box center [280, 210] width 166 height 86
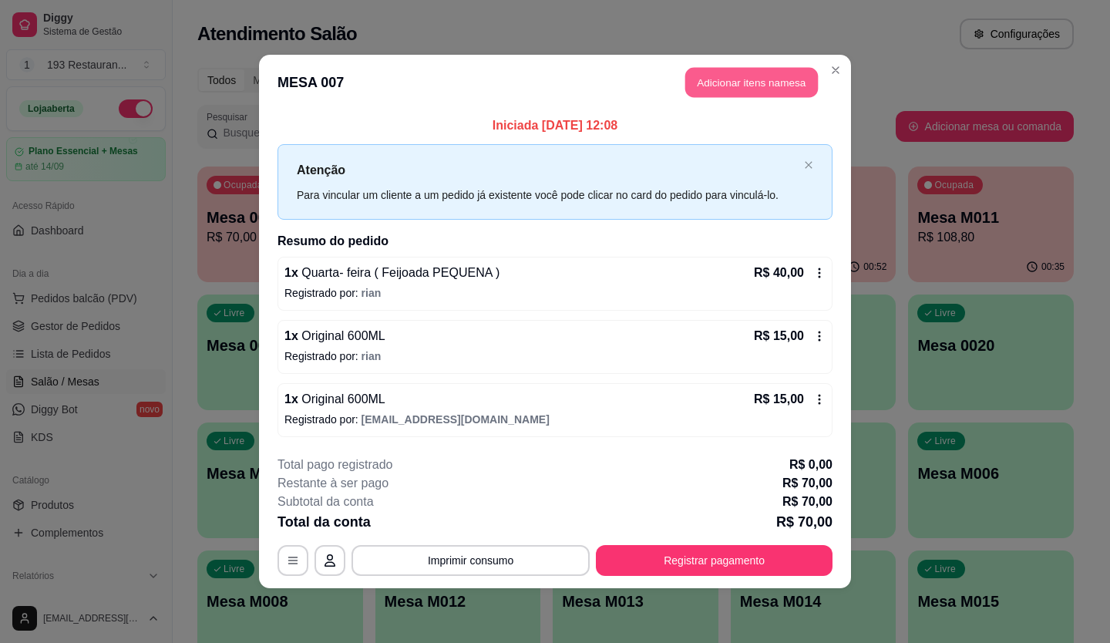
click at [757, 85] on button "Adicionar itens na mesa" at bounding box center [752, 83] width 133 height 30
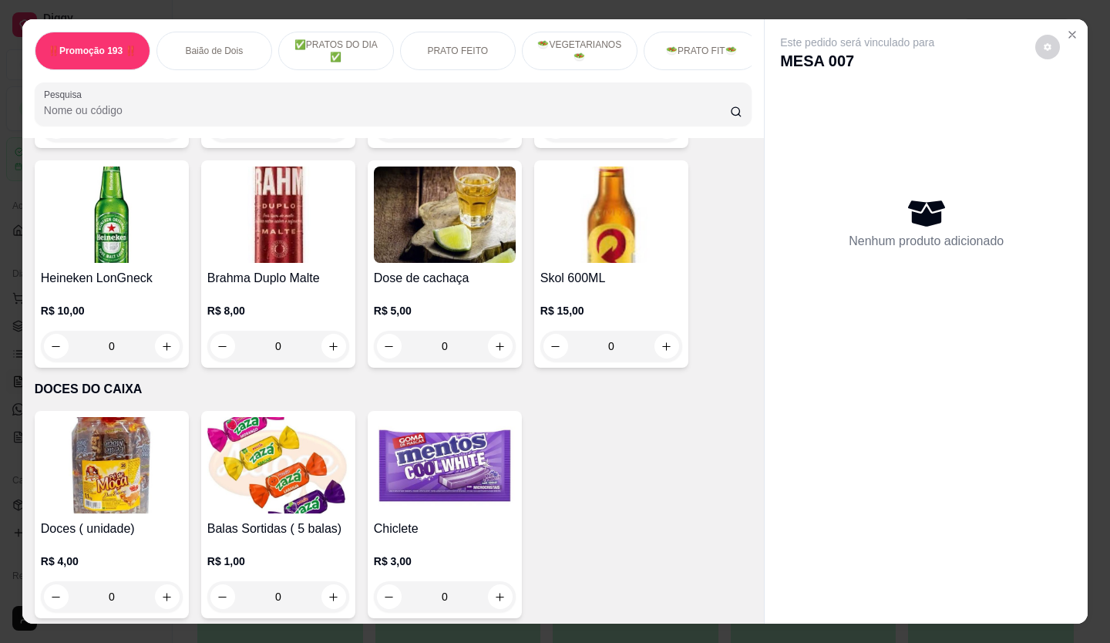
scroll to position [6246, 0]
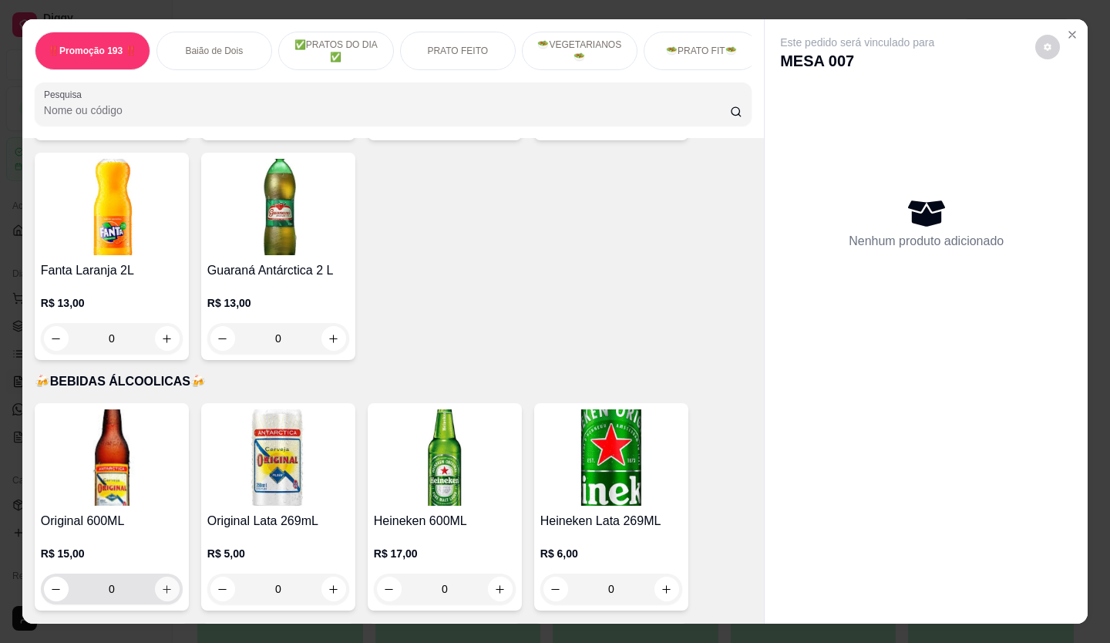
click at [162, 584] on icon "increase-product-quantity" at bounding box center [167, 590] width 12 height 12
type input "1"
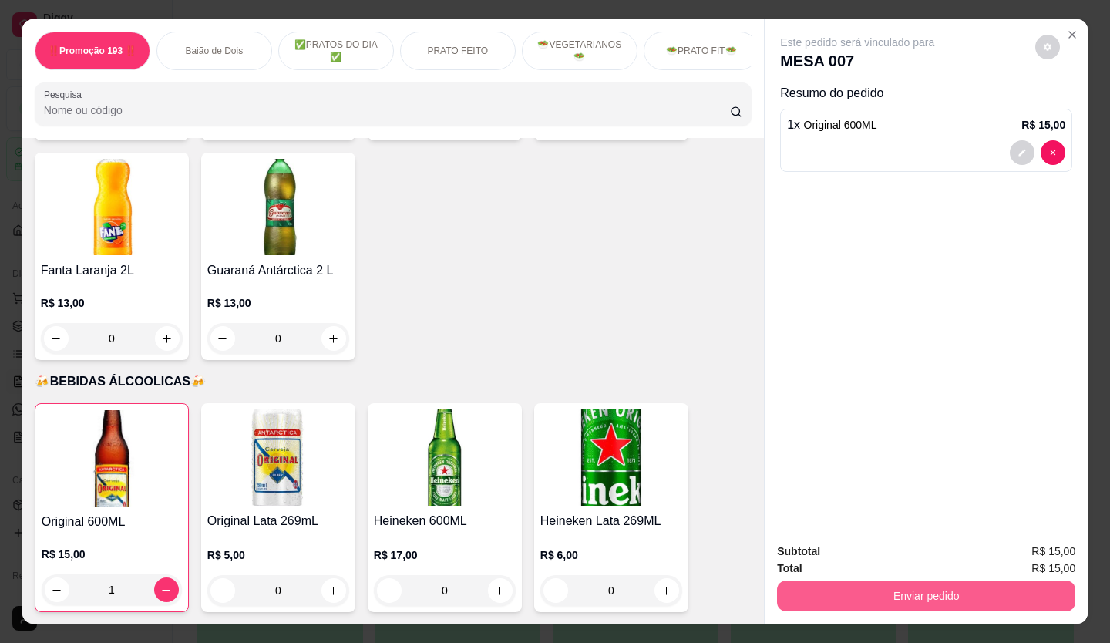
click at [1004, 581] on button "Enviar pedido" at bounding box center [926, 596] width 298 height 31
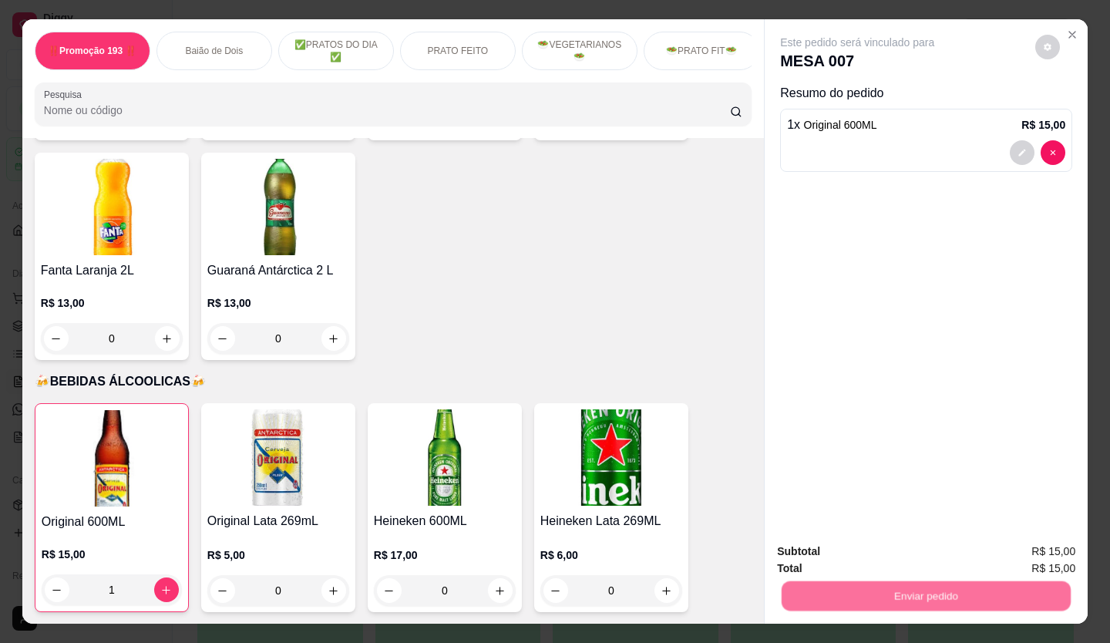
click at [898, 544] on button "Não registrar e enviar pedido" at bounding box center [875, 551] width 160 height 29
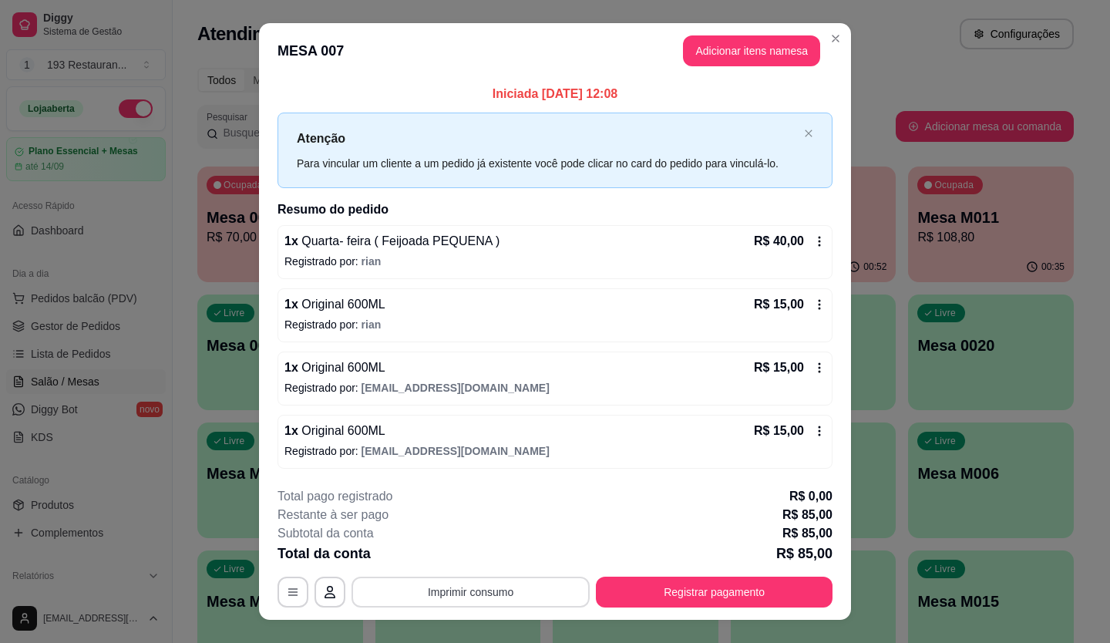
click at [523, 588] on button "Imprimir consumo" at bounding box center [471, 592] width 238 height 31
click at [493, 548] on button "CAIXA" at bounding box center [470, 556] width 112 height 25
click at [679, 588] on button "Registrar pagamento" at bounding box center [715, 592] width 230 height 30
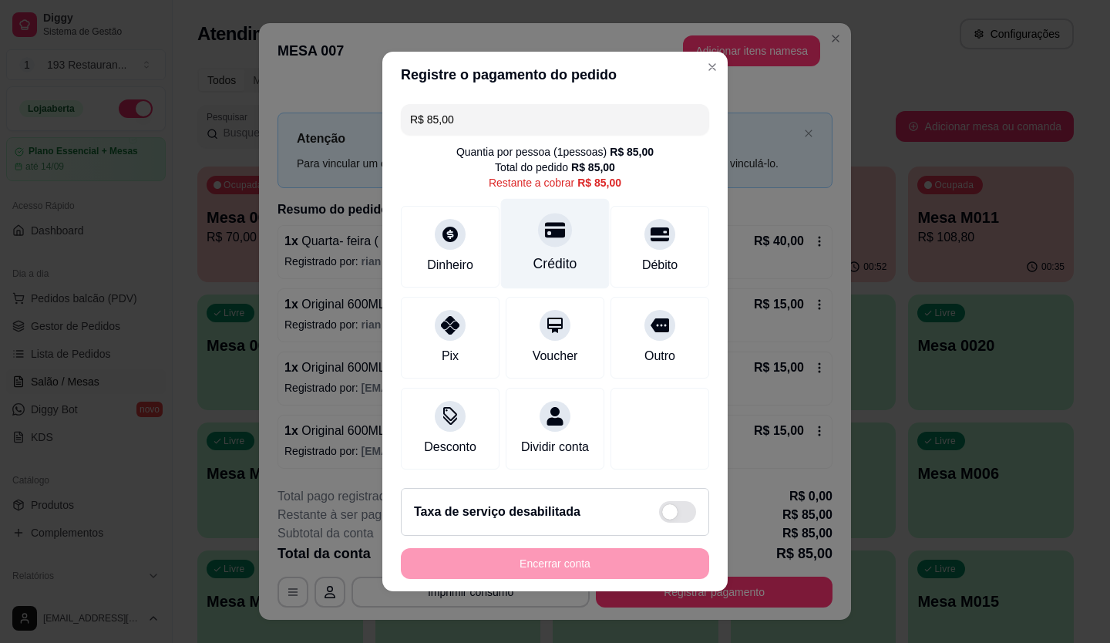
click at [554, 254] on div "Crédito" at bounding box center [556, 264] width 44 height 20
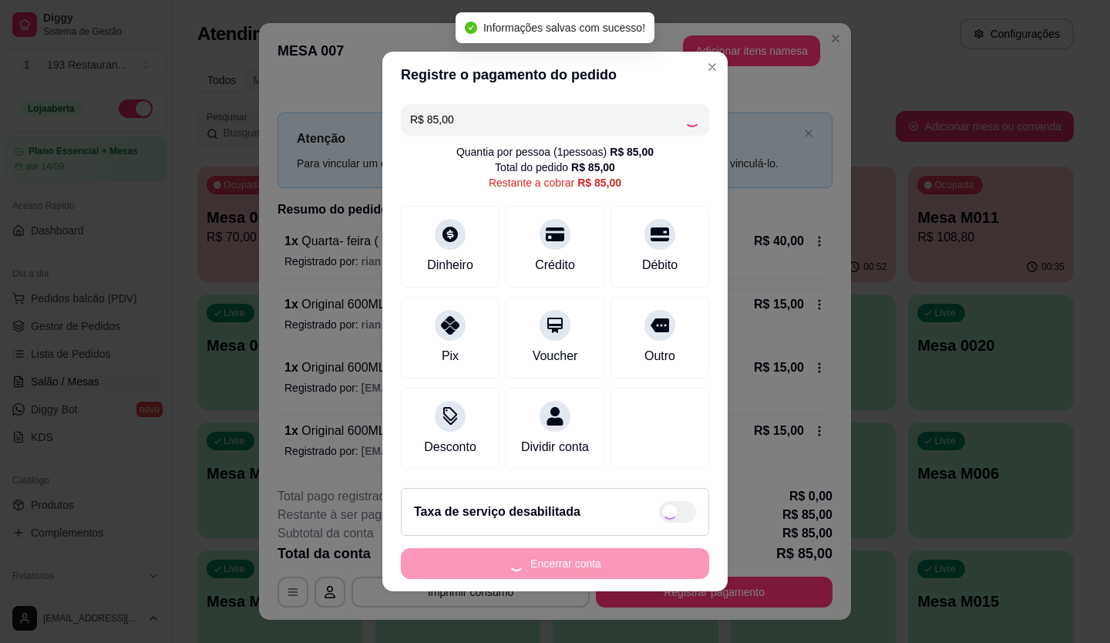
type input "R$ 0,00"
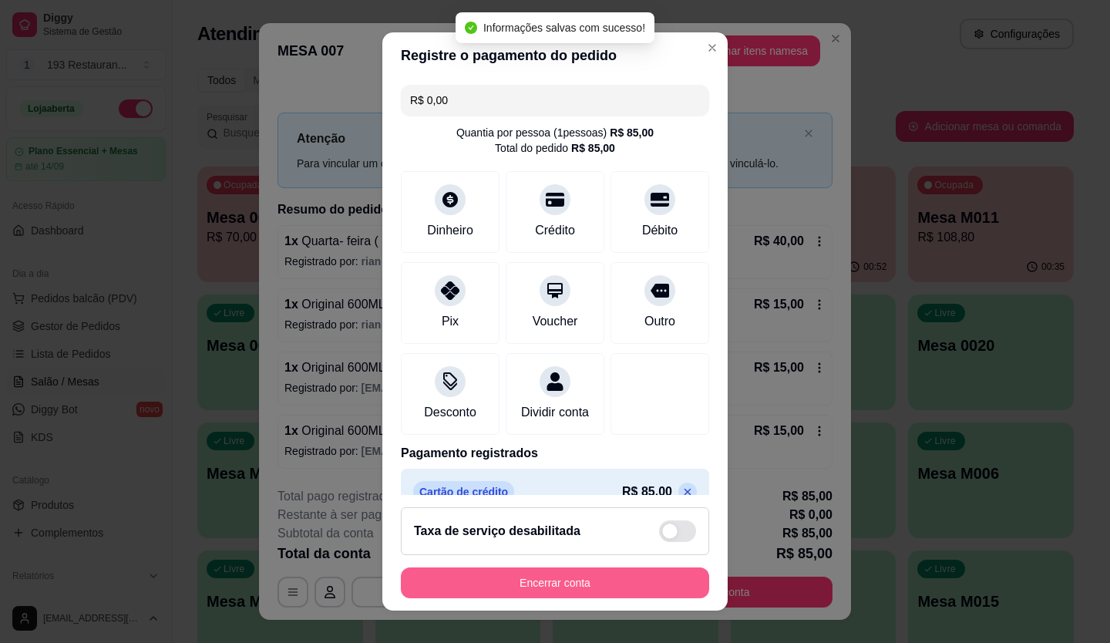
click at [561, 572] on button "Encerrar conta" at bounding box center [555, 583] width 308 height 31
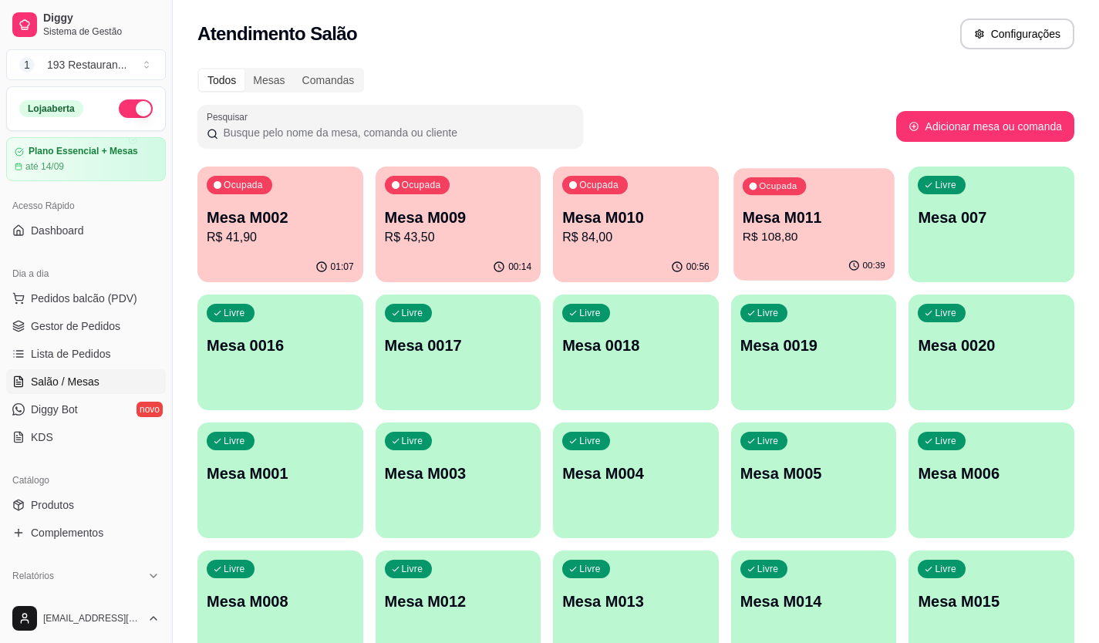
click at [802, 250] on div "Ocupada Mesa M011 R$ 108,80" at bounding box center [813, 209] width 160 height 83
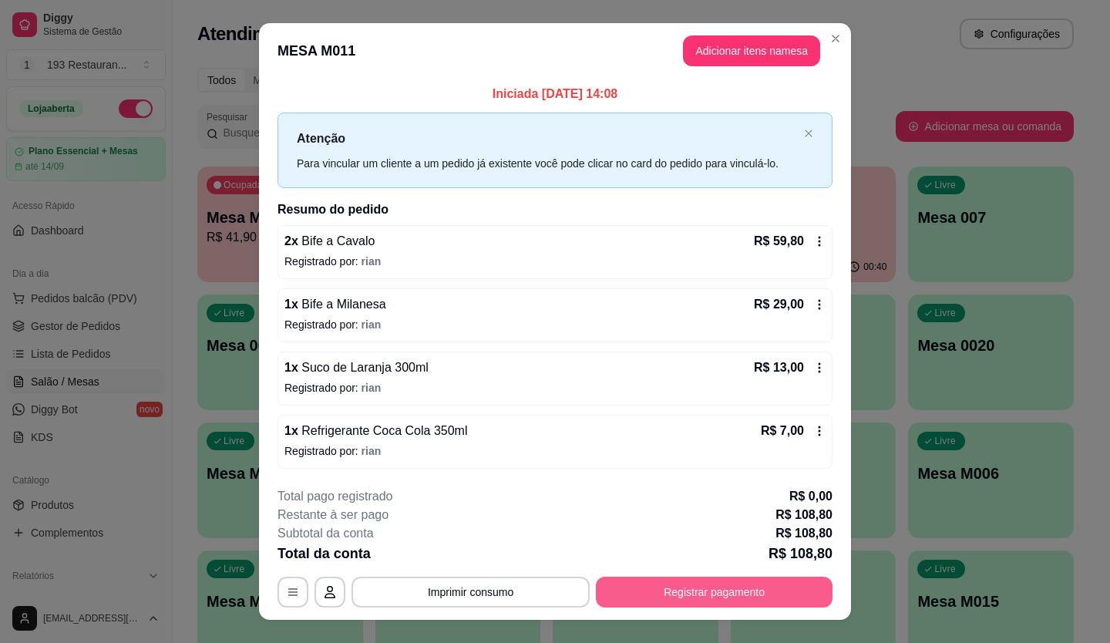
click at [719, 595] on button "Registrar pagamento" at bounding box center [714, 592] width 237 height 31
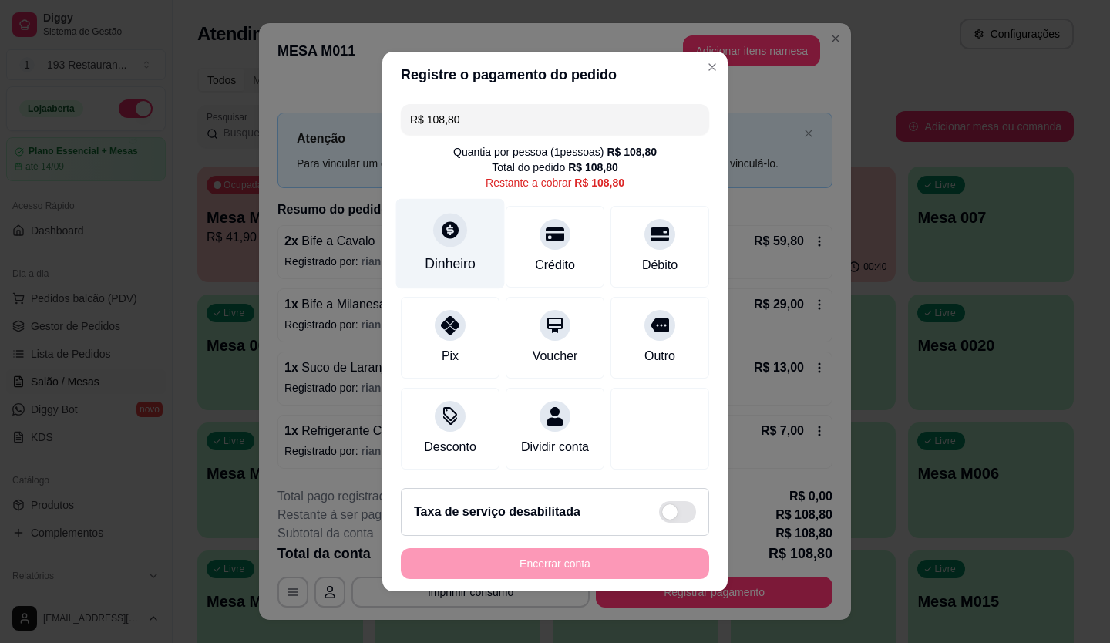
click at [440, 229] on icon at bounding box center [450, 230] width 20 height 20
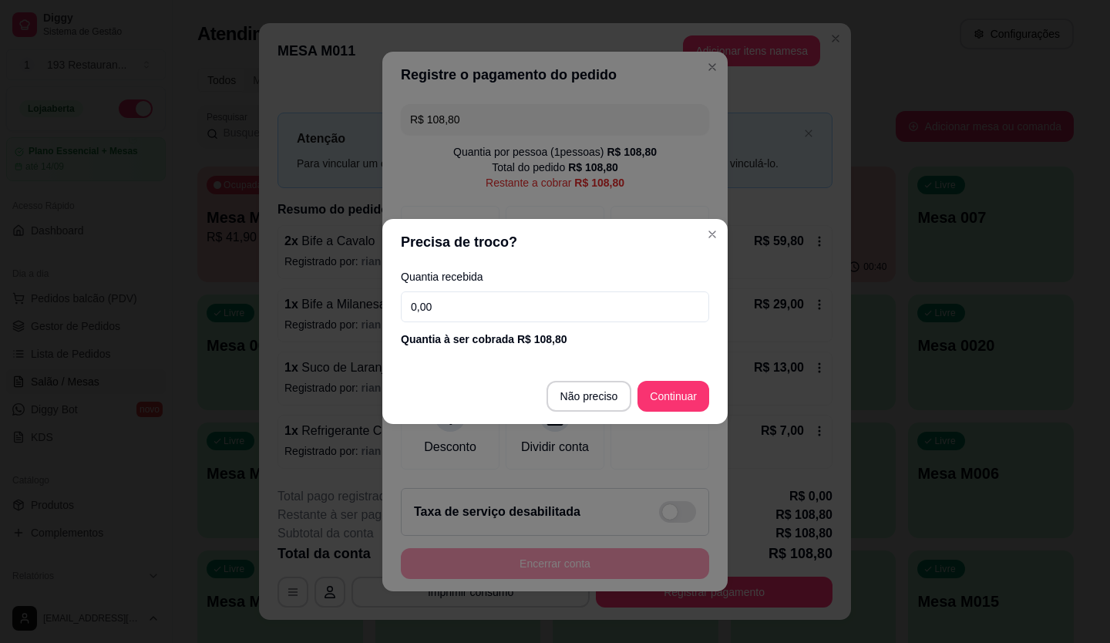
click at [477, 298] on input "0,00" at bounding box center [555, 306] width 308 height 31
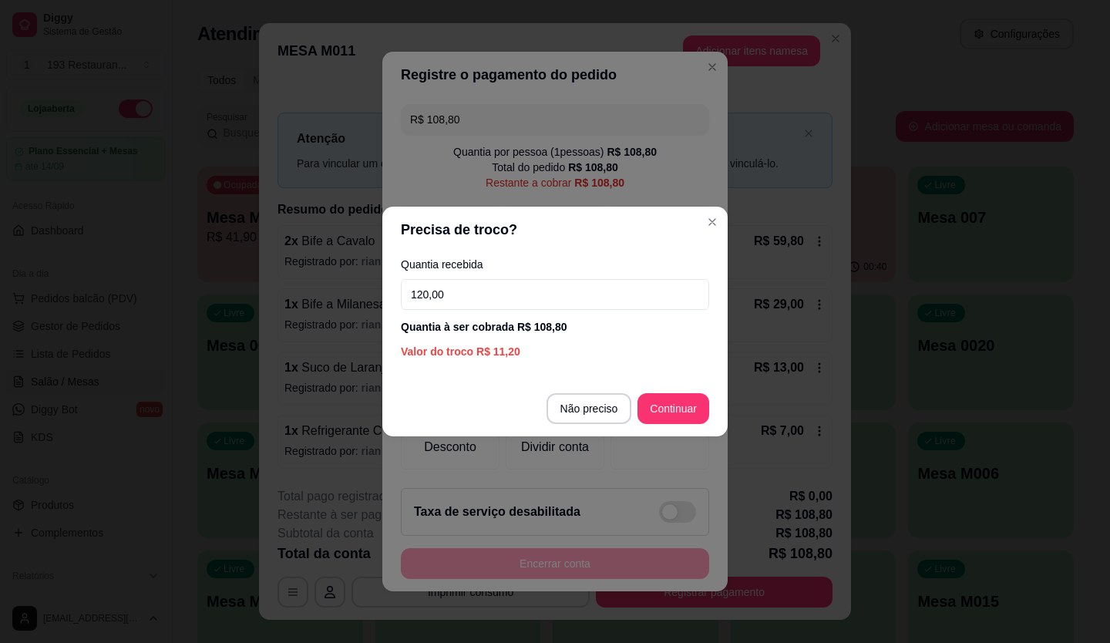
type input "120,00"
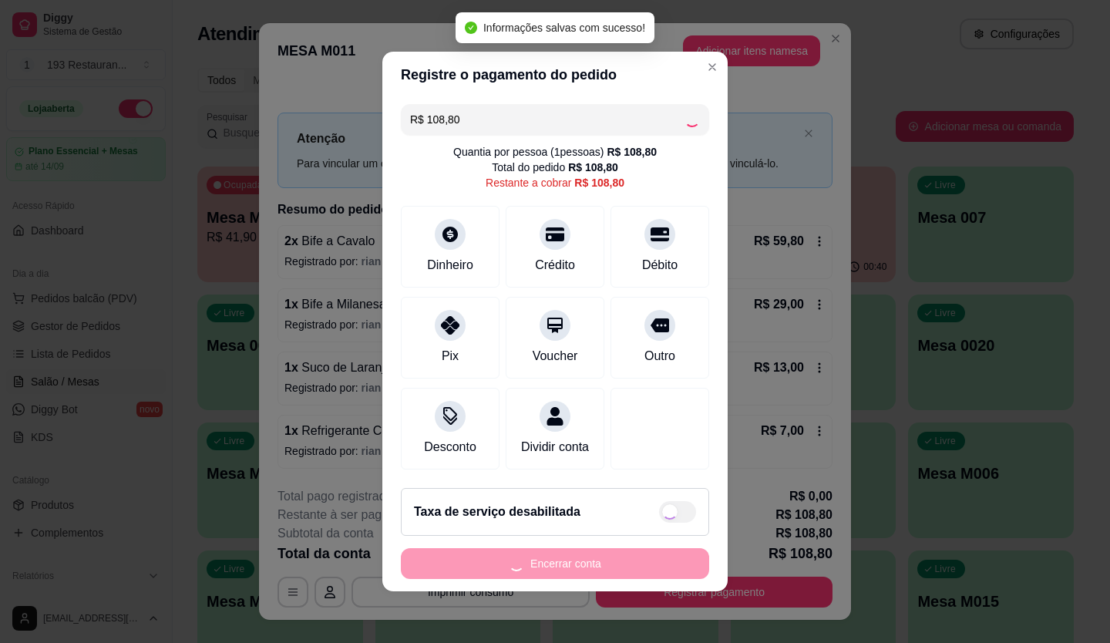
type input "R$ 0,00"
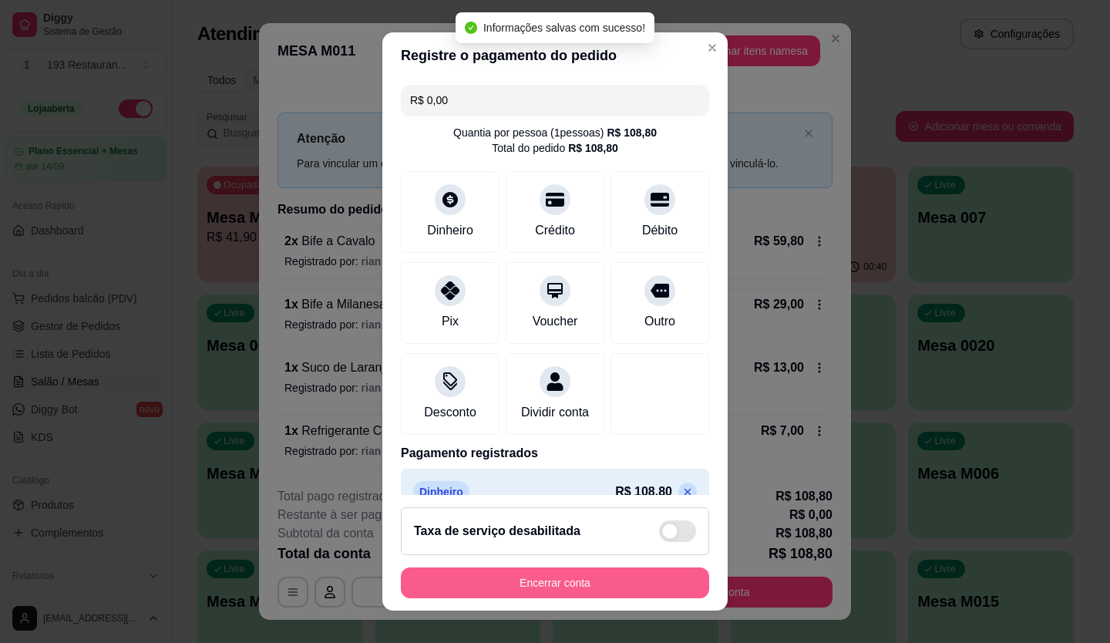
click at [620, 581] on button "Encerrar conta" at bounding box center [555, 583] width 308 height 31
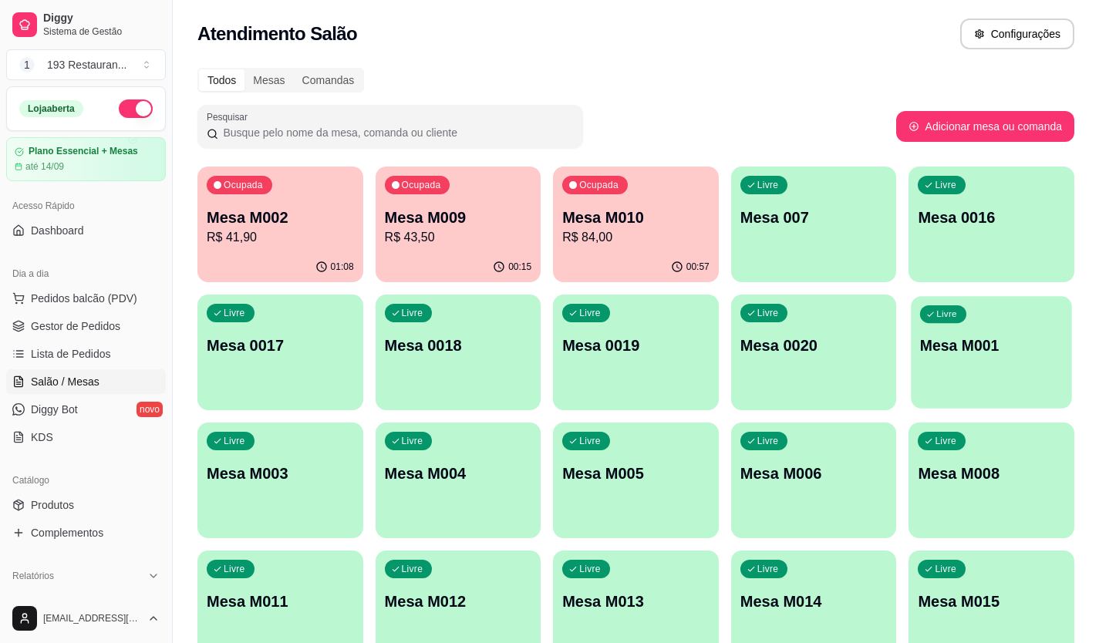
click at [994, 360] on div "Livre Mesa M001" at bounding box center [991, 343] width 160 height 94
click at [596, 234] on div "Mesa M010 R$ 84,00" at bounding box center [635, 227] width 147 height 40
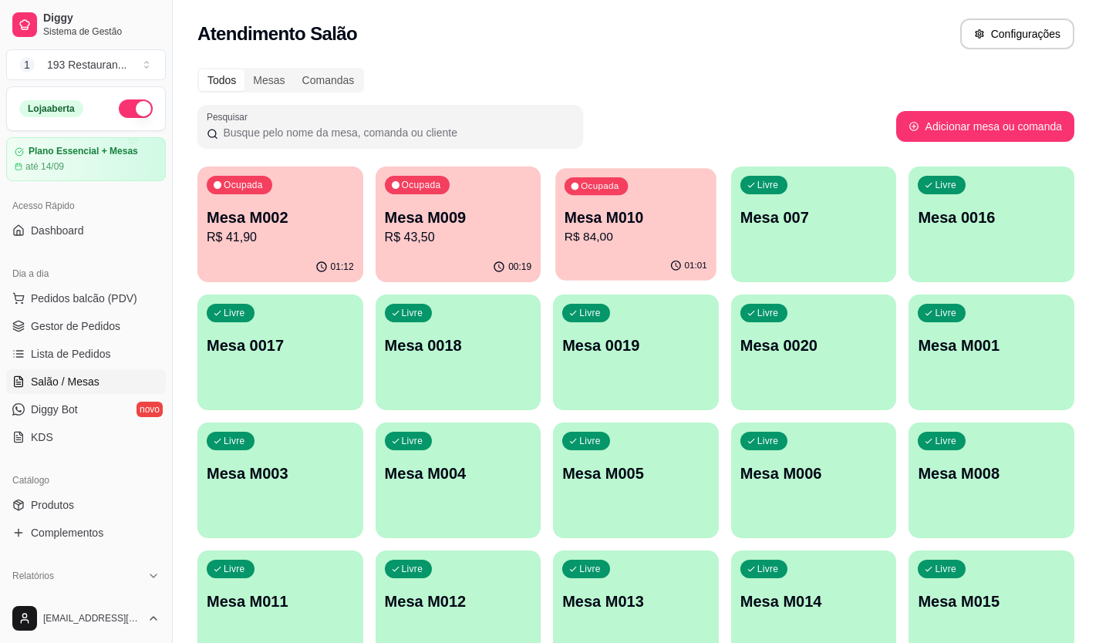
click at [642, 240] on p "R$ 84,00" at bounding box center [635, 237] width 143 height 18
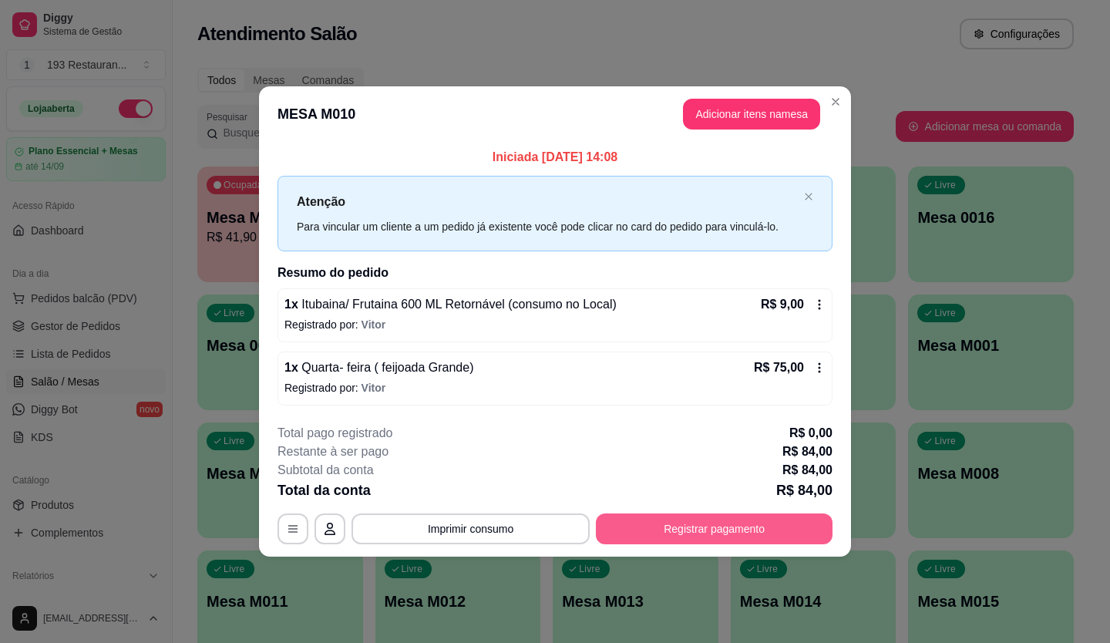
click at [650, 527] on button "Registrar pagamento" at bounding box center [714, 529] width 237 height 31
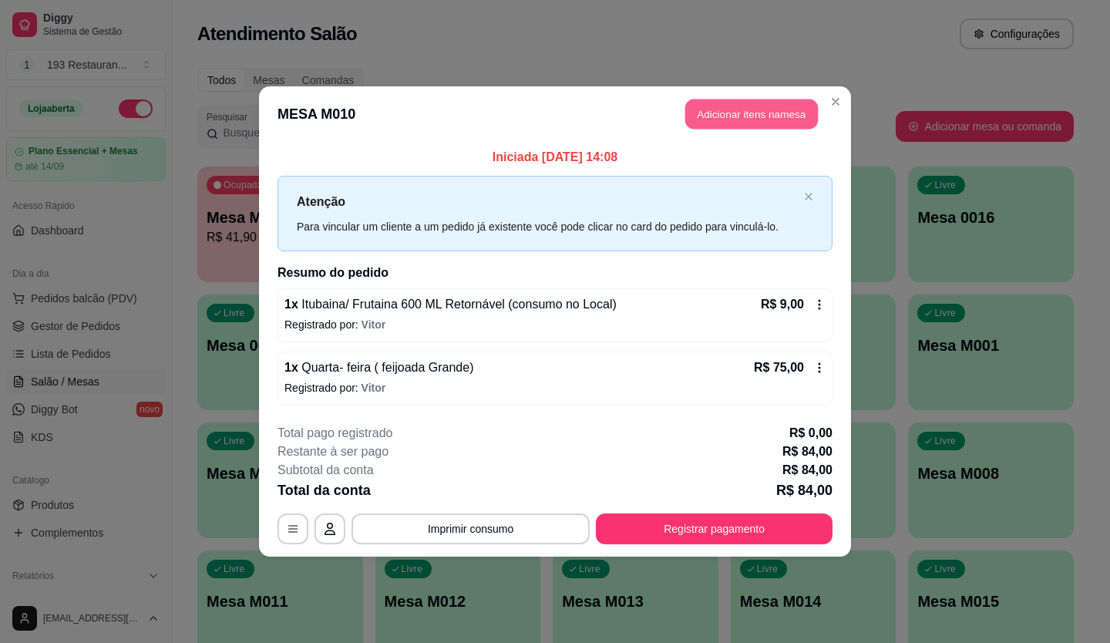
click at [775, 116] on button "Adicionar itens na mesa" at bounding box center [752, 114] width 133 height 30
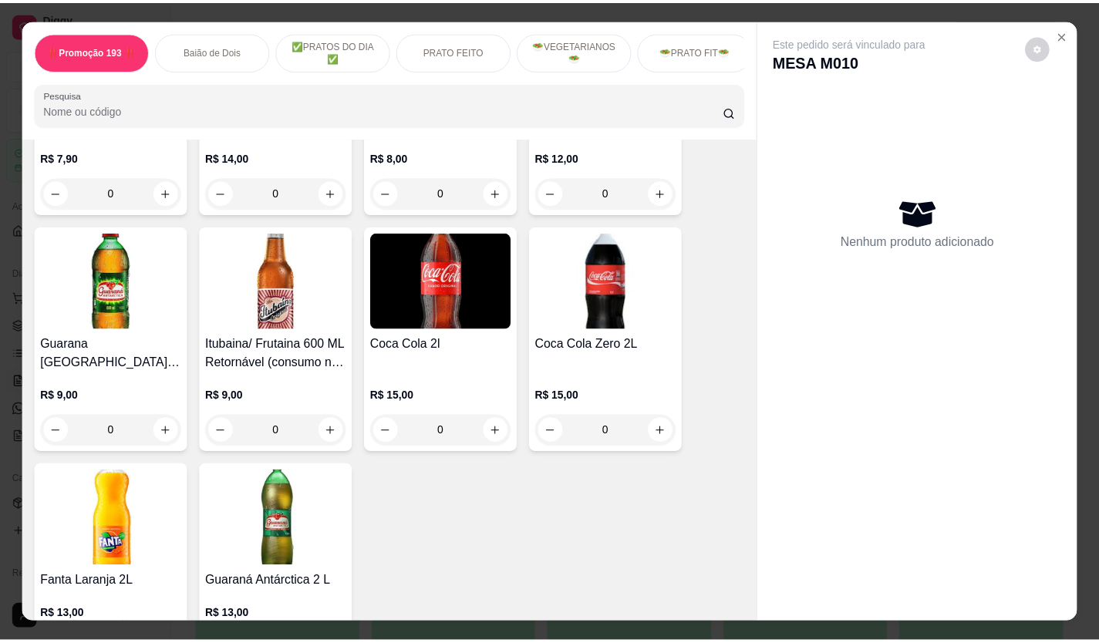
scroll to position [5933, 0]
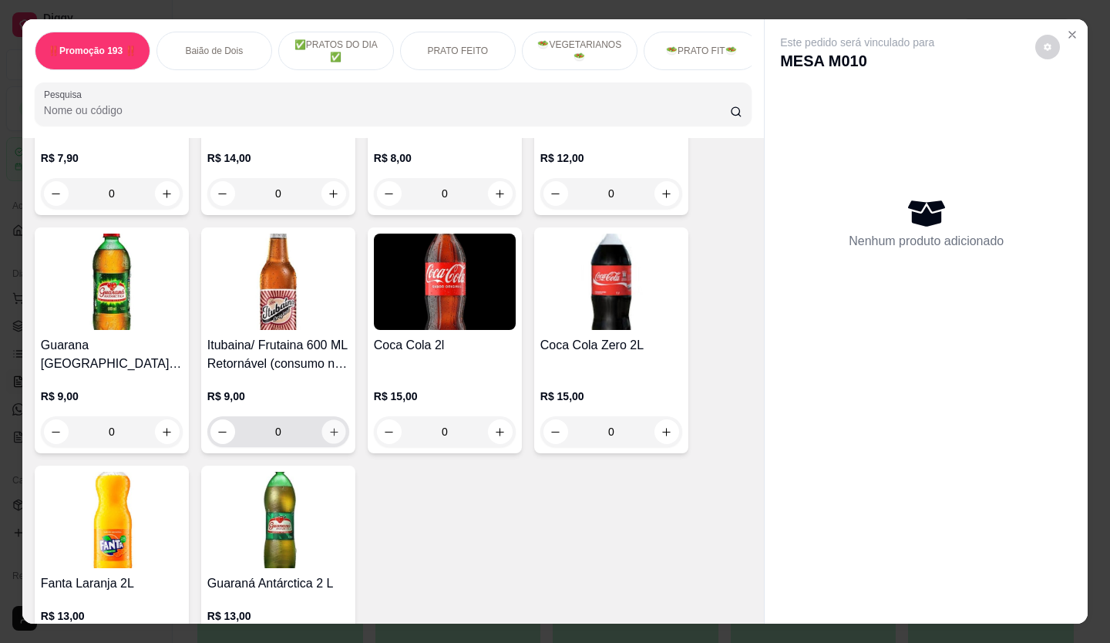
click at [322, 420] on button "increase-product-quantity" at bounding box center [334, 432] width 24 height 24
type input "1"
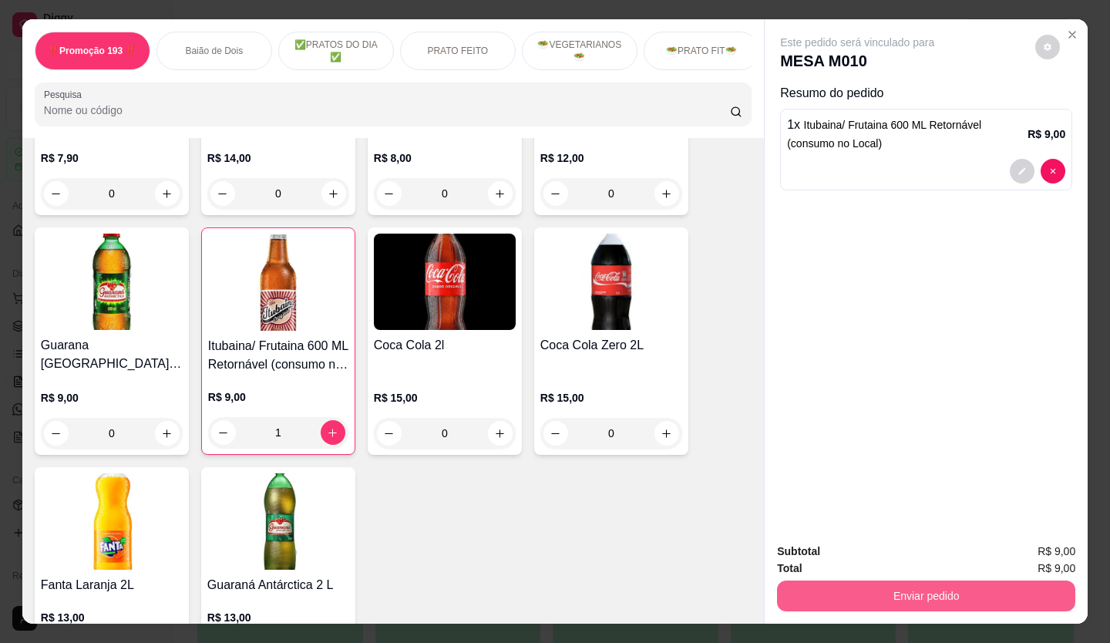
drag, startPoint x: 972, startPoint y: 611, endPoint x: 965, endPoint y: 598, distance: 14.5
click at [974, 611] on div "Subtotal R$ 9,00 Total R$ 9,00 Enviar pedido" at bounding box center [926, 577] width 323 height 93
click at [956, 593] on button "Enviar pedido" at bounding box center [926, 596] width 298 height 31
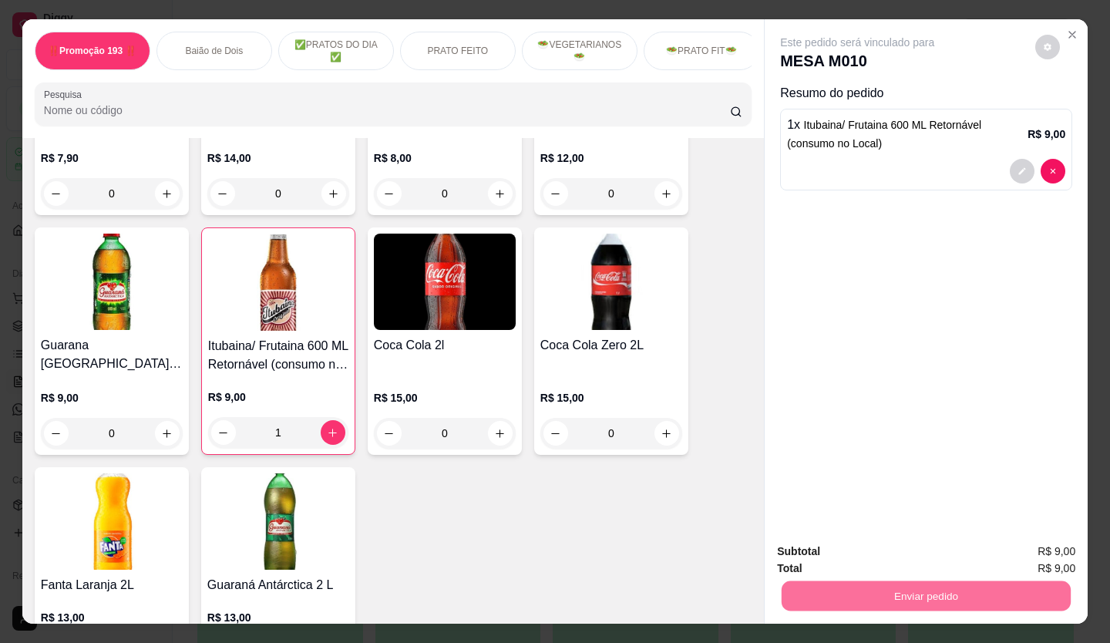
click at [913, 552] on button "Não registrar e enviar pedido" at bounding box center [876, 551] width 156 height 29
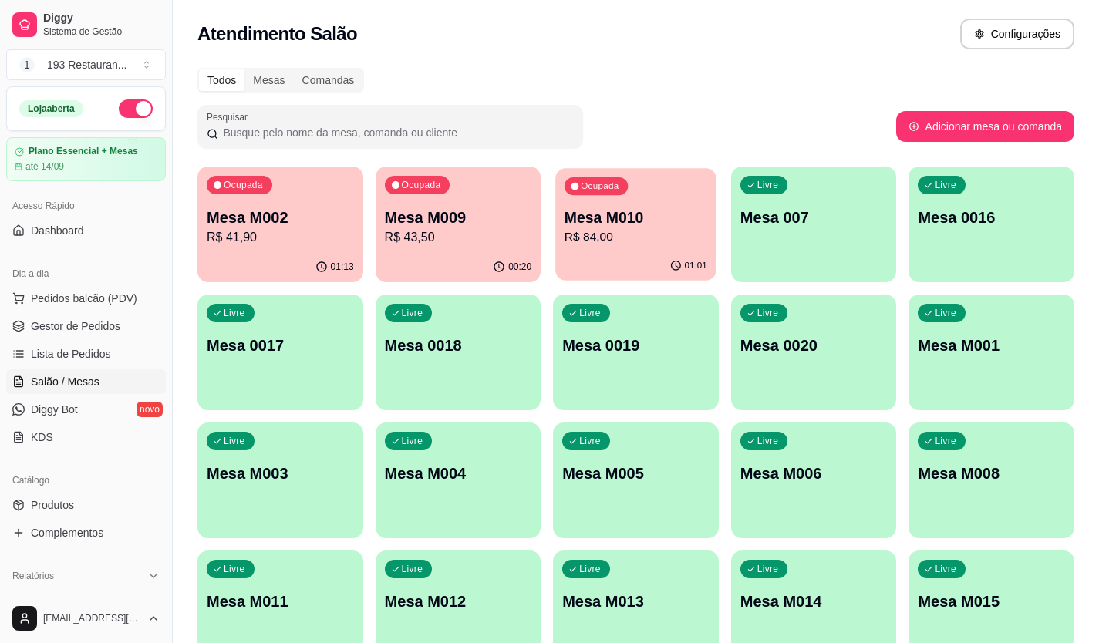
click at [614, 227] on p "Mesa M010" at bounding box center [635, 217] width 143 height 21
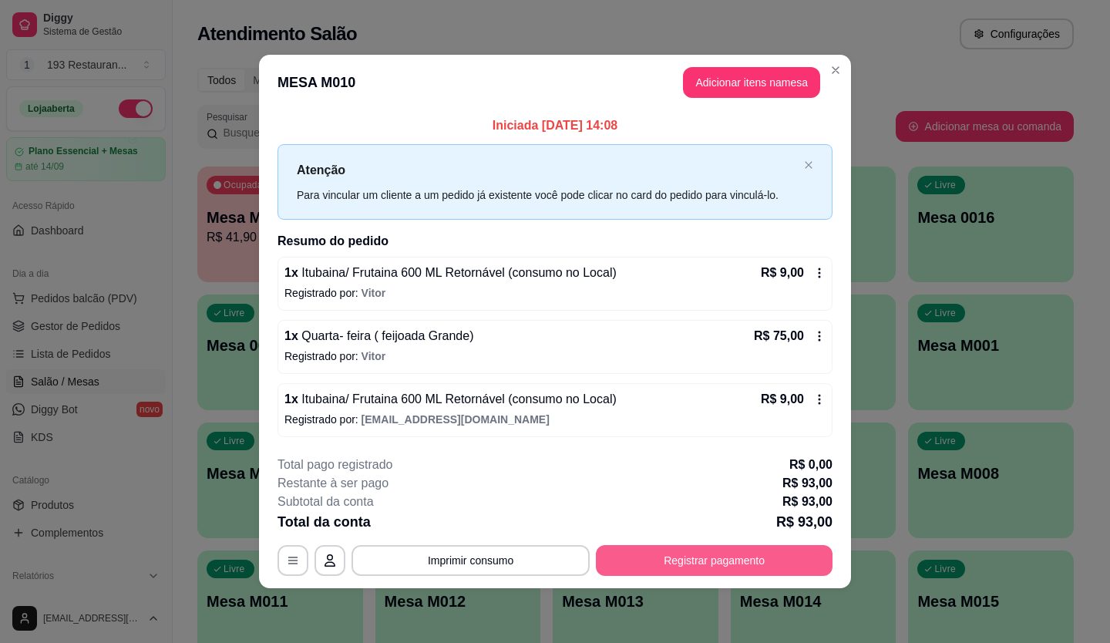
click at [793, 555] on button "Registrar pagamento" at bounding box center [714, 560] width 237 height 31
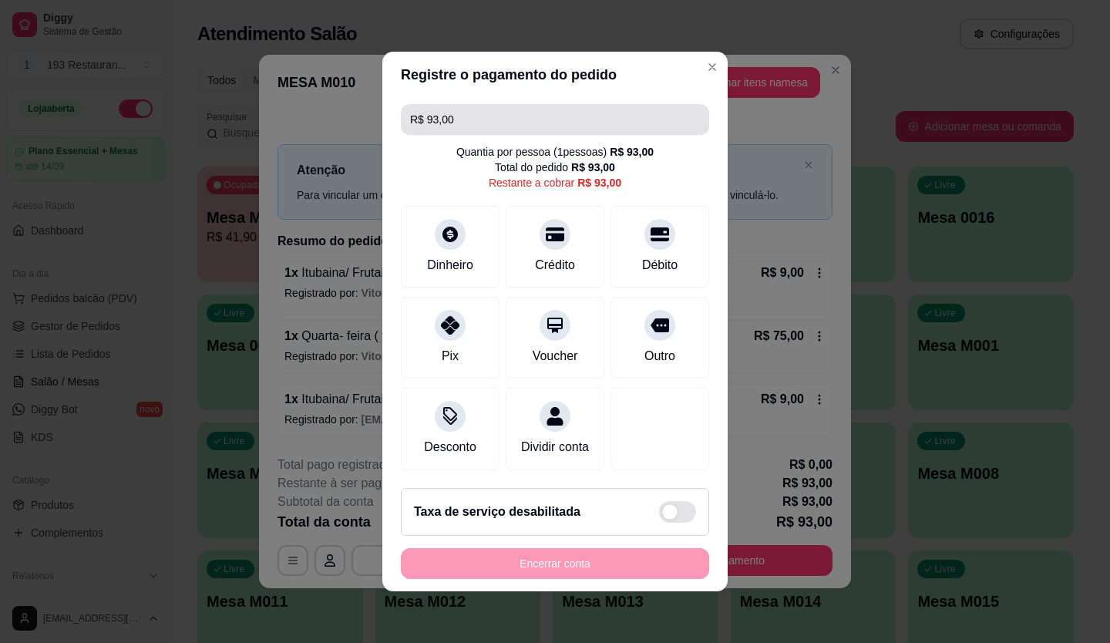
click at [594, 106] on input "R$ 93,00" at bounding box center [555, 119] width 290 height 31
click at [631, 152] on div "Quantia por pessoa ( 1 pessoas) R$ 93,00 Total do pedido R$ 93,00 Restante a co…" at bounding box center [555, 167] width 308 height 46
click at [558, 144] on div "Quantia por pessoa ( 1 pessoas) R$ 93,00" at bounding box center [555, 151] width 197 height 15
click at [577, 160] on div "R$ 93,00" at bounding box center [593, 167] width 44 height 15
click at [578, 160] on div "R$ 93,00" at bounding box center [593, 167] width 44 height 15
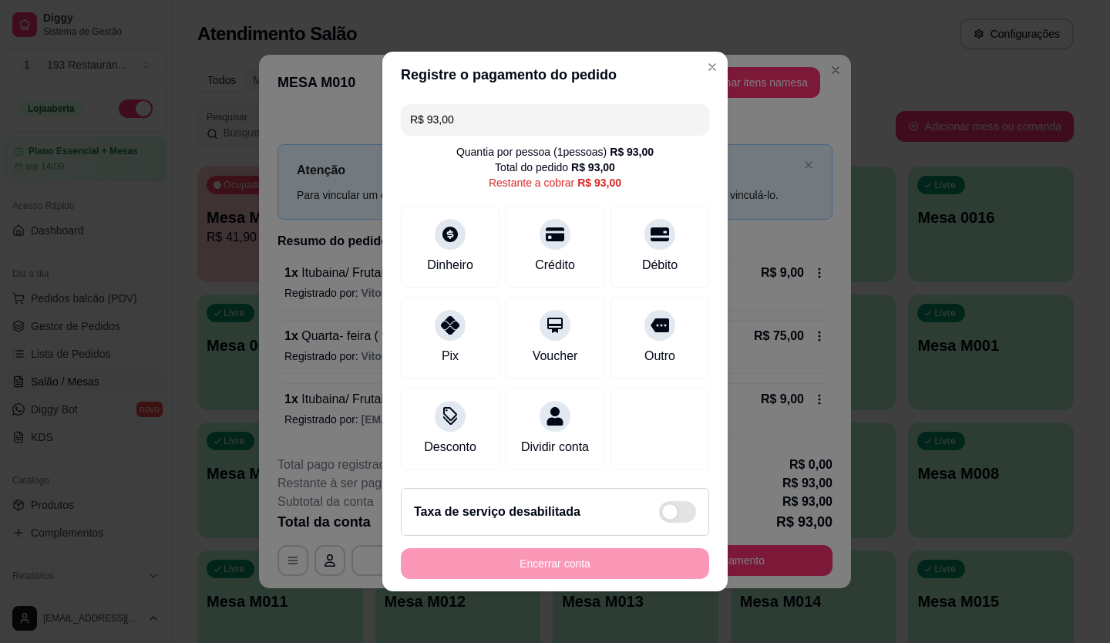
click at [562, 113] on input "R$ 93,00" at bounding box center [555, 119] width 290 height 31
type input "R$ 31,00"
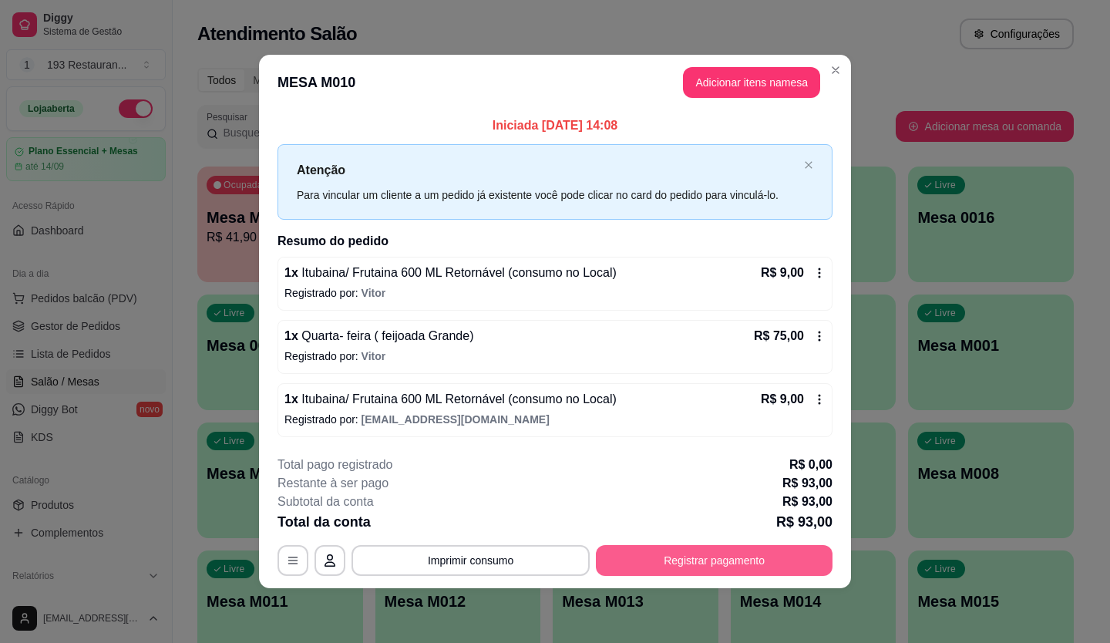
click at [727, 561] on button "Registrar pagamento" at bounding box center [714, 560] width 237 height 31
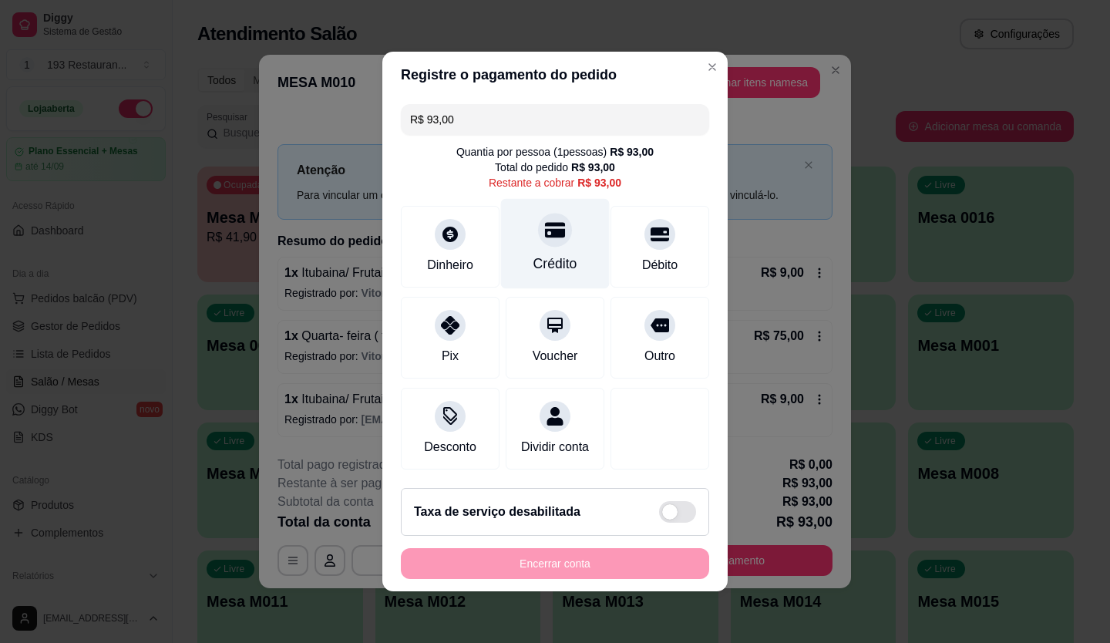
click at [552, 254] on div "Crédito" at bounding box center [556, 264] width 44 height 20
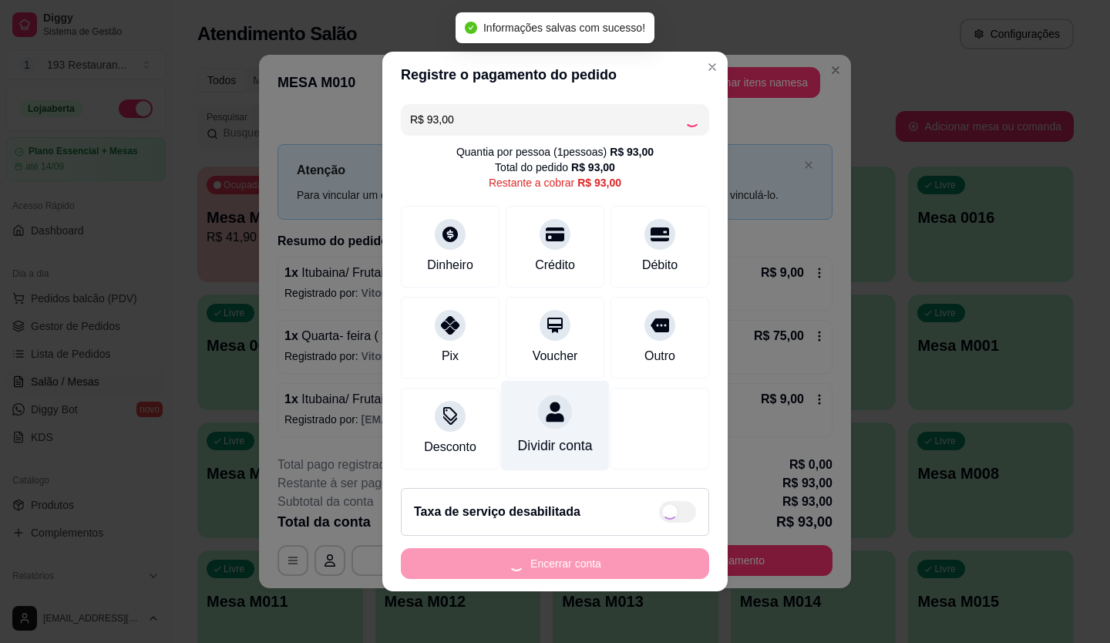
type input "R$ 0,00"
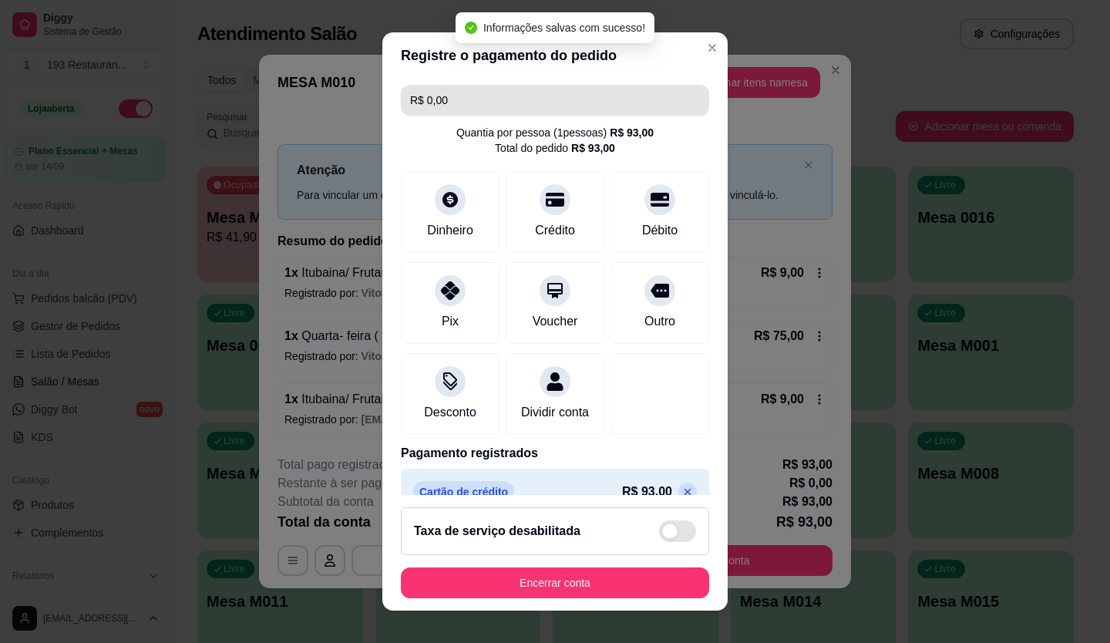
click at [553, 110] on input "R$ 0,00" at bounding box center [555, 100] width 290 height 31
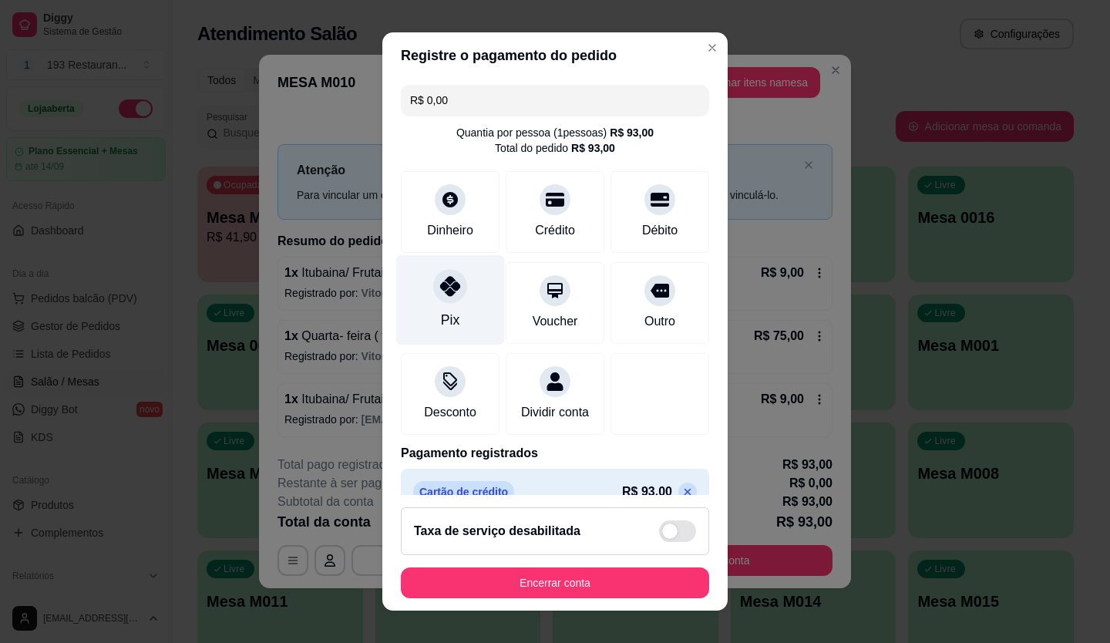
click at [454, 305] on div "Pix" at bounding box center [450, 299] width 109 height 90
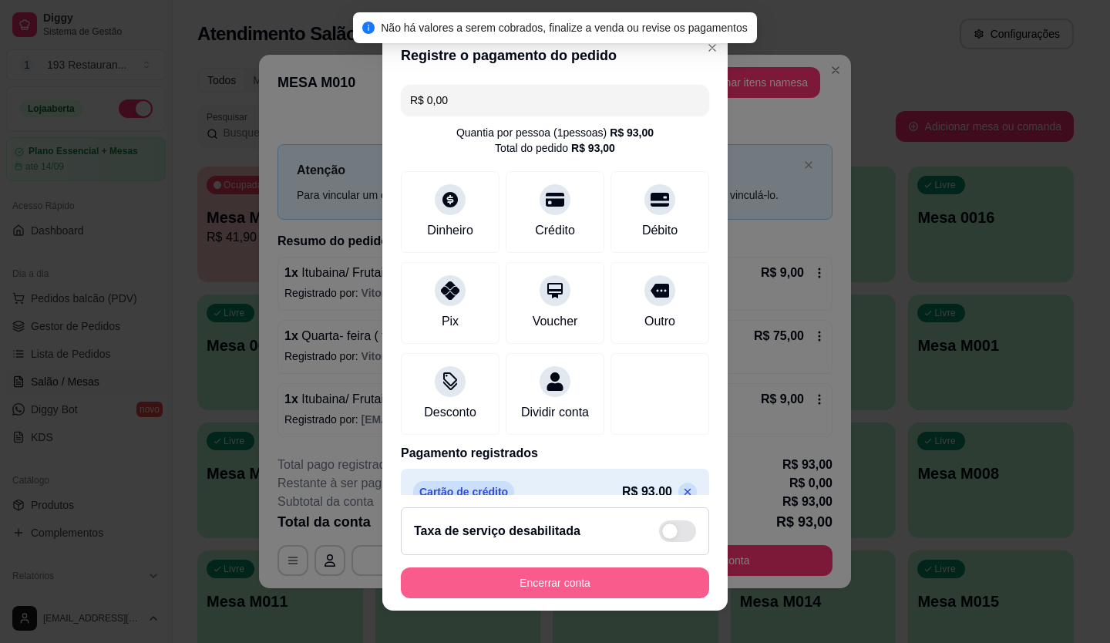
click at [554, 585] on button "Encerrar conta" at bounding box center [555, 583] width 308 height 31
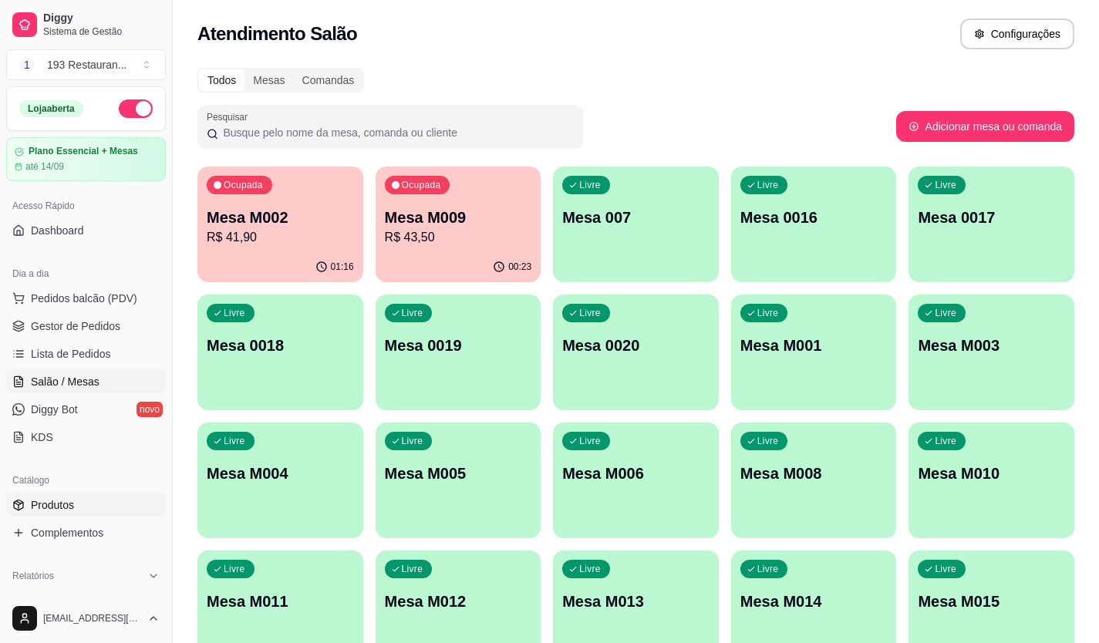
click at [98, 500] on link "Produtos" at bounding box center [86, 505] width 160 height 25
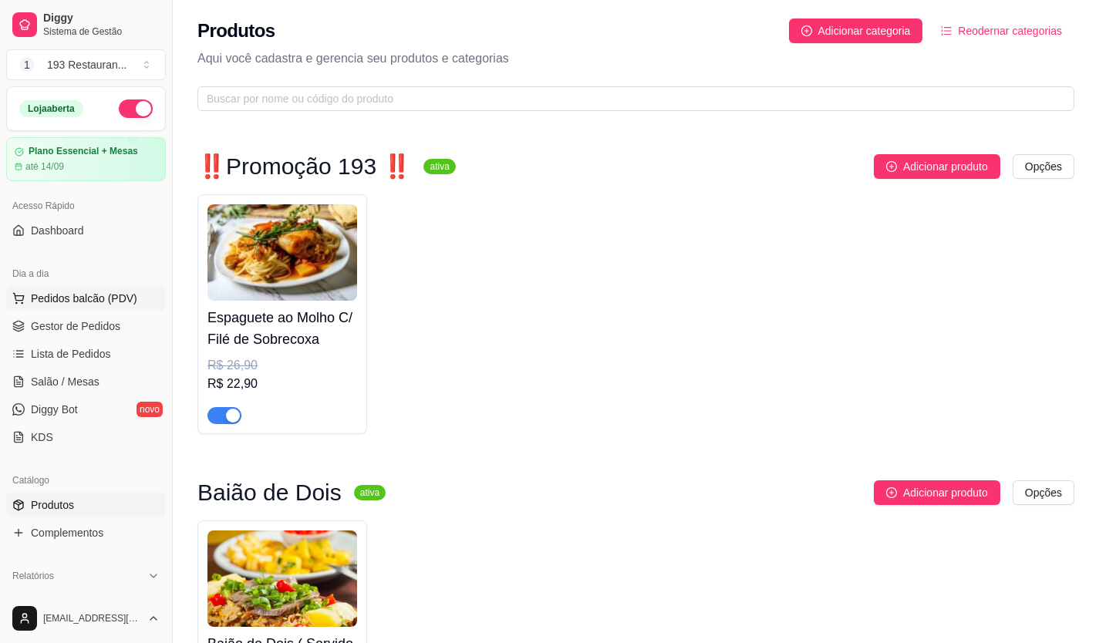
click at [135, 291] on button "Pedidos balcão (PDV)" at bounding box center [86, 298] width 160 height 25
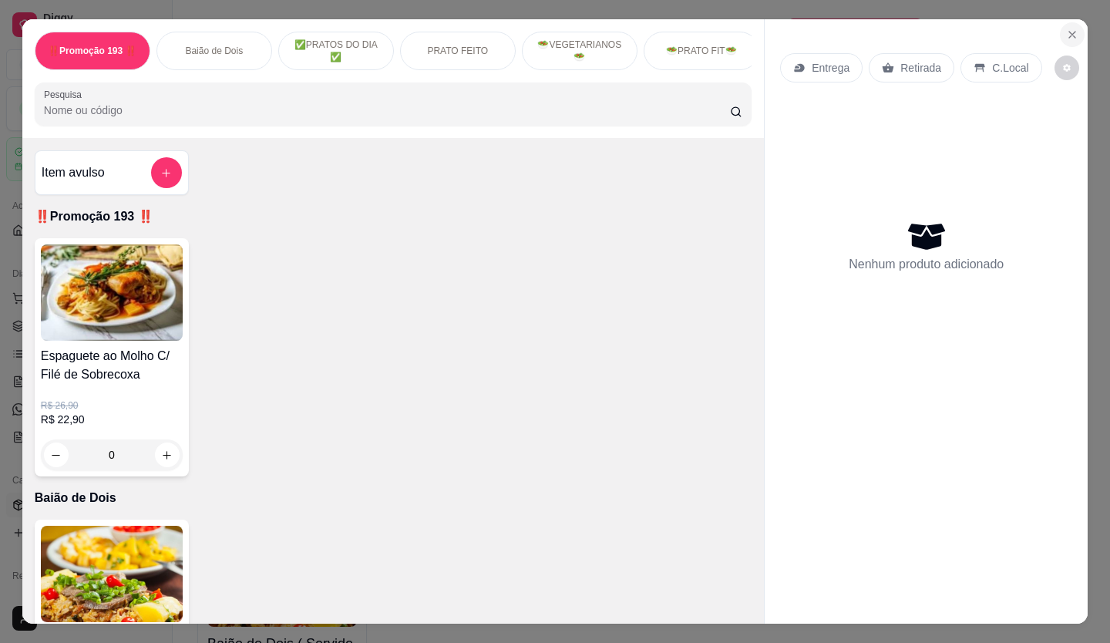
drag, startPoint x: 1056, startPoint y: 19, endPoint x: 1064, endPoint y: 22, distance: 9.0
click at [1059, 21] on section "‼️Promoção 193 ‼️ Baião de Dois ✅PRATOS DO DIA ✅ PRATO FEITO 🥗VEGETARIANOS🥗 🥗PR…" at bounding box center [555, 321] width 1066 height 605
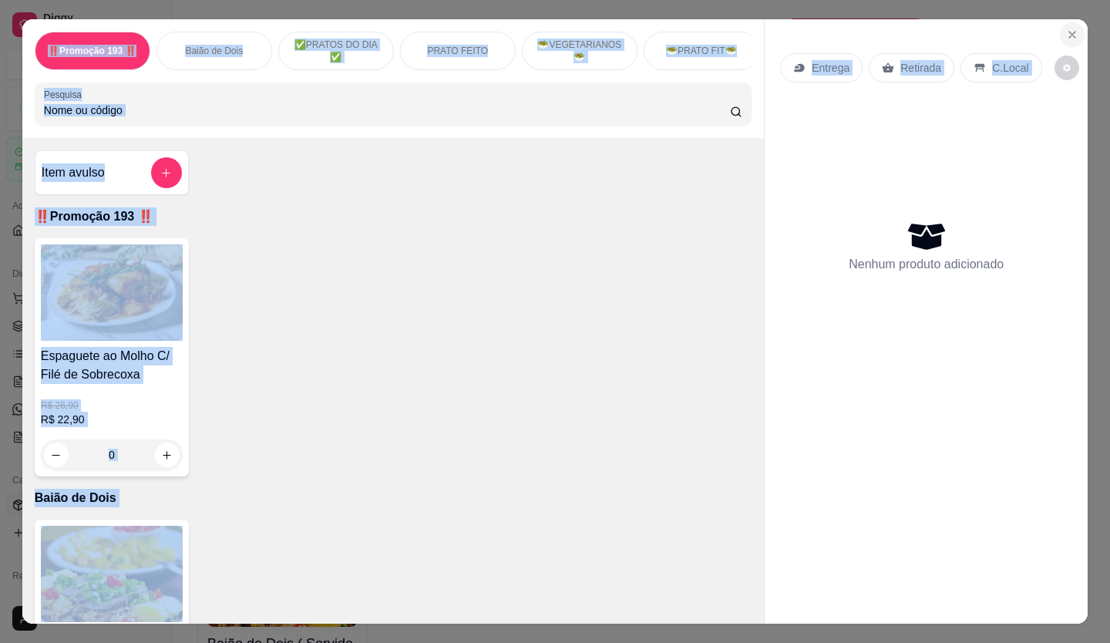
click at [1066, 29] on icon "Close" at bounding box center [1072, 35] width 12 height 12
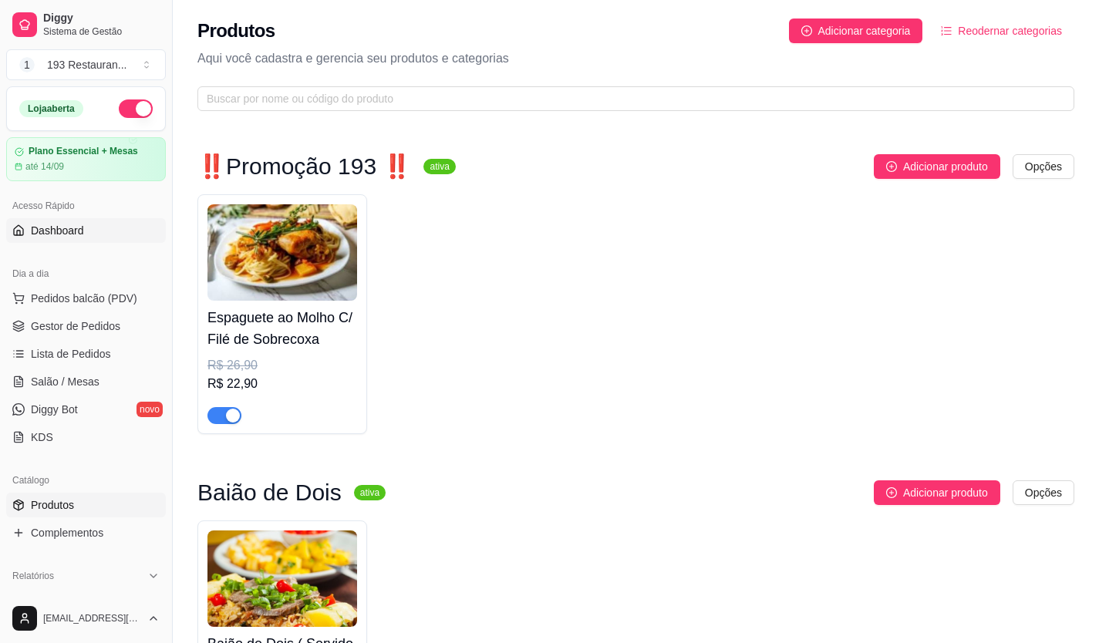
click at [119, 228] on link "Dashboard" at bounding box center [86, 230] width 160 height 25
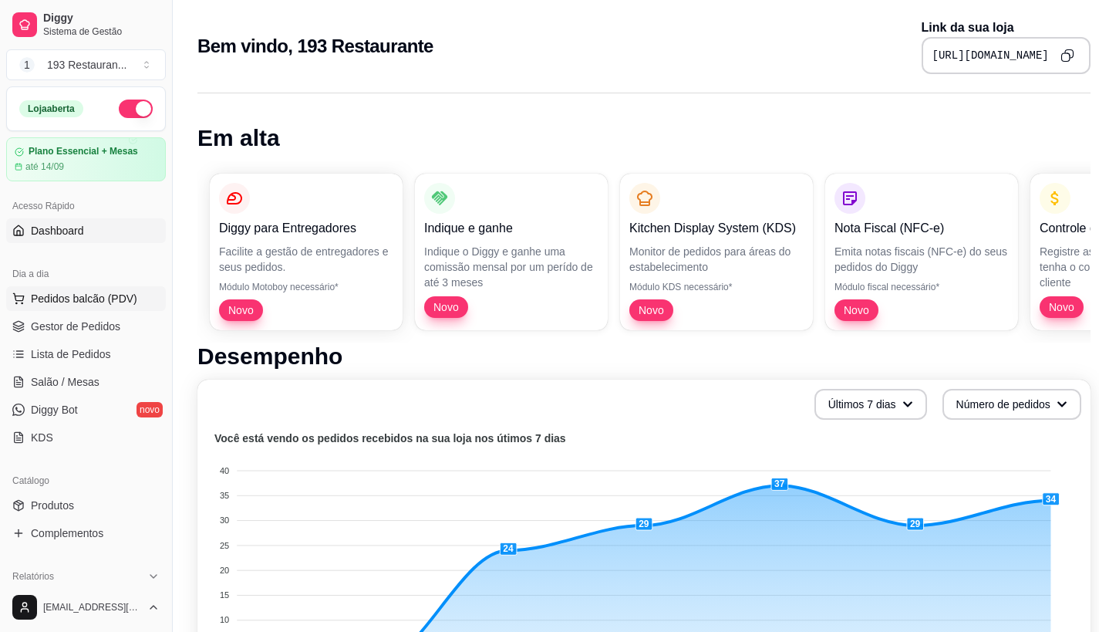
click at [99, 295] on span "Pedidos balcão (PDV)" at bounding box center [84, 298] width 106 height 15
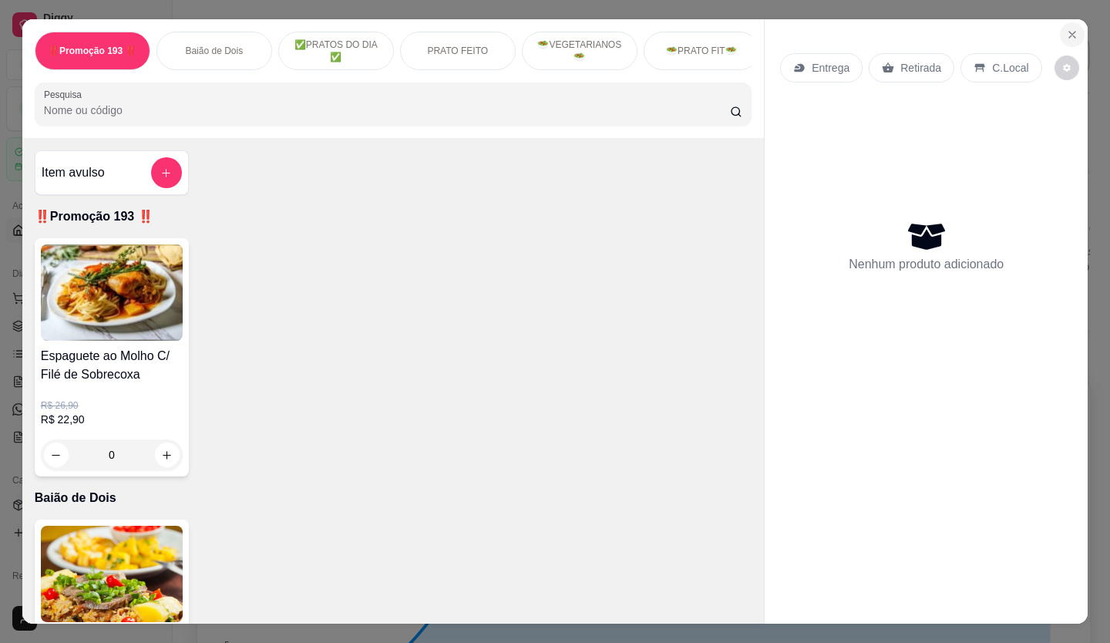
click at [1066, 29] on icon "Close" at bounding box center [1072, 35] width 12 height 12
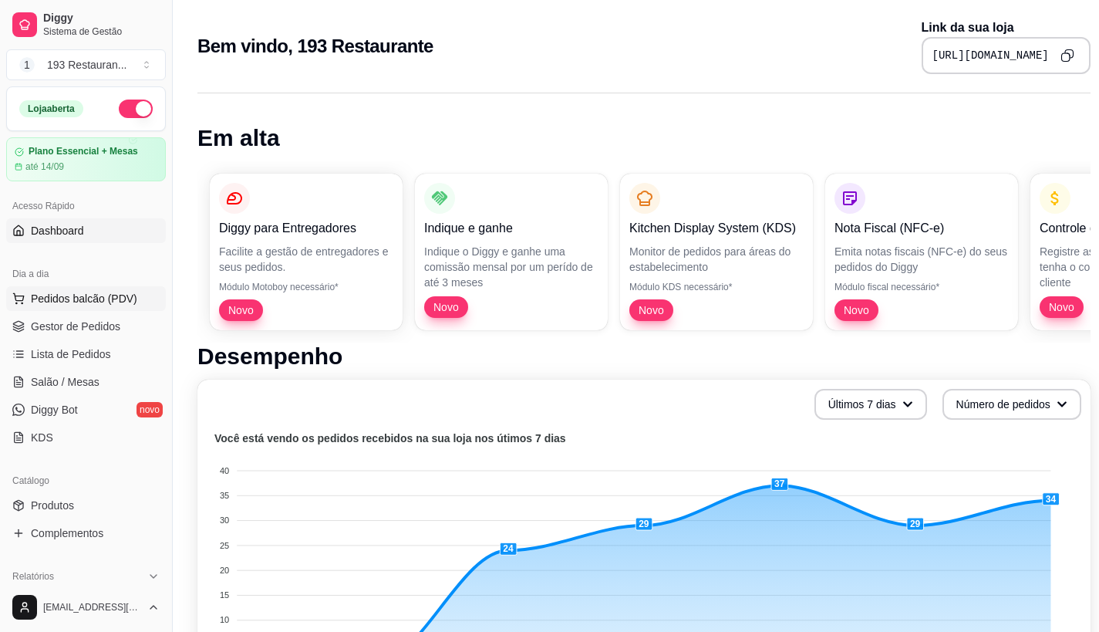
click at [84, 307] on button "Pedidos balcão (PDV)" at bounding box center [86, 298] width 160 height 25
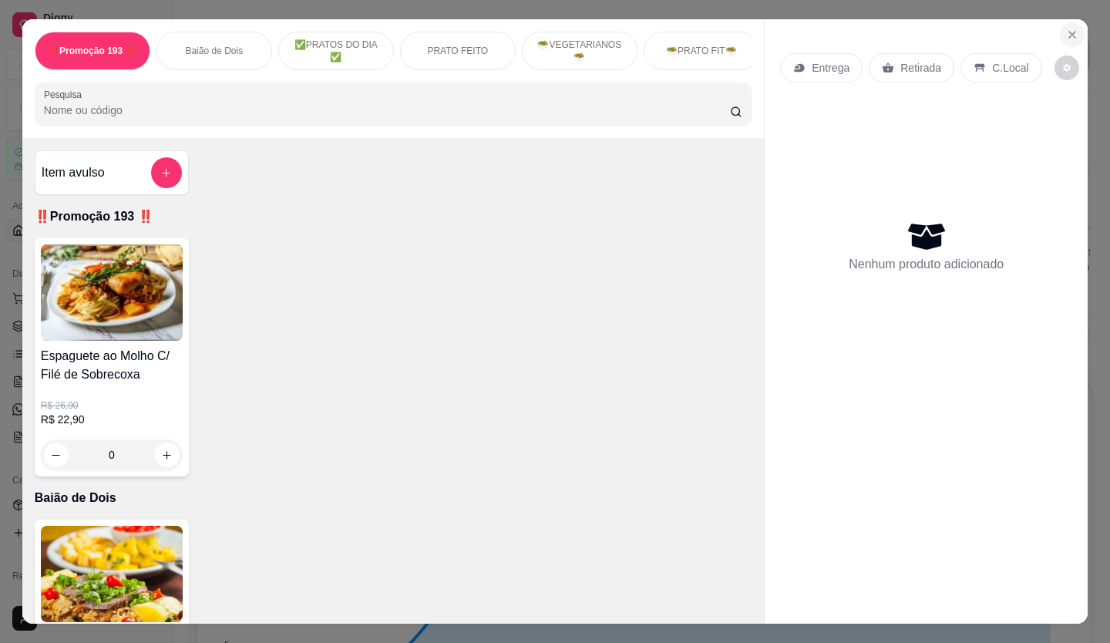
click at [1066, 33] on icon "Close" at bounding box center [1072, 35] width 12 height 12
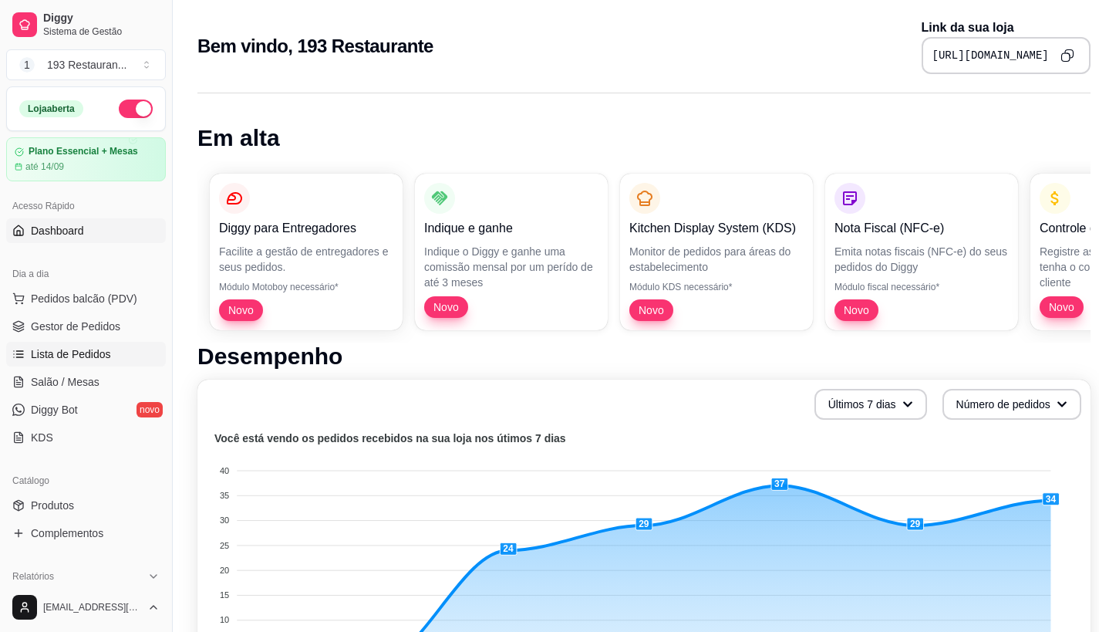
click at [109, 348] on link "Lista de Pedidos" at bounding box center [86, 354] width 160 height 25
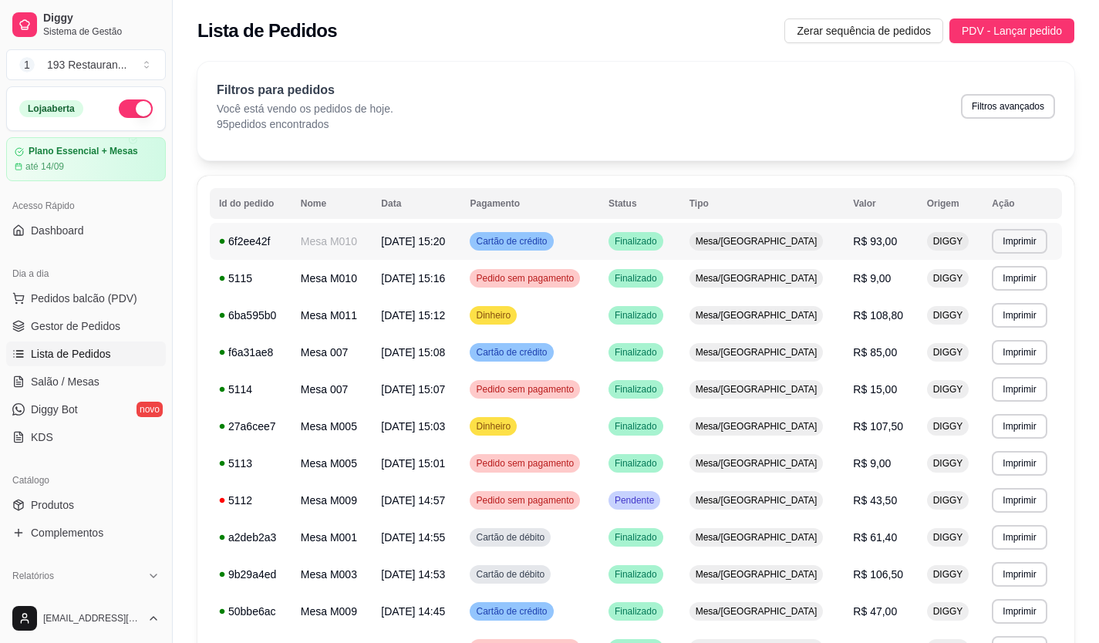
click at [531, 241] on span "Cartão de crédito" at bounding box center [511, 241] width 77 height 12
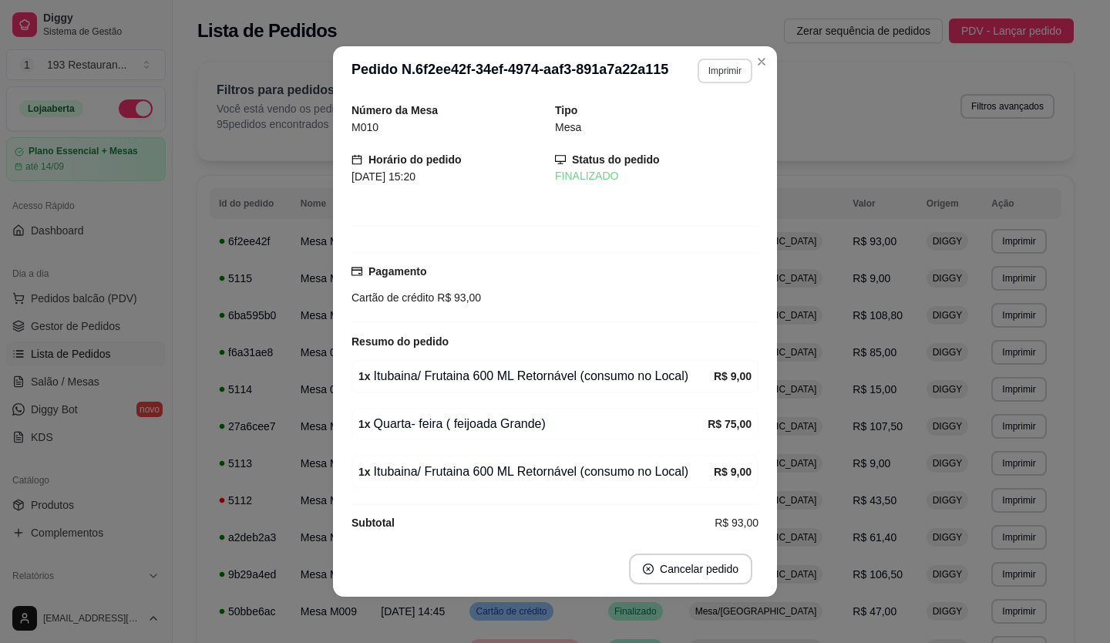
click at [726, 74] on button "Imprimir" at bounding box center [725, 71] width 55 height 25
click at [699, 154] on button "CAIXA" at bounding box center [692, 155] width 112 height 25
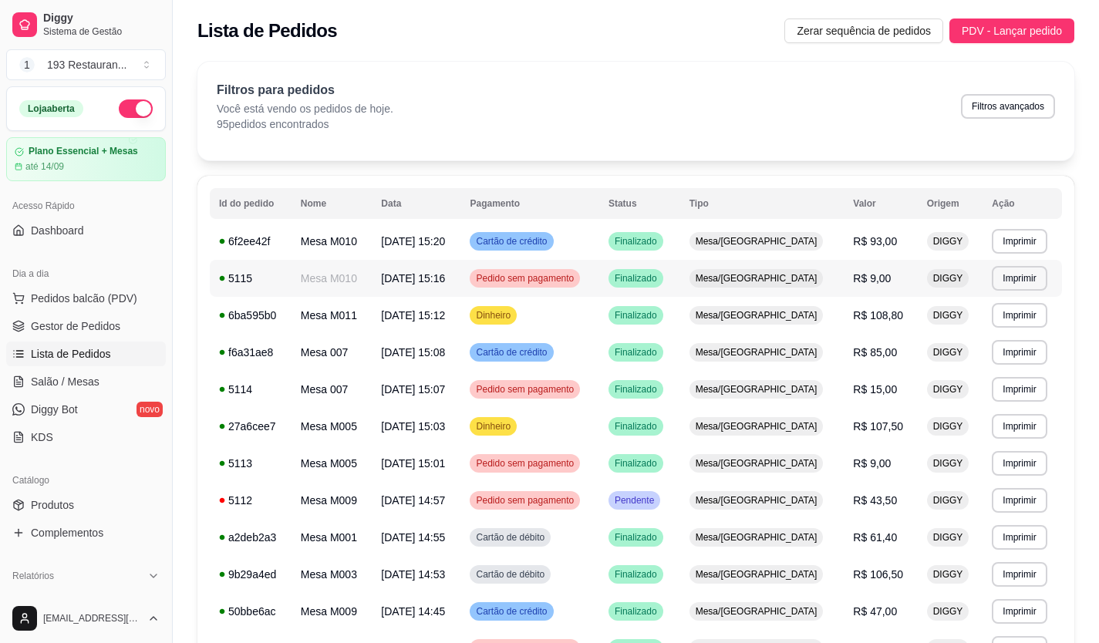
click at [598, 285] on td "Pedido sem pagamento" at bounding box center [529, 278] width 138 height 37
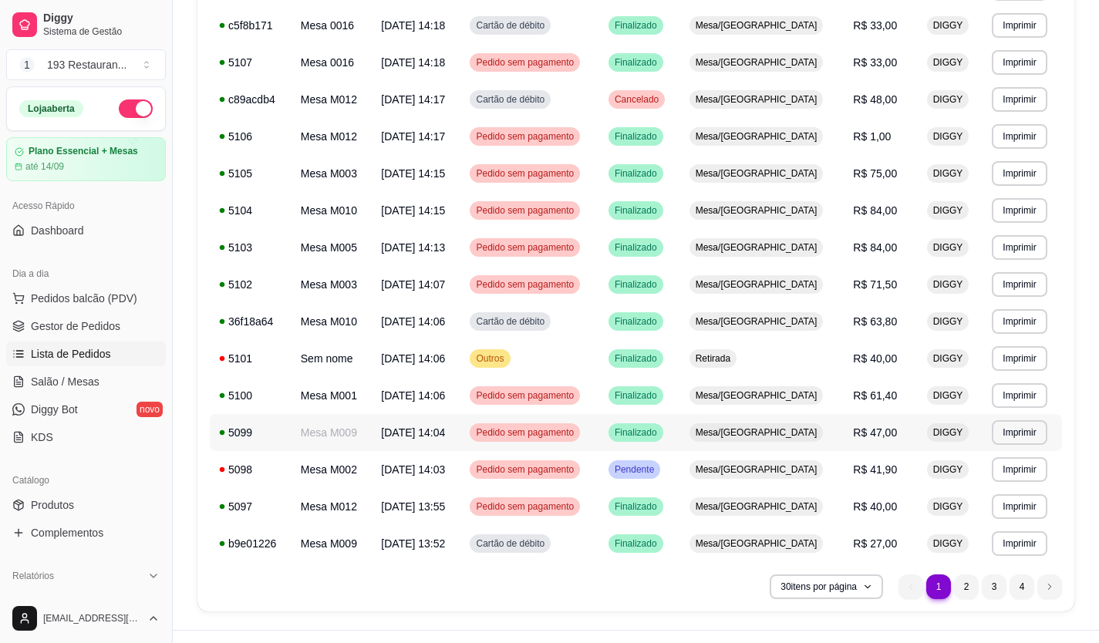
scroll to position [802, 0]
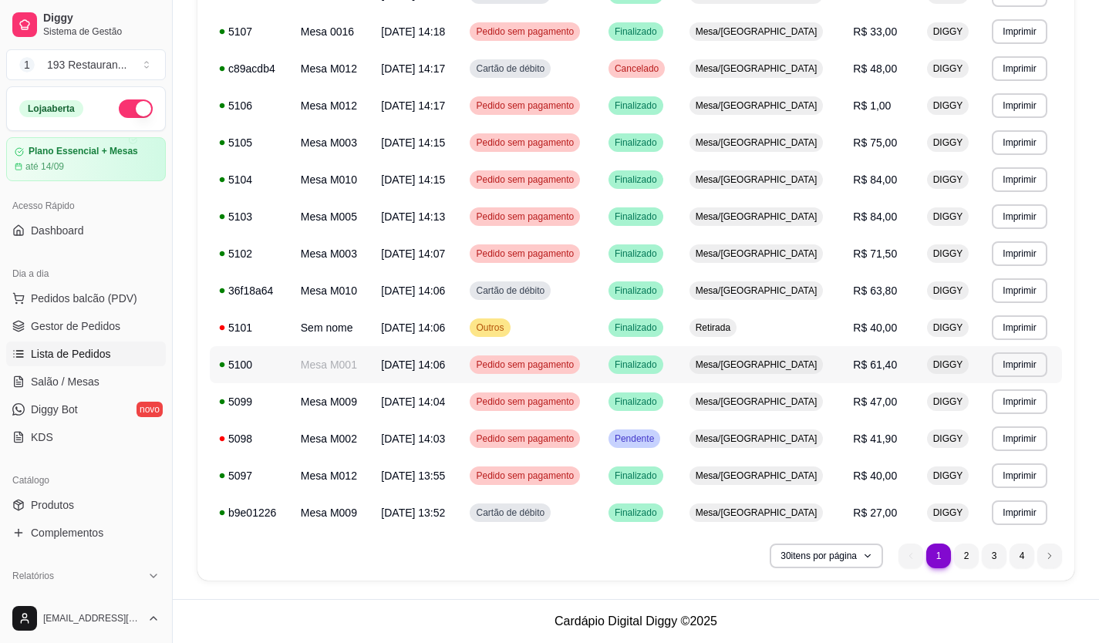
click at [574, 366] on span "Pedido sem pagamento" at bounding box center [525, 365] width 104 height 12
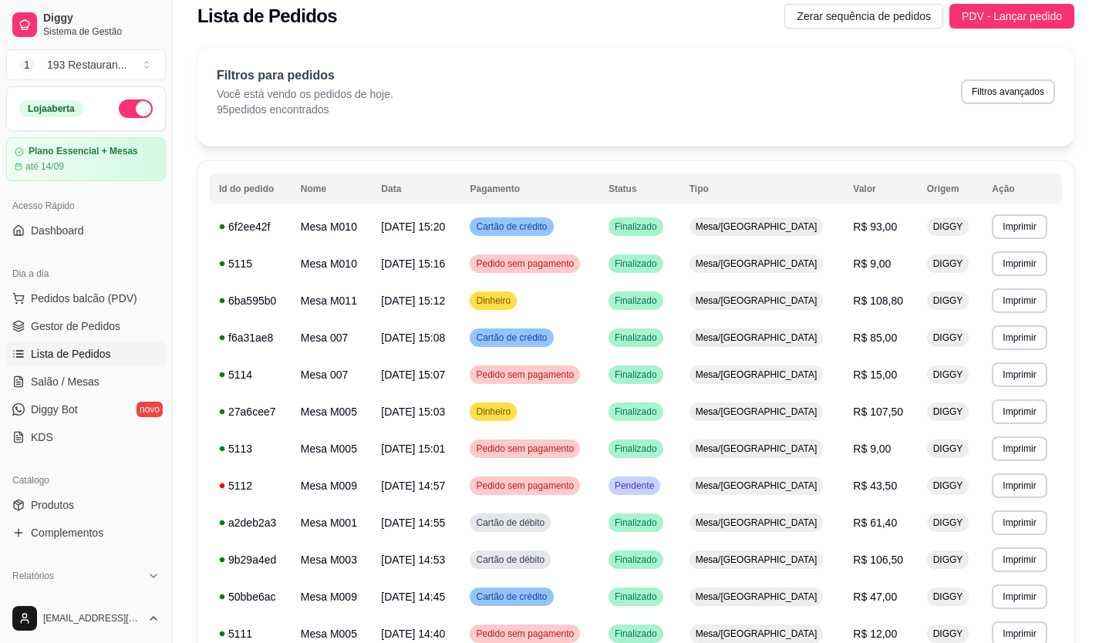
scroll to position [0, 0]
